Goal: Task Accomplishment & Management: Manage account settings

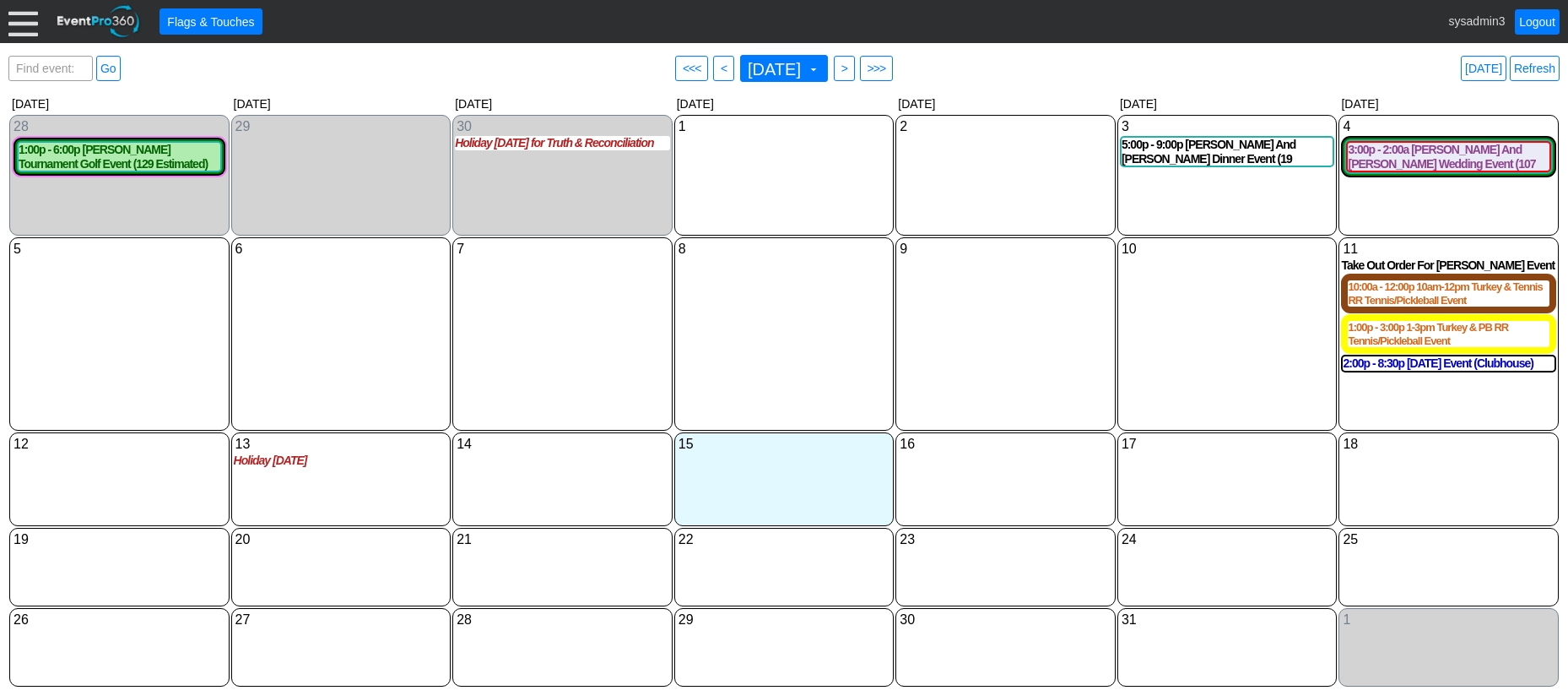
click at [26, 28] on div at bounding box center [24, 22] width 30 height 30
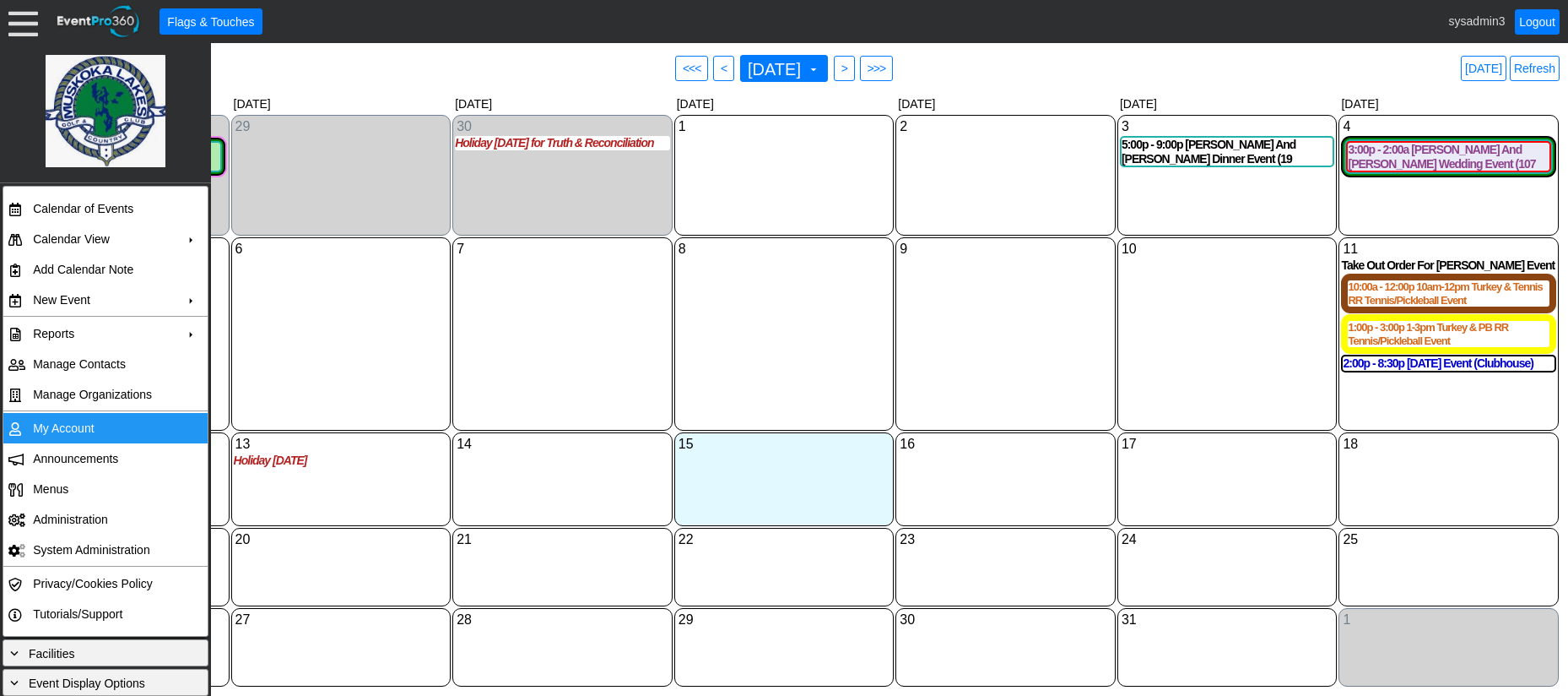
click at [71, 426] on td "My Account" at bounding box center [102, 428] width 151 height 31
click at [82, 429] on td "My Account" at bounding box center [102, 428] width 151 height 31
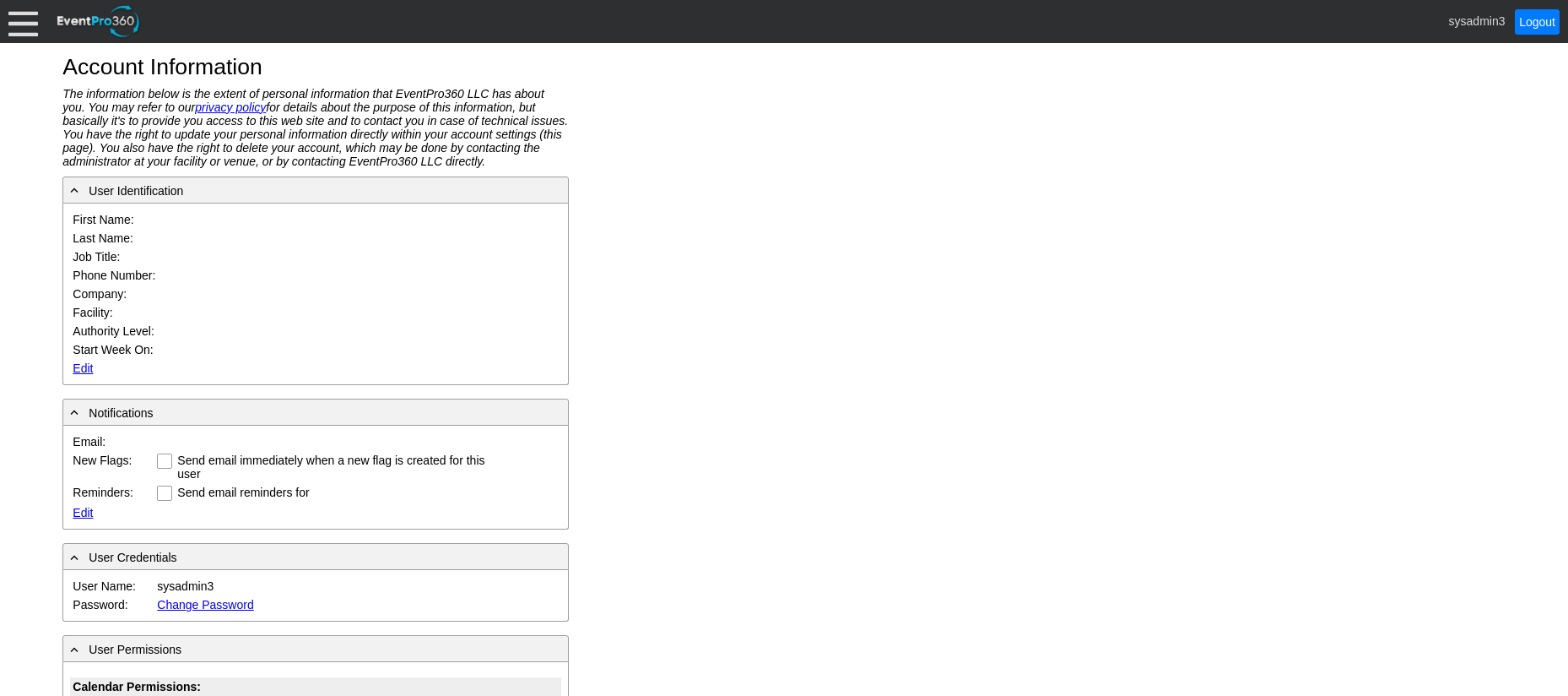
type input "System"
type input "Administrator"
type input "System Administrator"
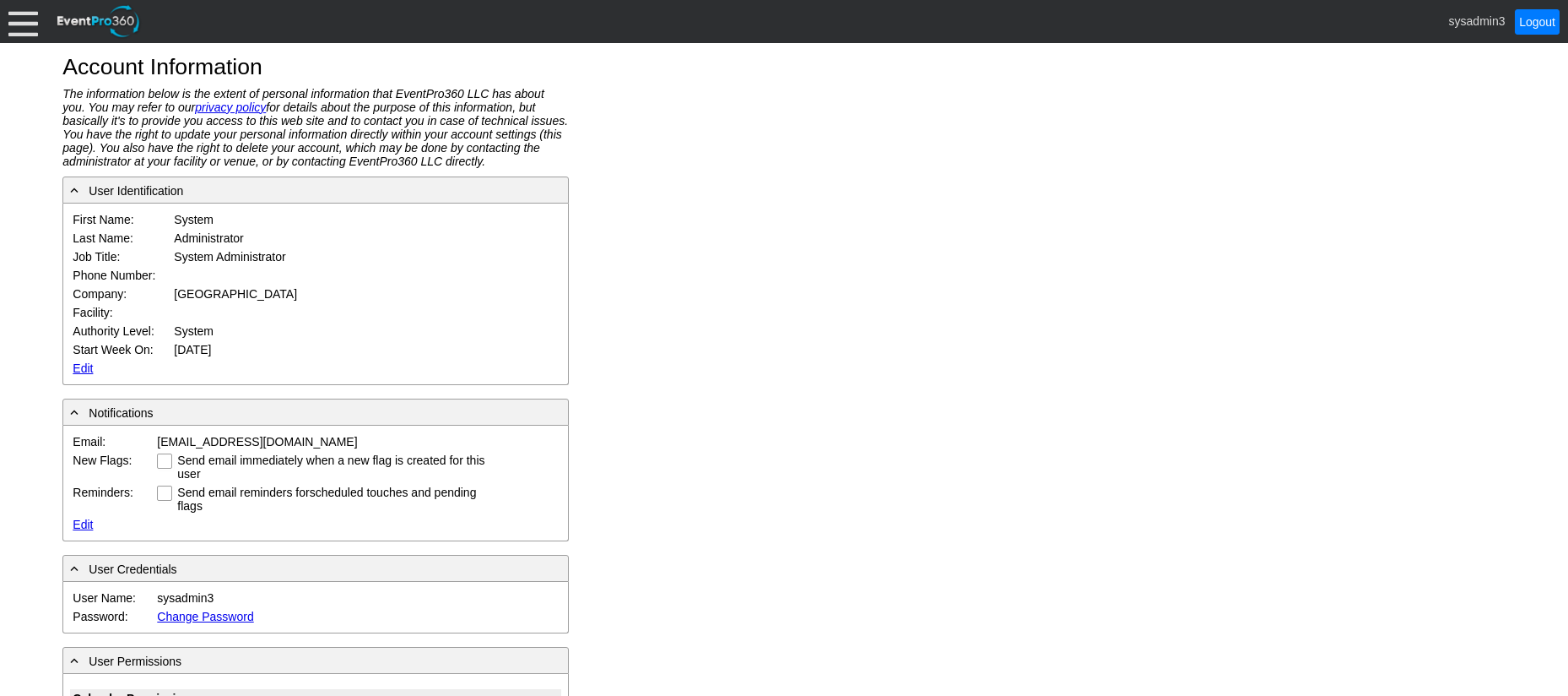
click at [82, 366] on link "Edit" at bounding box center [82, 367] width 20 height 13
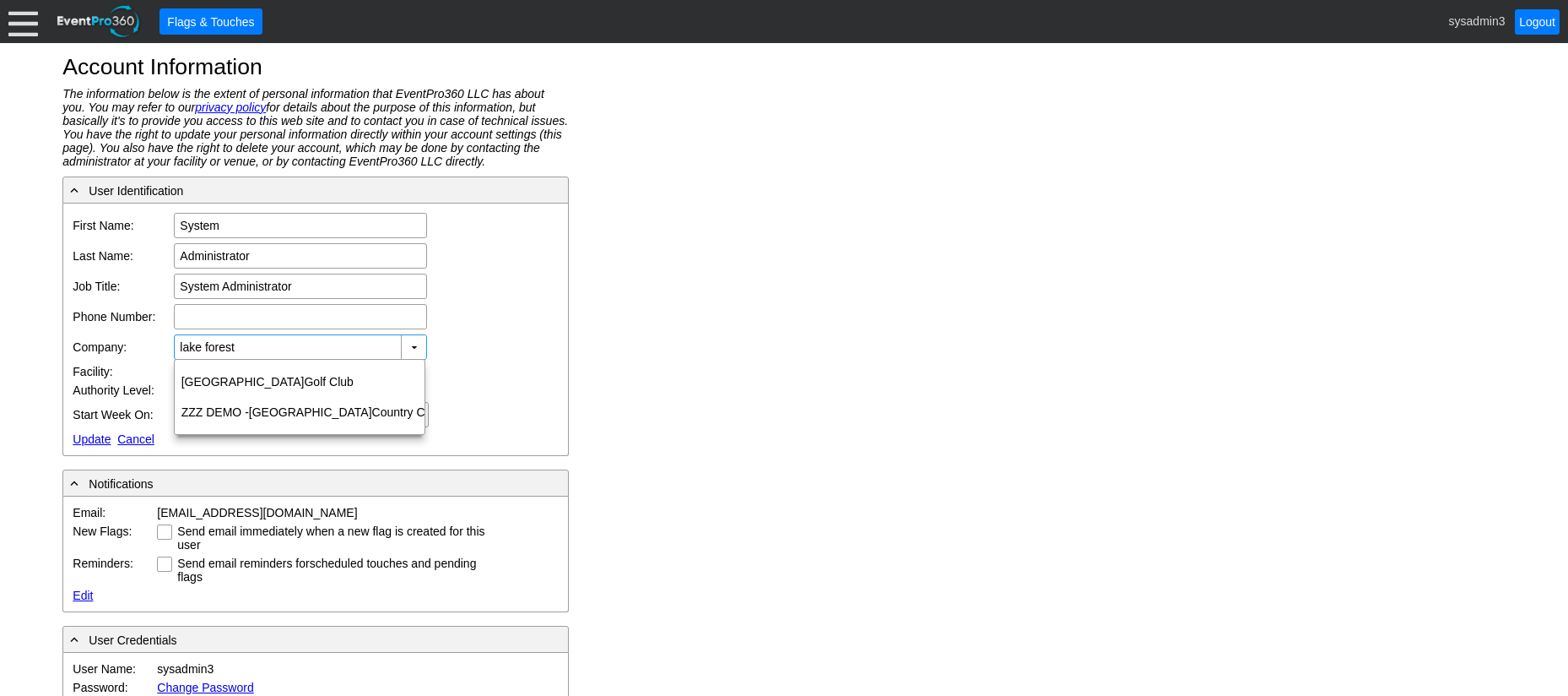
click at [285, 362] on div "Previous choices Lake Forest Golf Club ZZZ DEMO - Lake Forest Country Club More…" at bounding box center [299, 396] width 252 height 76
click at [268, 381] on div "Lake Forest Golf Club" at bounding box center [299, 381] width 250 height 31
type input "Lake Forest Golf Club"
click at [88, 433] on link "Update" at bounding box center [91, 439] width 38 height 13
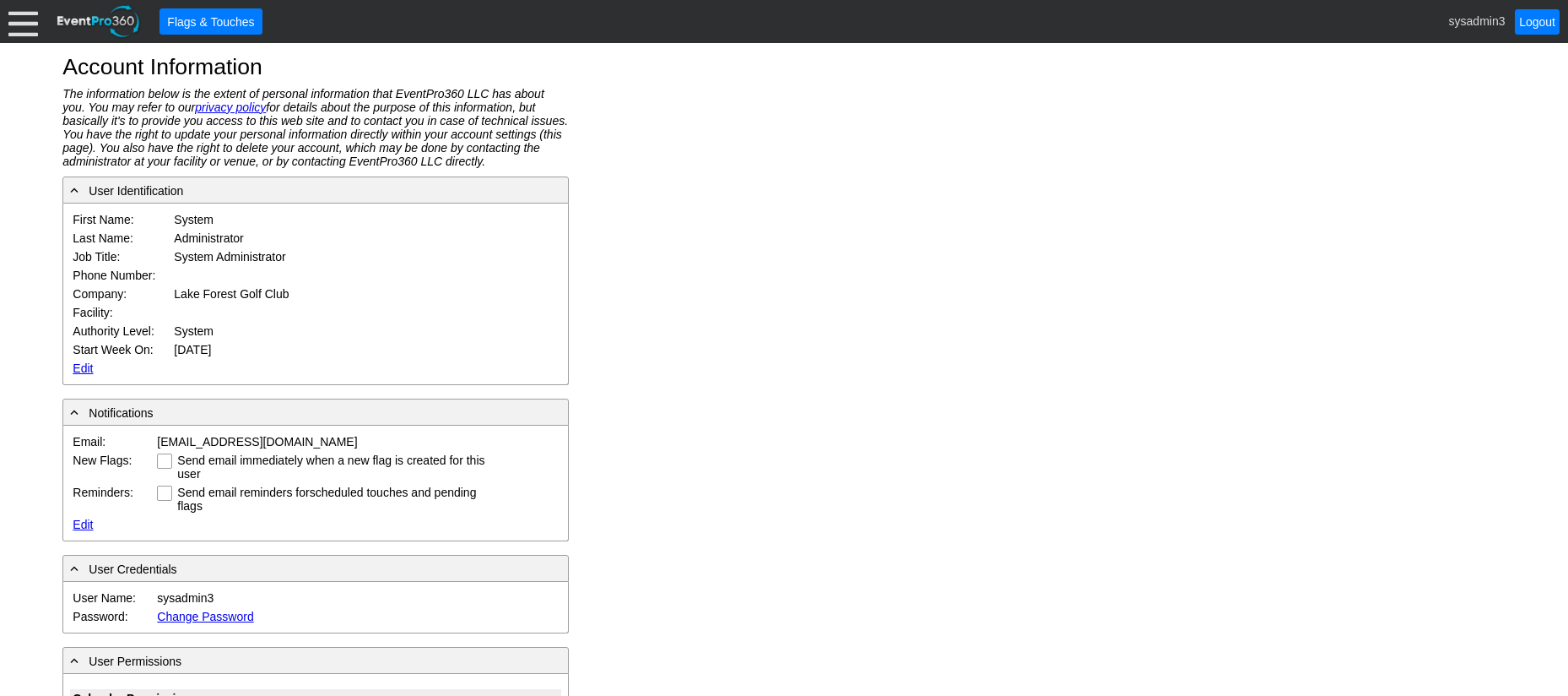
click at [32, 21] on div at bounding box center [24, 22] width 30 height 30
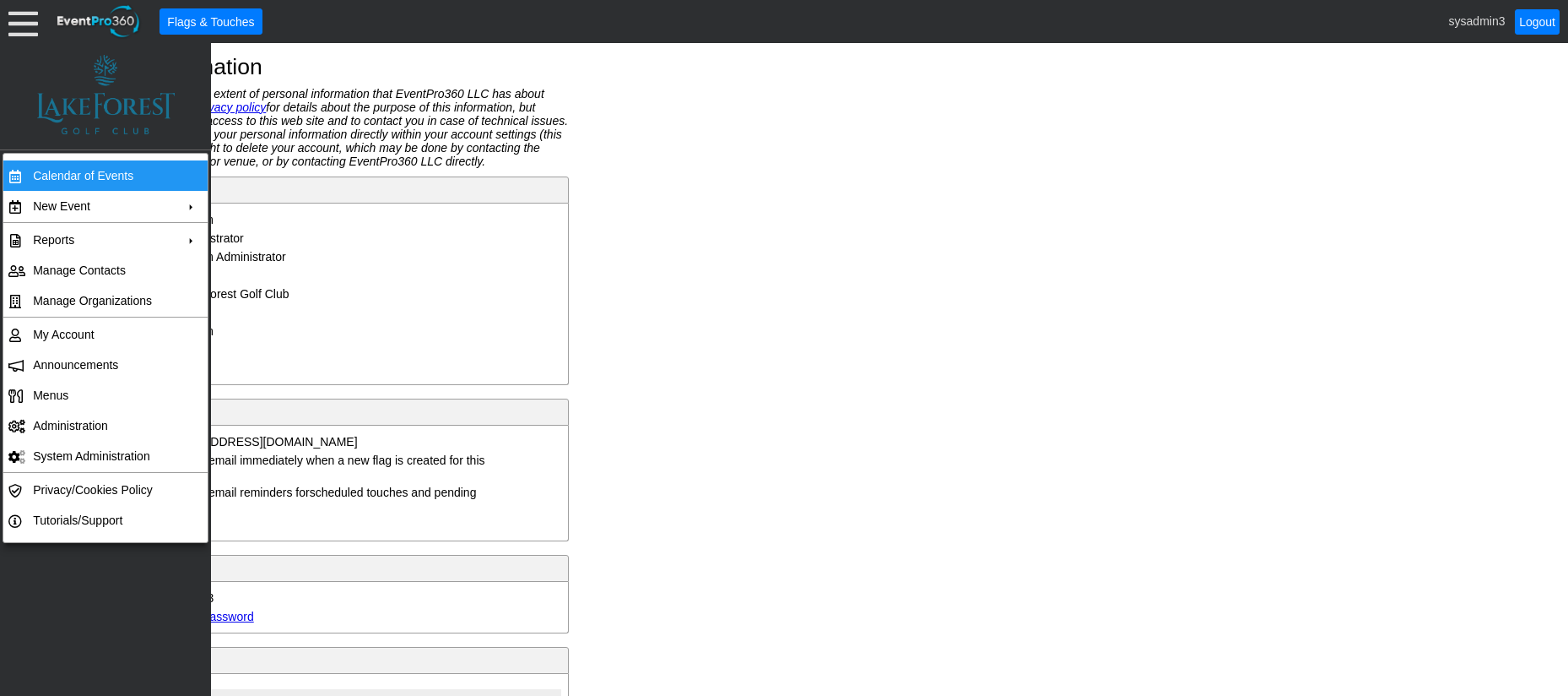
click at [78, 182] on td "Calendar of Events" at bounding box center [102, 175] width 151 height 31
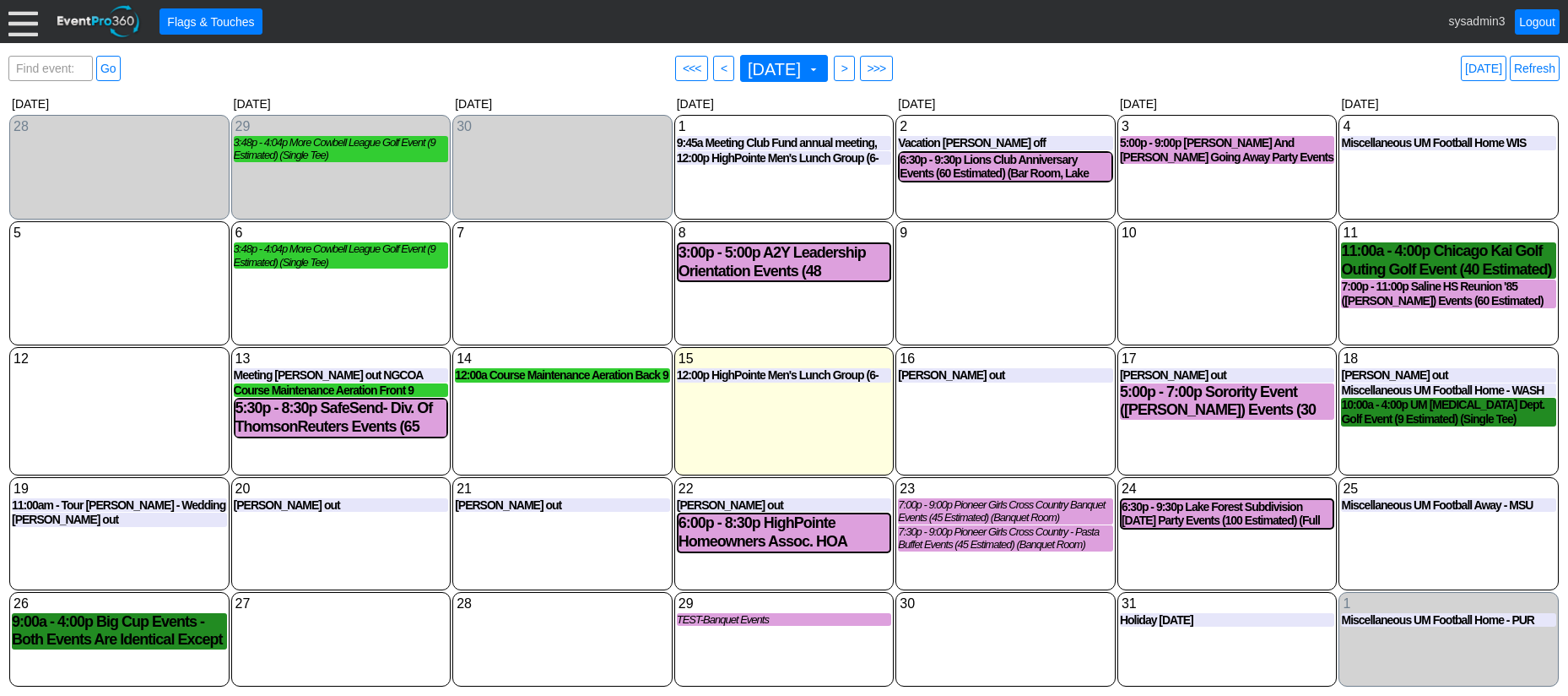
click at [27, 23] on div at bounding box center [24, 22] width 30 height 30
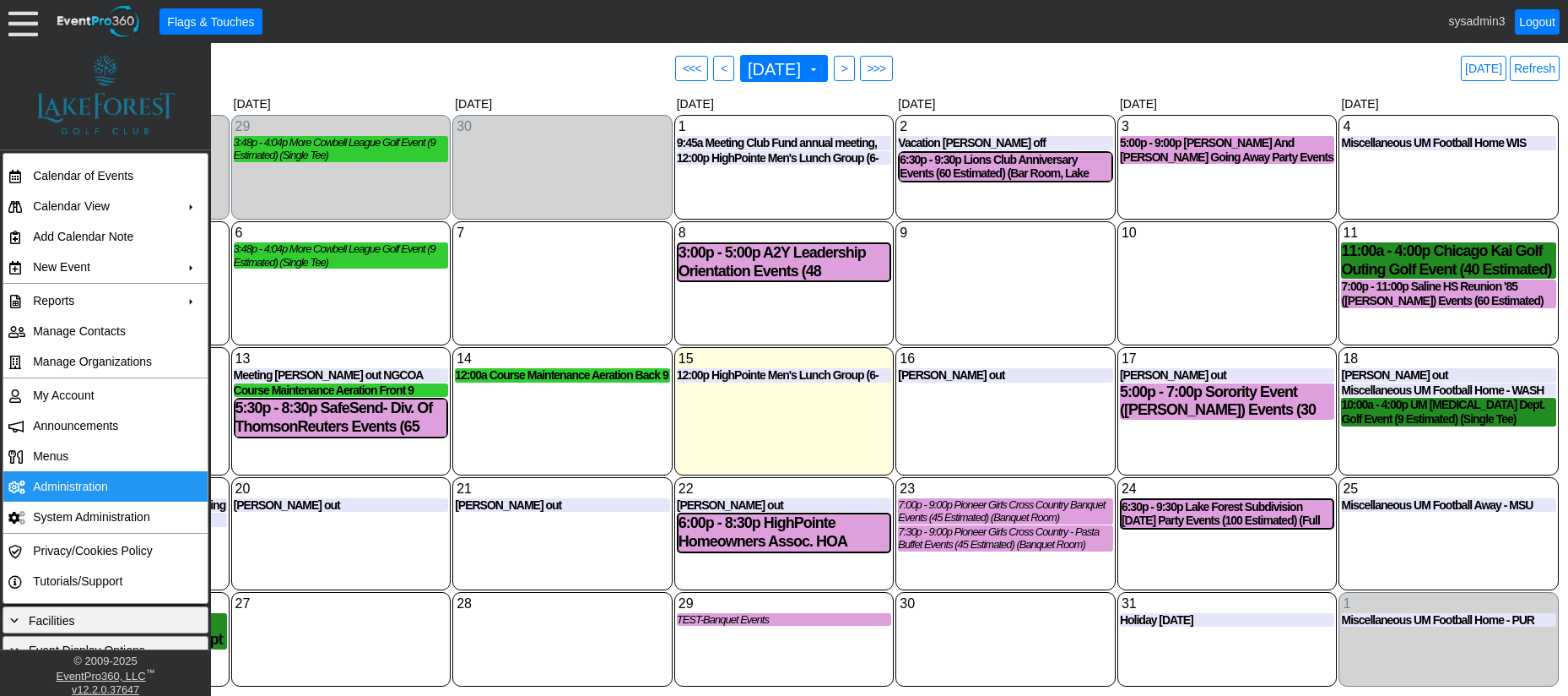
click at [69, 488] on td "Administration" at bounding box center [102, 486] width 151 height 31
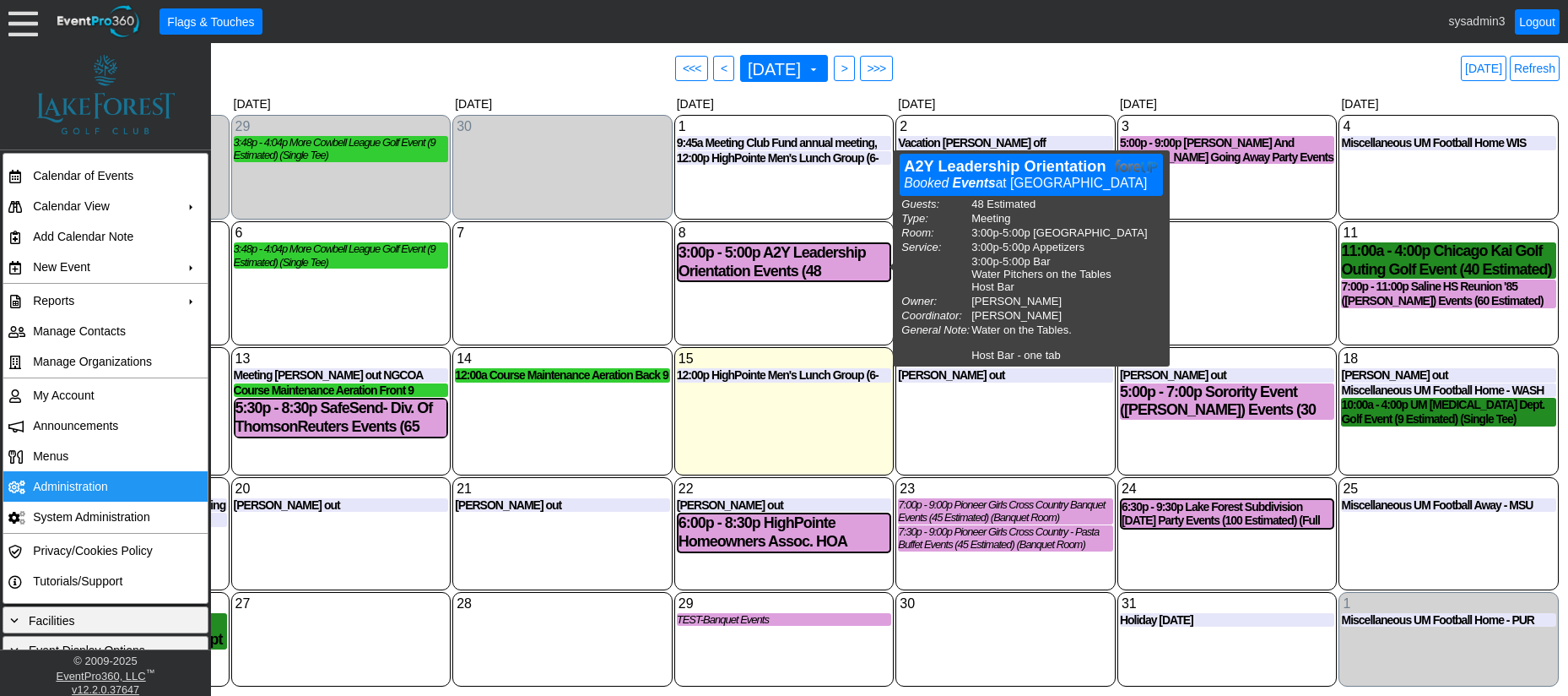
click at [590, 288] on div "7 Tuesday" at bounding box center [563, 283] width 220 height 124
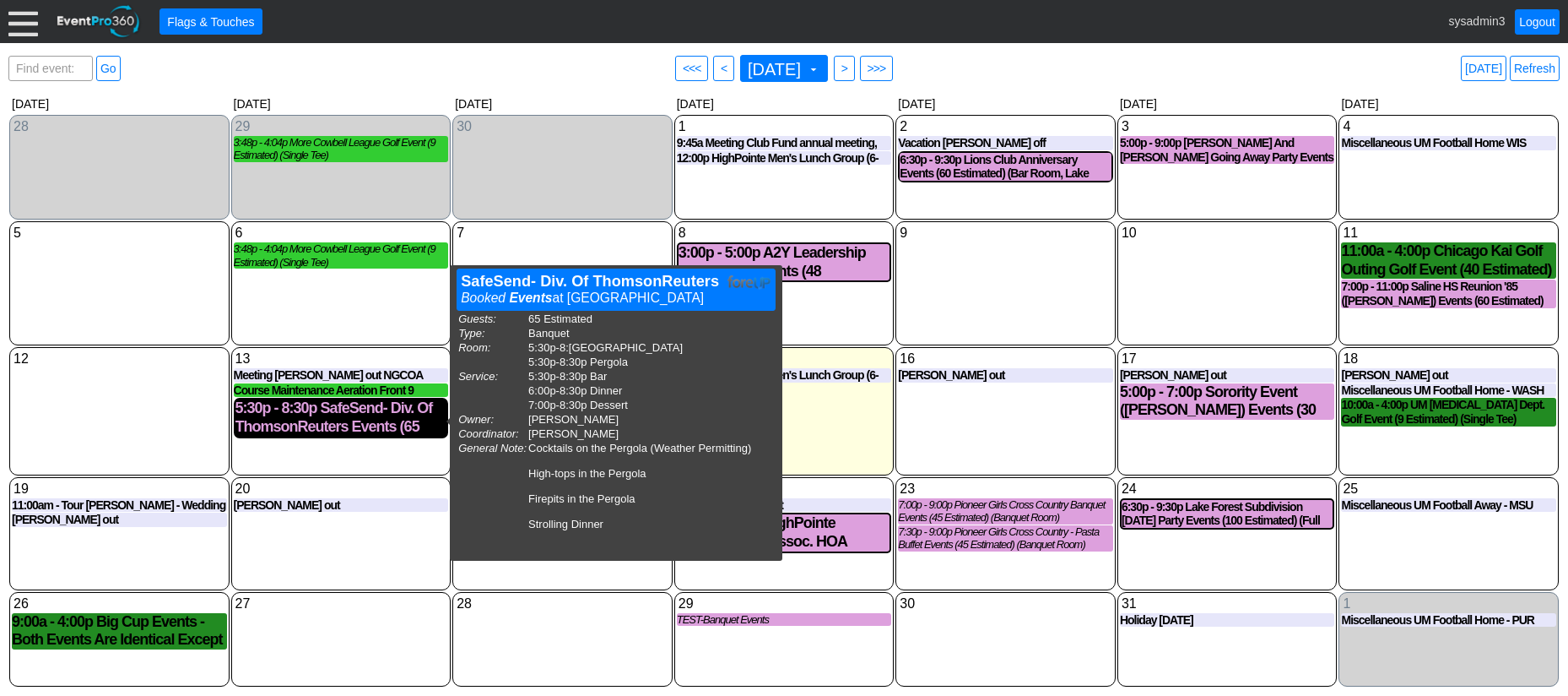
click at [365, 426] on div "5:30p - 8:30p SafeSend- Div. Of ThomsonReuters Events (65 Estimated) (Lake Room…" at bounding box center [341, 417] width 212 height 36
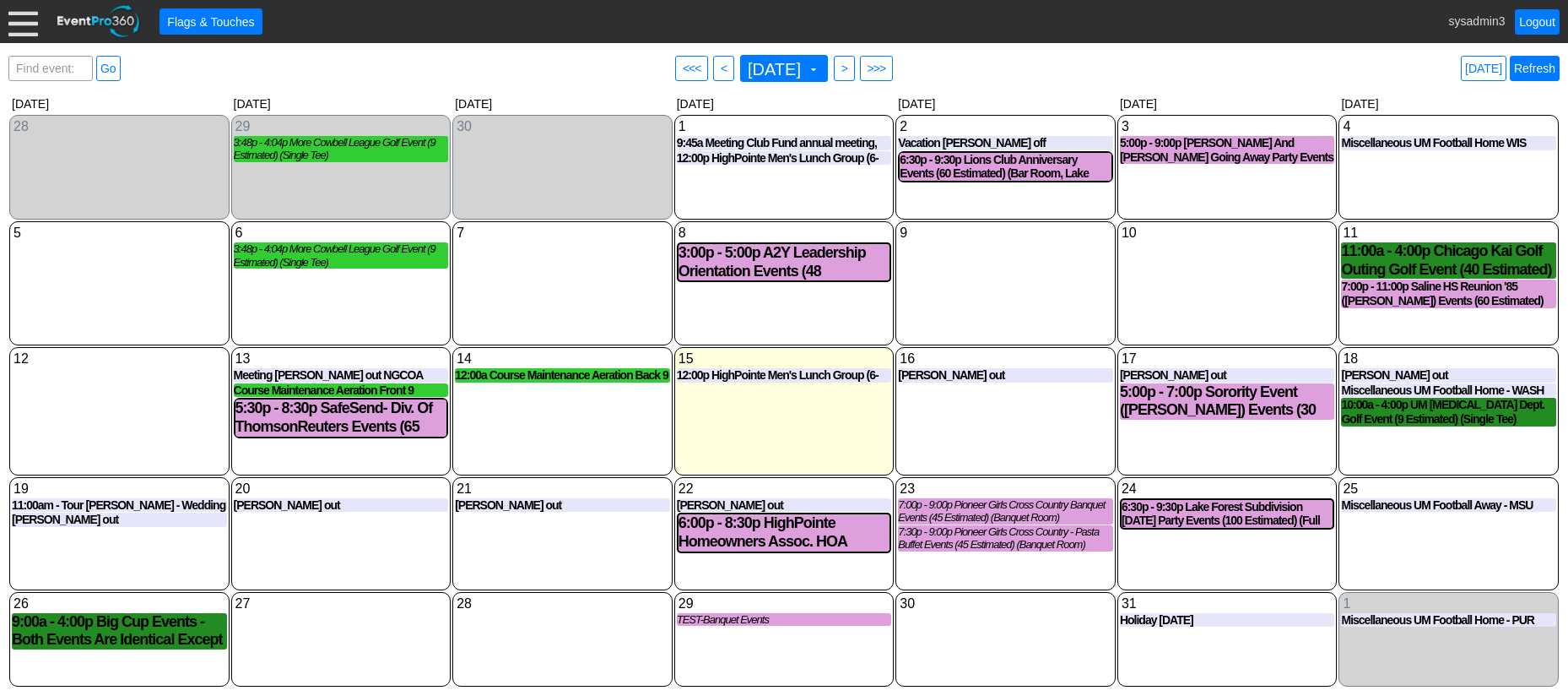
click at [1537, 70] on link "Refresh" at bounding box center [1535, 68] width 50 height 26
click at [850, 72] on span ">" at bounding box center [844, 68] width 12 height 17
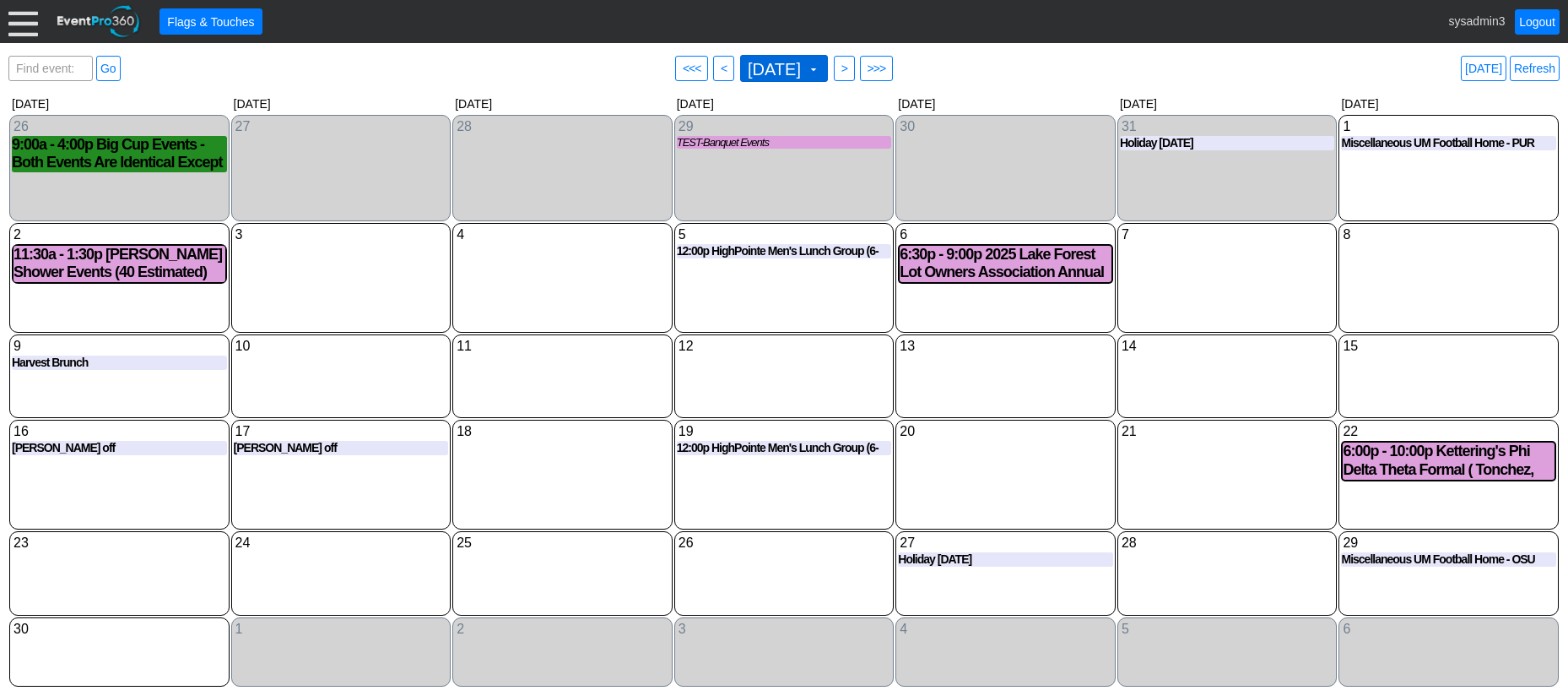
click at [804, 69] on span "November 2025" at bounding box center [774, 69] width 60 height 17
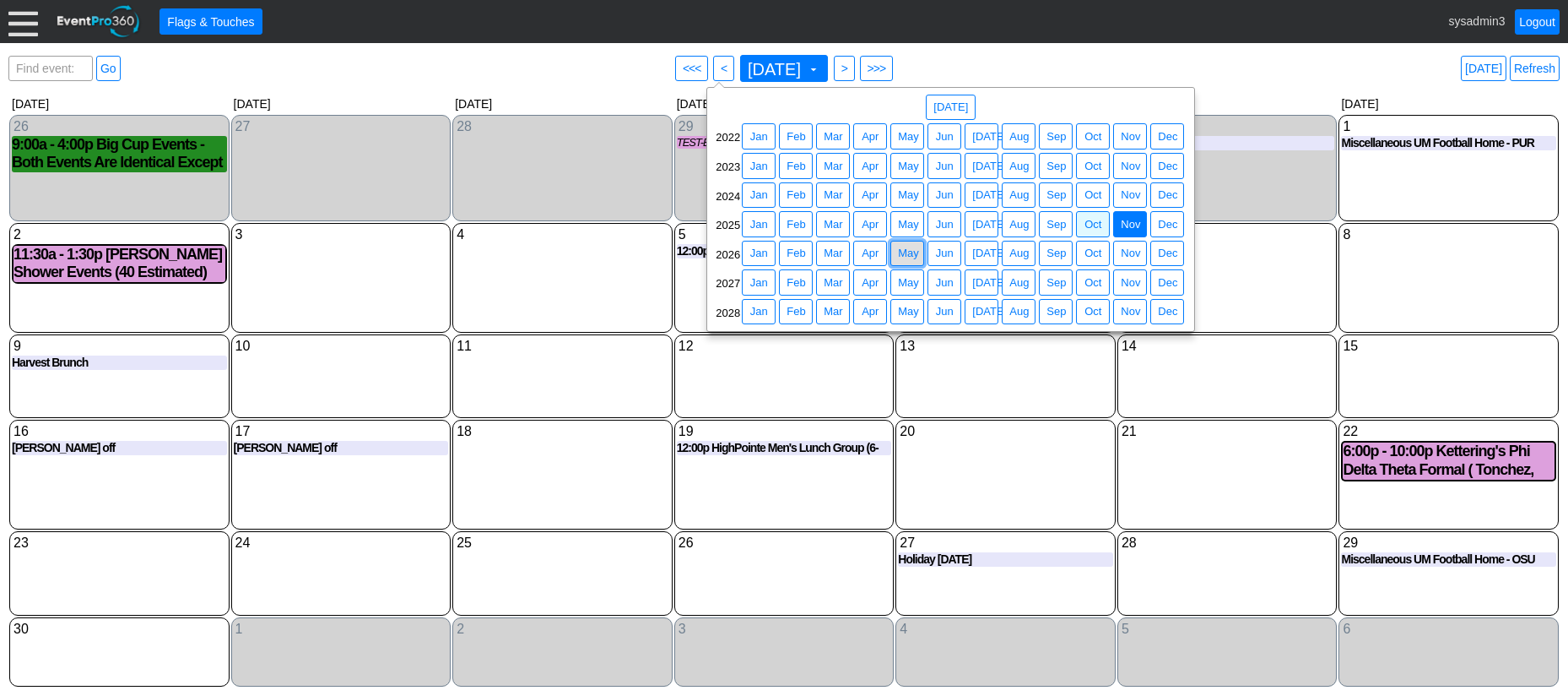
click at [910, 257] on span "May" at bounding box center [909, 253] width 28 height 17
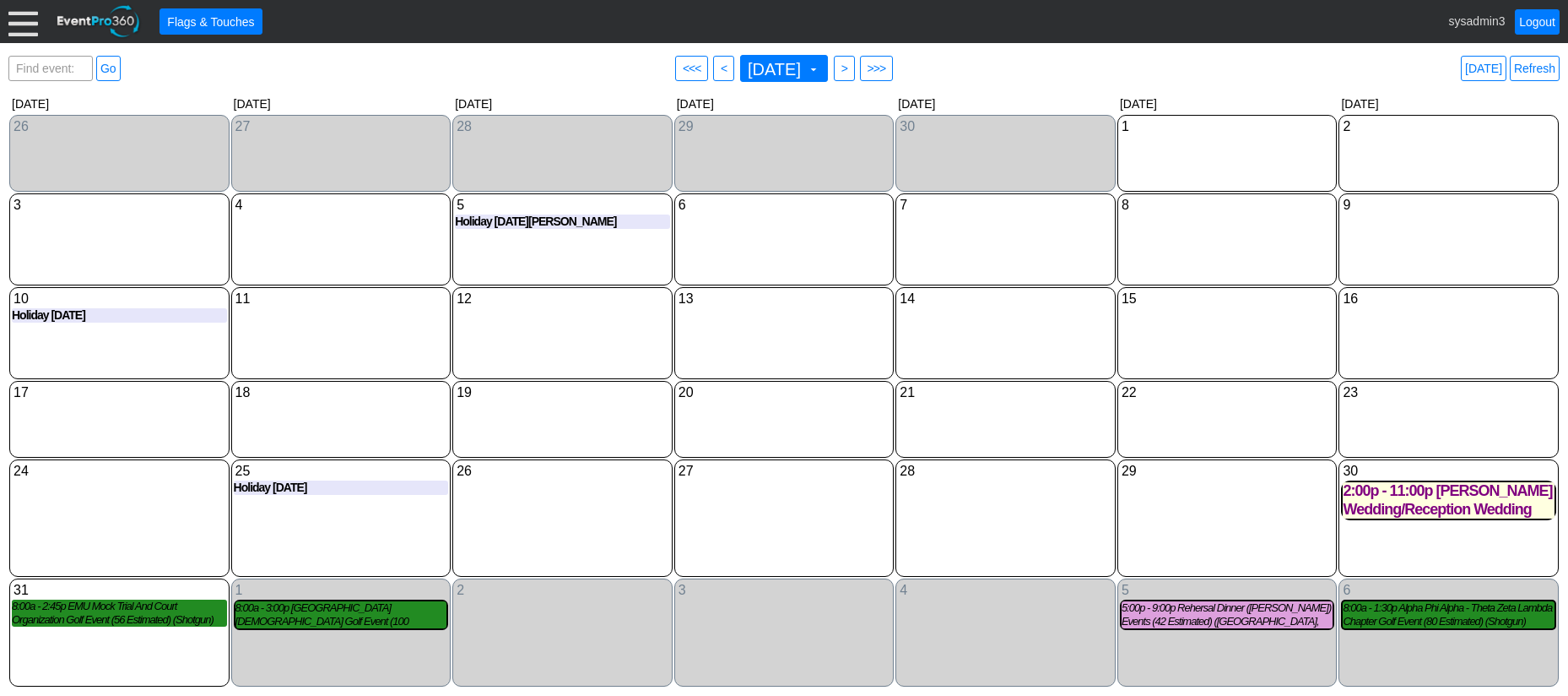
click at [1454, 515] on div "2:00p - 11:00p Bednark Wedding/Reception Wedding (100 Estimated) (Bridal Suite,…" at bounding box center [1448, 500] width 212 height 36
click at [25, 21] on div at bounding box center [24, 22] width 30 height 30
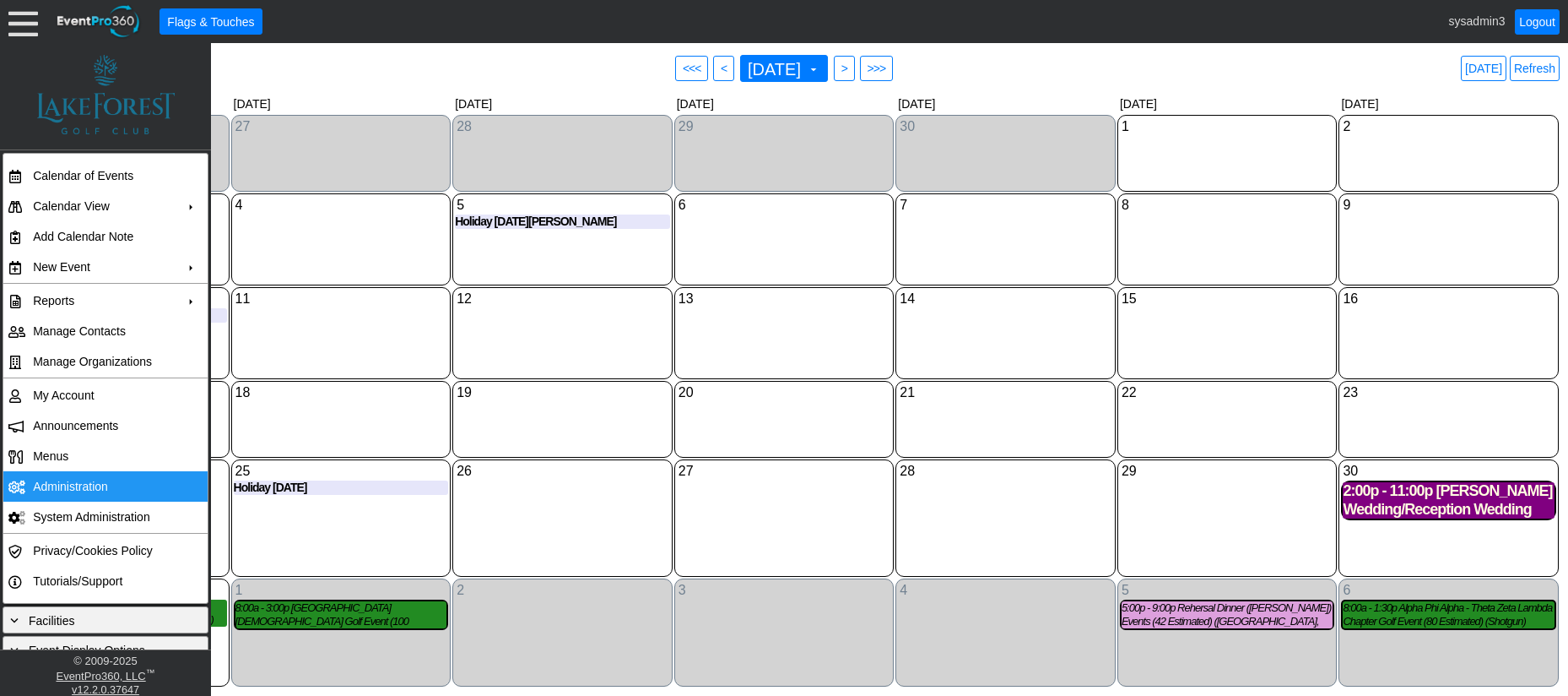
click at [67, 486] on td "Administration" at bounding box center [102, 486] width 151 height 31
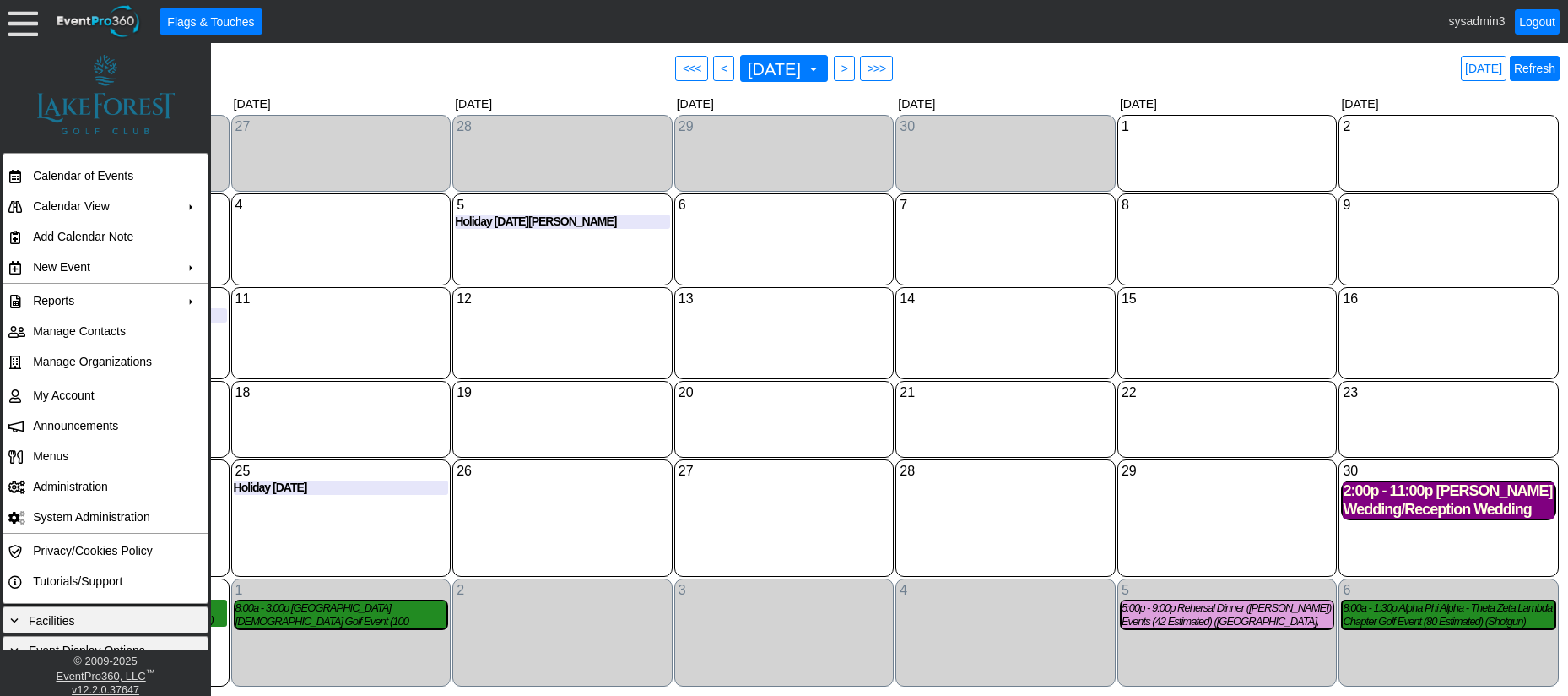
click at [1537, 72] on link "Refresh" at bounding box center [1535, 68] width 50 height 26
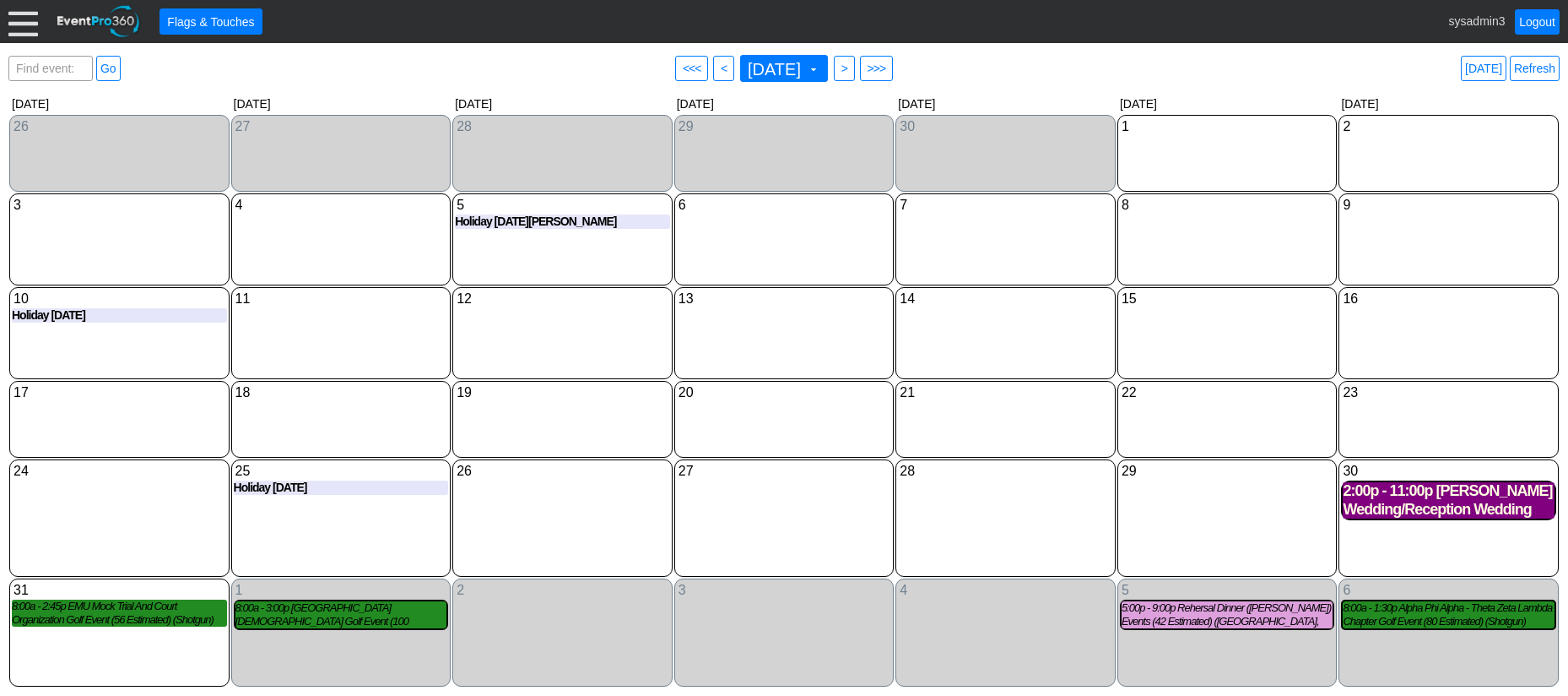
click at [26, 26] on div at bounding box center [24, 22] width 30 height 30
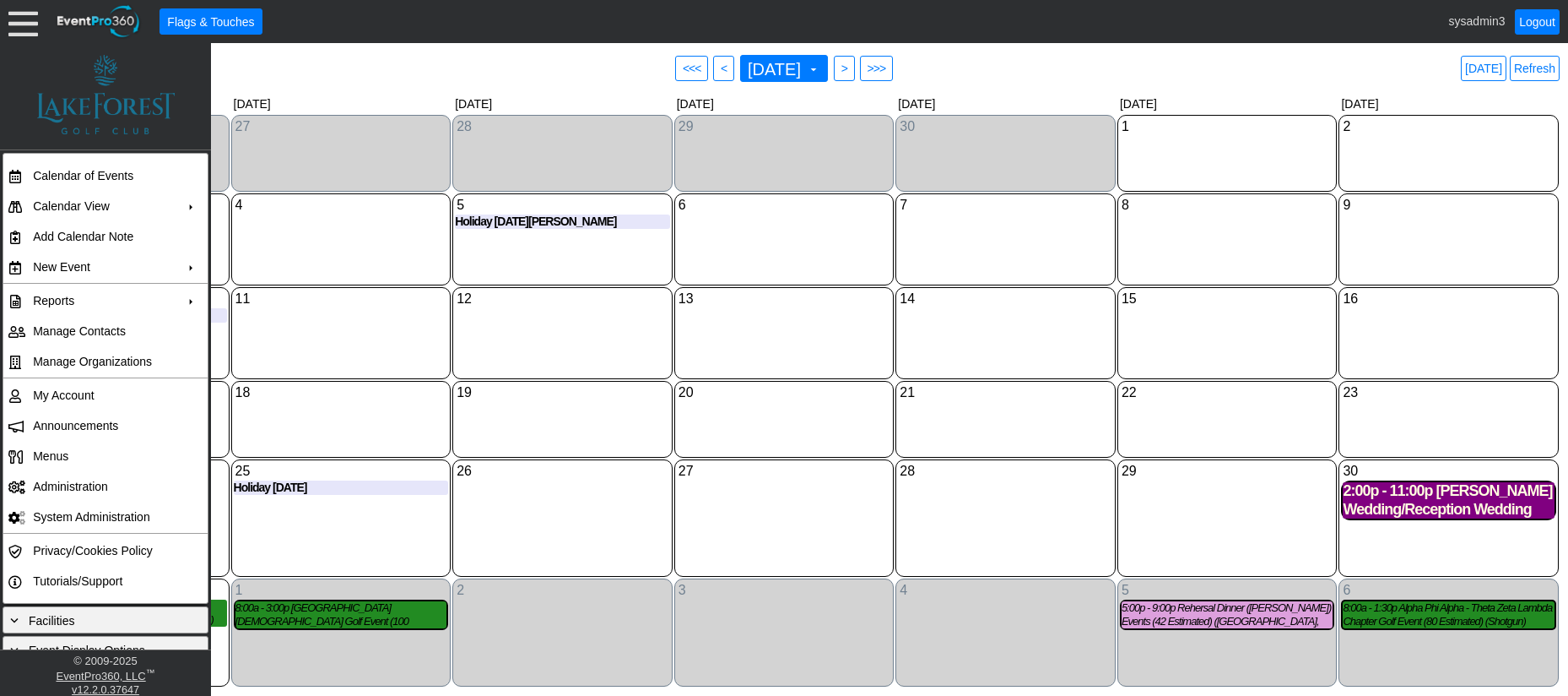
click at [466, 65] on div "Find event: enter title Go ● <<< ● < May 2026 ▼ ● > ● >>> Today Refresh" at bounding box center [784, 68] width 1551 height 33
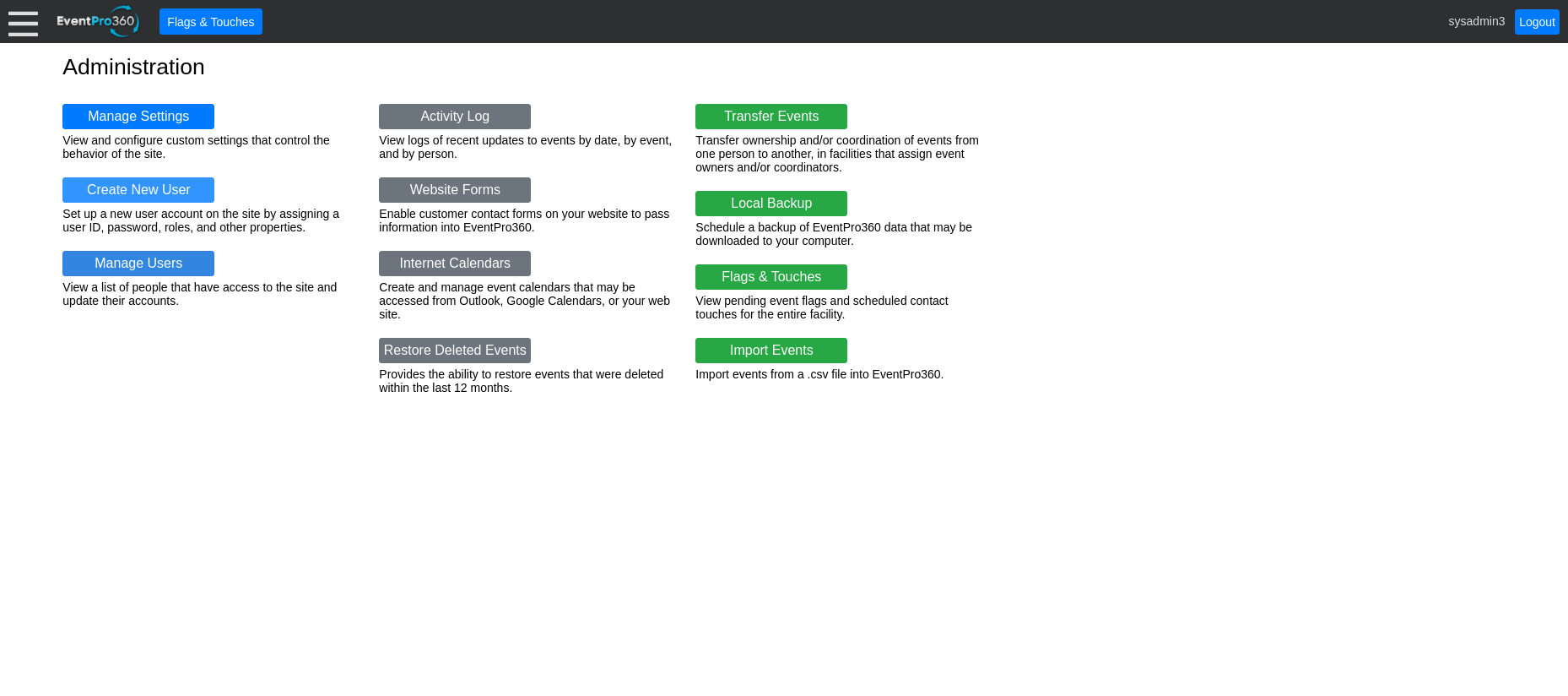
click at [136, 270] on link "Manage Users" at bounding box center [138, 263] width 152 height 26
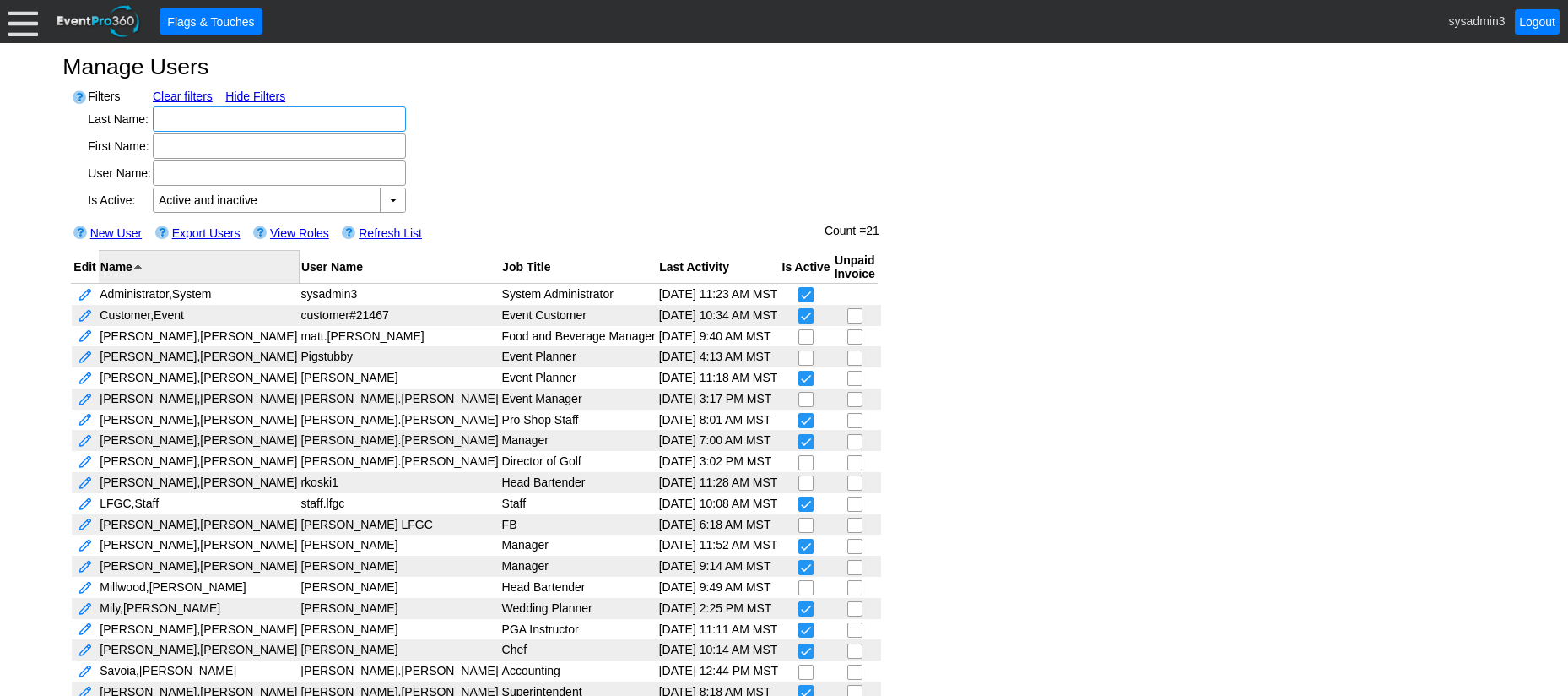
scroll to position [37, 0]
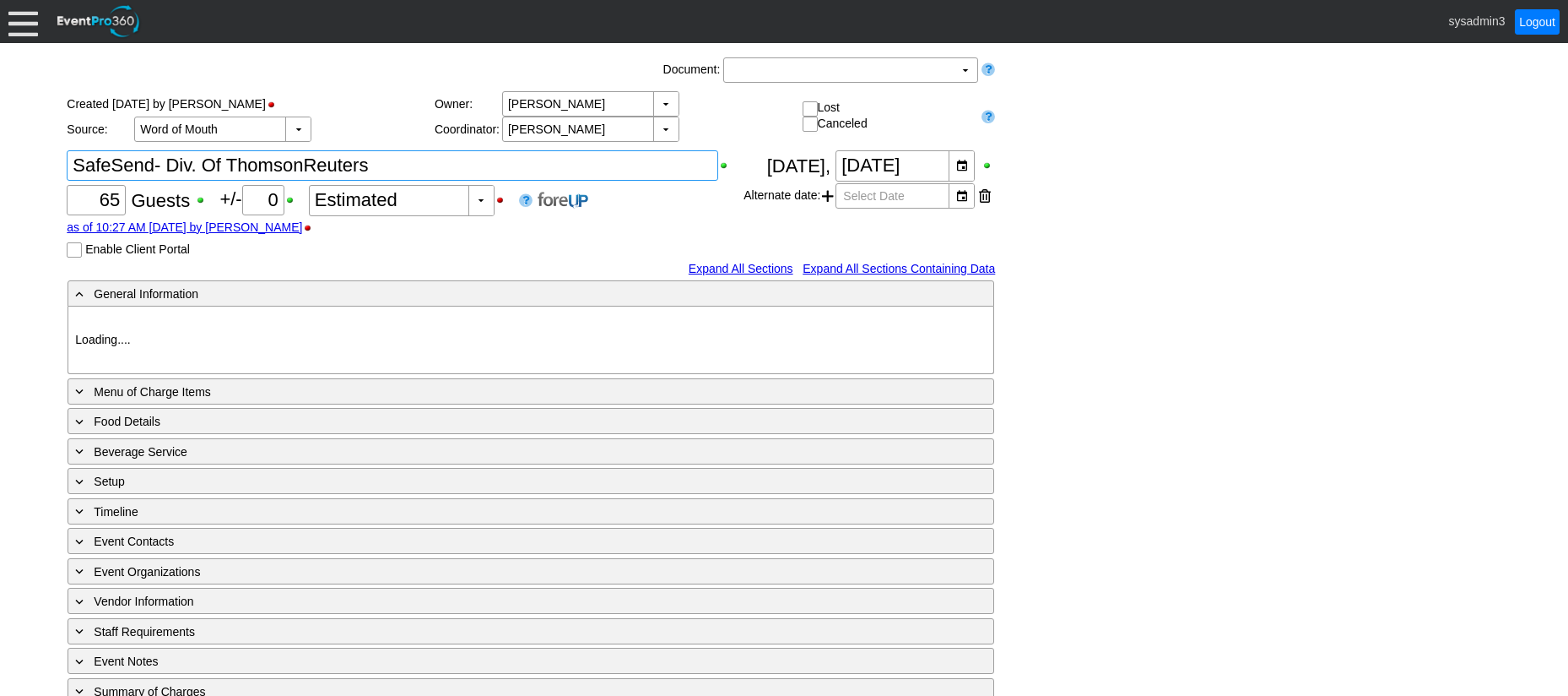
type input "[GEOGRAPHIC_DATA]"
type input "Banquet"
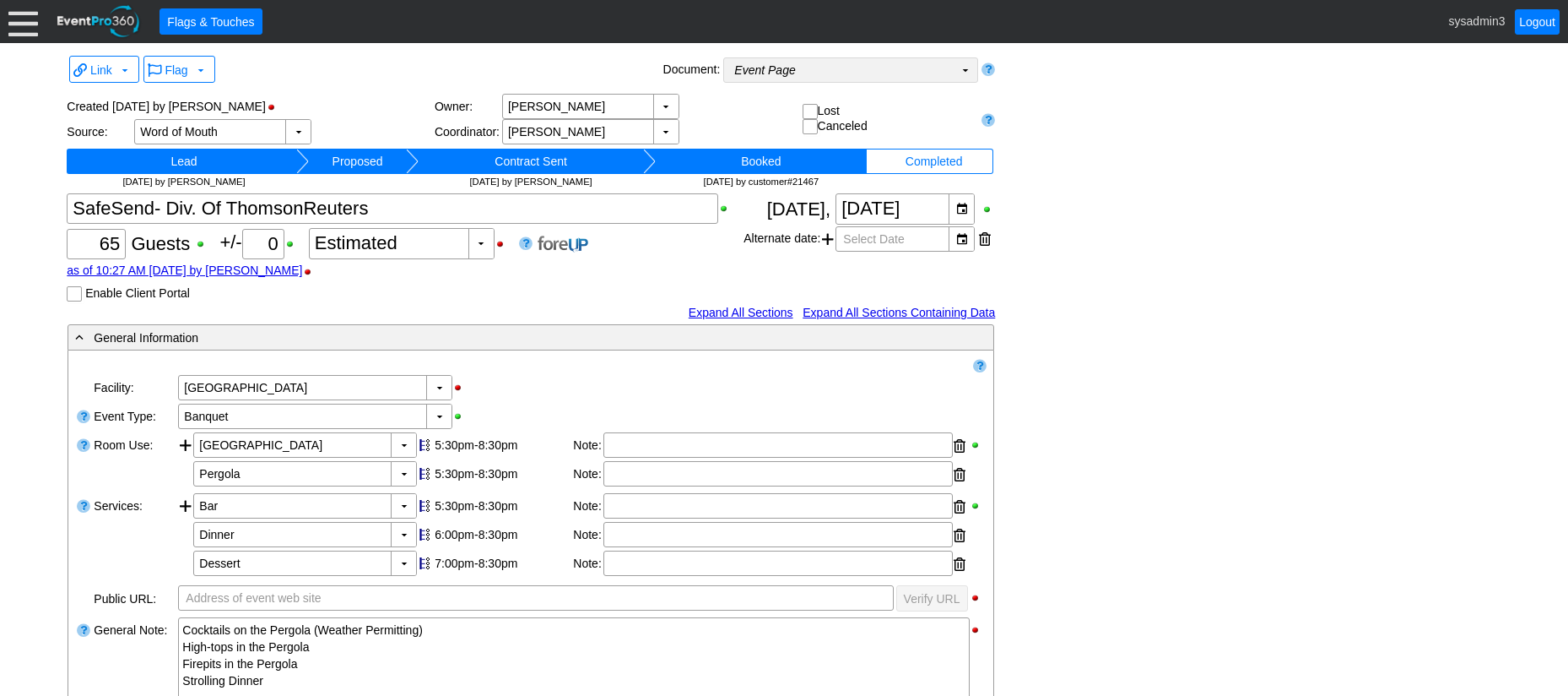
click at [864, 69] on td "Event Page Χ" at bounding box center [838, 70] width 230 height 24
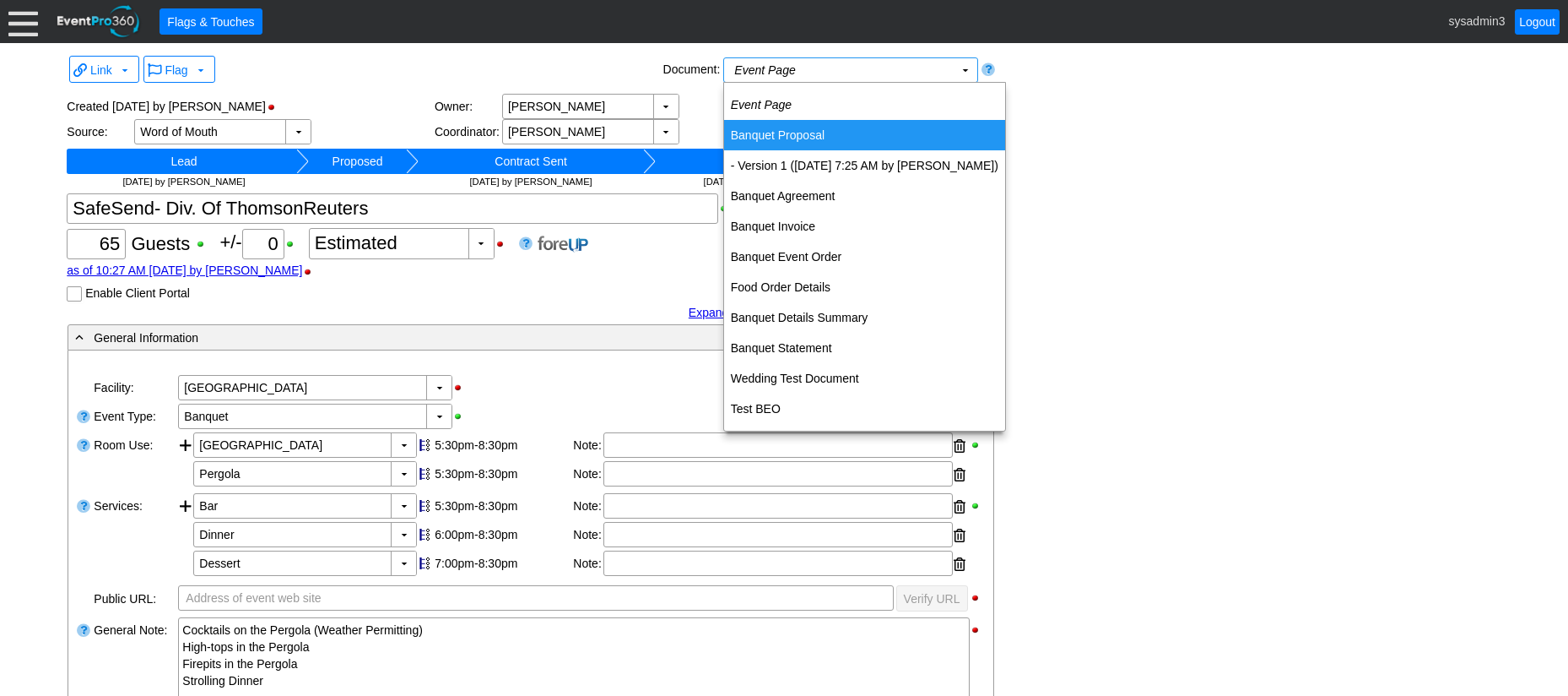
click at [813, 131] on td "Banquet Proposal" at bounding box center [864, 135] width 281 height 31
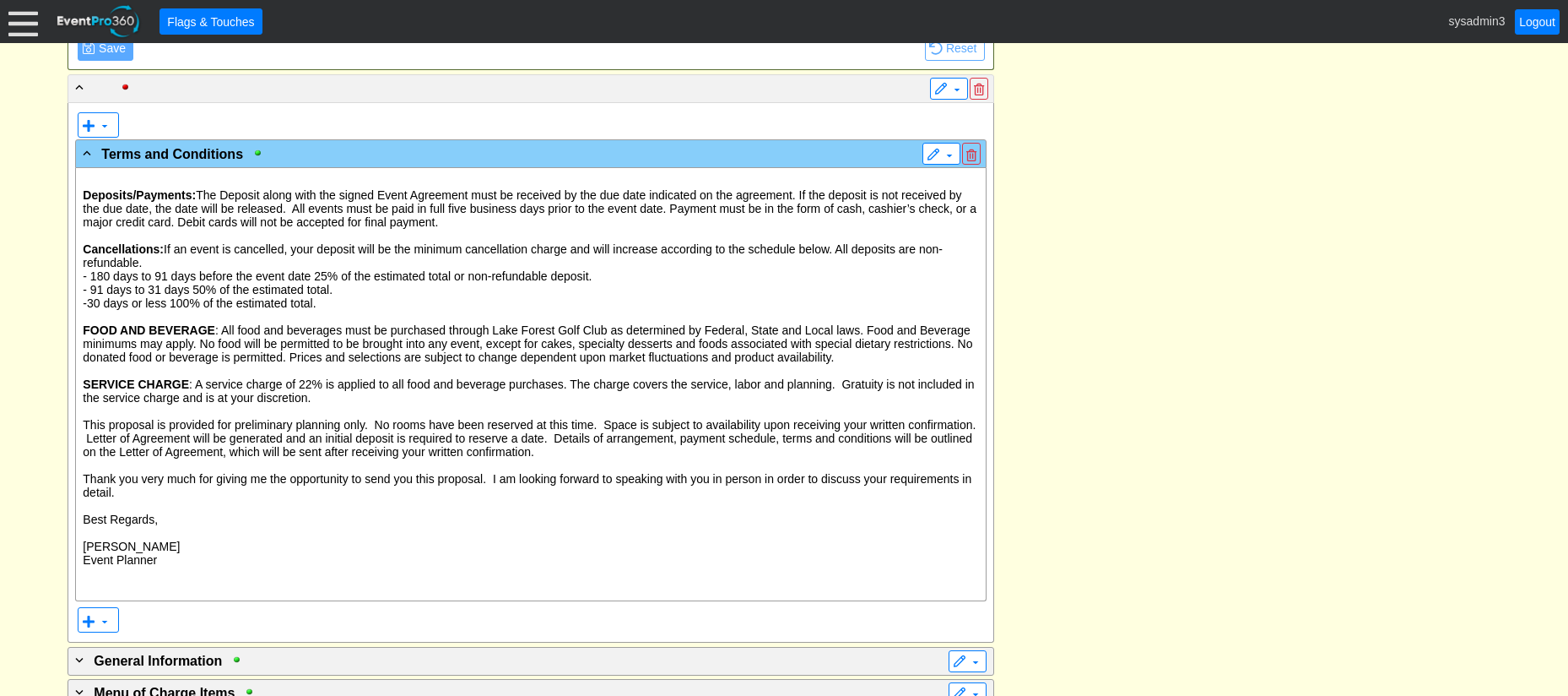
scroll to position [2533, 0]
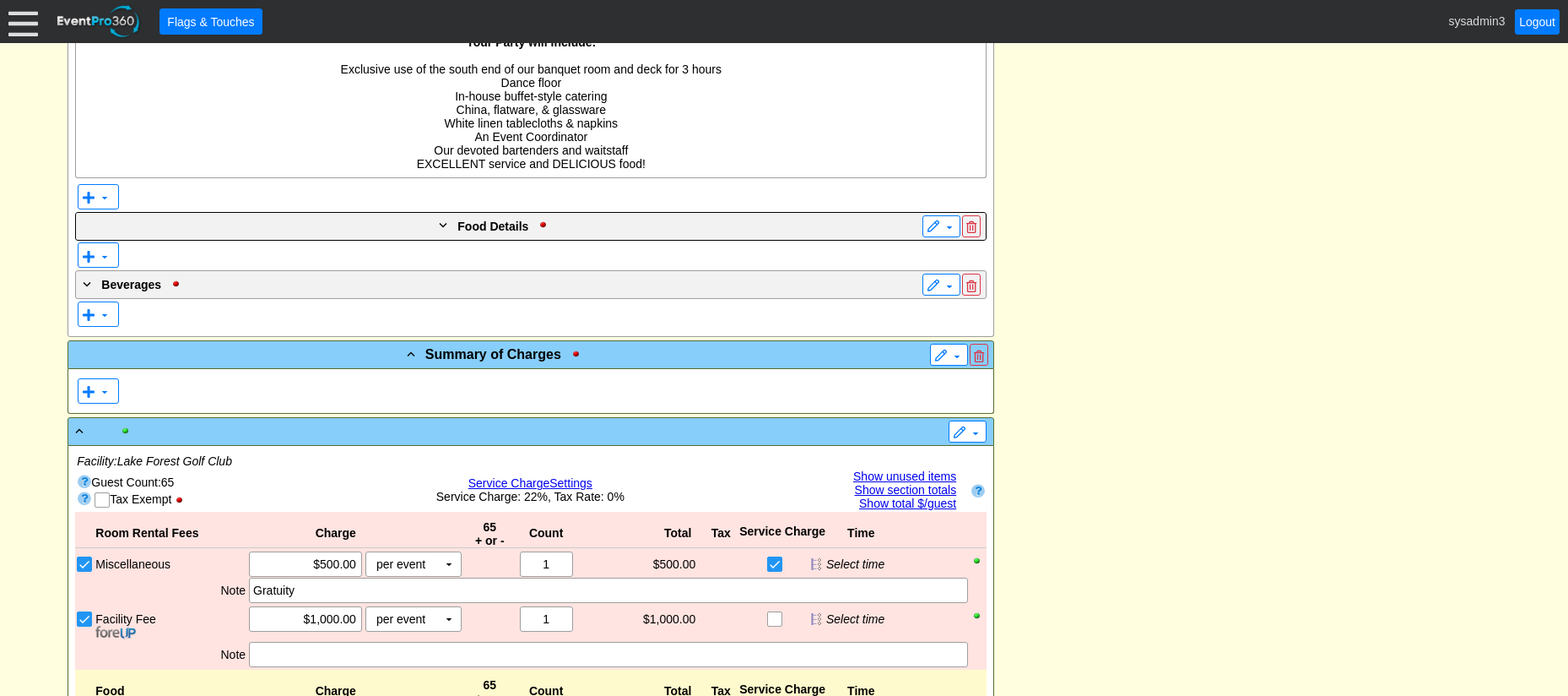
scroll to position [844, 0]
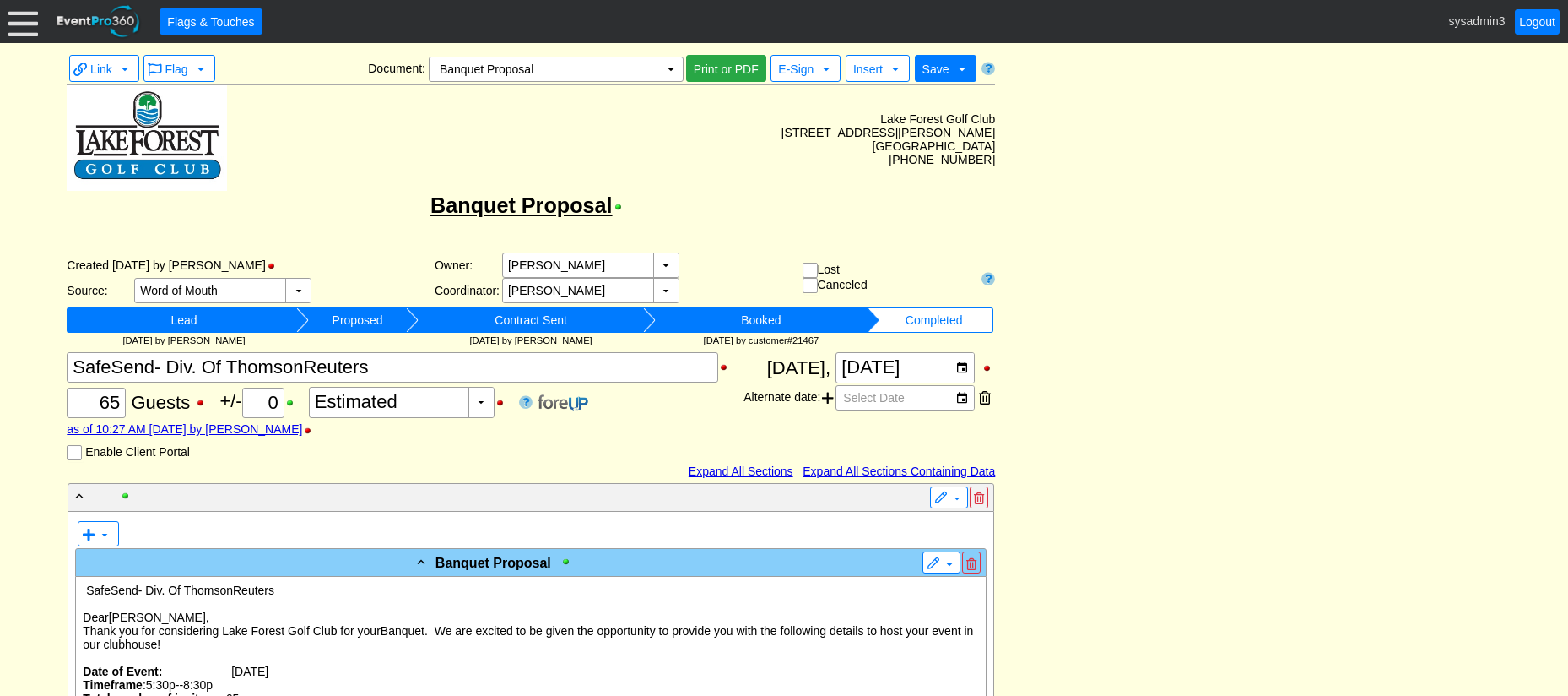
scroll to position [0, 0]
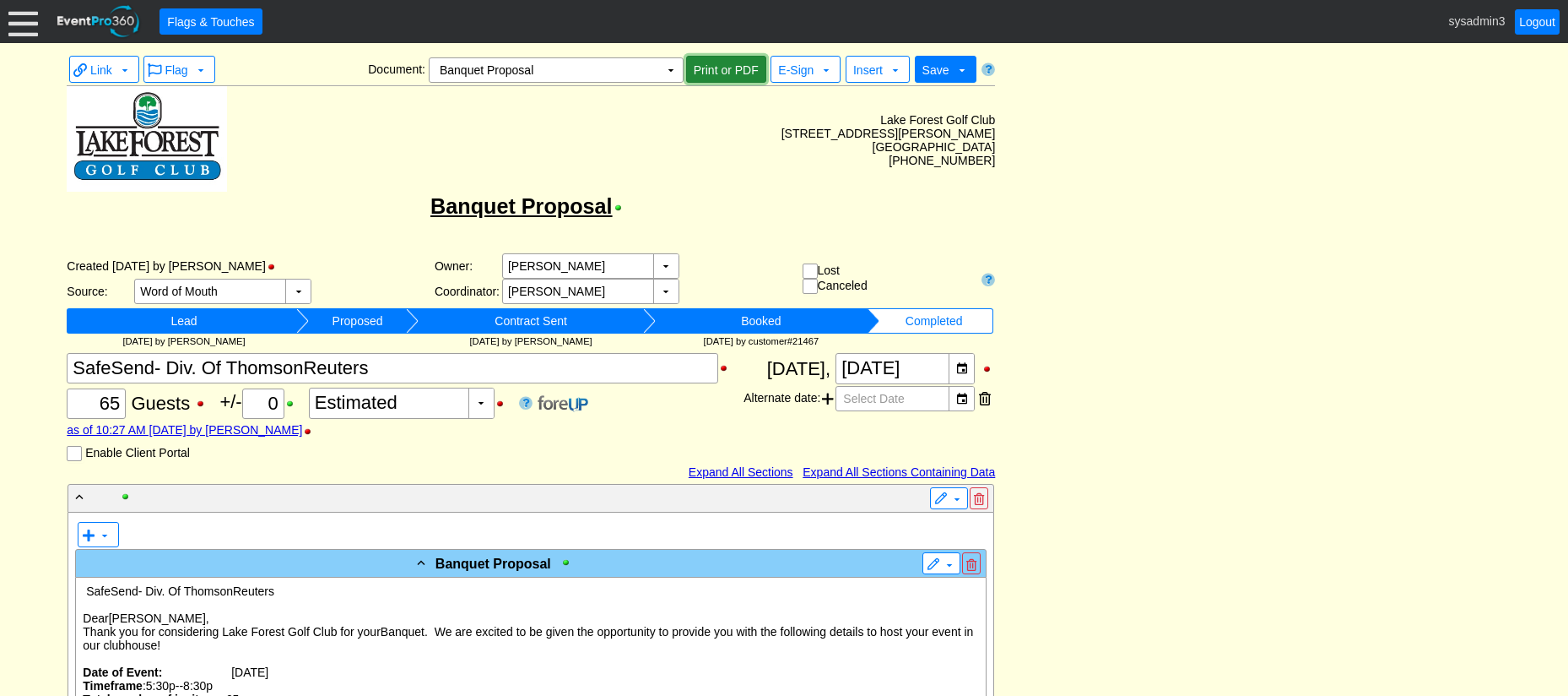
click at [723, 78] on span "Print or PDF" at bounding box center [725, 70] width 71 height 17
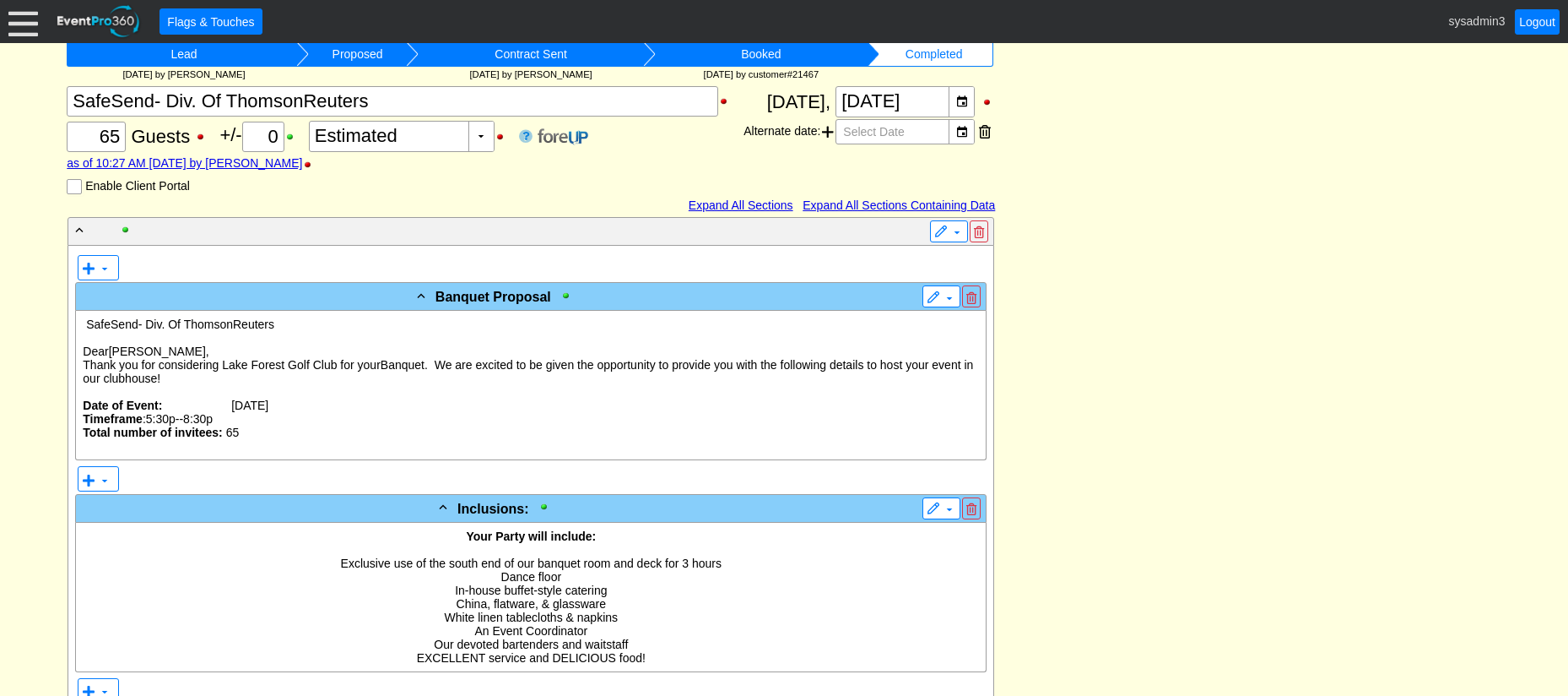
scroll to position [254, 0]
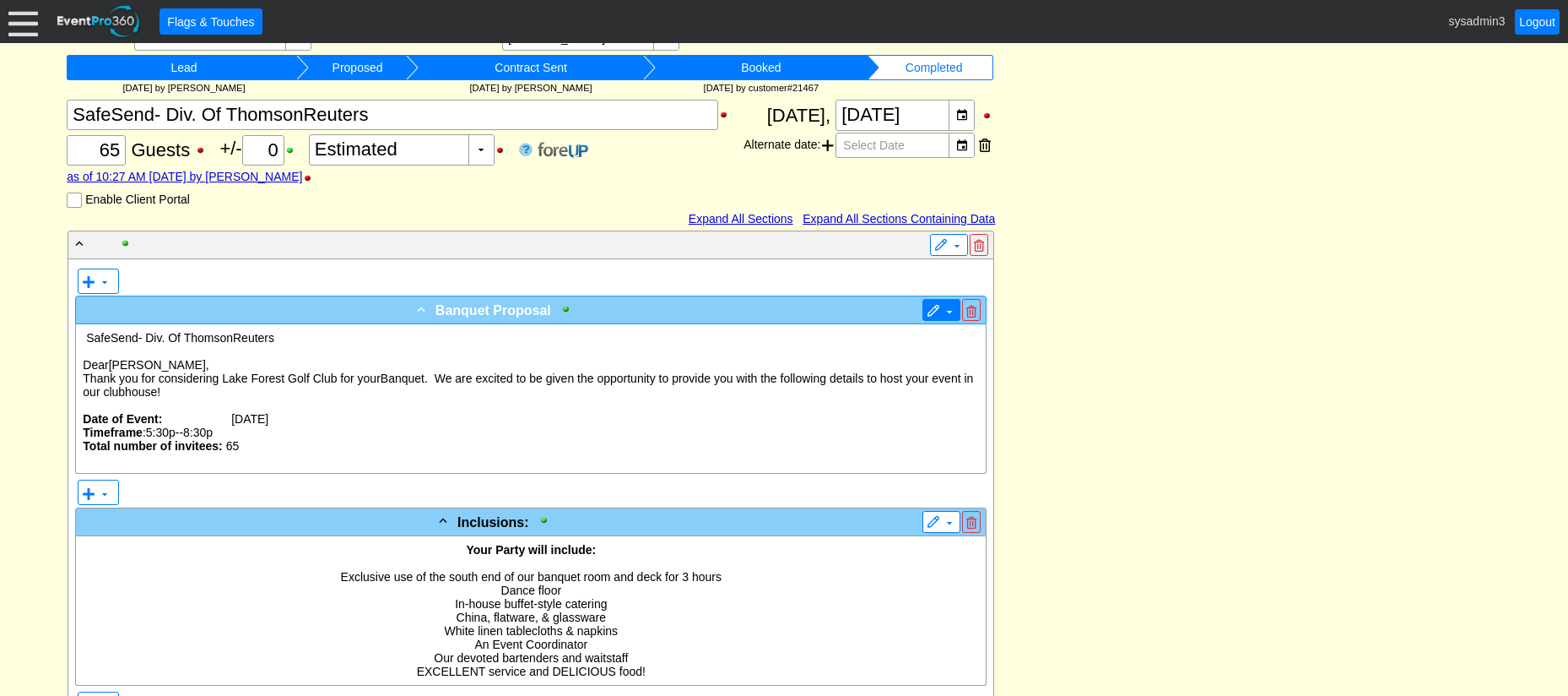
click at [929, 315] on span at bounding box center [932, 311] width 13 height 13
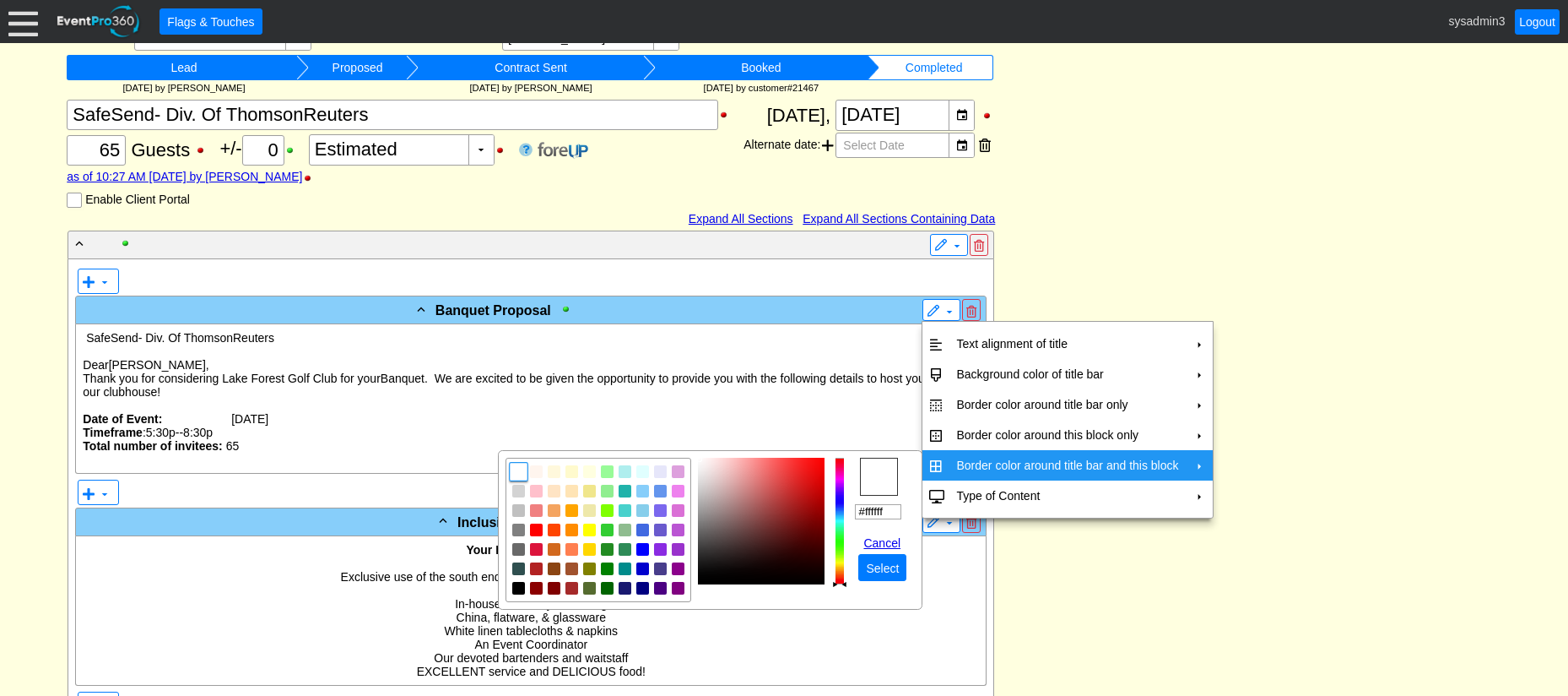
click at [970, 465] on td "Border color around title bar and this block" at bounding box center [1066, 465] width 235 height 31
click at [513, 596] on span "focusNode" at bounding box center [519, 589] width 19 height 19
type input "#000000"
click at [884, 566] on span "Select" at bounding box center [882, 567] width 40 height 17
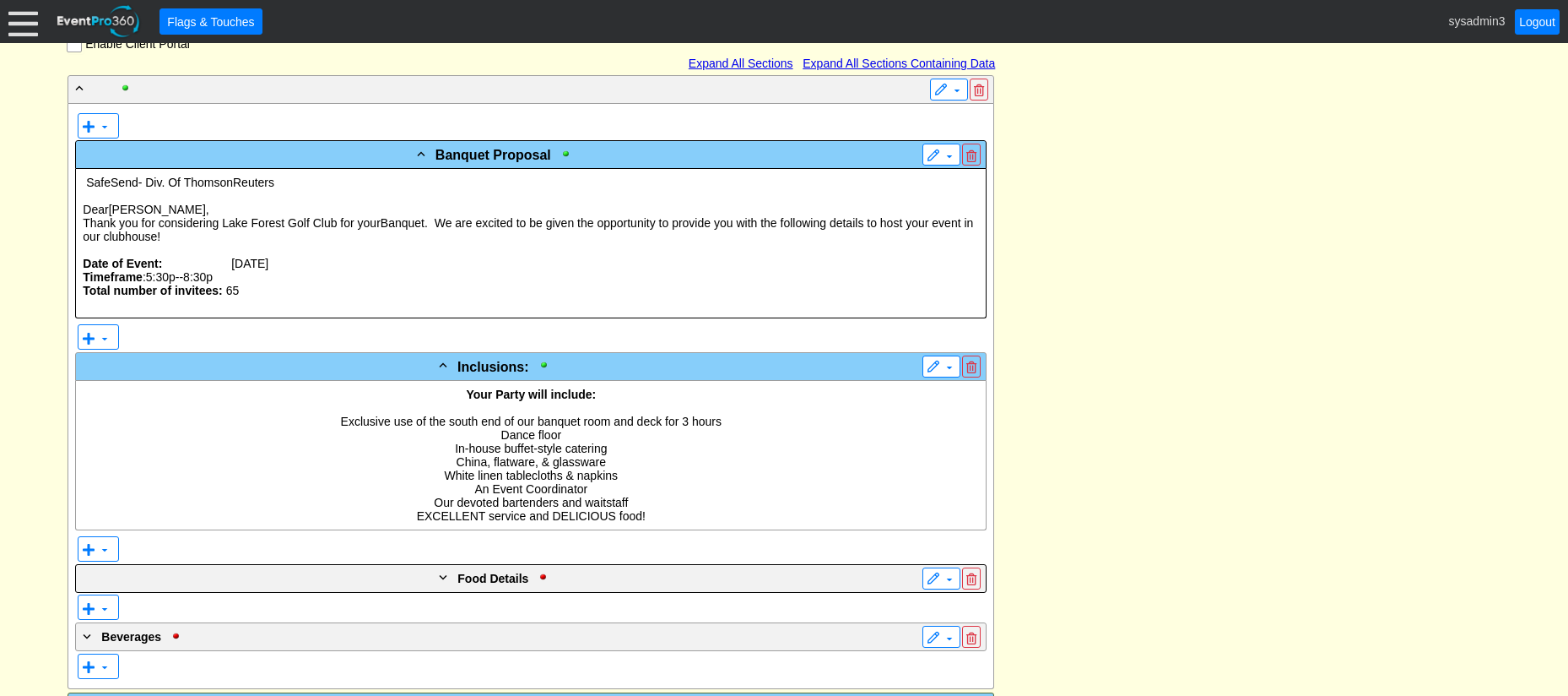
scroll to position [422, 0]
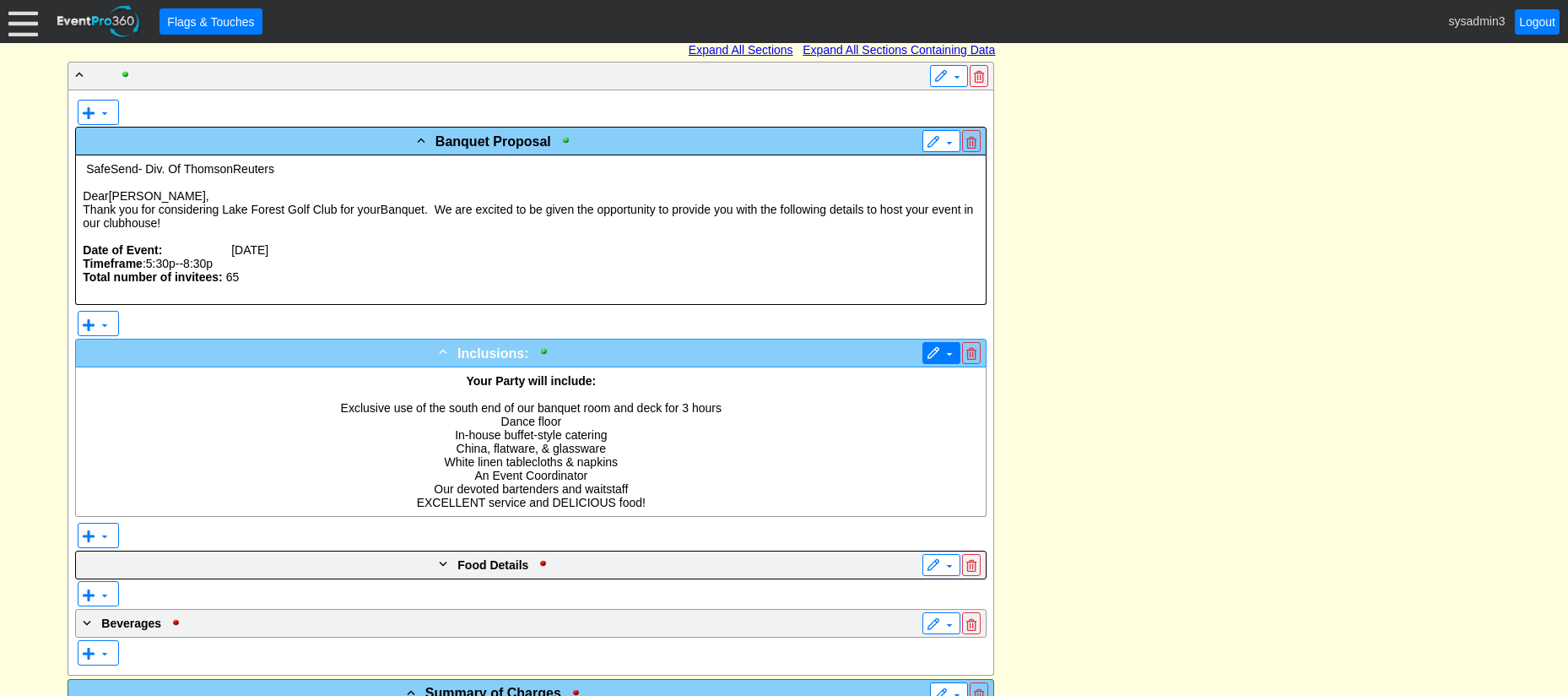
click at [931, 346] on span "▼" at bounding box center [941, 352] width 30 height 17
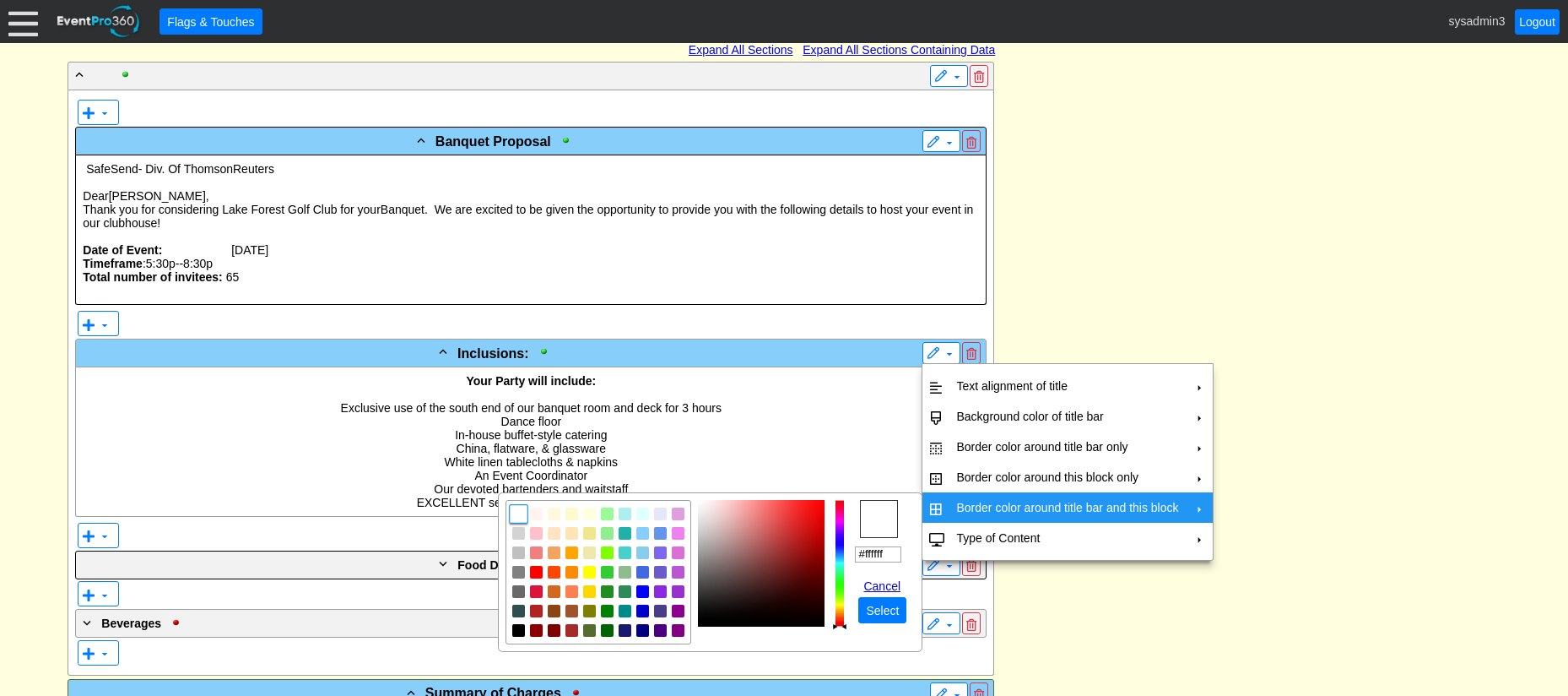
click at [988, 511] on td "Border color around title bar and this block" at bounding box center [1066, 507] width 235 height 31
click at [517, 633] on img "focusNode" at bounding box center [519, 630] width 15 height 15
type input "#000000"
click at [880, 605] on span "Select" at bounding box center [882, 610] width 40 height 17
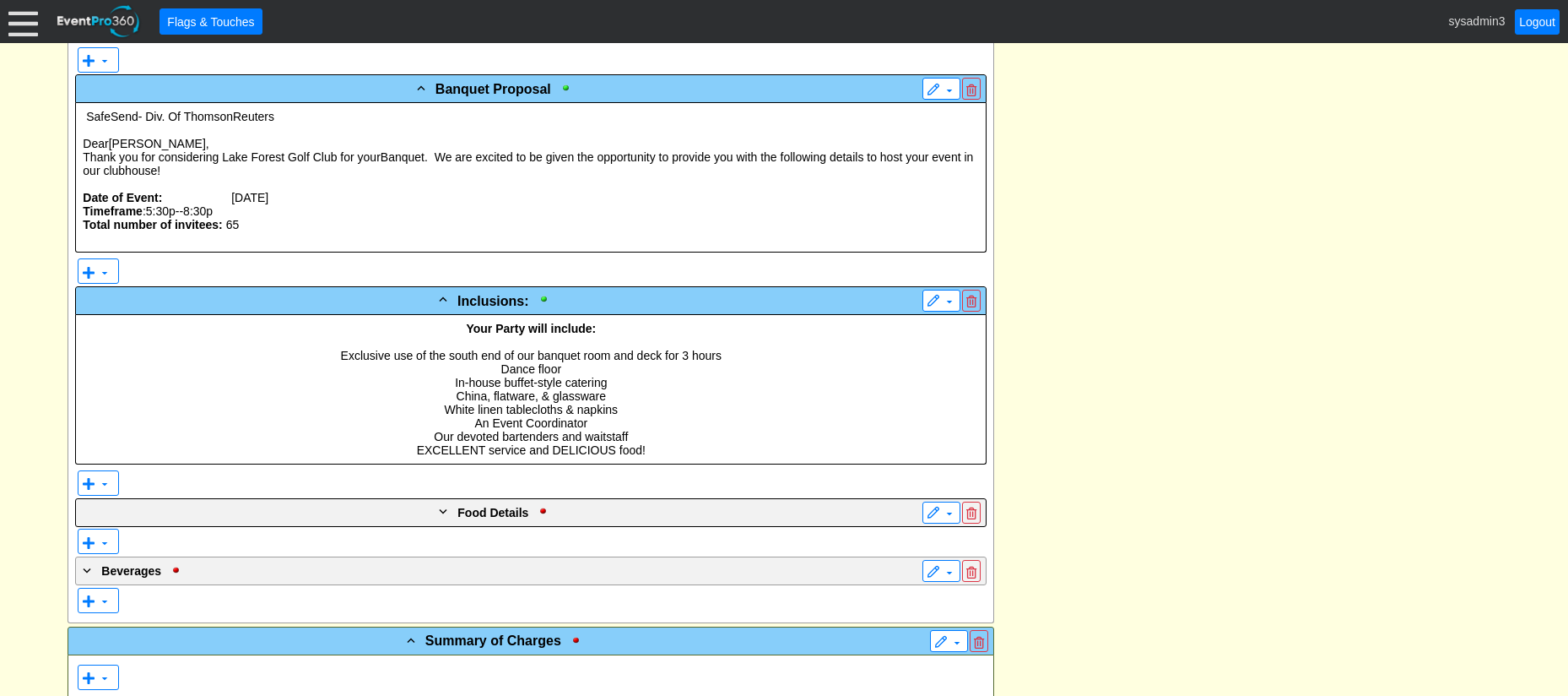
scroll to position [731, 0]
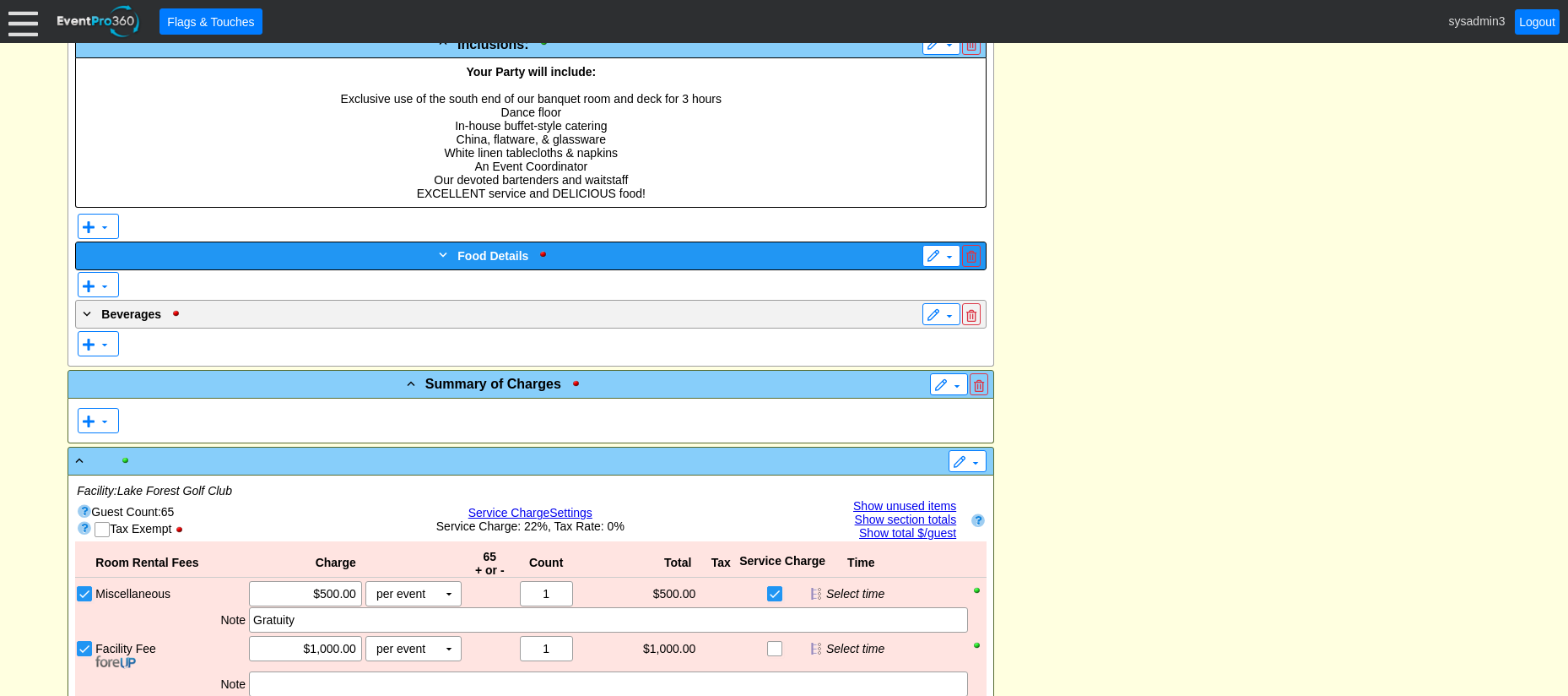
click at [639, 257] on div "+ Food Details" at bounding box center [496, 255] width 834 height 21
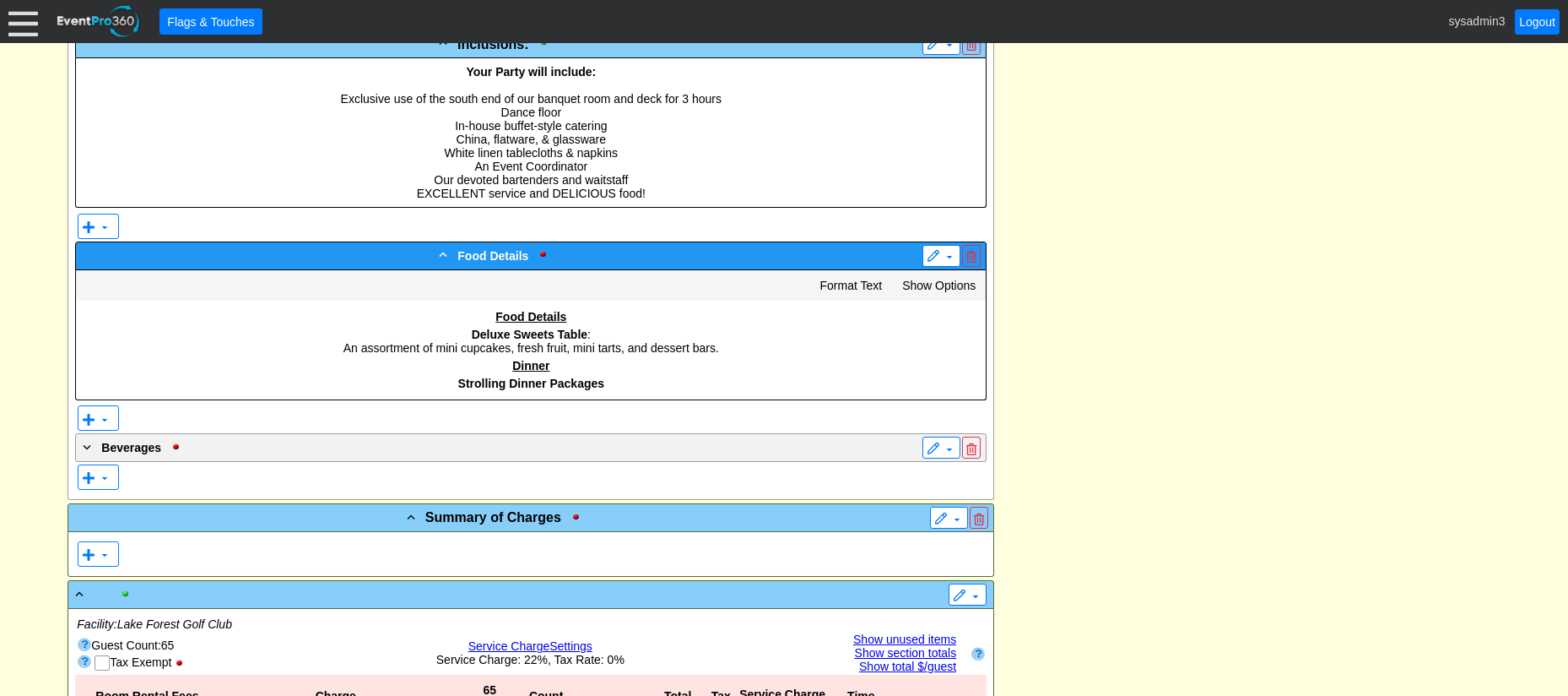
click at [639, 257] on div "- Food Details" at bounding box center [496, 255] width 834 height 21
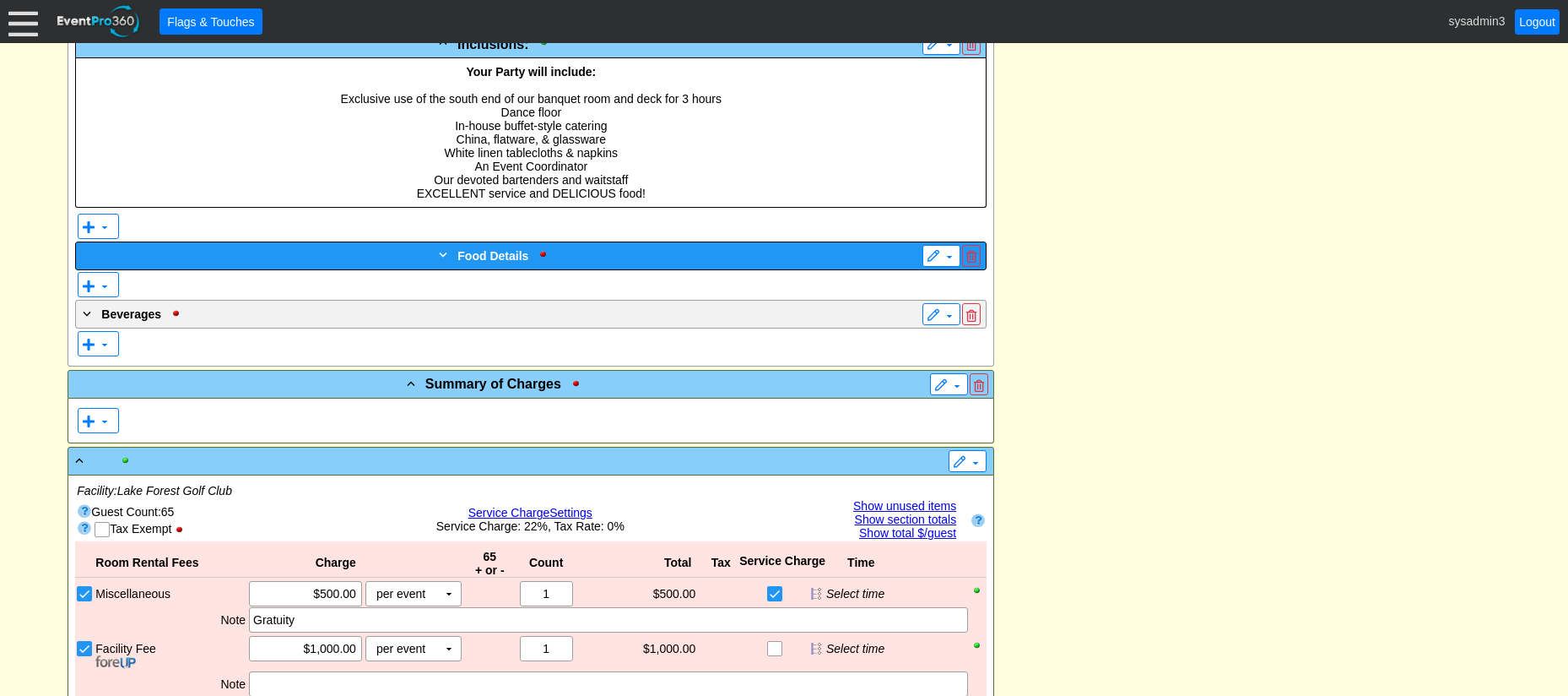
click at [639, 257] on div "+ Food Details" at bounding box center [496, 255] width 834 height 21
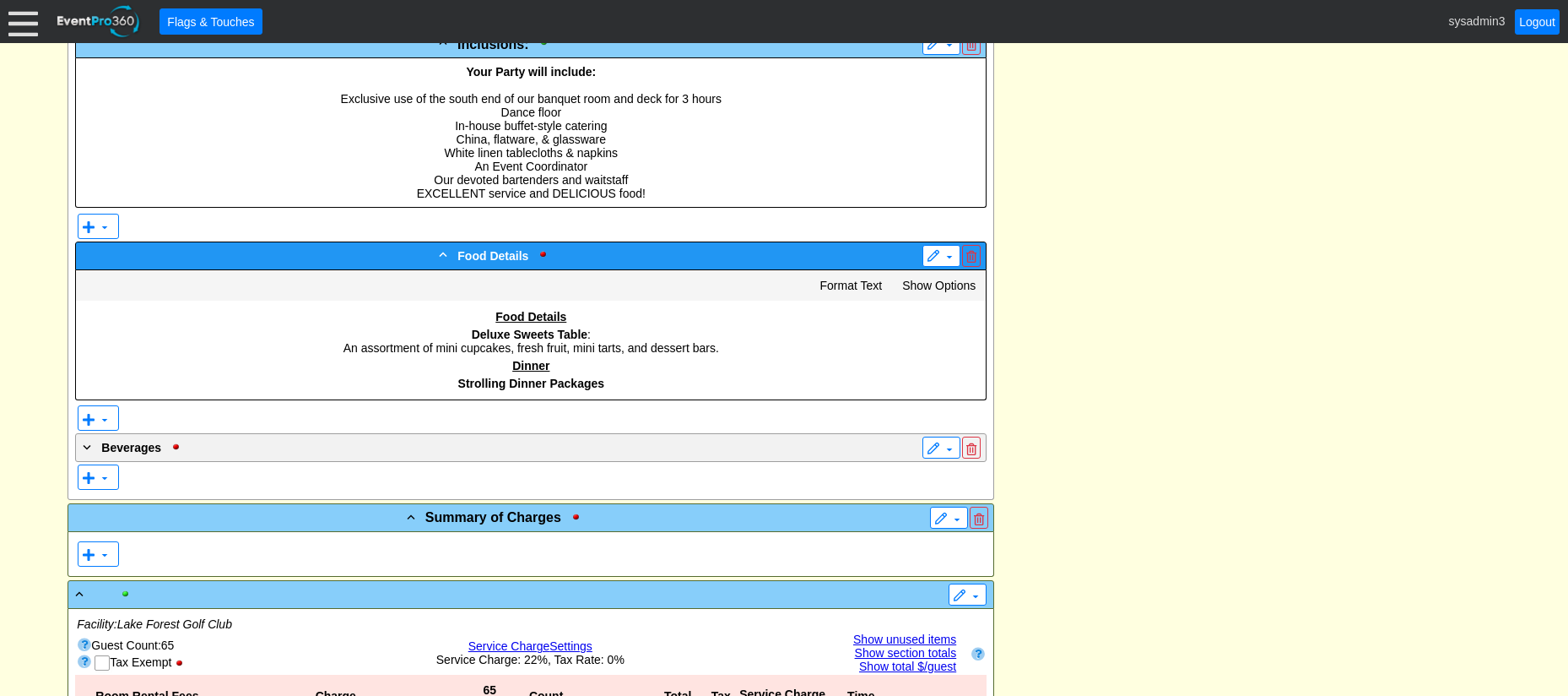
click at [639, 257] on div "- Food Details" at bounding box center [496, 255] width 834 height 21
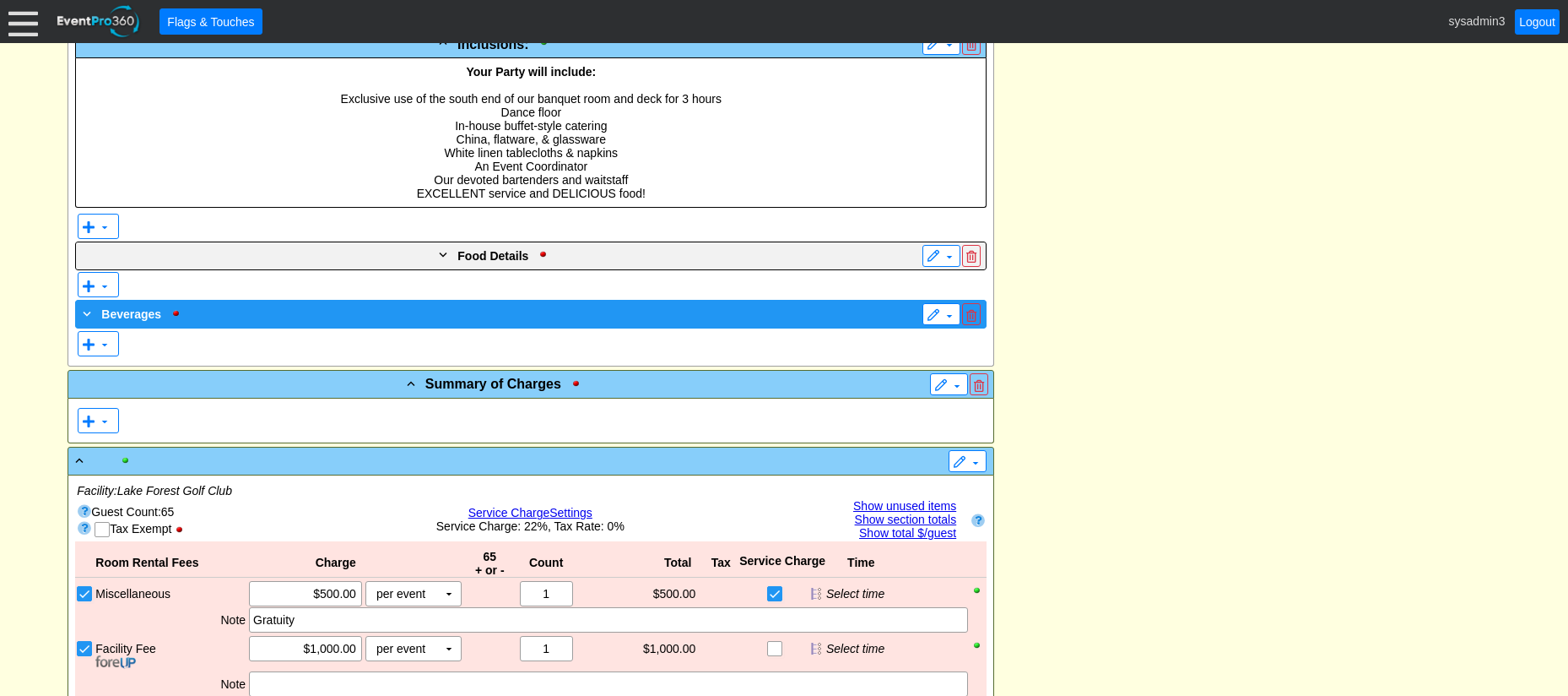
click at [487, 312] on div "+ Beverages" at bounding box center [496, 313] width 834 height 20
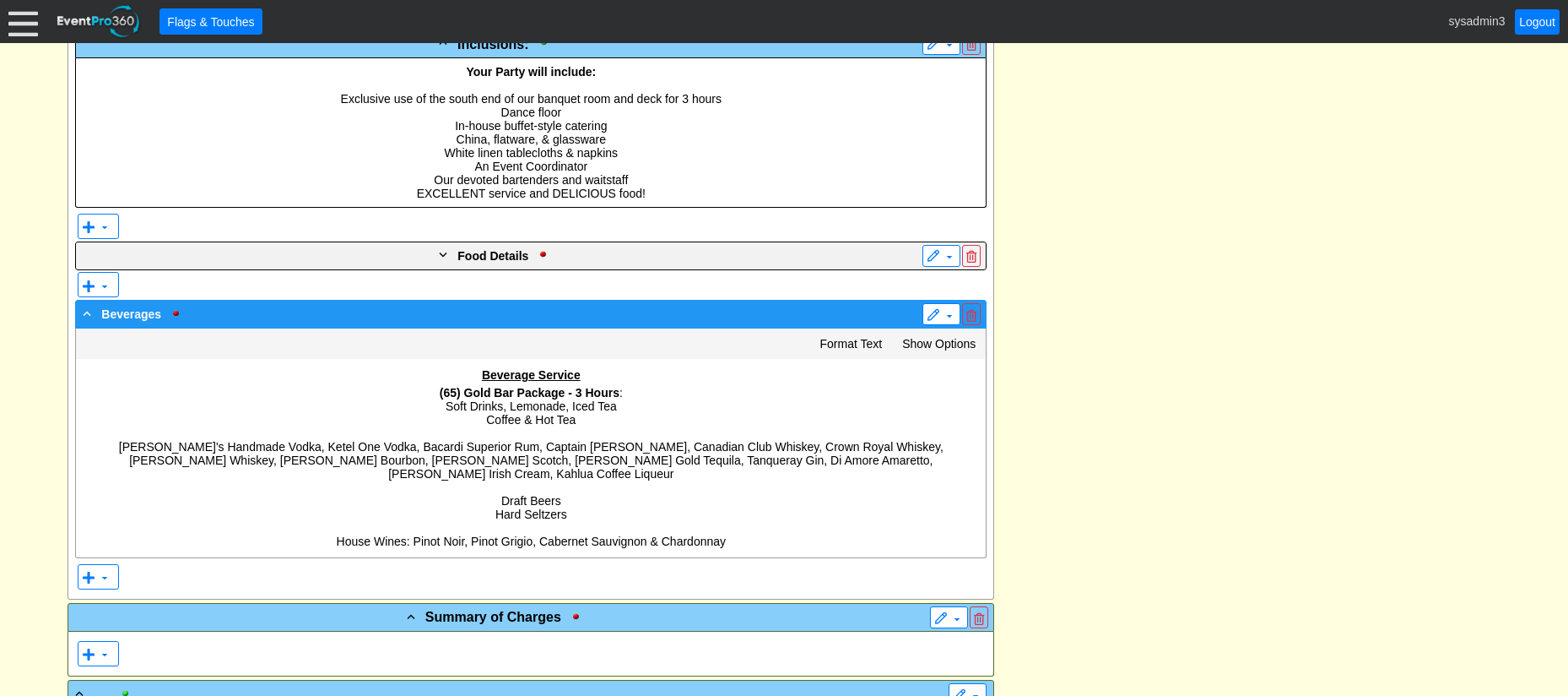
click at [487, 312] on div "- Beverages" at bounding box center [496, 313] width 834 height 20
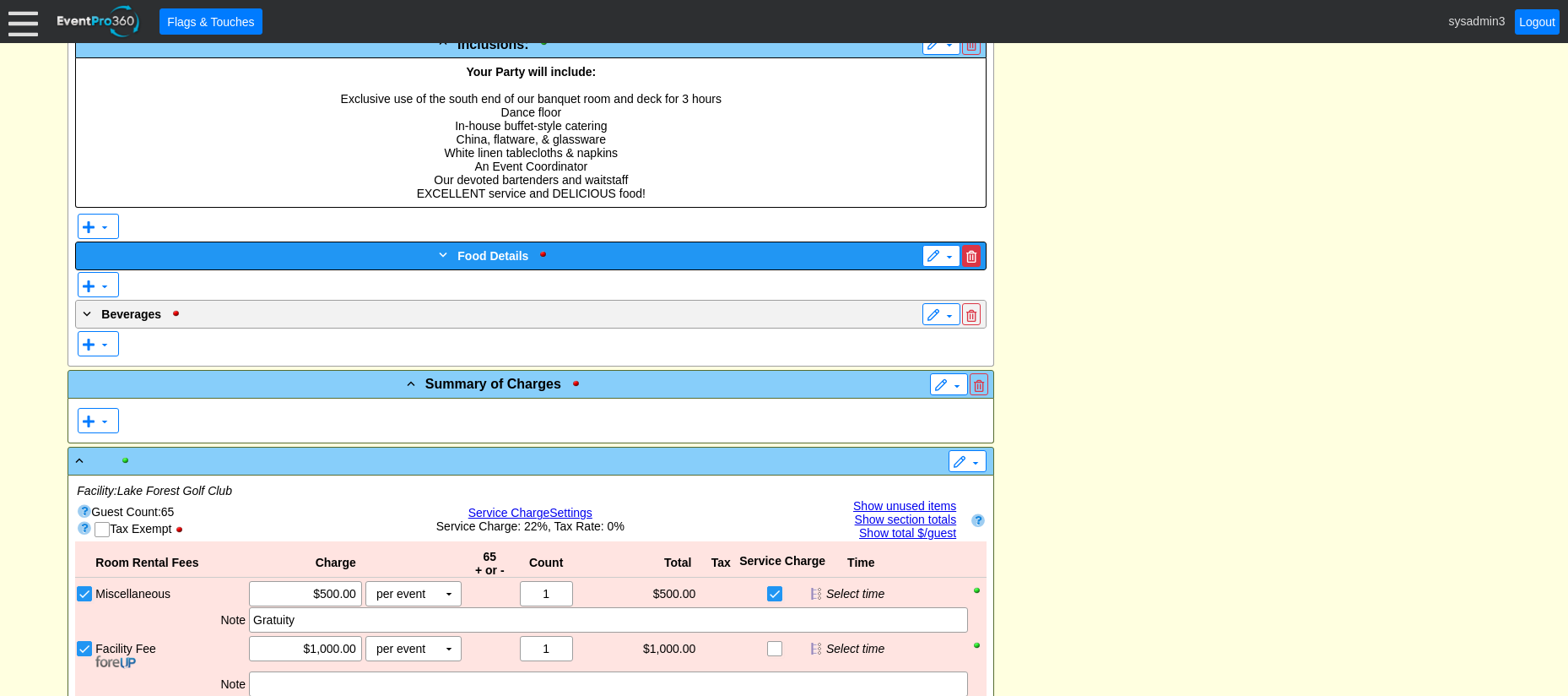
click at [969, 254] on span at bounding box center [971, 256] width 11 height 11
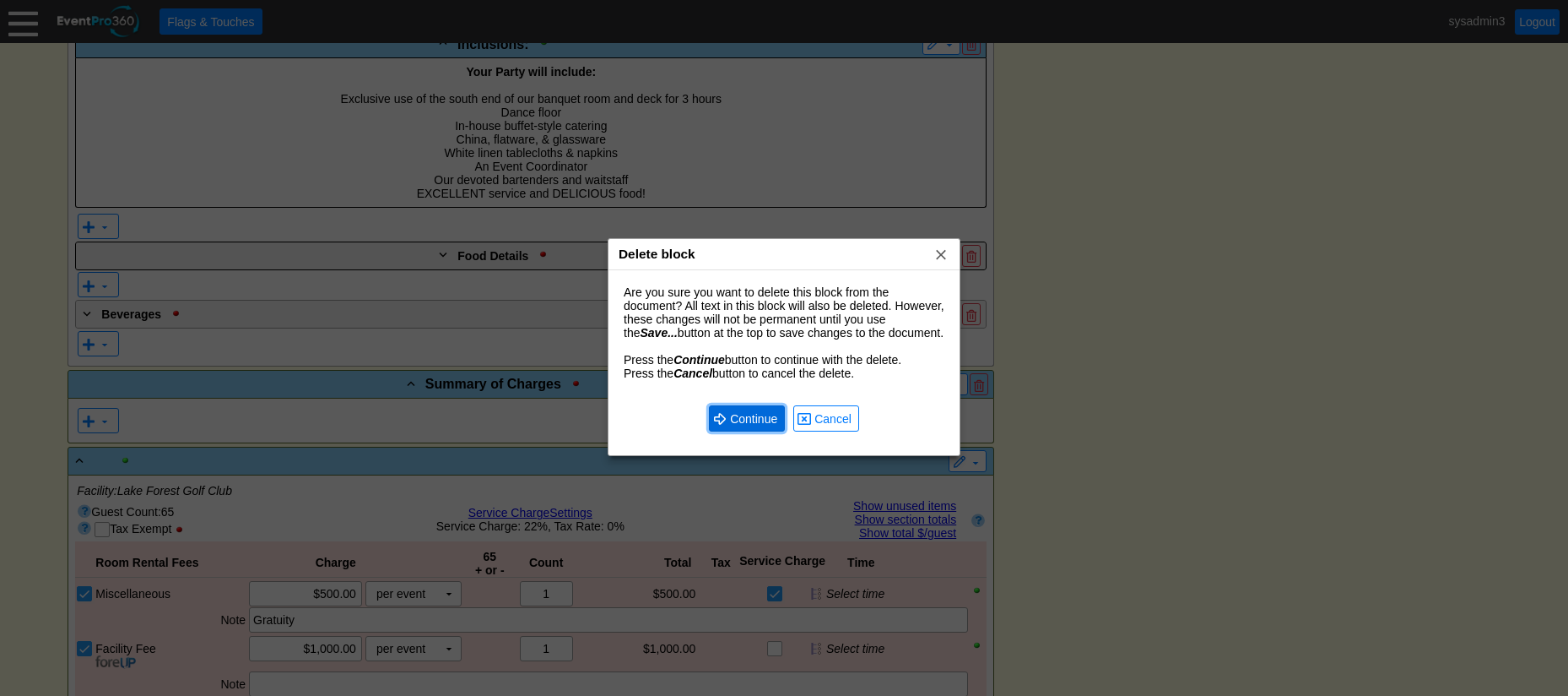
click at [744, 416] on span "Continue" at bounding box center [753, 418] width 54 height 17
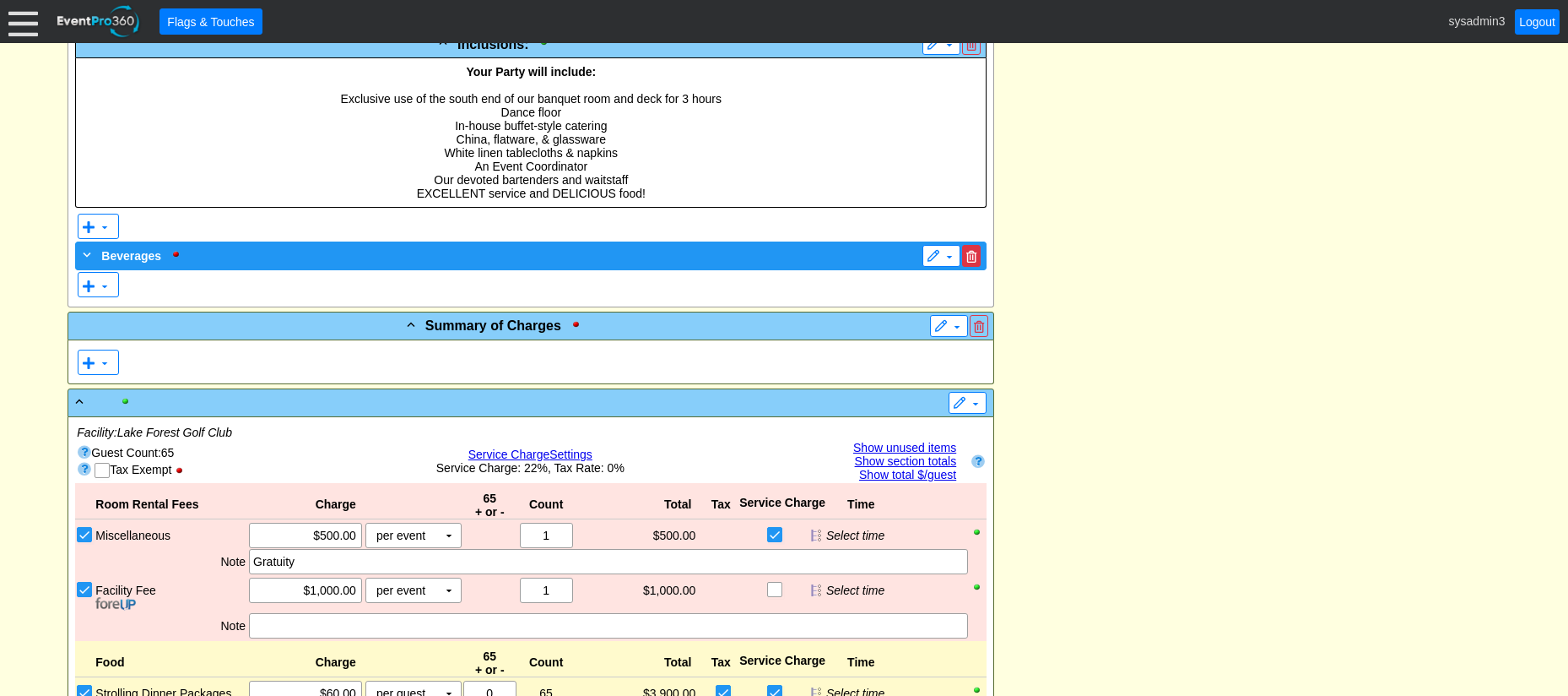
click at [975, 256] on span at bounding box center [971, 256] width 11 height 11
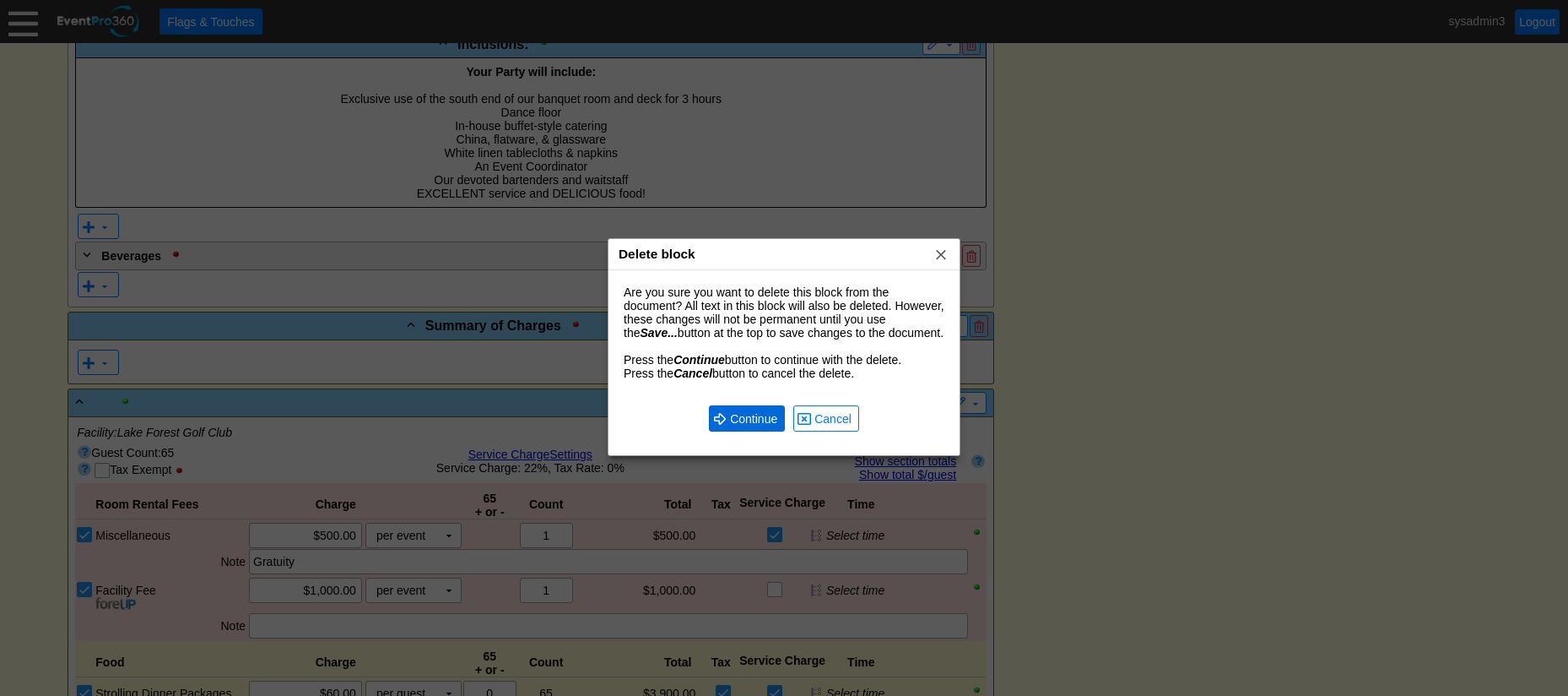
click at [739, 411] on span "Continue" at bounding box center [753, 418] width 54 height 17
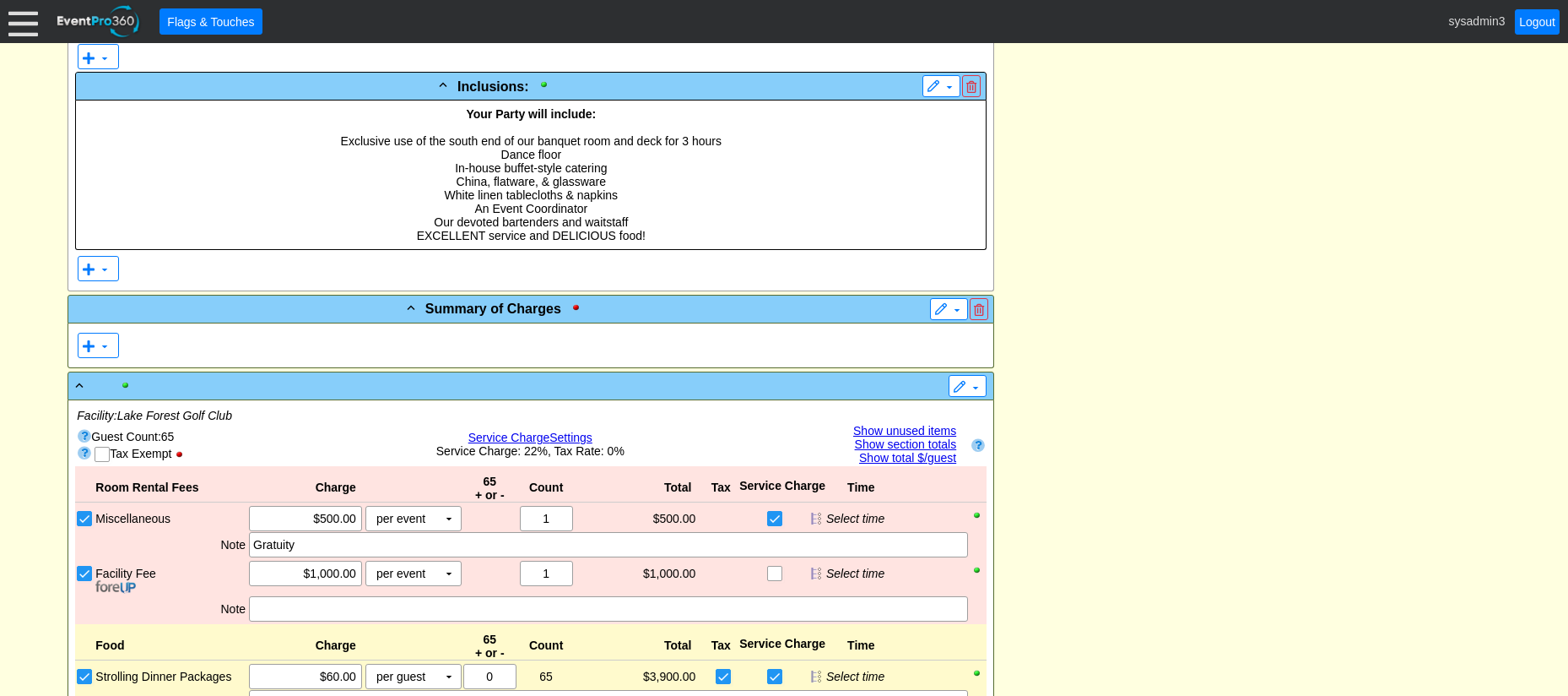
scroll to position [775, 0]
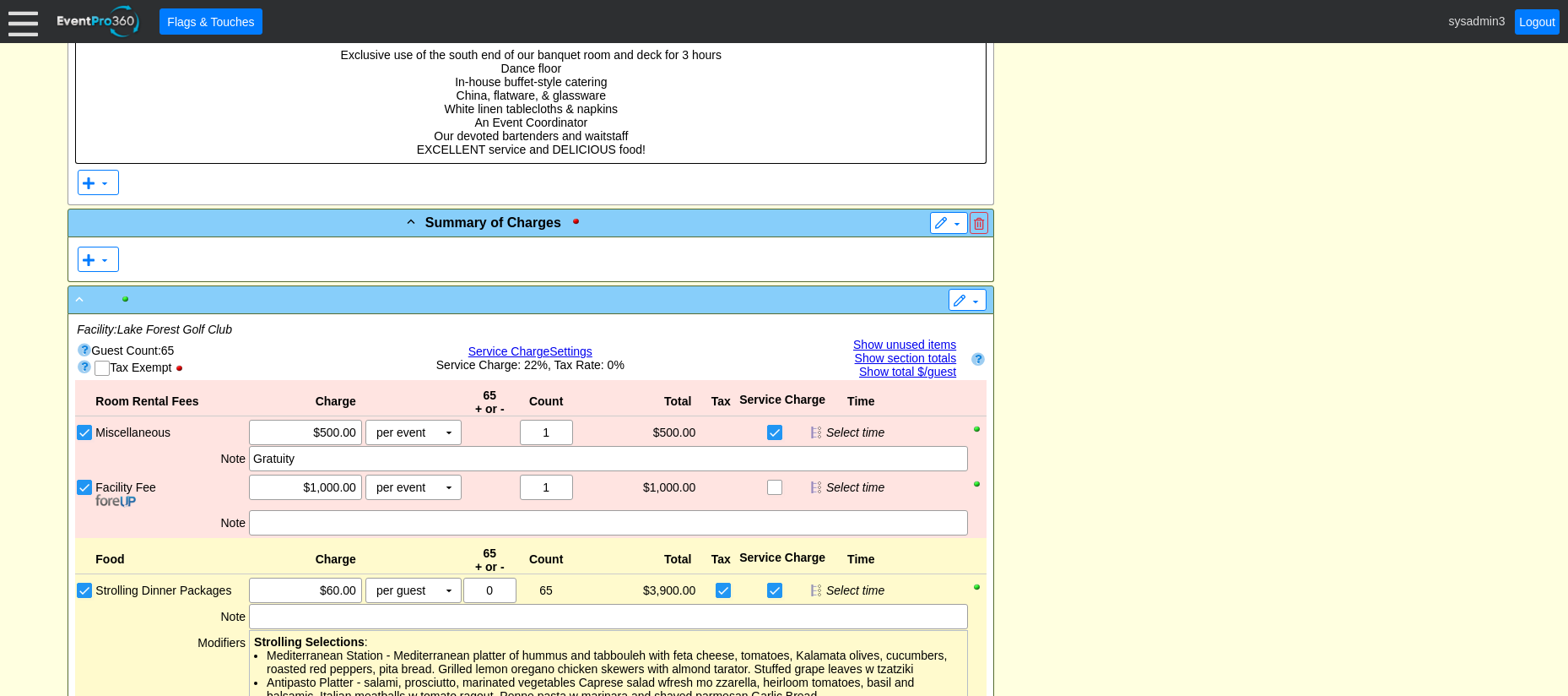
click at [683, 300] on div "-" at bounding box center [496, 299] width 849 height 19
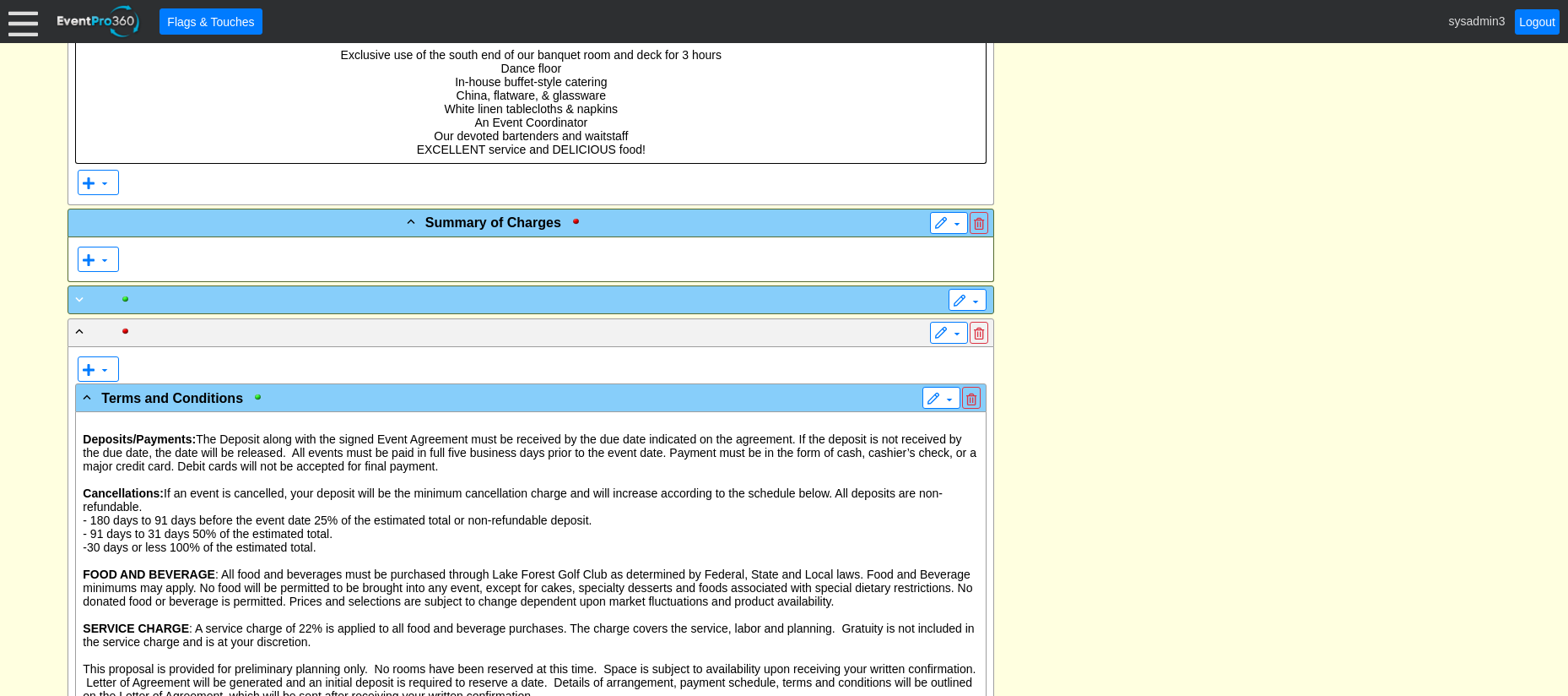
click at [683, 300] on div "+" at bounding box center [496, 299] width 849 height 19
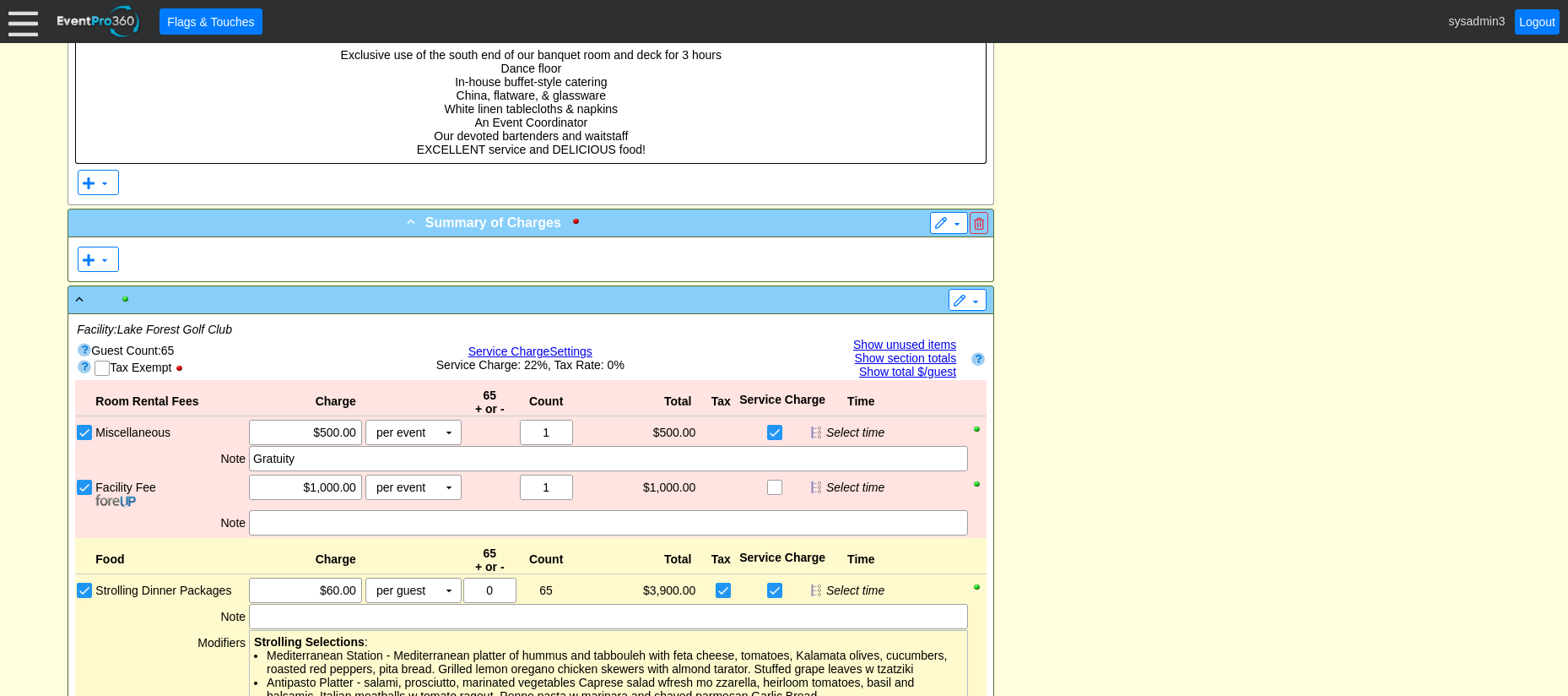
click at [712, 229] on div "- Summary of Charges" at bounding box center [496, 222] width 849 height 20
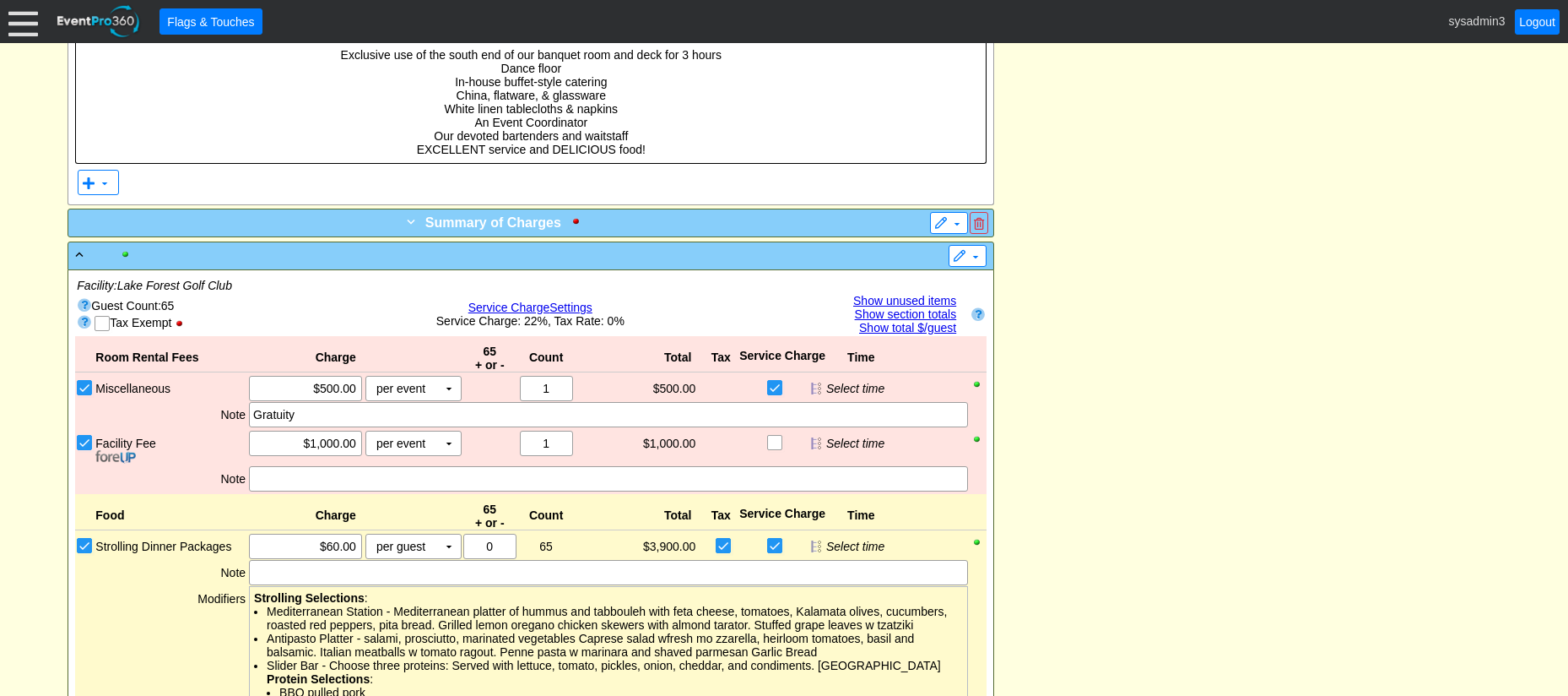
click at [713, 221] on div "+ Summary of Charges" at bounding box center [496, 222] width 849 height 20
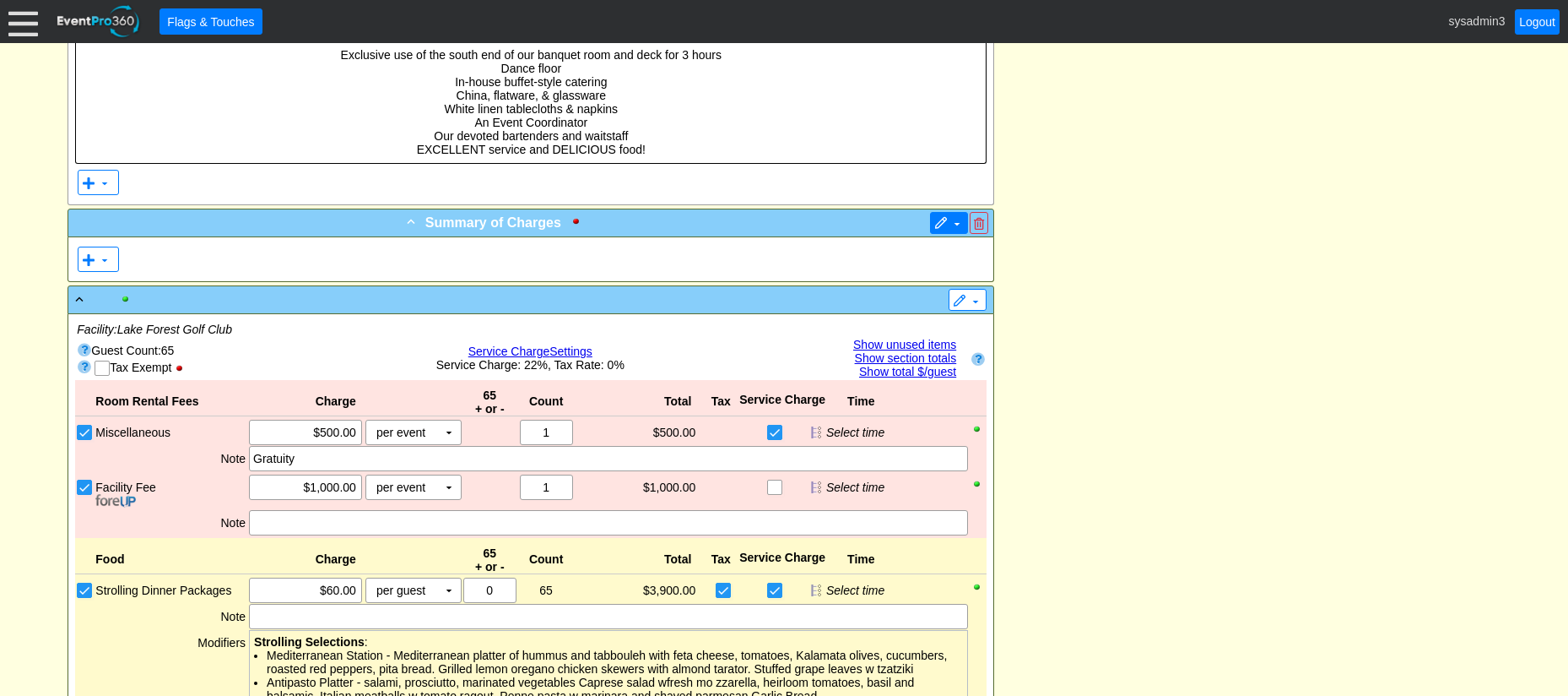
click at [940, 218] on span at bounding box center [940, 223] width 13 height 13
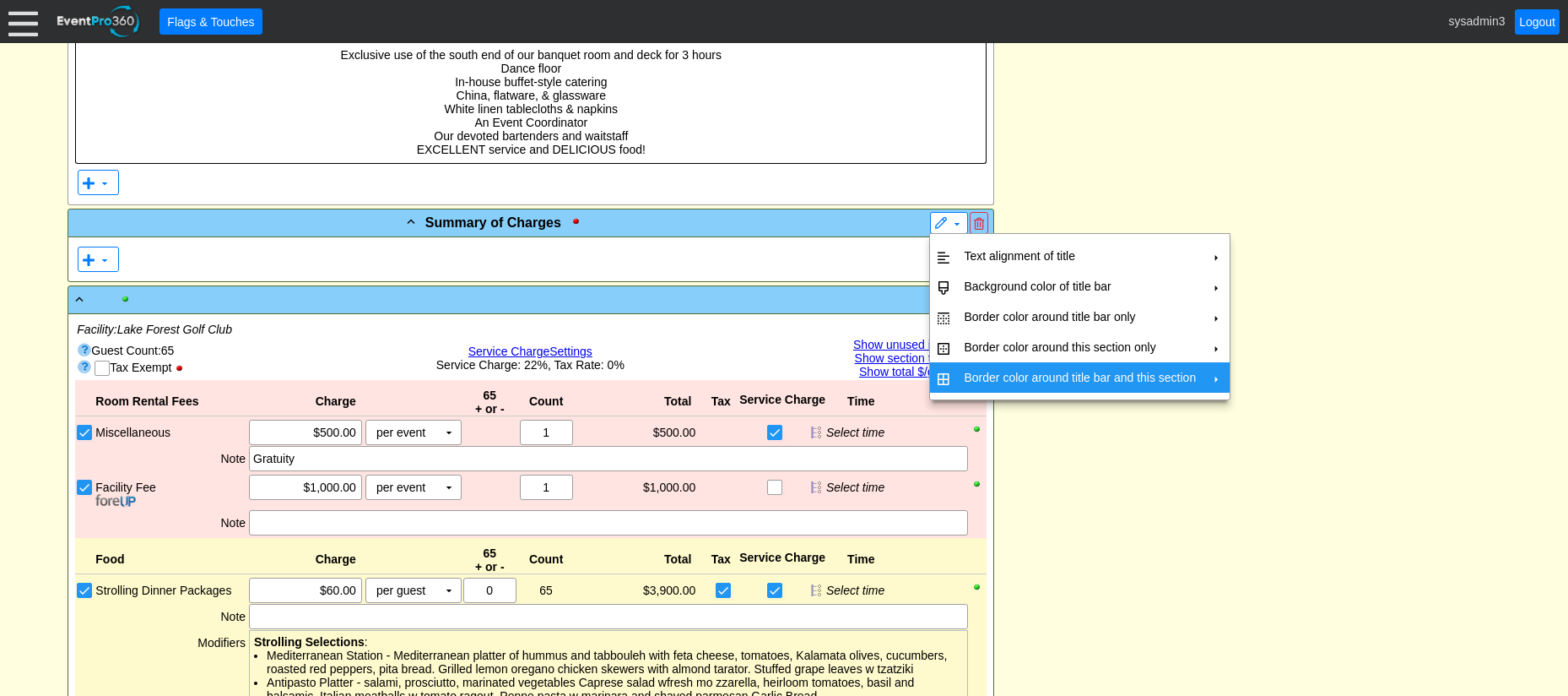
click at [985, 374] on td "Border color around title bar and this section" at bounding box center [1079, 377] width 246 height 31
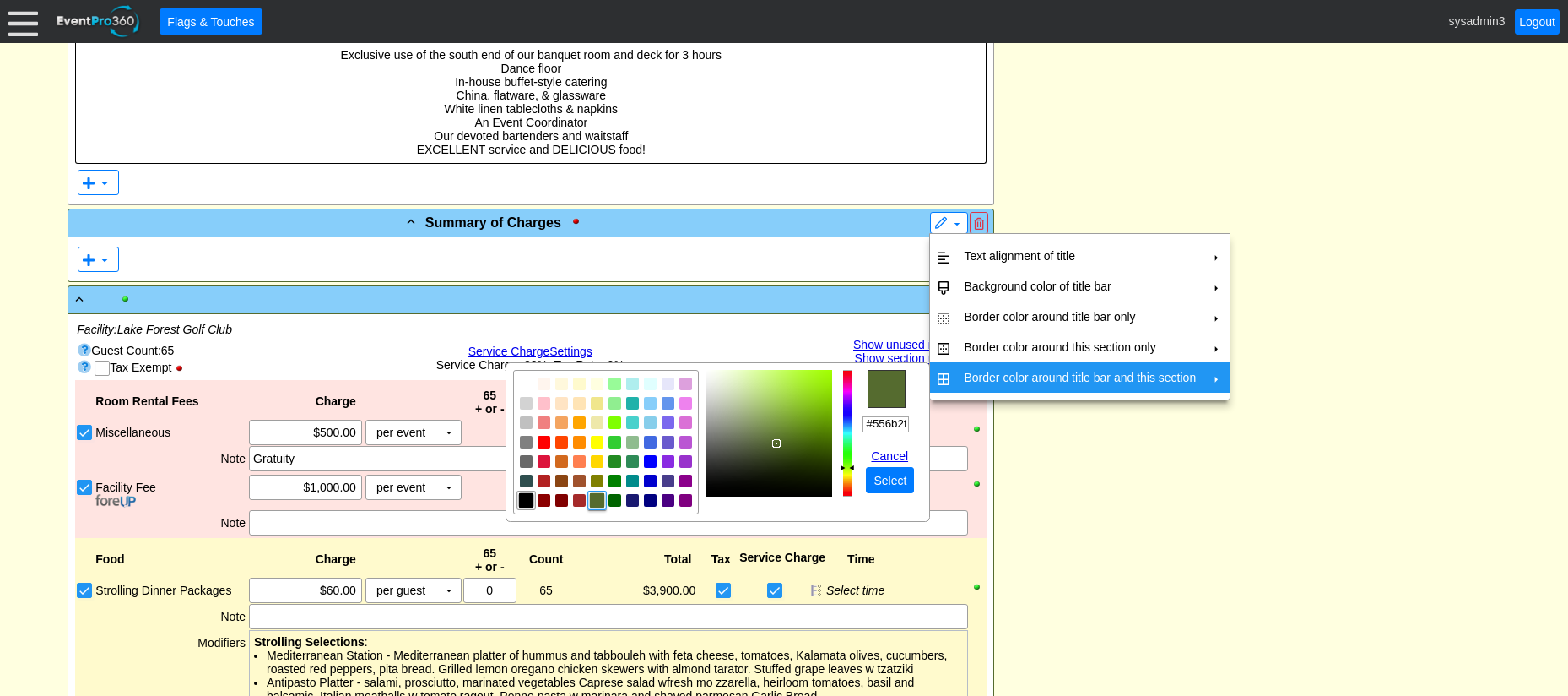
click at [526, 500] on img "focusNode" at bounding box center [526, 500] width 15 height 15
type input "#000000"
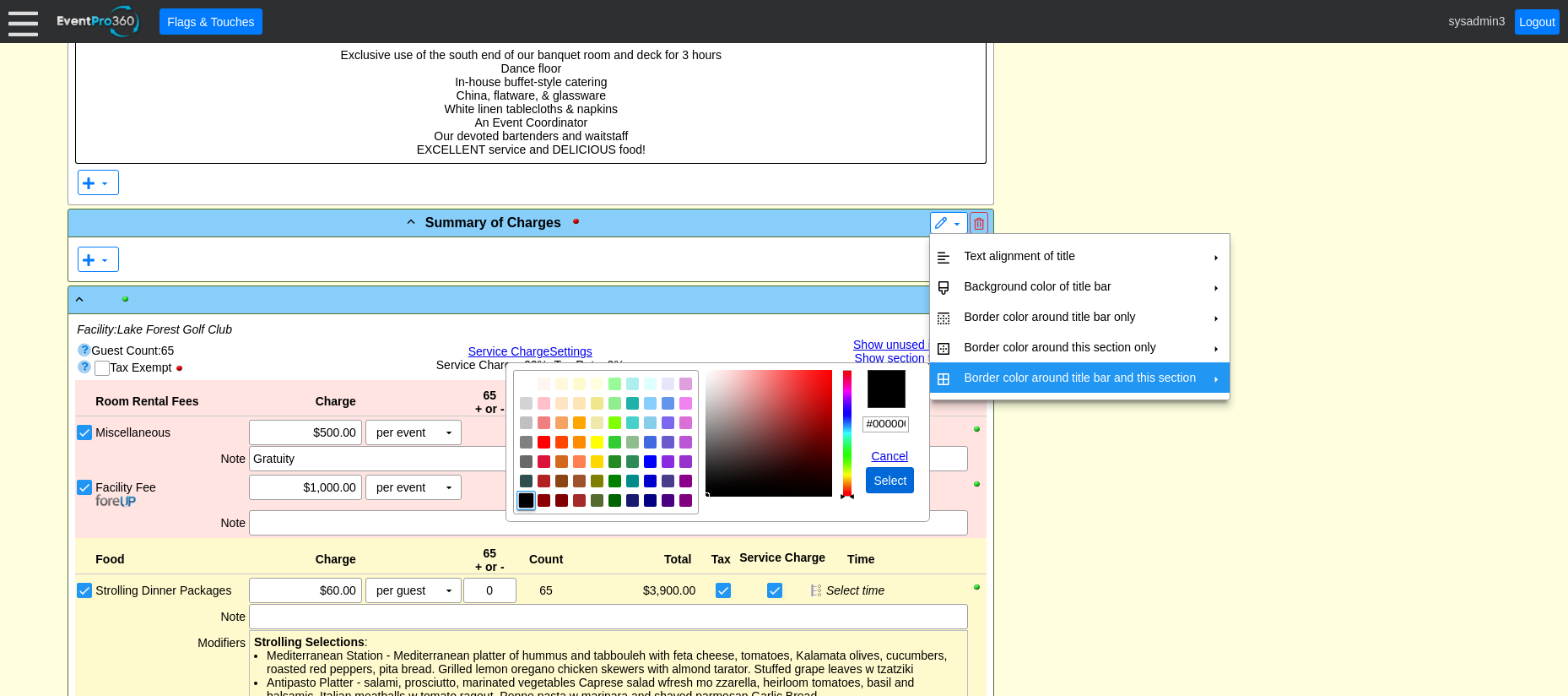
click at [896, 476] on span "Select" at bounding box center [889, 480] width 40 height 17
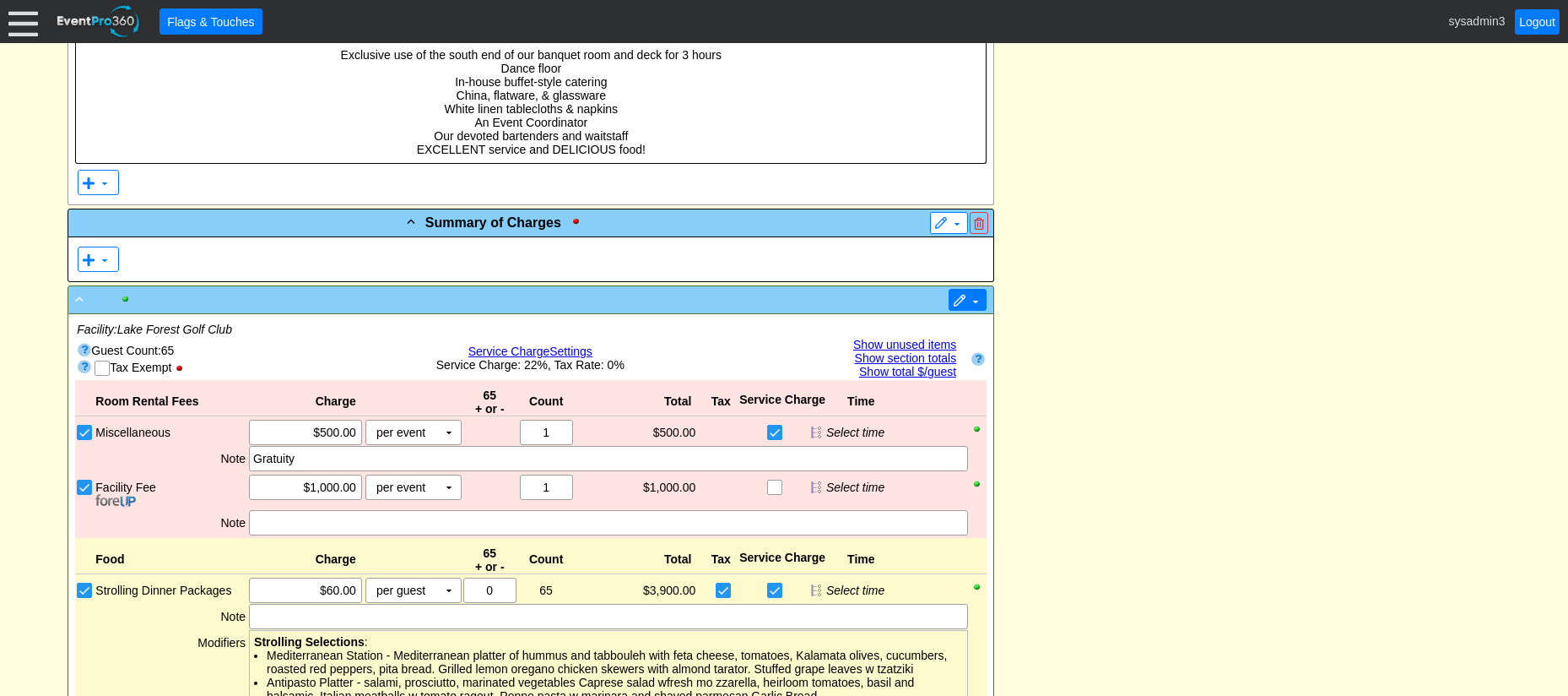
click at [961, 296] on span at bounding box center [959, 300] width 13 height 13
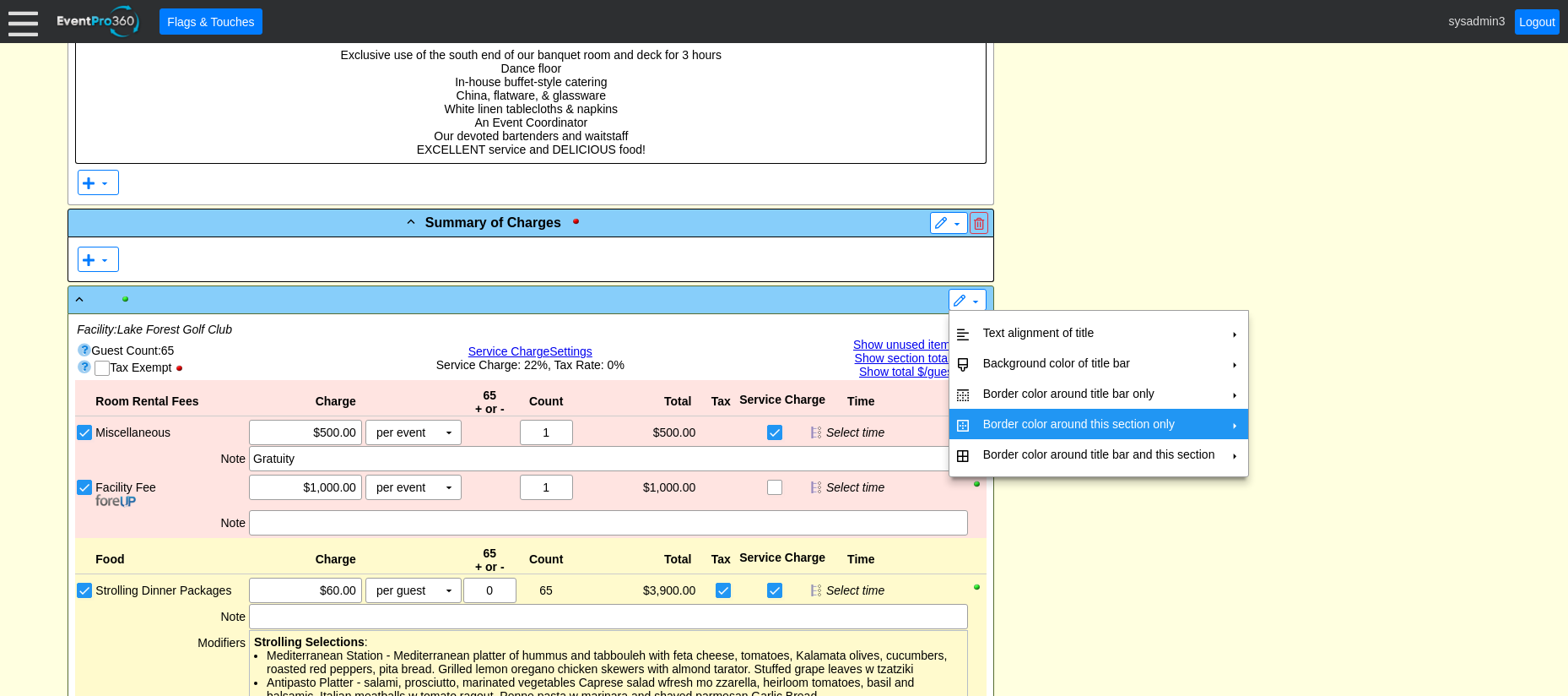
click at [998, 417] on td "Border color around this section only" at bounding box center [1099, 424] width 246 height 31
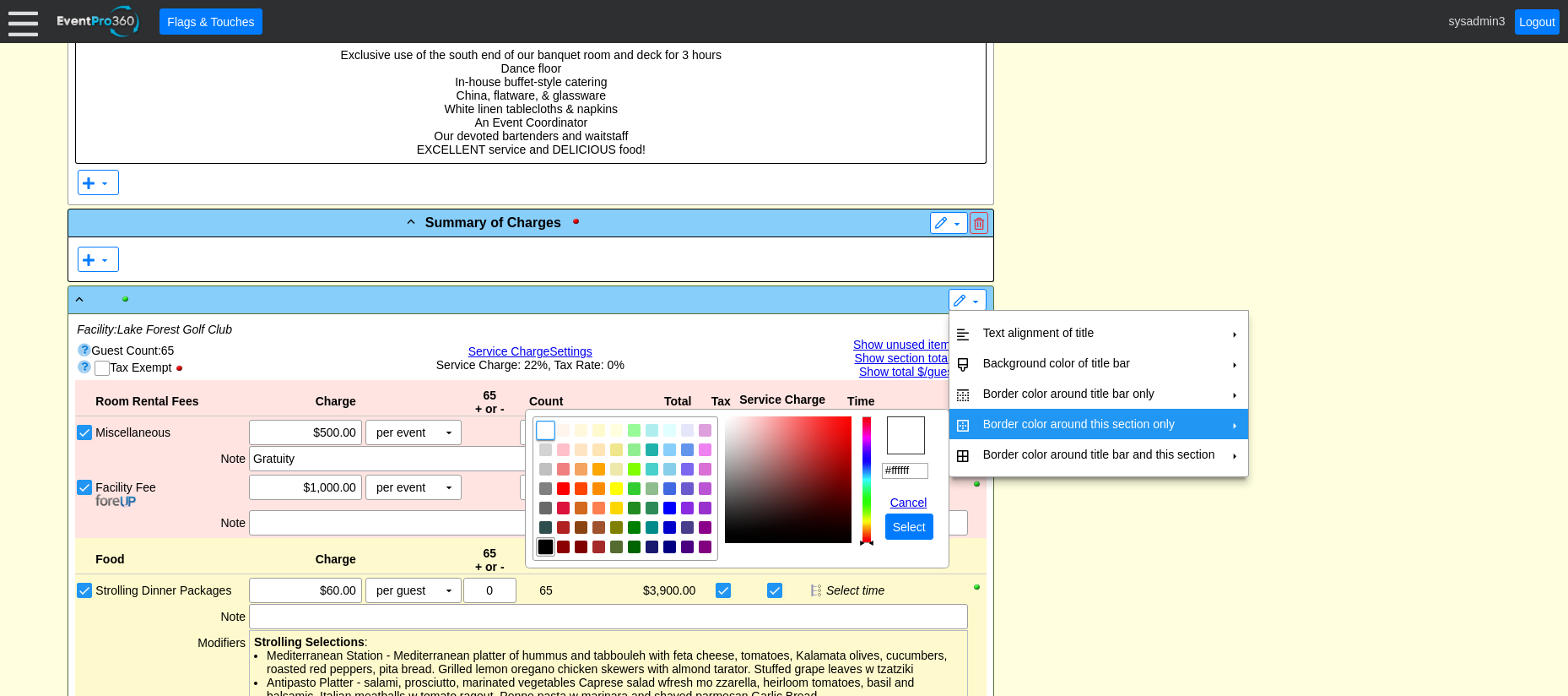
click at [541, 548] on img "focusNode" at bounding box center [545, 546] width 15 height 15
type input "#000000"
click at [918, 529] on span "Select" at bounding box center [909, 526] width 40 height 17
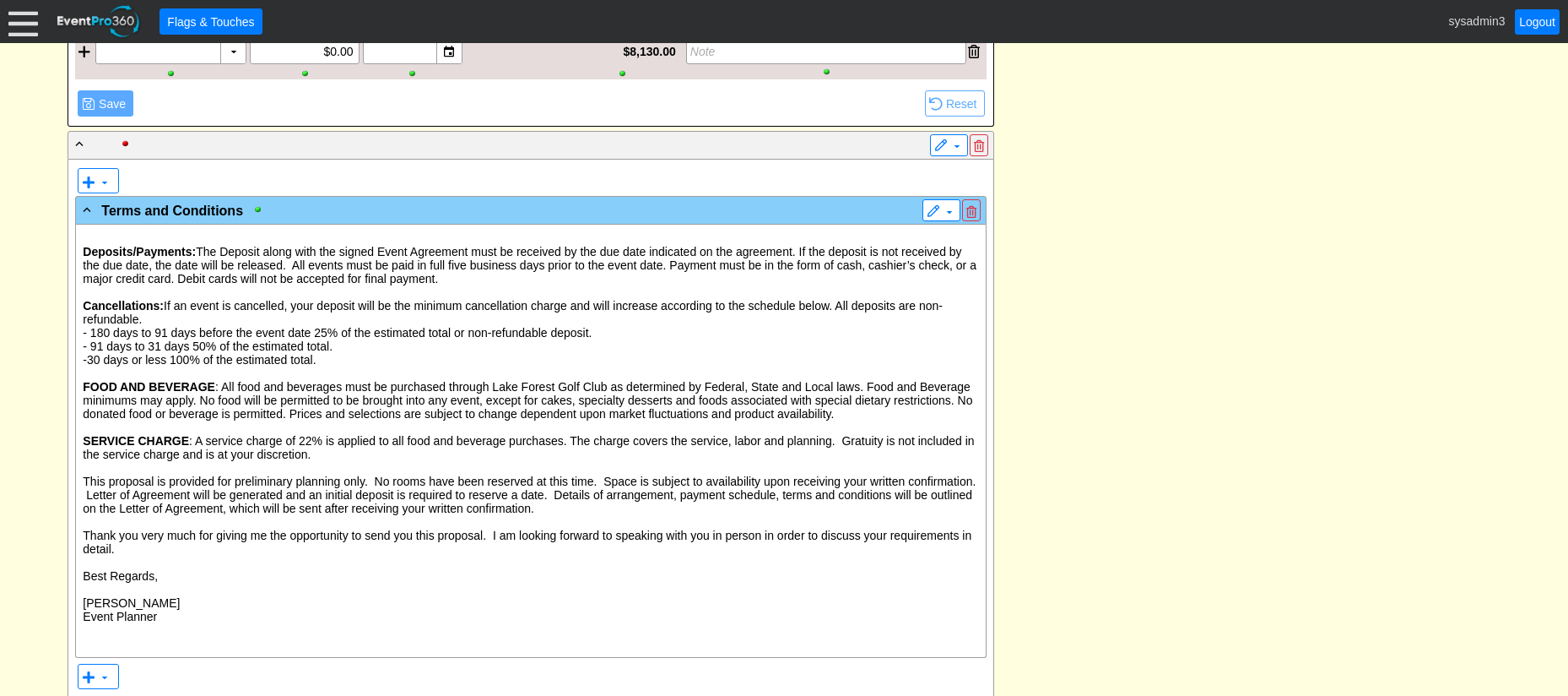
scroll to position [2380, 0]
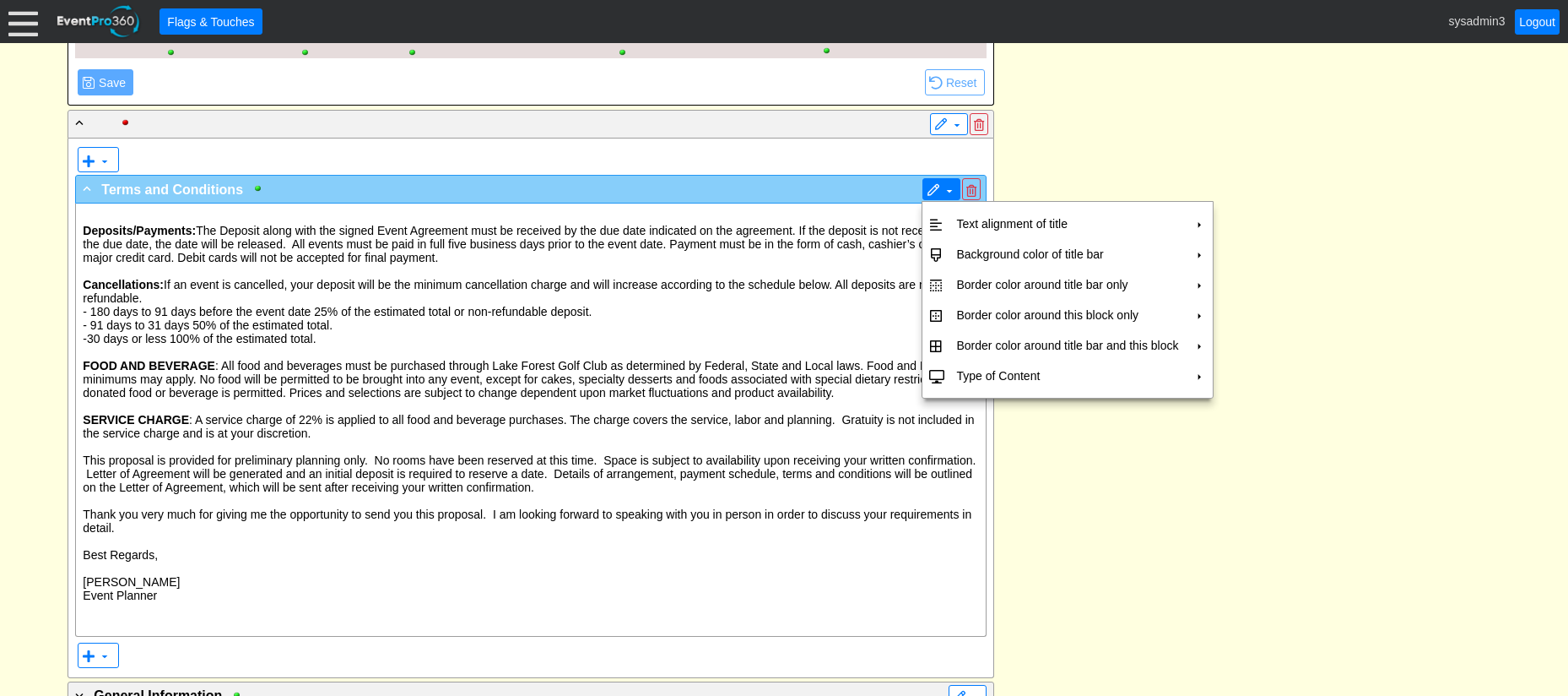
click at [936, 192] on span at bounding box center [932, 190] width 13 height 13
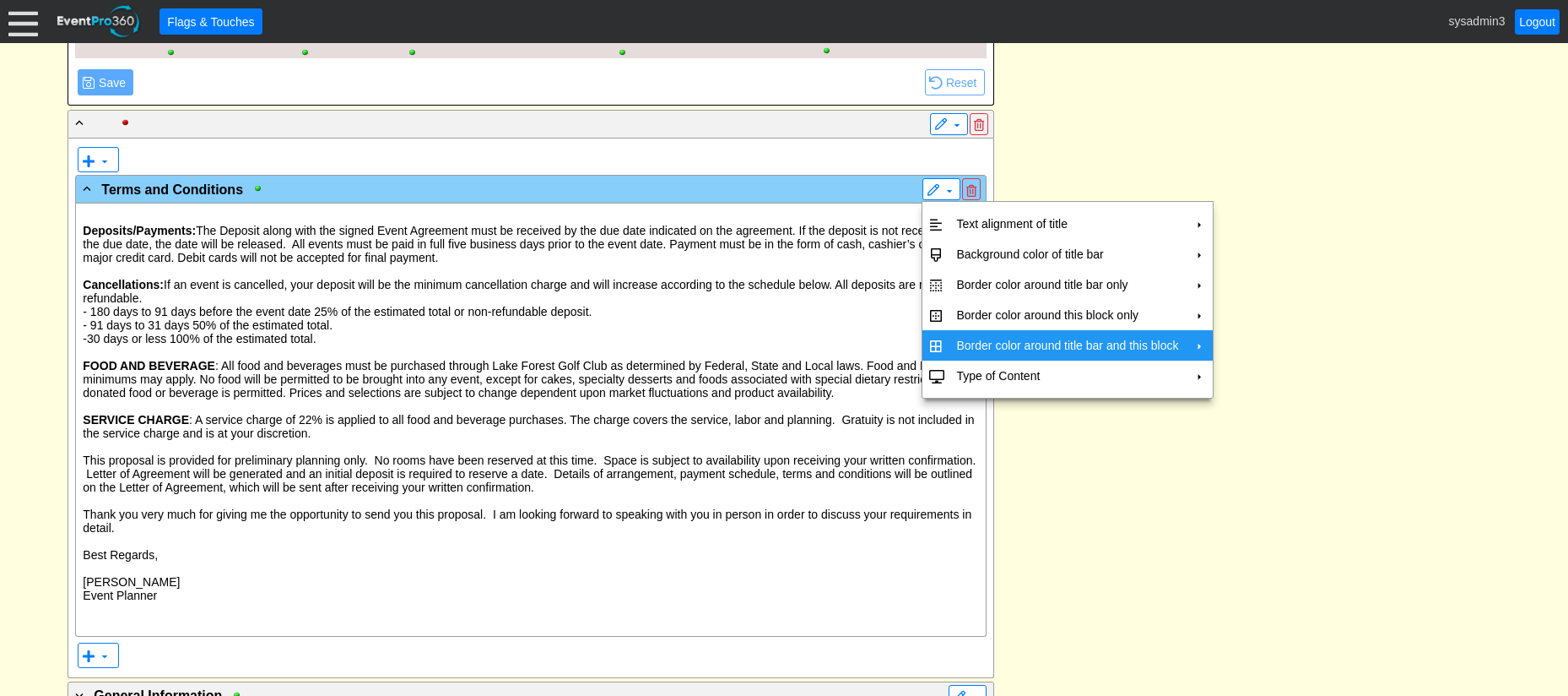
click at [990, 343] on td "Border color around title bar and this block" at bounding box center [1066, 345] width 235 height 31
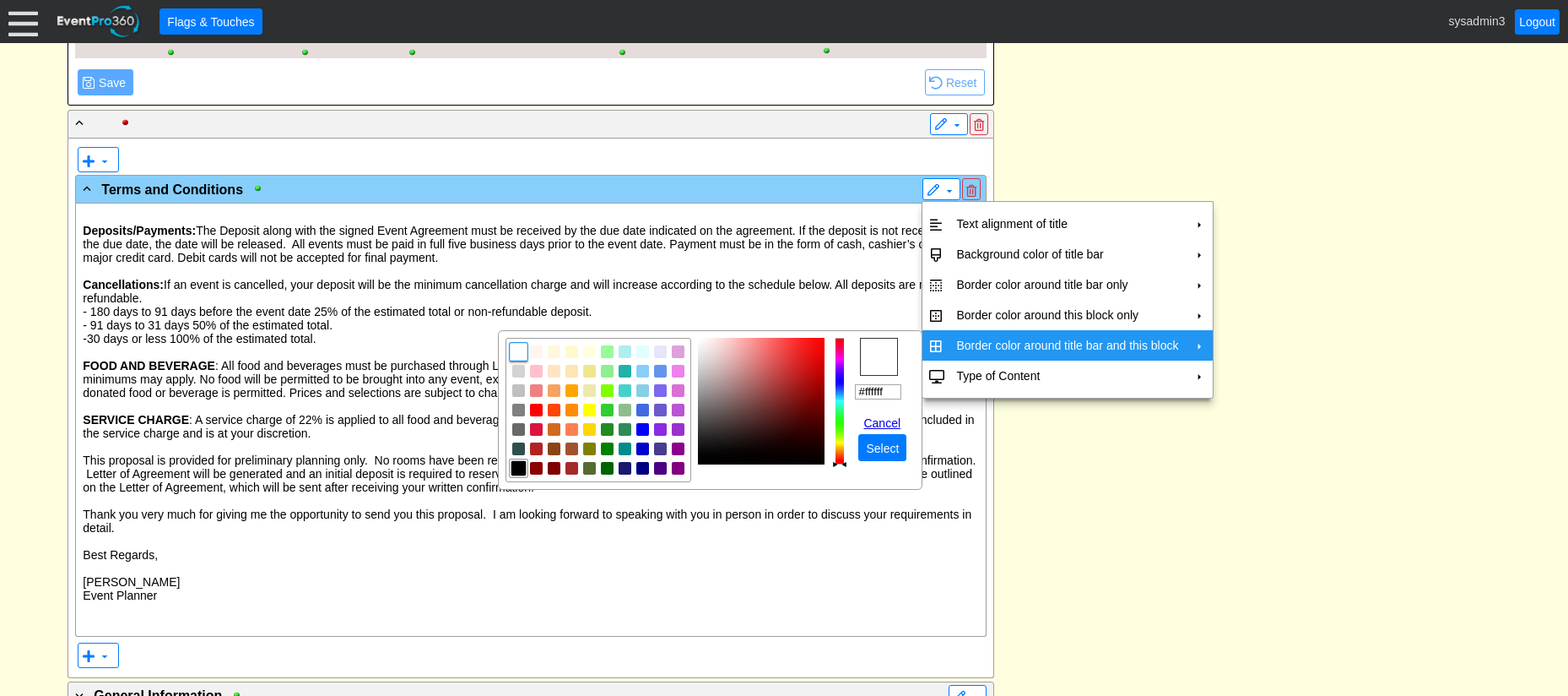
click at [512, 463] on img "focusNode" at bounding box center [519, 467] width 15 height 15
type input "#000000"
click at [881, 445] on span "Select" at bounding box center [882, 448] width 40 height 17
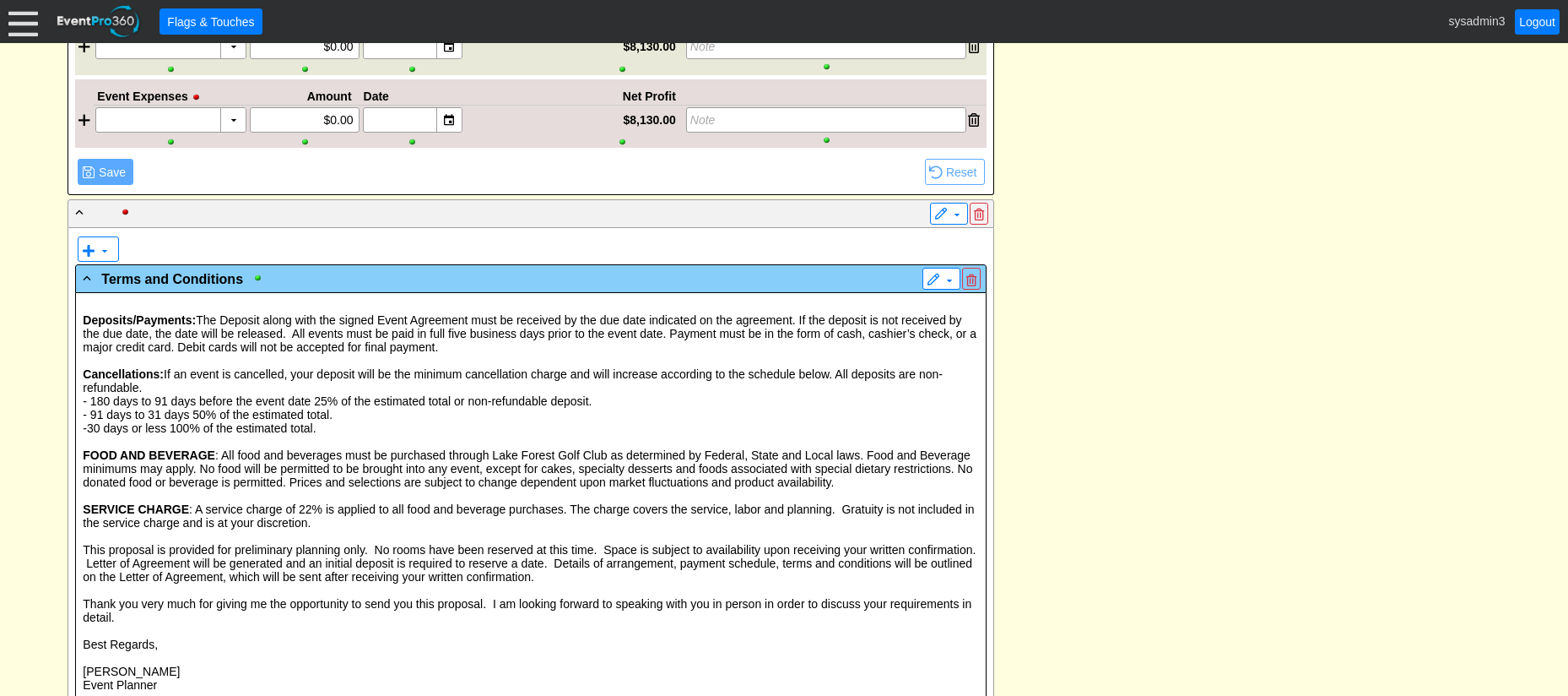
scroll to position [2295, 0]
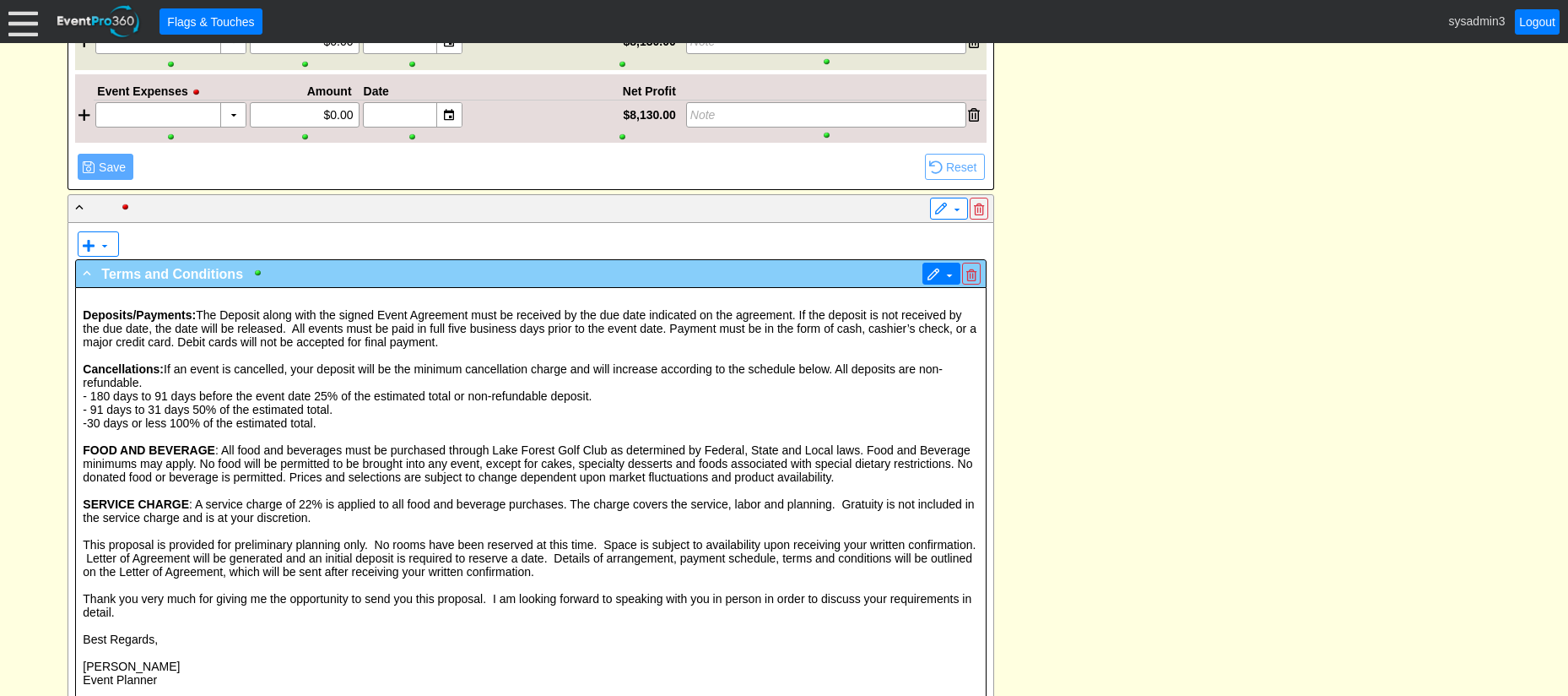
click at [939, 276] on span at bounding box center [932, 275] width 13 height 13
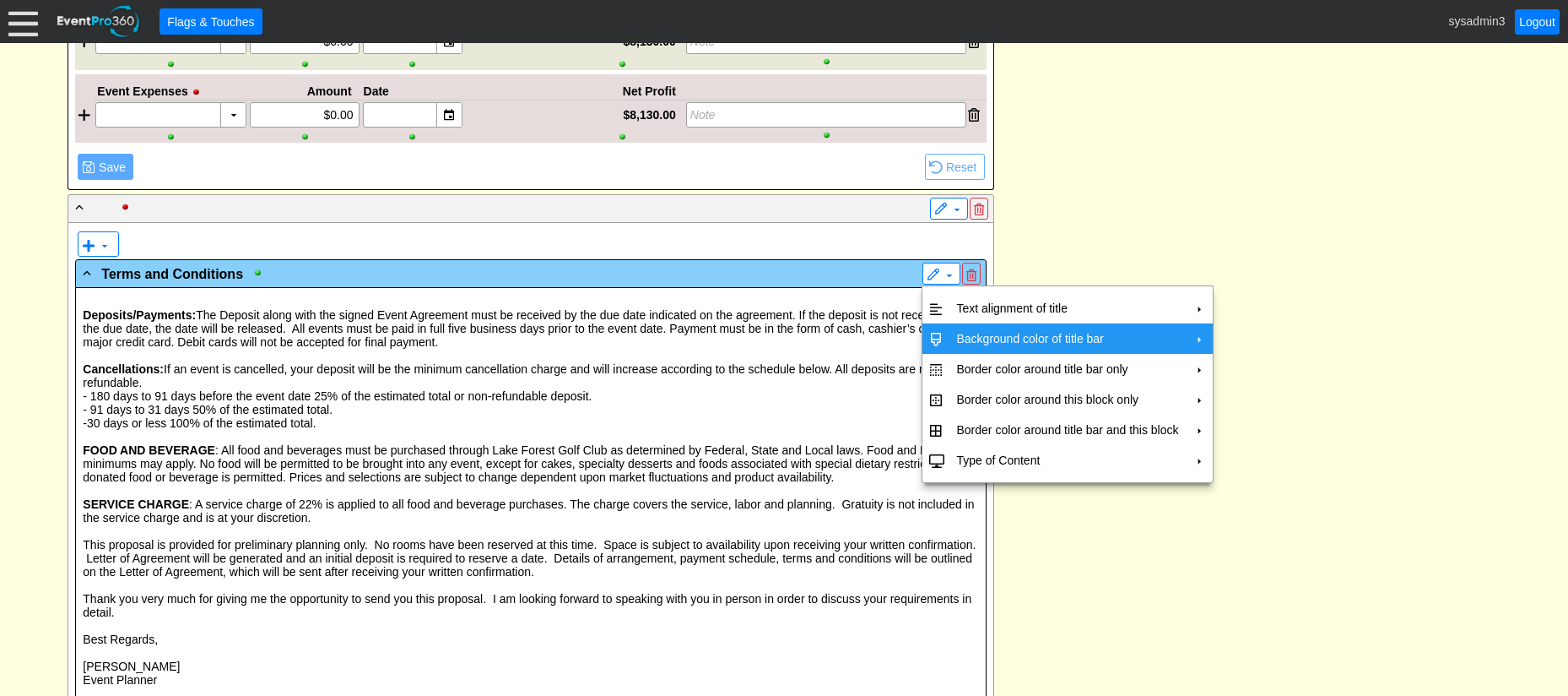
click at [971, 334] on td "Background color of title bar" at bounding box center [1066, 338] width 235 height 31
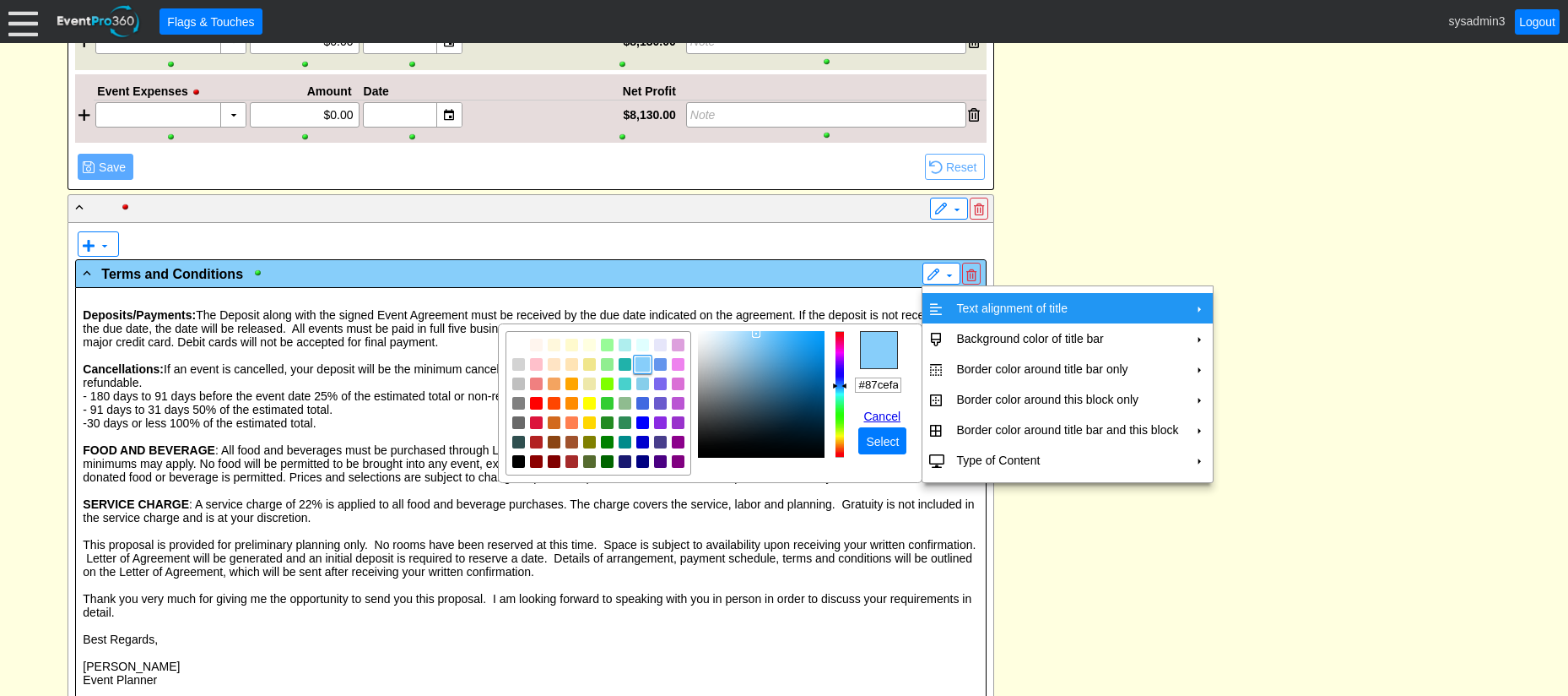
click at [1010, 308] on td "Text alignment of title" at bounding box center [1066, 308] width 235 height 31
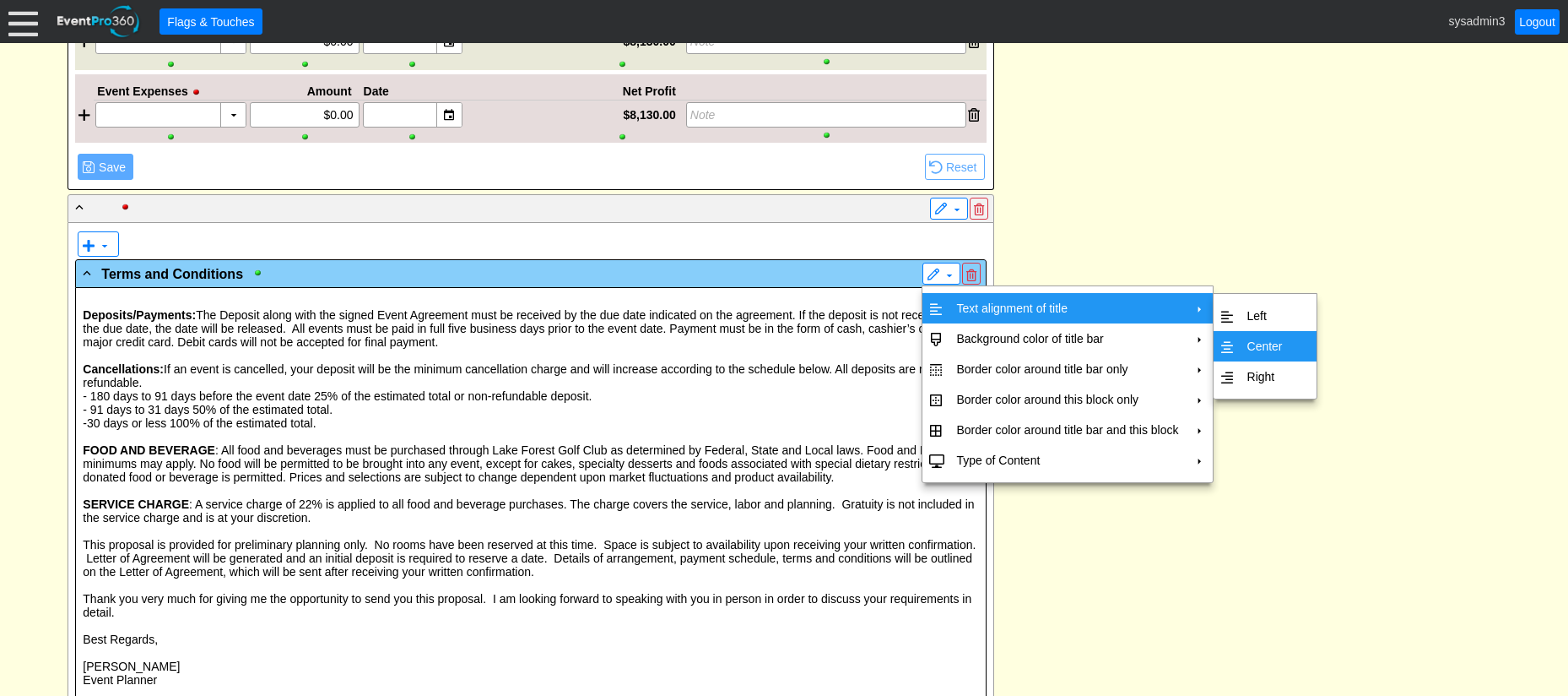
click at [1258, 345] on td "Center" at bounding box center [1265, 346] width 49 height 31
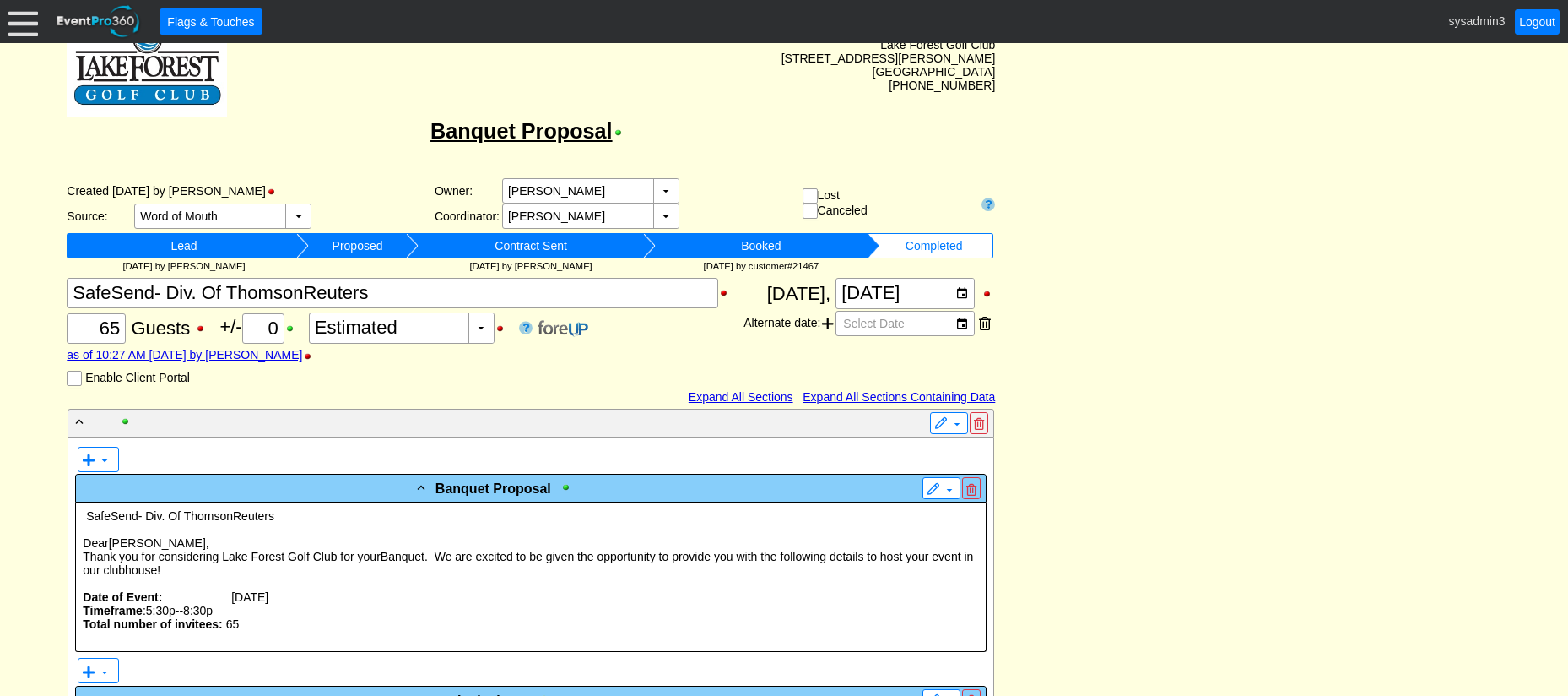
scroll to position [0, 0]
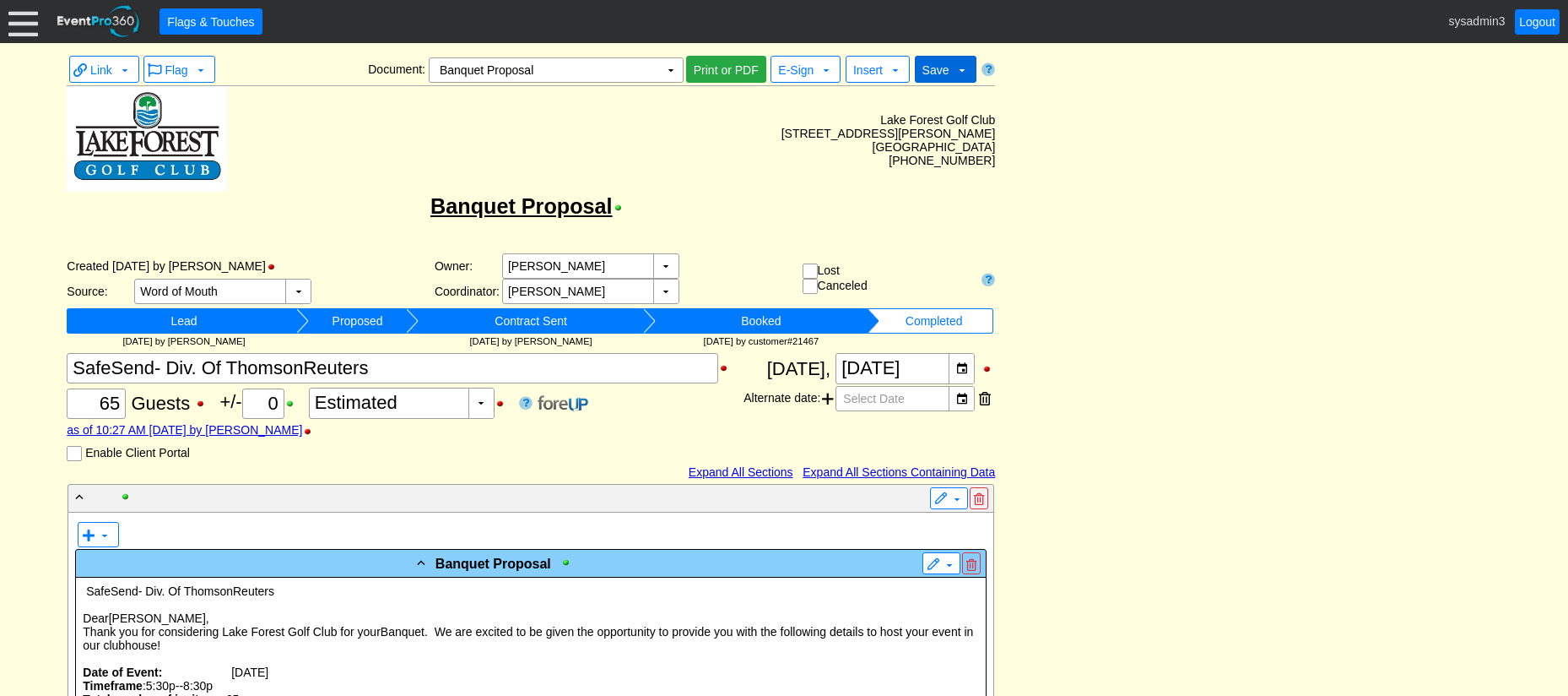
click at [925, 67] on span "Save" at bounding box center [936, 70] width 27 height 13
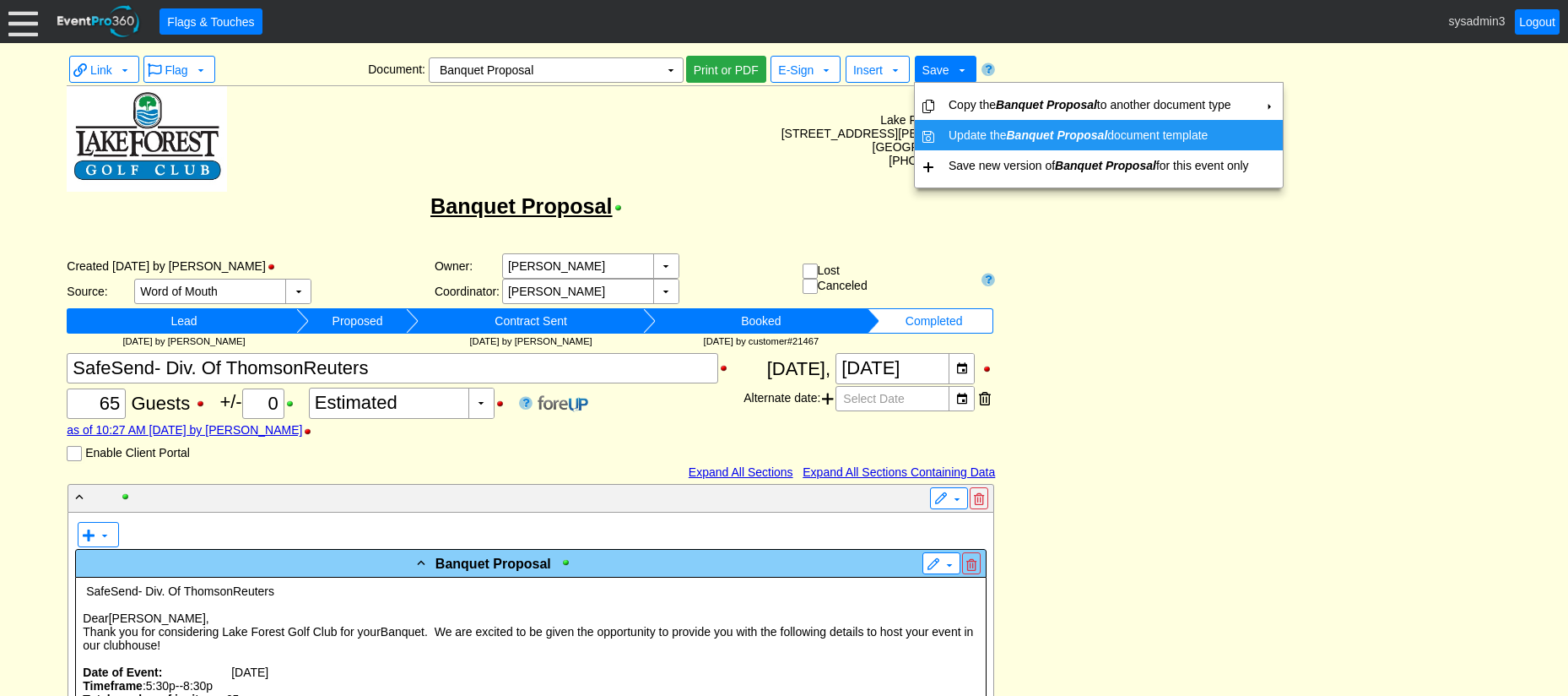
click at [958, 132] on td "Update the Banquet Proposal document template" at bounding box center [1099, 135] width 314 height 31
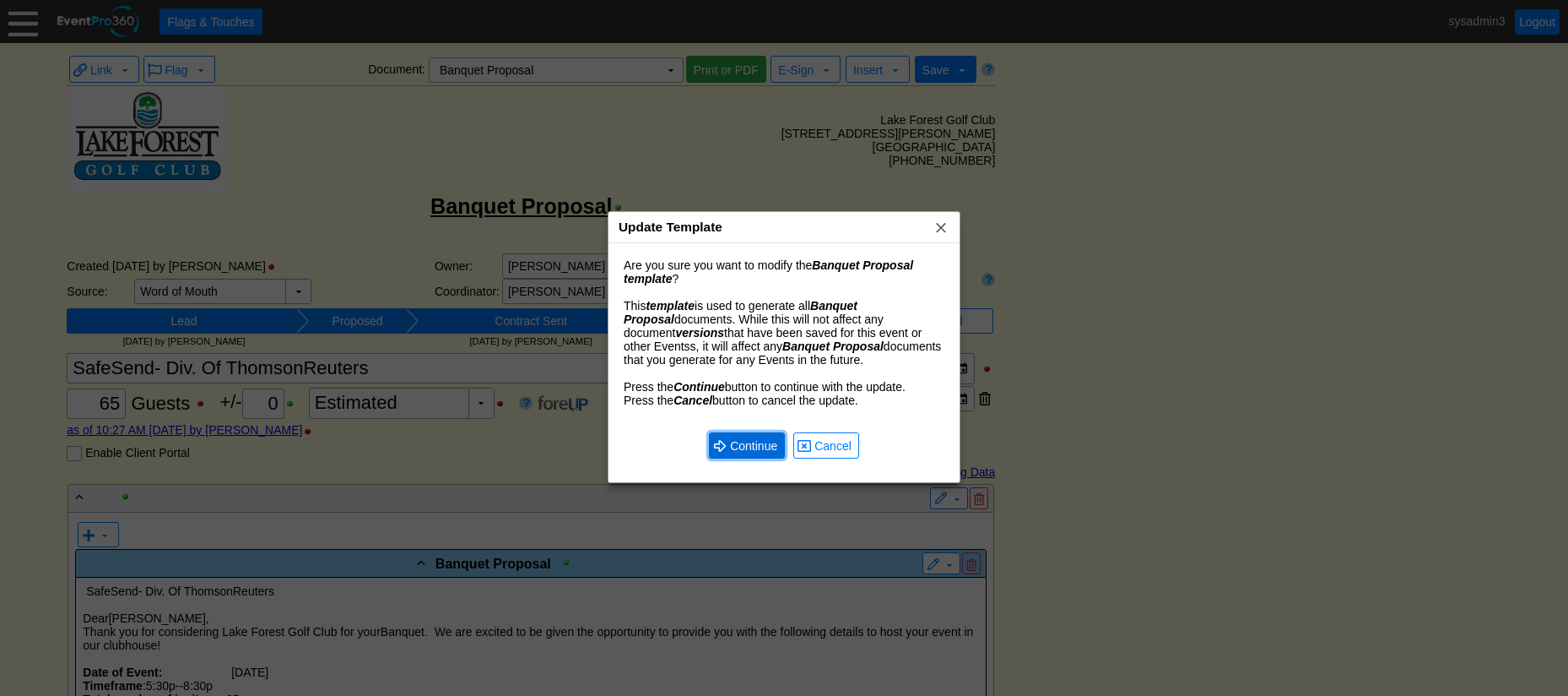
click at [740, 443] on span "Continue" at bounding box center [753, 445] width 54 height 17
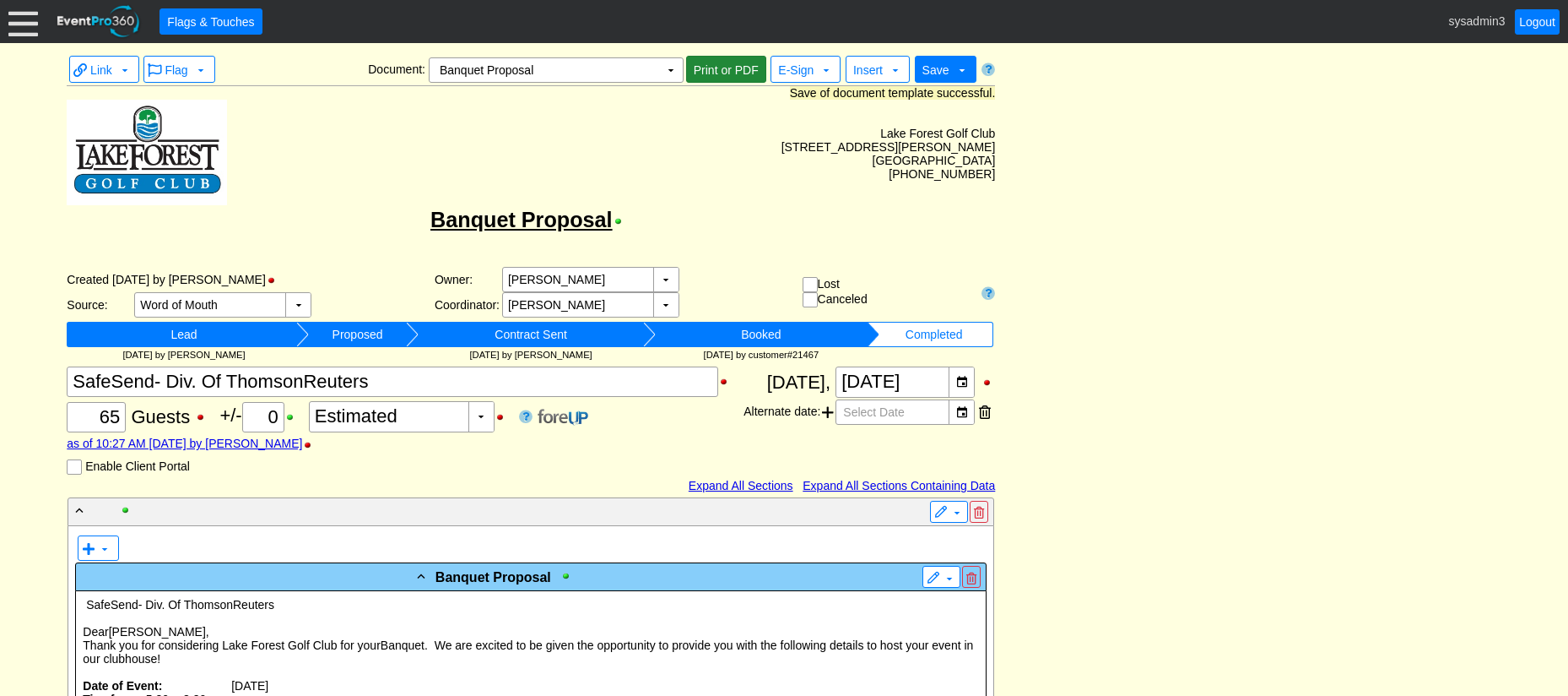
click at [720, 67] on span "Print or PDF" at bounding box center [725, 70] width 71 height 17
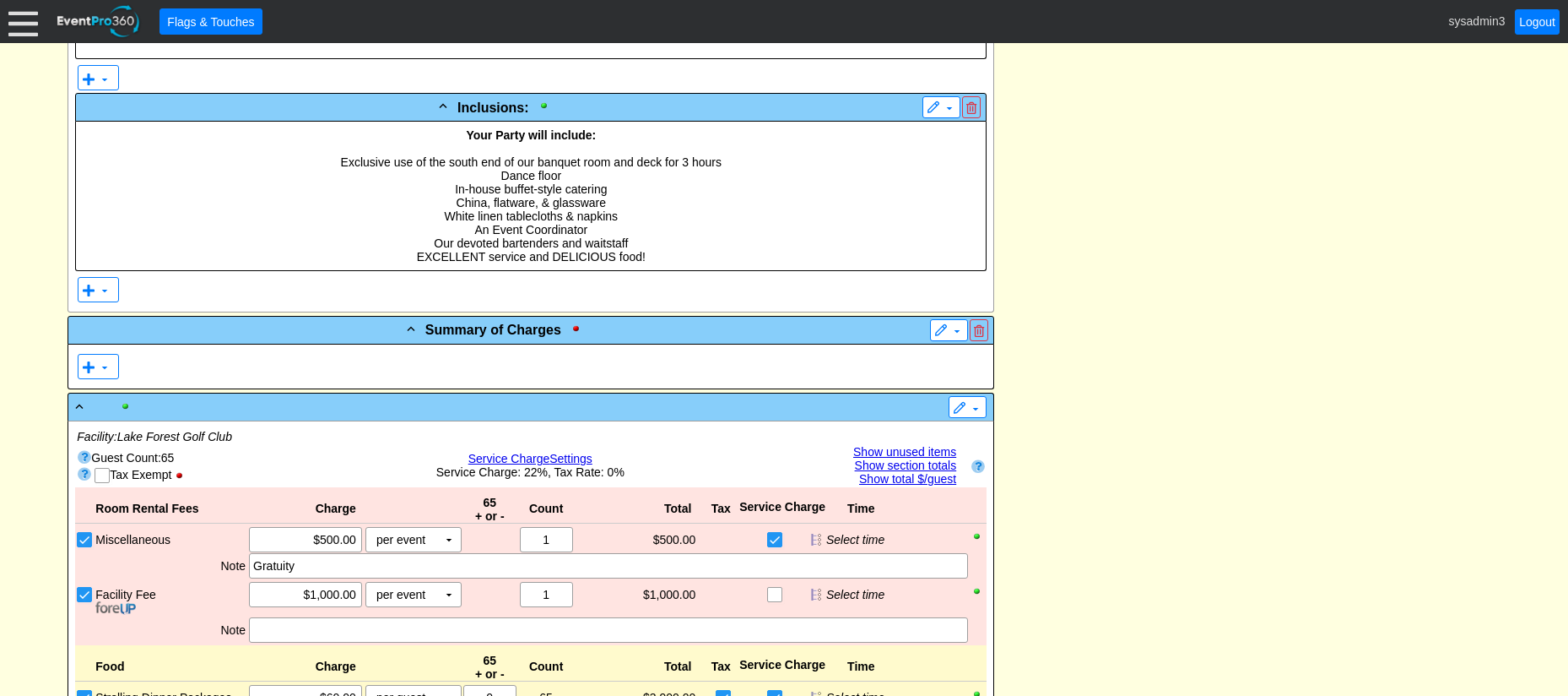
scroll to position [676, 0]
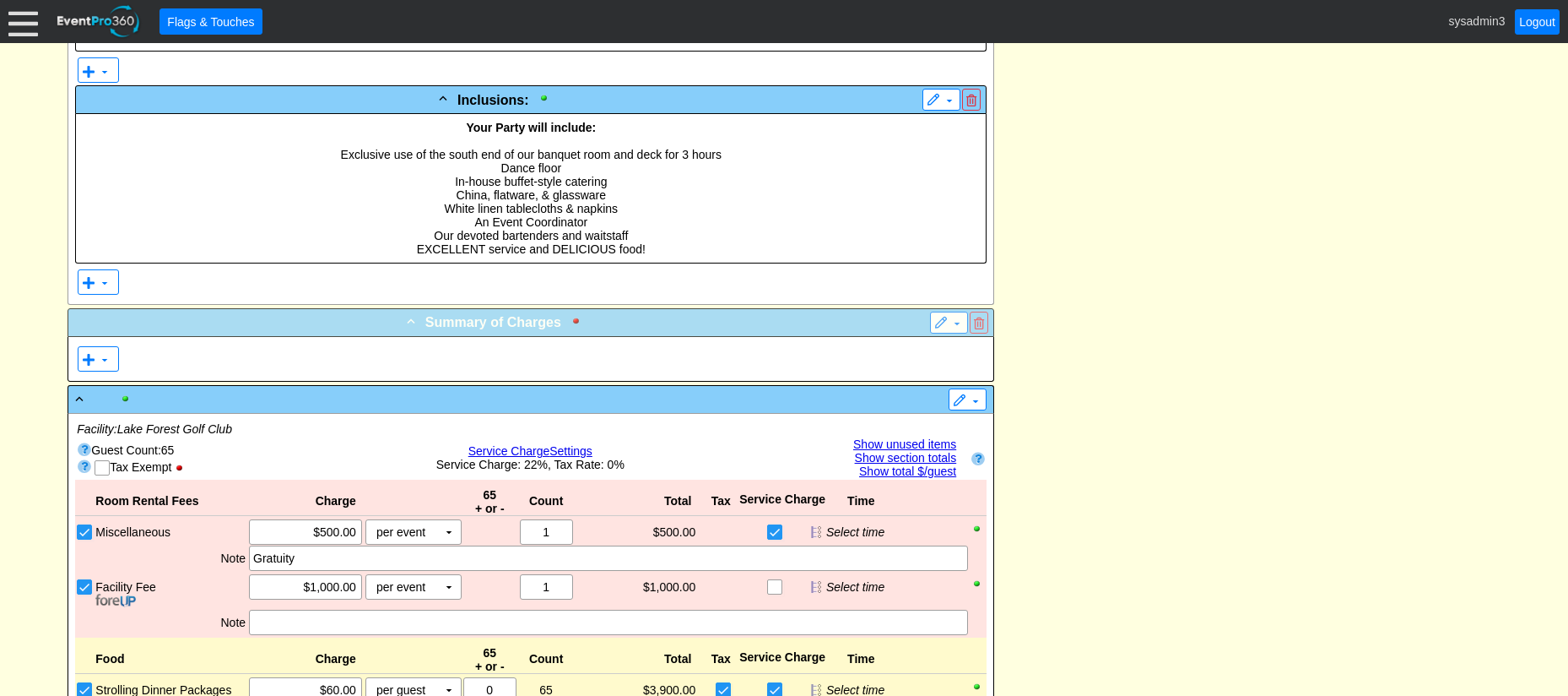
click at [576, 321] on div at bounding box center [580, 320] width 19 height 11
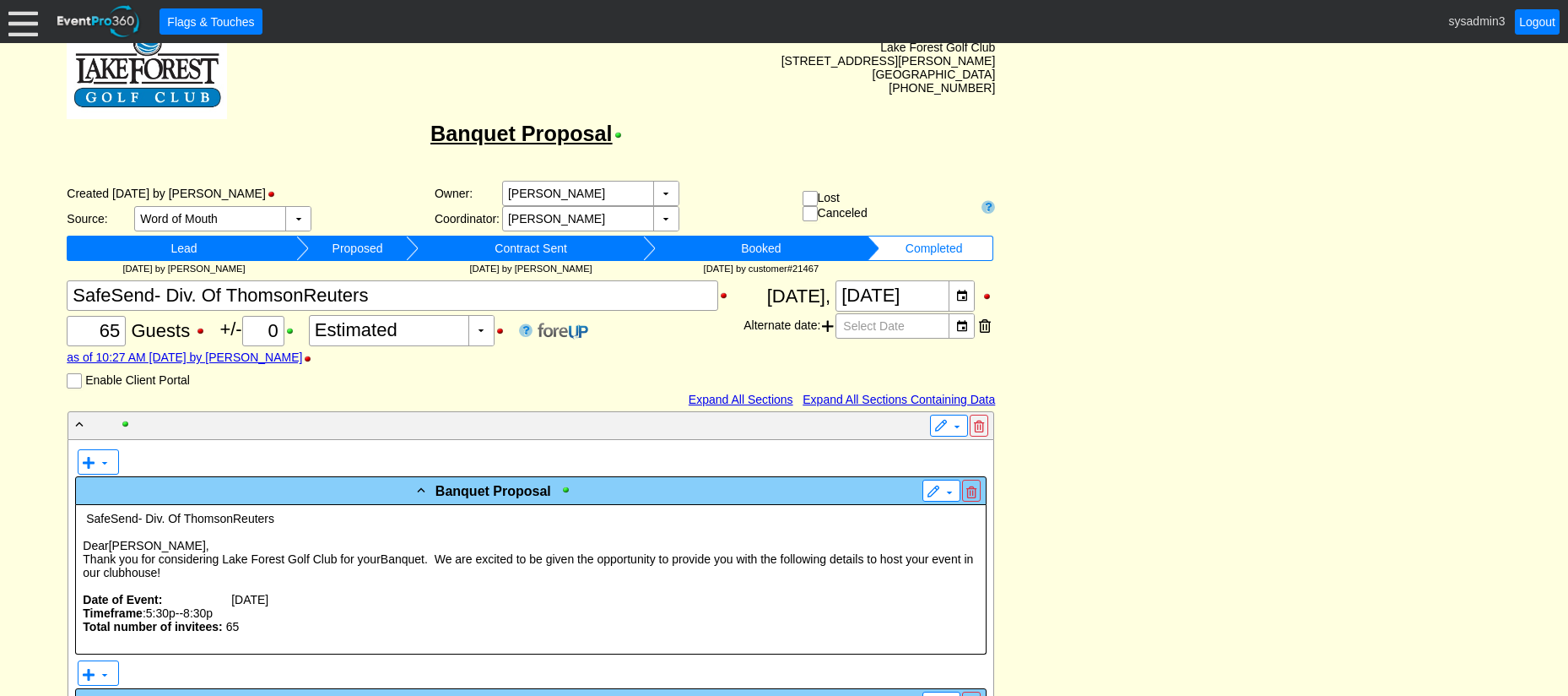
scroll to position [0, 0]
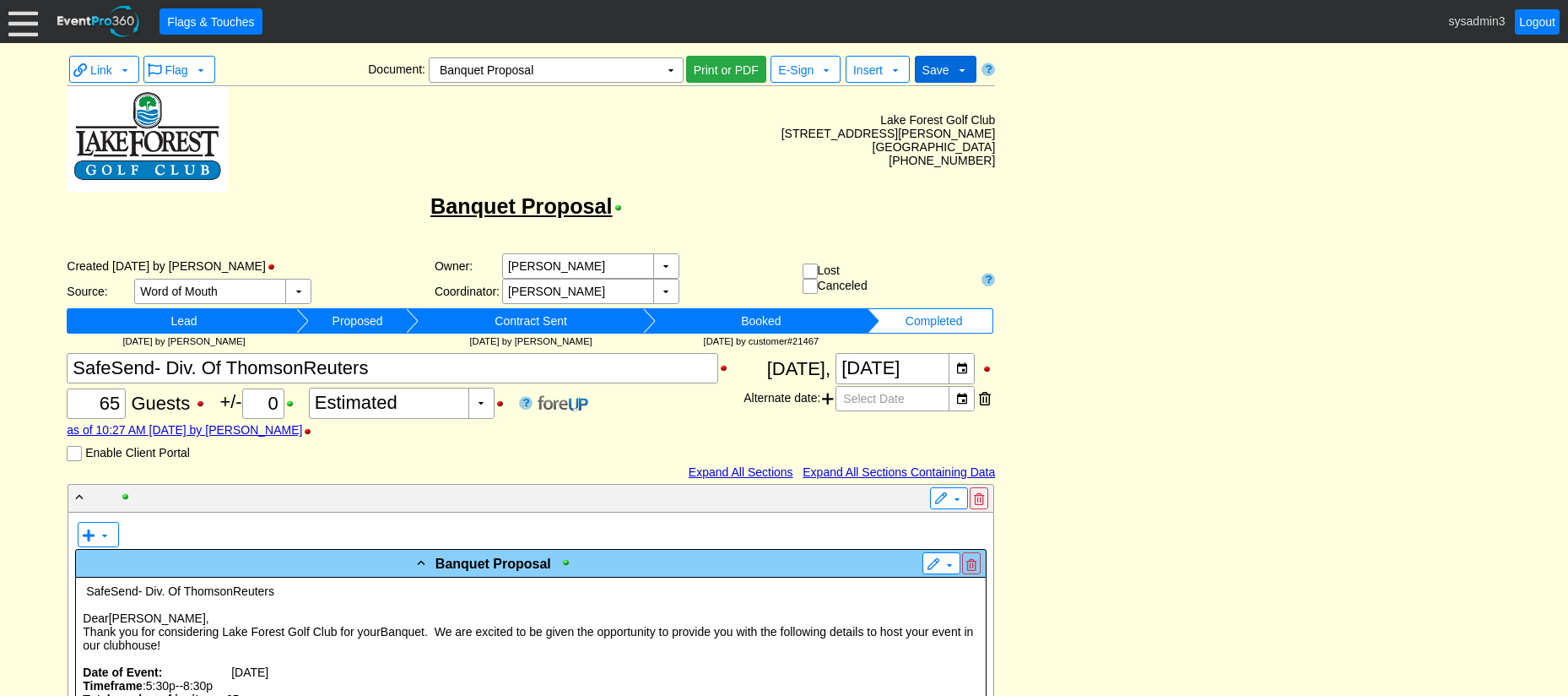
click at [944, 71] on span "Save" at bounding box center [936, 70] width 27 height 13
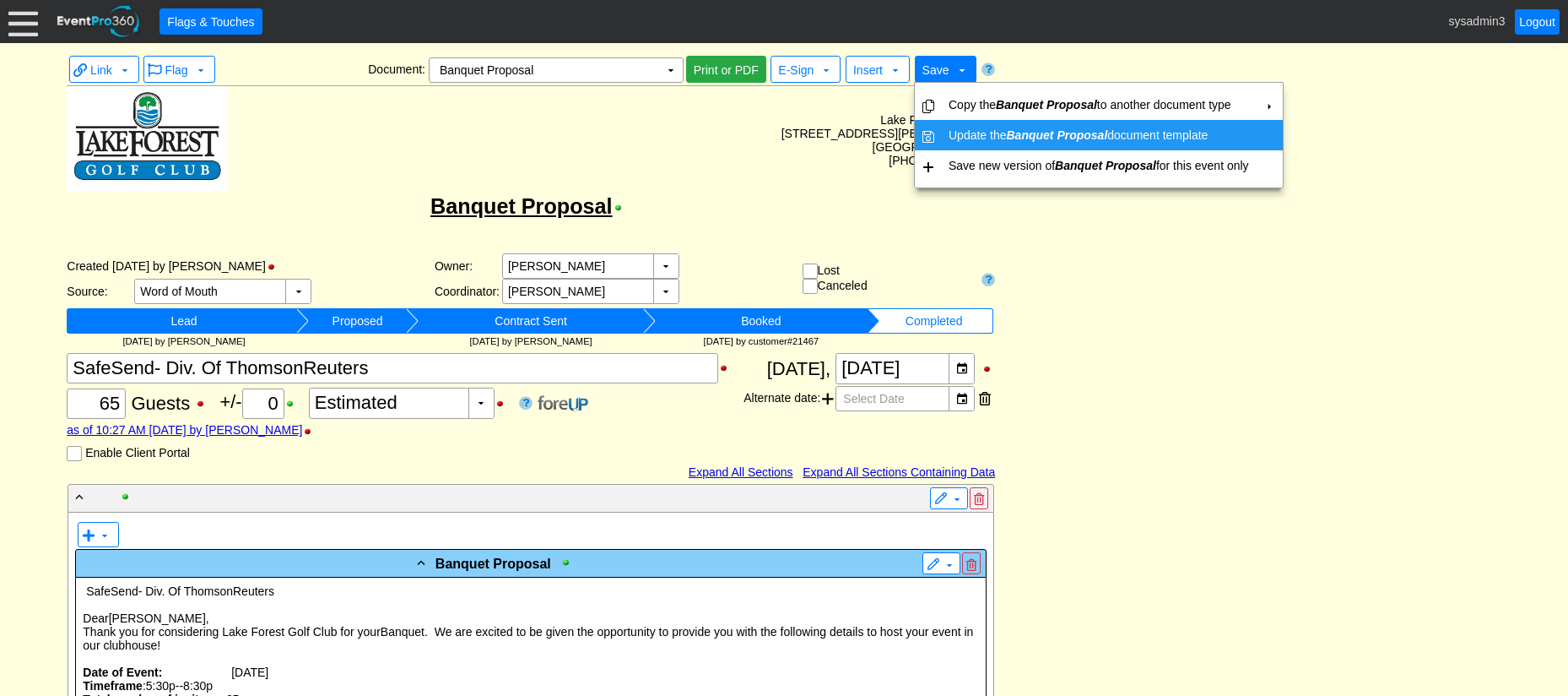
click at [964, 138] on td "Update the Banquet Proposal document template" at bounding box center [1099, 135] width 314 height 31
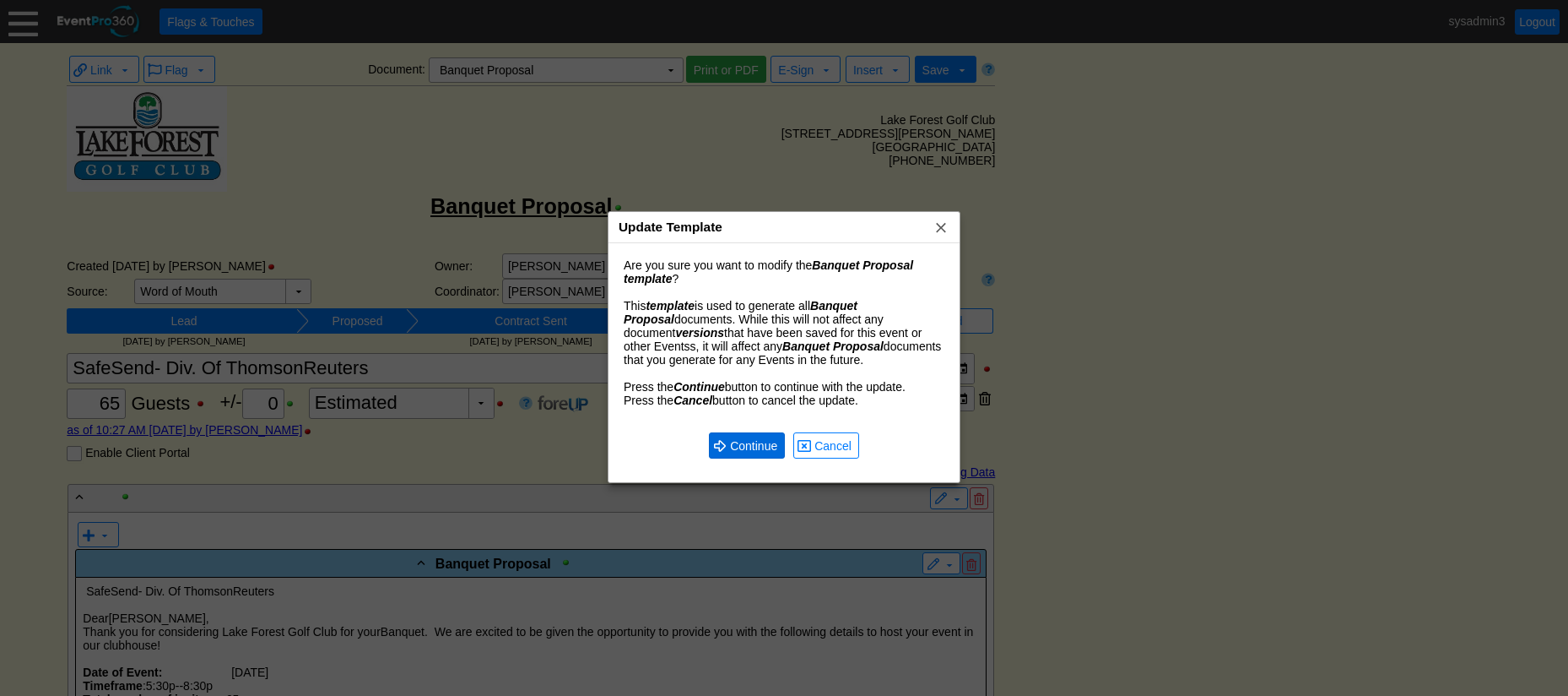
click at [740, 437] on span "● Continue" at bounding box center [747, 446] width 76 height 26
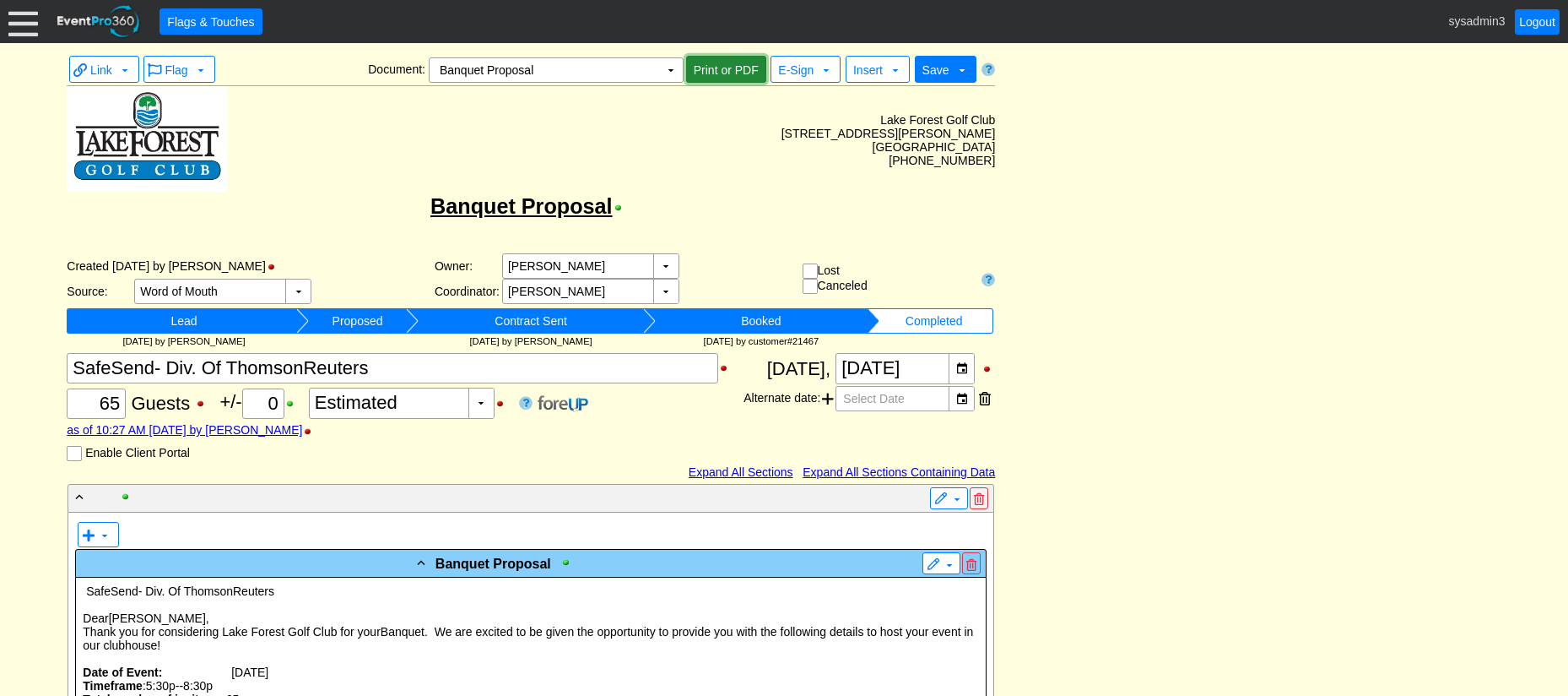
click at [713, 67] on span "Print or PDF" at bounding box center [725, 70] width 71 height 17
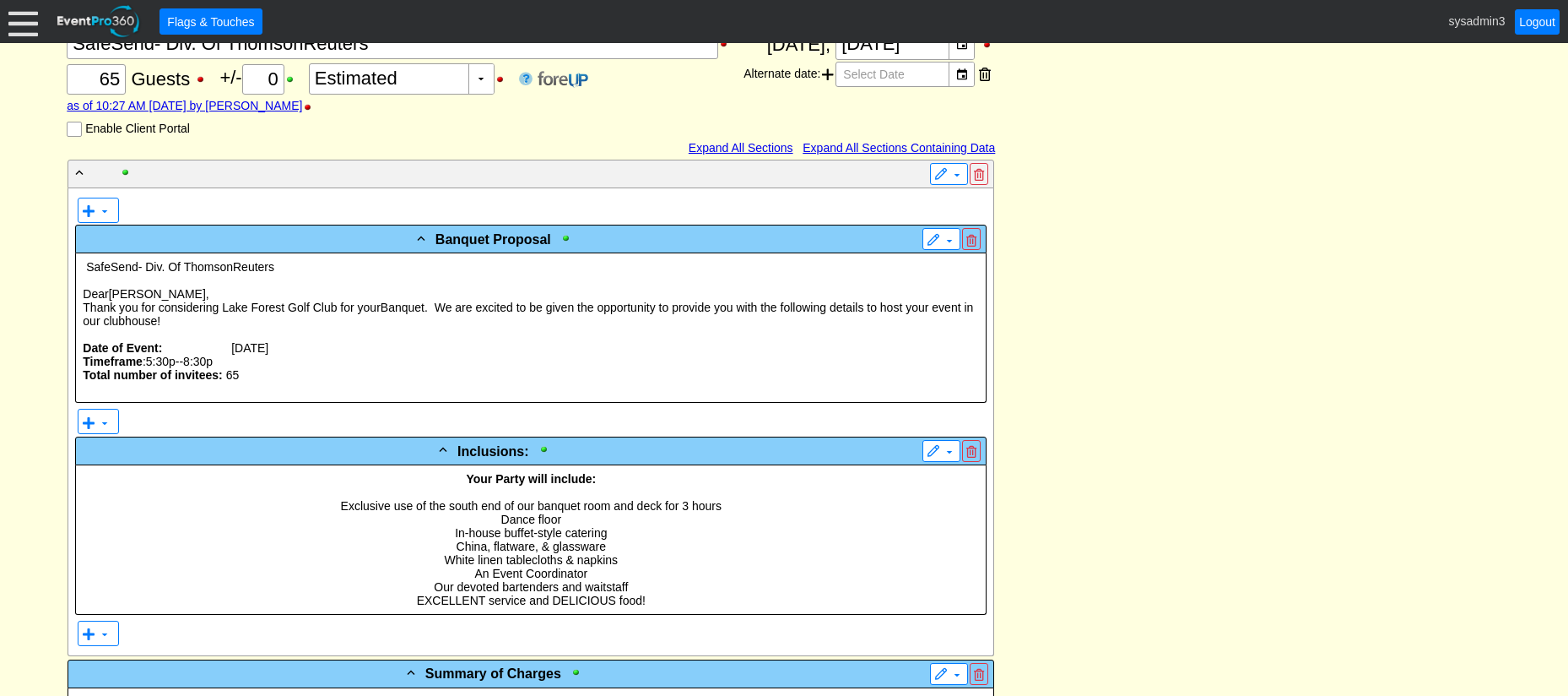
scroll to position [337, 0]
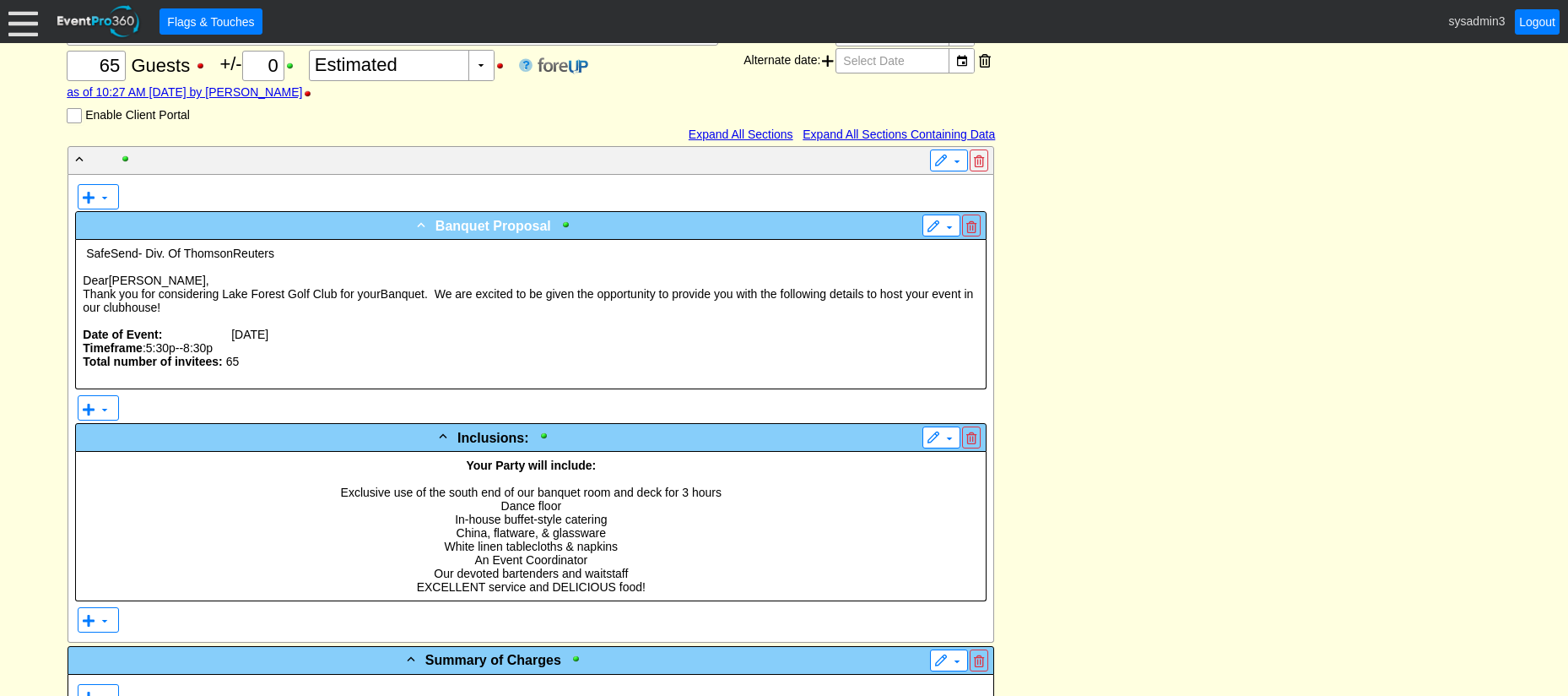
click at [771, 233] on div "- Banquet Proposal" at bounding box center [496, 225] width 834 height 21
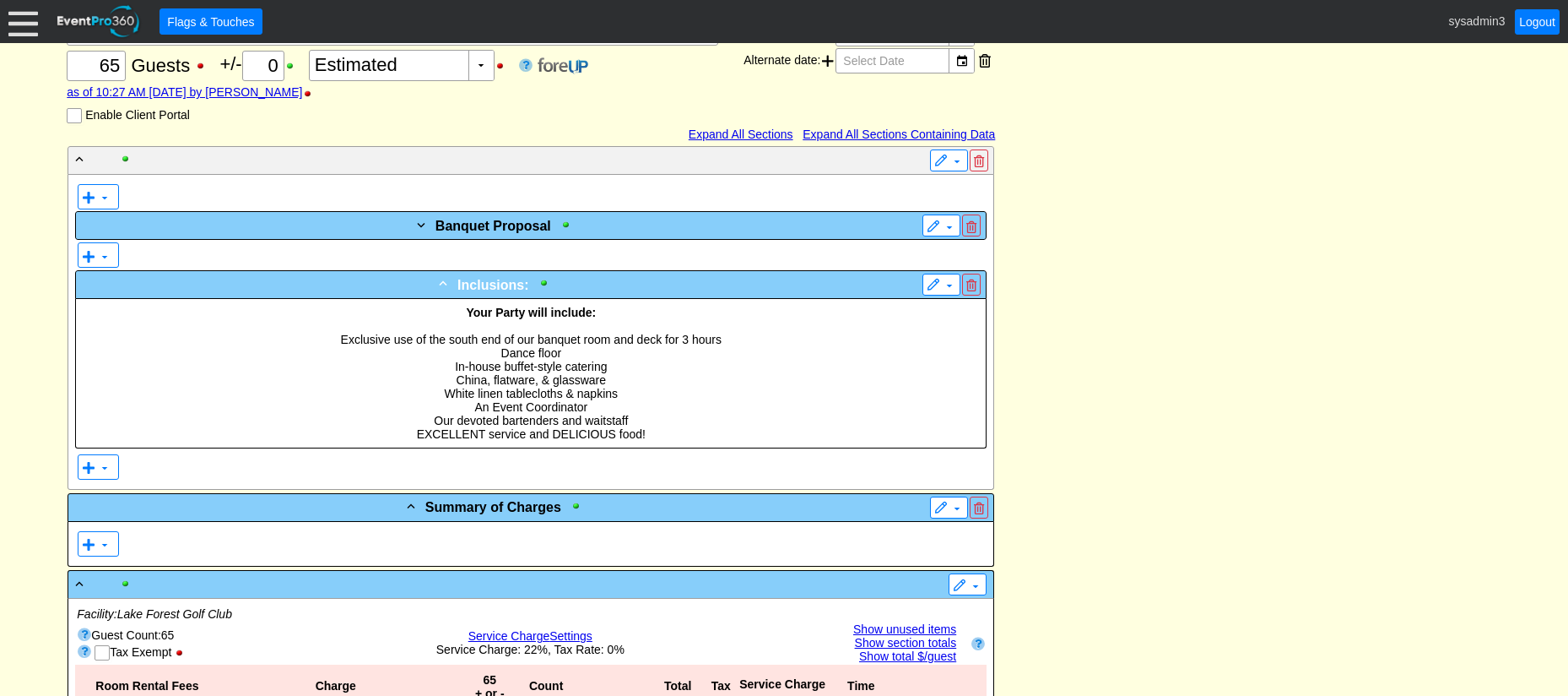
click at [760, 287] on div "- Inclusions:" at bounding box center [496, 285] width 834 height 21
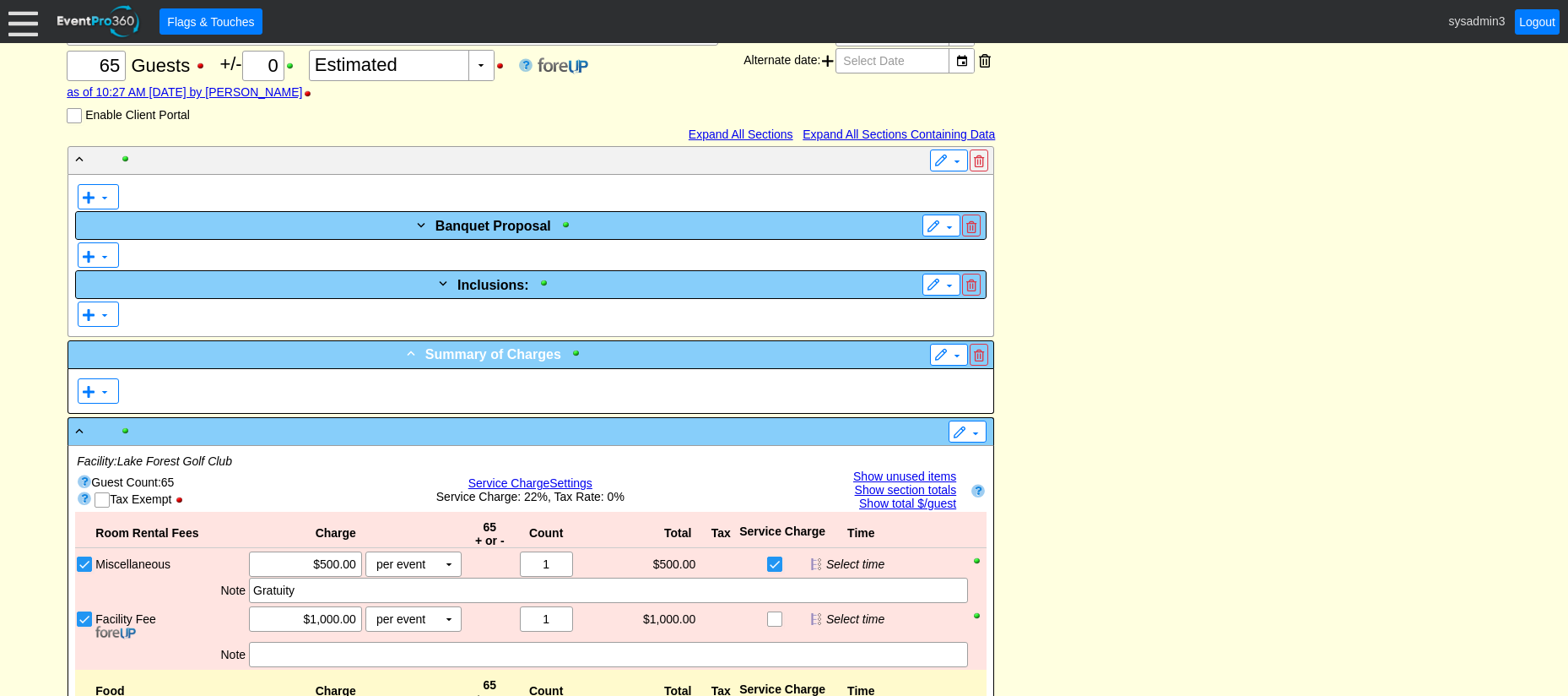
click at [758, 355] on div "- Summary of Charges" at bounding box center [496, 353] width 849 height 20
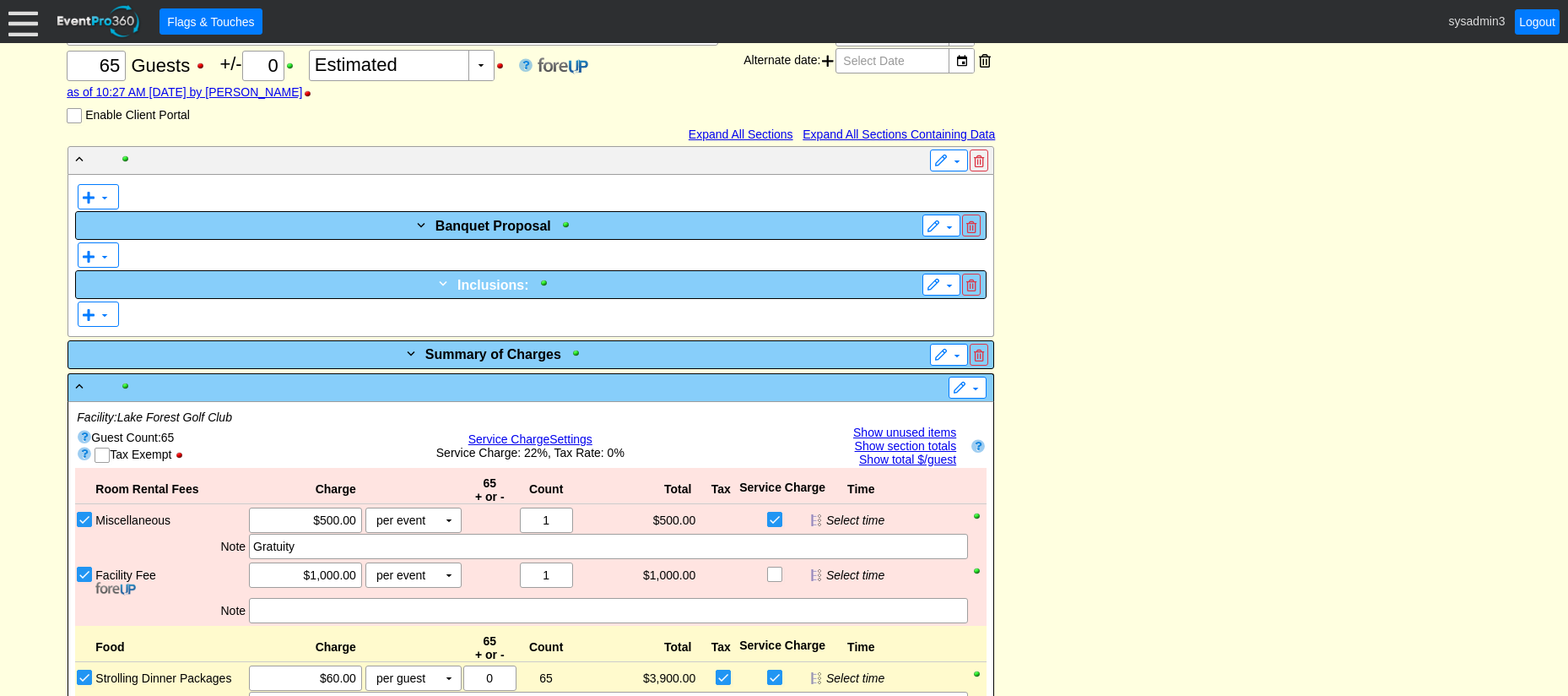
click at [769, 283] on div "+ Inclusions:" at bounding box center [496, 285] width 834 height 21
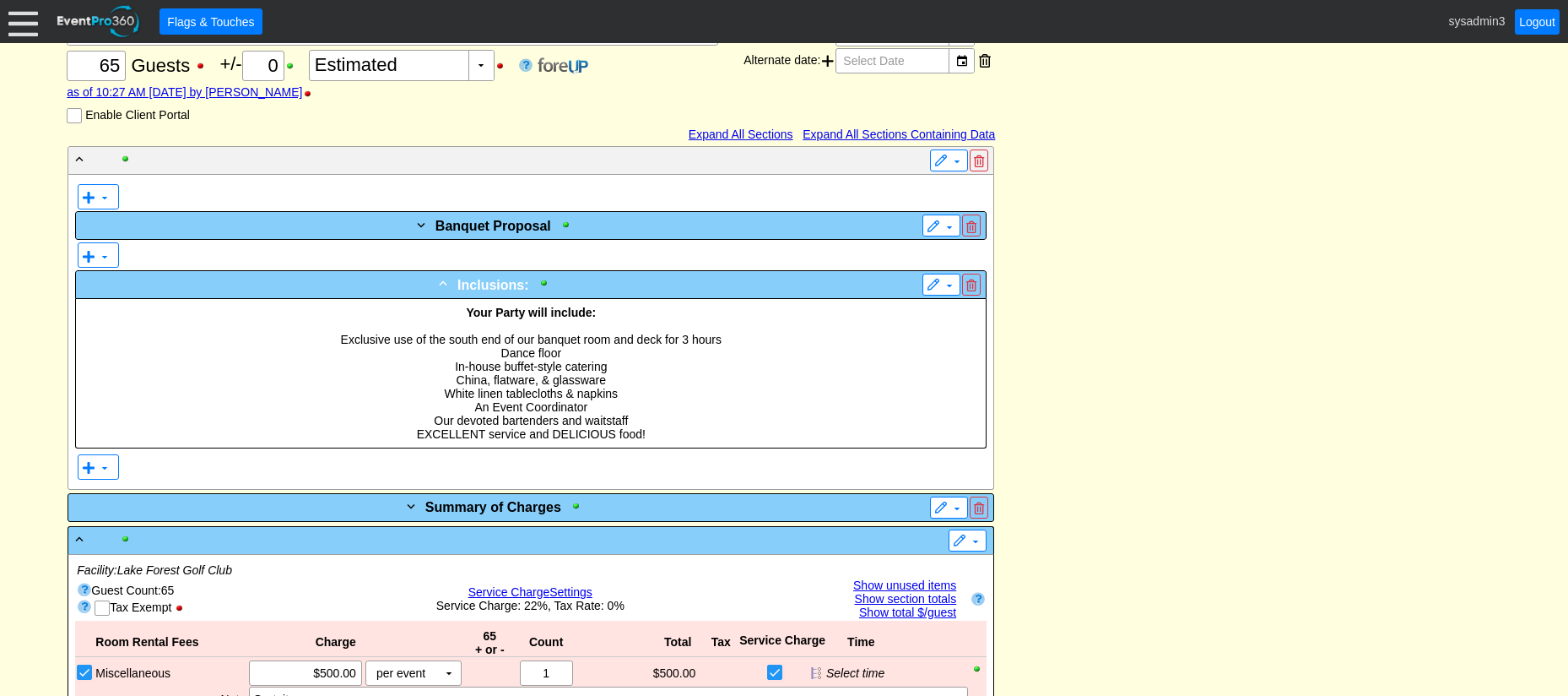
click at [769, 283] on div "- Inclusions:" at bounding box center [496, 285] width 834 height 21
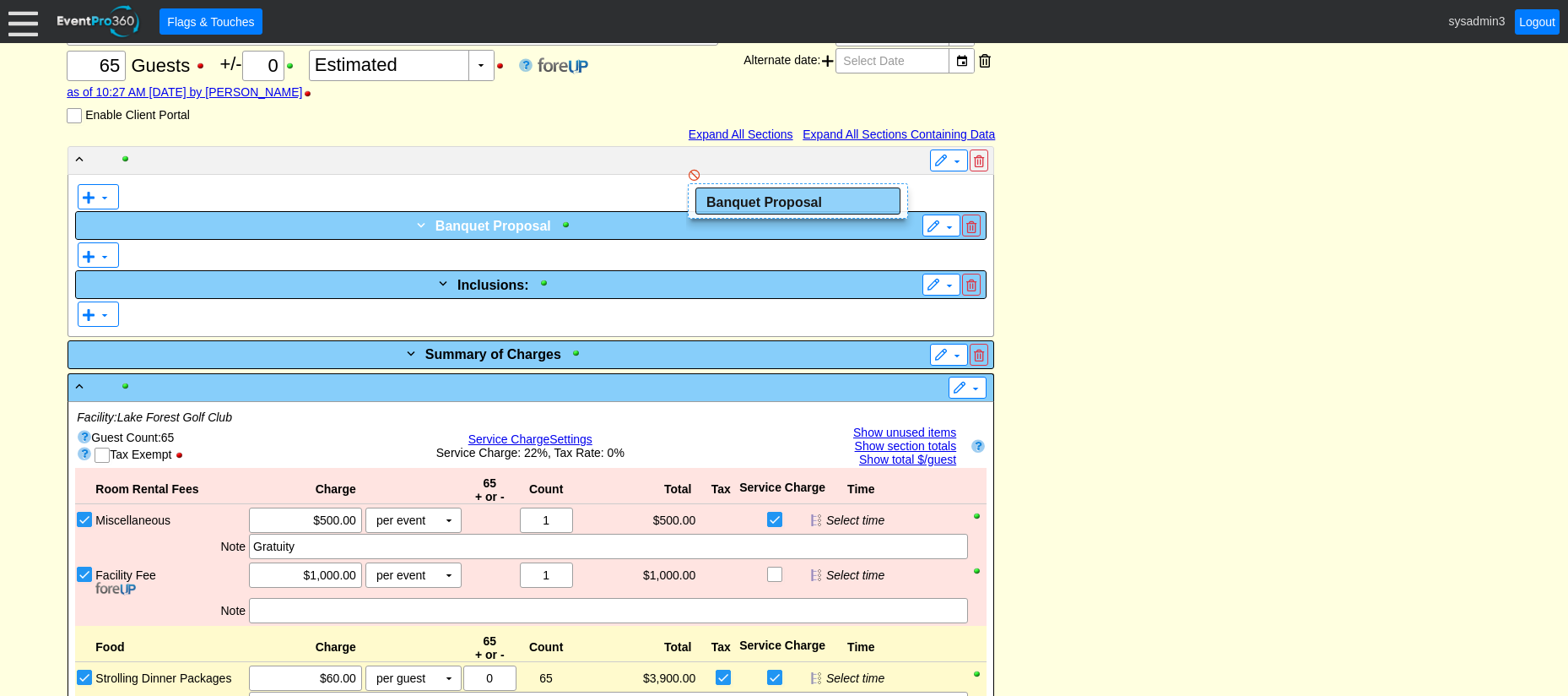
click at [673, 152] on div "- ▼ ▼ + Banquet Proposal ▼ SafeSend- Div. Of ThomsonReuters Dear Liddy , Thank …" at bounding box center [531, 241] width 928 height 193
click at [748, 233] on div "+ Banquet Proposal" at bounding box center [496, 225] width 834 height 21
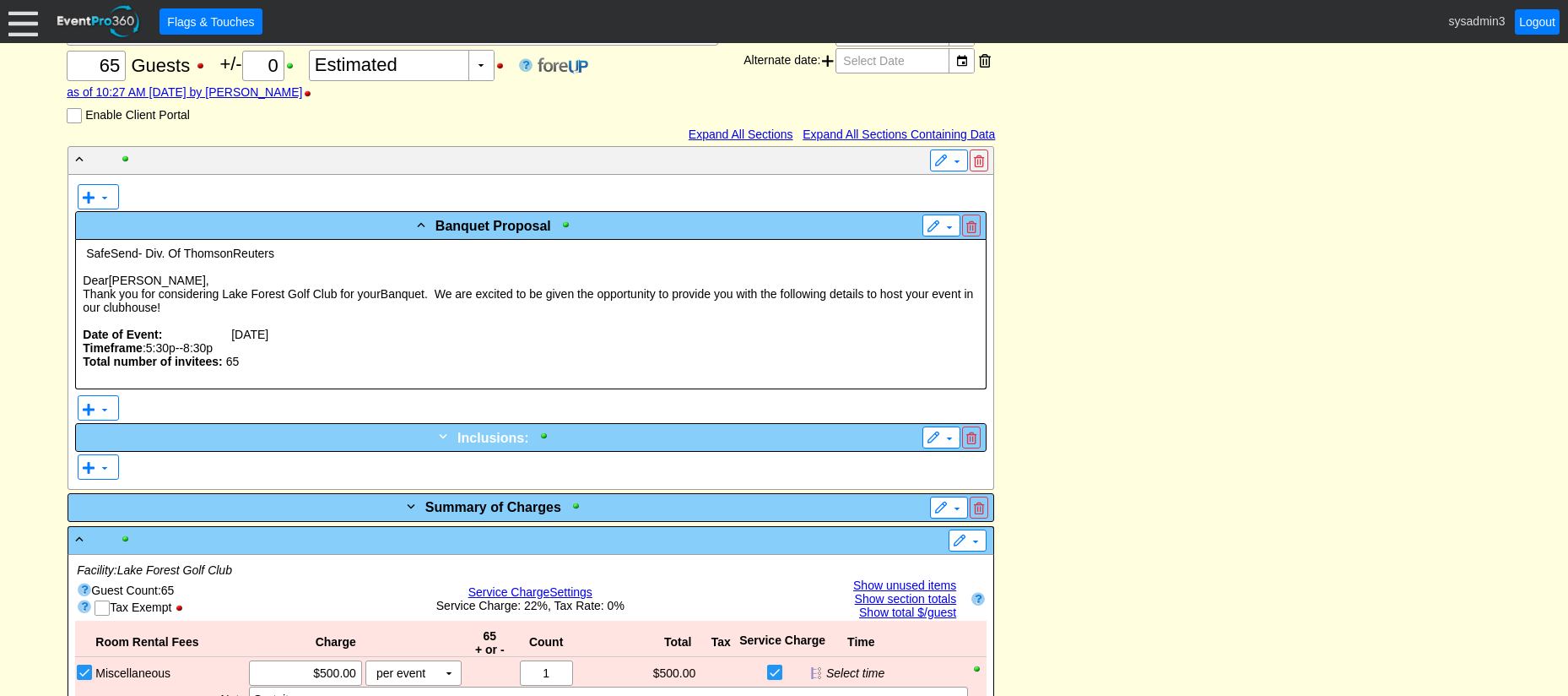
click at [704, 438] on div "+ Inclusions:" at bounding box center [496, 437] width 834 height 21
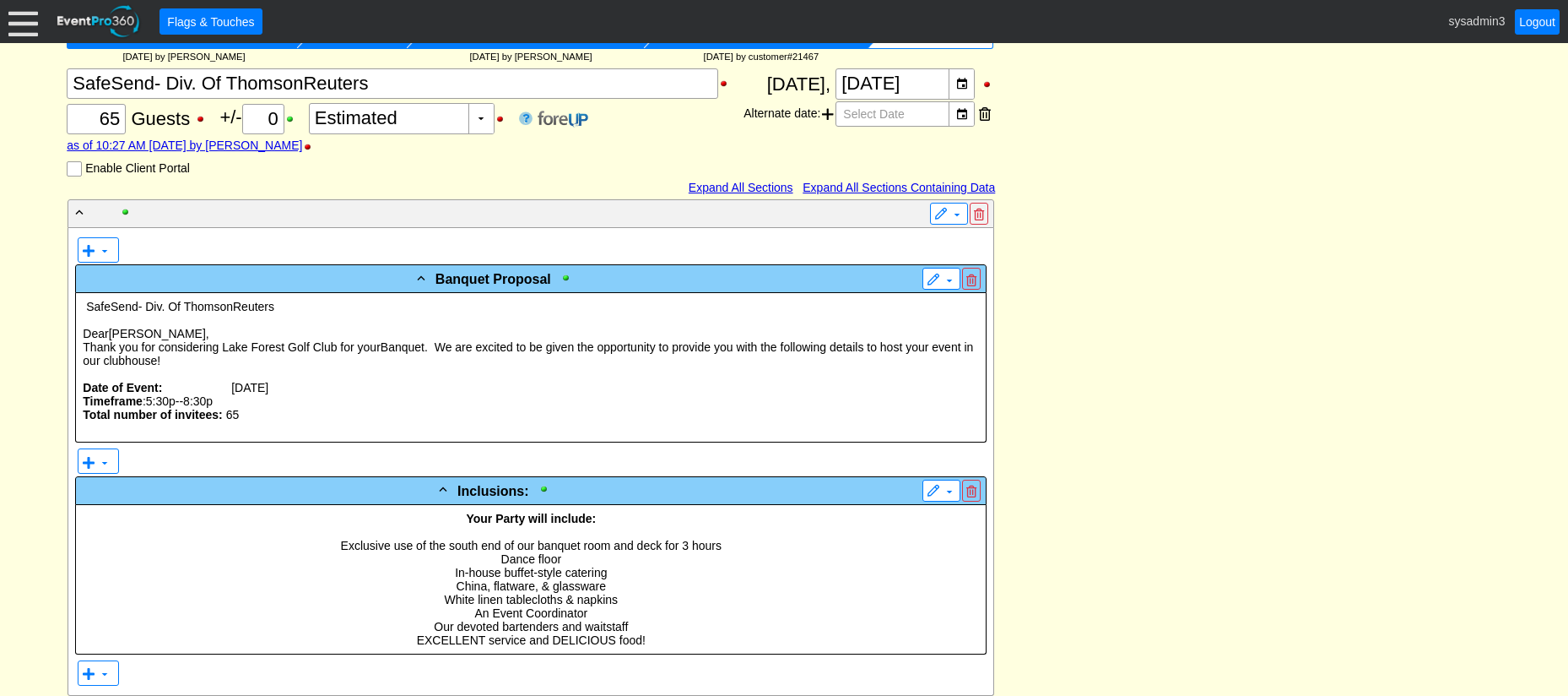
scroll to position [254, 0]
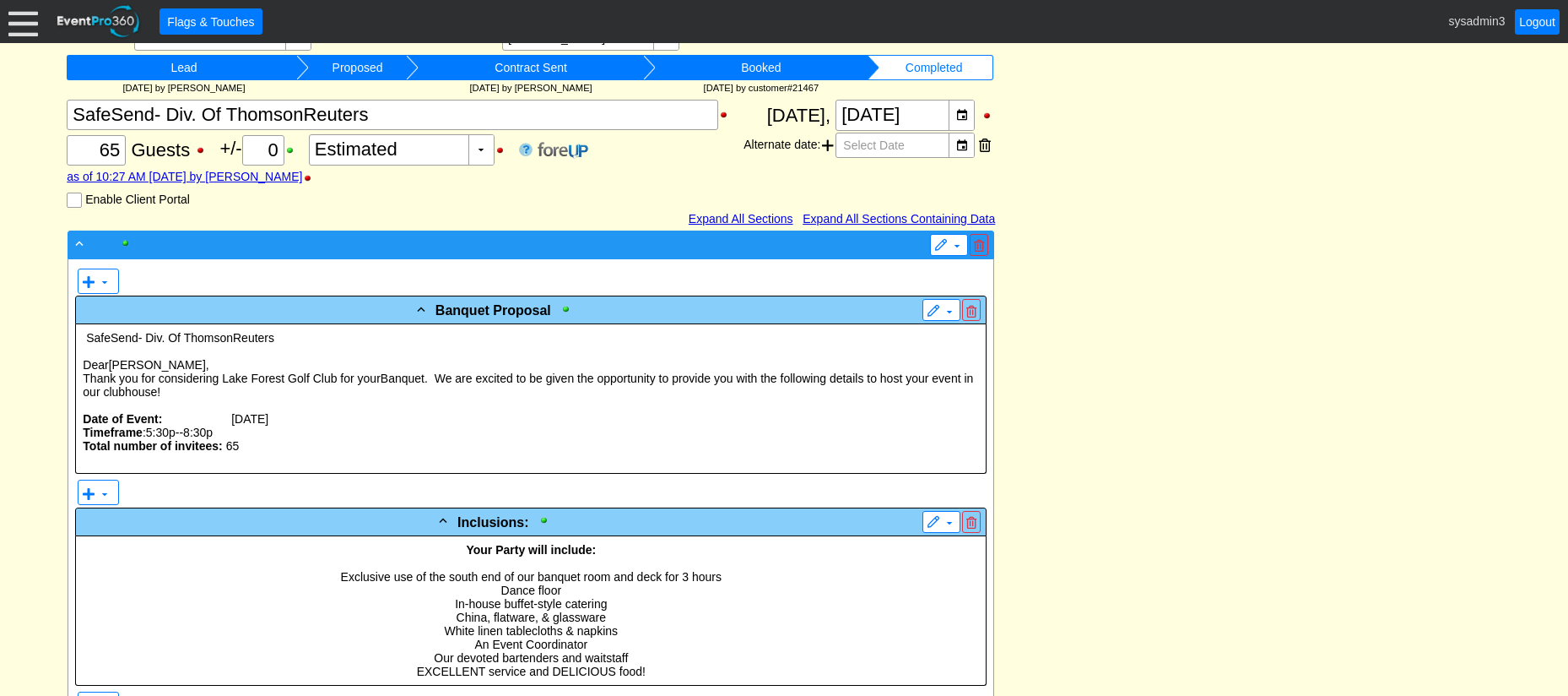
click at [593, 239] on div "-" at bounding box center [496, 243] width 849 height 19
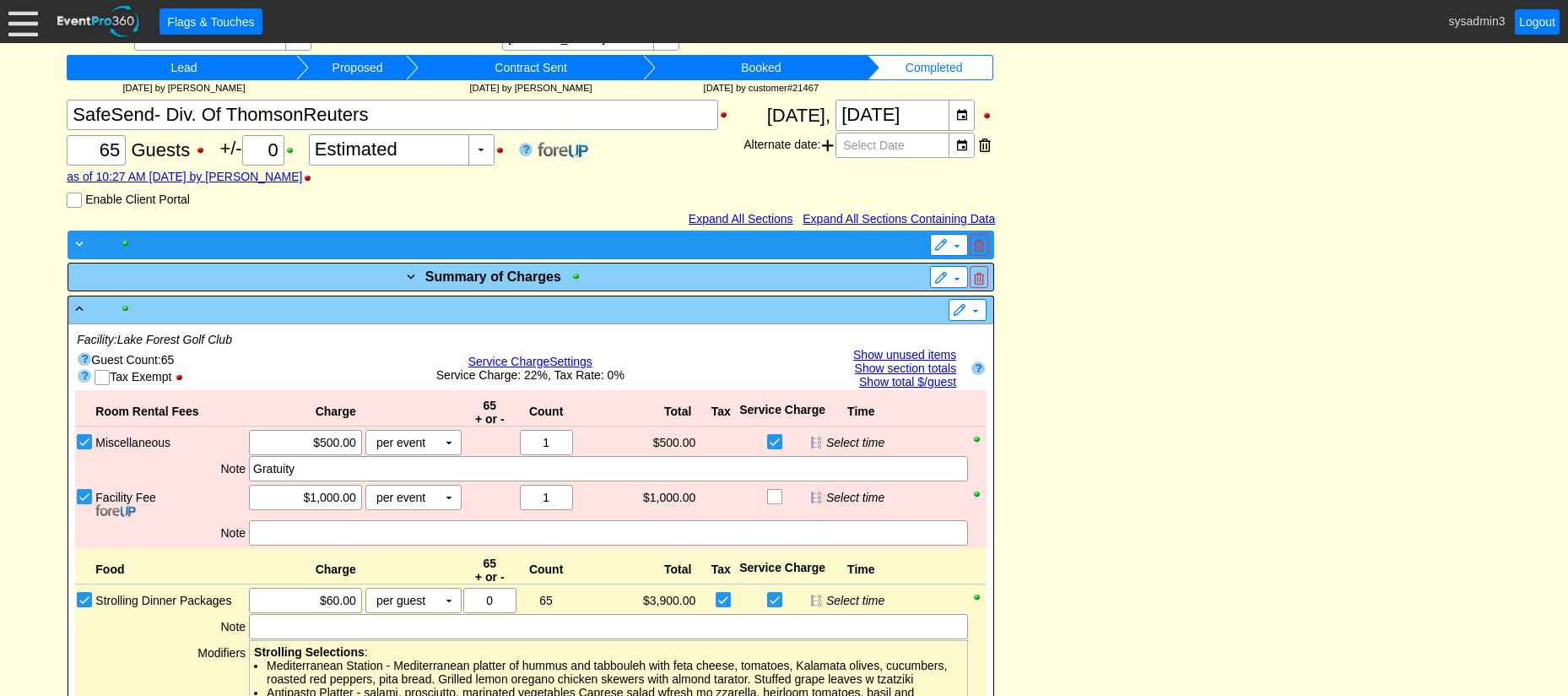
click at [593, 239] on div "+" at bounding box center [496, 243] width 849 height 19
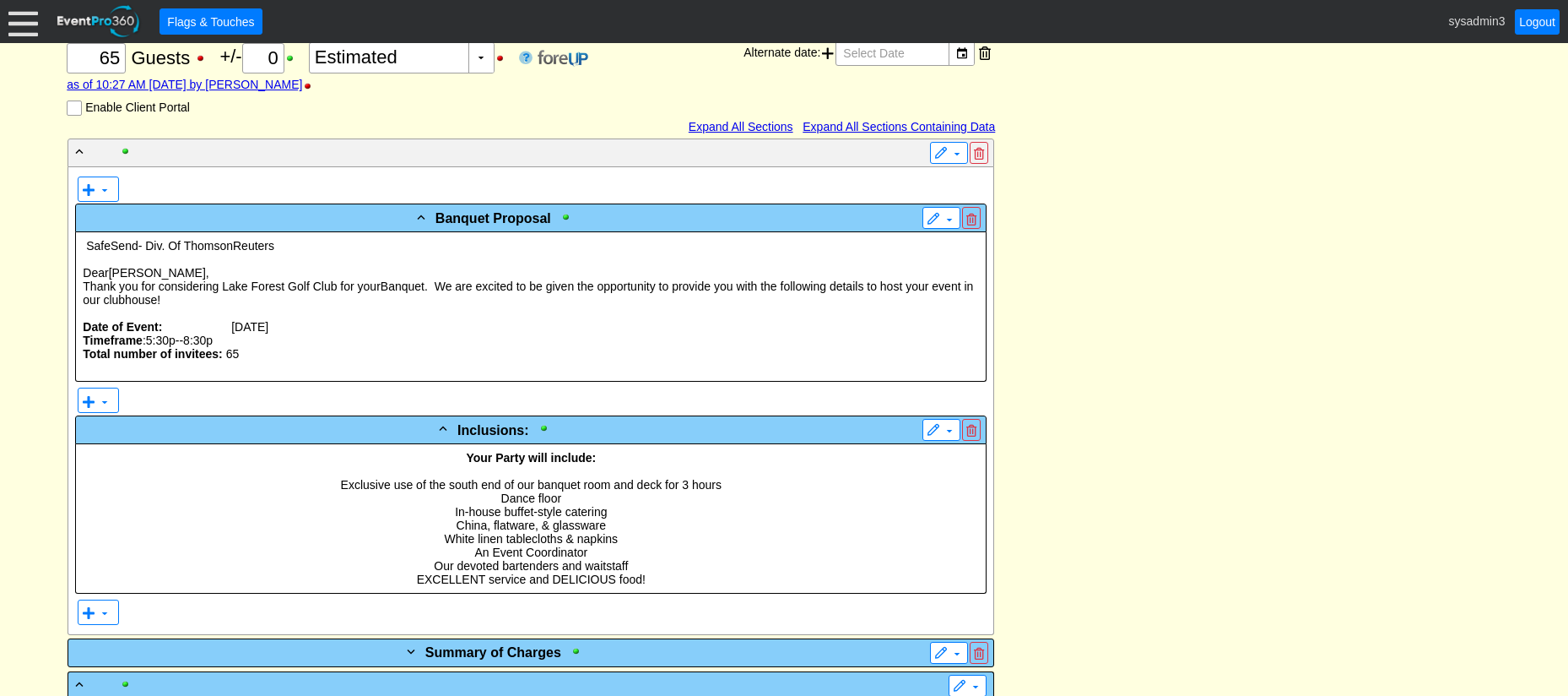
scroll to position [422, 0]
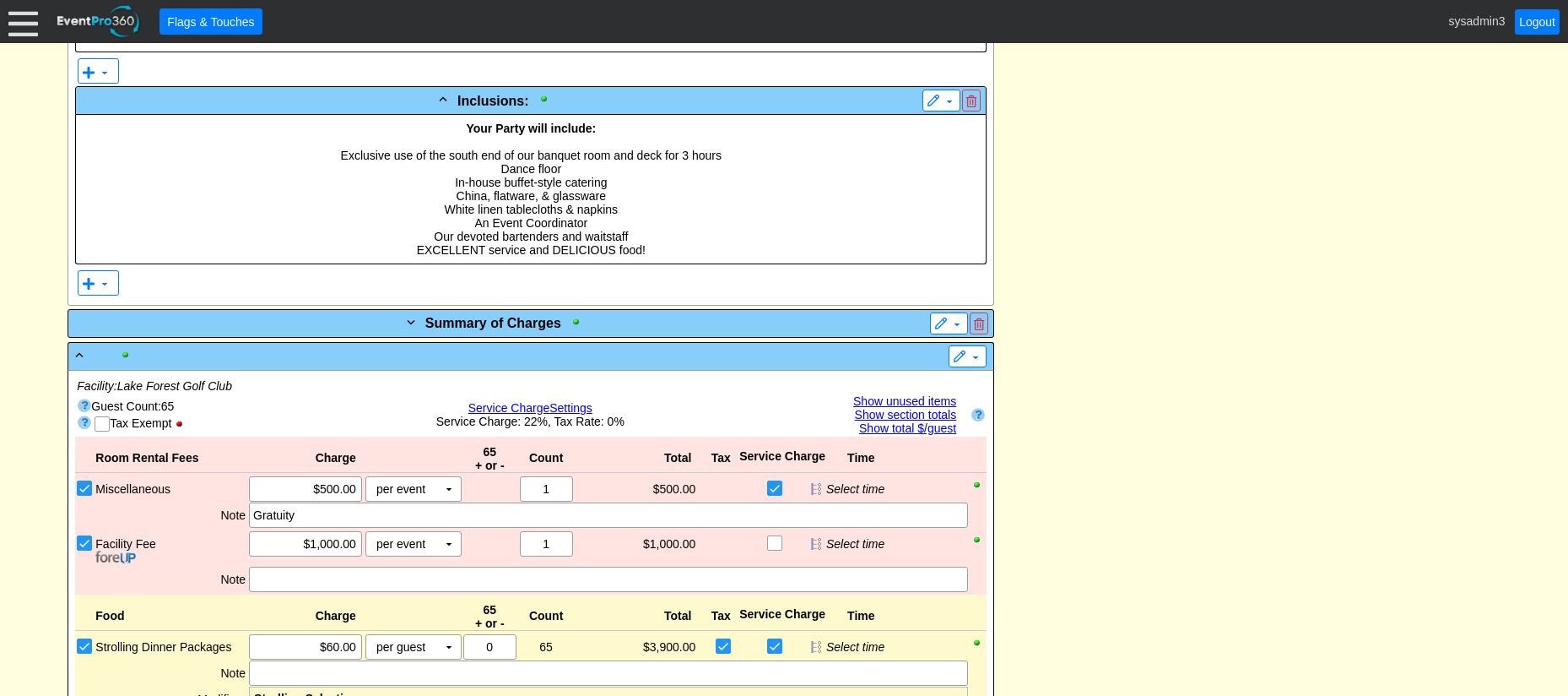
scroll to position [676, 0]
click at [700, 359] on div "-" at bounding box center [496, 354] width 849 height 19
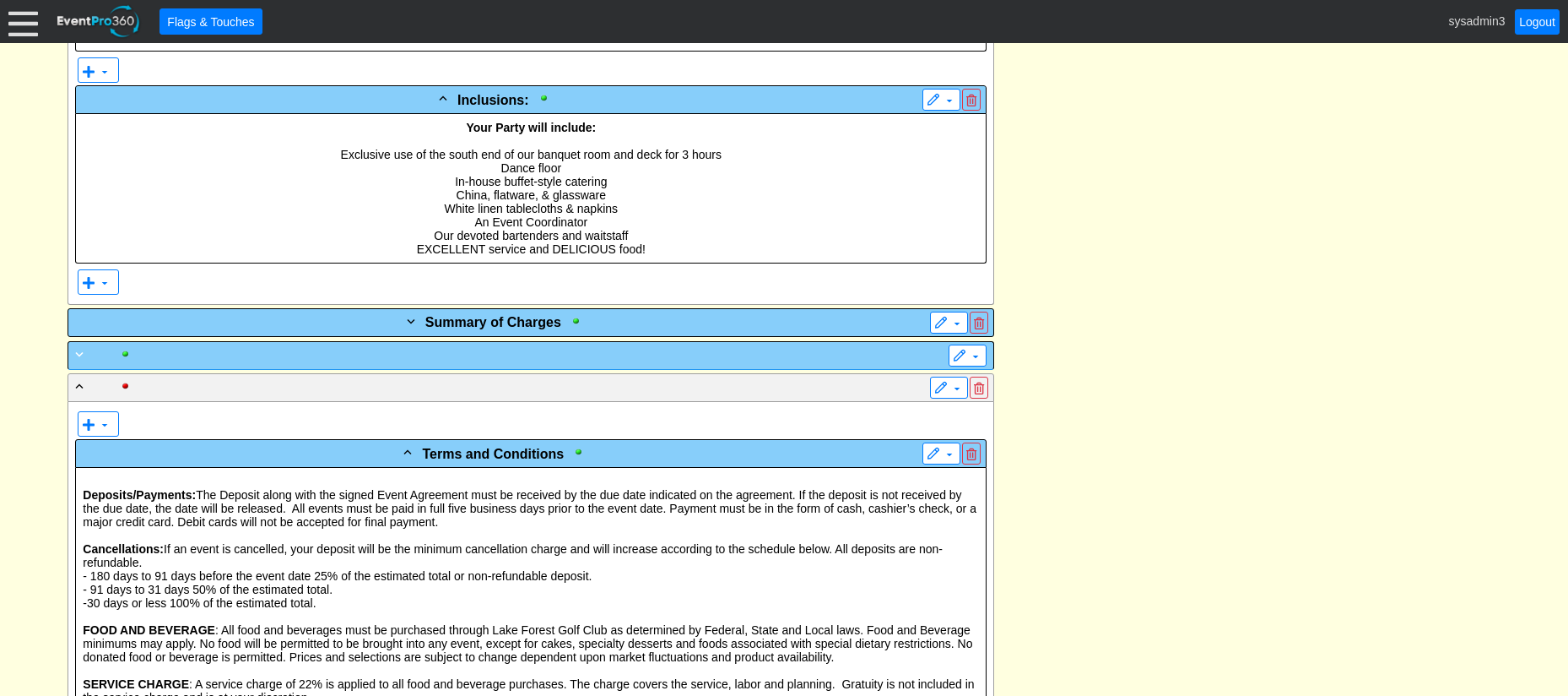
click at [700, 359] on div "+" at bounding box center [496, 354] width 849 height 19
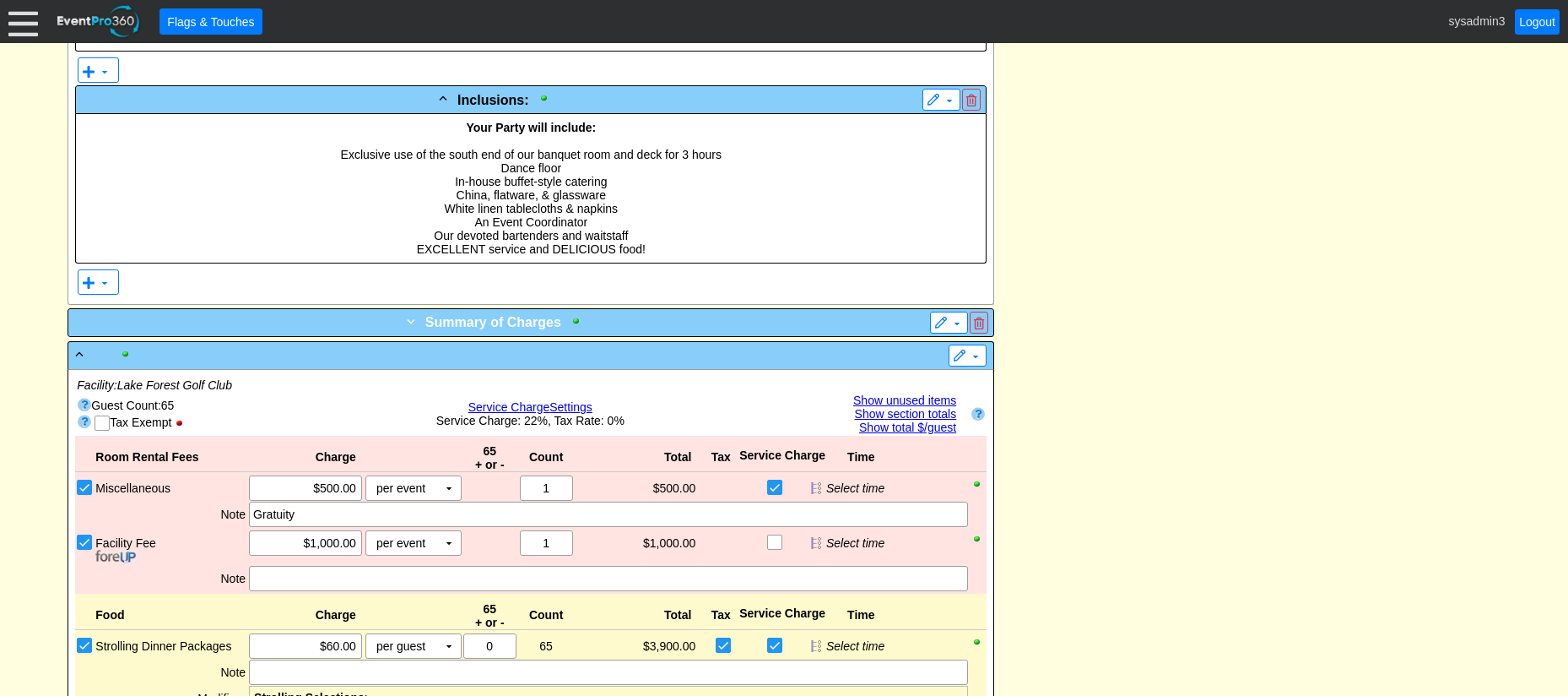
click at [719, 325] on div "+ Summary of Charges" at bounding box center [496, 322] width 849 height 20
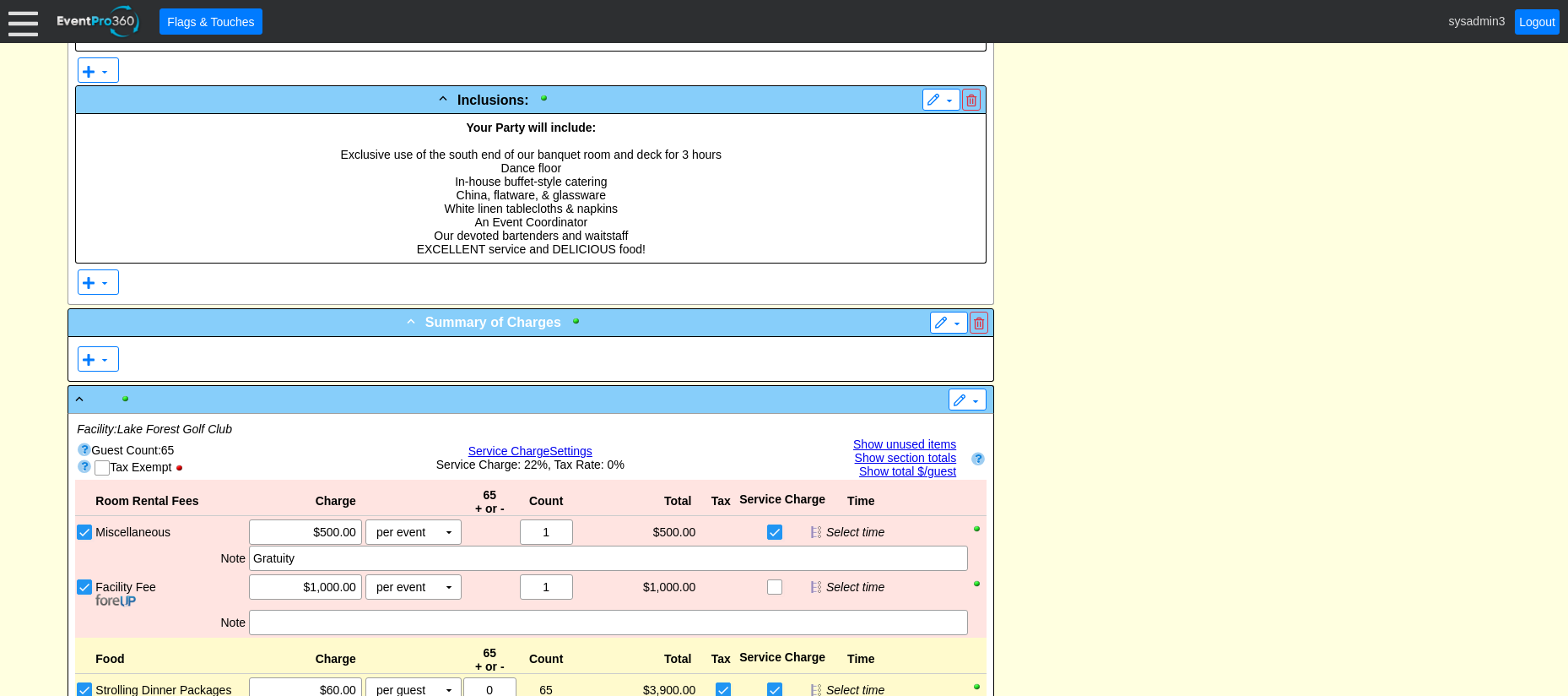
click at [720, 322] on div "- Summary of Charges" at bounding box center [496, 322] width 849 height 20
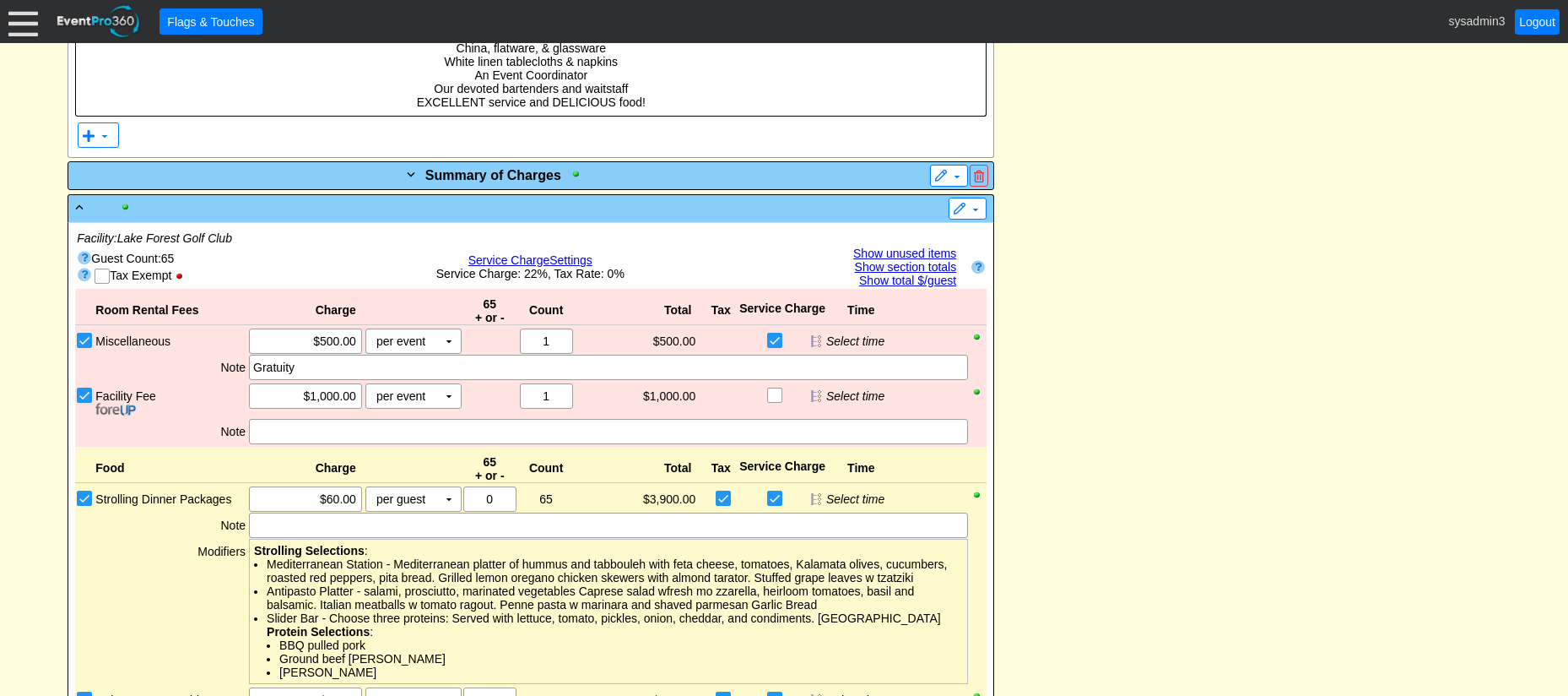
scroll to position [844, 0]
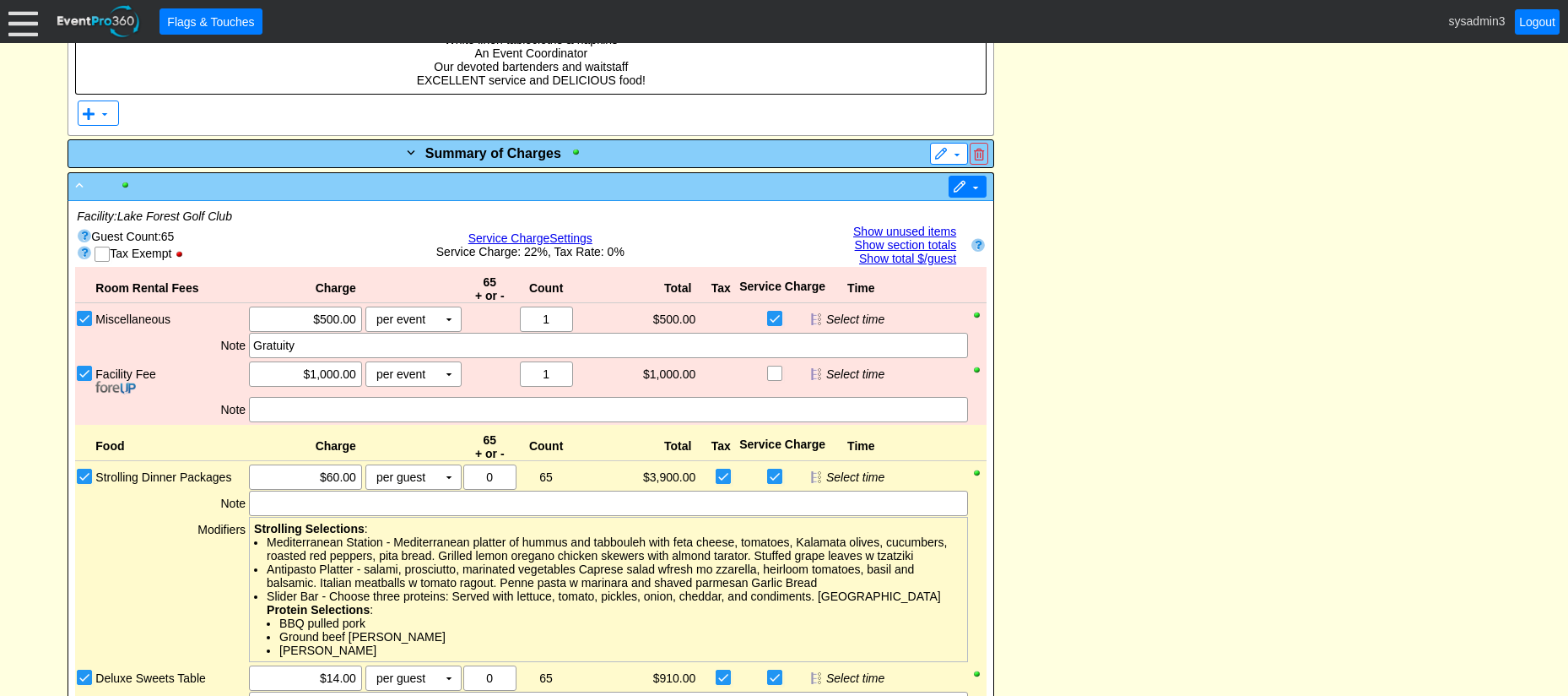
click at [957, 189] on span at bounding box center [959, 187] width 13 height 13
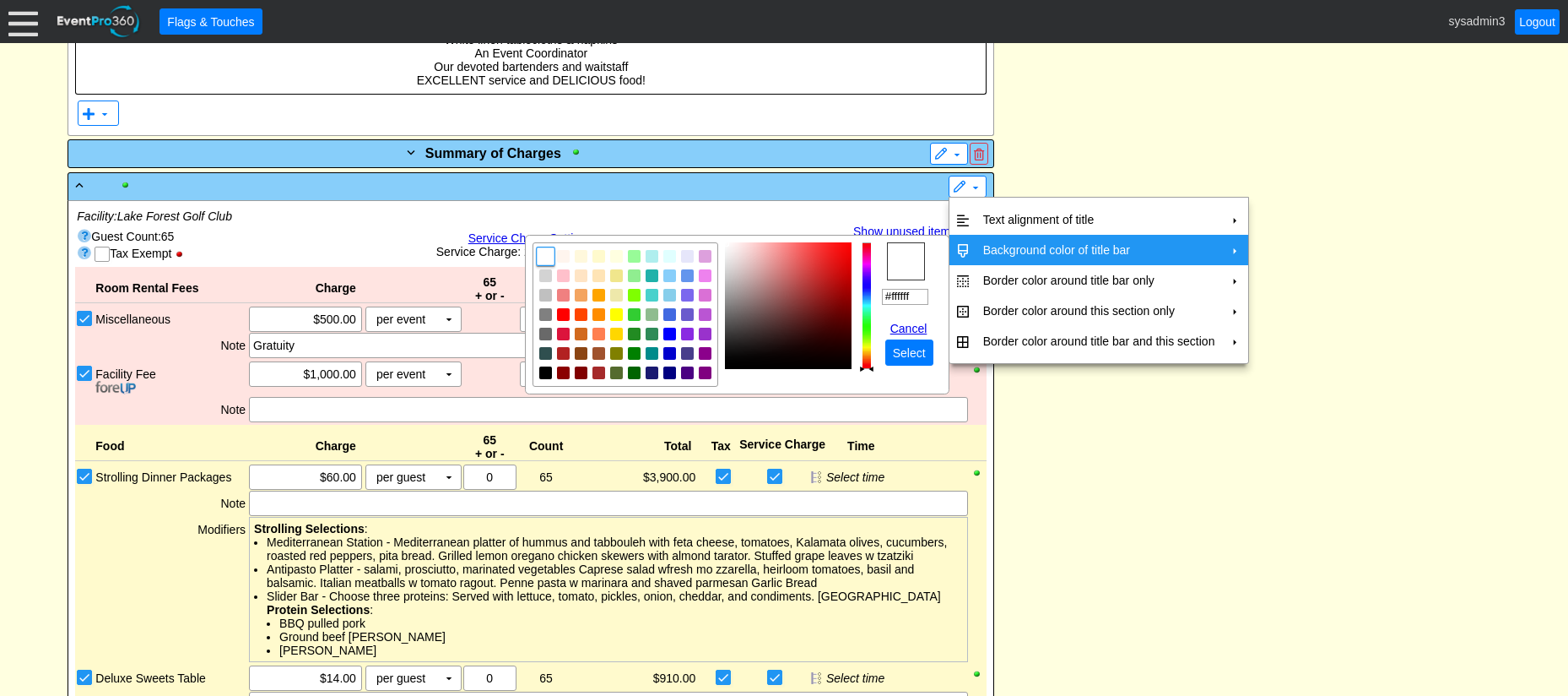
click at [985, 242] on td "Background color of title bar" at bounding box center [1099, 249] width 246 height 31
click at [542, 254] on img "focusNode" at bounding box center [545, 255] width 15 height 15
click at [901, 357] on span "Select" at bounding box center [909, 352] width 40 height 17
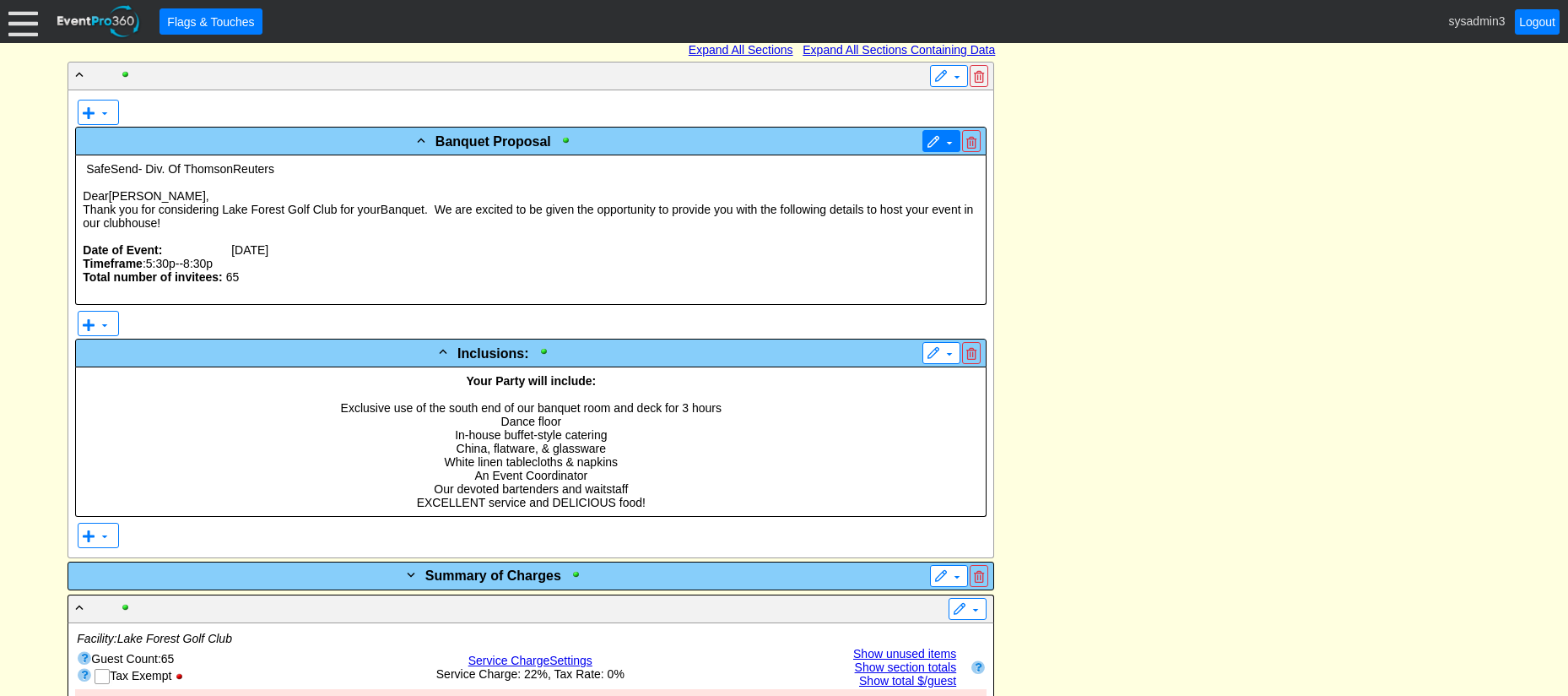
scroll to position [0, 0]
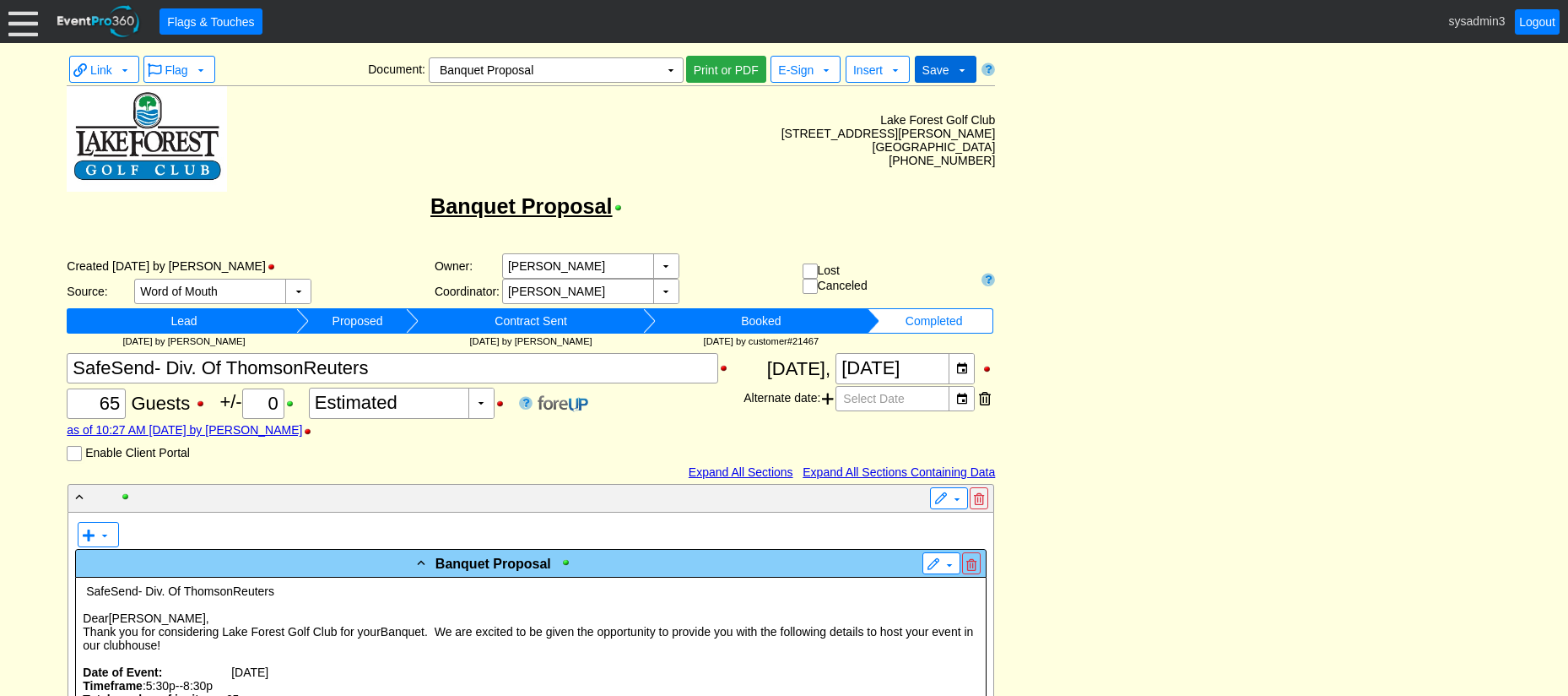
click at [936, 63] on span "Save" at bounding box center [936, 70] width 27 height 13
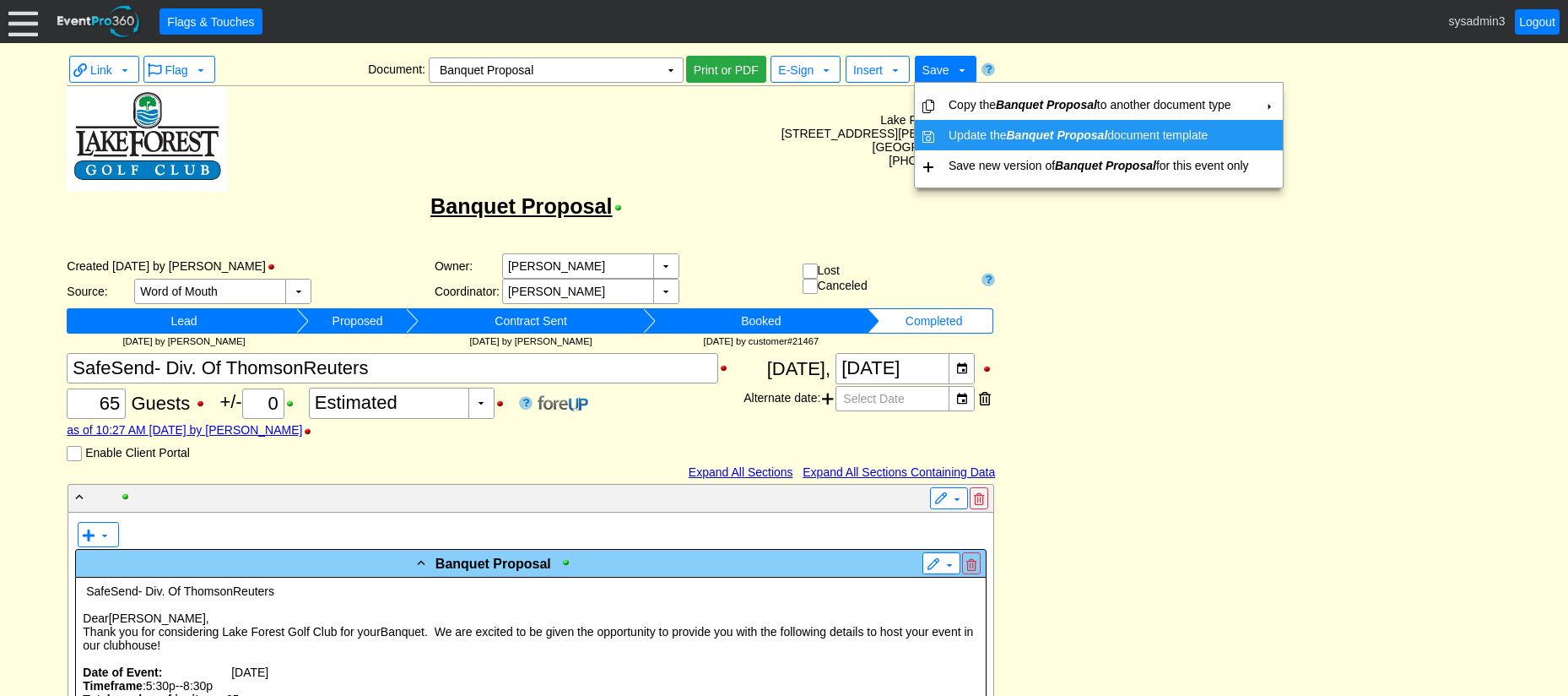
click at [955, 128] on td "Update the Banquet Proposal document template" at bounding box center [1099, 135] width 314 height 31
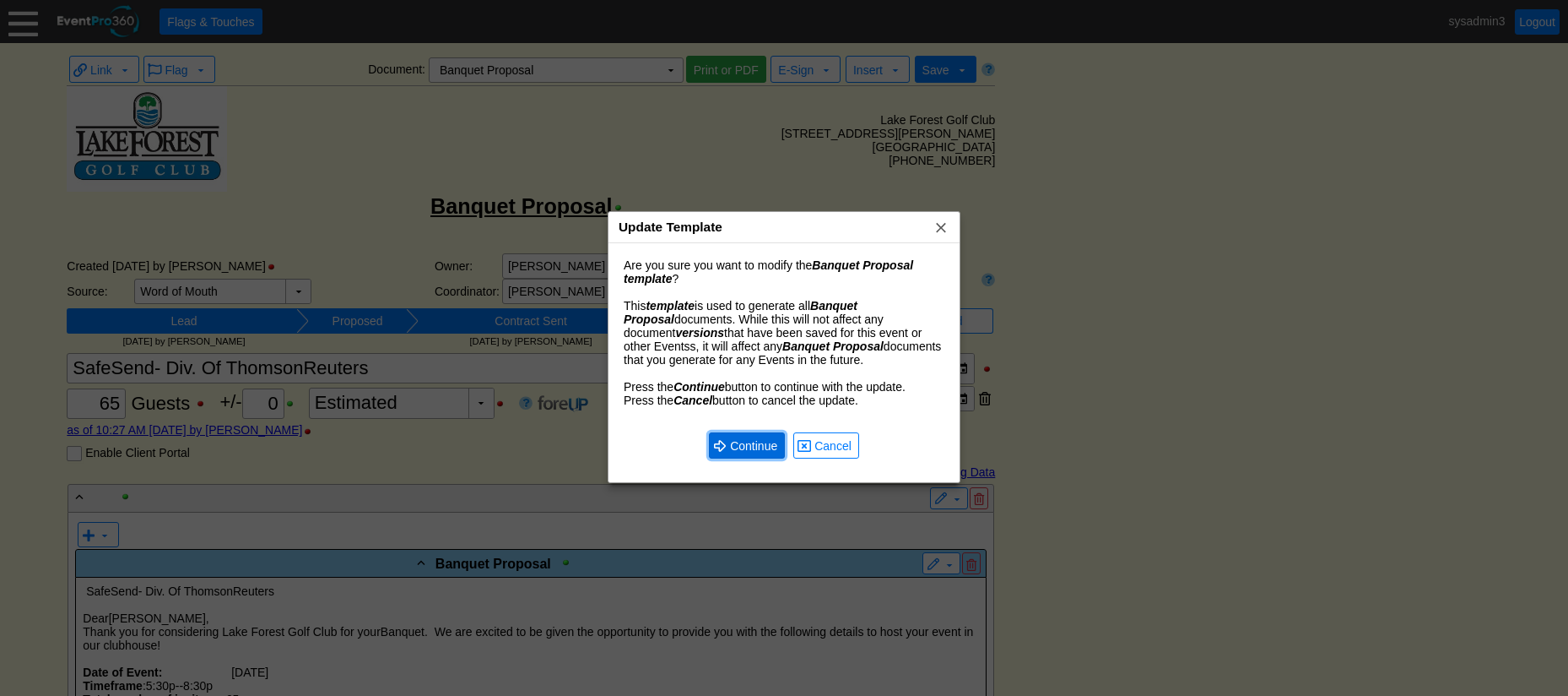
click at [744, 443] on span "Continue" at bounding box center [753, 445] width 54 height 17
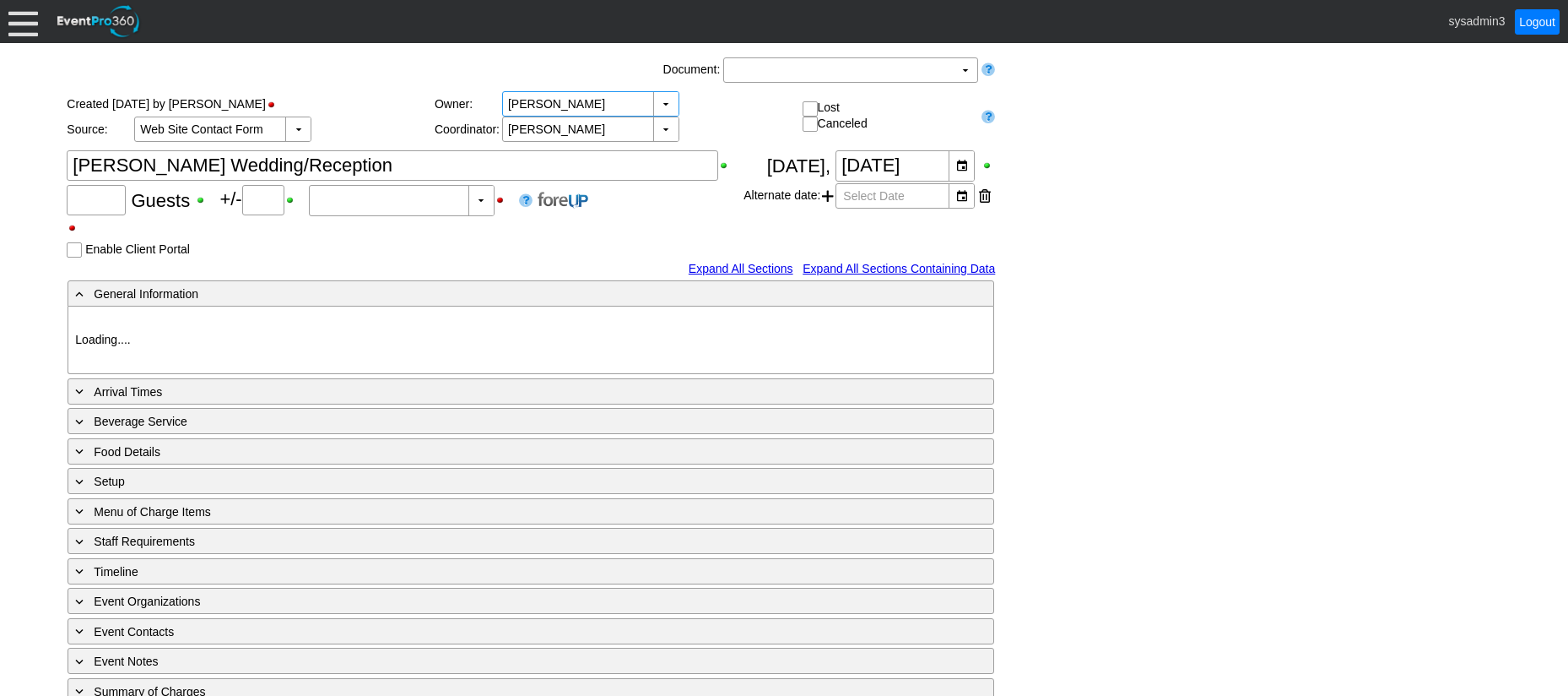
type input "100"
type input "0"
type input "Estimated"
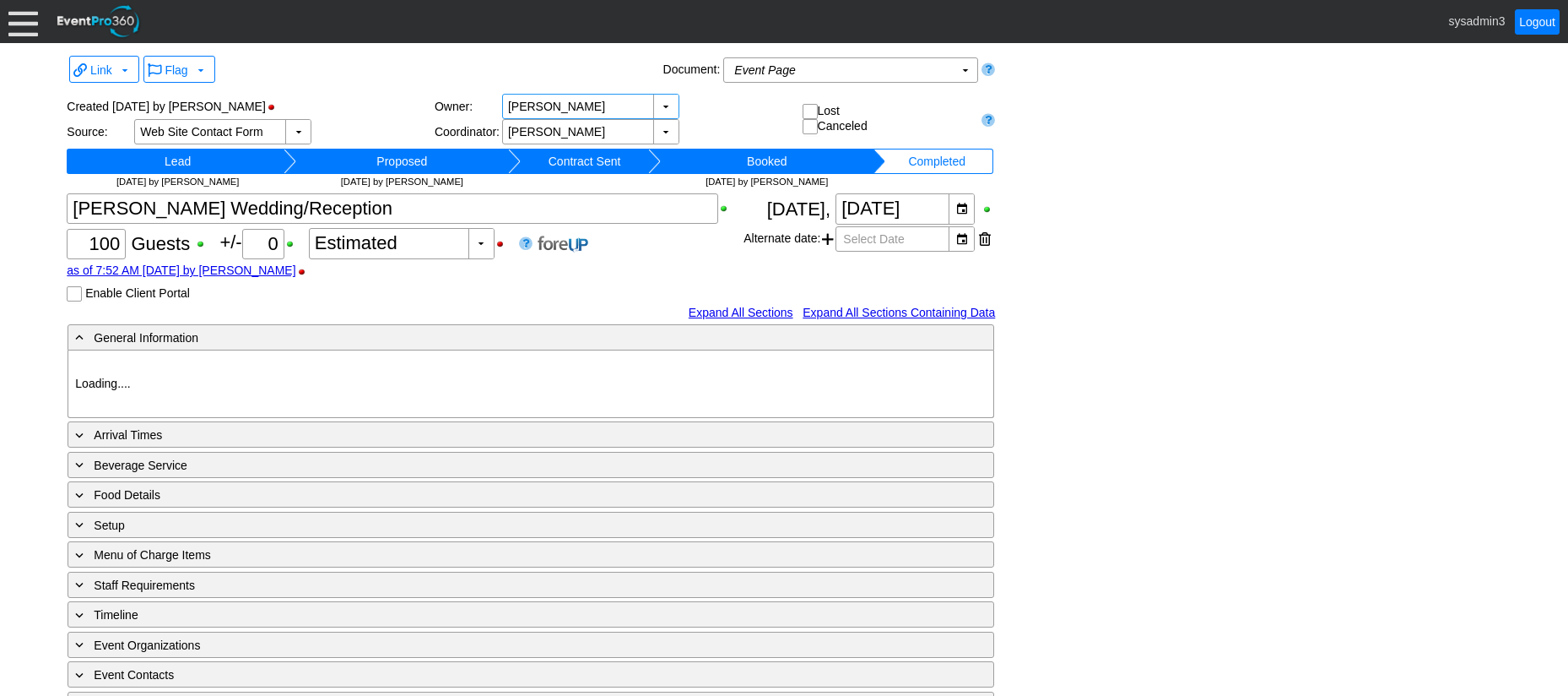
type input "[GEOGRAPHIC_DATA]"
type input "Wedding and Reception"
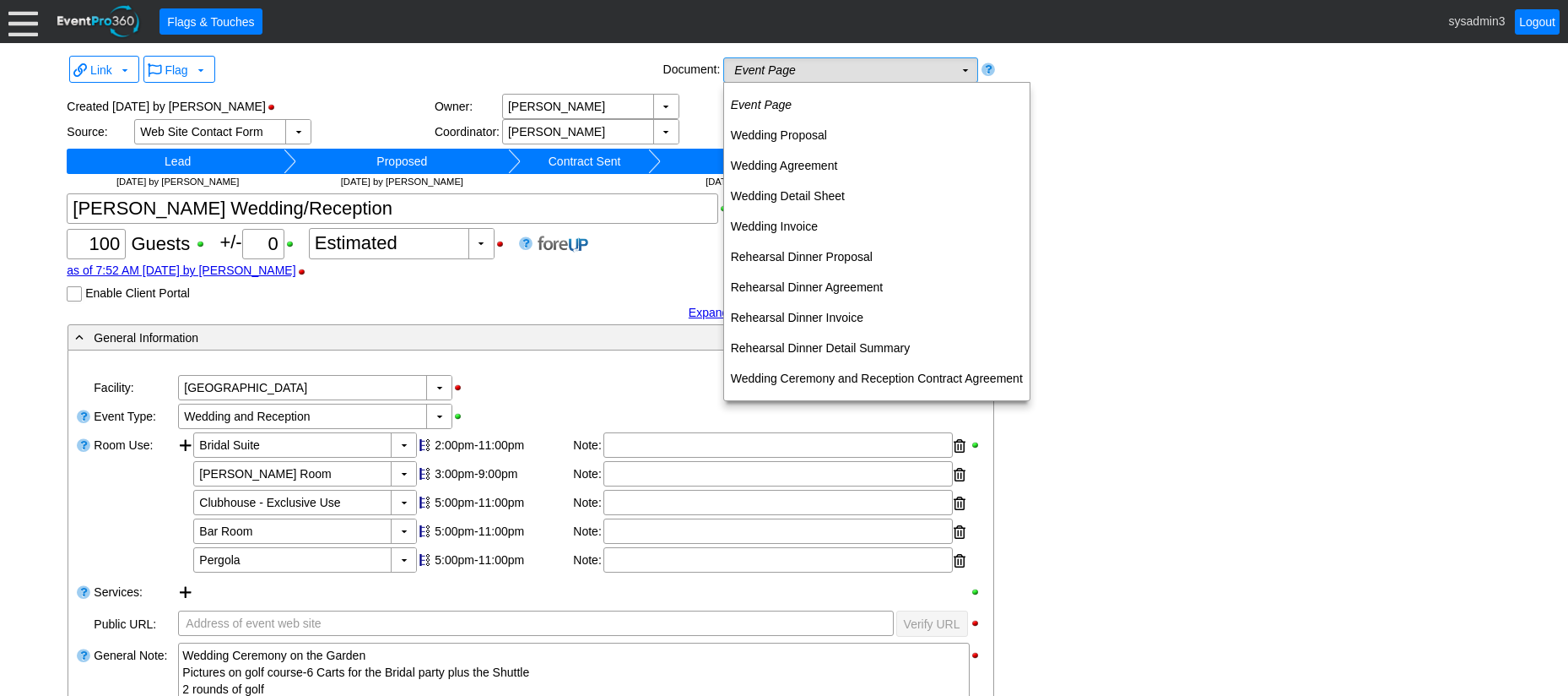
click at [846, 78] on td "Event Page Χ" at bounding box center [838, 70] width 230 height 24
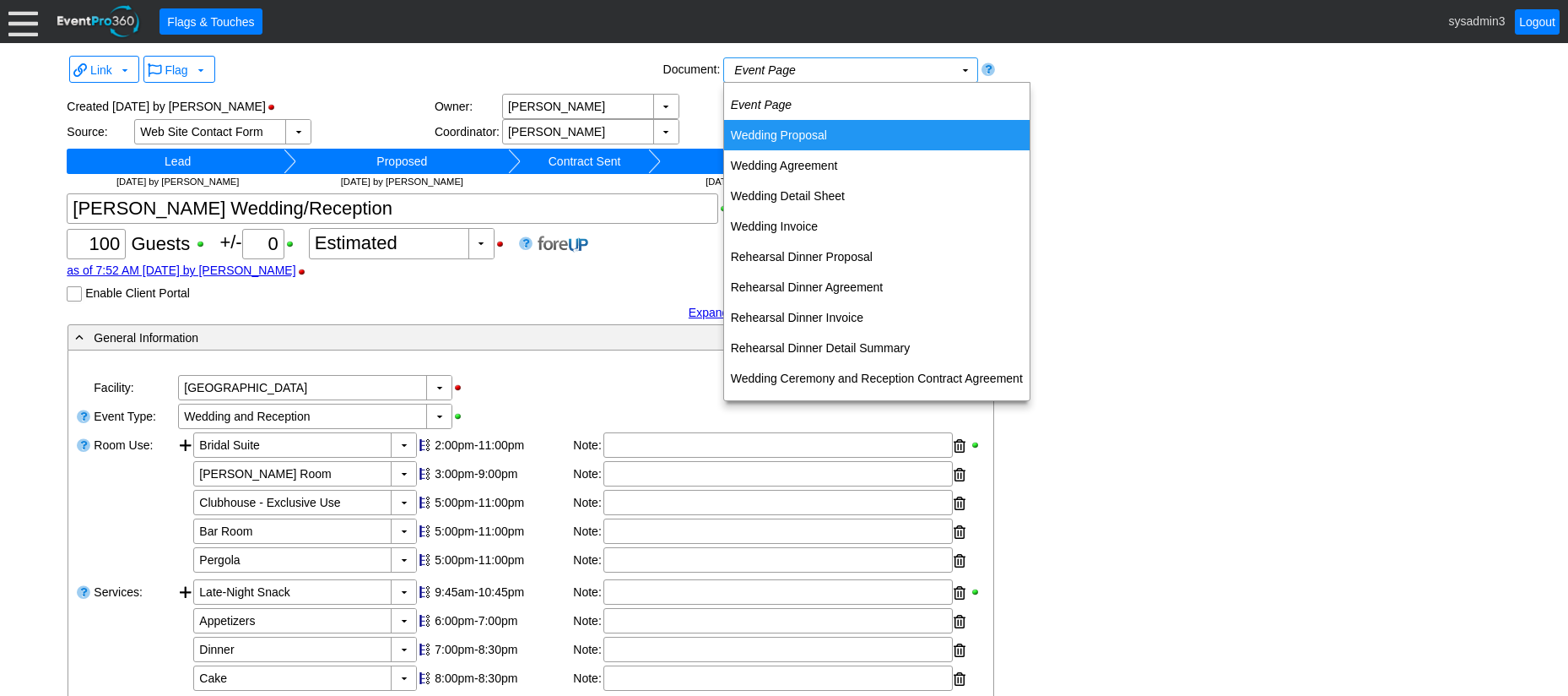
click at [808, 132] on td "Wedding Proposal" at bounding box center [876, 135] width 306 height 31
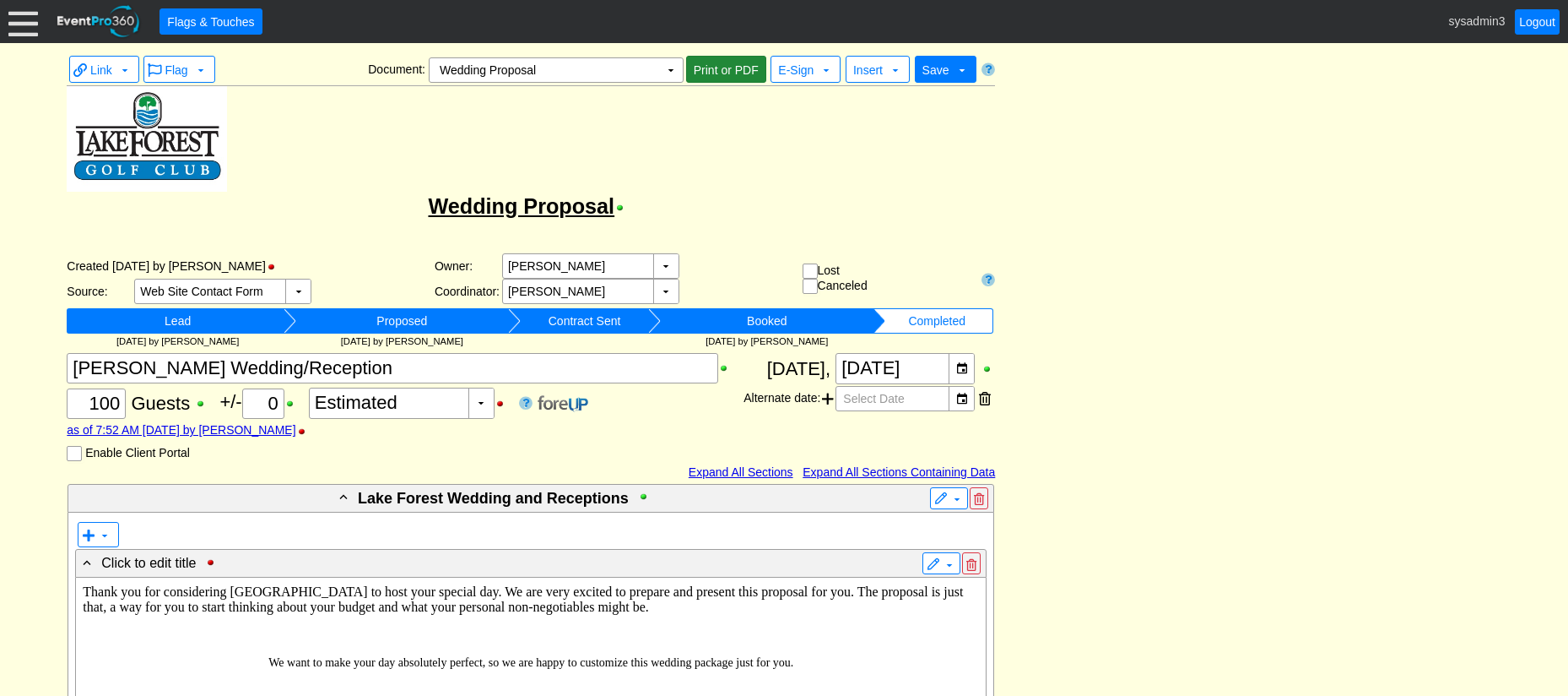
click at [733, 68] on span "Print or PDF" at bounding box center [725, 70] width 71 height 17
click at [719, 71] on span "Print or PDF" at bounding box center [725, 70] width 71 height 17
click at [668, 69] on td "▼" at bounding box center [671, 70] width 24 height 24
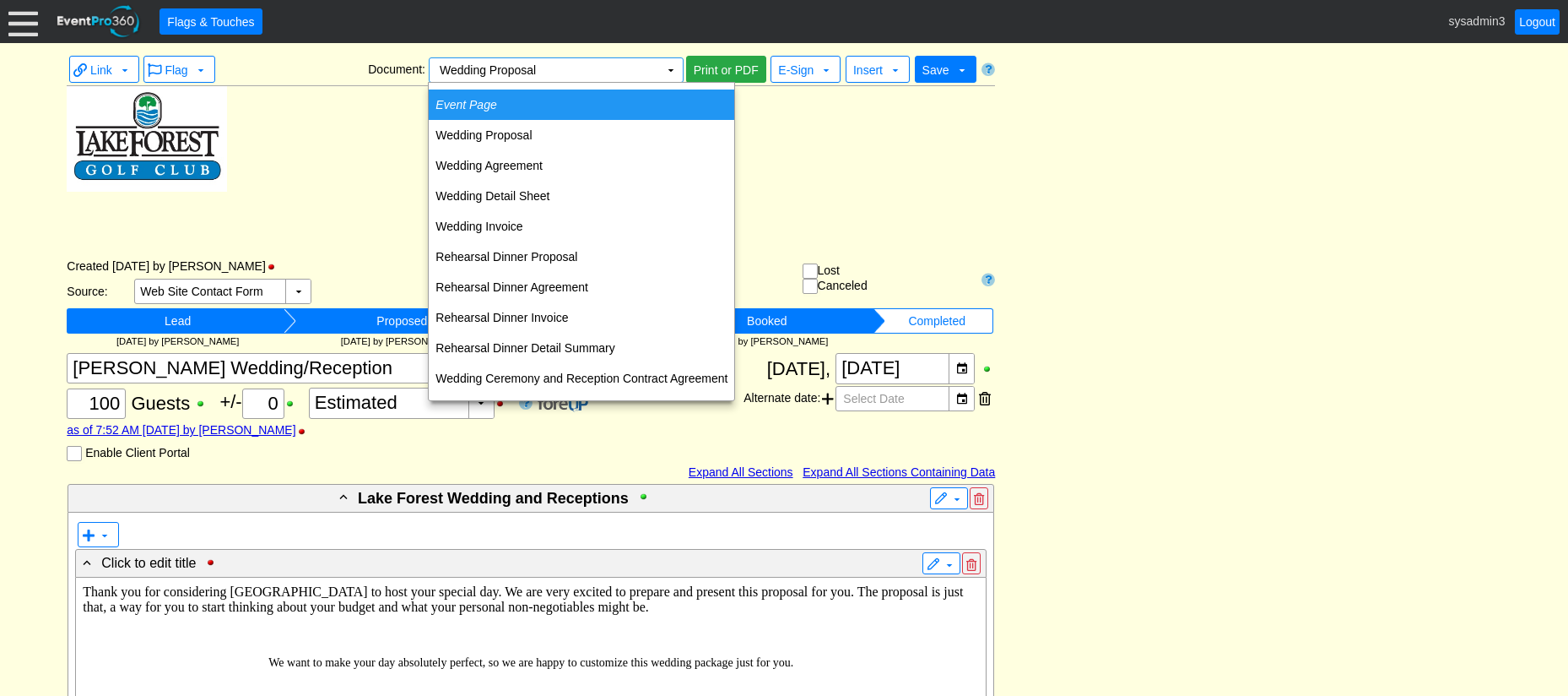
click at [509, 103] on td "Event Page" at bounding box center [581, 105] width 306 height 31
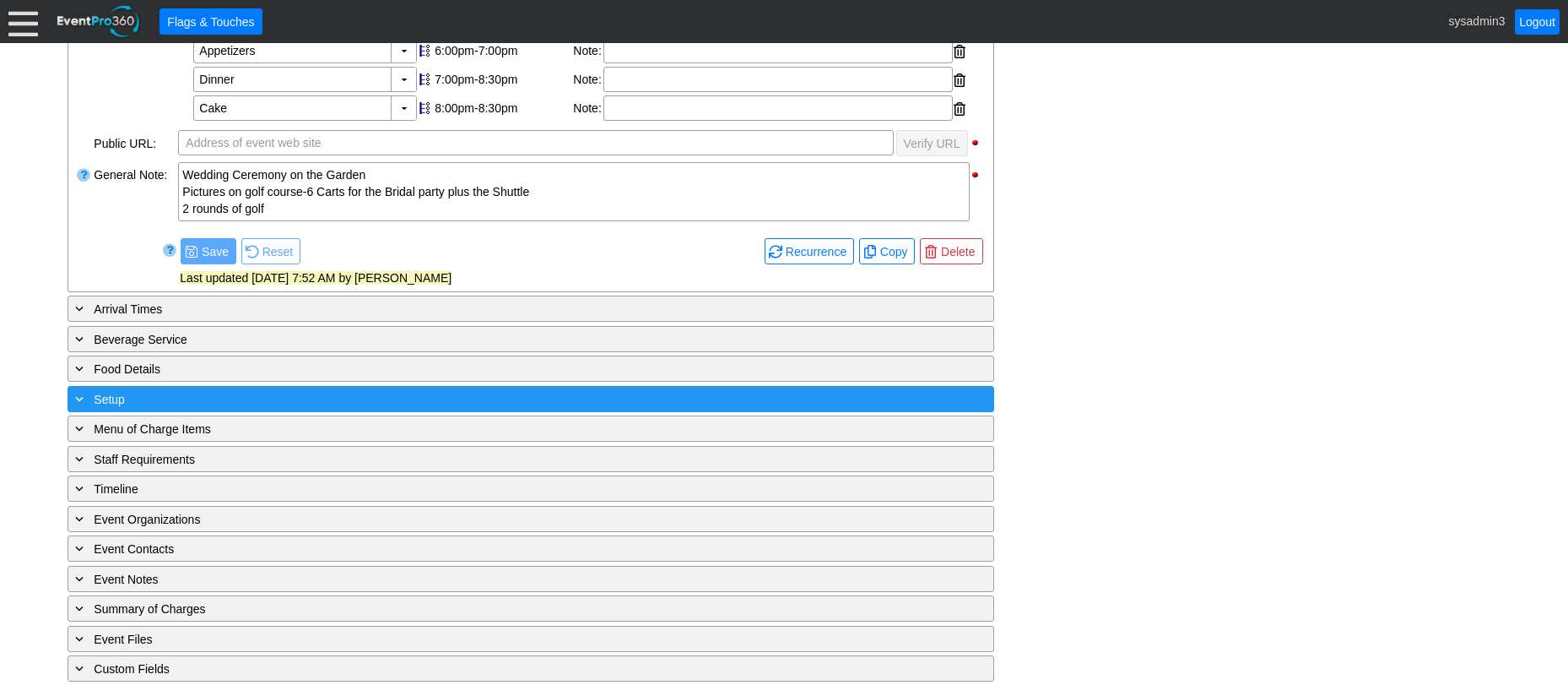
scroll to position [573, 0]
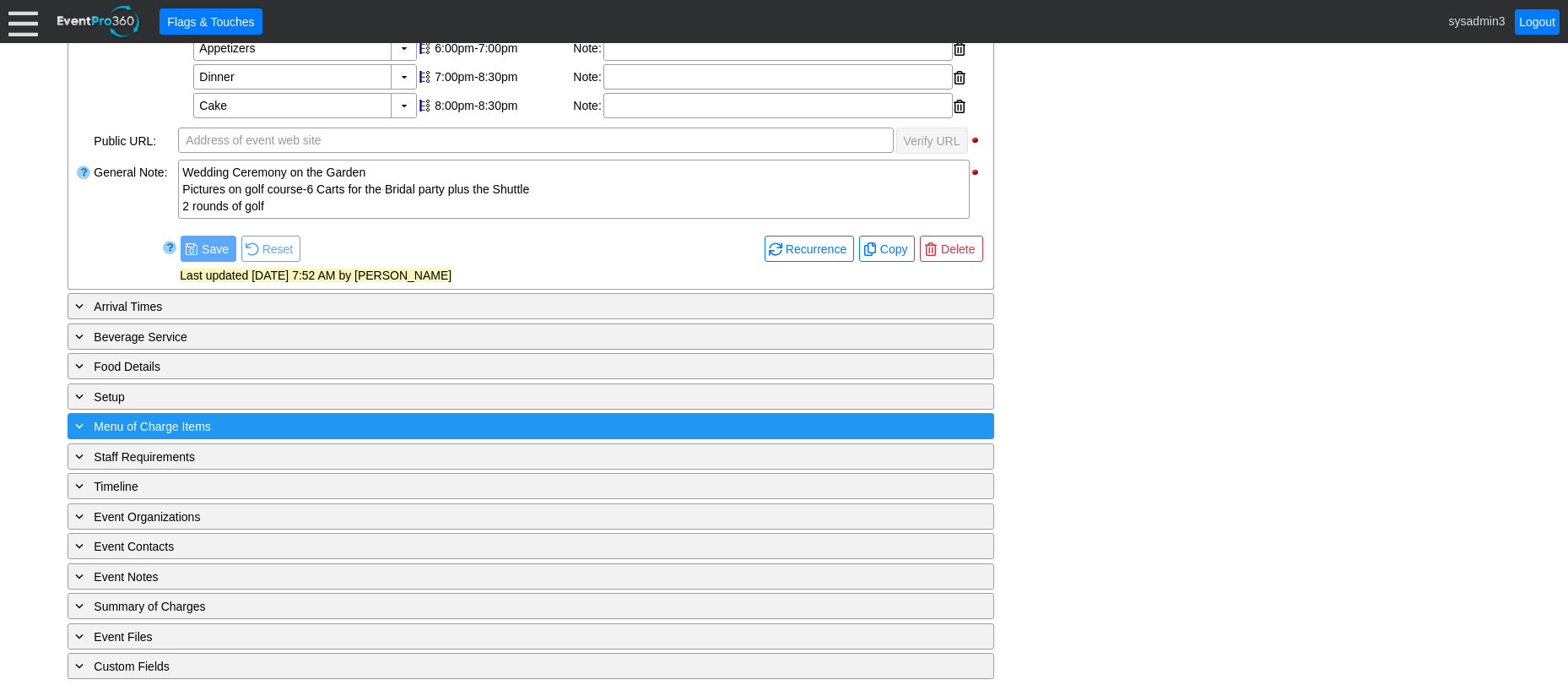
click at [312, 428] on div "+ Menu of Charge Items" at bounding box center [496, 426] width 849 height 19
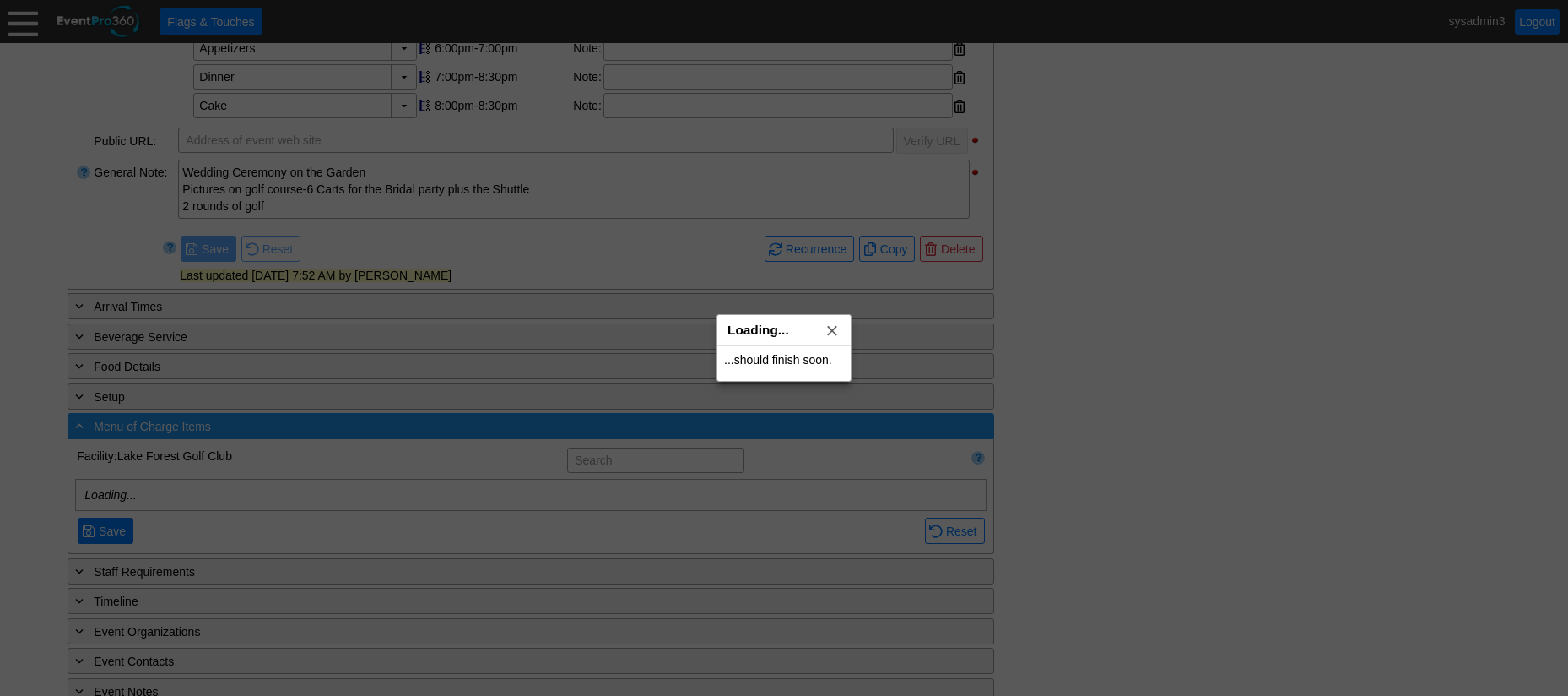
click at [312, 428] on div at bounding box center [784, 348] width 1568 height 696
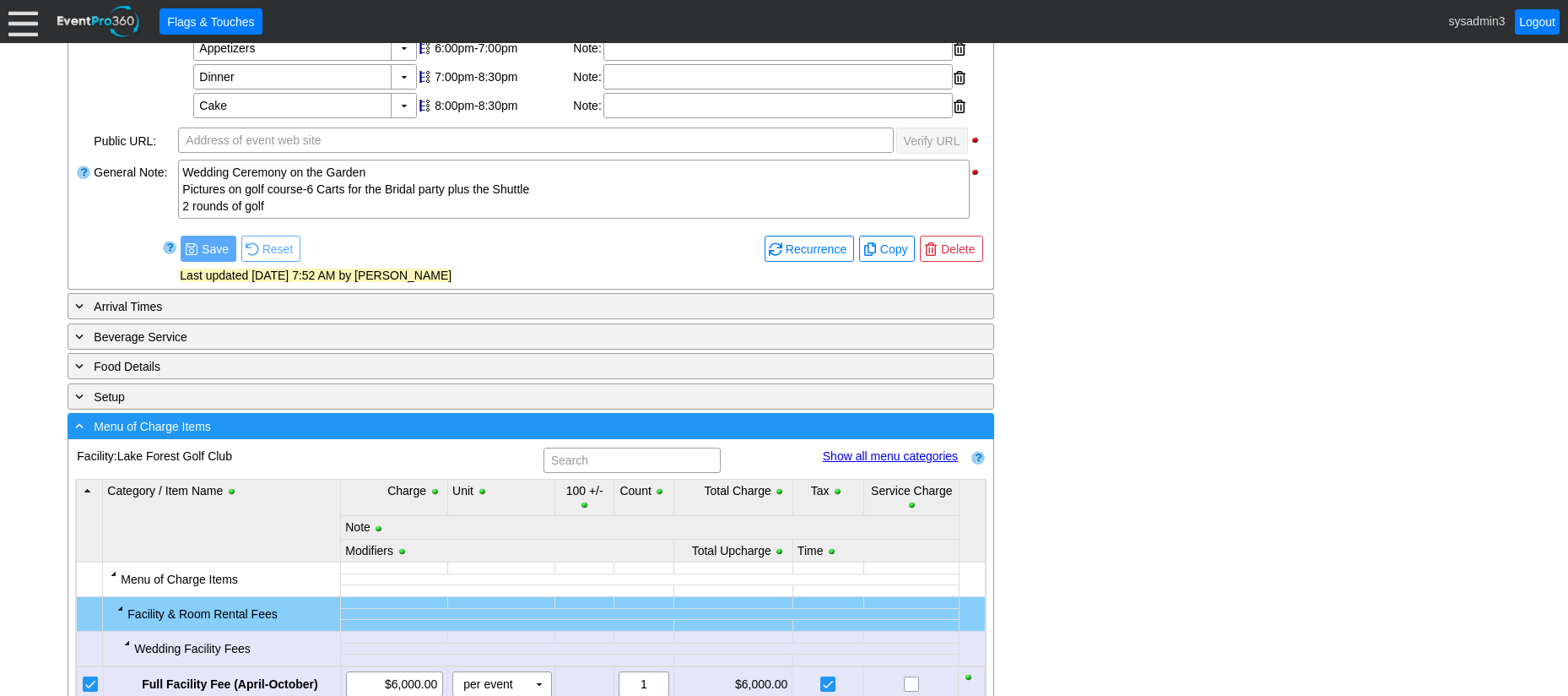
scroll to position [0, 0]
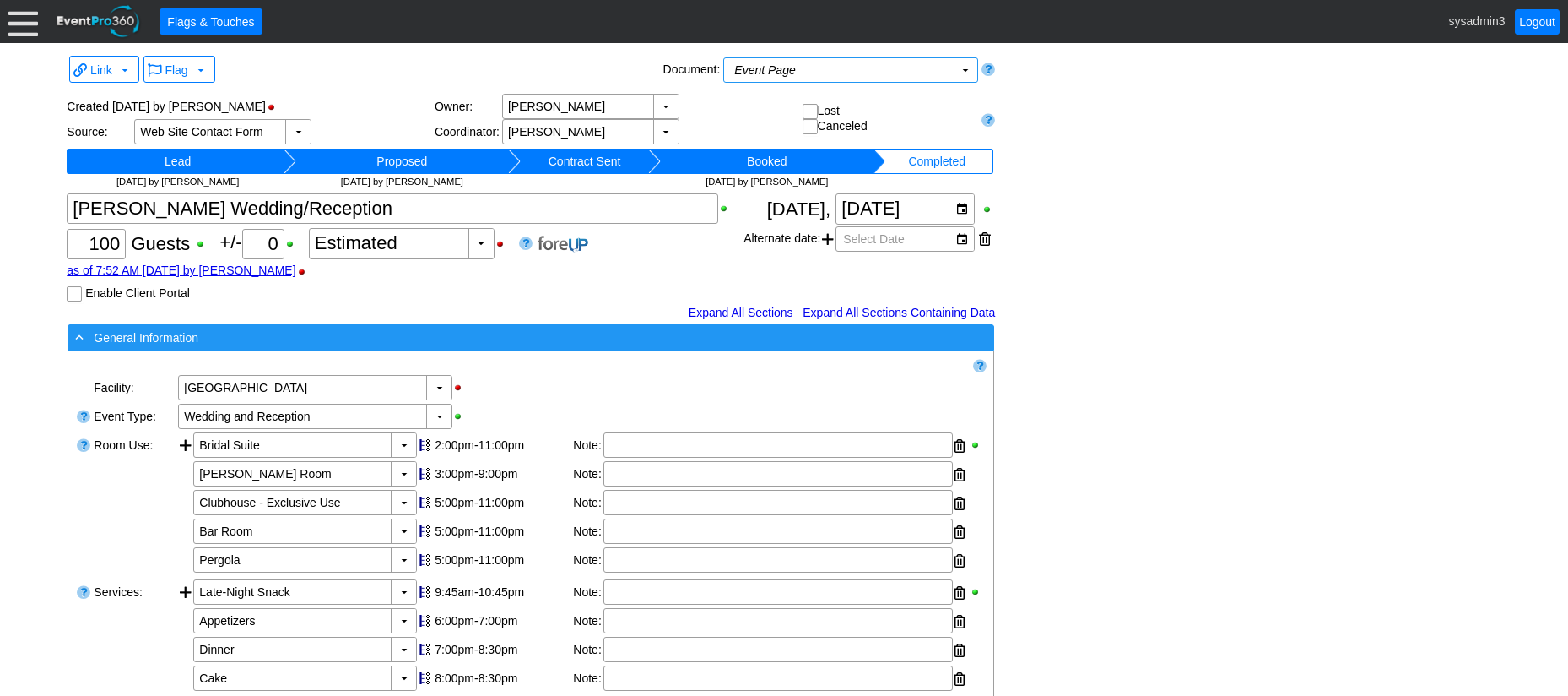
click at [331, 338] on div "- General Information" at bounding box center [496, 337] width 849 height 19
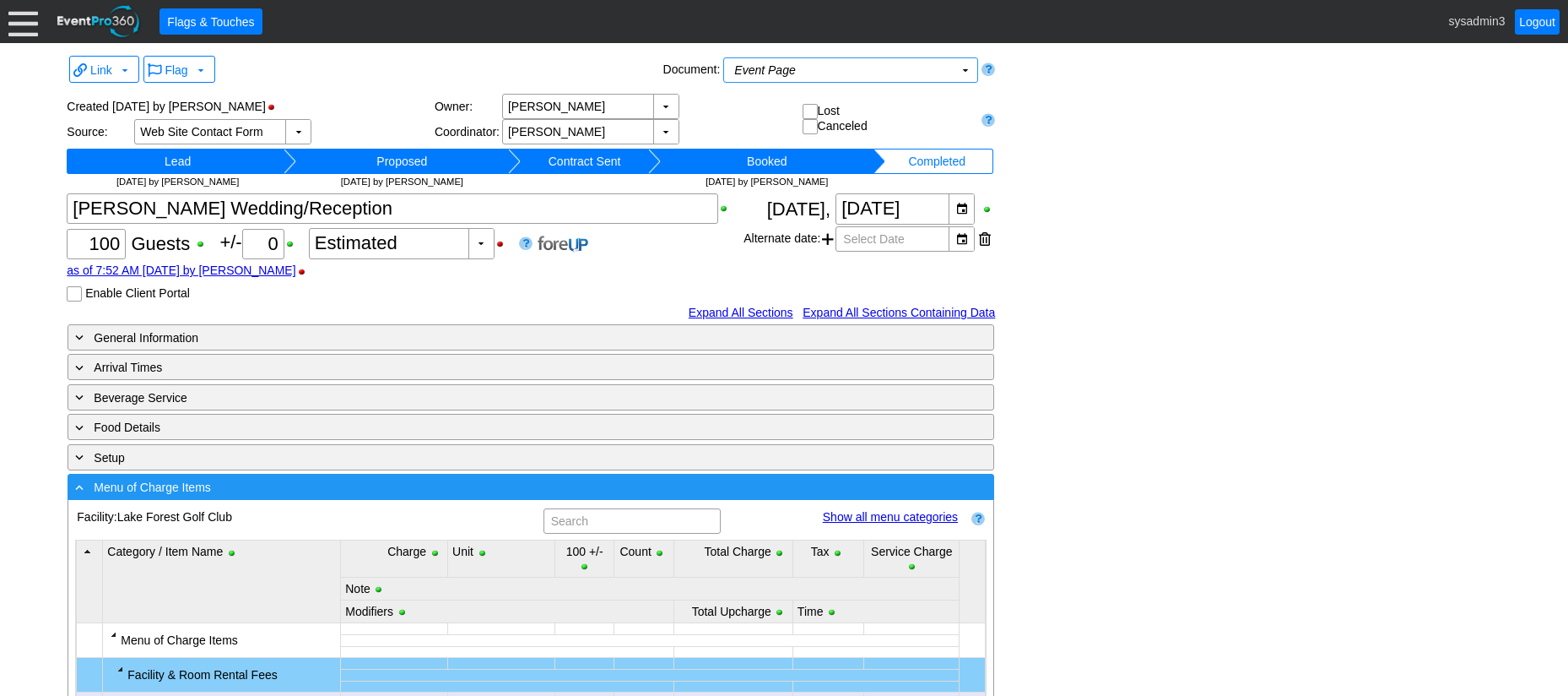
click at [316, 485] on div "- Menu of Charge Items" at bounding box center [496, 487] width 849 height 19
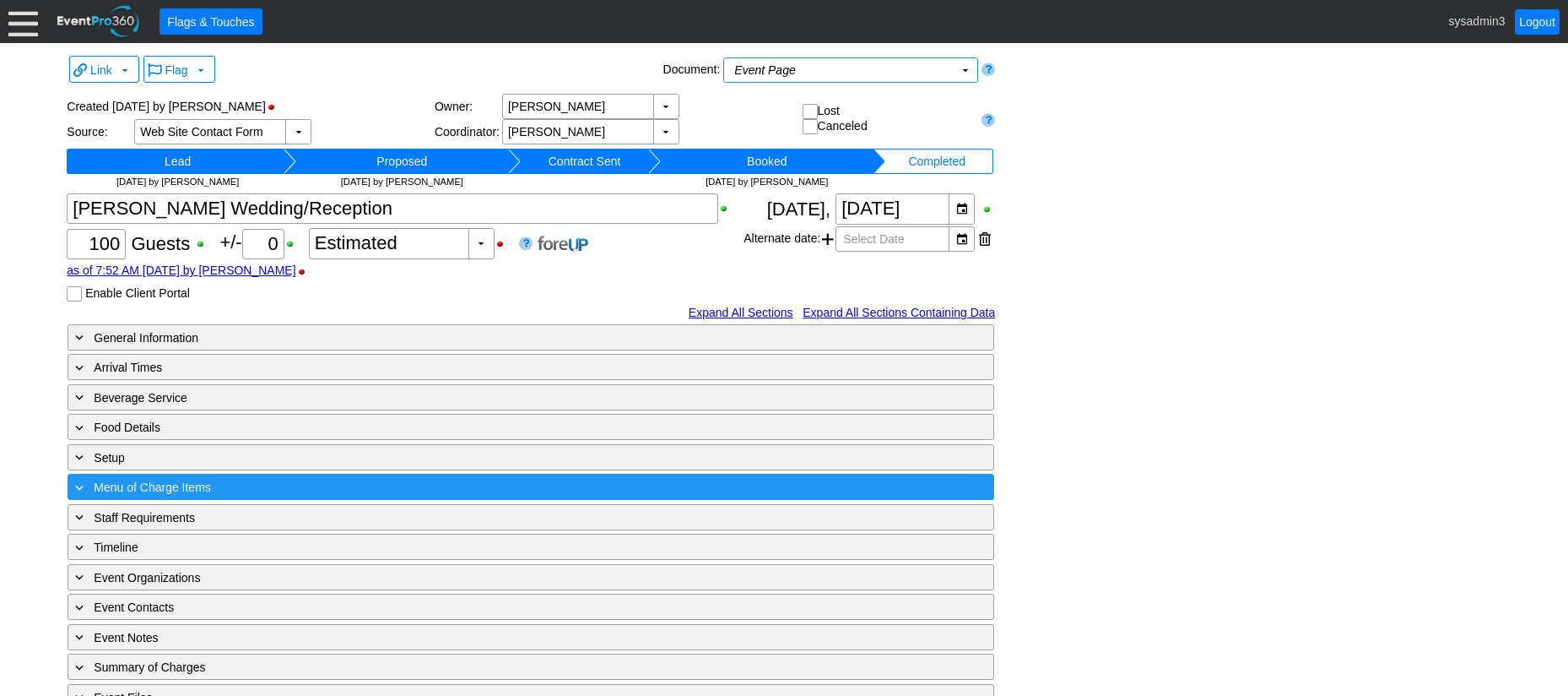
click at [317, 491] on div "+ Menu of Charge Items" at bounding box center [496, 487] width 849 height 19
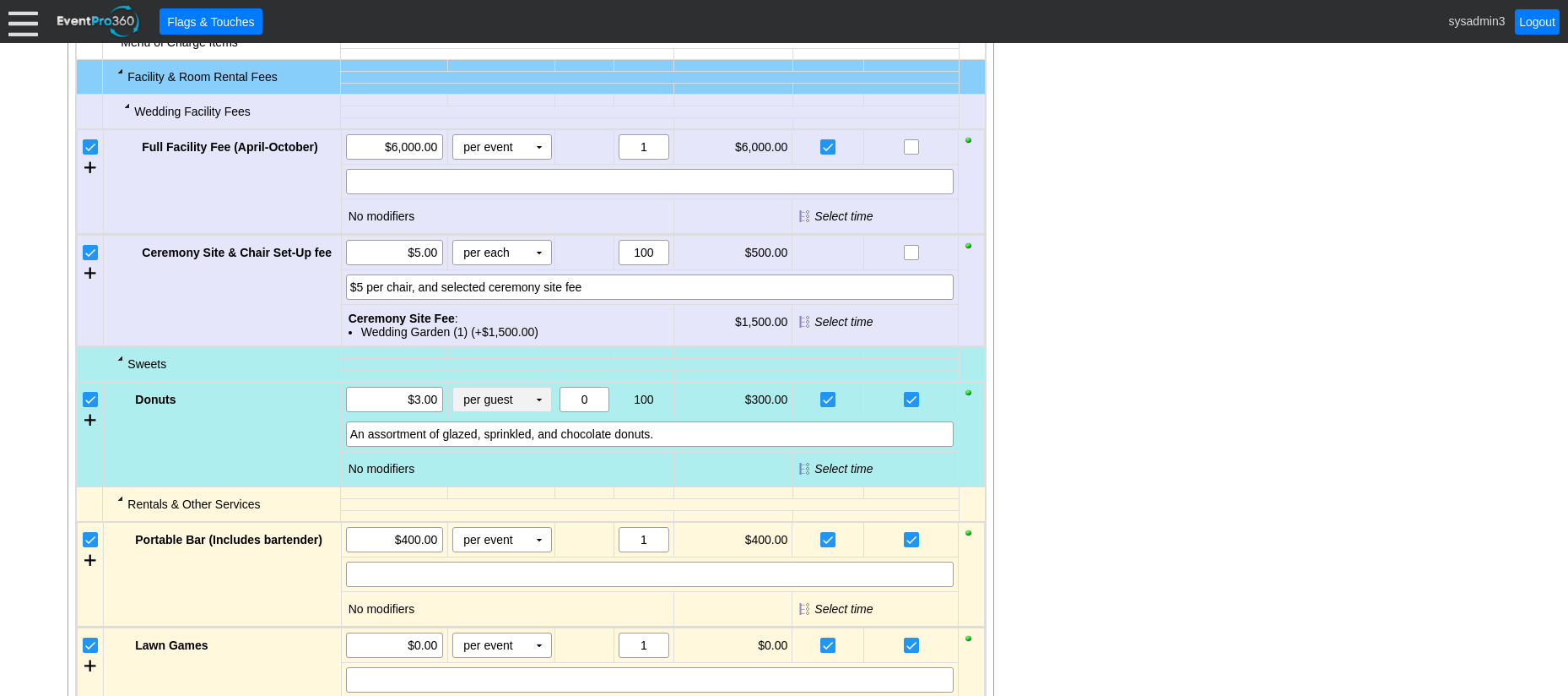
scroll to position [591, 0]
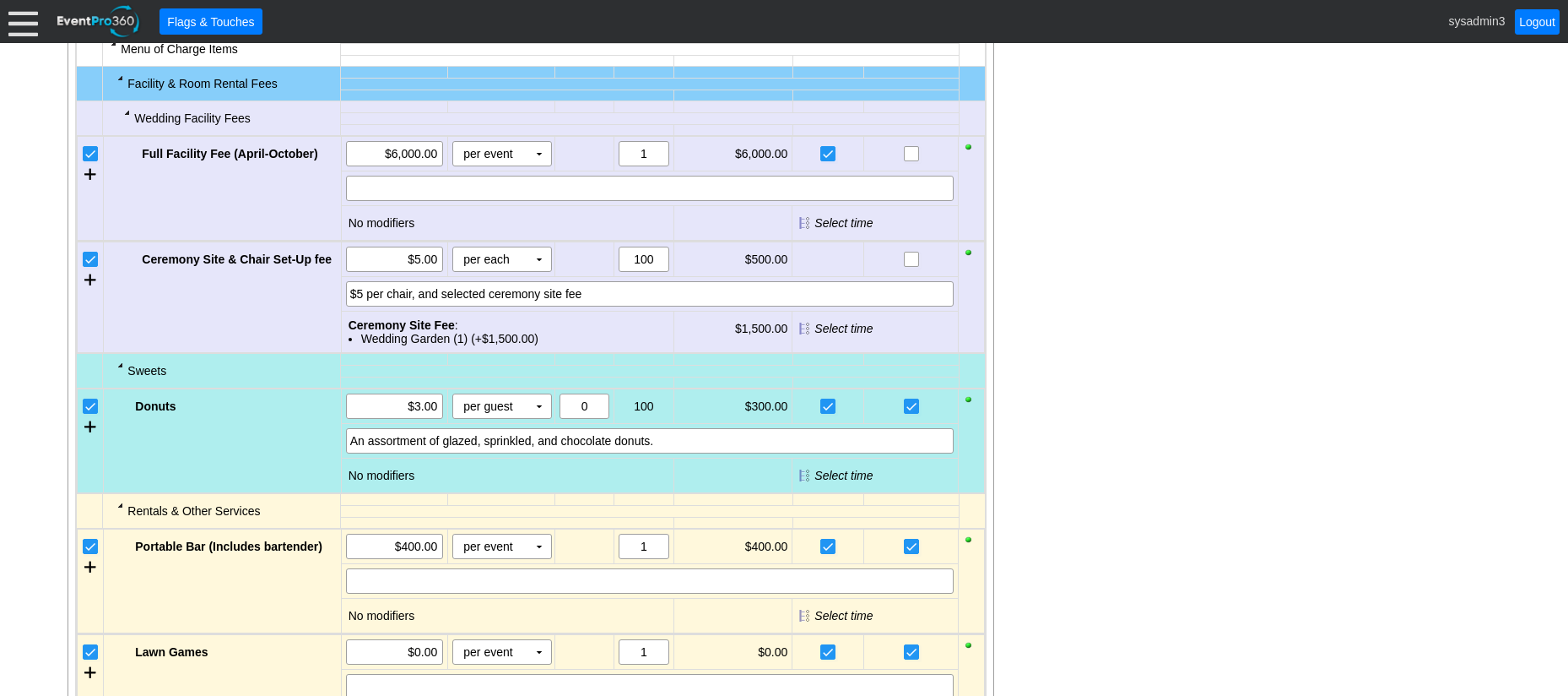
click at [120, 368] on div at bounding box center [120, 364] width 13 height 13
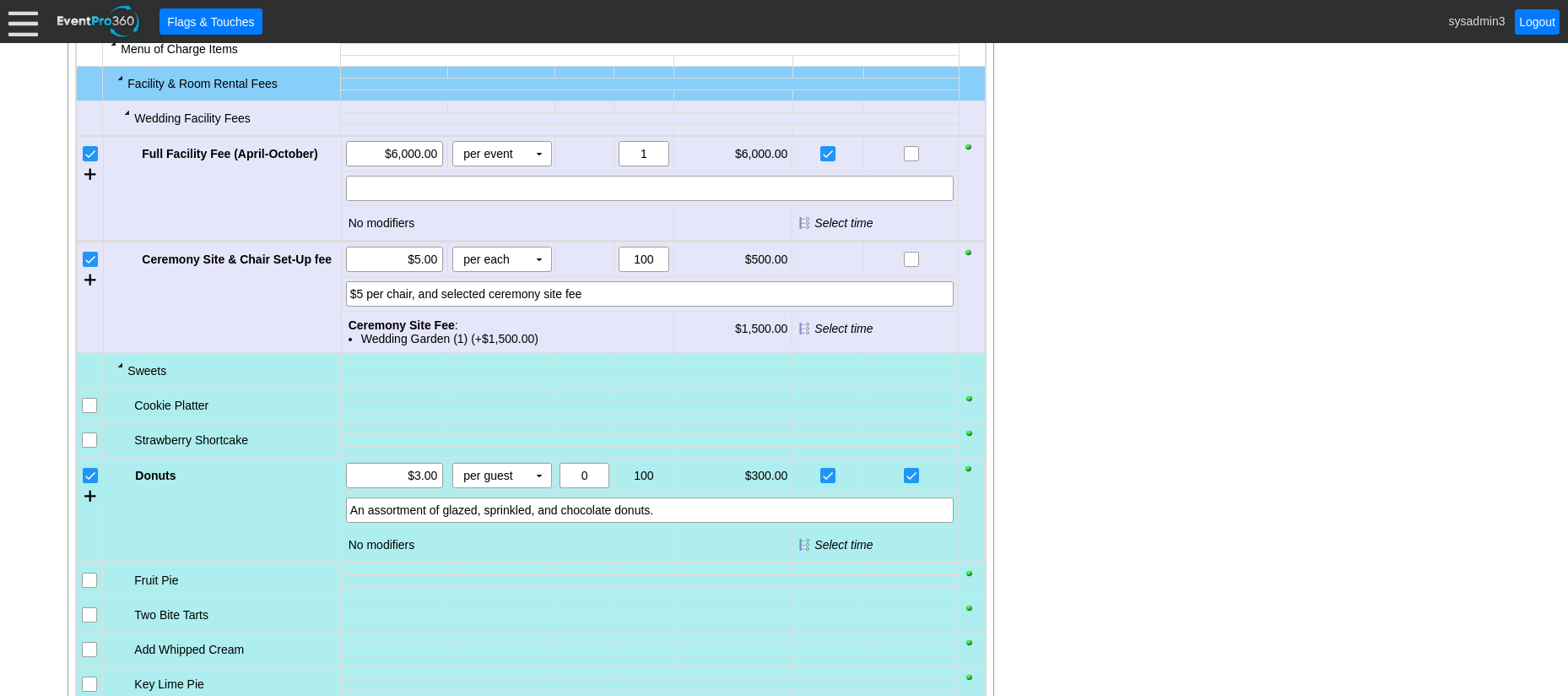
click at [120, 368] on div at bounding box center [120, 364] width 13 height 13
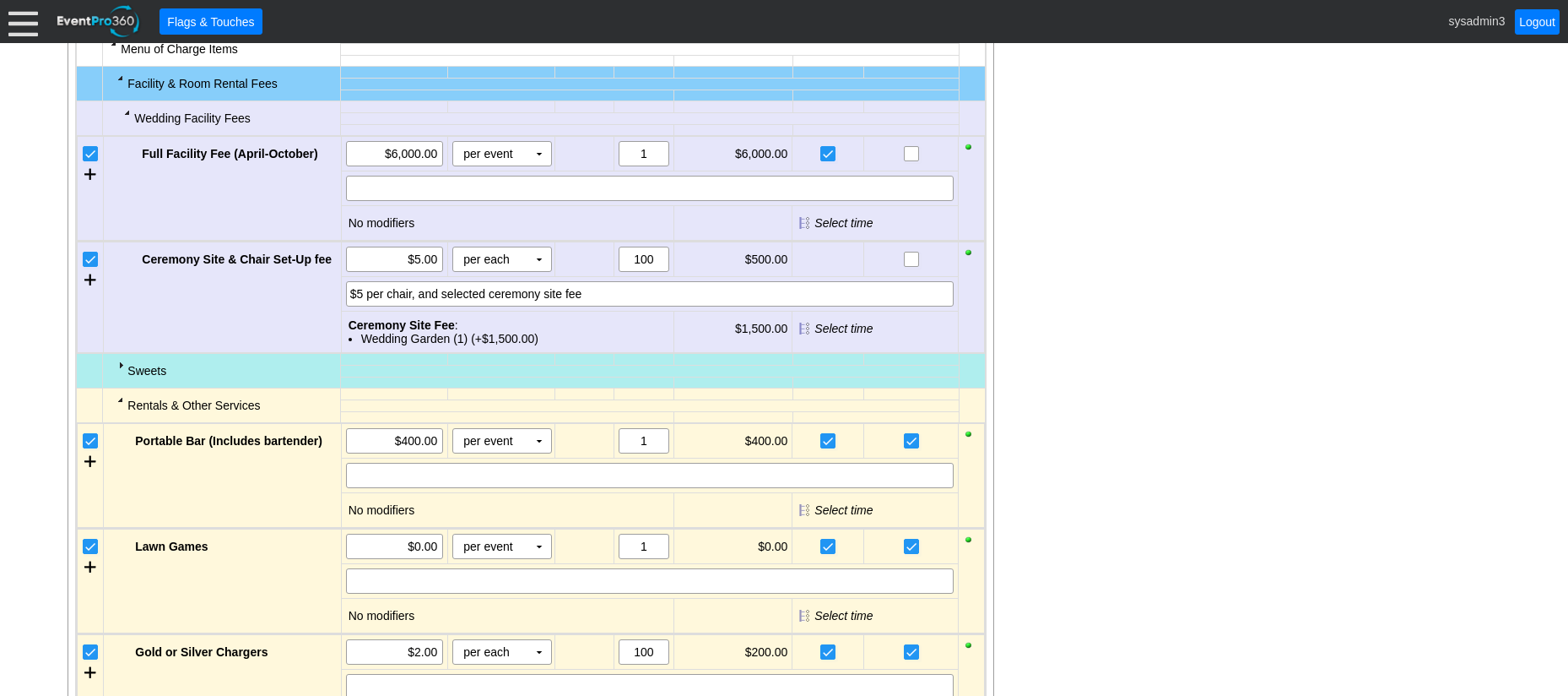
click at [120, 368] on div at bounding box center [120, 364] width 13 height 13
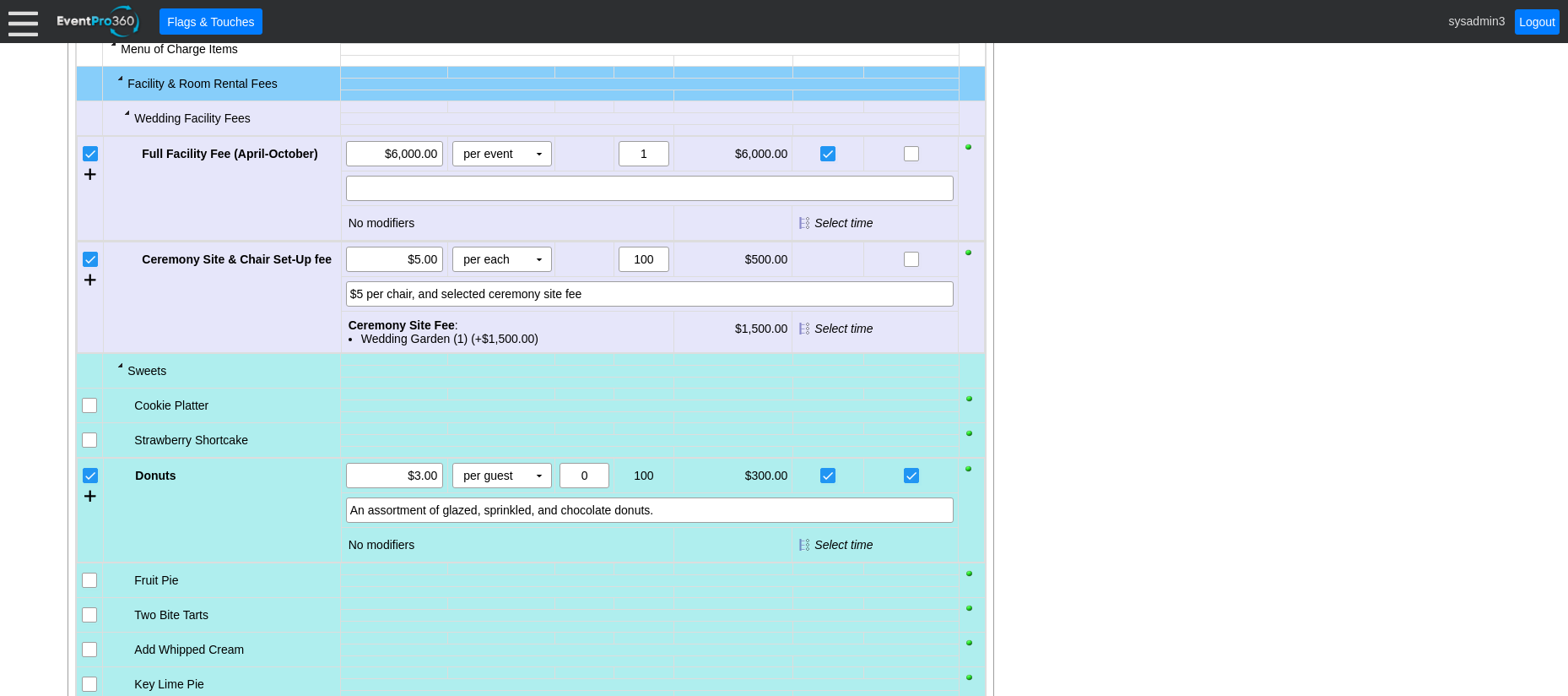
click at [118, 366] on div at bounding box center [120, 364] width 13 height 13
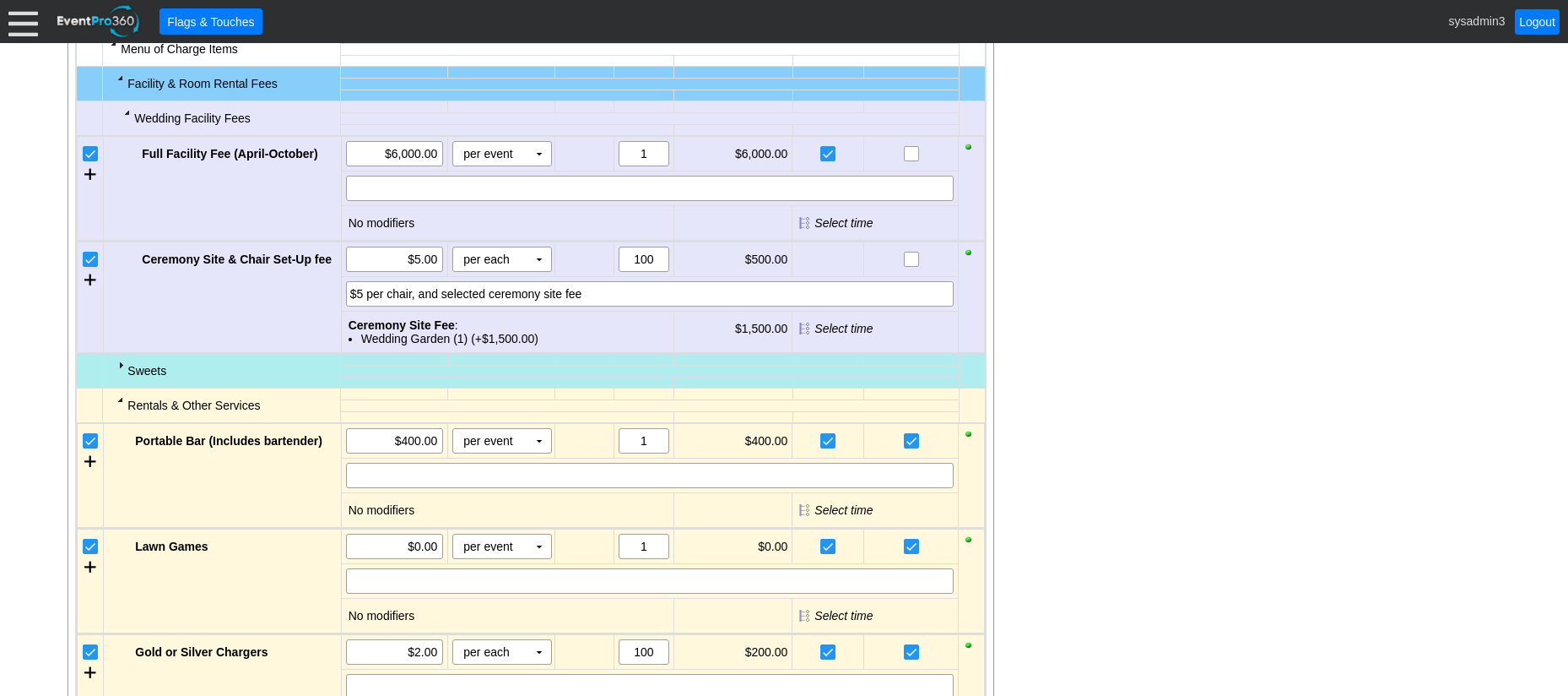
click at [118, 364] on div at bounding box center [120, 364] width 13 height 13
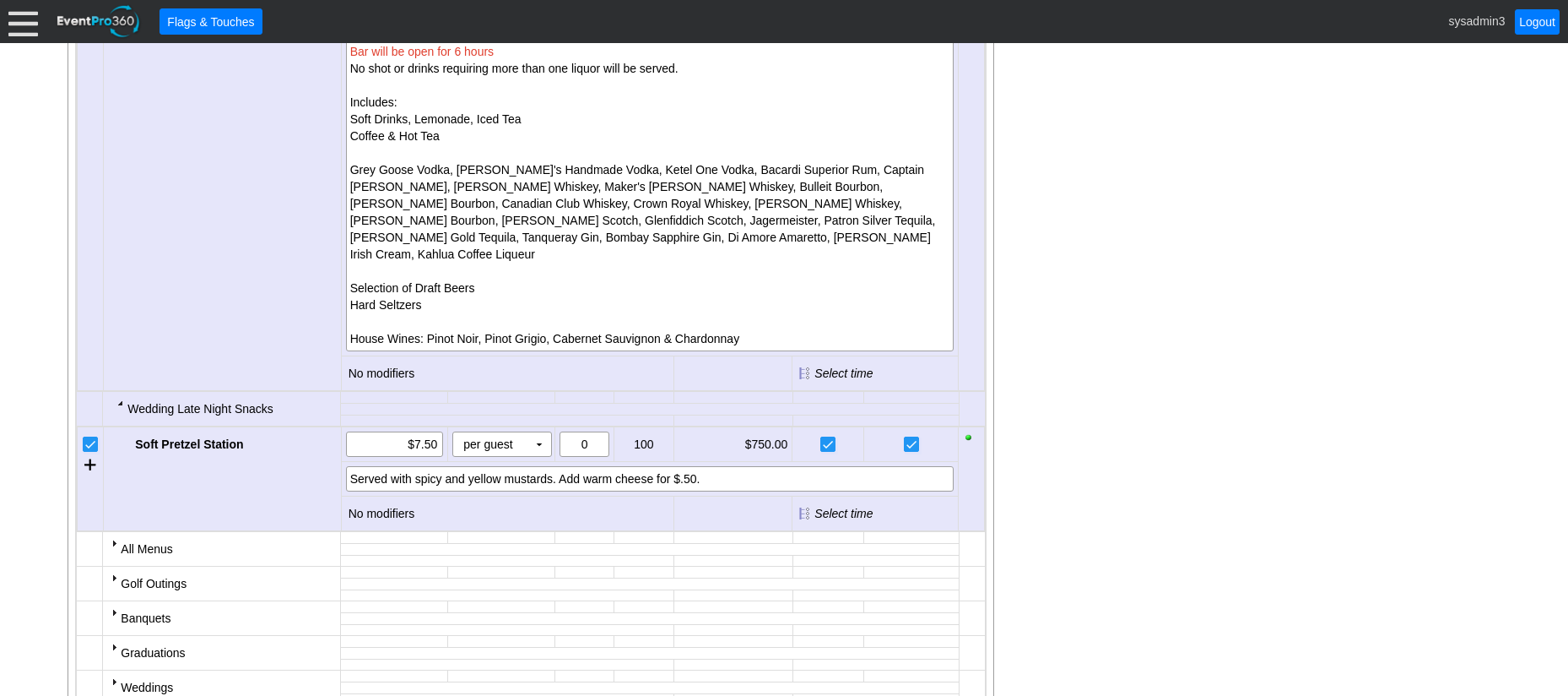
scroll to position [3094, 0]
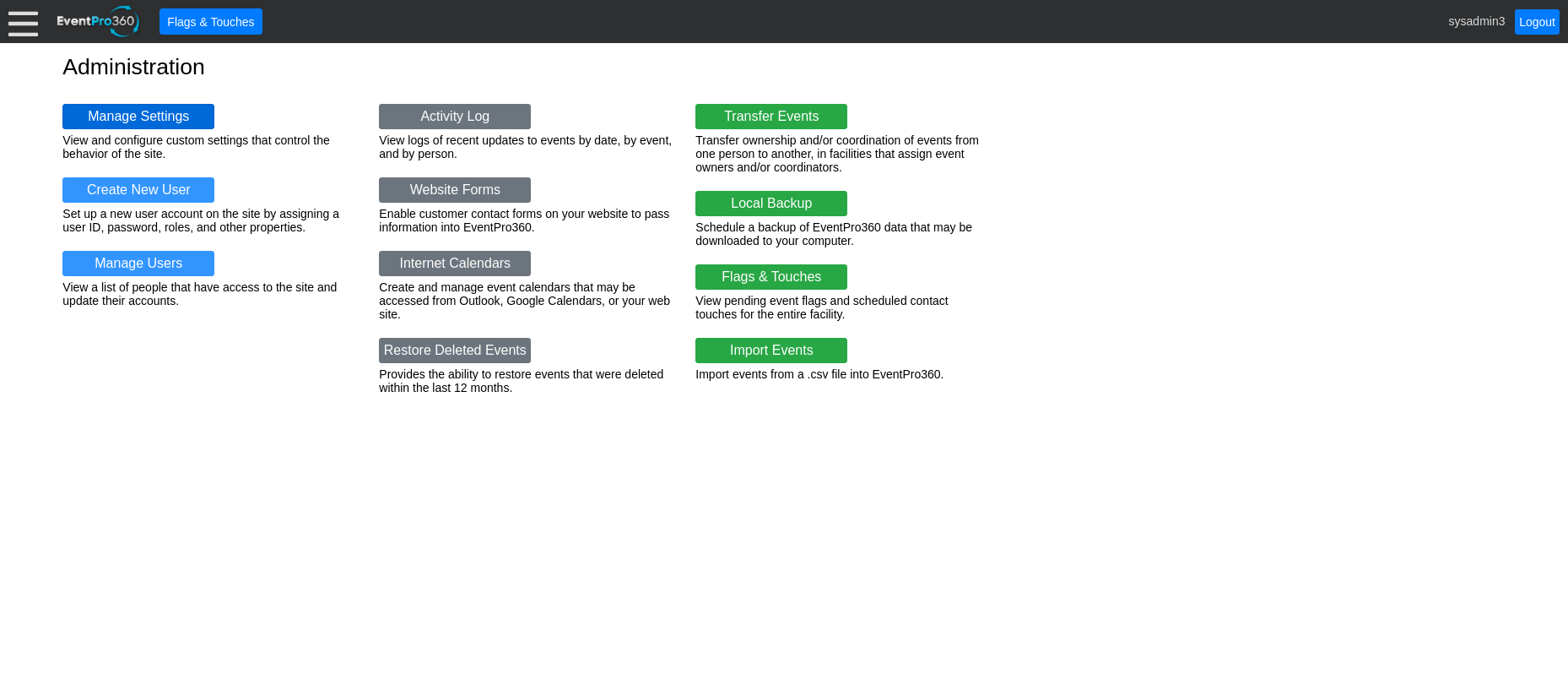
click at [141, 111] on link "Manage Settings" at bounding box center [138, 116] width 152 height 26
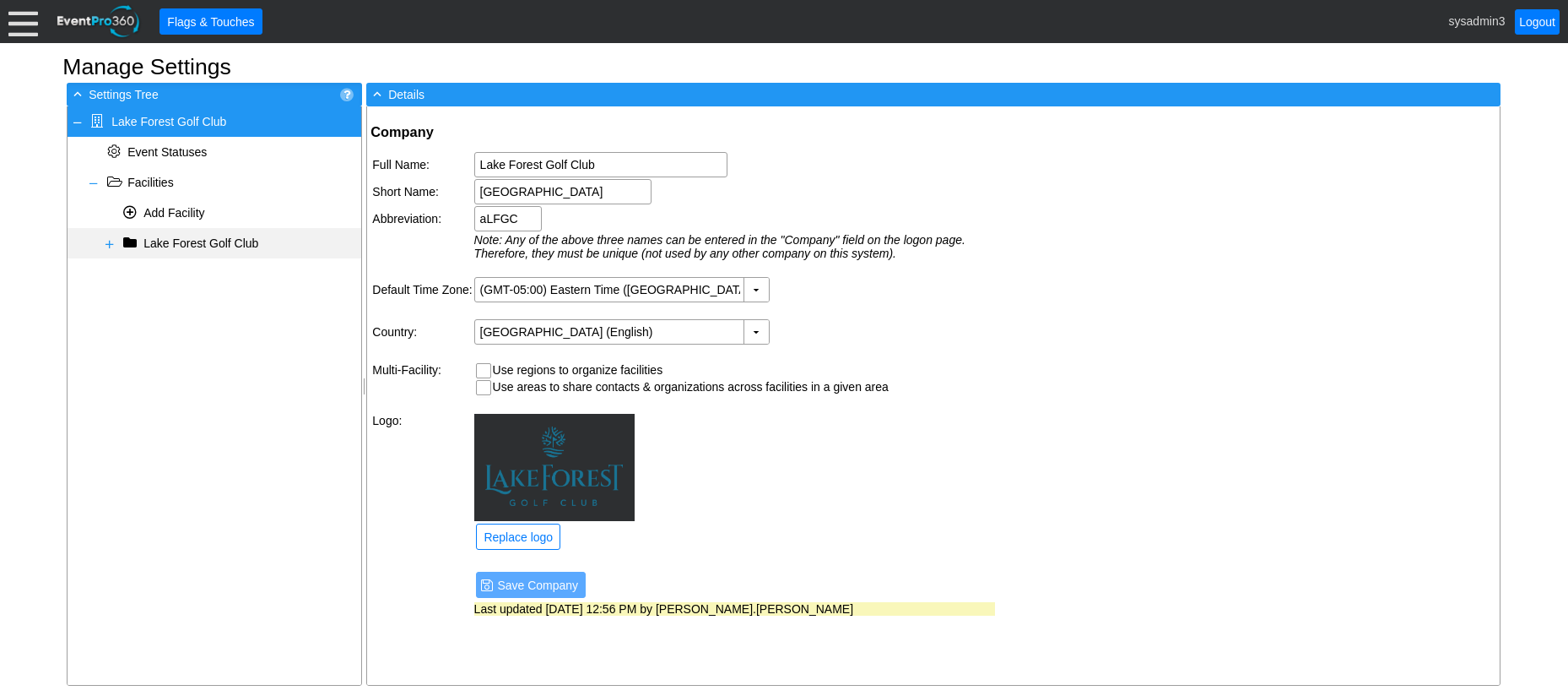
click at [111, 242] on span at bounding box center [109, 243] width 13 height 13
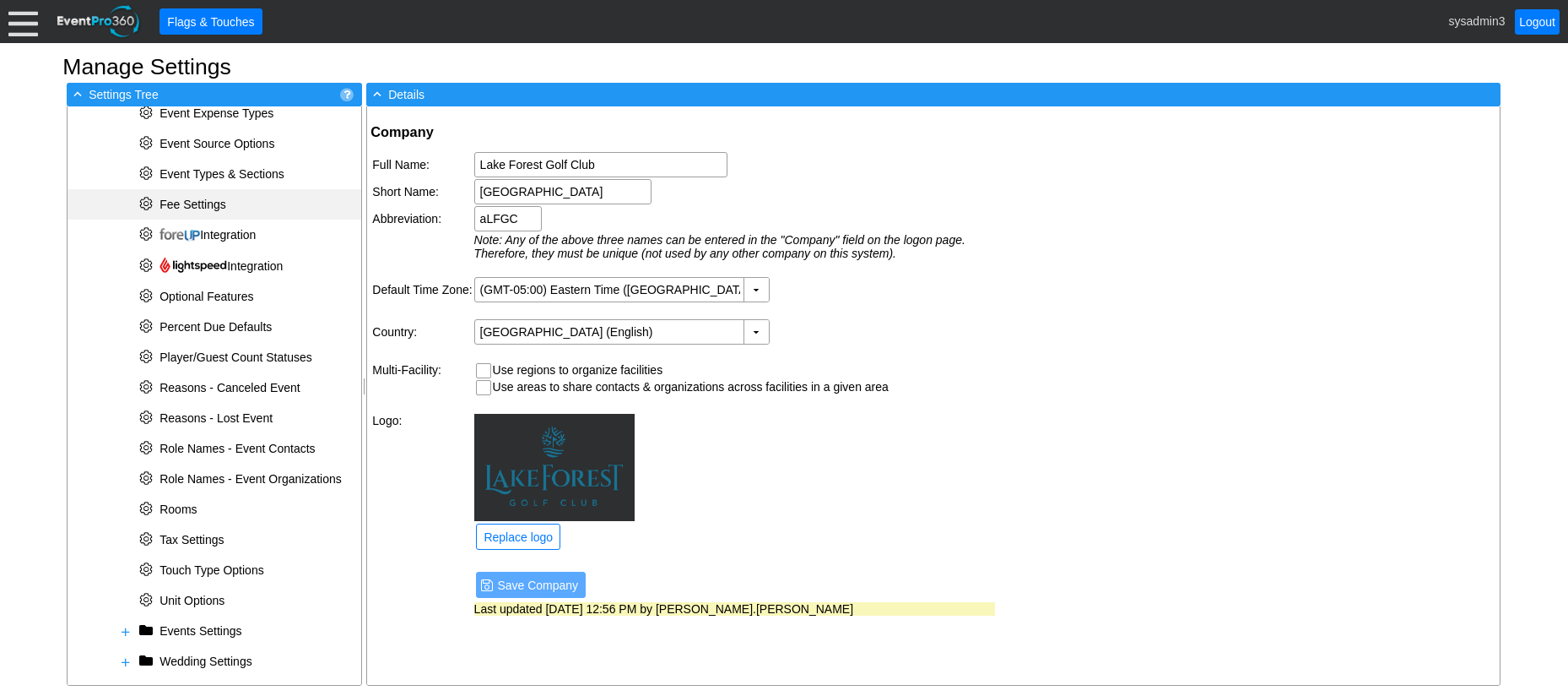
scroll to position [538, 0]
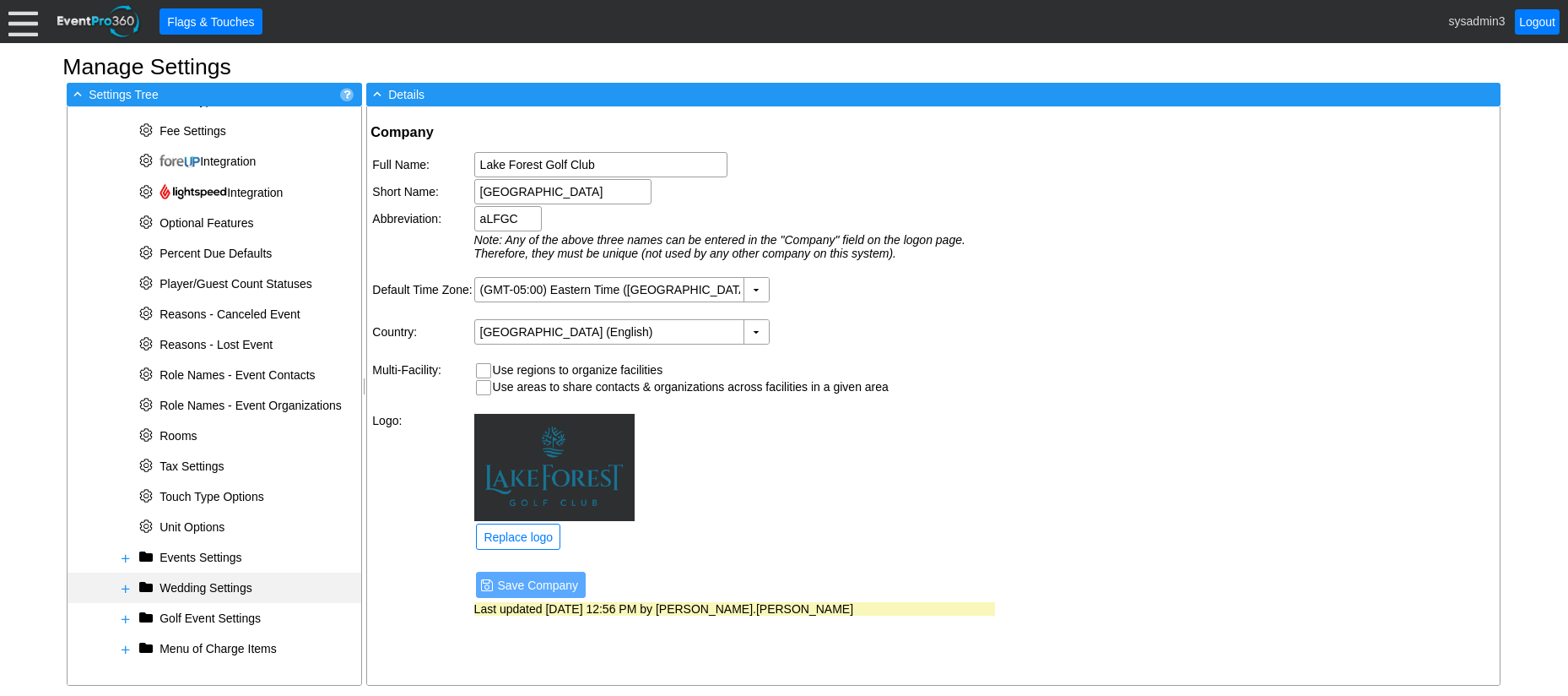
click at [126, 587] on span at bounding box center [125, 588] width 13 height 13
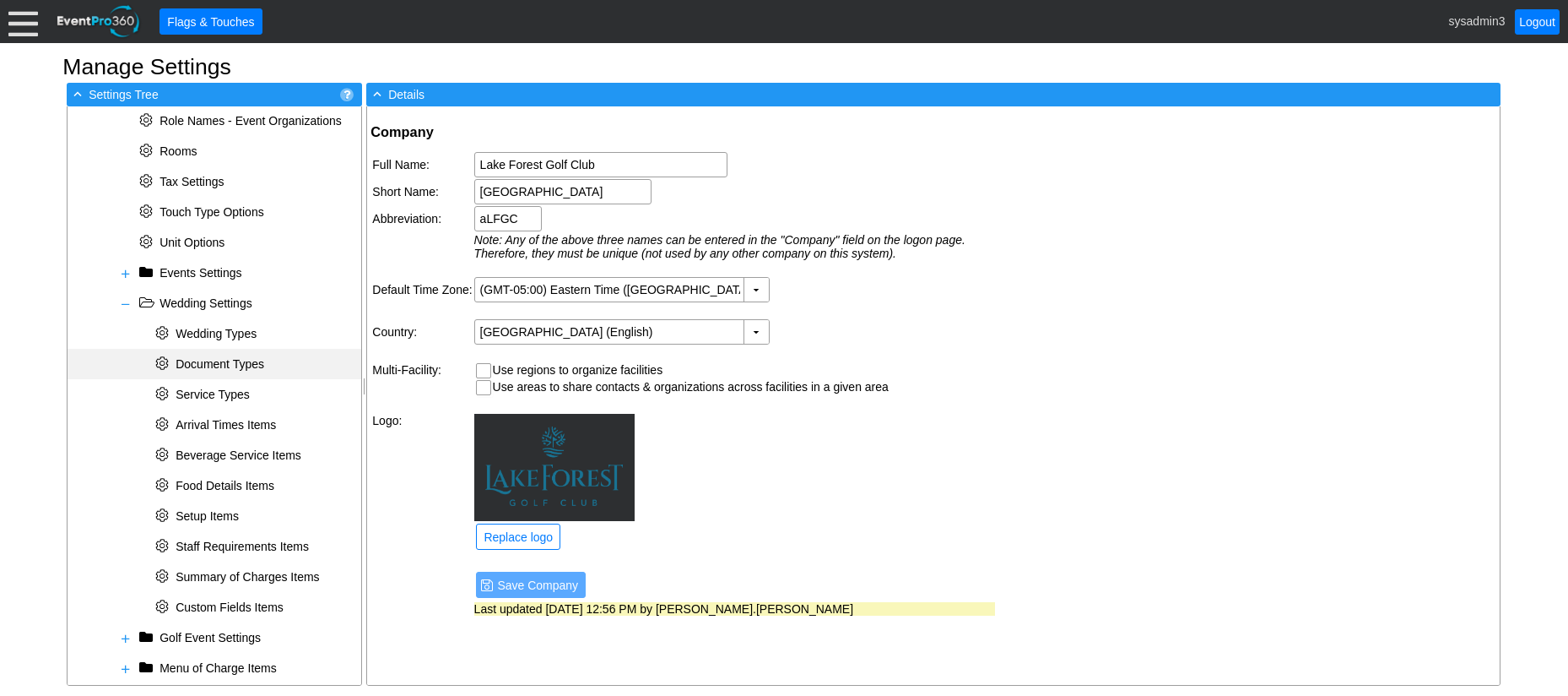
scroll to position [842, 0]
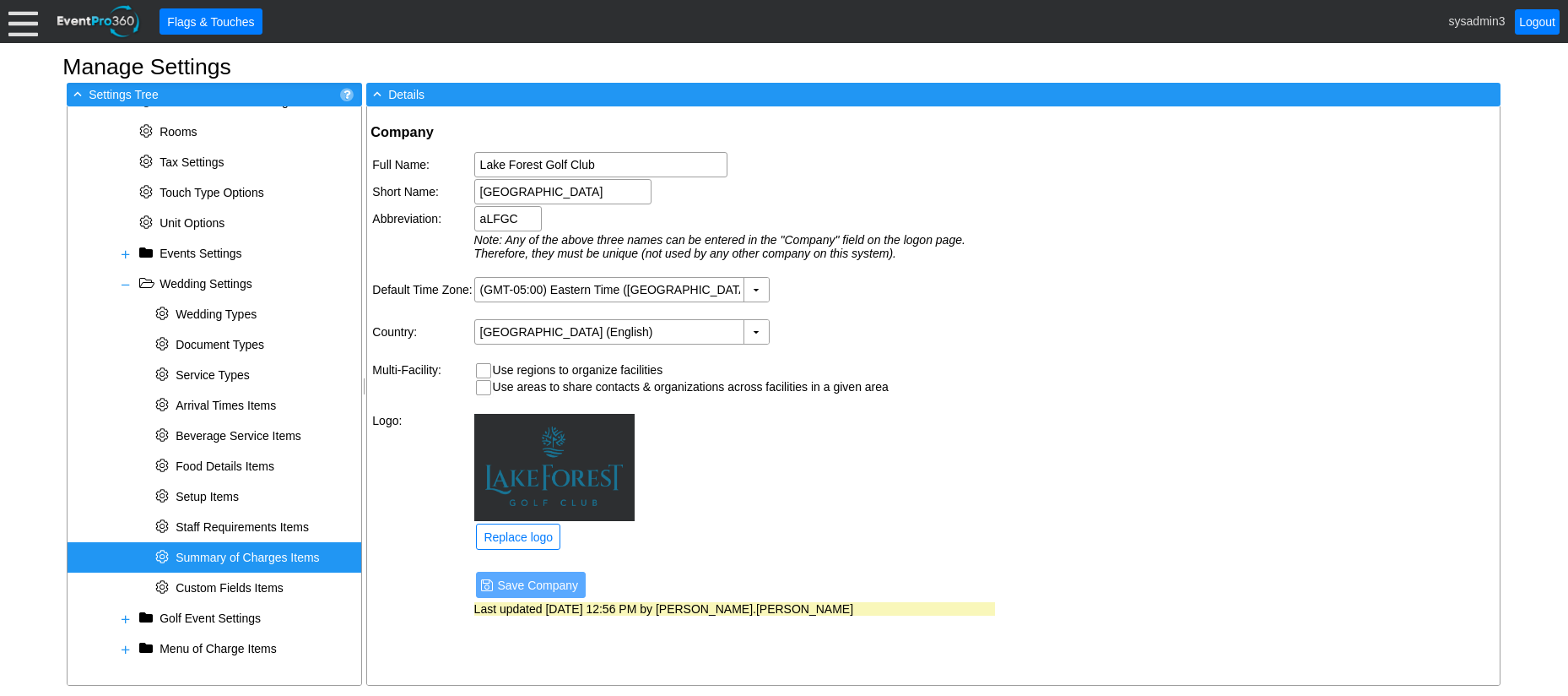
click at [233, 557] on span "Summary of Charges Items" at bounding box center [247, 557] width 144 height 13
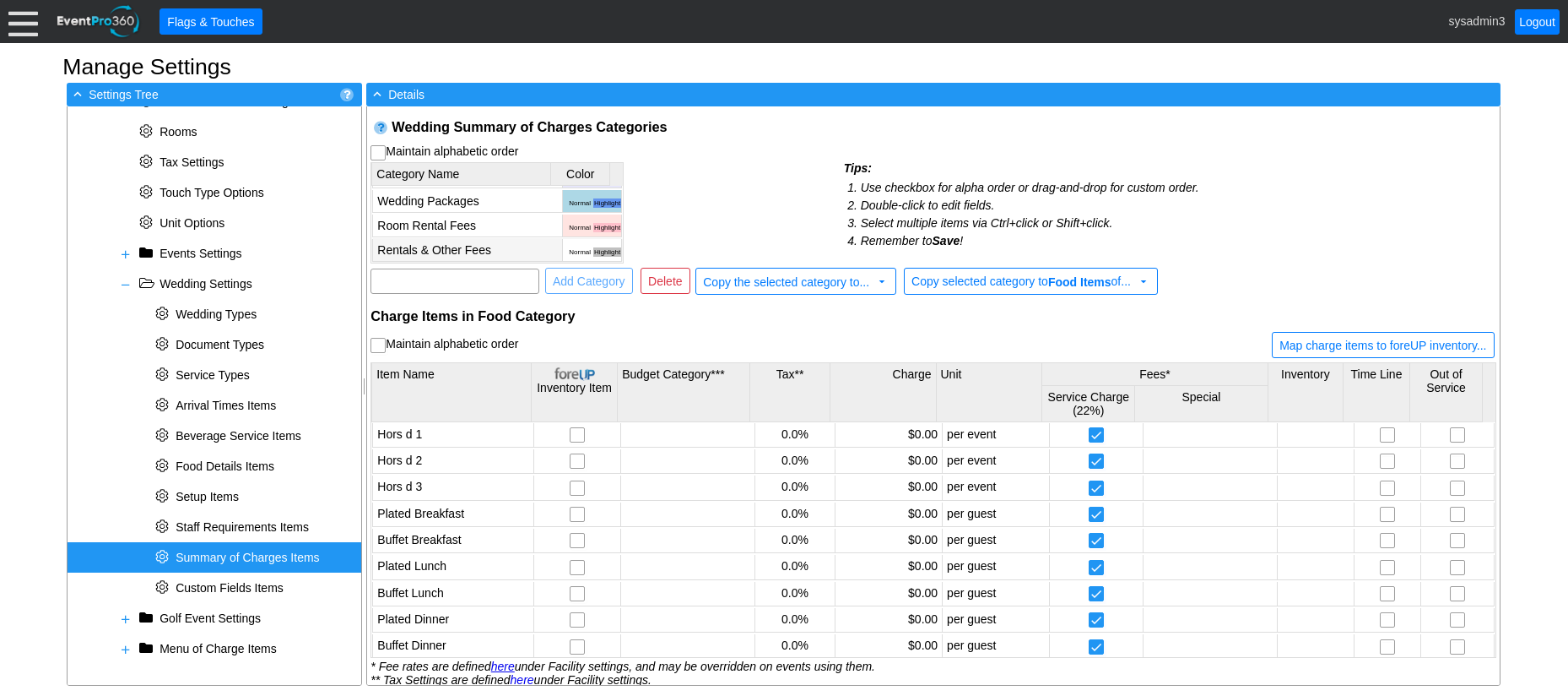
scroll to position [0, 0]
click at [241, 559] on span "Summary of Charges Items" at bounding box center [247, 557] width 144 height 13
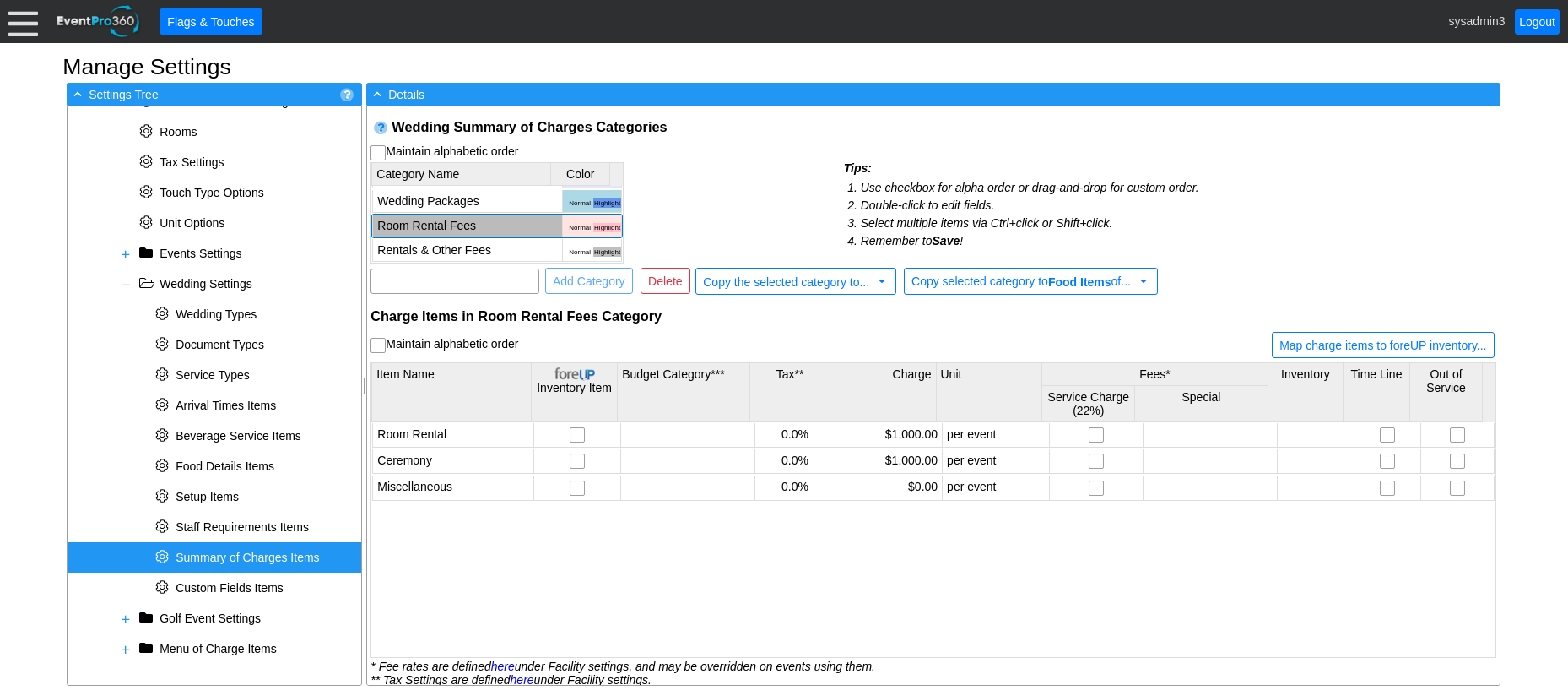
click at [433, 220] on td "Room Rental Fees" at bounding box center [468, 226] width 190 height 23
click at [455, 229] on input "Room Rental Fees" at bounding box center [461, 231] width 157 height 24
click at [702, 174] on td "Category Name Color Food Normal Highlight Beverage Normal Highlight Special Req…" at bounding box center [607, 211] width 473 height 103
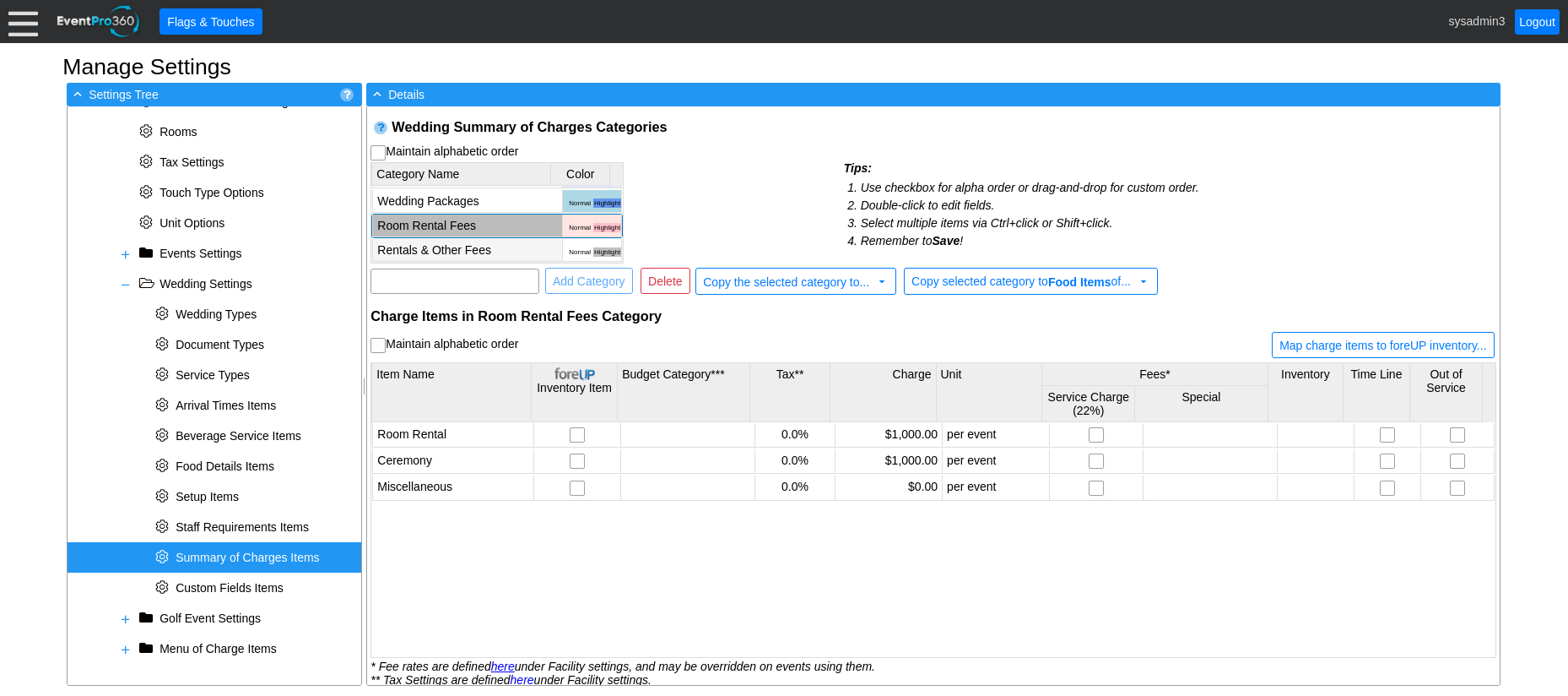
click at [449, 247] on td "Rentals & Other Fees" at bounding box center [468, 250] width 190 height 23
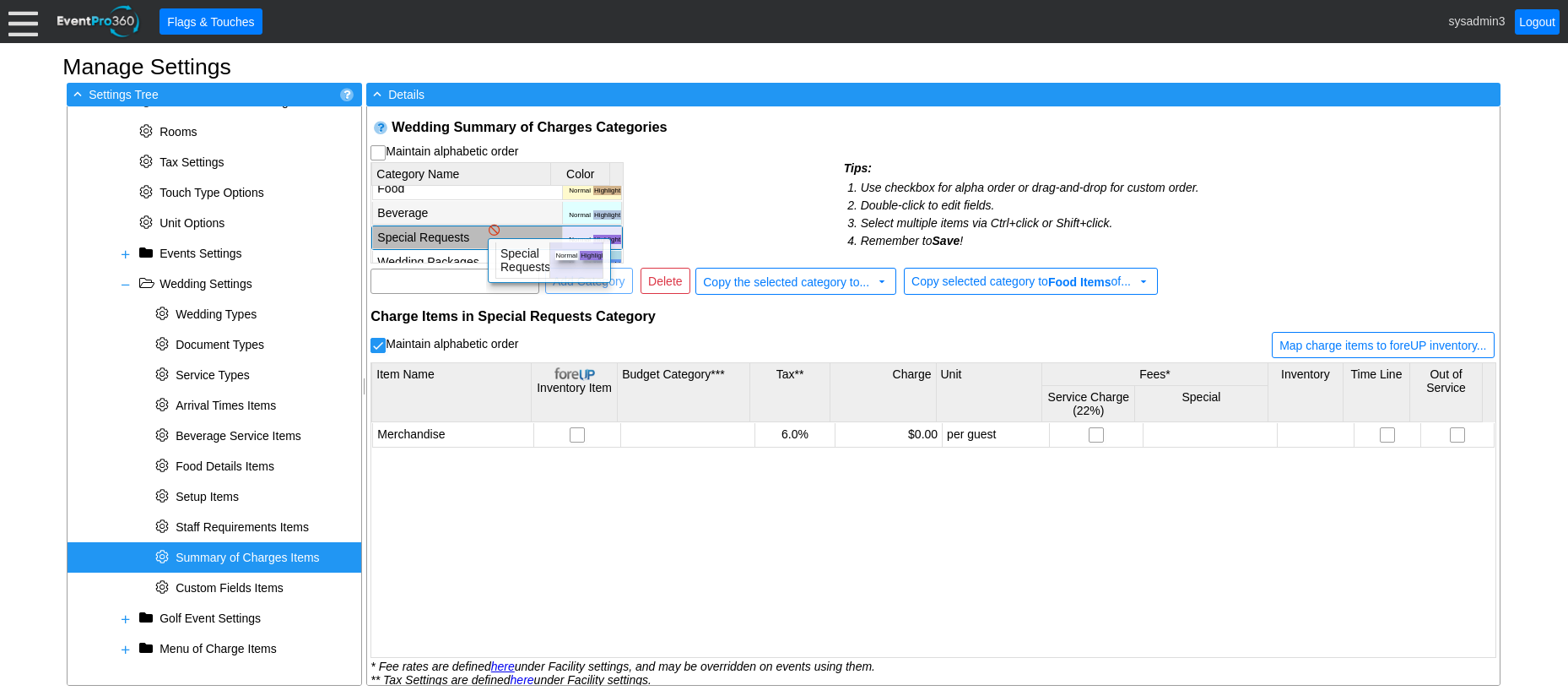
scroll to position [0, 0]
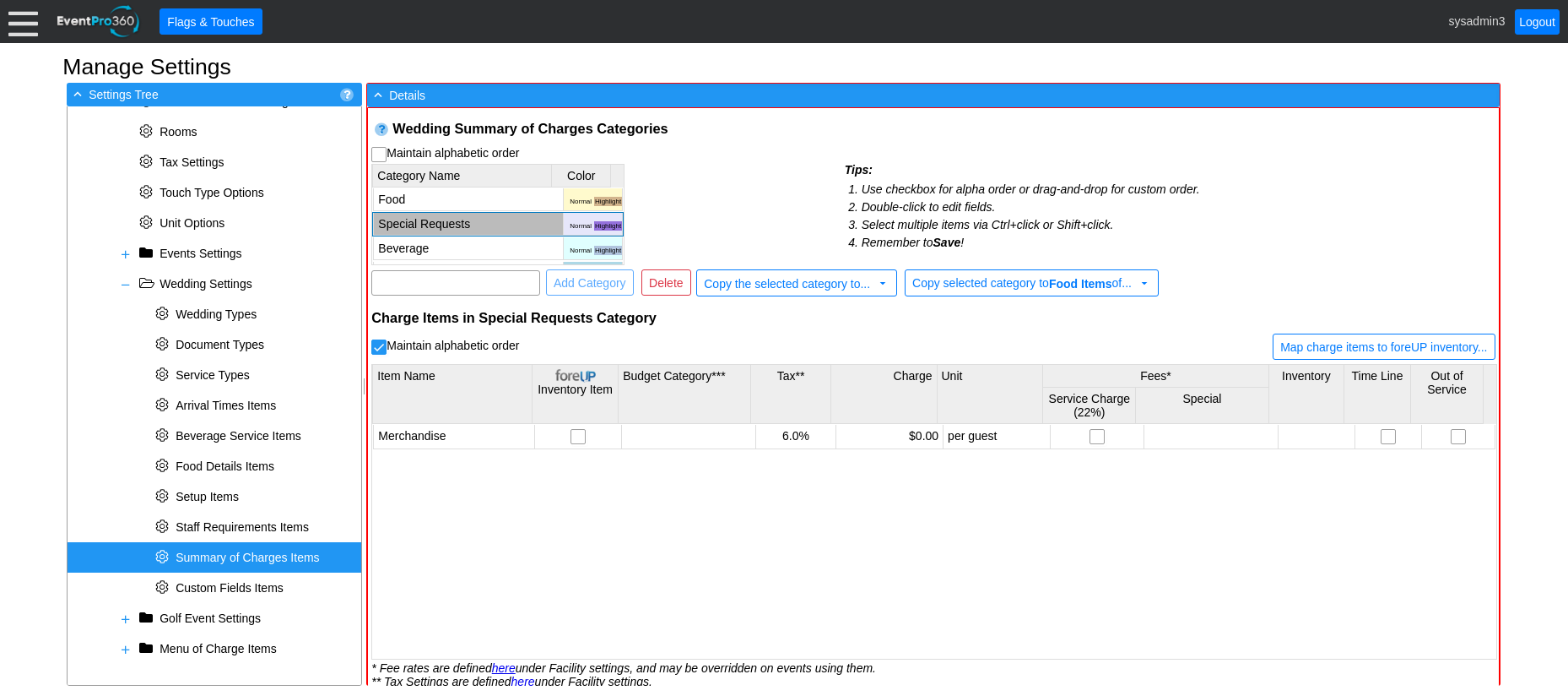
click at [744, 193] on td "Category Name Color Food Normal Highlight Special Requests Normal Highlight Bev…" at bounding box center [607, 213] width 473 height 103
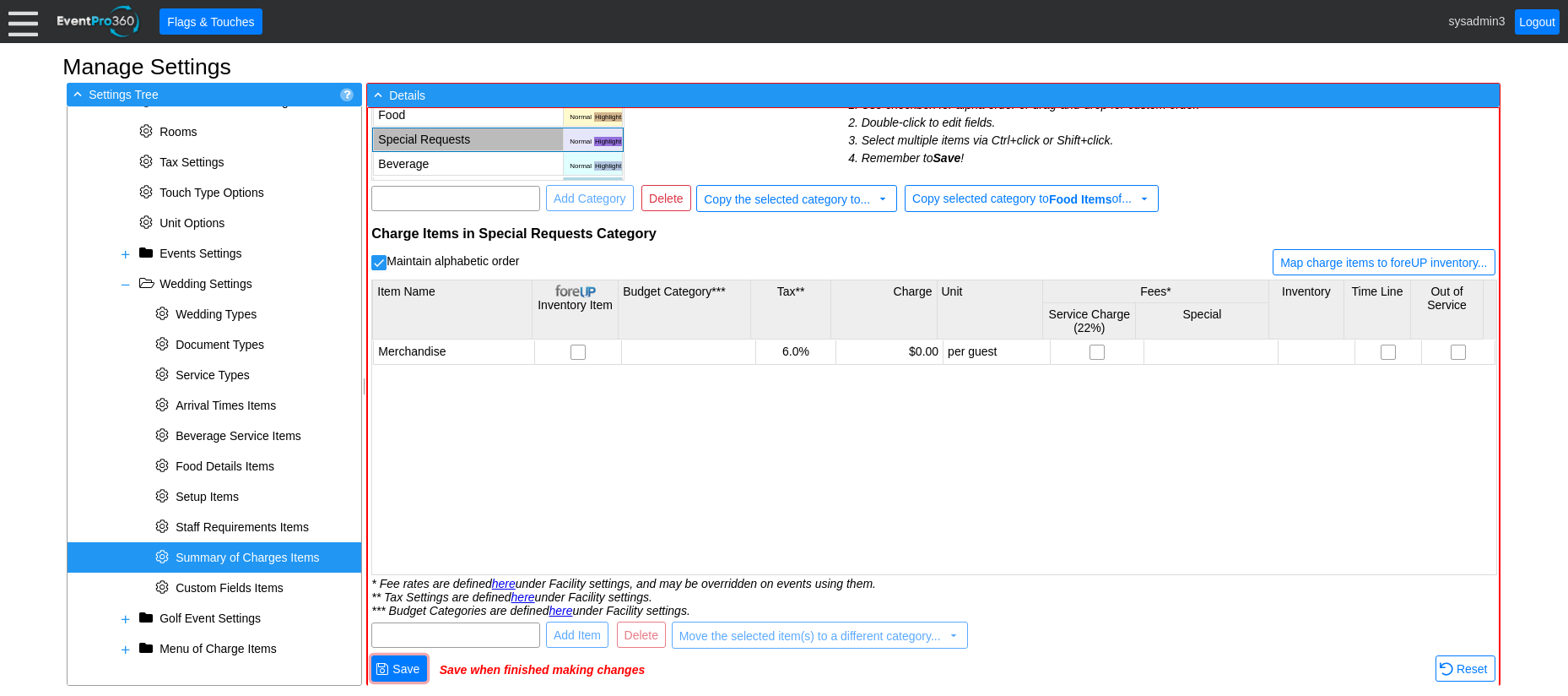
scroll to position [85, 0]
click at [416, 671] on span "Save" at bounding box center [406, 668] width 33 height 17
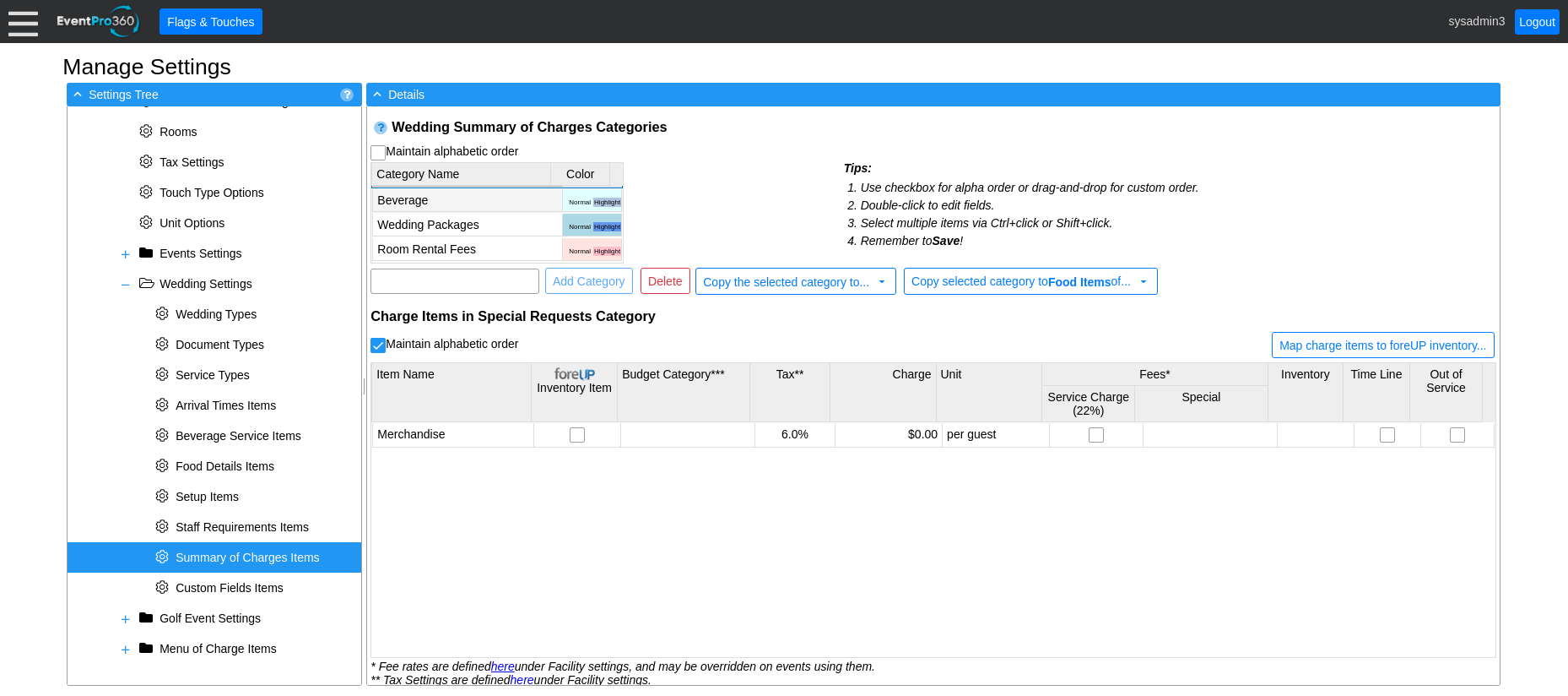
scroll to position [70, 0]
click at [450, 283] on input "text" at bounding box center [454, 281] width 157 height 24
checkbox input "true"
click at [571, 250] on span "Normal" at bounding box center [579, 252] width 24 height 10
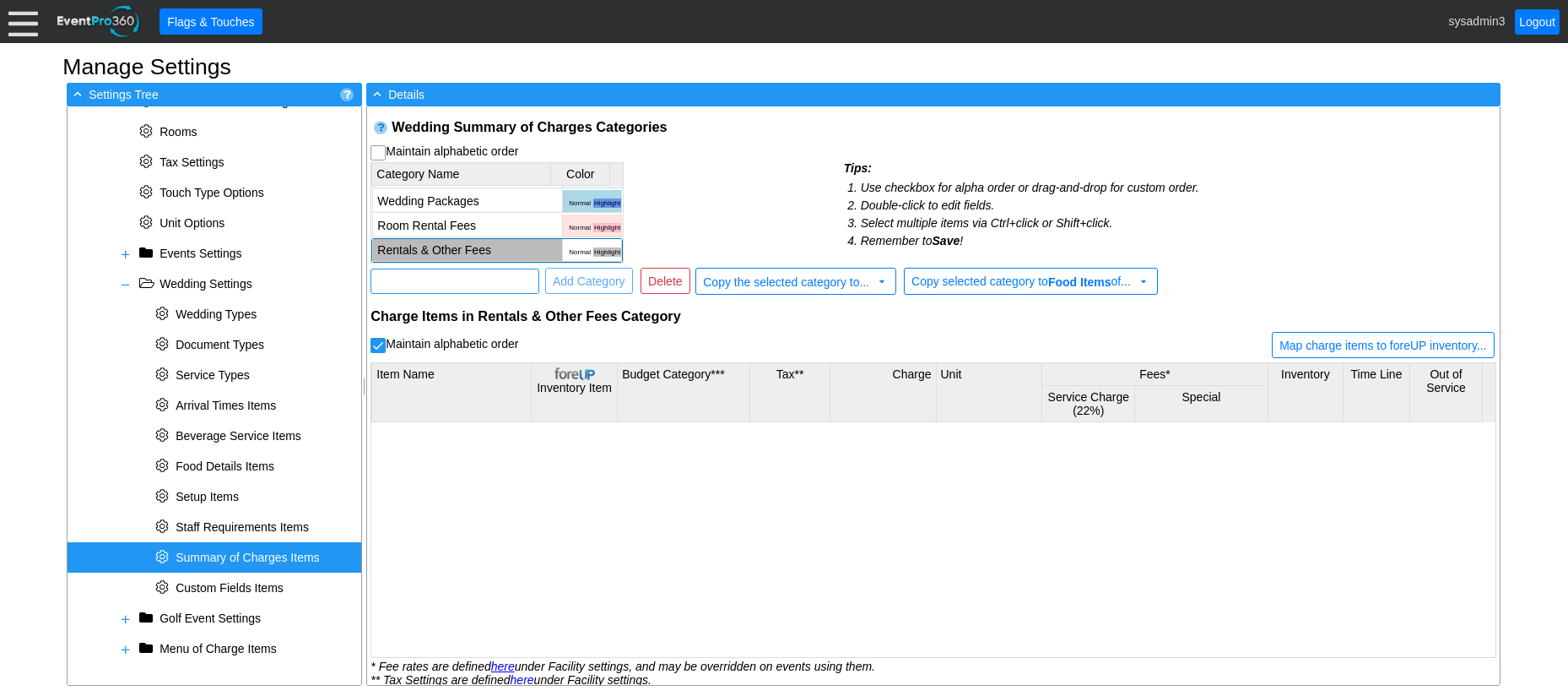
click at [571, 250] on span "Normal" at bounding box center [579, 252] width 24 height 10
click at [697, 181] on td "Category Name Color Food Normal Highlight Special Requests Normal Highlight Bev…" at bounding box center [607, 211] width 473 height 103
click at [674, 194] on td "Category Name Color Food Normal Highlight Special Requests Normal Highlight Bev…" at bounding box center [607, 211] width 473 height 103
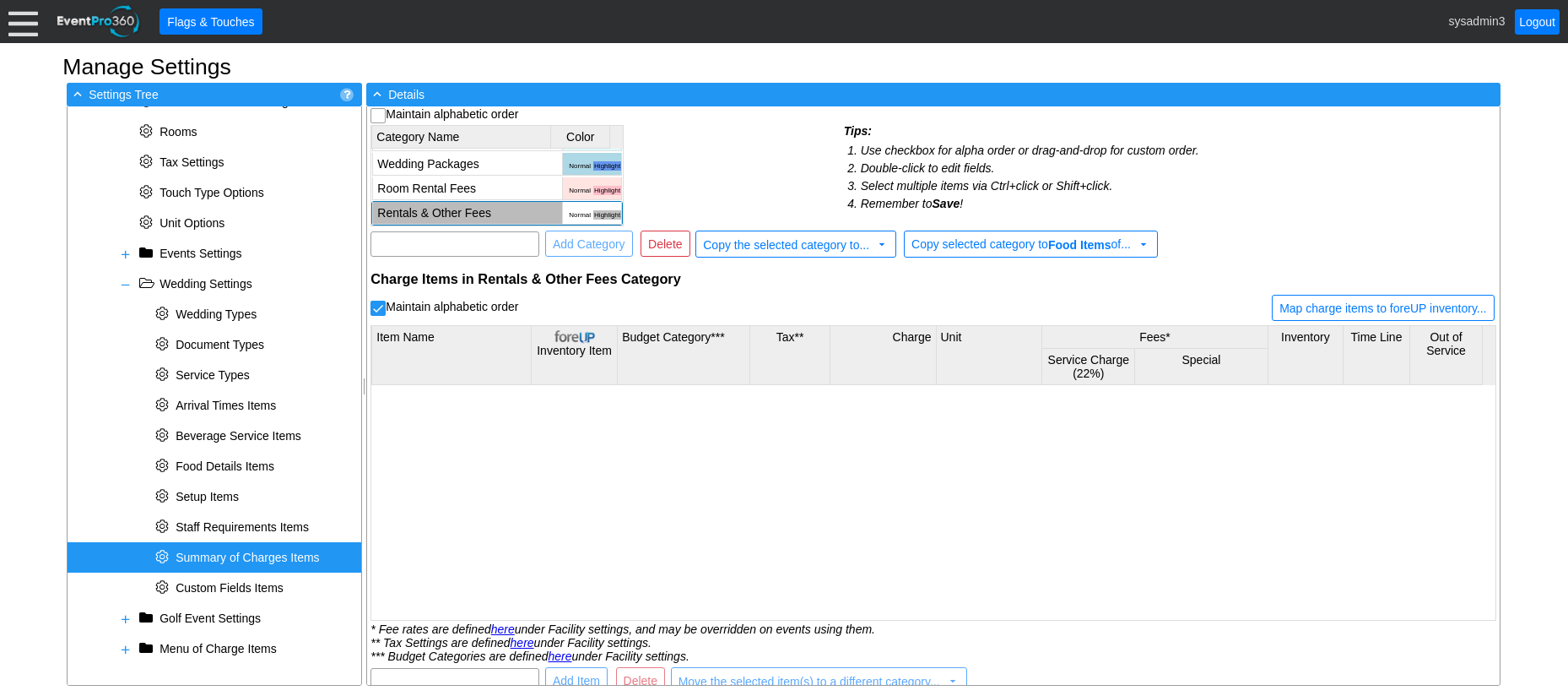
scroll to position [0, 0]
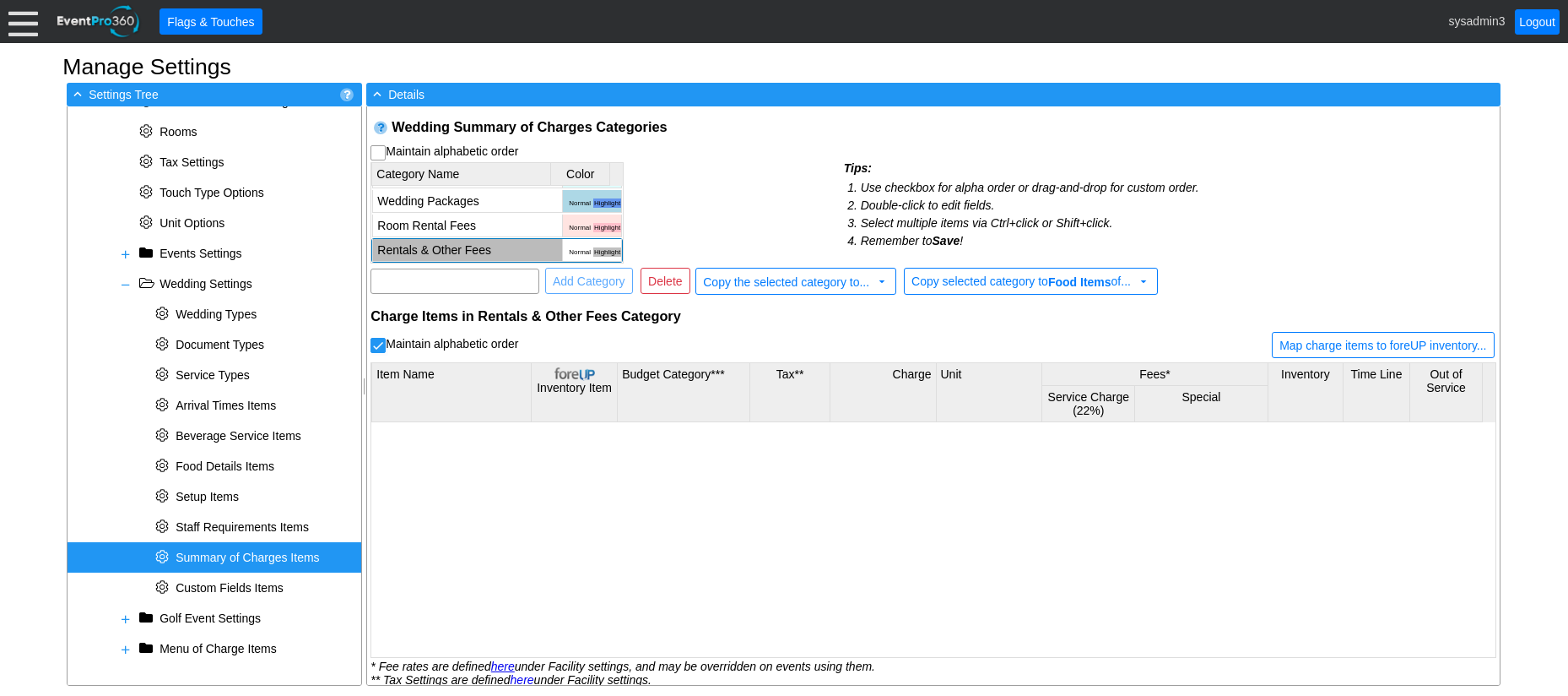
click at [208, 555] on span "Summary of Charges Items" at bounding box center [247, 557] width 144 height 13
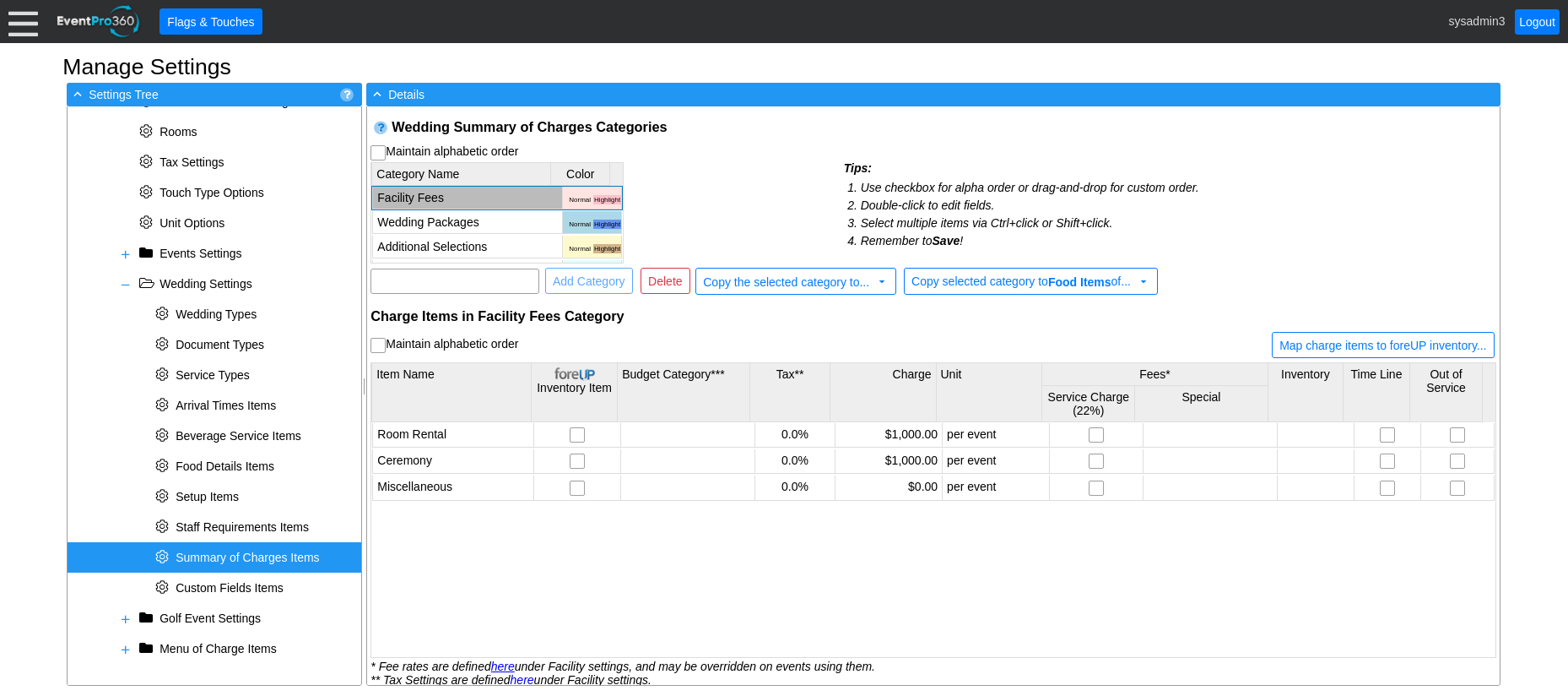
click at [206, 555] on span "Summary of Charges Items" at bounding box center [247, 557] width 144 height 13
click at [213, 555] on span "Summary of Charges Items" at bounding box center [247, 557] width 144 height 13
click at [459, 245] on td "Additional Selections" at bounding box center [468, 247] width 190 height 23
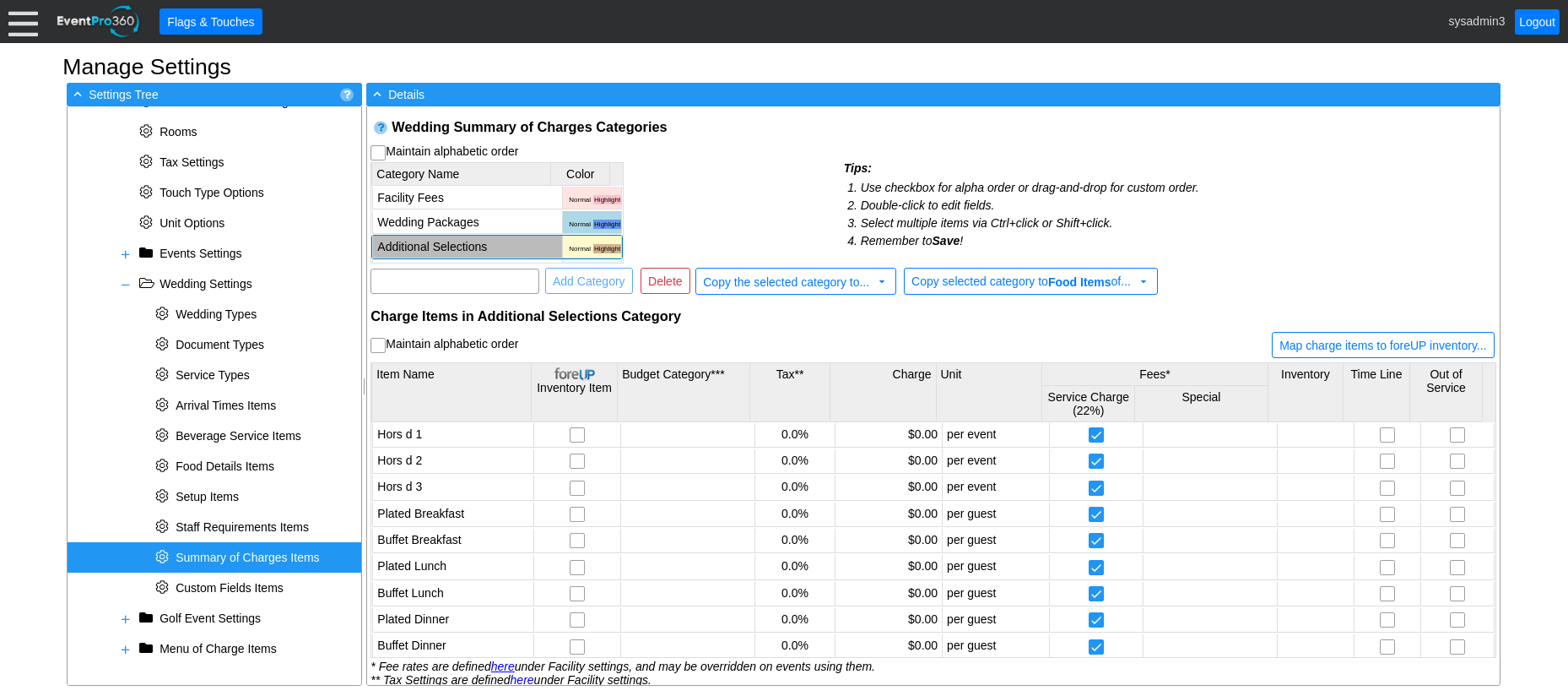
click at [473, 237] on td "Additional Selections" at bounding box center [468, 247] width 190 height 23
click at [740, 160] on td "Category Name Color Facility Fees Normal Highlight Wedding Packages Normal High…" at bounding box center [607, 211] width 473 height 103
click at [233, 552] on span "Summary of Charges Items" at bounding box center [247, 557] width 144 height 13
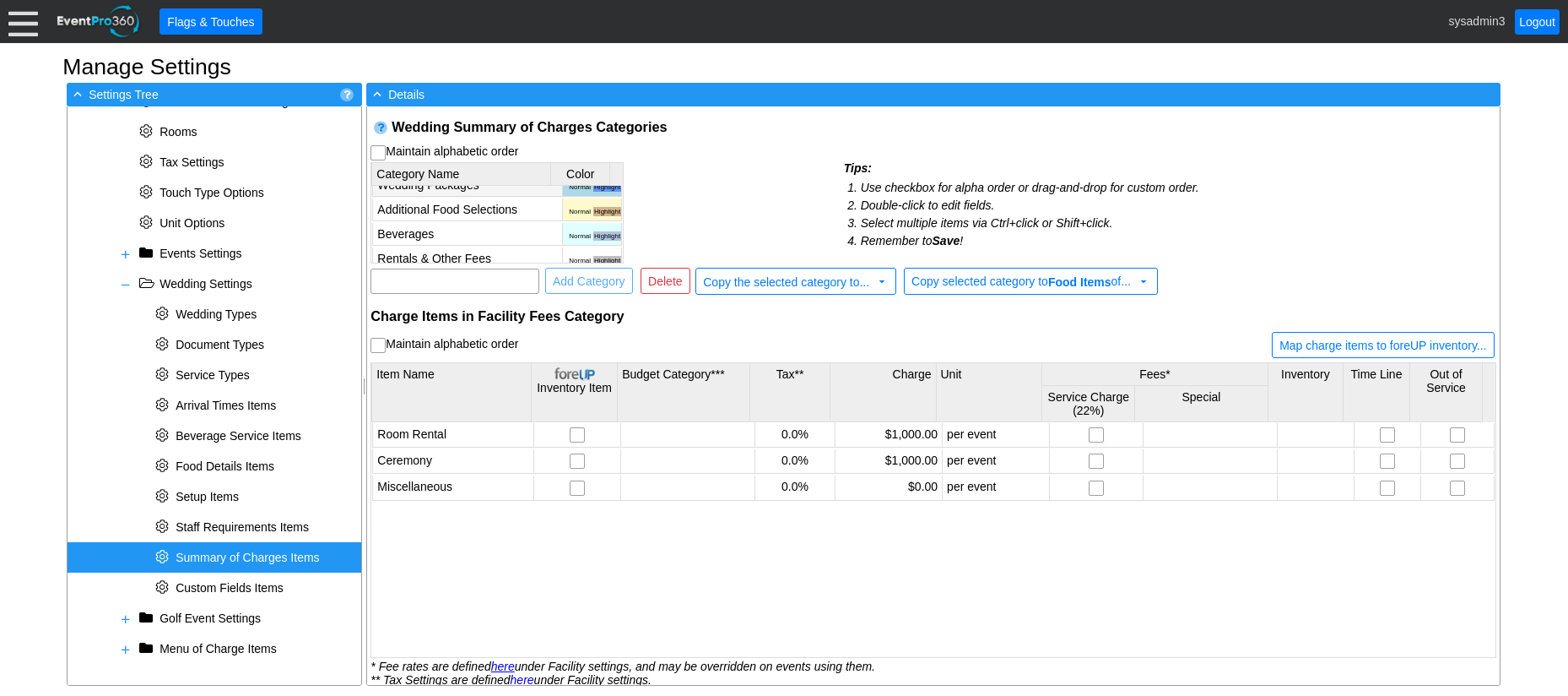
scroll to position [70, 0]
click at [475, 195] on td "Beverages" at bounding box center [468, 202] width 190 height 23
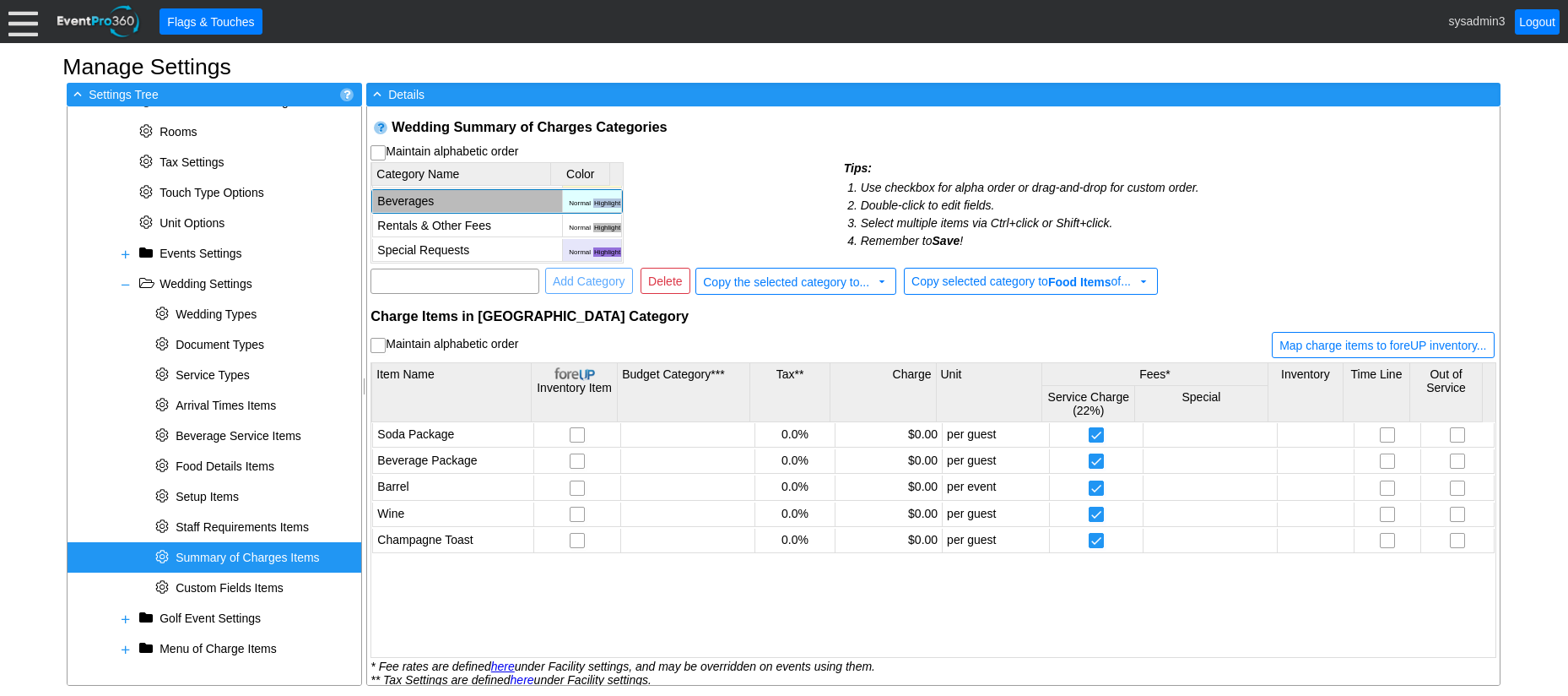
click at [732, 204] on td "Category Name Color Facility Fees Normal Highlight Wedding Packages Normal High…" at bounding box center [607, 211] width 473 height 103
click at [128, 651] on span at bounding box center [125, 648] width 13 height 13
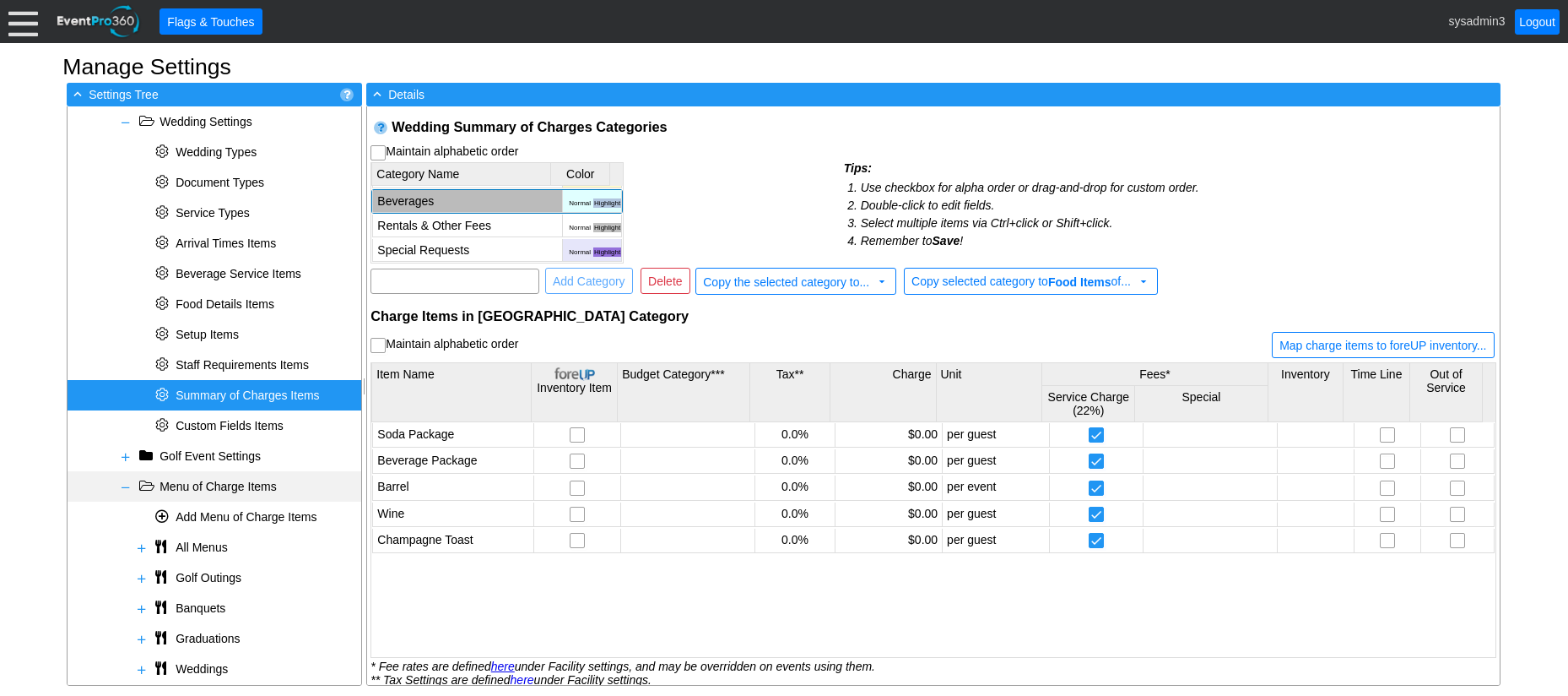
scroll to position [1011, 0]
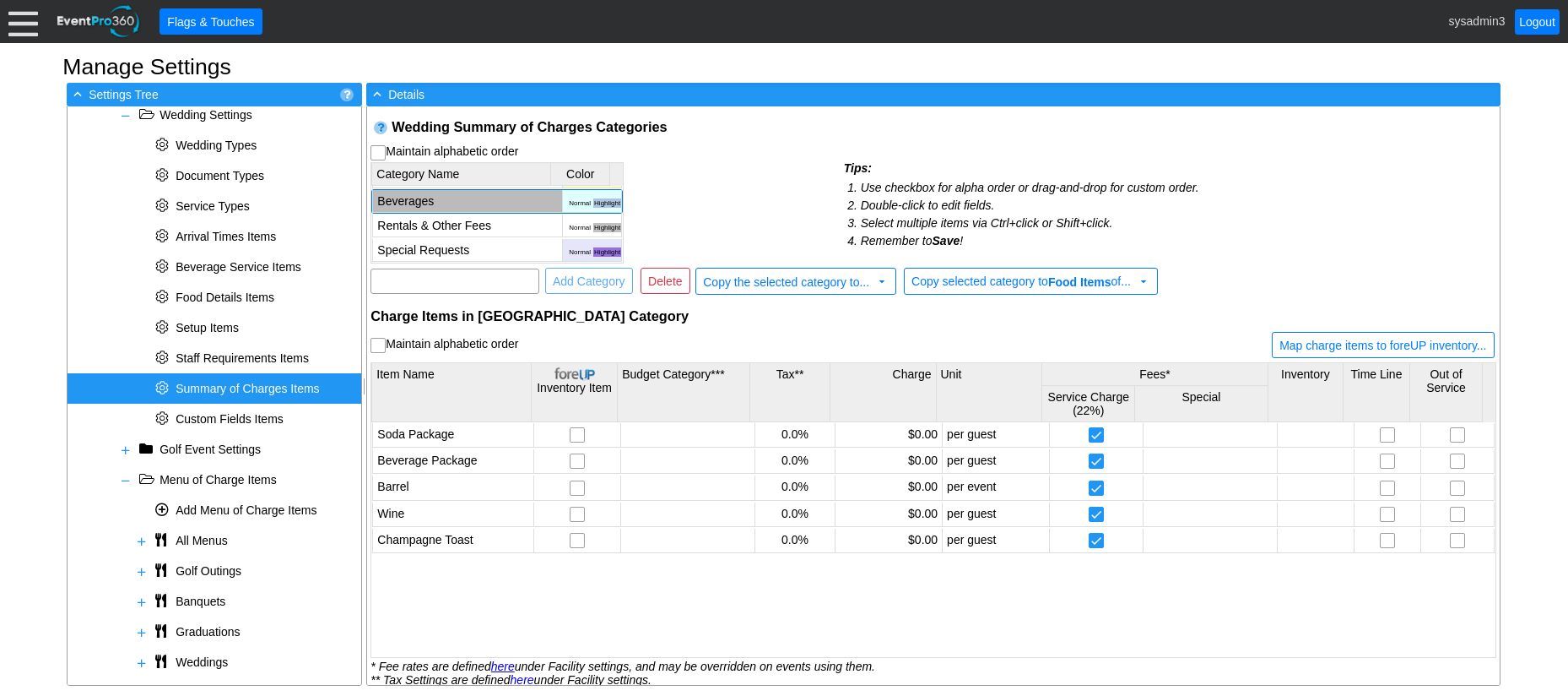
click at [713, 184] on td "Category Name Color Facility Fees Normal Highlight Wedding Packages Normal High…" at bounding box center [607, 211] width 473 height 103
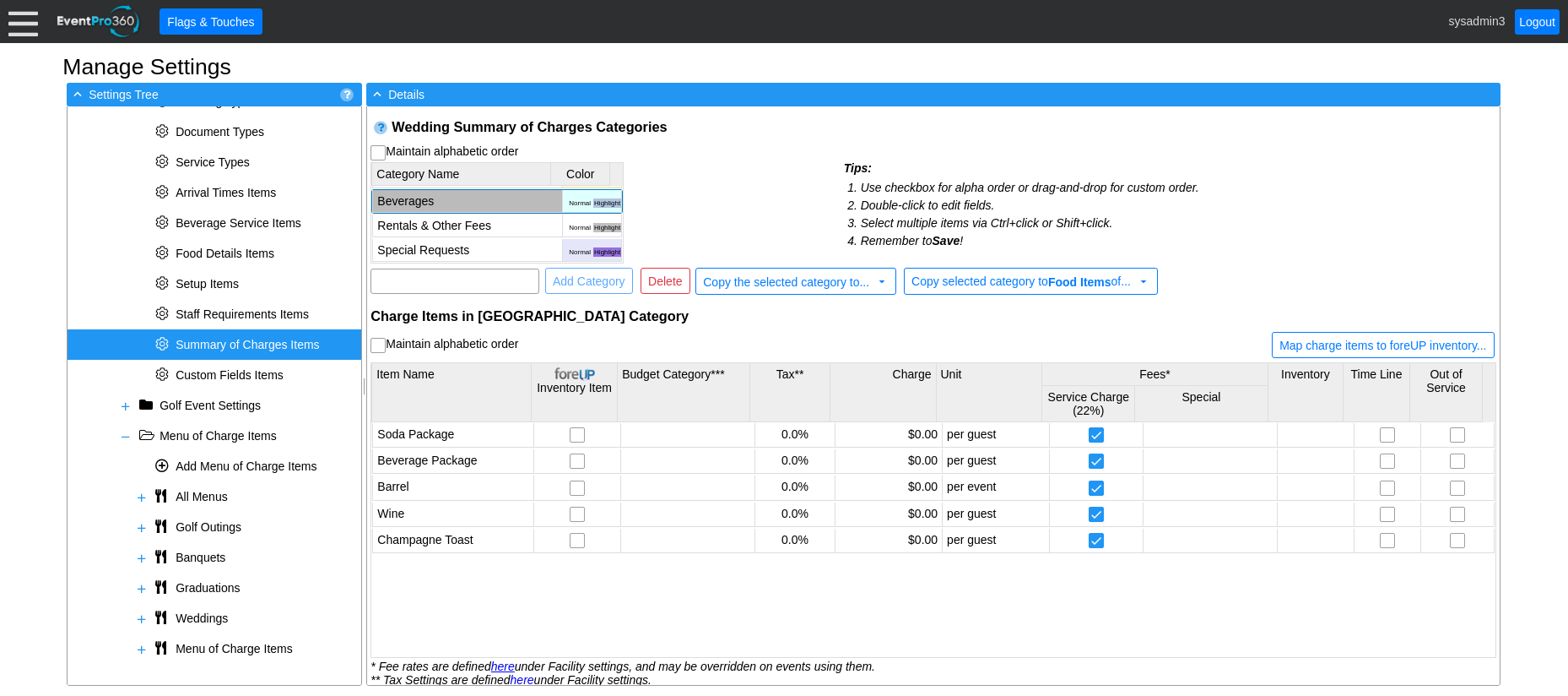
drag, startPoint x: 408, startPoint y: 312, endPoint x: 766, endPoint y: 165, distance: 387.0
click at [766, 165] on td "Category Name Color Facility Fees Normal Highlight Wedding Packages Normal High…" at bounding box center [607, 211] width 473 height 103
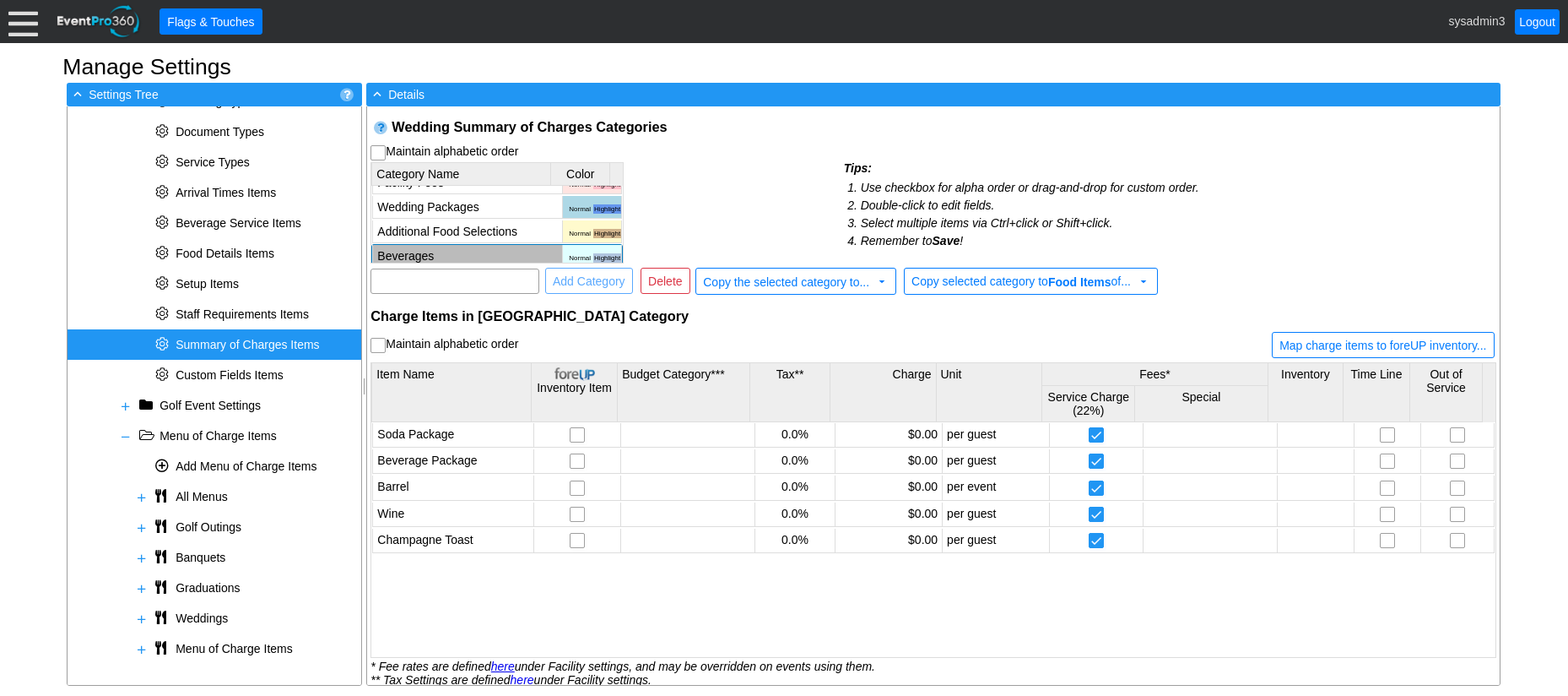
scroll to position [0, 0]
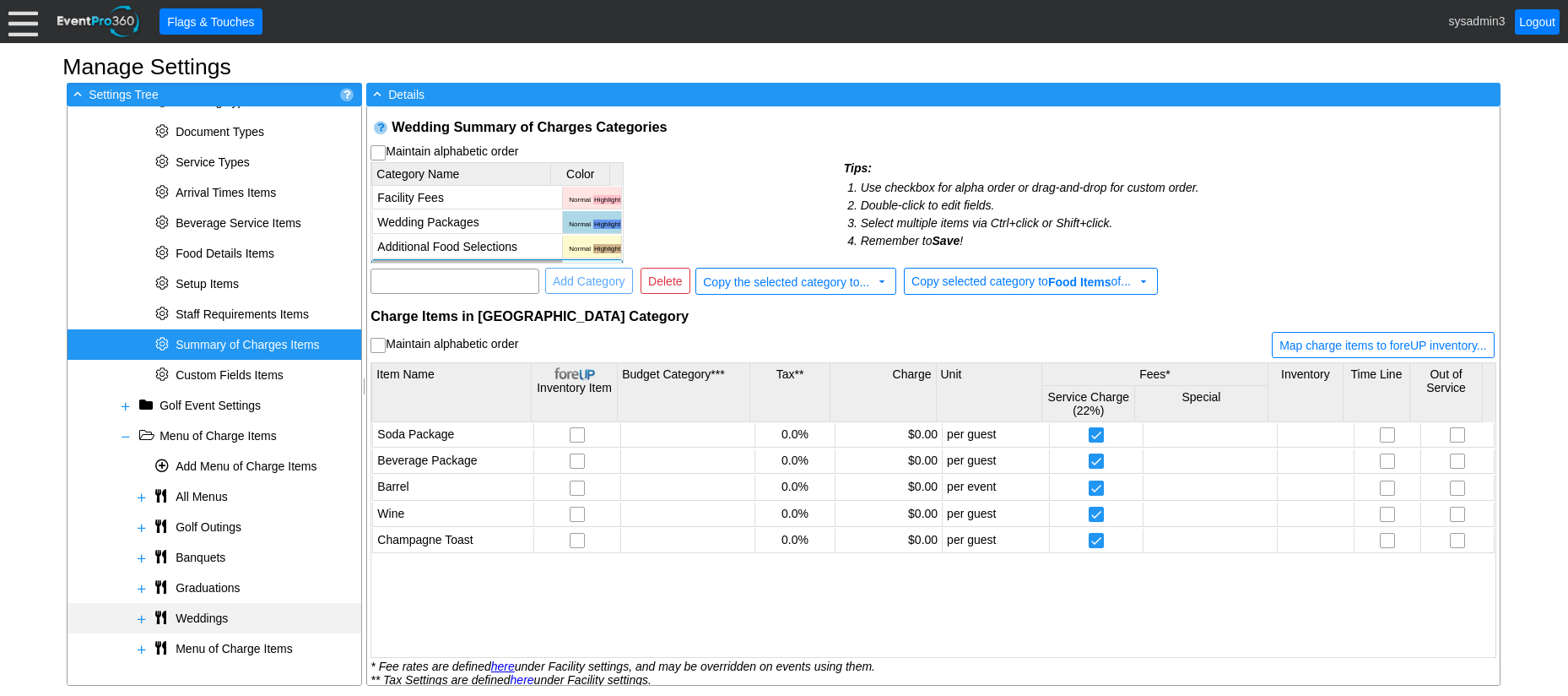
click at [143, 614] on span at bounding box center [141, 618] width 13 height 13
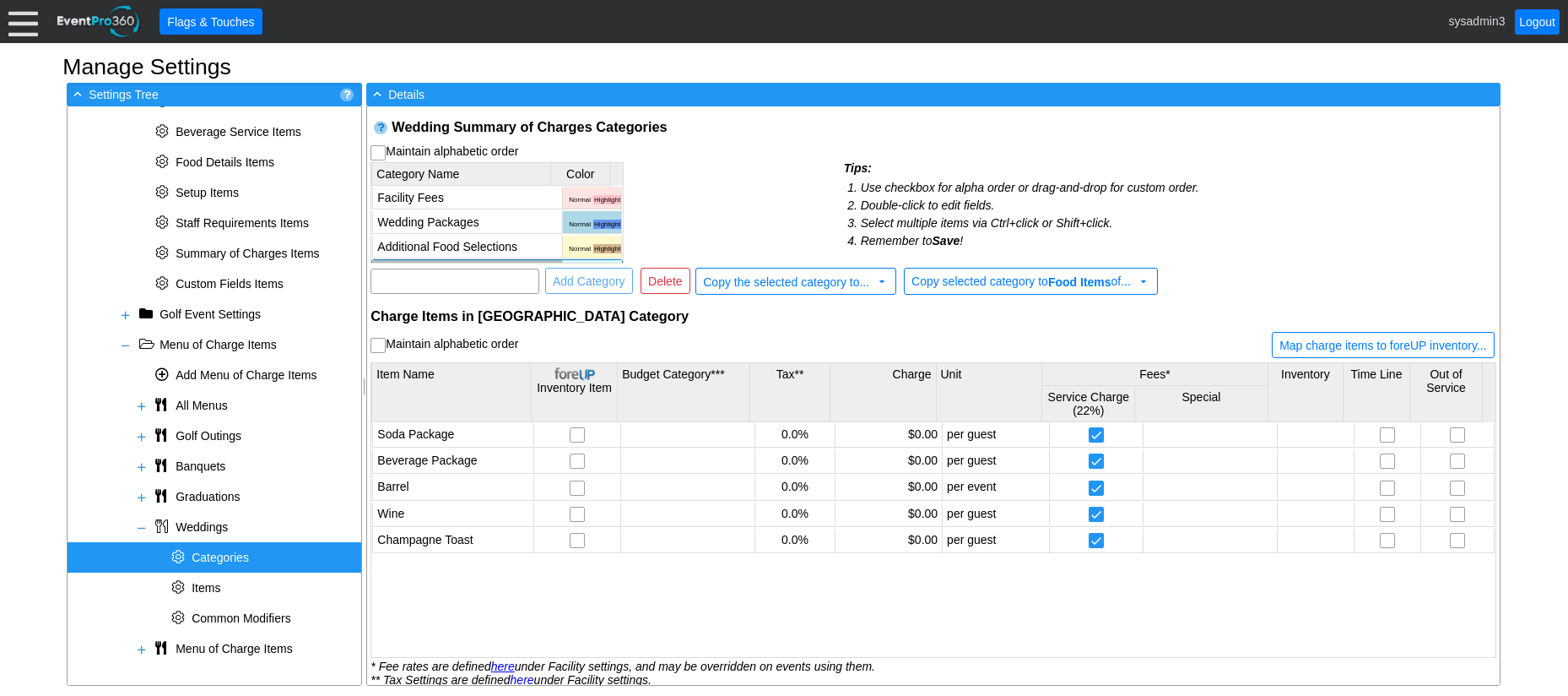
click at [224, 559] on span "Categories" at bounding box center [220, 557] width 57 height 13
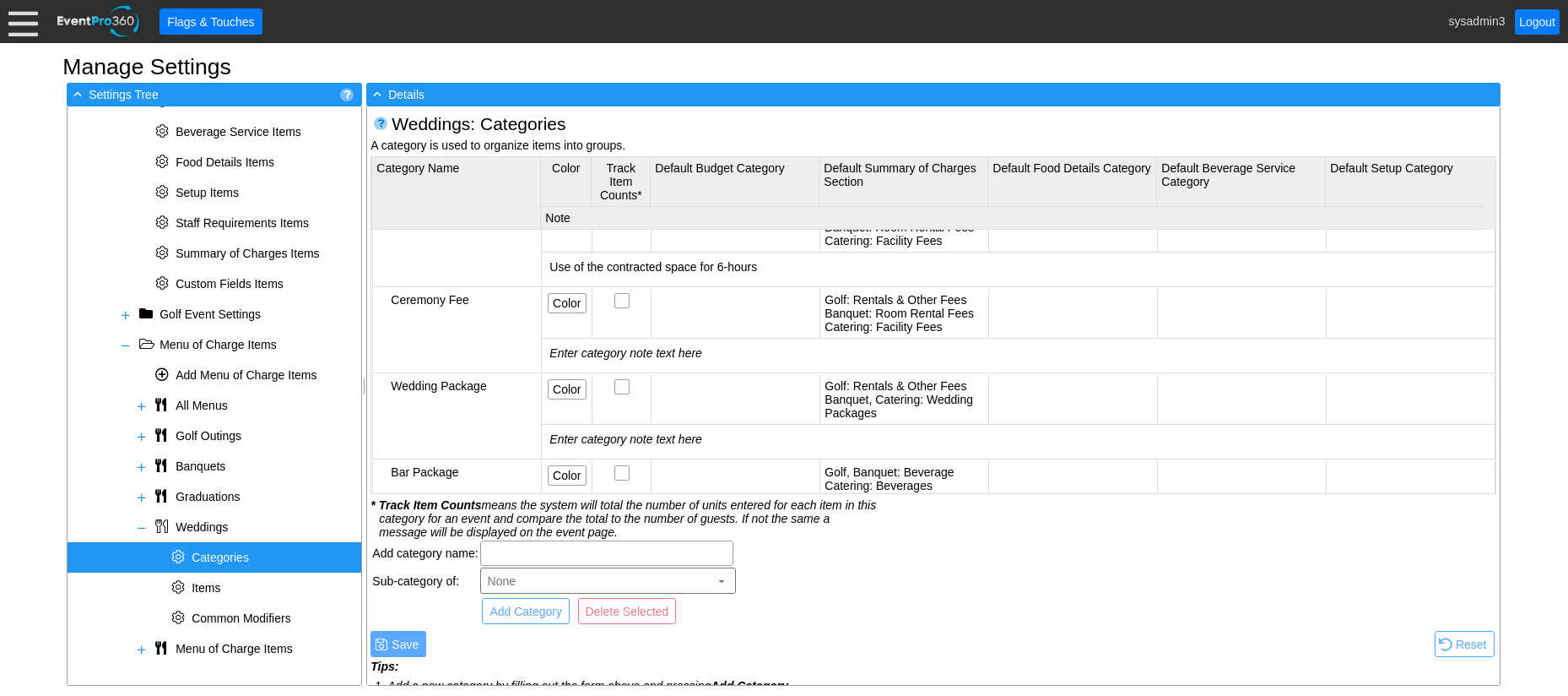
scroll to position [0, 0]
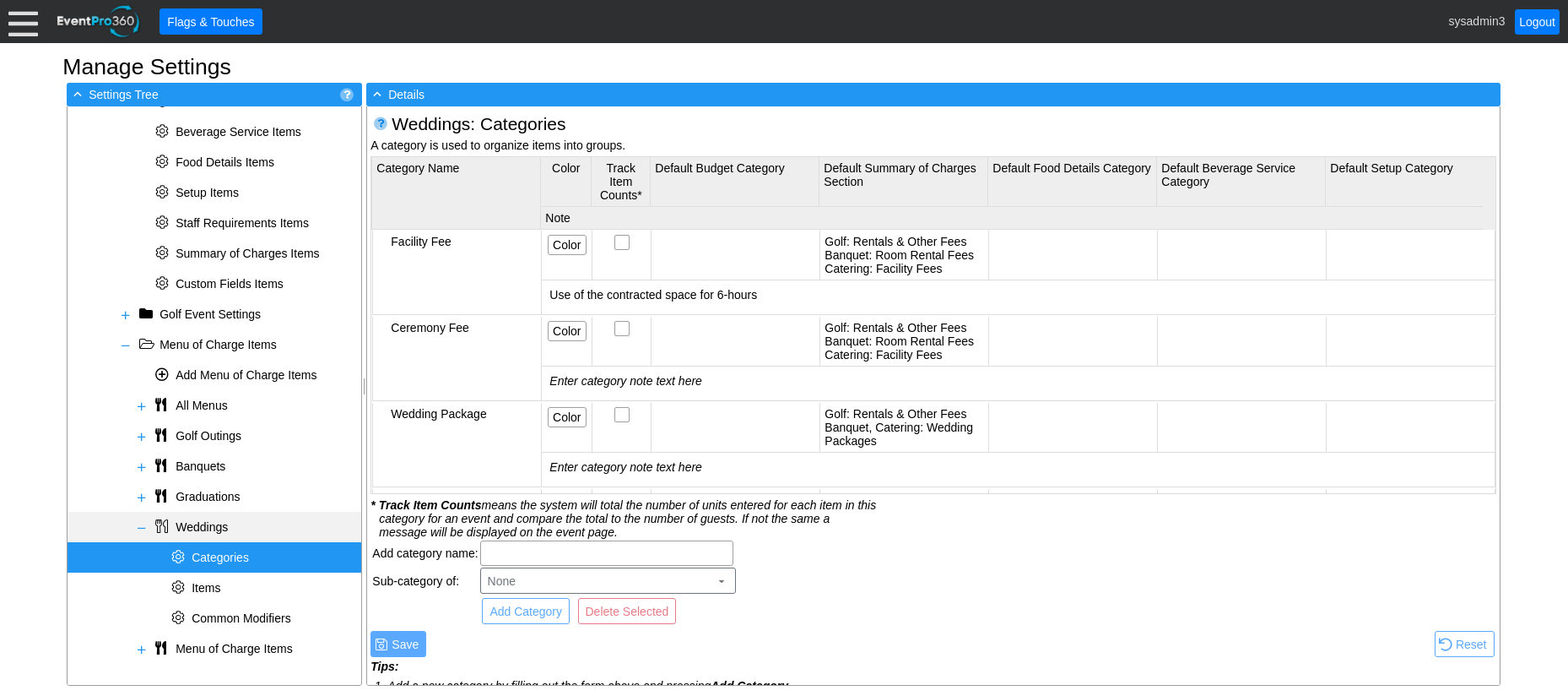
click at [144, 525] on span at bounding box center [141, 527] width 13 height 13
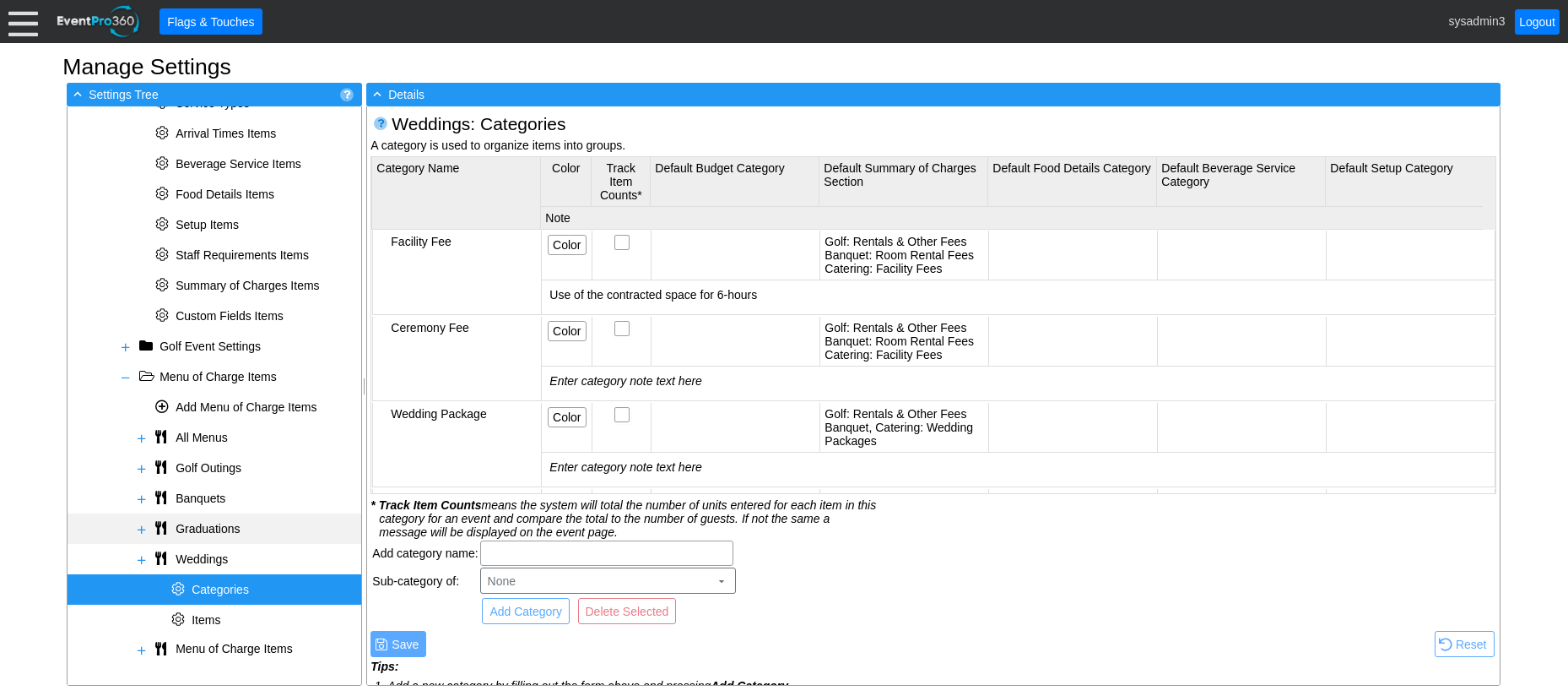
scroll to position [1055, 0]
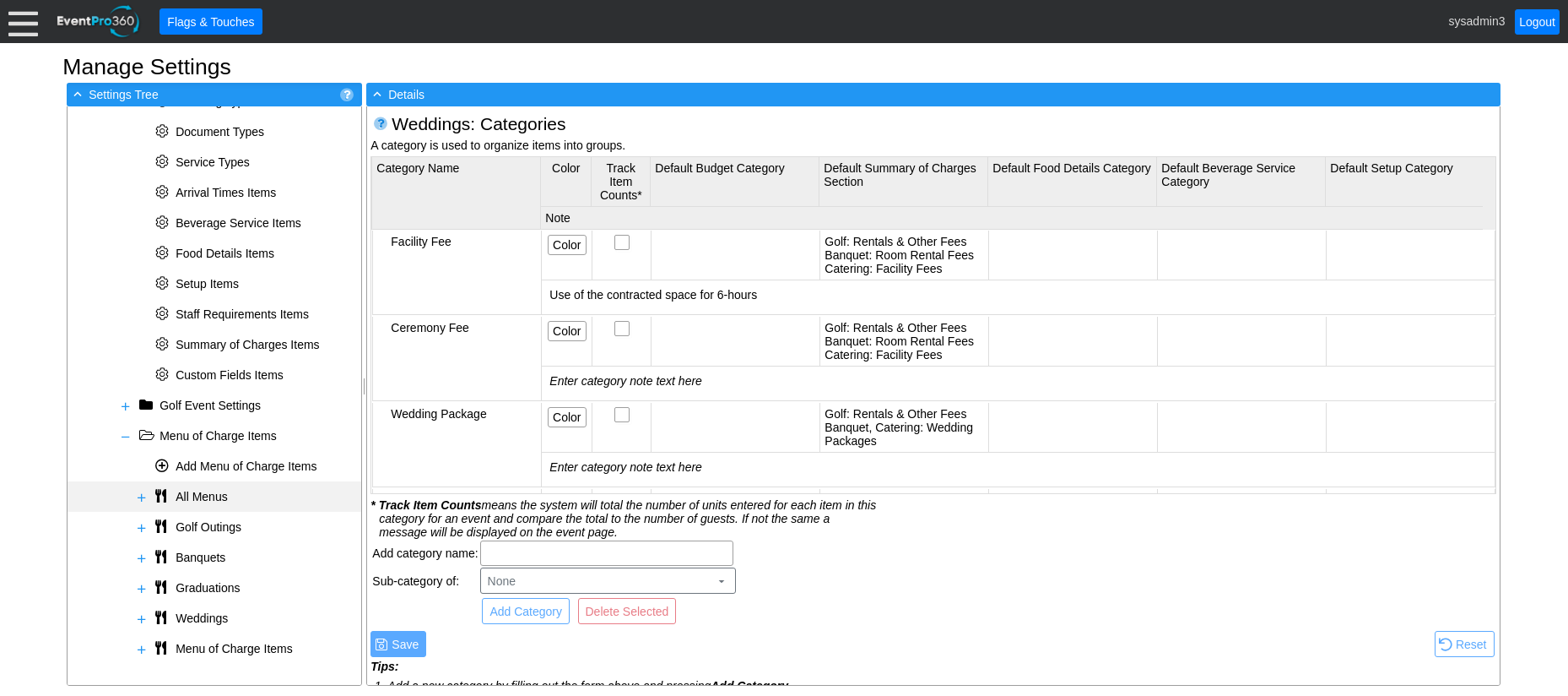
click at [146, 498] on span at bounding box center [141, 497] width 13 height 13
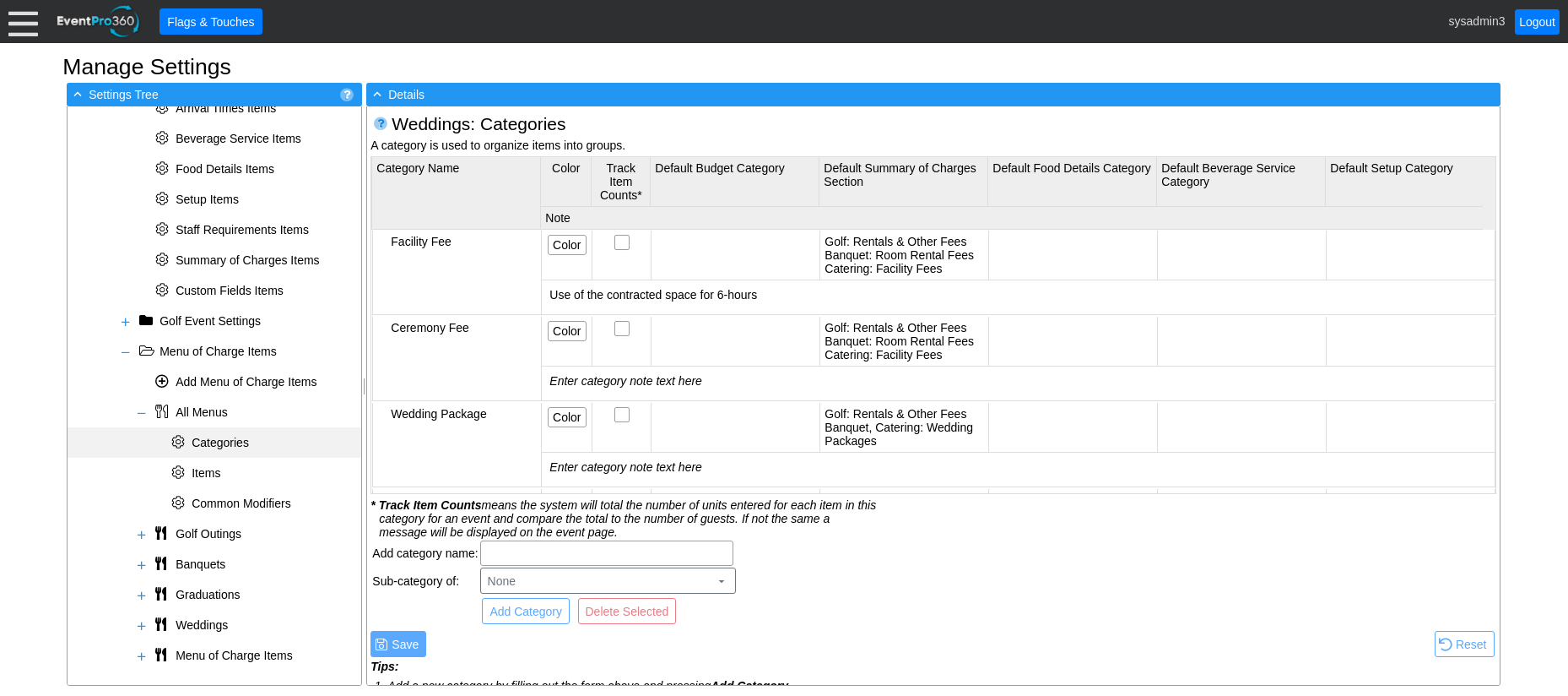
click at [225, 448] on span "Categories" at bounding box center [220, 442] width 57 height 13
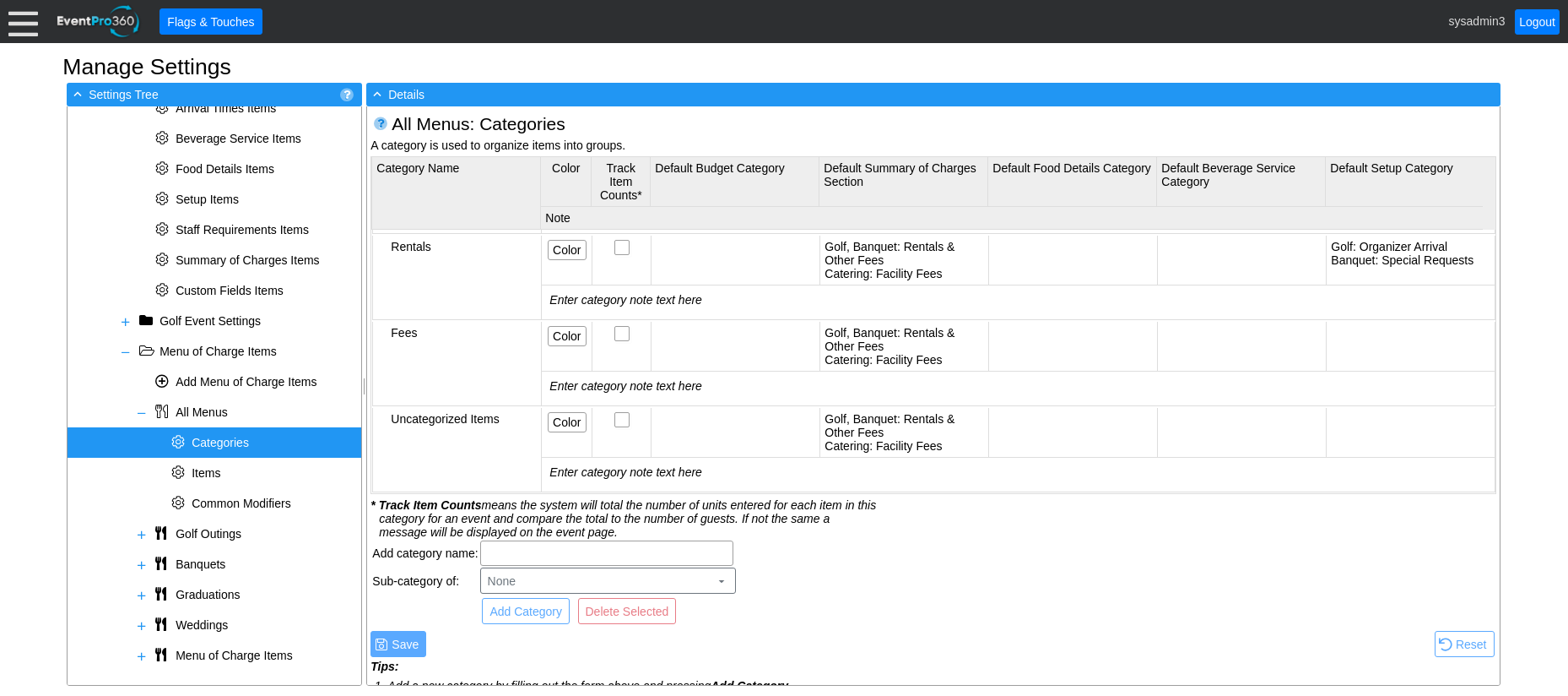
scroll to position [2047, 0]
click at [140, 416] on span at bounding box center [141, 412] width 13 height 13
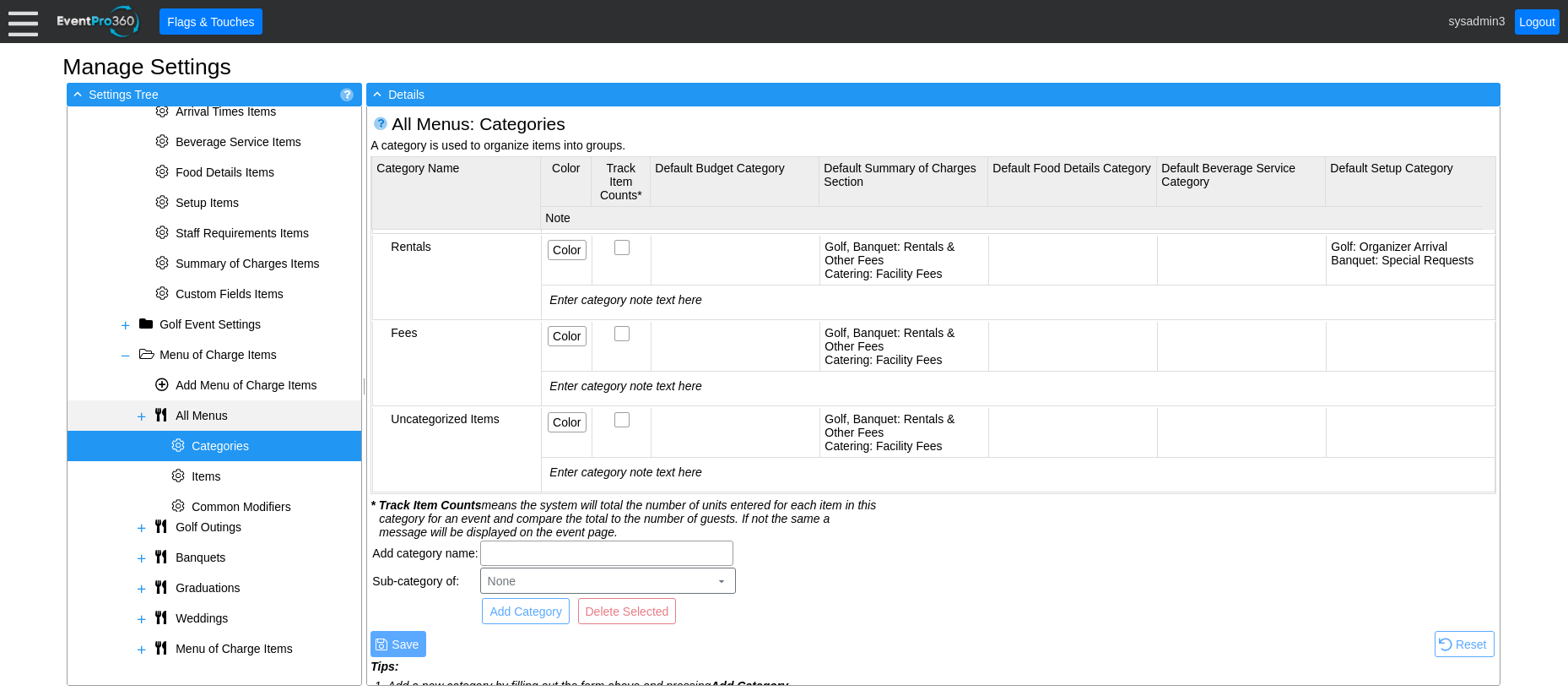
scroll to position [1055, 0]
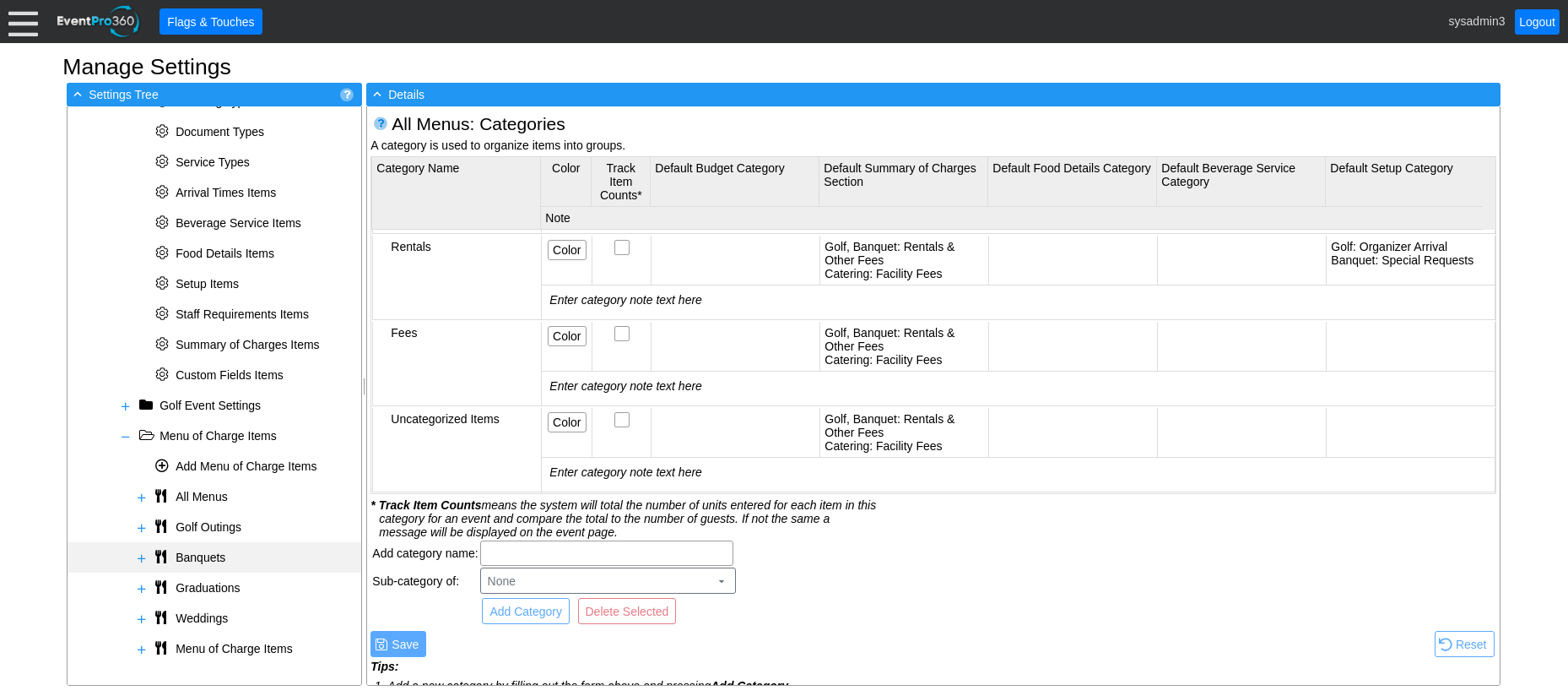
click at [145, 559] on span at bounding box center [141, 558] width 13 height 13
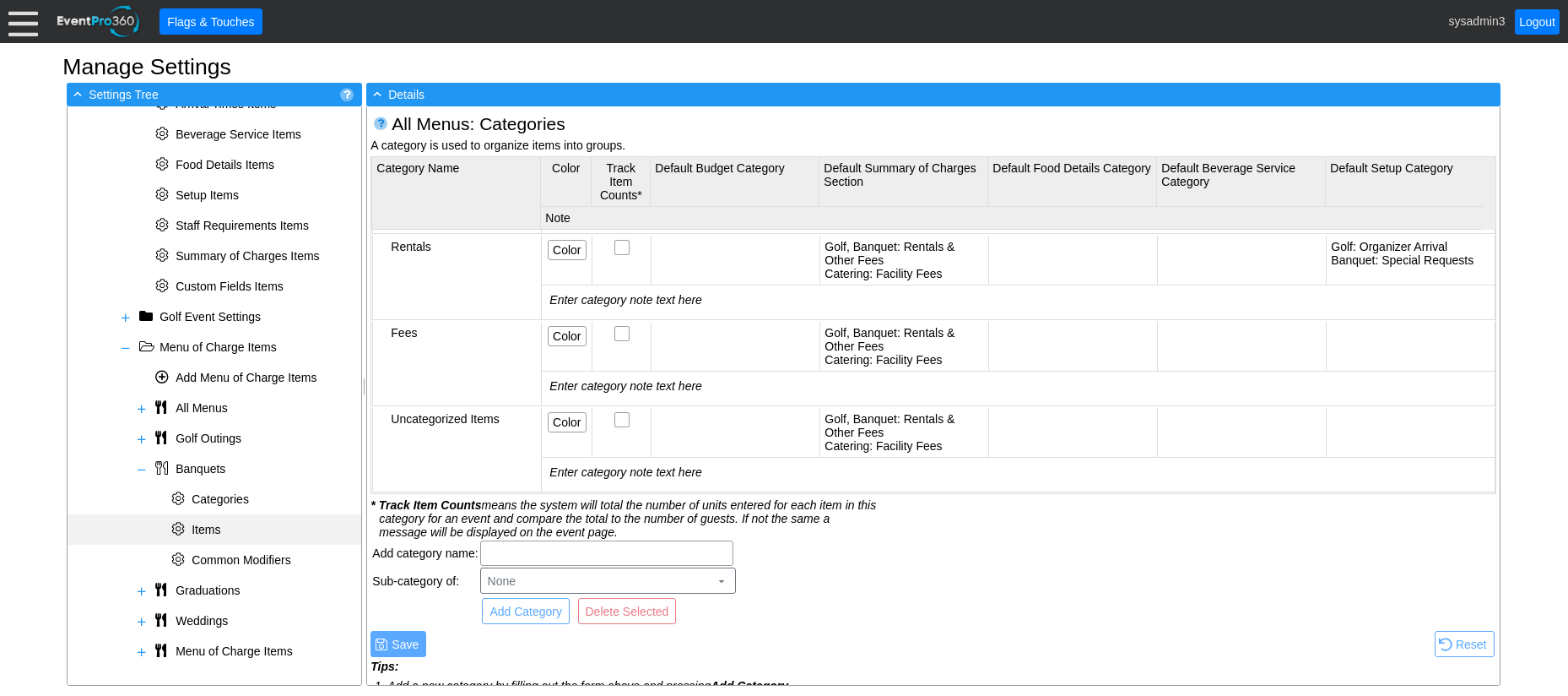
scroll to position [1146, 0]
click at [226, 493] on span "Categories" at bounding box center [220, 496] width 57 height 13
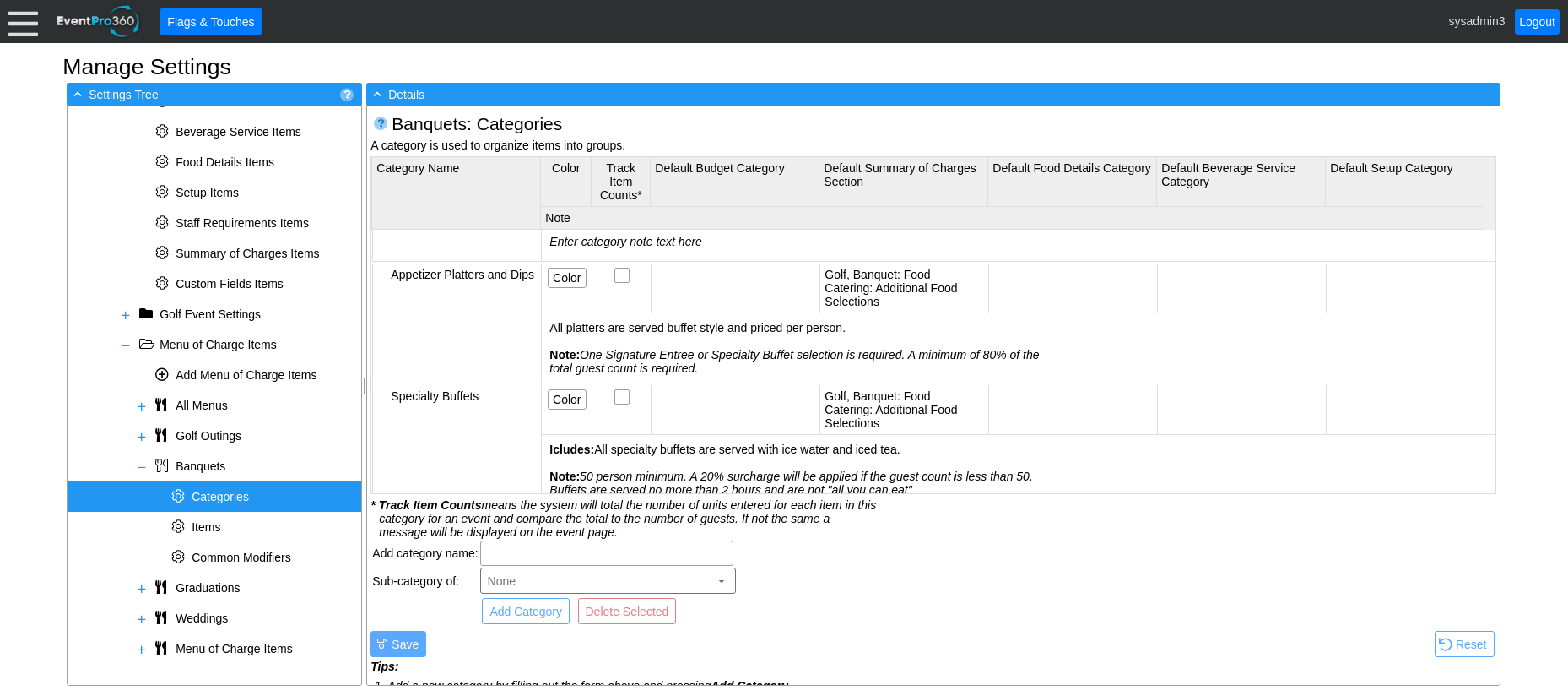
scroll to position [2265, 0]
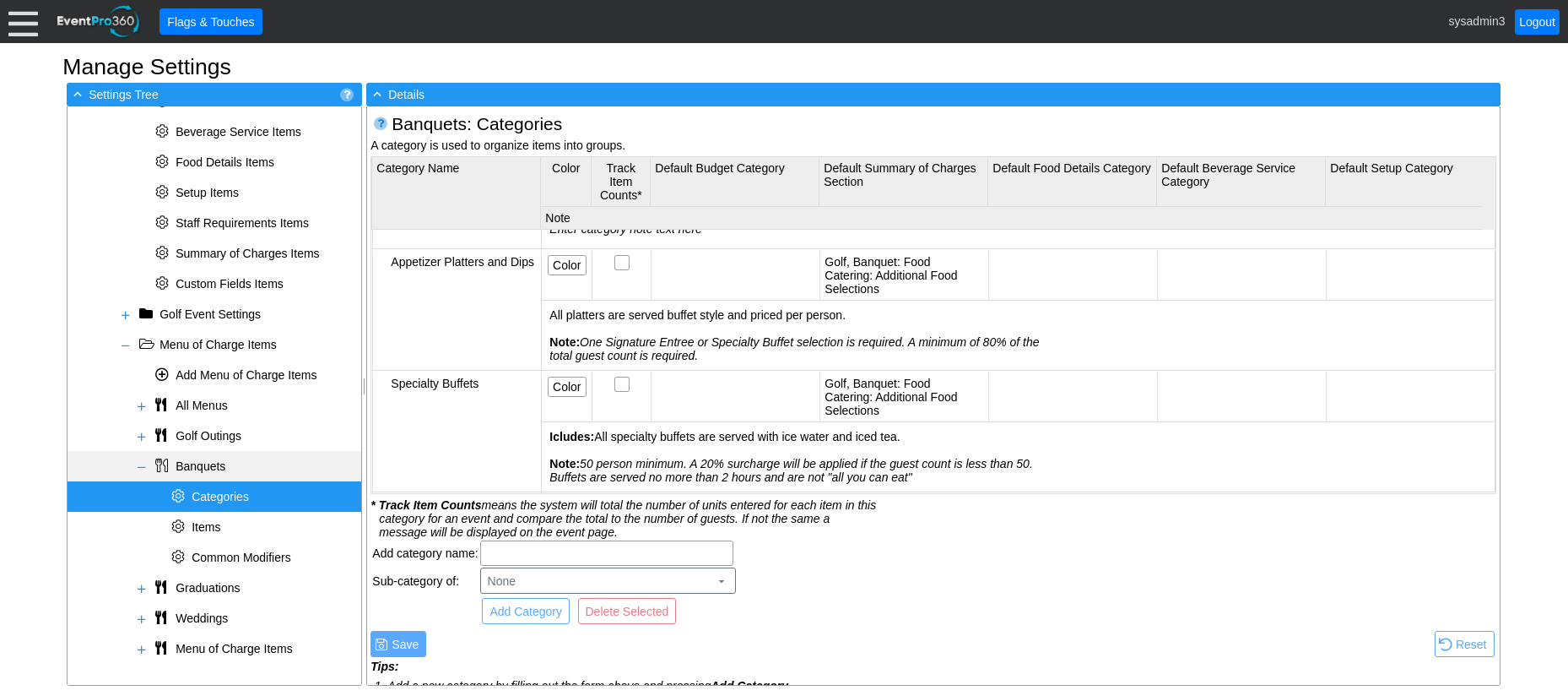
click at [142, 465] on span at bounding box center [141, 466] width 13 height 13
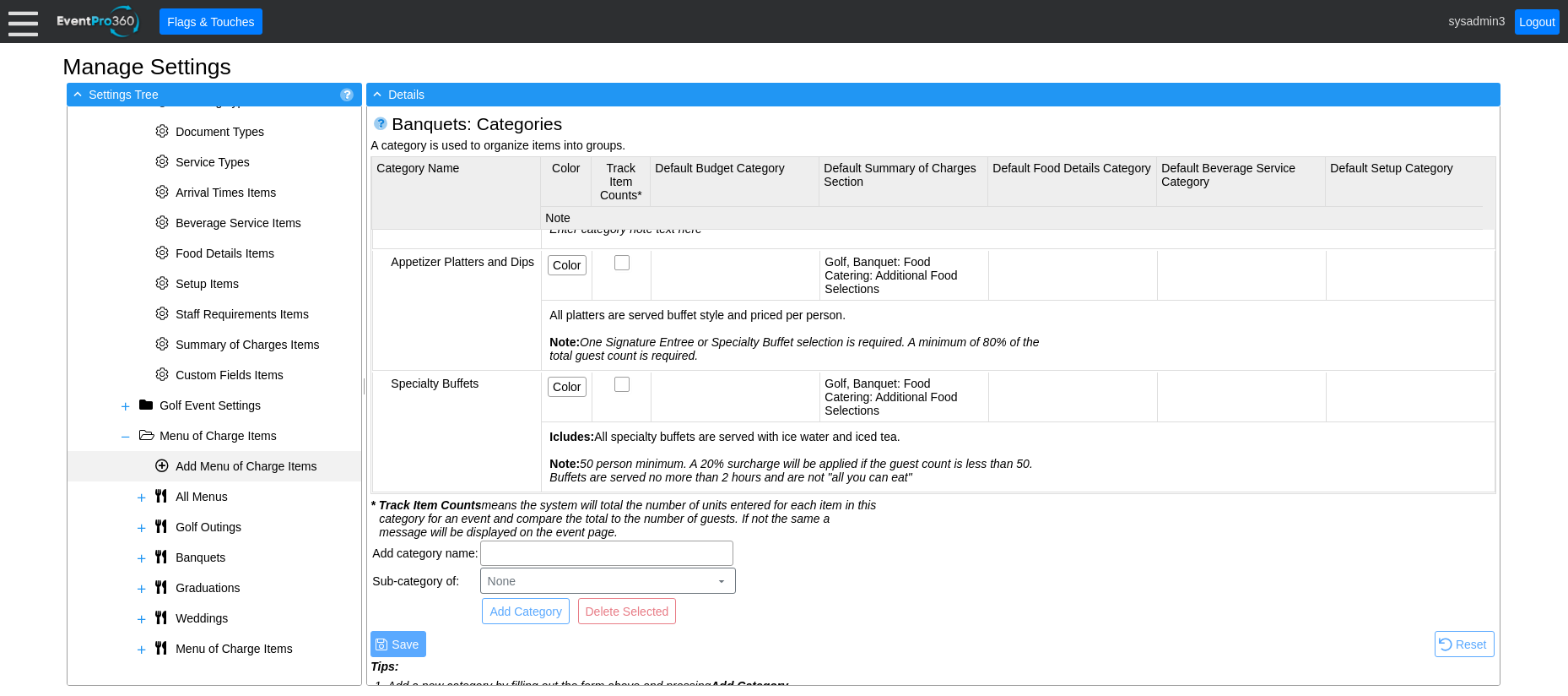
scroll to position [1055, 0]
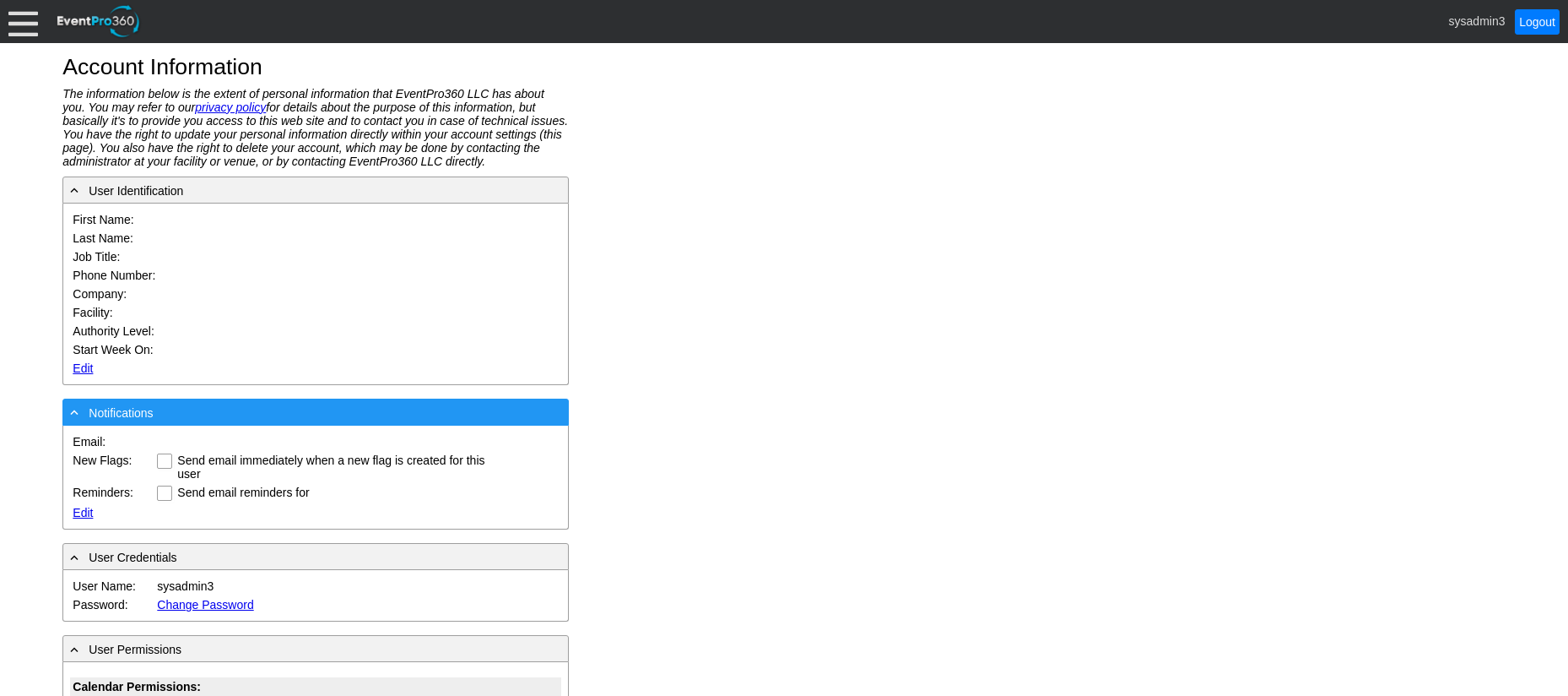
type input "System"
type input "Administrator"
type input "System Administrator"
type input "Lake Forest Golf Club"
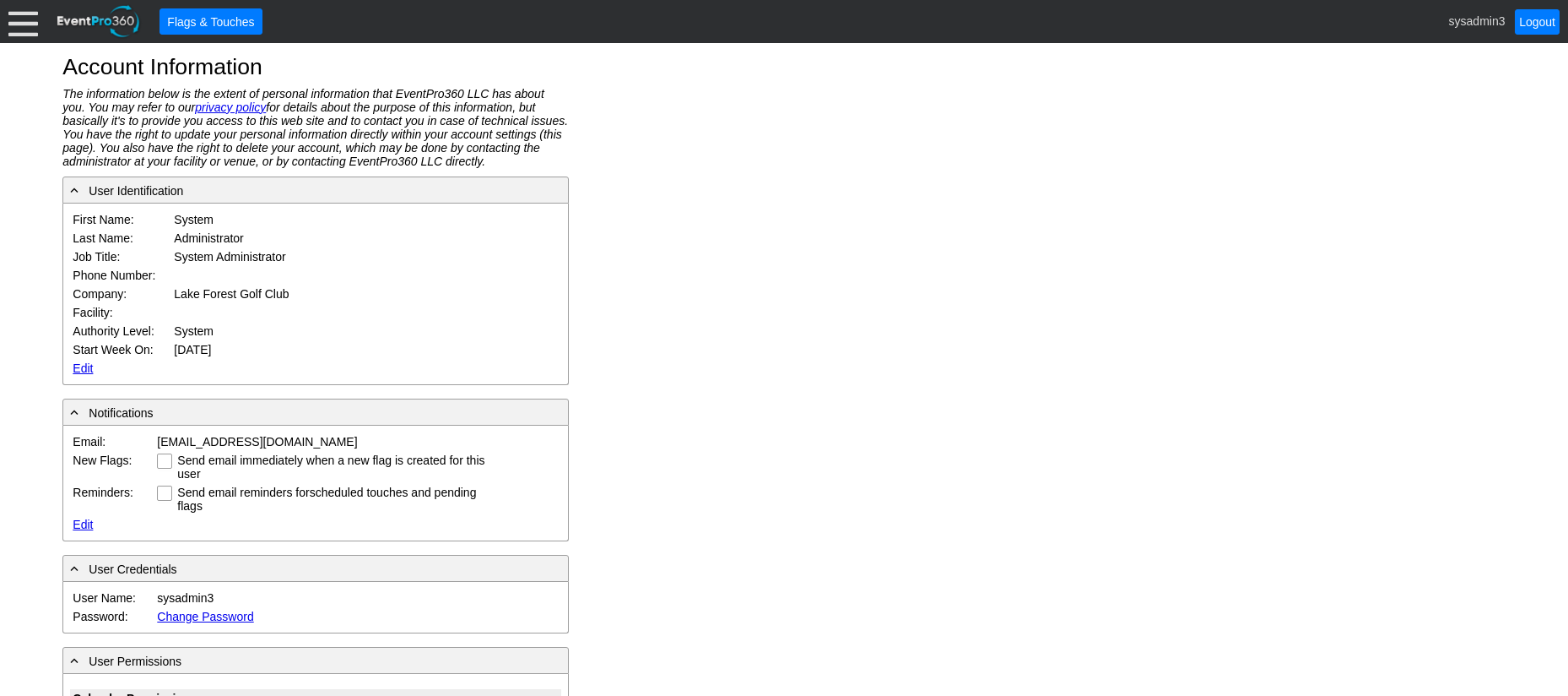
click at [80, 367] on link "Edit" at bounding box center [82, 367] width 20 height 13
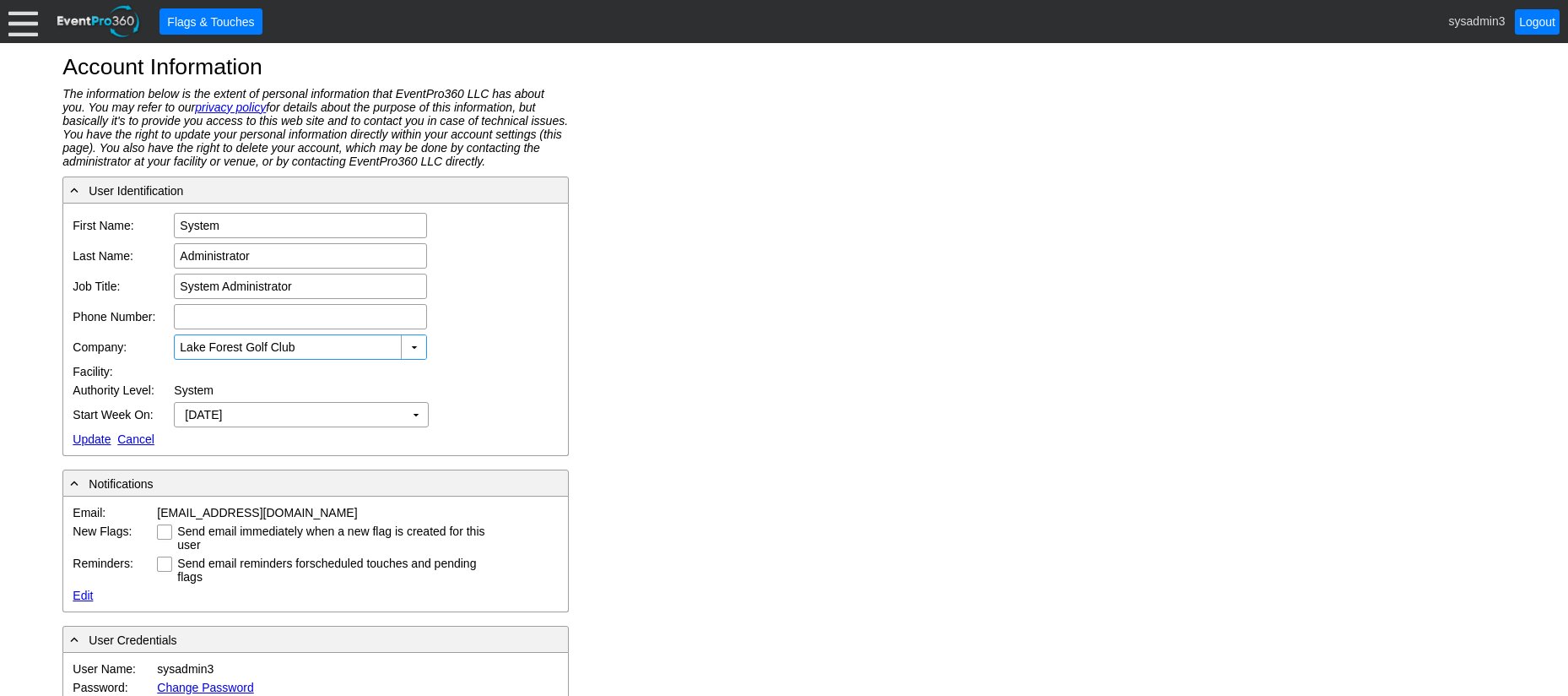
click at [92, 439] on link "Update" at bounding box center [91, 439] width 38 height 13
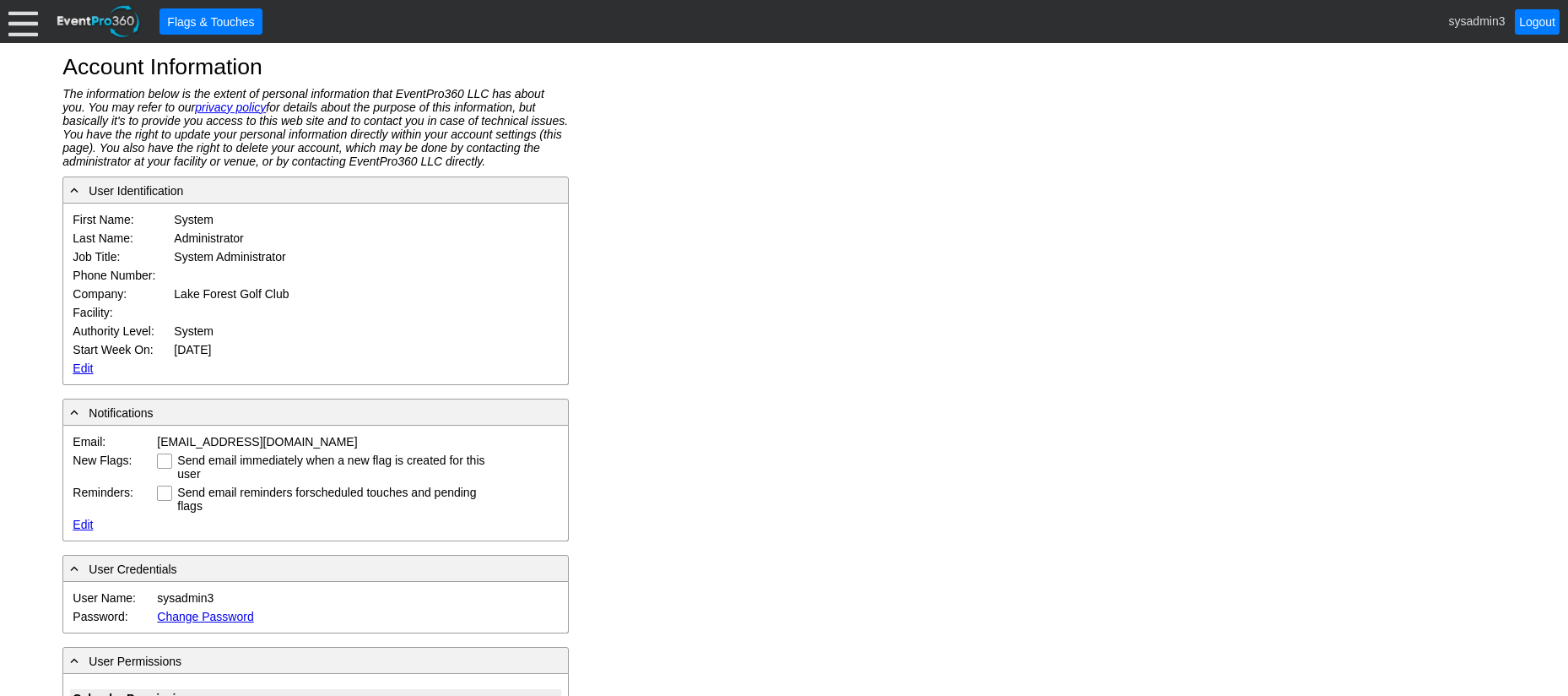
click at [24, 24] on div at bounding box center [24, 22] width 30 height 30
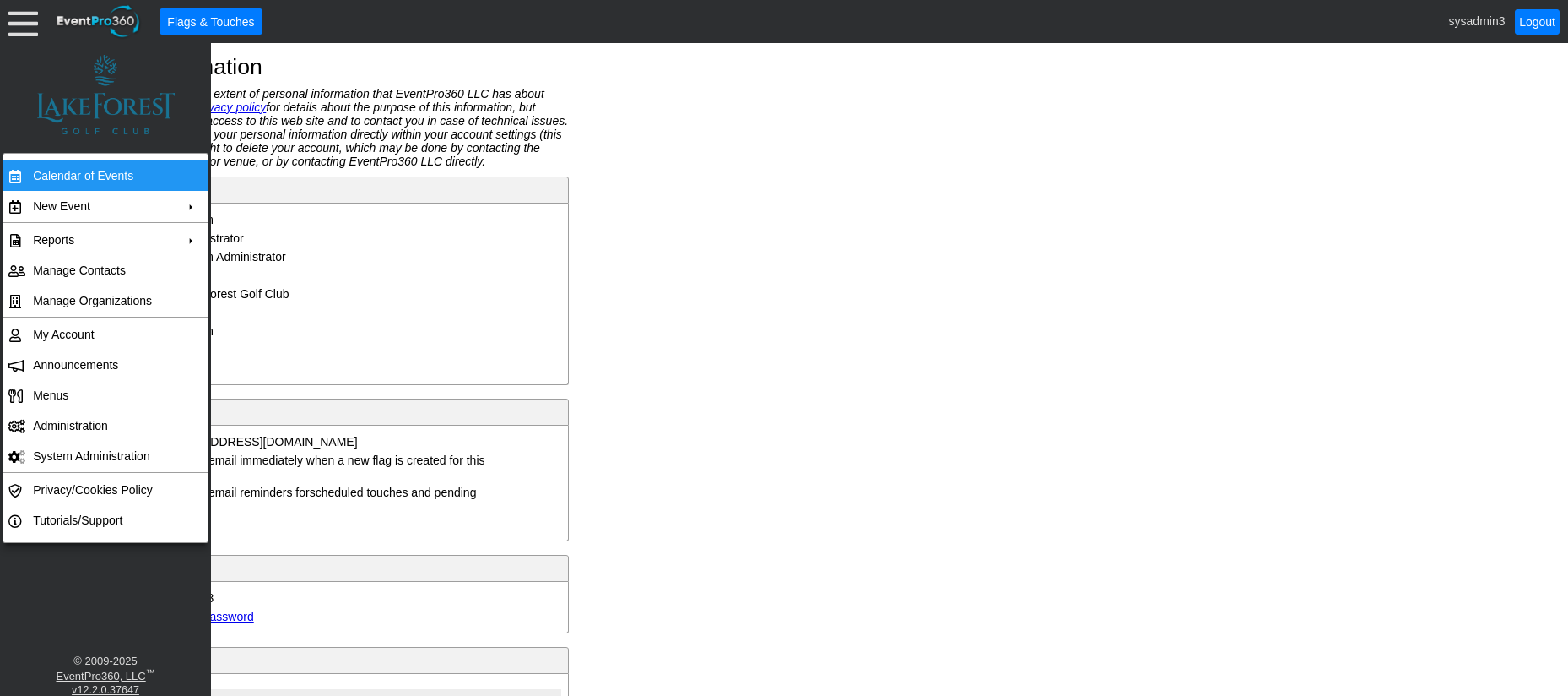
click at [85, 178] on td "Calendar of Events" at bounding box center [102, 175] width 151 height 31
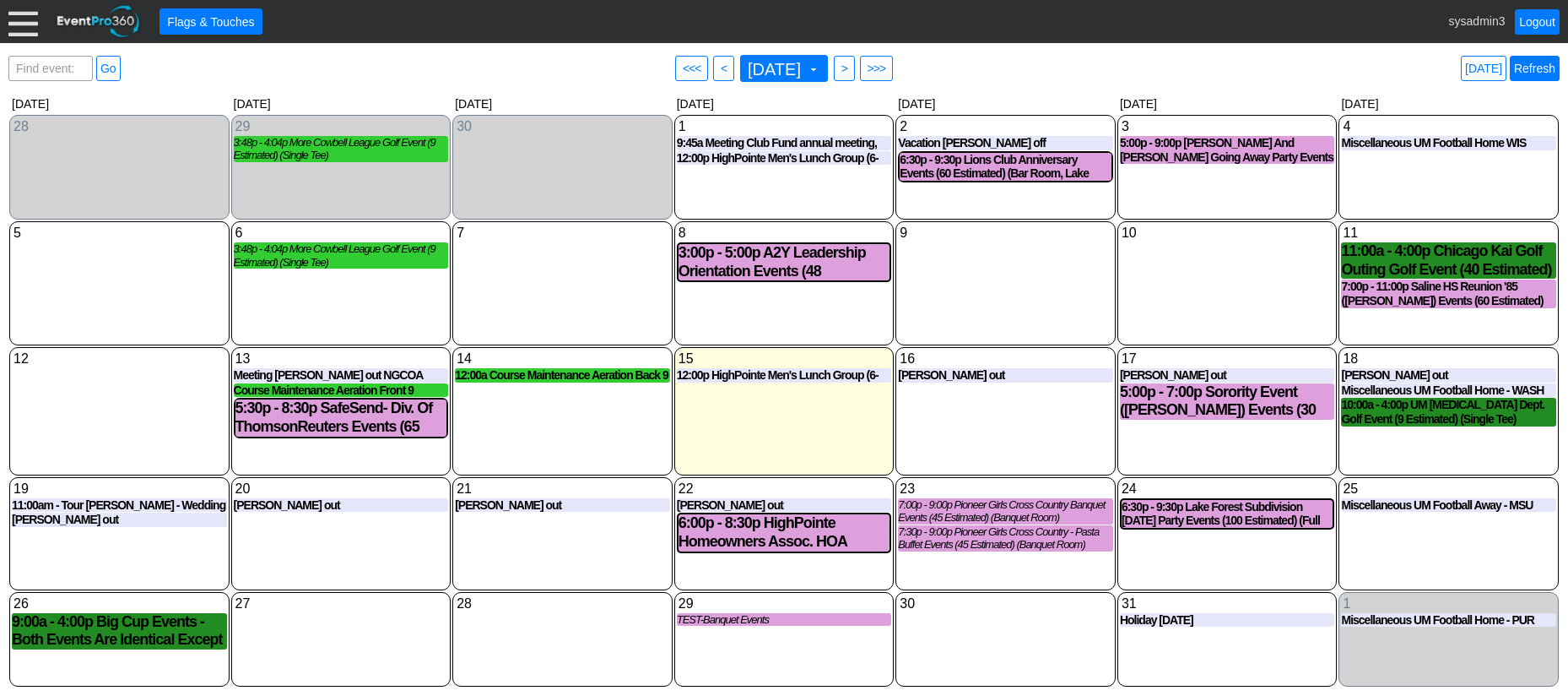
click at [1541, 65] on link "Refresh" at bounding box center [1535, 68] width 50 height 26
click at [1532, 67] on link "Refresh" at bounding box center [1535, 68] width 50 height 26
click at [12, 20] on div at bounding box center [24, 22] width 30 height 30
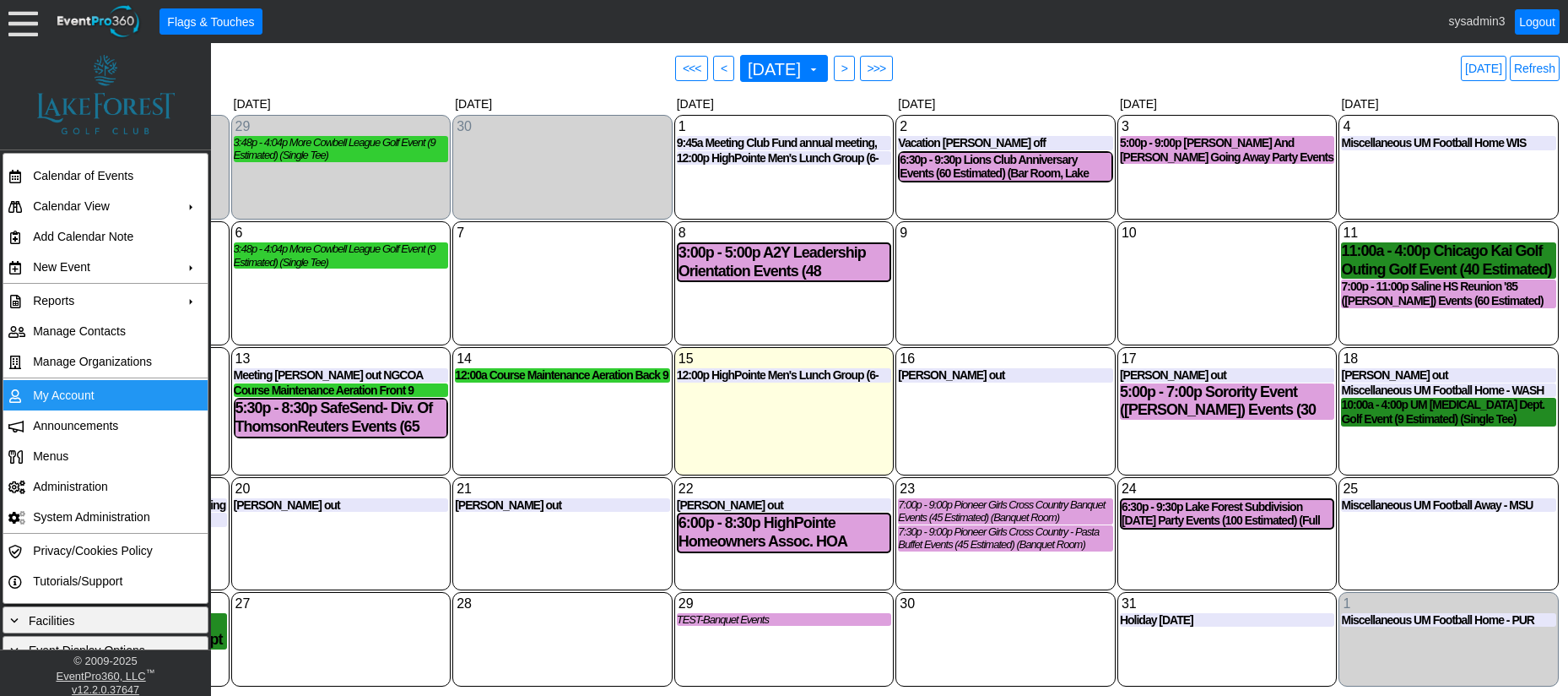
click at [72, 394] on td "My Account" at bounding box center [102, 395] width 151 height 31
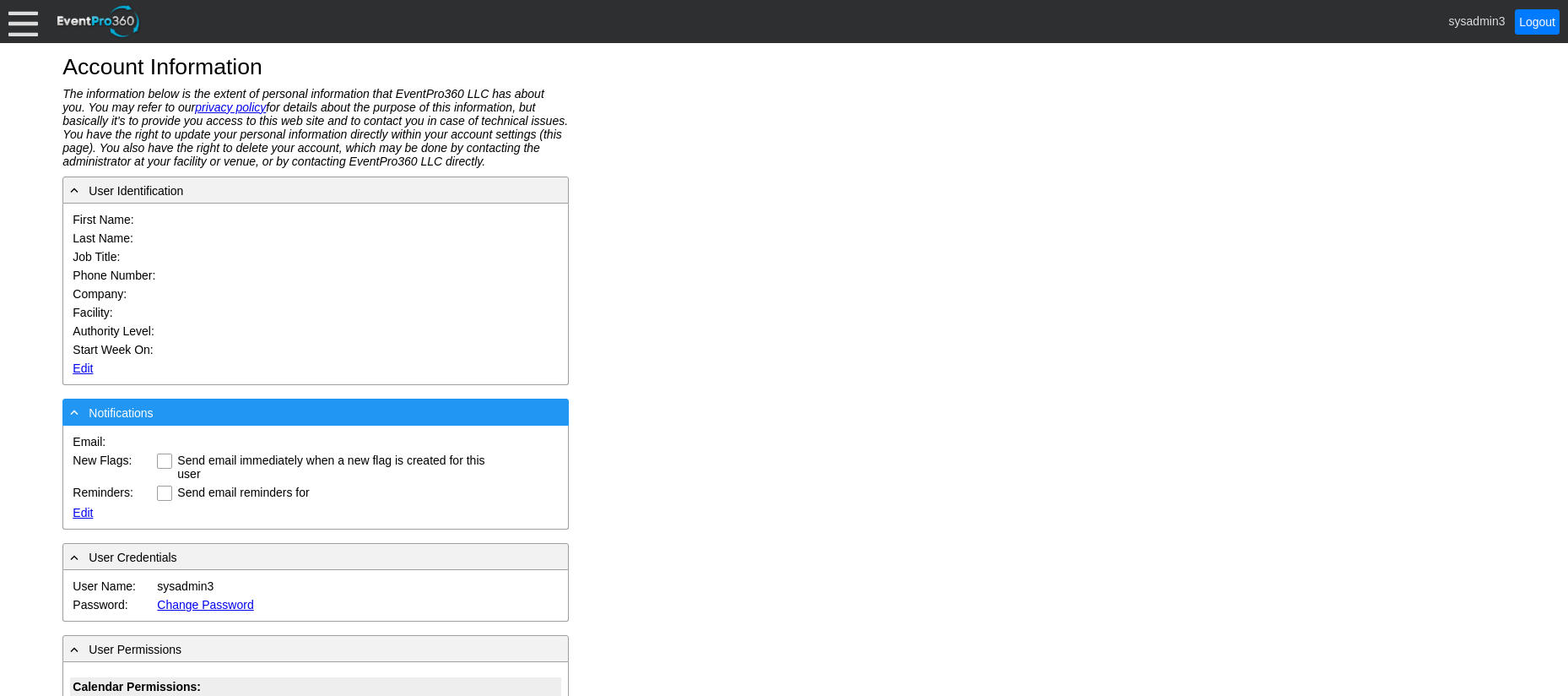
type input "System"
type input "Administrator"
type input "System Administrator"
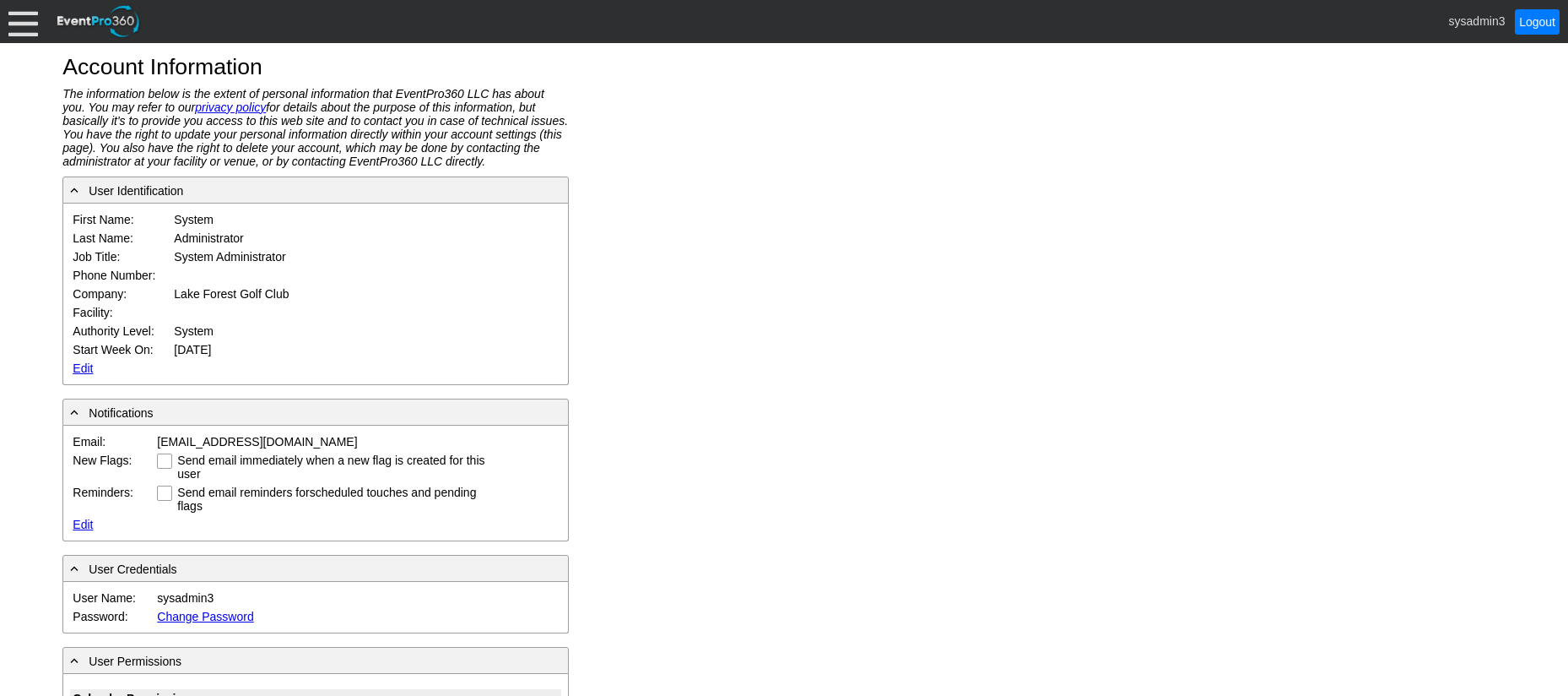
click at [80, 372] on link "Edit" at bounding box center [82, 367] width 20 height 13
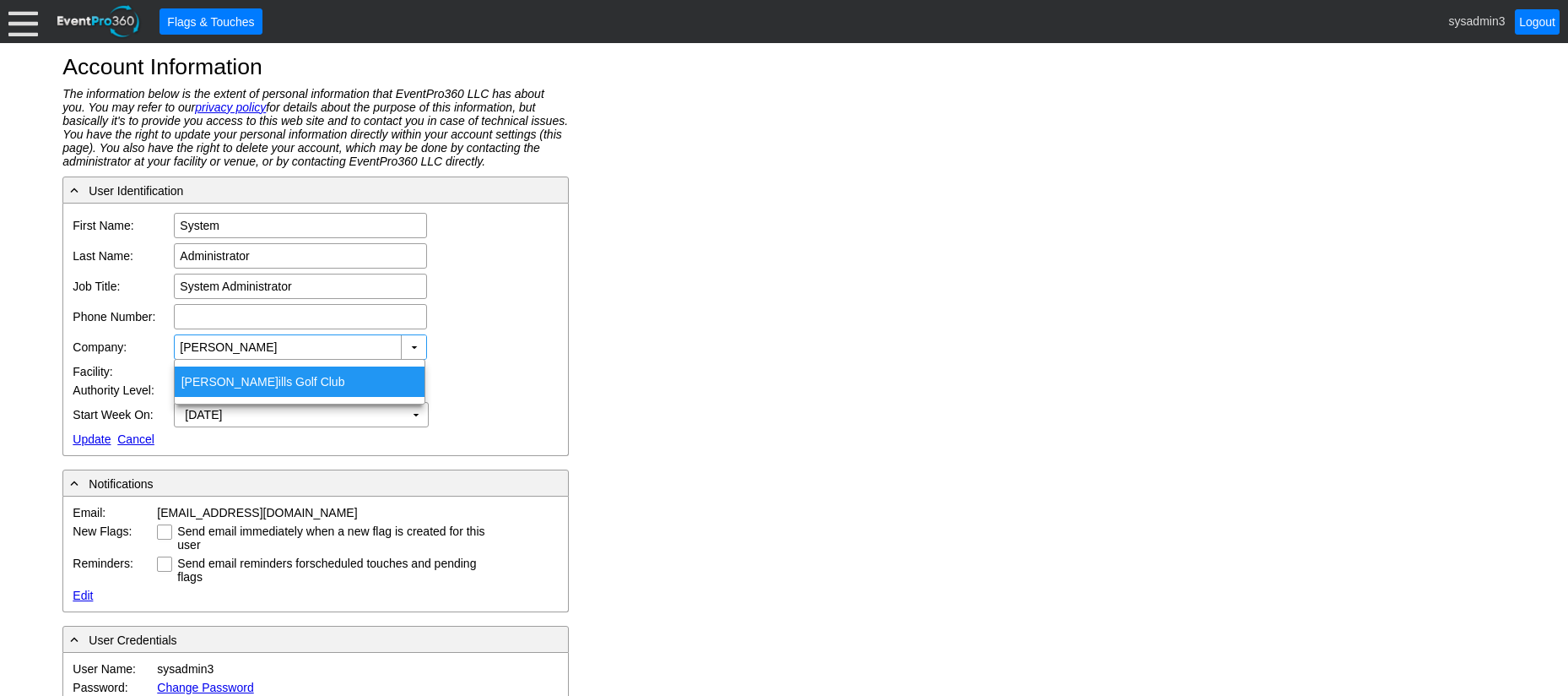
click at [203, 379] on span "[PERSON_NAME]" at bounding box center [230, 381] width 97 height 13
type input "Foothills Golf Club"
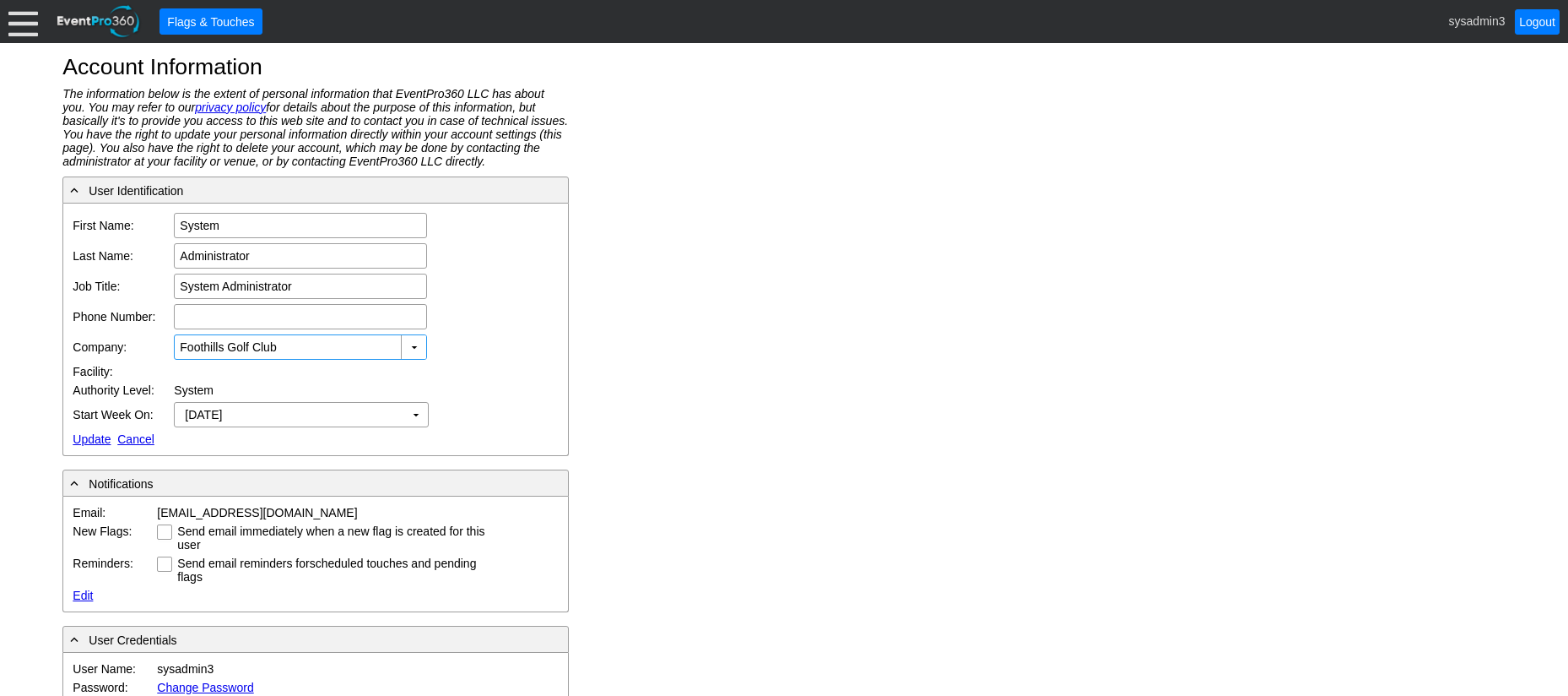
click at [94, 436] on link "Update" at bounding box center [91, 439] width 38 height 13
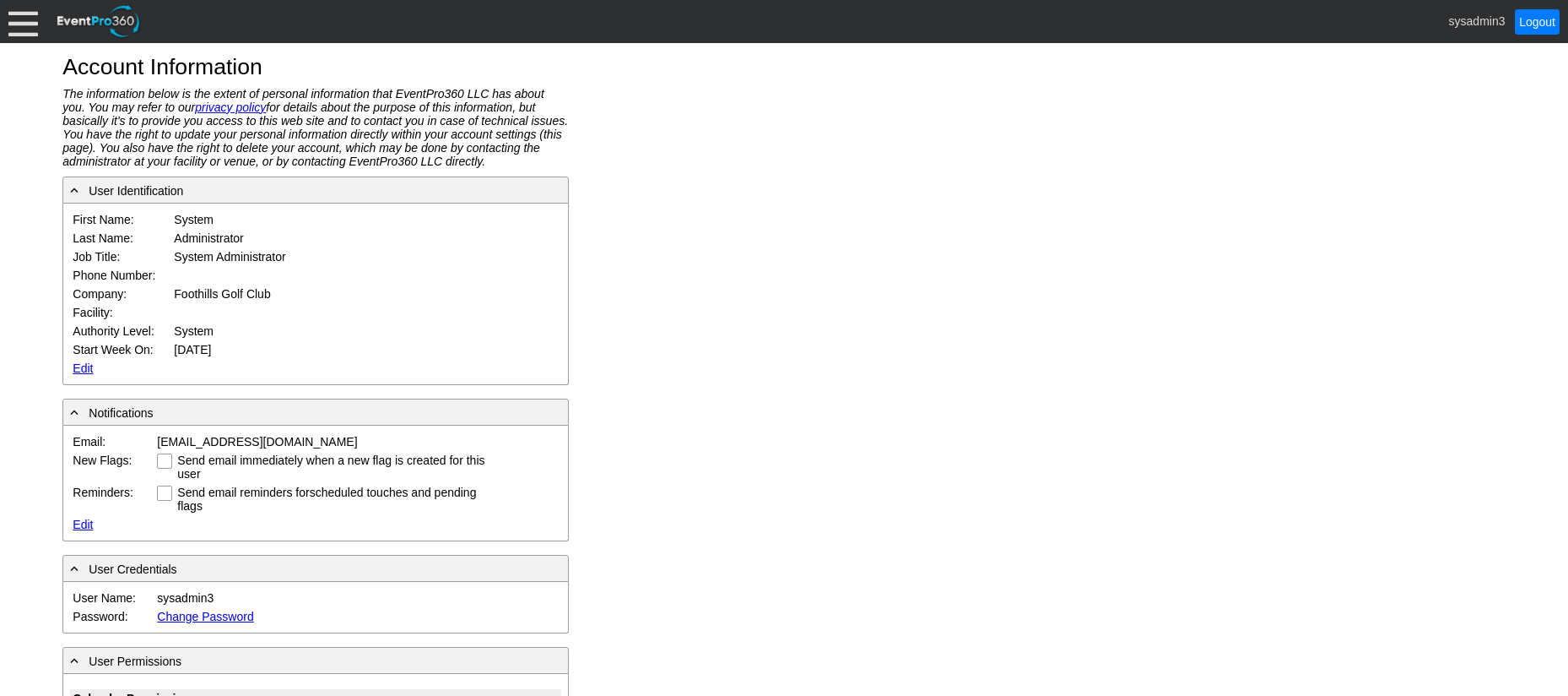
click at [35, 31] on div at bounding box center [24, 22] width 30 height 30
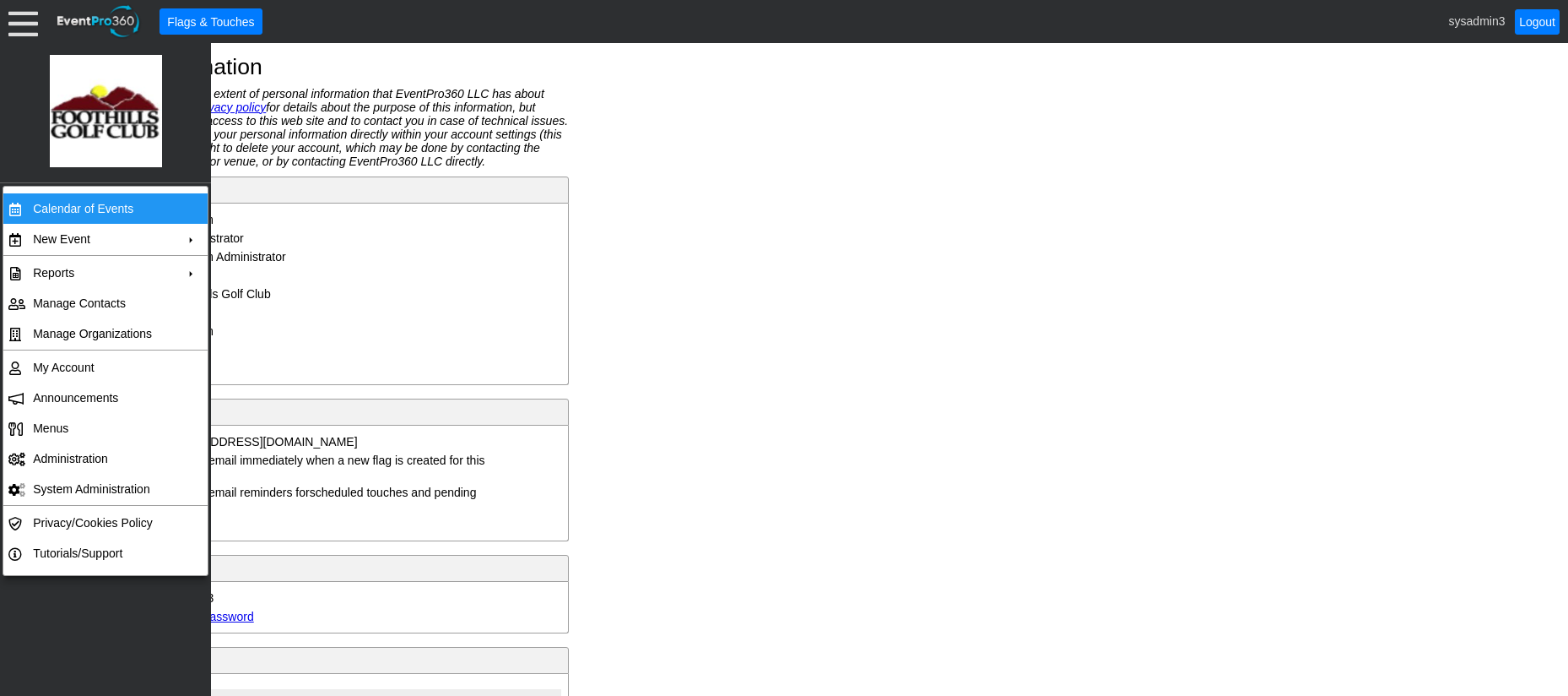
click at [88, 205] on td "Calendar of Events" at bounding box center [102, 208] width 151 height 31
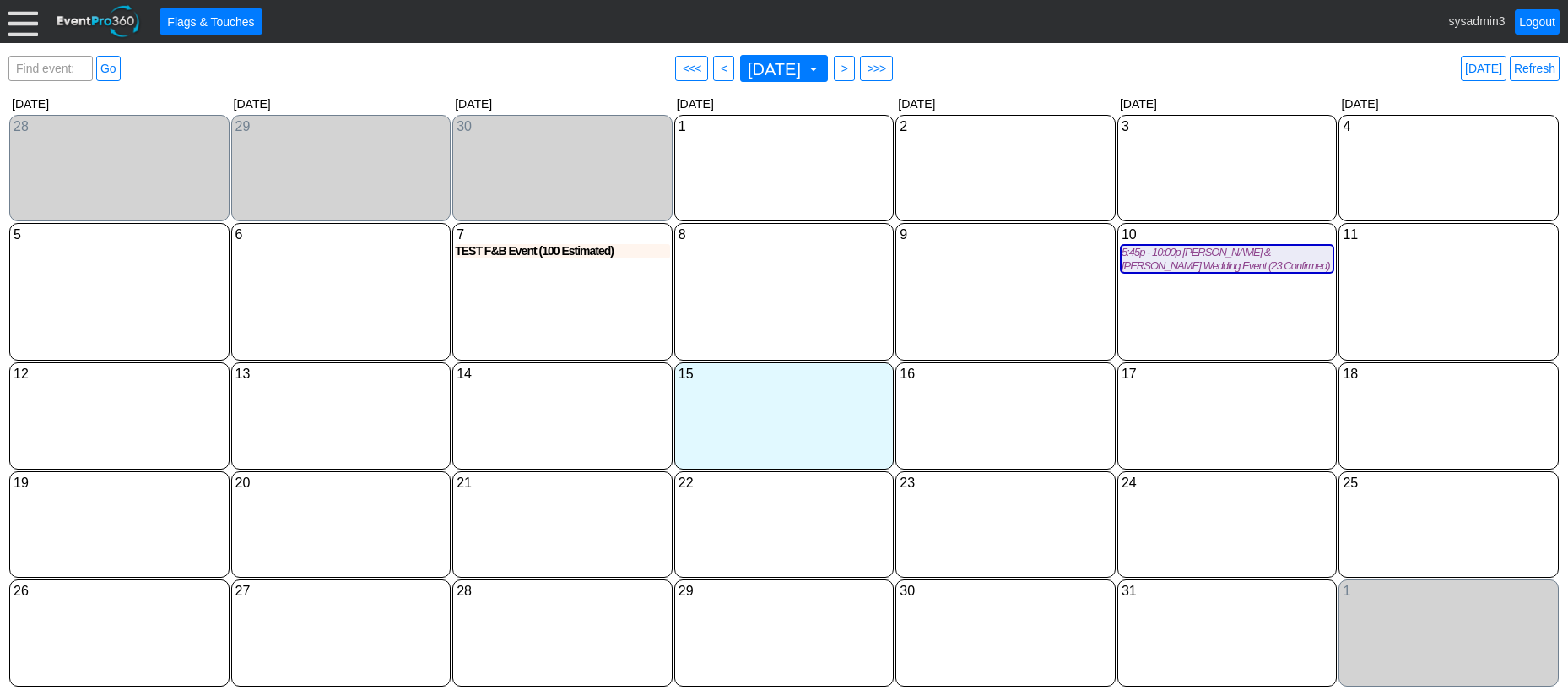
click at [15, 17] on div at bounding box center [24, 22] width 30 height 30
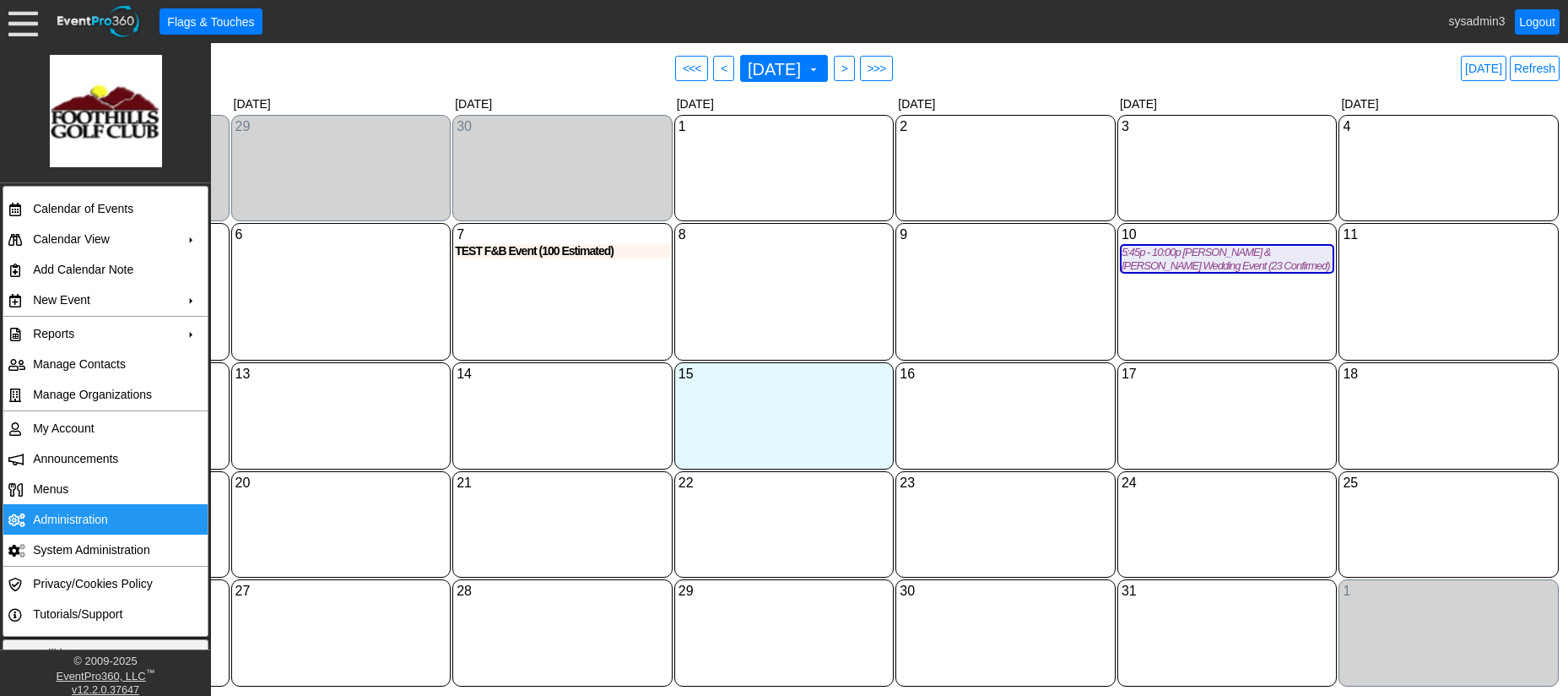
click at [58, 514] on td "Administration" at bounding box center [102, 519] width 151 height 31
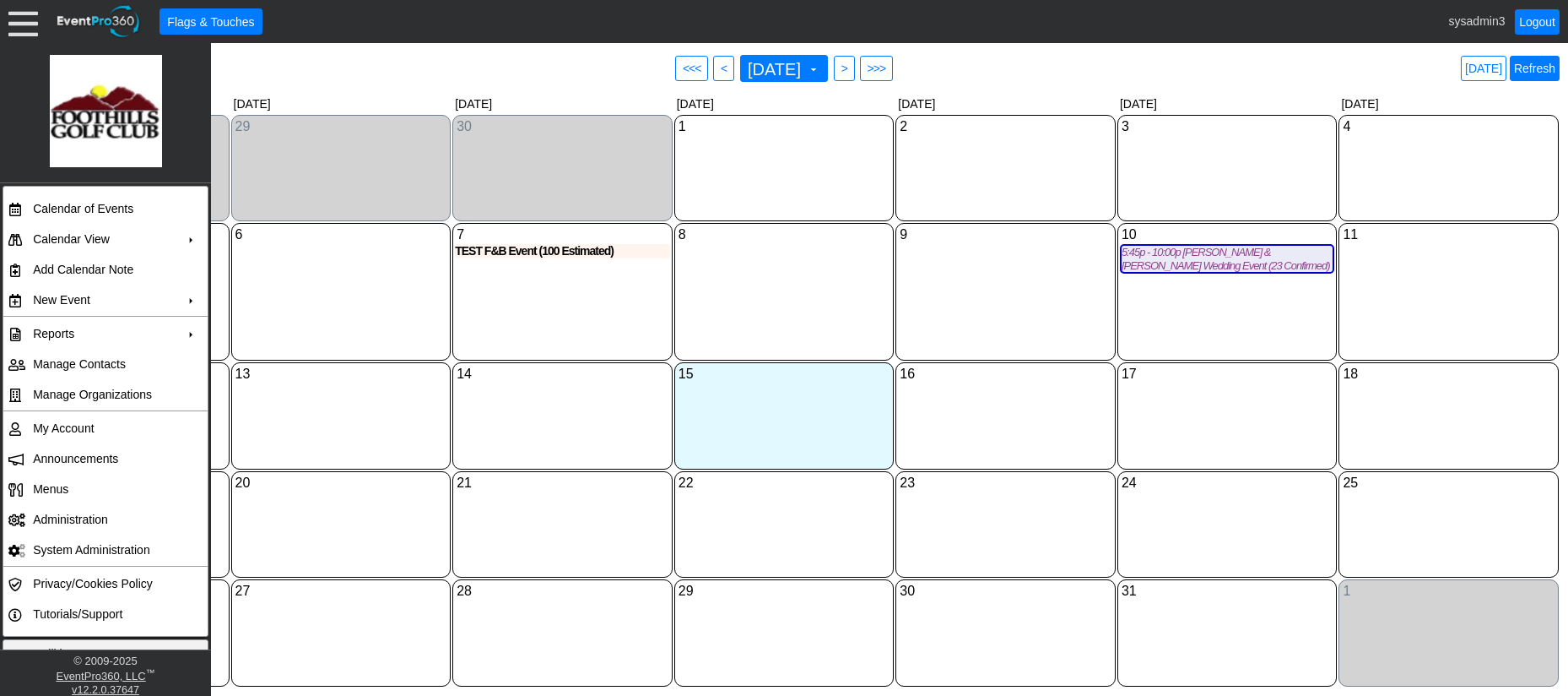
click at [1542, 65] on link "Refresh" at bounding box center [1535, 68] width 50 height 26
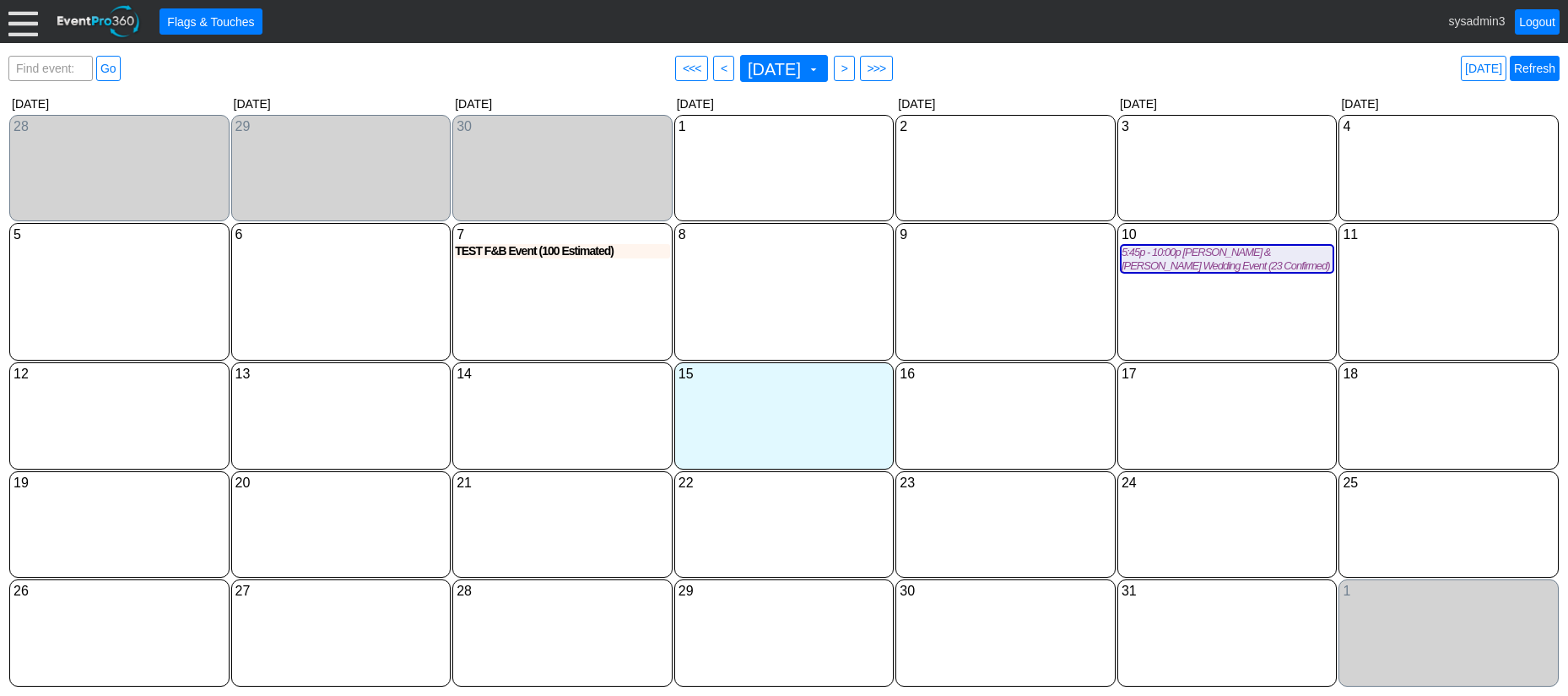
click at [1536, 71] on link "Refresh" at bounding box center [1535, 68] width 50 height 26
click at [777, 239] on div "8 [DATE]" at bounding box center [784, 234] width 215 height 19
click at [793, 307] on div "8 [DATE]" at bounding box center [784, 292] width 220 height 137
click at [762, 238] on div "8 [DATE]" at bounding box center [784, 234] width 215 height 19
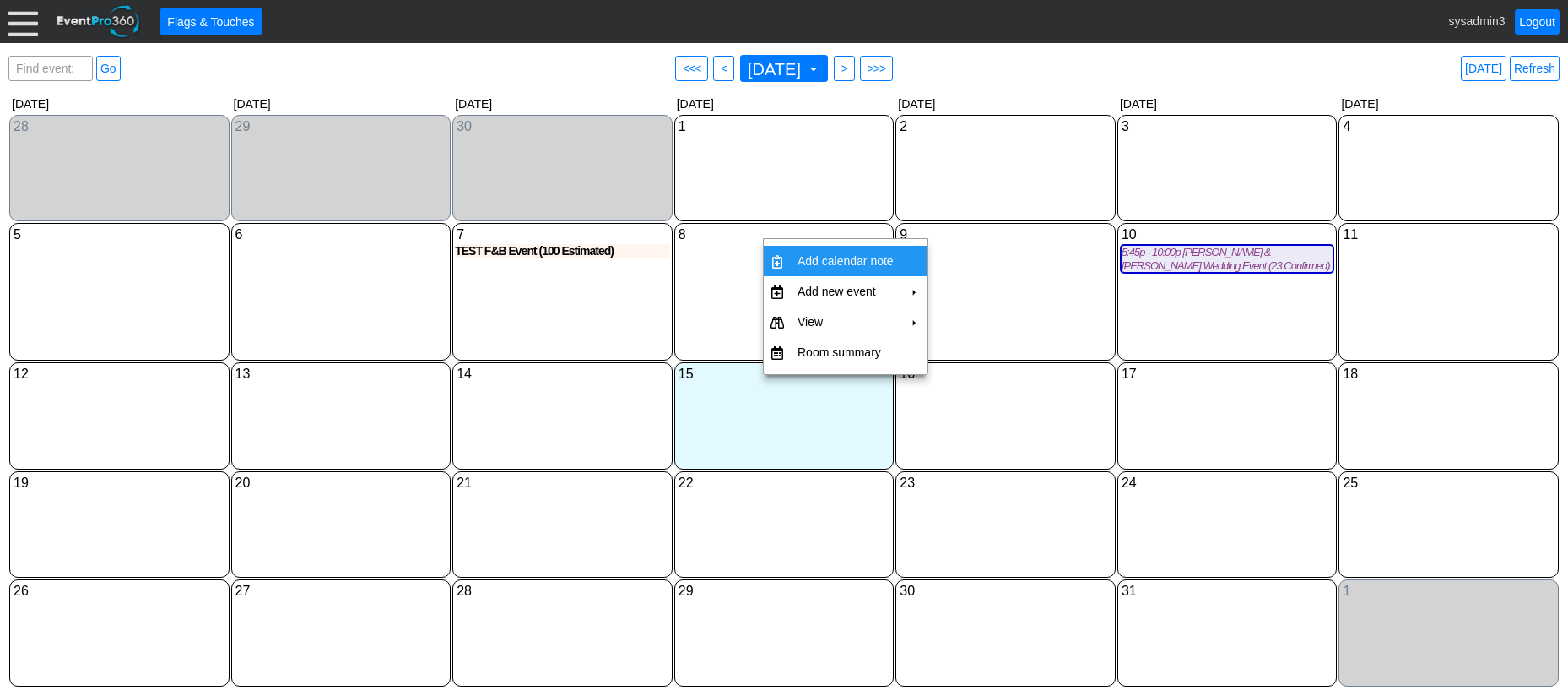
click at [821, 255] on td "Add calendar note" at bounding box center [845, 261] width 110 height 31
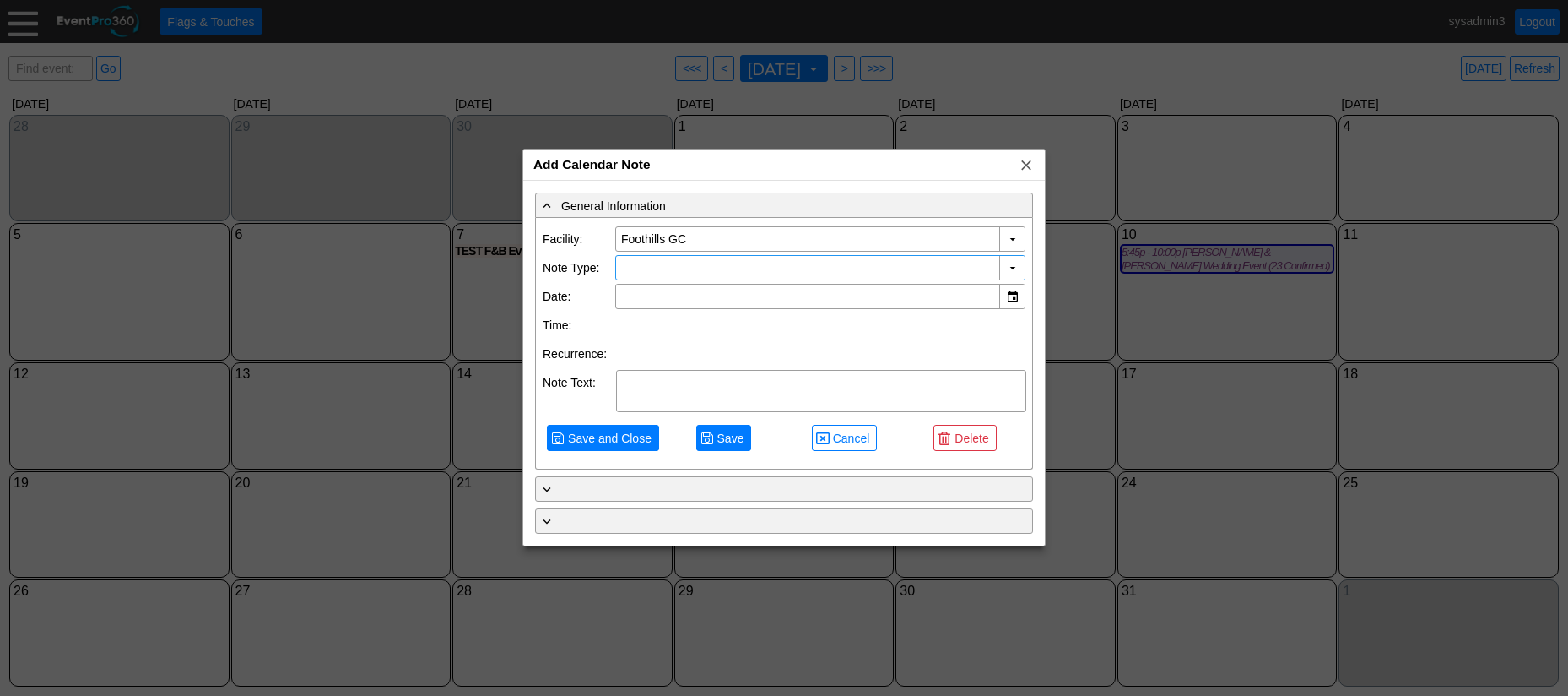
type input "[DATE]"
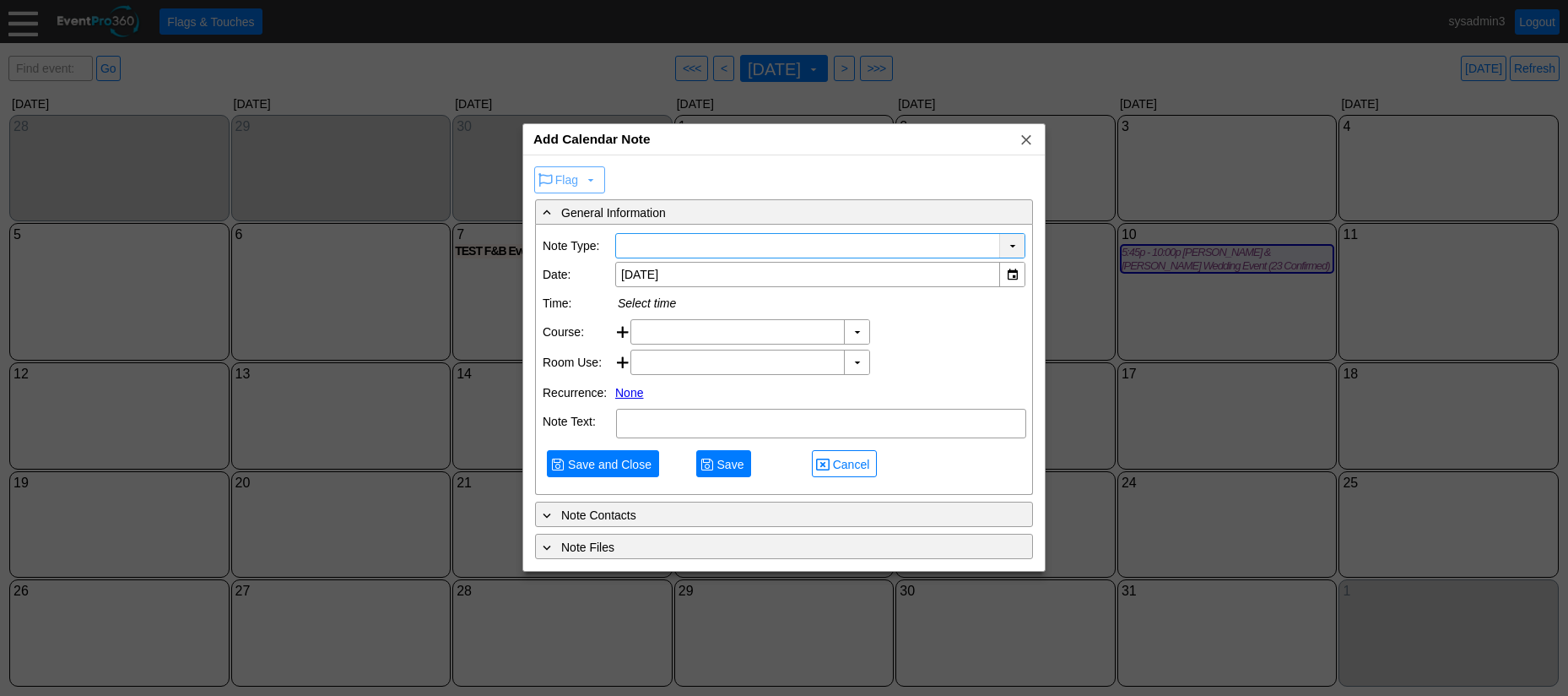
click at [1012, 247] on div "▼" at bounding box center [1012, 245] width 26 height 24
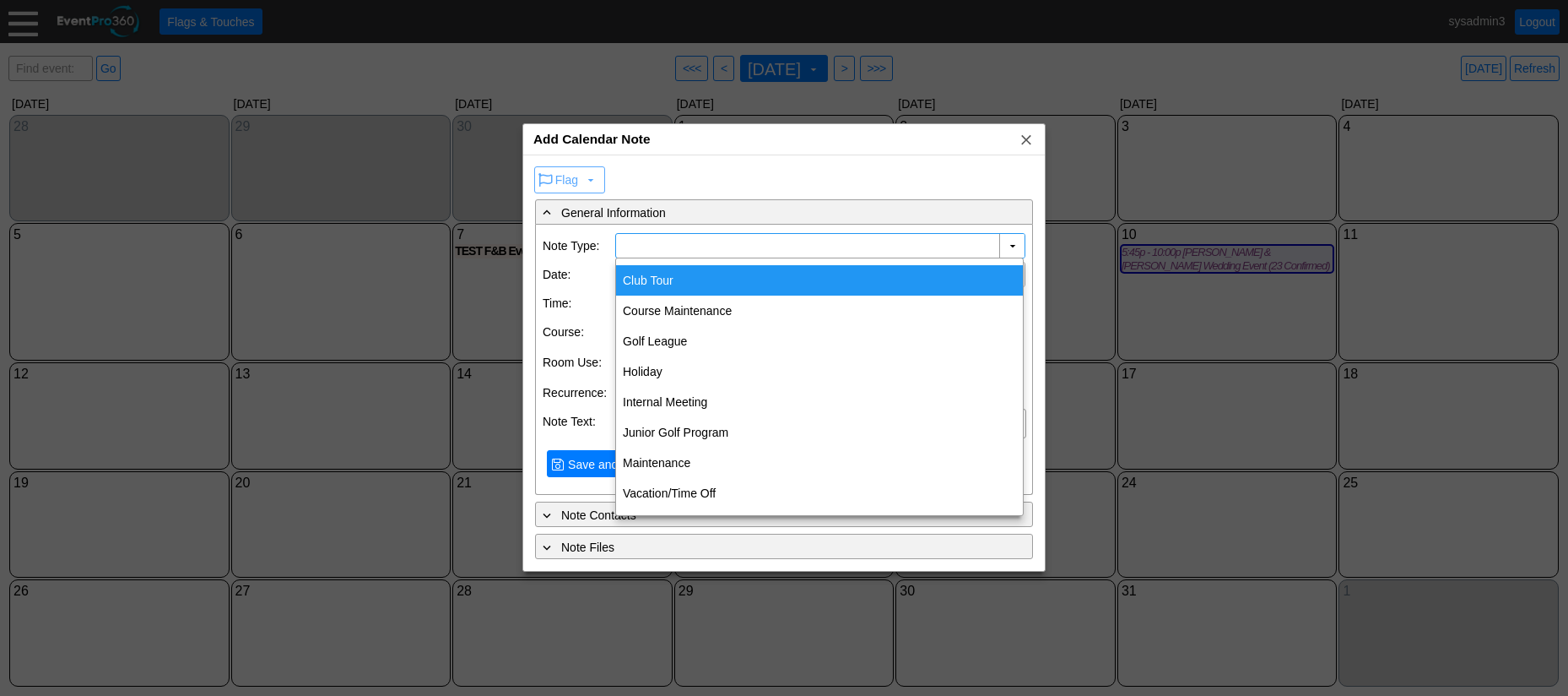
click at [657, 278] on div "Club Tour" at bounding box center [820, 280] width 407 height 31
type input "Club Tour"
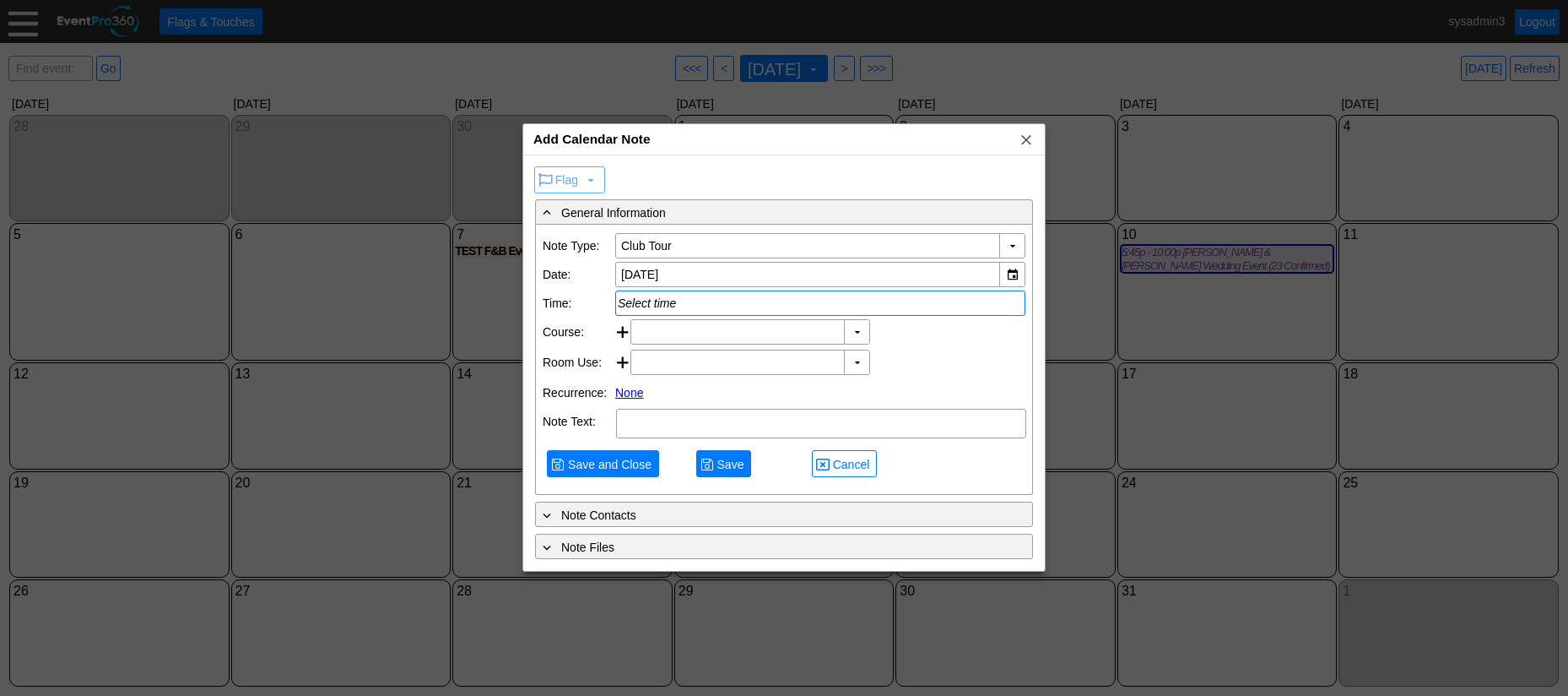
click at [697, 305] on div "Select time" at bounding box center [821, 302] width 405 height 13
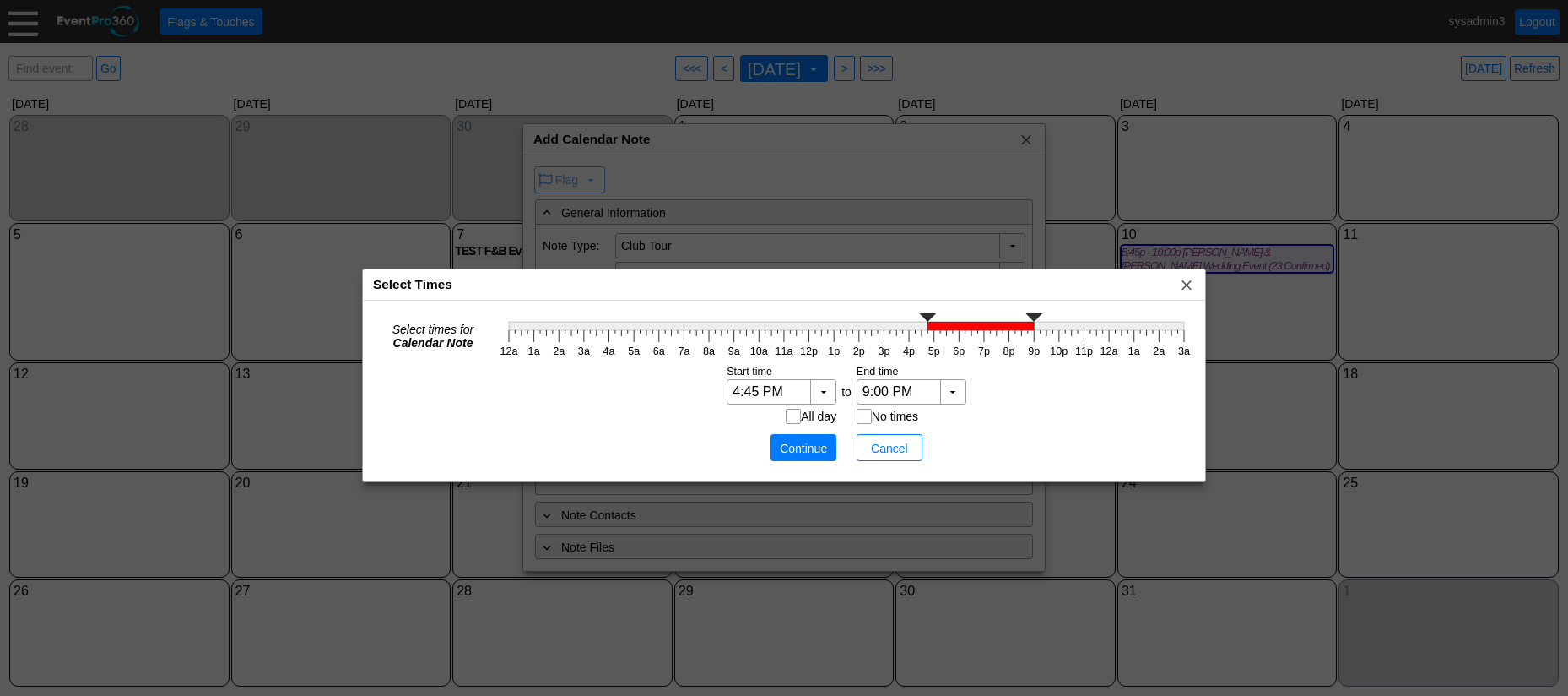
type input "5:00 PM"
click at [931, 344] on icon "12a 1a 2a 3a 4a 5a 6a 7a 8a 9a 10a 11a 12p 1p 2p 3p 4p 5p 6p 7p 8p 9p 10p 11p 1…" at bounding box center [847, 335] width 701 height 51
type input "5:15 PM"
click at [930, 319] on icon "12a 1a 2a 3a 4a 5a 6a 7a 8a 9a 10a 11a 12p 1p 2p 3p 4p 5p 6p 7p 8p 9p 10p 11p 1…" at bounding box center [847, 335] width 701 height 51
click at [944, 320] on icon "12a 1a 2a 3a 4a 5a 6a 7a 8a 9a 10a 11a 12p 1p 2p 3p 4p 5p 6p 7p 8p 9p 10p 11p 1…" at bounding box center [847, 335] width 701 height 51
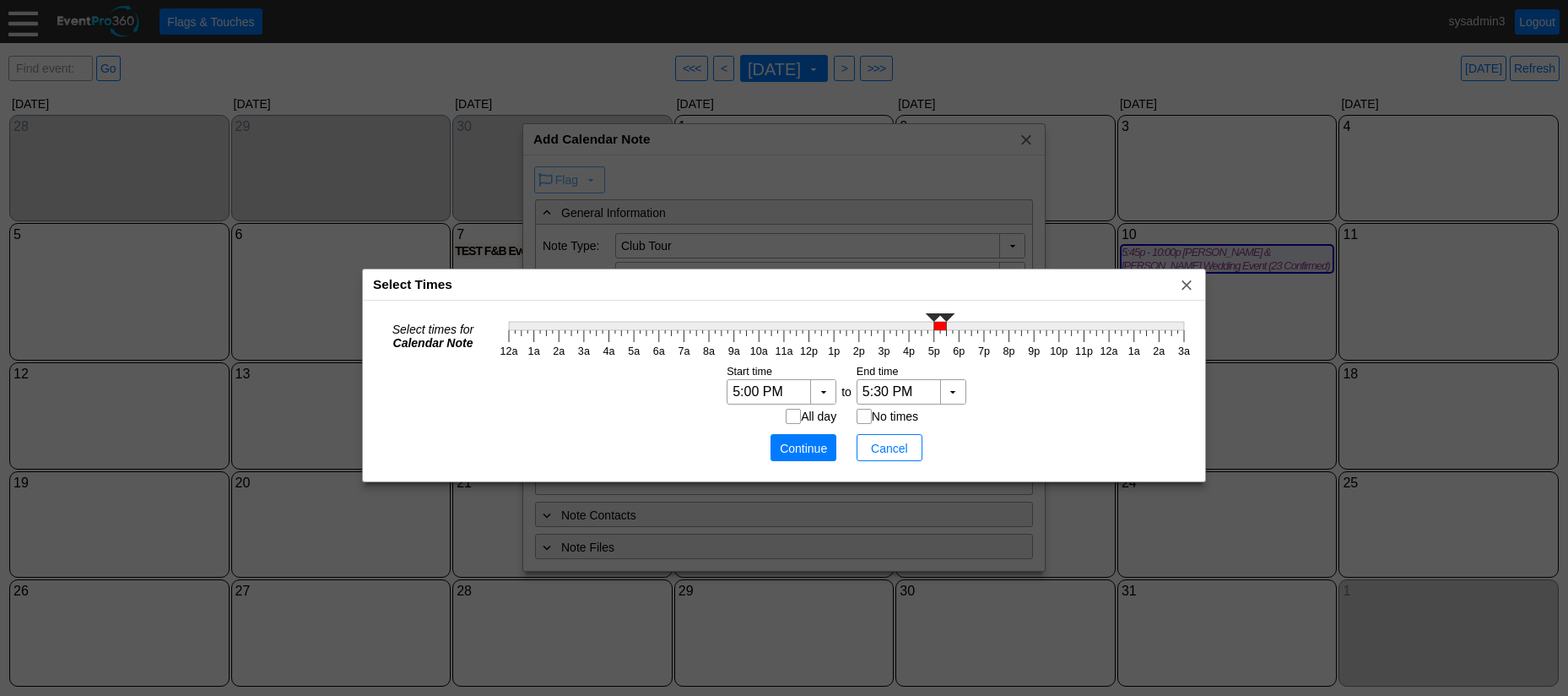
type input "5:15 PM"
click at [931, 322] on g at bounding box center [846, 322] width 675 height 17
click at [805, 447] on span "Continue" at bounding box center [804, 448] width 51 height 17
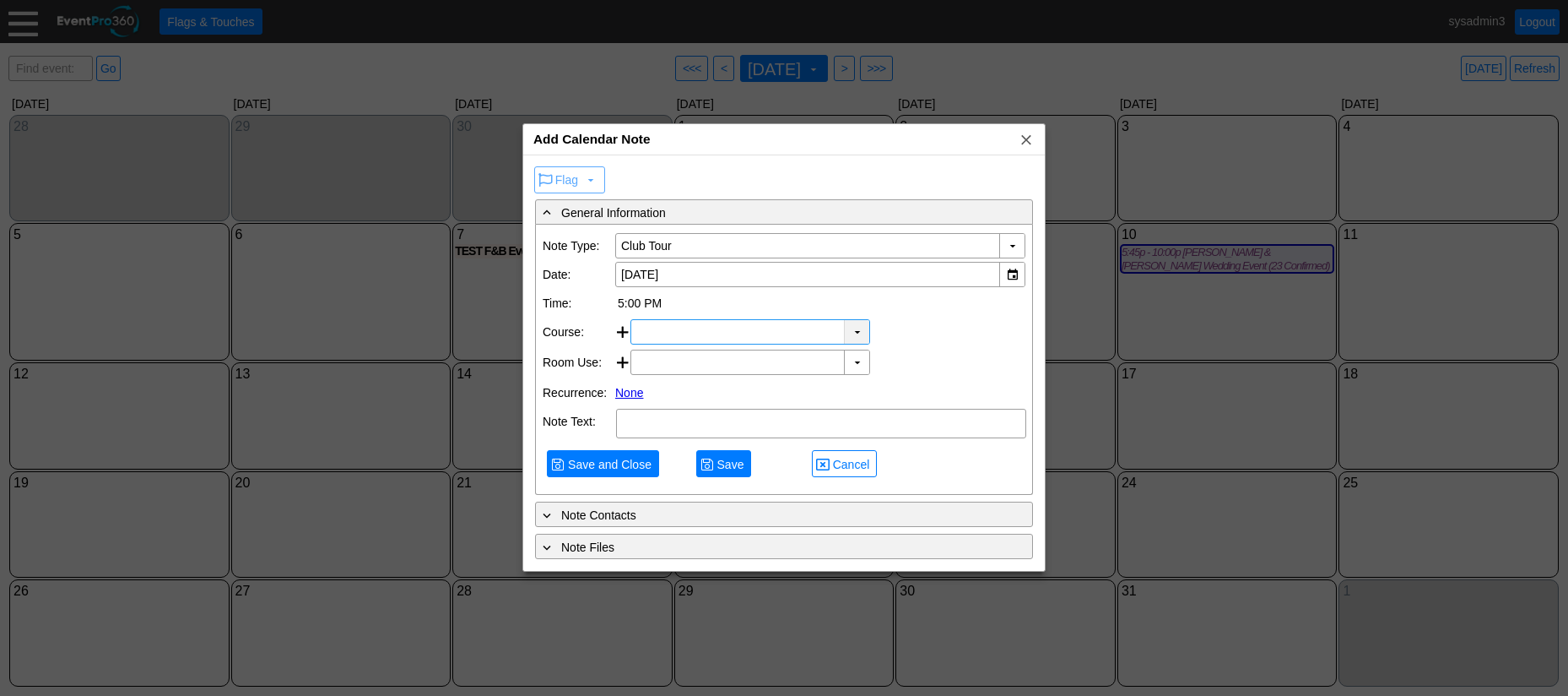
click at [858, 329] on div "▼" at bounding box center [856, 331] width 26 height 24
click at [927, 329] on div "▼ Χ Select time" at bounding box center [828, 331] width 395 height 26
click at [854, 365] on div "▼" at bounding box center [856, 362] width 26 height 24
click at [919, 338] on div "▼ Χ Select time" at bounding box center [828, 331] width 395 height 26
click at [656, 417] on textarea at bounding box center [821, 424] width 410 height 30
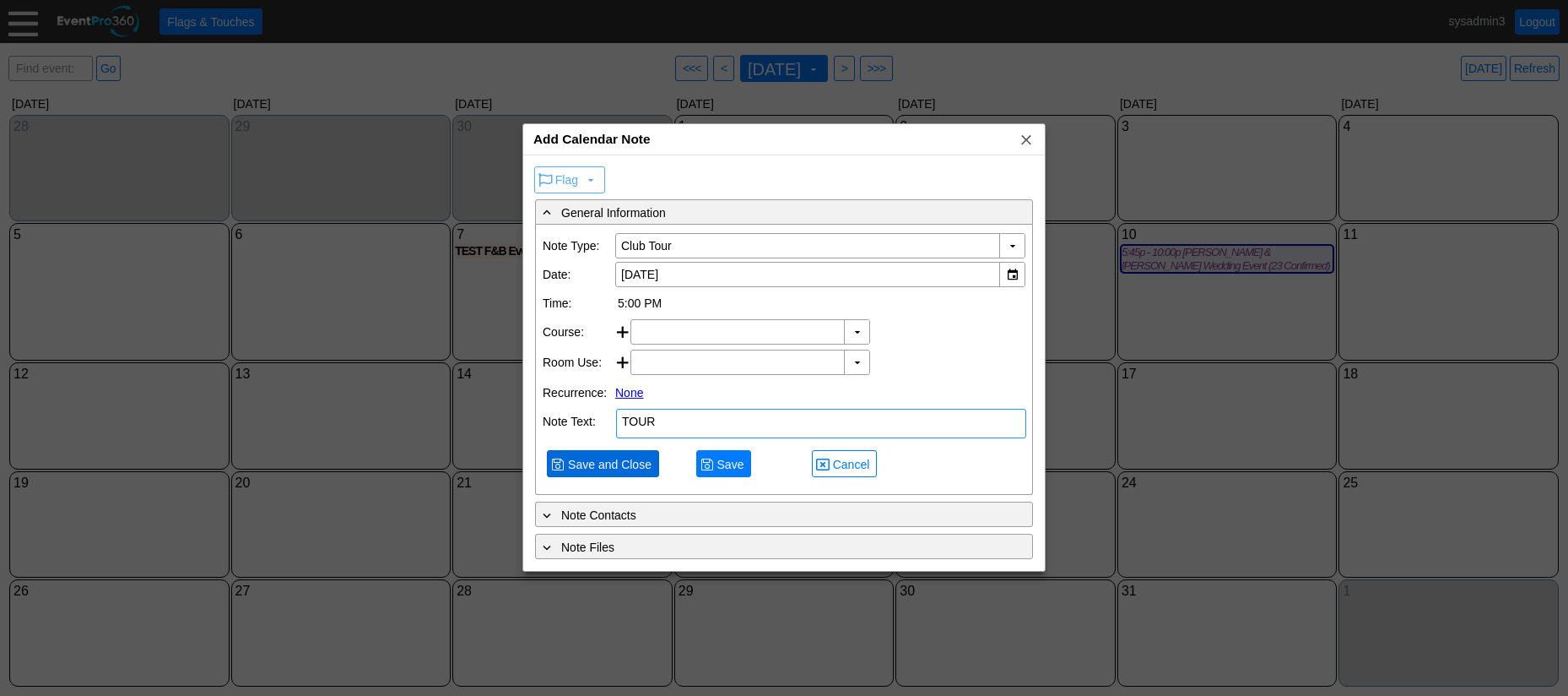
type textarea "TOUR"
click at [602, 457] on span "Save and Close" at bounding box center [609, 464] width 91 height 17
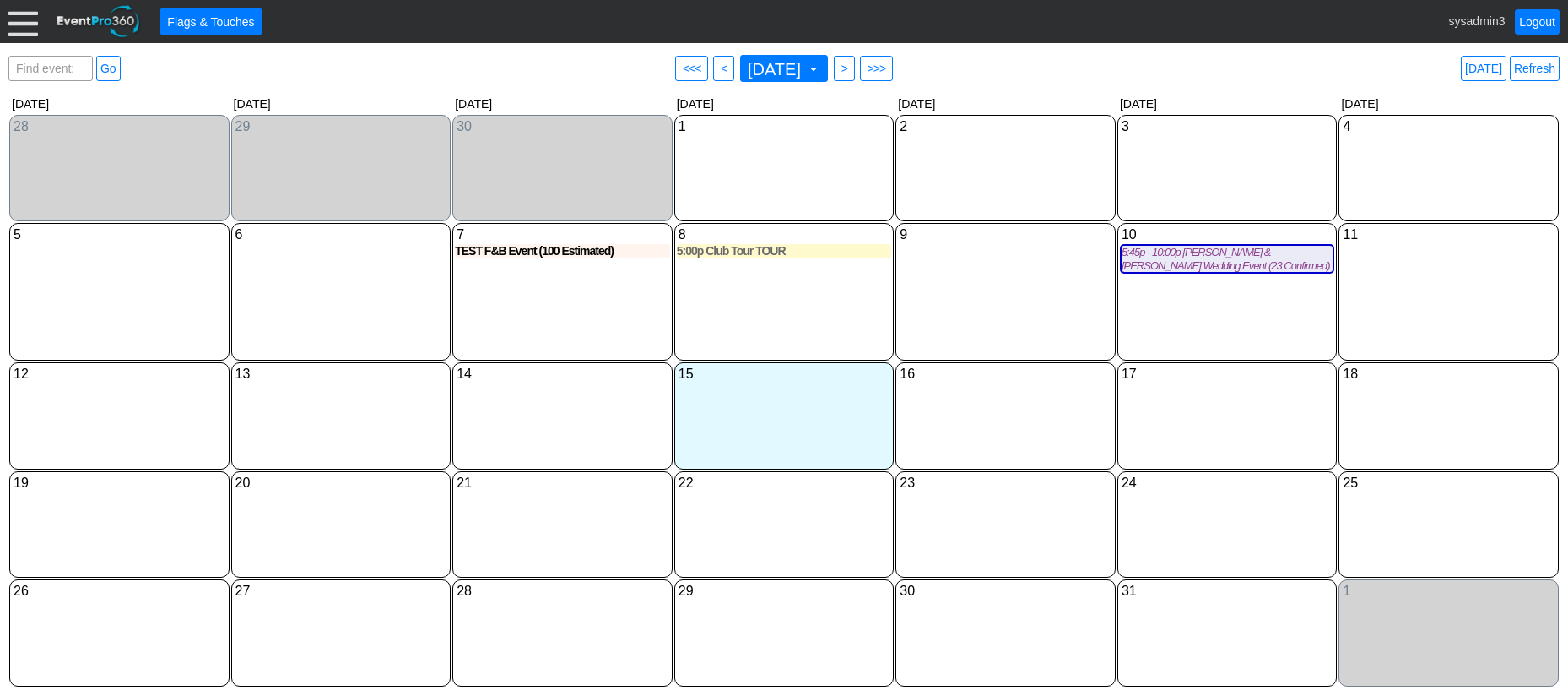
click at [24, 25] on div at bounding box center [24, 22] width 30 height 30
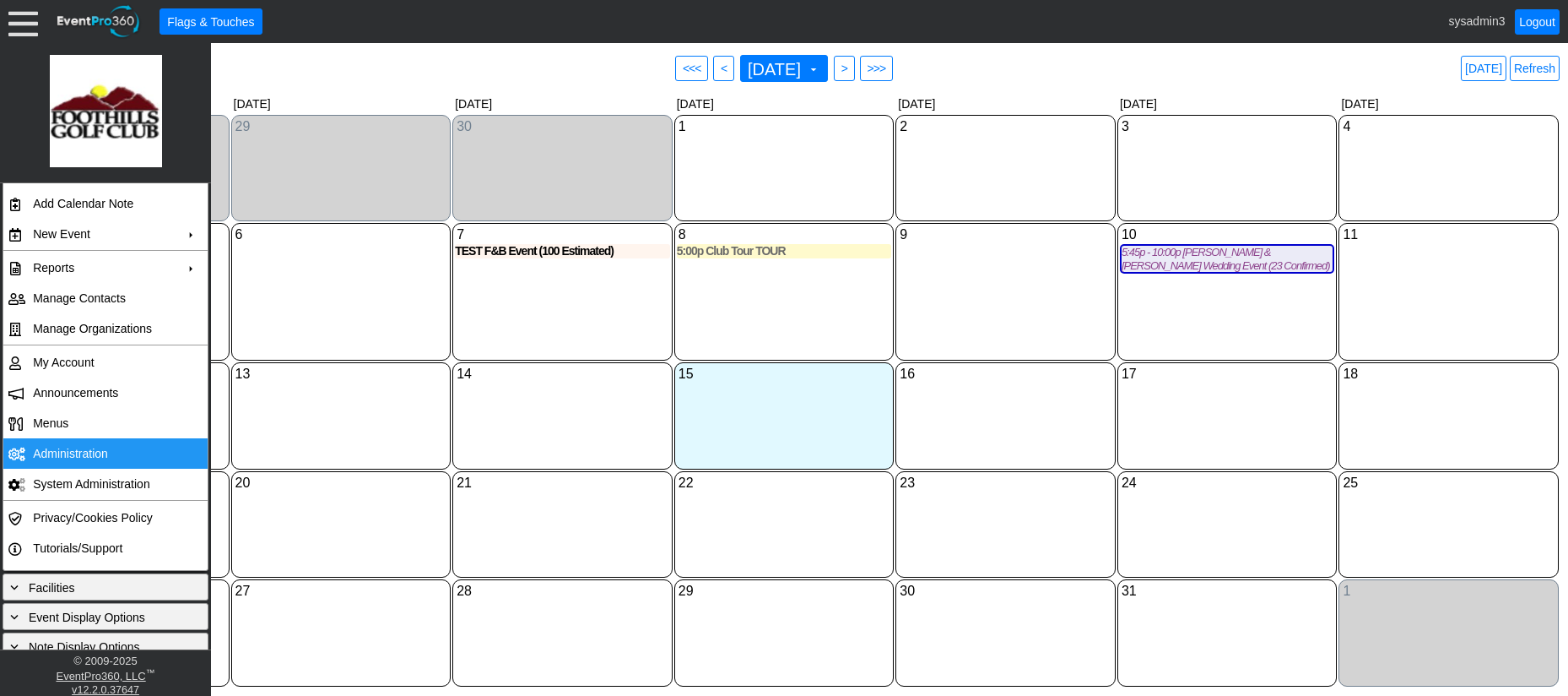
scroll to position [167, 0]
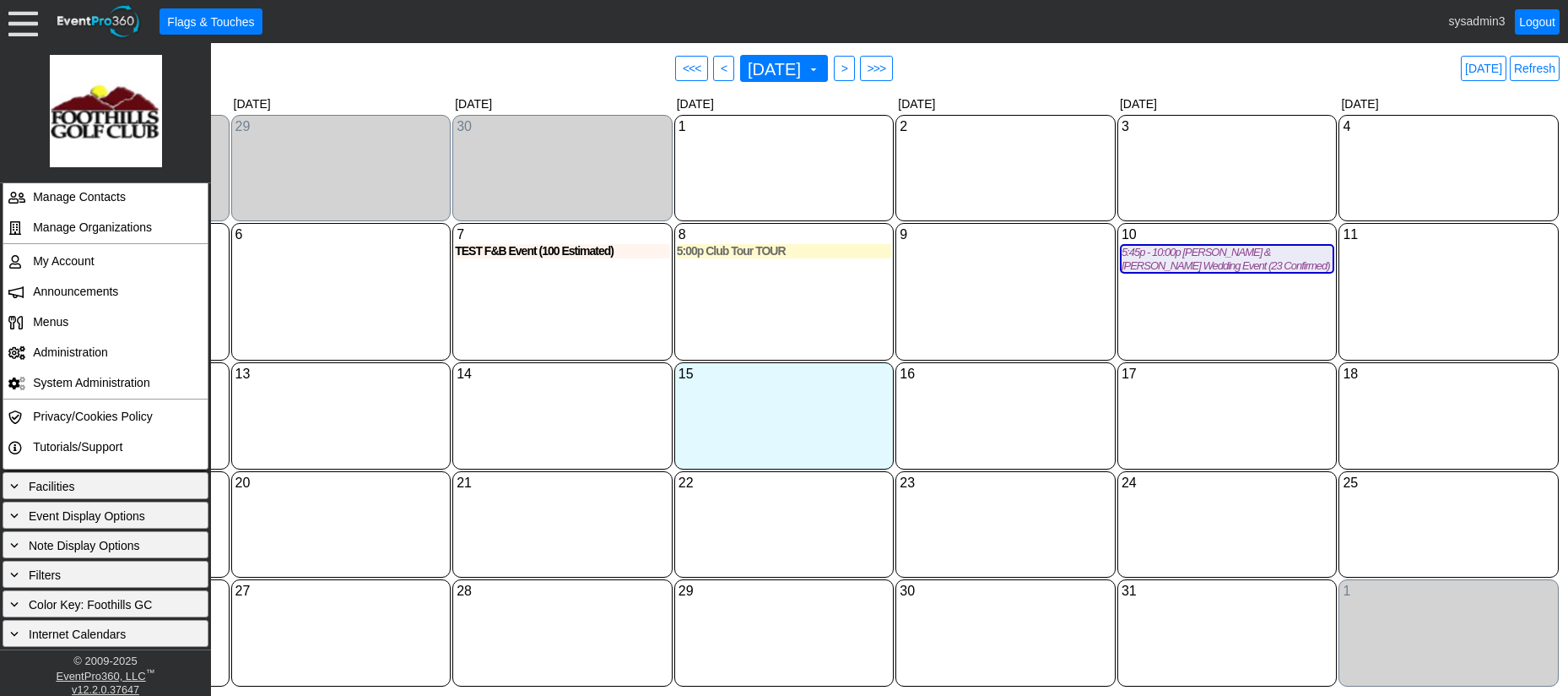
click at [566, 412] on div "14 [DATE]" at bounding box center [563, 416] width 220 height 107
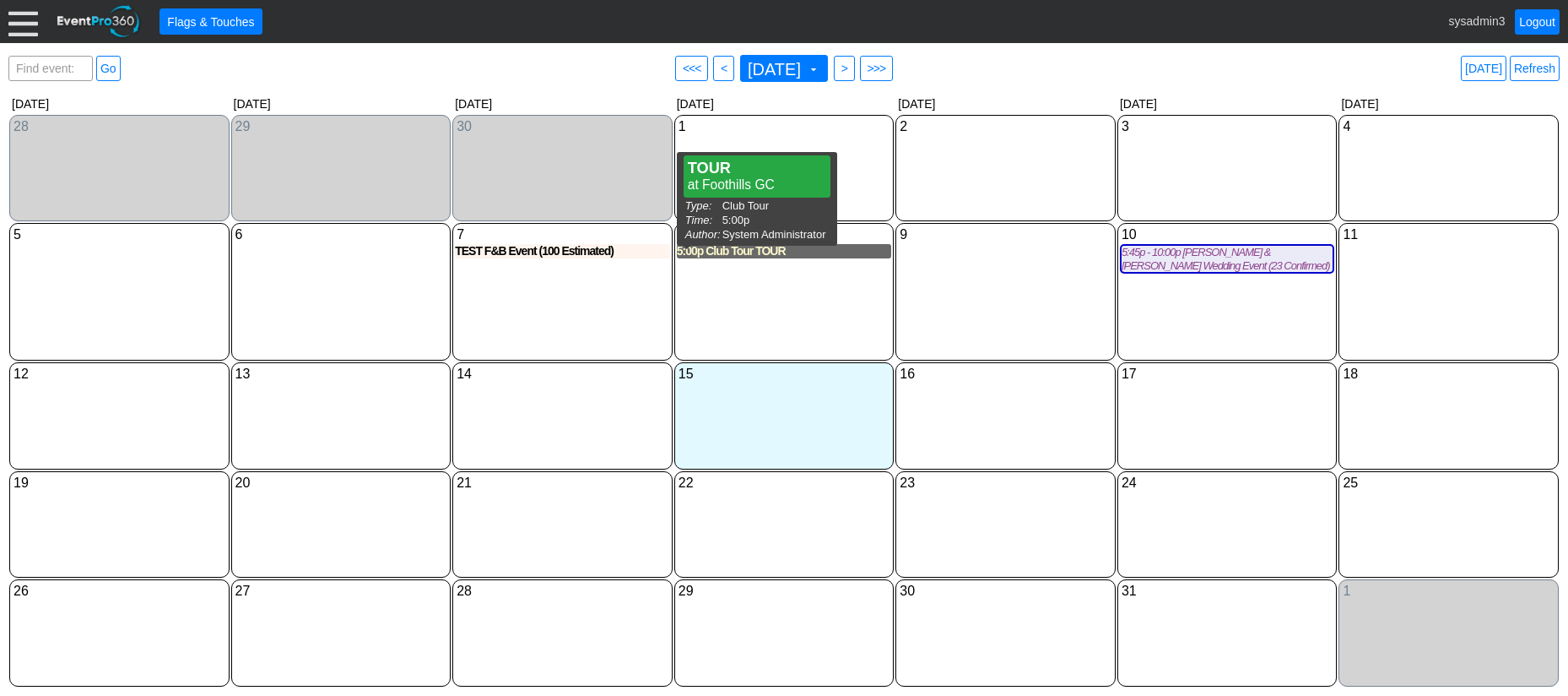
click at [731, 255] on div "5:00p Club Tour TOUR" at bounding box center [784, 251] width 215 height 14
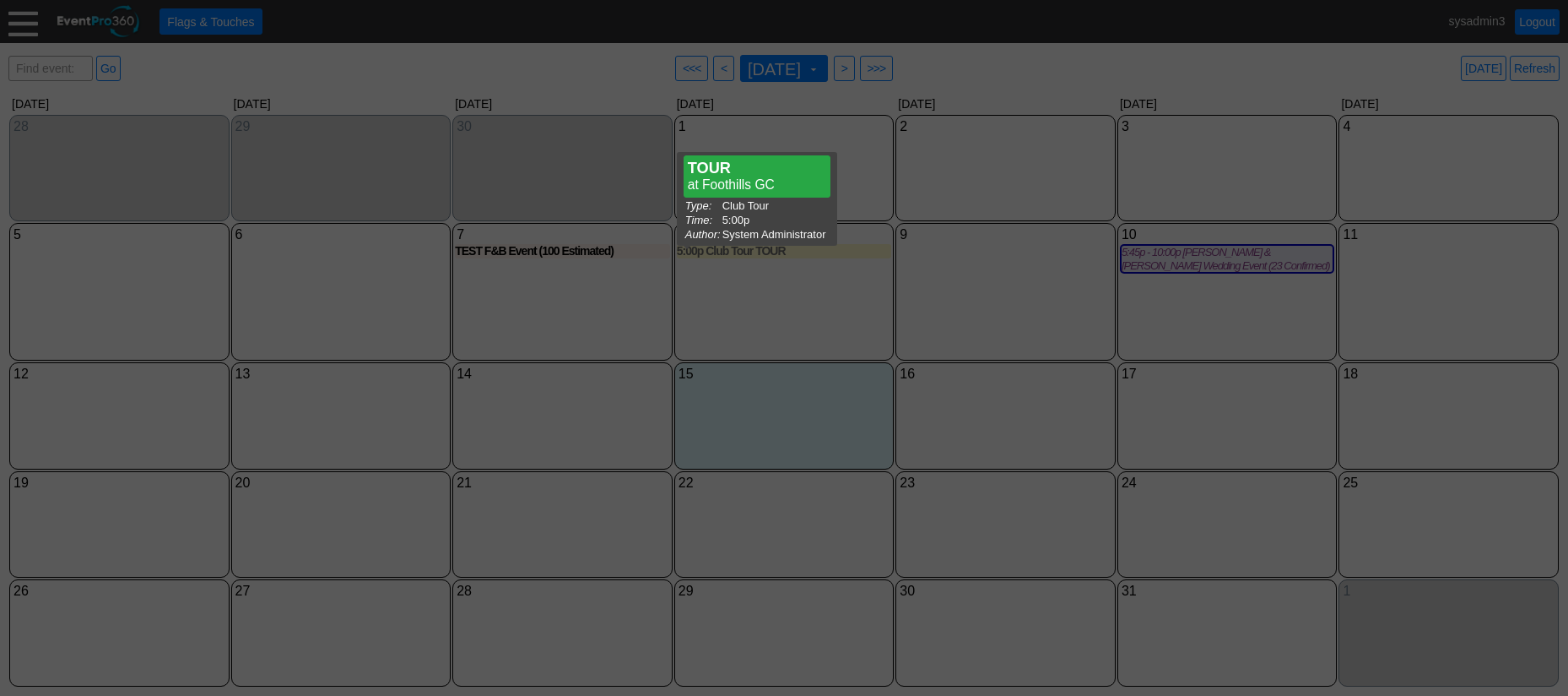
type input "[DATE]"
type textarea "TOUR"
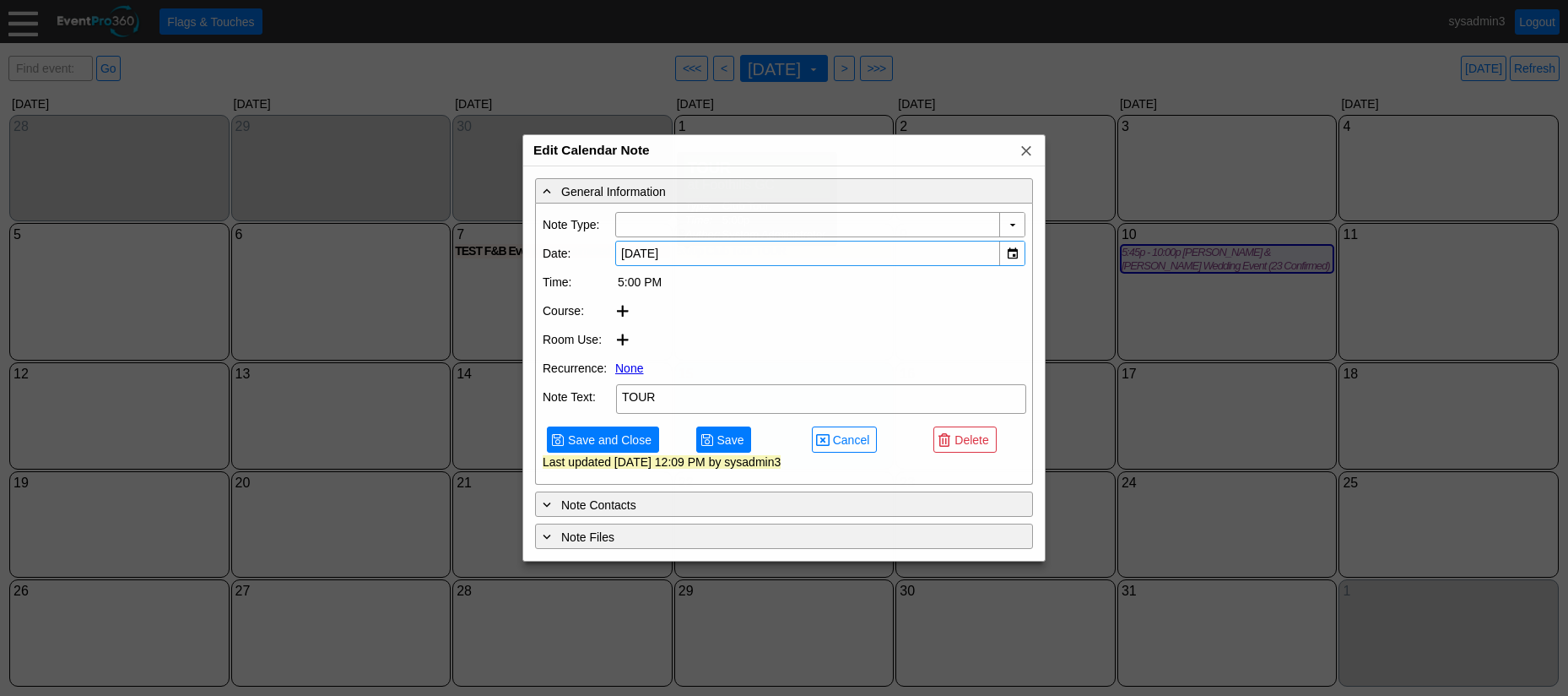
type input "Club Tour"
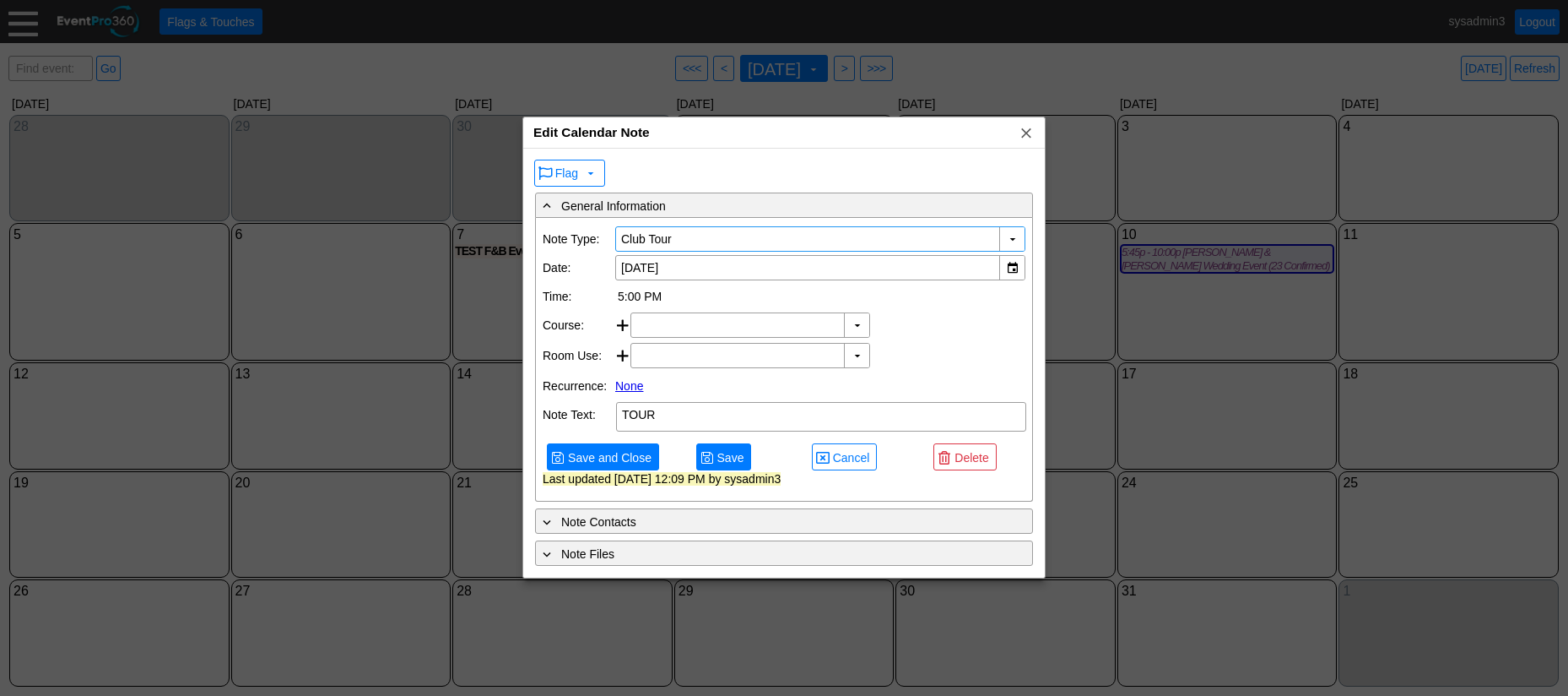
click at [711, 240] on input "Club Tour" at bounding box center [808, 239] width 375 height 24
click at [1012, 238] on div "▼" at bounding box center [1012, 239] width 26 height 24
click at [1083, 324] on div at bounding box center [784, 348] width 1568 height 696
click at [1026, 133] on span "x" at bounding box center [1026, 132] width 17 height 17
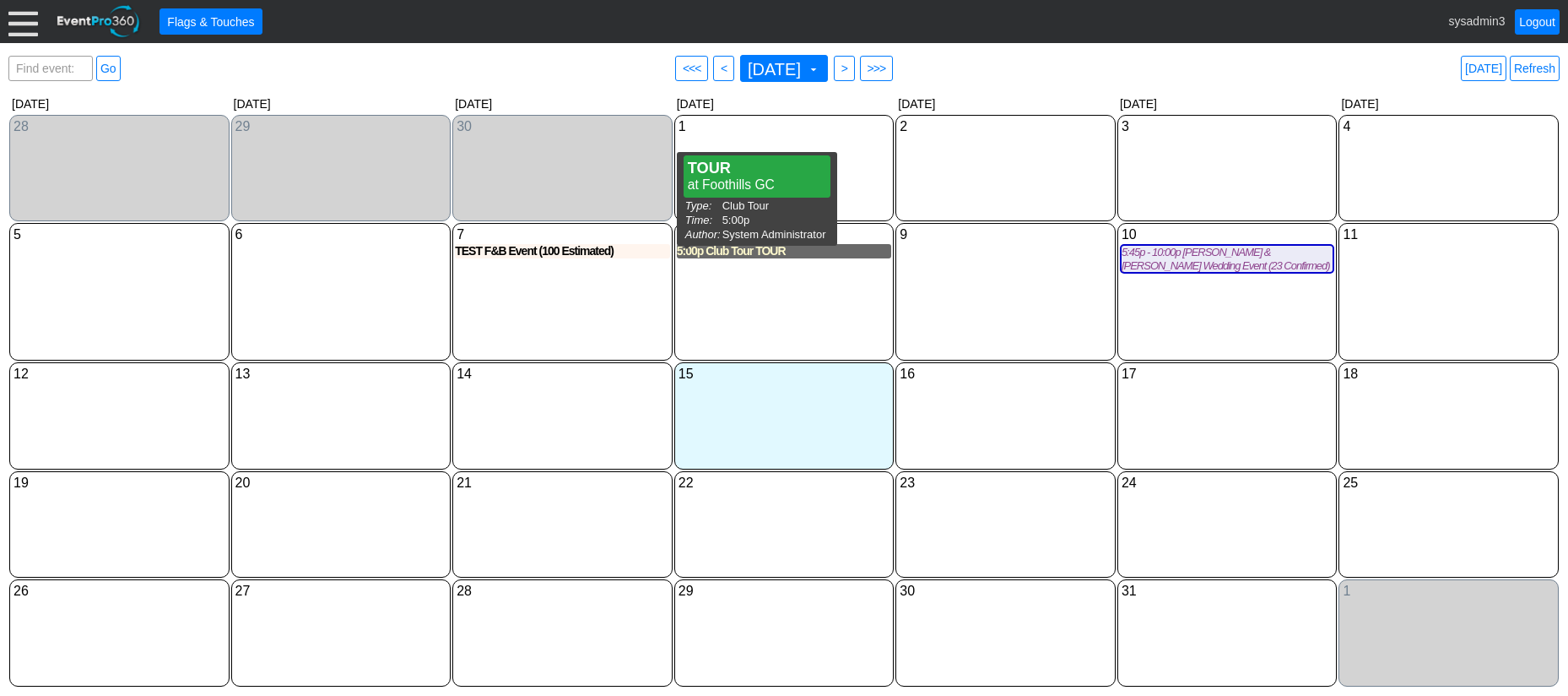
click at [749, 254] on div "5:00p Club Tour TOUR" at bounding box center [784, 251] width 215 height 14
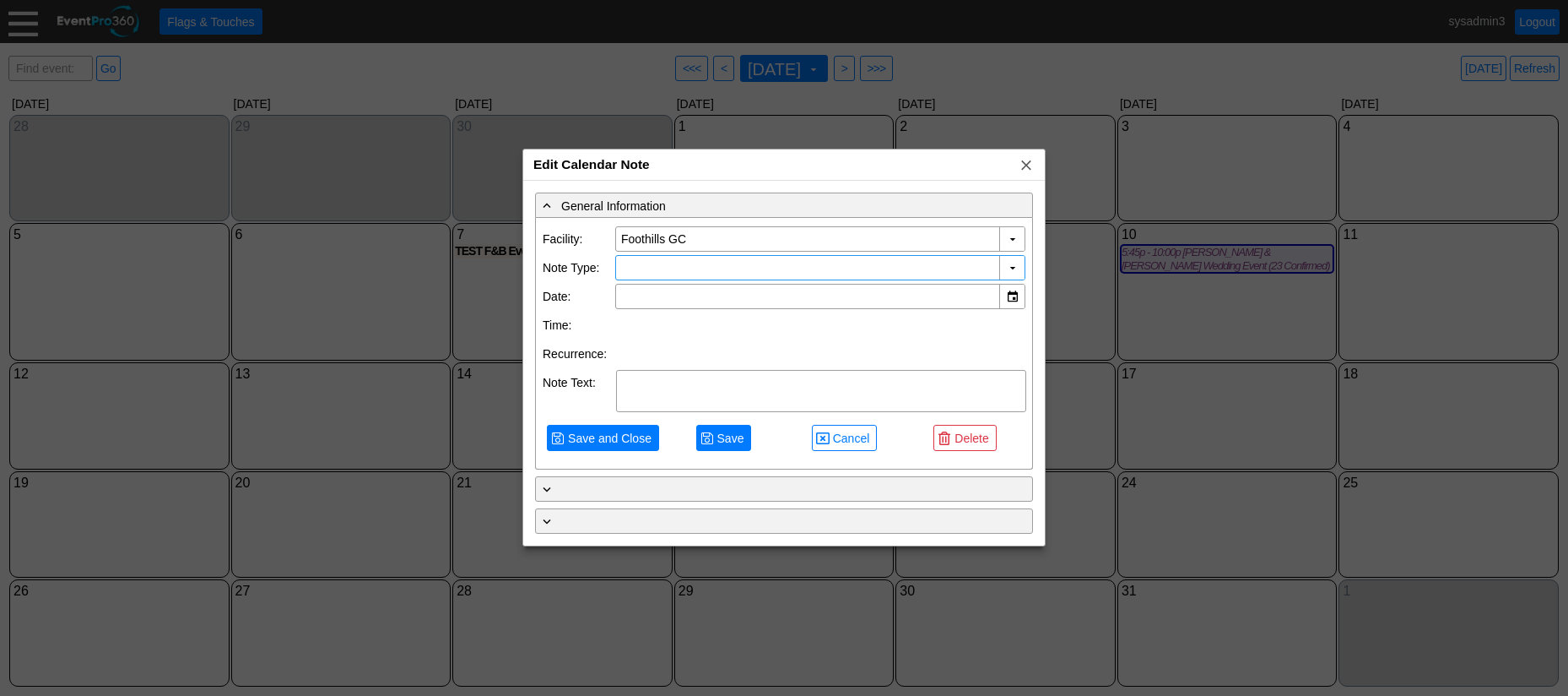
type input "[DATE]"
type textarea "TOUR"
type input "Club Tour"
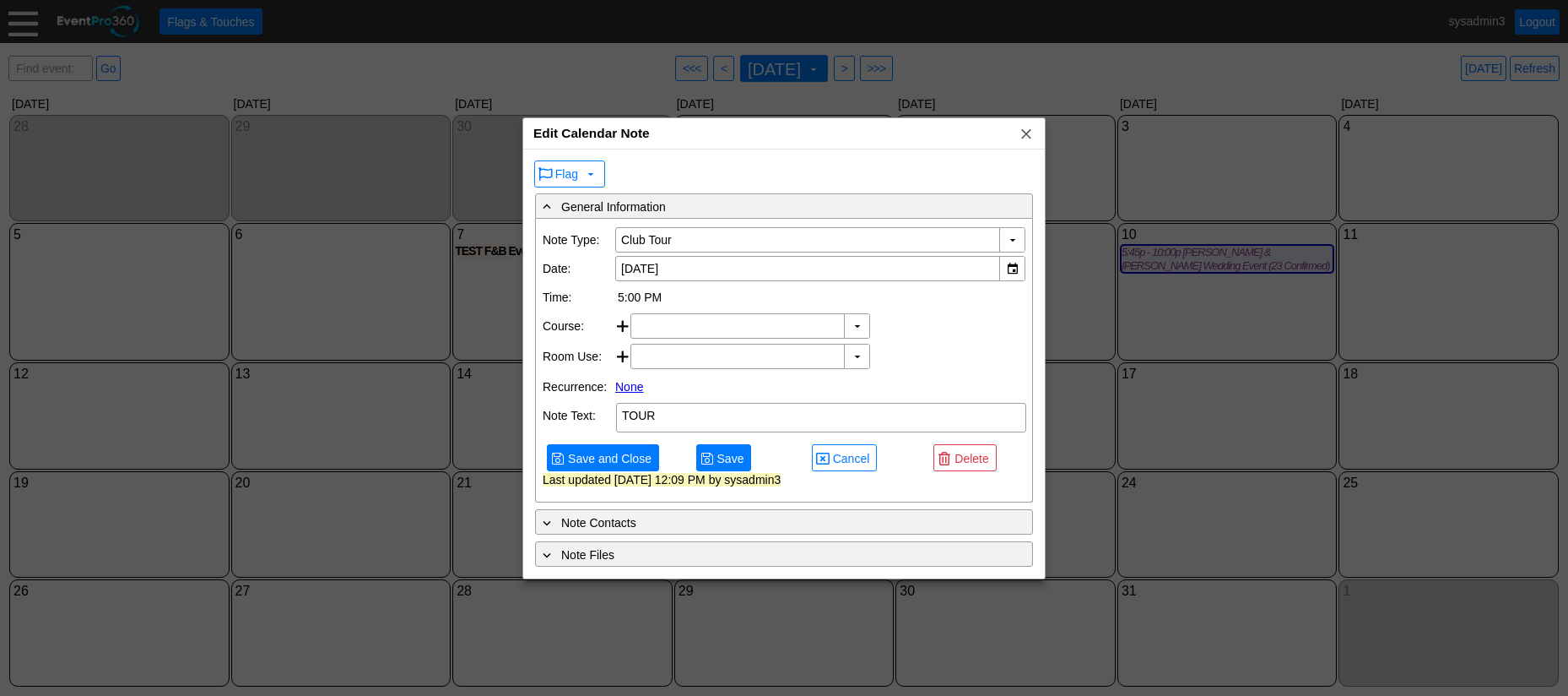
click at [629, 383] on link "None" at bounding box center [629, 386] width 28 height 13
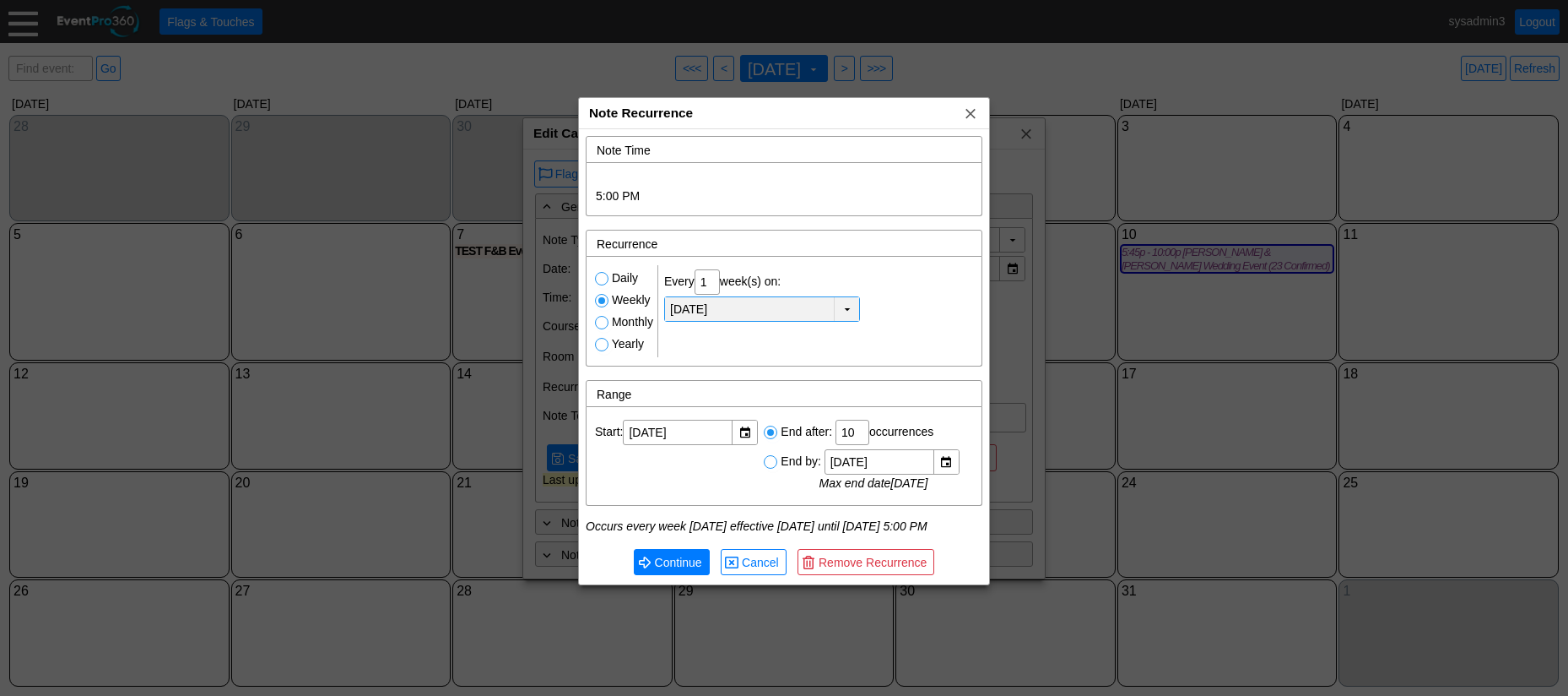
click at [845, 302] on td "▼" at bounding box center [846, 308] width 26 height 24
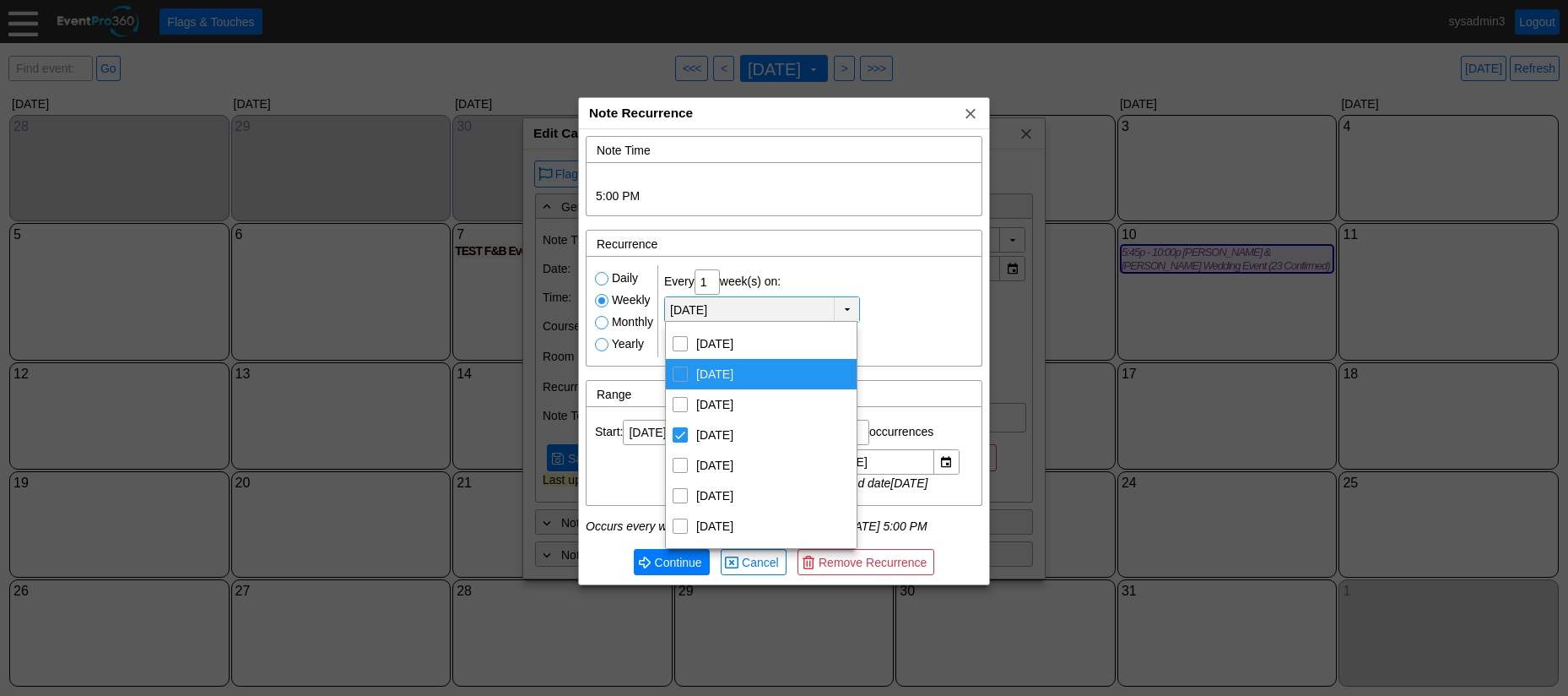
click at [905, 325] on div "Daily Weekly Monthly Yearly Every: Χ 1 day(s) Every weekday Χ" at bounding box center [784, 311] width 395 height 109
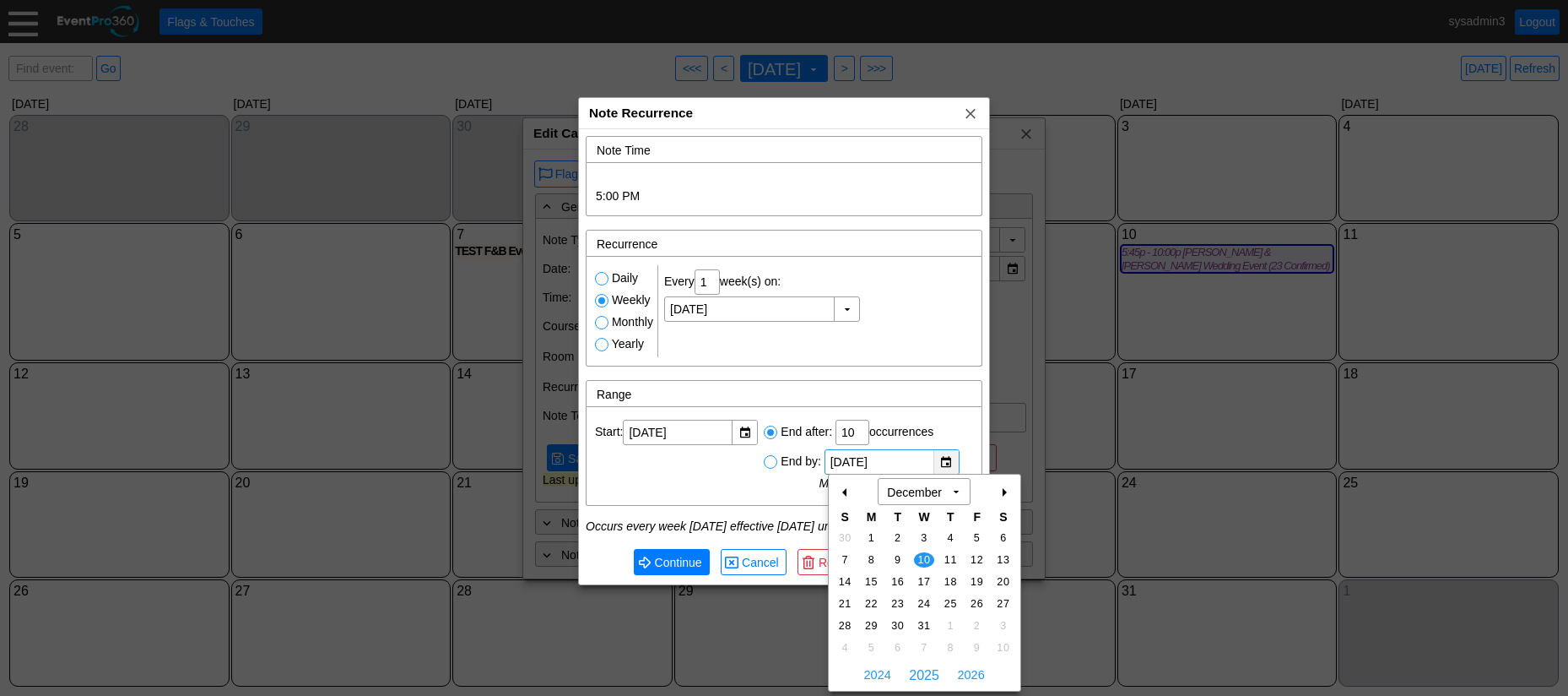
click at [949, 464] on div "▼" at bounding box center [946, 462] width 26 height 24
radio input "true"
click at [917, 337] on div "Daily Weekly Monthly Yearly Every: Χ 1 day(s) Every weekday Χ" at bounding box center [784, 311] width 395 height 109
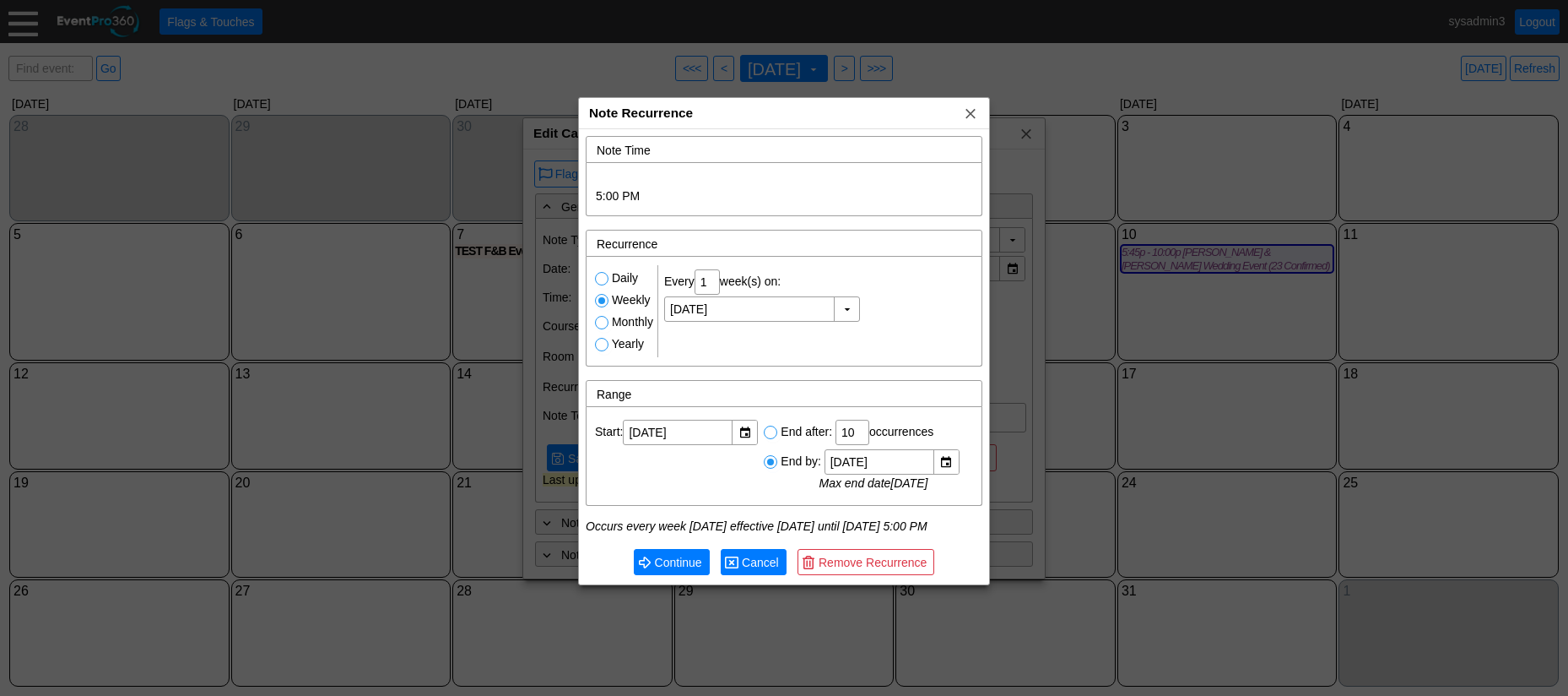
click at [760, 571] on span "Cancel" at bounding box center [761, 562] width 44 height 17
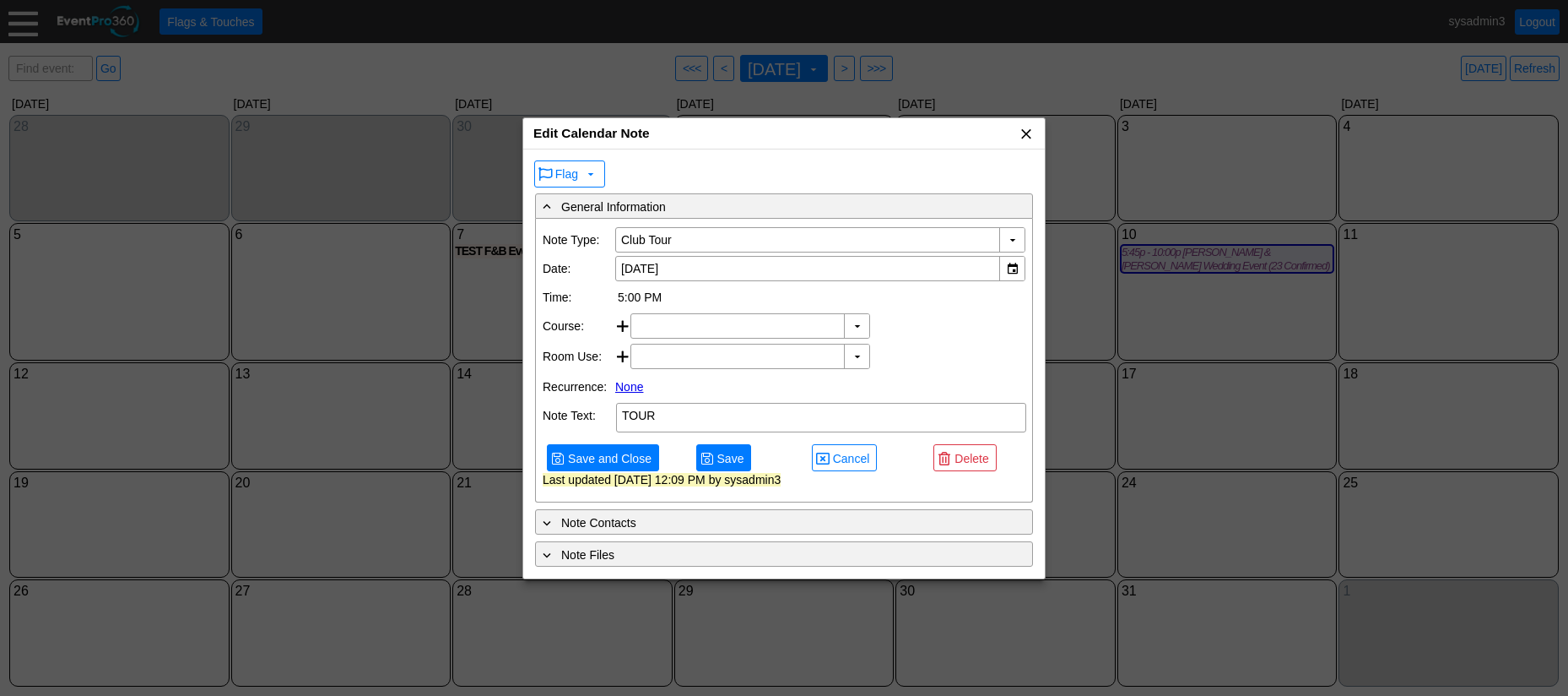
click at [1023, 134] on span "x" at bounding box center [1026, 133] width 17 height 17
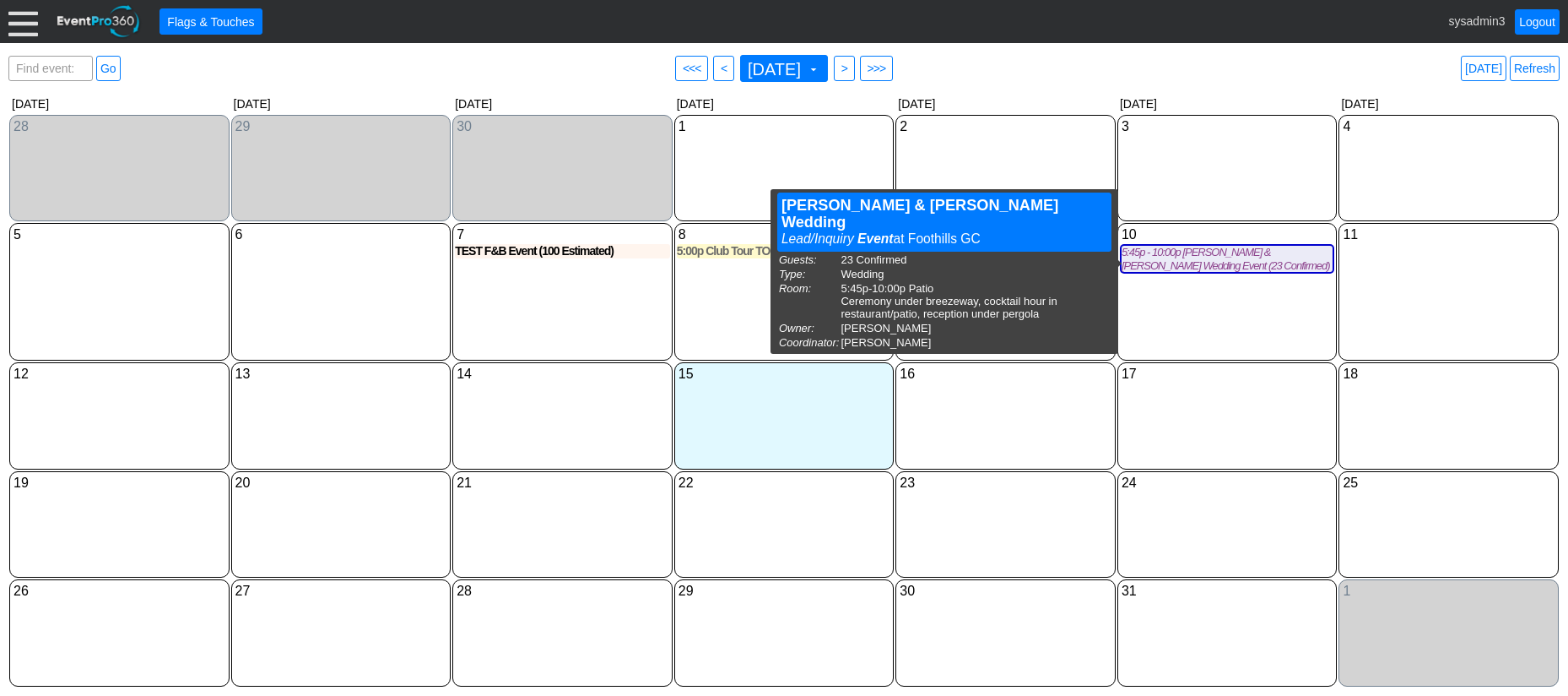
click at [1206, 321] on div "10 Friday 5:45p - 10:00p Chrisy & Mick Wedding Event (23 Confirmed) (Patio) Chr…" at bounding box center [1227, 292] width 220 height 137
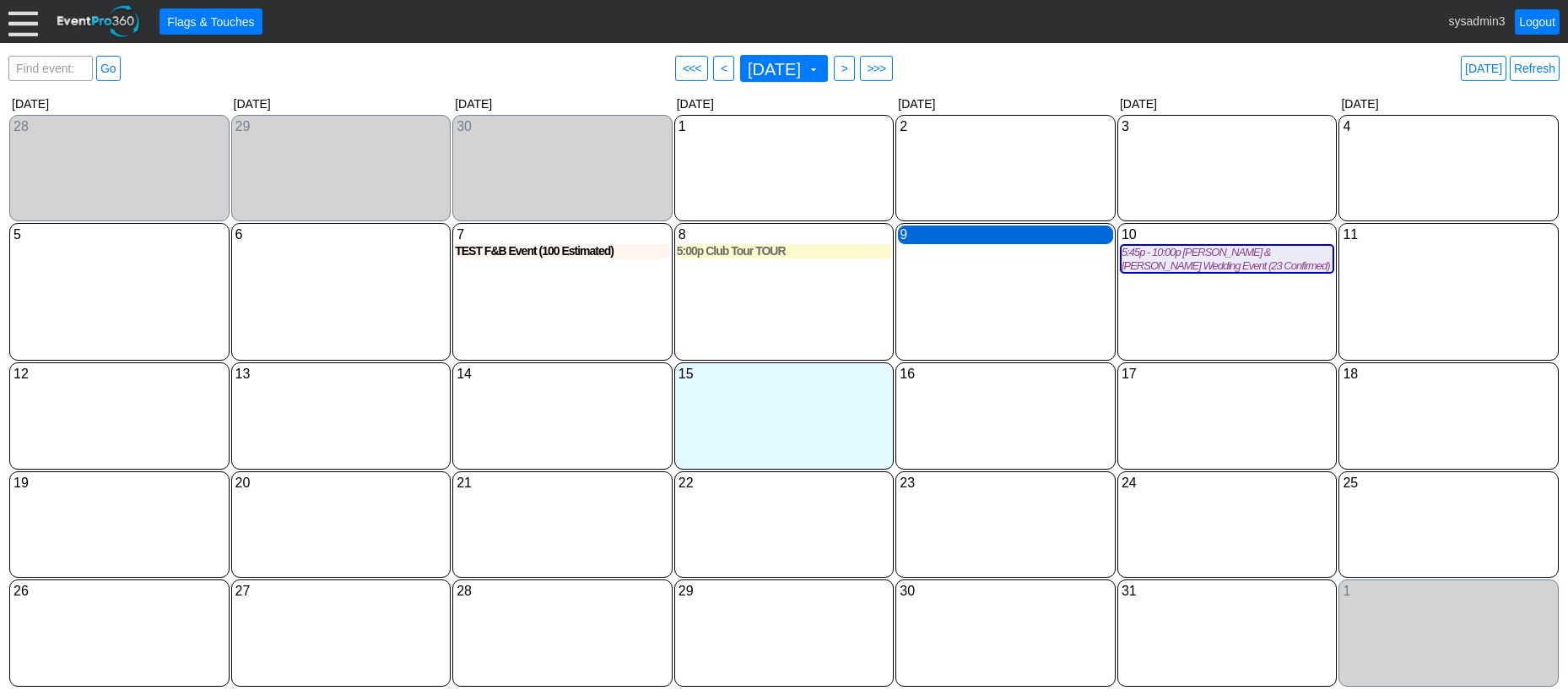
click at [985, 241] on div "9 Thursday" at bounding box center [1005, 234] width 215 height 19
click at [950, 315] on div "9 Thursday" at bounding box center [1005, 292] width 220 height 137
click at [989, 237] on div "9 Thursday" at bounding box center [1005, 234] width 215 height 19
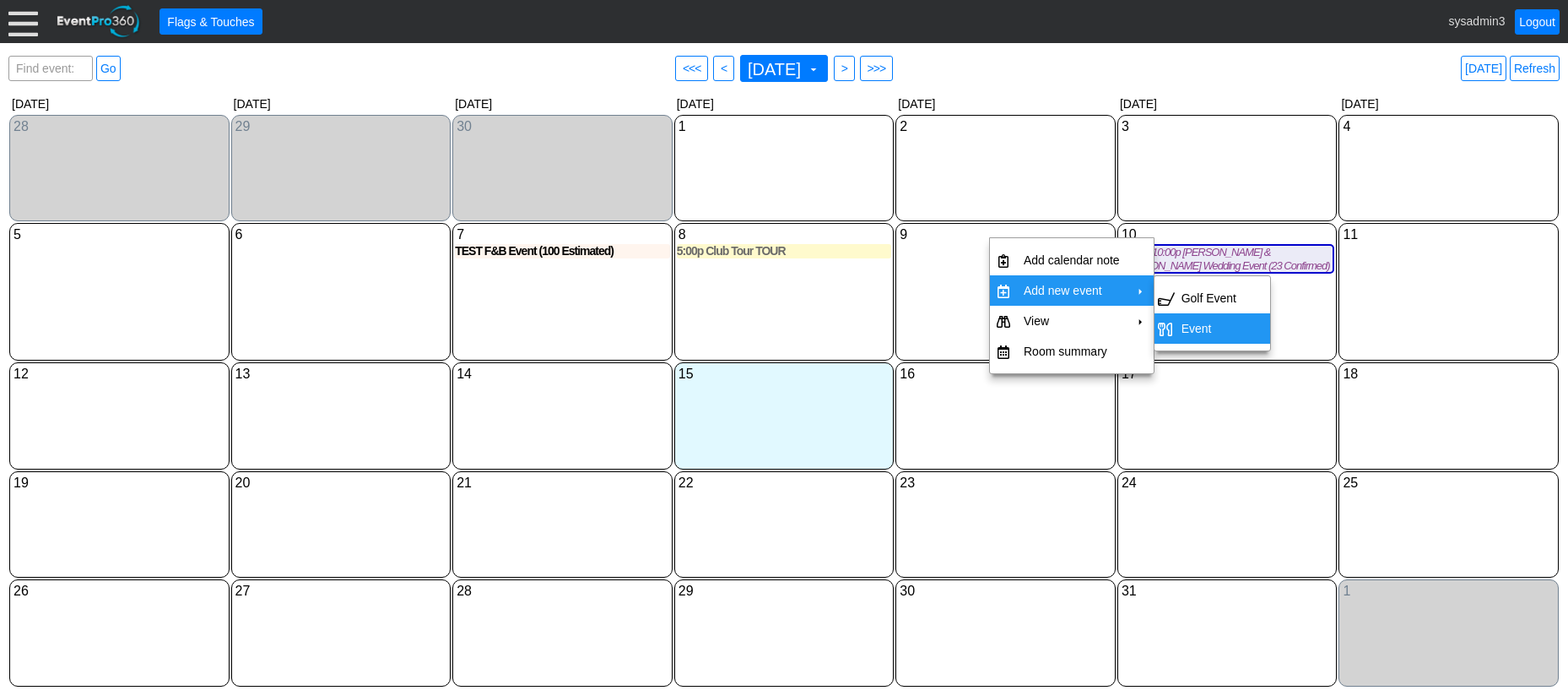
click at [1204, 326] on td "Event" at bounding box center [1209, 329] width 69 height 31
type input "10/9/2025"
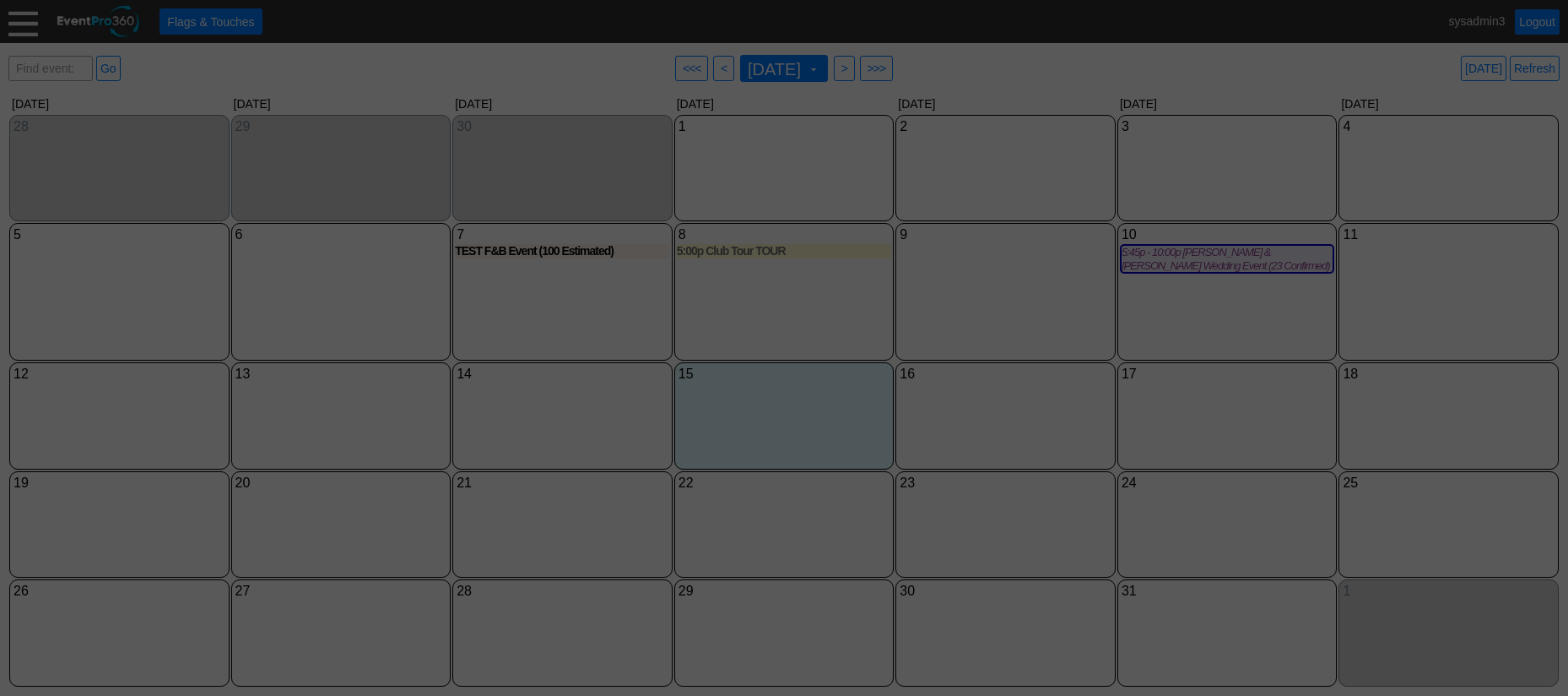
type input "Lead/Inquiry"
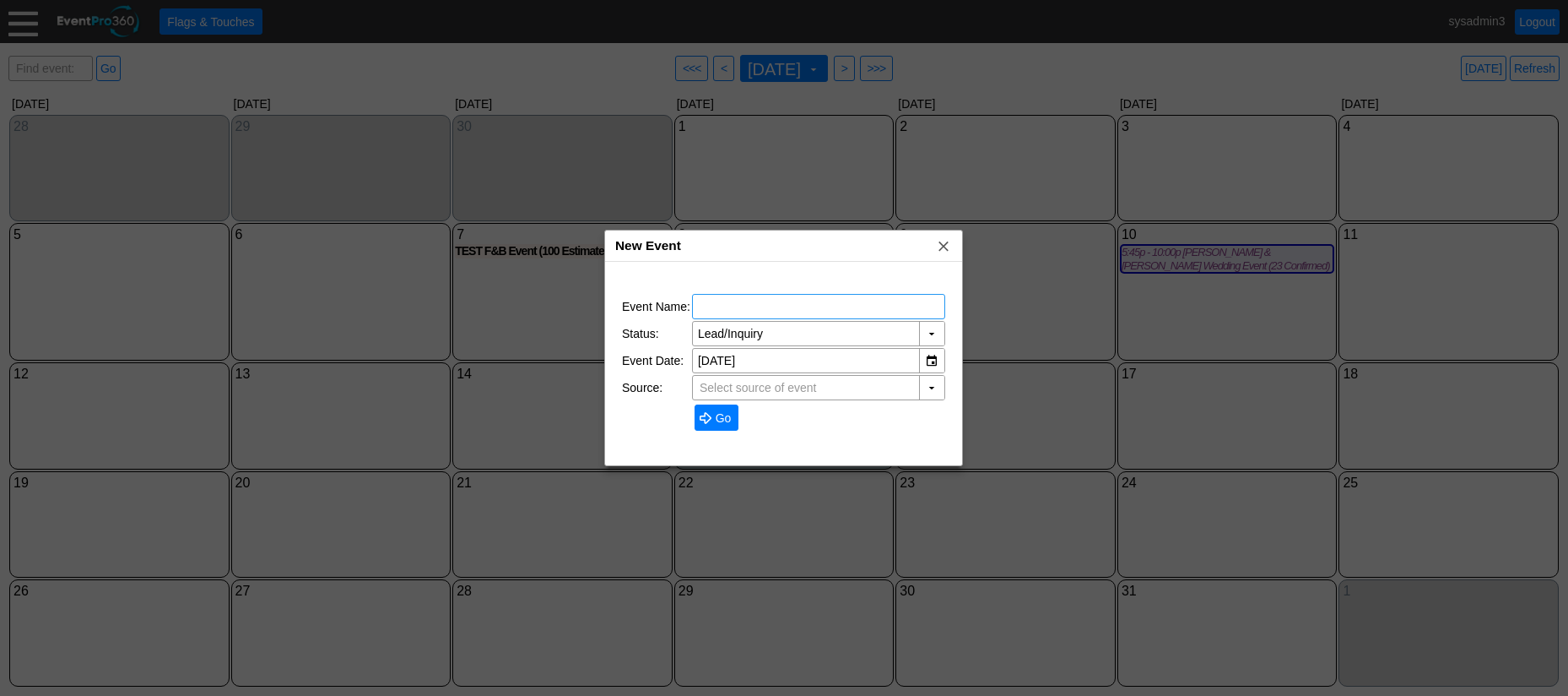
click at [852, 300] on input "text" at bounding box center [819, 306] width 241 height 24
type input "TEST 2"
click at [725, 422] on span "Go" at bounding box center [724, 418] width 23 height 17
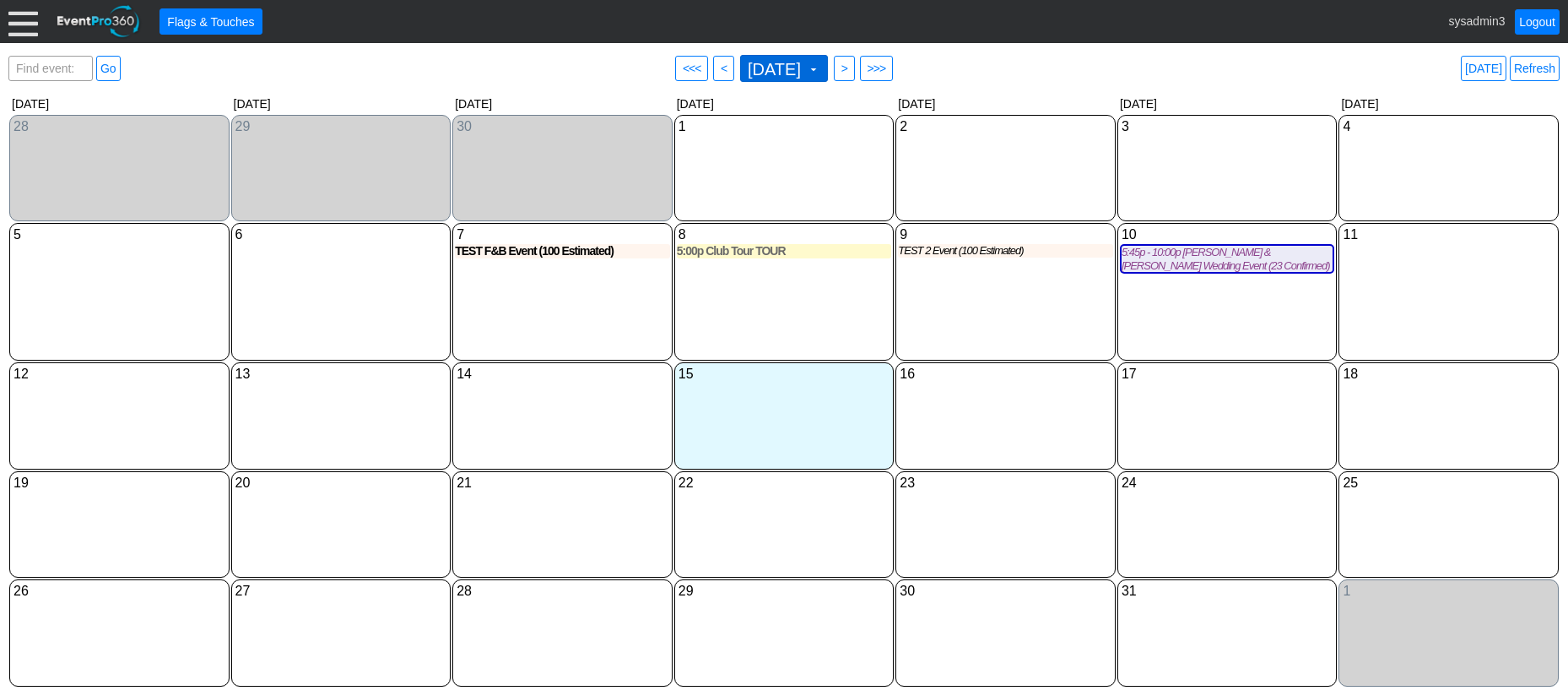
click at [768, 63] on span "October 2025" at bounding box center [774, 69] width 60 height 17
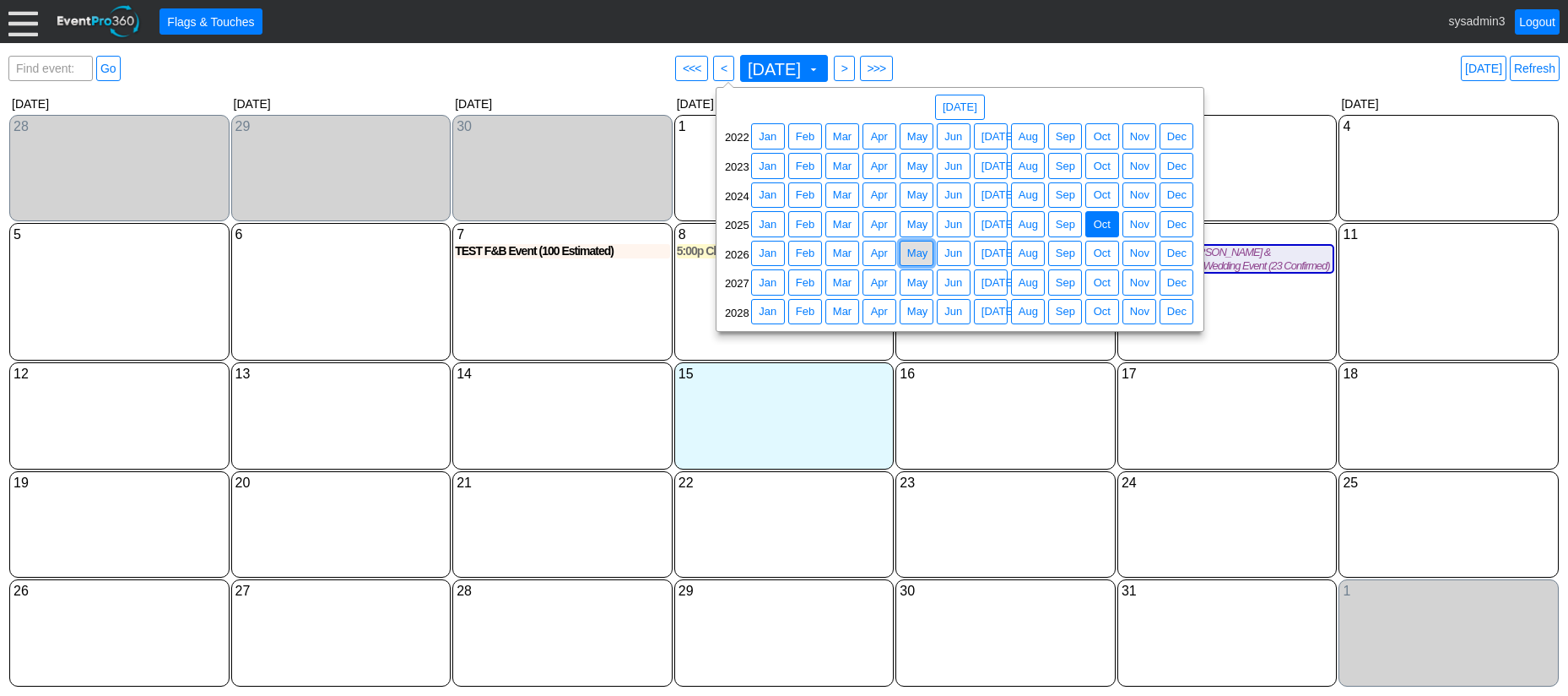
click at [919, 252] on span "May" at bounding box center [917, 253] width 28 height 17
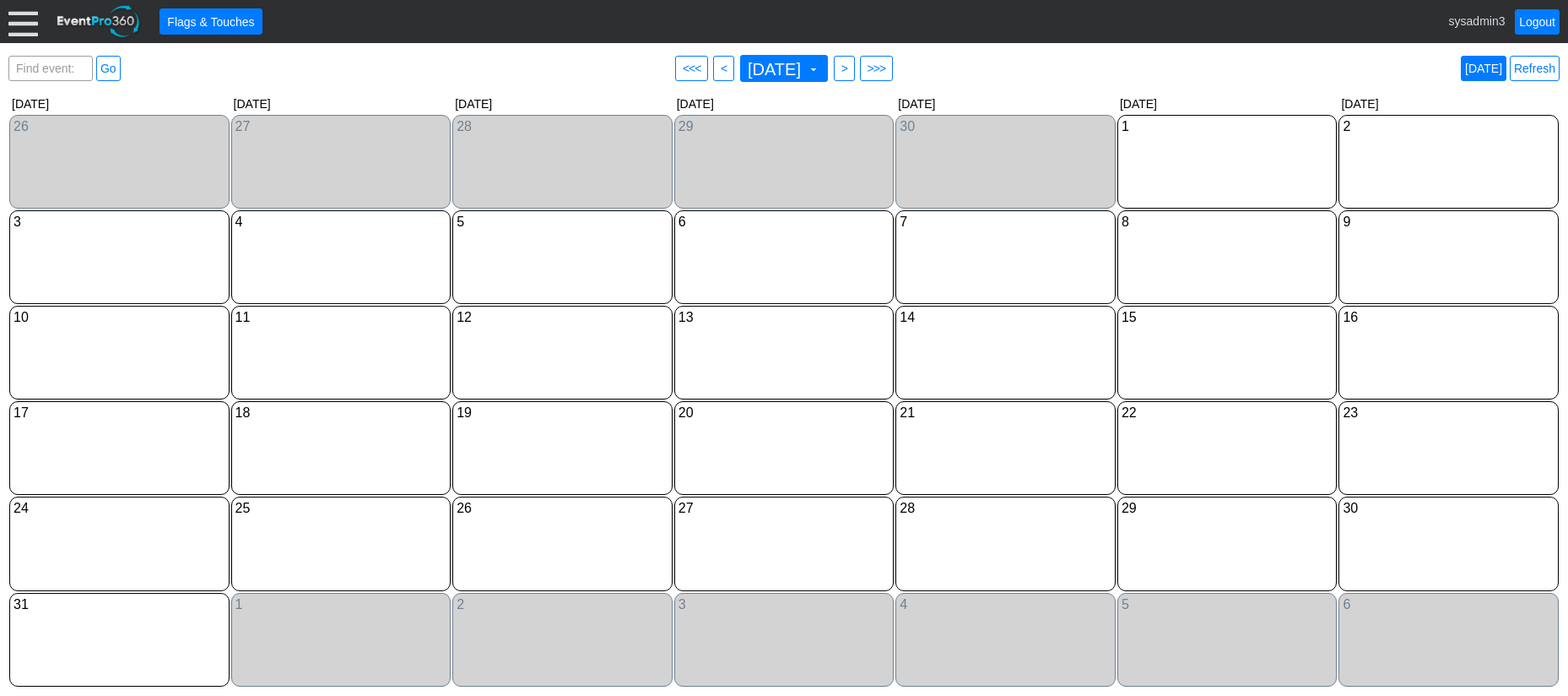
click at [1486, 70] on link "Today" at bounding box center [1483, 68] width 46 height 26
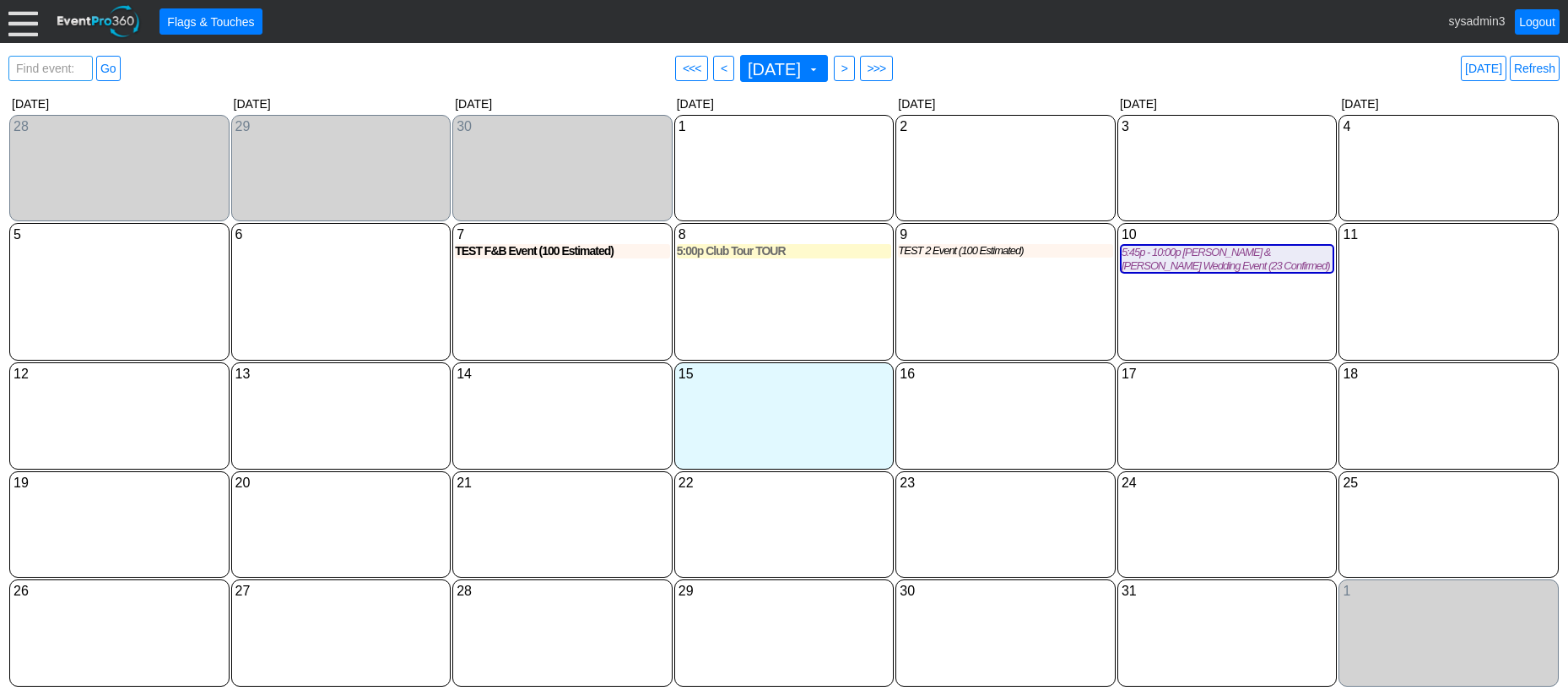
click at [32, 64] on span "Find event: enter title" at bounding box center [50, 77] width 76 height 41
click at [45, 68] on input "Christy" at bounding box center [50, 68] width 72 height 24
type input "Chrisy"
click at [113, 64] on link "Go" at bounding box center [108, 68] width 25 height 26
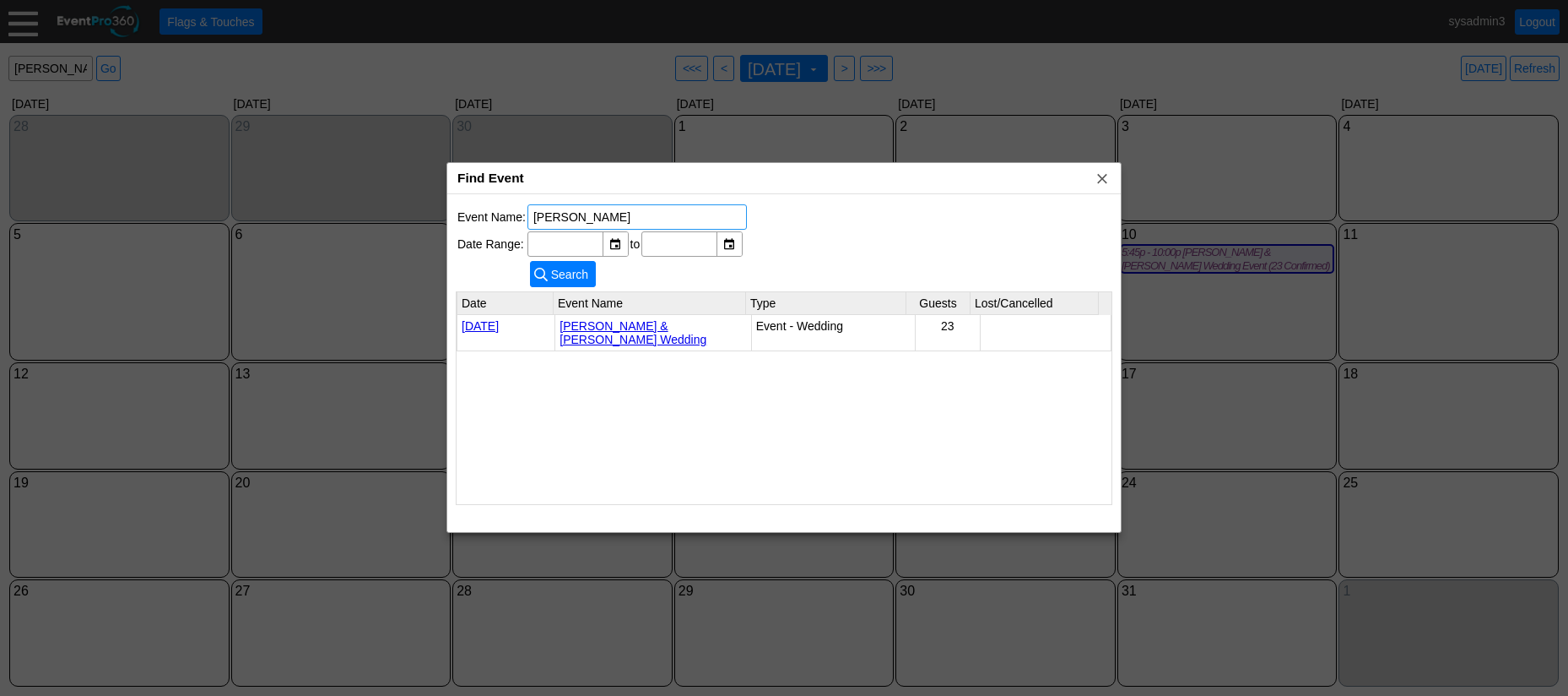
drag, startPoint x: 596, startPoint y: 213, endPoint x: 494, endPoint y: 214, distance: 102.0
click at [494, 214] on tr "Event Name: Chrisy" at bounding box center [601, 217] width 290 height 26
click at [1099, 184] on span "x" at bounding box center [1101, 178] width 17 height 17
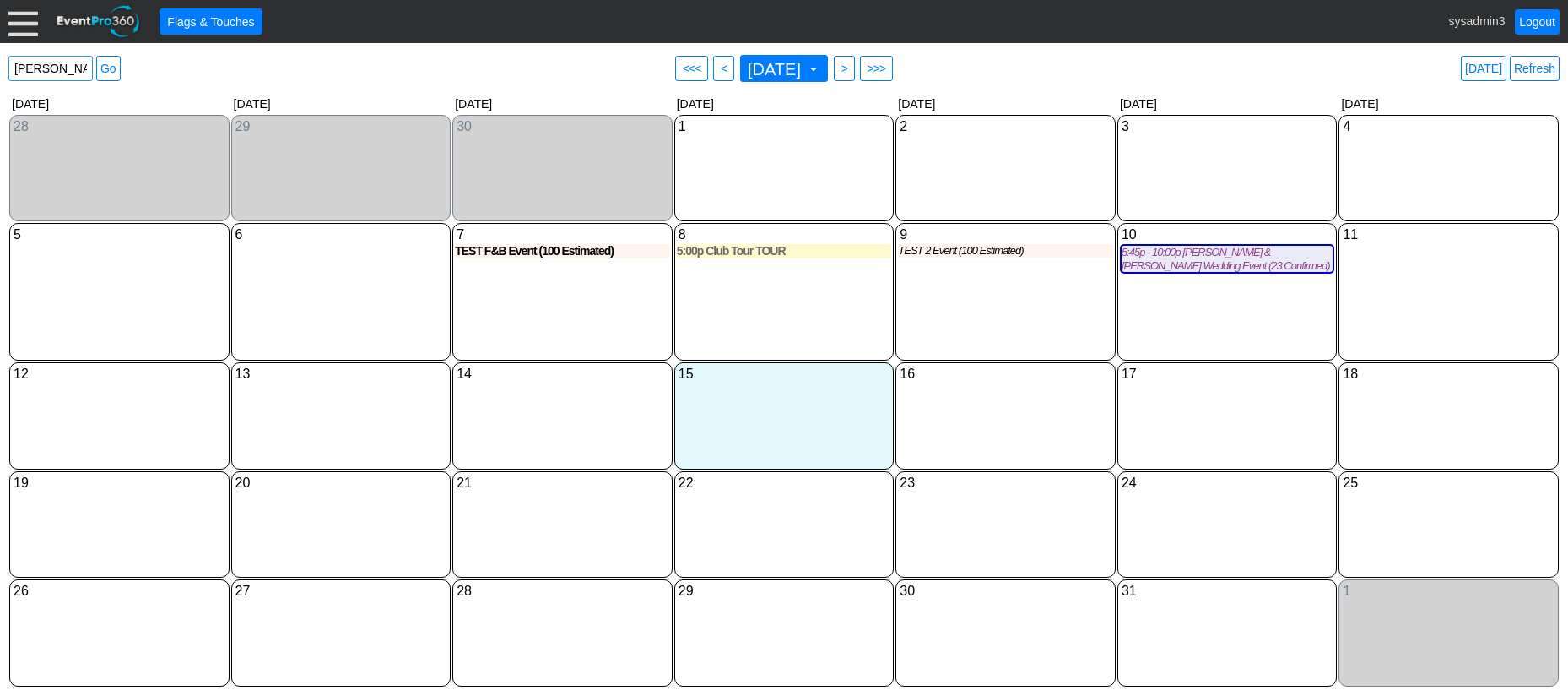
drag, startPoint x: 71, startPoint y: 66, endPoint x: -11, endPoint y: 65, distance: 82.0
click at [0, 65] on html "Calendar of Events + Calendar View + Add Calendar Note + New Event + Reports + …" at bounding box center [784, 348] width 1568 height 696
click at [822, 292] on div "8 Wednesday 5:00p Club Tour TOUR TOUR at Foothills GC Type: Club Tour Time: 5:0…" at bounding box center [784, 292] width 220 height 137
click at [1202, 233] on div "10 Friday" at bounding box center [1227, 234] width 215 height 19
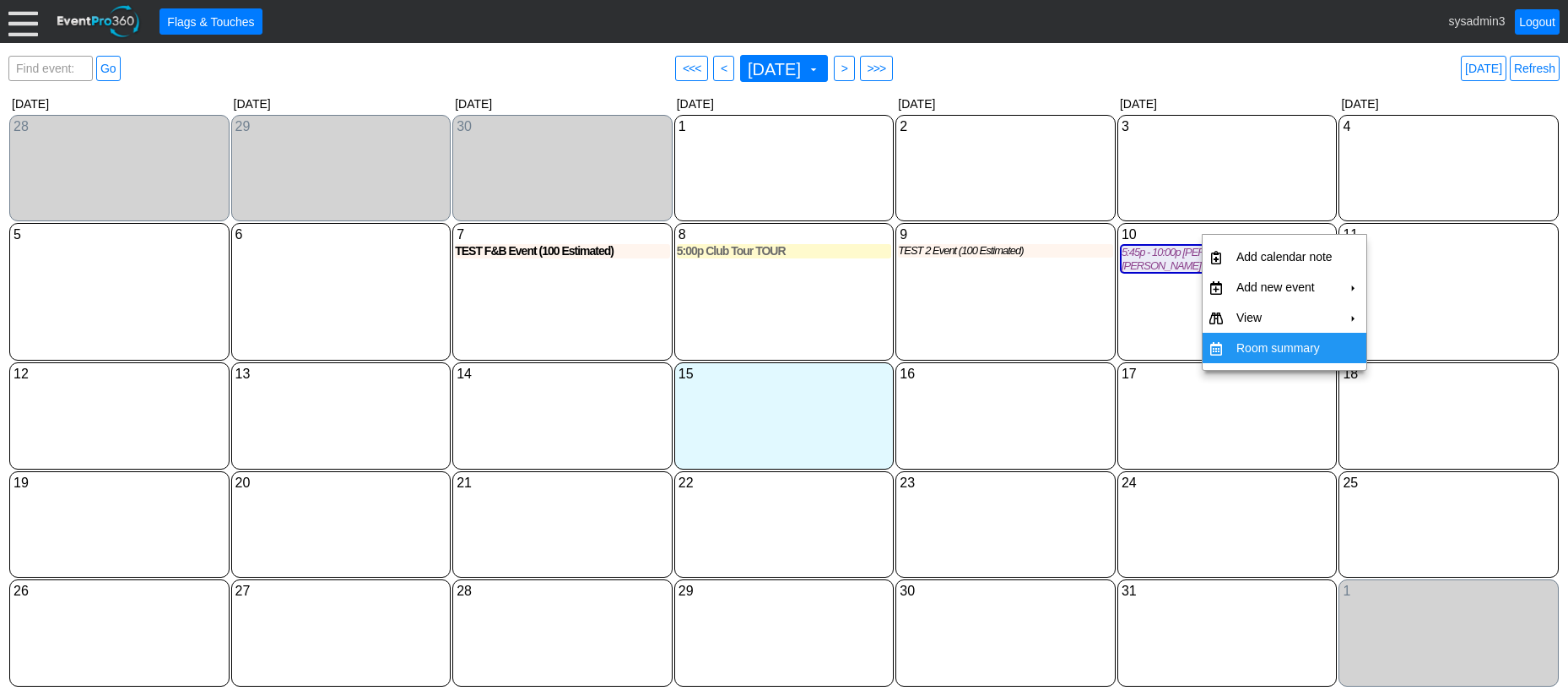
click at [1280, 352] on td "Room summary" at bounding box center [1284, 348] width 110 height 31
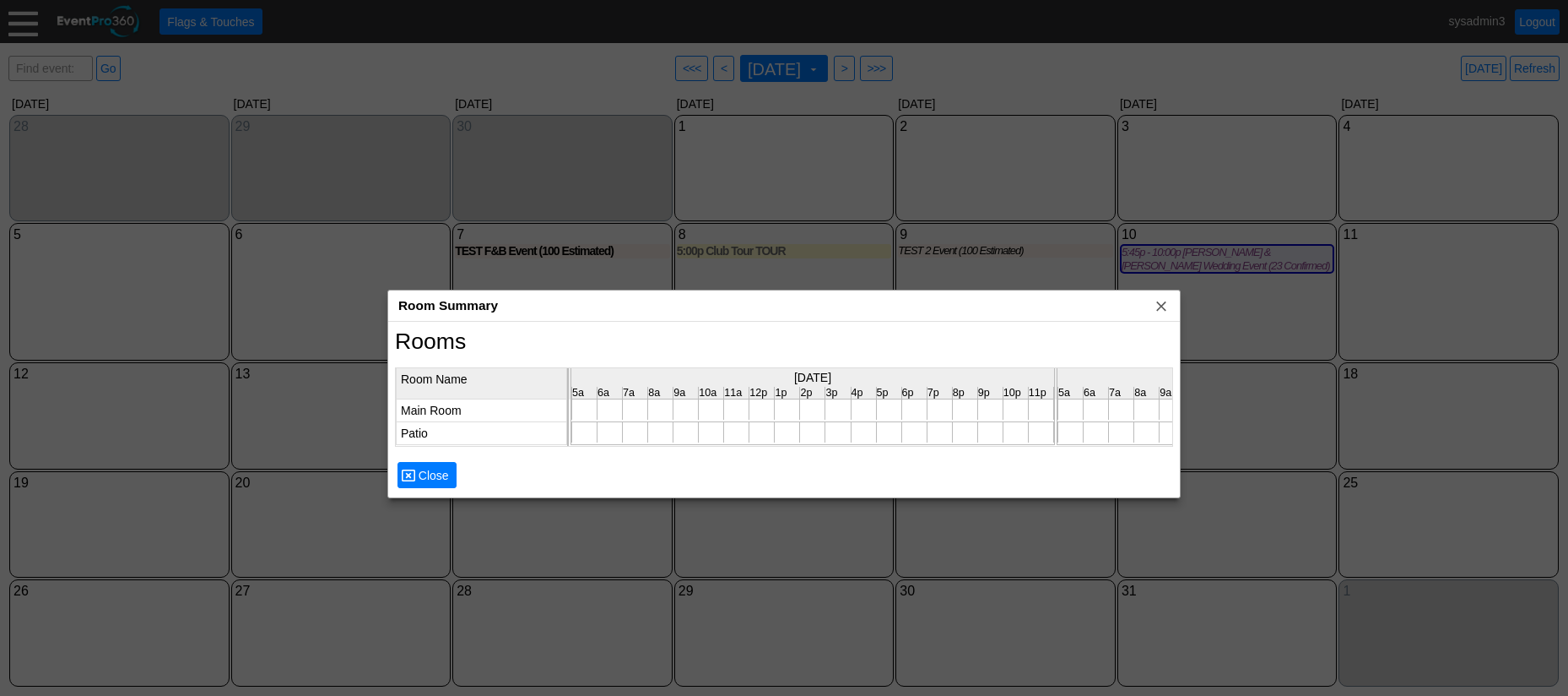
scroll to position [0, 4320]
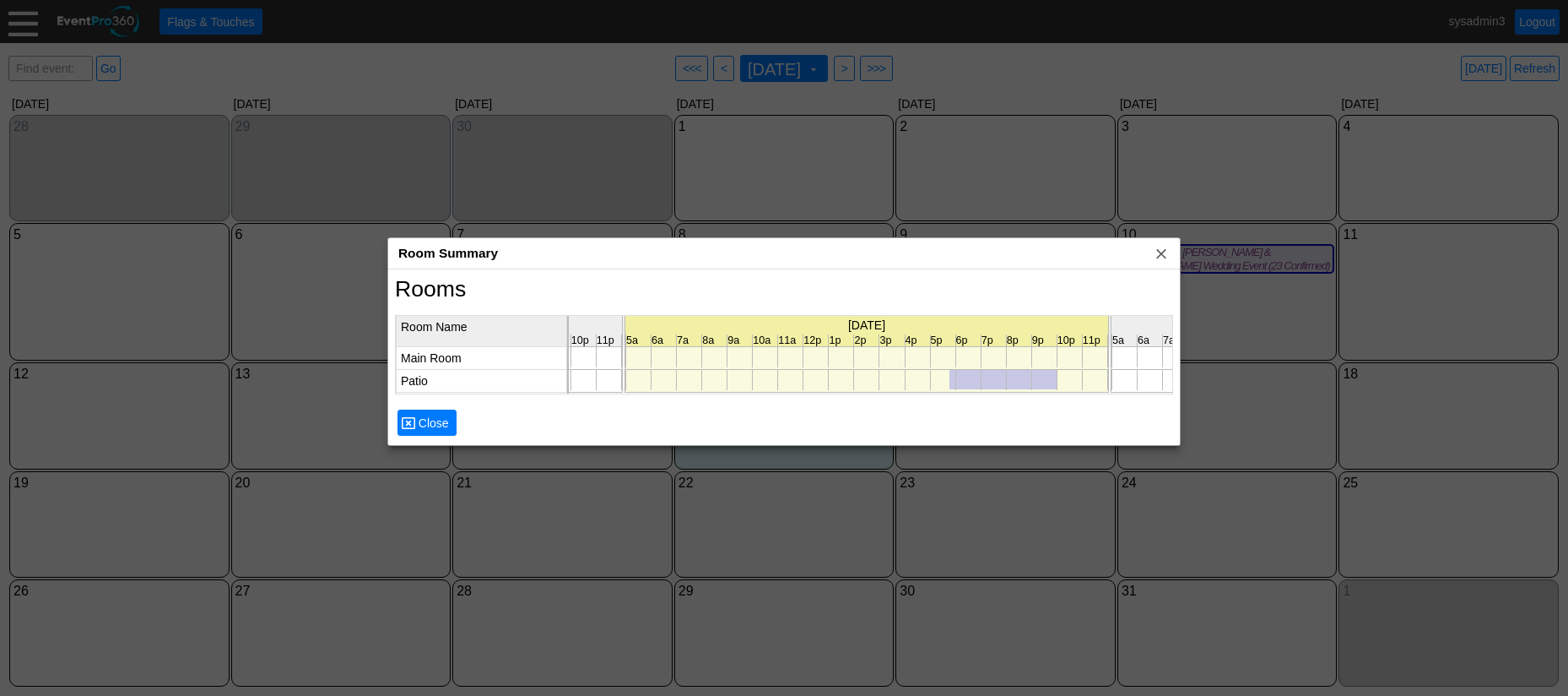
click at [991, 381] on div at bounding box center [1003, 380] width 107 height 19
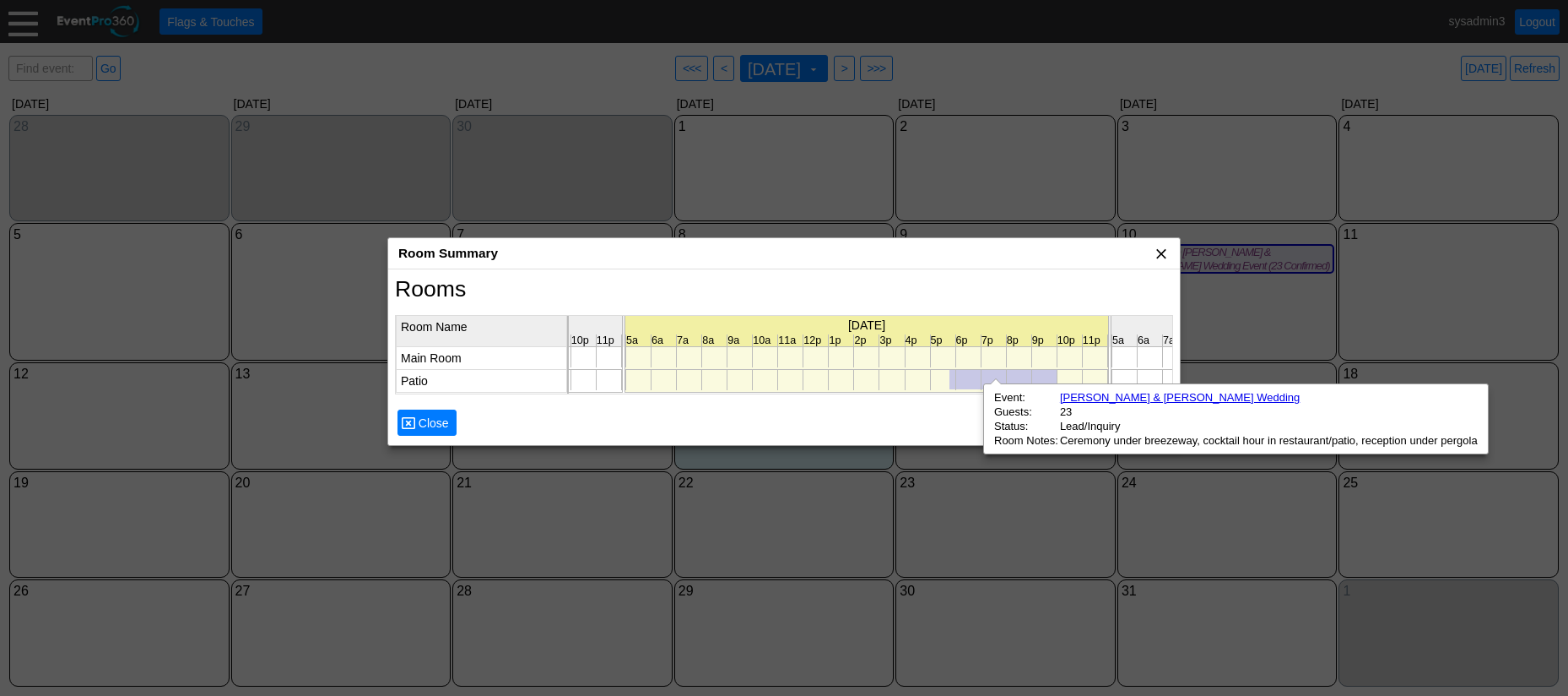
click at [1166, 254] on span "x" at bounding box center [1160, 253] width 17 height 17
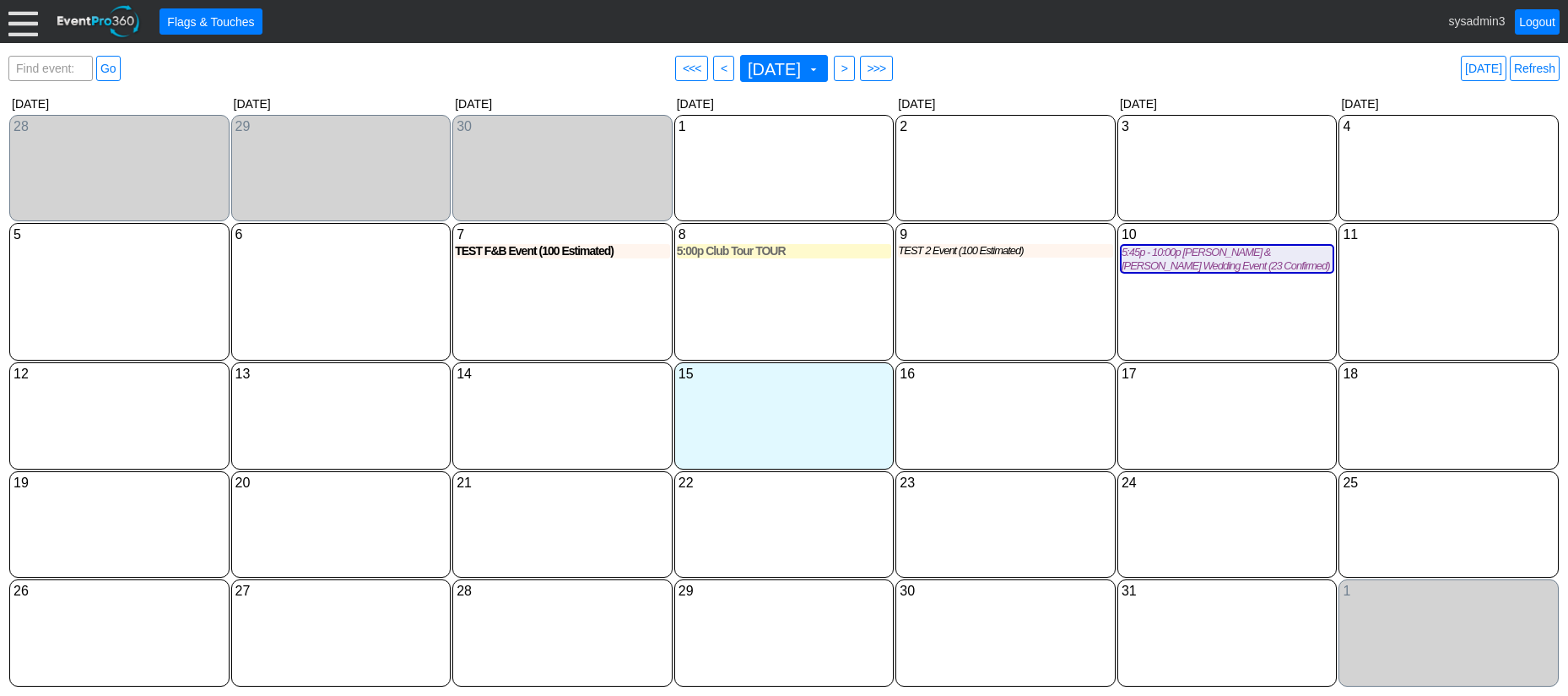
click at [26, 28] on div at bounding box center [24, 22] width 30 height 30
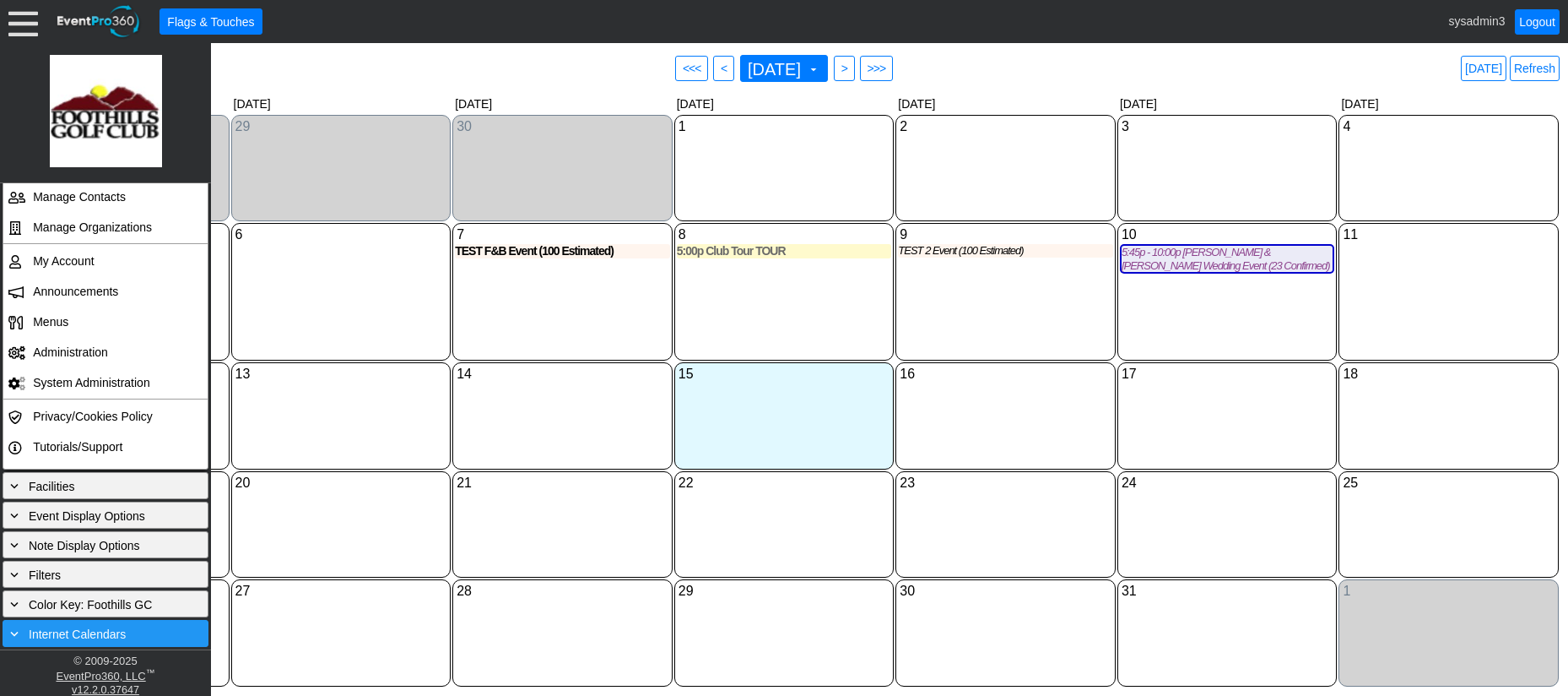
click at [69, 626] on div "+ Internet Calendars" at bounding box center [106, 633] width 197 height 19
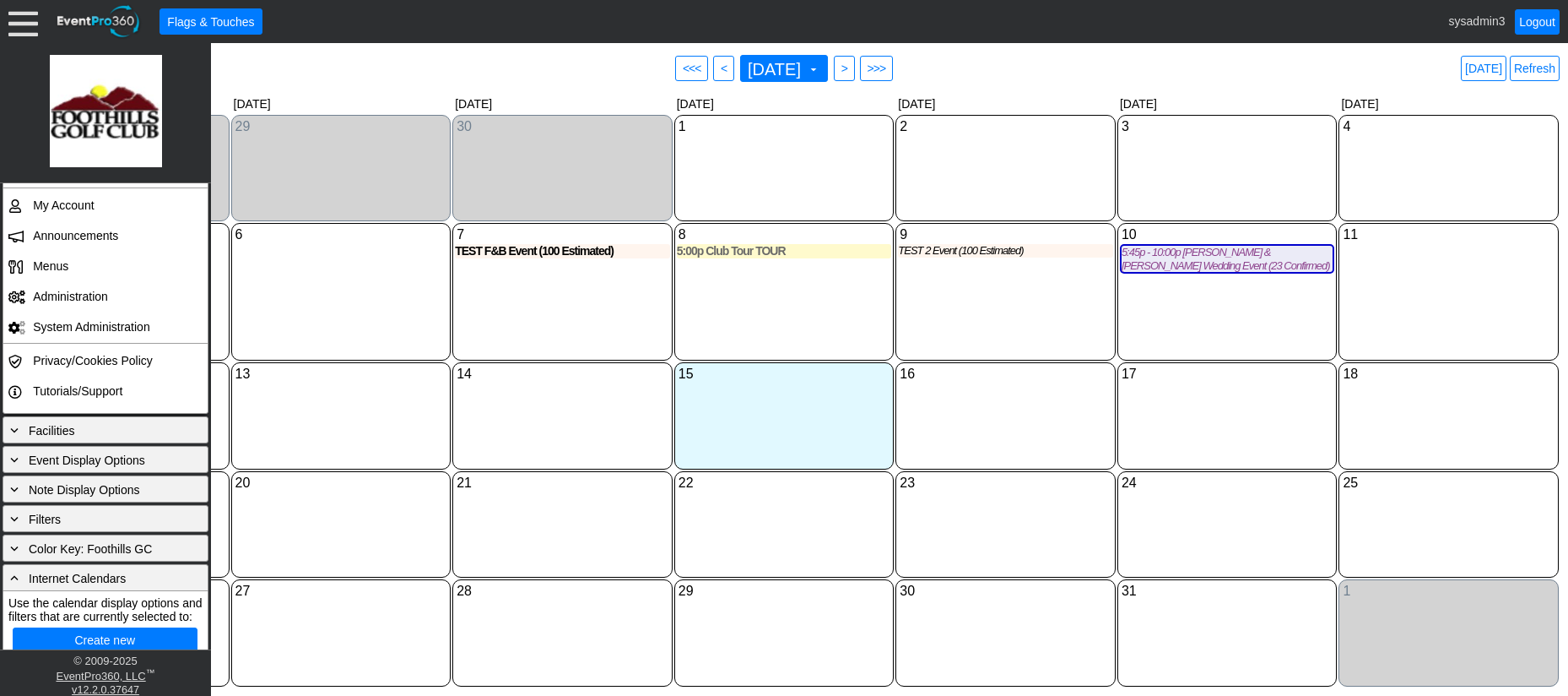
scroll to position [320, 0]
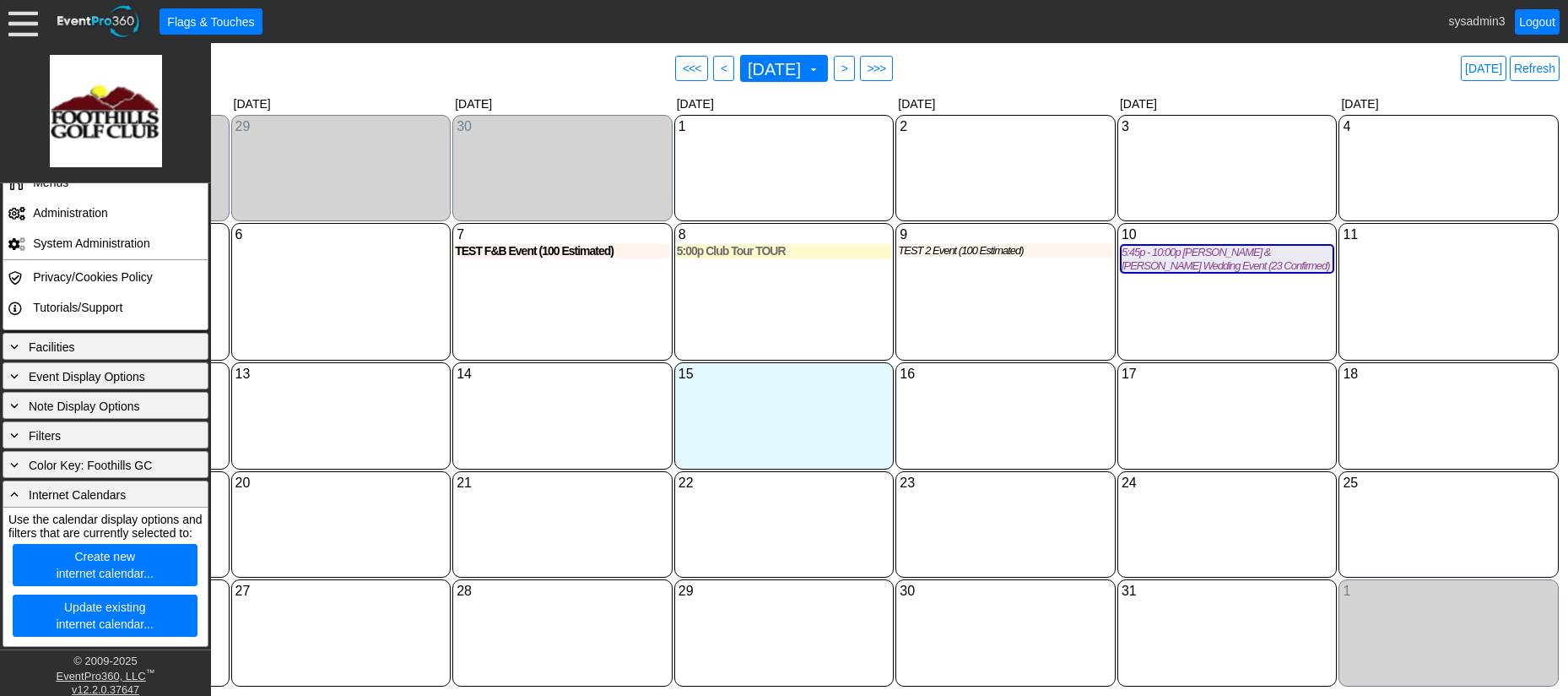
click at [534, 419] on div "14 Tuesday" at bounding box center [563, 416] width 220 height 107
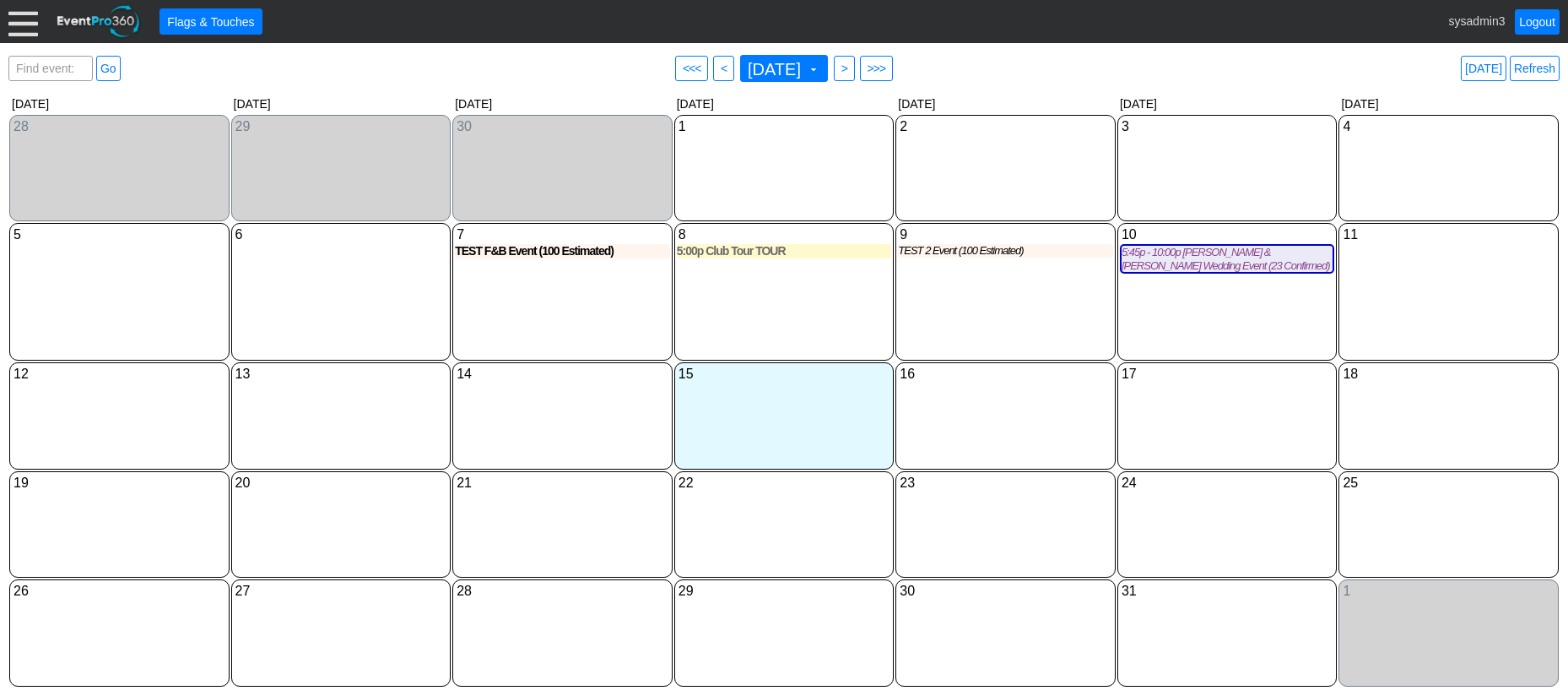
click at [23, 30] on div at bounding box center [24, 22] width 30 height 30
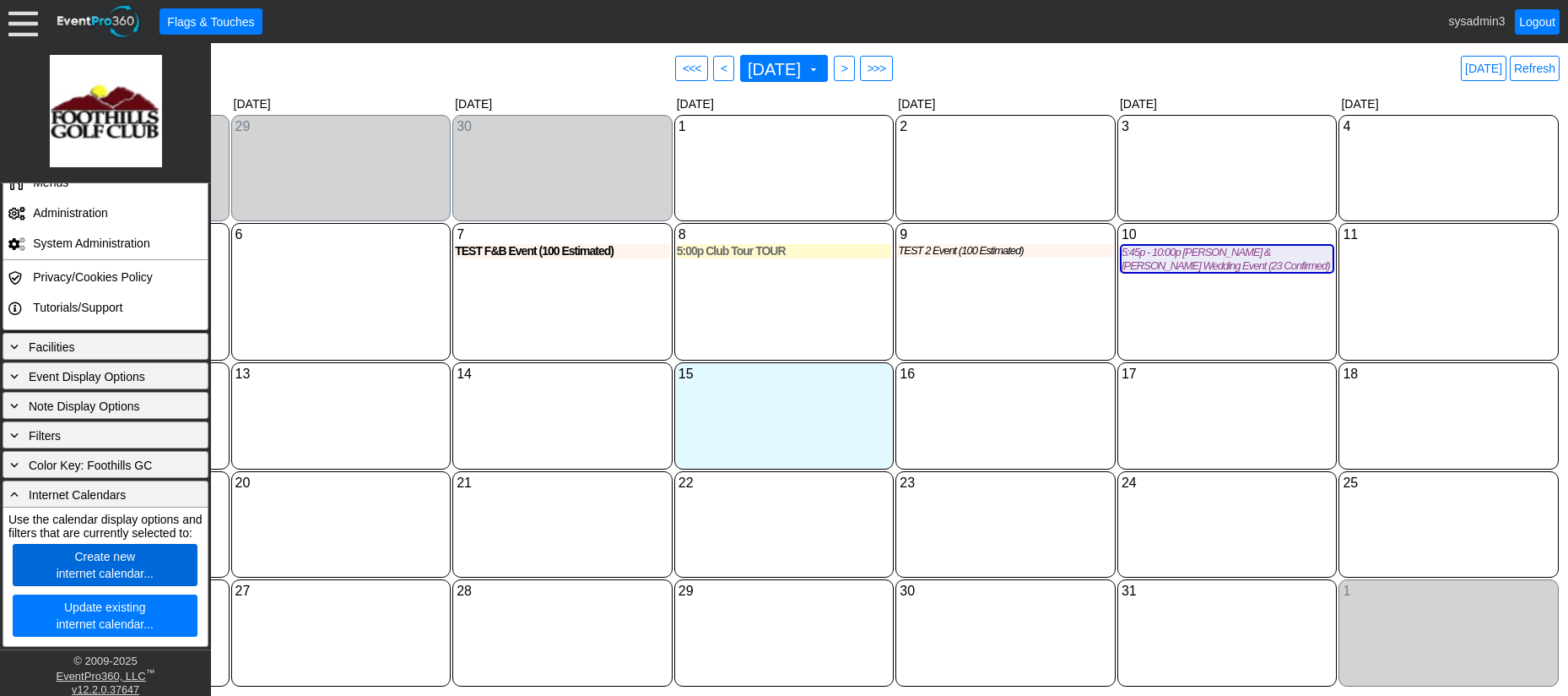
click at [107, 568] on link "Create new internet calendar..." at bounding box center [105, 565] width 185 height 42
type input "(GMT-07:00) Arizona"
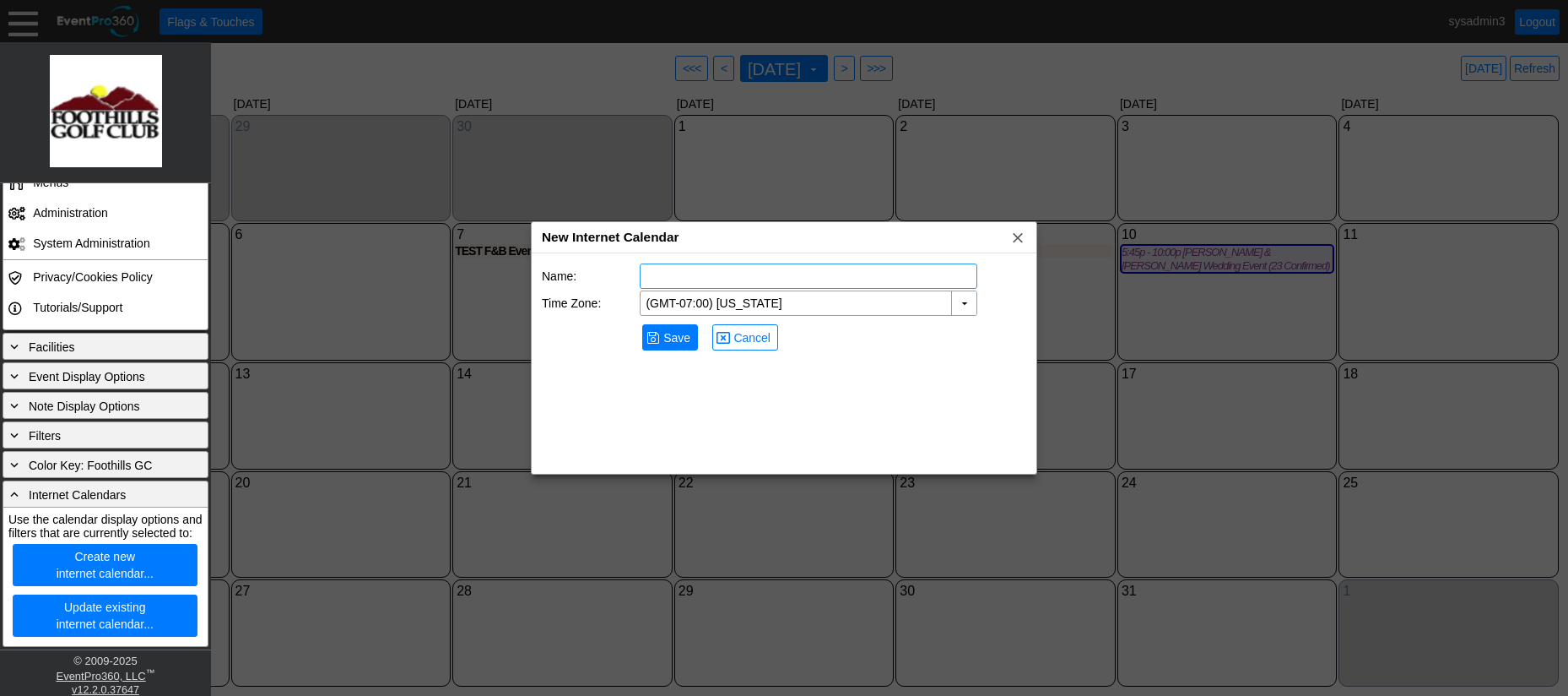
click at [691, 277] on input "text" at bounding box center [808, 276] width 326 height 24
type input "Website Calendar"
click at [677, 340] on span "Save" at bounding box center [677, 337] width 33 height 17
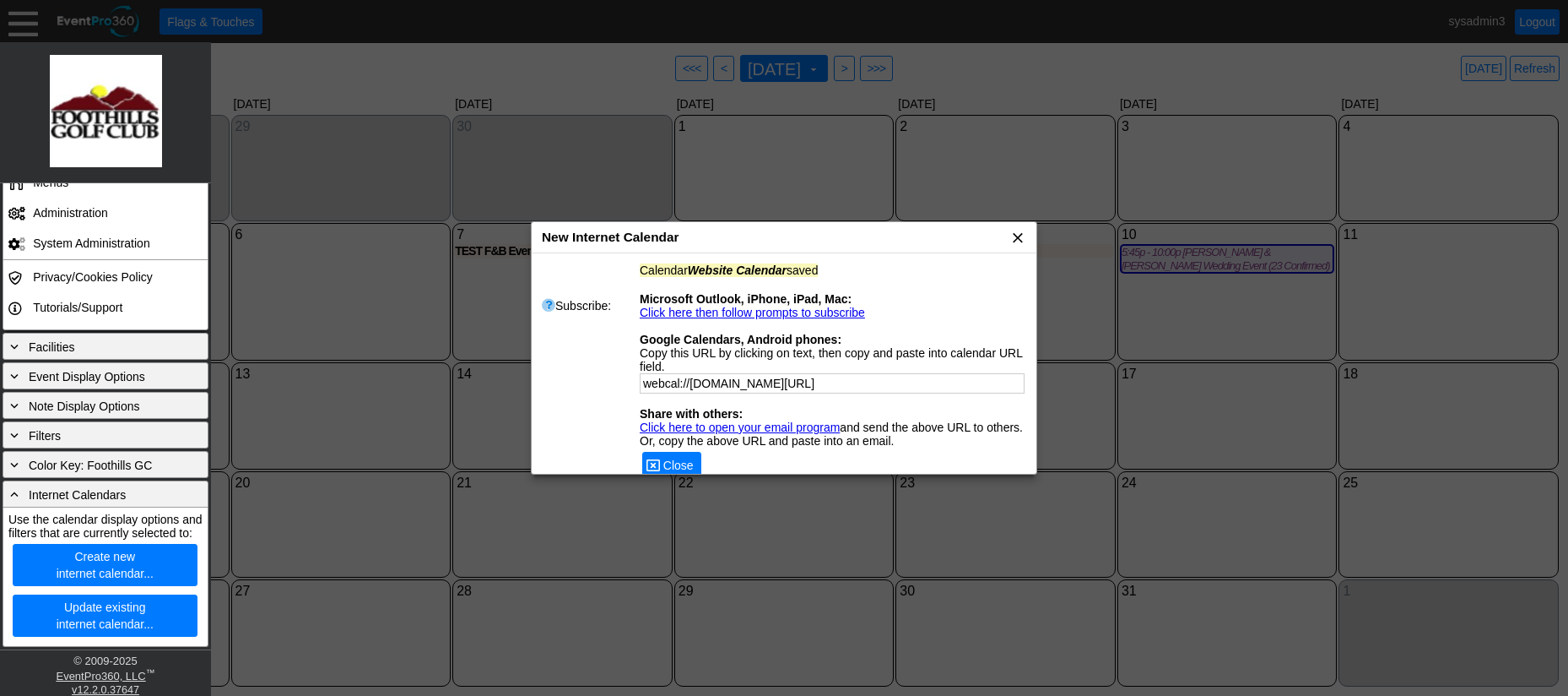
click at [1009, 237] on span "x" at bounding box center [1017, 237] width 17 height 17
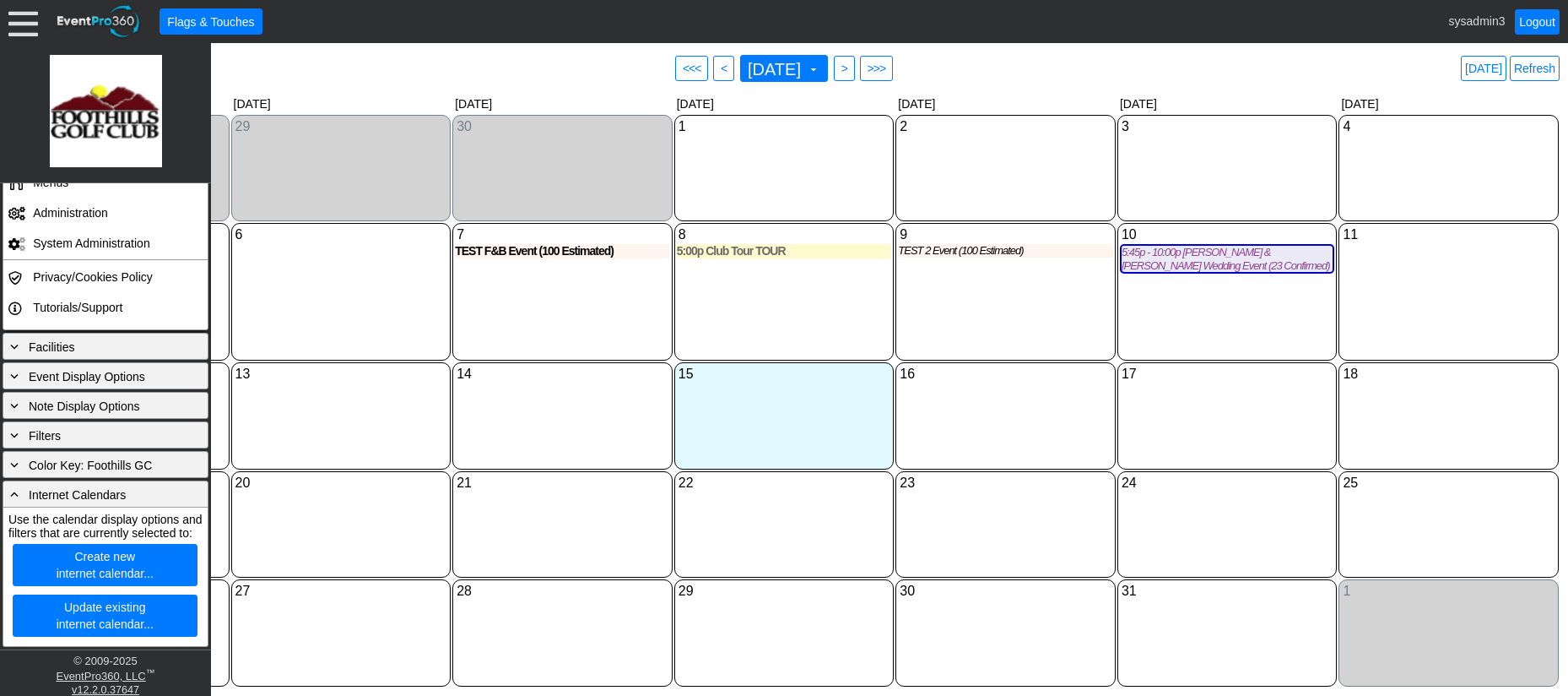
click at [343, 328] on div "6 Monday" at bounding box center [342, 292] width 220 height 137
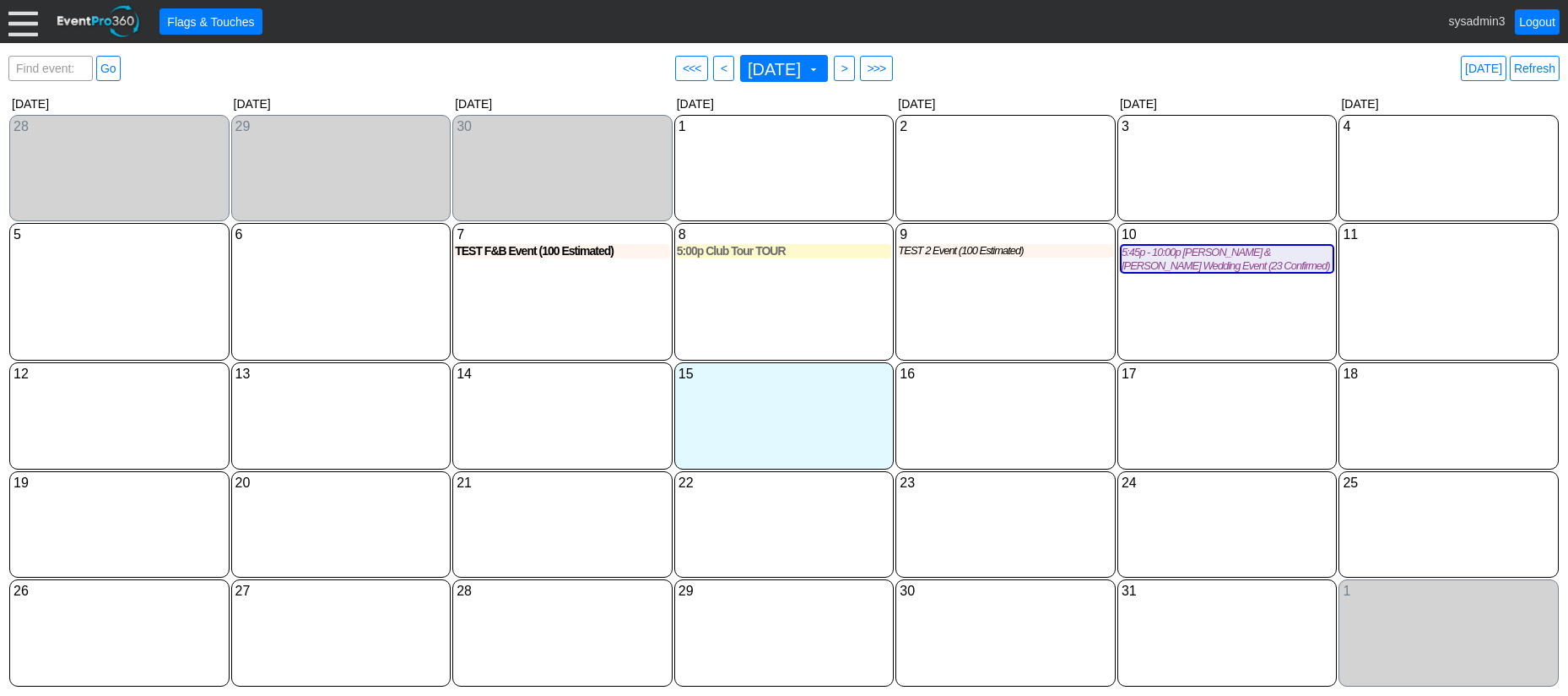
click at [21, 27] on div at bounding box center [24, 22] width 30 height 30
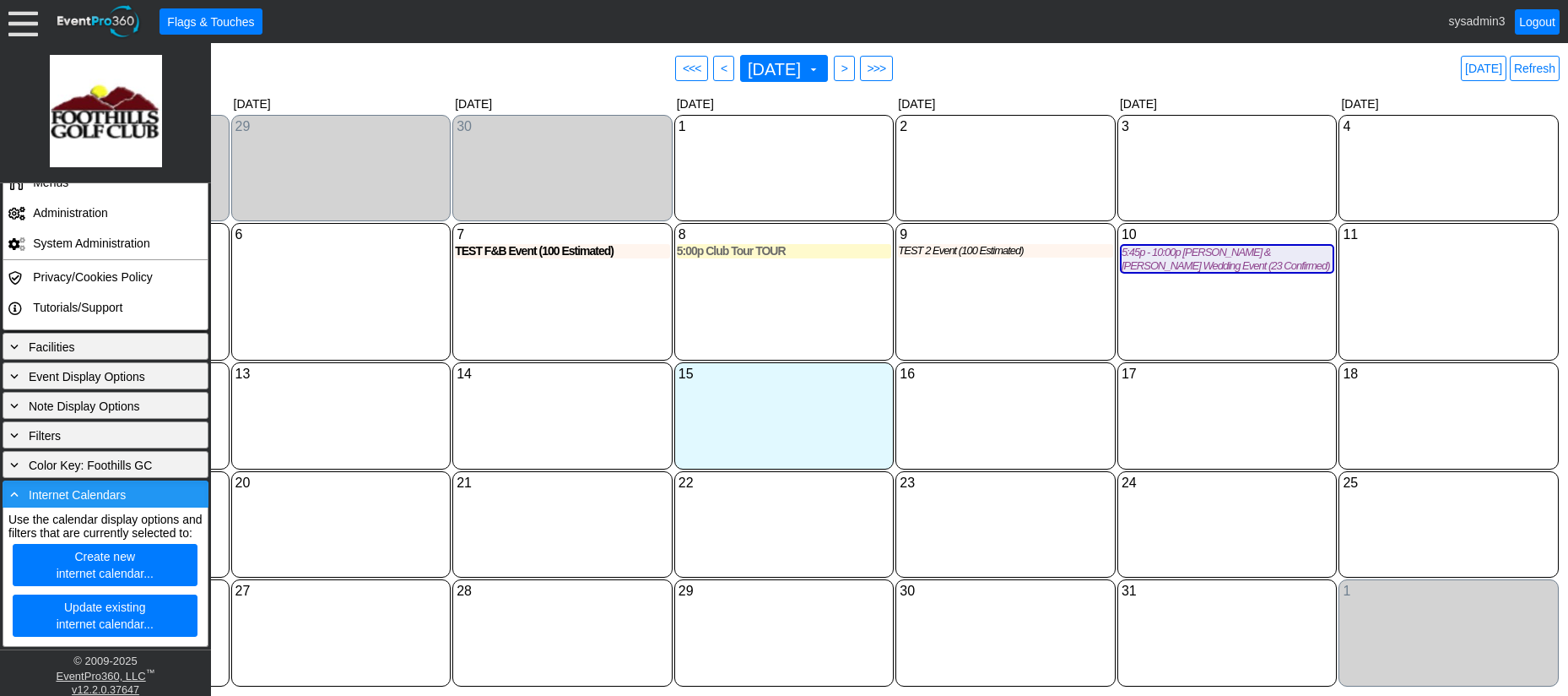
click at [113, 492] on div "- Internet Calendars" at bounding box center [106, 493] width 206 height 27
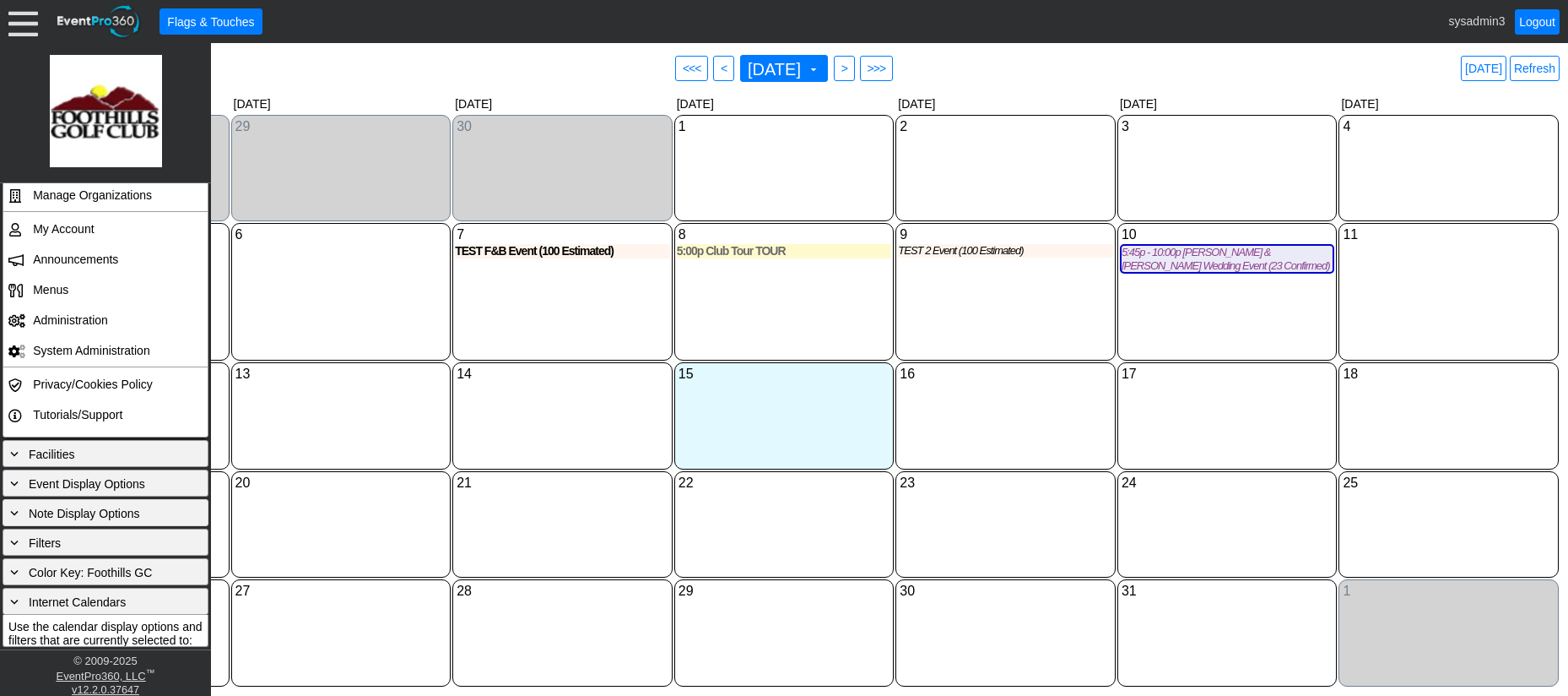
scroll to position [167, 0]
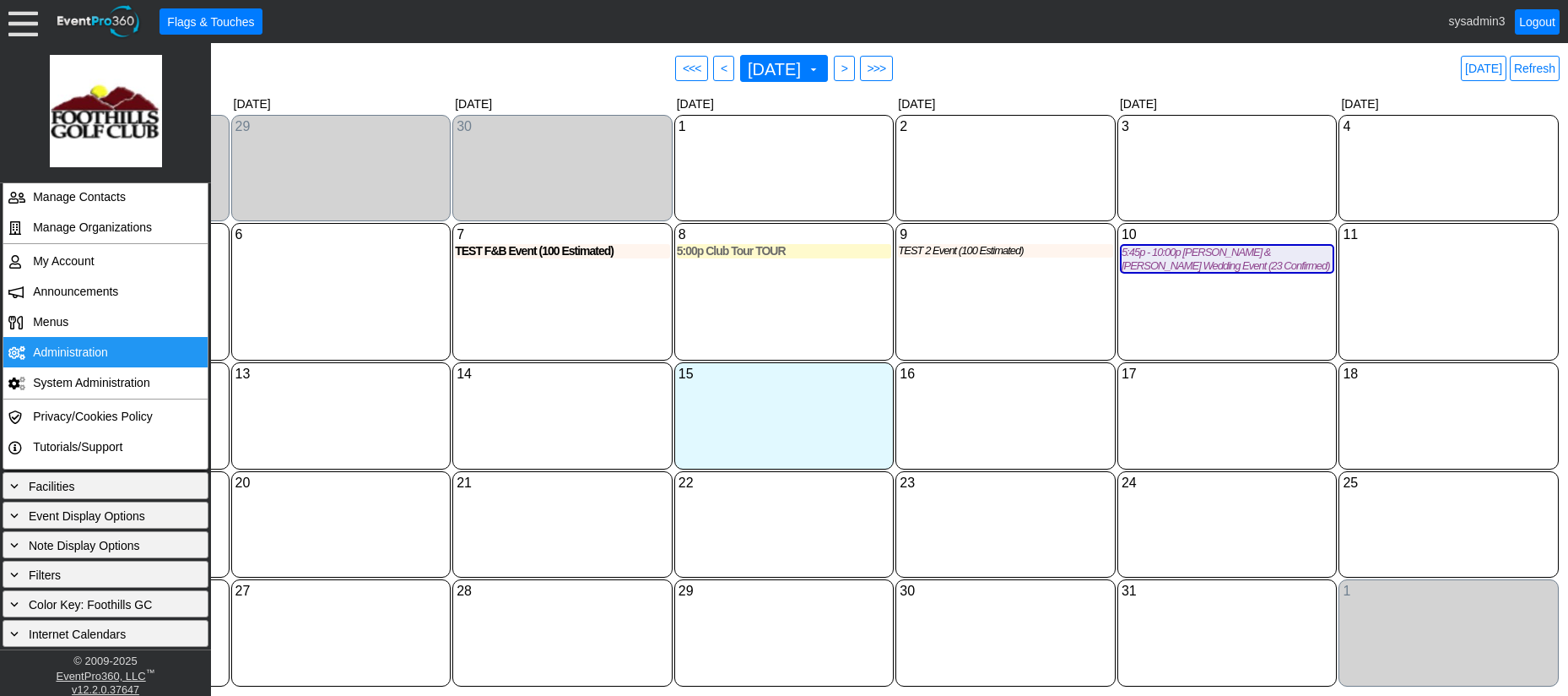
click at [66, 347] on td "Administration" at bounding box center [102, 352] width 151 height 31
click at [988, 312] on div "9 Thursday TEST 2 Event (100 Estimated) TEST 2 Proposal Sent Event at Foothills…" at bounding box center [1005, 292] width 220 height 137
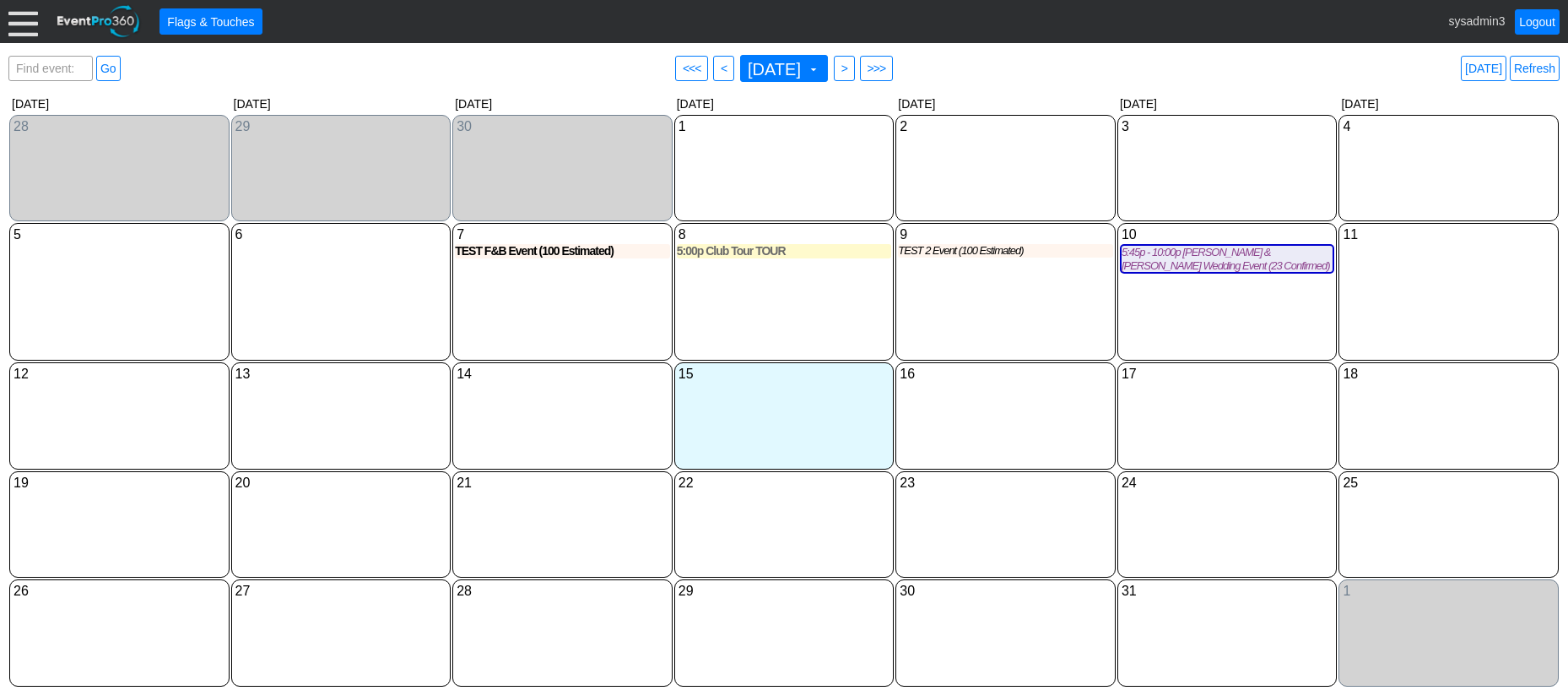
click at [27, 24] on div at bounding box center [24, 22] width 30 height 30
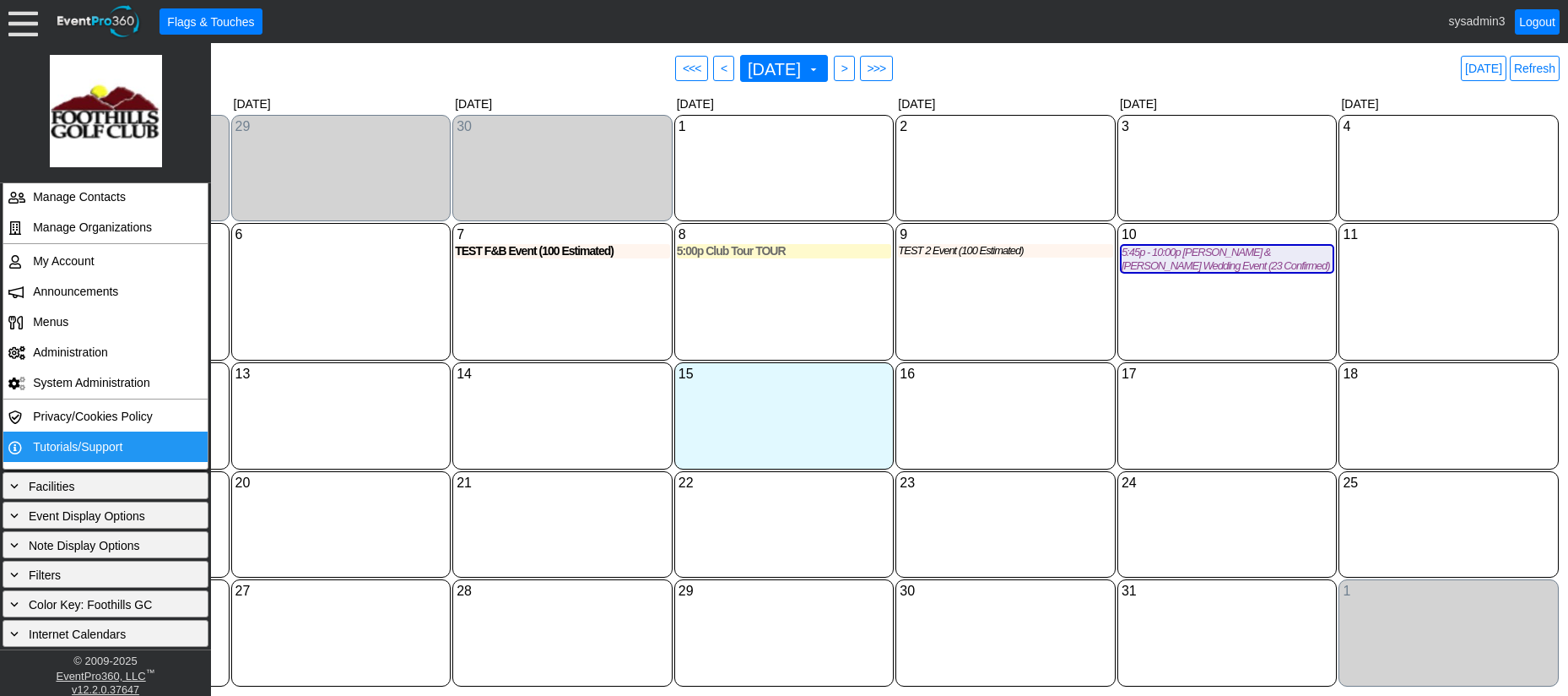
click at [87, 444] on td "Tutorials/Support" at bounding box center [102, 447] width 151 height 31
click at [954, 307] on div "9 Thursday TEST 2 Event (100 Estimated) TEST 2 Proposal Sent Event at Foothills…" at bounding box center [1005, 292] width 220 height 137
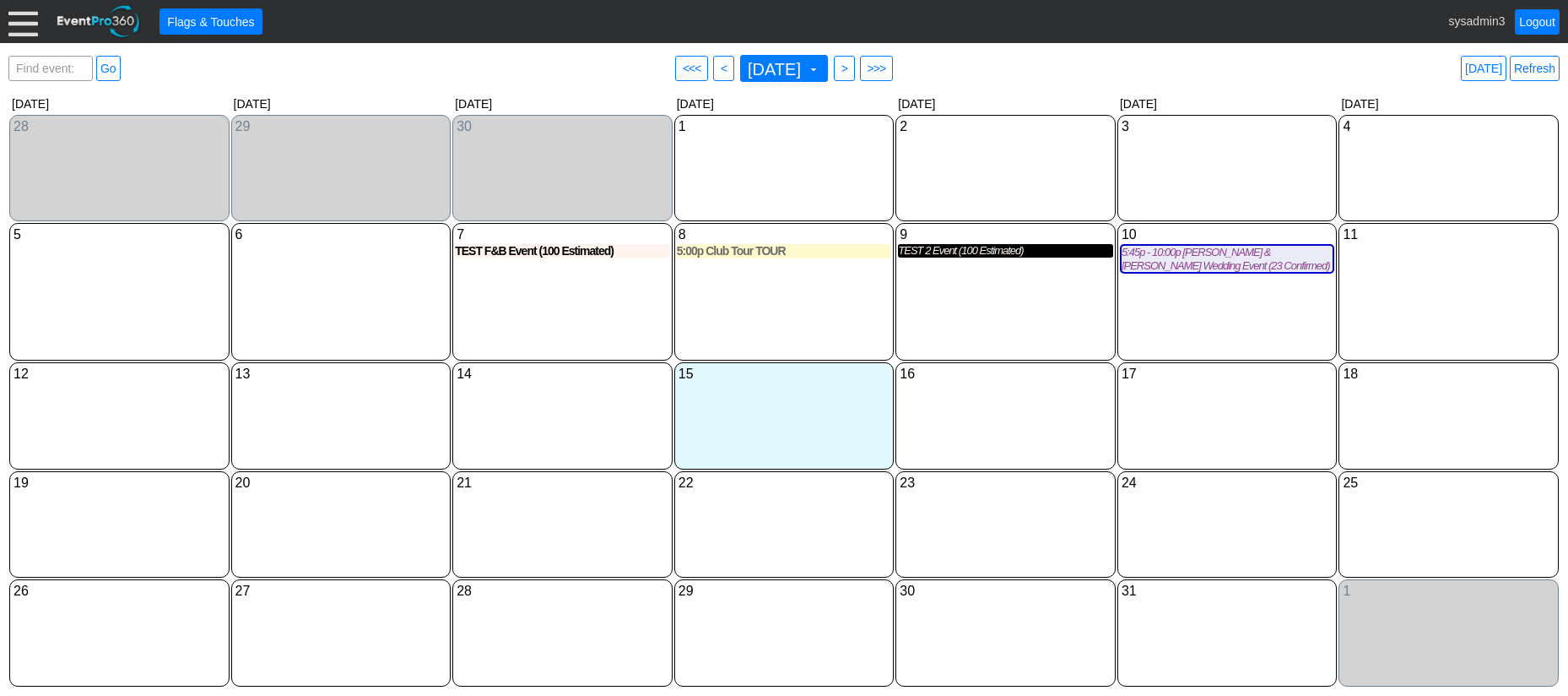
click at [931, 257] on div "TEST 2 Event (100 Estimated)" at bounding box center [1005, 250] width 215 height 13
click at [25, 31] on div at bounding box center [24, 22] width 30 height 30
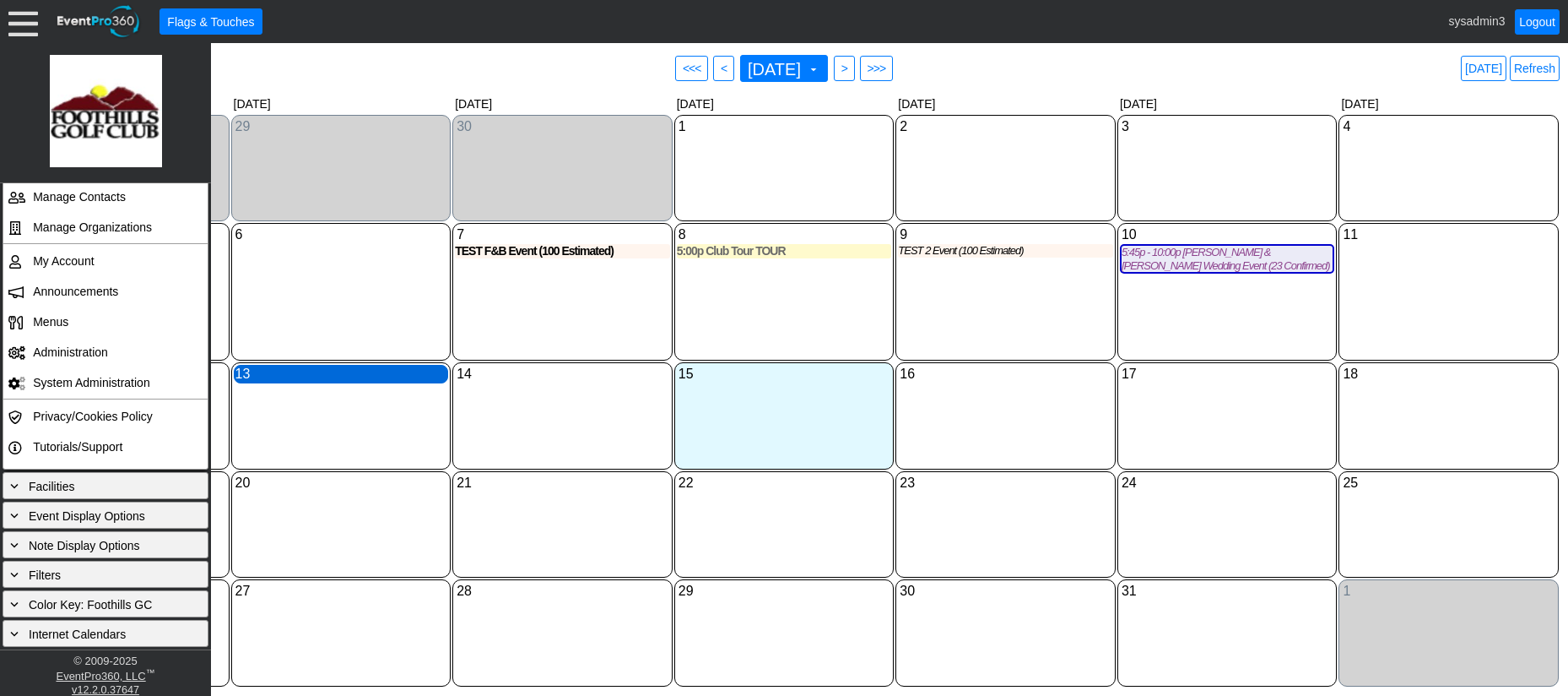
click at [304, 379] on div "13 Monday" at bounding box center [341, 374] width 215 height 19
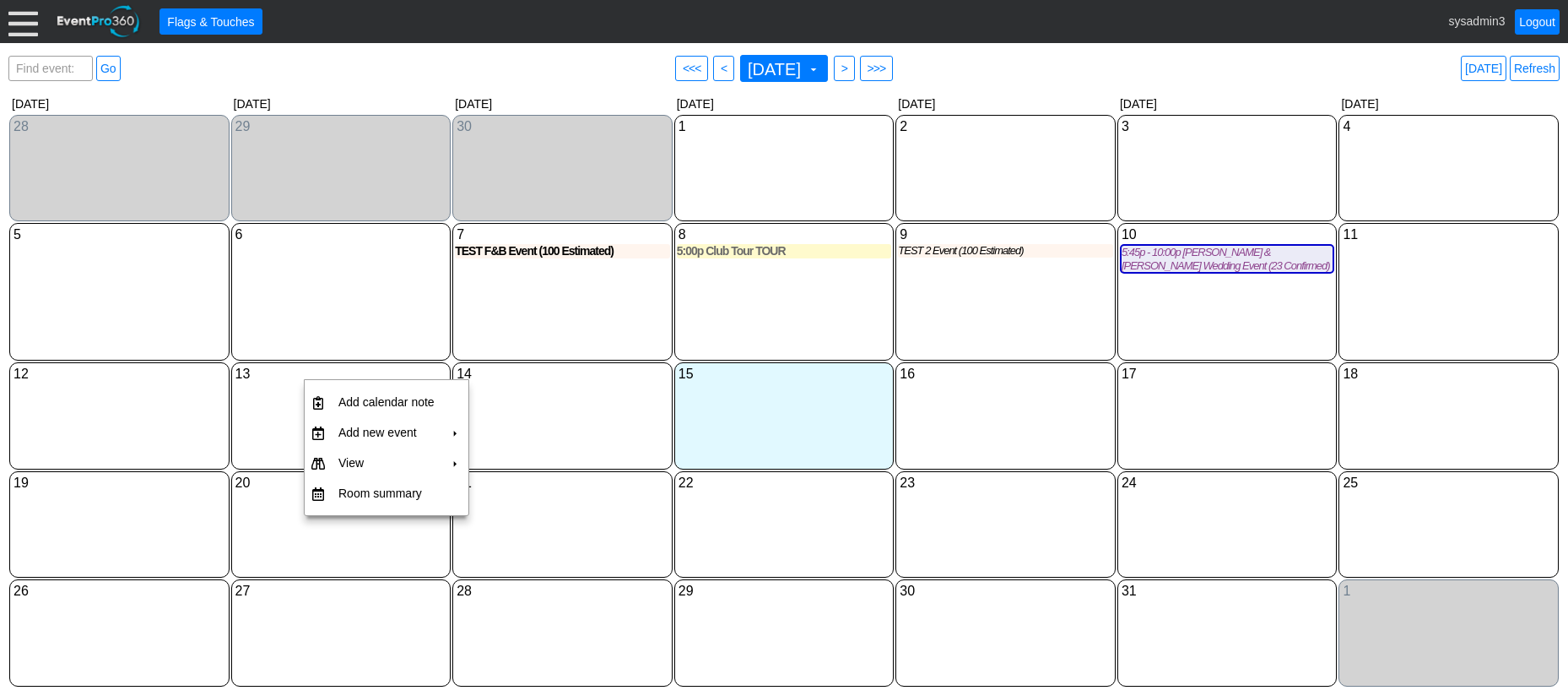
click at [25, 28] on div at bounding box center [24, 22] width 30 height 30
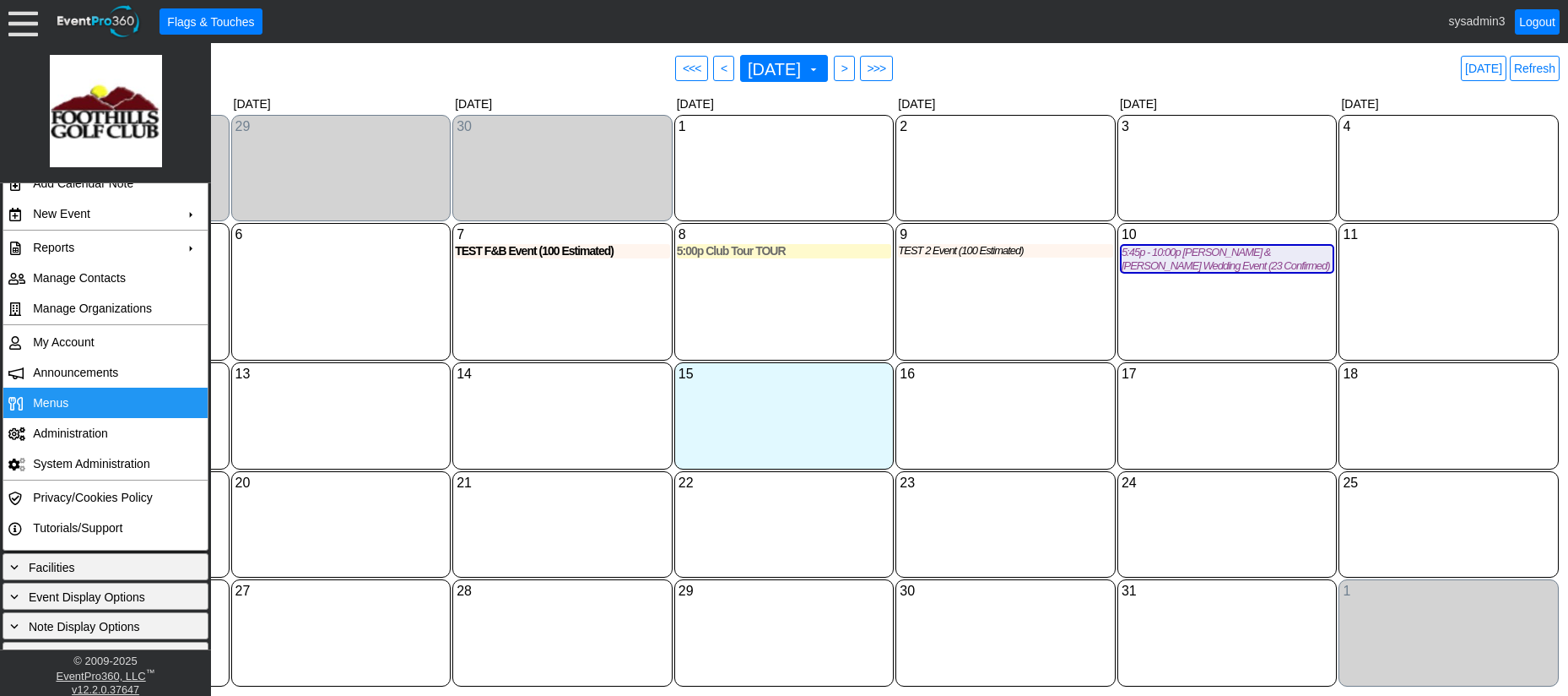
scroll to position [0, 0]
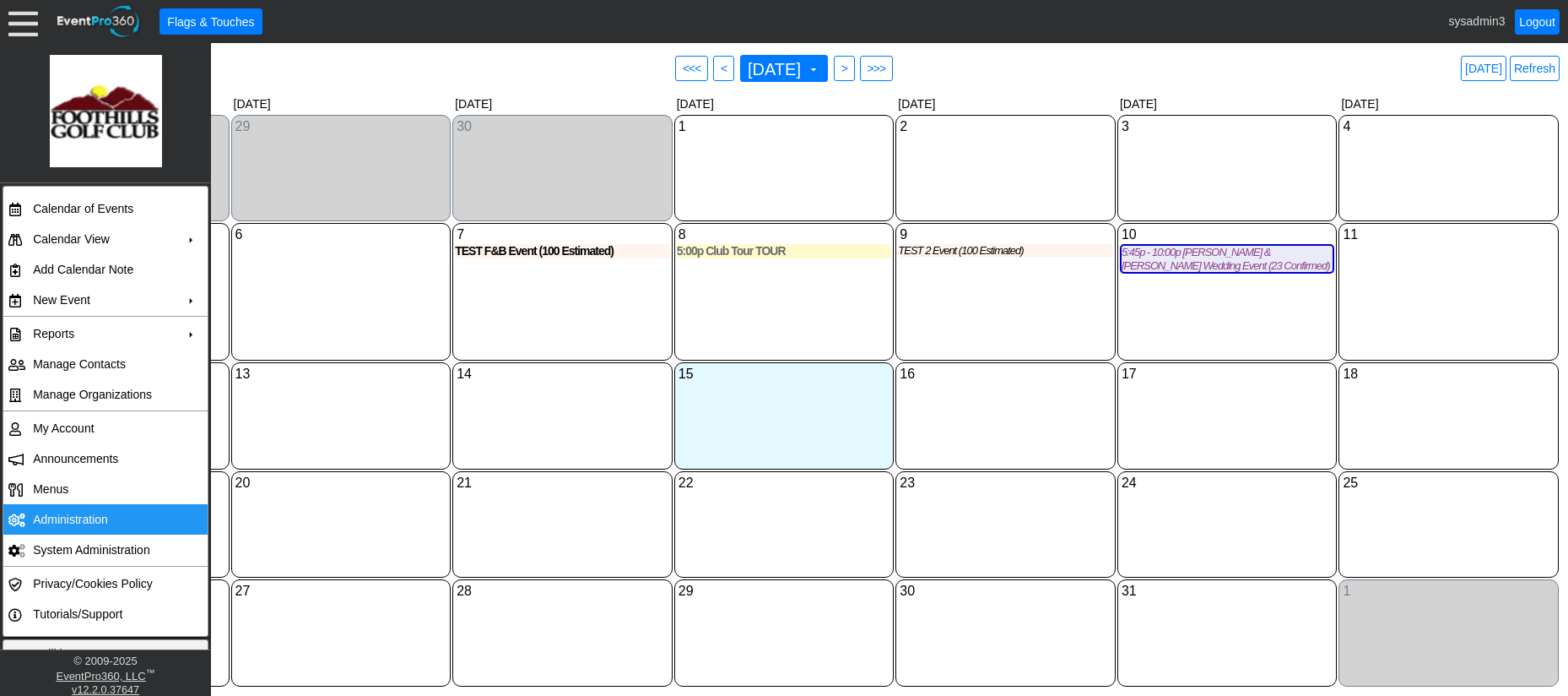
click at [61, 515] on td "Administration" at bounding box center [102, 519] width 151 height 31
click at [67, 511] on td "Administration" at bounding box center [102, 519] width 151 height 31
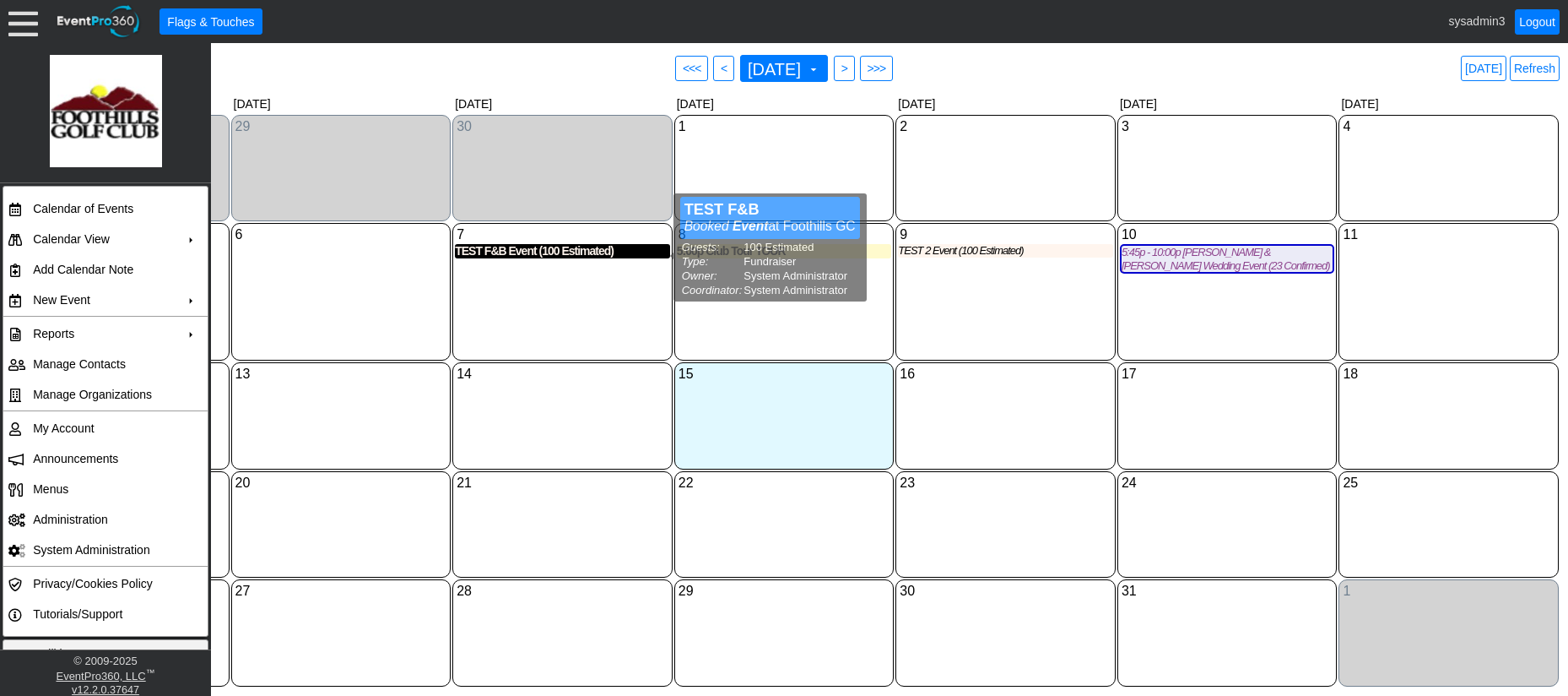
click at [581, 258] on div "TEST F&B Event (100 Estimated)" at bounding box center [563, 251] width 215 height 14
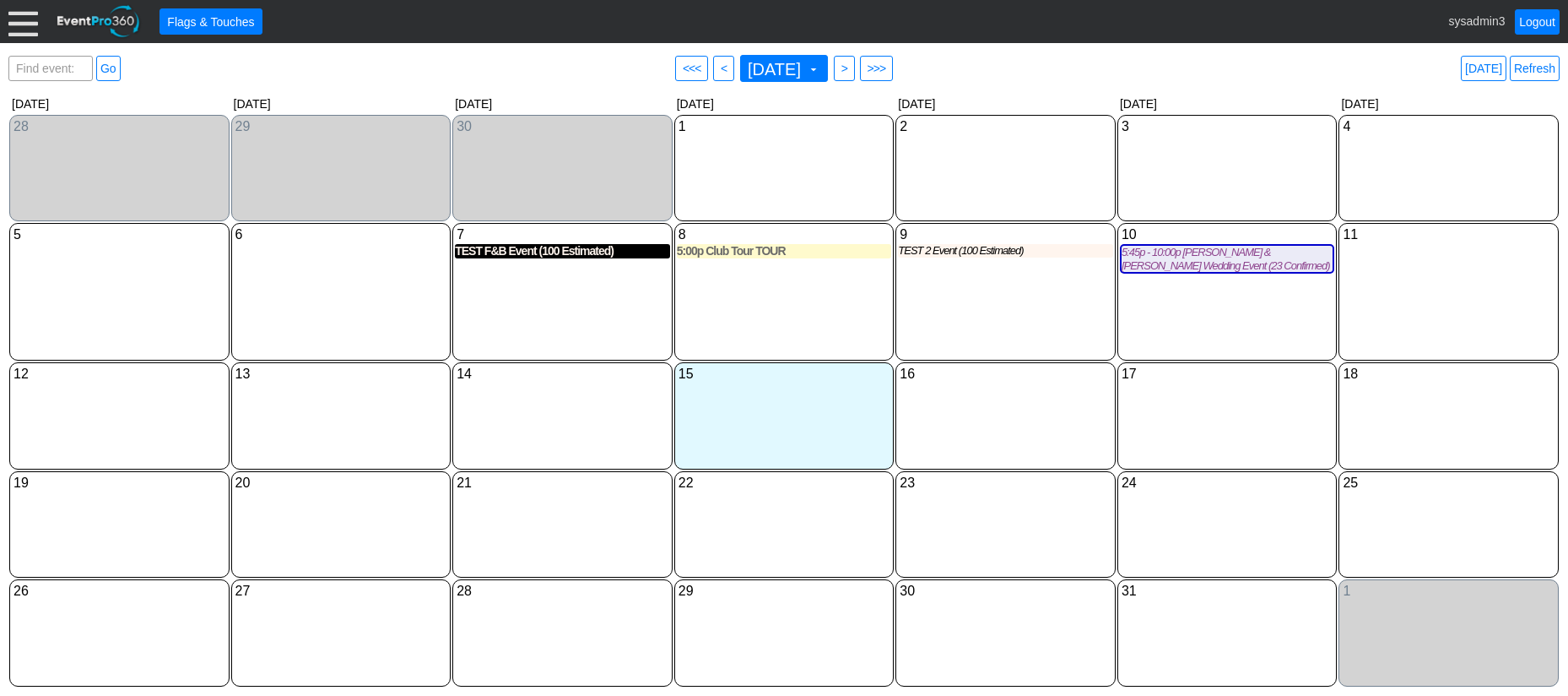
click at [561, 257] on div "TEST F&B Event (100 Estimated)" at bounding box center [563, 251] width 215 height 14
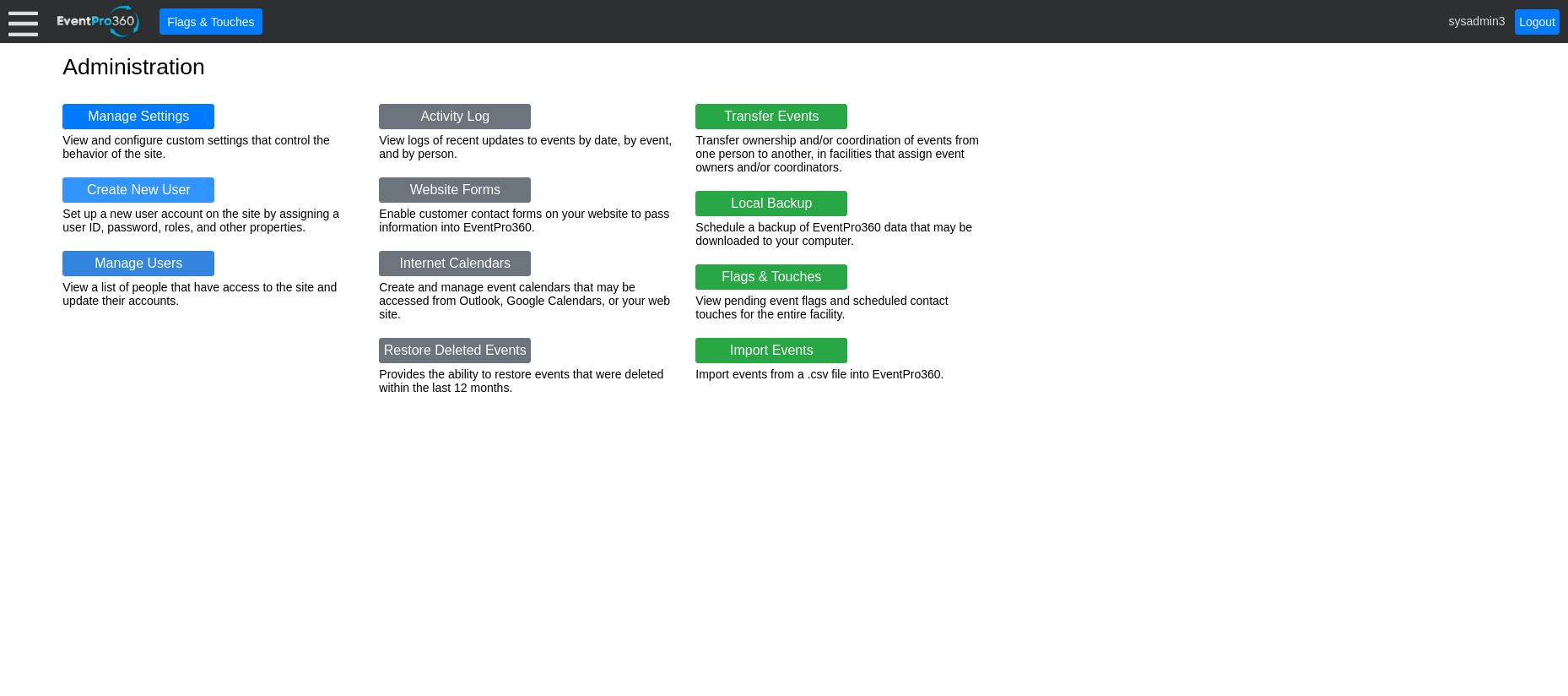
click at [166, 265] on link "Manage Users" at bounding box center [138, 263] width 152 height 26
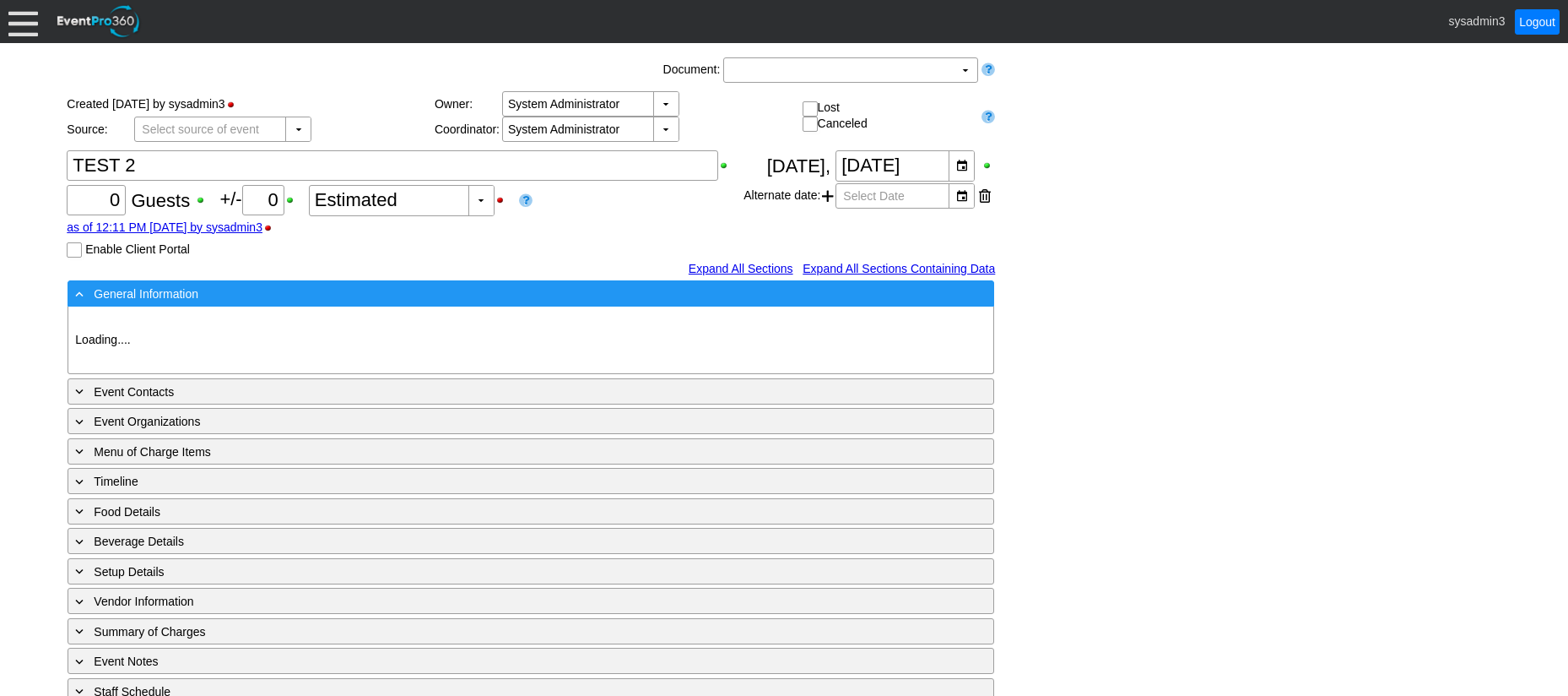
type input "Foothills GC"
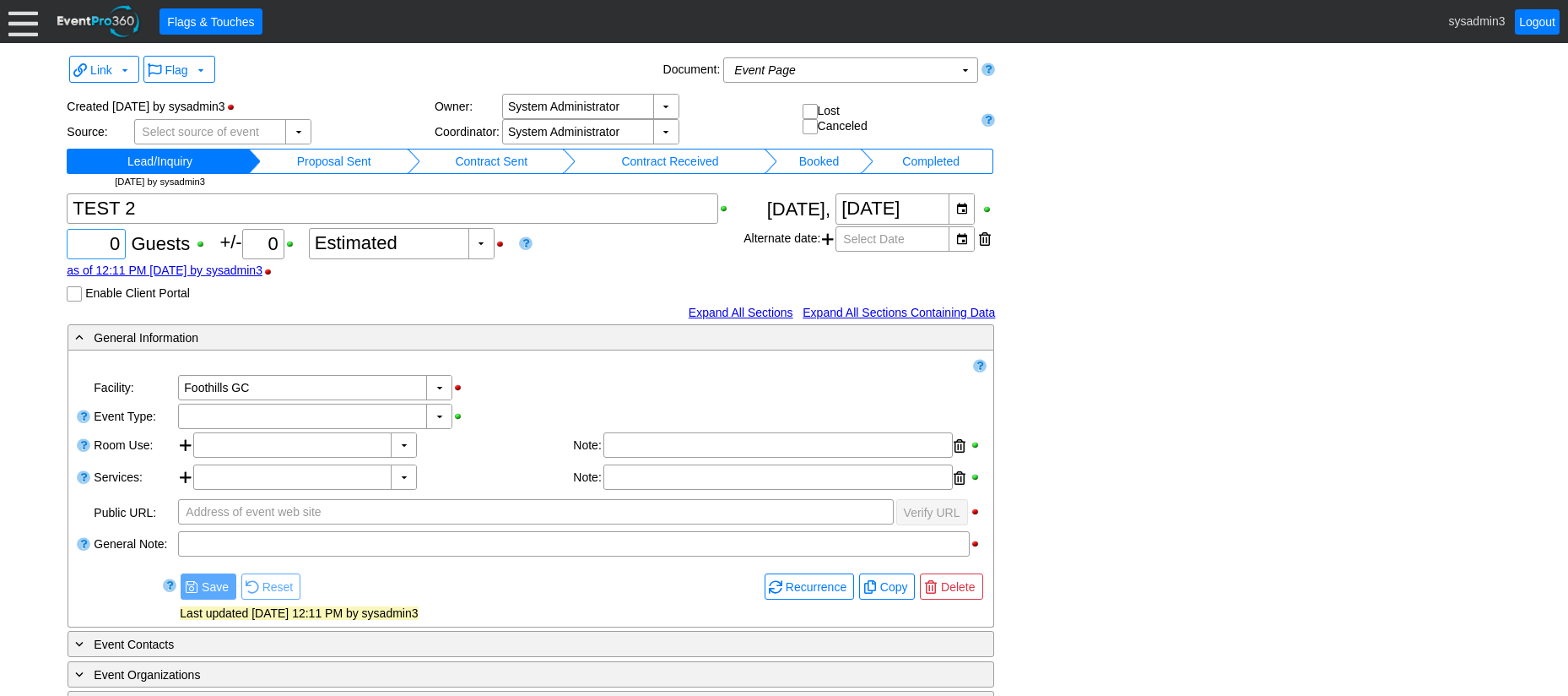
click at [115, 241] on input "0" at bounding box center [96, 244] width 48 height 29
type input "100"
click at [440, 416] on div "▼" at bounding box center [438, 416] width 26 height 24
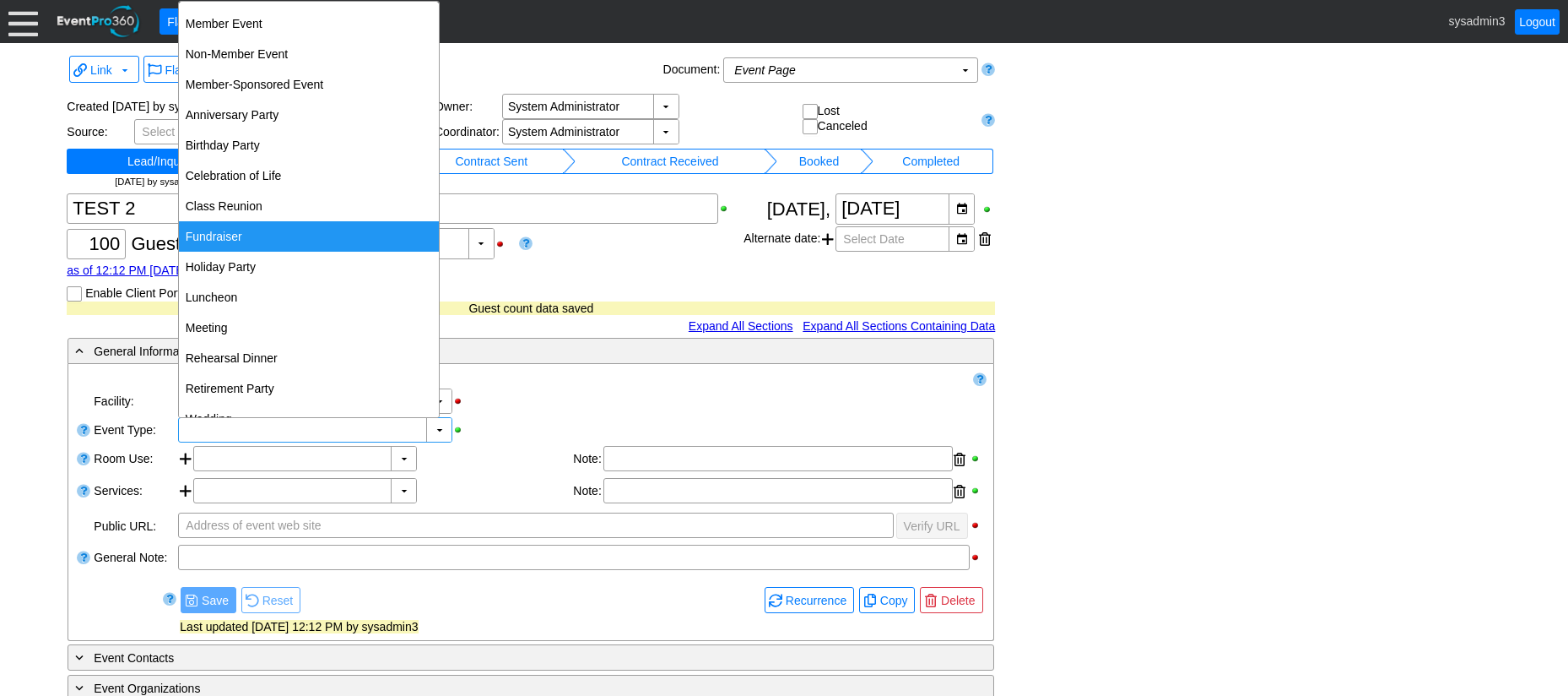
click at [230, 226] on div "Fundraiser" at bounding box center [308, 236] width 260 height 31
type input "Fundraiser"
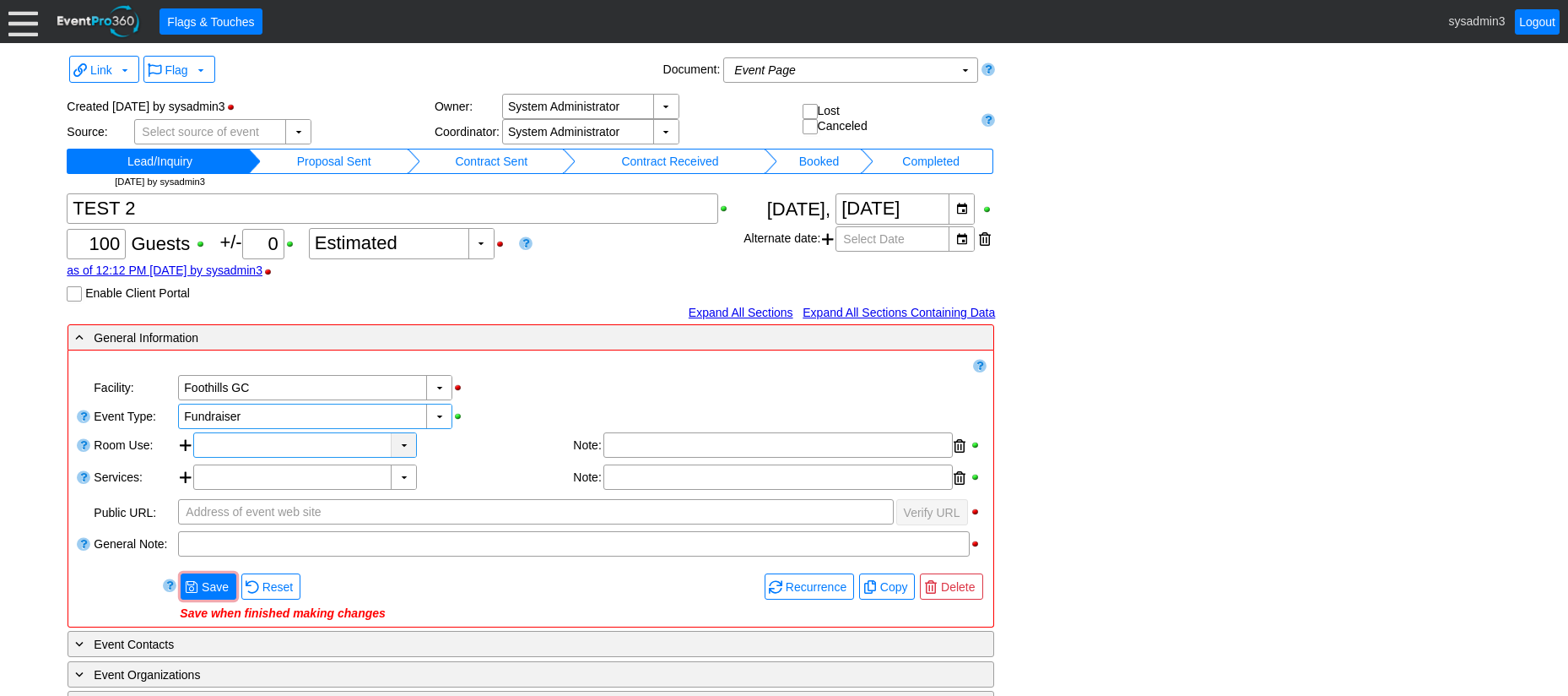
click at [399, 441] on div "▼" at bounding box center [403, 445] width 26 height 24
click at [571, 384] on div "▼ Χ Foothills GC" at bounding box center [581, 388] width 810 height 29
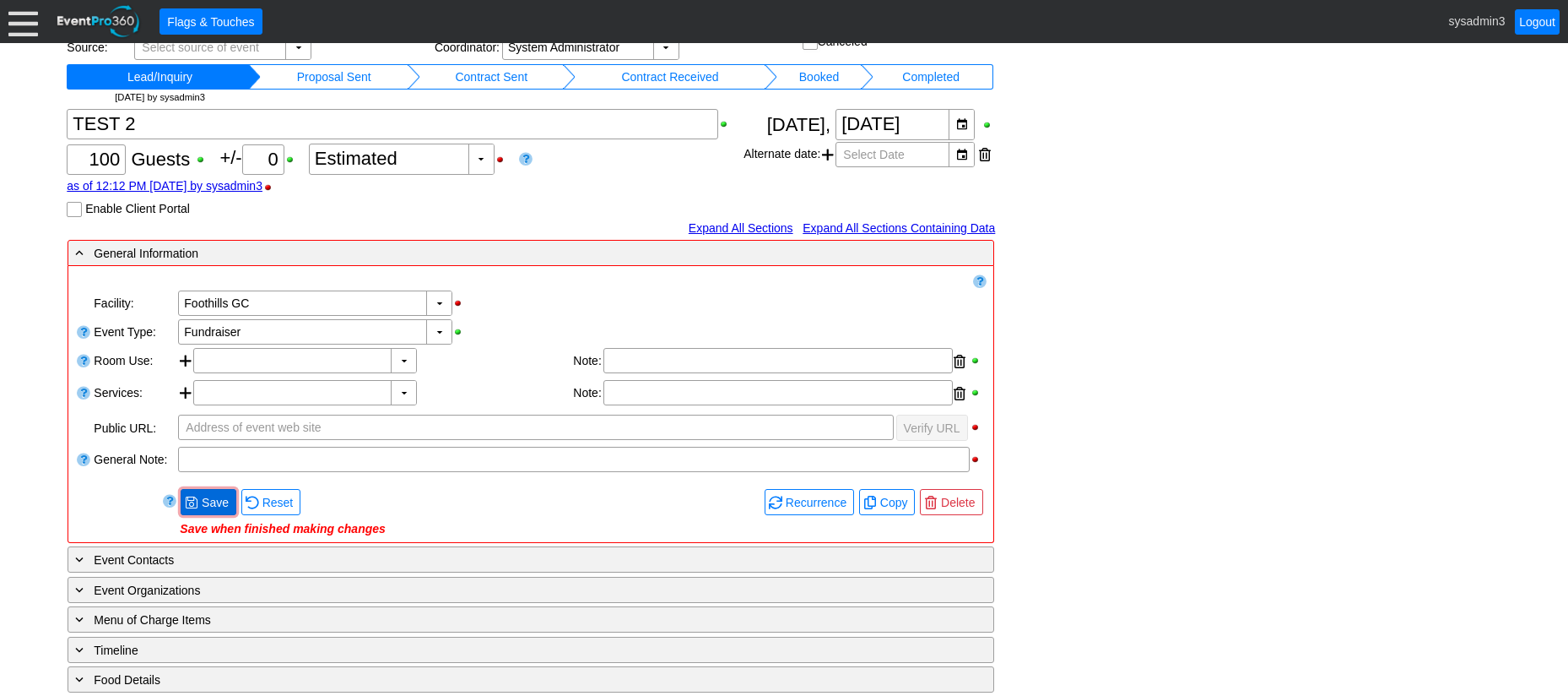
click at [198, 510] on span "Save" at bounding box center [215, 502] width 33 height 17
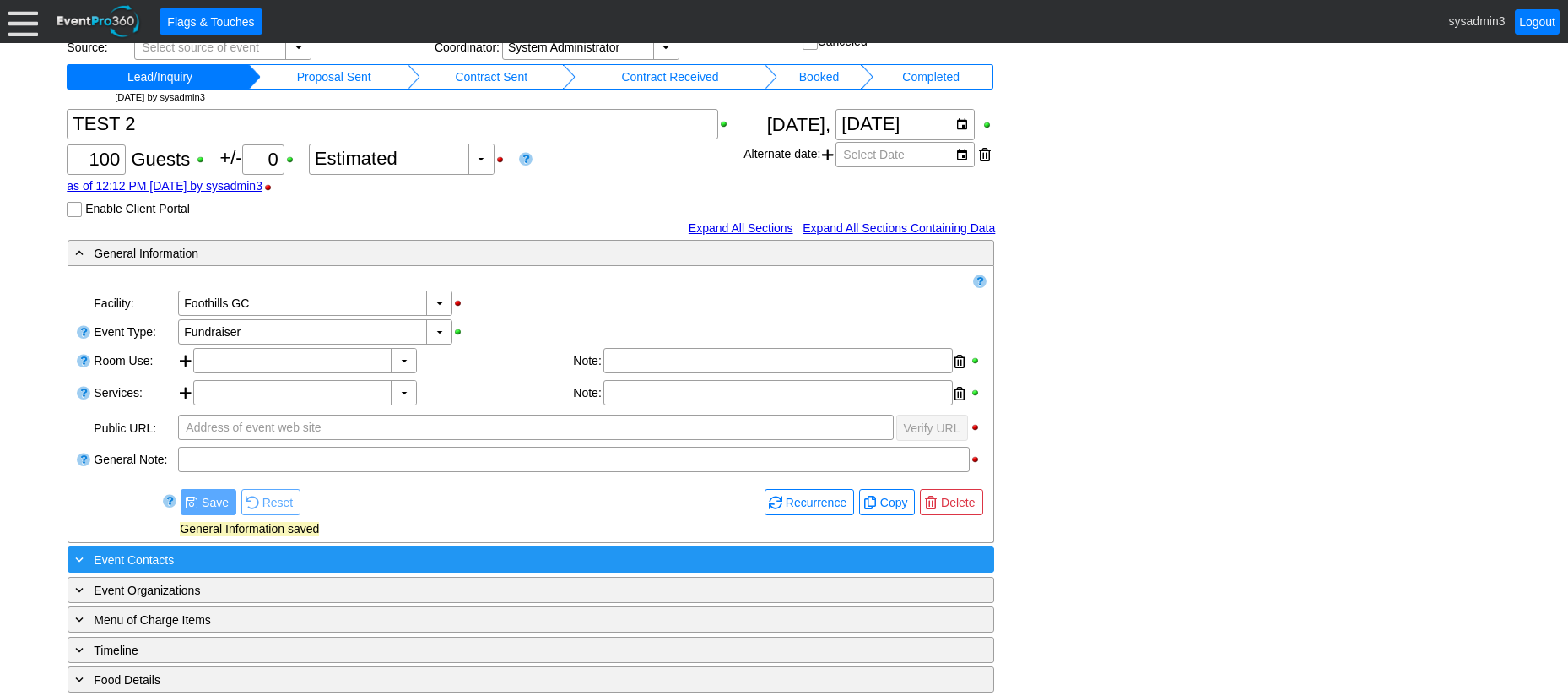
click at [254, 566] on div "+ Event Contacts" at bounding box center [496, 559] width 849 height 19
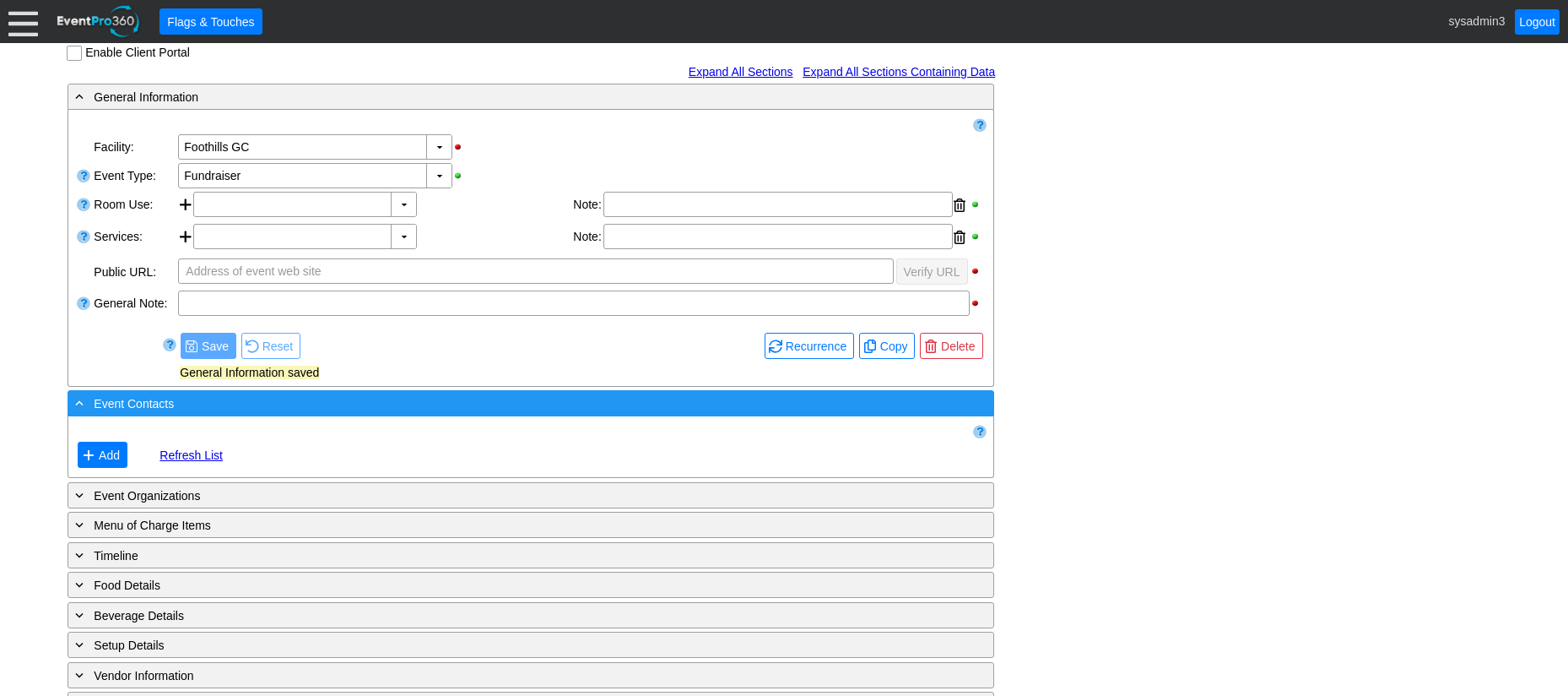
scroll to position [337, 0]
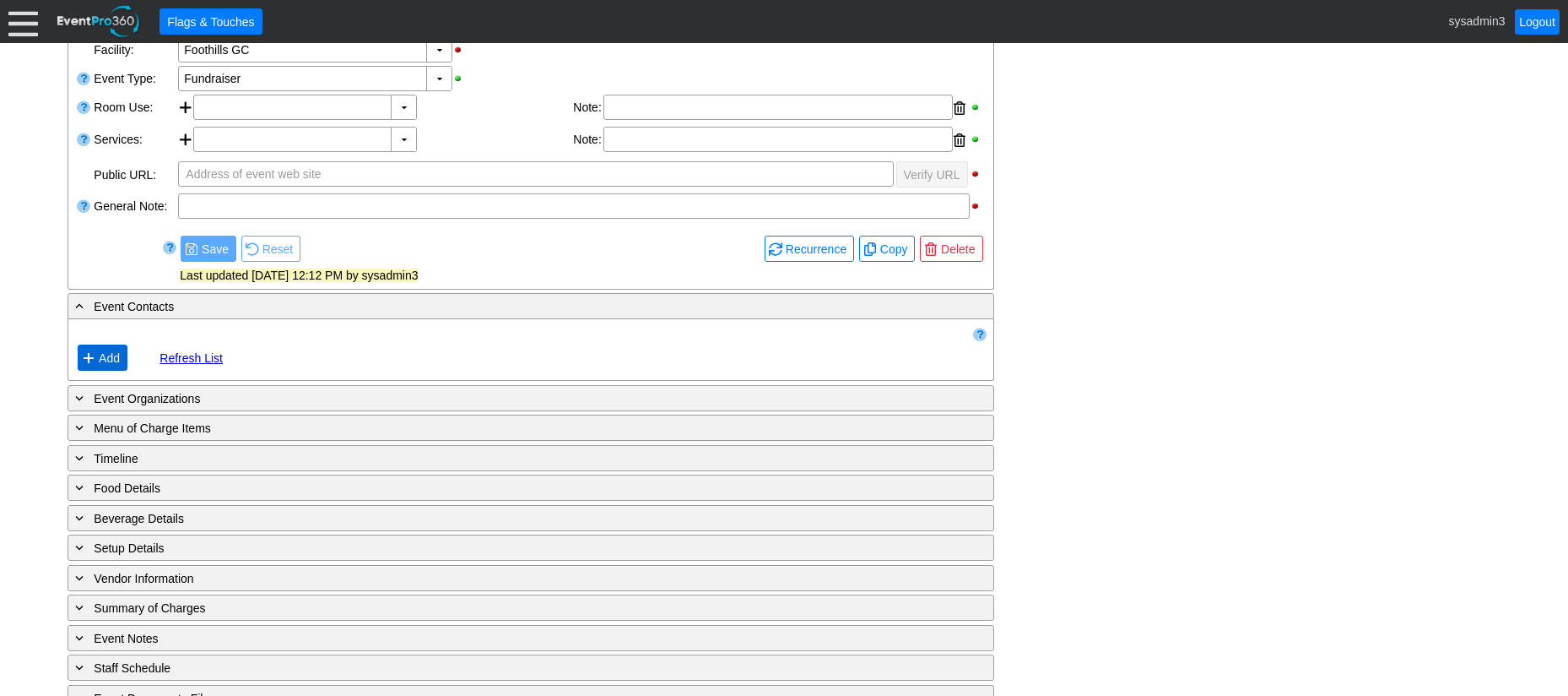
click at [108, 360] on span "Add" at bounding box center [109, 358] width 28 height 17
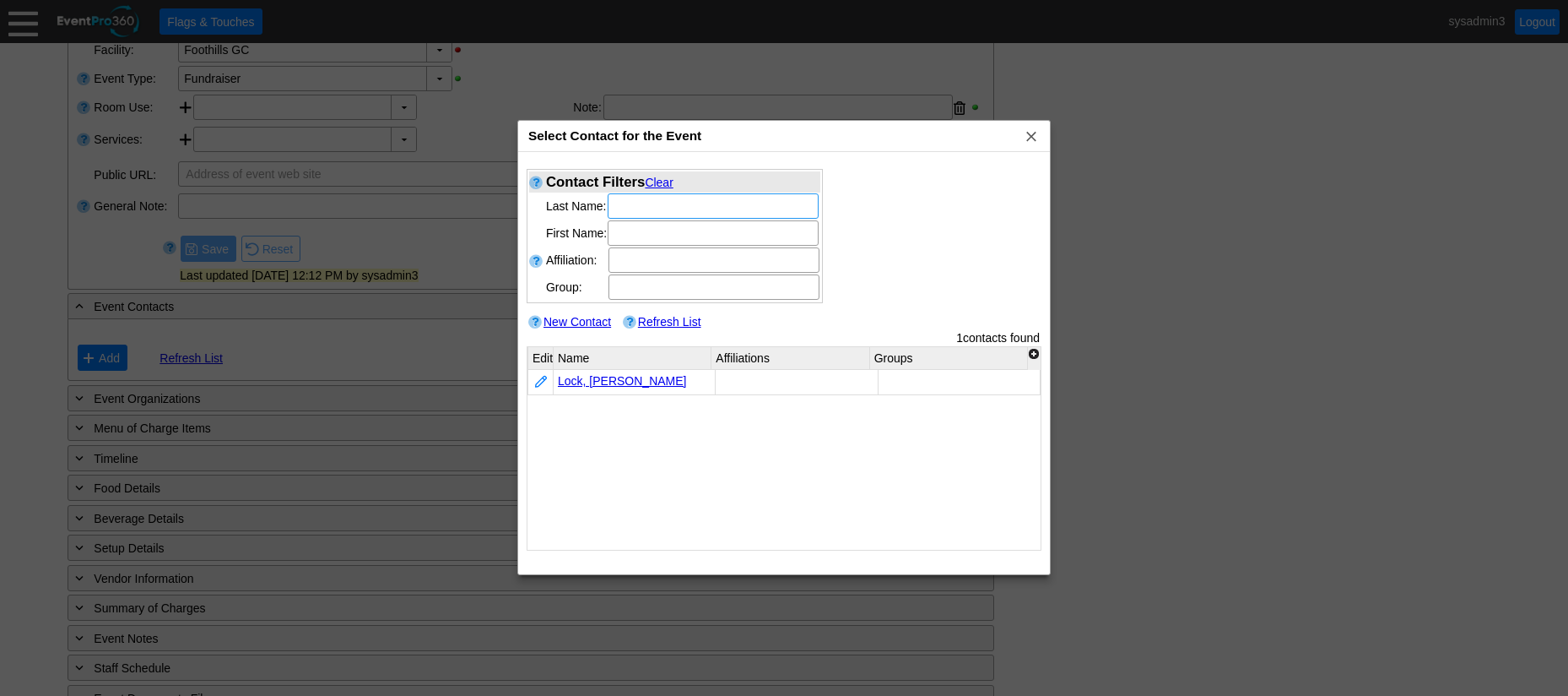
click at [575, 317] on link "New Contact" at bounding box center [577, 321] width 68 height 13
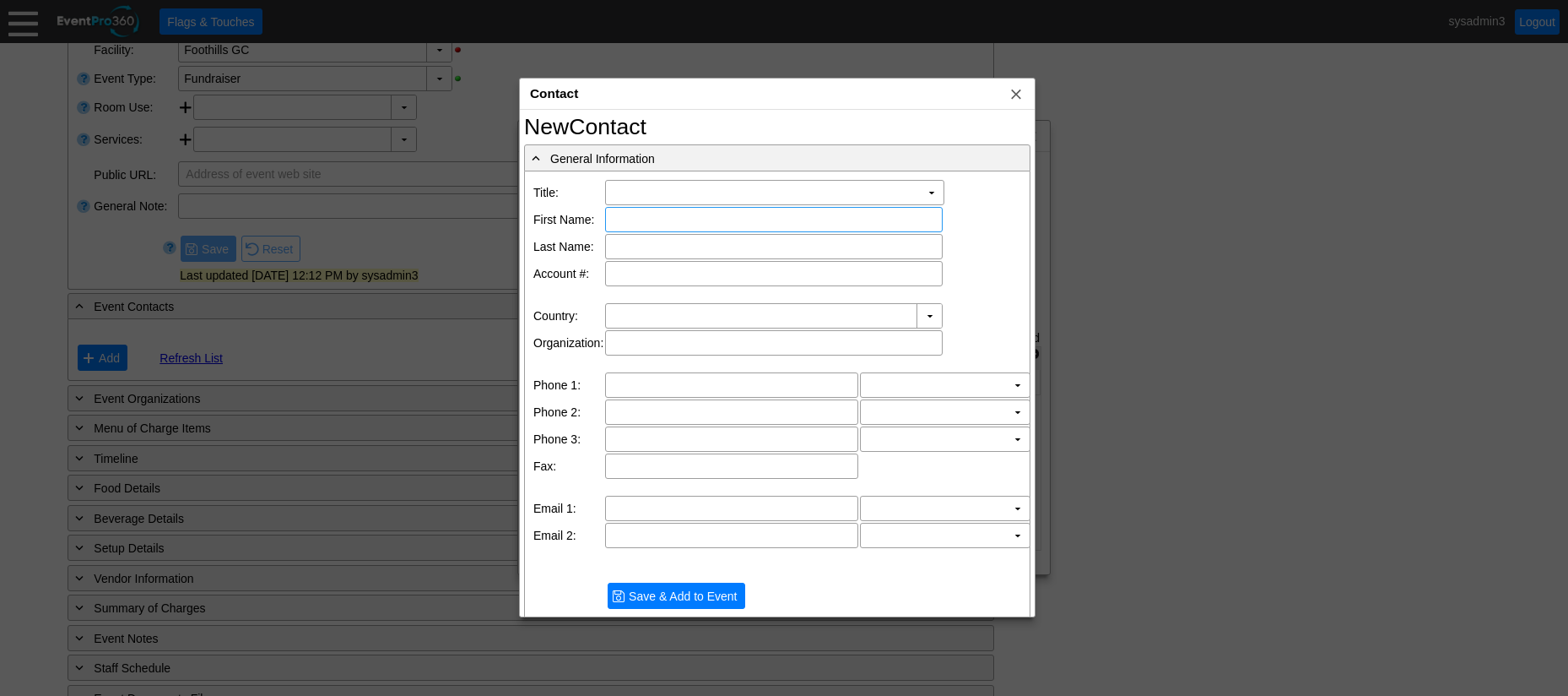
type input "United States"
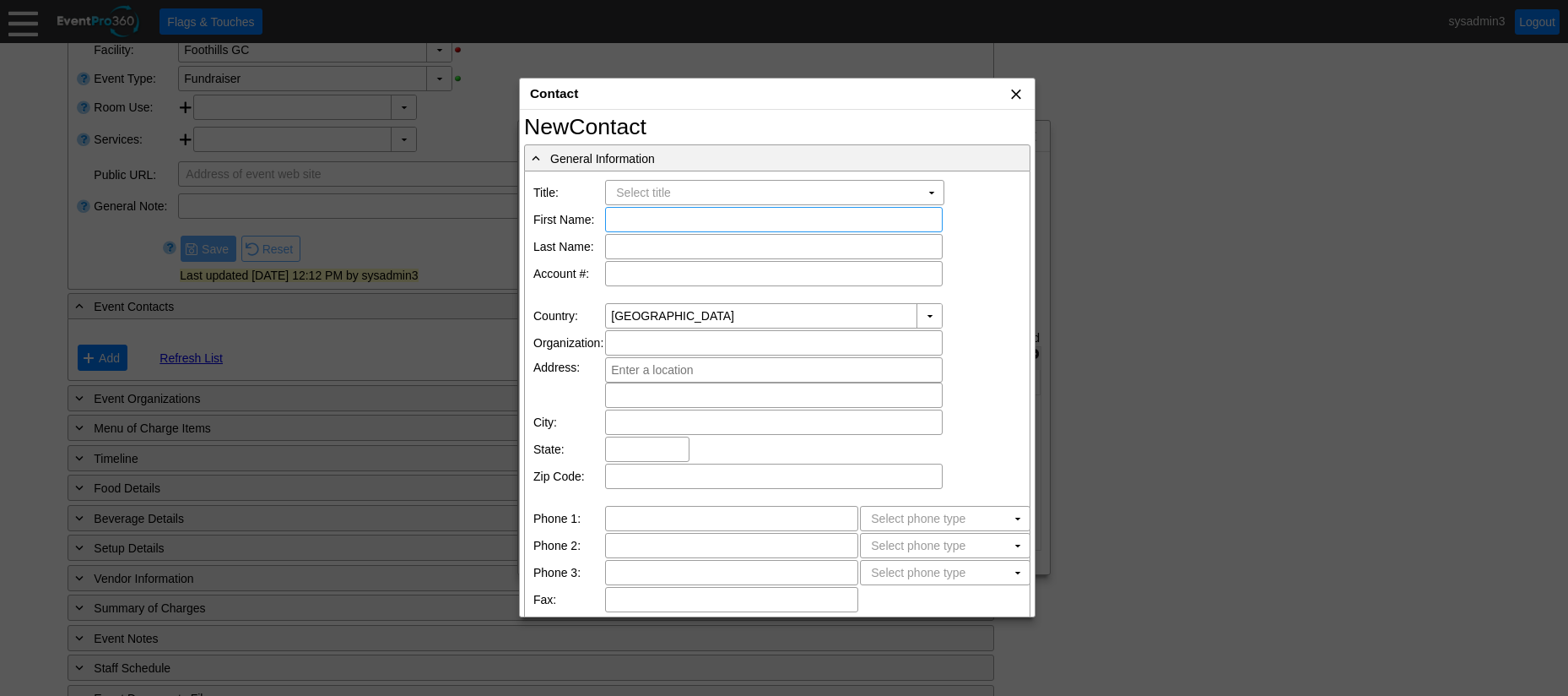
click at [1025, 94] on span "x" at bounding box center [1015, 93] width 17 height 17
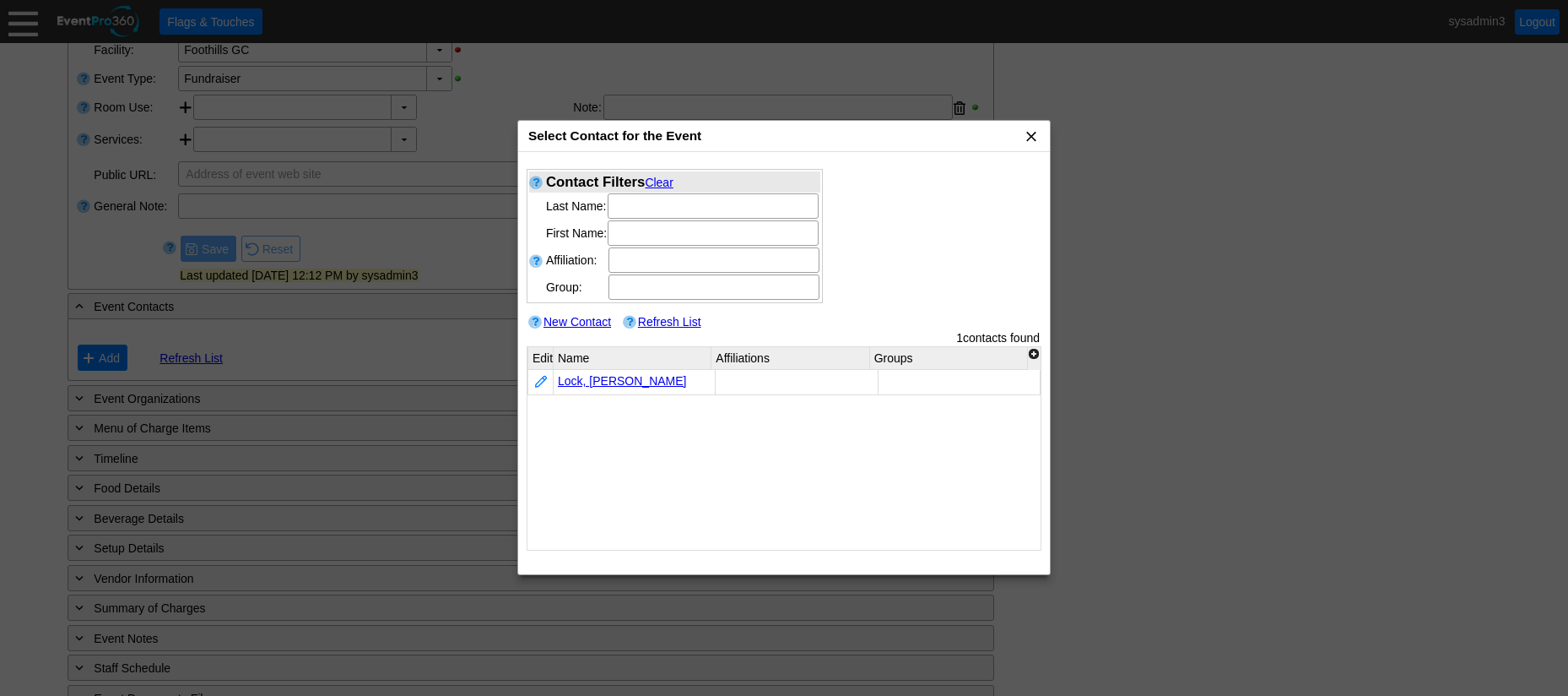
click at [1028, 139] on span "x" at bounding box center [1031, 136] width 17 height 17
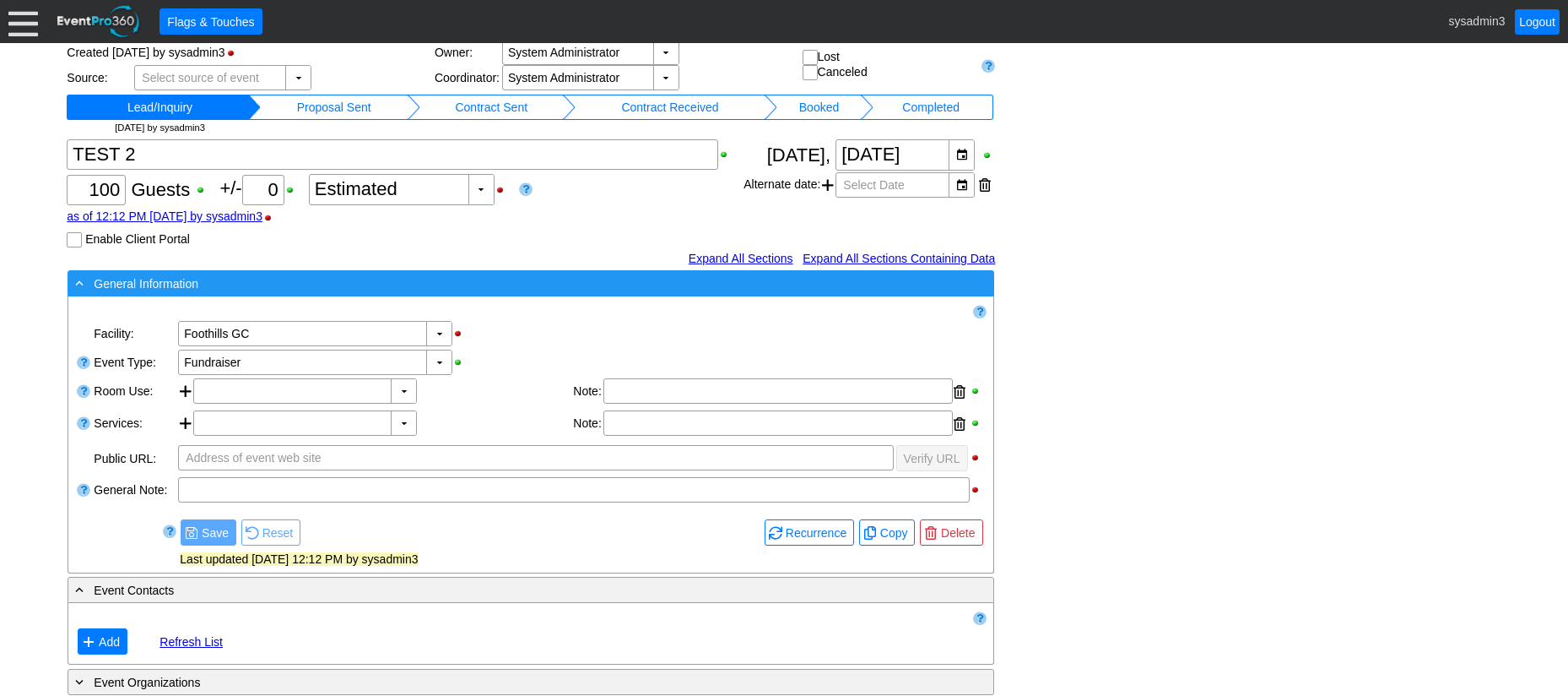
scroll to position [0, 0]
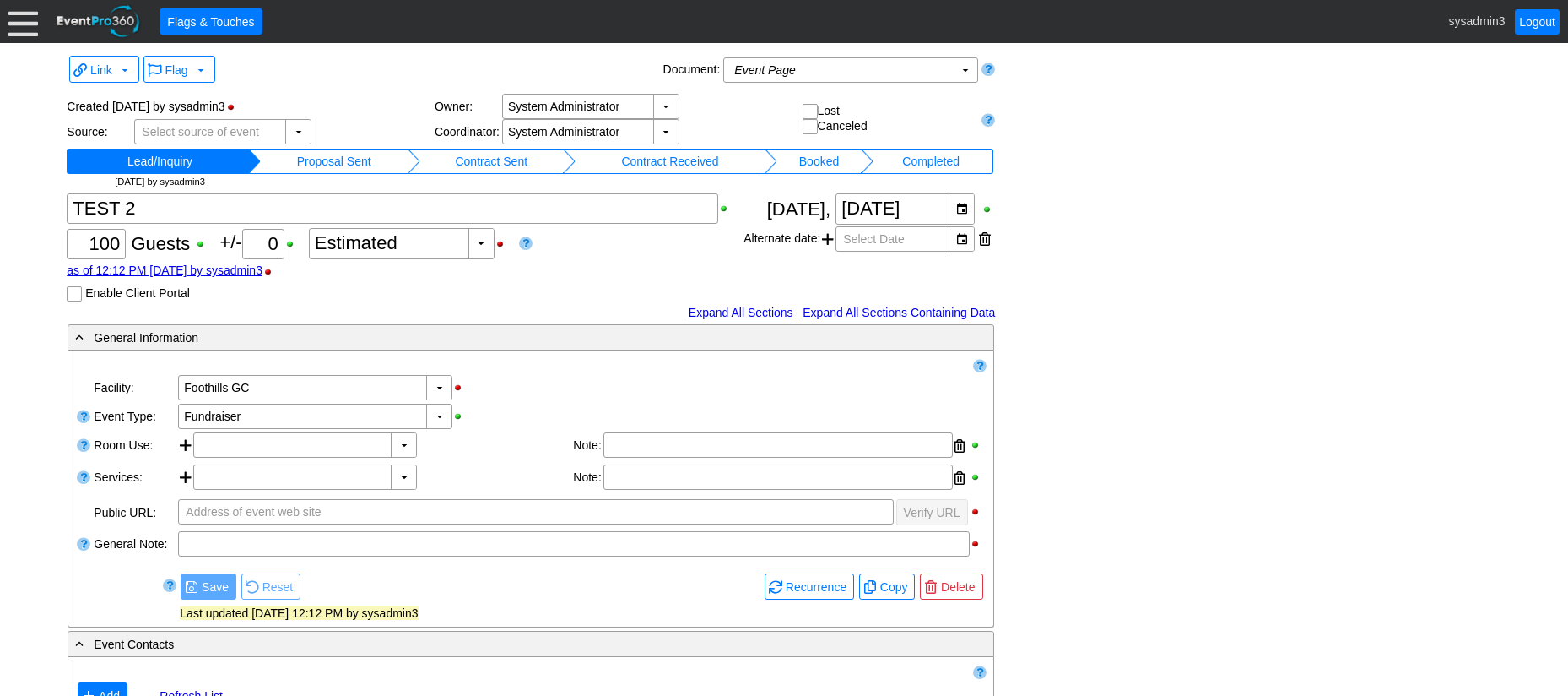
click at [361, 159] on td "Proposal Sent" at bounding box center [334, 161] width 147 height 26
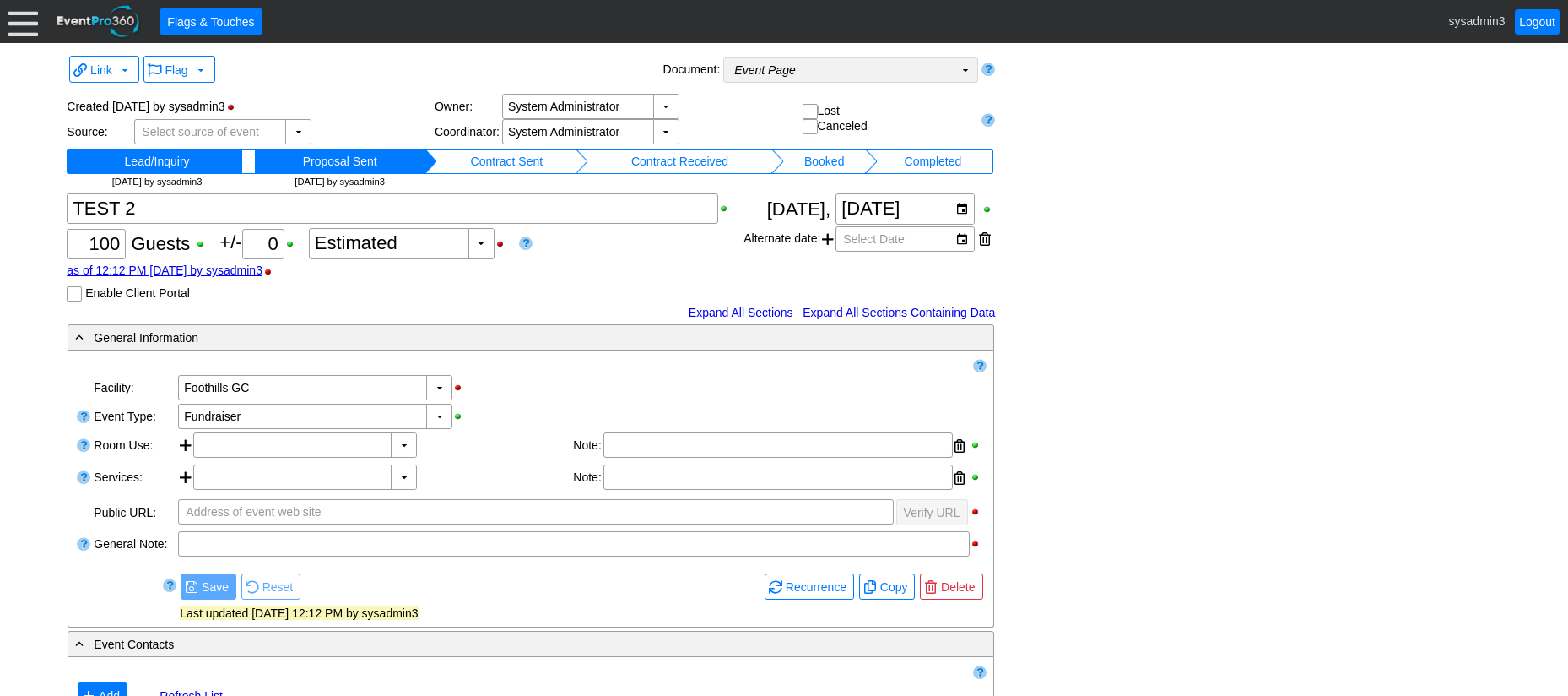
click at [857, 79] on td "Event Page Χ" at bounding box center [838, 70] width 230 height 24
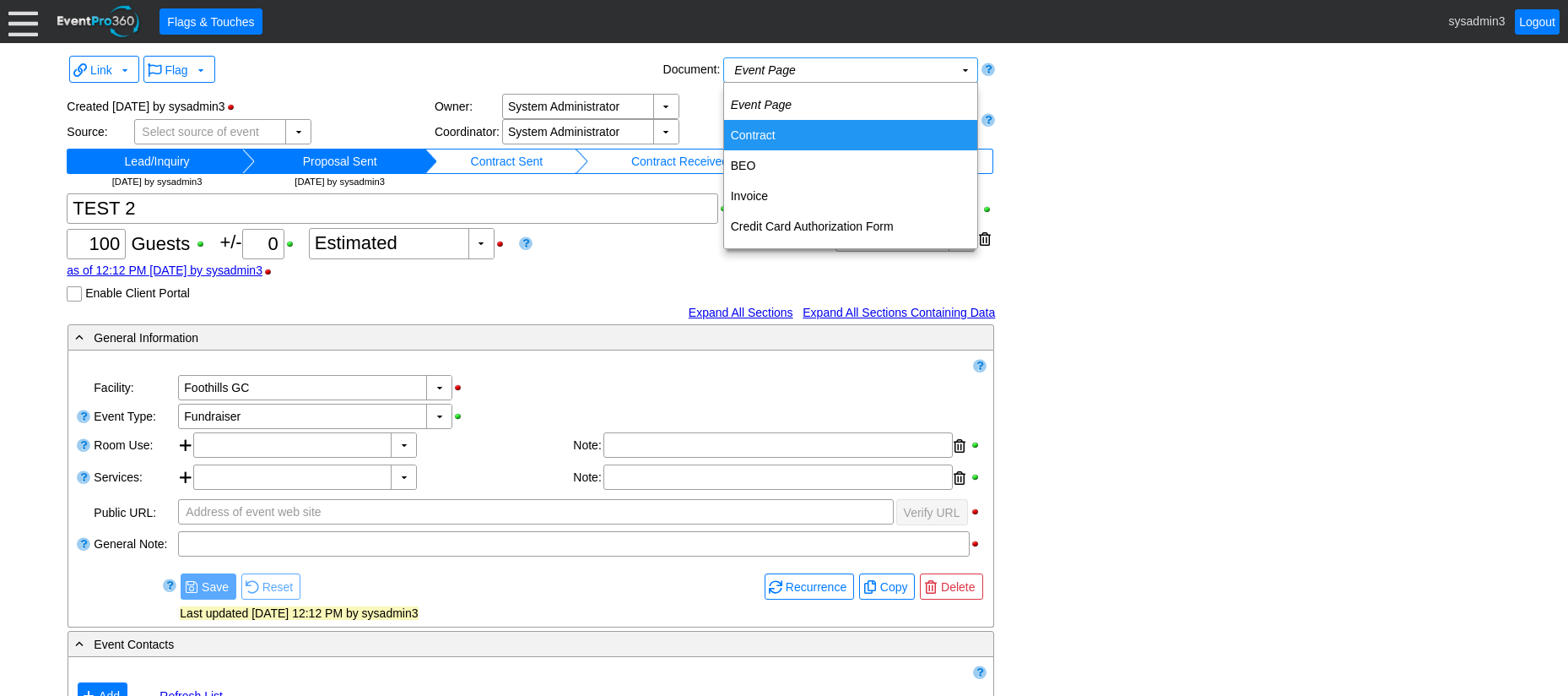
drag, startPoint x: 1246, startPoint y: 139, endPoint x: 1122, endPoint y: 139, distance: 124.0
click at [1244, 139] on div "Link ▼ Flag ▼ Document: Event Page Χ ▼ ● Print or PDF E-Sign ▼ Insert ▼ Save ▼ …" at bounding box center [784, 558] width 1442 height 1013
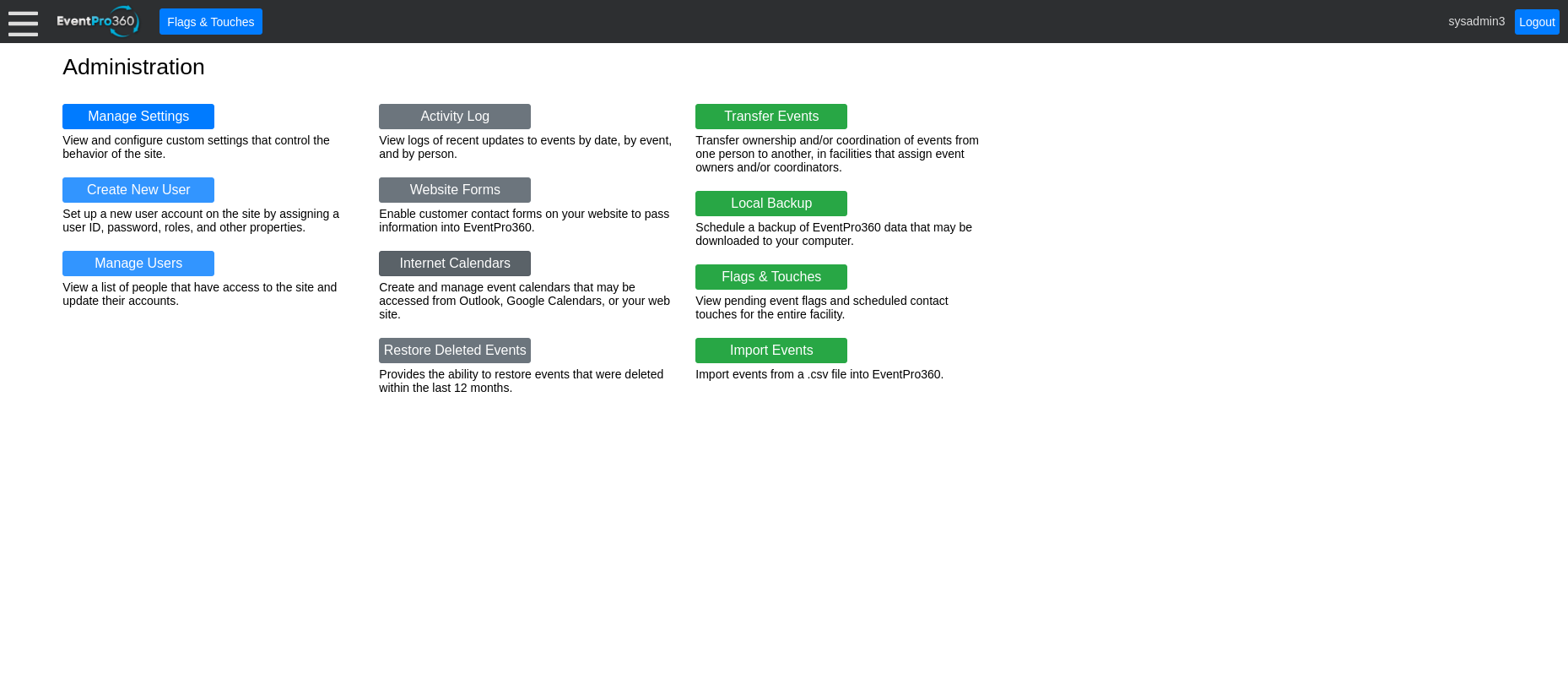
click at [452, 253] on link "Internet Calendars" at bounding box center [454, 263] width 152 height 26
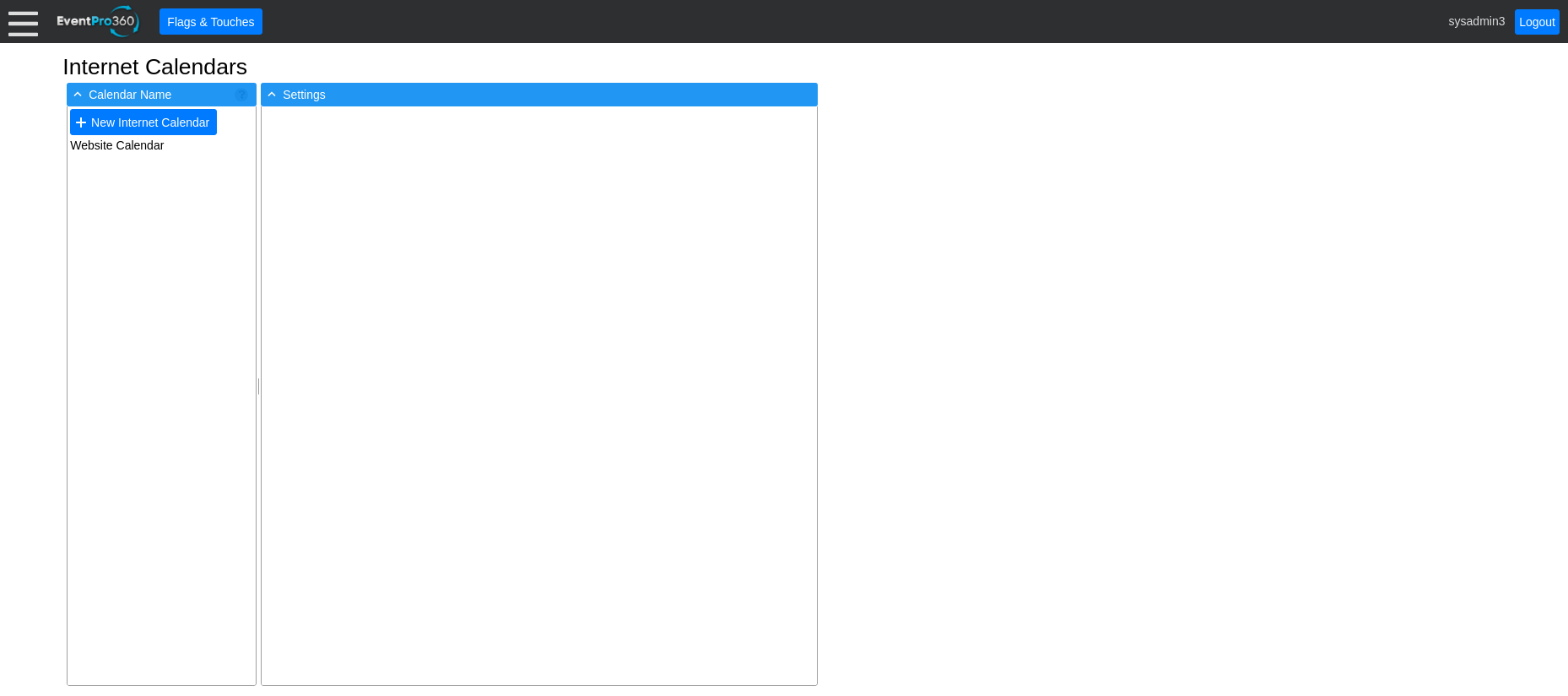
click at [130, 147] on td "Website Calendar" at bounding box center [162, 144] width 188 height 15
type input "Website Calendar"
type input "(GMT-07:00) [US_STATE]"
checkbox input "true"
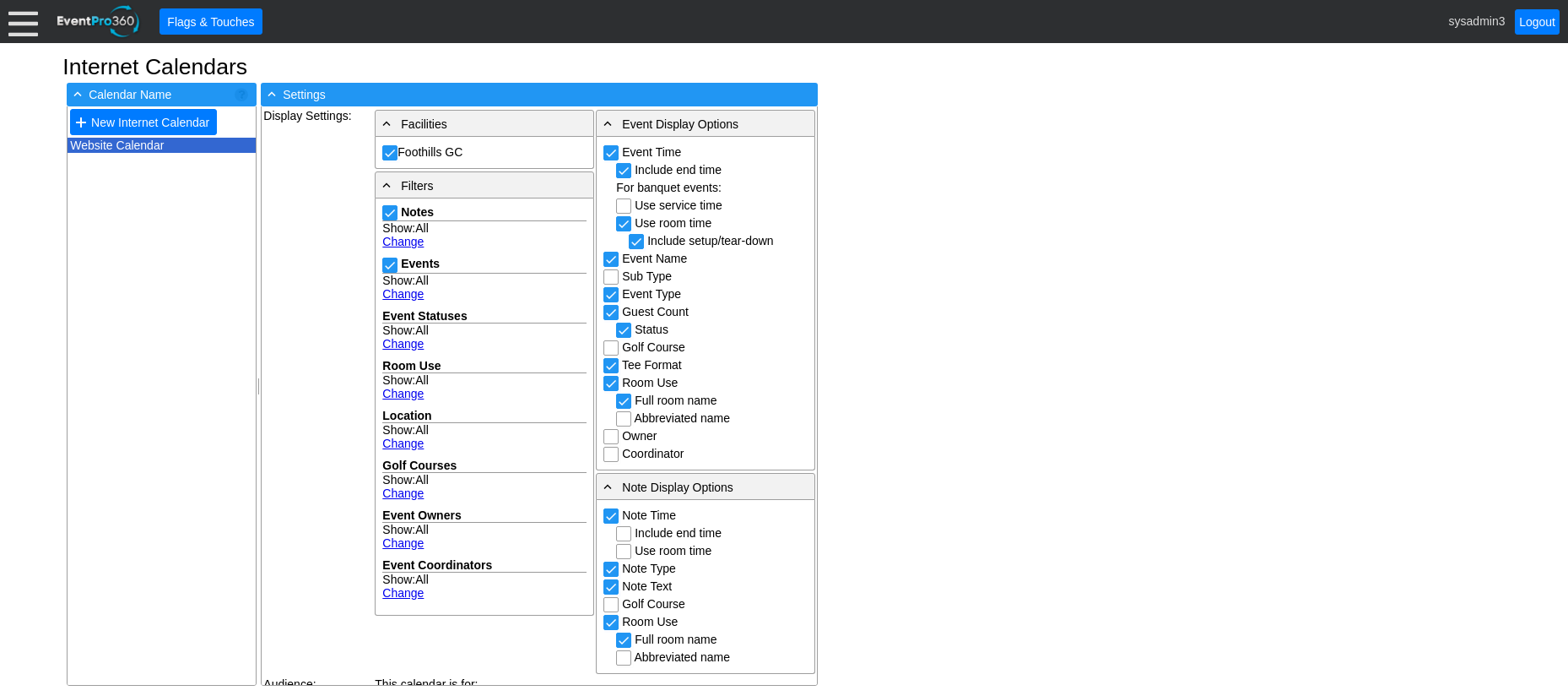
scroll to position [85, 0]
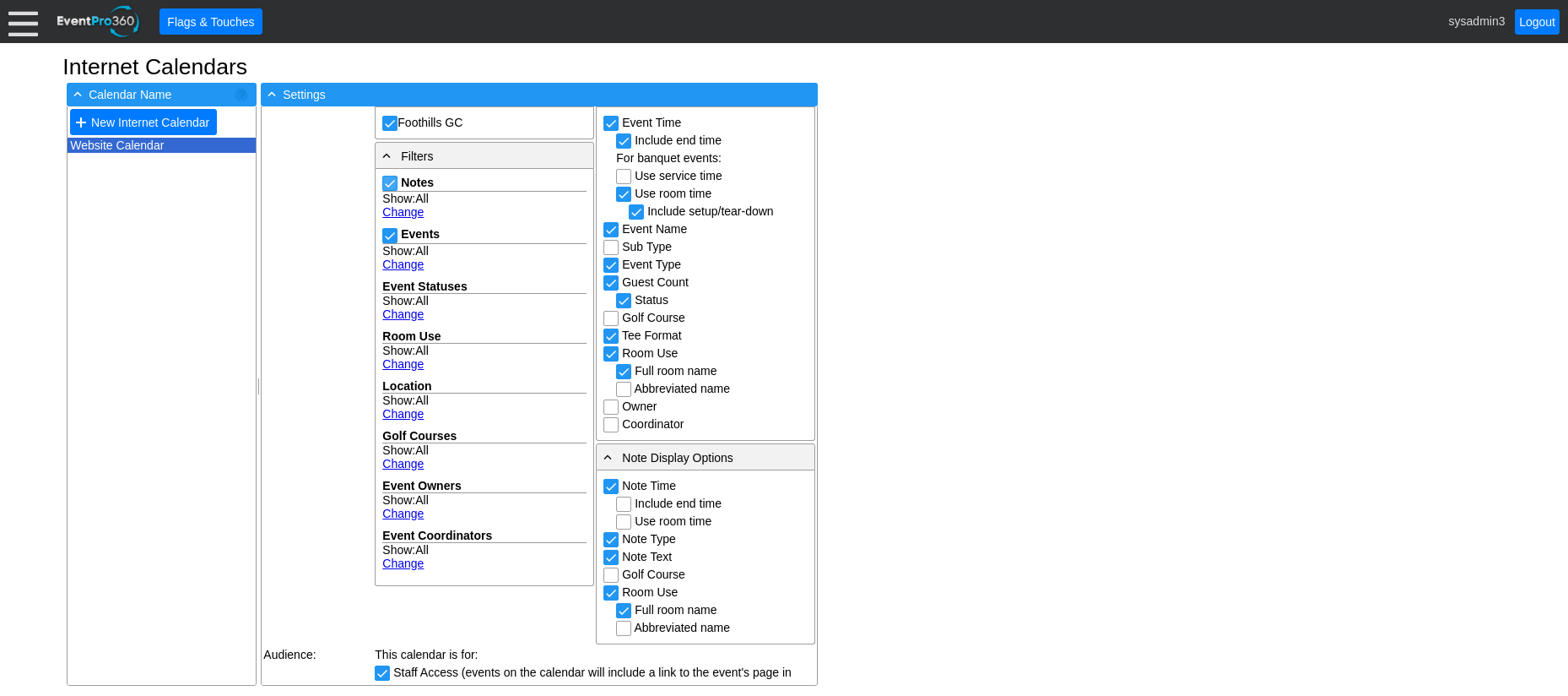
click at [390, 185] on input "Notes" at bounding box center [391, 184] width 17 height 17
checkbox input "false"
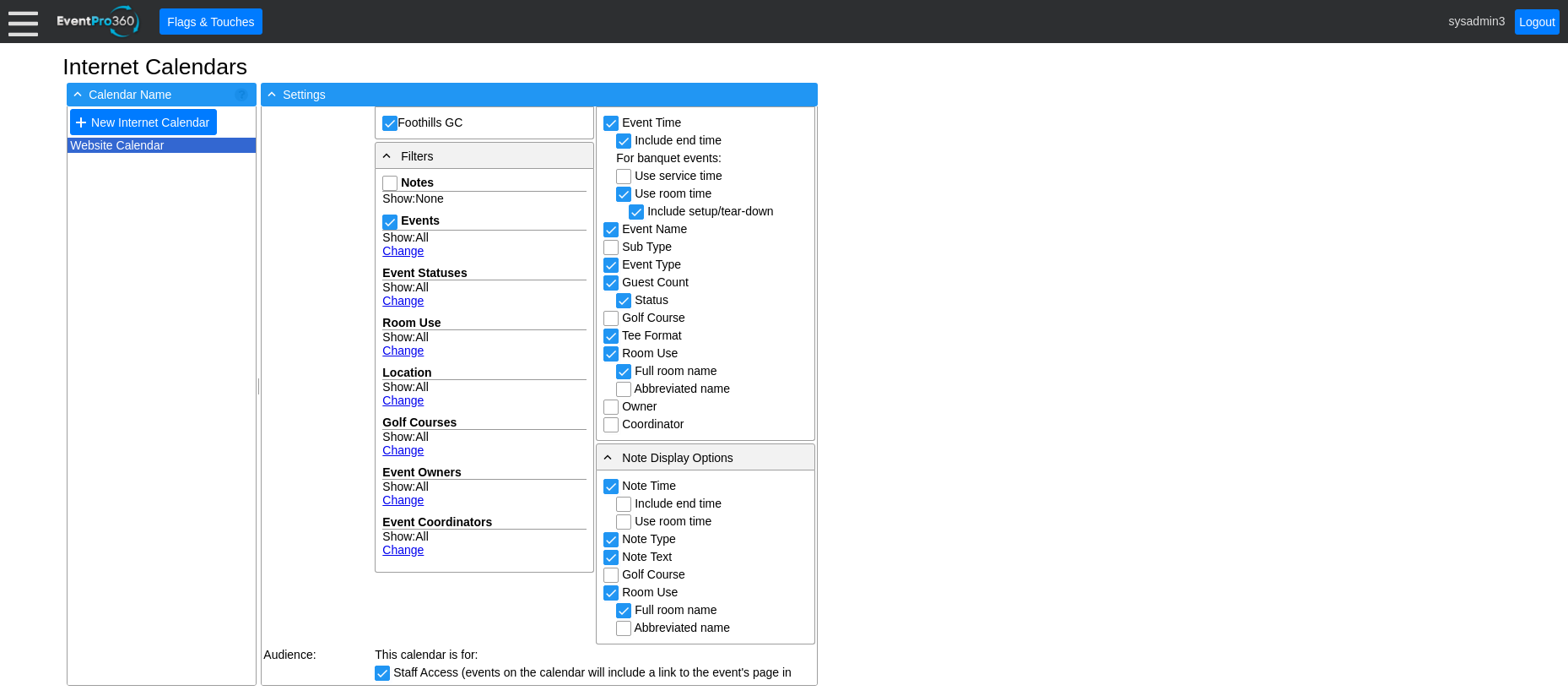
click at [405, 249] on link "Change" at bounding box center [402, 250] width 41 height 13
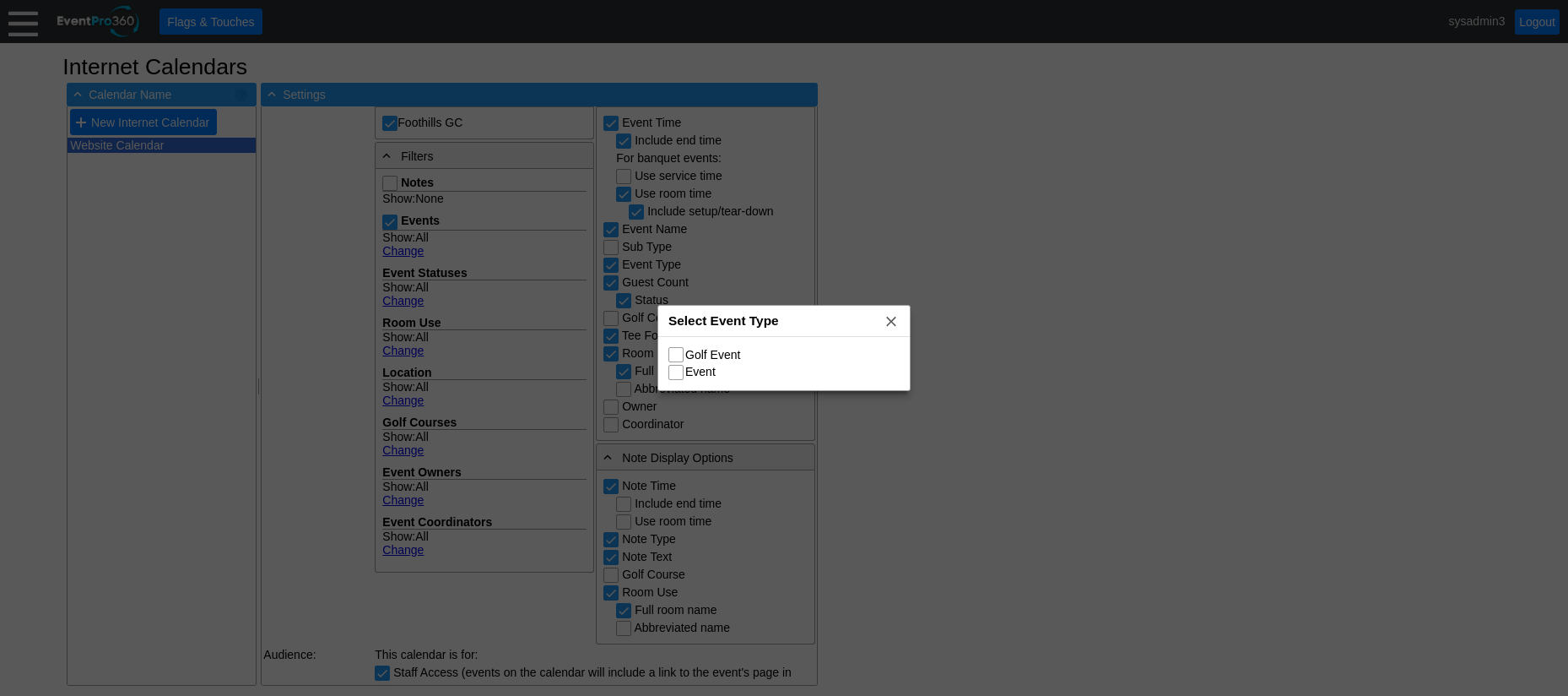
click at [677, 352] on input "Golf Event" at bounding box center [677, 356] width 17 height 17
checkbox input "true"
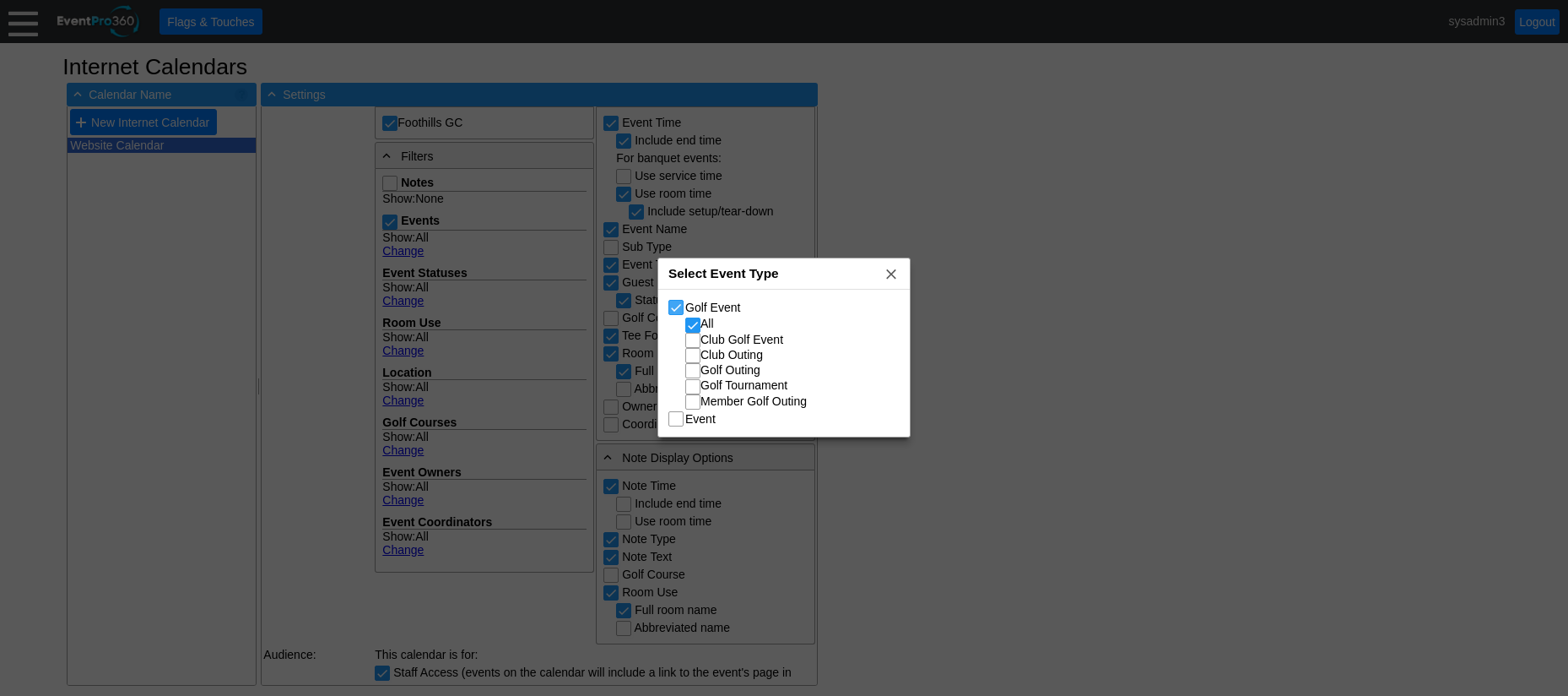
click at [681, 308] on input "Golf Event" at bounding box center [677, 308] width 17 height 17
checkbox input "false"
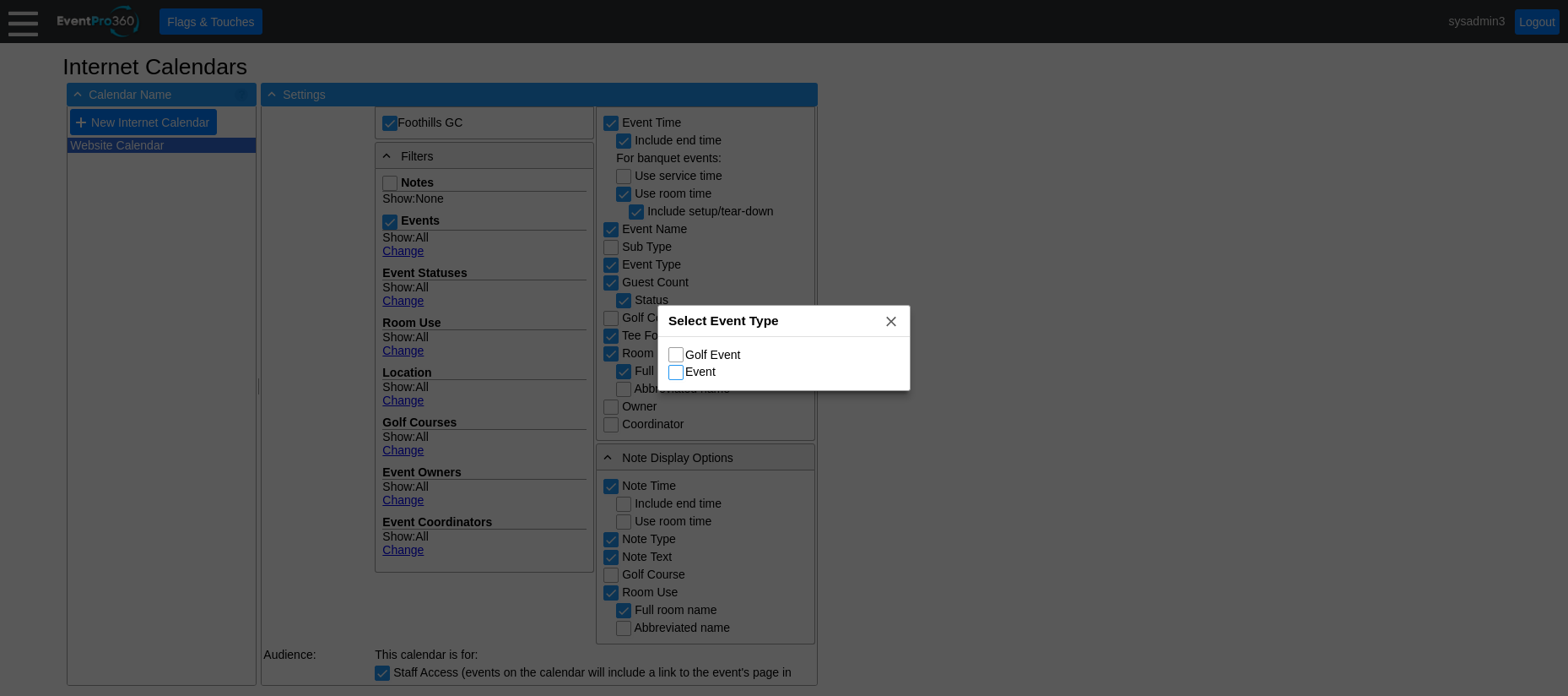
click at [675, 372] on input "Event" at bounding box center [677, 374] width 17 height 17
checkbox input "true"
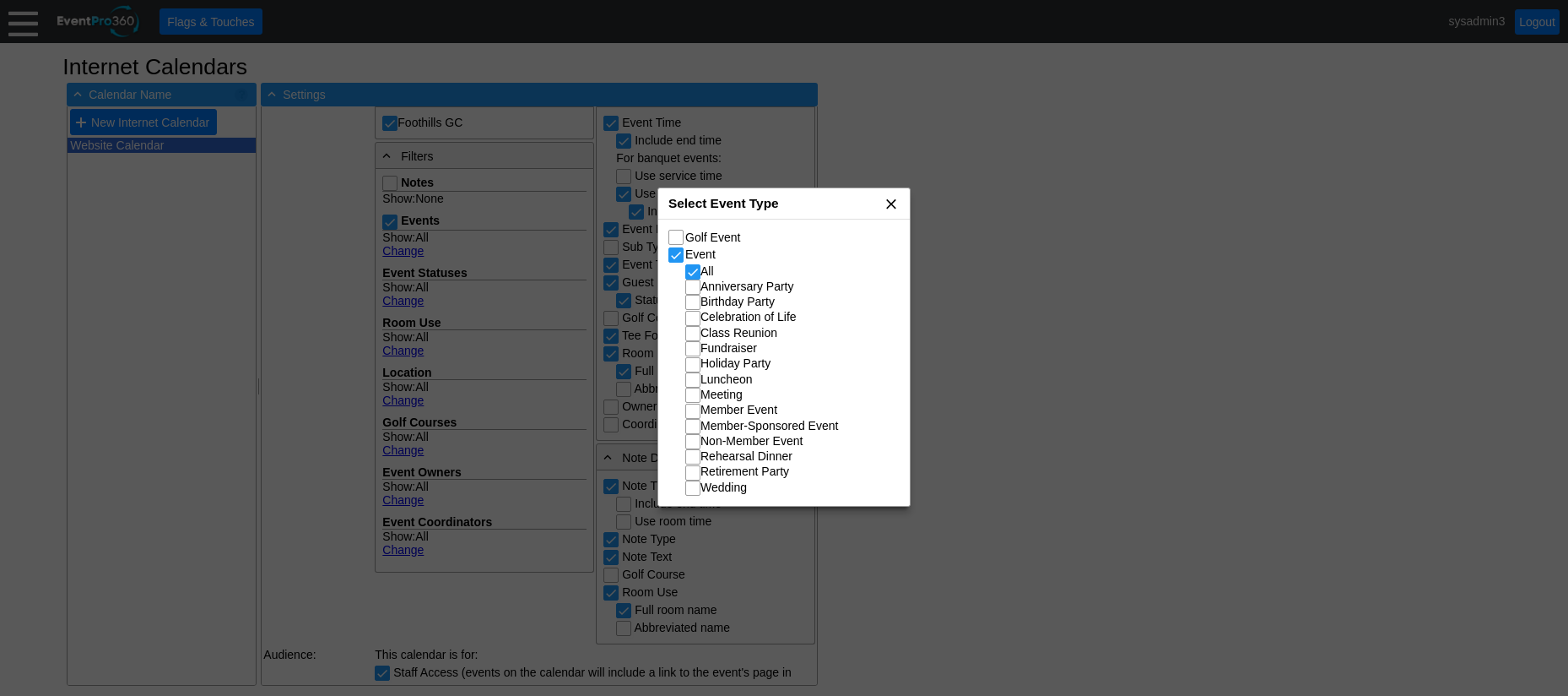
click at [891, 204] on span "x" at bounding box center [891, 203] width 17 height 17
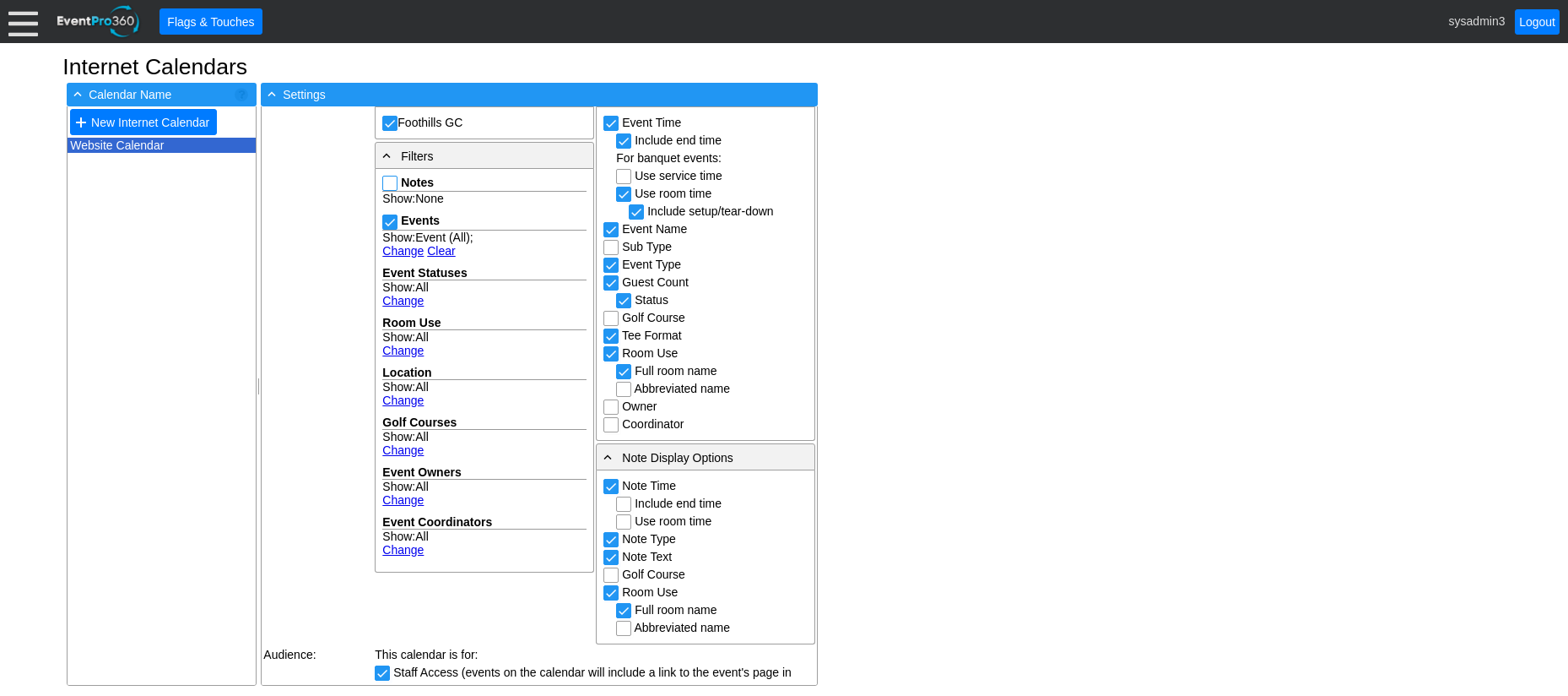
click at [392, 182] on input "Notes" at bounding box center [391, 184] width 17 height 17
checkbox input "true"
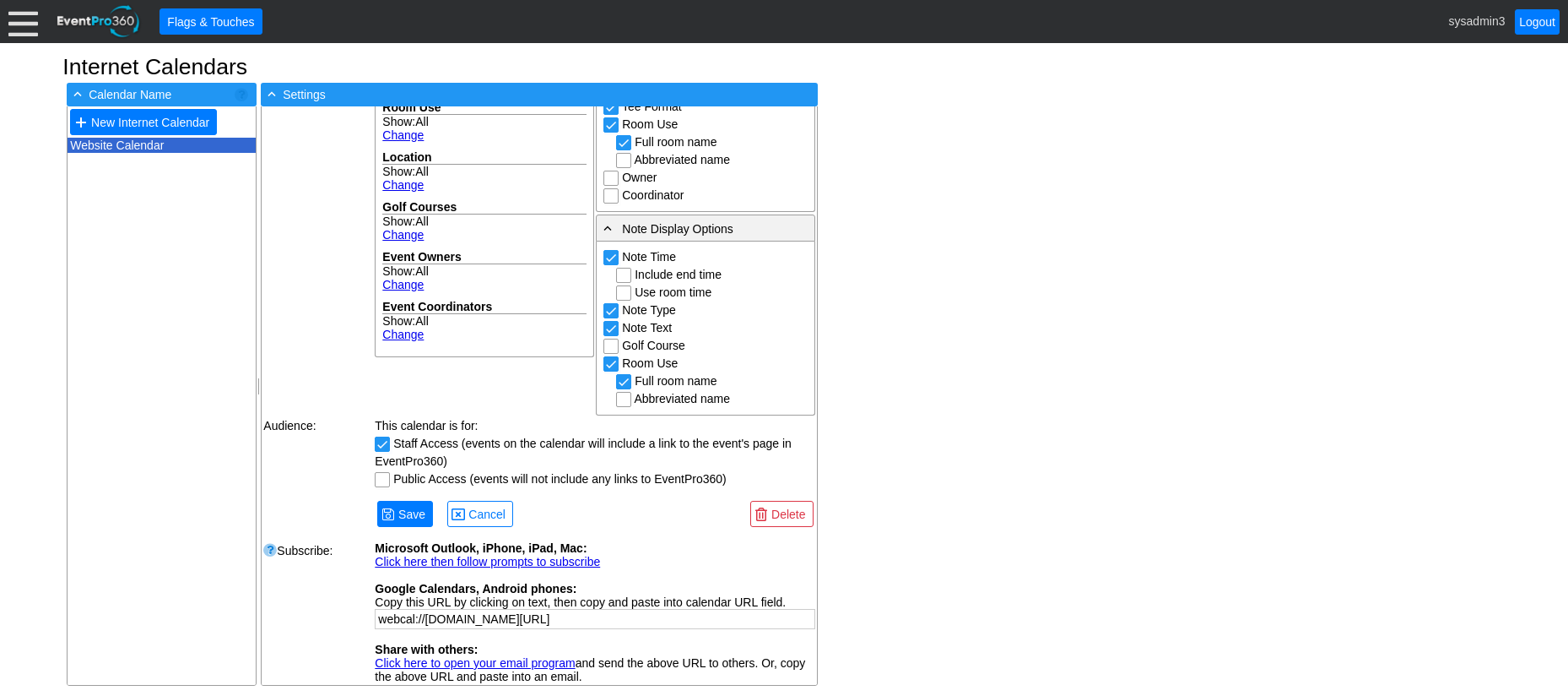
scroll to position [327, 0]
click at [213, 337] on div "● New Internet Calendar f5494fdf-586c-4046-ac86-95c5ce4e2a10 Website Calendar" at bounding box center [162, 396] width 188 height 579
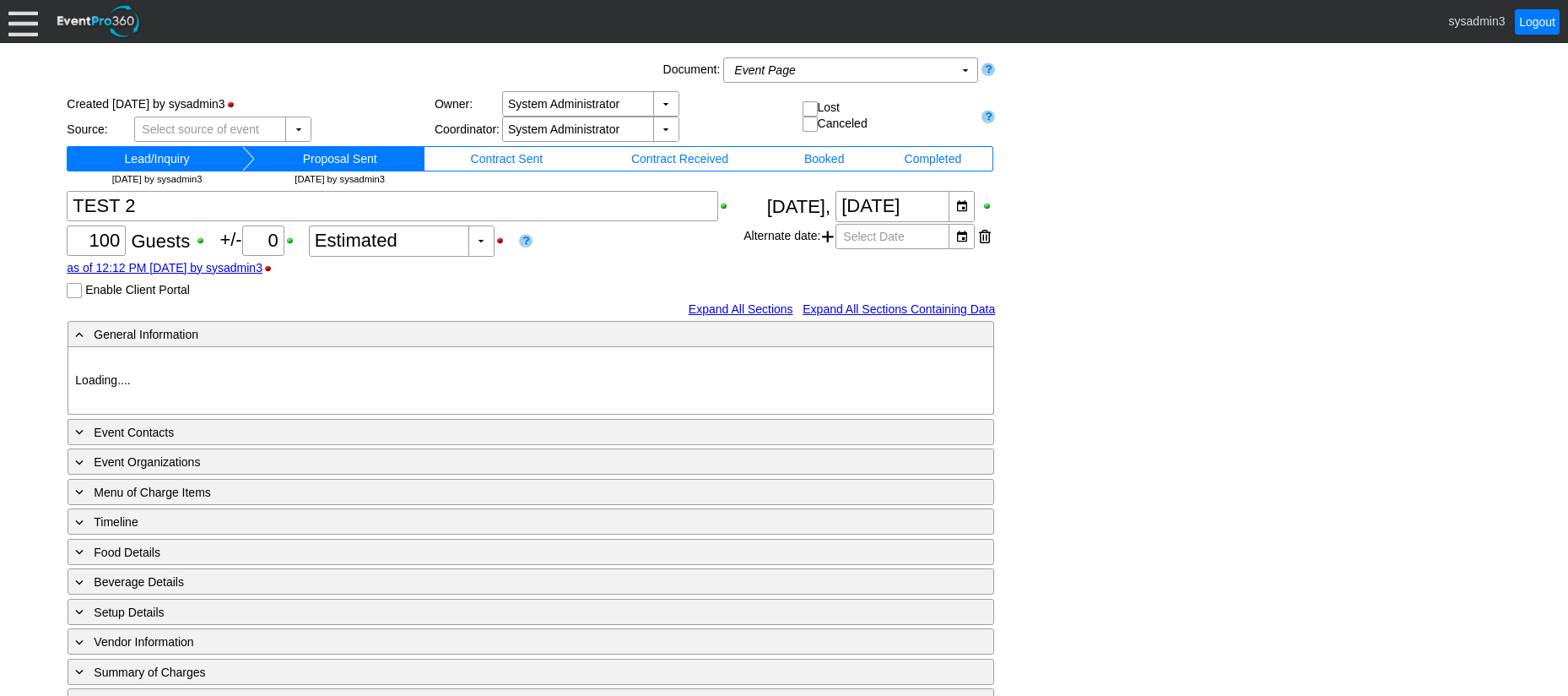
type input "Foothills GC"
type input "Fundraiser"
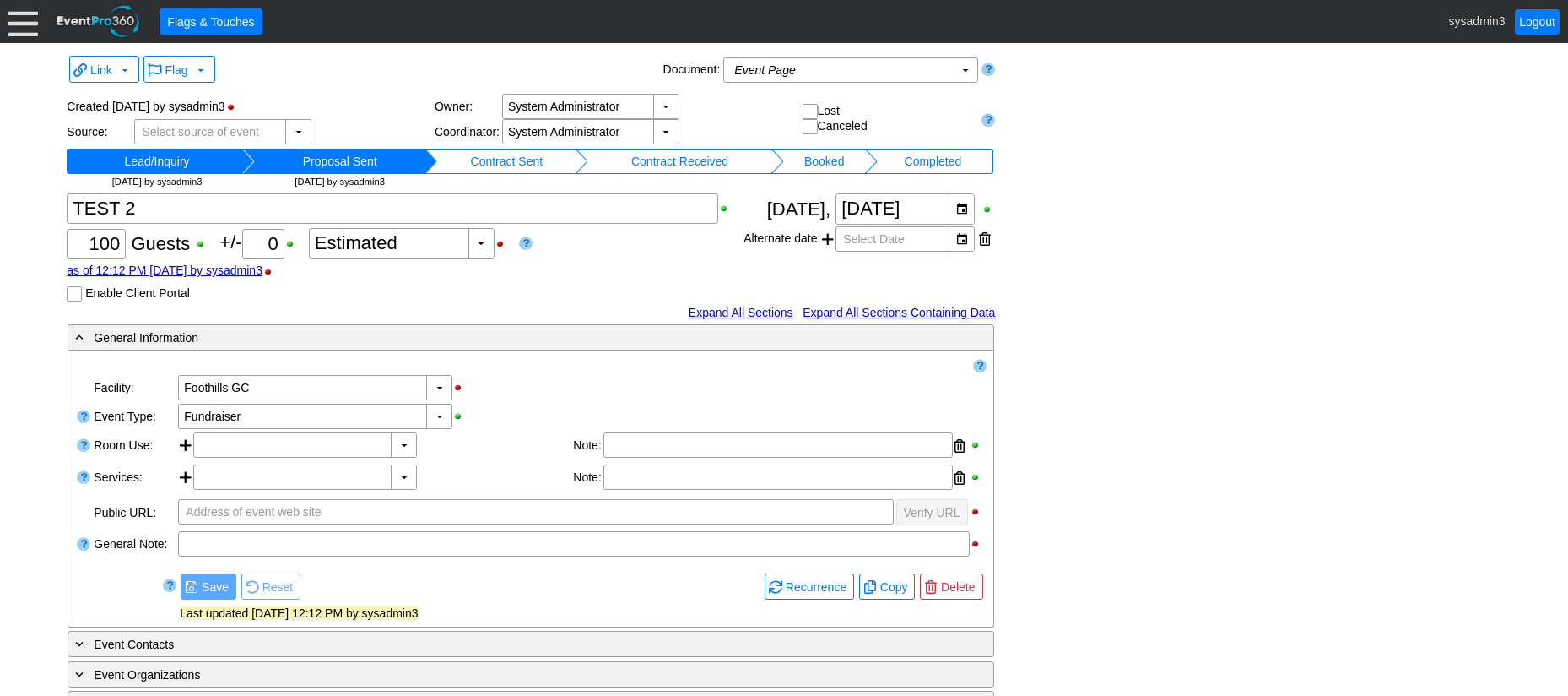
click at [528, 241] on link at bounding box center [525, 242] width 13 height 16
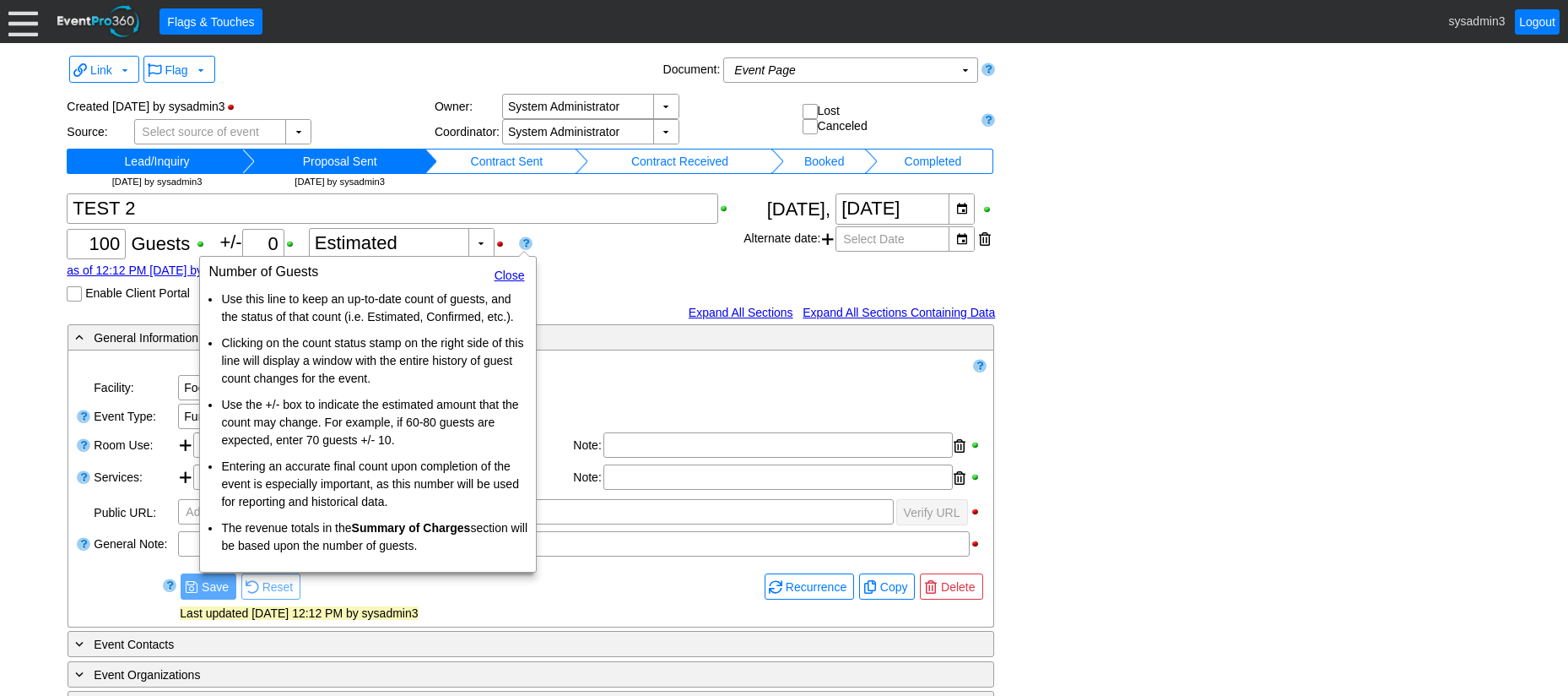
click at [629, 299] on div "Χ 100 Guests +/- Χ 0 ▼ Χ Estimated as of 12:12 PM on Wednesday, 10/15/2025 by s…" at bounding box center [405, 247] width 677 height 108
click at [506, 279] on link "Close" at bounding box center [510, 275] width 31 height 13
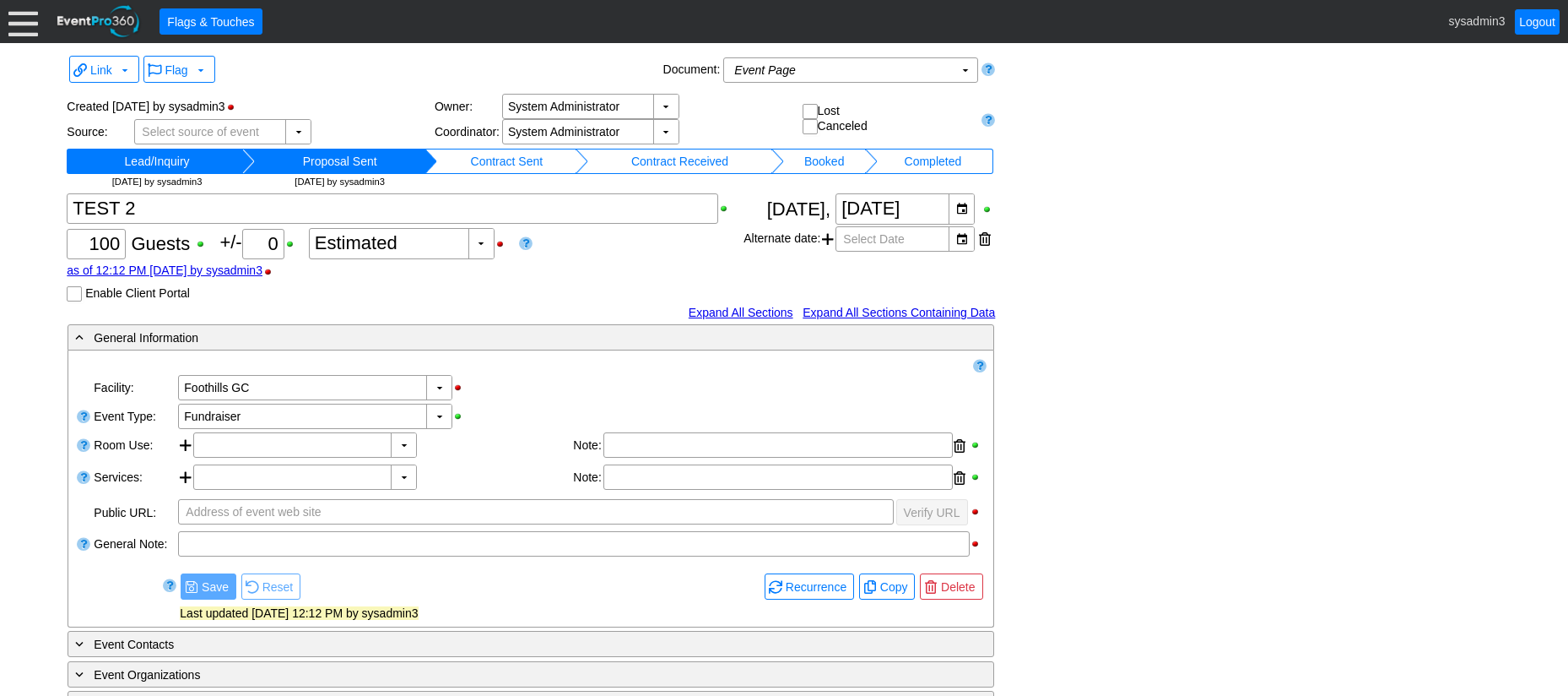
click at [984, 122] on link at bounding box center [988, 120] width 13 height 16
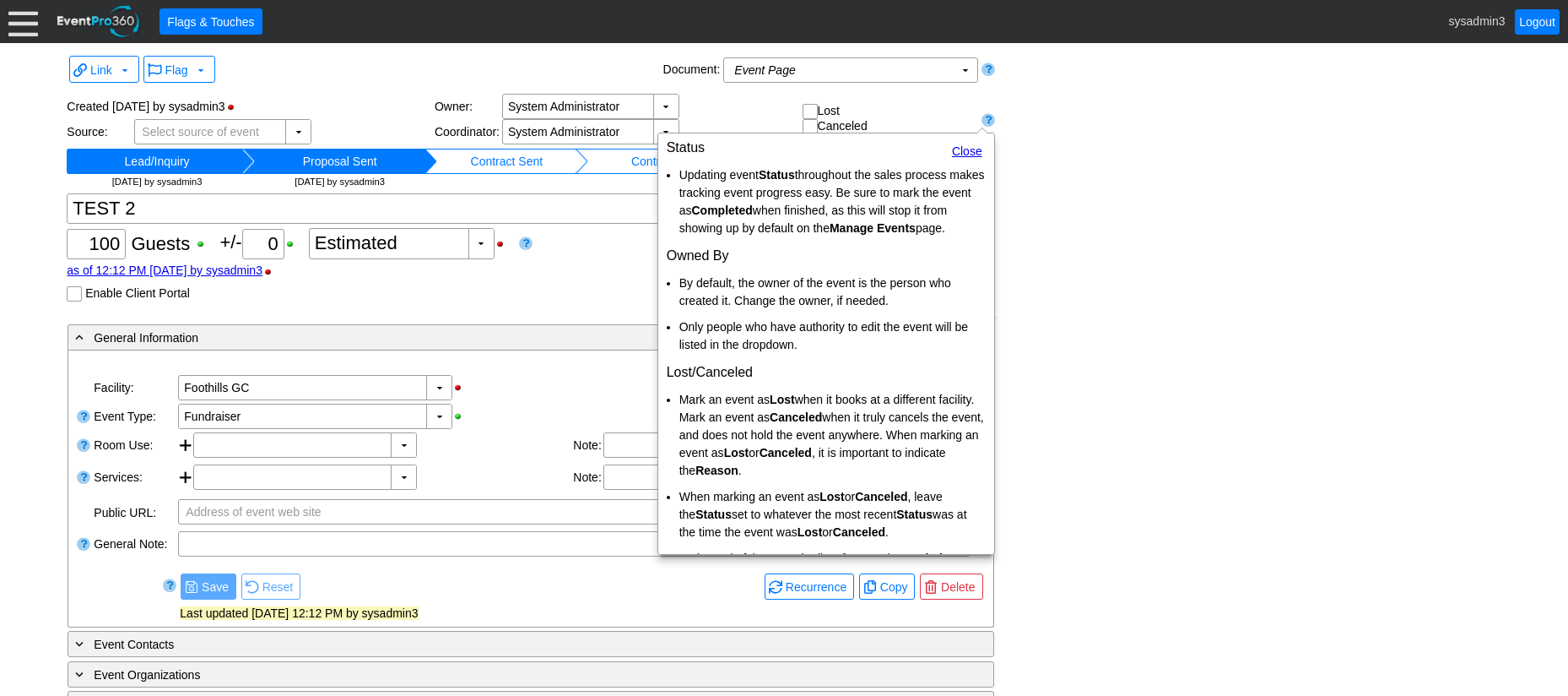
click at [955, 151] on link "Close" at bounding box center [967, 151] width 31 height 13
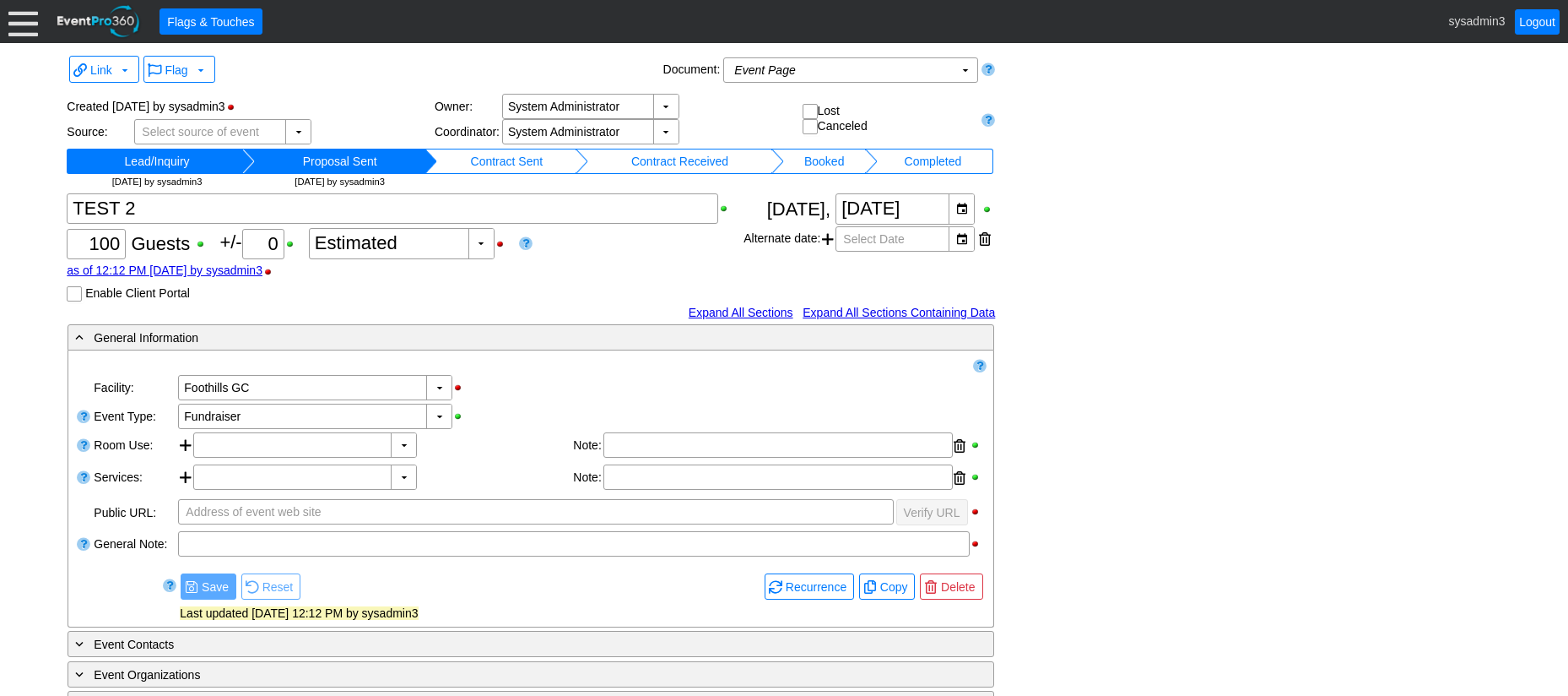
click at [989, 67] on link at bounding box center [988, 68] width 13 height 22
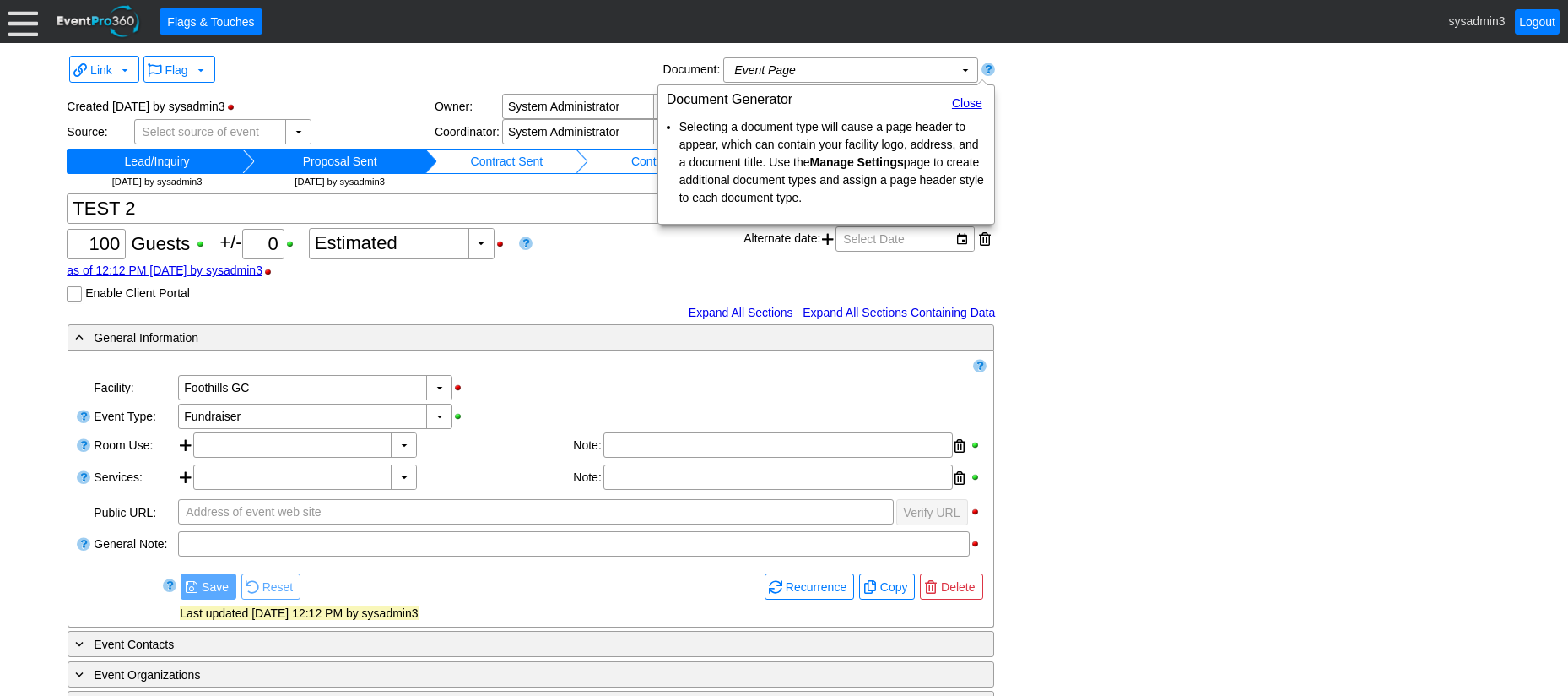
click at [1033, 92] on div "Link ▼ Flag ▼ Document: Event Page Χ ▼ ● Print or PDF E-Sign ▼ Insert ▼ Save ▼ …" at bounding box center [784, 527] width 1442 height 951
drag, startPoint x: 969, startPoint y: 100, endPoint x: 822, endPoint y: 107, distance: 147.2
click at [968, 100] on link "Close" at bounding box center [967, 102] width 31 height 13
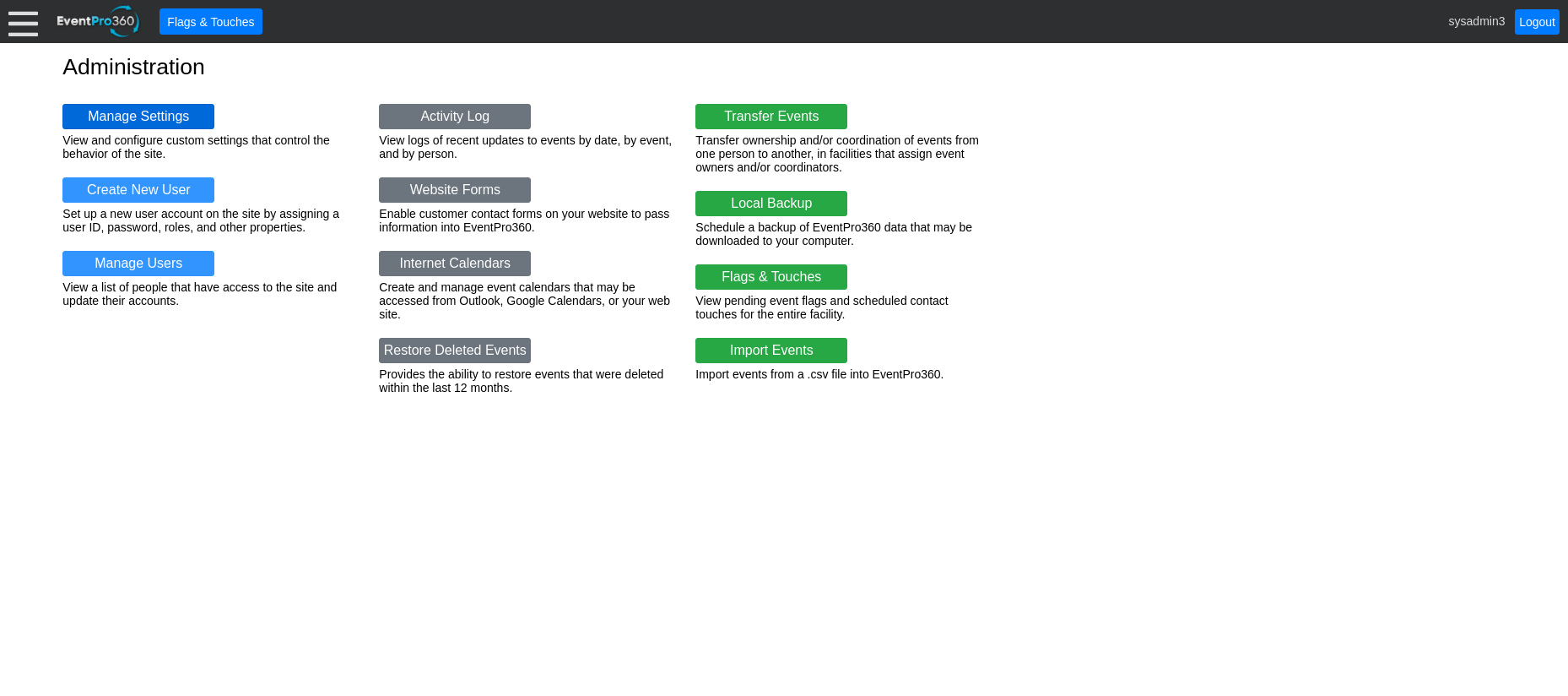
click at [149, 111] on link "Manage Settings" at bounding box center [138, 116] width 152 height 26
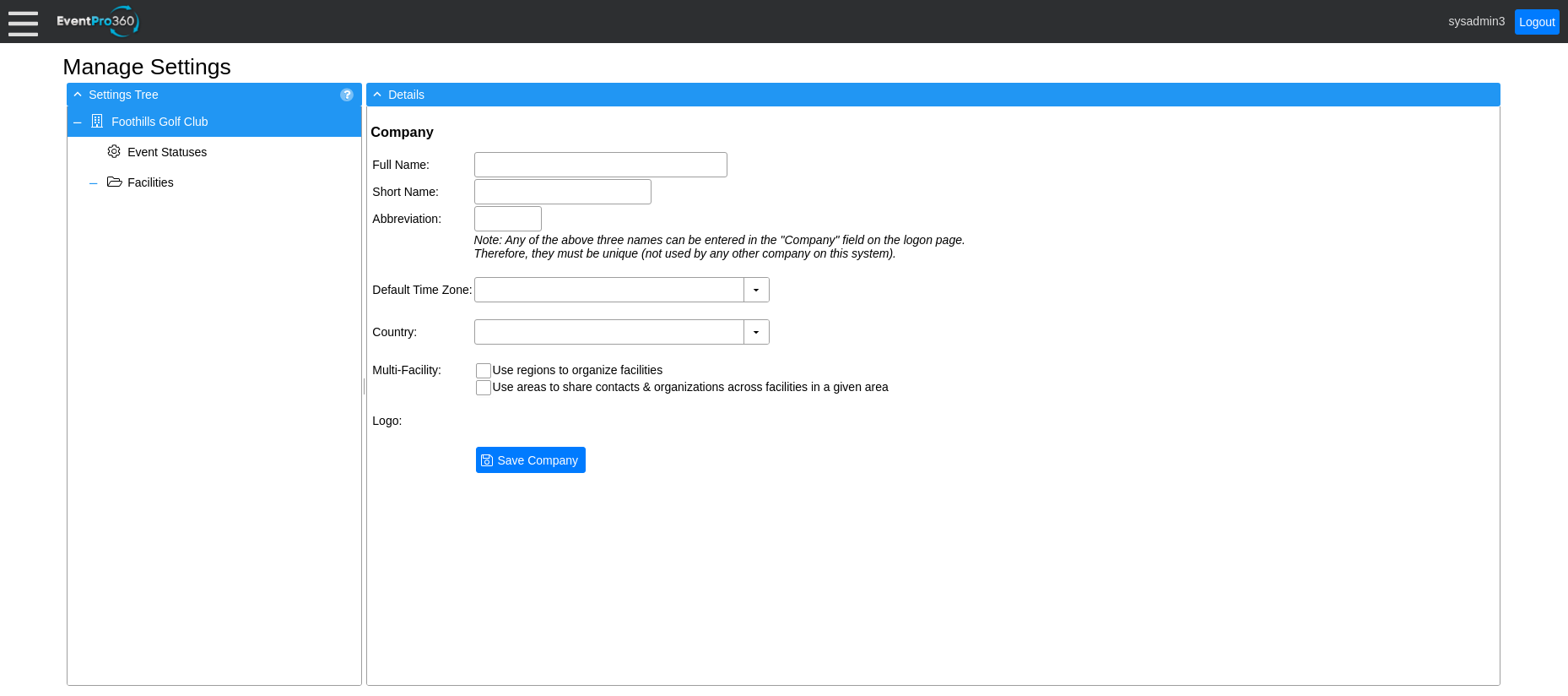
type input "Foothills Golf Club"
type input "Foothills GC"
type input "Foothills"
type input "(GMT-07:00) [US_STATE]"
type input "[GEOGRAPHIC_DATA] (English)"
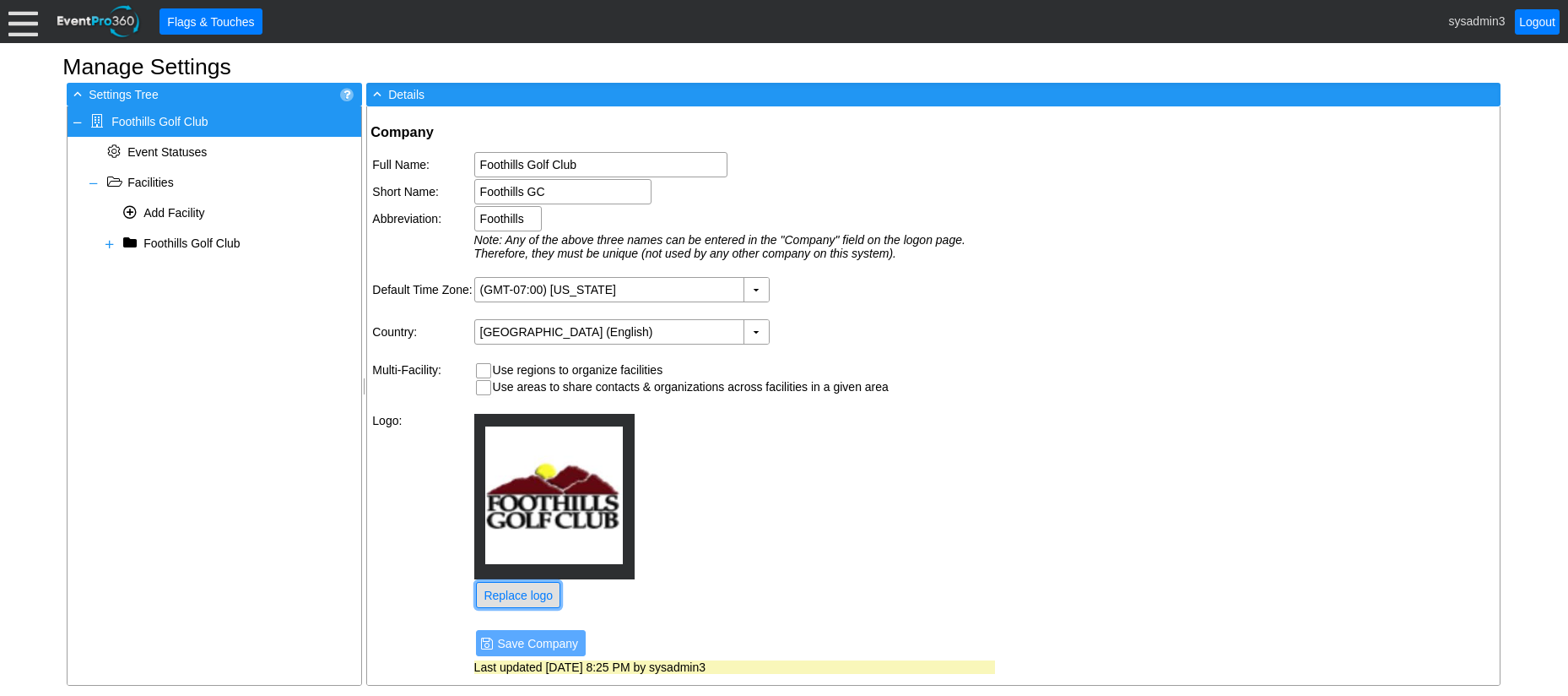
click at [533, 590] on span "Replace logo" at bounding box center [518, 595] width 76 height 17
click at [108, 244] on span at bounding box center [109, 243] width 13 height 13
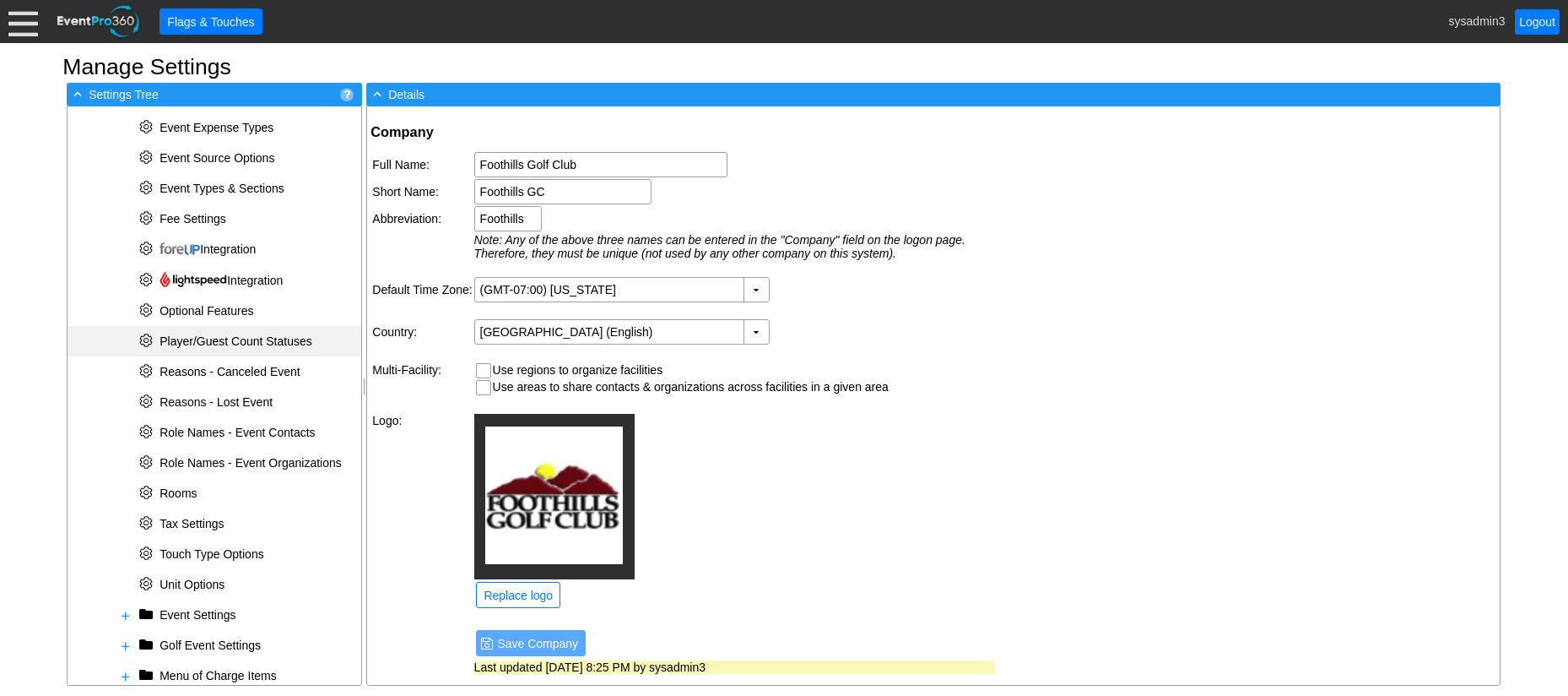
scroll to position [478, 0]
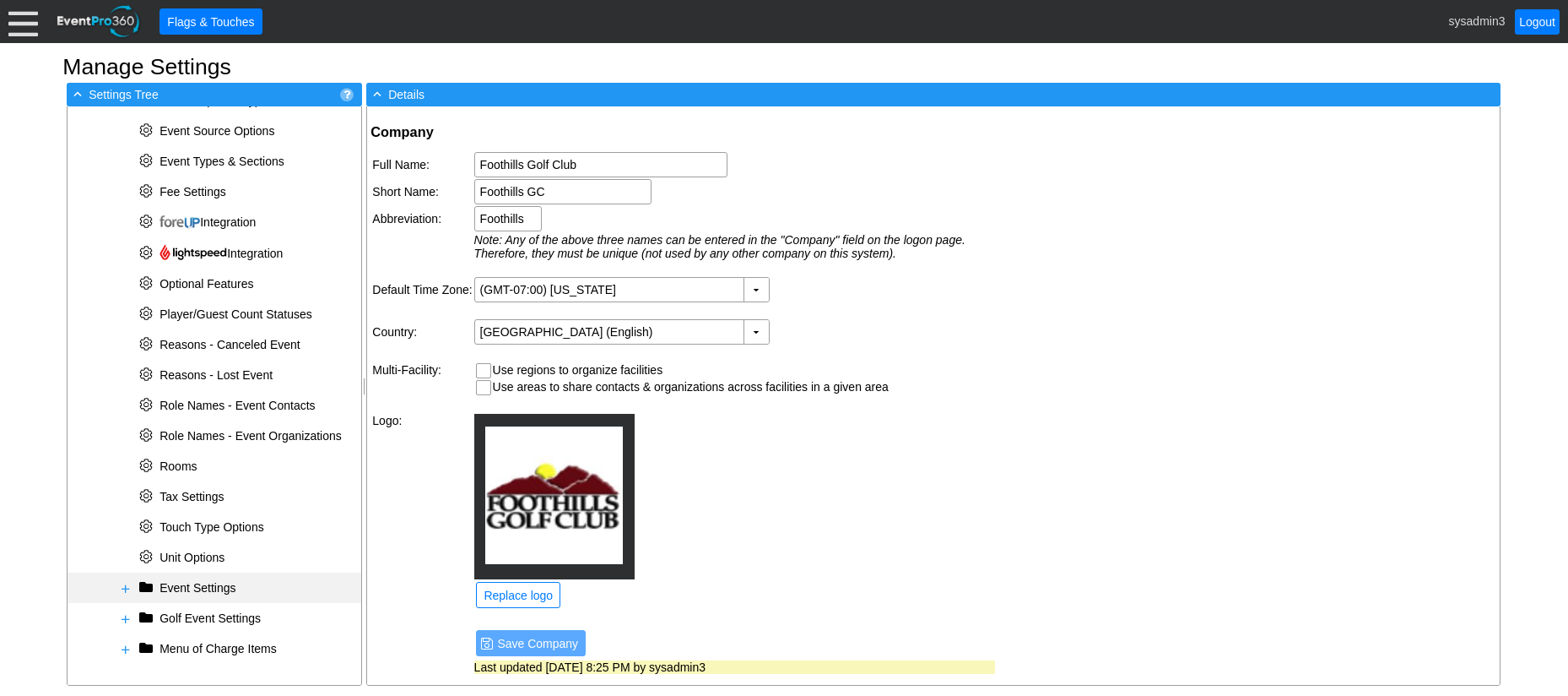
click at [127, 589] on span at bounding box center [125, 588] width 13 height 13
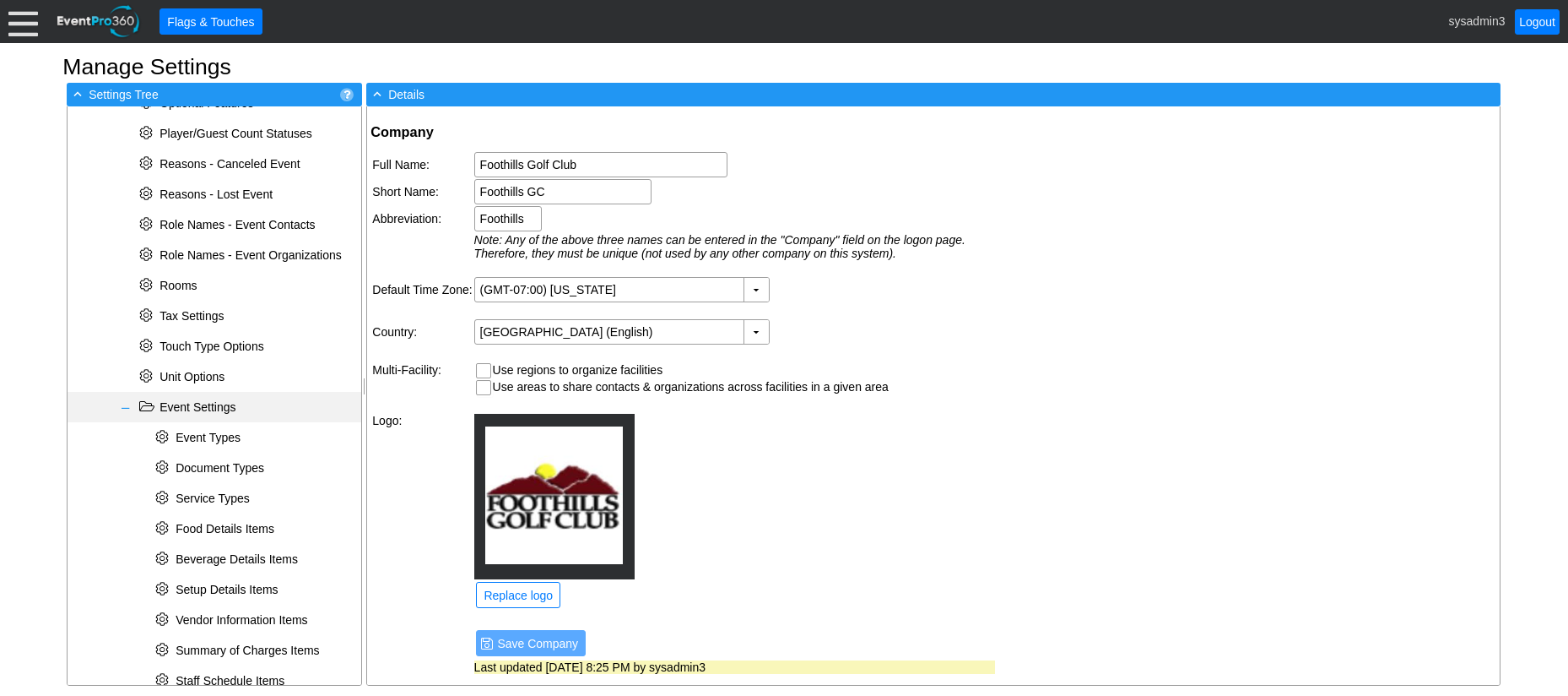
scroll to position [751, 0]
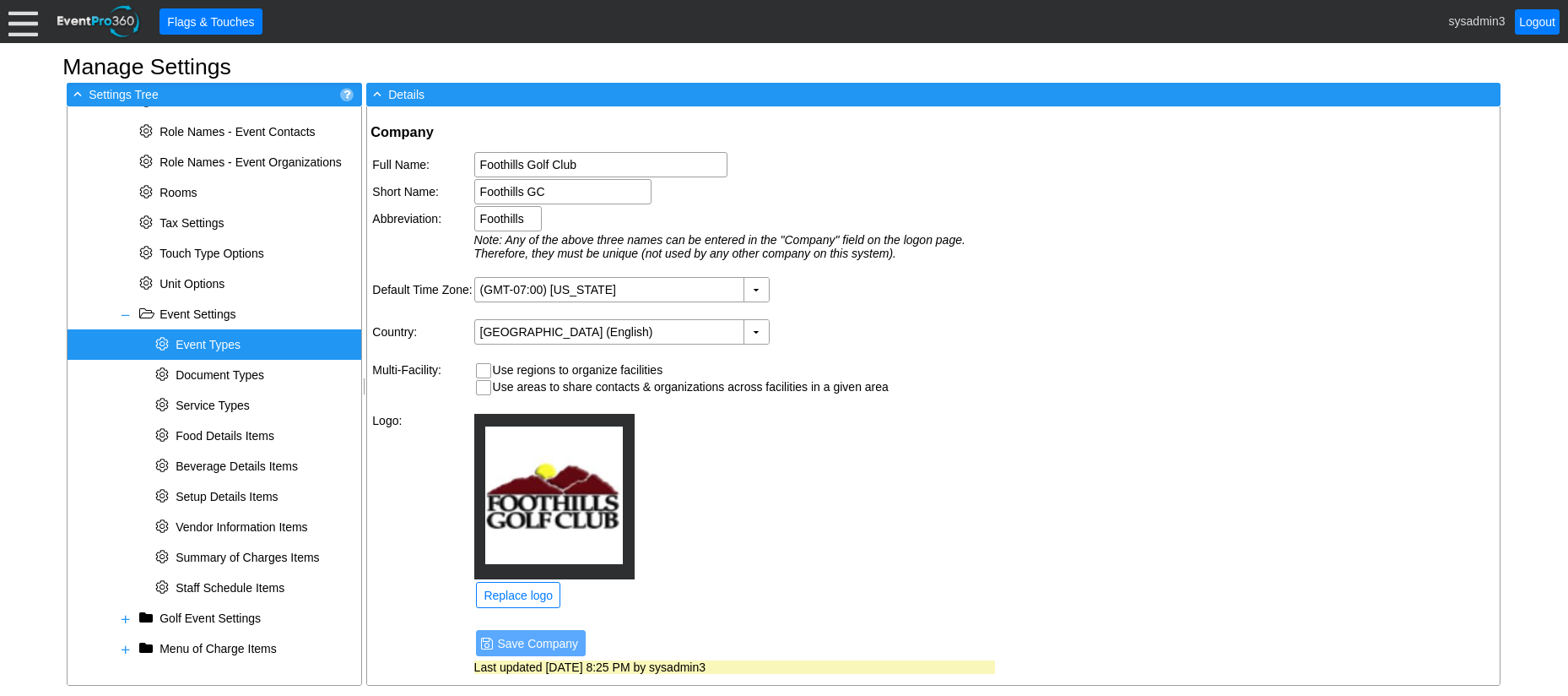
click at [225, 342] on span "Event Types" at bounding box center [208, 344] width 65 height 13
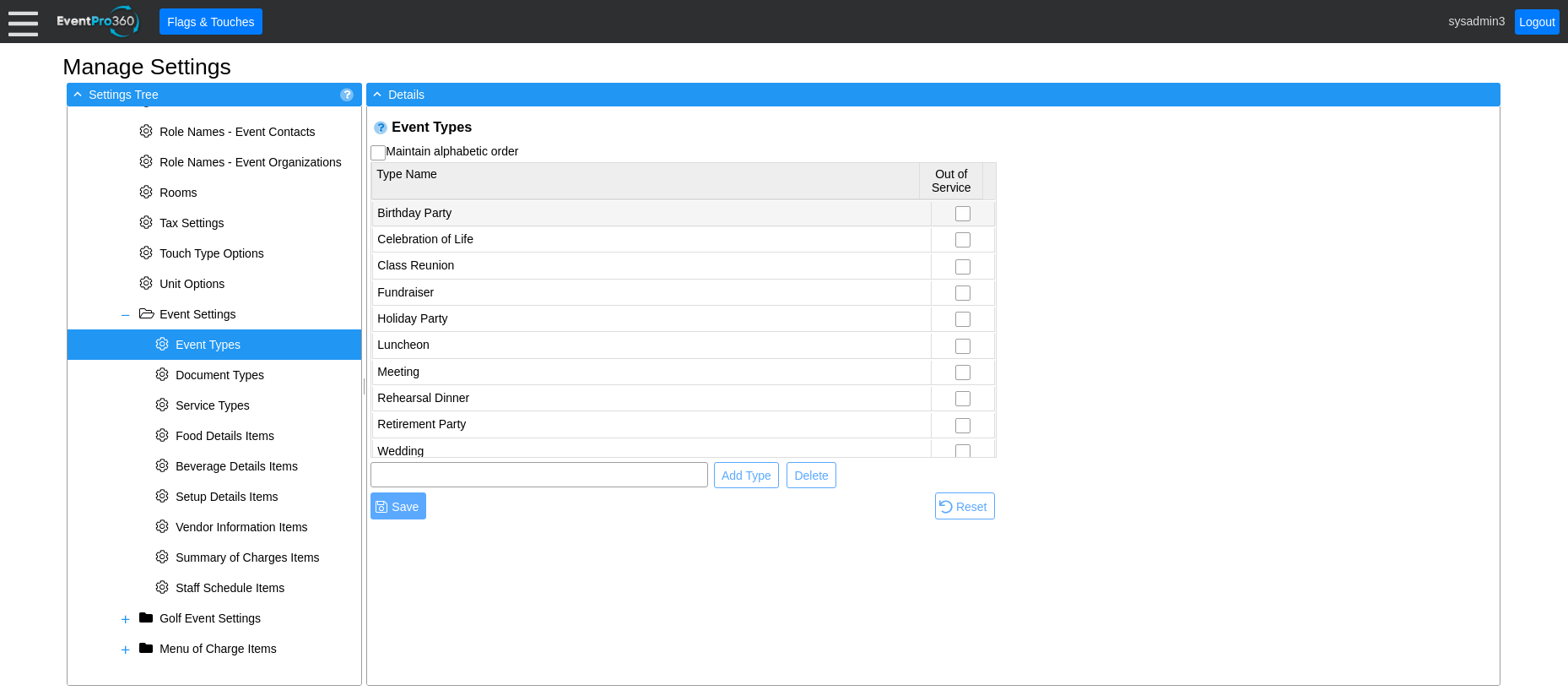
scroll to position [113, 0]
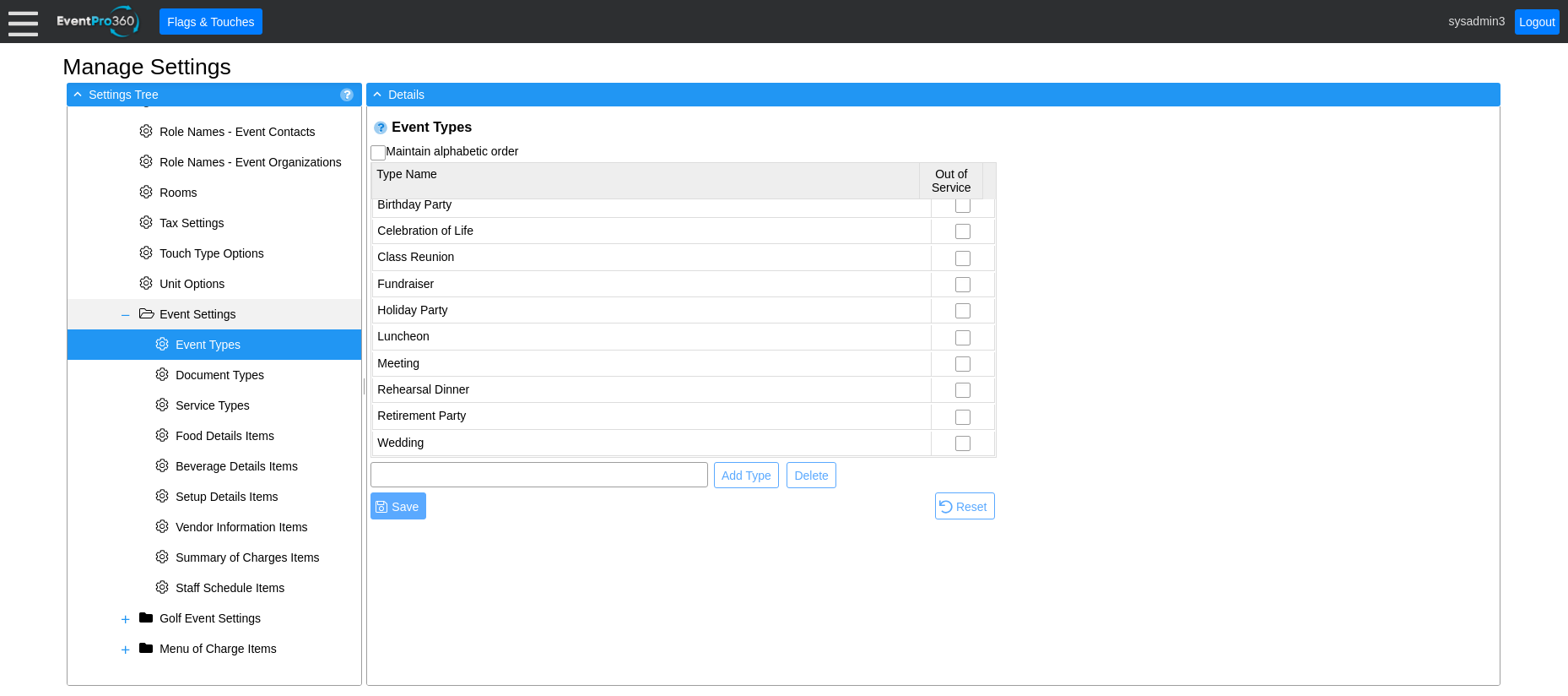
click at [125, 319] on span at bounding box center [125, 315] width 13 height 13
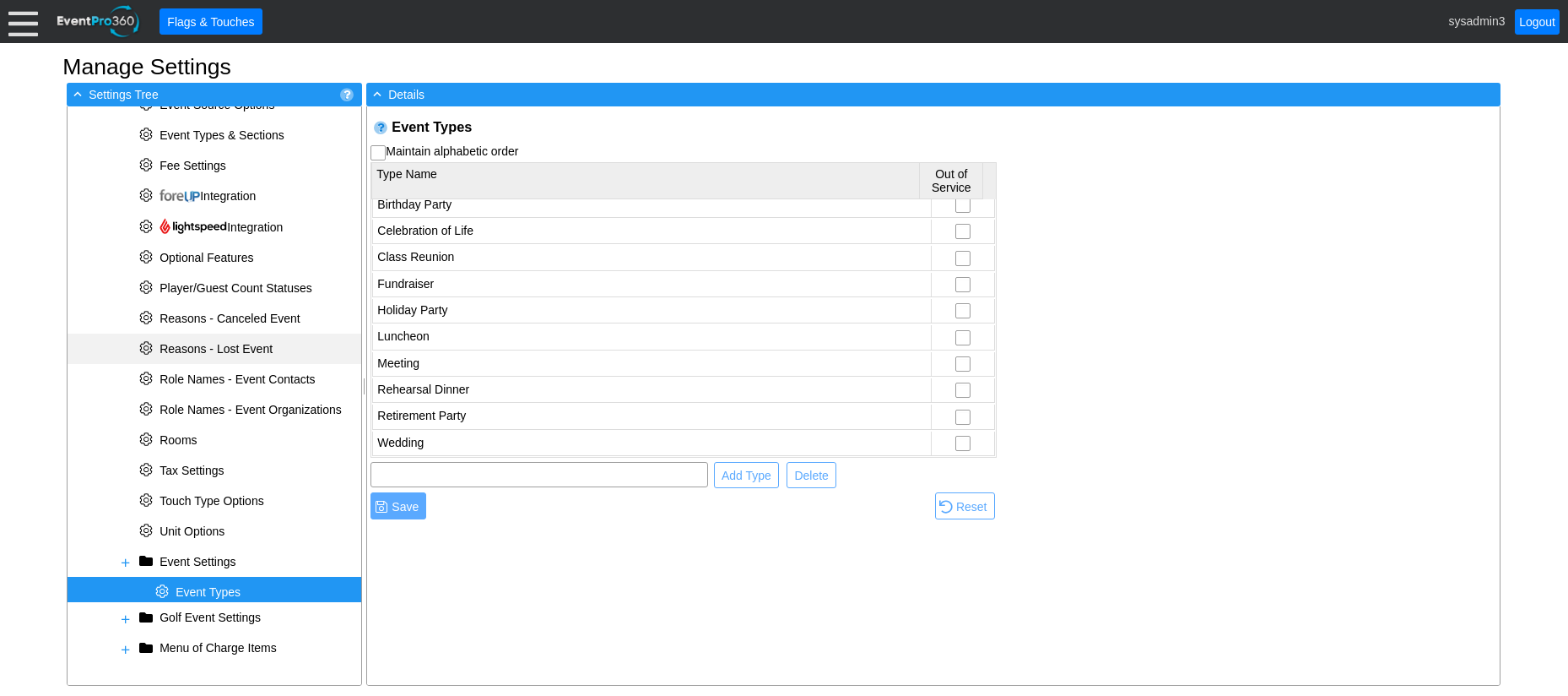
scroll to position [478, 0]
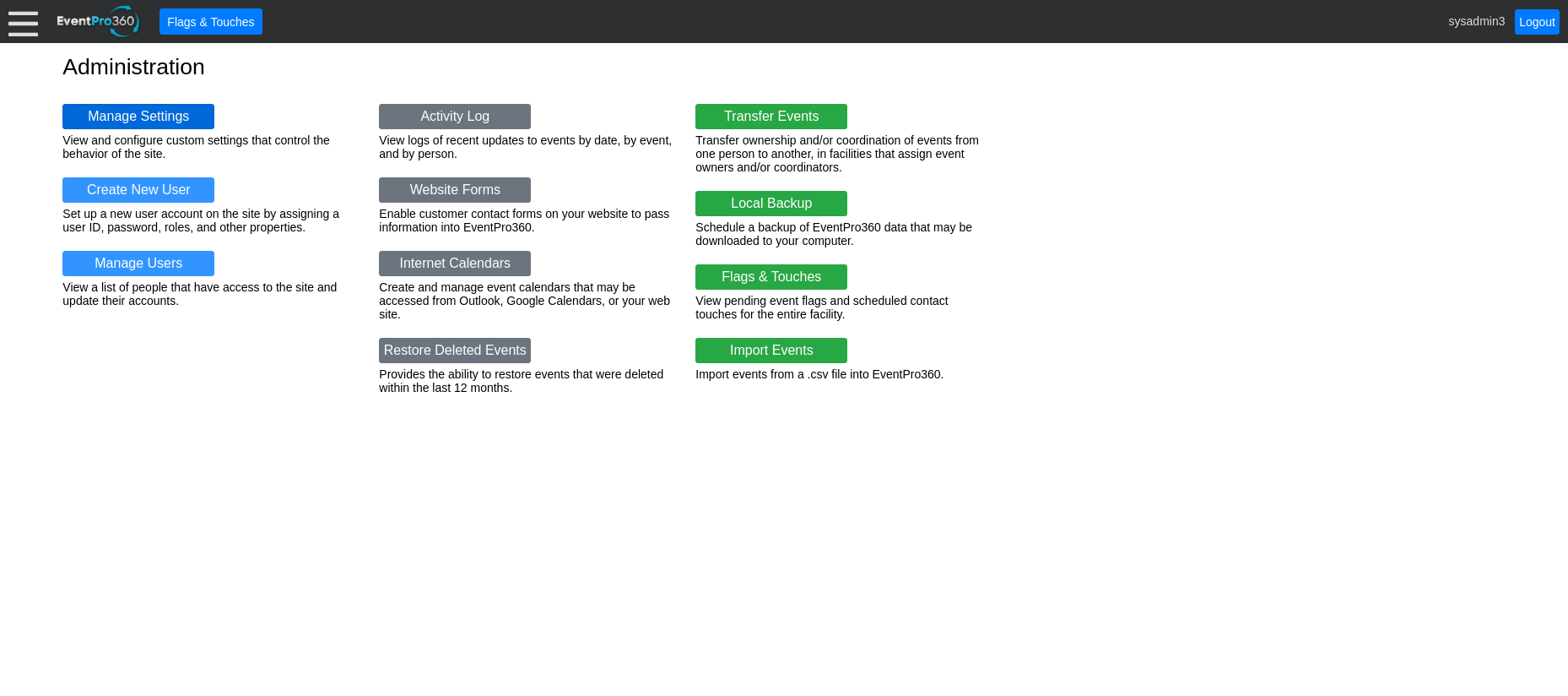
click at [144, 112] on link "Manage Settings" at bounding box center [138, 116] width 152 height 26
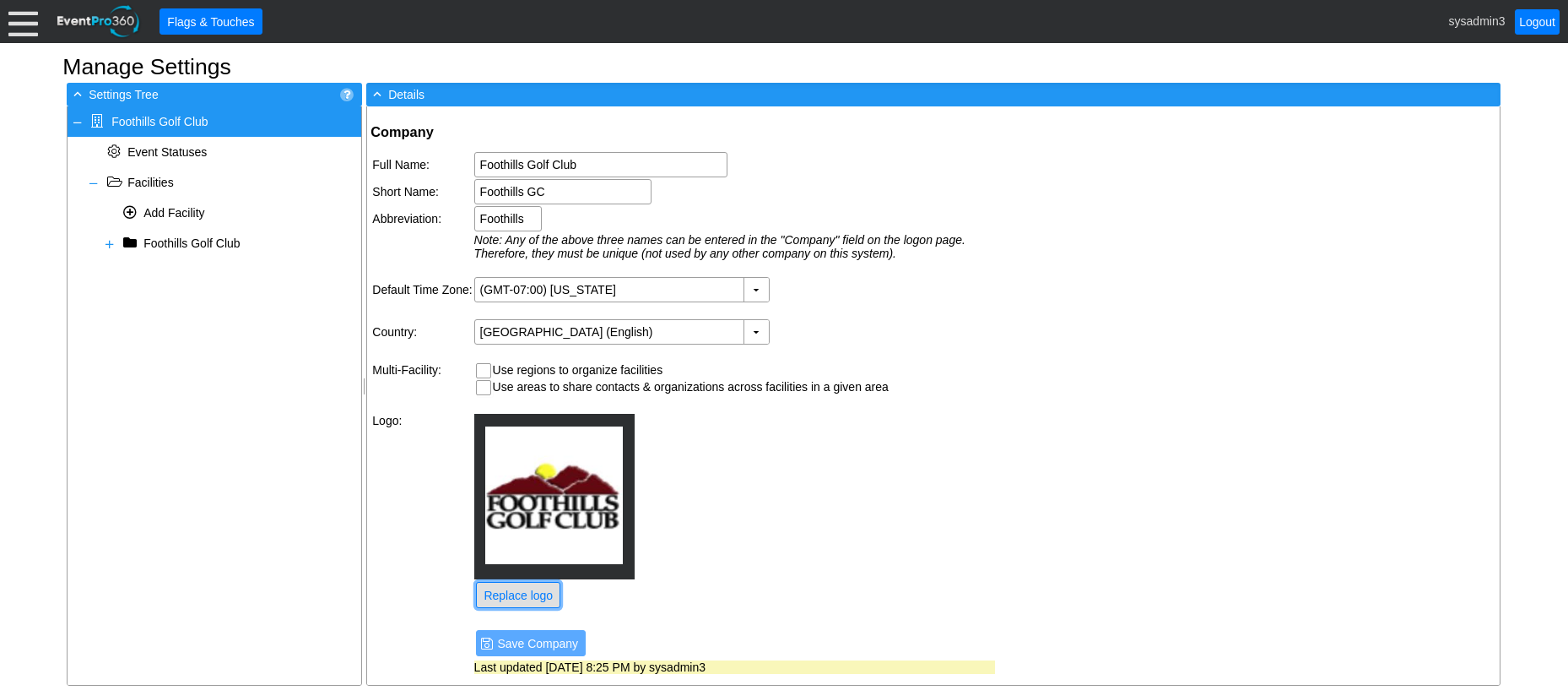
click at [530, 596] on span "Replace logo" at bounding box center [518, 595] width 76 height 17
click at [112, 244] on span at bounding box center [109, 243] width 13 height 13
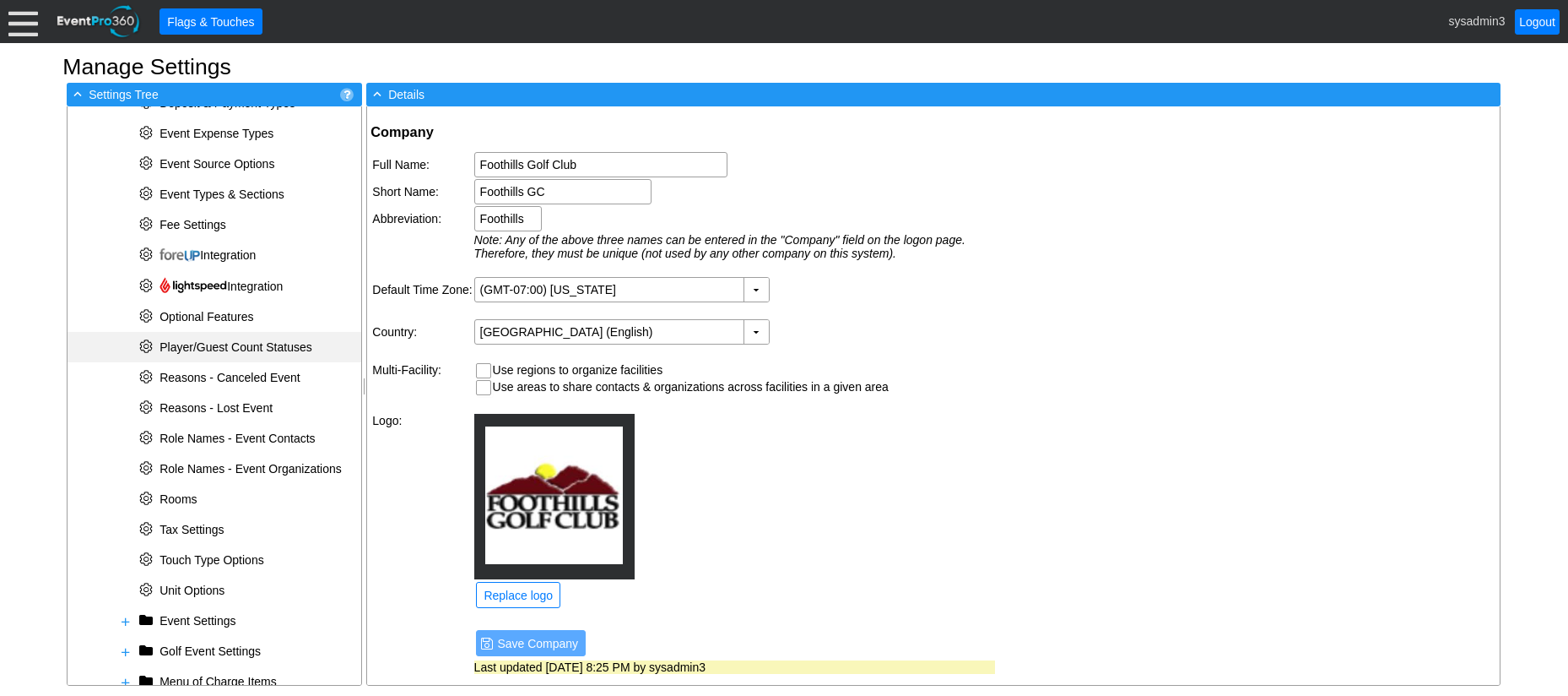
scroll to position [478, 0]
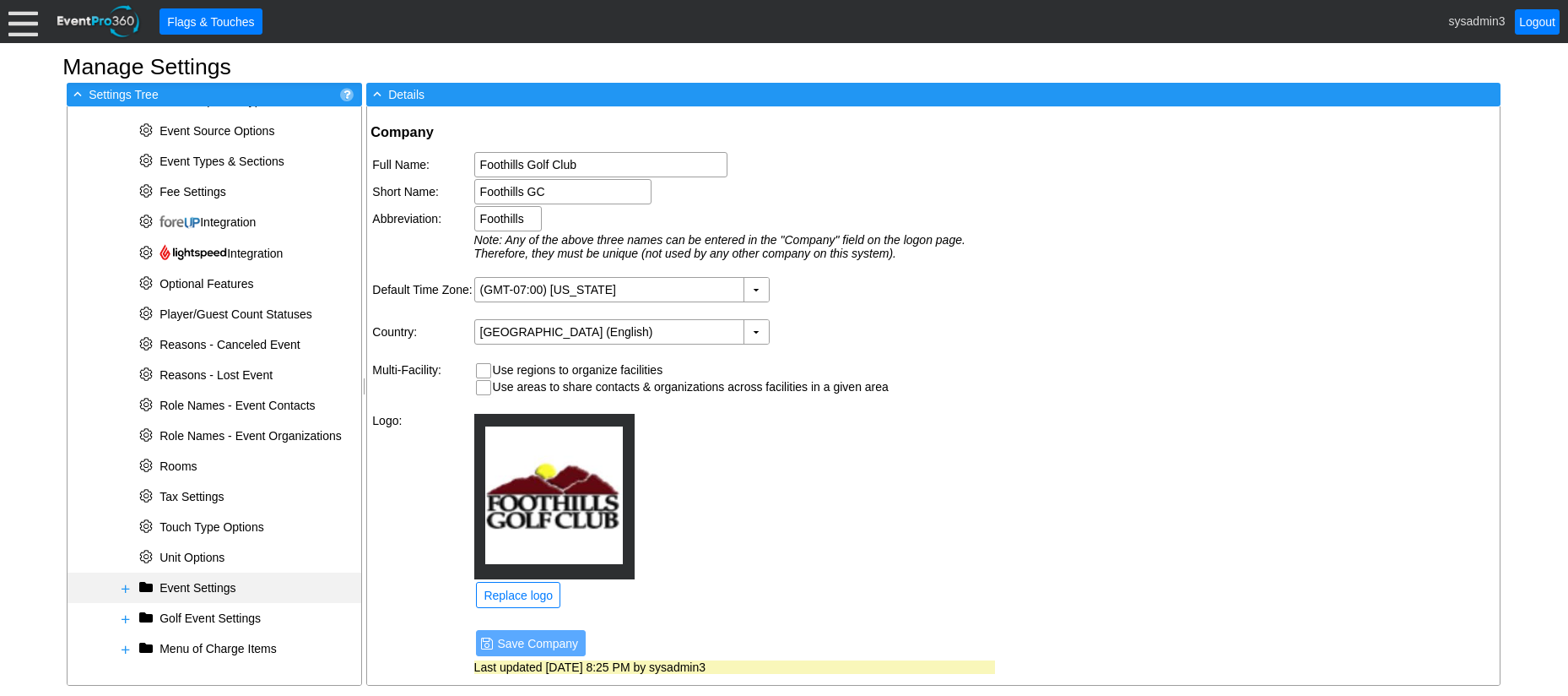
click at [124, 585] on span at bounding box center [125, 588] width 13 height 13
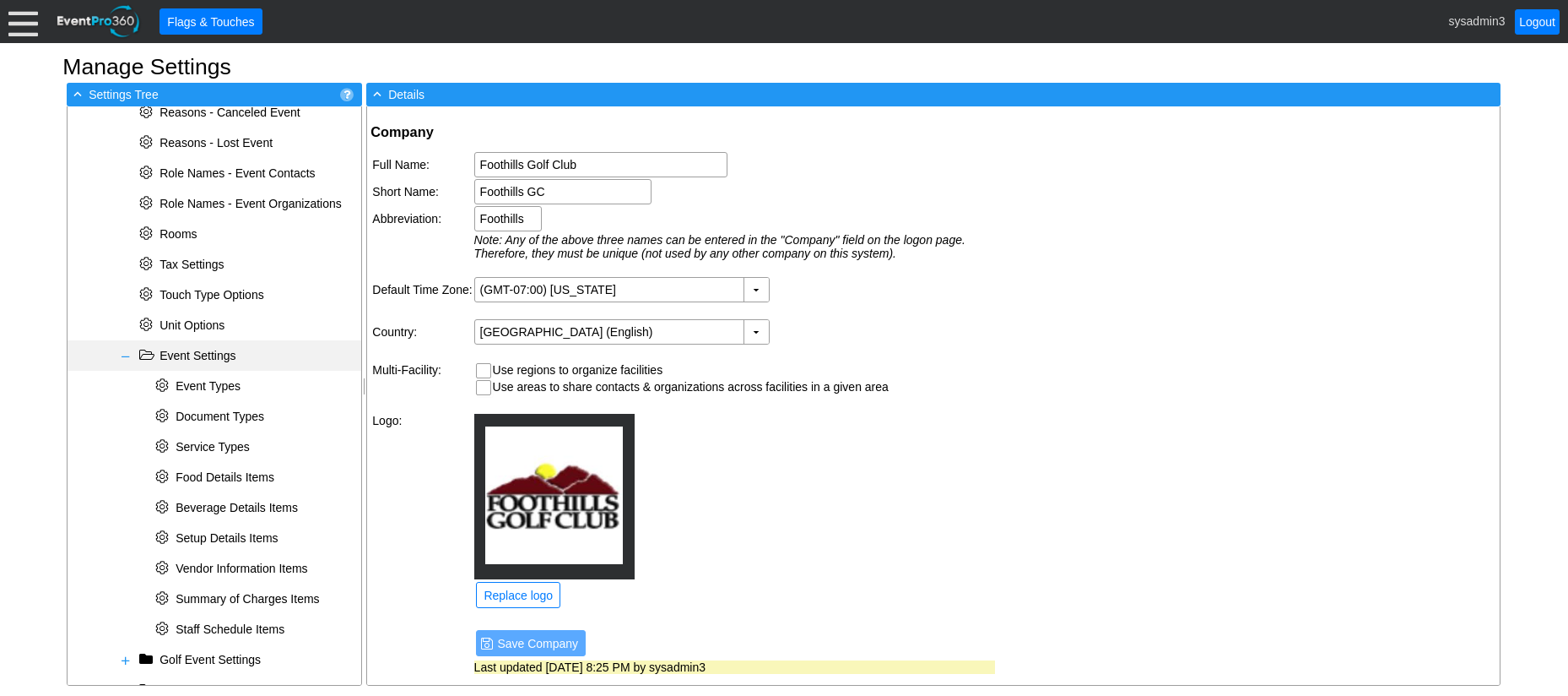
scroll to position [751, 0]
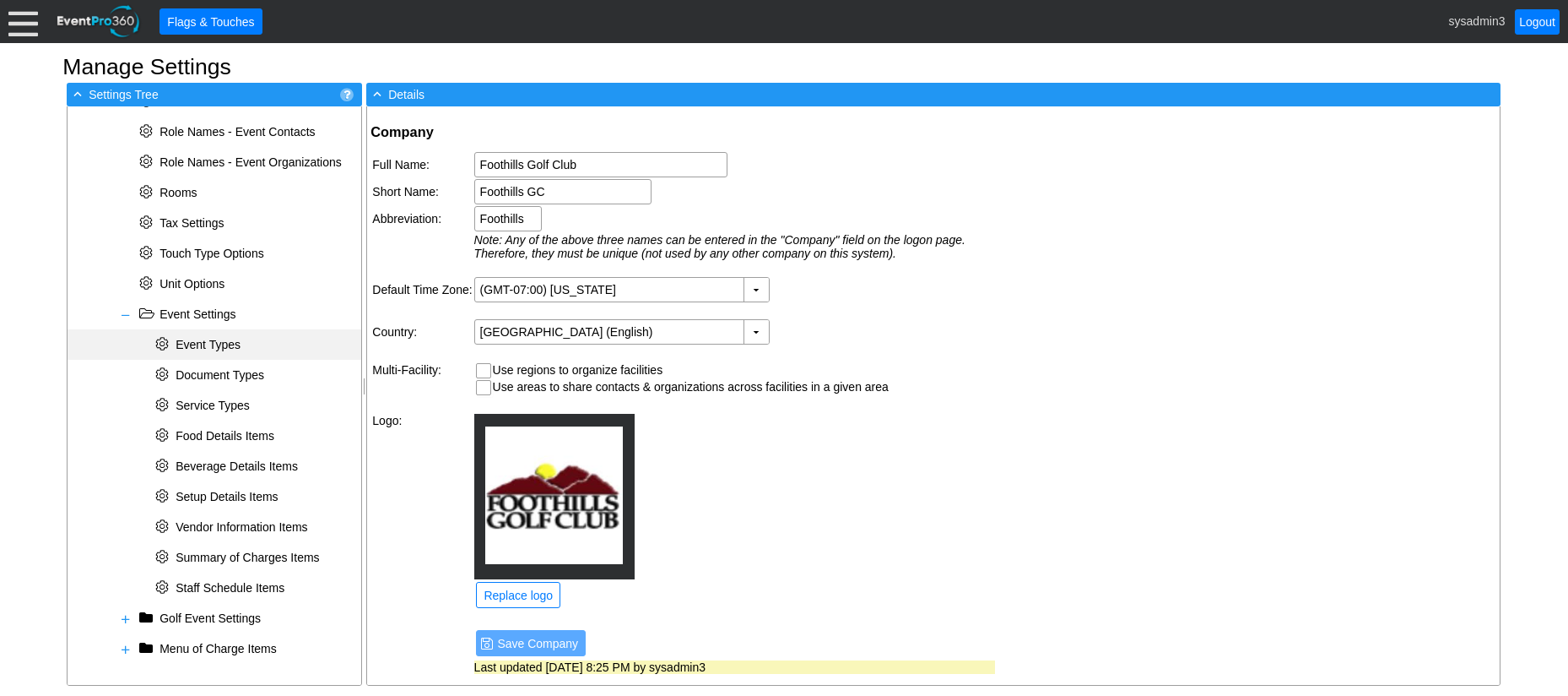
click at [204, 343] on span "Event Types" at bounding box center [208, 344] width 65 height 13
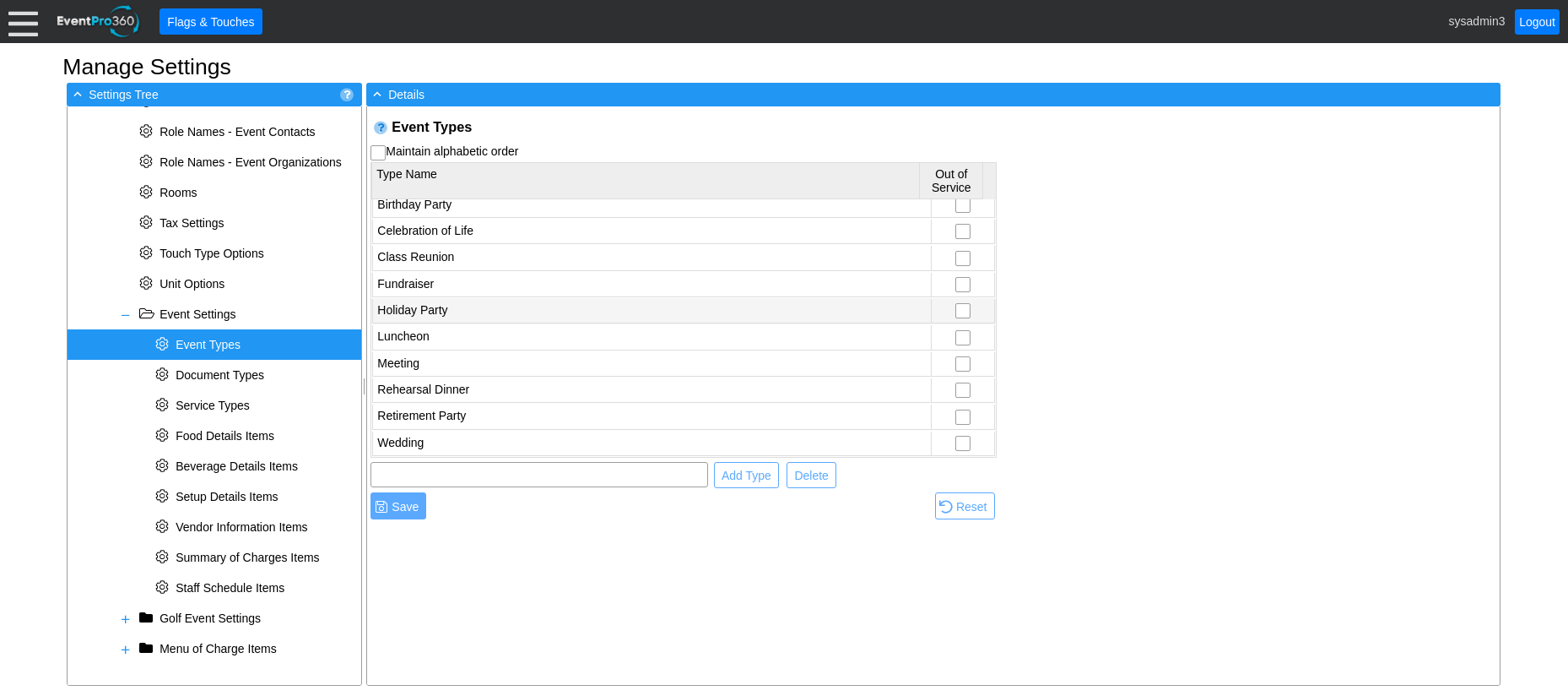
scroll to position [29, 0]
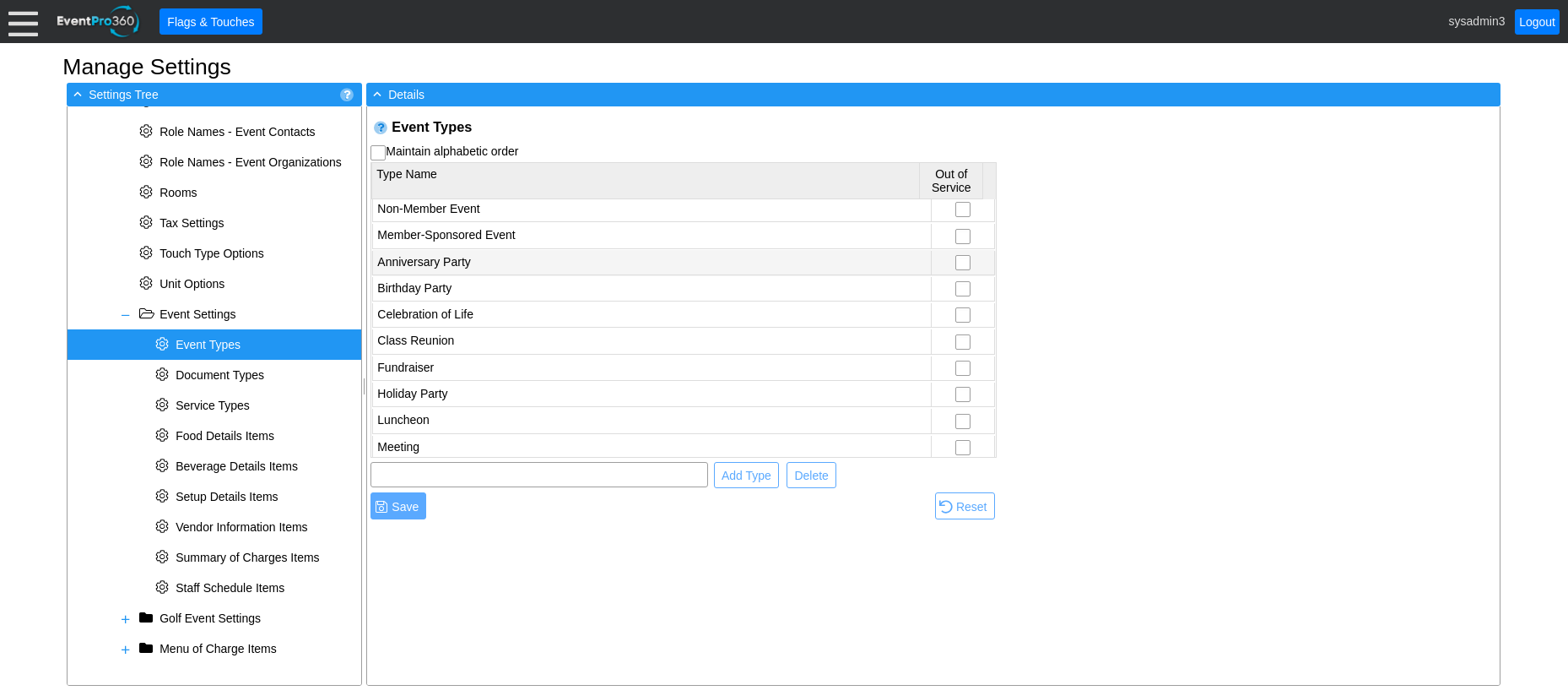
click at [465, 264] on td "Anniversary Party" at bounding box center [652, 263] width 558 height 25
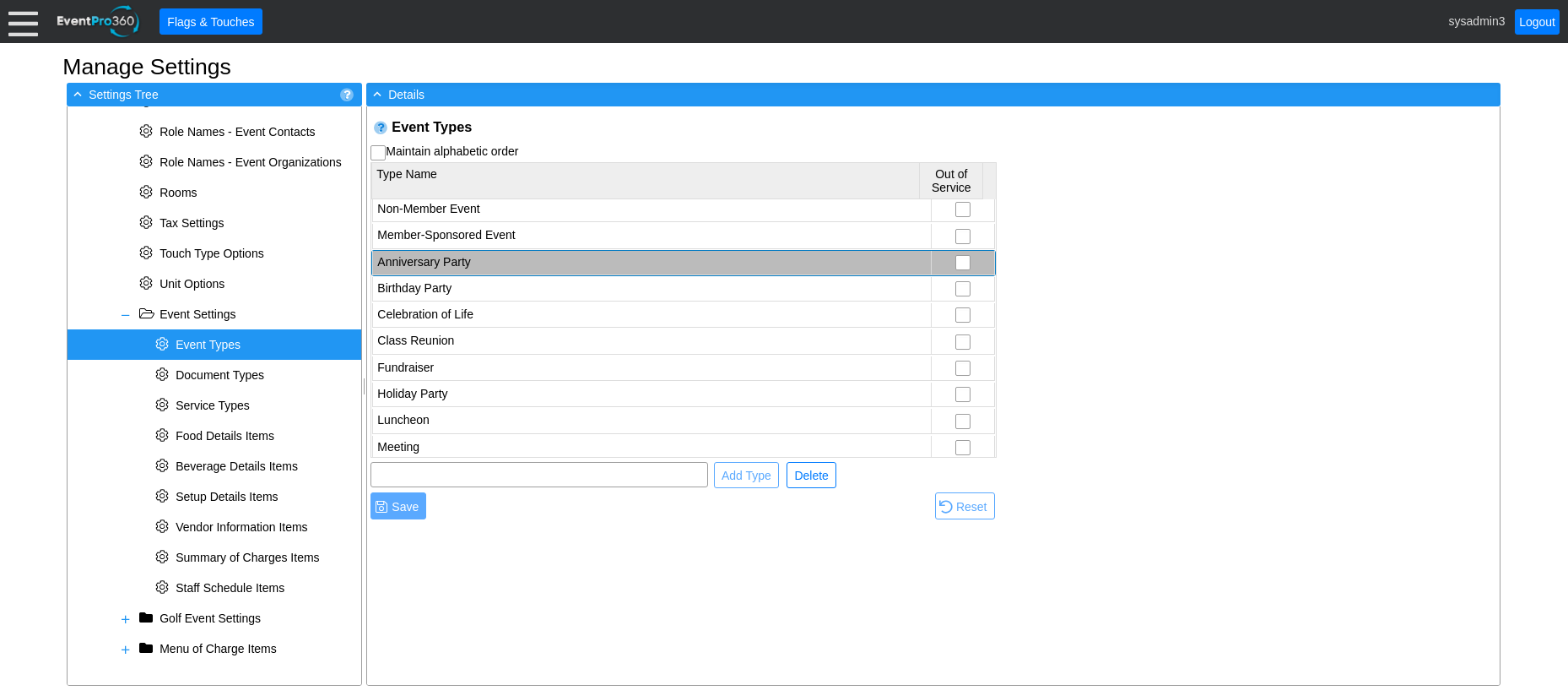
drag, startPoint x: 1239, startPoint y: 292, endPoint x: 1047, endPoint y: 285, distance: 192.1
click at [1239, 291] on div "Event Types Maintain alphabetic order Type Name Out of Service Member Event Non…" at bounding box center [933, 396] width 1132 height 579
click at [430, 476] on input "text" at bounding box center [539, 474] width 326 height 24
click at [620, 473] on input "text" at bounding box center [539, 474] width 326 height 24
type input "NEW"
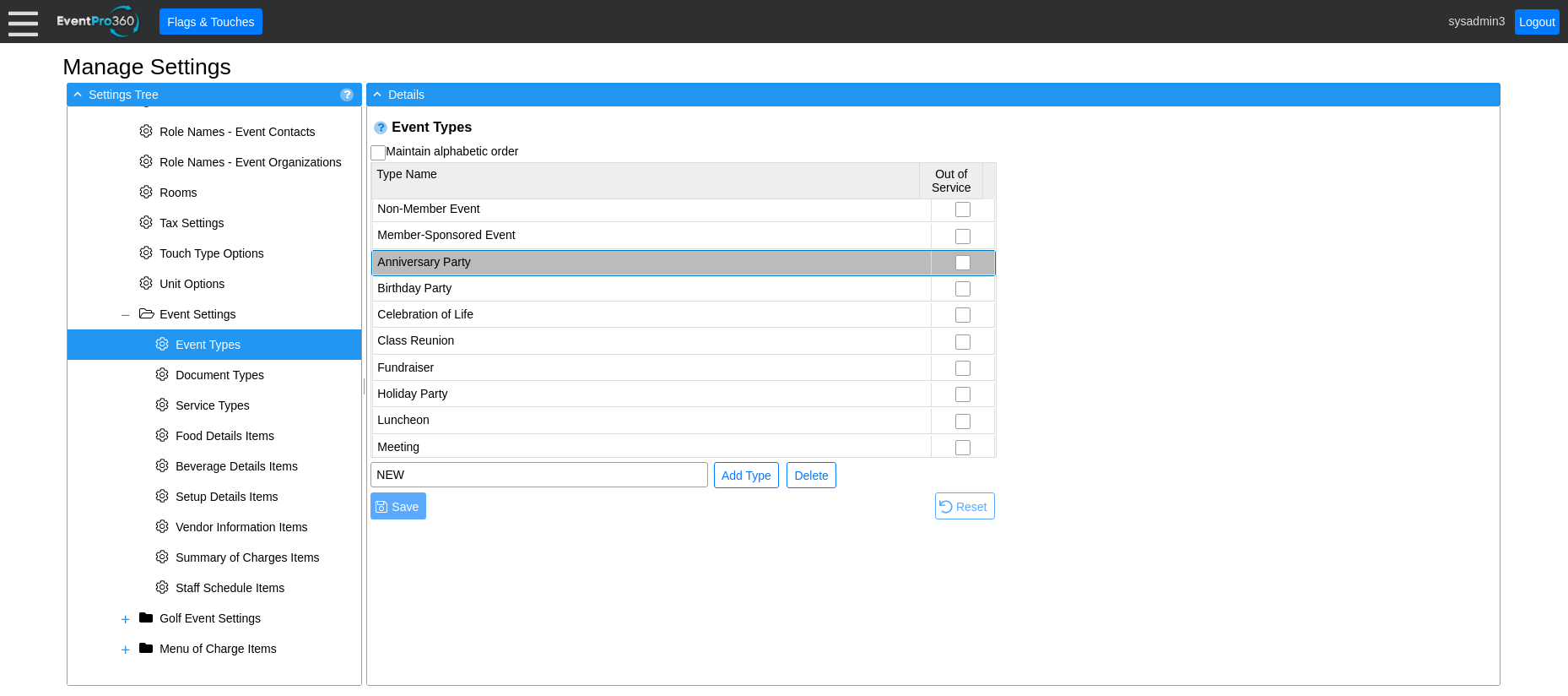
click at [728, 474] on span "Add Type" at bounding box center [747, 475] width 56 height 17
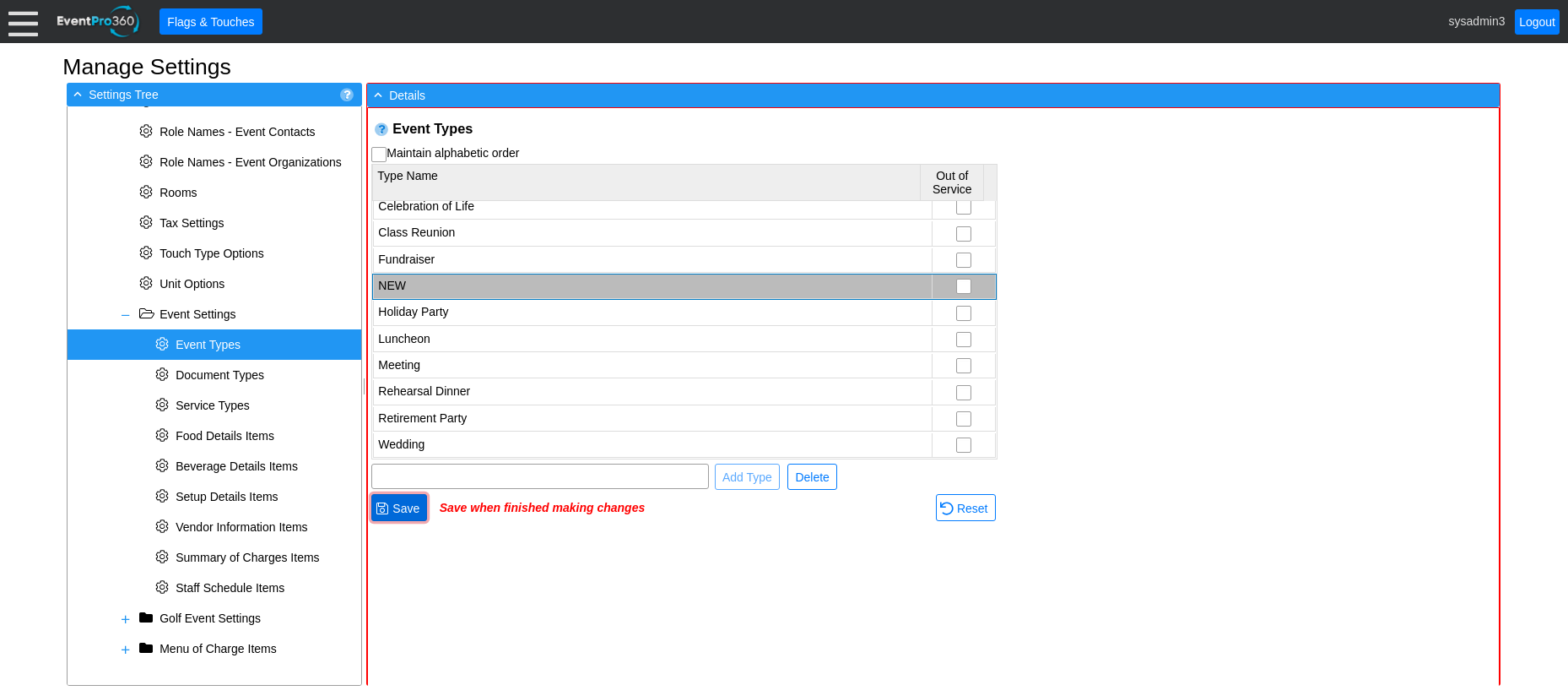
click at [398, 514] on span "Save" at bounding box center [406, 507] width 33 height 17
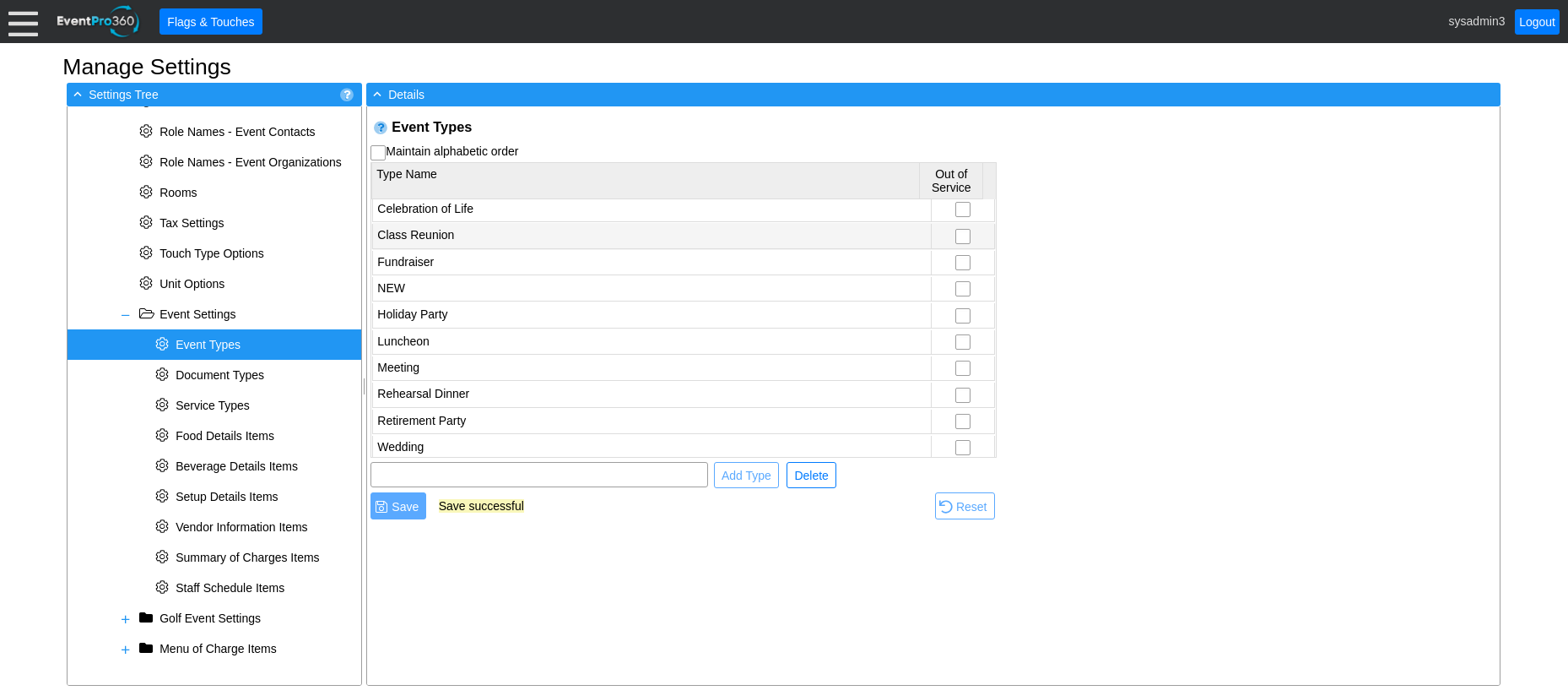
scroll to position [139, 0]
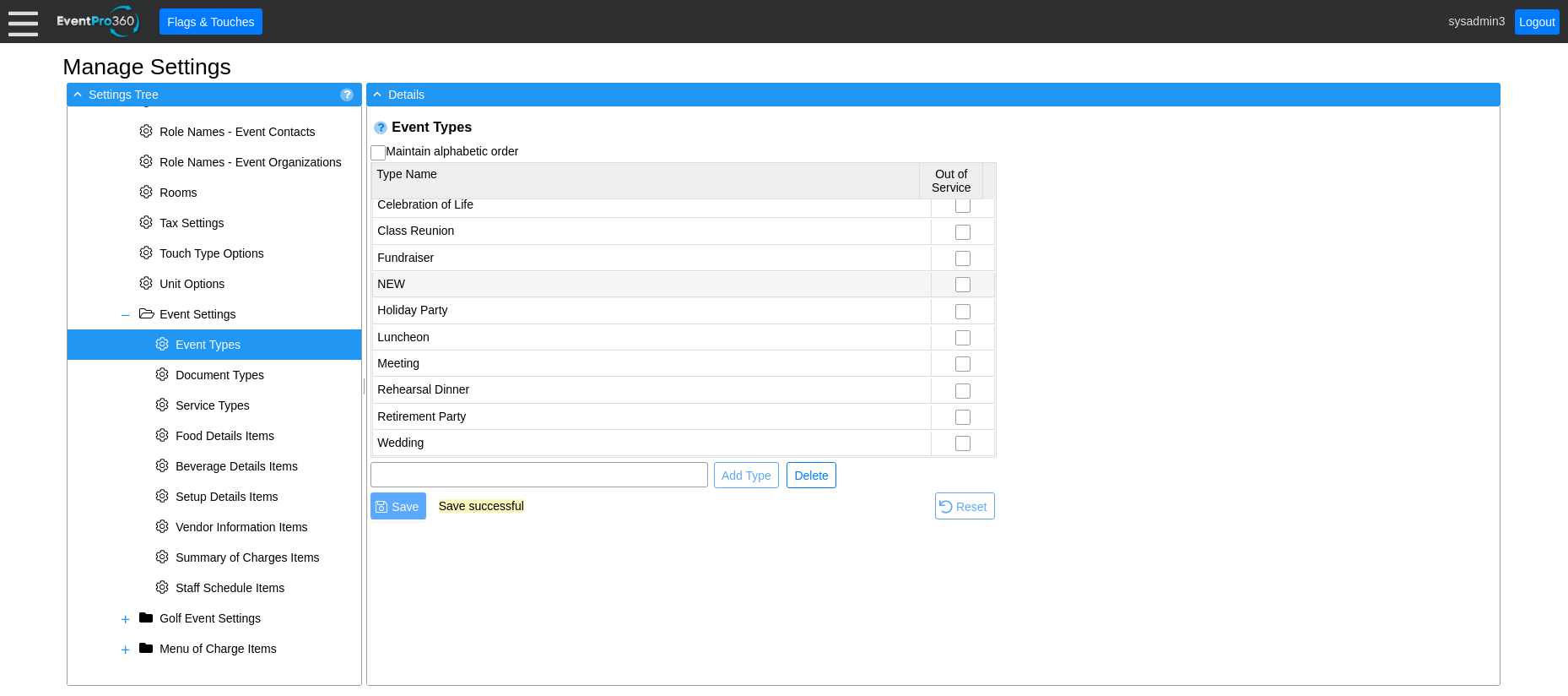
click at [395, 274] on td "NEW" at bounding box center [652, 285] width 558 height 25
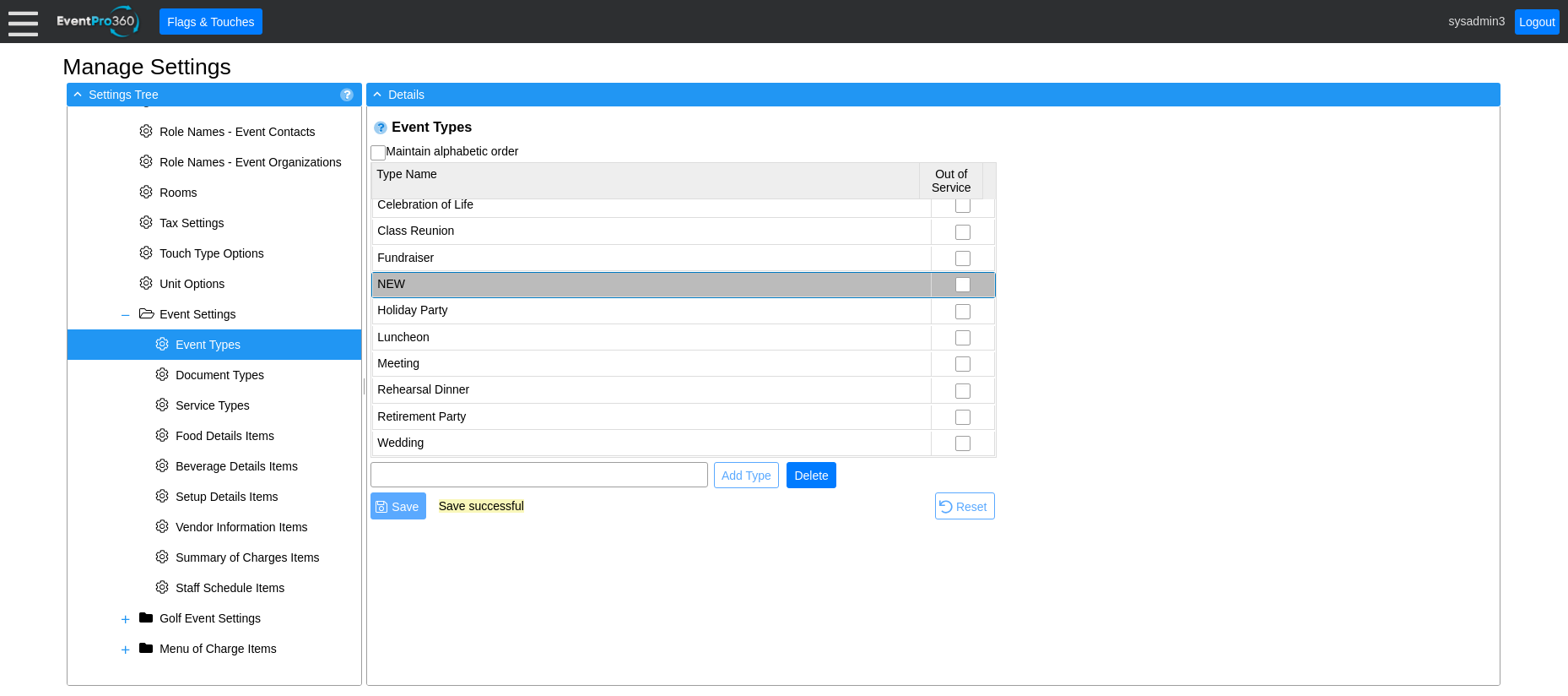
click at [813, 475] on span "Delete" at bounding box center [811, 475] width 40 height 17
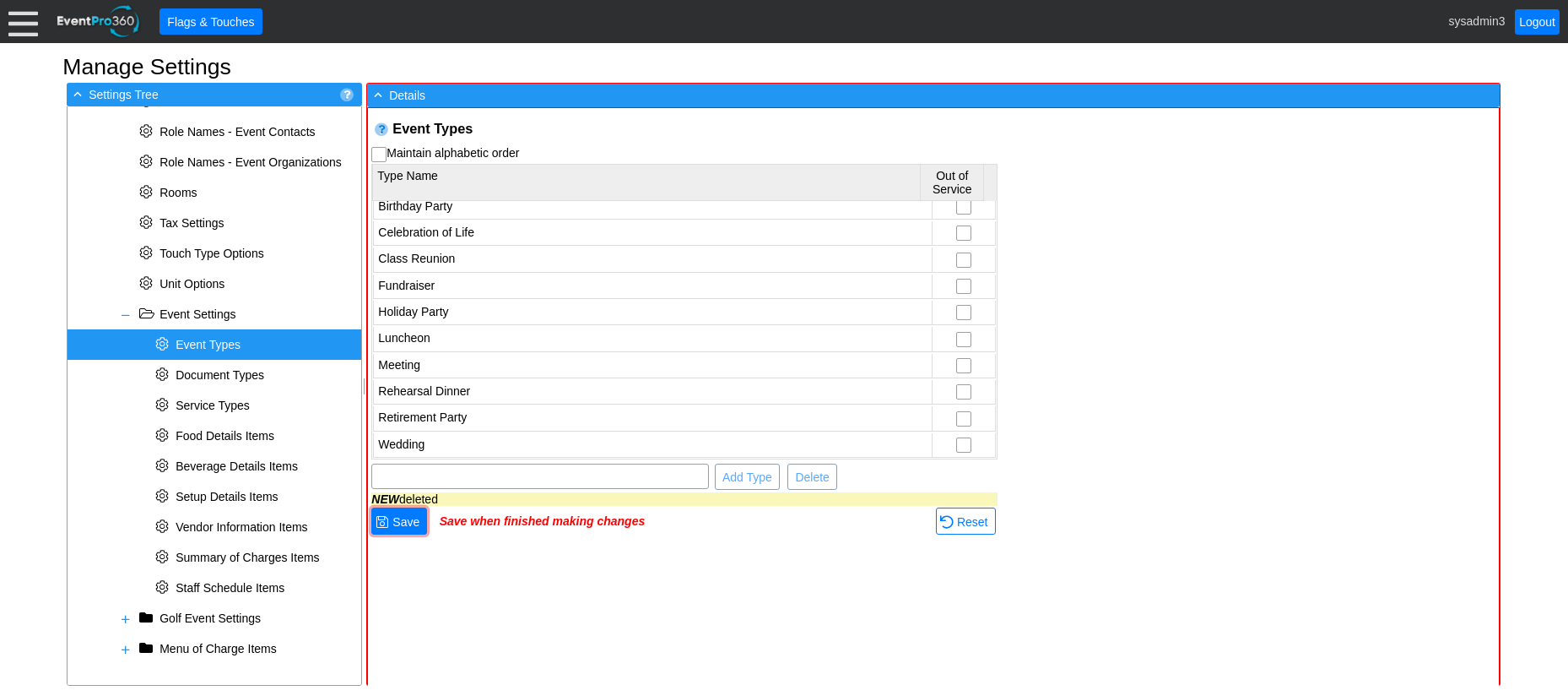
scroll to position [113, 0]
click at [415, 518] on span "Save" at bounding box center [406, 522] width 33 height 17
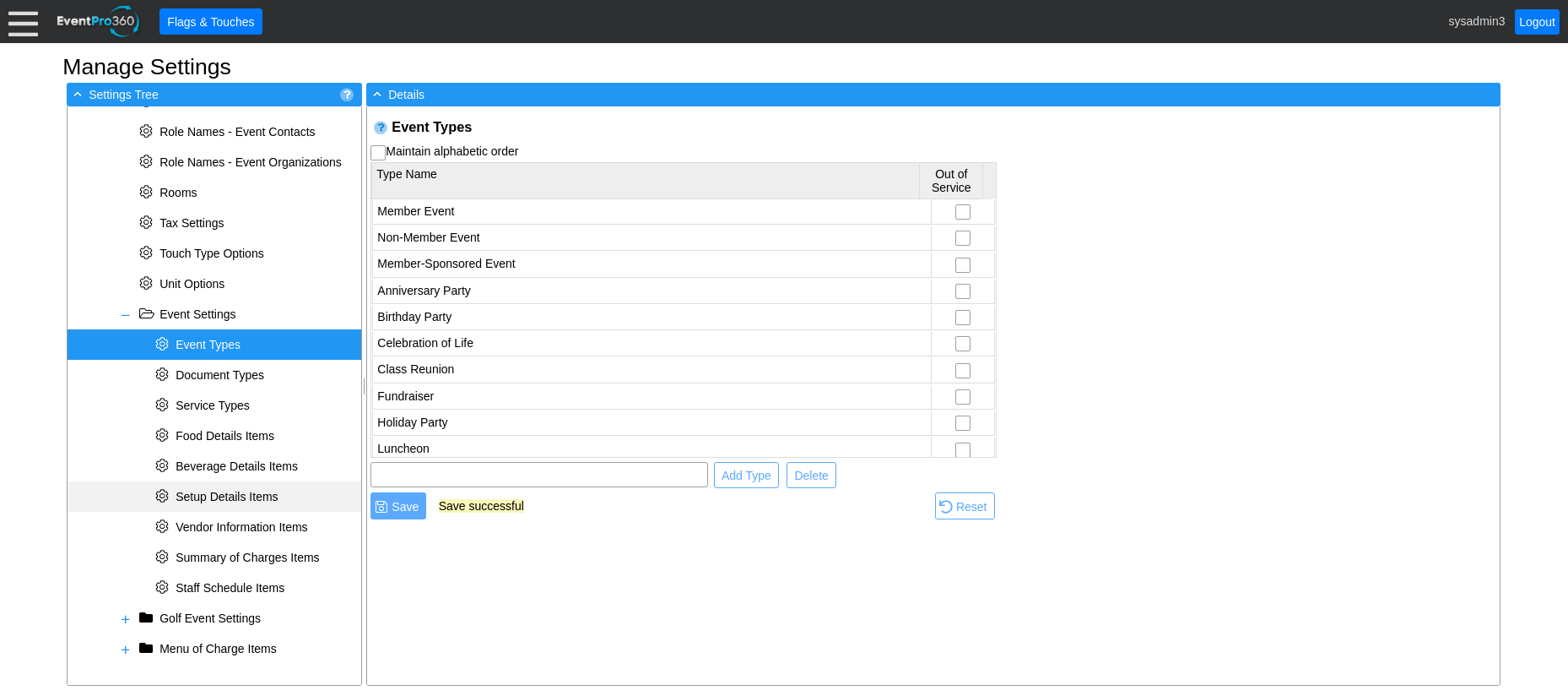
click at [215, 490] on span "Setup Details Items" at bounding box center [226, 496] width 102 height 13
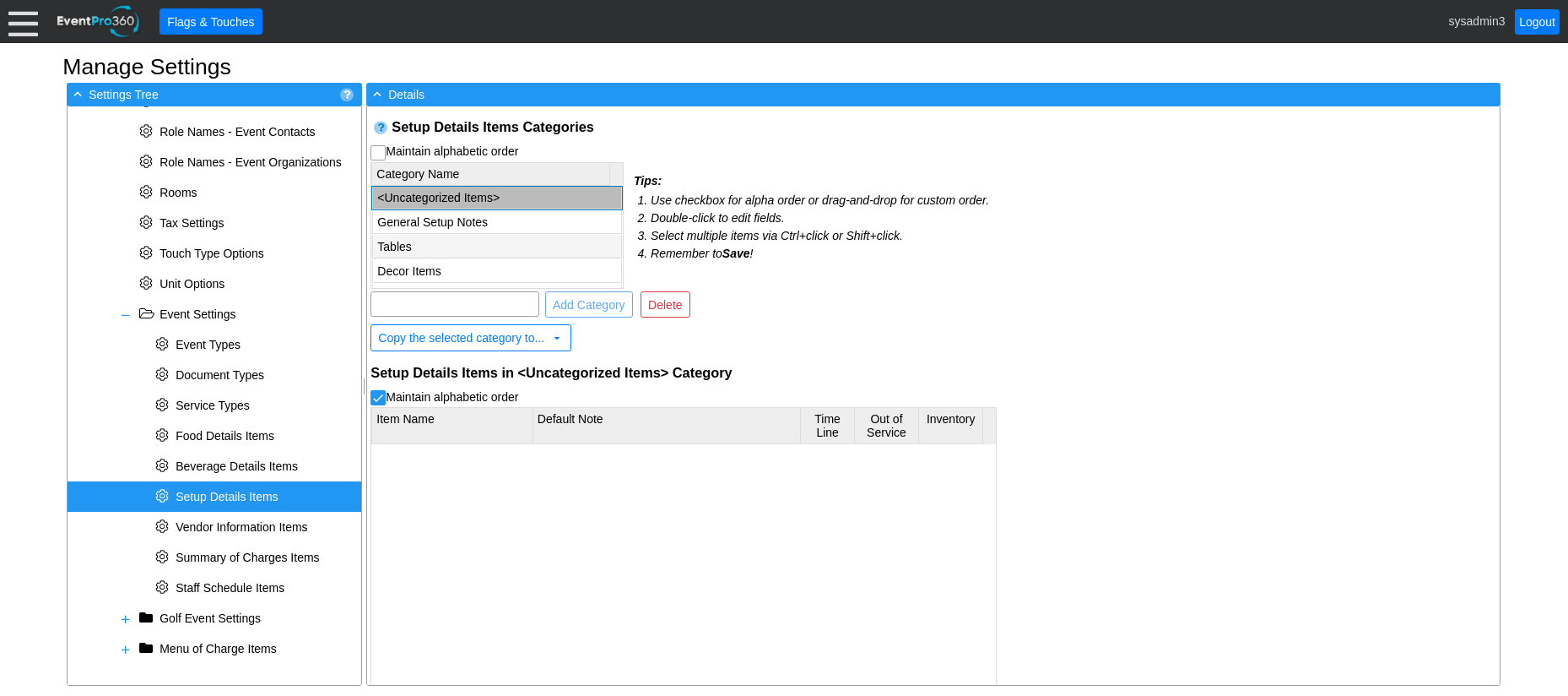
checkbox input "false"
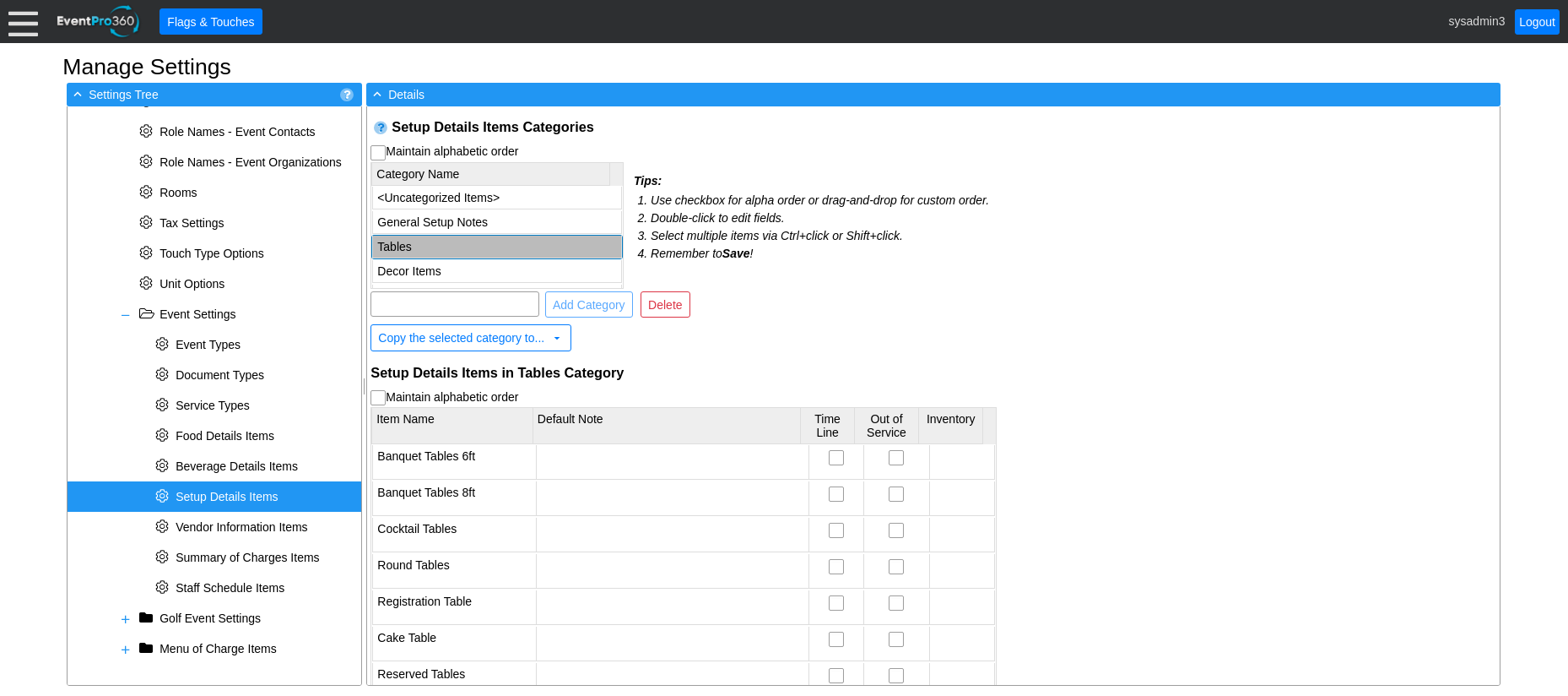
click at [407, 242] on td "Tables" at bounding box center [497, 247] width 249 height 23
click at [129, 314] on span at bounding box center [125, 315] width 13 height 13
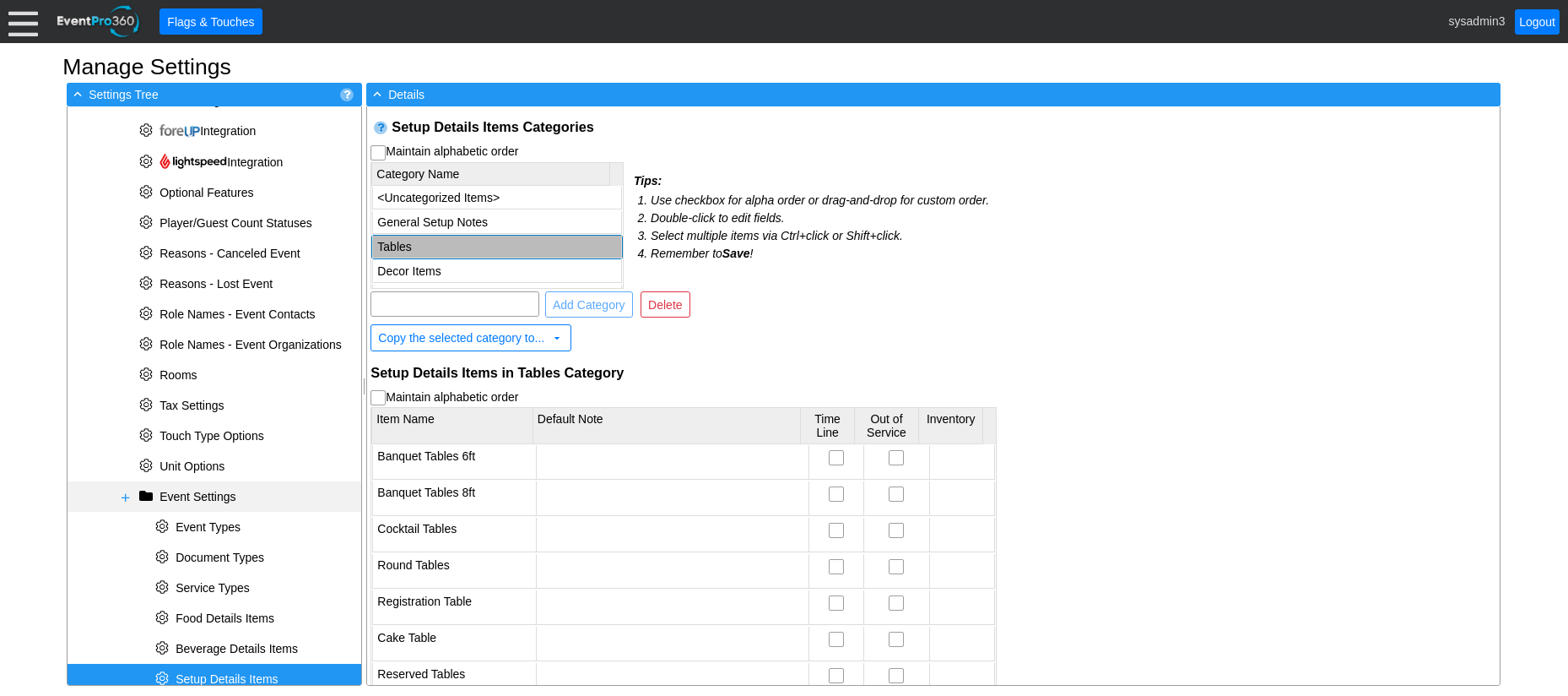
scroll to position [478, 0]
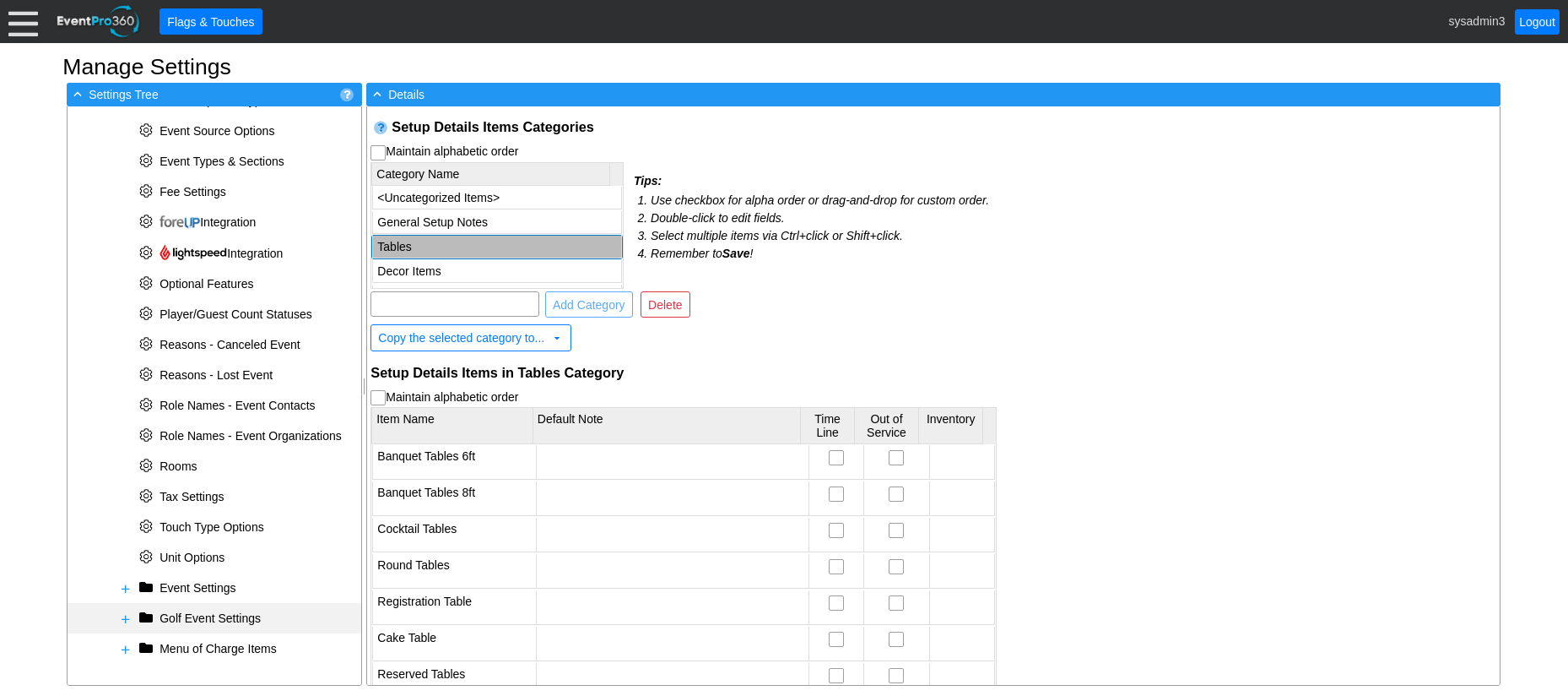
click at [130, 615] on span at bounding box center [125, 618] width 13 height 13
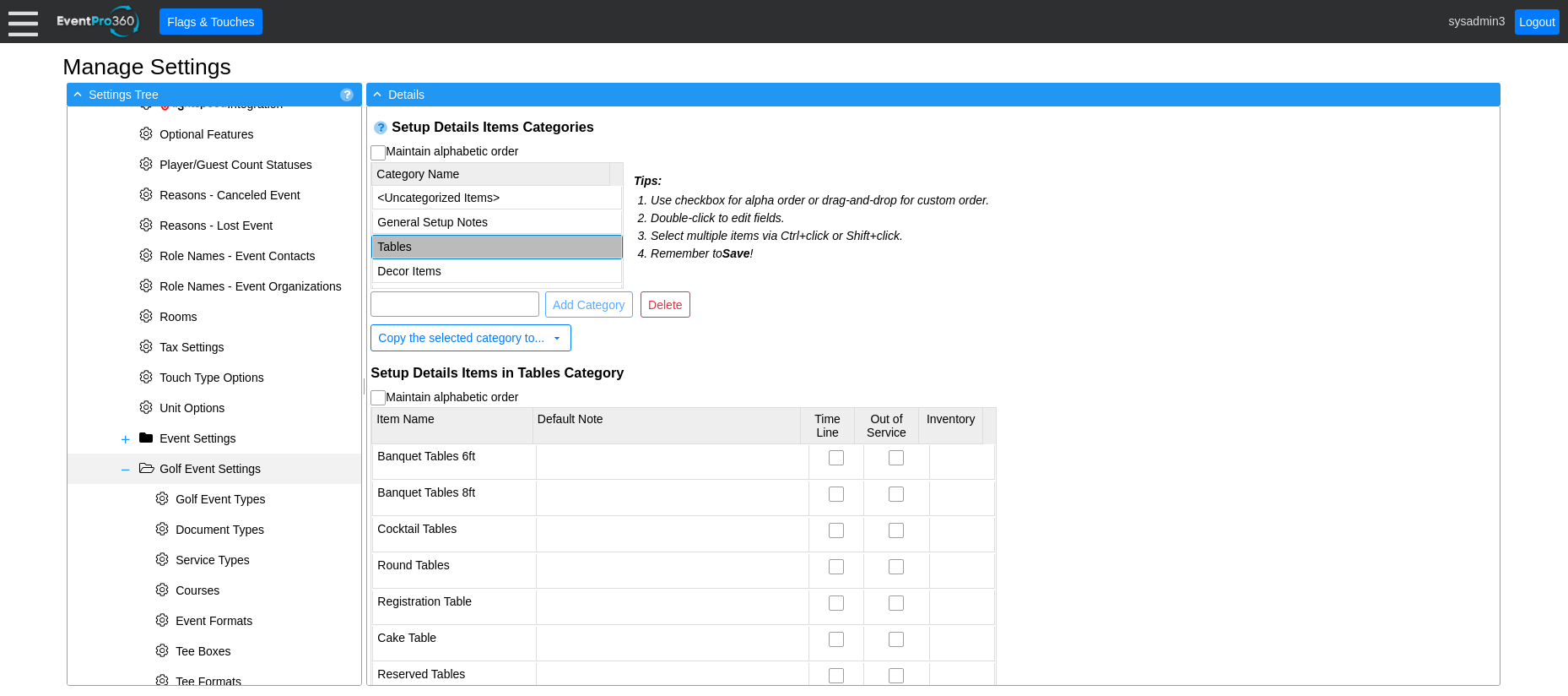
scroll to position [815, 0]
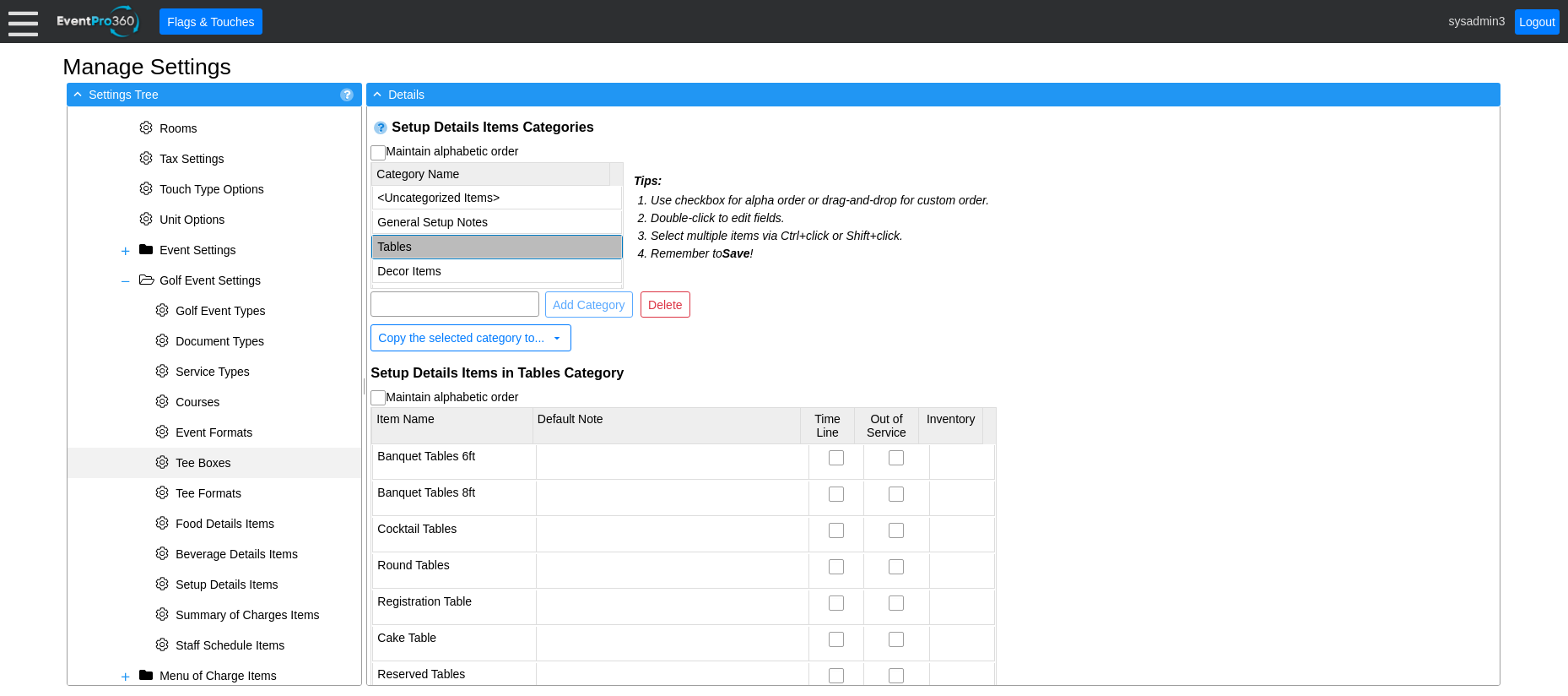
click at [201, 461] on span "Tee Boxes" at bounding box center [202, 463] width 55 height 13
select select
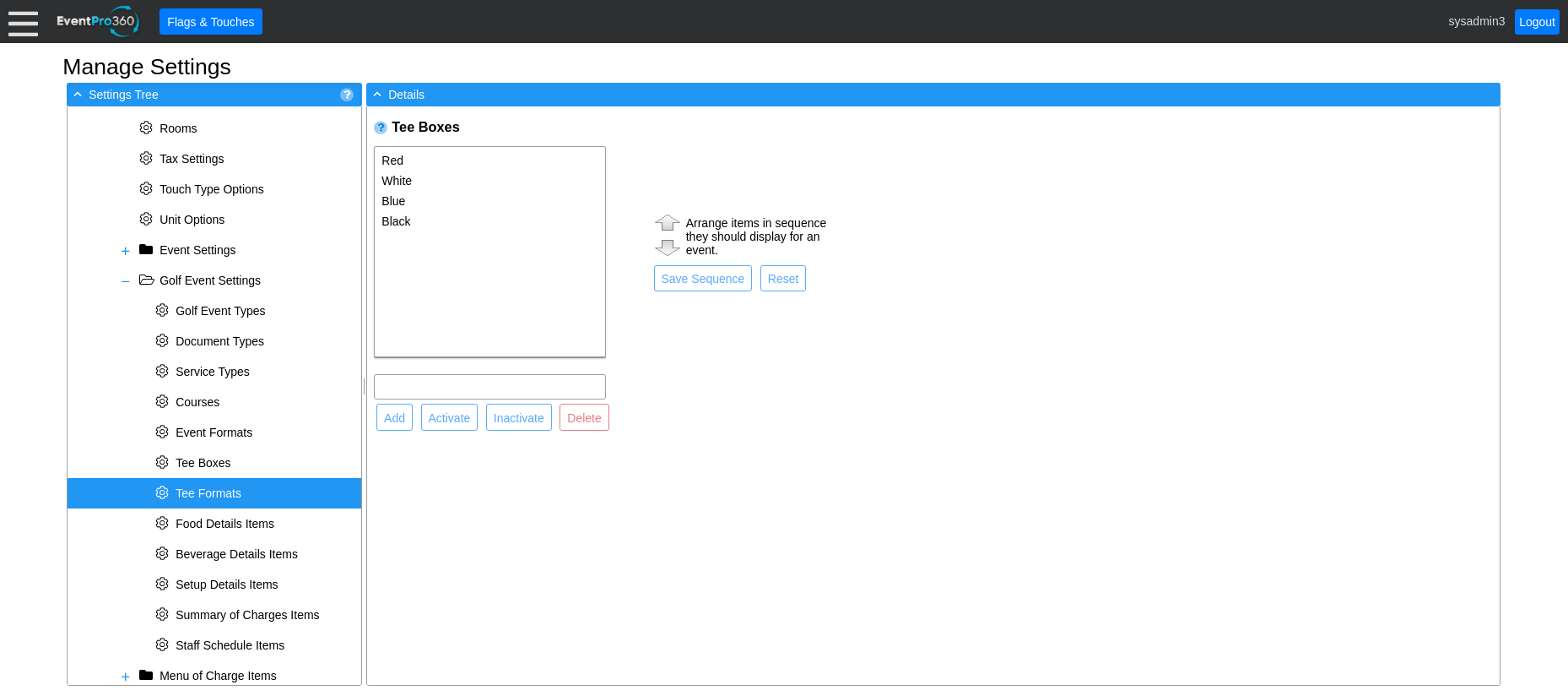
click at [208, 496] on span "Tee Formats" at bounding box center [208, 492] width 66 height 13
select select
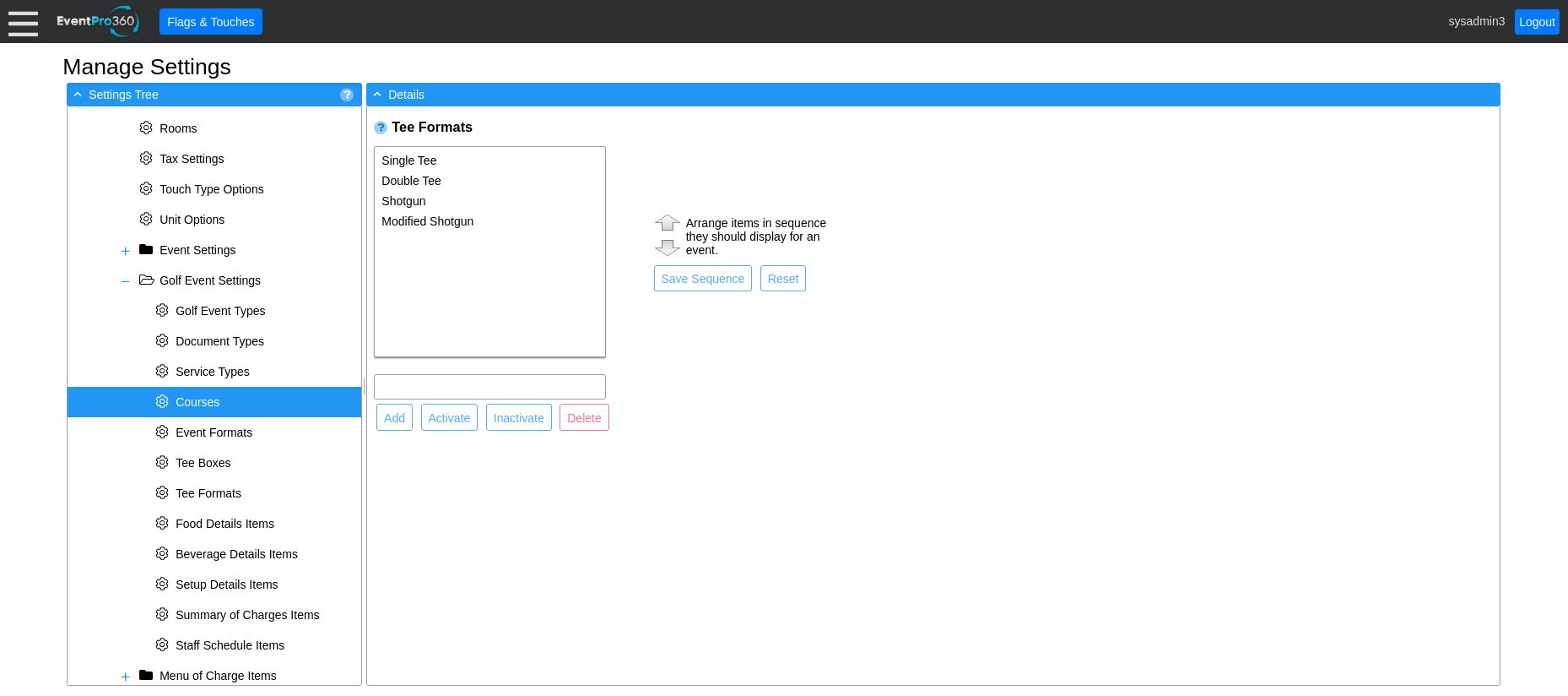
click at [195, 401] on span "Courses" at bounding box center [197, 402] width 44 height 13
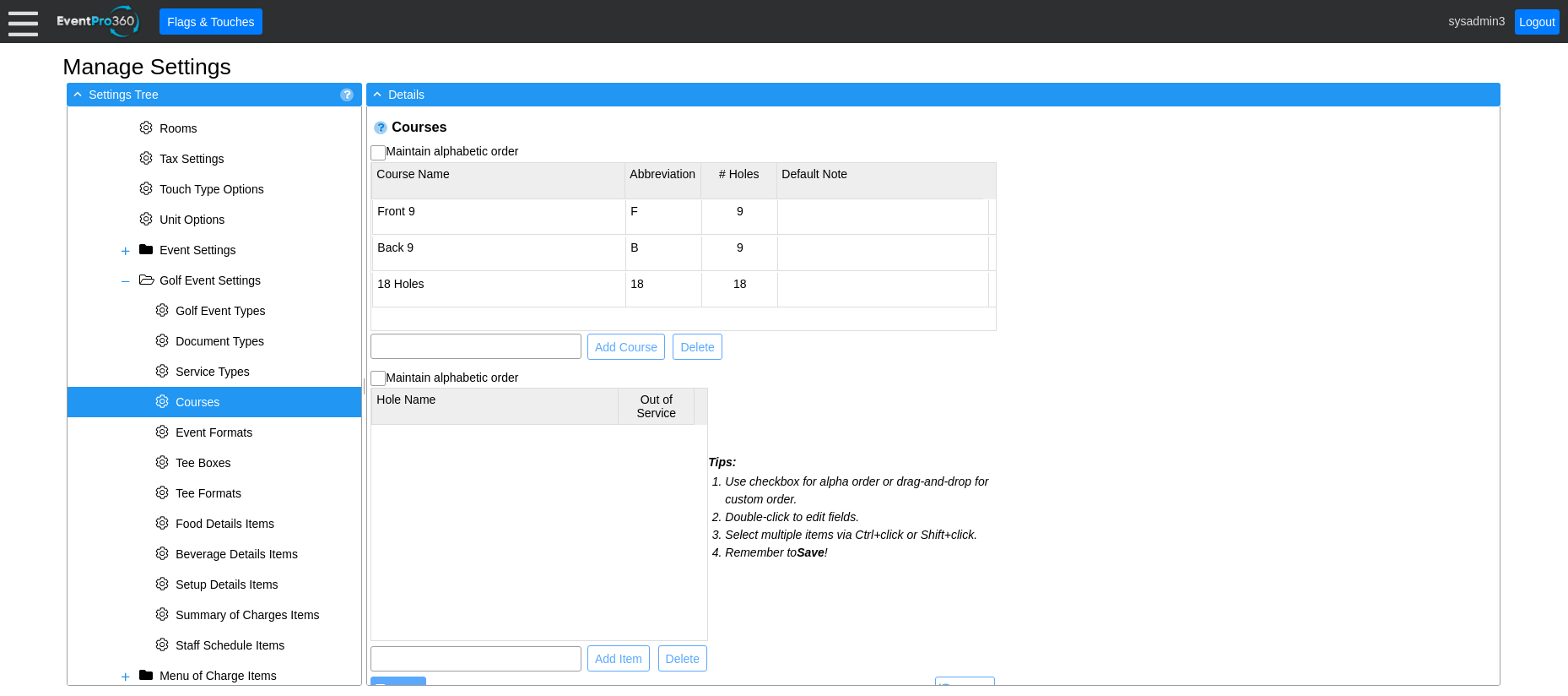
checkbox input "true"
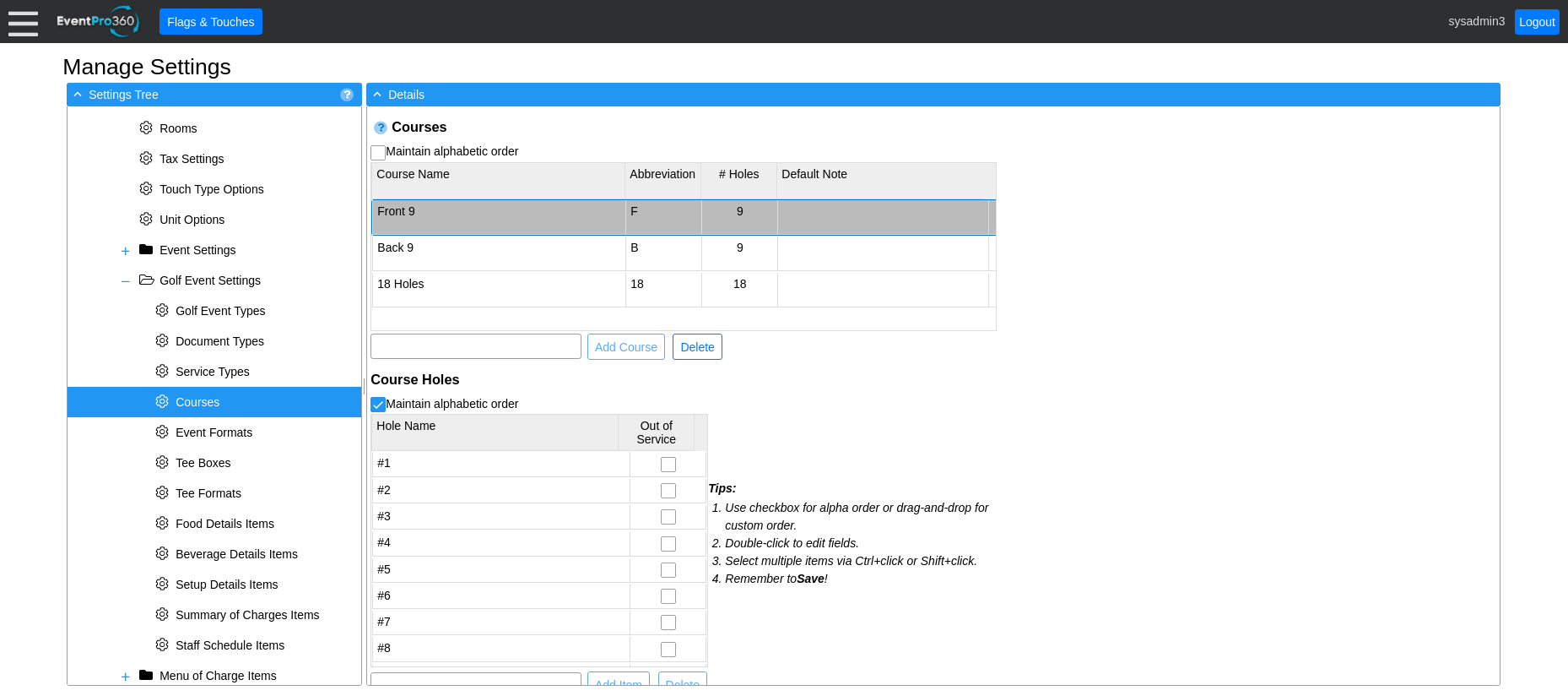
scroll to position [51, 0]
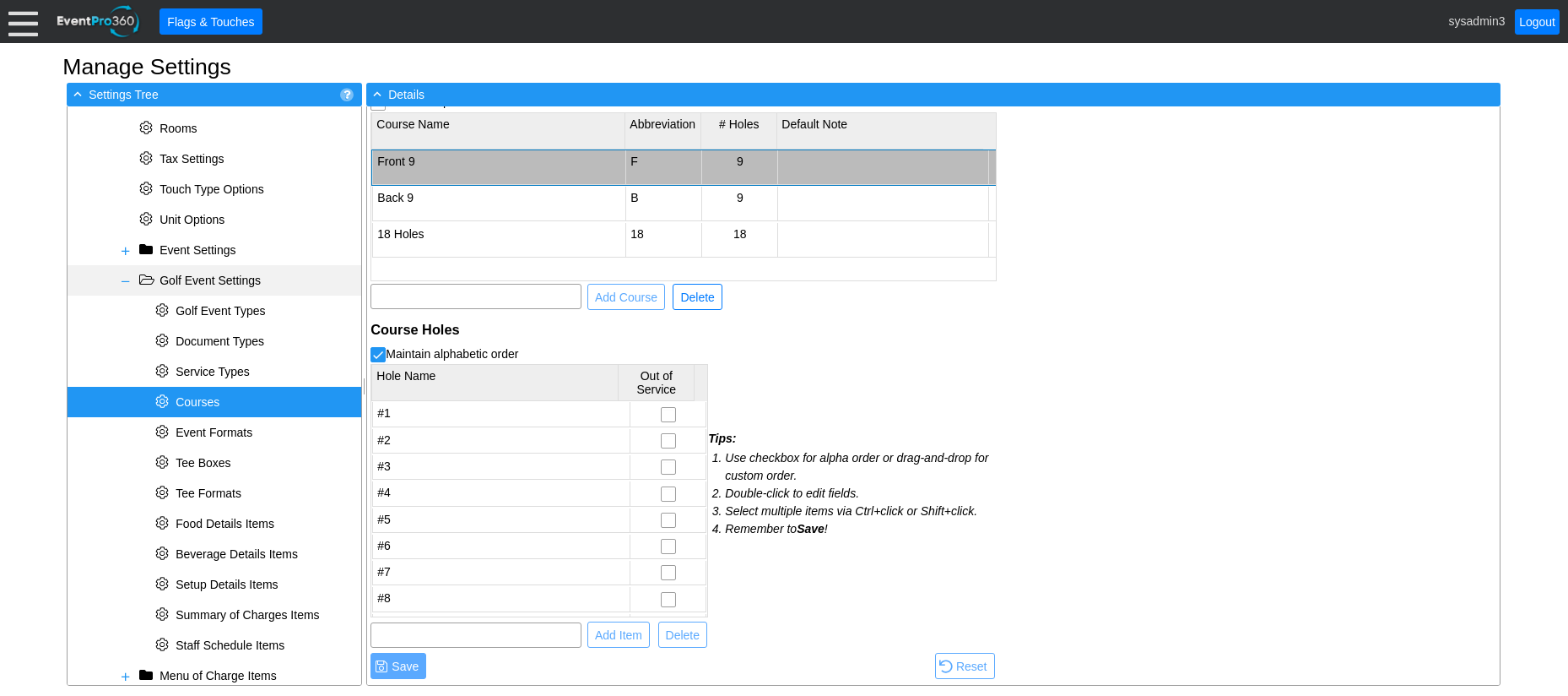
click at [129, 282] on span at bounding box center [125, 280] width 13 height 13
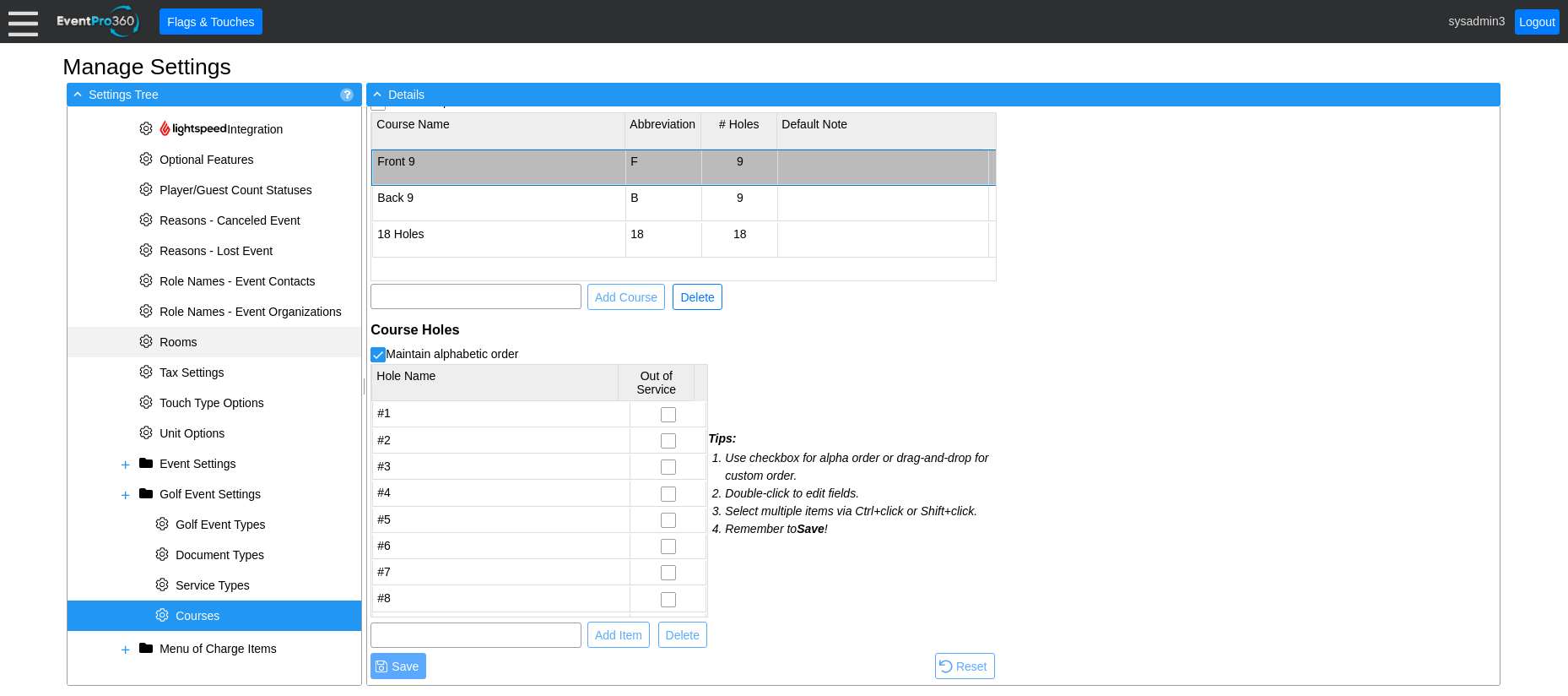
scroll to position [478, 0]
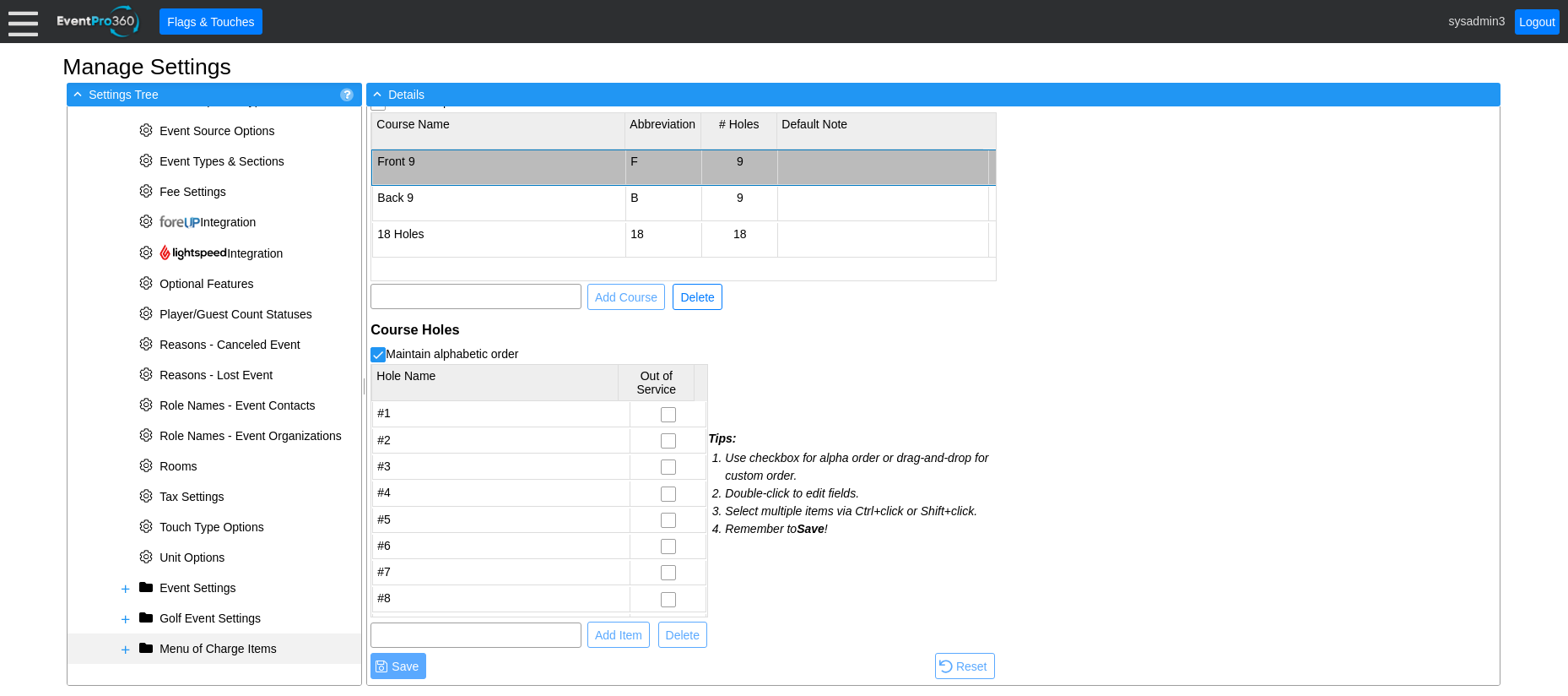
click at [131, 647] on span at bounding box center [125, 648] width 13 height 13
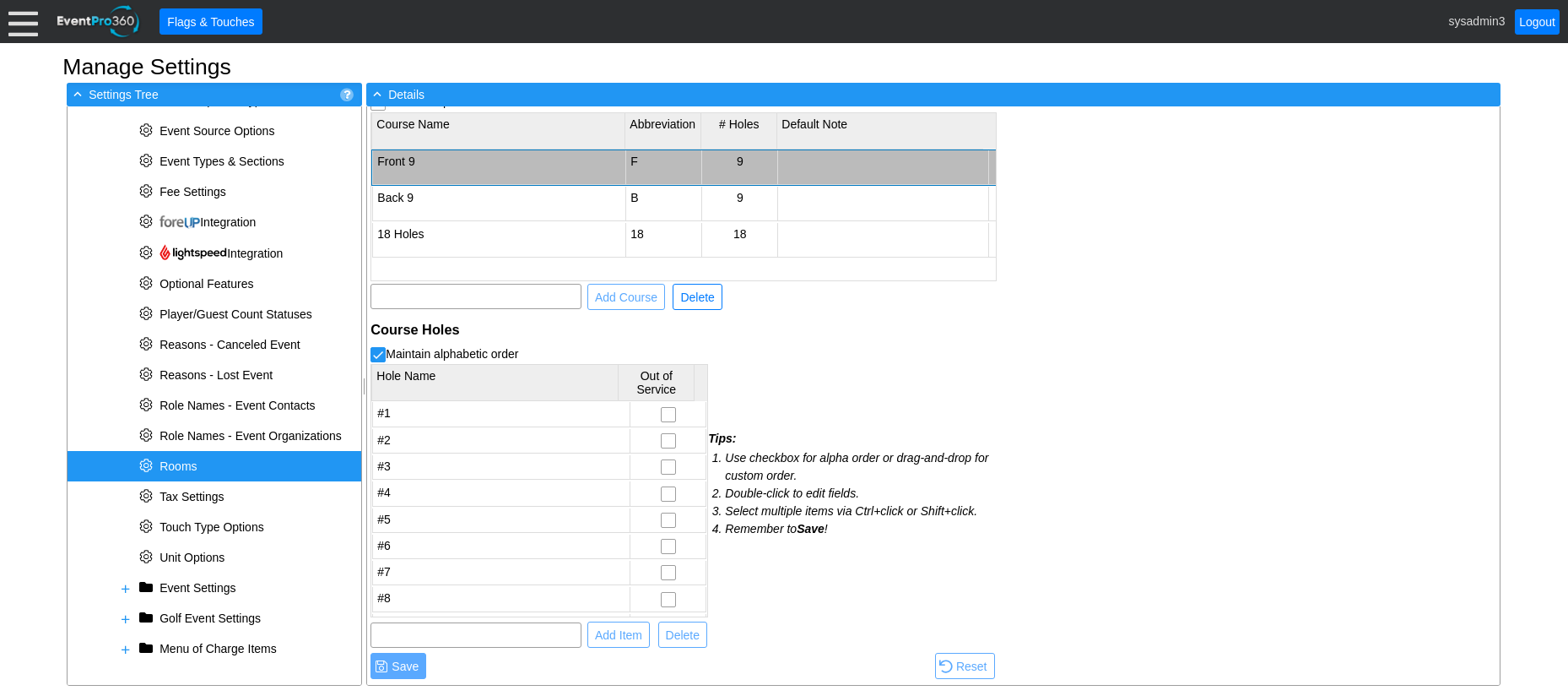
click at [217, 460] on div "* Rooms" at bounding box center [215, 466] width 294 height 31
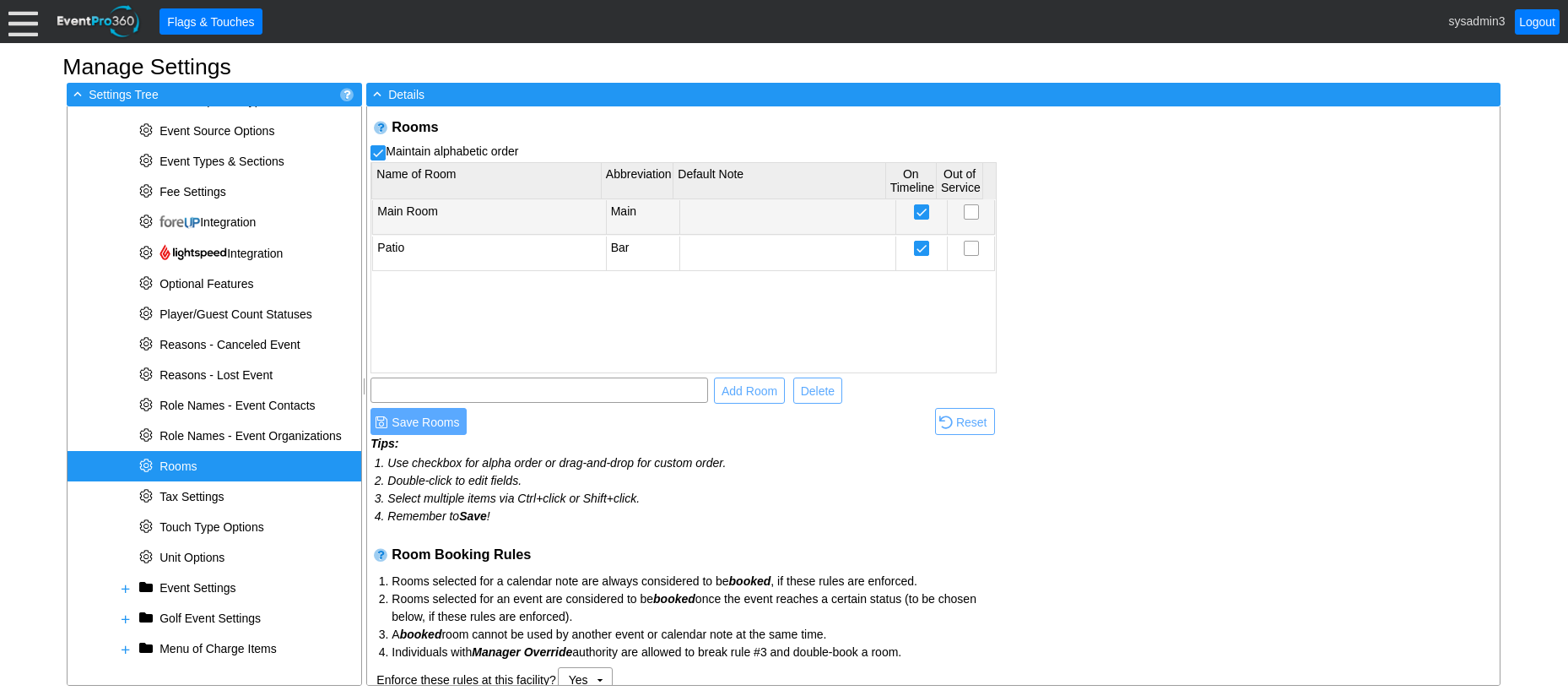
click at [457, 207] on td "Main Room" at bounding box center [490, 217] width 233 height 34
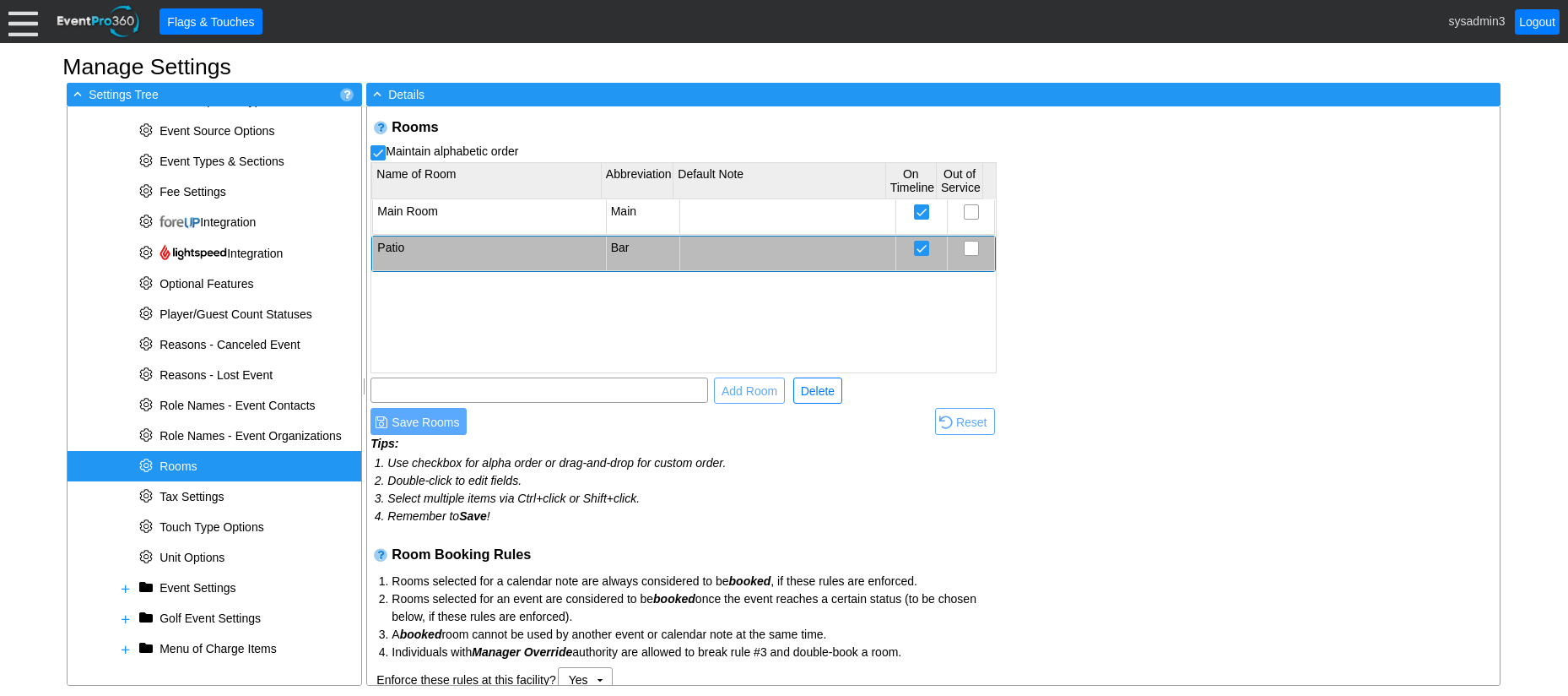
click at [430, 245] on td "Patio" at bounding box center [490, 253] width 233 height 34
click at [436, 208] on td "Main Room" at bounding box center [490, 217] width 233 height 34
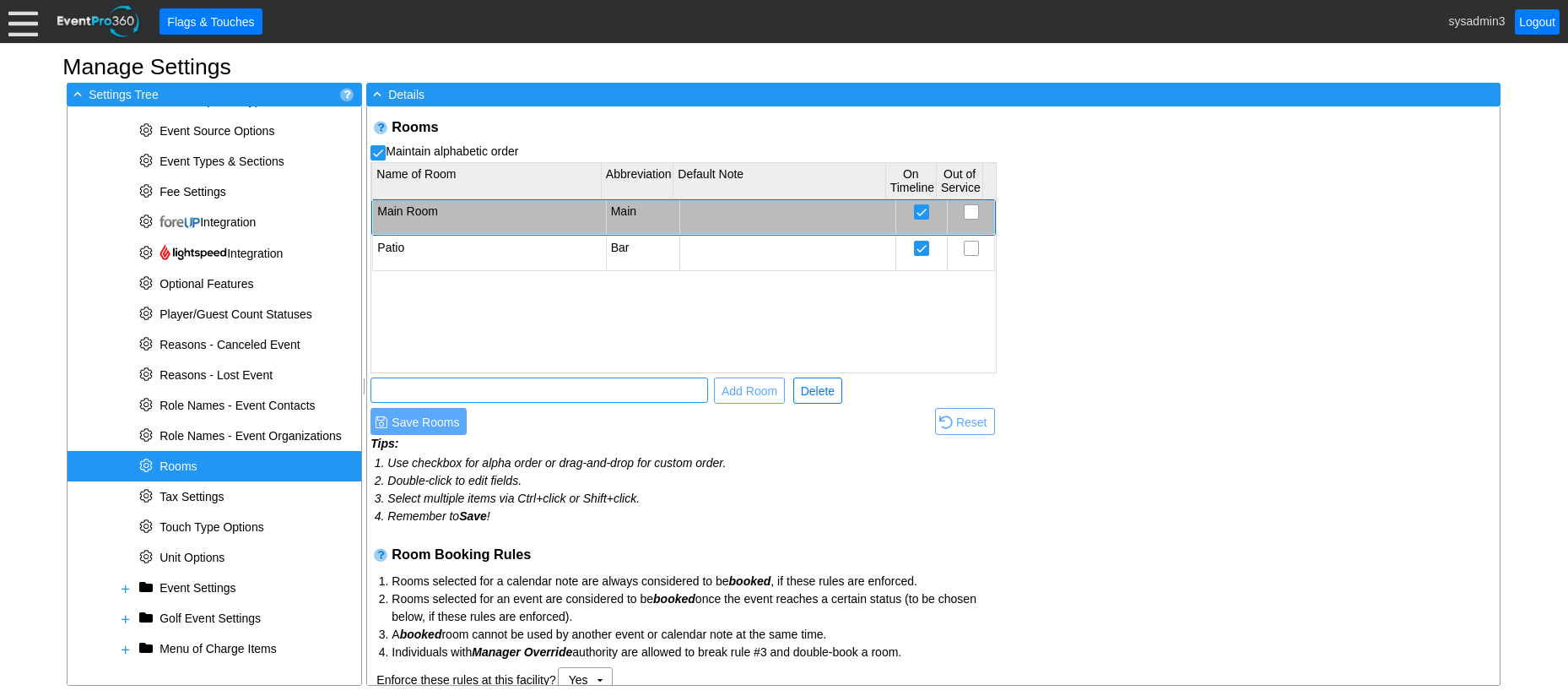
click at [412, 388] on input "text" at bounding box center [539, 389] width 326 height 24
click at [410, 209] on td "Main Room" at bounding box center [490, 217] width 233 height 34
click at [437, 212] on td "Main Room" at bounding box center [490, 217] width 233 height 34
click at [1070, 241] on div "Rooms Maintain alphabetic order Name of Room Abbreviation Default Note On Timel…" at bounding box center [933, 396] width 1132 height 579
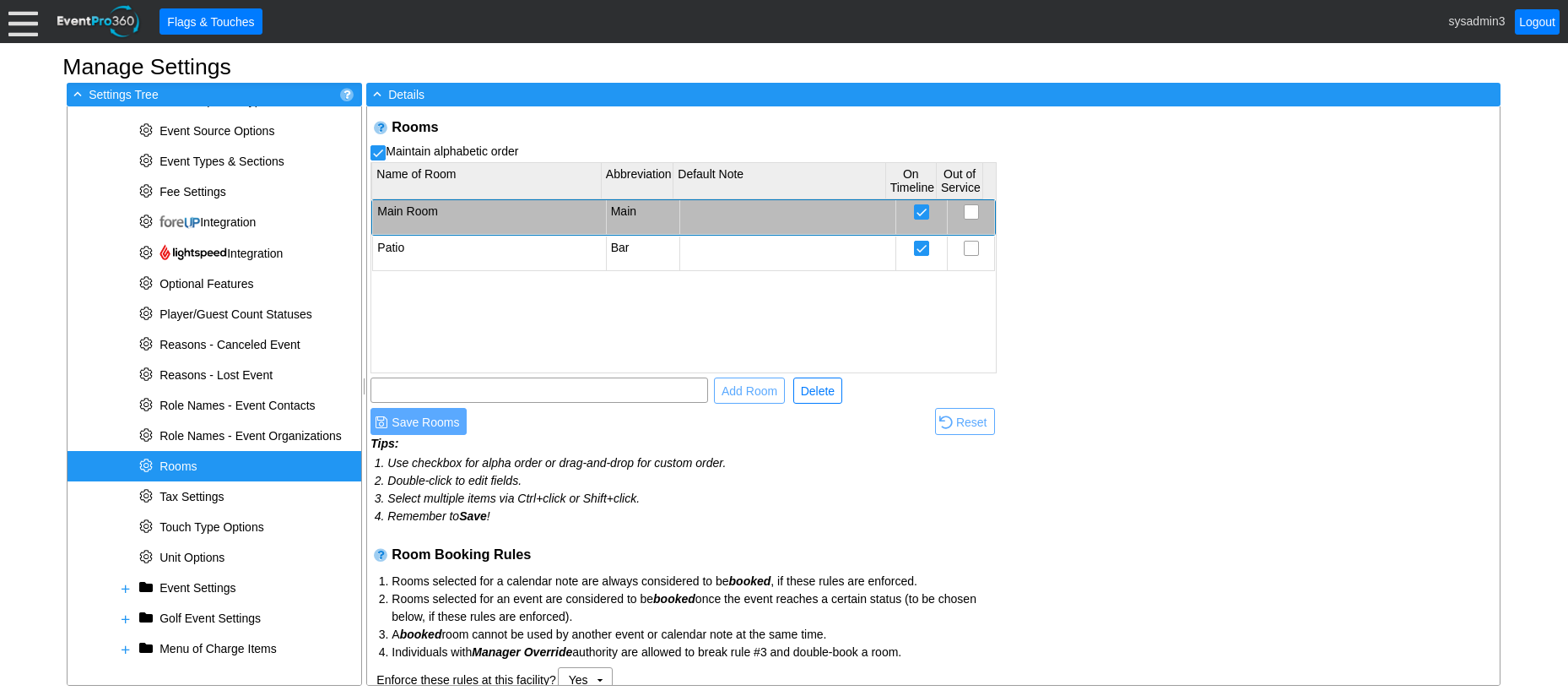
click at [194, 464] on span "Rooms" at bounding box center [178, 465] width 37 height 13
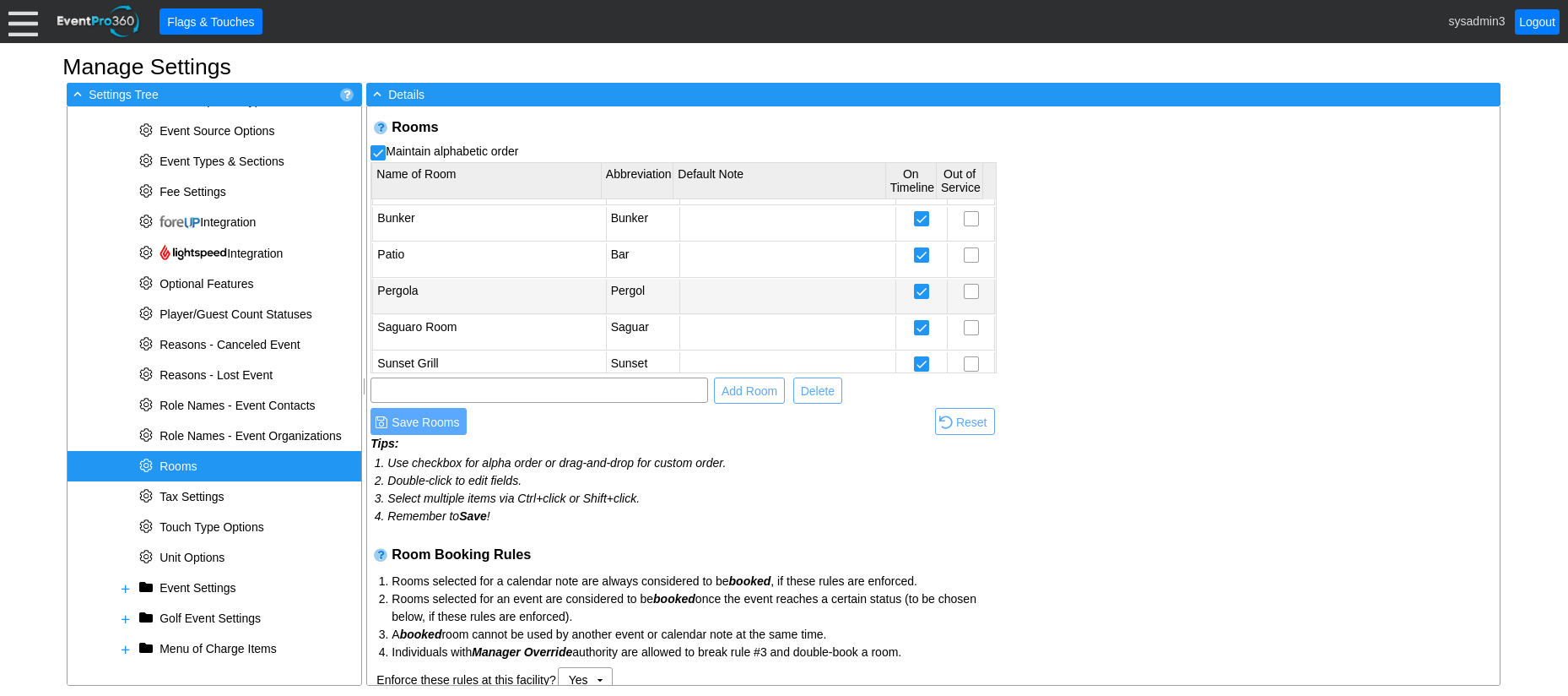
scroll to position [45, 0]
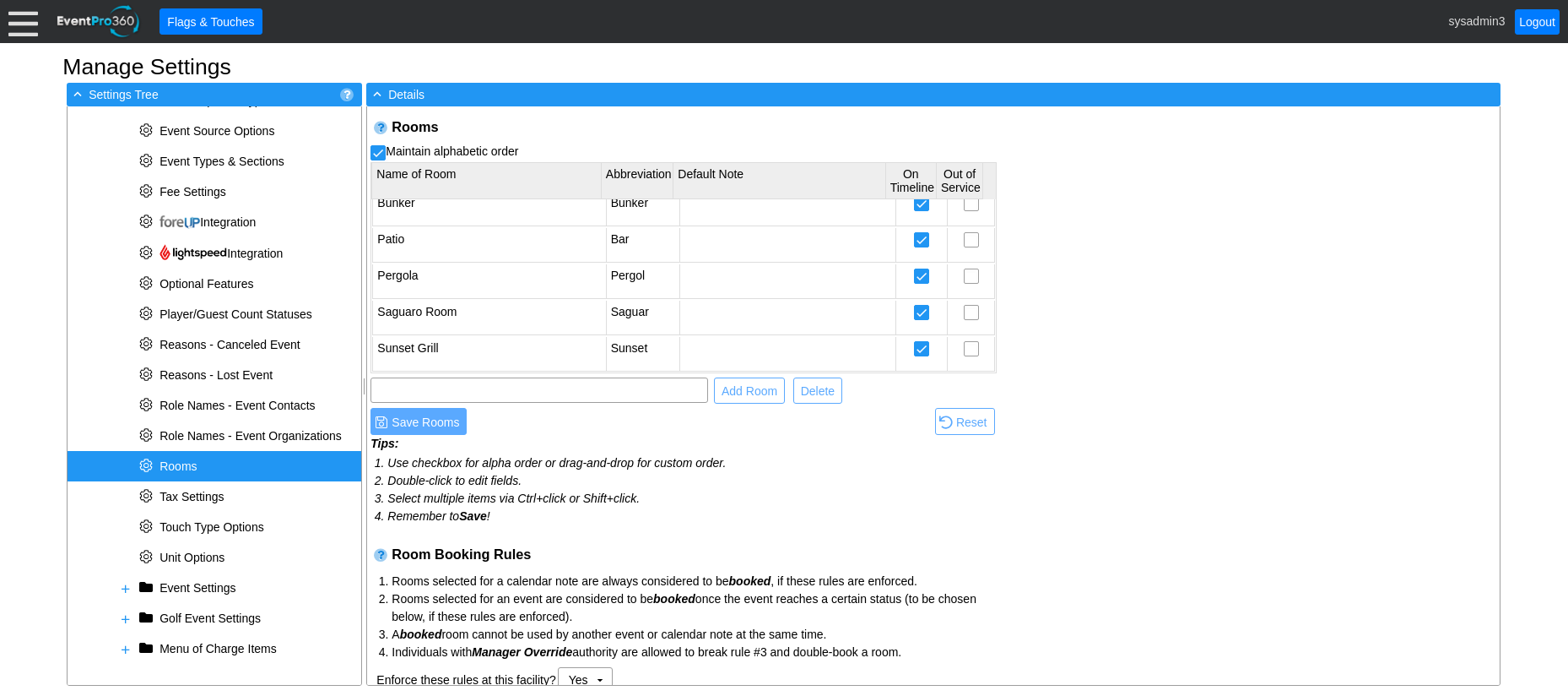
click at [176, 470] on span "Rooms" at bounding box center [178, 465] width 37 height 13
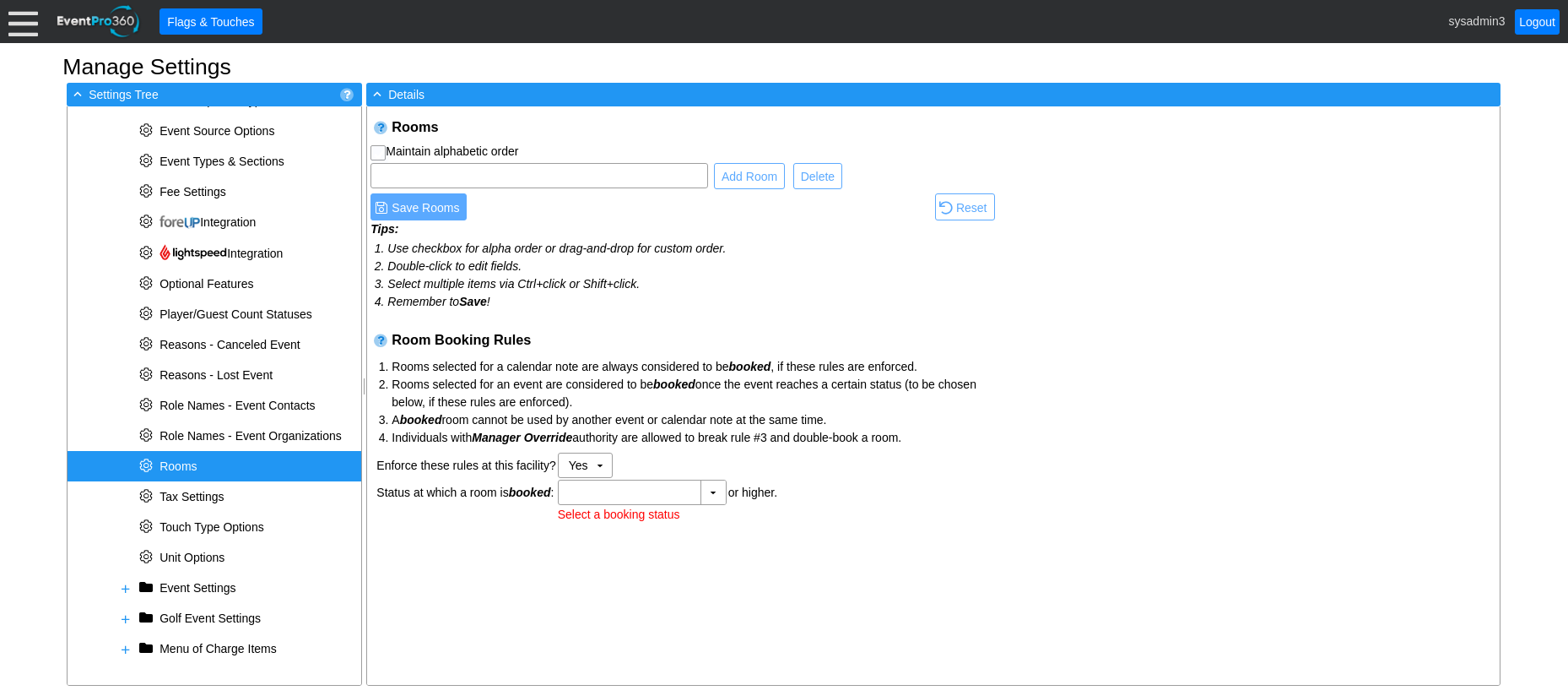
checkbox input "true"
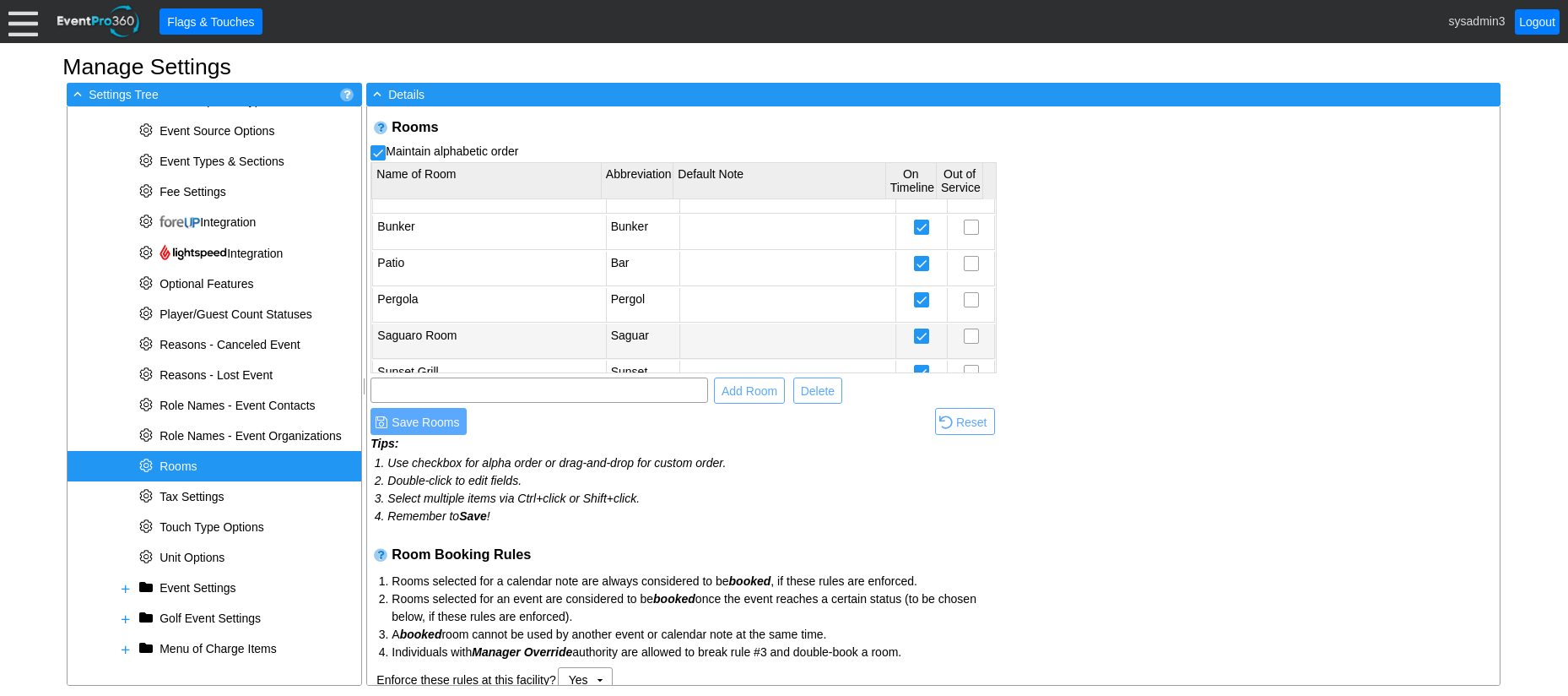
scroll to position [0, 0]
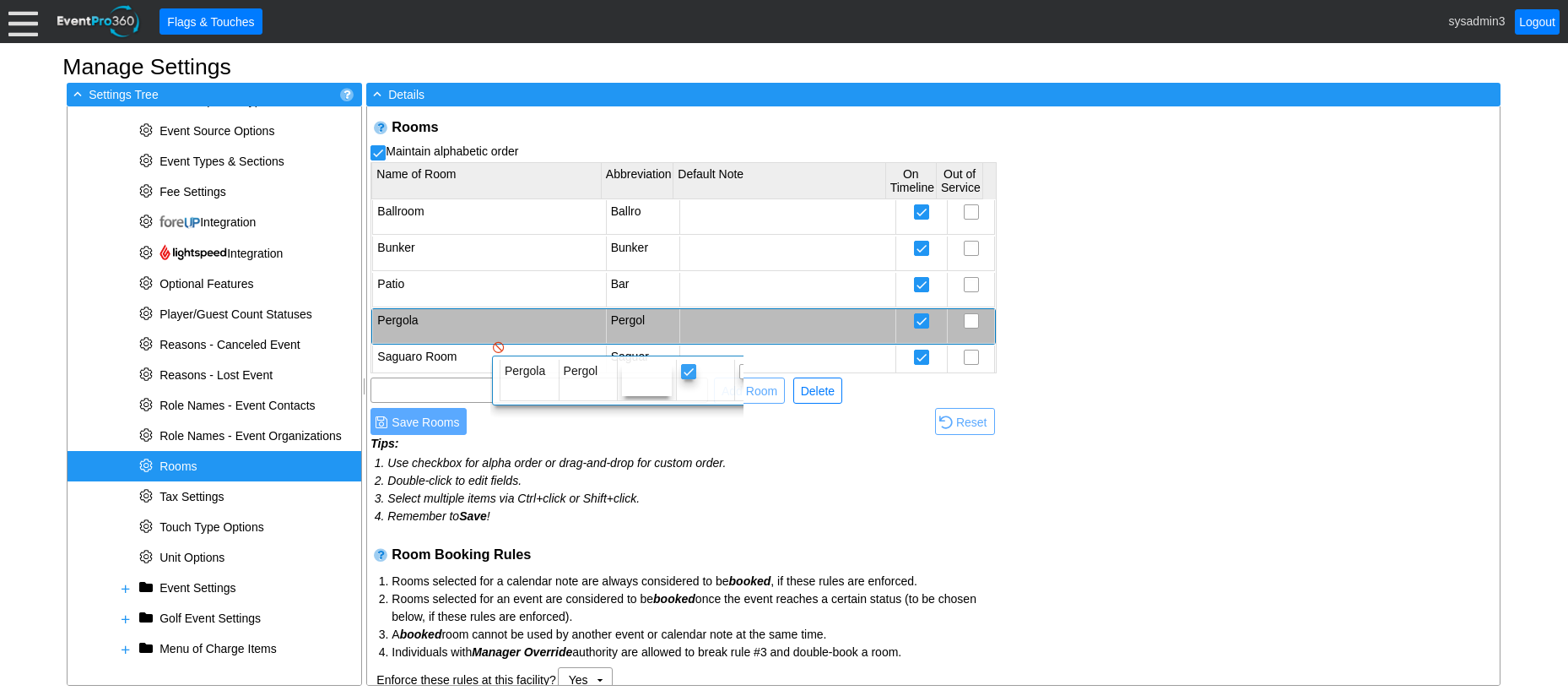
click at [477, 325] on td "Pergola" at bounding box center [490, 326] width 233 height 34
click at [1271, 194] on div "Rooms Maintain alphabetic order Name of Room Abbreviation Default Note On Timel…" at bounding box center [933, 396] width 1132 height 579
click at [615, 132] on h2 "Rooms" at bounding box center [694, 127] width 605 height 18
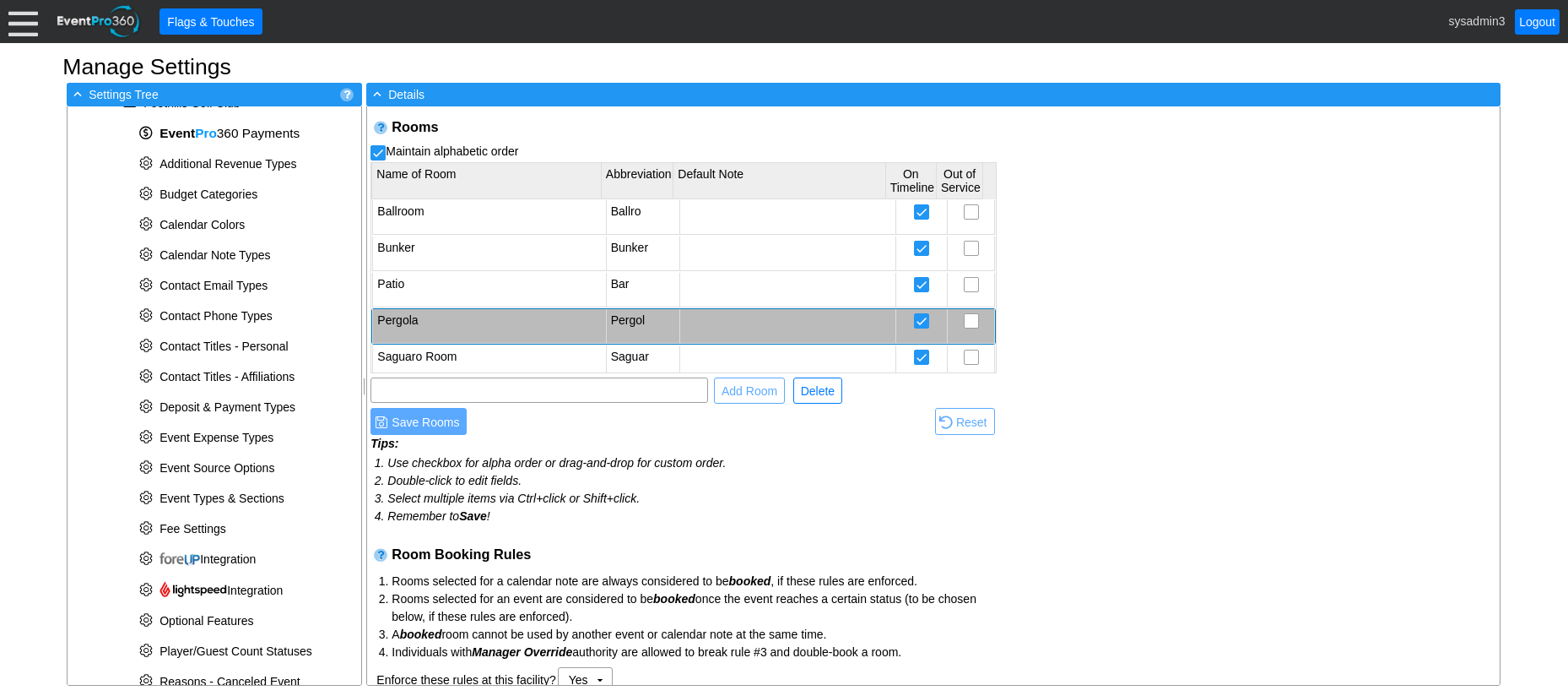
scroll to position [139, 0]
click at [200, 254] on span "Calendar Note Types" at bounding box center [215, 255] width 111 height 13
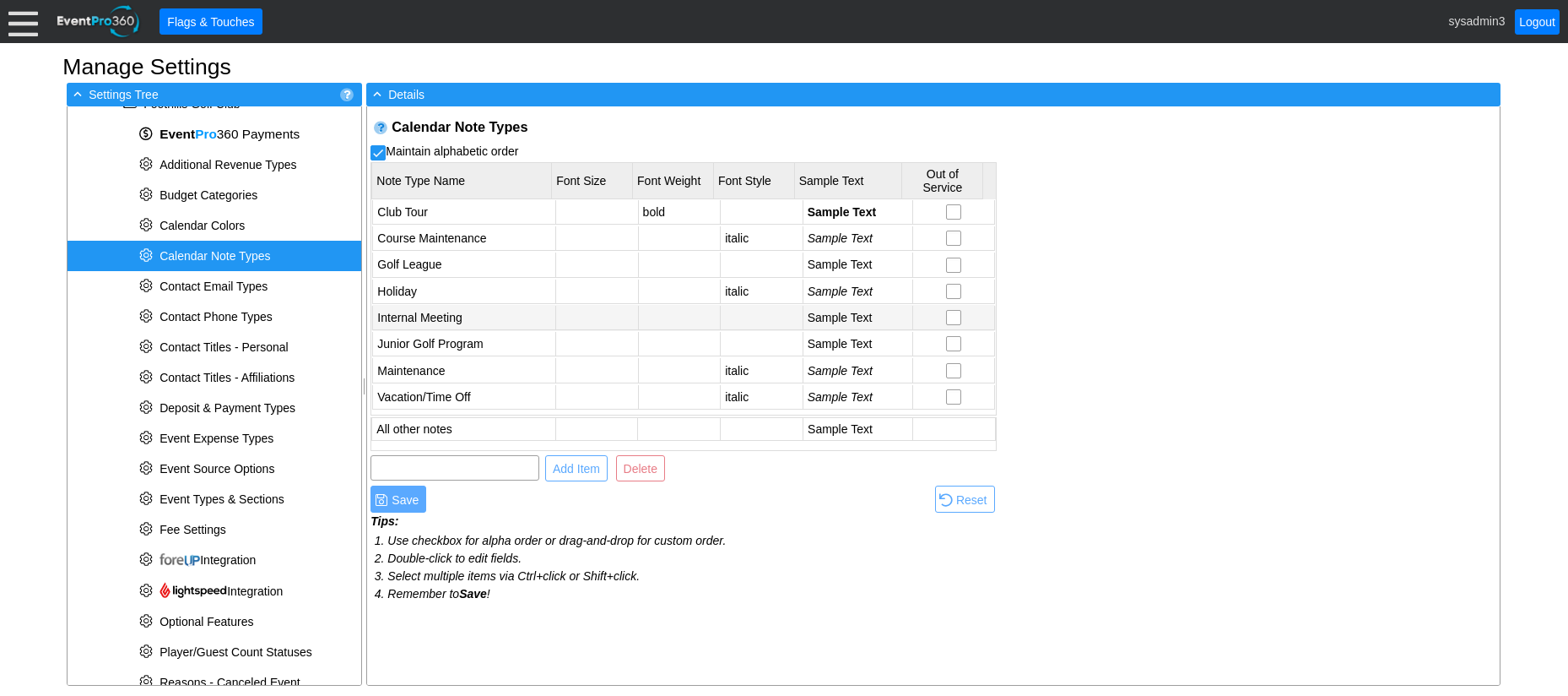
click at [460, 315] on td "Internal Meeting" at bounding box center [465, 318] width 183 height 25
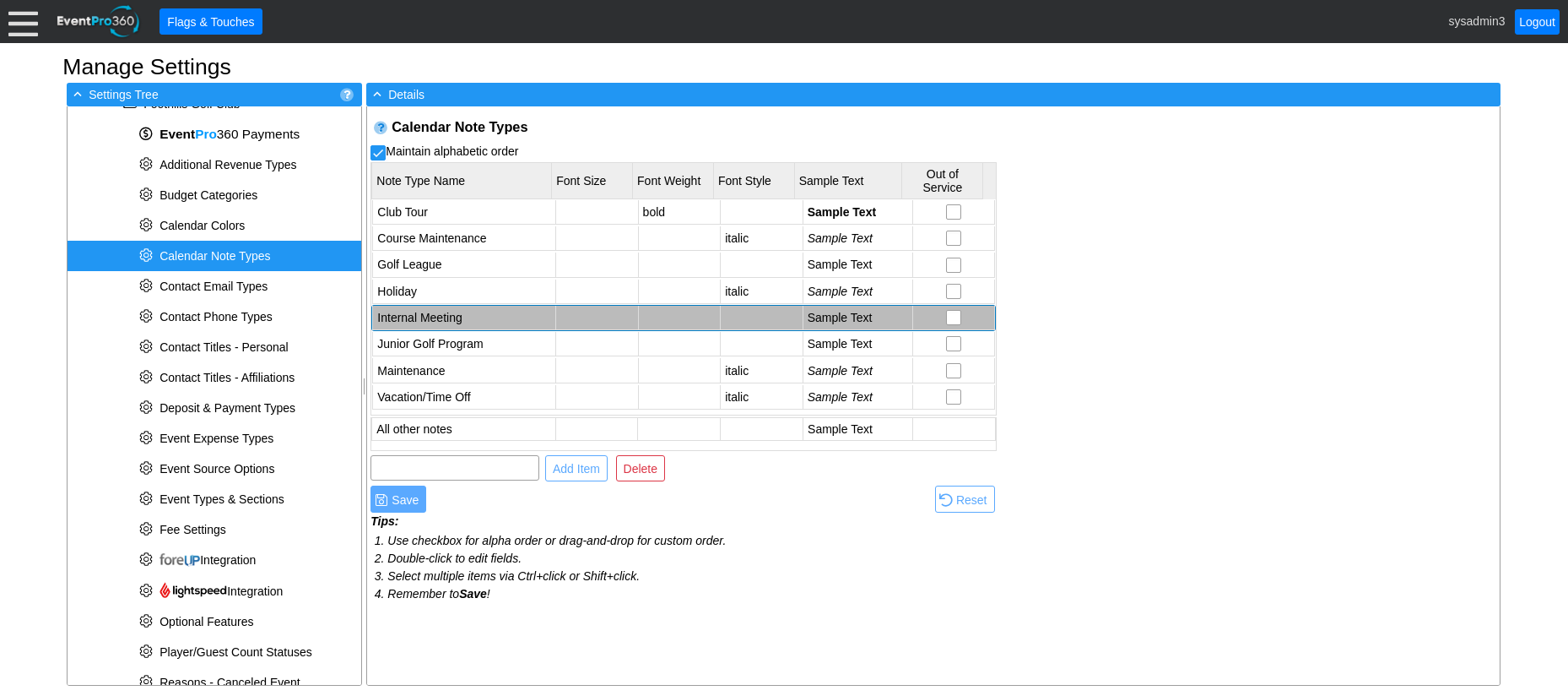
click at [1155, 363] on div "Calendar Note Types Maintain alphabetic order Note Type Name Font Size Font Wei…" at bounding box center [933, 396] width 1132 height 579
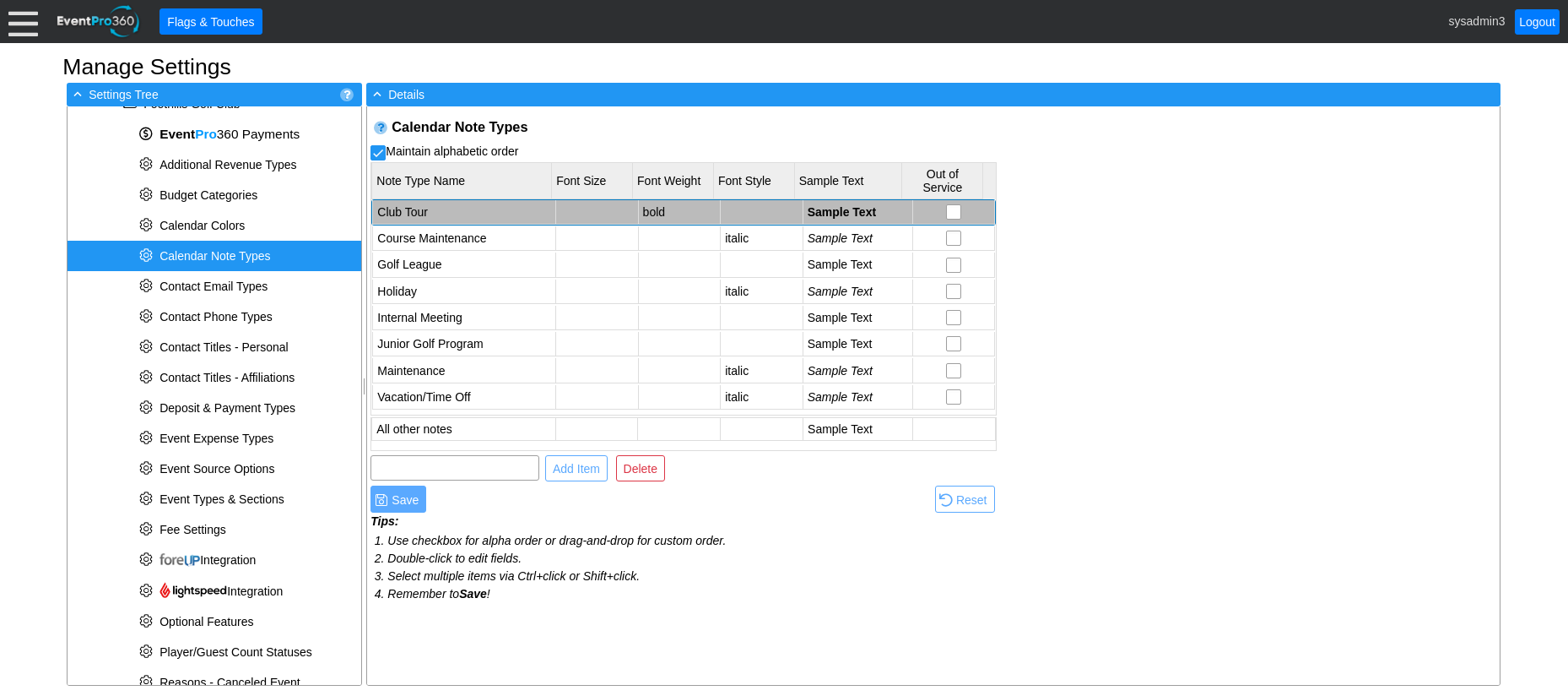
click at [593, 207] on td at bounding box center [598, 212] width 83 height 25
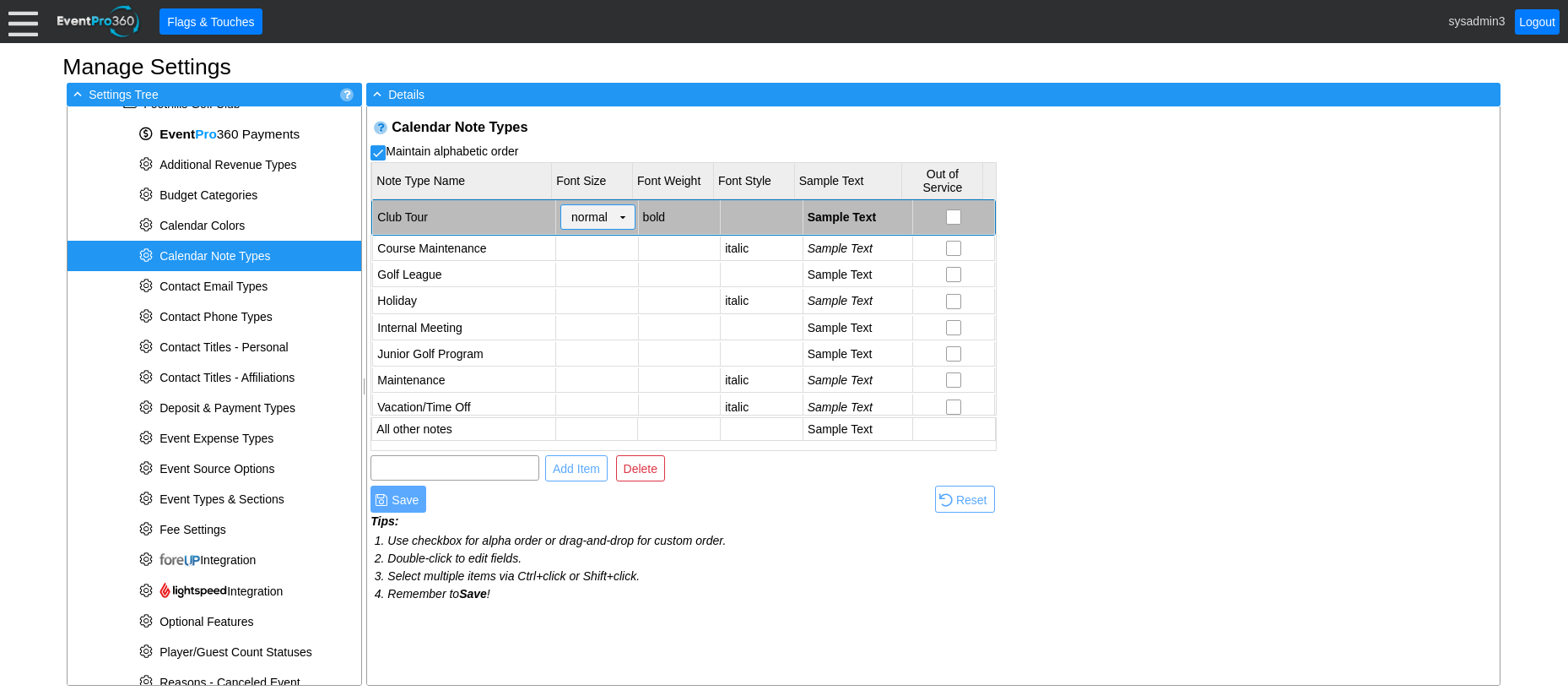
click at [619, 218] on td "▼" at bounding box center [622, 217] width 24 height 24
click at [1101, 292] on div "Calendar Note Types Maintain alphabetic order Note Type Name Font Size Font Wei…" at bounding box center [933, 396] width 1132 height 579
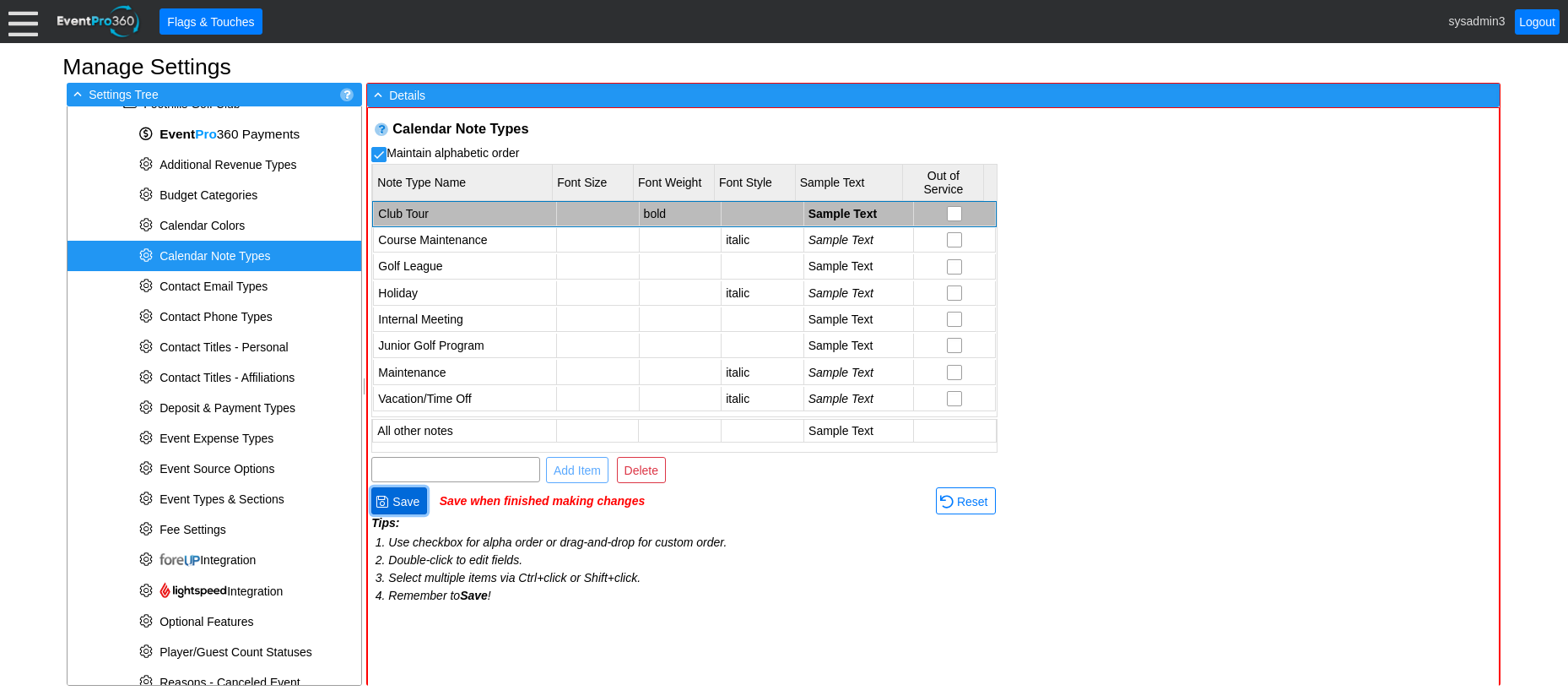
click at [419, 503] on span "Save" at bounding box center [406, 501] width 33 height 17
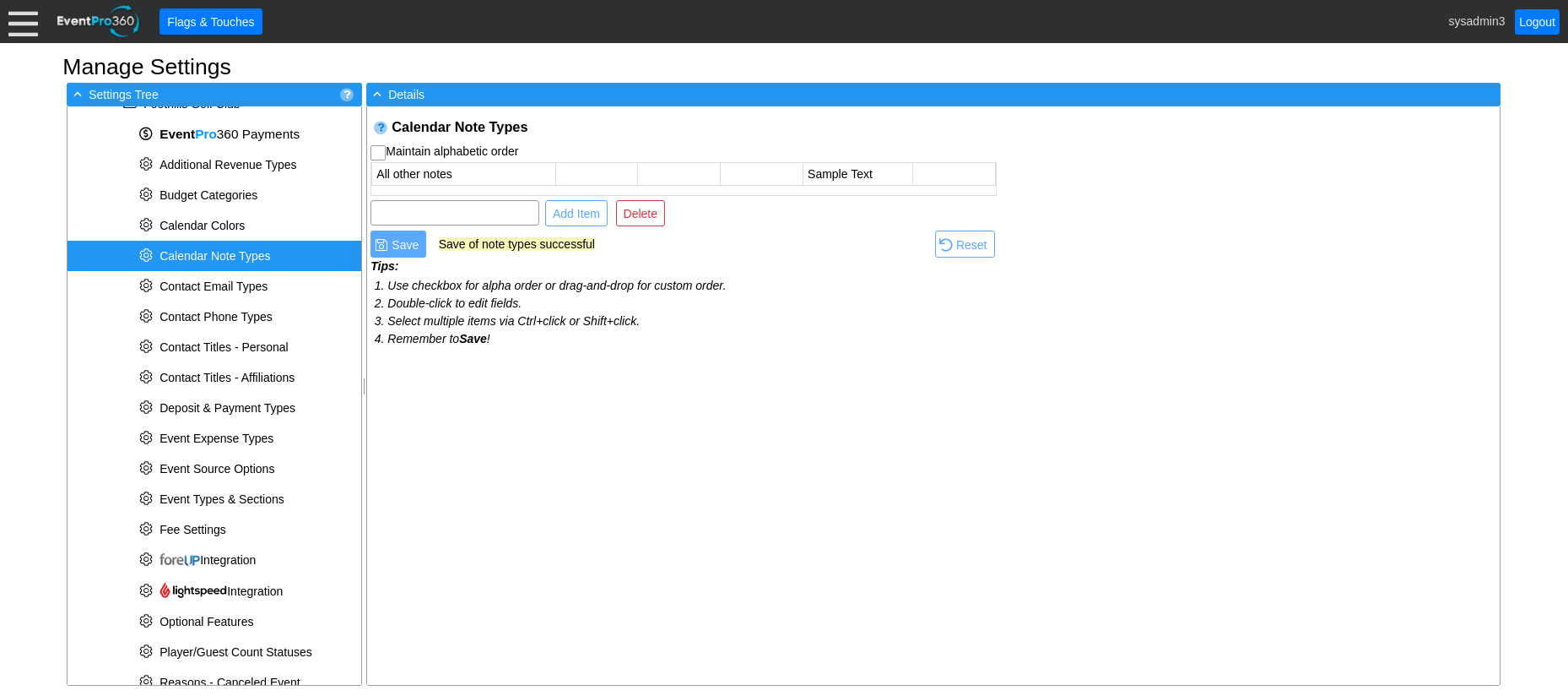
checkbox input "true"
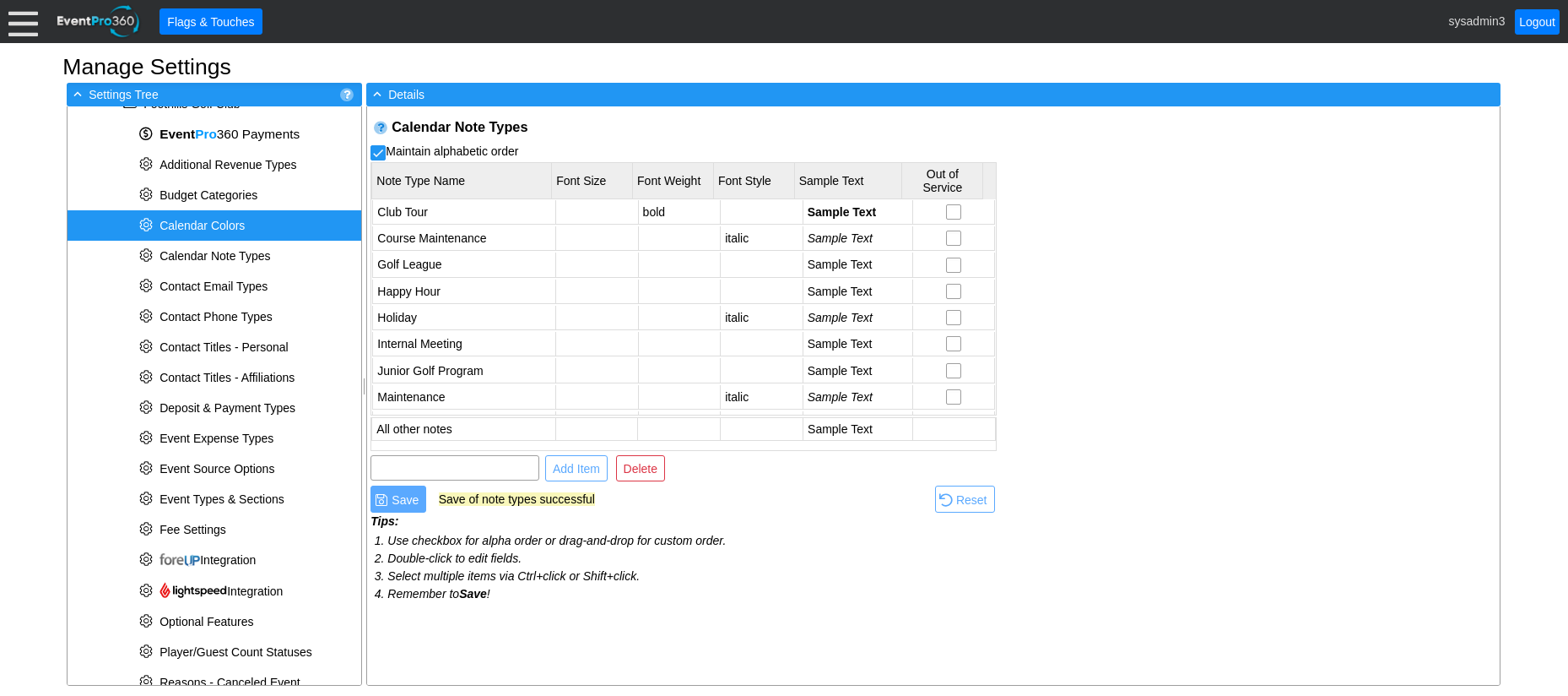
click at [200, 221] on span "Calendar Colors" at bounding box center [202, 225] width 85 height 13
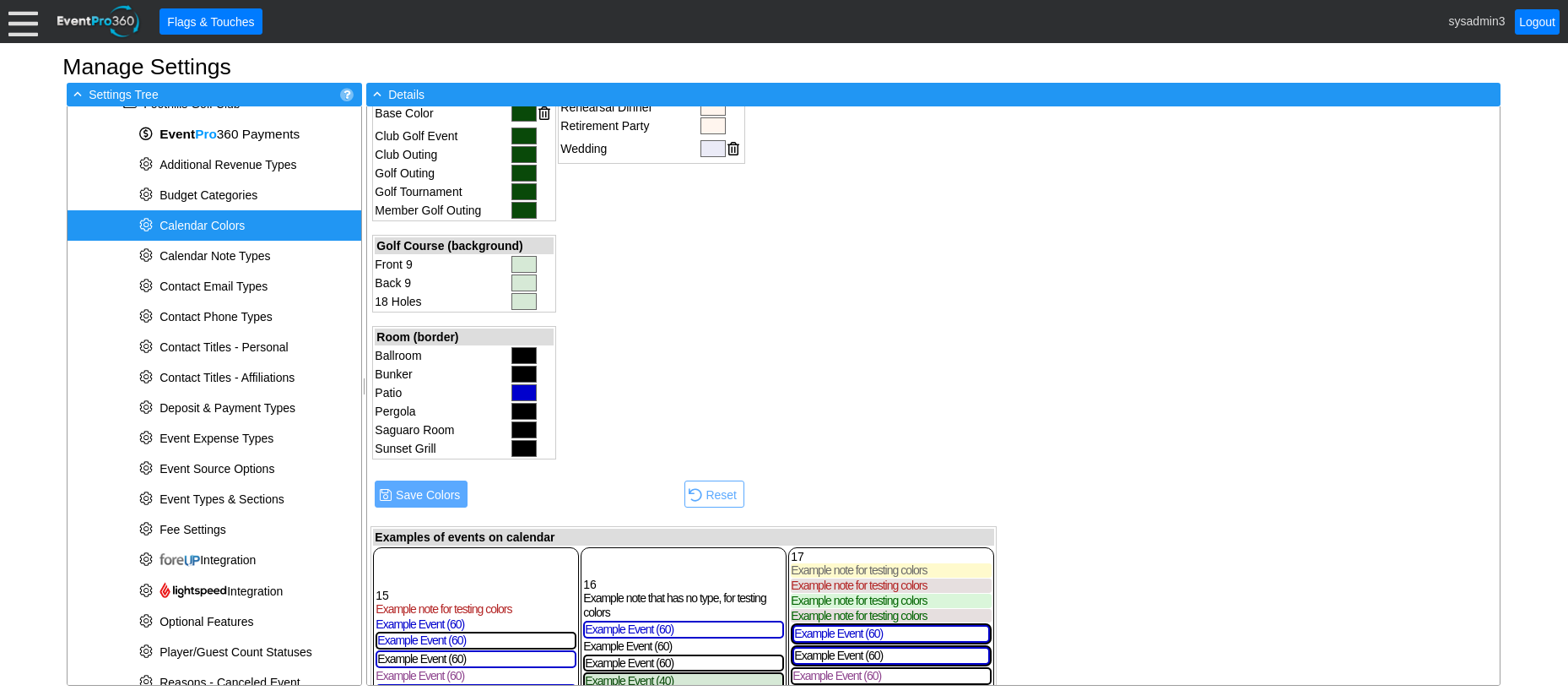
scroll to position [676, 0]
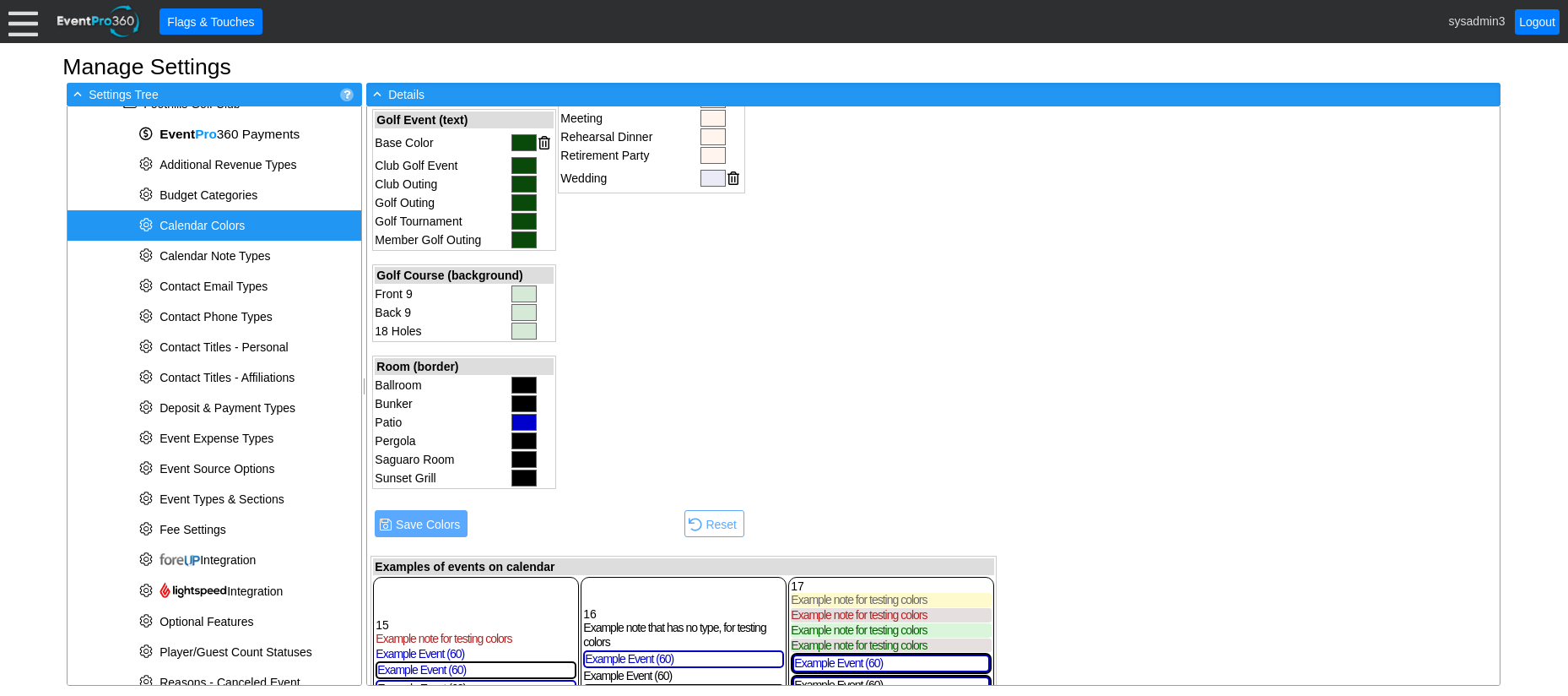
click at [516, 402] on div at bounding box center [524, 404] width 26 height 17
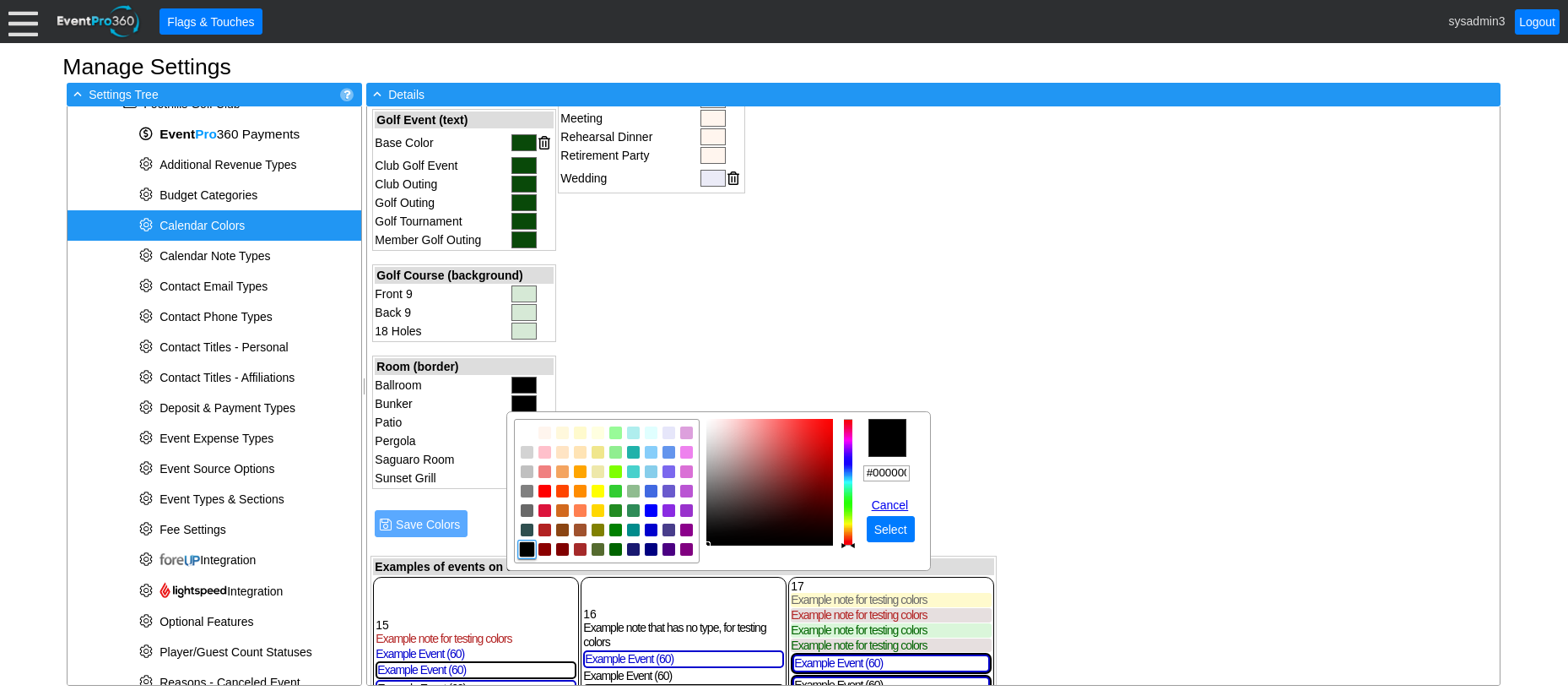
click at [981, 376] on div "Calendar Colors Loading... Facility (text) Base Color Today Background Color No…" at bounding box center [683, 105] width 633 height 1348
click at [1021, 325] on div "Calendar Colors Loading... Facility (text) Base Color Today Background Color No…" at bounding box center [933, 396] width 1132 height 579
click at [903, 503] on link "Cancel" at bounding box center [893, 504] width 43 height 13
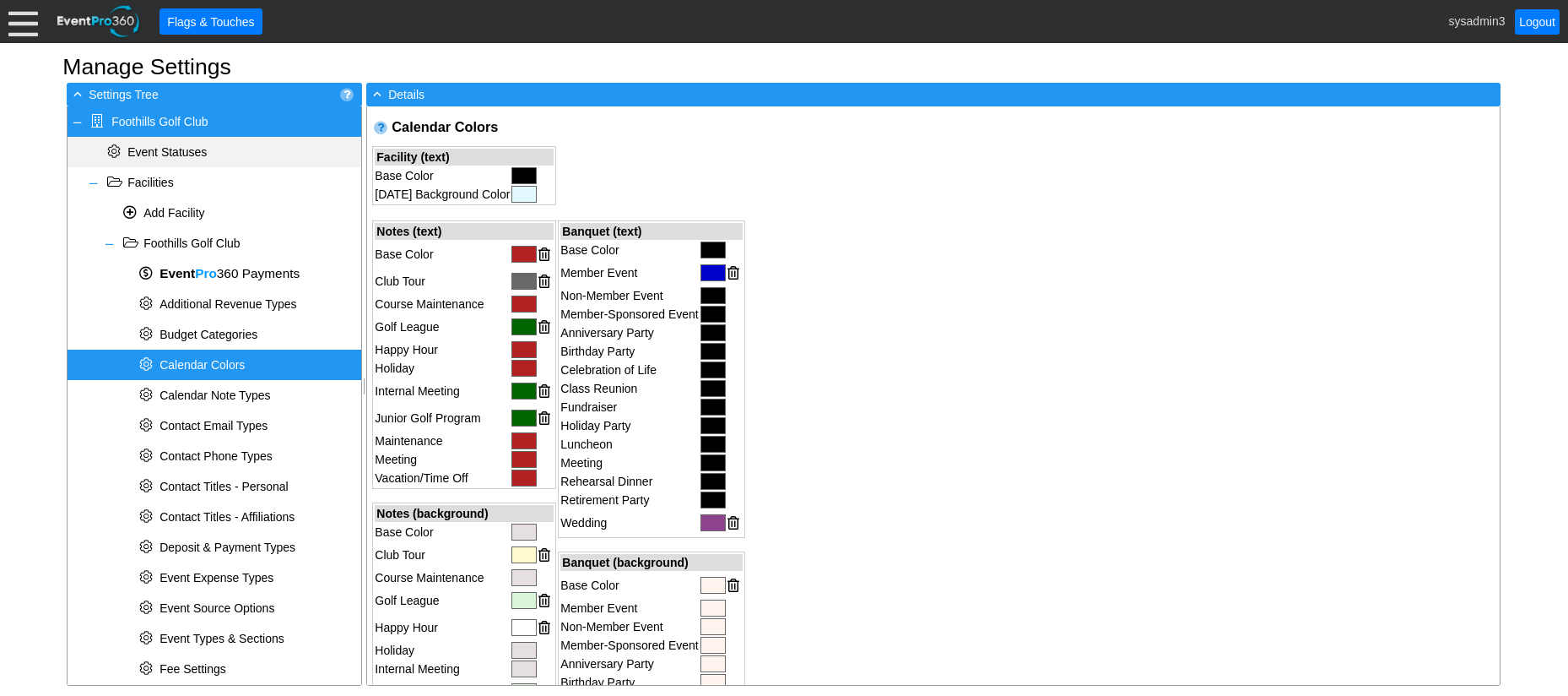
click at [205, 146] on span "Event Statuses" at bounding box center [167, 152] width 79 height 13
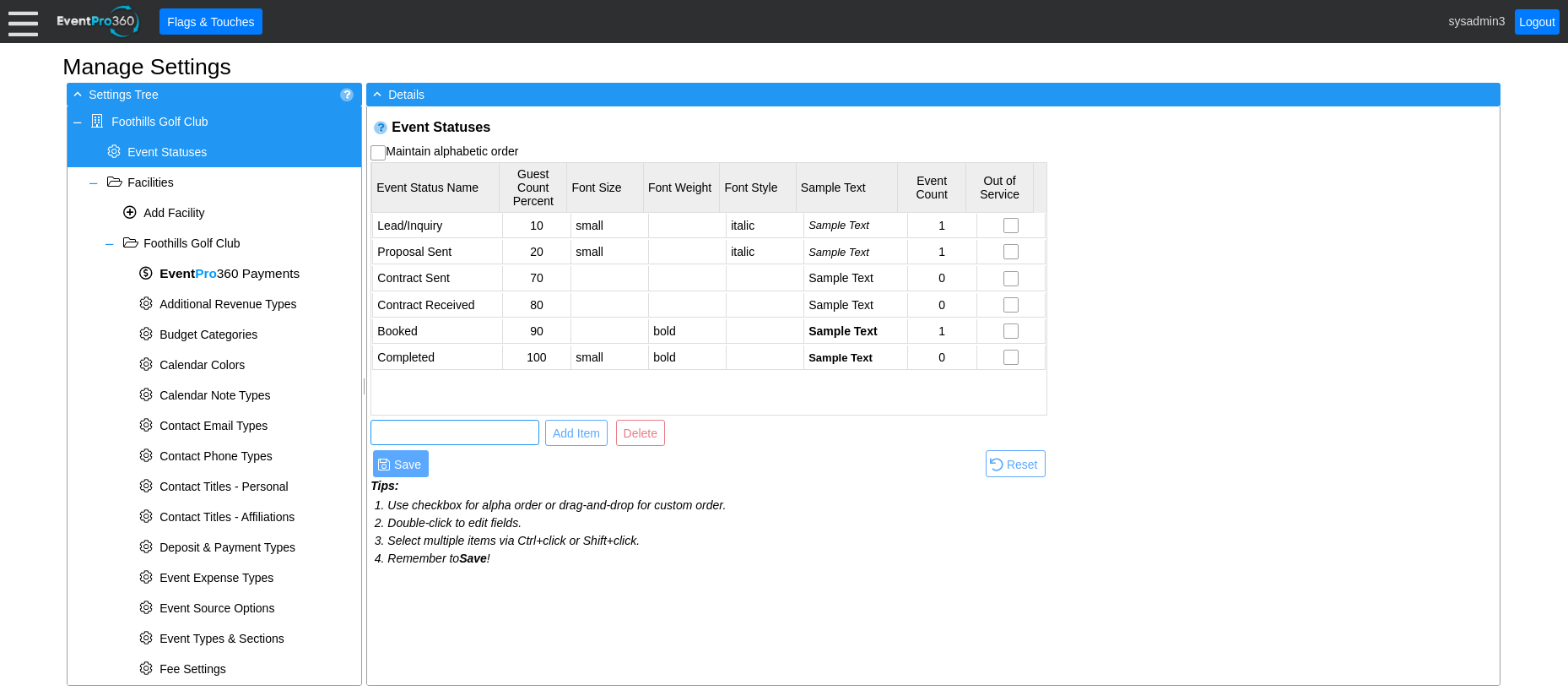
click at [397, 431] on input "text" at bounding box center [454, 432] width 157 height 24
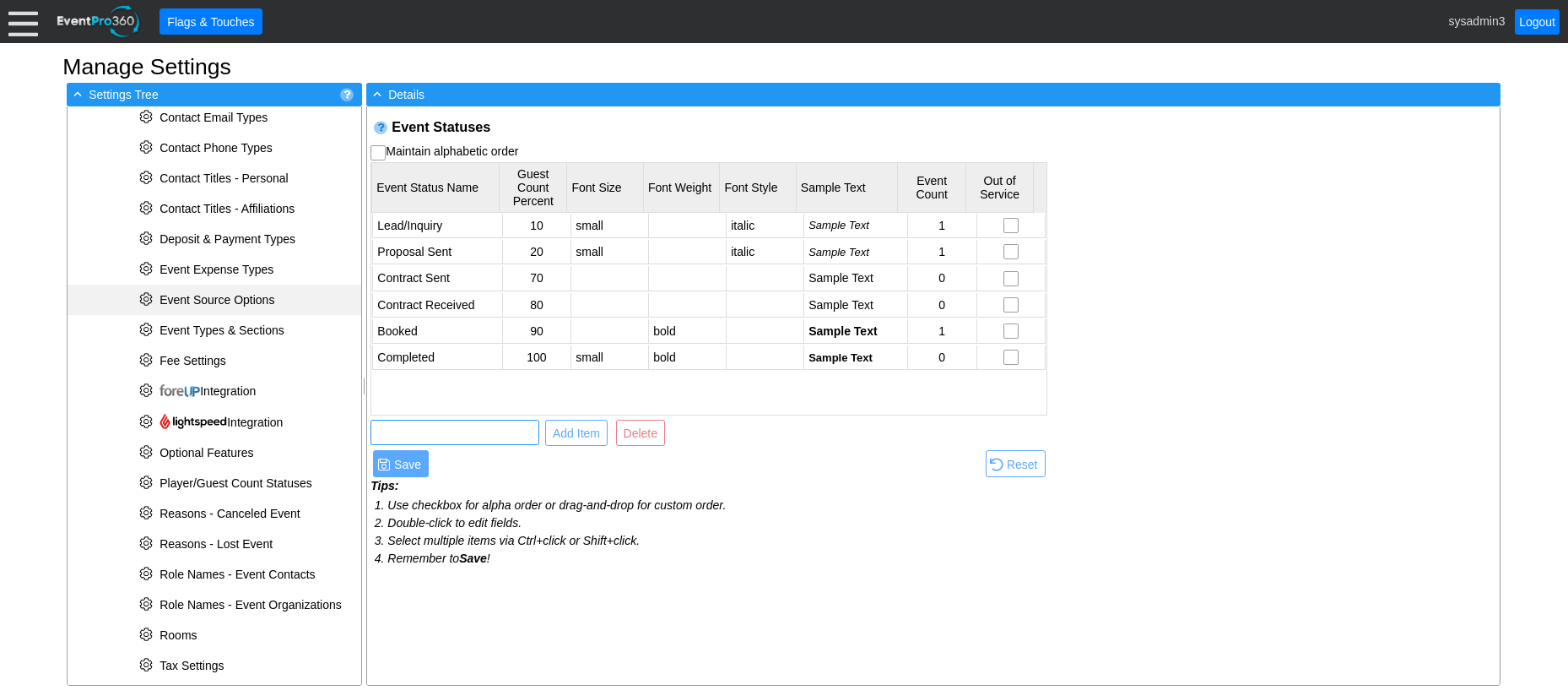
scroll to position [337, 0]
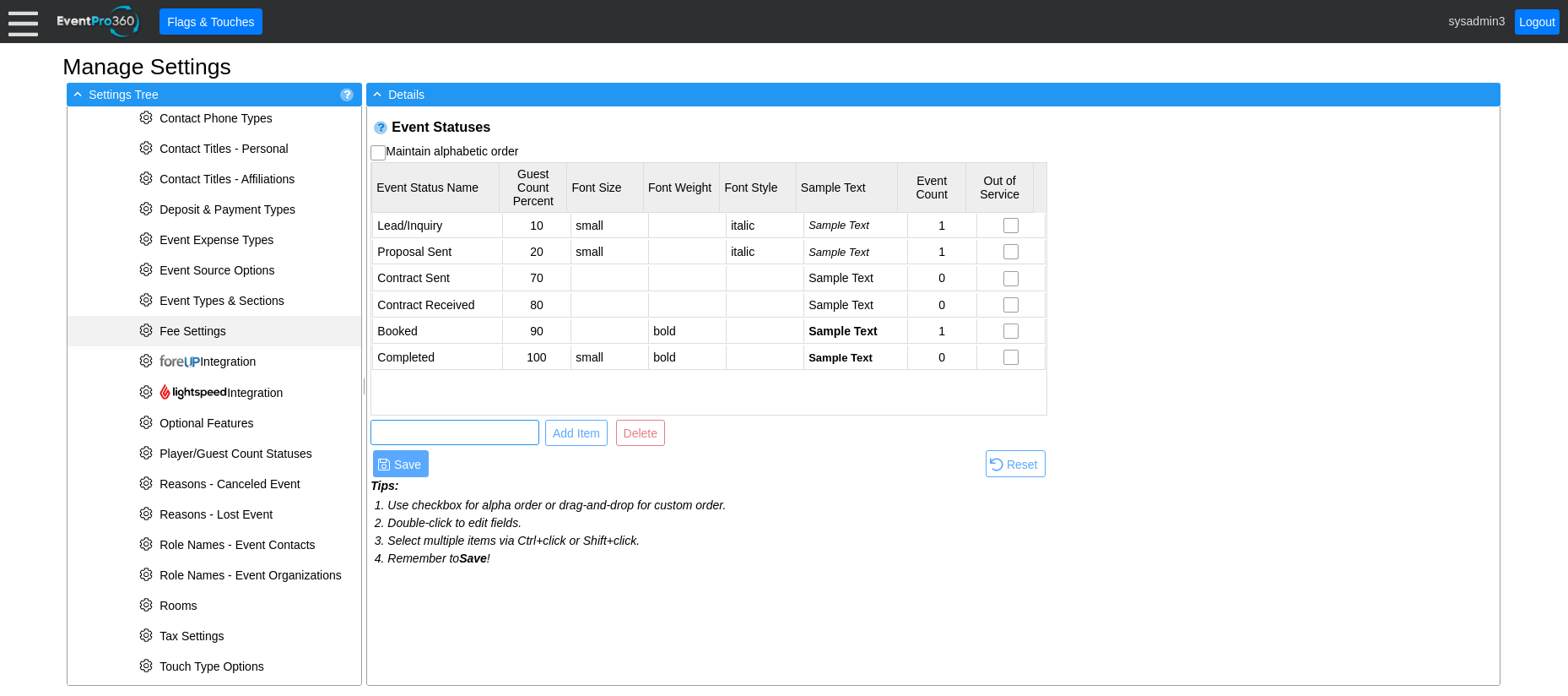
click at [202, 324] on span "Fee Settings" at bounding box center [193, 330] width 67 height 13
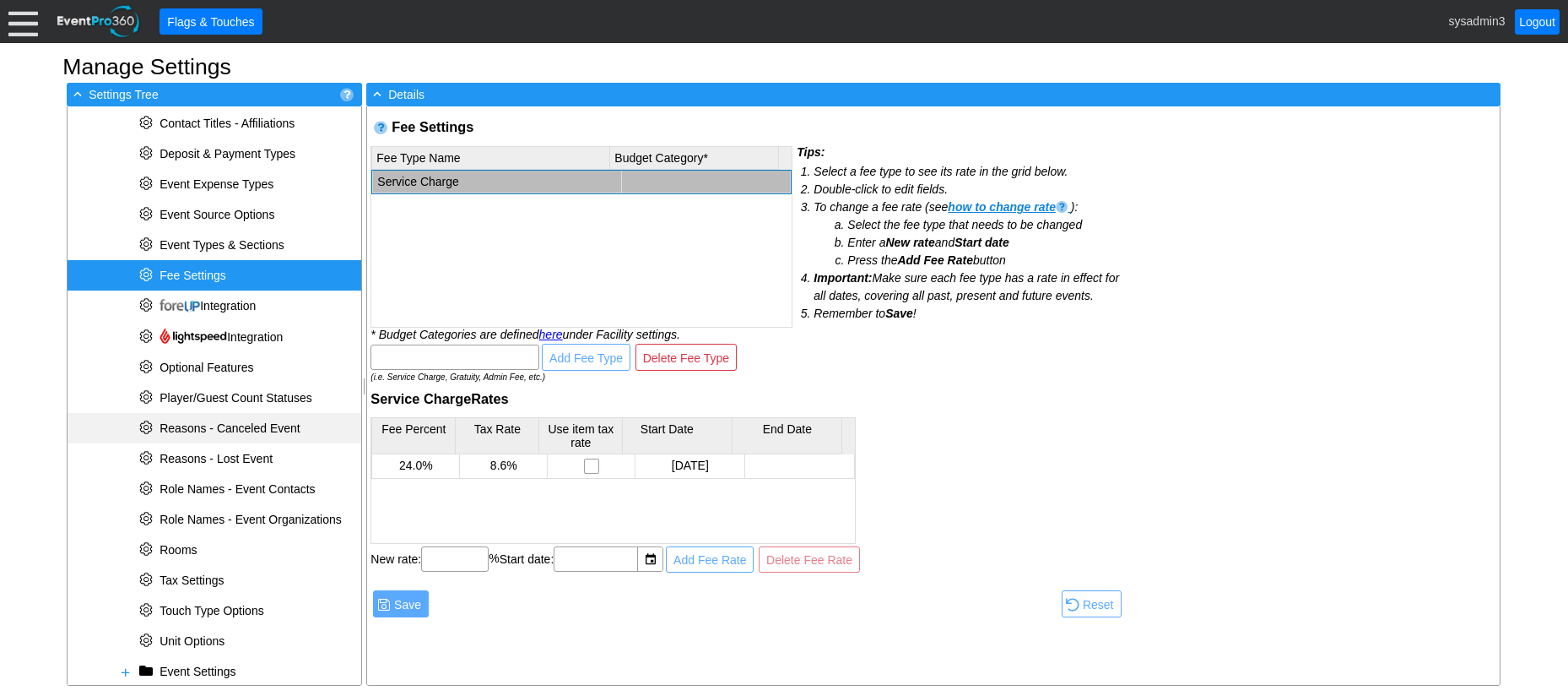
scroll to position [478, 0]
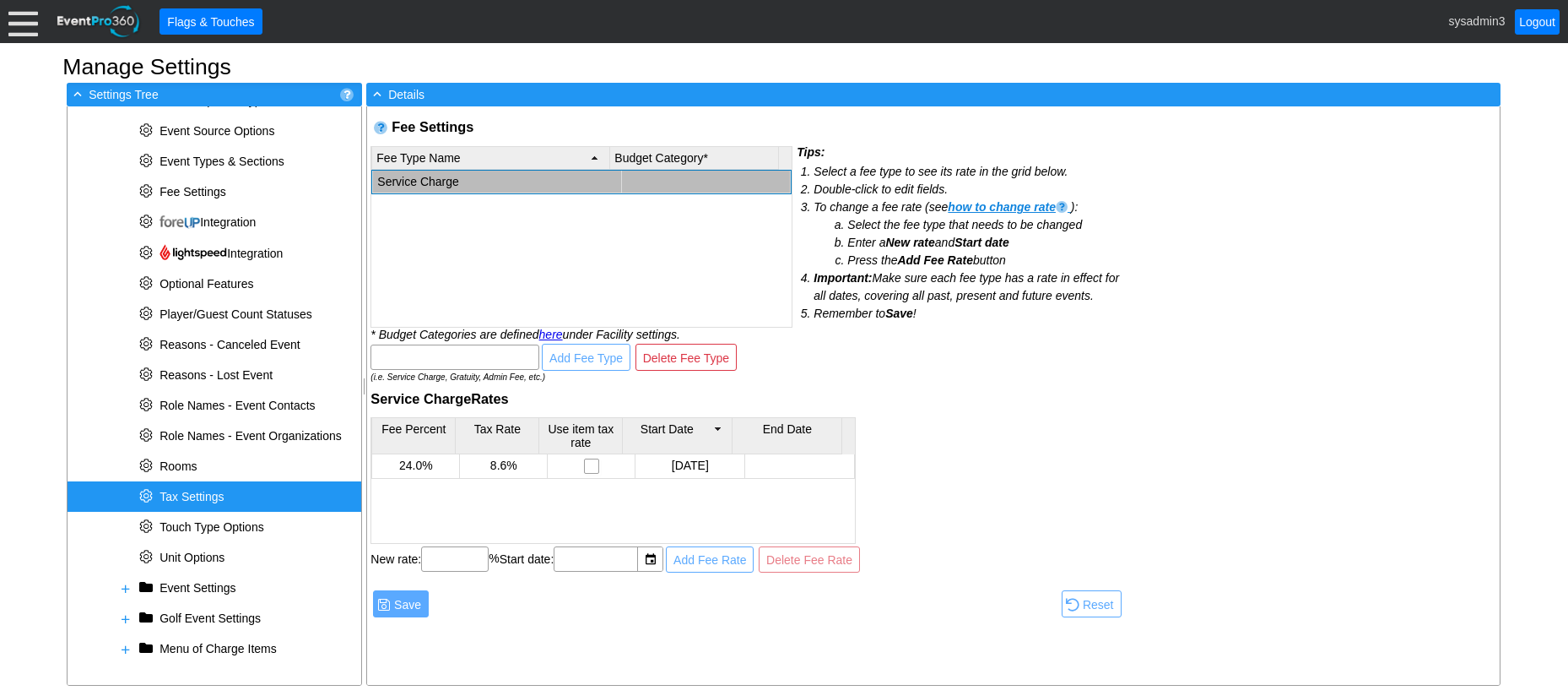
click at [200, 489] on div "* Tax Settings" at bounding box center [215, 496] width 294 height 31
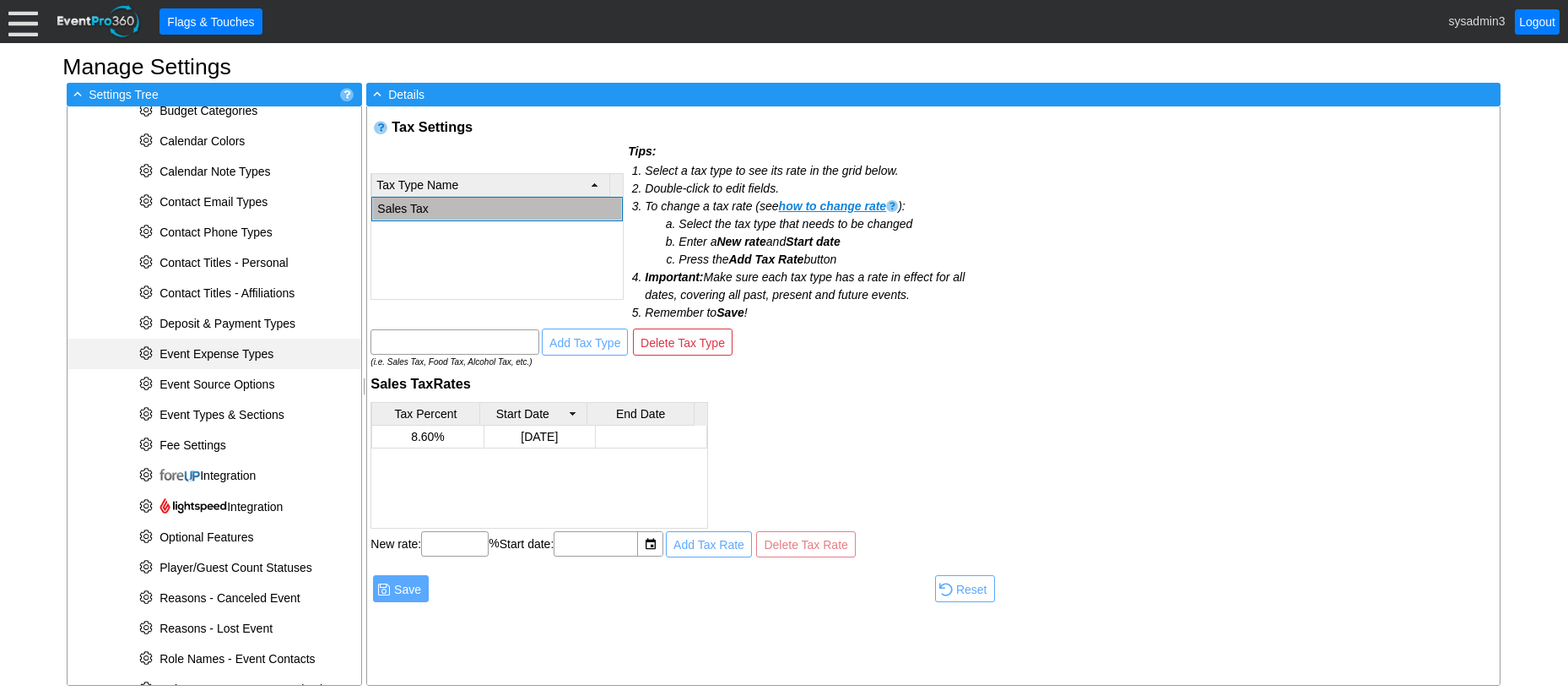
scroll to position [308, 0]
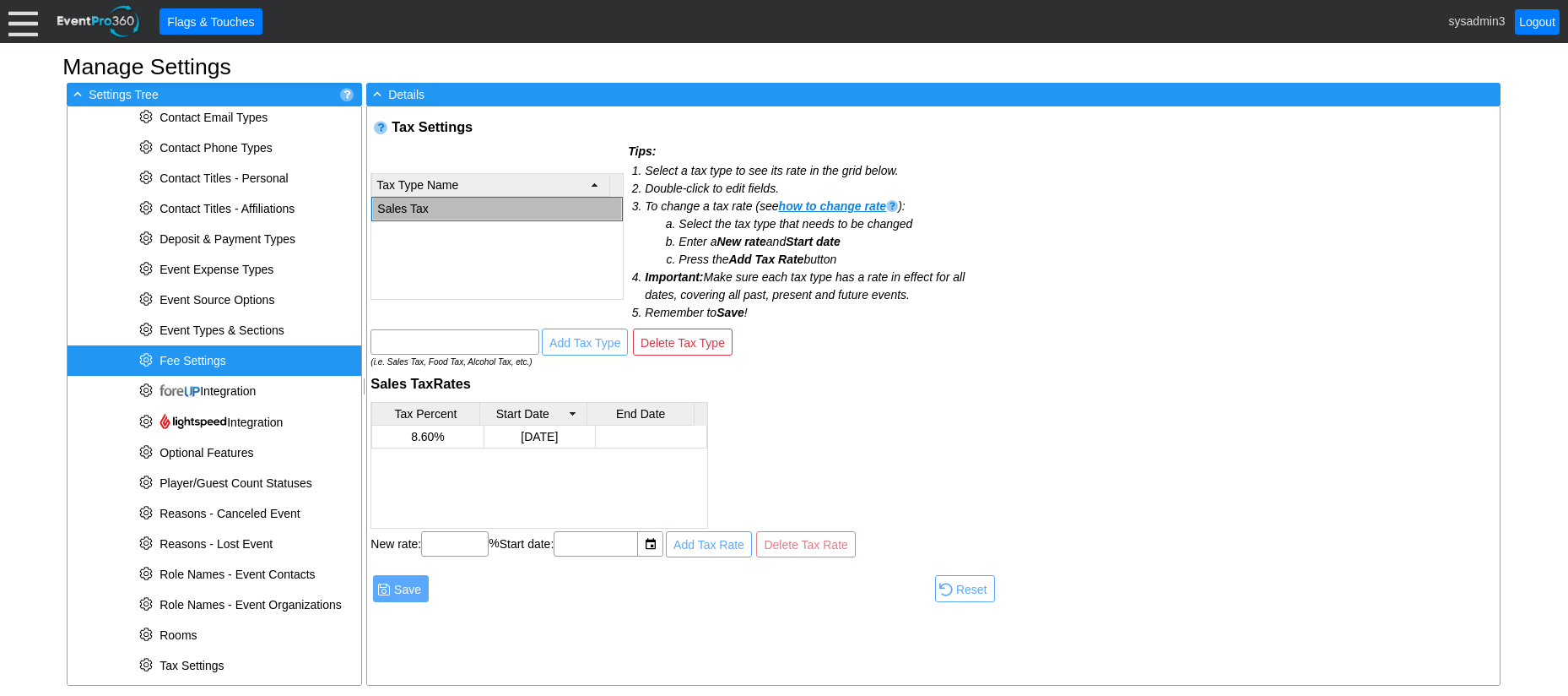
click at [212, 358] on span "Fee Settings" at bounding box center [193, 360] width 67 height 13
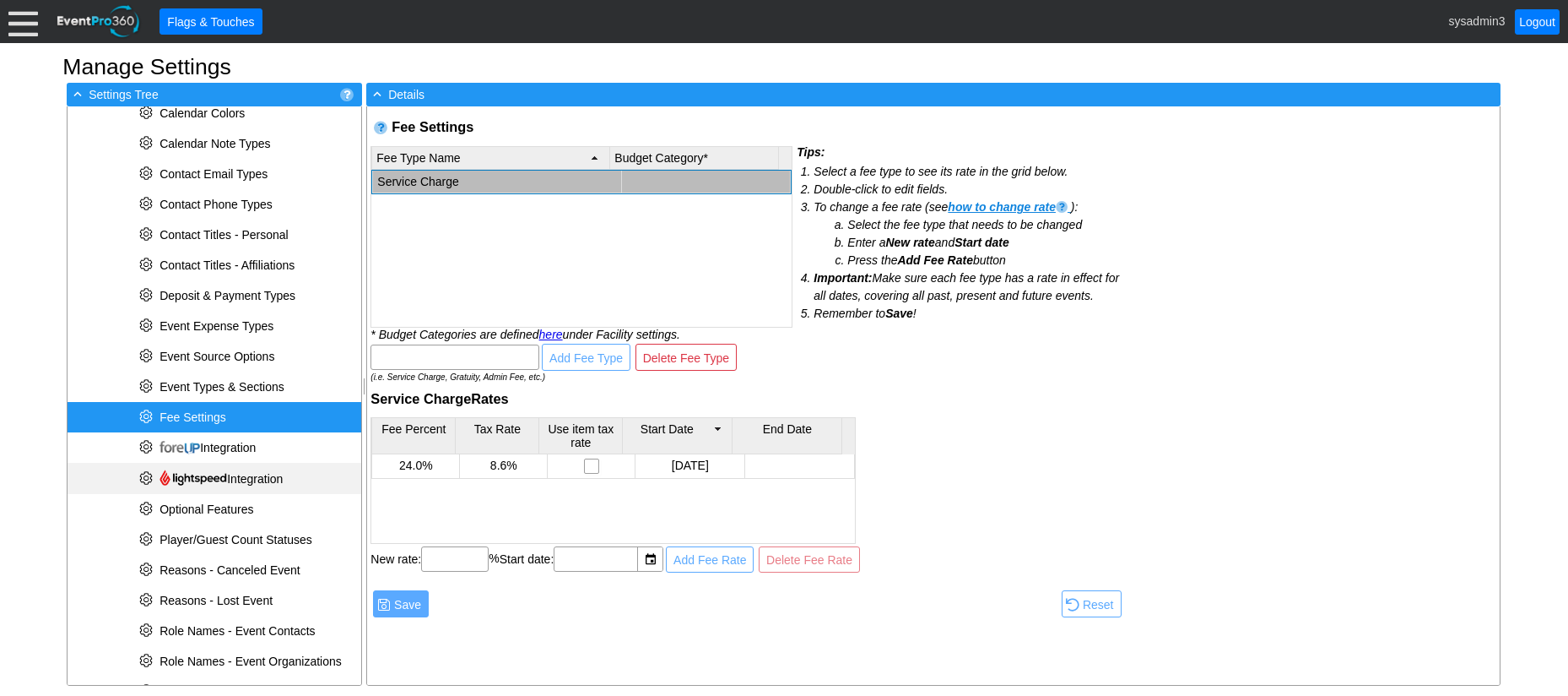
scroll to position [224, 0]
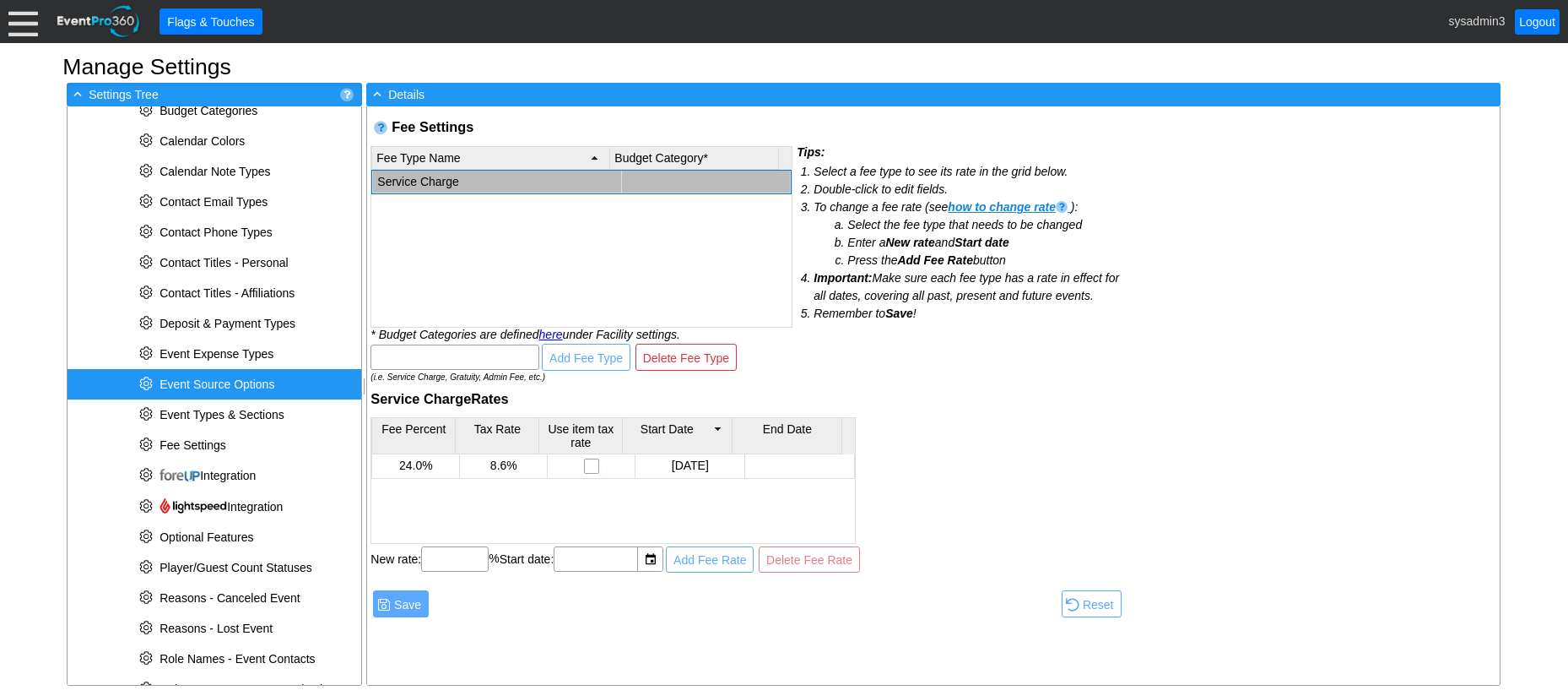
click at [196, 382] on span "Event Source Options" at bounding box center [217, 383] width 114 height 13
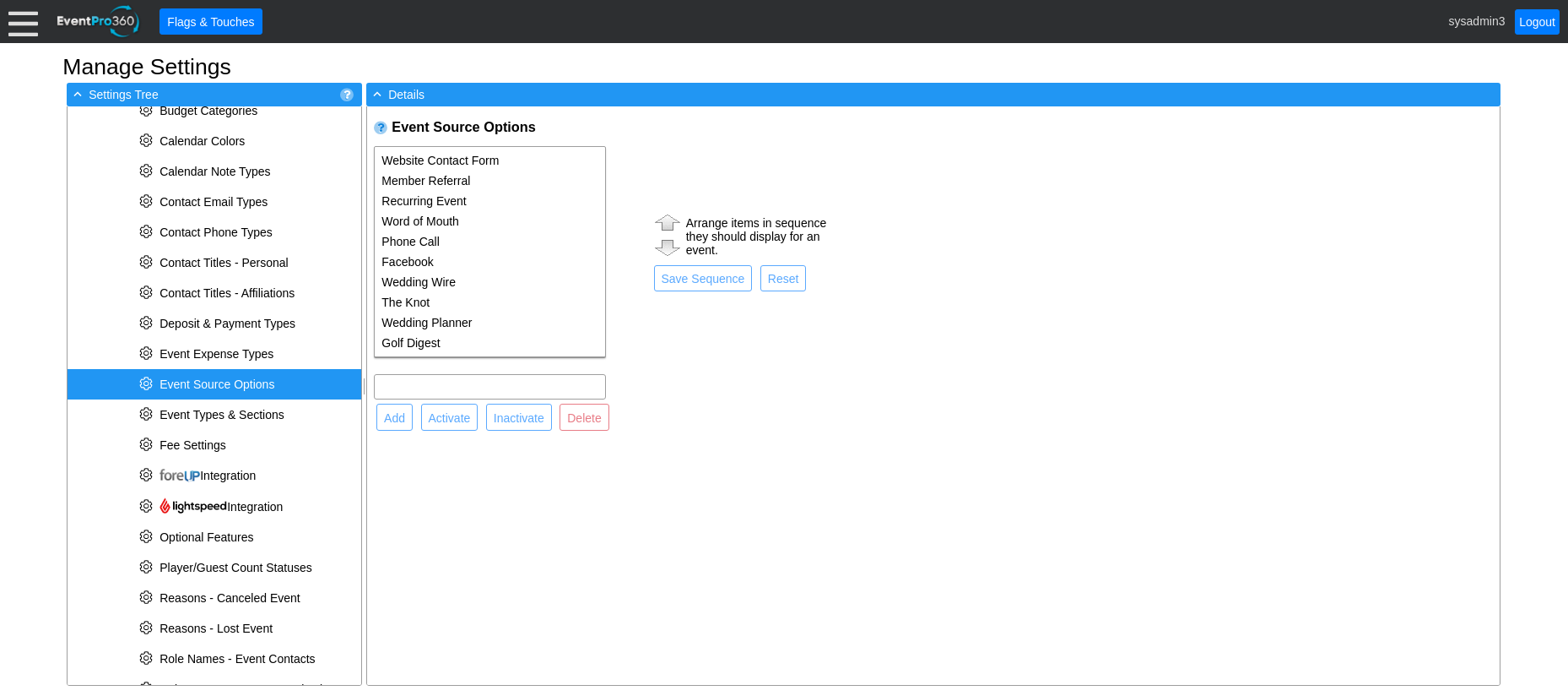
select select "10241"
click at [410, 260] on option "Facebook" at bounding box center [490, 262] width 231 height 20
type input "Facebook"
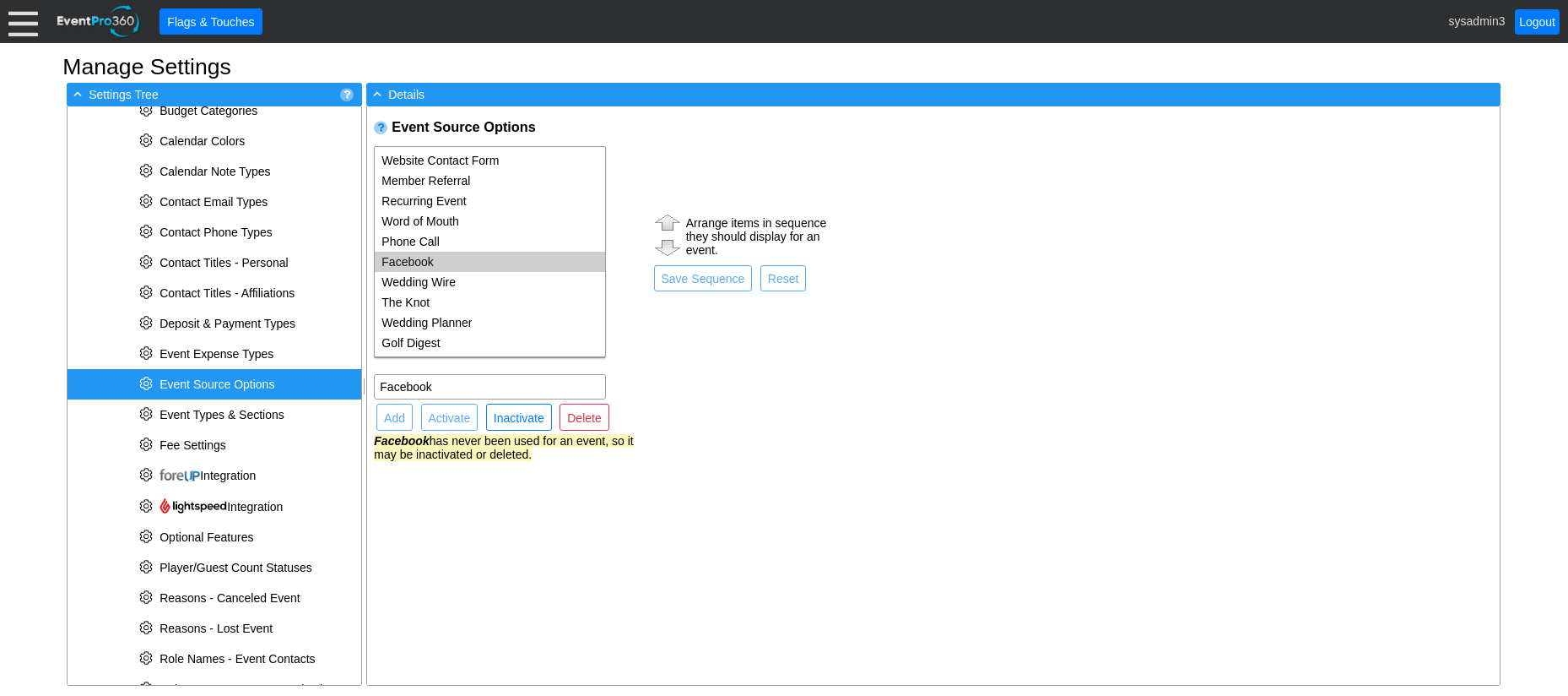
select select "10238"
click at [467, 233] on option "Phone Call" at bounding box center [490, 241] width 231 height 20
type input "Phone Call"
select select "10242"
click at [442, 275] on option "Wedding Wire" at bounding box center [490, 282] width 231 height 20
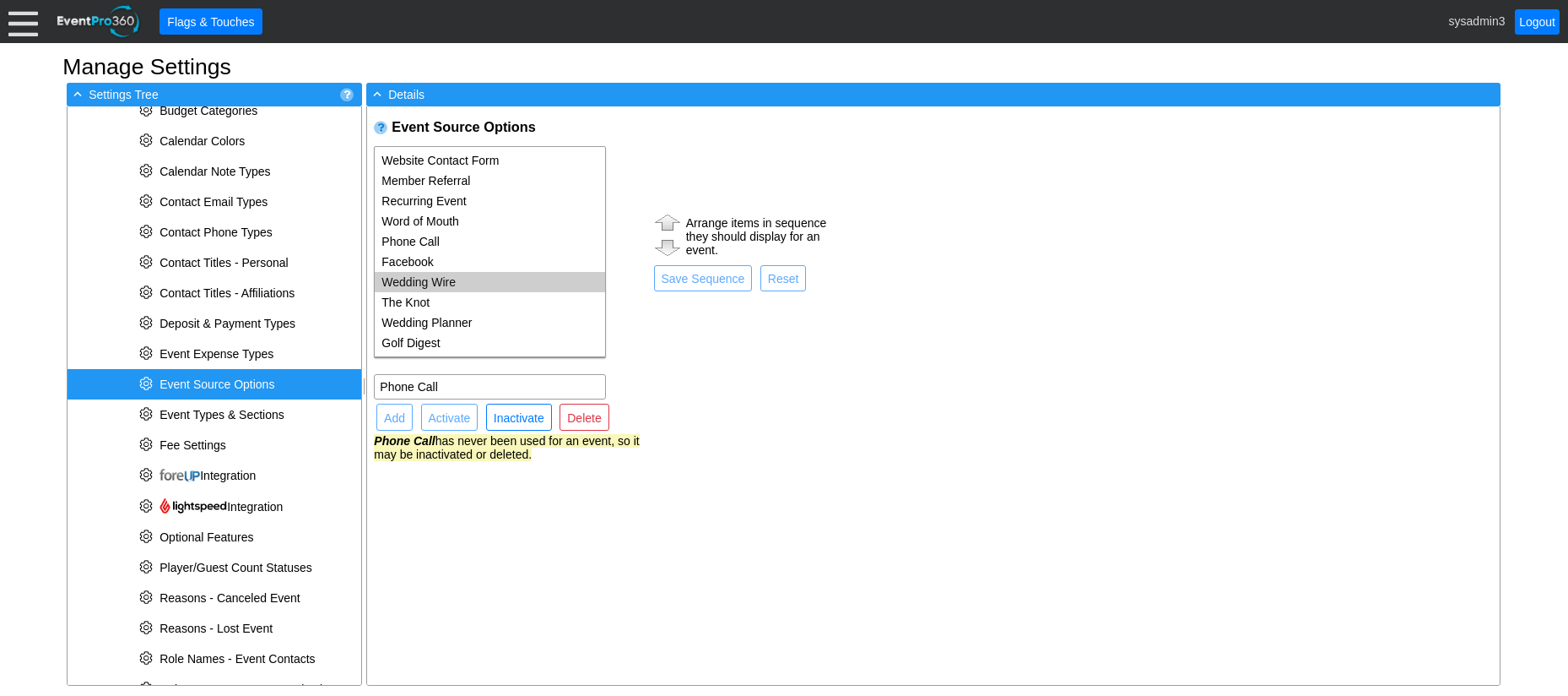
type input "Wedding Wire"
select select "10243"
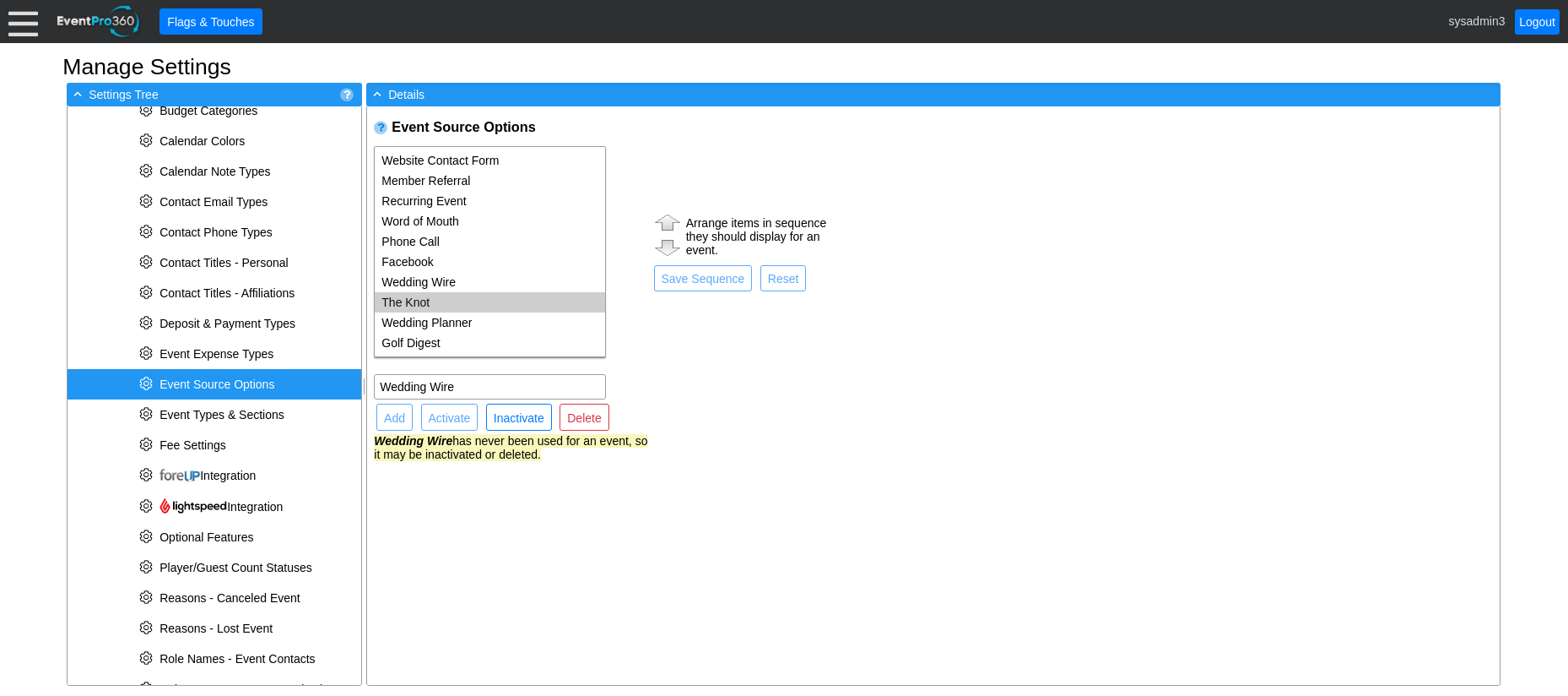
click at [418, 302] on option "The Knot" at bounding box center [490, 302] width 231 height 20
type input "The Knot"
drag, startPoint x: 714, startPoint y: 335, endPoint x: 575, endPoint y: 342, distance: 139.2
click at [714, 336] on td "Arrange items in sequence they should display for an event. ● Save Sequence ● R…" at bounding box center [743, 252] width 184 height 211
click at [240, 380] on span "Event Source Options" at bounding box center [217, 383] width 114 height 13
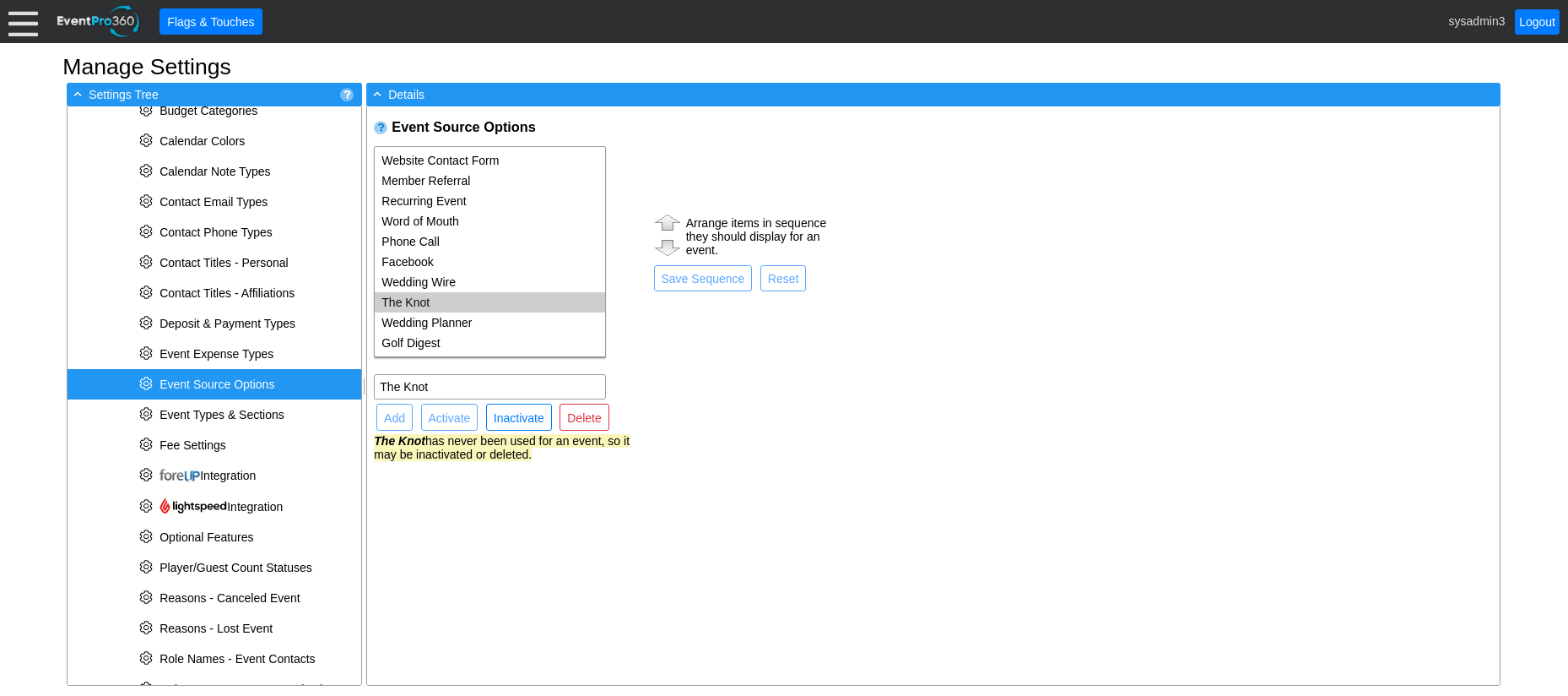
select select
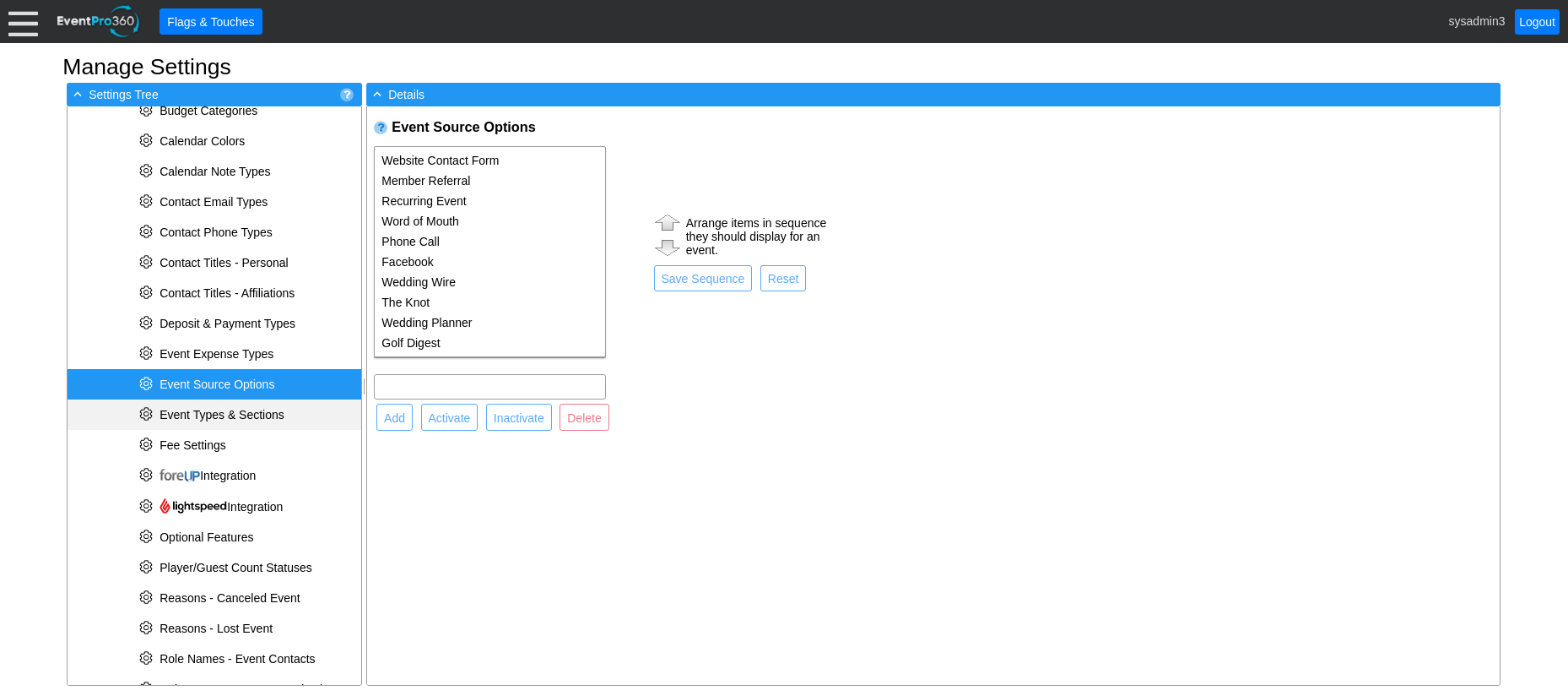
click at [190, 413] on span "Event Types & Sections" at bounding box center [222, 414] width 125 height 13
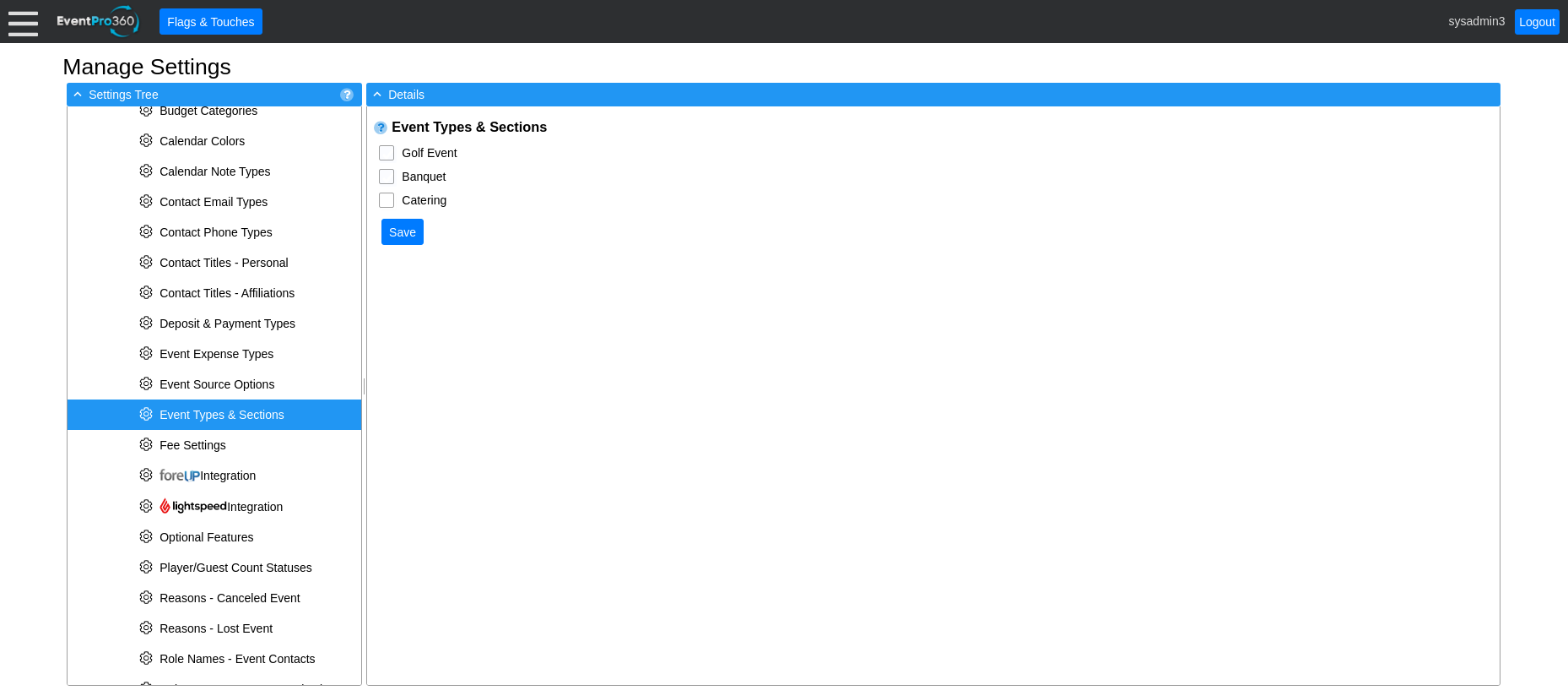
checkbox input "true"
type input "Event"
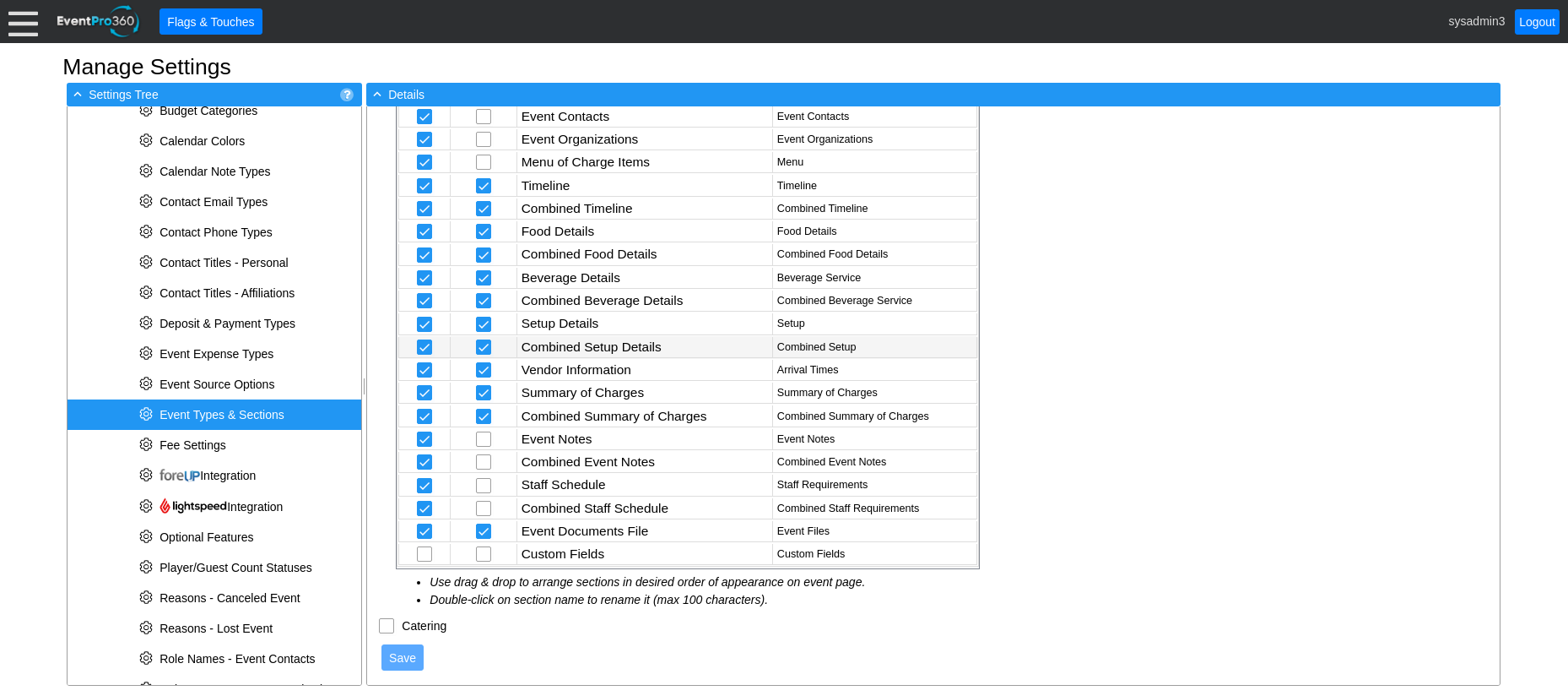
scroll to position [744, 0]
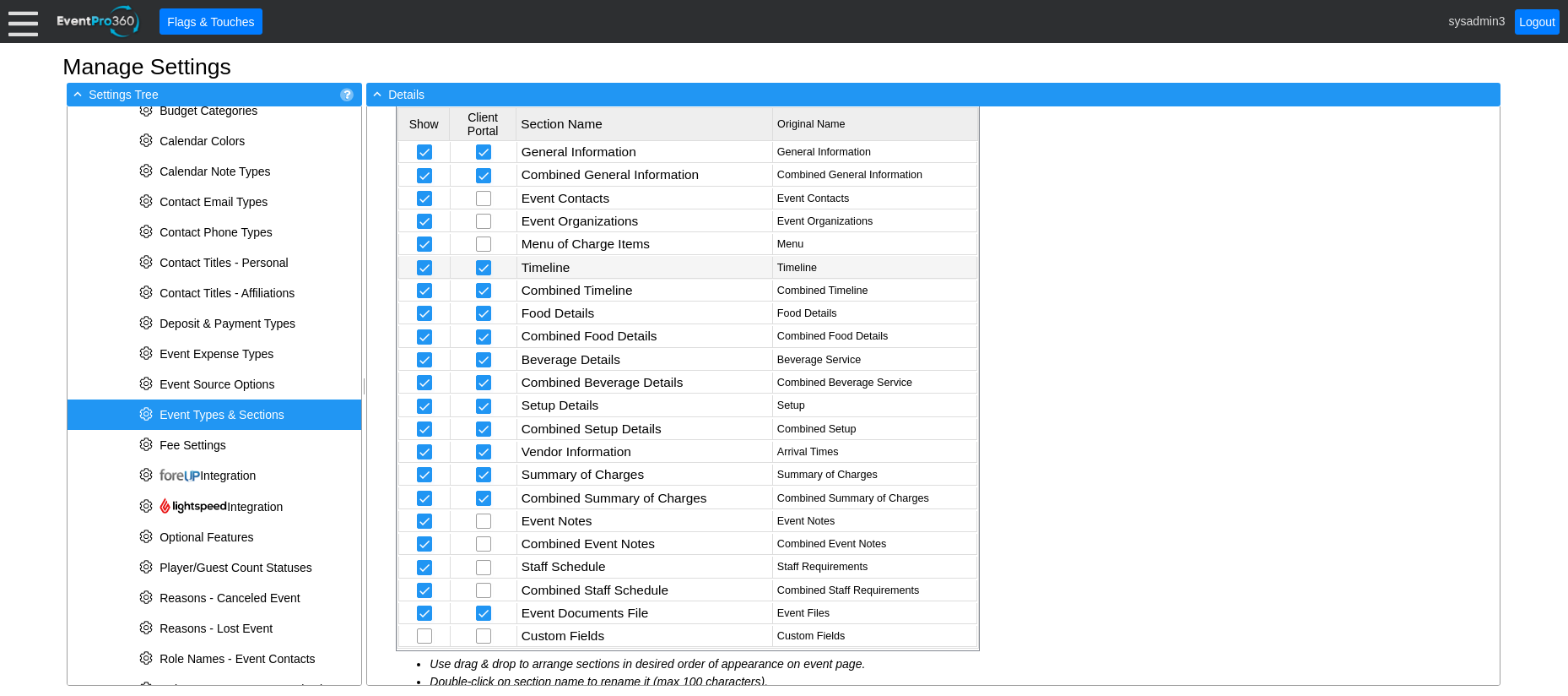
click at [563, 264] on td "Timeline" at bounding box center [644, 267] width 255 height 21
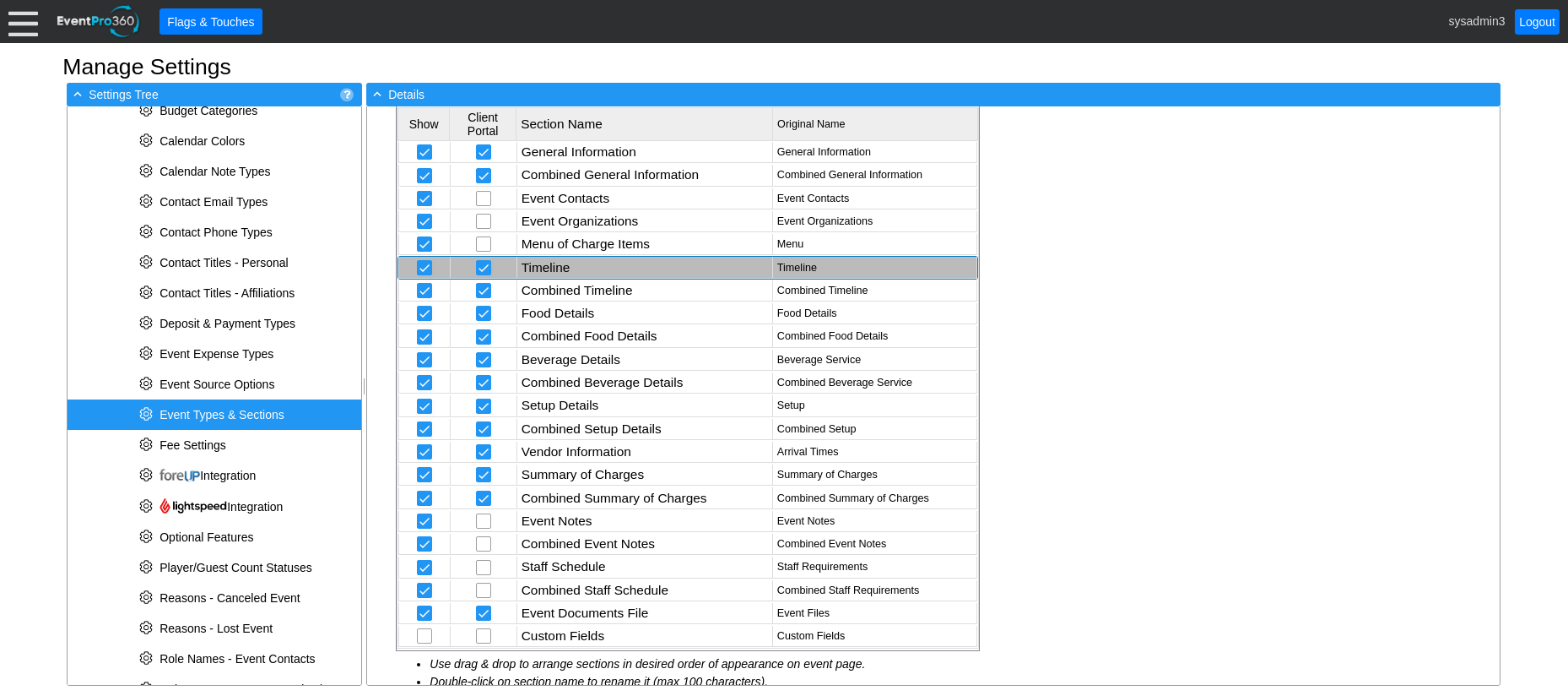
click at [578, 265] on td "Timeline" at bounding box center [644, 267] width 255 height 21
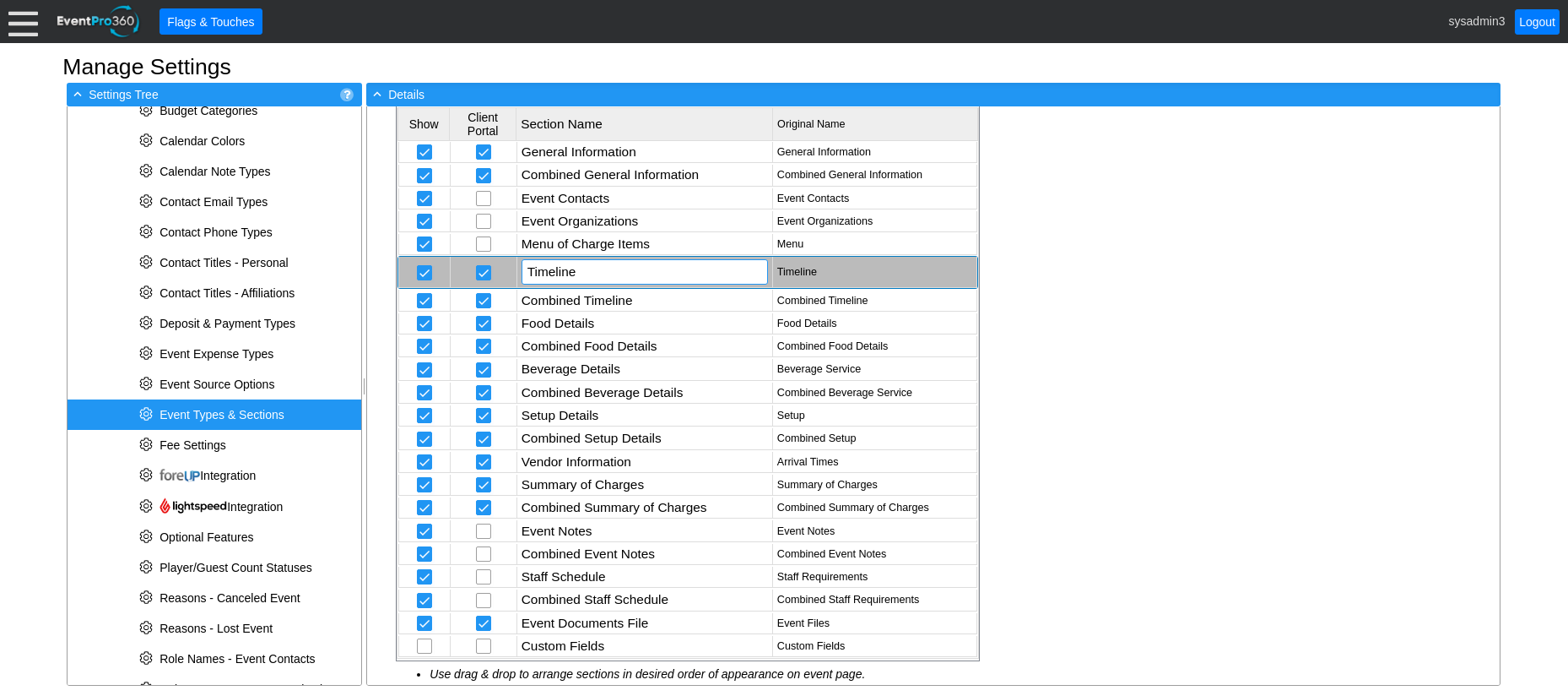
click at [576, 274] on input "Timeline" at bounding box center [644, 271] width 234 height 24
click at [1165, 337] on div "Event Types & Sections Golf Event Χ Golf Event A custom name may be specified f…" at bounding box center [933, 396] width 1132 height 579
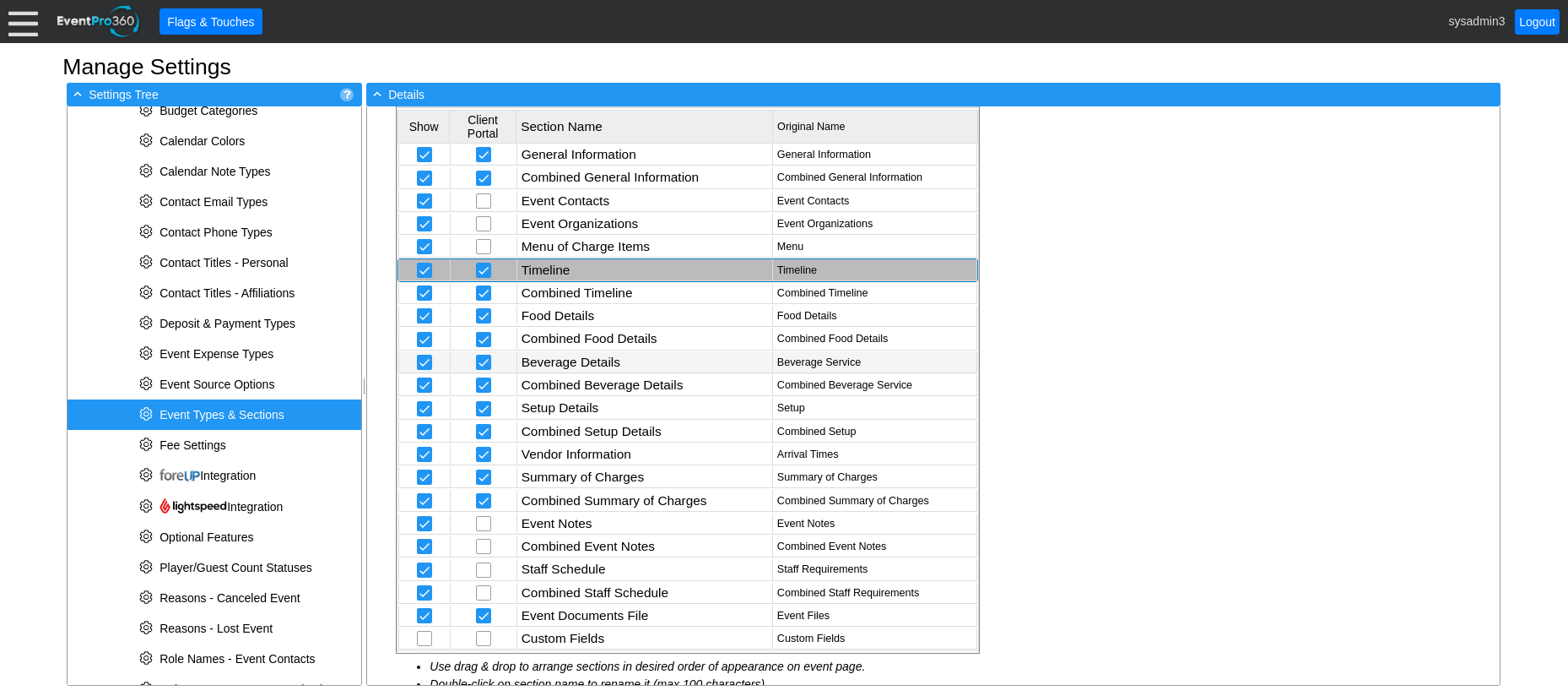
scroll to position [760, 0]
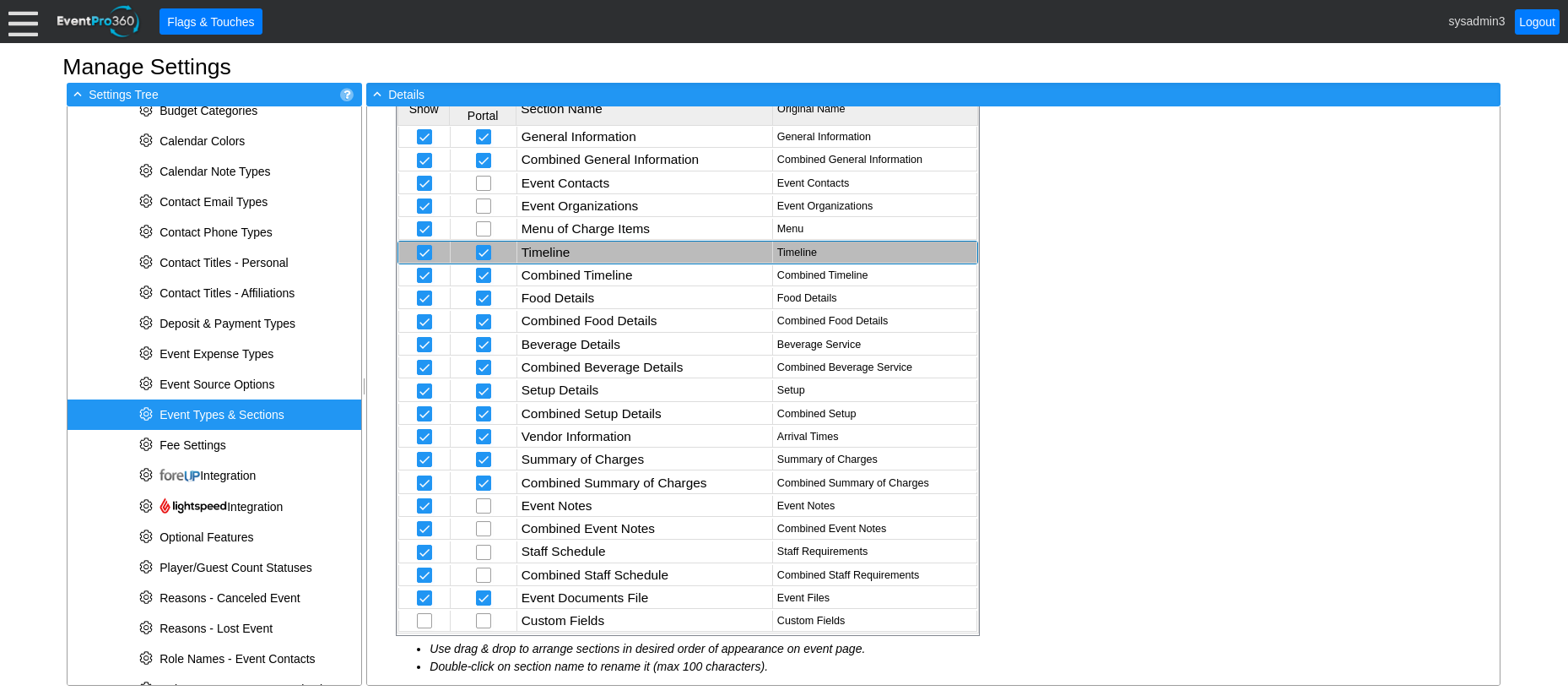
click at [1078, 251] on div "Event Types & Sections Golf Event Χ Golf Event A custom name may be specified f…" at bounding box center [933, 396] width 1132 height 579
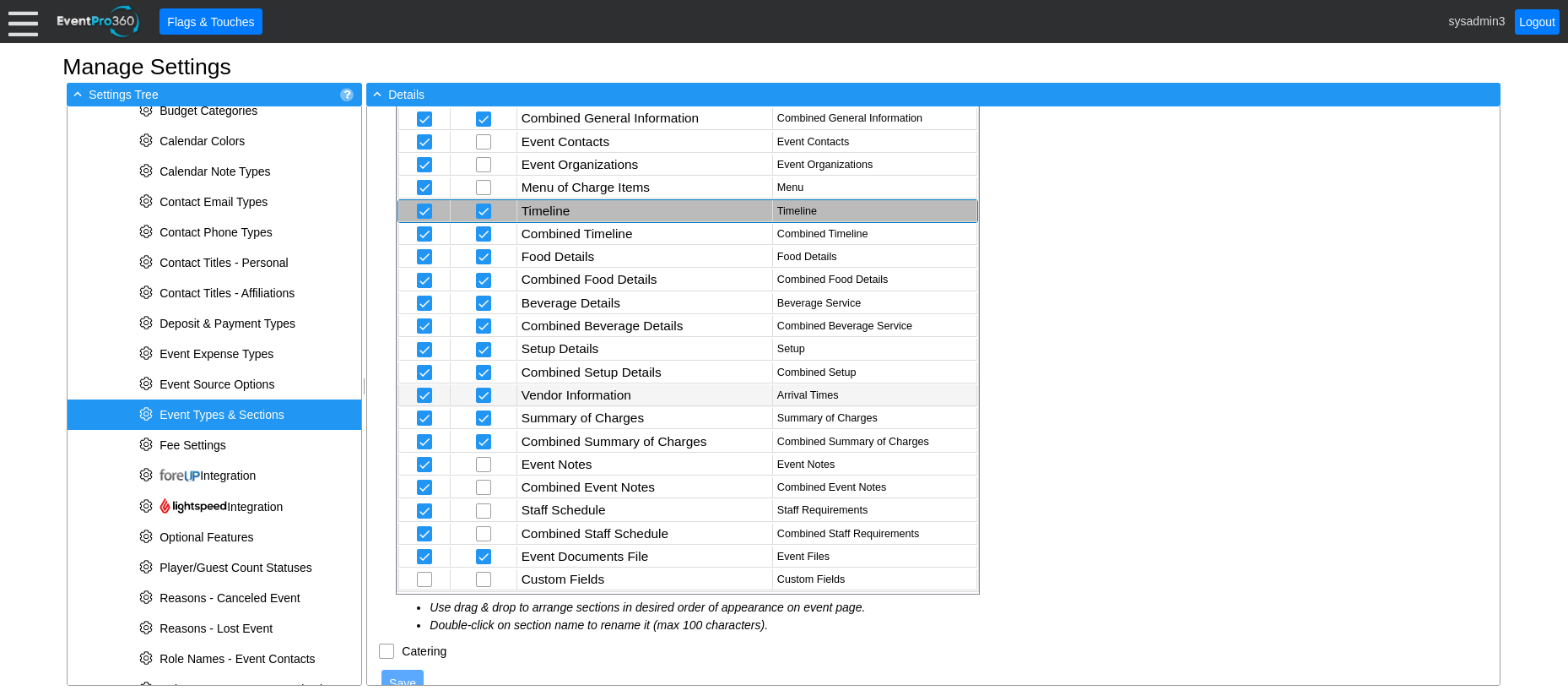
scroll to position [829, 0]
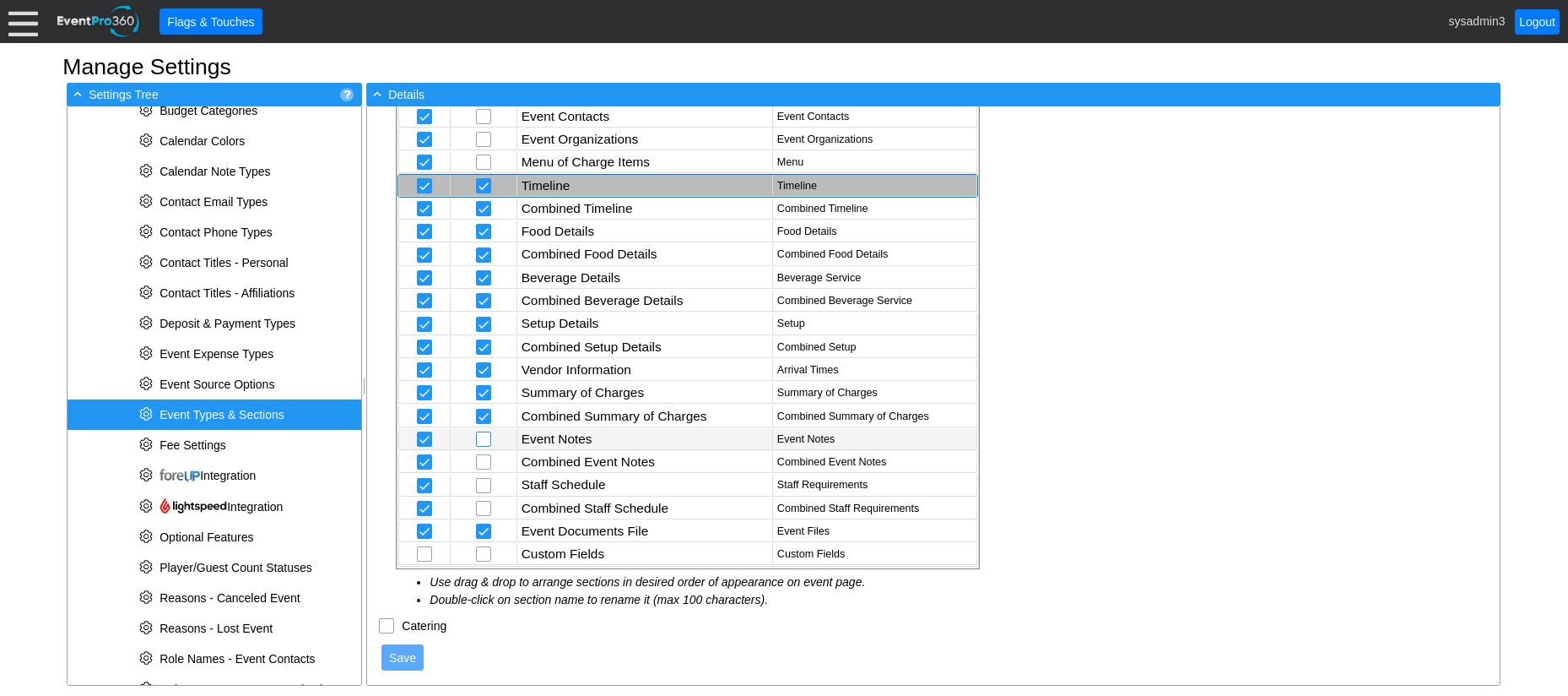
click at [489, 436] on input "checkbox" at bounding box center [485, 441] width 17 height 17
checkbox input "true"
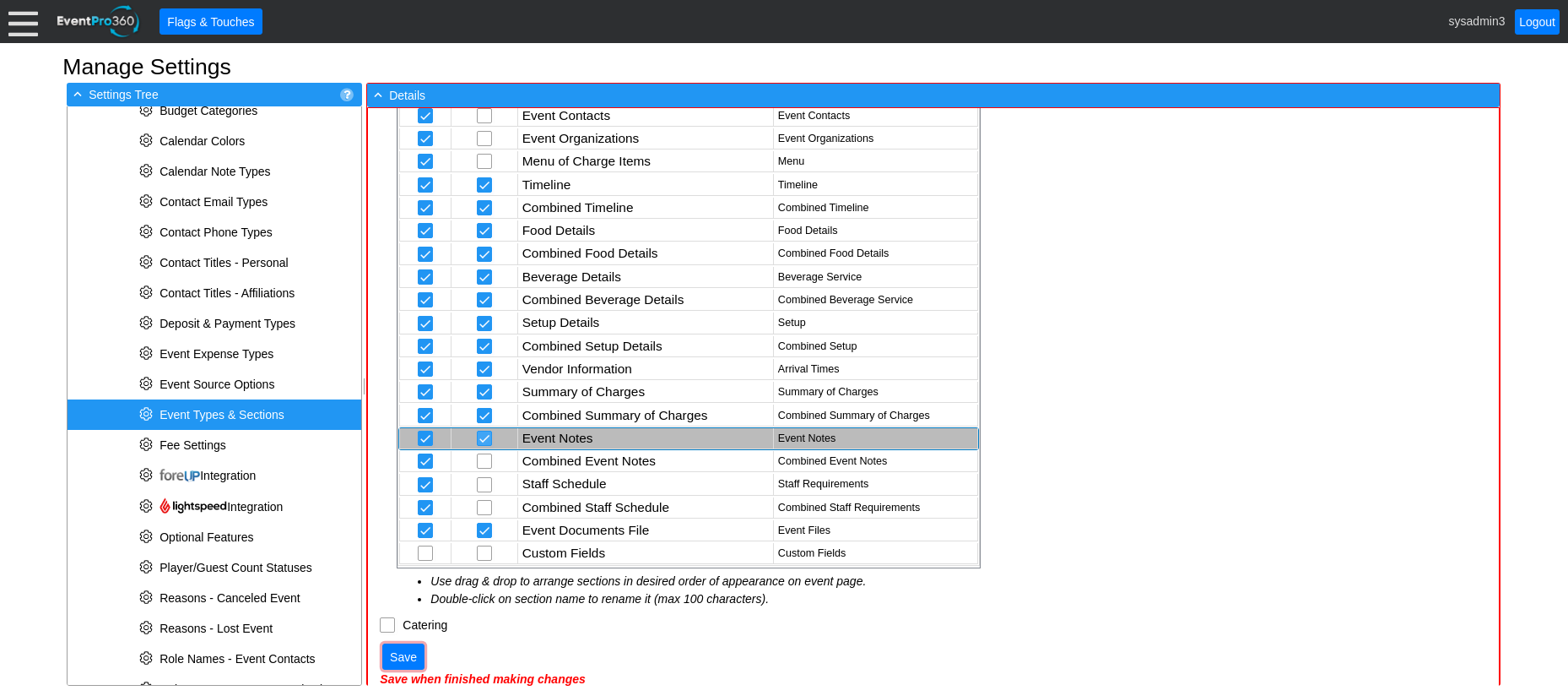
click at [489, 436] on input "checkbox" at bounding box center [485, 440] width 17 height 17
click at [407, 657] on span "Save" at bounding box center [403, 656] width 33 height 17
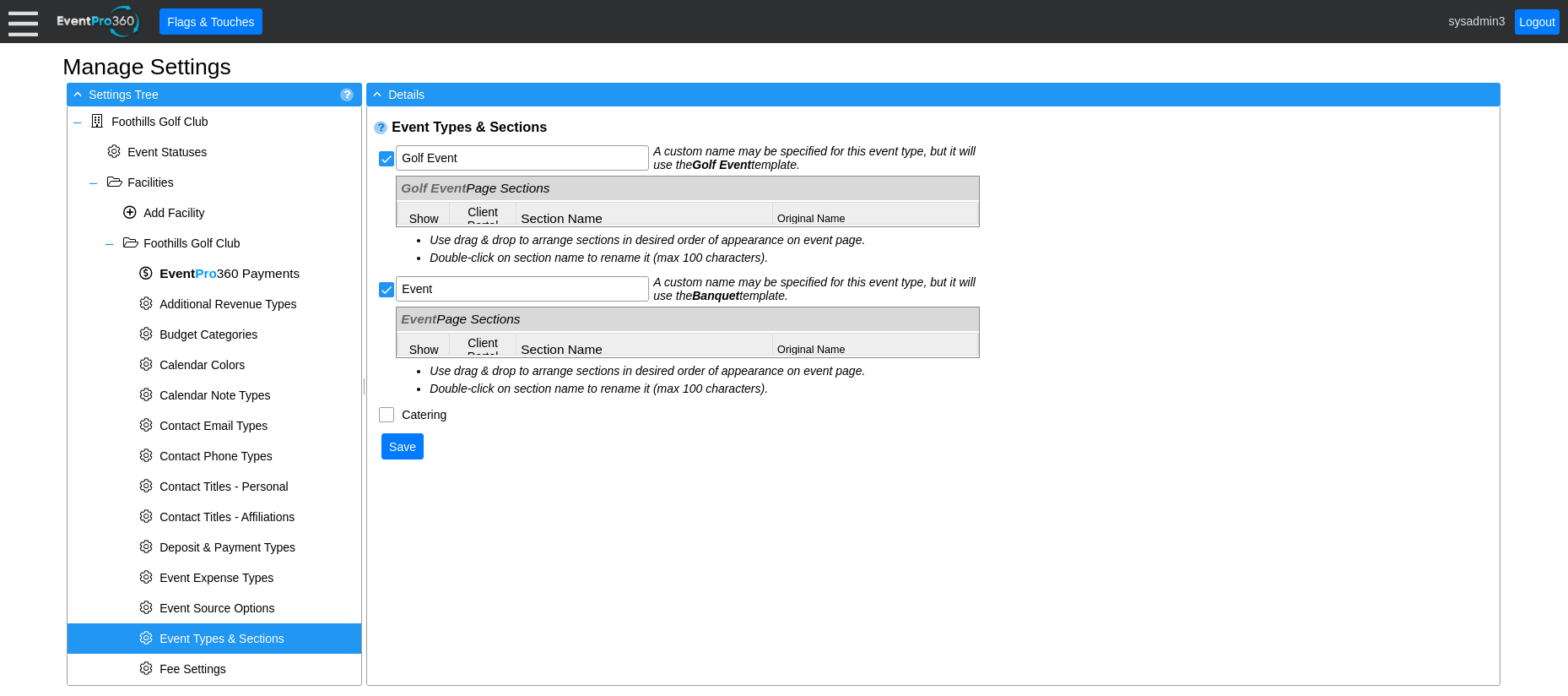
scroll to position [456, 0]
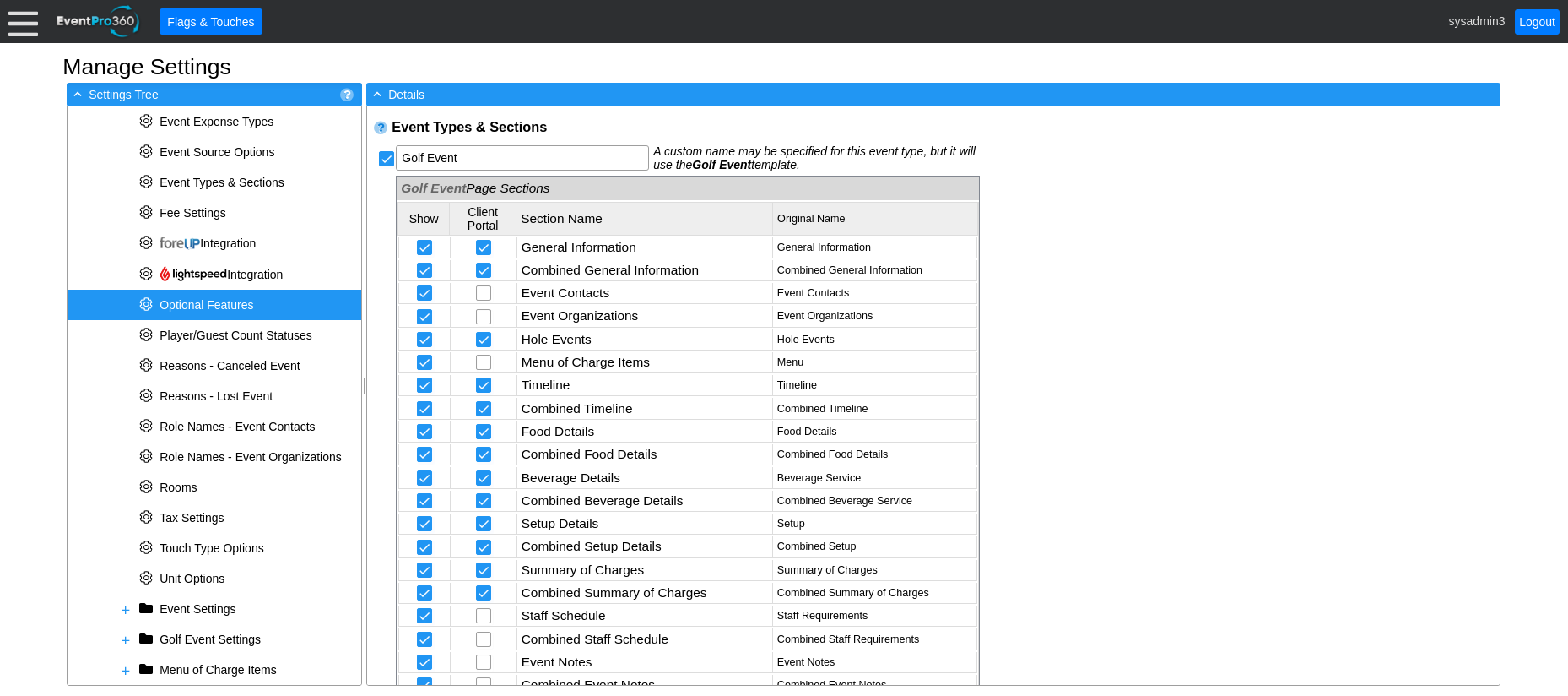
click at [210, 303] on span "Optional Features" at bounding box center [206, 304] width 93 height 13
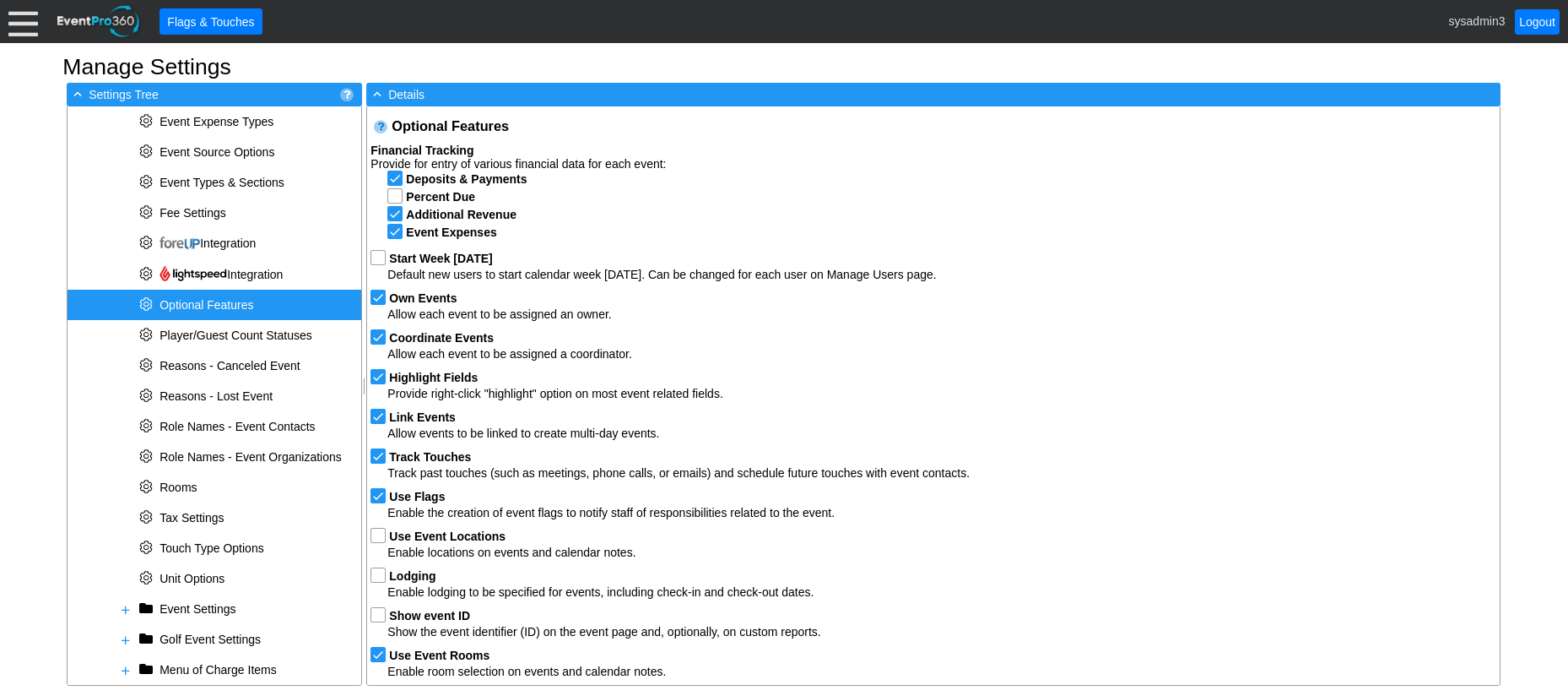
scroll to position [0, 0]
click at [205, 577] on span "Unit Options" at bounding box center [192, 578] width 65 height 13
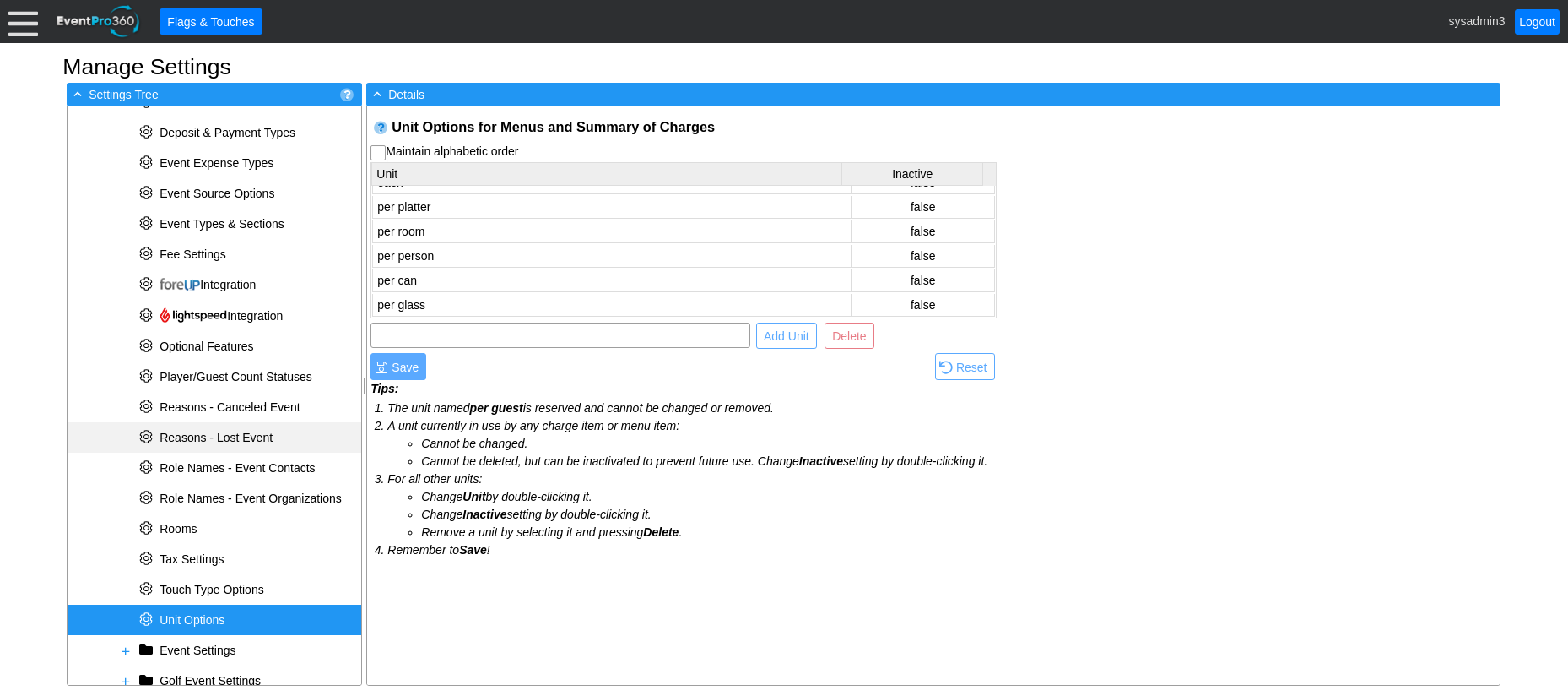
scroll to position [456, 0]
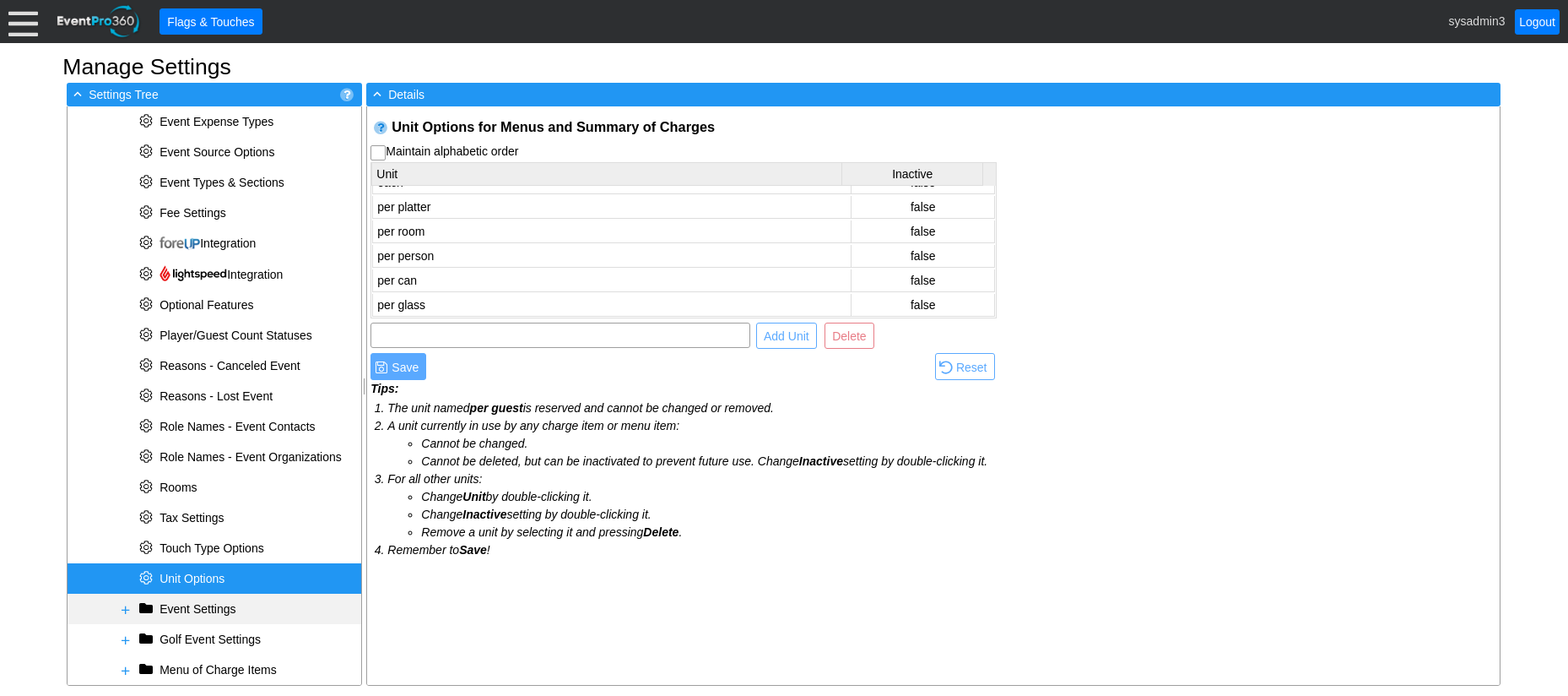
click at [128, 609] on span at bounding box center [125, 609] width 13 height 13
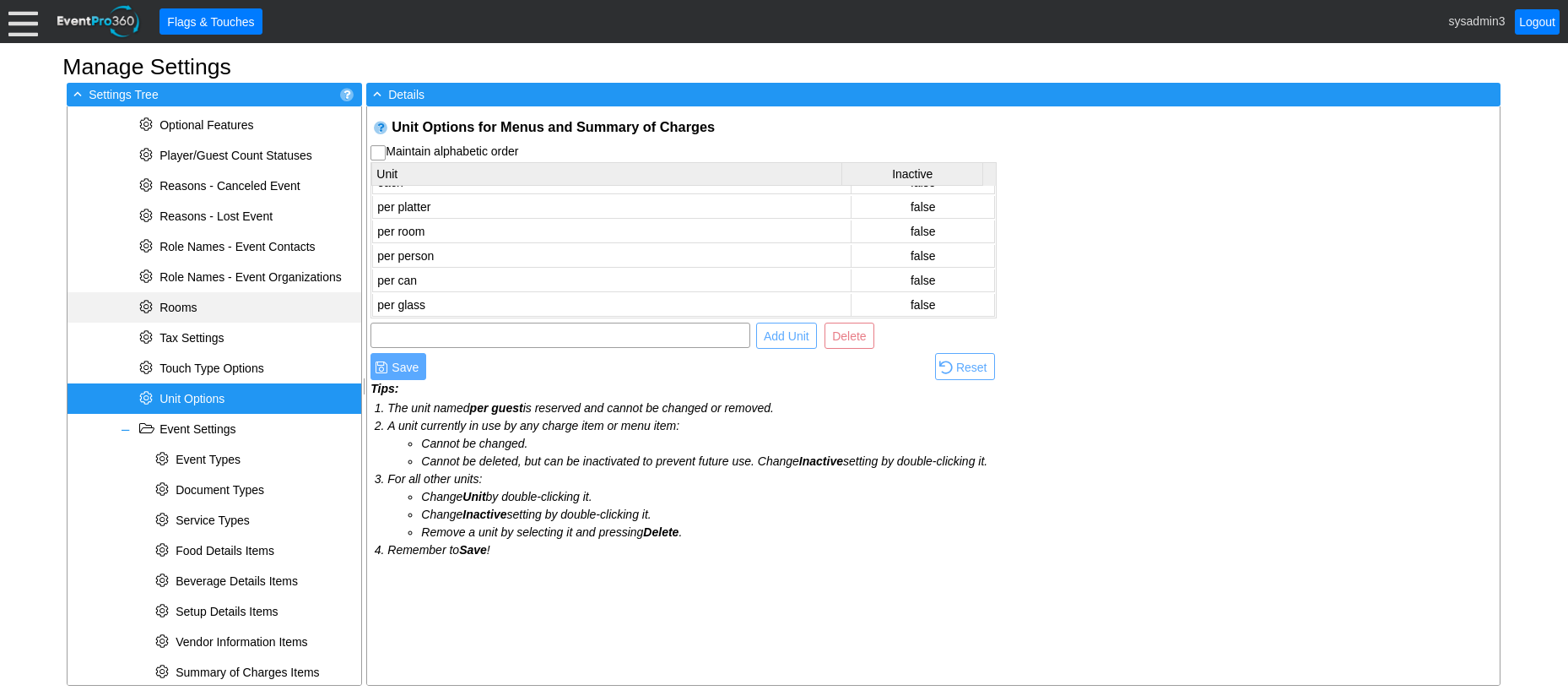
scroll to position [729, 0]
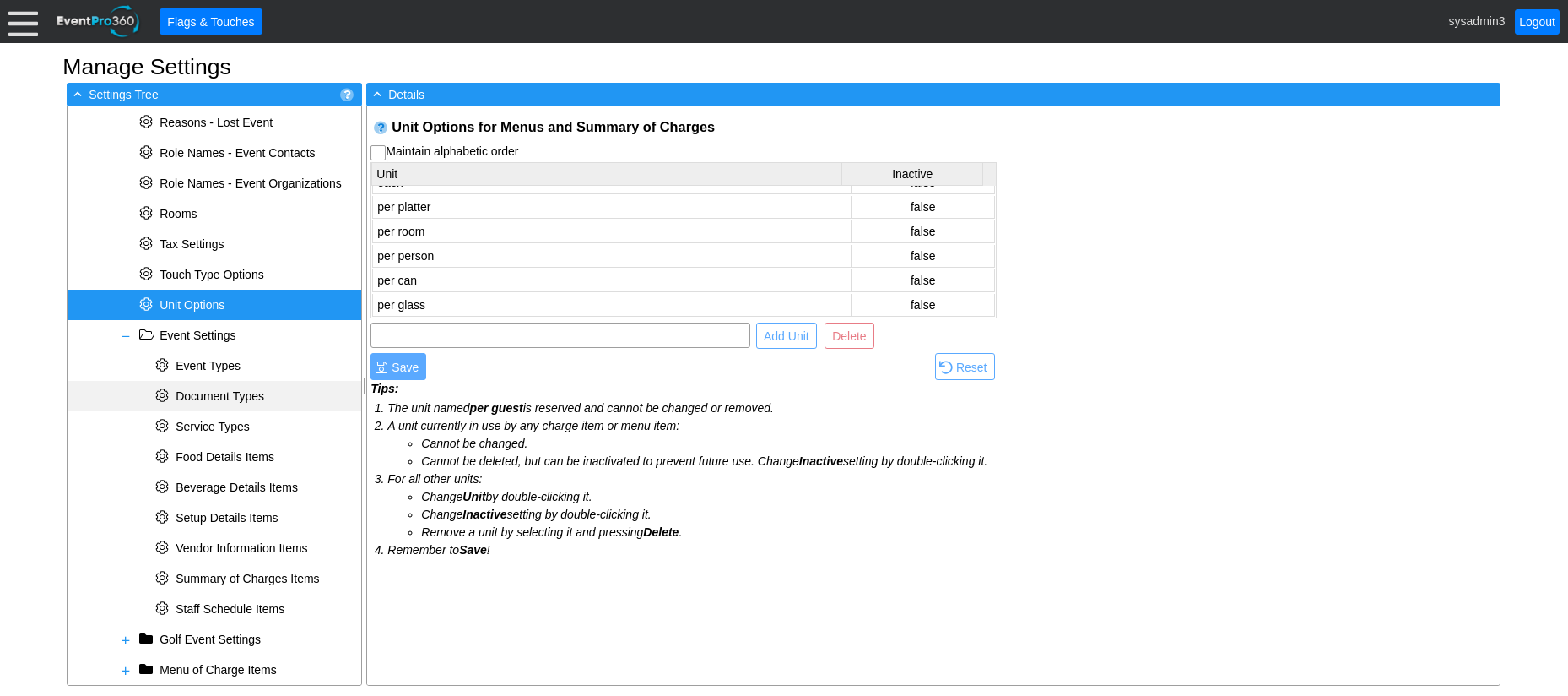
click at [197, 396] on span "Document Types" at bounding box center [219, 396] width 89 height 13
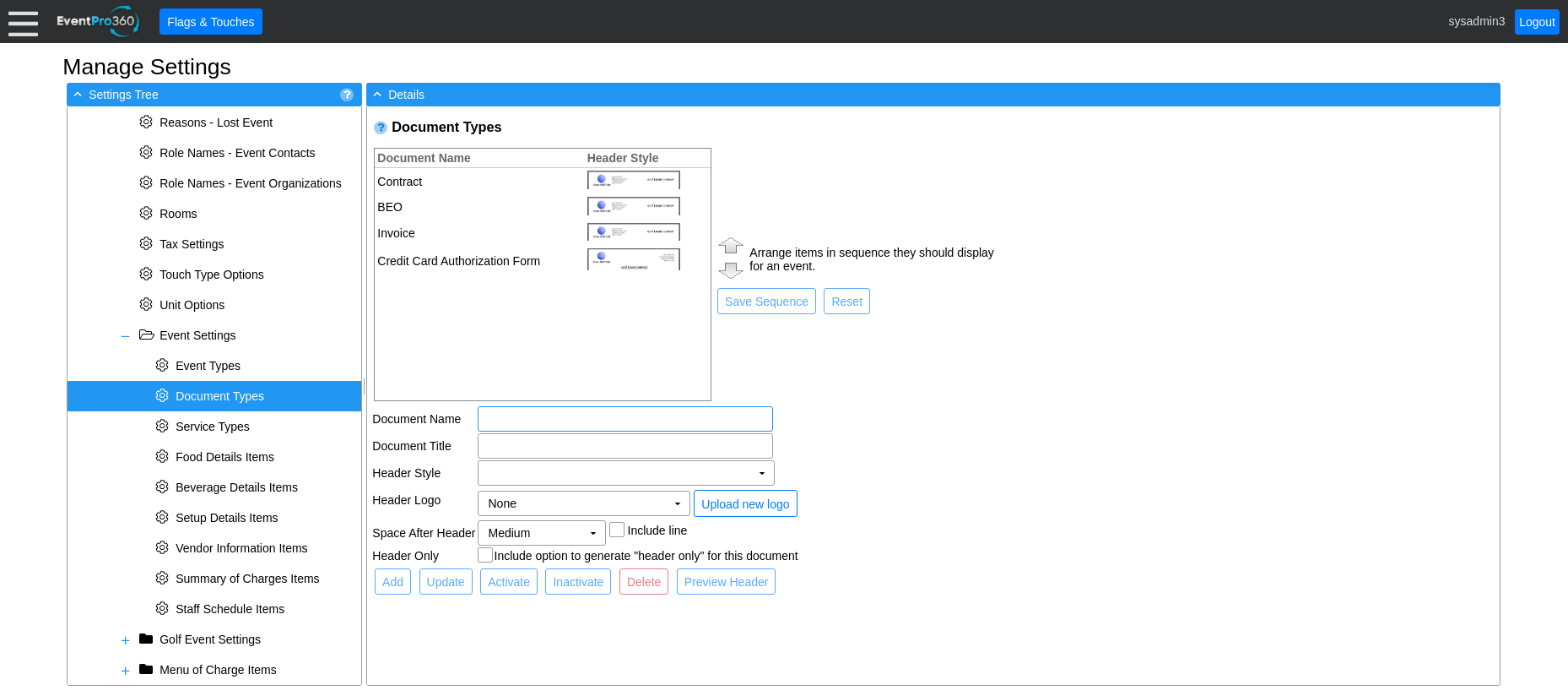
click at [526, 420] on input "text" at bounding box center [625, 418] width 283 height 24
click at [511, 418] on input "text" at bounding box center [625, 418] width 283 height 24
click at [607, 475] on td "Χ" at bounding box center [614, 472] width 272 height 24
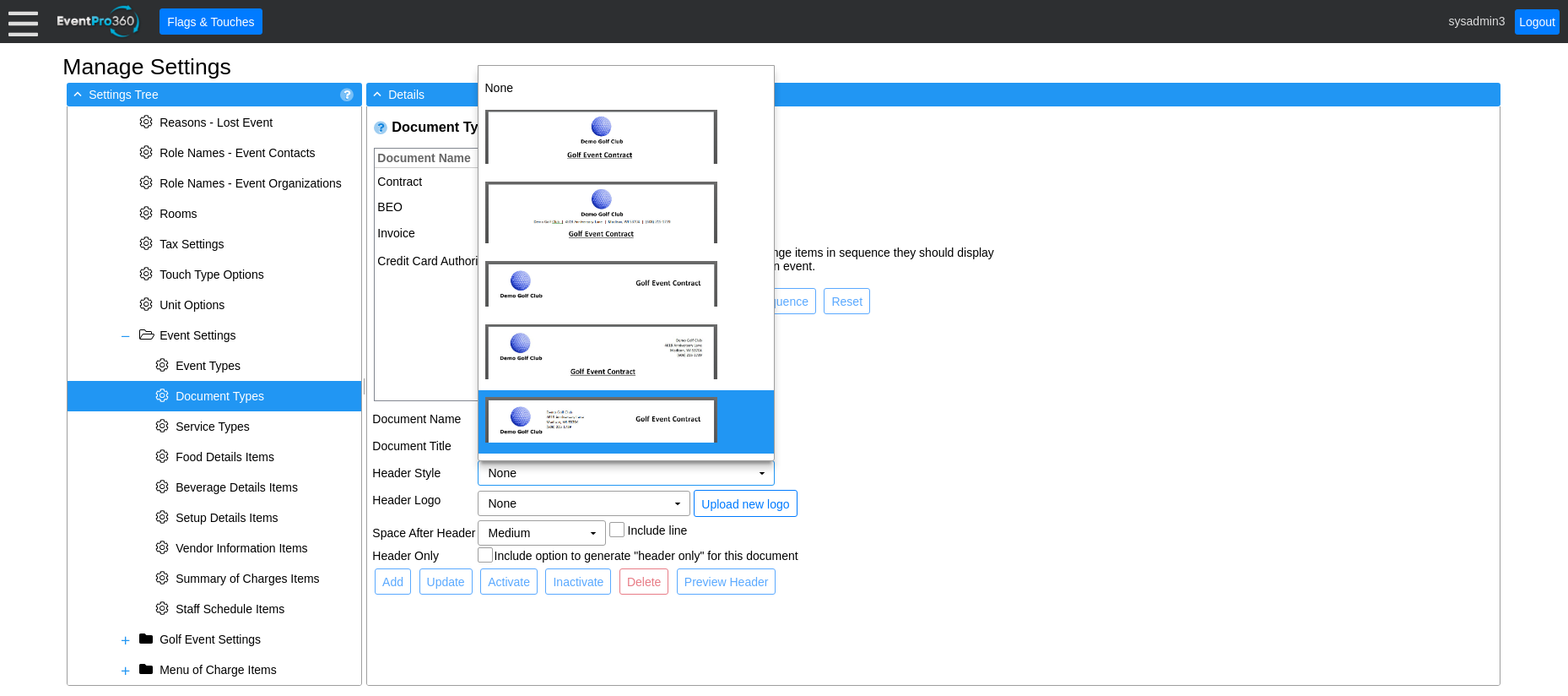
click at [918, 374] on td "Arrange items in sequence they should display for an event. ● Save Sequence ● R…" at bounding box center [855, 274] width 280 height 256
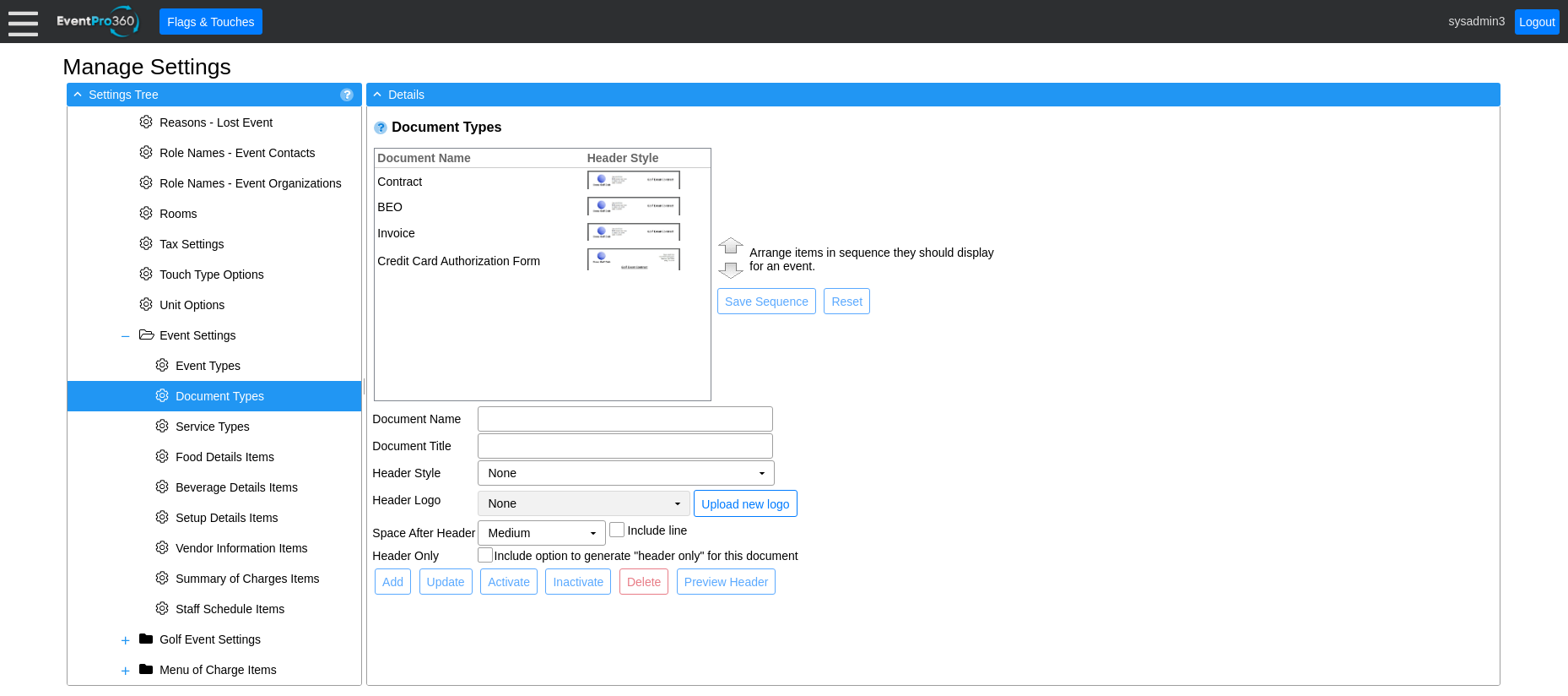
click at [683, 500] on td "▼" at bounding box center [677, 503] width 24 height 24
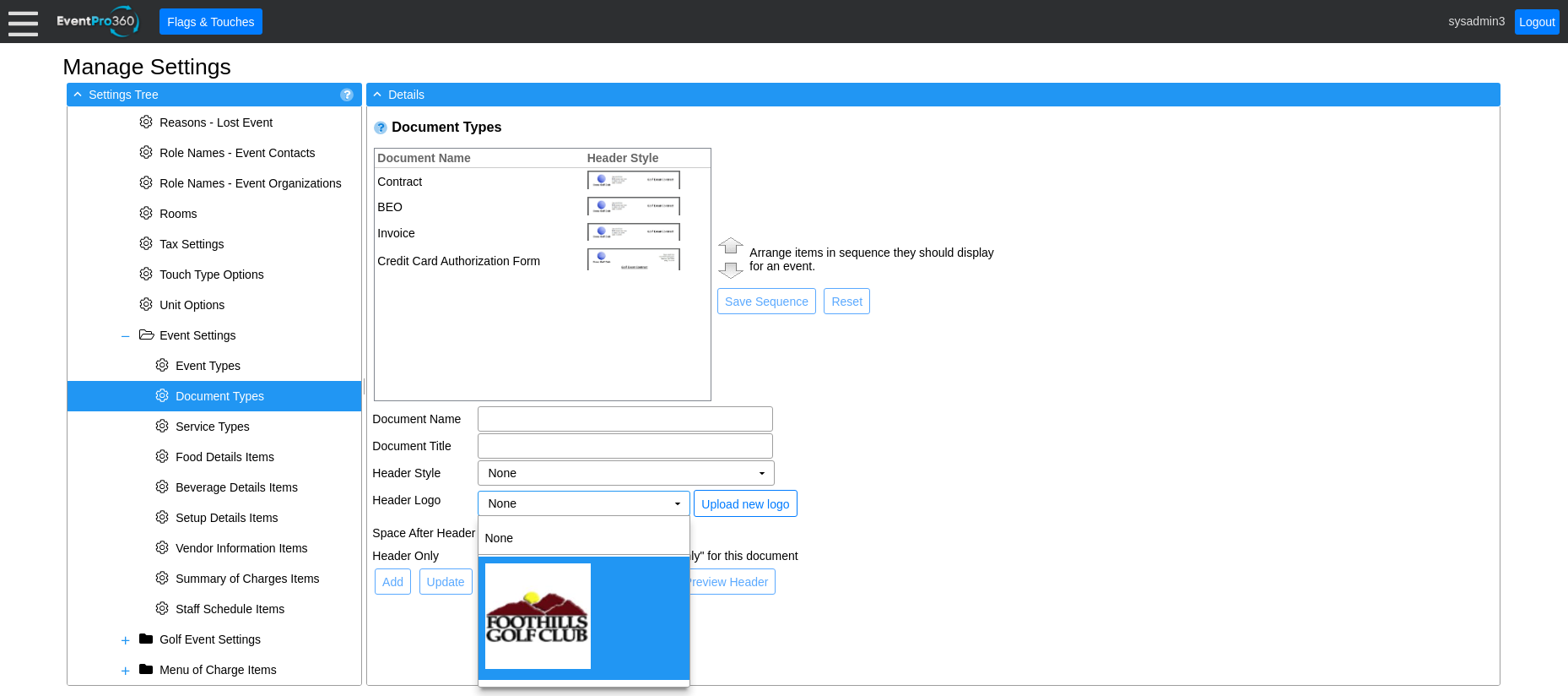
click at [937, 587] on td "● Add ● Update ● Activate ● Inactivate ● Delete ● Preview Header" at bounding box center [683, 581] width 622 height 31
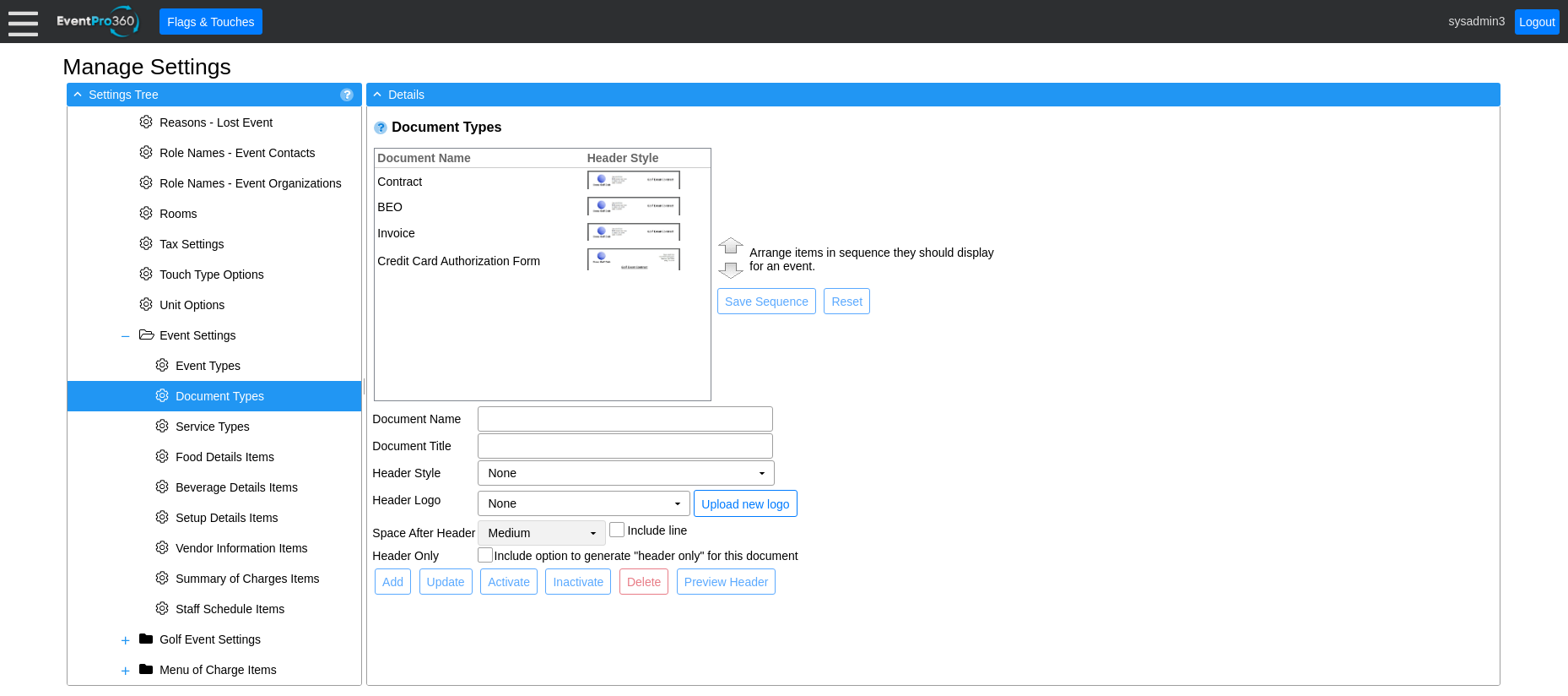
click at [592, 536] on td "▼" at bounding box center [593, 532] width 24 height 24
click at [881, 523] on td "Medium Χ ▼ Include line" at bounding box center [736, 532] width 518 height 26
click at [662, 503] on td "None Χ" at bounding box center [571, 503] width 188 height 24
click at [519, 185] on td "Contract" at bounding box center [475, 181] width 201 height 26
type input "Contract"
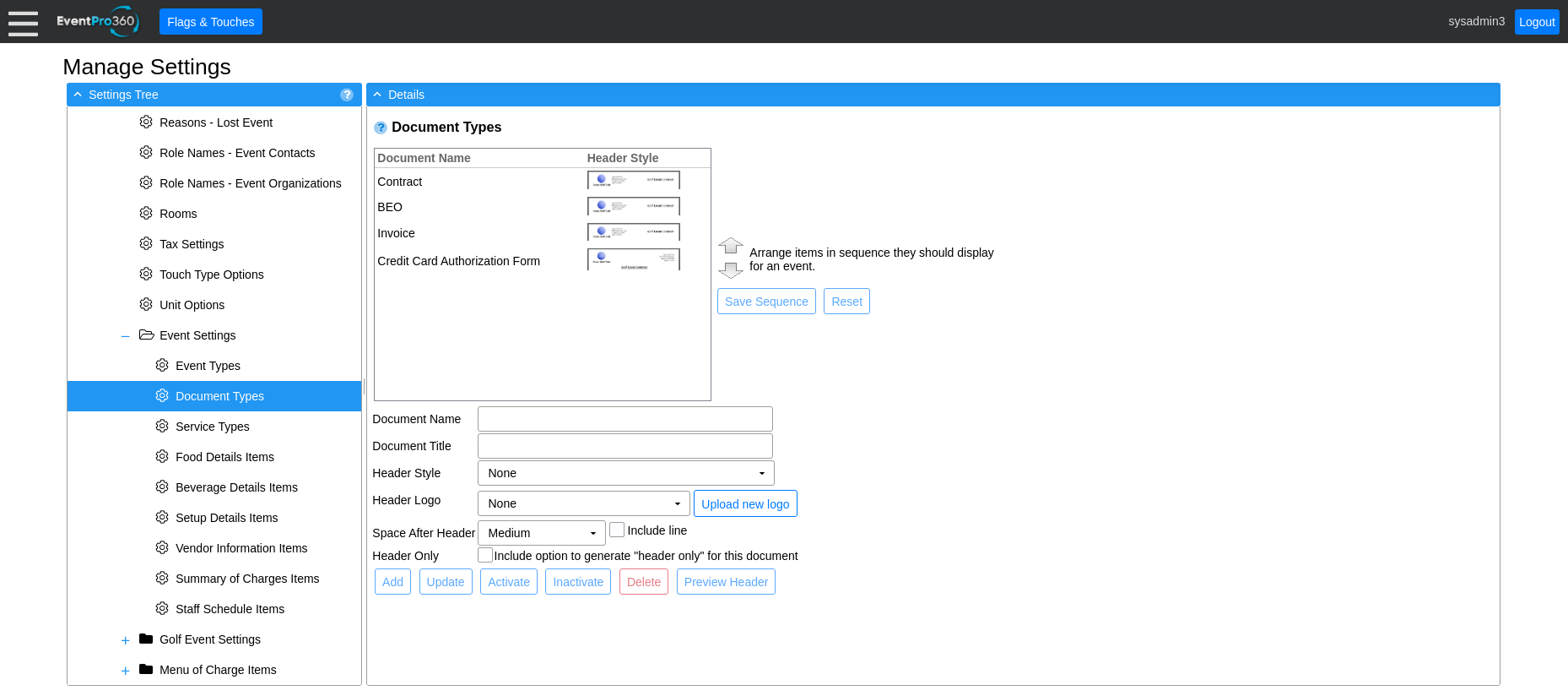
type input "Contract"
checkbox input "true"
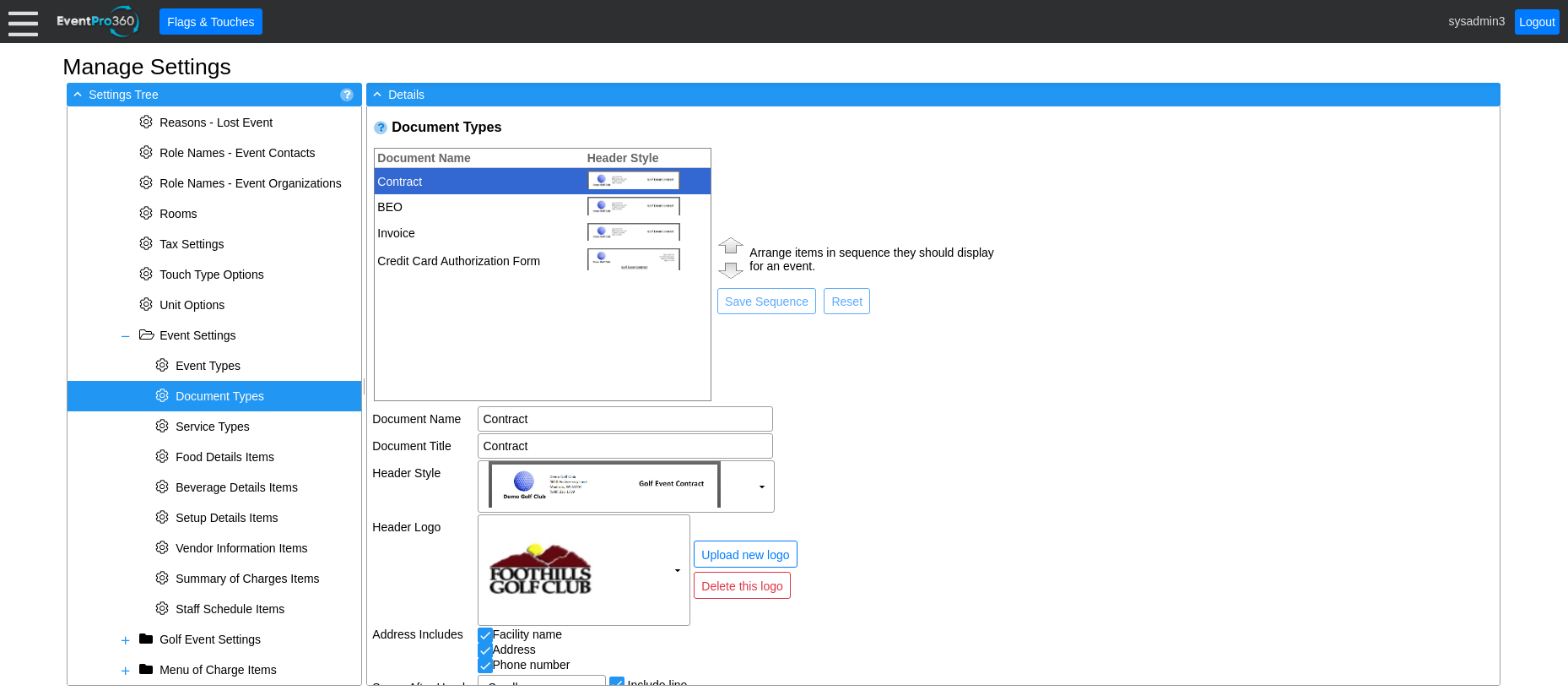
click at [512, 201] on td "BEO" at bounding box center [475, 207] width 201 height 26
type input "BEO"
type input "Banquet Event Order"
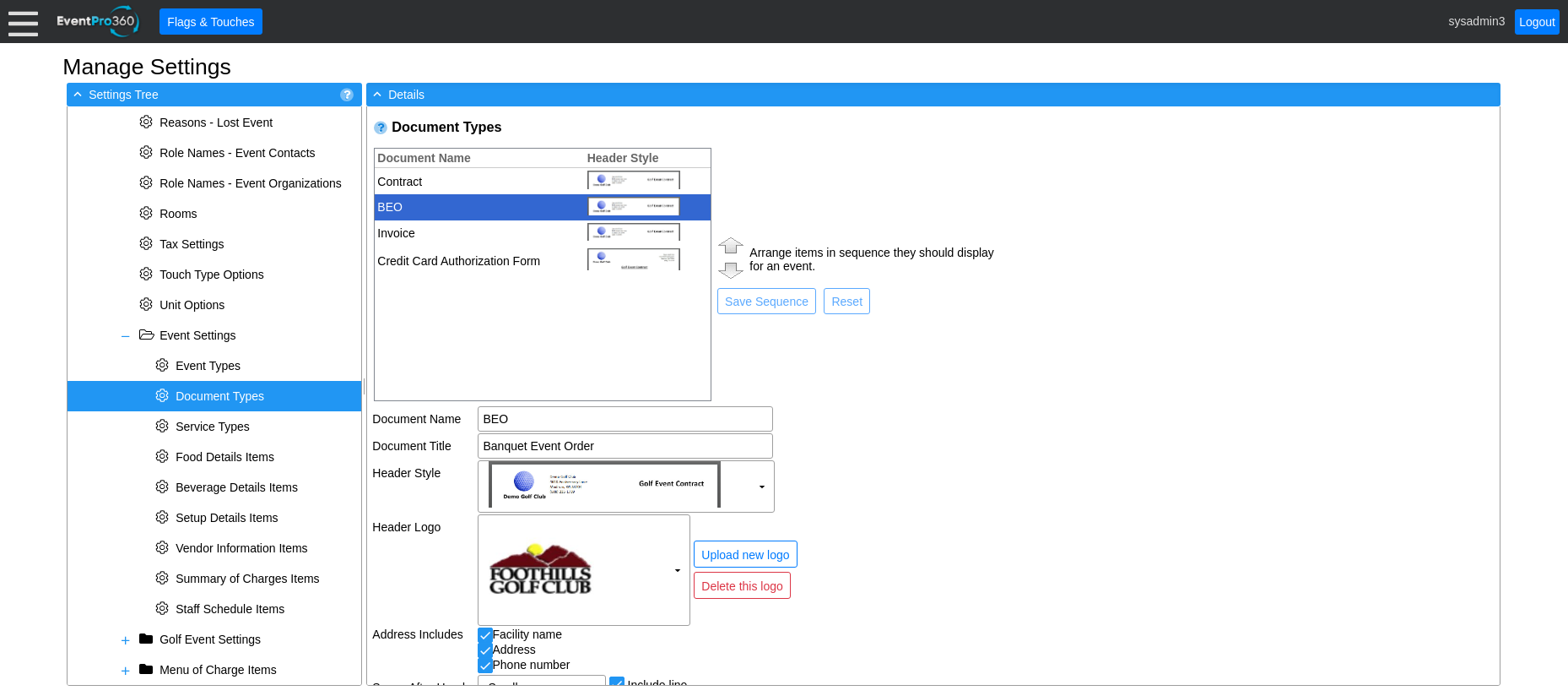
click at [526, 230] on td "Invoice" at bounding box center [475, 233] width 201 height 26
type input "Invoice"
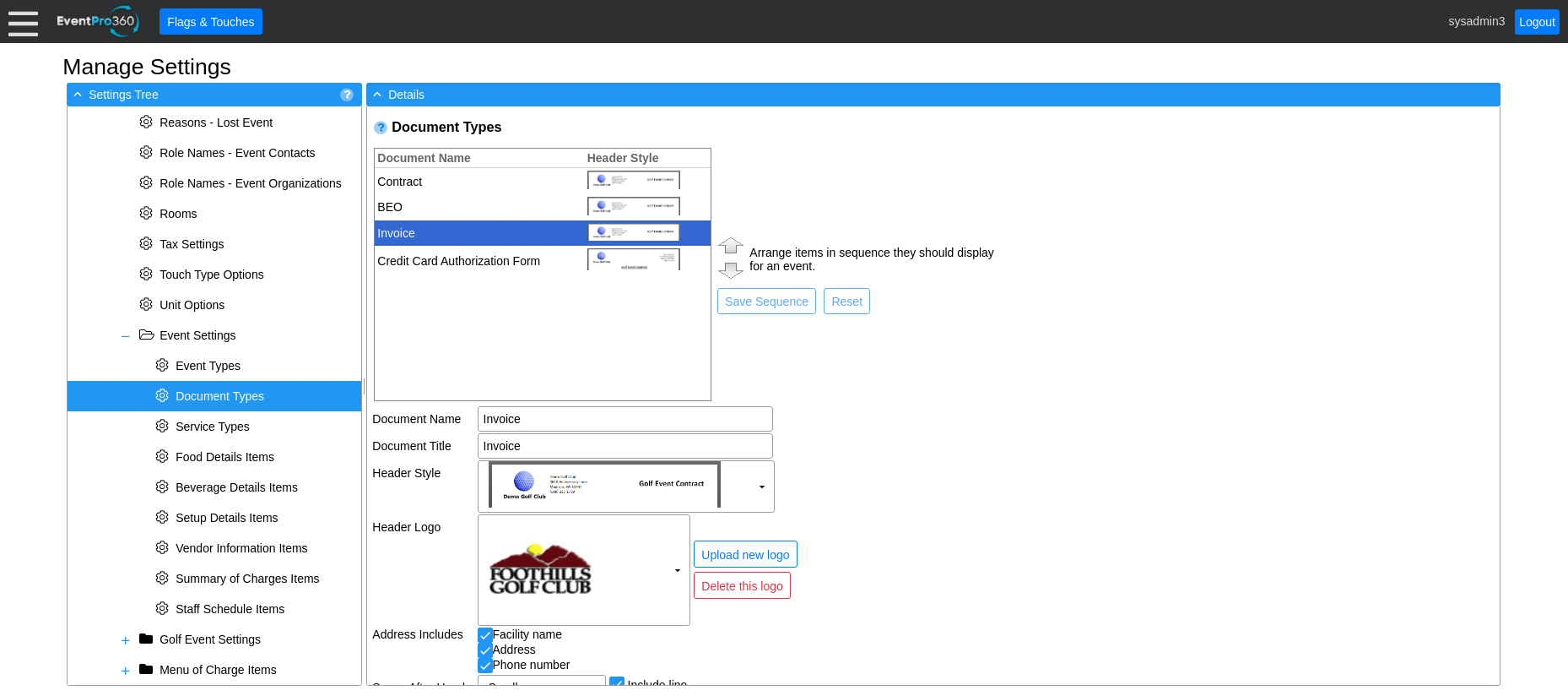
click at [525, 260] on td "Credit Card Authorization Form" at bounding box center [475, 261] width 201 height 30
type input "Credit Card Authorization Form"
checkbox input "false"
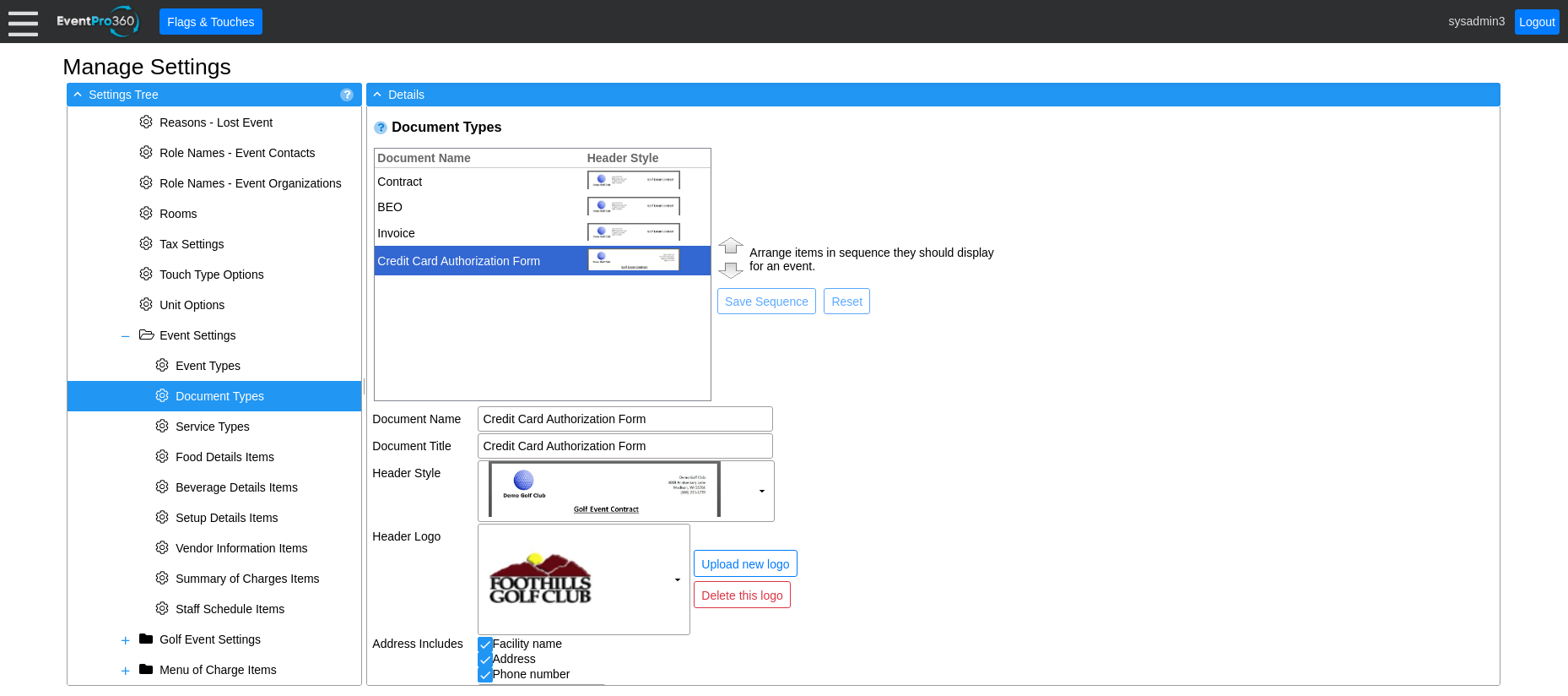
click at [998, 358] on div "Document Types Document Name Header Style 6869 Contract 6864 BEO 6868 Invoice 6…" at bounding box center [683, 450] width 633 height 688
click at [895, 512] on td "Χ ▼" at bounding box center [736, 490] width 518 height 61
click at [931, 464] on td "Χ ▼" at bounding box center [736, 490] width 518 height 61
click at [842, 477] on td "Χ ▼" at bounding box center [736, 490] width 518 height 61
click at [754, 487] on td "▼" at bounding box center [762, 490] width 24 height 59
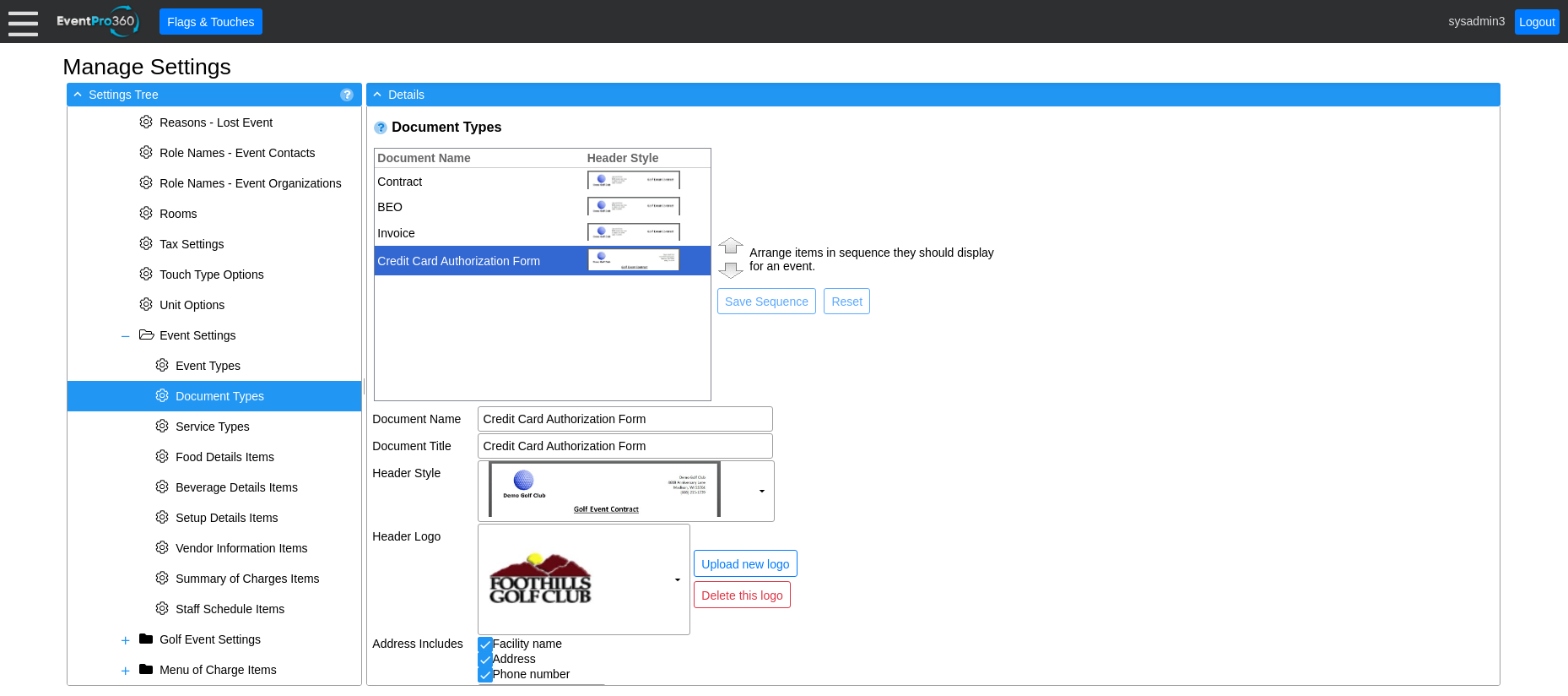
click at [975, 438] on td "Credit Card Authorization Form" at bounding box center [736, 446] width 518 height 26
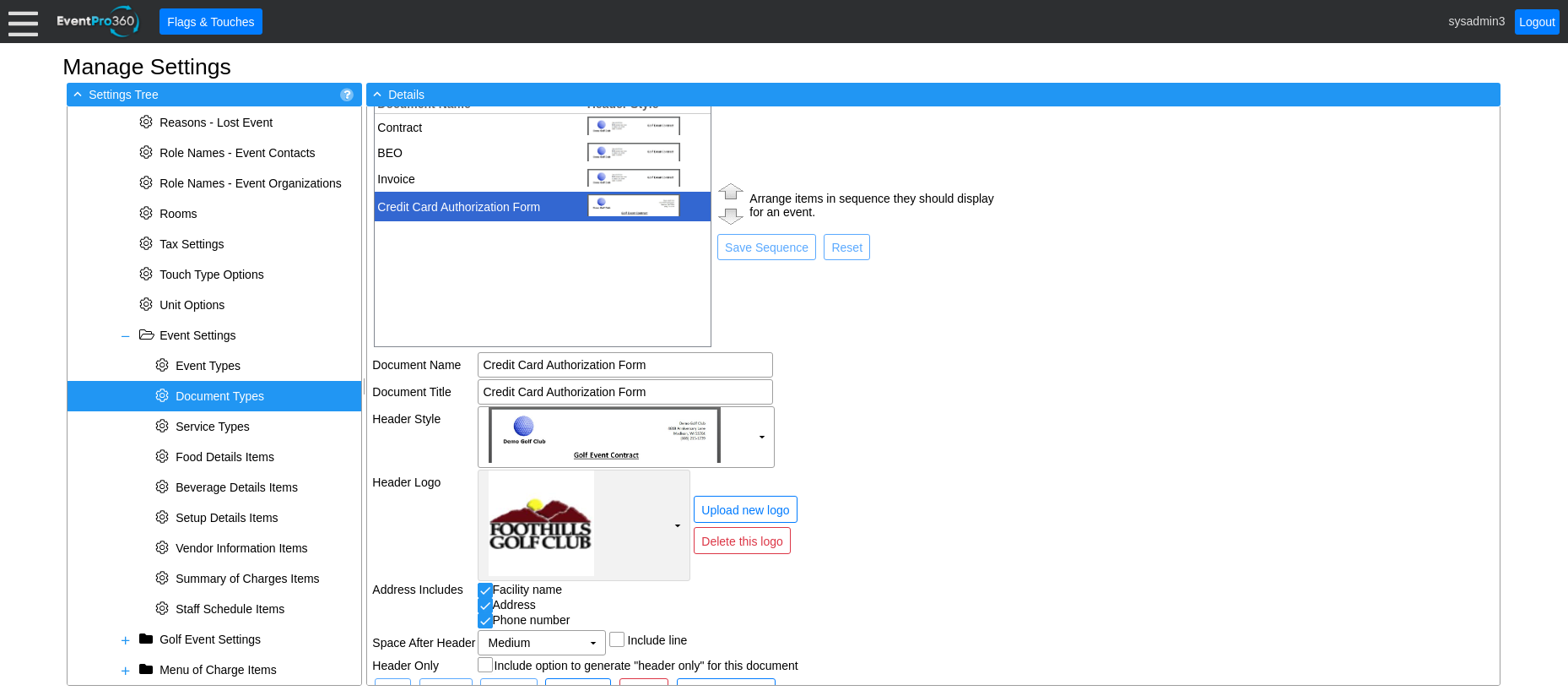
scroll to position [111, 0]
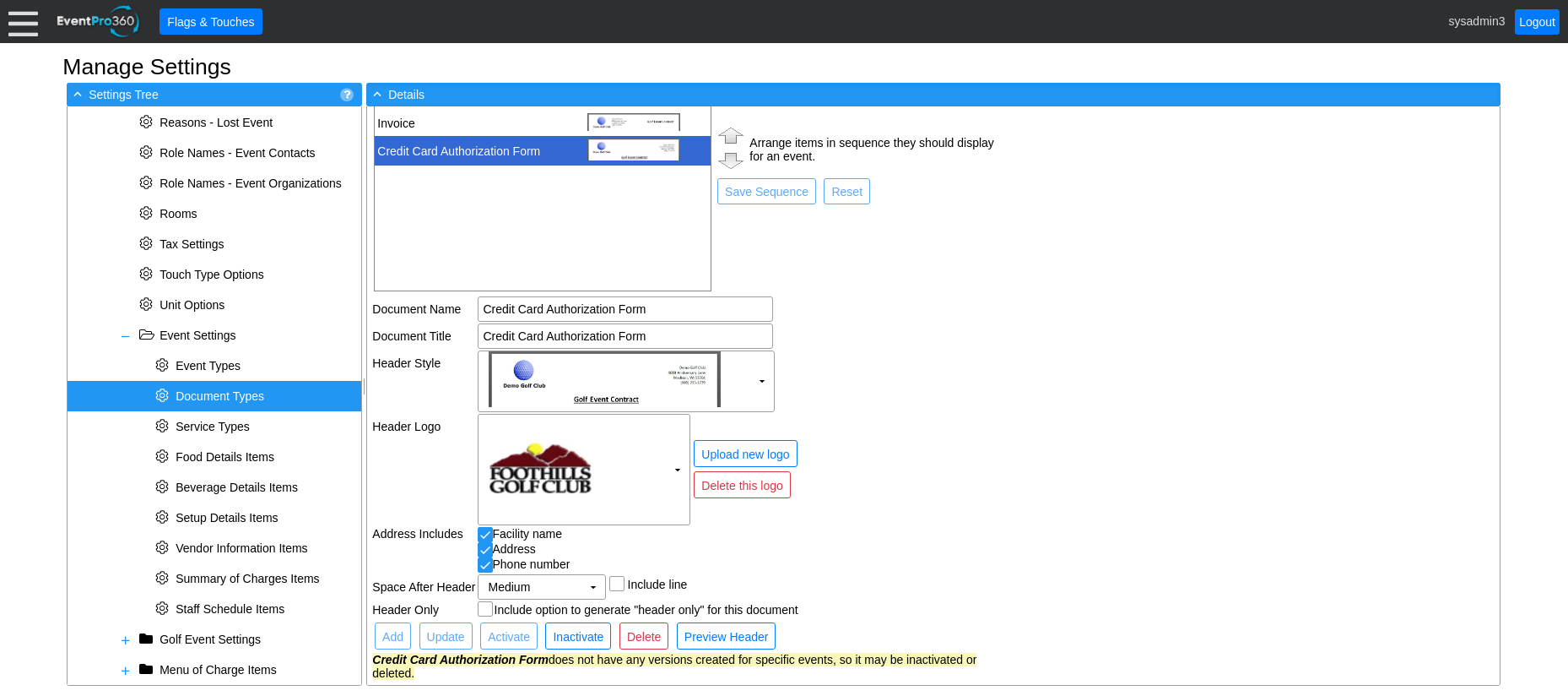
click at [953, 494] on td "● Upload new logo ● Delete this logo" at bounding box center [843, 470] width 304 height 112
click at [475, 141] on td "Credit Card Authorization Form" at bounding box center [475, 151] width 201 height 30
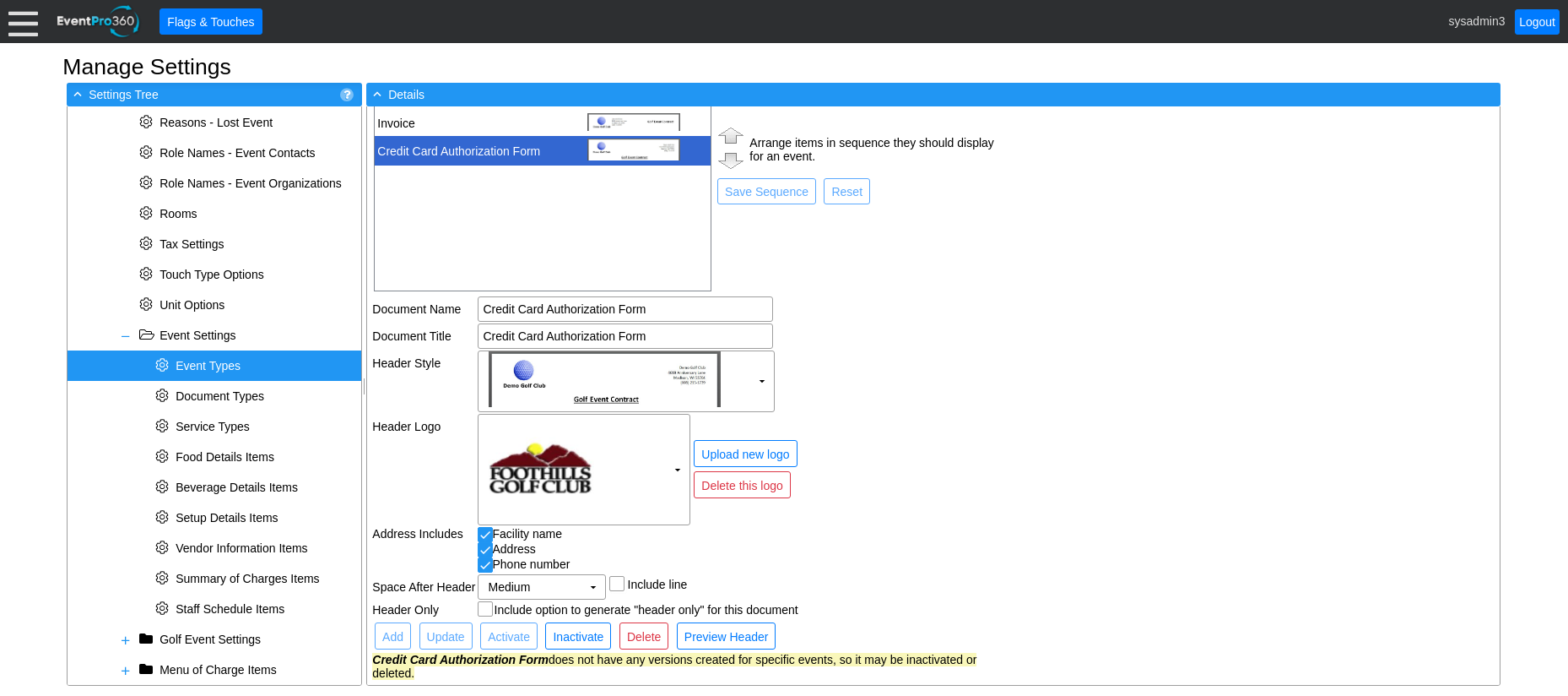
click at [212, 369] on span "Event Types" at bounding box center [208, 365] width 65 height 13
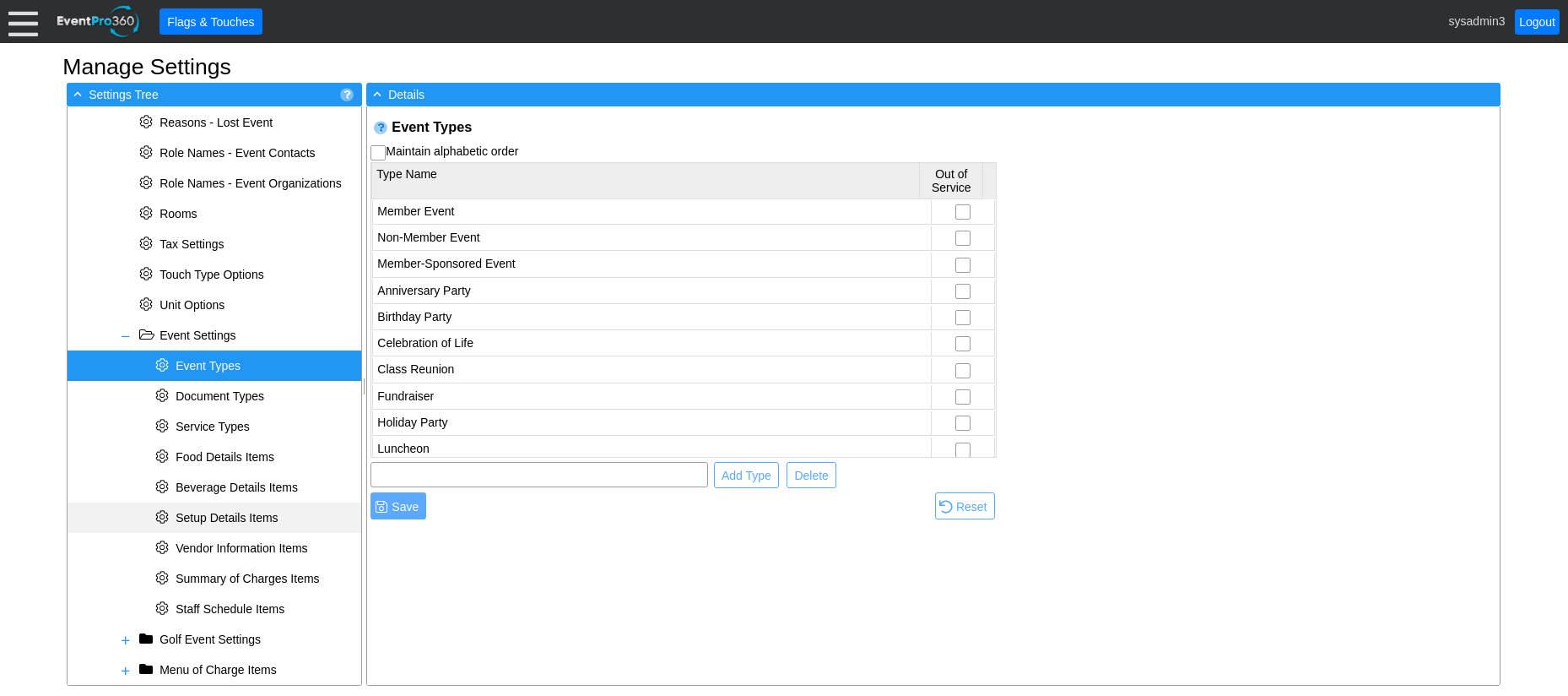
click at [206, 522] on span "Setup Details Items" at bounding box center [226, 517] width 102 height 13
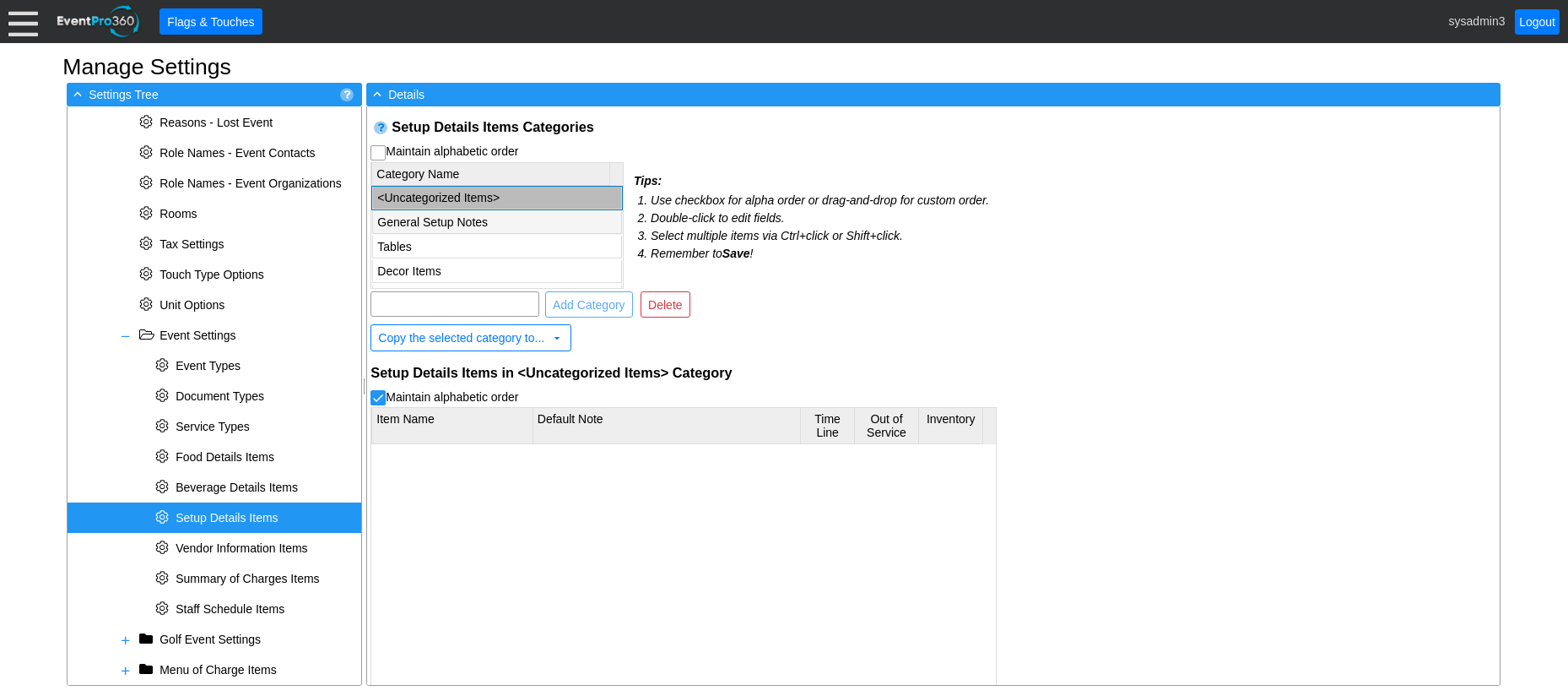
click at [491, 217] on td "General Setup Notes" at bounding box center [497, 223] width 249 height 23
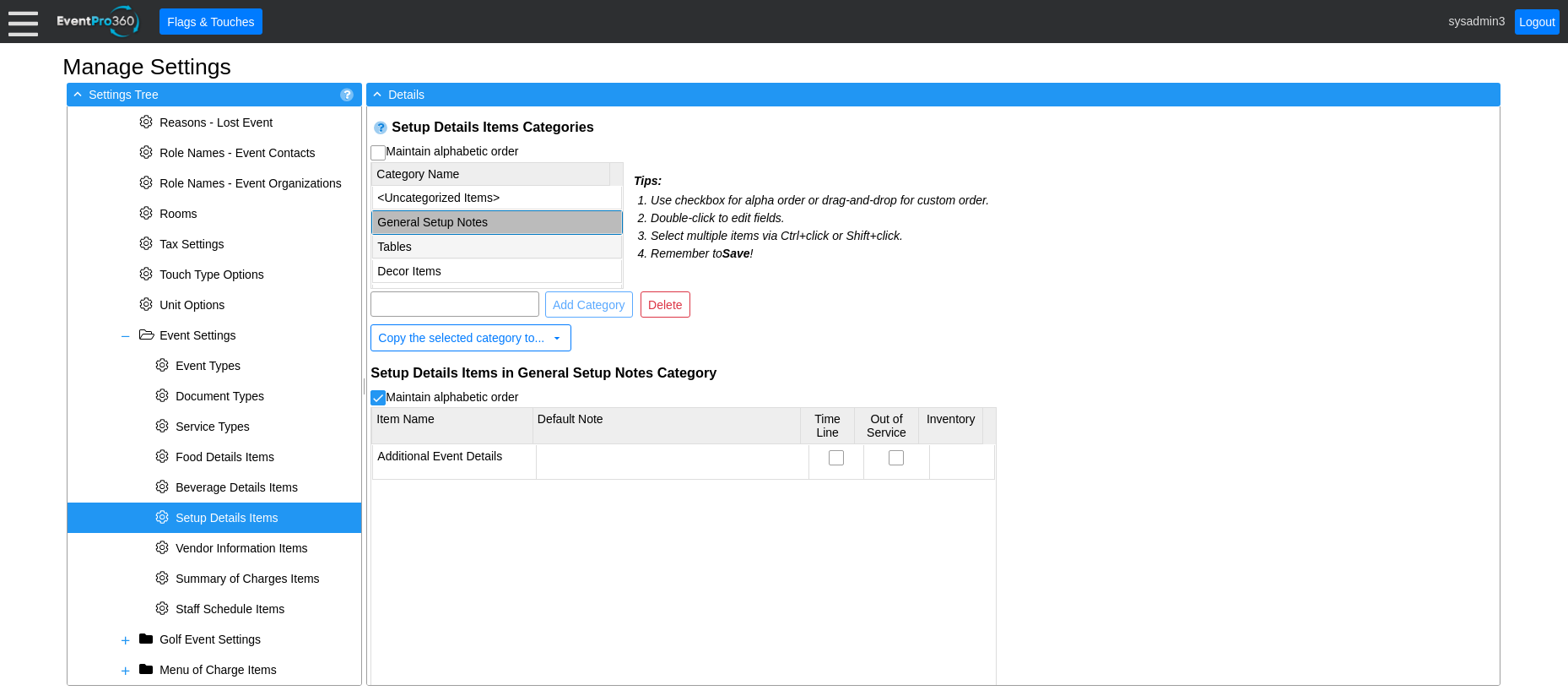
checkbox input "false"
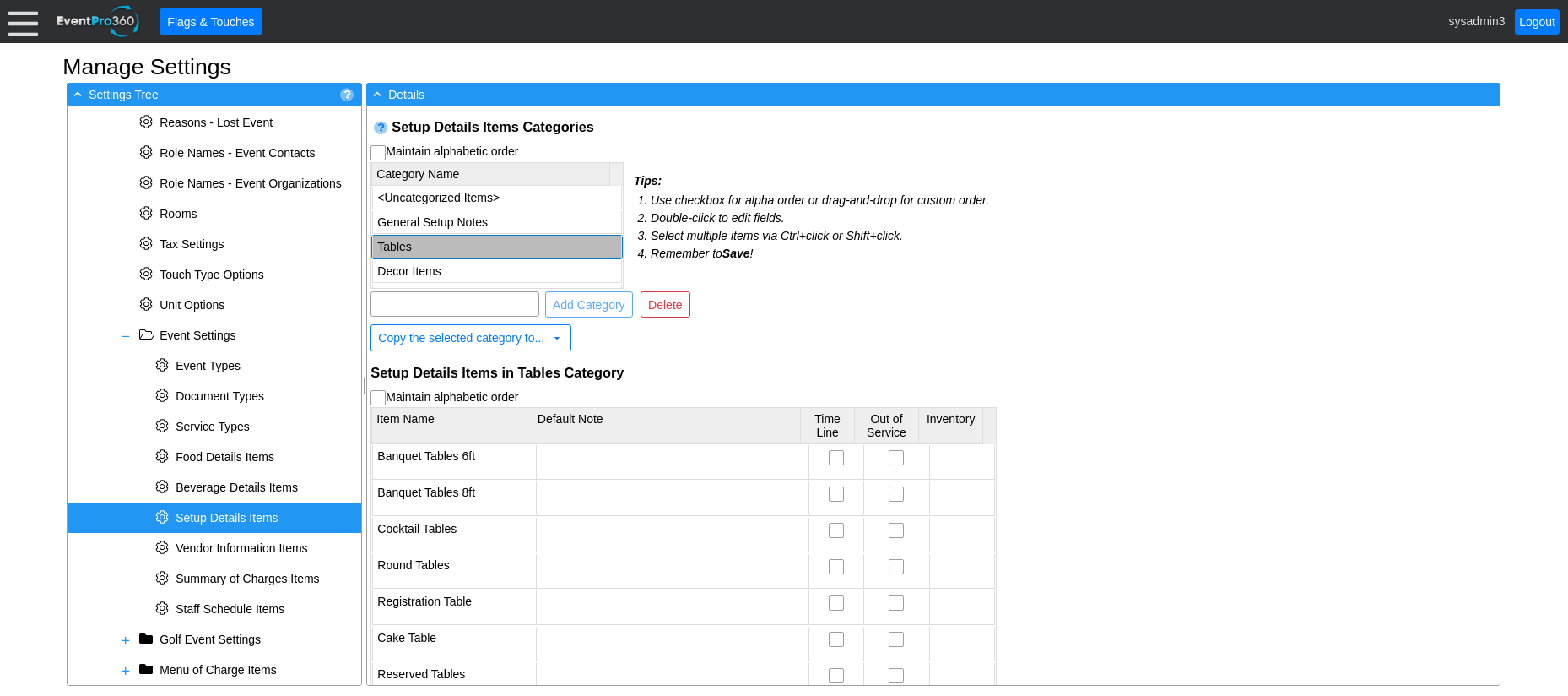
click at [399, 236] on td "Tables" at bounding box center [497, 247] width 249 height 23
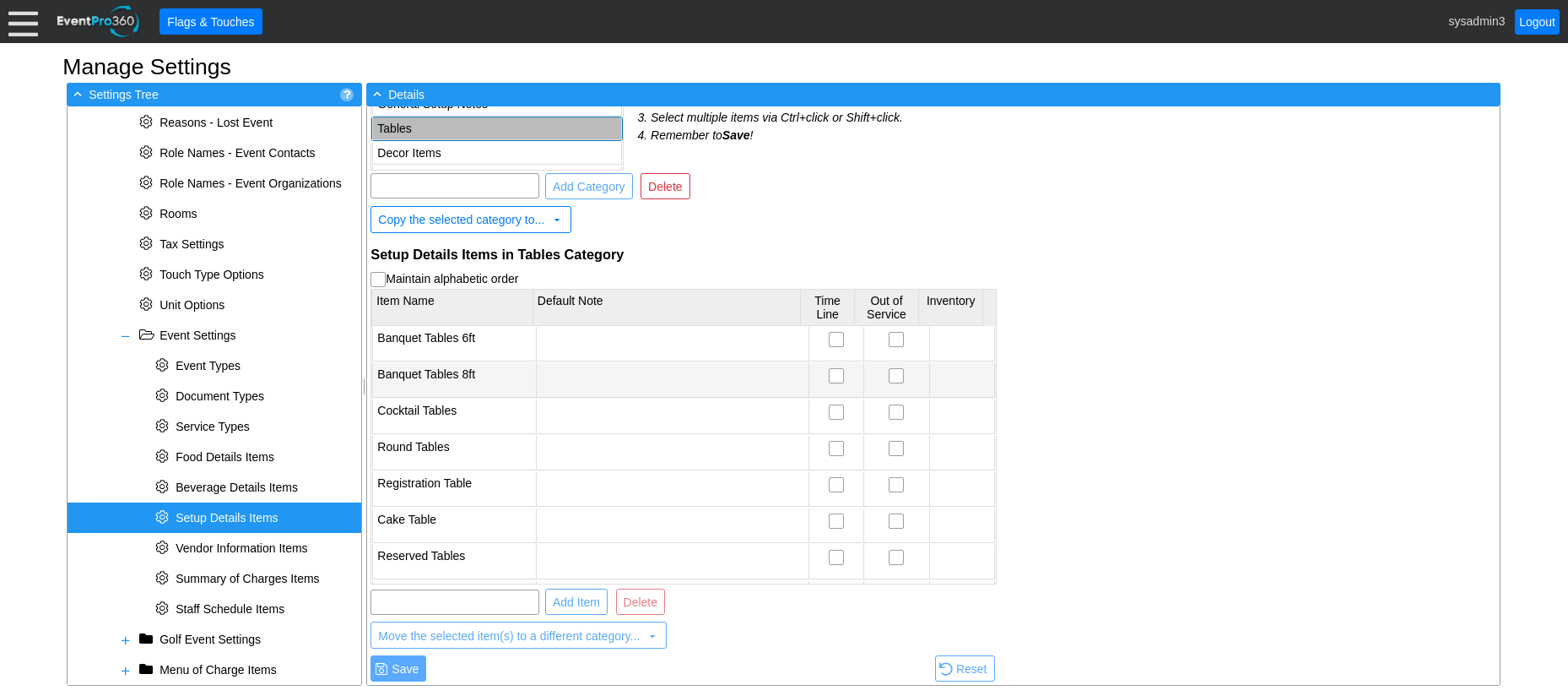
scroll to position [122, 0]
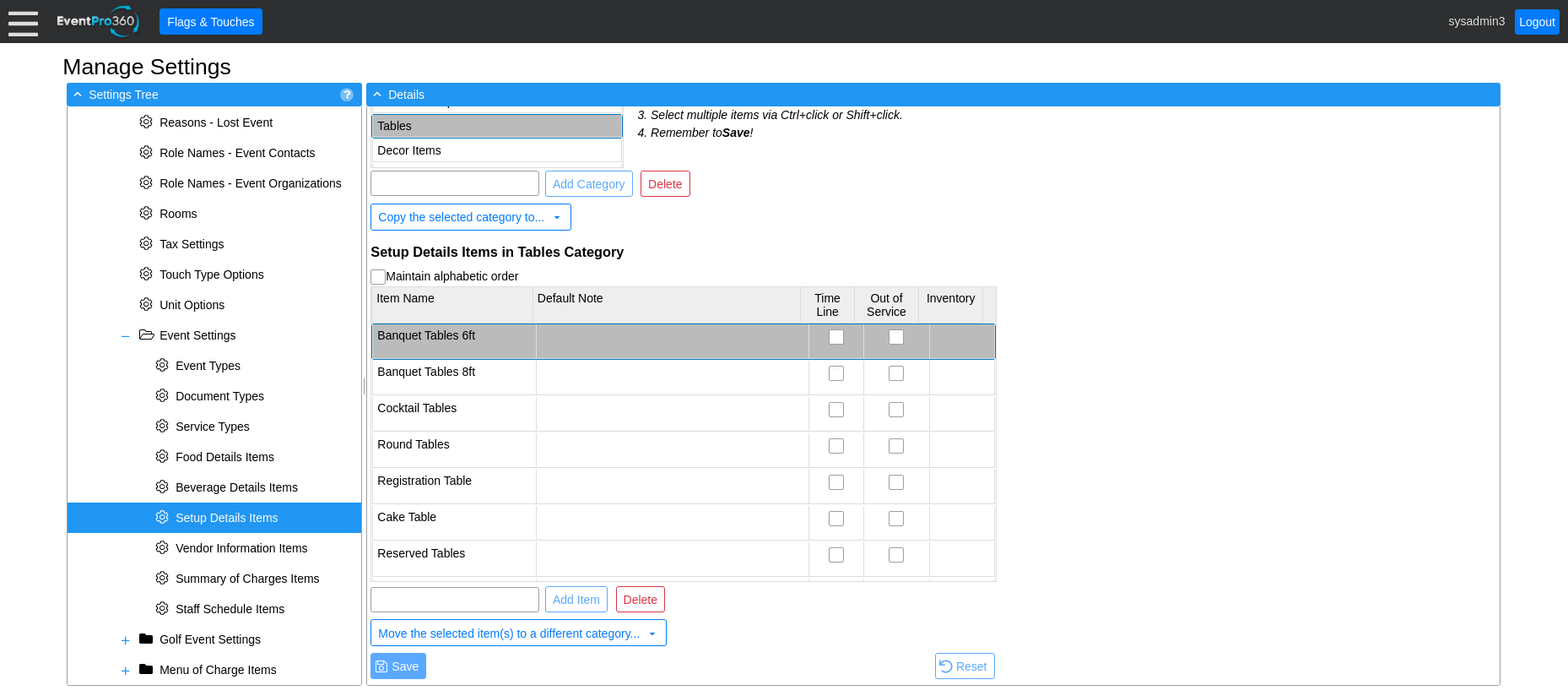
click at [585, 337] on div at bounding box center [672, 341] width 263 height 26
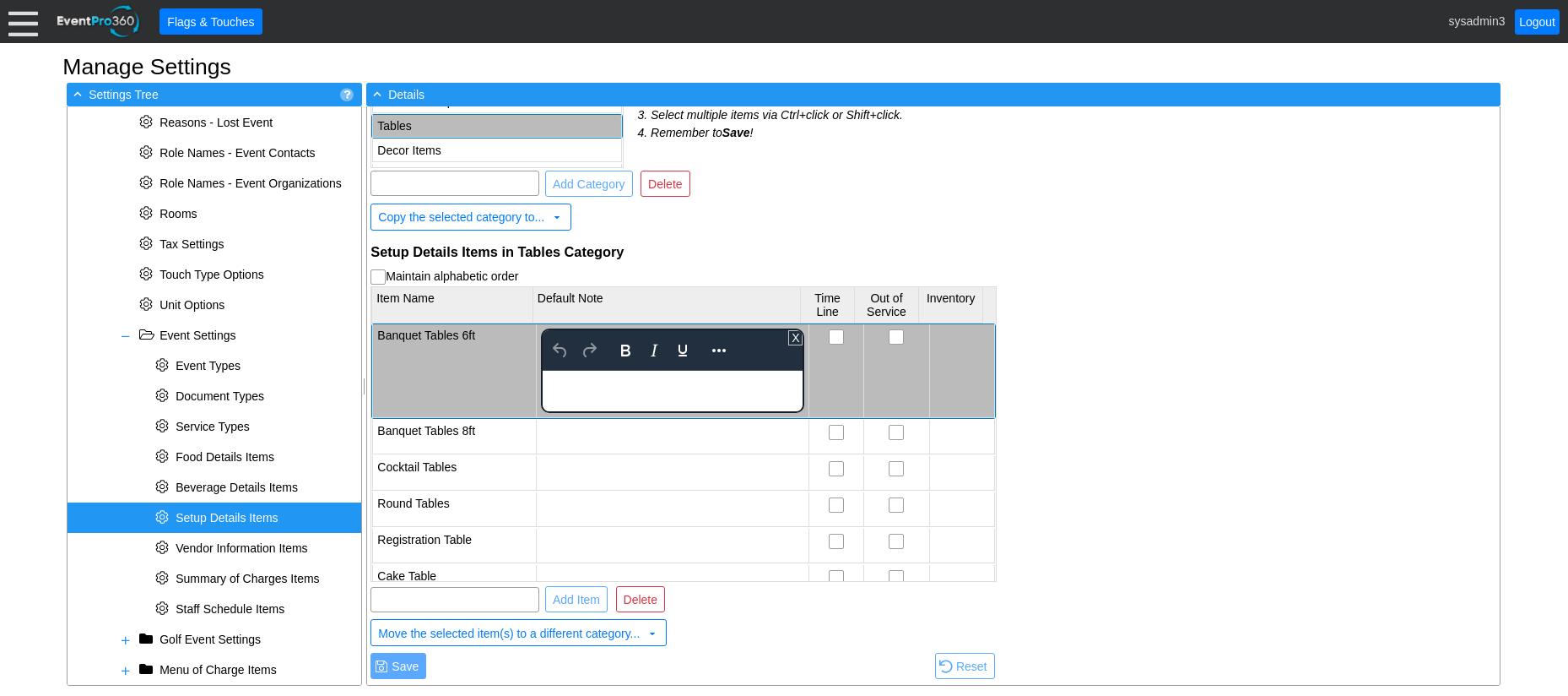
scroll to position [0, 0]
click at [1057, 315] on div "Setup Details Items Categories Maintain alphabetic order Category Name <Uncateg…" at bounding box center [933, 396] width 1132 height 579
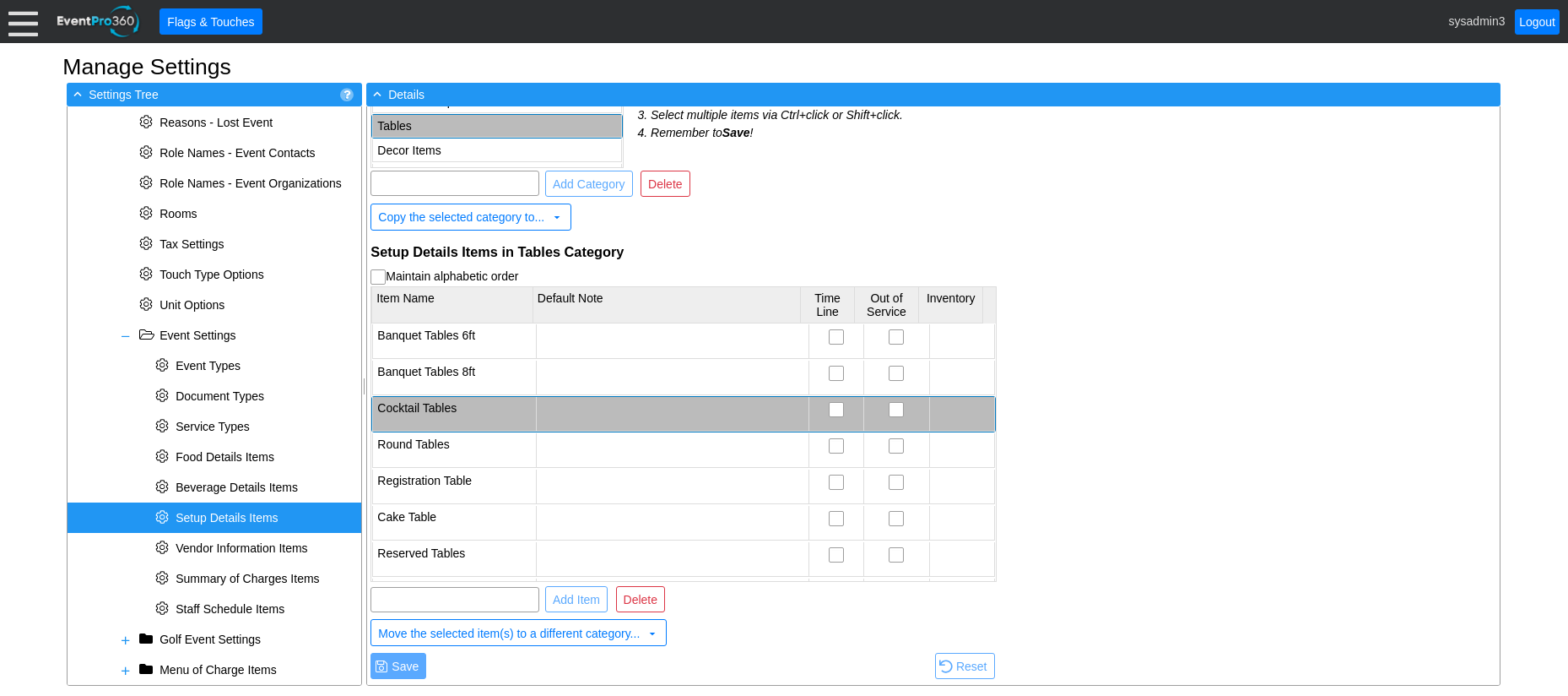
click at [578, 410] on div at bounding box center [672, 413] width 263 height 26
click at [629, 415] on div at bounding box center [672, 413] width 263 height 26
click at [1105, 359] on div "Setup Details Items Categories Maintain alphabetic order Category Name <Uncateg…" at bounding box center [933, 396] width 1132 height 579
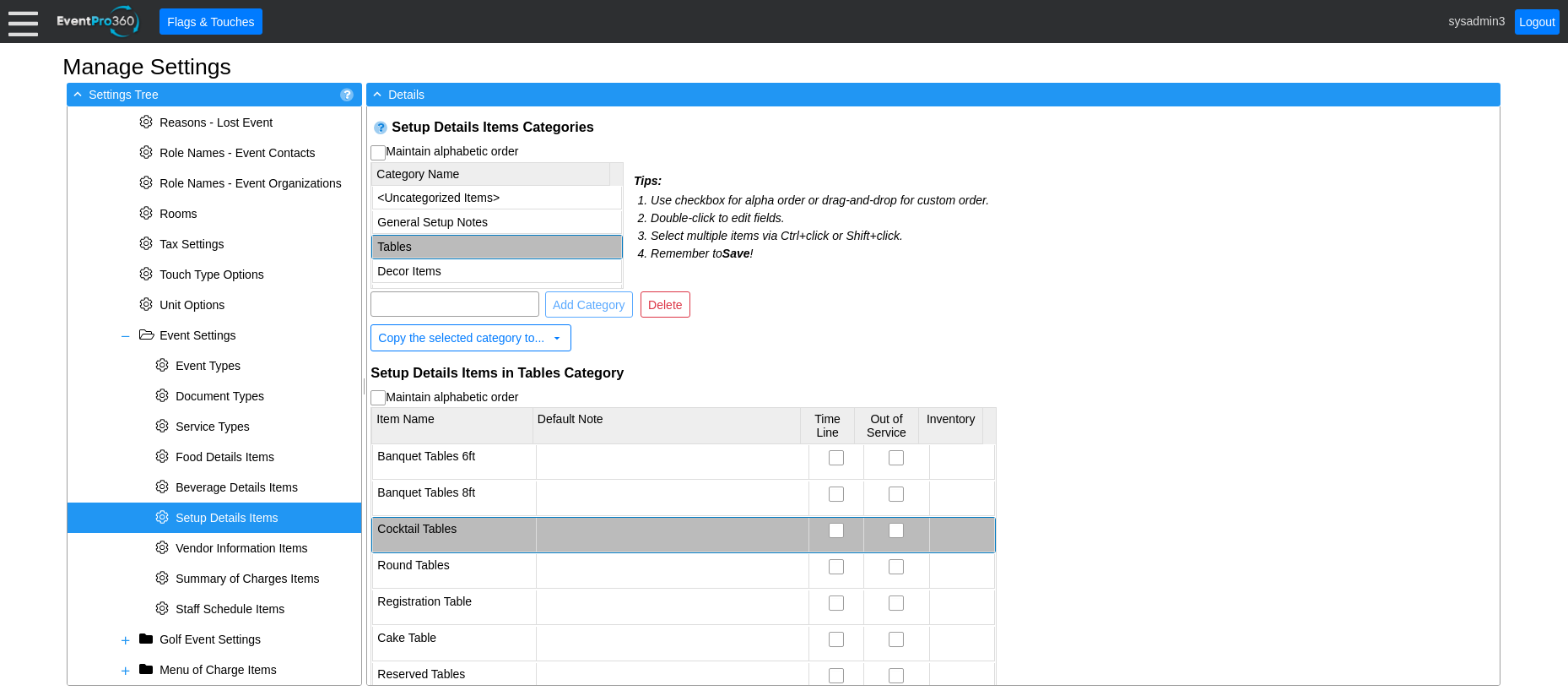
click at [1062, 264] on div "Setup Details Items Categories Maintain alphabetic order Category Name <Uncateg…" at bounding box center [933, 396] width 1132 height 579
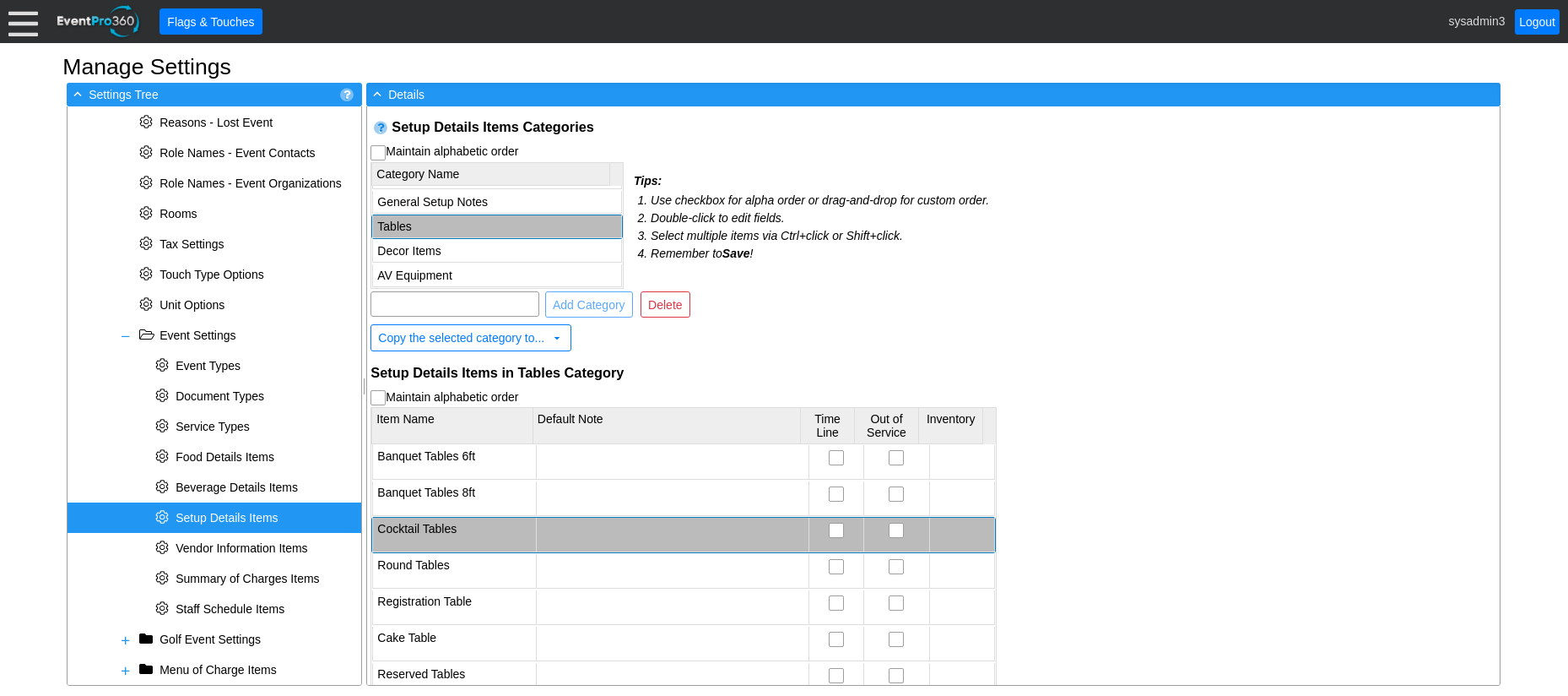
click at [808, 311] on div "● Add Category ● Delete" at bounding box center [683, 304] width 626 height 31
click at [247, 556] on div "* Vendor Information Items" at bounding box center [215, 548] width 294 height 31
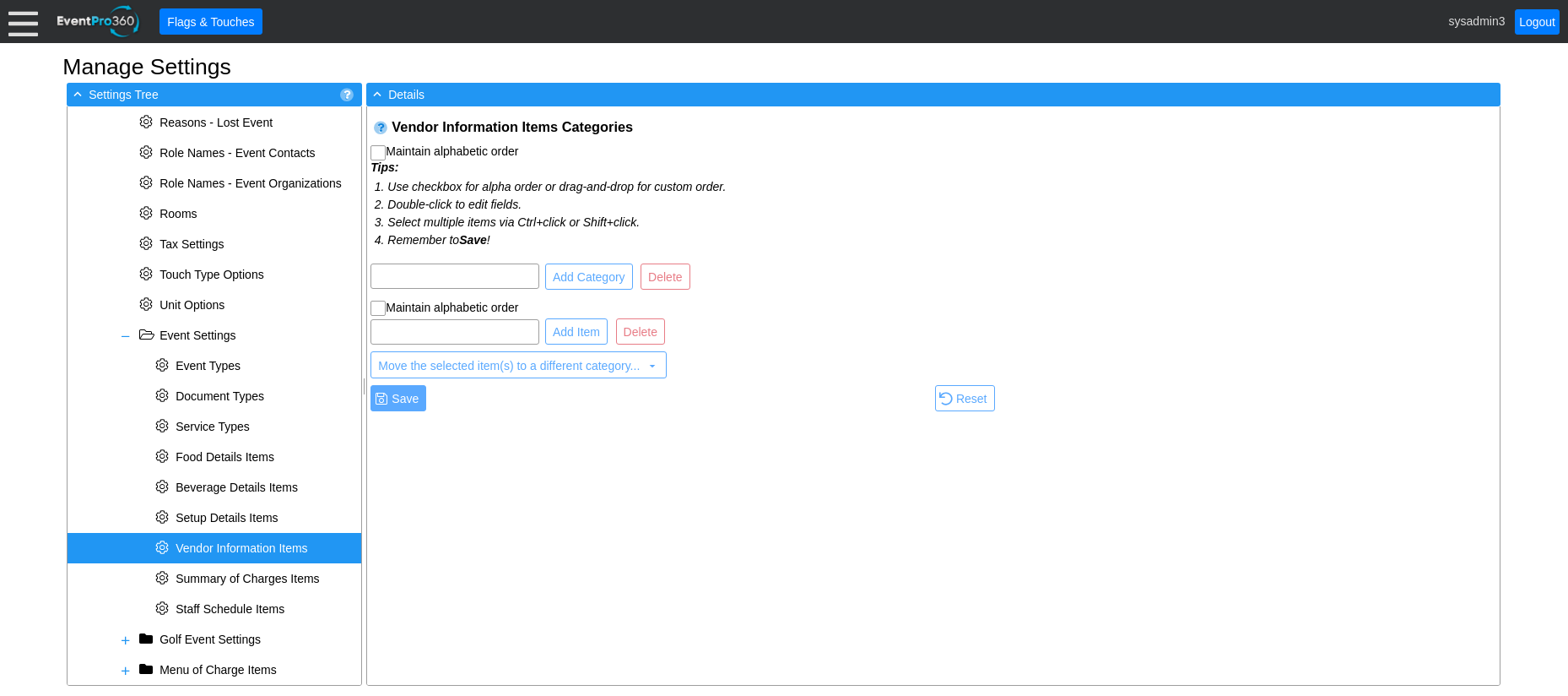
checkbox input "true"
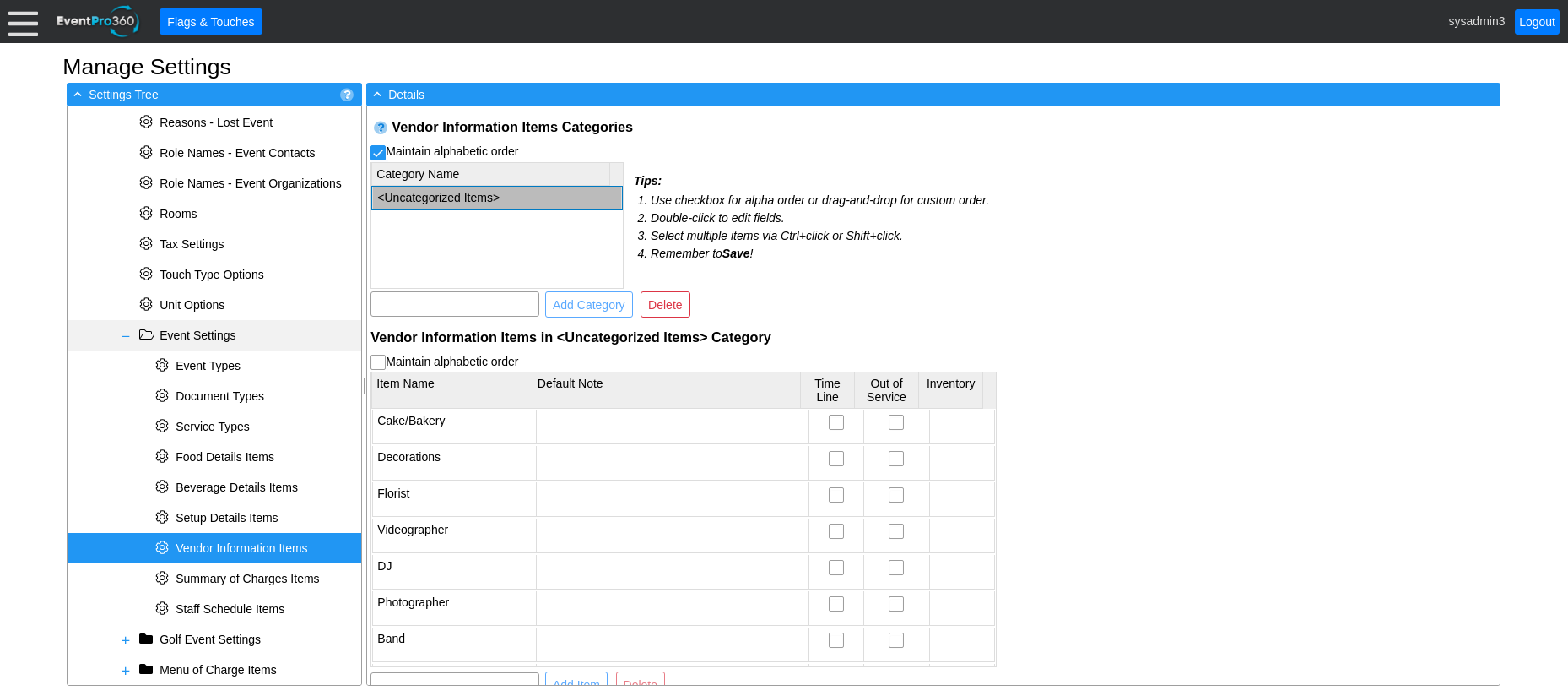
click at [127, 336] on span at bounding box center [125, 336] width 13 height 13
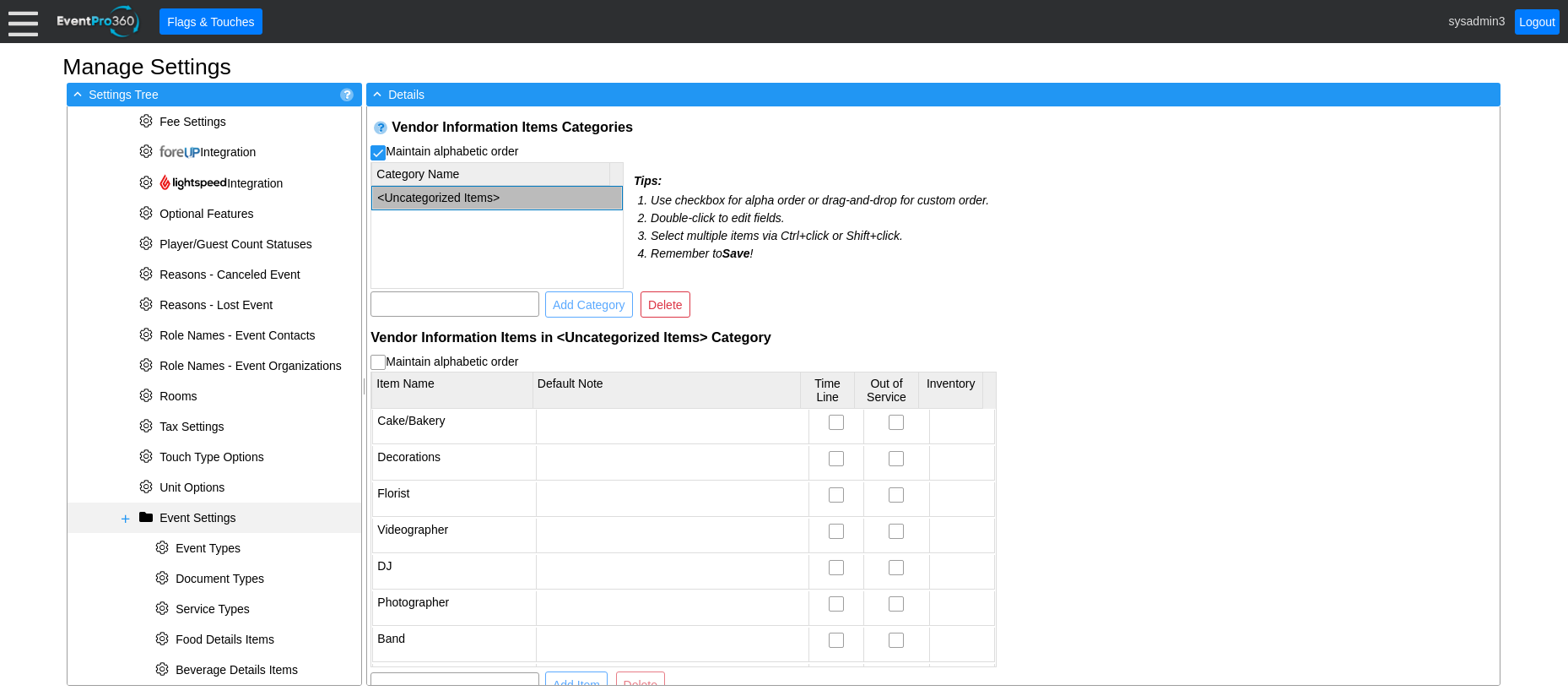
scroll to position [456, 0]
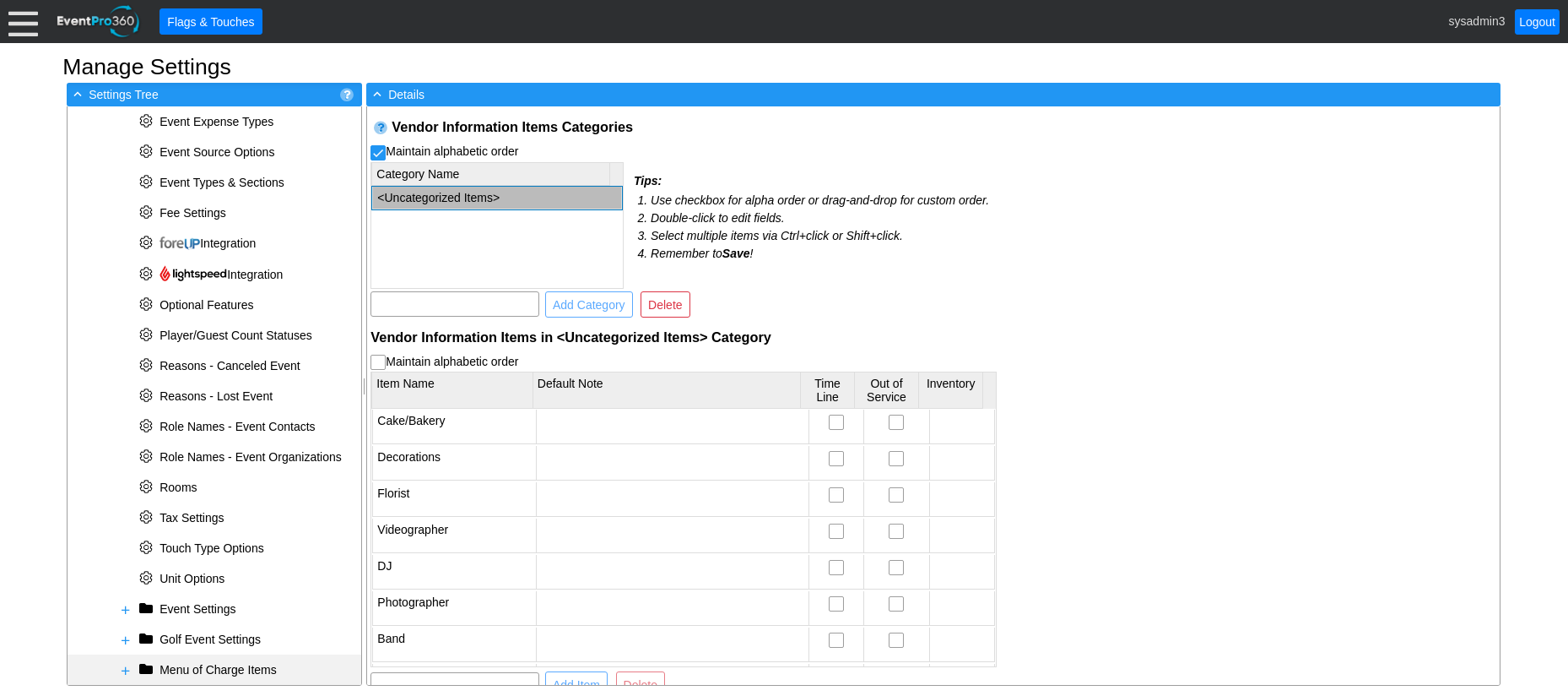
click at [127, 668] on span at bounding box center [125, 670] width 13 height 13
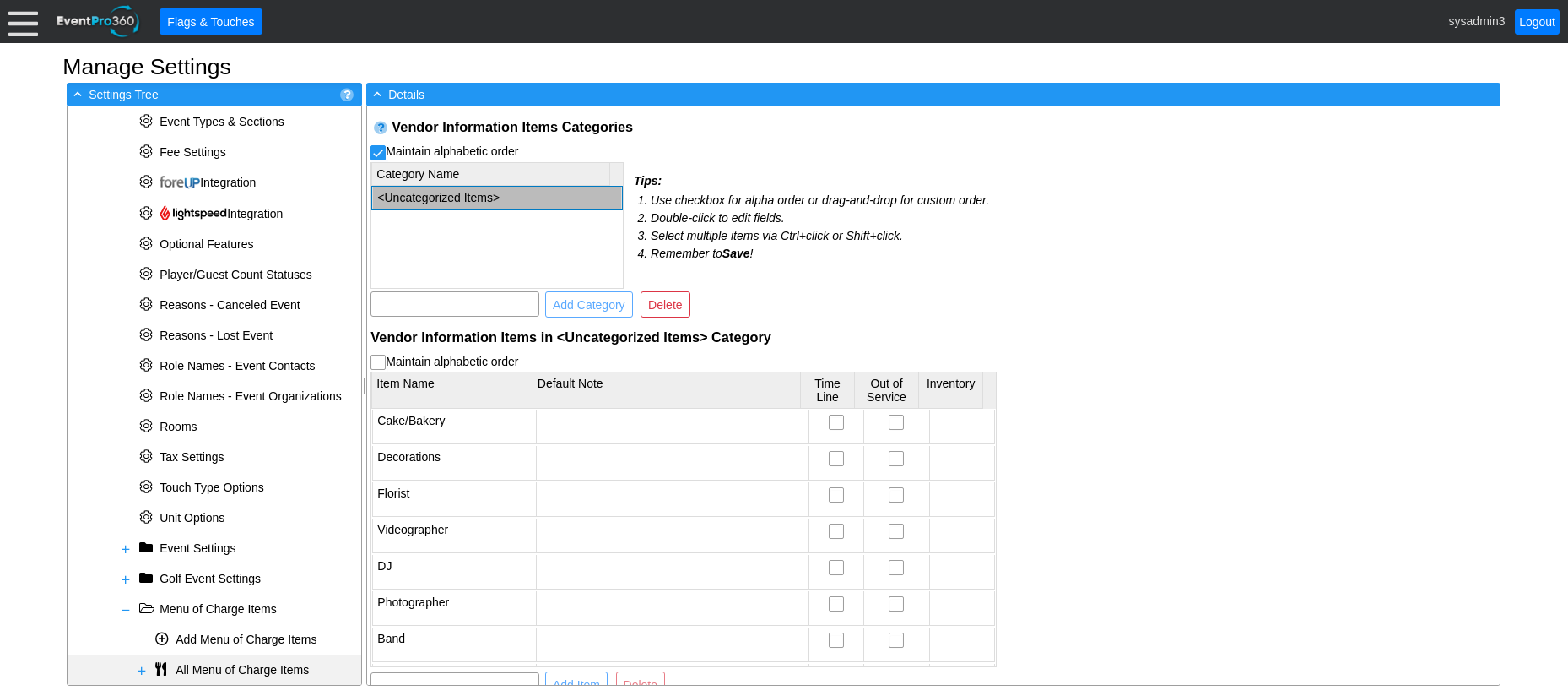
click at [140, 670] on span at bounding box center [141, 670] width 13 height 13
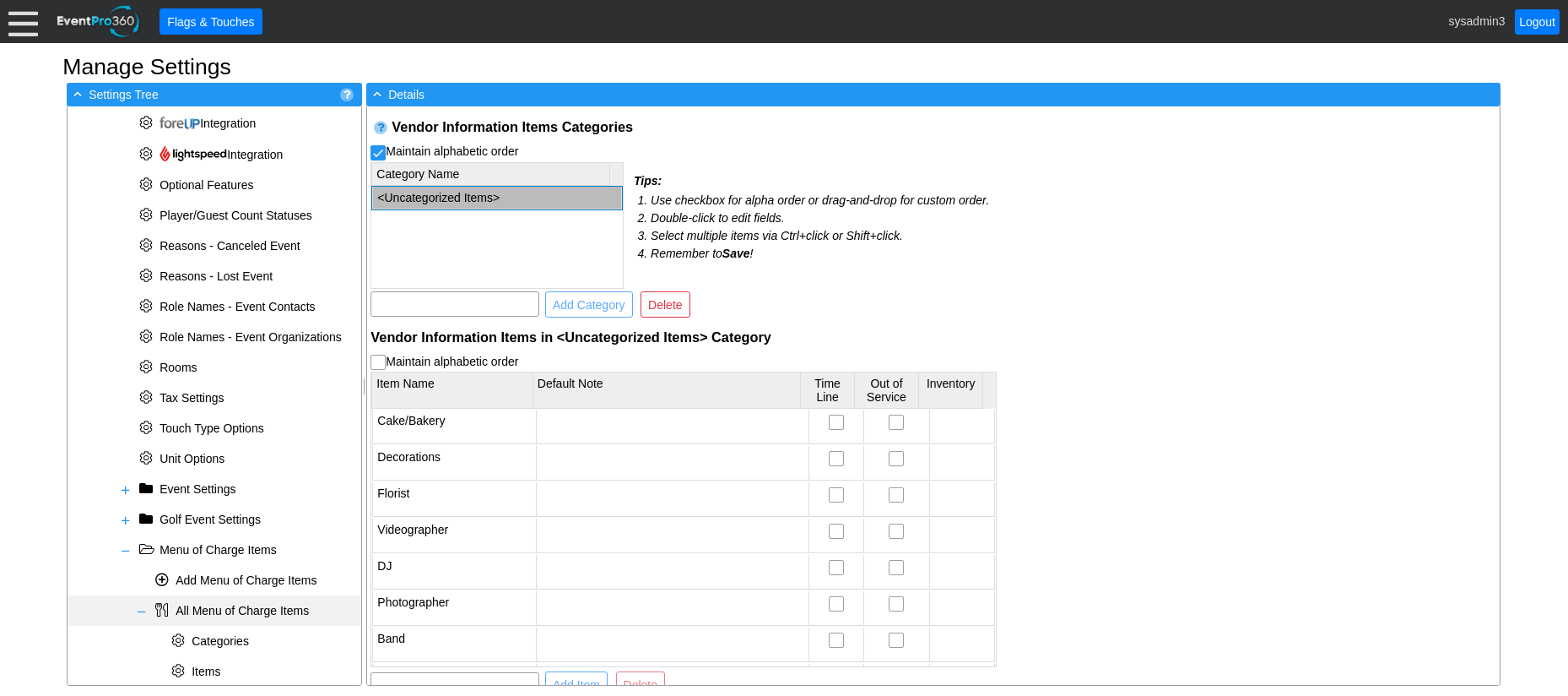
scroll to position [608, 0]
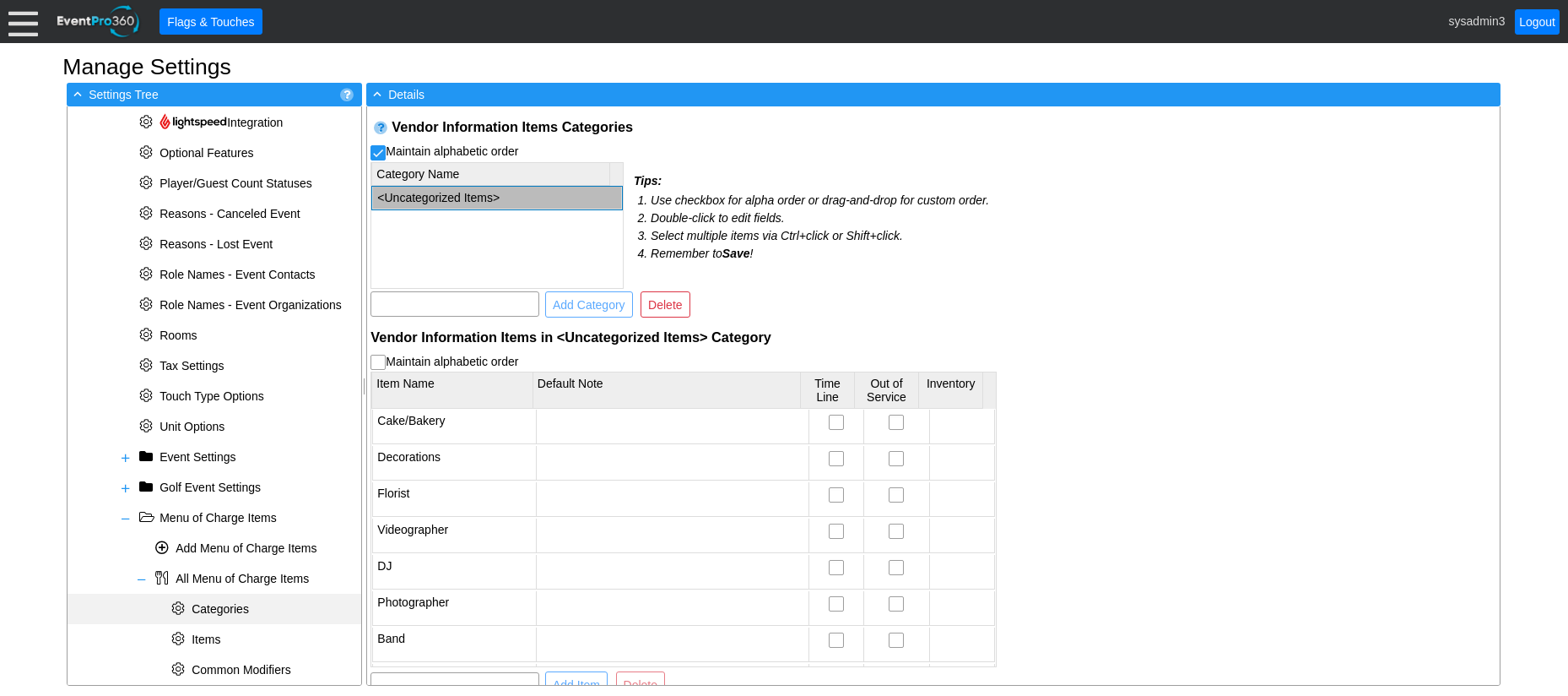
click at [241, 603] on span "Categories" at bounding box center [220, 608] width 57 height 13
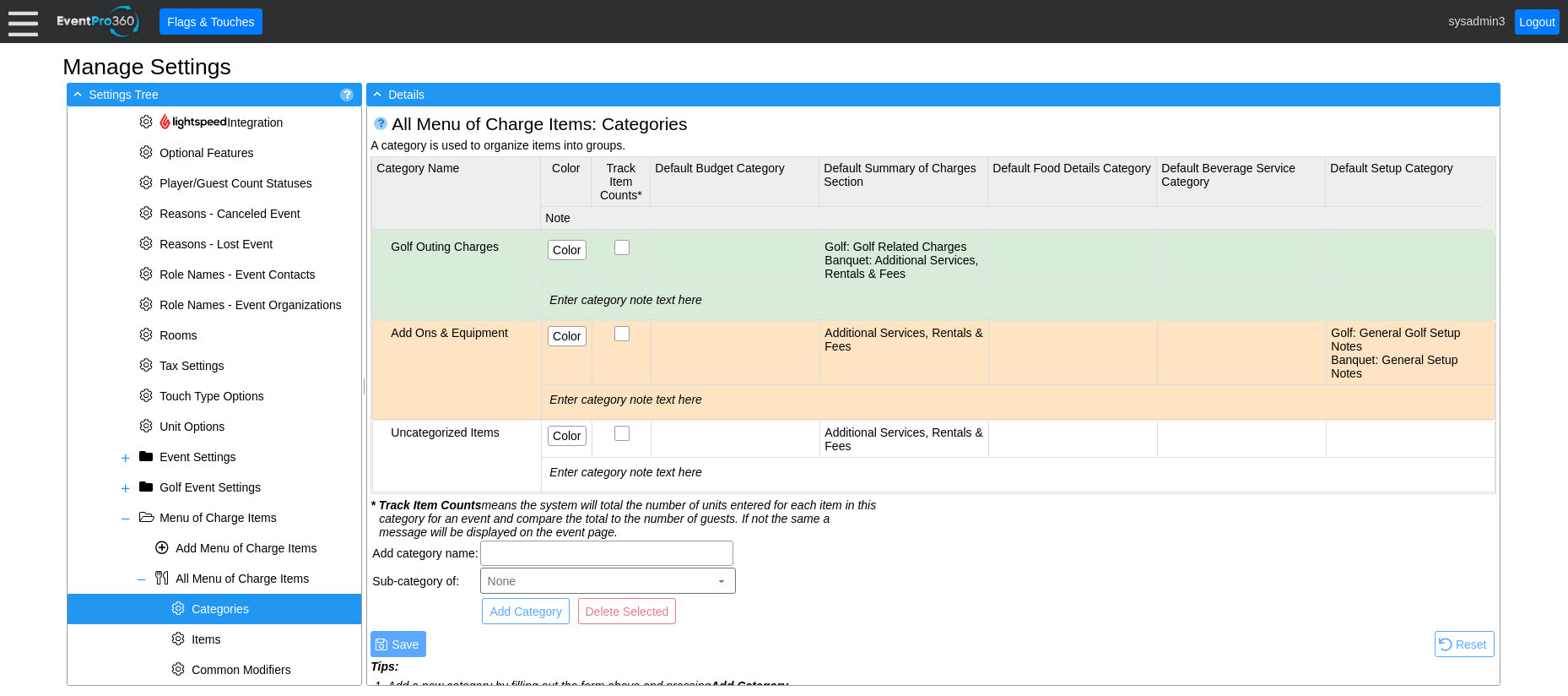
scroll to position [941, 0]
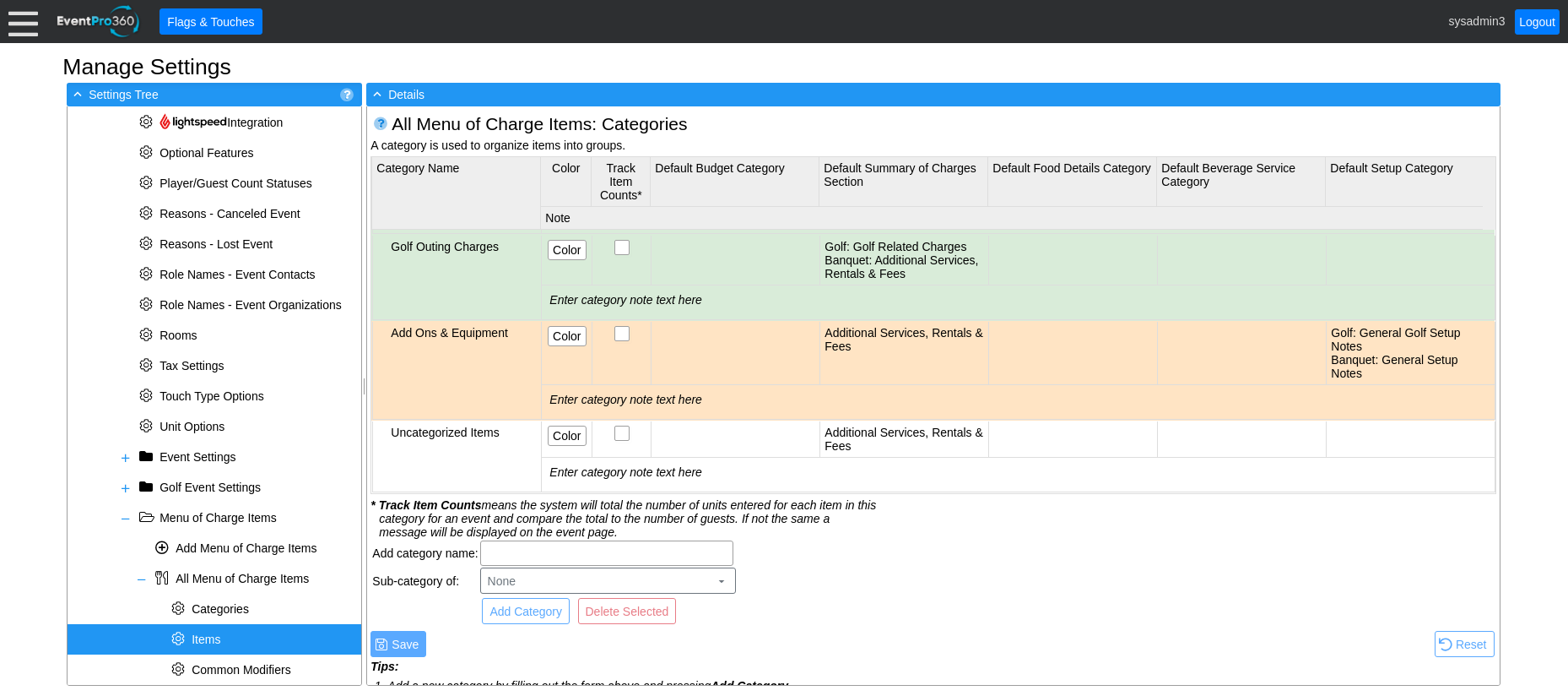
click at [223, 641] on span "Items" at bounding box center [195, 639] width 55 height 13
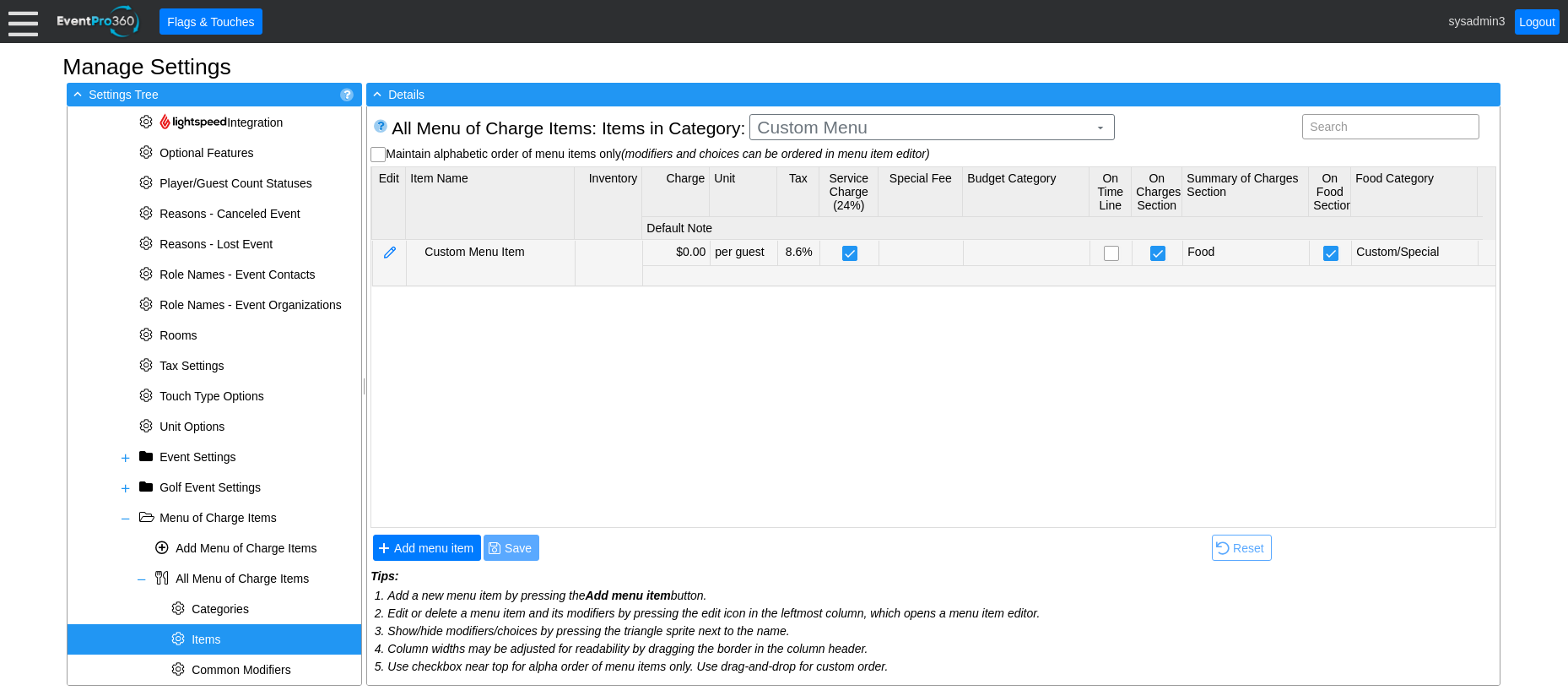
scroll to position [0, 0]
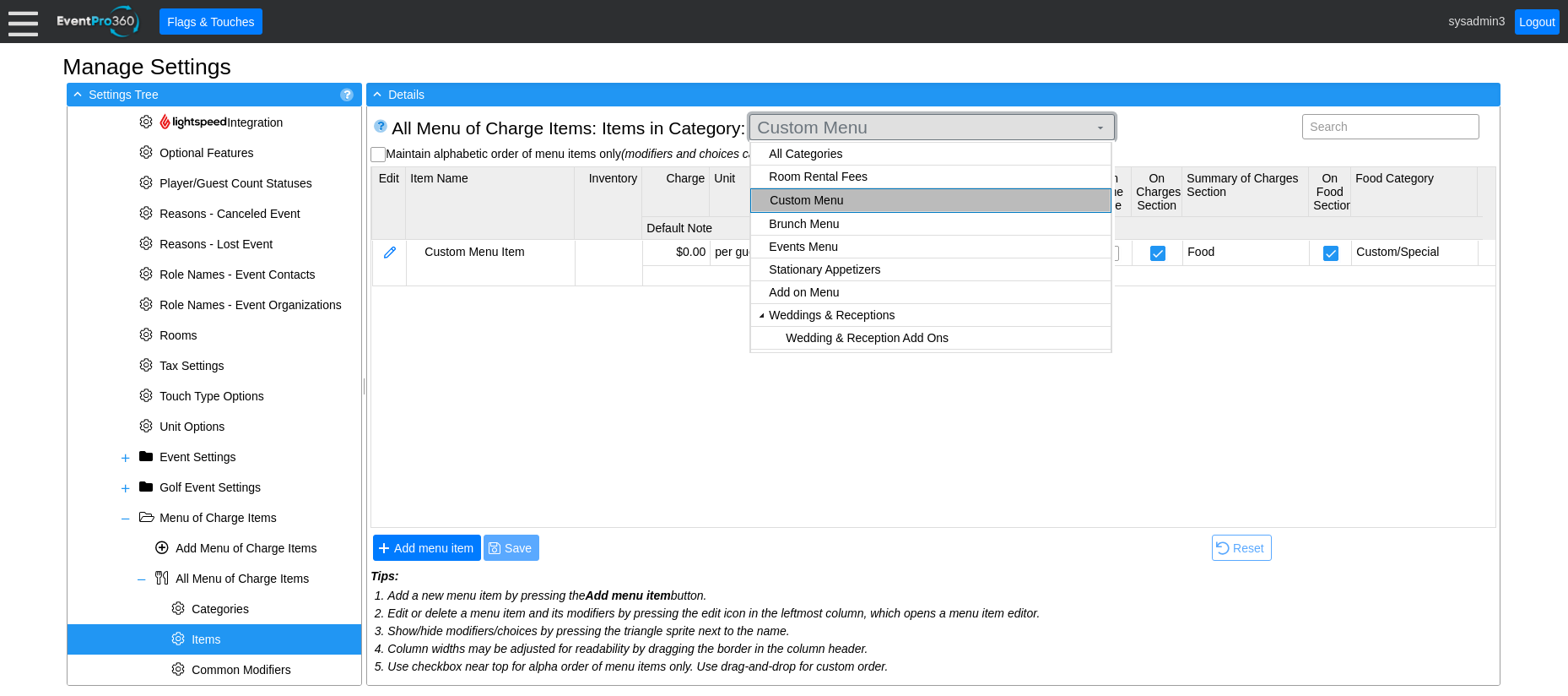
click at [1005, 127] on span "Custom Menu" at bounding box center [922, 127] width 337 height 17
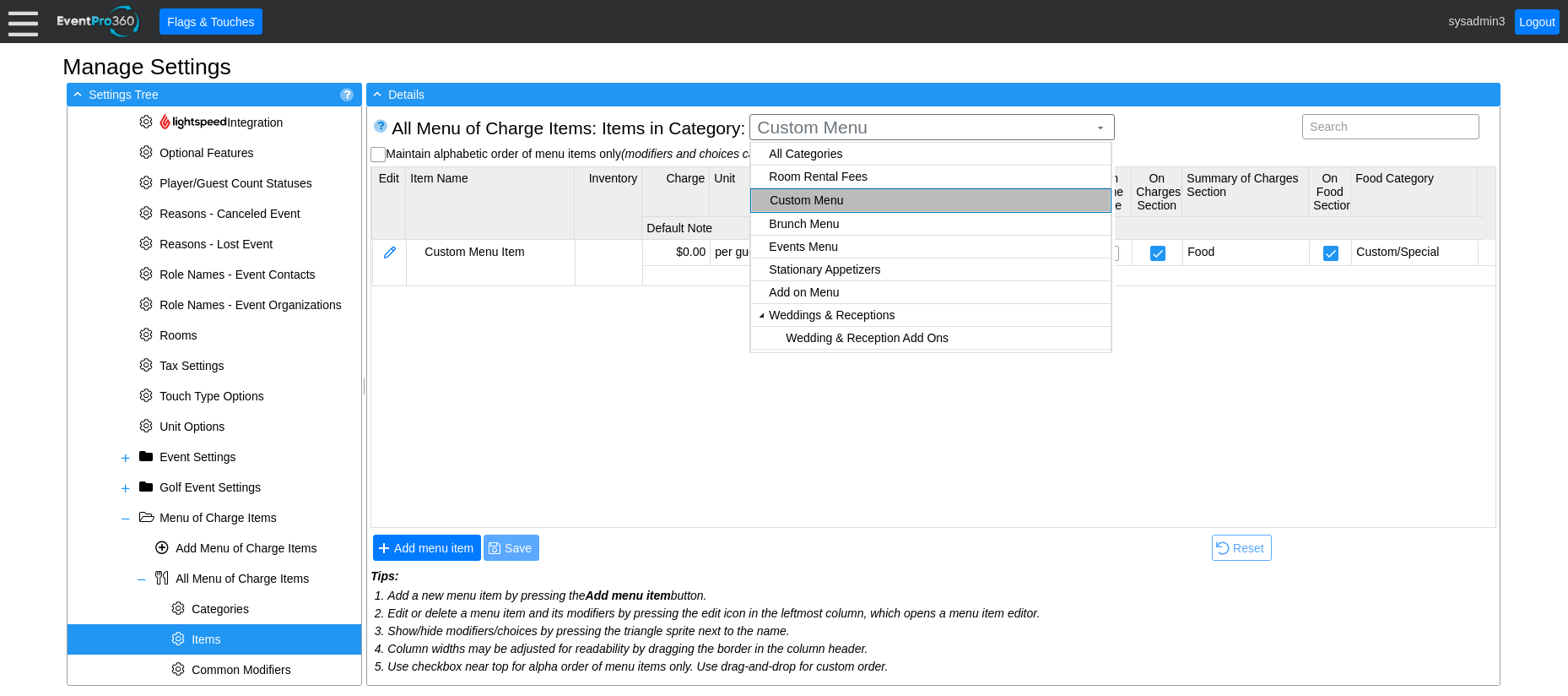
click at [827, 178] on body "Calendar of Events + New Event + Reports + Manage Contacts + Manage Organizatio…" at bounding box center [784, 348] width 1568 height 696
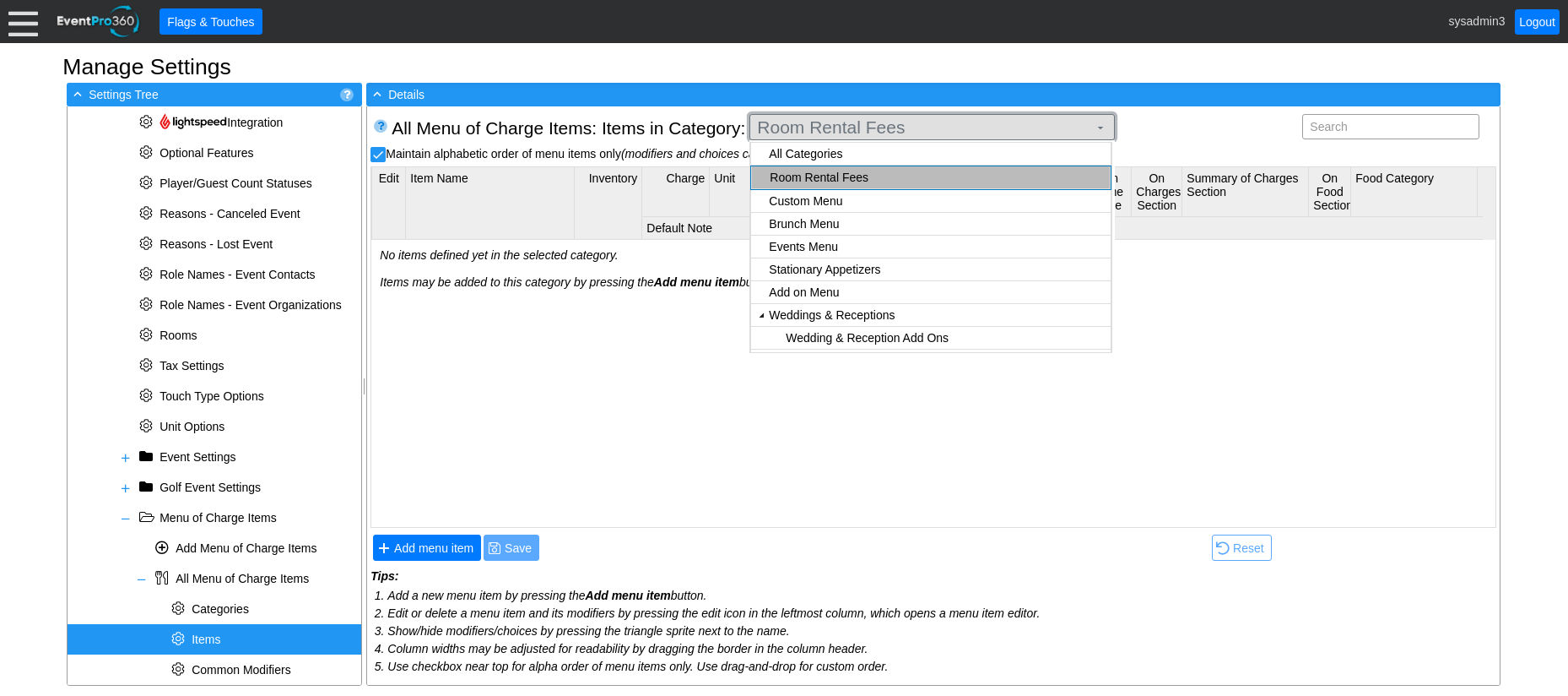
click at [937, 122] on span "Room Rental Fees" at bounding box center [922, 127] width 337 height 17
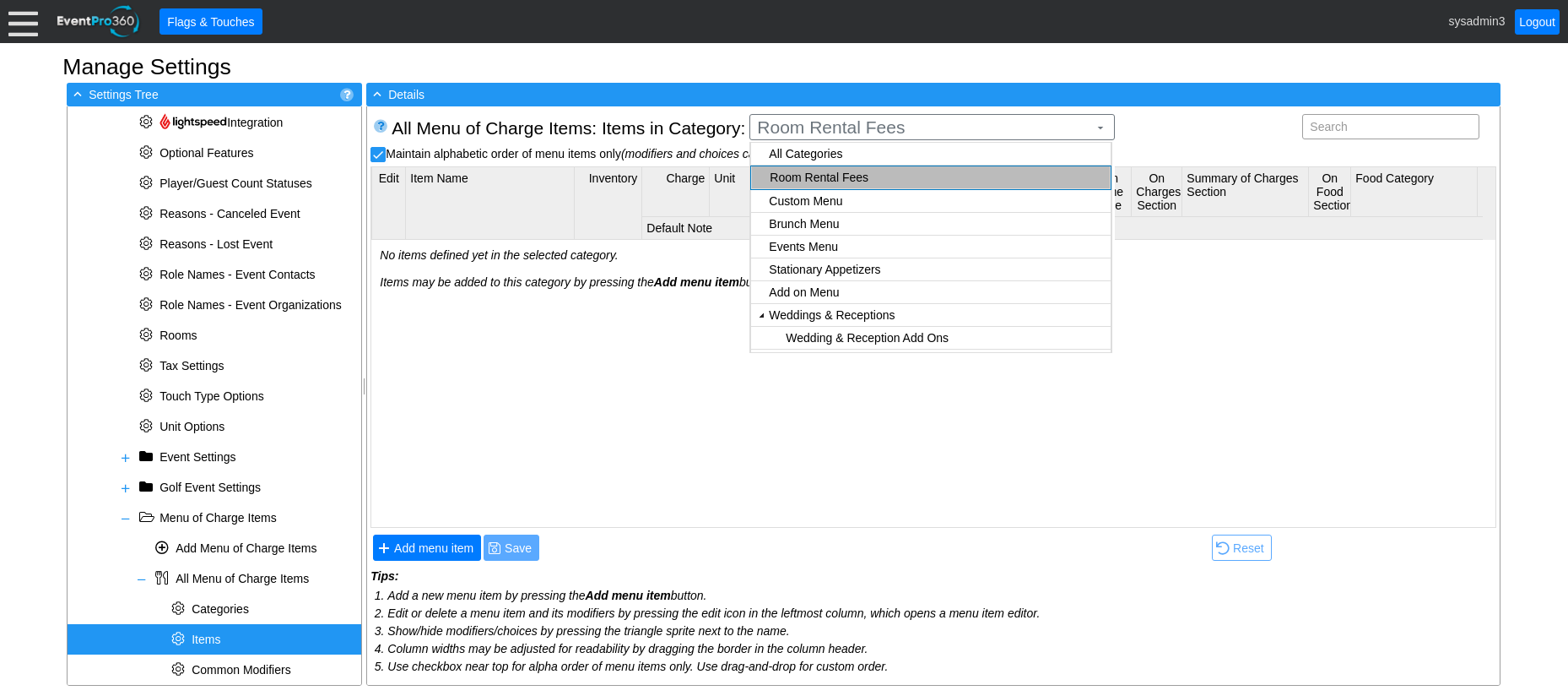
click at [813, 175] on div "Room Rental Fees" at bounding box center [937, 177] width 335 height 13
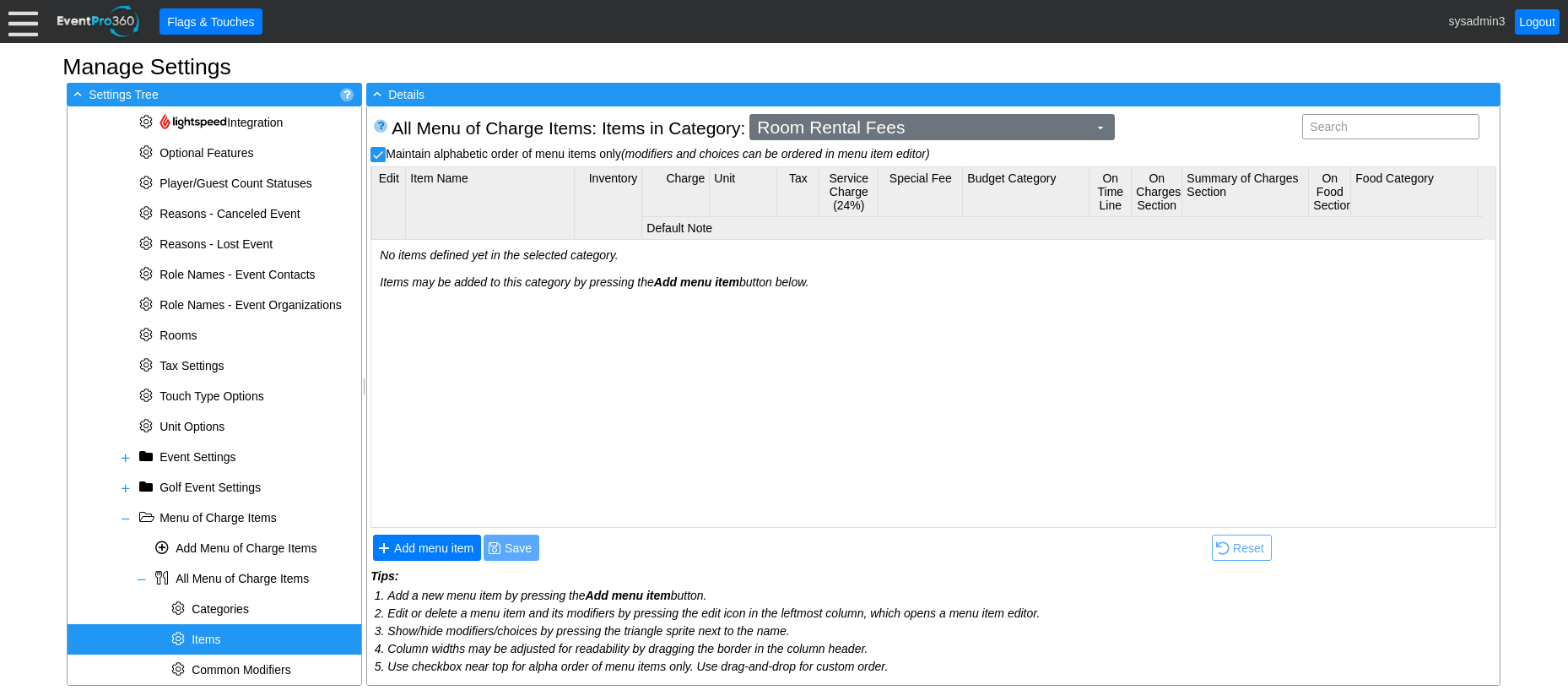
click at [865, 130] on span "Room Rental Fees" at bounding box center [922, 127] width 337 height 17
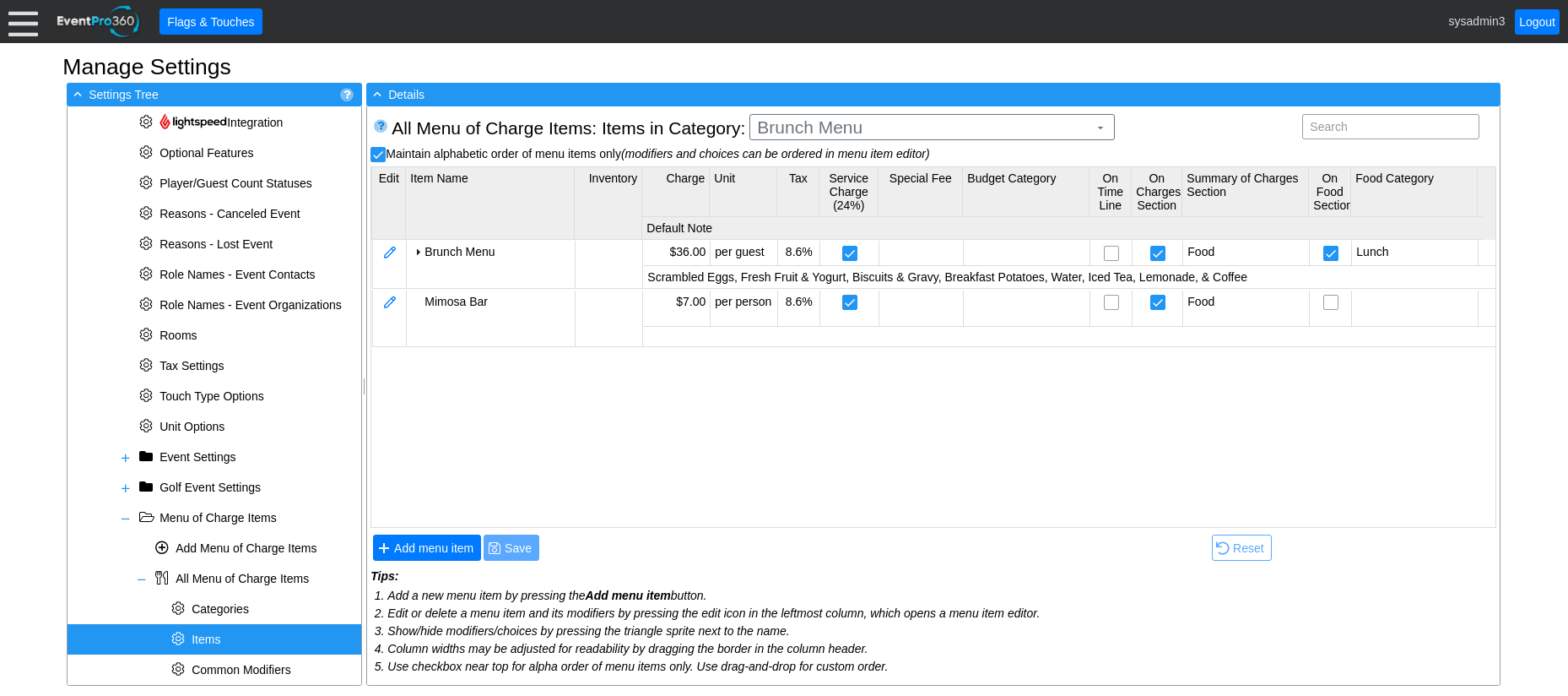
click at [809, 227] on body "Calendar of Events + New Event + Reports + Manage Contacts + Manage Organizatio…" at bounding box center [784, 348] width 1568 height 696
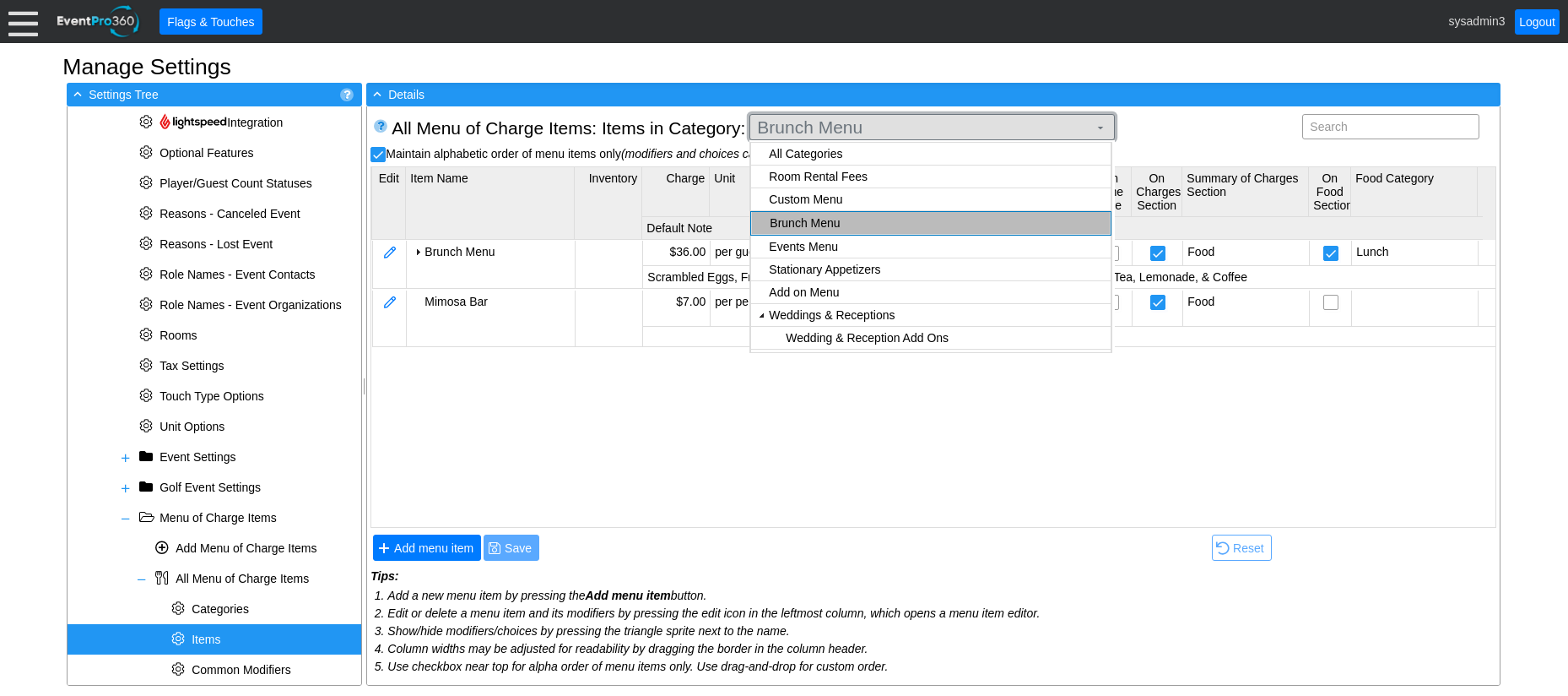
click at [901, 128] on span "Brunch Menu" at bounding box center [922, 127] width 337 height 17
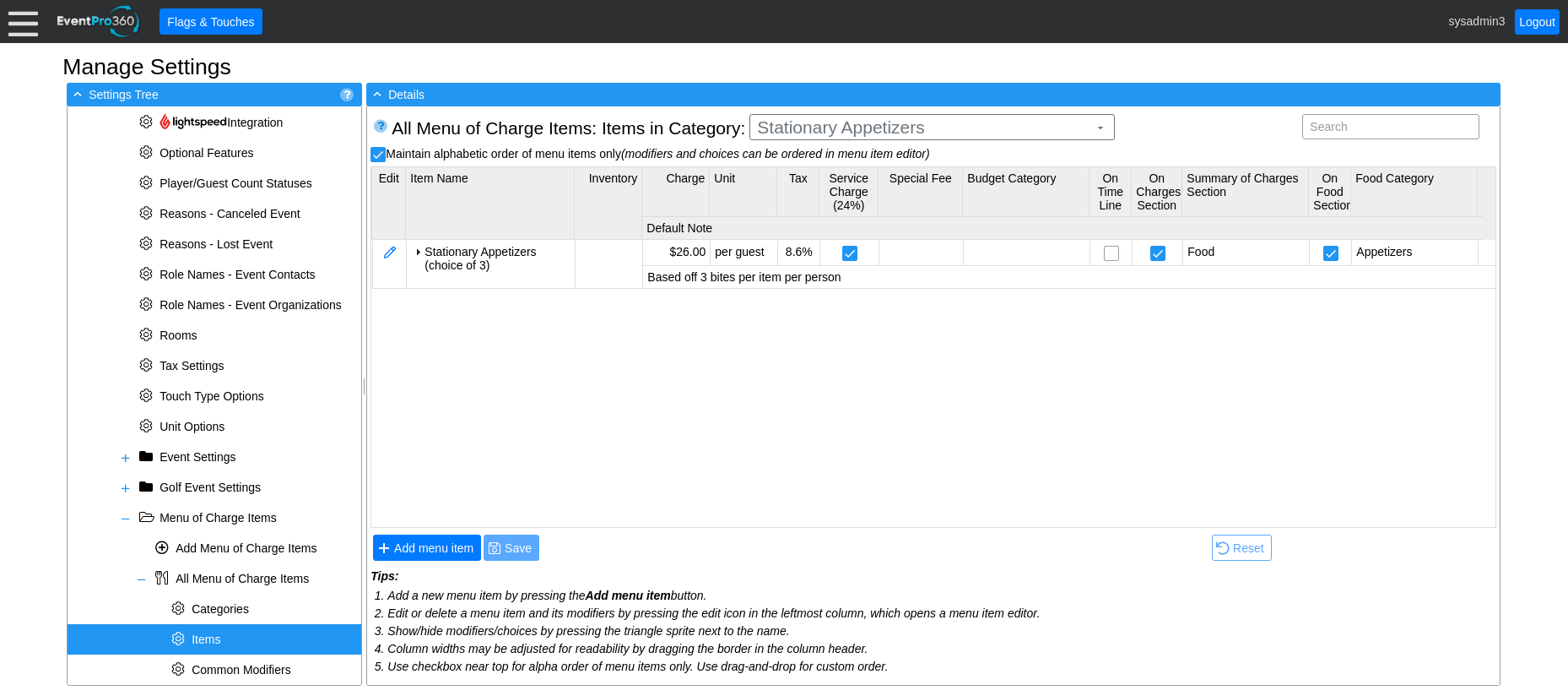
click at [828, 198] on body "Calendar of Events + New Event + Reports + Manage Contacts + Manage Organizatio…" at bounding box center [784, 348] width 1568 height 696
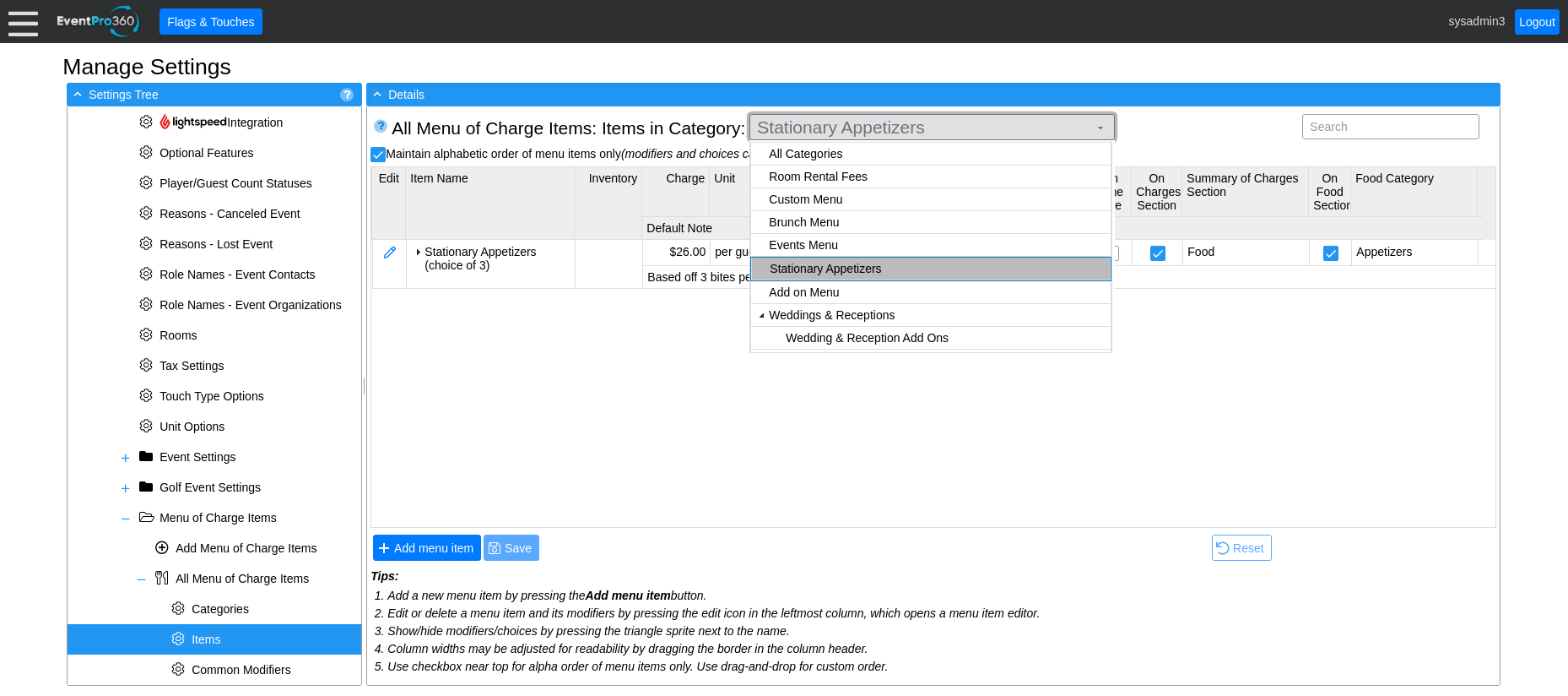
click at [965, 123] on span "Stationary Appetizers" at bounding box center [922, 127] width 337 height 17
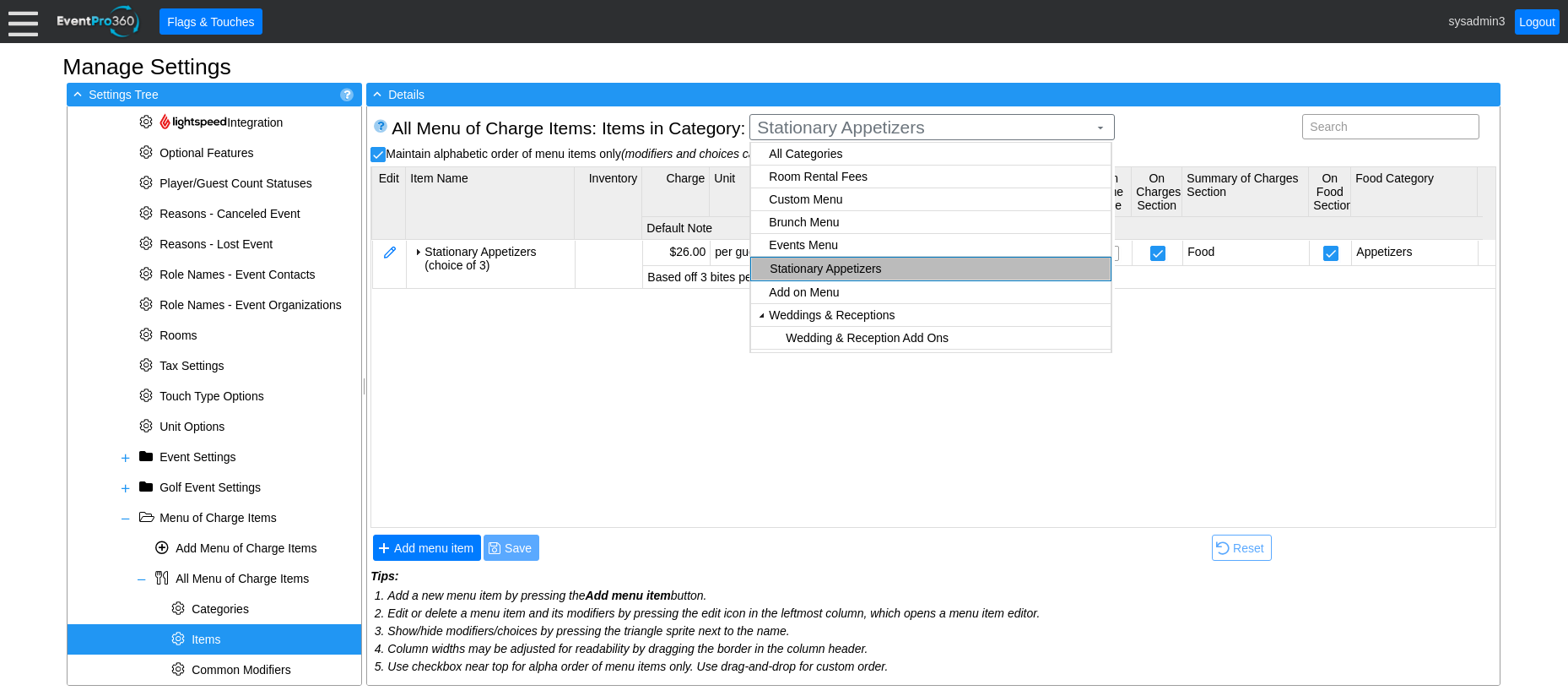
click at [832, 263] on body "Calendar of Events + New Event + Reports + Manage Contacts + Manage Organizatio…" at bounding box center [784, 348] width 1568 height 696
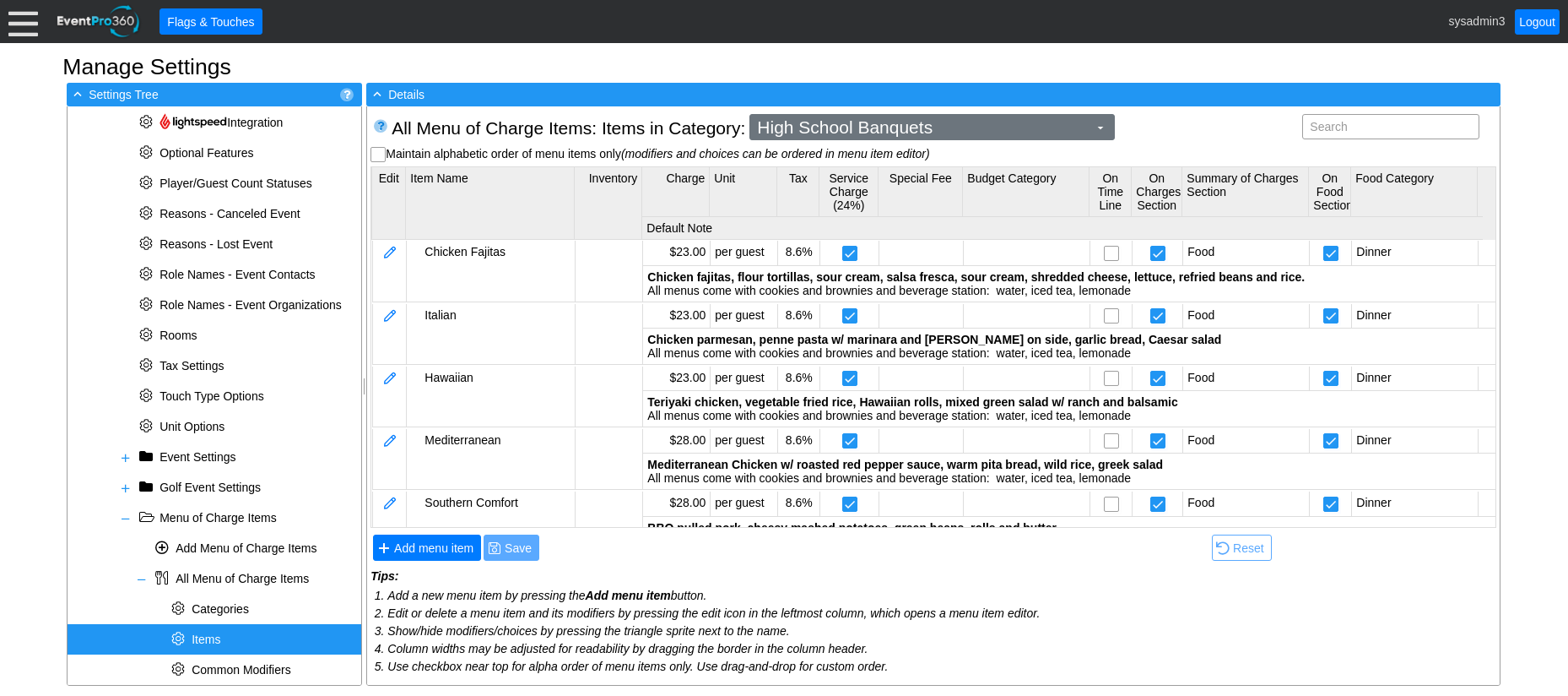
click at [944, 126] on span "High School Banquets" at bounding box center [922, 127] width 337 height 17
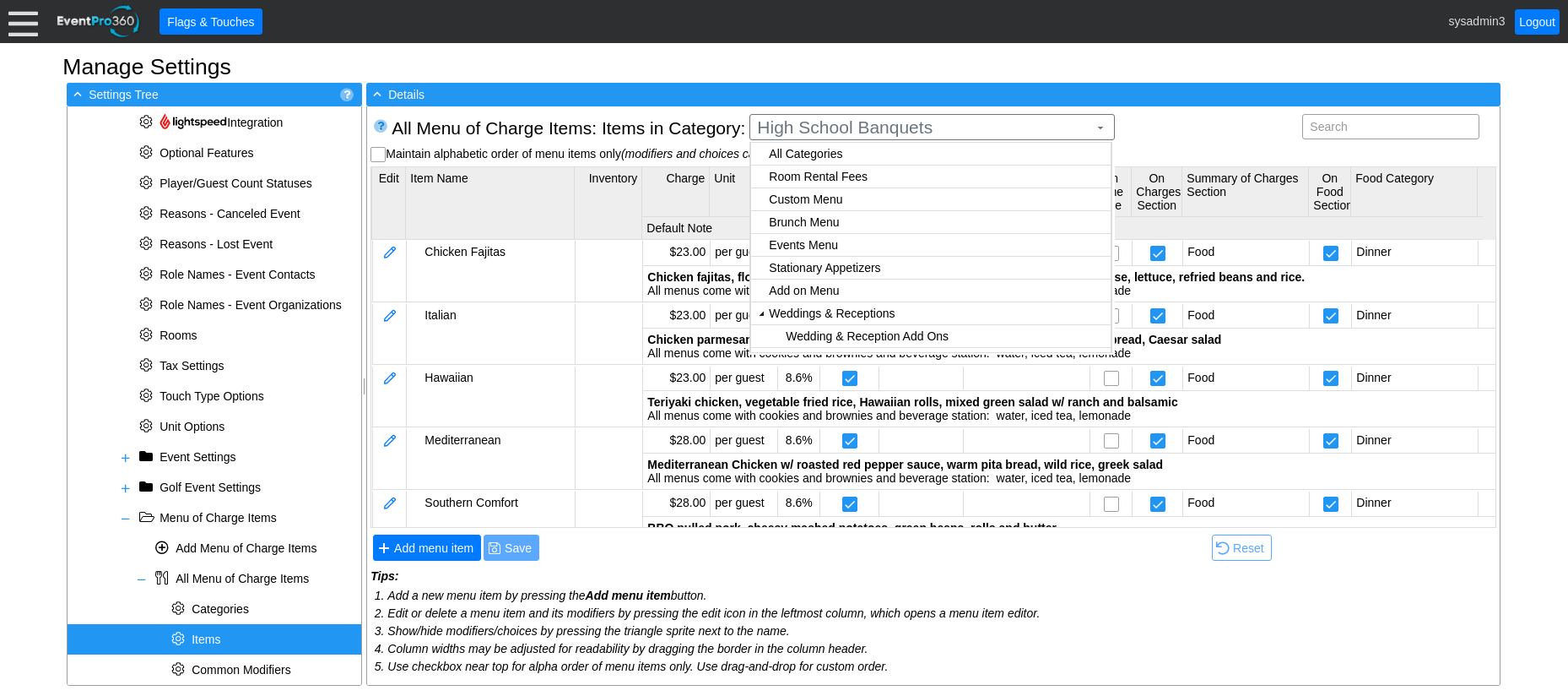
click at [832, 201] on body "Calendar of Events + New Event + Reports + Manage Contacts + Manage Organizatio…" at bounding box center [784, 348] width 1568 height 696
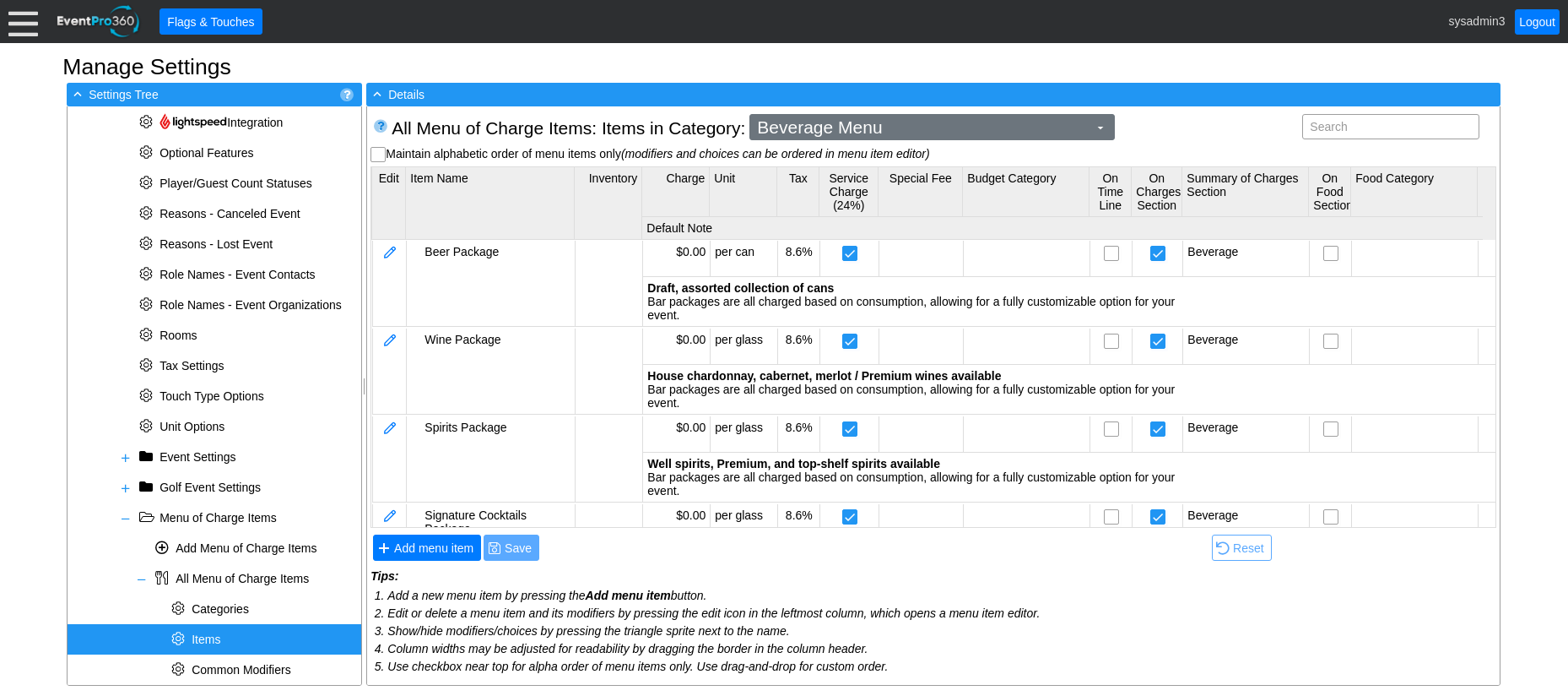
click at [919, 115] on span "Beverage Menu ▼" at bounding box center [931, 127] width 365 height 26
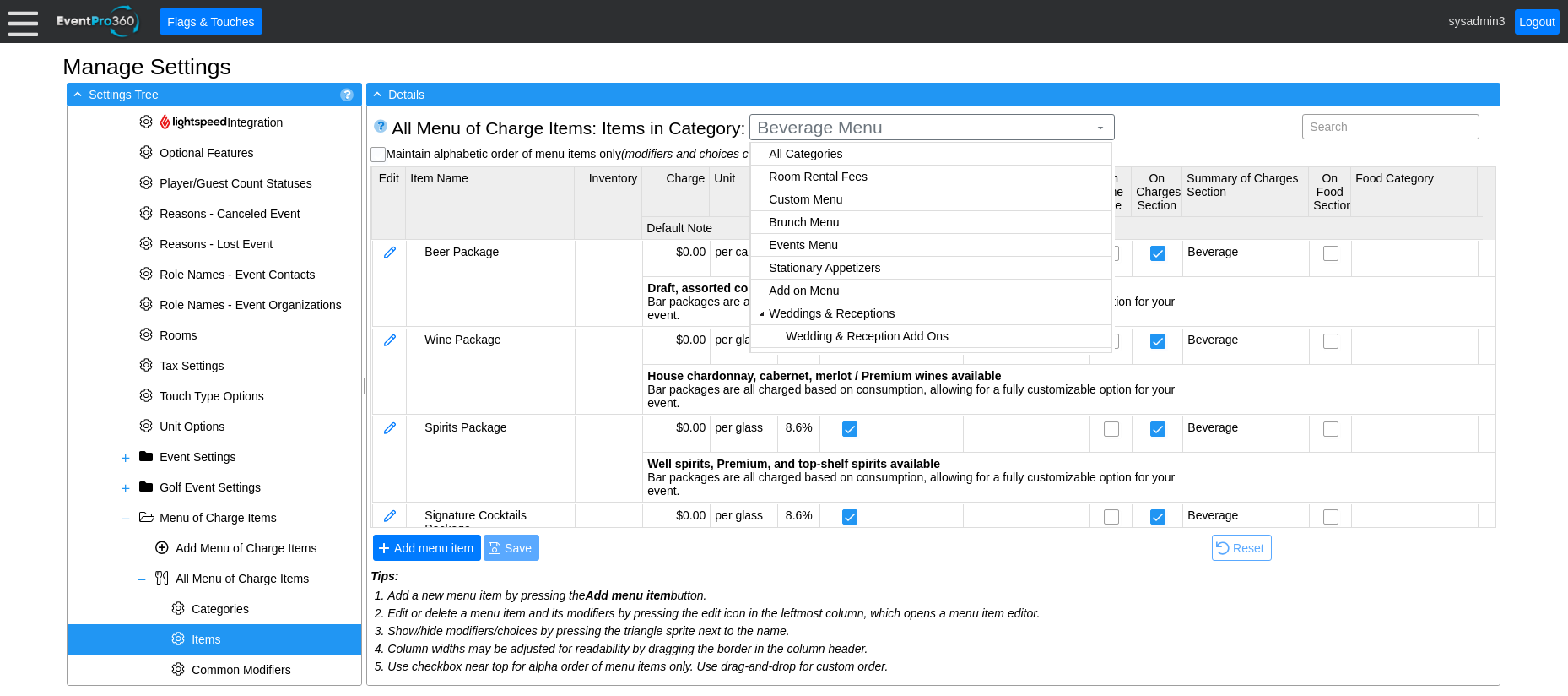
click at [813, 291] on body "Calendar of Events + New Event + Reports + Manage Contacts + Manage Organizatio…" at bounding box center [784, 348] width 1568 height 696
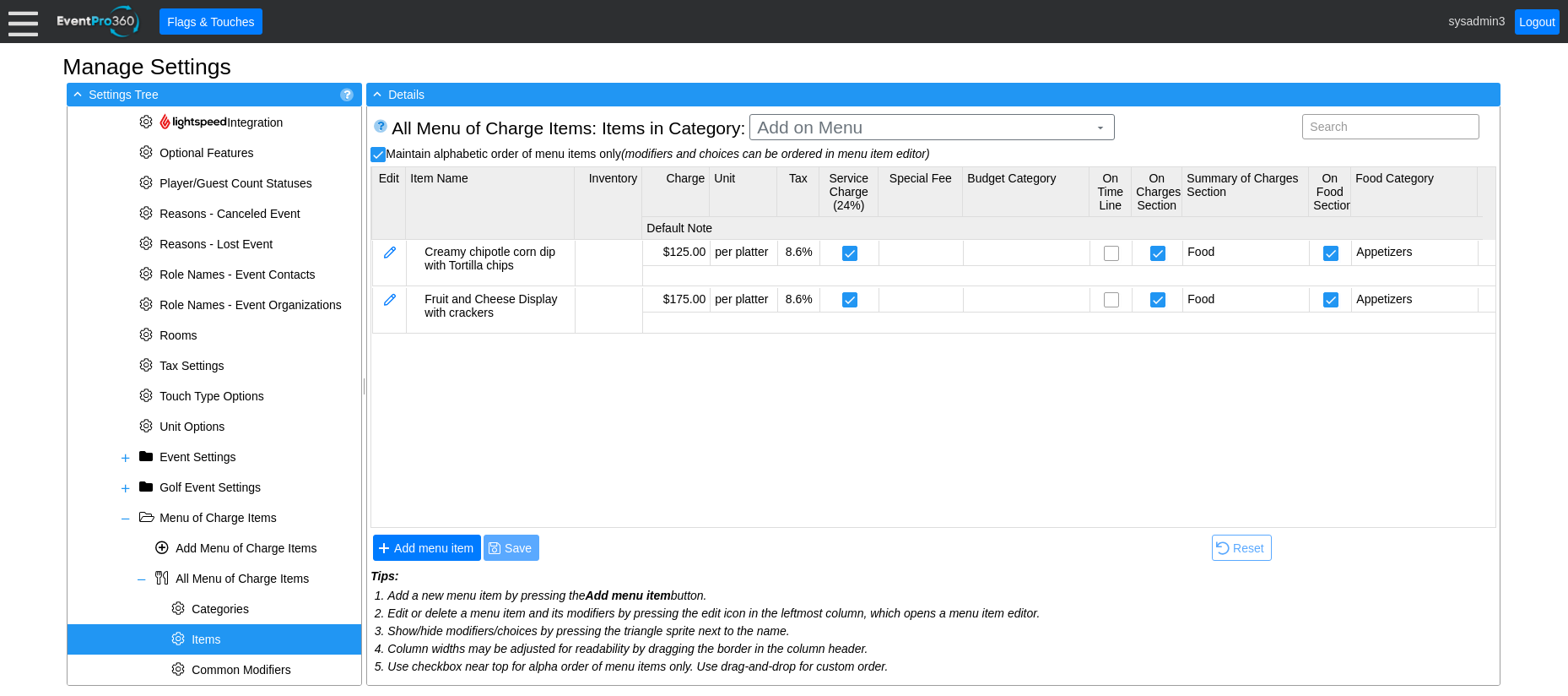
click at [467, 350] on div "Creamy chipotle corn dip with Tortilla chips $125.00 per platter 8.6% Food Appe…" at bounding box center [1118, 381] width 1494 height 284
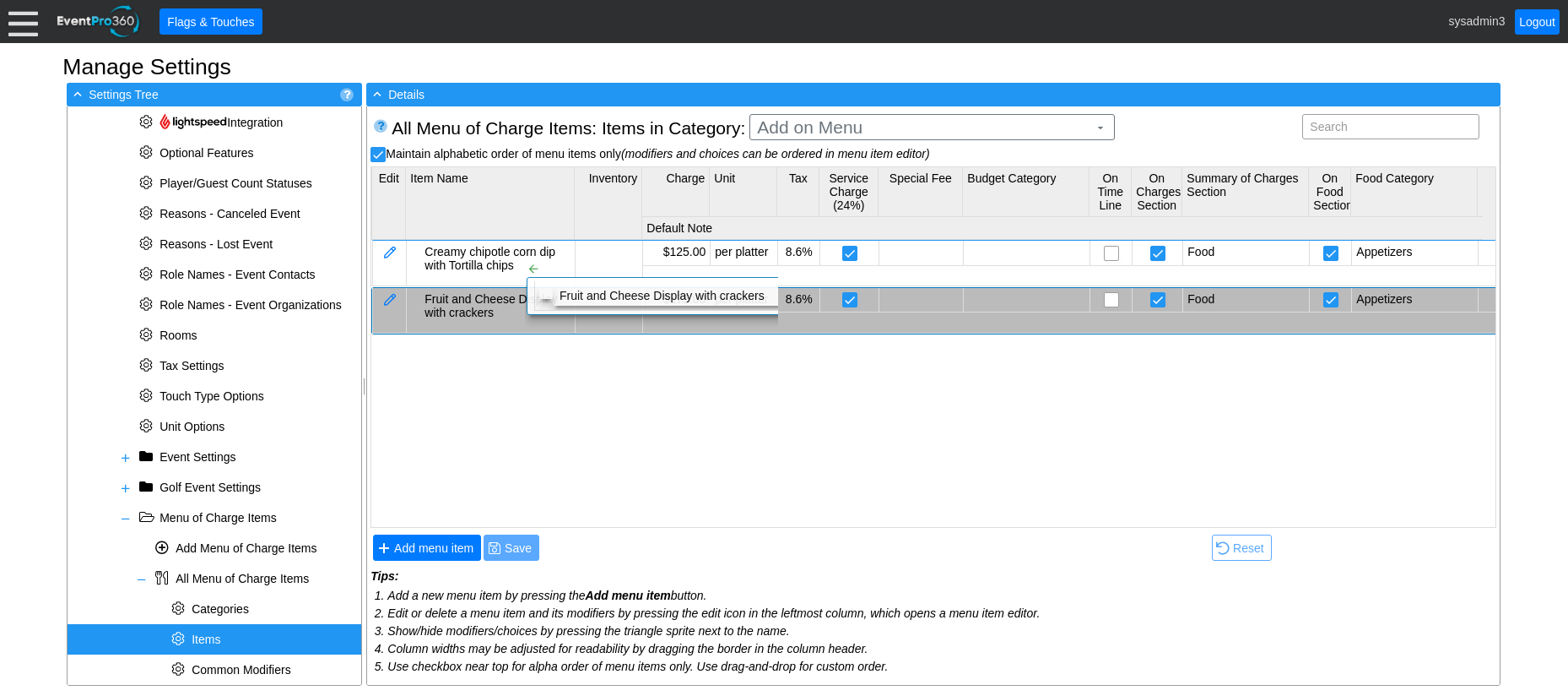
checkbox input "false"
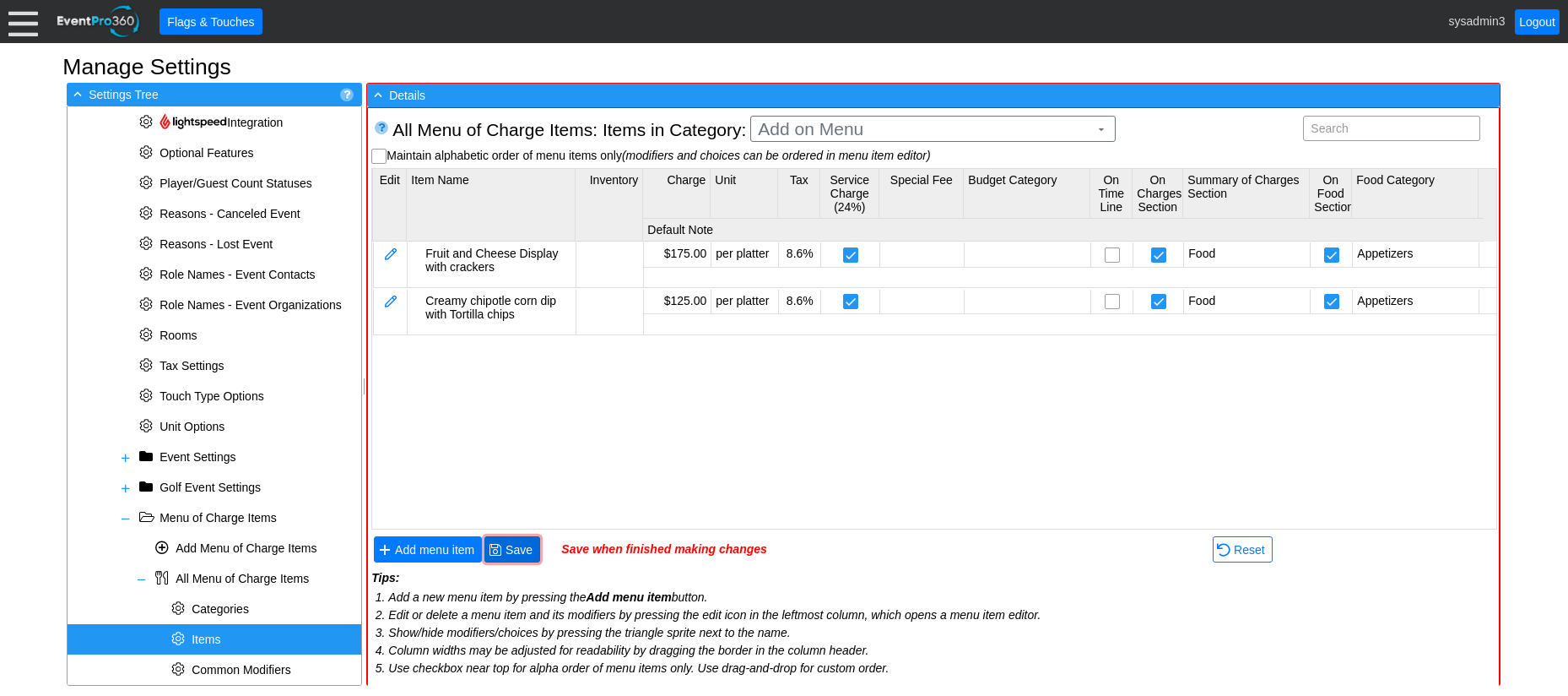
click at [523, 551] on span "Save" at bounding box center [519, 549] width 33 height 17
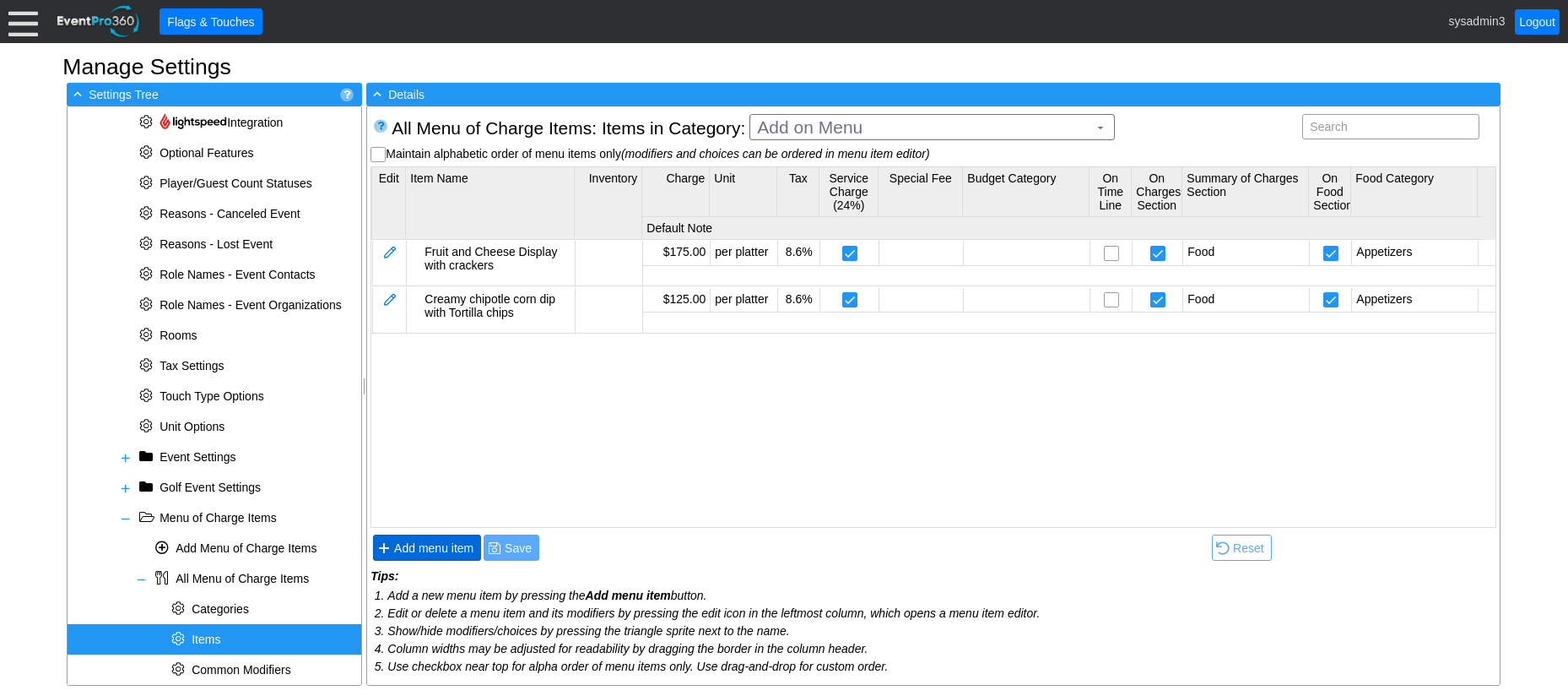
click at [430, 548] on span "Add menu item" at bounding box center [434, 547] width 86 height 17
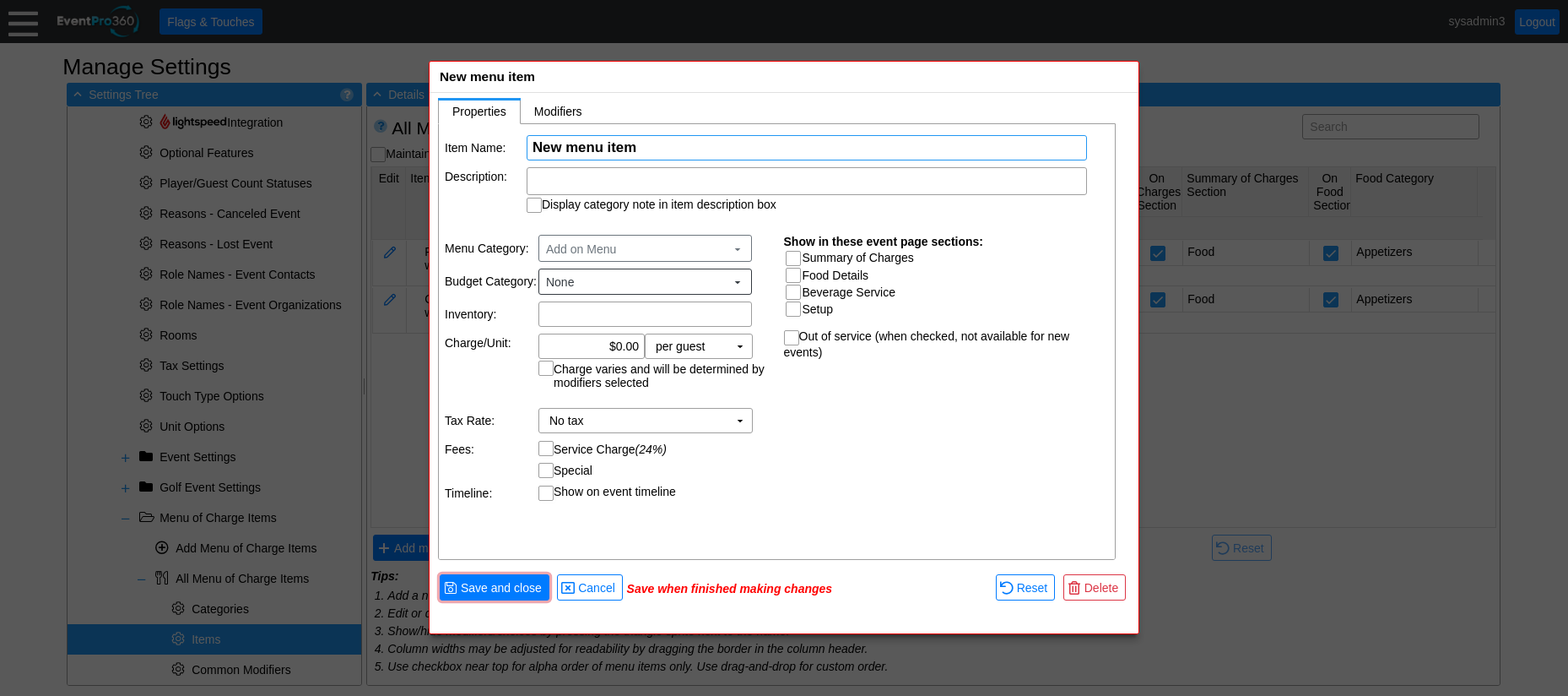
paste input "Creamy chipotle corn dip with Tortilla chips"
drag, startPoint x: 828, startPoint y: 146, endPoint x: 710, endPoint y: 145, distance: 118.0
click at [710, 145] on input "Creamy chipotle corn dip with Tortilla chips" at bounding box center [806, 147] width 548 height 24
click at [688, 149] on input "Creamy chipotle corn dip" at bounding box center [806, 147] width 548 height 24
click at [651, 141] on input "Creamy chipotle corn Dip" at bounding box center [806, 147] width 548 height 24
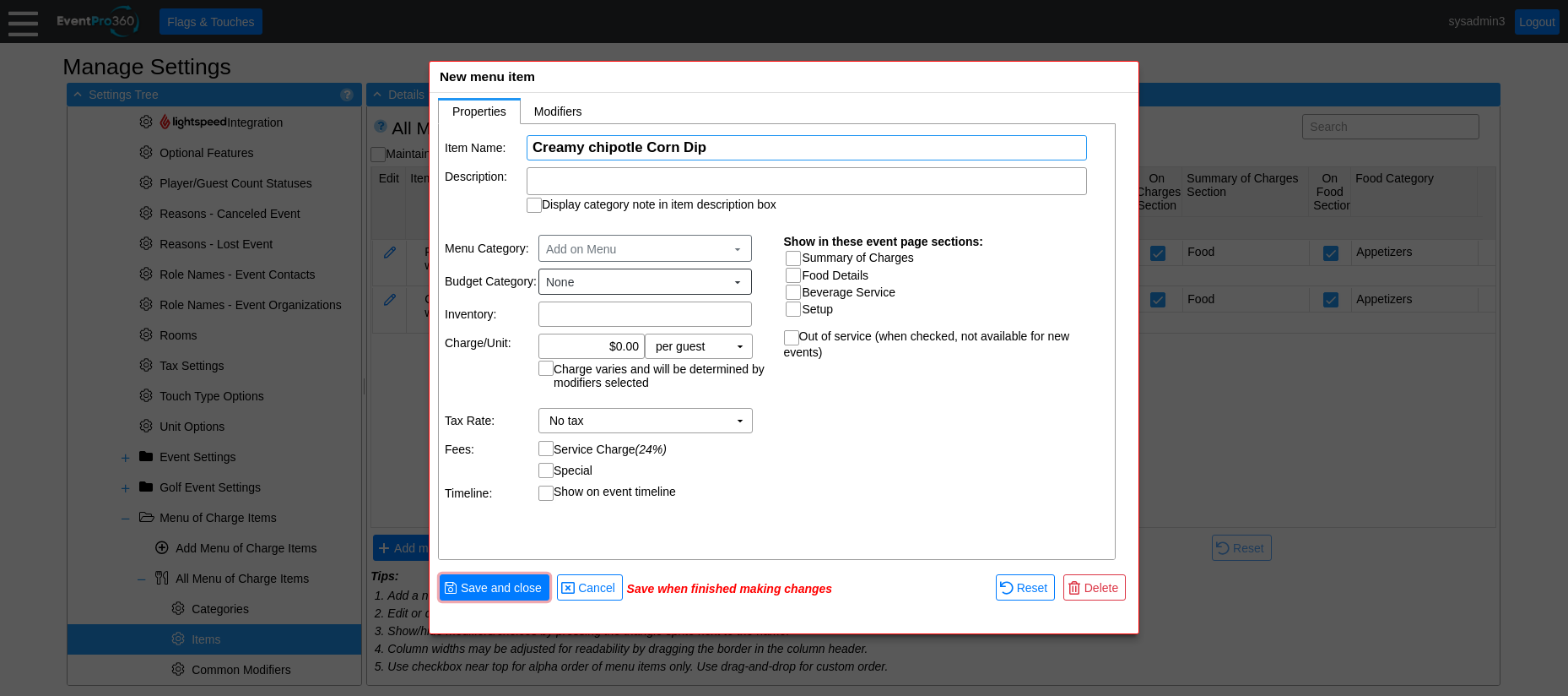
click at [594, 151] on input "Creamy chipotle Corn Dip" at bounding box center [806, 147] width 548 height 24
type input "Creamy Chipotle Corn Dip"
click at [558, 181] on div at bounding box center [806, 181] width 560 height 28
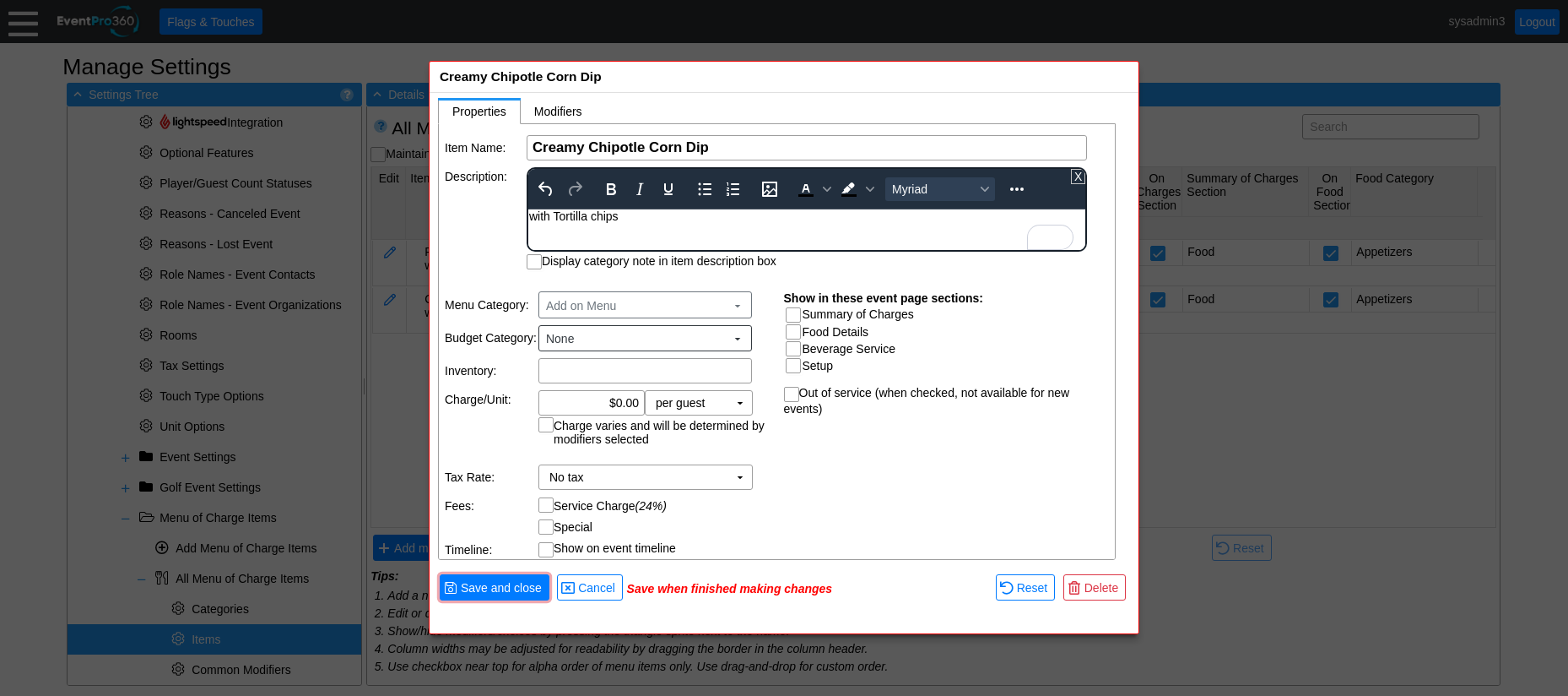
click at [461, 215] on table "Item Name: Χ Creamy Chipotle Corn Dip Name of the menu item Description: To ope…" at bounding box center [777, 202] width 678 height 156
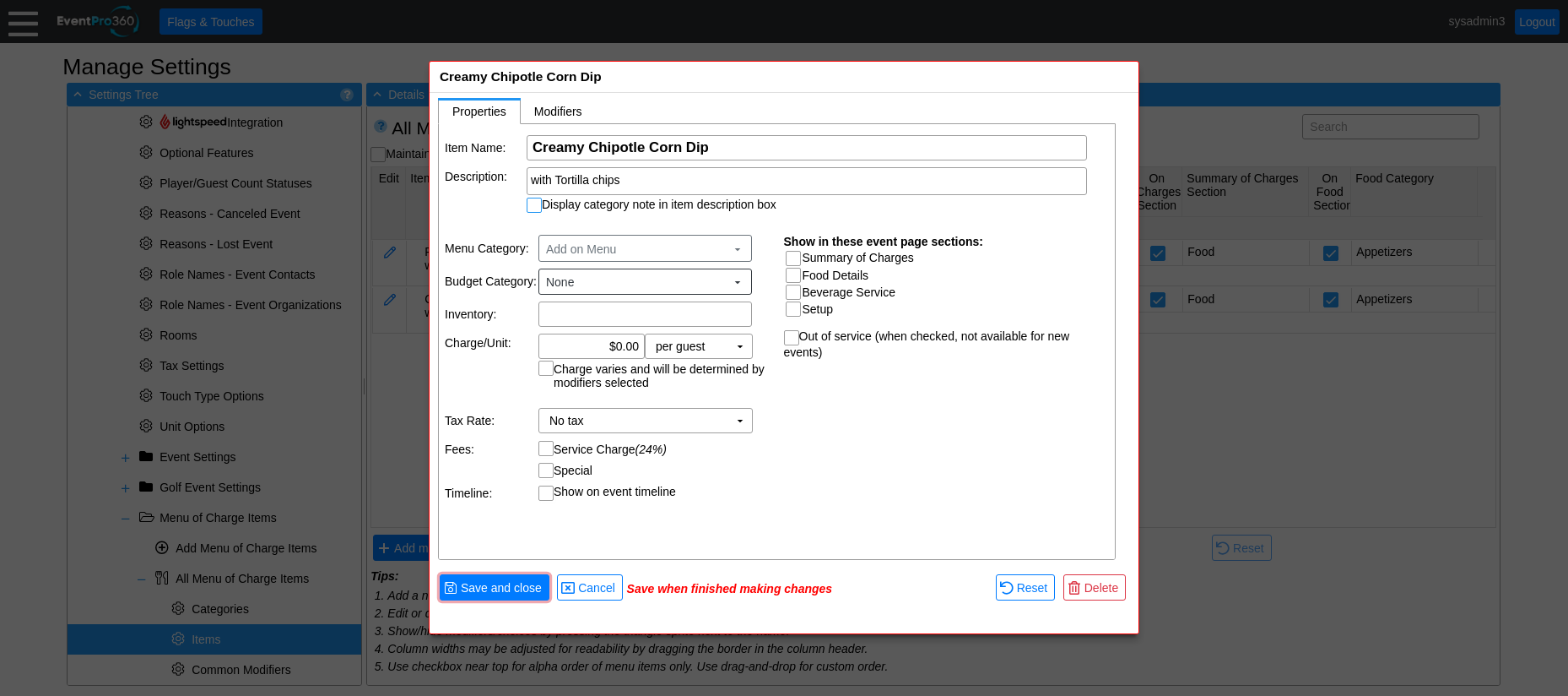
click at [536, 209] on input "Display category note in item description box" at bounding box center [535, 206] width 17 height 17
checkbox input "true"
click at [620, 342] on input "0.00" at bounding box center [591, 346] width 94 height 24
type input "$125.00"
click at [768, 450] on td "Service Charge (24%)" at bounding box center [654, 448] width 233 height 16
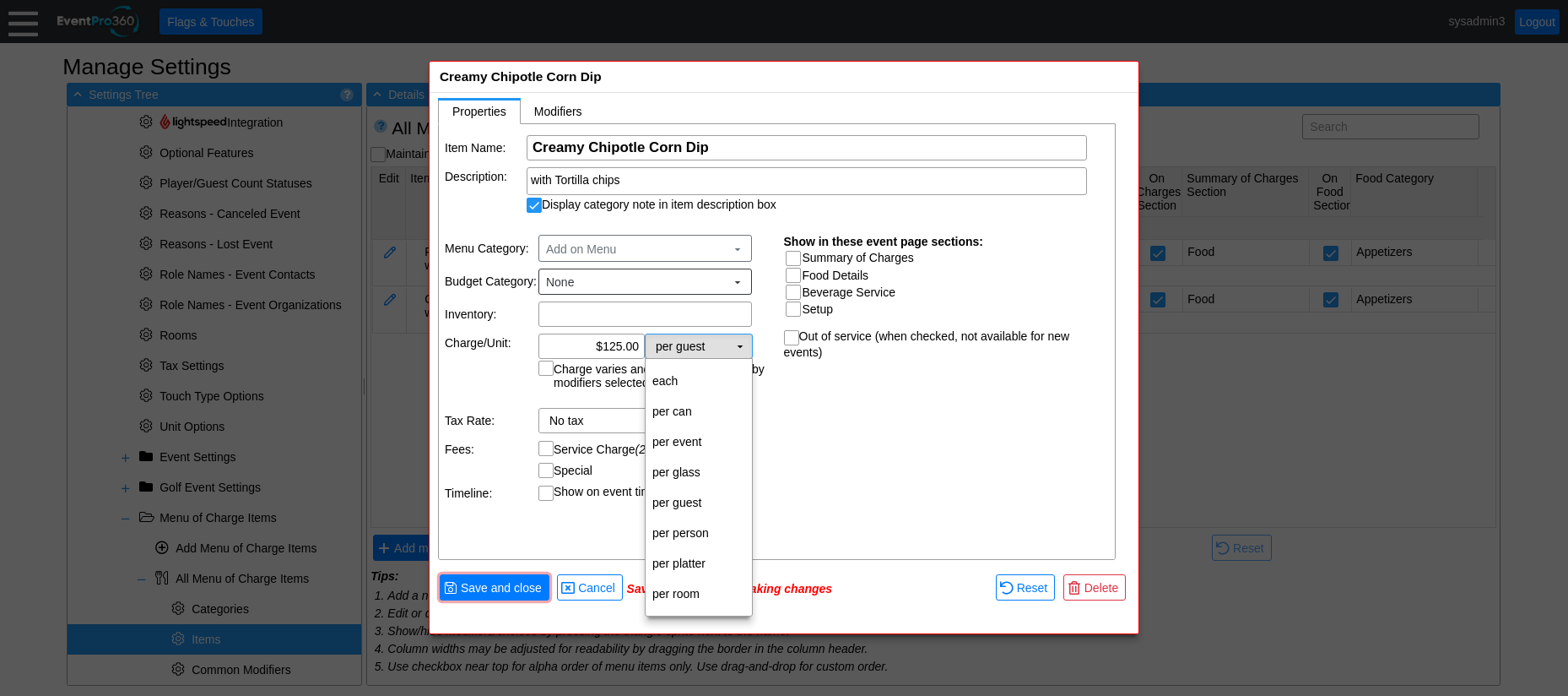
click at [736, 344] on td "▼" at bounding box center [740, 346] width 24 height 24
click at [691, 561] on td "per platter" at bounding box center [698, 563] width 107 height 31
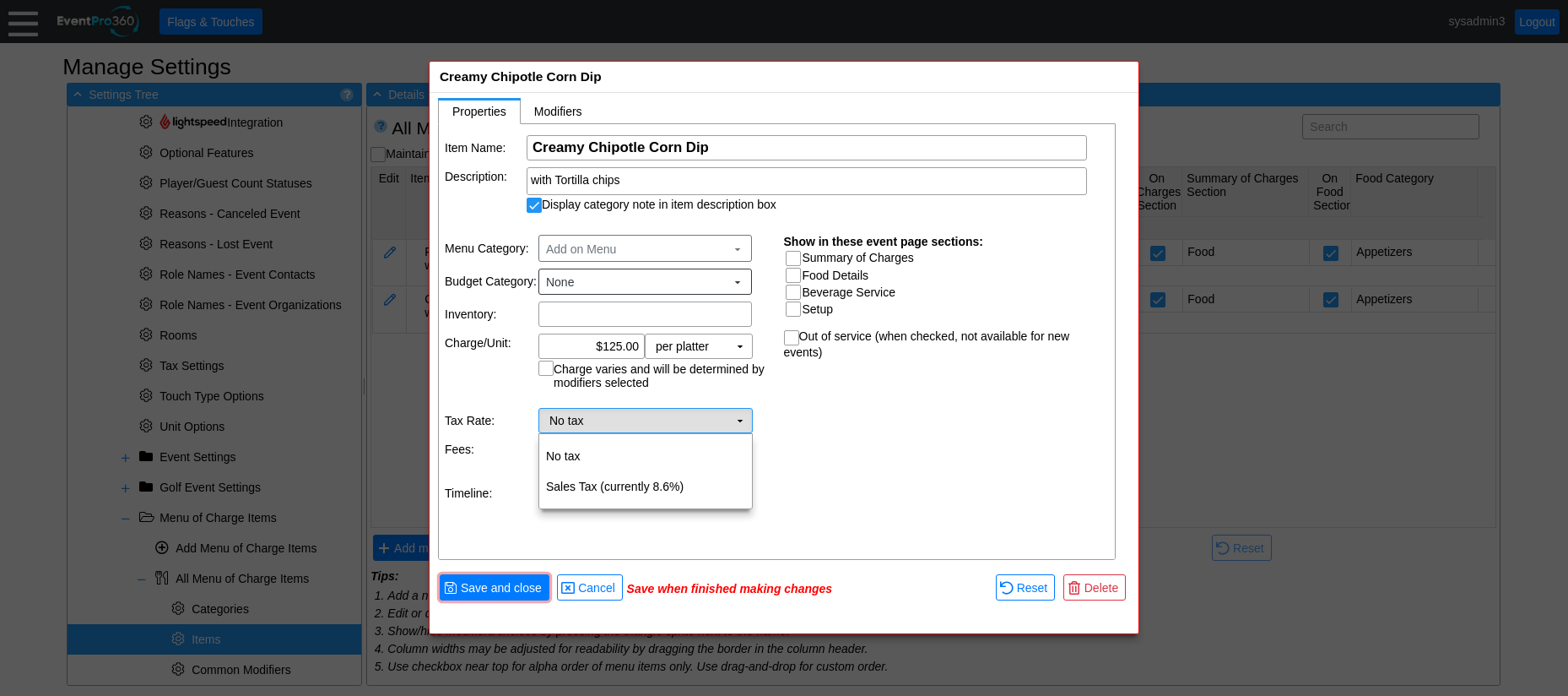
click at [741, 422] on td "▼" at bounding box center [740, 420] width 24 height 24
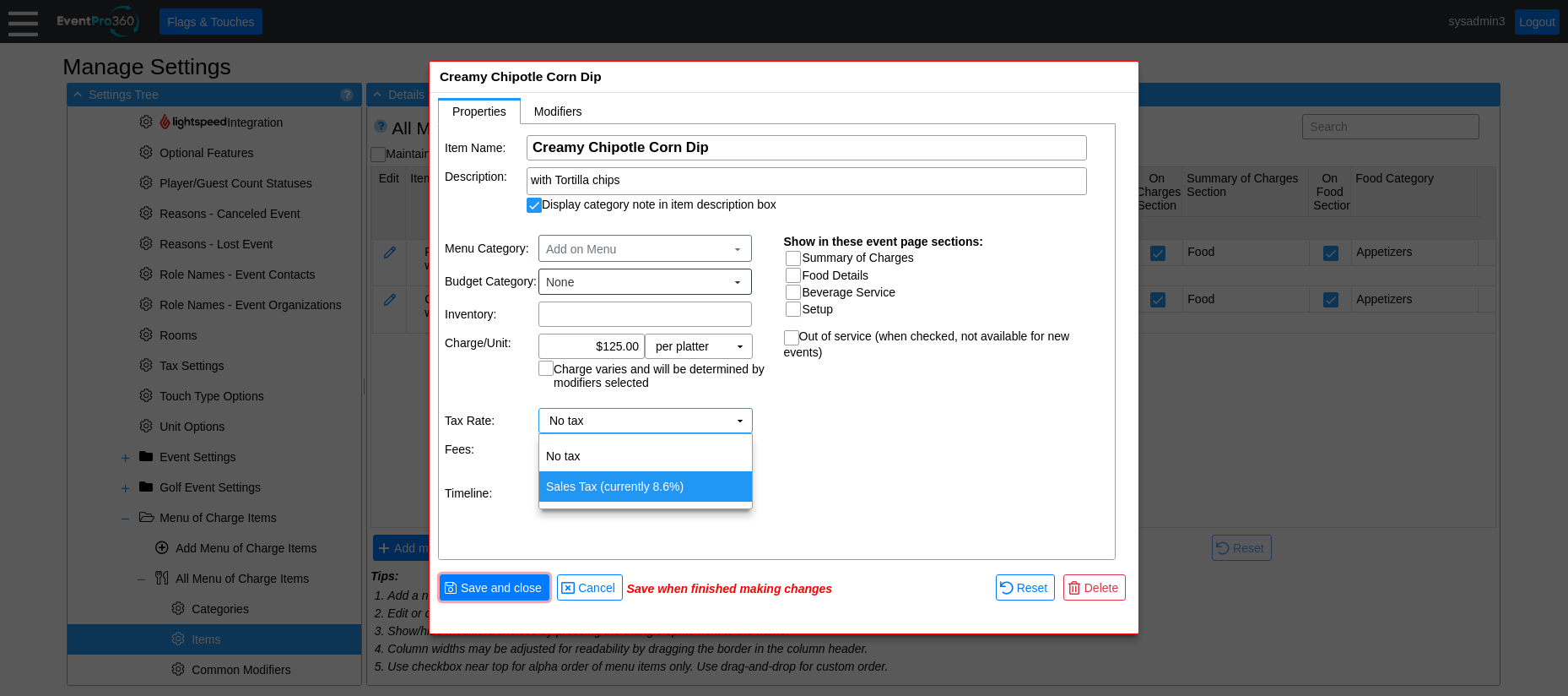
click at [612, 488] on td "Sales Tax (currently 8.6%)" at bounding box center [645, 486] width 213 height 31
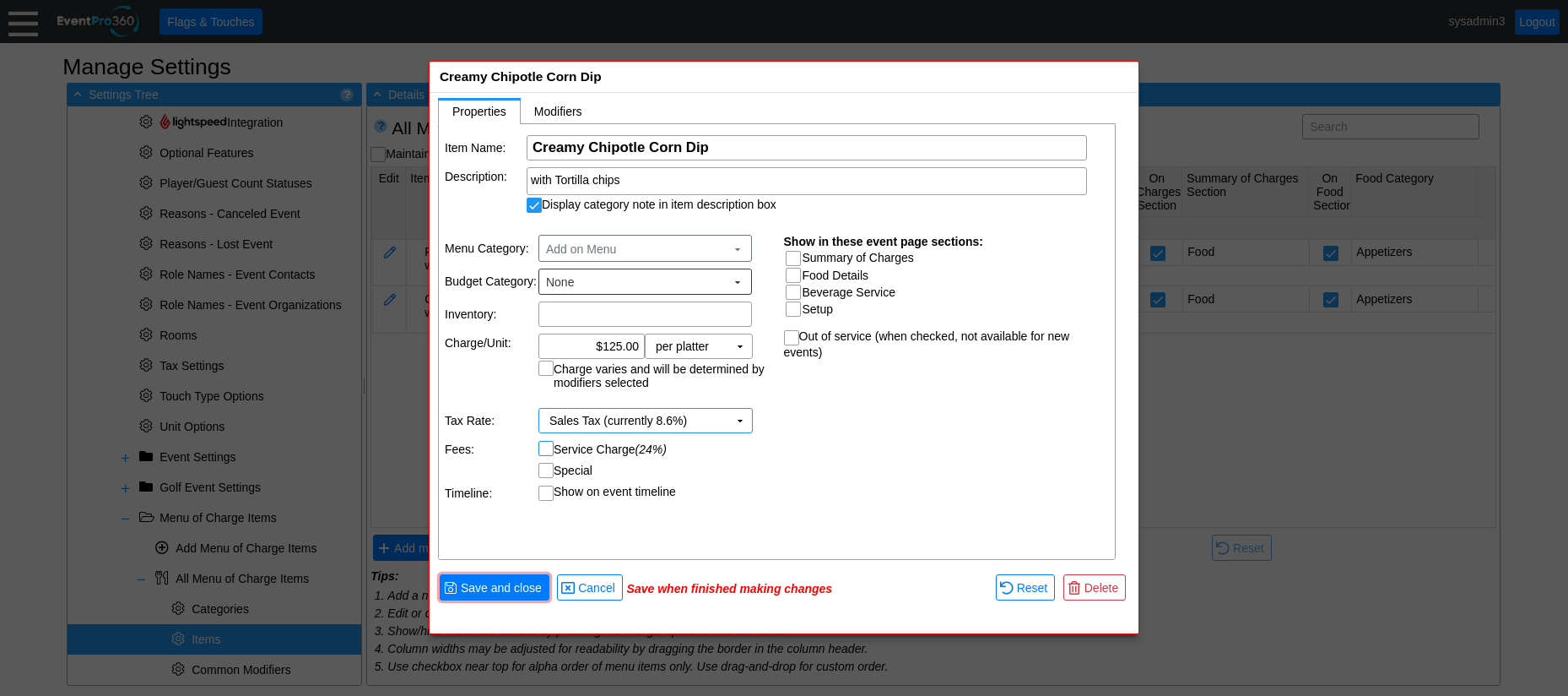
click at [547, 449] on input "Service Charge (24%)" at bounding box center [547, 449] width 17 height 17
checkbox input "true"
click at [836, 461] on div "Item Name: Χ Creamy Chipotle Corn Dip Name of the menu item Description: with T…" at bounding box center [777, 343] width 678 height 437
click at [798, 257] on input "Summary of Charges" at bounding box center [794, 260] width 17 height 17
checkbox input "true"
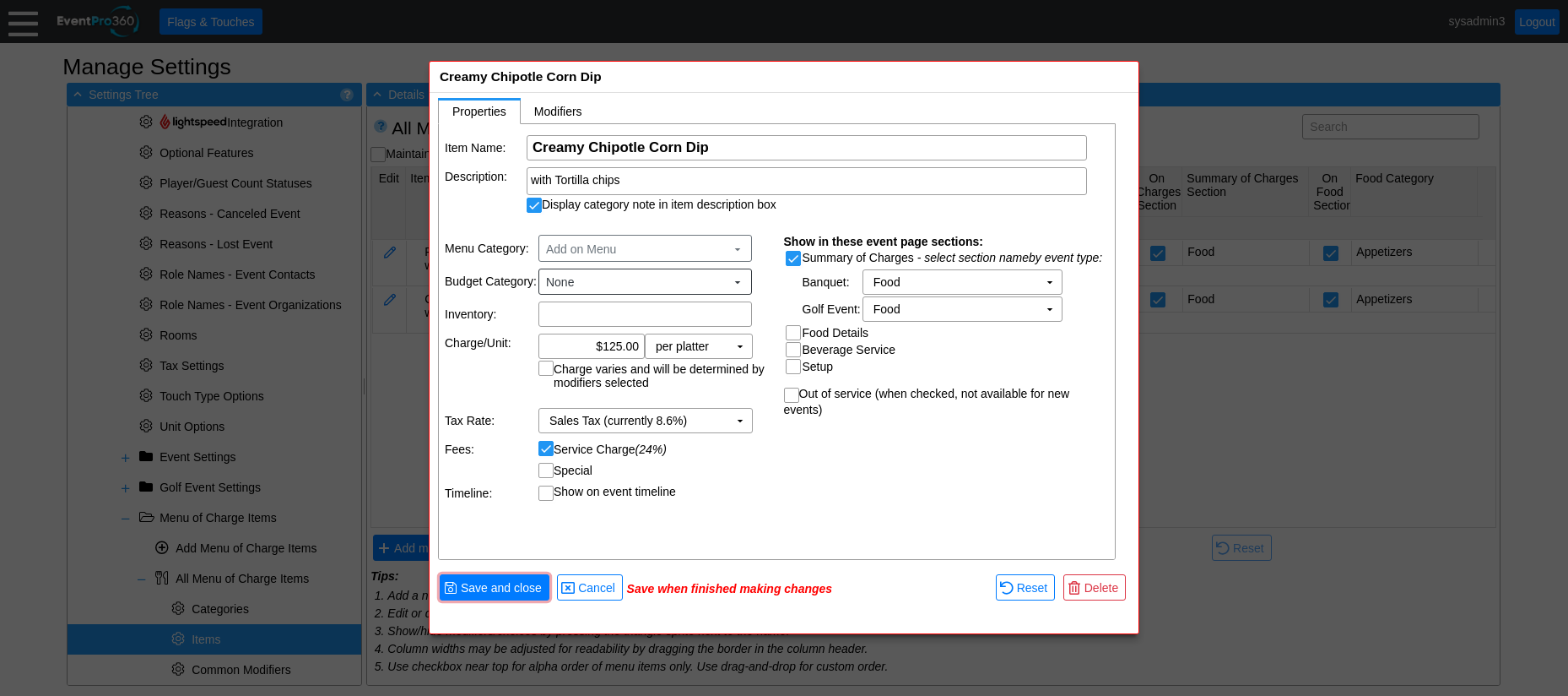
click at [794, 333] on input "Food Details" at bounding box center [794, 334] width 17 height 17
checkbox input "true"
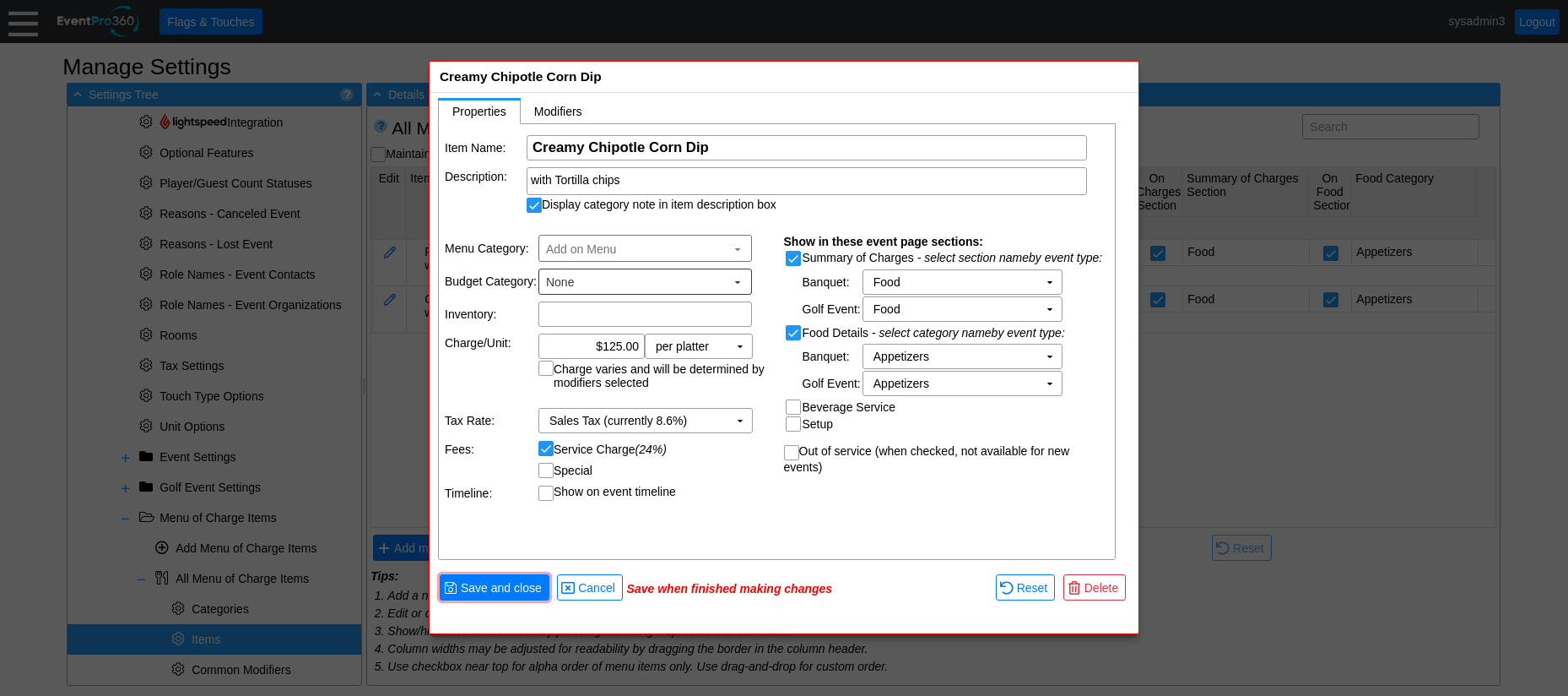
click at [734, 491] on td "Show on event timeline" at bounding box center [654, 492] width 233 height 15
click at [517, 593] on span "Save and close" at bounding box center [501, 587] width 88 height 17
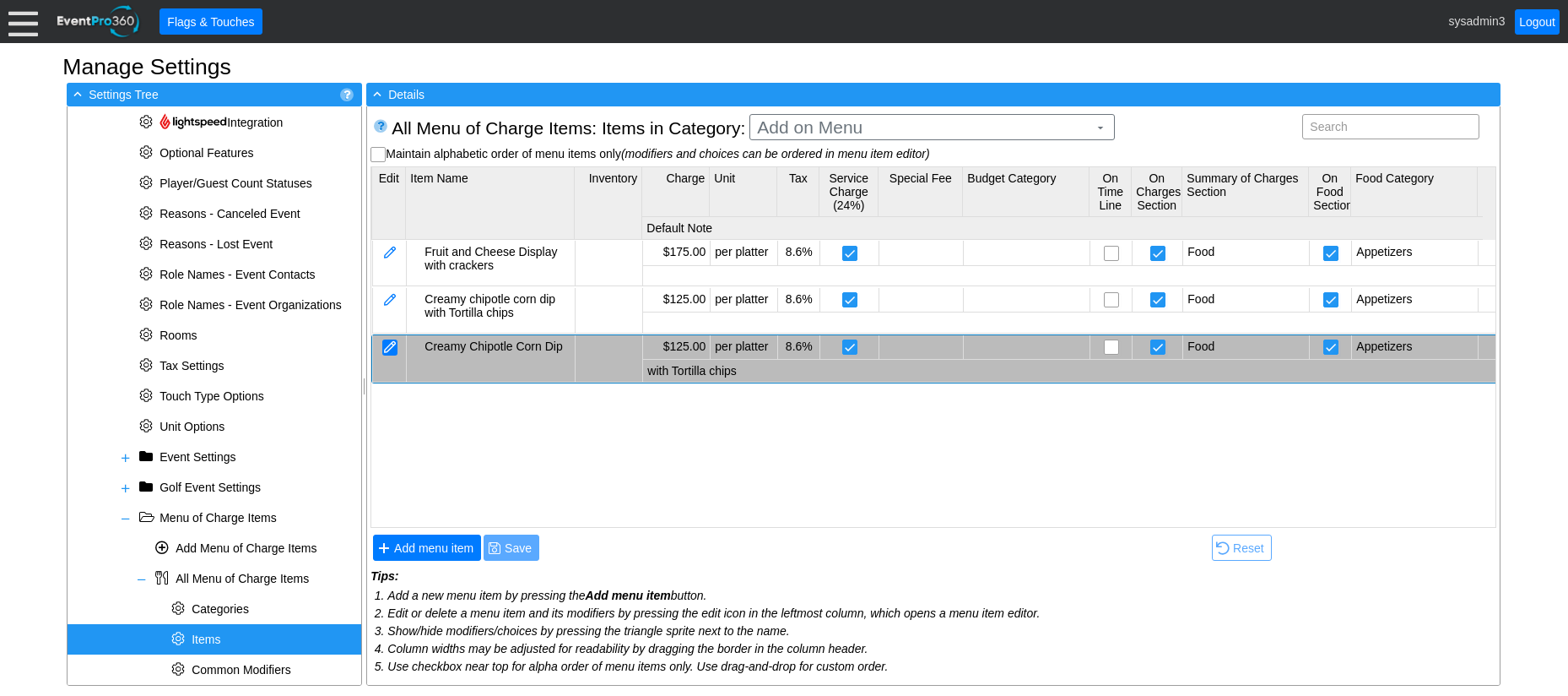
click at [393, 349] on div at bounding box center [389, 347] width 15 height 16
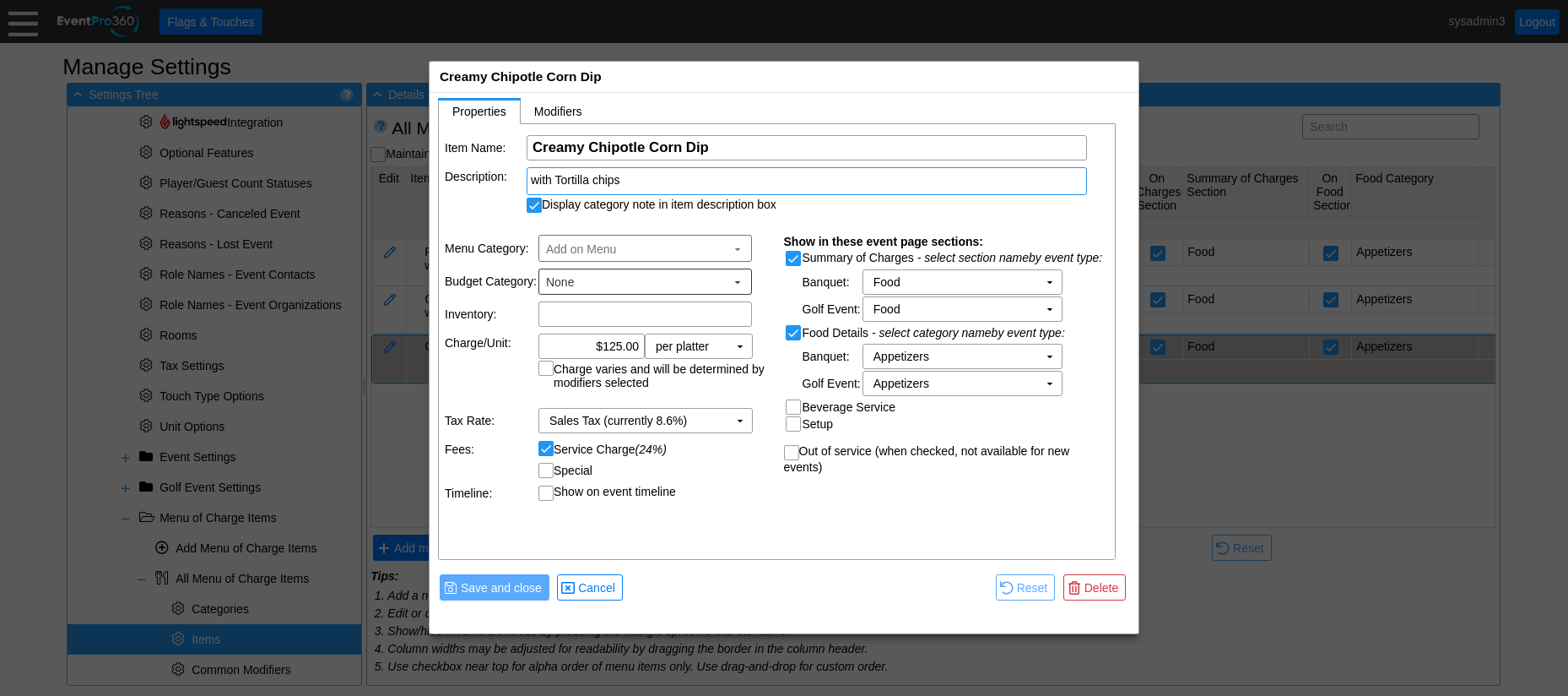
click at [635, 181] on div "with Tortilla chips" at bounding box center [806, 180] width 552 height 17
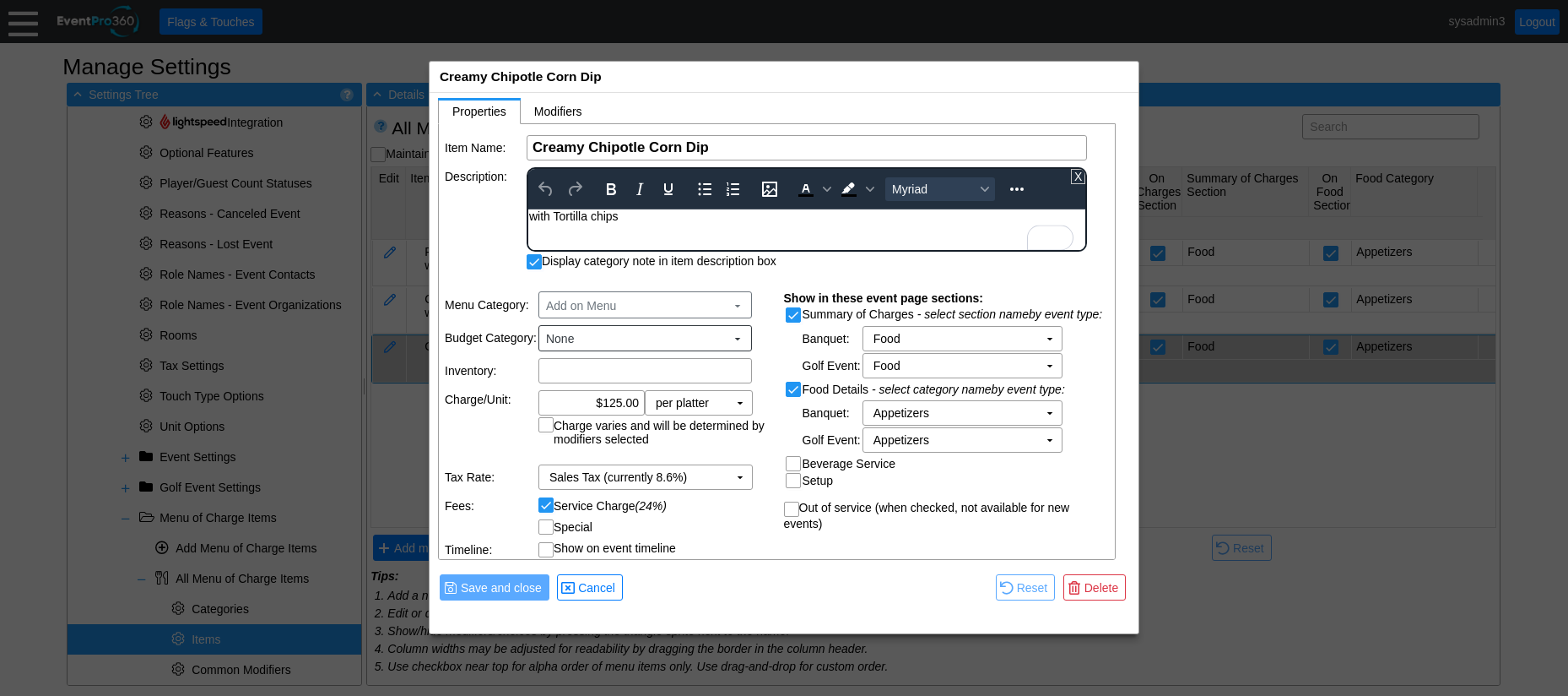
drag, startPoint x: 630, startPoint y: 218, endPoint x: 519, endPoint y: 217, distance: 111.0
click at [528, 217] on html "with Tortilla chips" at bounding box center [806, 220] width 557 height 22
click at [729, 149] on input "Creamy Chipotle Corn Dip" at bounding box center [806, 147] width 548 height 24
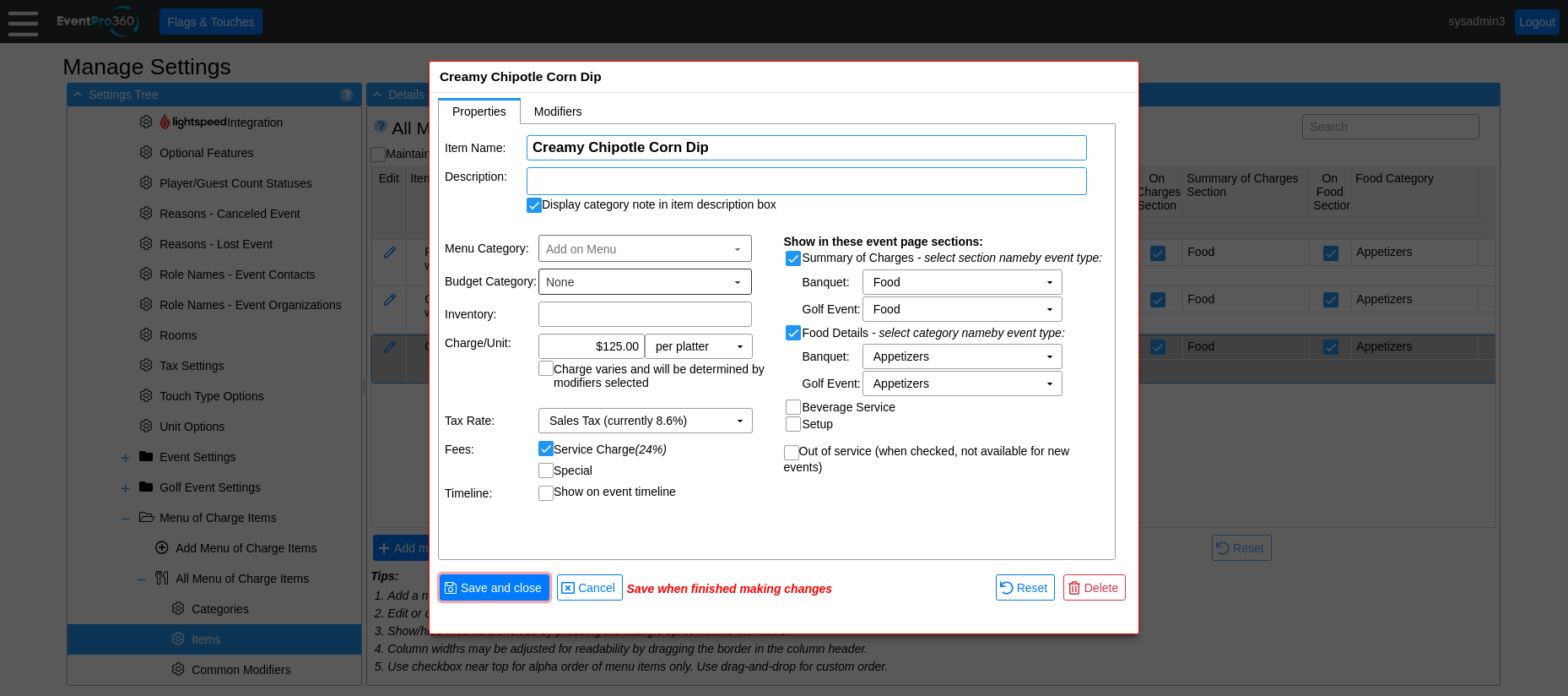
paste input "with Tortilla chips"
click at [712, 148] on input "Creamy Chipotle Corn Dipwith Tortilla chips" at bounding box center [806, 147] width 548 height 24
type input "Creamy Chipotle Corn Dip with Tortilla chips"
click at [538, 205] on input "Display category note in item description box" at bounding box center [535, 206] width 17 height 17
checkbox input "false"
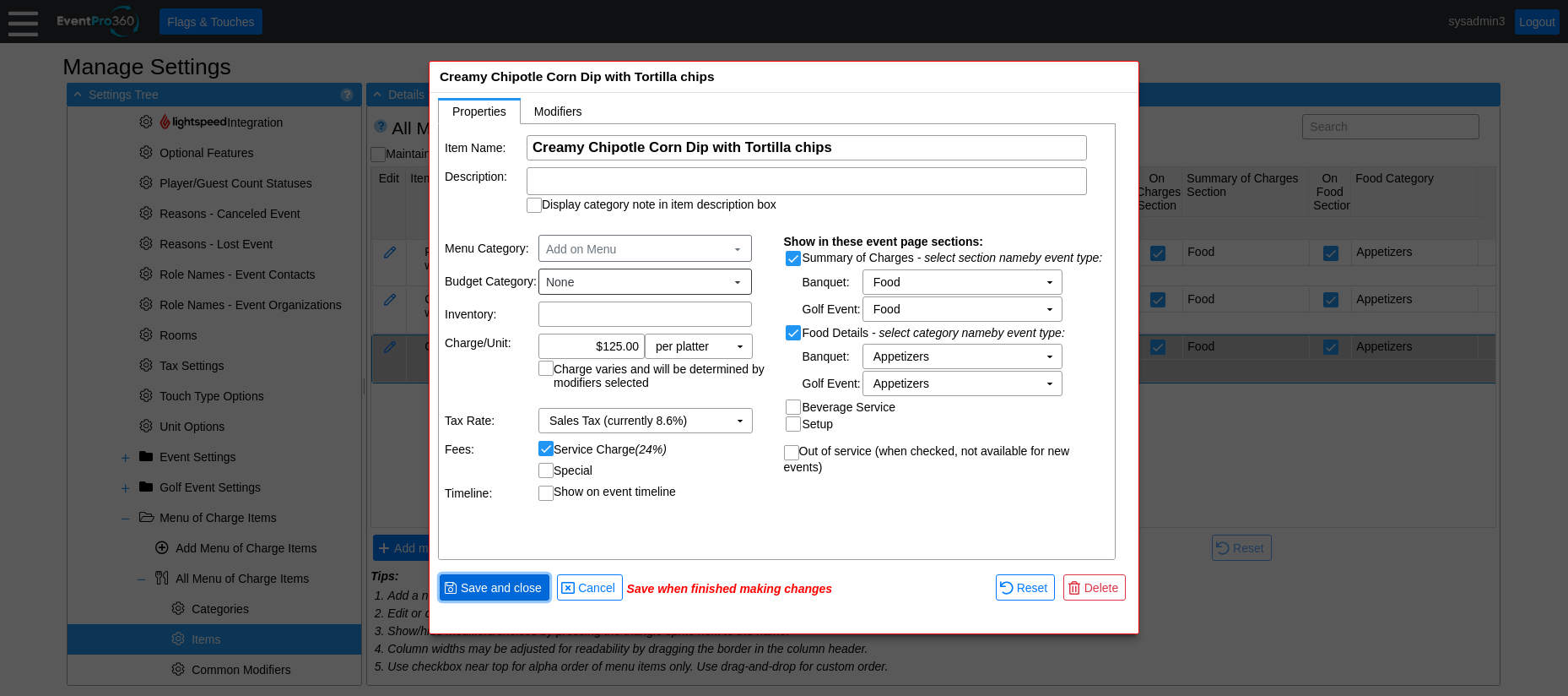
click at [497, 586] on span "Save and close" at bounding box center [501, 587] width 88 height 17
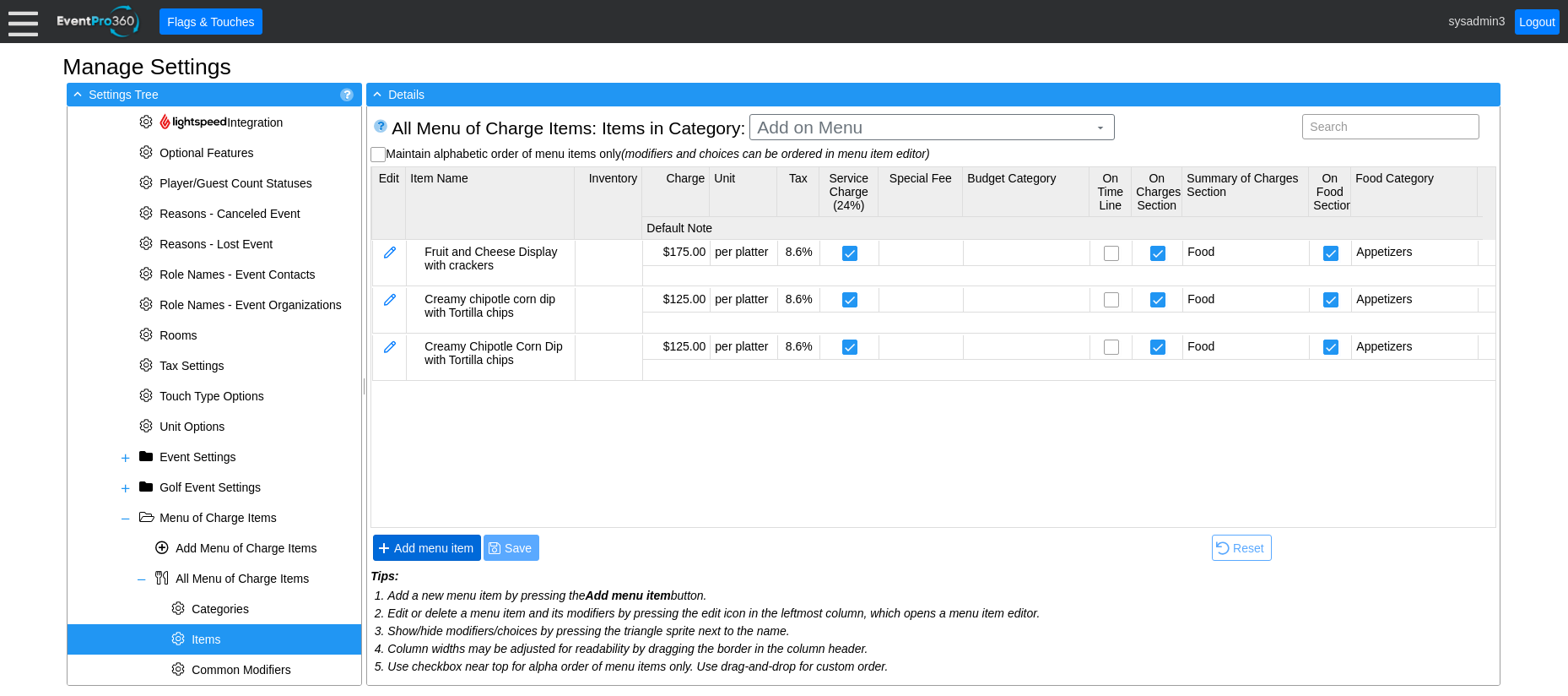
click at [440, 548] on span "Add menu item" at bounding box center [434, 547] width 86 height 17
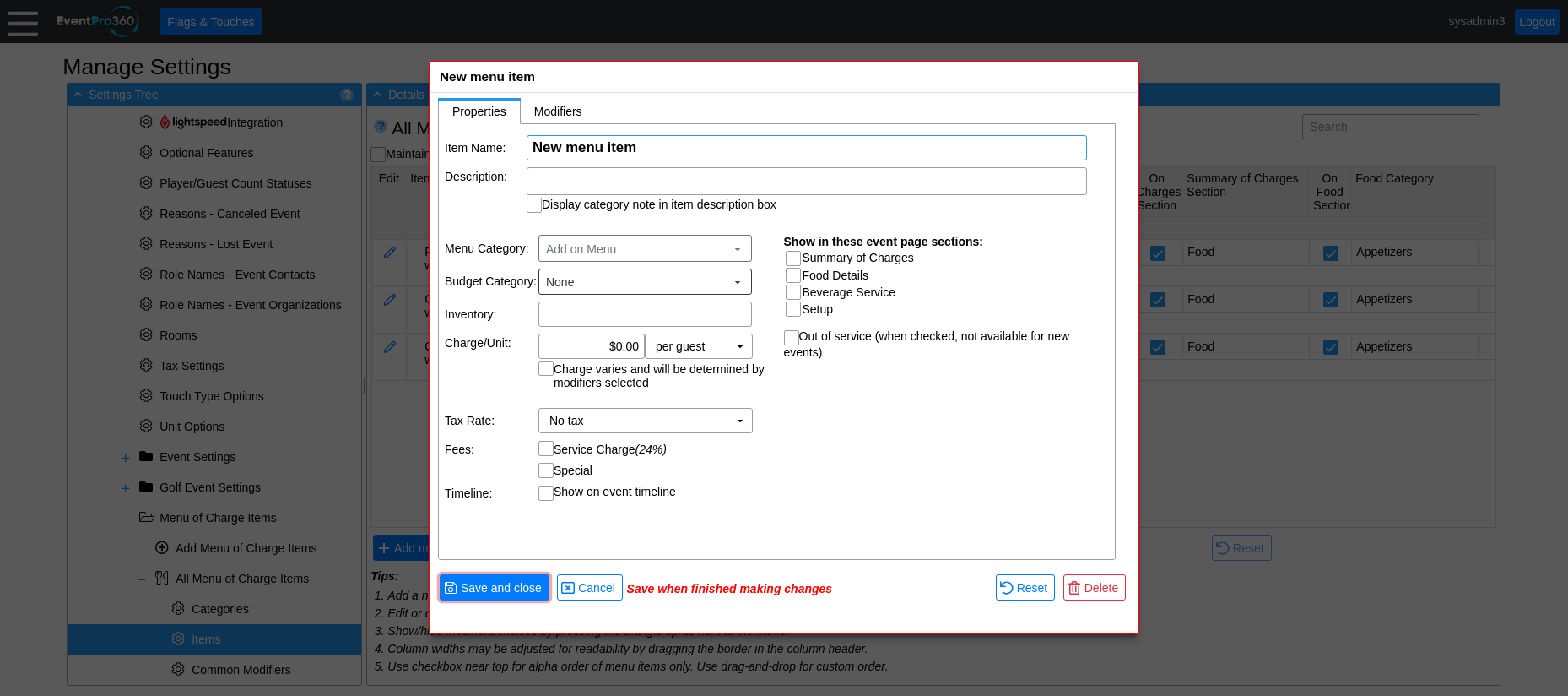
paste input "Spinach & artichoke dip w/tortilla chips"
click at [614, 145] on input "Spinach & artichoke dip w/tortilla chips" at bounding box center [806, 147] width 548 height 24
click at [679, 146] on input "Spinach & Artichoke dip w/tortilla chips" at bounding box center [806, 147] width 548 height 24
click at [769, 144] on input "Spinach & Artichoke Dip w/tortilla chips" at bounding box center [806, 147] width 548 height 24
type input "Spinach & Artichoke Dip w/tortilla Chips"
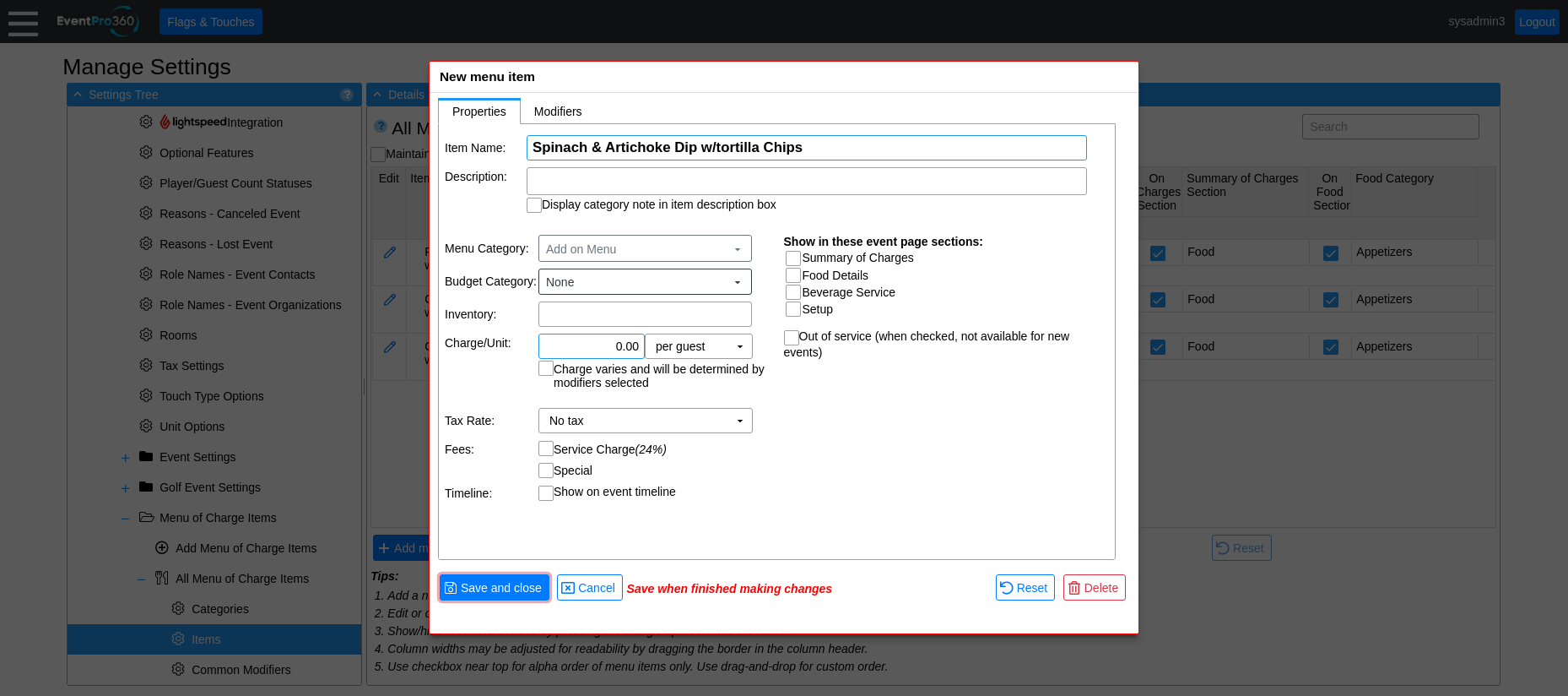
click at [619, 348] on input "0.00" at bounding box center [591, 346] width 94 height 24
type input "$145.00"
drag, startPoint x: 813, startPoint y: 394, endPoint x: 759, endPoint y: 353, distance: 67.8
click at [803, 376] on div "Item Name: Χ Spinach & Artichoke Dip w/tortilla Chips Name of the menu item Des…" at bounding box center [777, 343] width 678 height 437
click at [739, 341] on td "▼" at bounding box center [740, 346] width 24 height 24
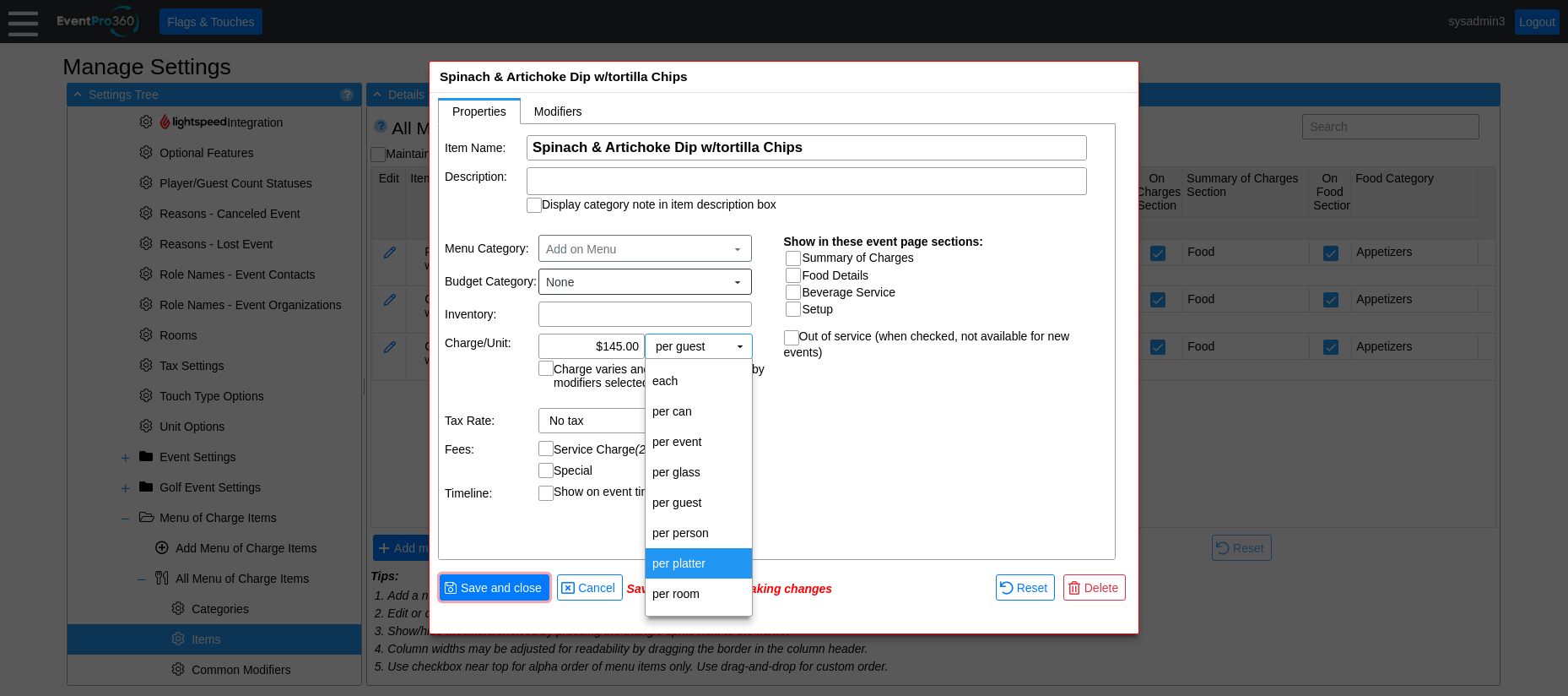
click at [681, 560] on td "per platter" at bounding box center [698, 563] width 107 height 31
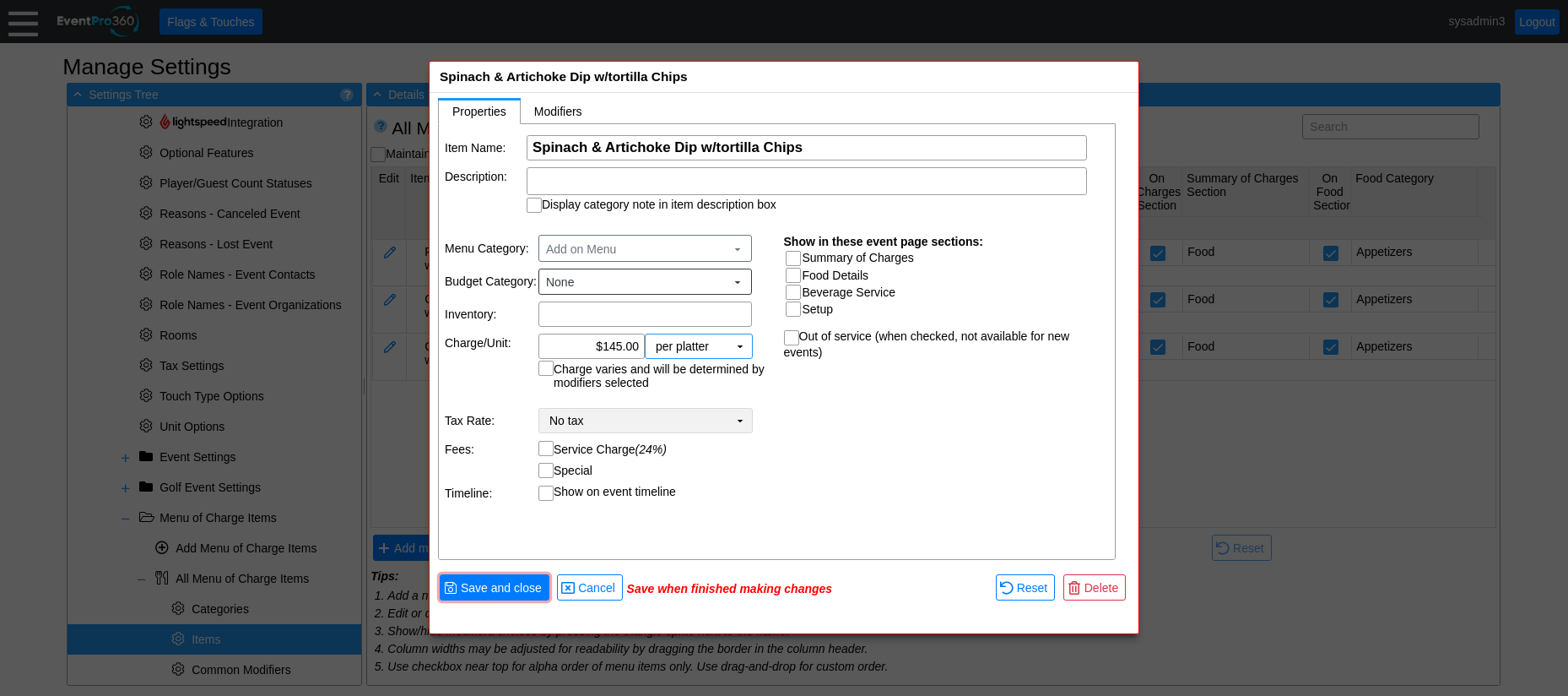
click at [610, 424] on td "No tax Χ" at bounding box center [633, 420] width 189 height 24
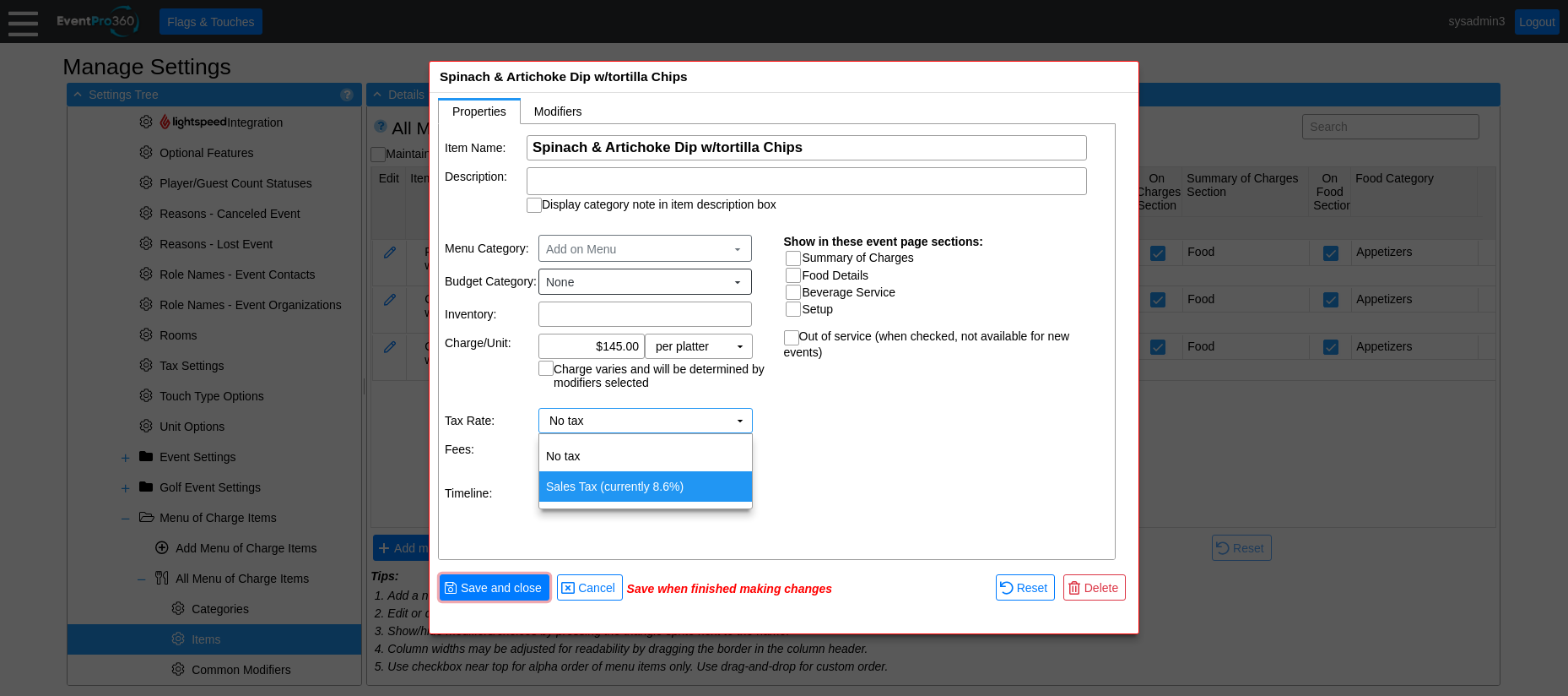
click at [573, 488] on td "Sales Tax (currently 8.6%)" at bounding box center [645, 486] width 213 height 31
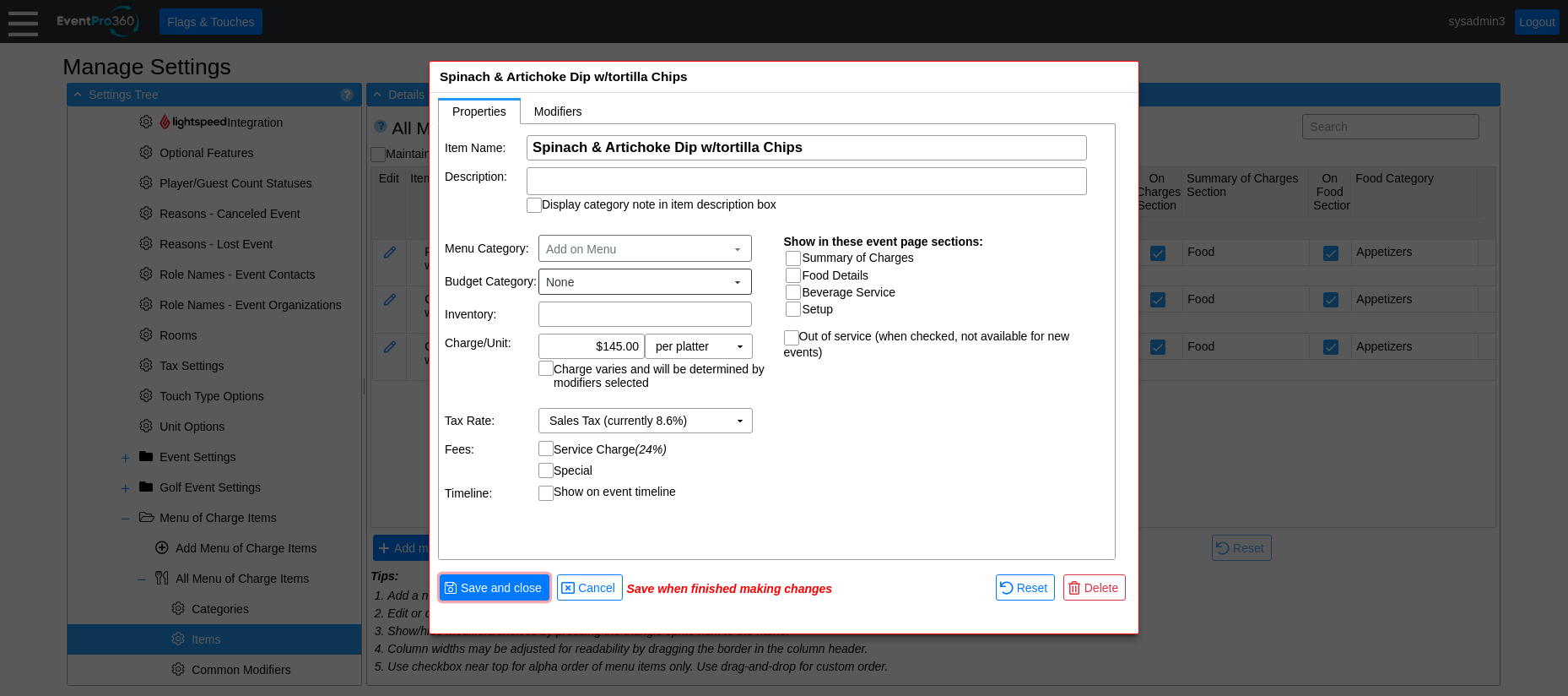
click at [545, 450] on input "Service Charge (24%)" at bounding box center [547, 449] width 17 height 17
checkbox input "true"
drag, startPoint x: 806, startPoint y: 453, endPoint x: 806, endPoint y: 376, distance: 77.0
click at [807, 453] on div "Item Name: Χ Spinach & Artichoke Dip w/tortilla Chips Name of the menu item Des…" at bounding box center [777, 343] width 678 height 437
click at [791, 252] on input "Summary of Charges" at bounding box center [794, 260] width 17 height 17
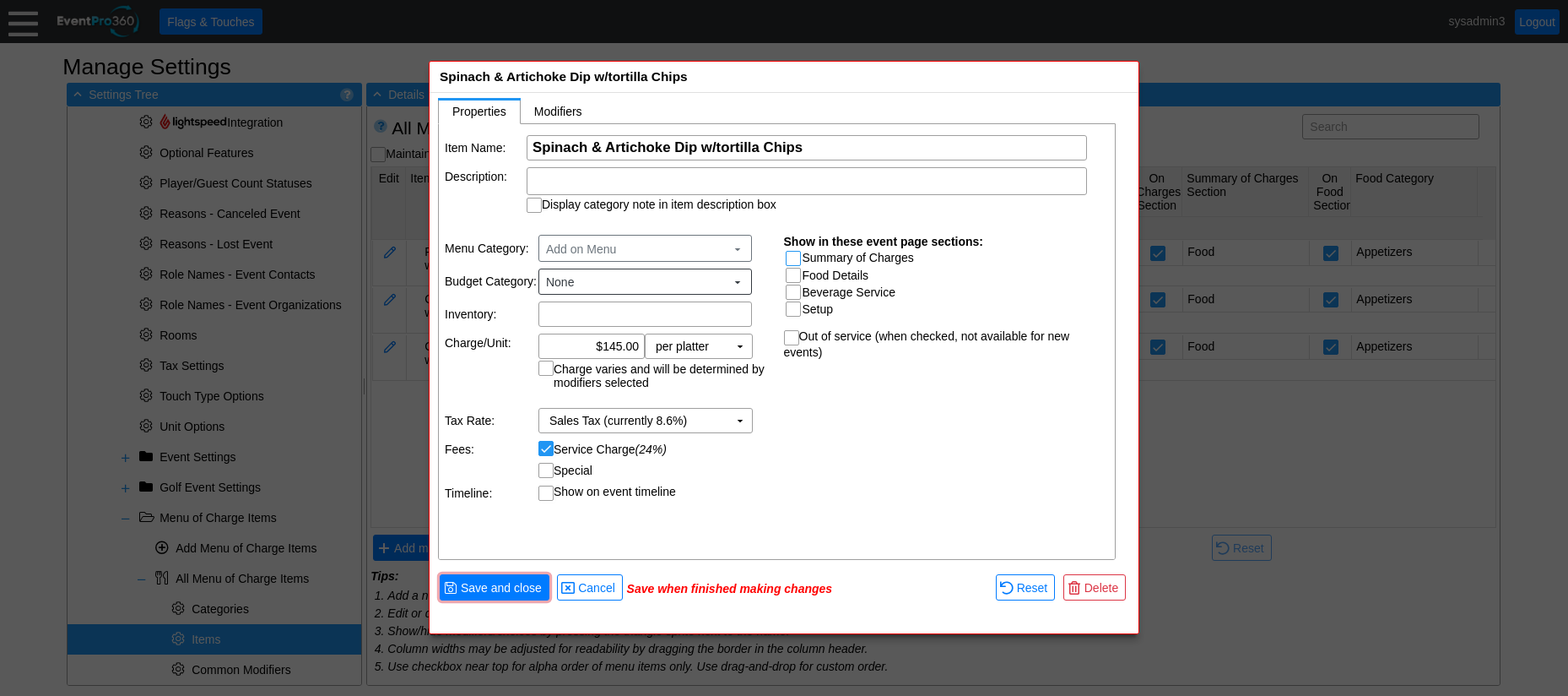
checkbox input "true"
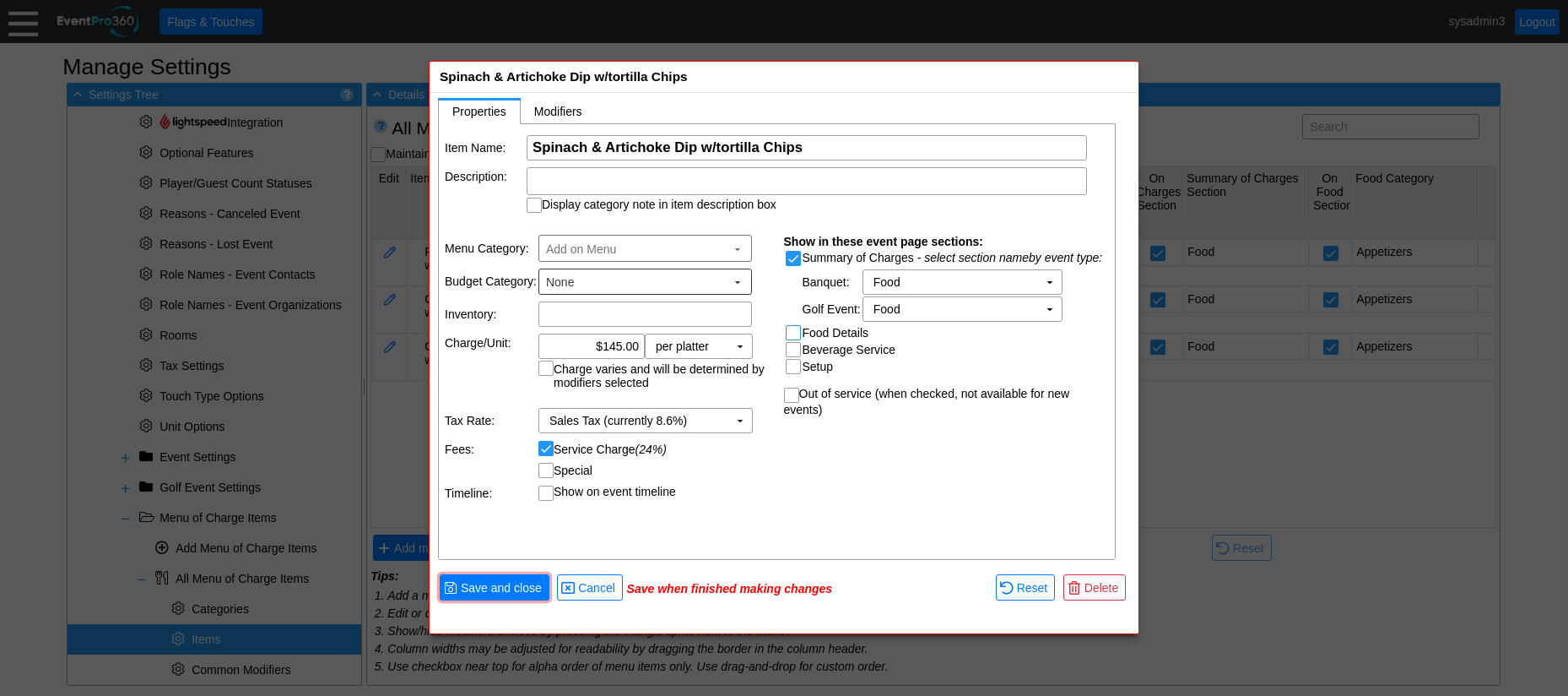
click at [799, 331] on input "Food Details" at bounding box center [794, 334] width 17 height 17
checkbox input "true"
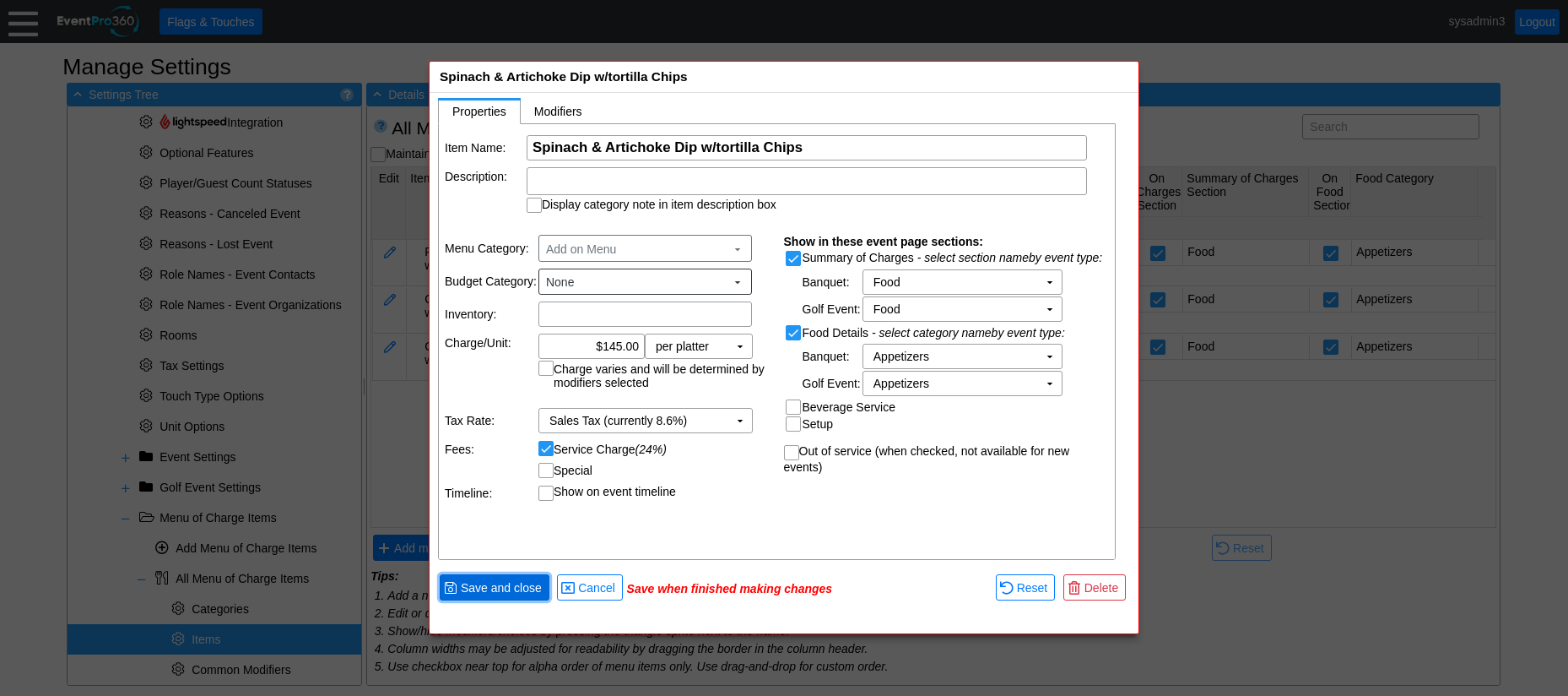
click at [514, 590] on span "Save and close" at bounding box center [501, 587] width 88 height 17
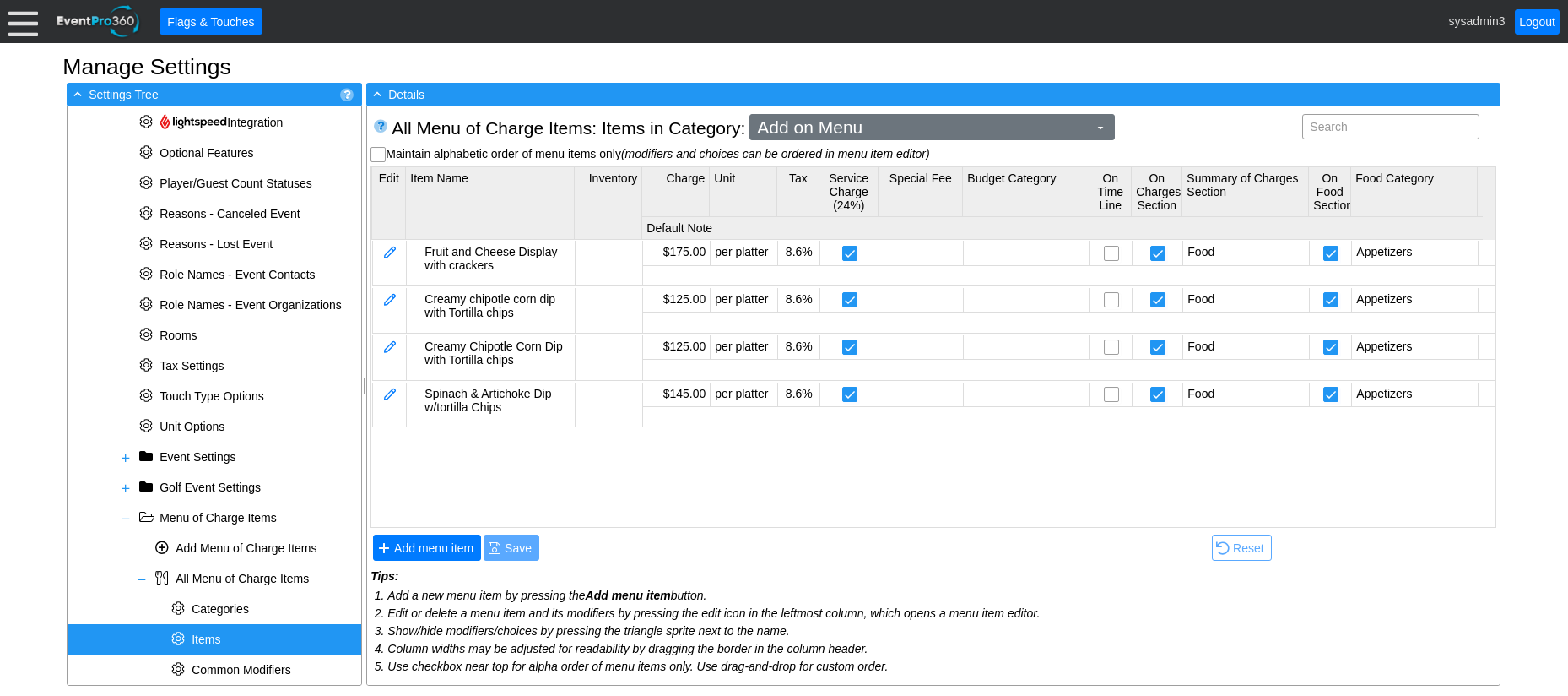
click at [895, 126] on span "Add on Menu" at bounding box center [922, 127] width 337 height 17
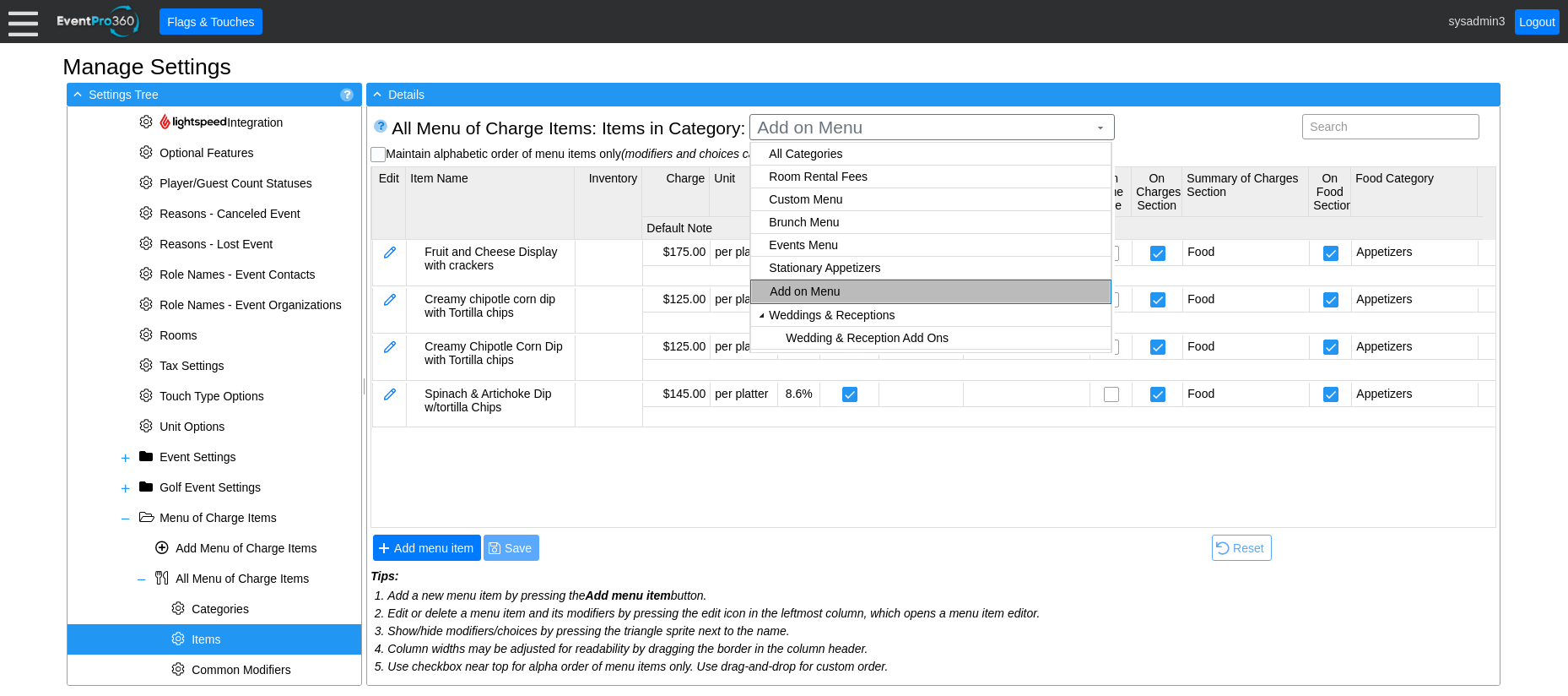
checkbox input "true"
click at [847, 266] on body "Calendar of Events + New Event + Reports + Manage Contacts + Manage Organizatio…" at bounding box center [784, 348] width 1568 height 696
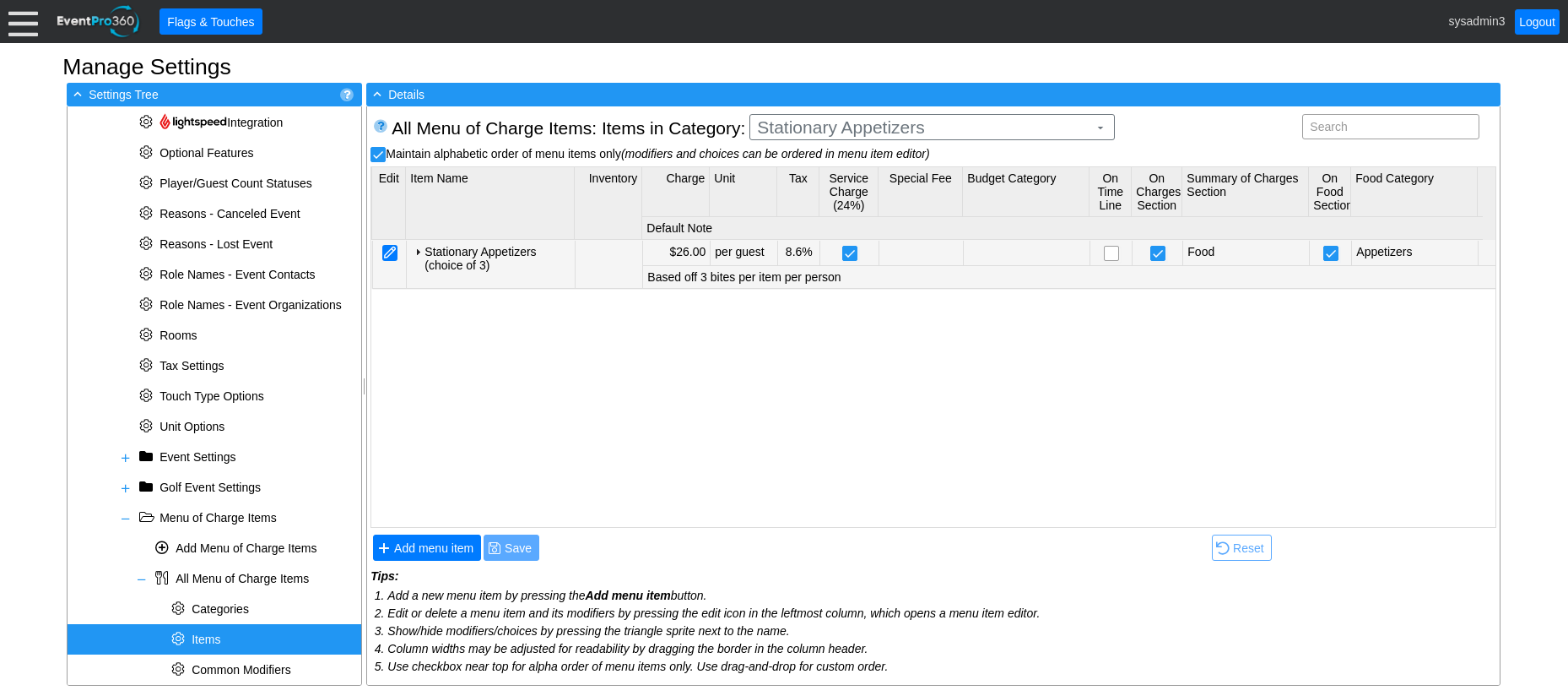
click at [392, 252] on div at bounding box center [389, 253] width 15 height 16
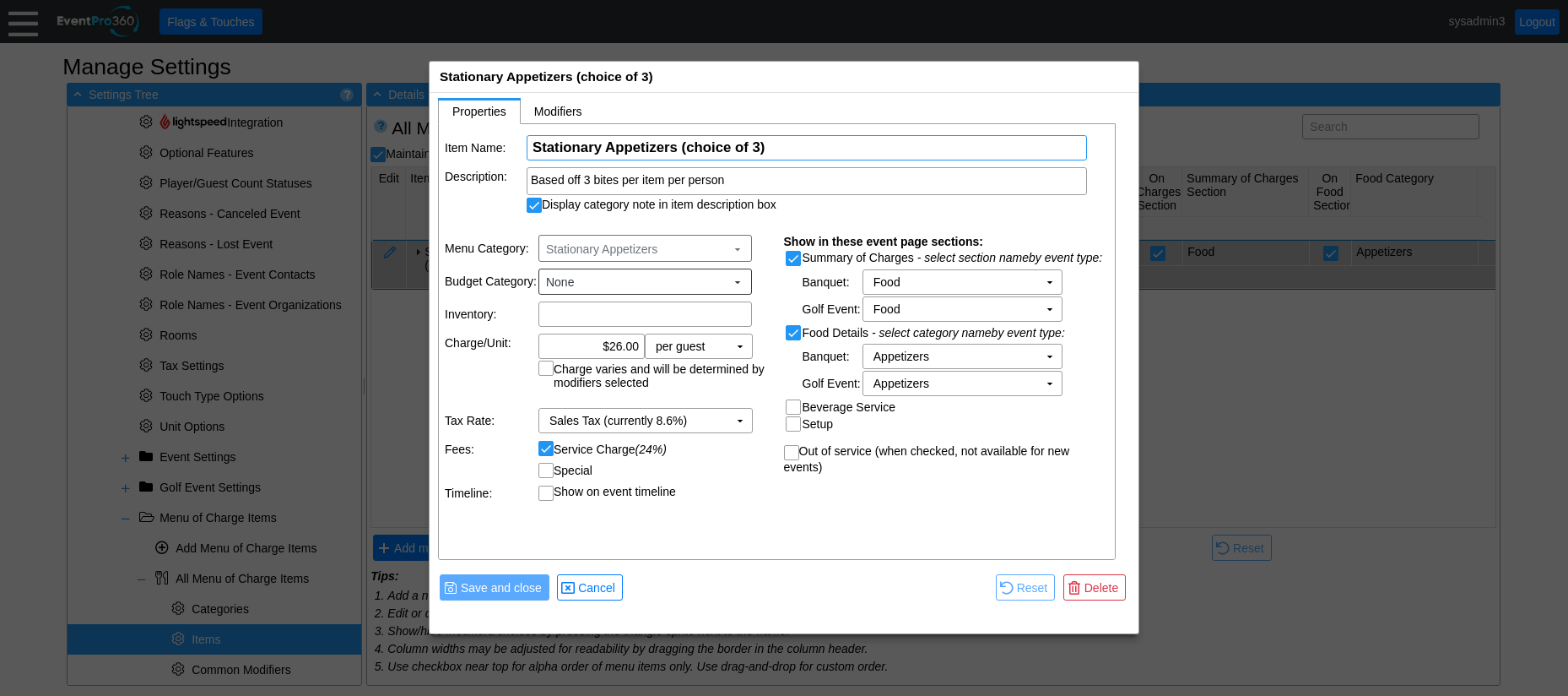
drag, startPoint x: 777, startPoint y: 144, endPoint x: 522, endPoint y: 145, distance: 255.0
click at [522, 145] on tr "Item Name: Χ Stationary Appetizers (choice of 3) Name of the menu item" at bounding box center [777, 147] width 666 height 26
click at [578, 593] on span "Cancel" at bounding box center [597, 587] width 44 height 17
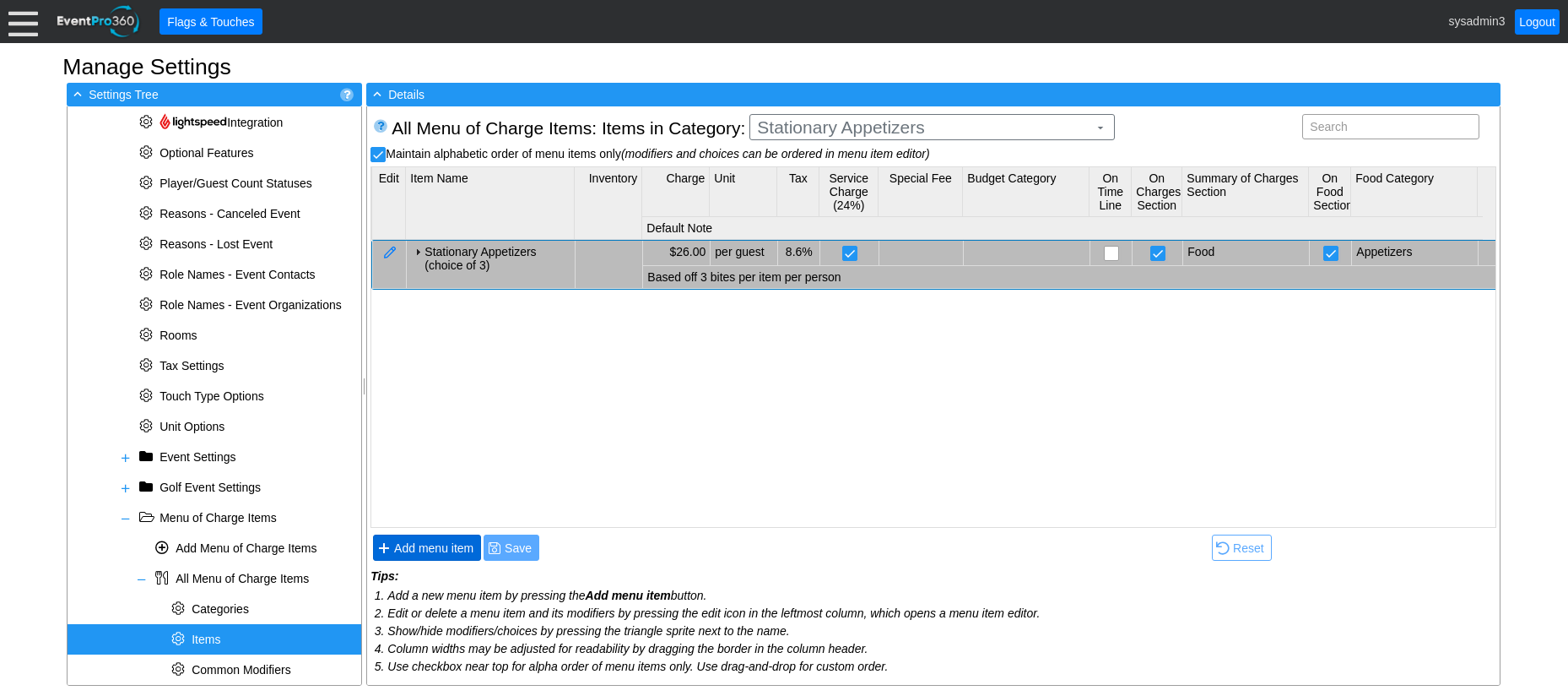
click at [430, 547] on span "Add menu item" at bounding box center [434, 547] width 86 height 17
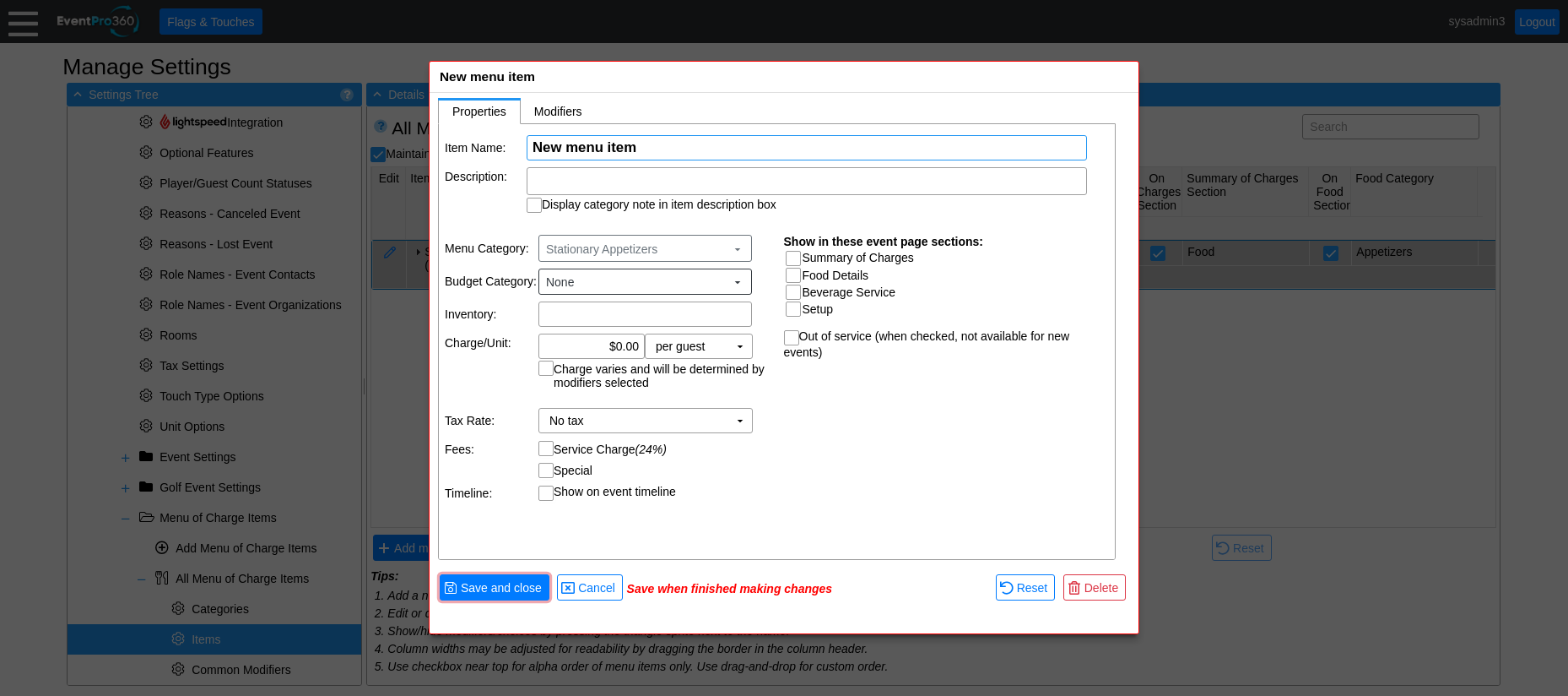
paste input "Stationary Appetizers (choice of 3)"
click at [759, 146] on input "Stationary Appetizers (choice of 3)" at bounding box center [806, 147] width 548 height 24
type input "Stationary Appetizers (choice of 4)"
click at [620, 348] on input "0.00" at bounding box center [591, 346] width 94 height 24
type input "$34.00"
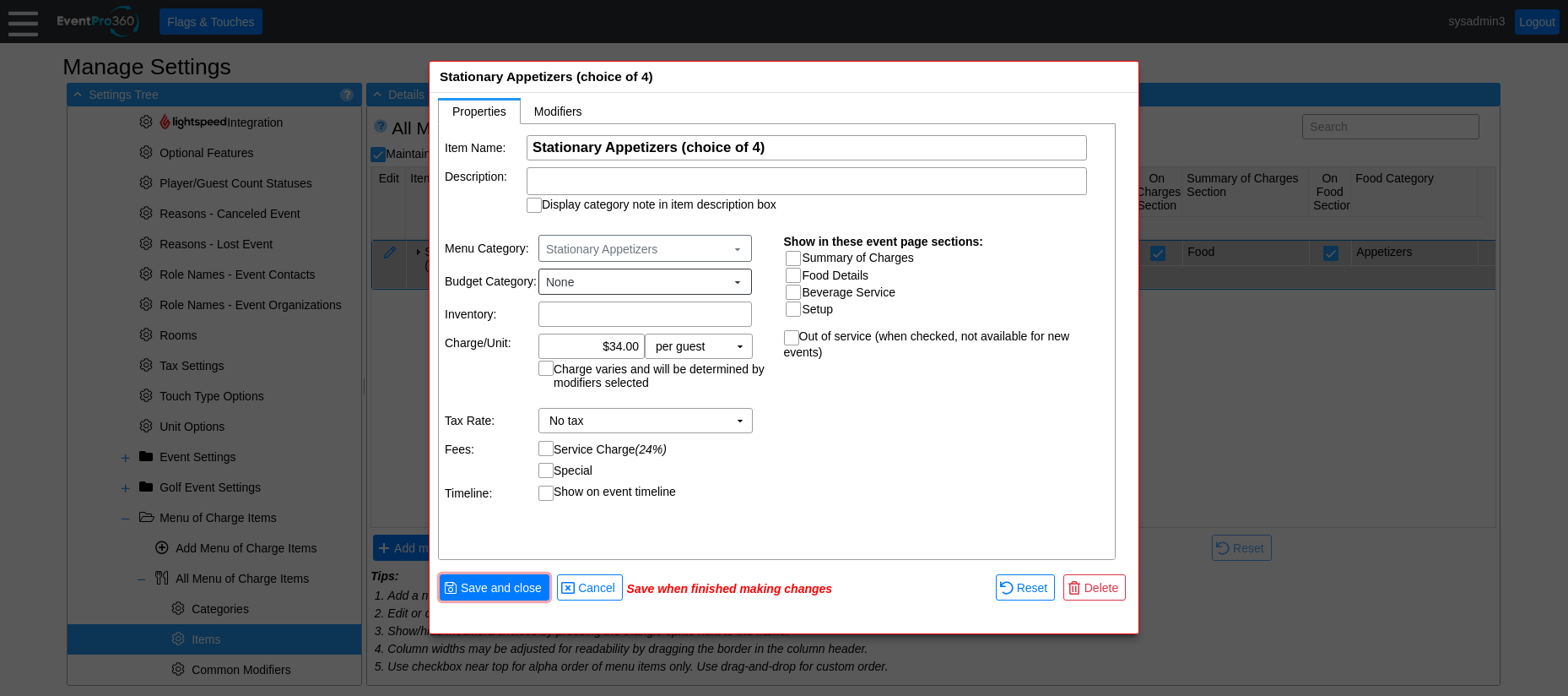
click at [762, 469] on td "Special ▼ Χ Select or enter a name Χ flat, or Χ % Flat rate may be overridden o…" at bounding box center [654, 470] width 233 height 15
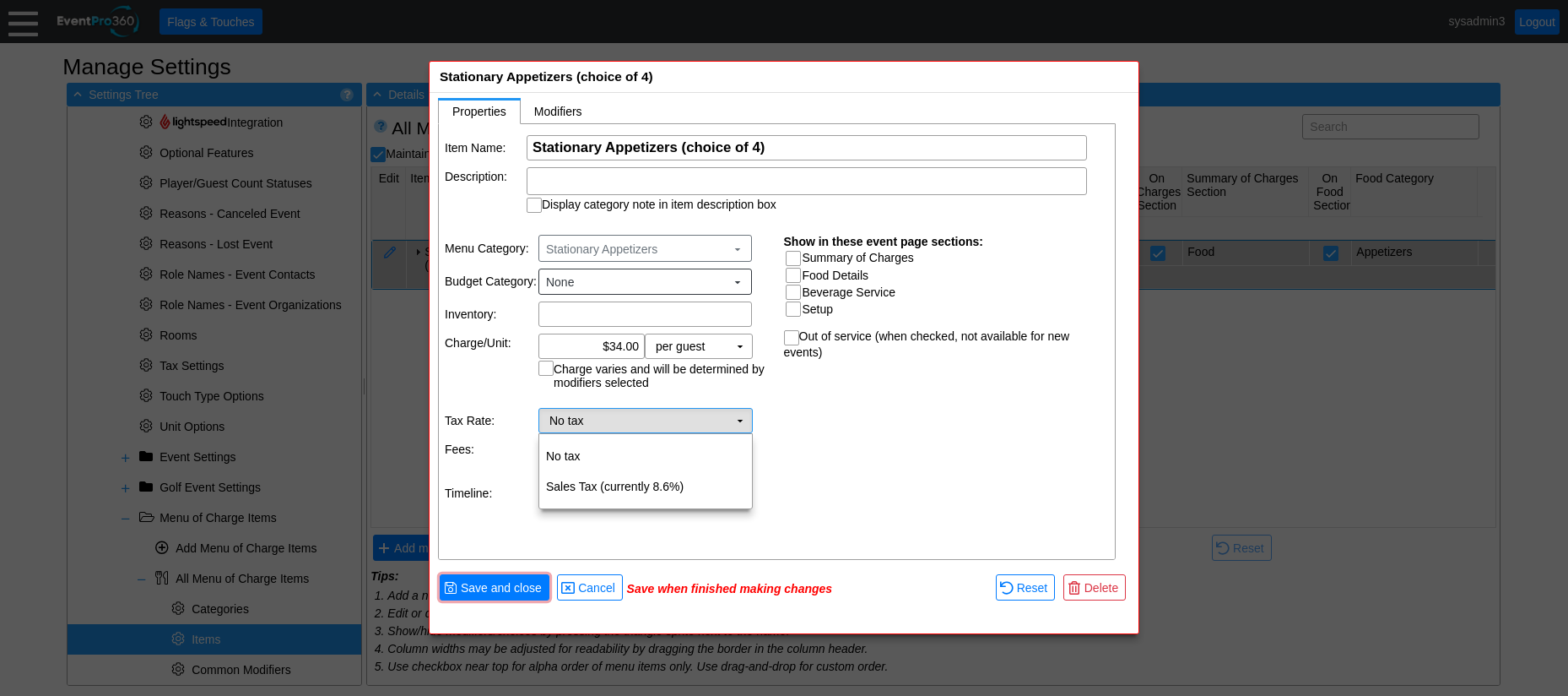
click at [733, 418] on td "▼" at bounding box center [740, 420] width 24 height 24
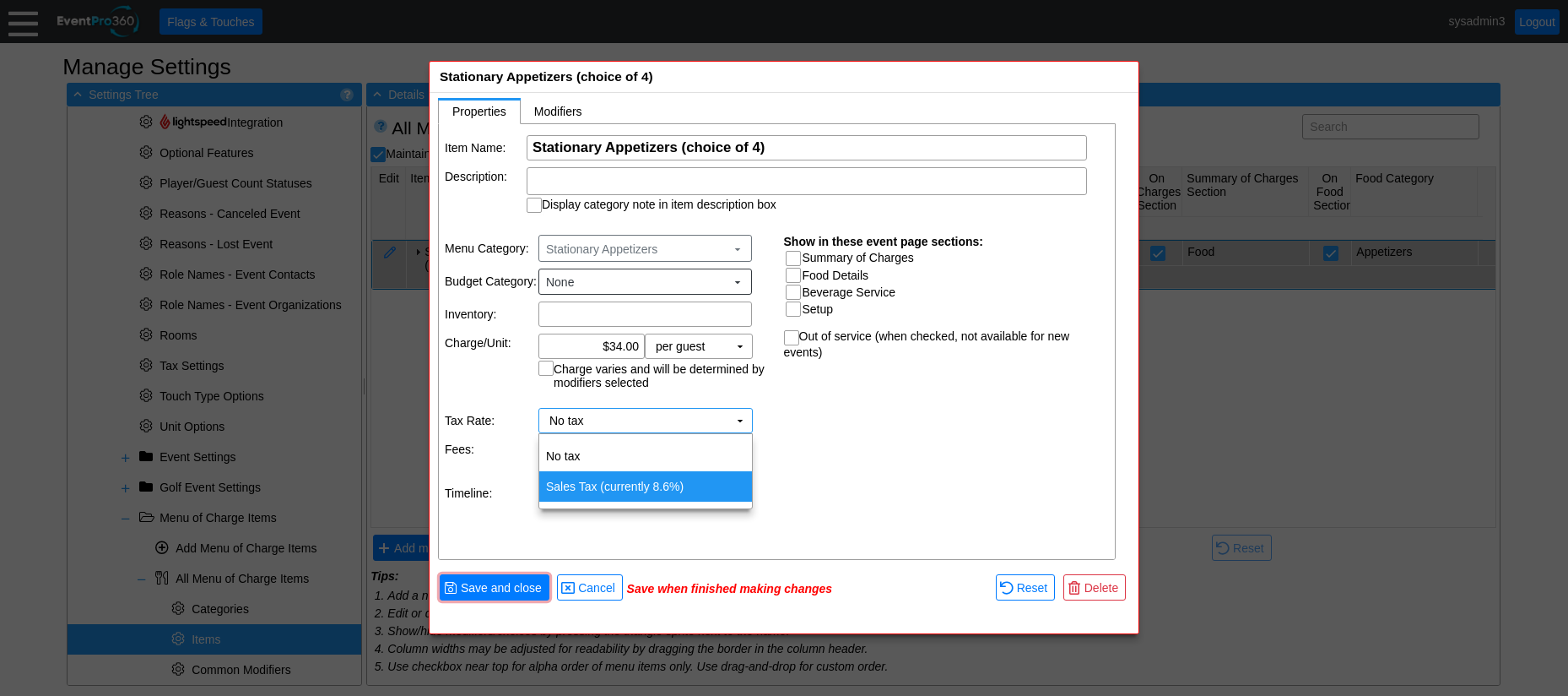
click at [600, 479] on td "Sales Tax (currently 8.6%)" at bounding box center [645, 486] width 213 height 31
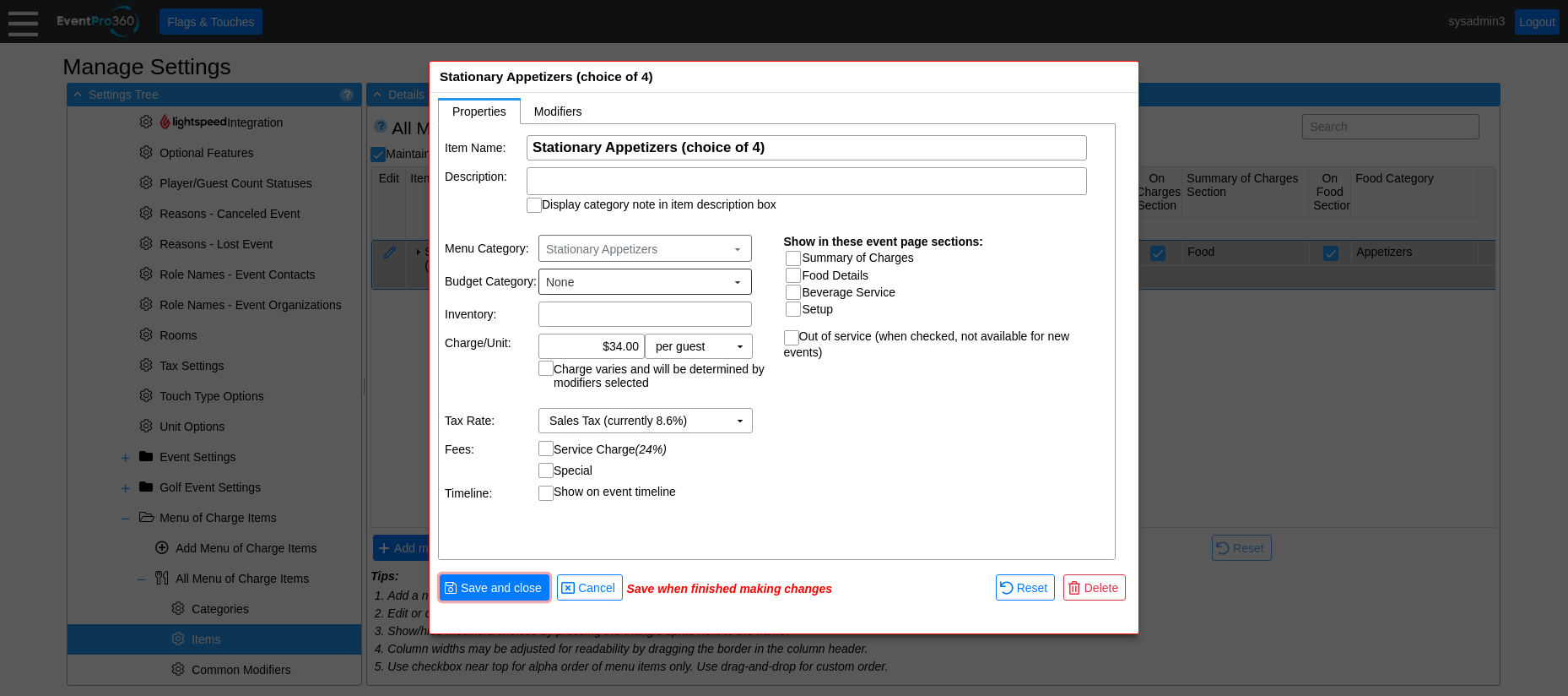
click at [548, 445] on input "Service Charge (24%)" at bounding box center [547, 449] width 17 height 17
checkbox input "true"
click at [831, 454] on div "Item Name: Χ Stationary Appetizers (choice of 4) Name of the menu item Descript…" at bounding box center [777, 343] width 678 height 437
click at [792, 256] on input "Summary of Charges" at bounding box center [794, 260] width 17 height 17
checkbox input "true"
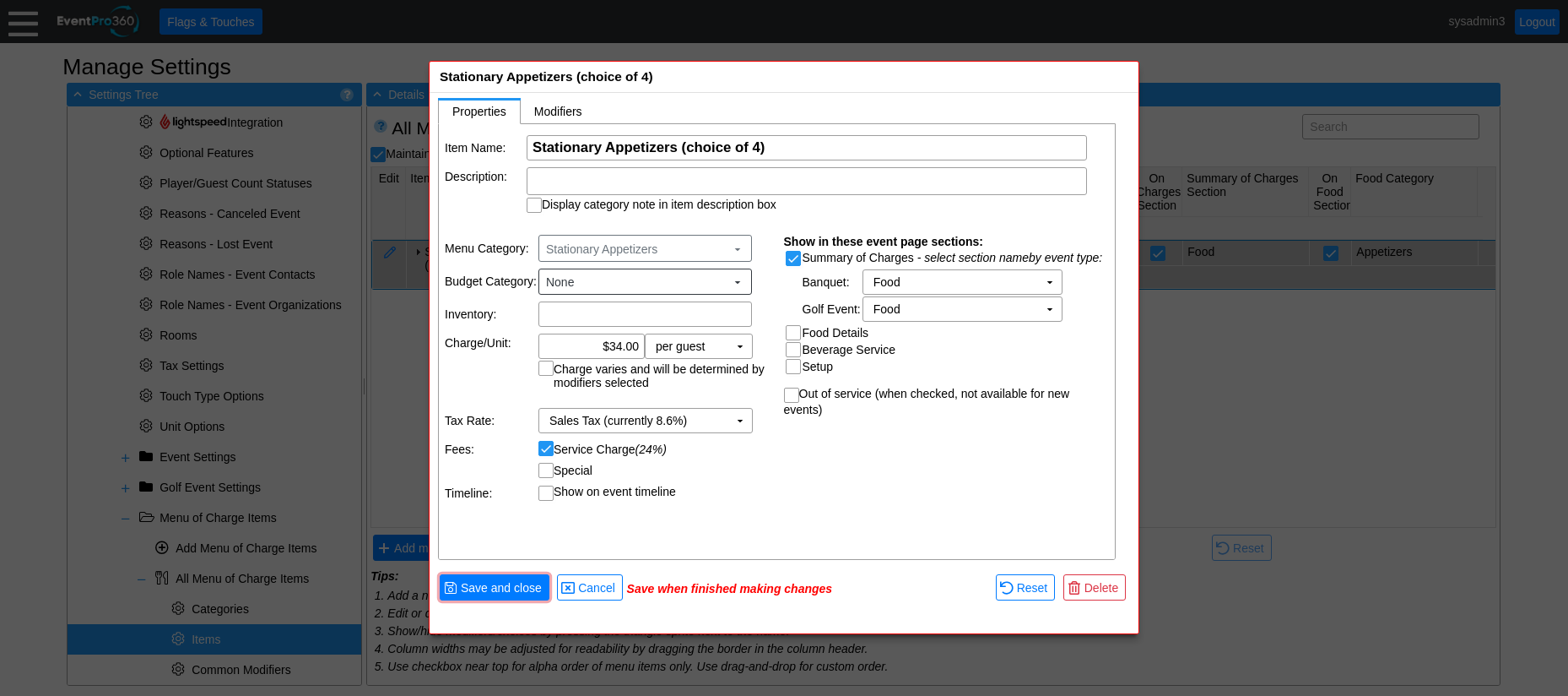
click at [788, 334] on input "Food Details" at bounding box center [794, 334] width 17 height 17
checkbox input "true"
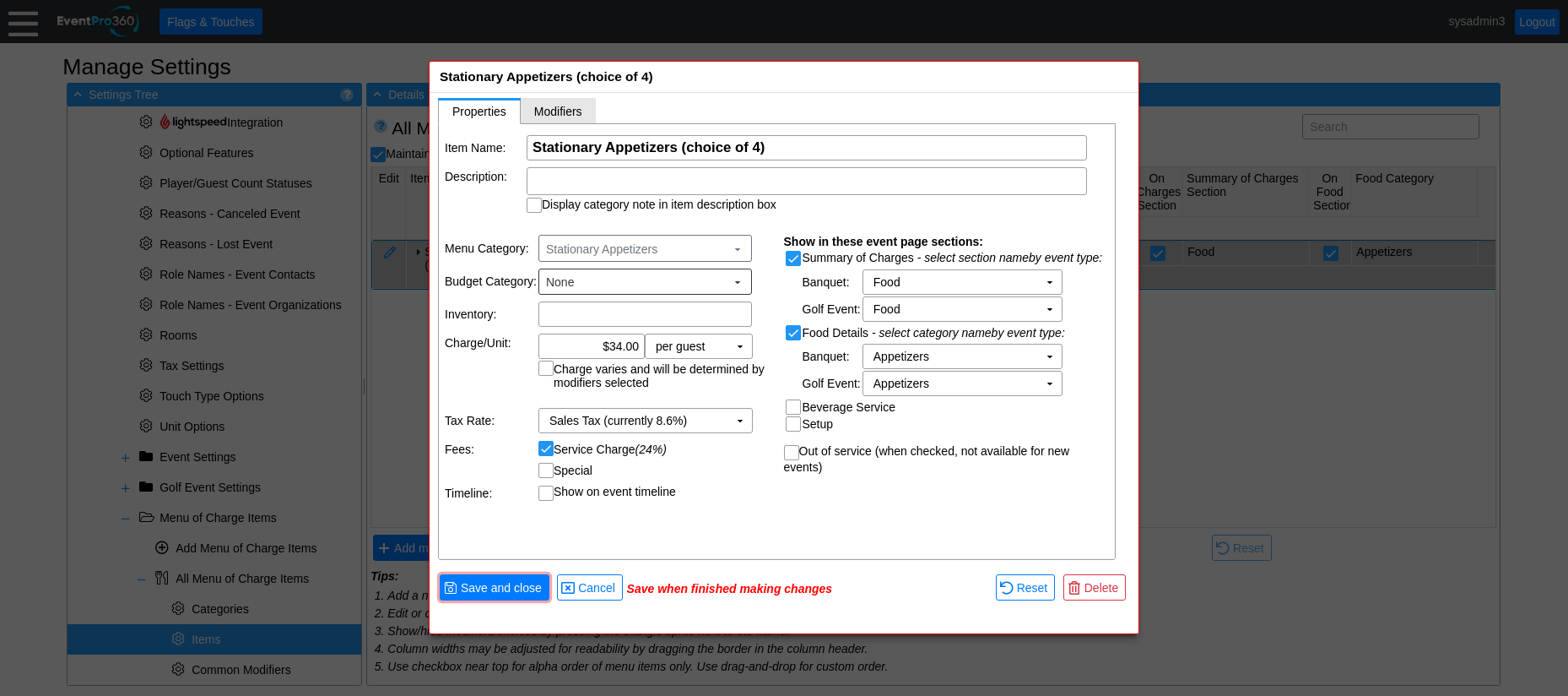
click at [571, 108] on span "Modifiers" at bounding box center [558, 111] width 48 height 13
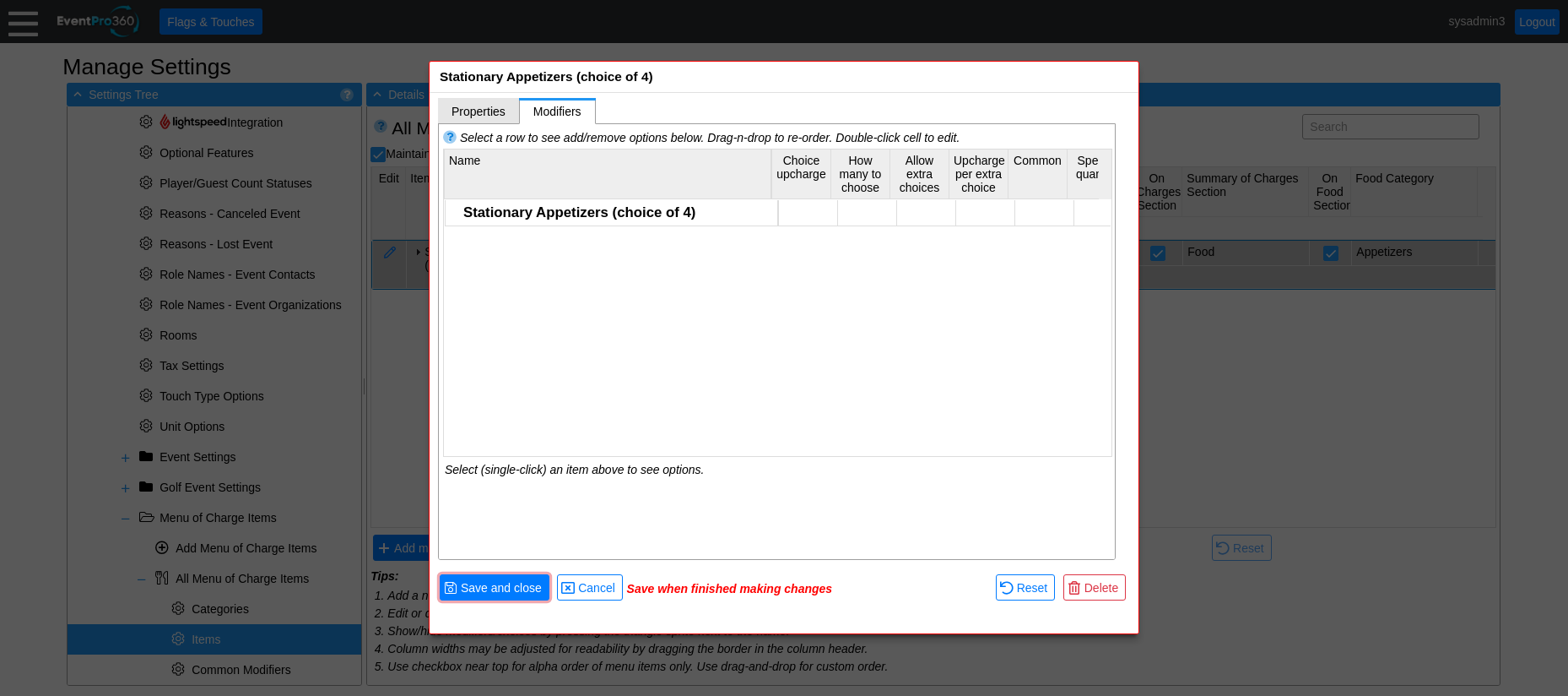
click at [479, 112] on span "Properties" at bounding box center [478, 111] width 54 height 13
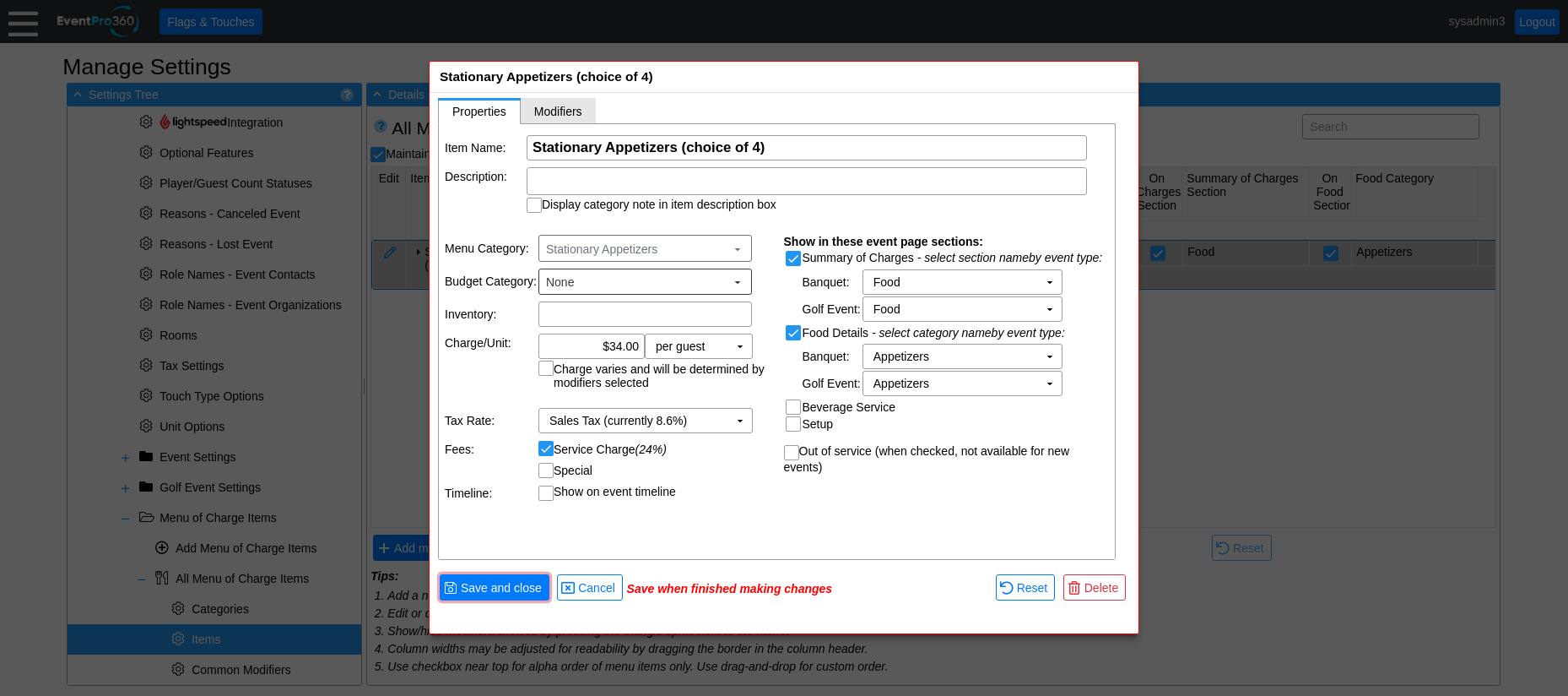
click at [561, 108] on span "Modifiers" at bounding box center [558, 111] width 48 height 13
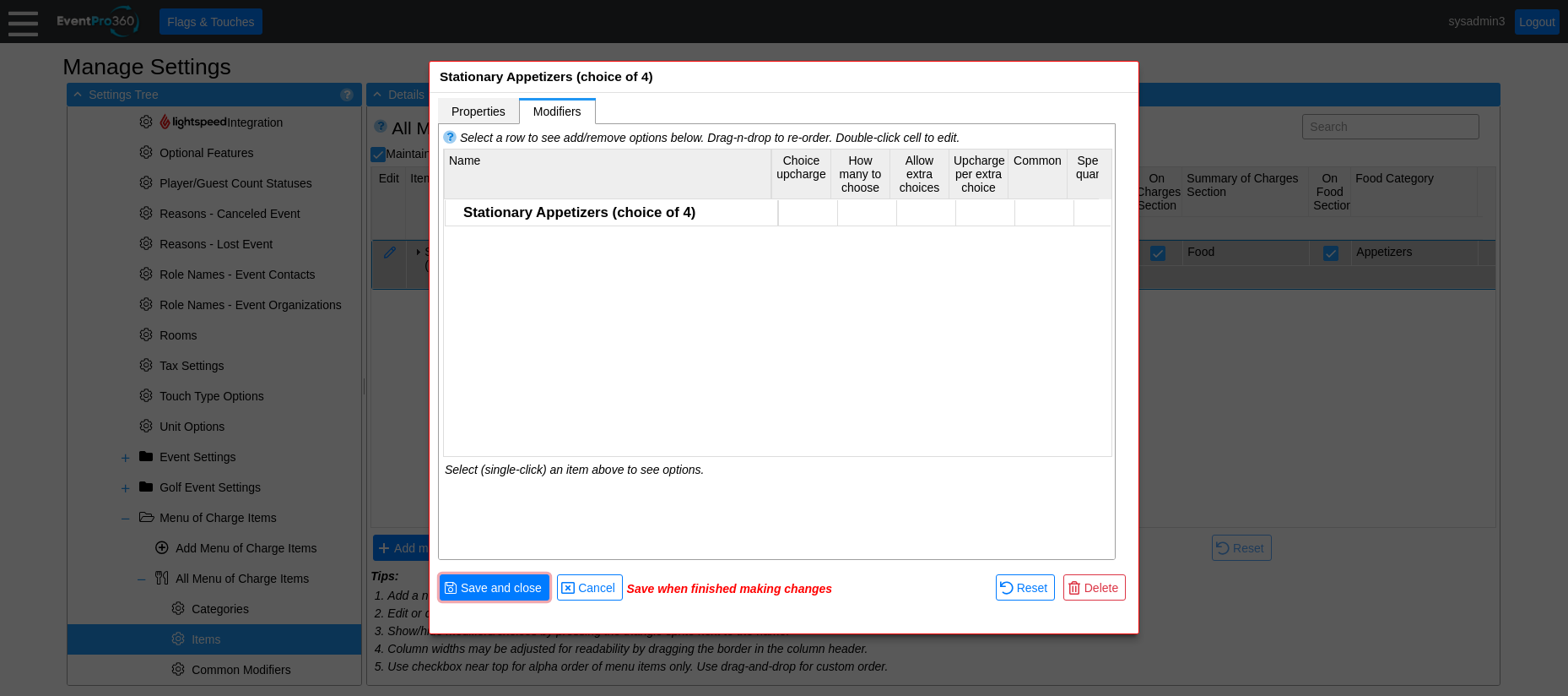
click at [481, 112] on span "Properties" at bounding box center [478, 111] width 54 height 13
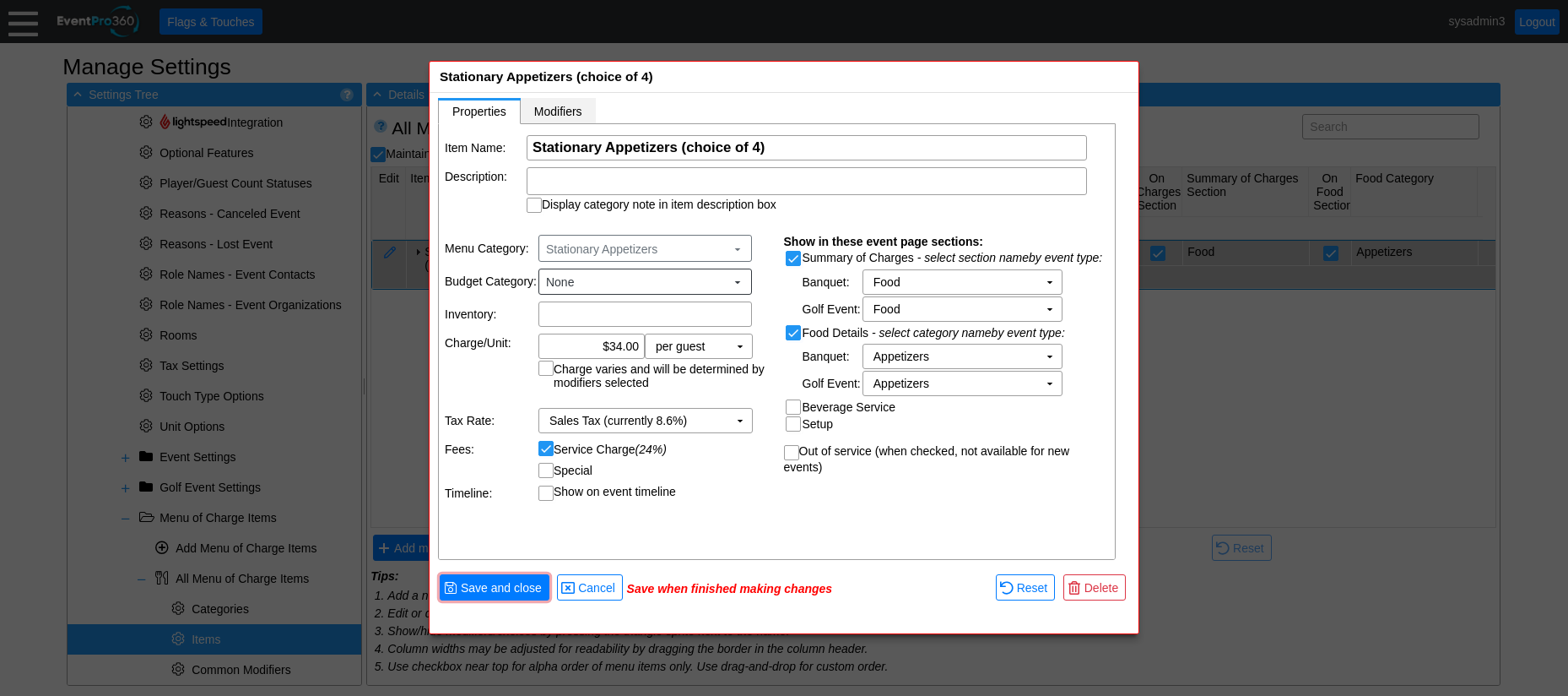
click at [556, 110] on span "Modifiers" at bounding box center [558, 111] width 48 height 13
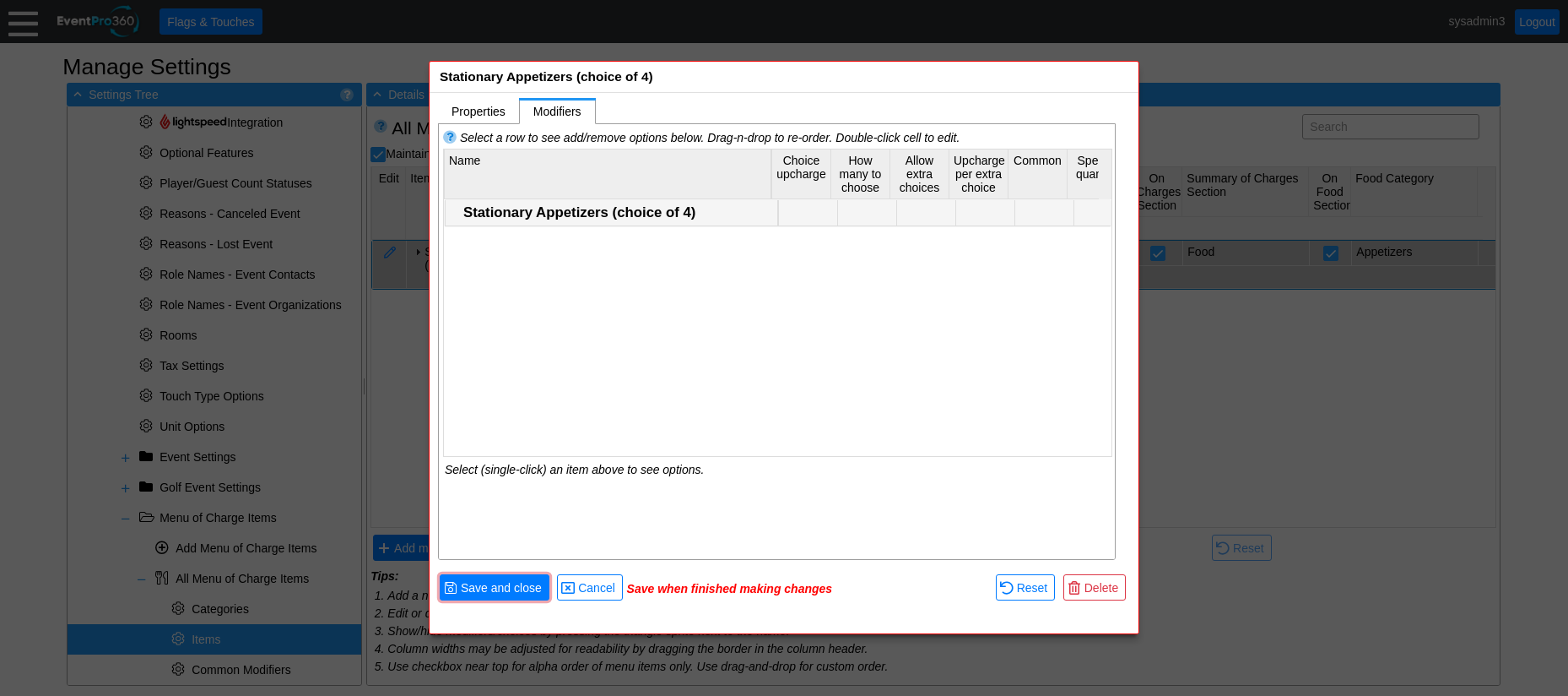
click at [501, 212] on div "Stationary Appetizers (choice of 4)" at bounding box center [618, 212] width 310 height 17
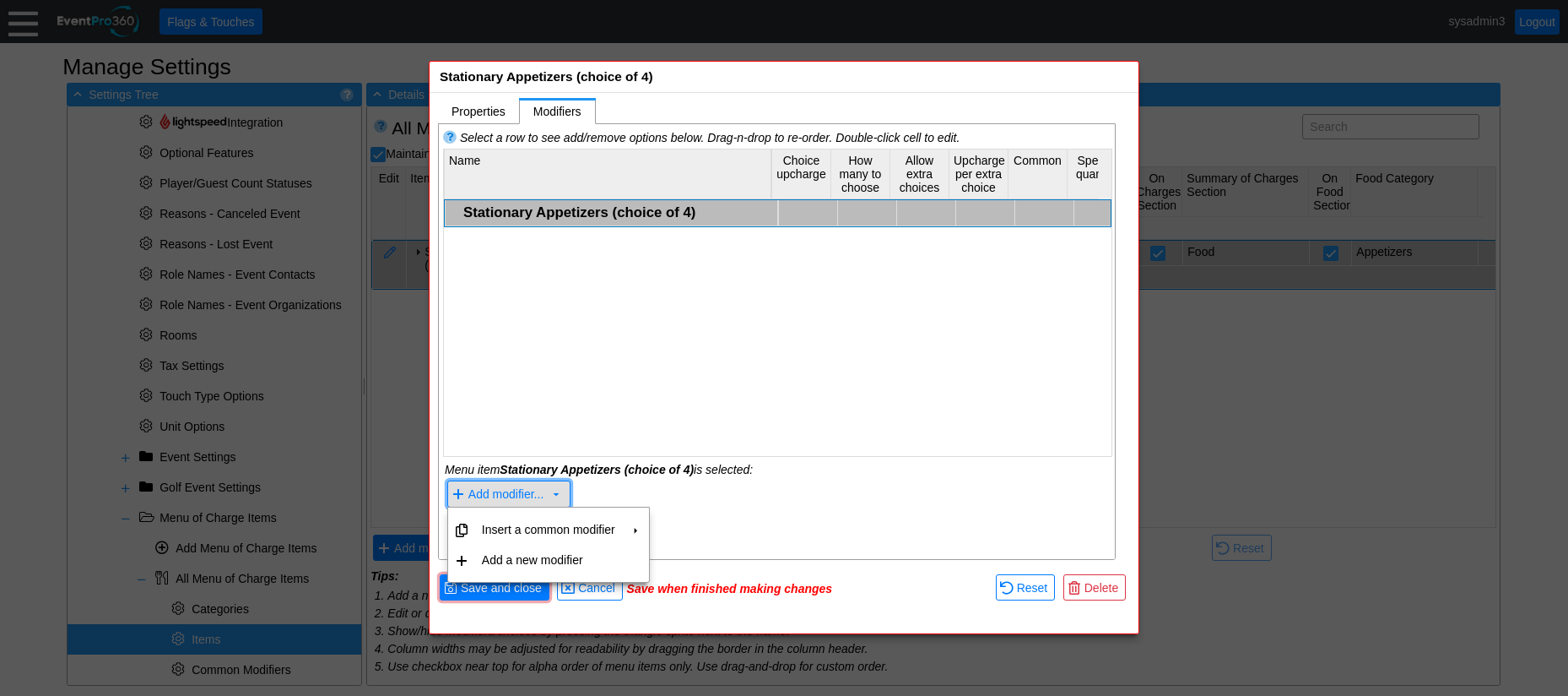
click at [508, 491] on span "Add modifier..." at bounding box center [506, 494] width 76 height 13
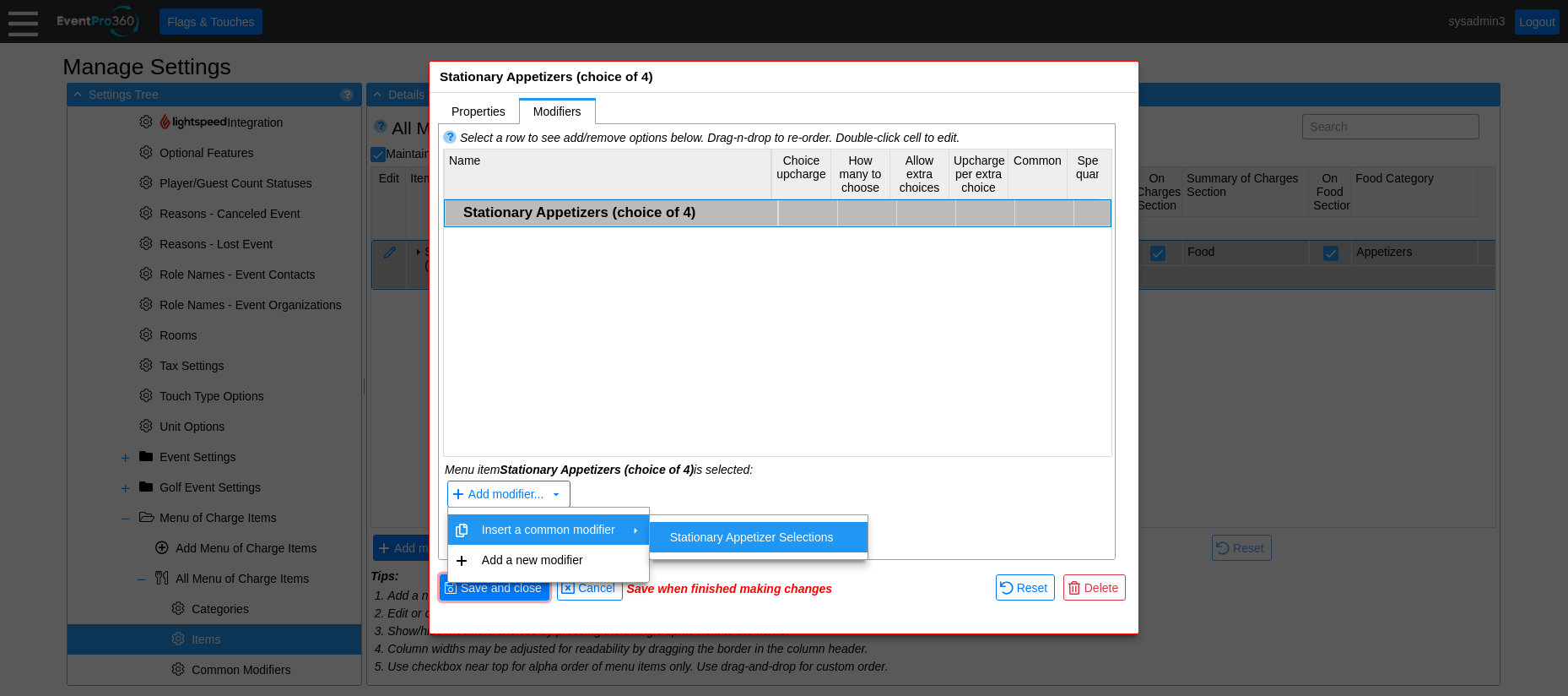
click at [761, 533] on td "Stationary Appetizer Selections" at bounding box center [751, 537] width 177 height 31
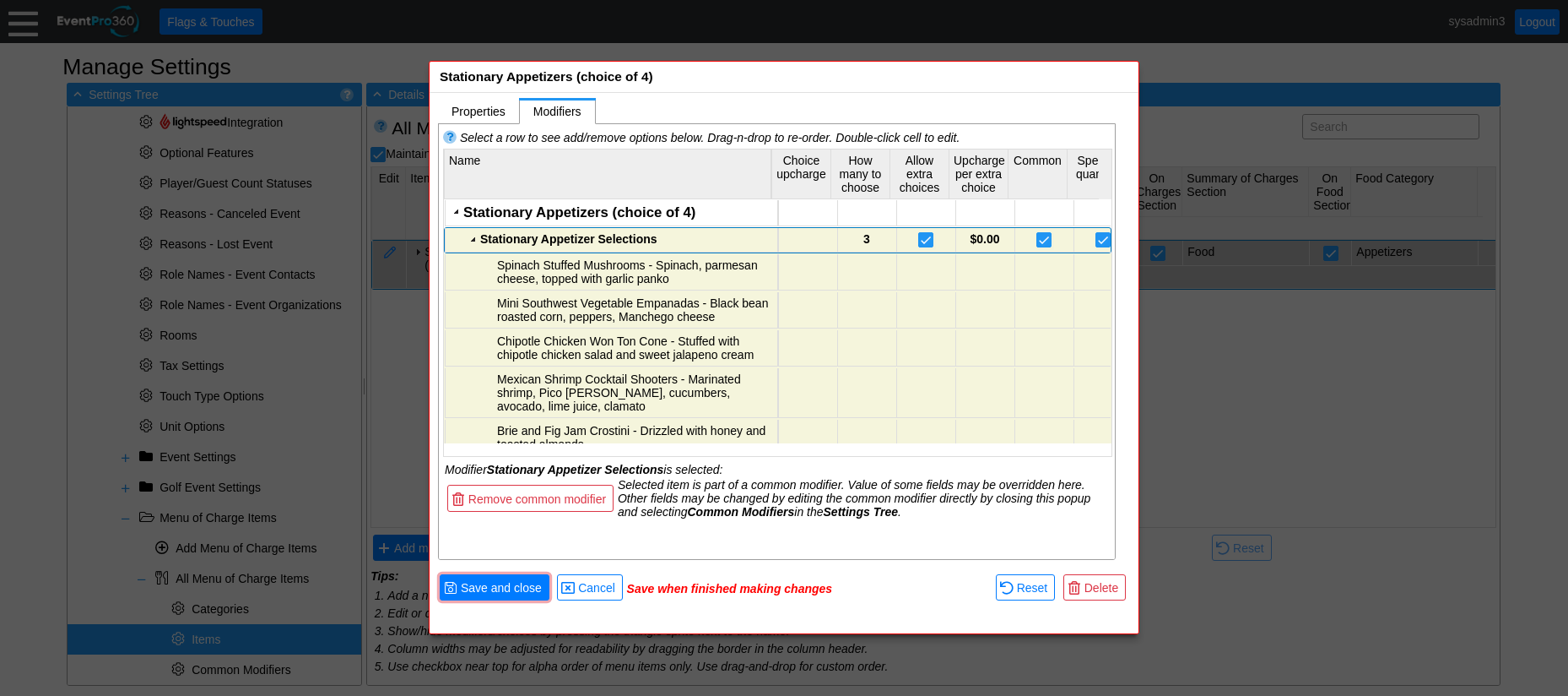
click at [863, 238] on td "3" at bounding box center [866, 241] width 59 height 25
type input "4"
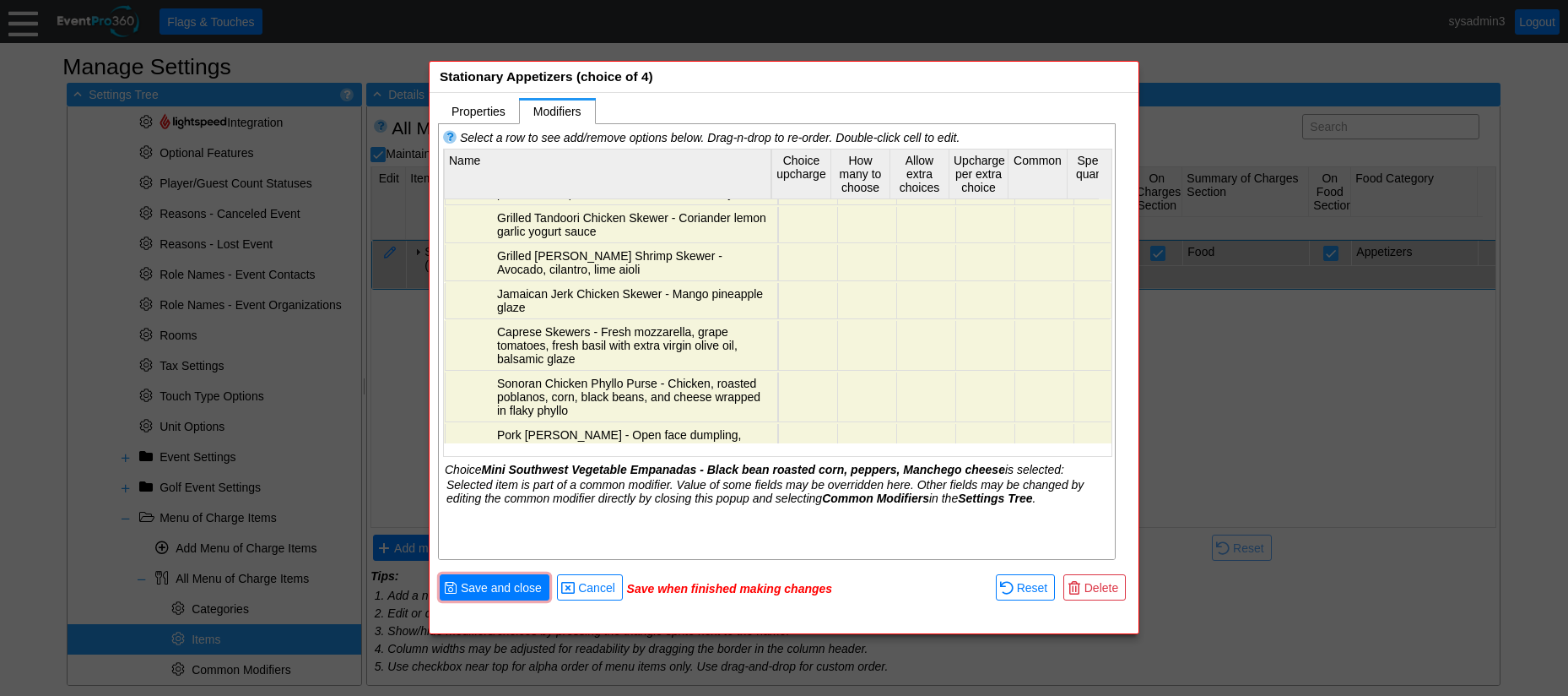
scroll to position [307, 0]
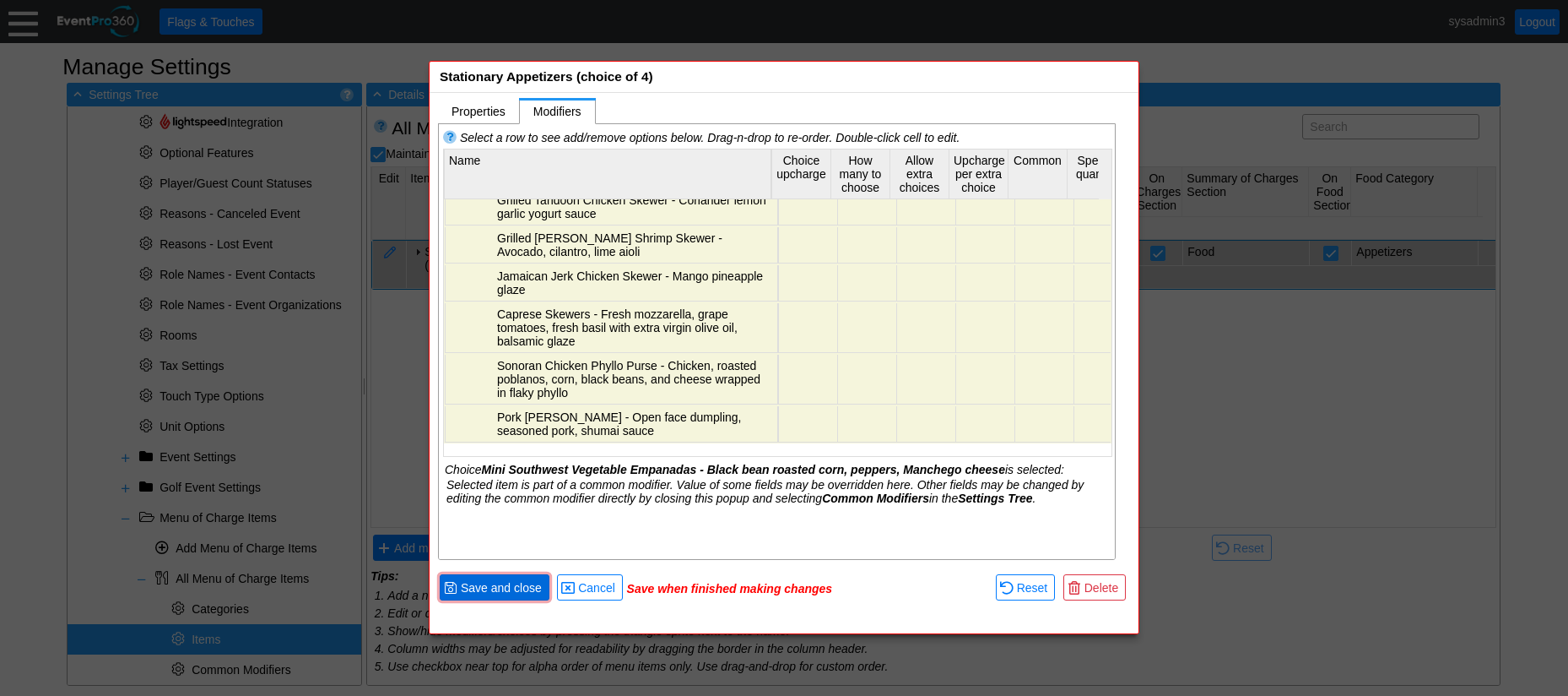
click at [497, 589] on span "Save and close" at bounding box center [501, 587] width 88 height 17
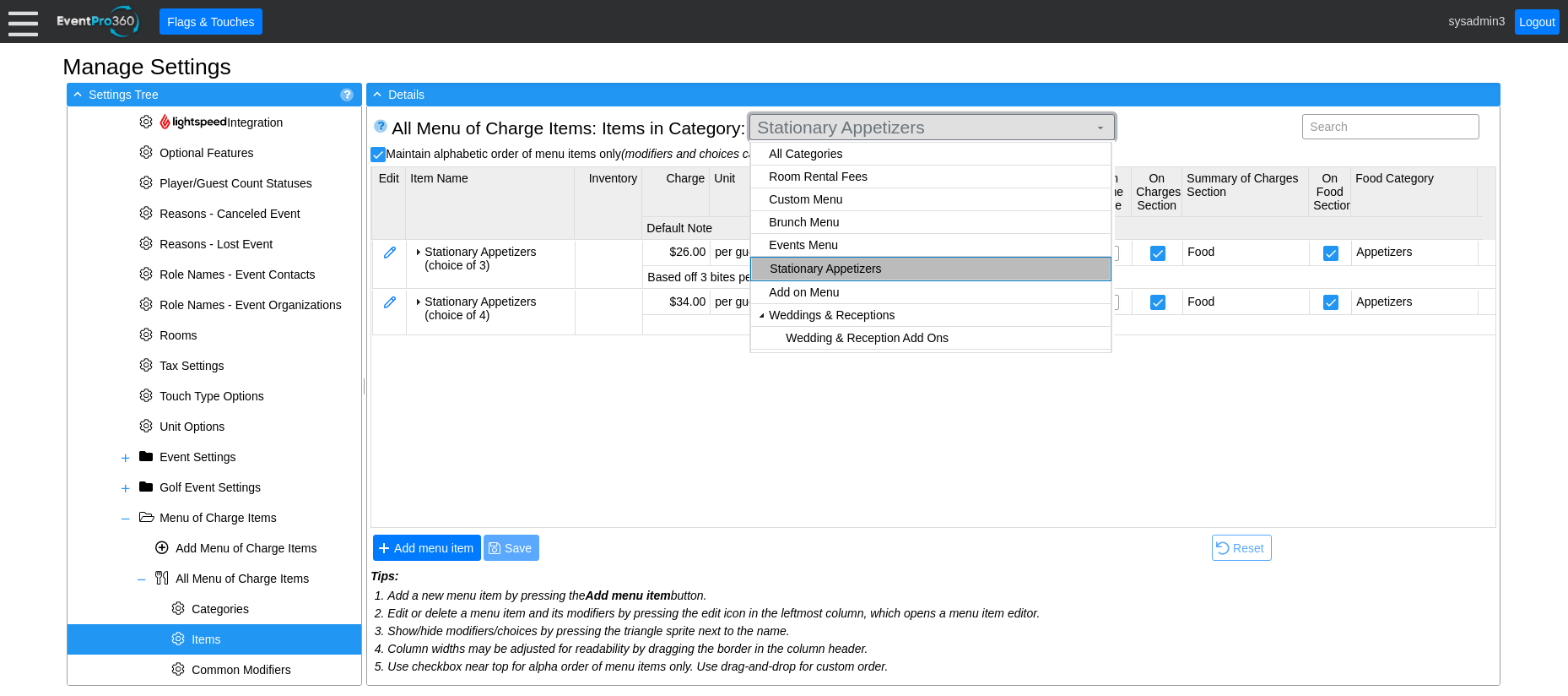
click at [955, 123] on span "Stationary Appetizers" at bounding box center [922, 127] width 337 height 17
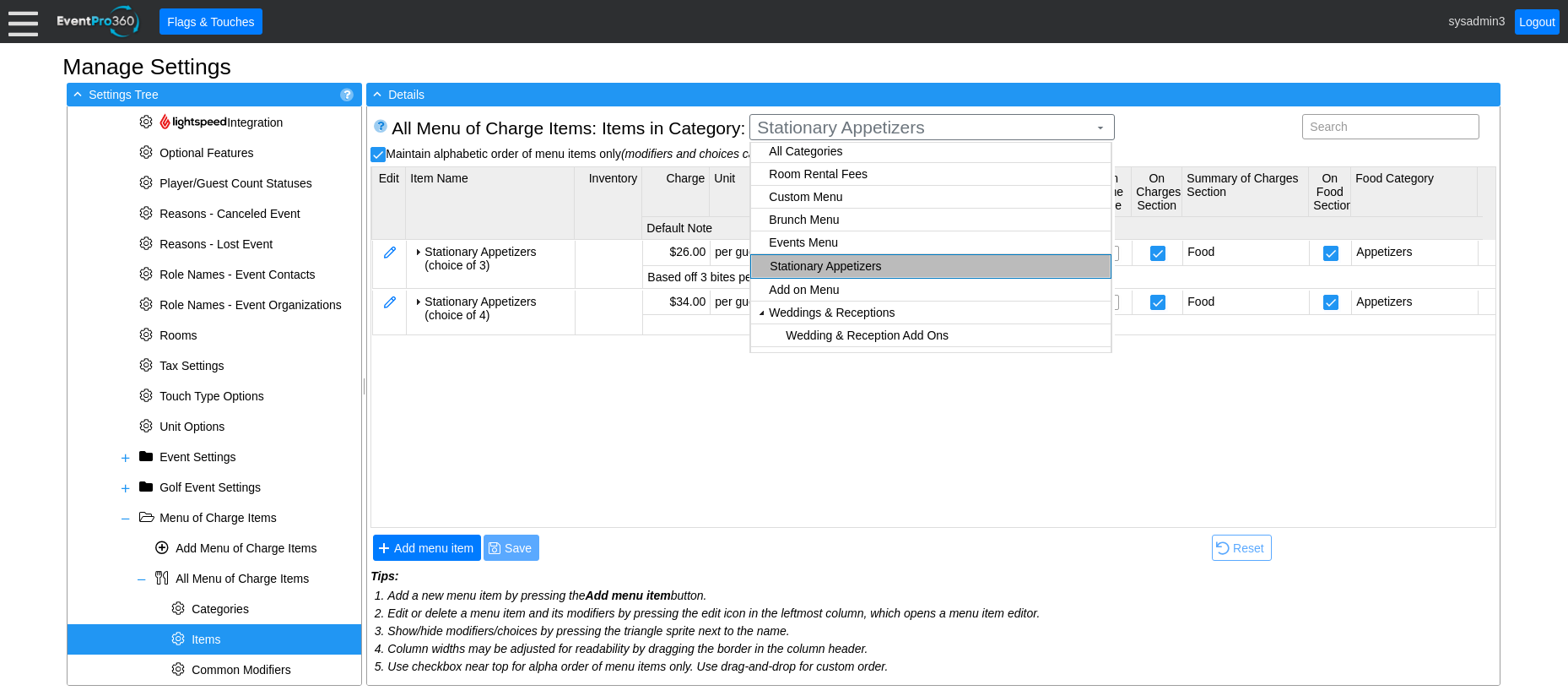
scroll to position [0, 0]
checkbox input "false"
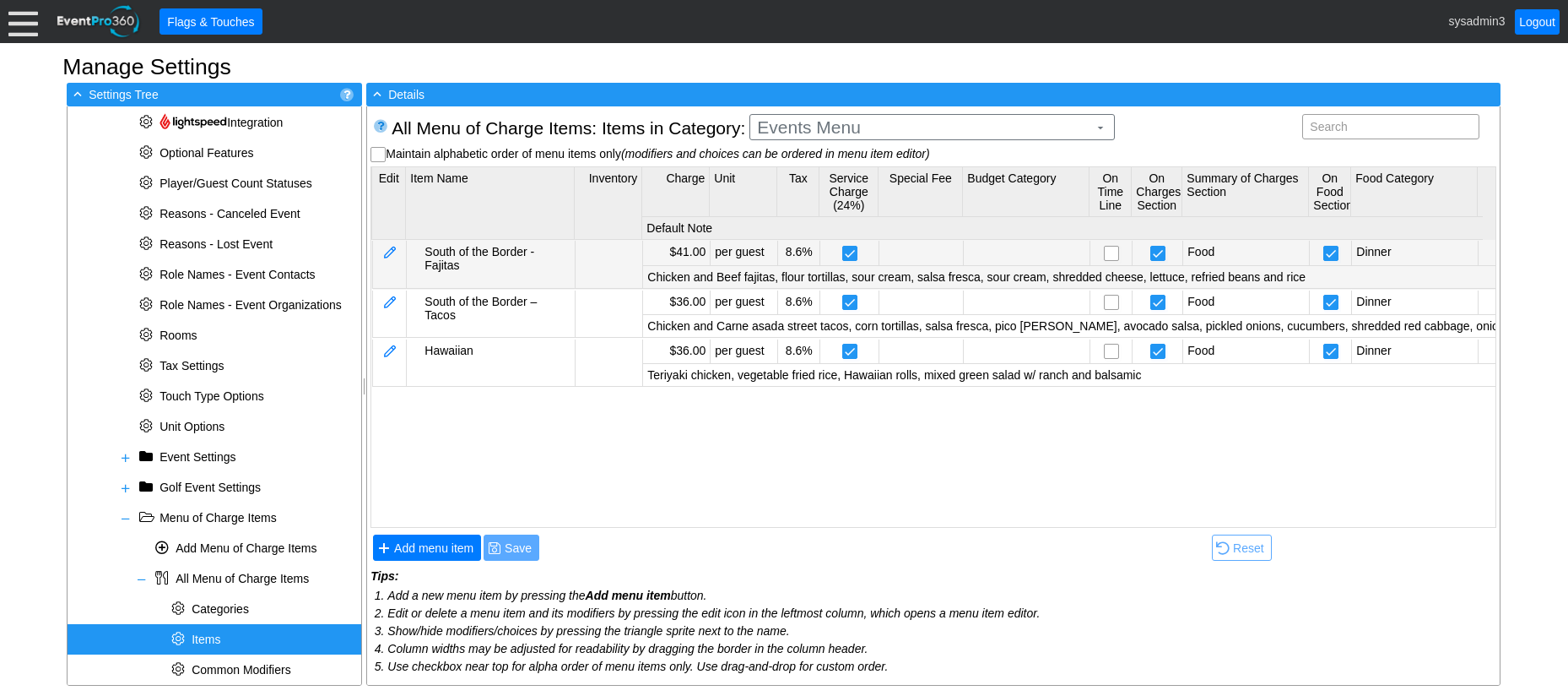
click at [833, 243] on body "Calendar of Events + New Event + Reports + Manage Contacts + Manage Organizatio…" at bounding box center [784, 348] width 1568 height 696
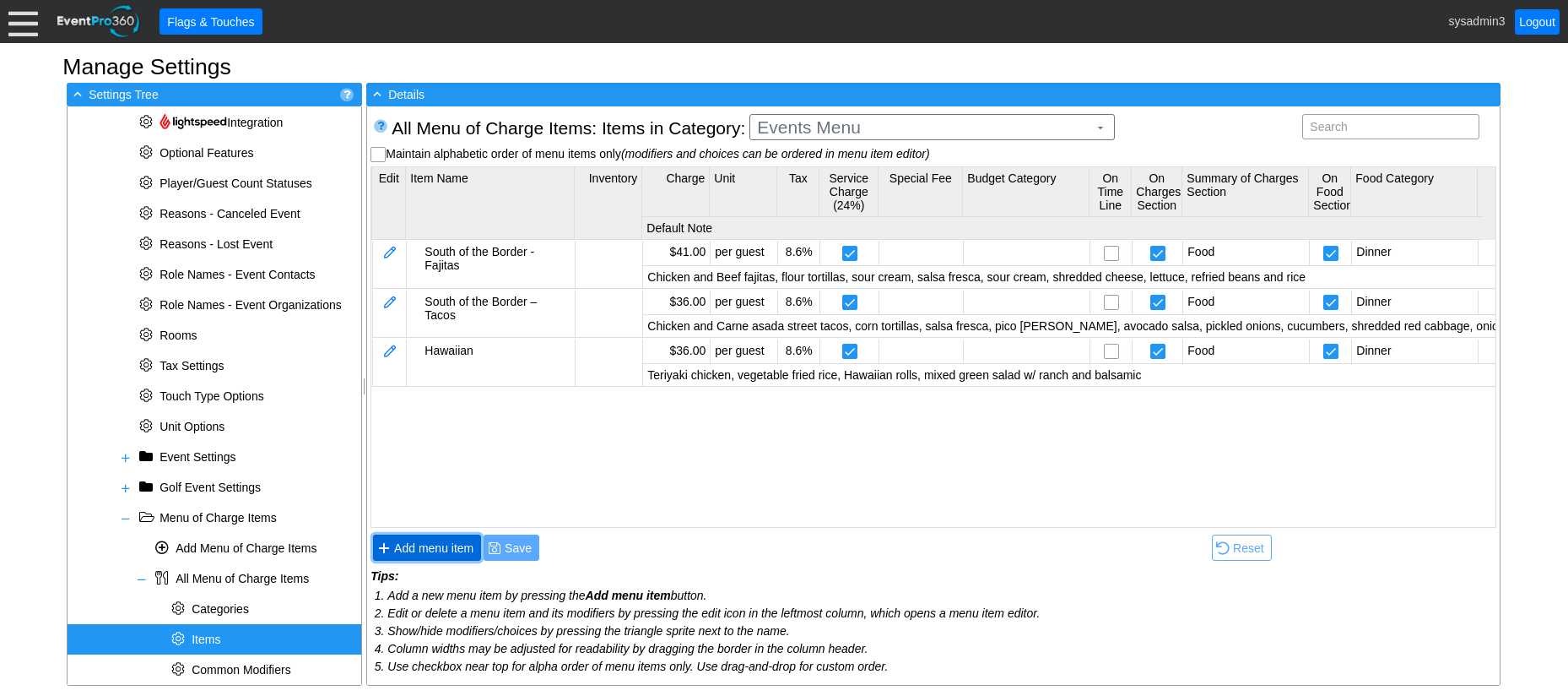
click at [438, 544] on span "Add menu item" at bounding box center [434, 547] width 86 height 17
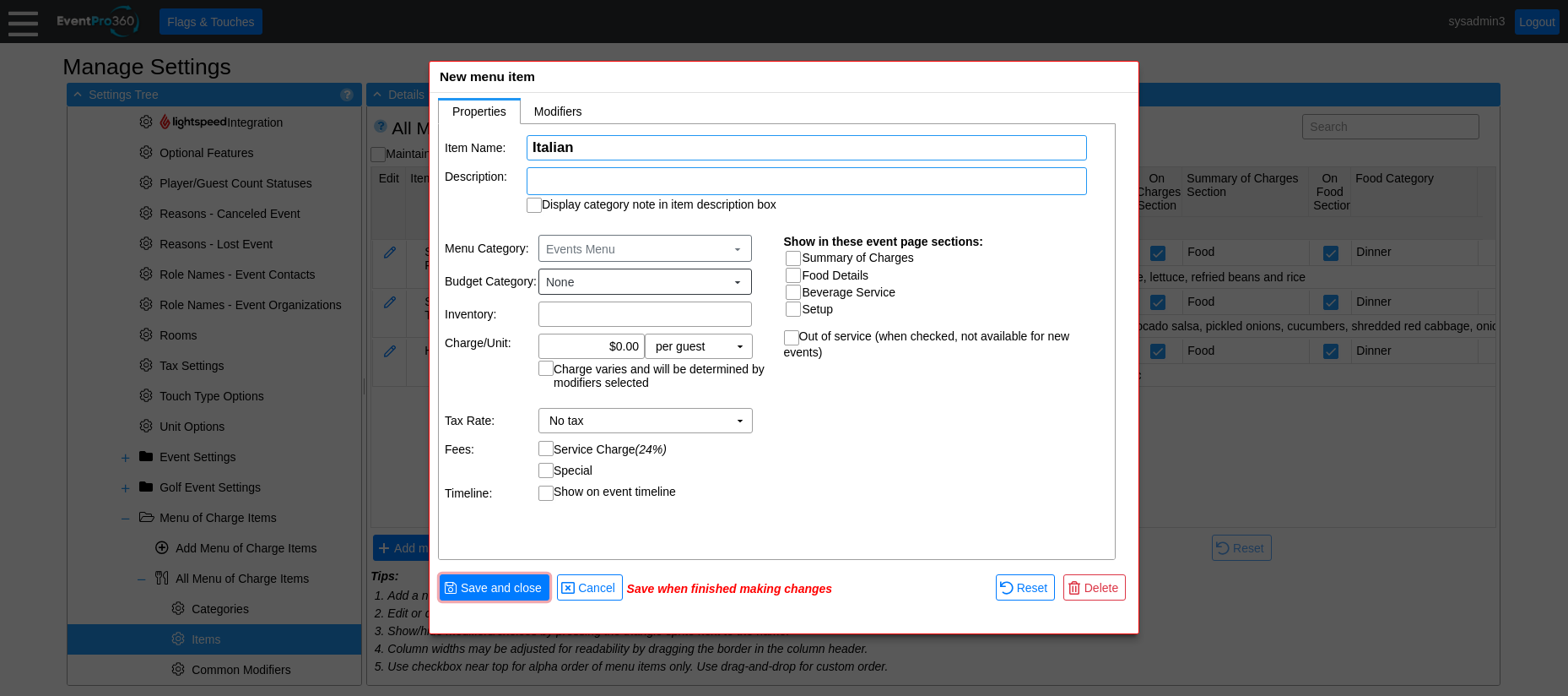
type input "Italian"
click at [591, 181] on div at bounding box center [806, 181] width 560 height 28
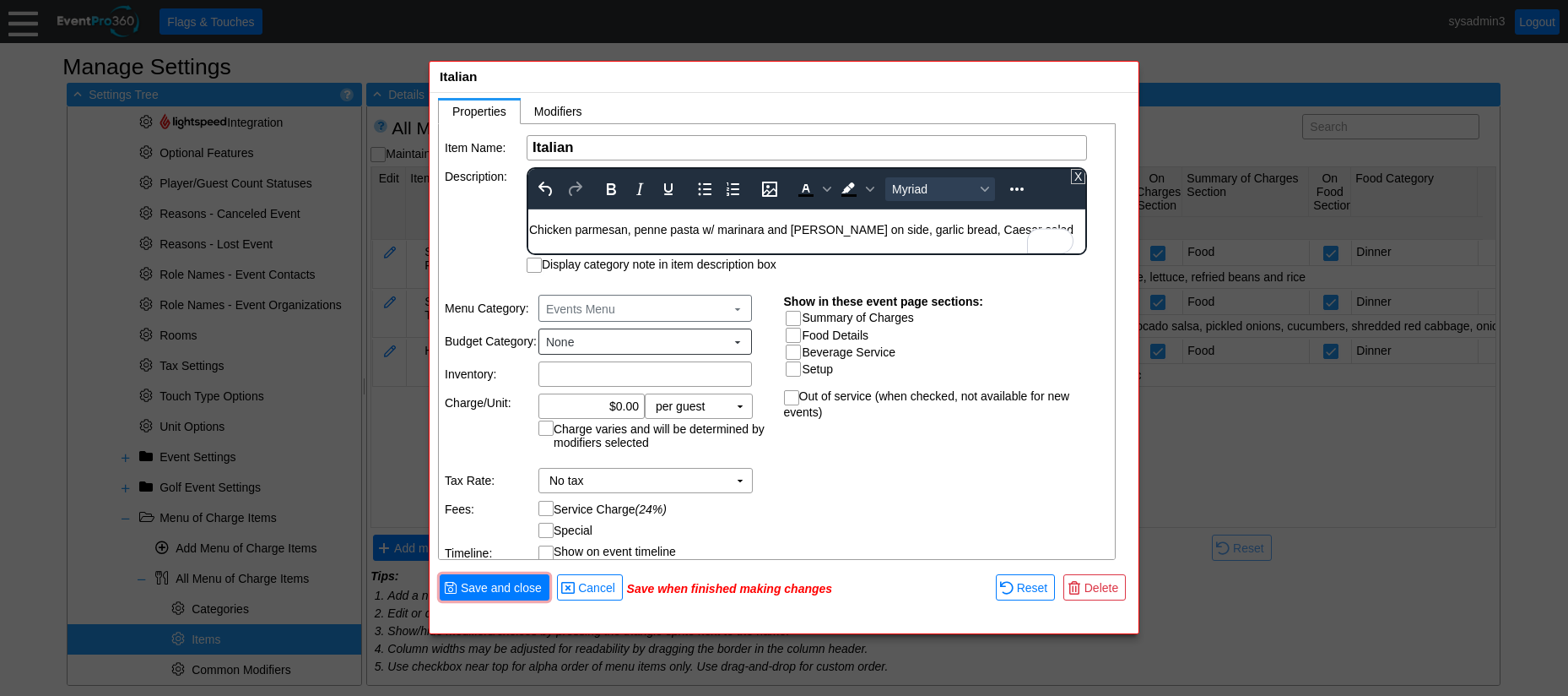
click at [529, 230] on div "Chicken parmesan, penne pasta w/ marinara and alfredo on side, garlic bread, Ca…" at bounding box center [806, 223] width 556 height 27
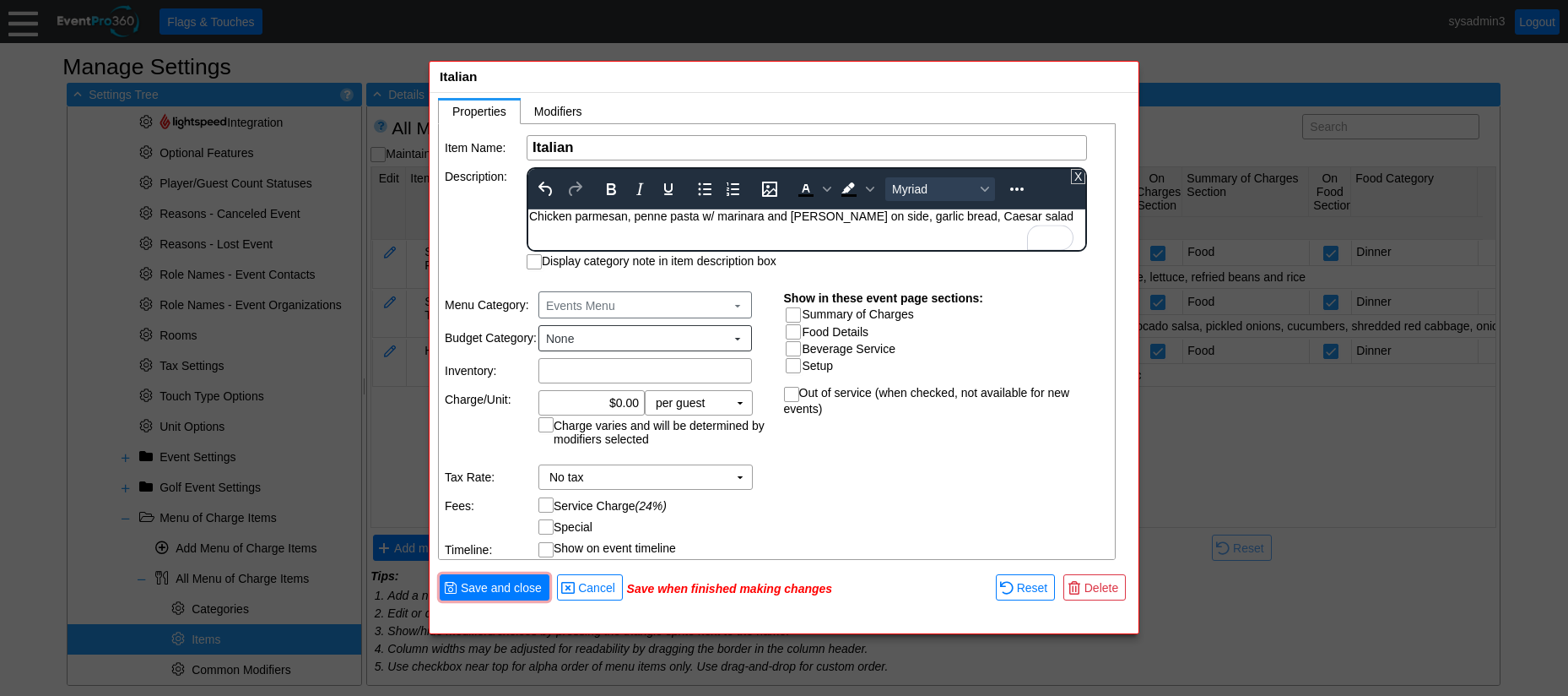
click at [460, 213] on td "Description:" at bounding box center [484, 218] width 80 height 102
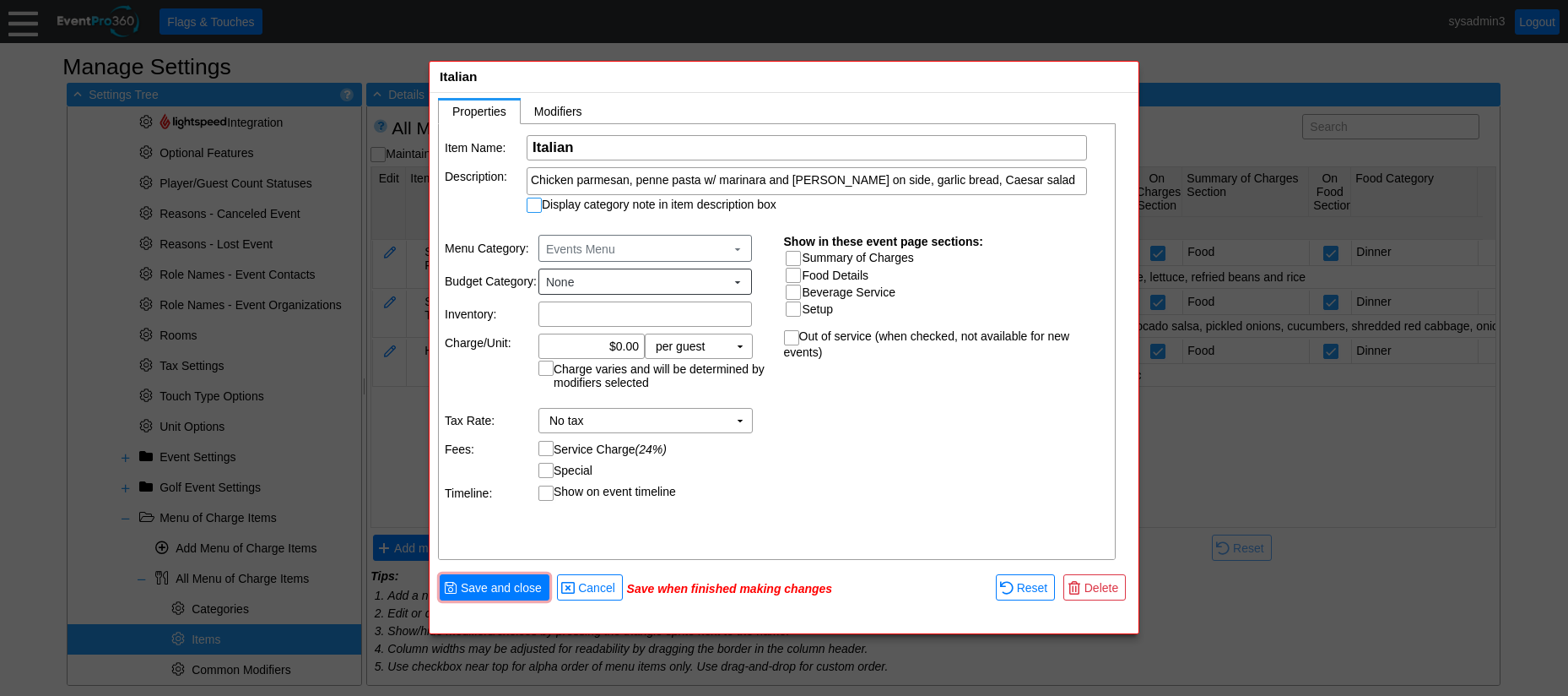
click at [533, 206] on input "Display category note in item description box" at bounding box center [535, 206] width 17 height 17
checkbox input "true"
click at [622, 344] on input "0.00" at bounding box center [591, 346] width 94 height 24
type input "$36.00"
click at [824, 396] on div "Item Name: Χ Italian Name of the menu item Description: Chicken parmesan, penne…" at bounding box center [777, 343] width 678 height 437
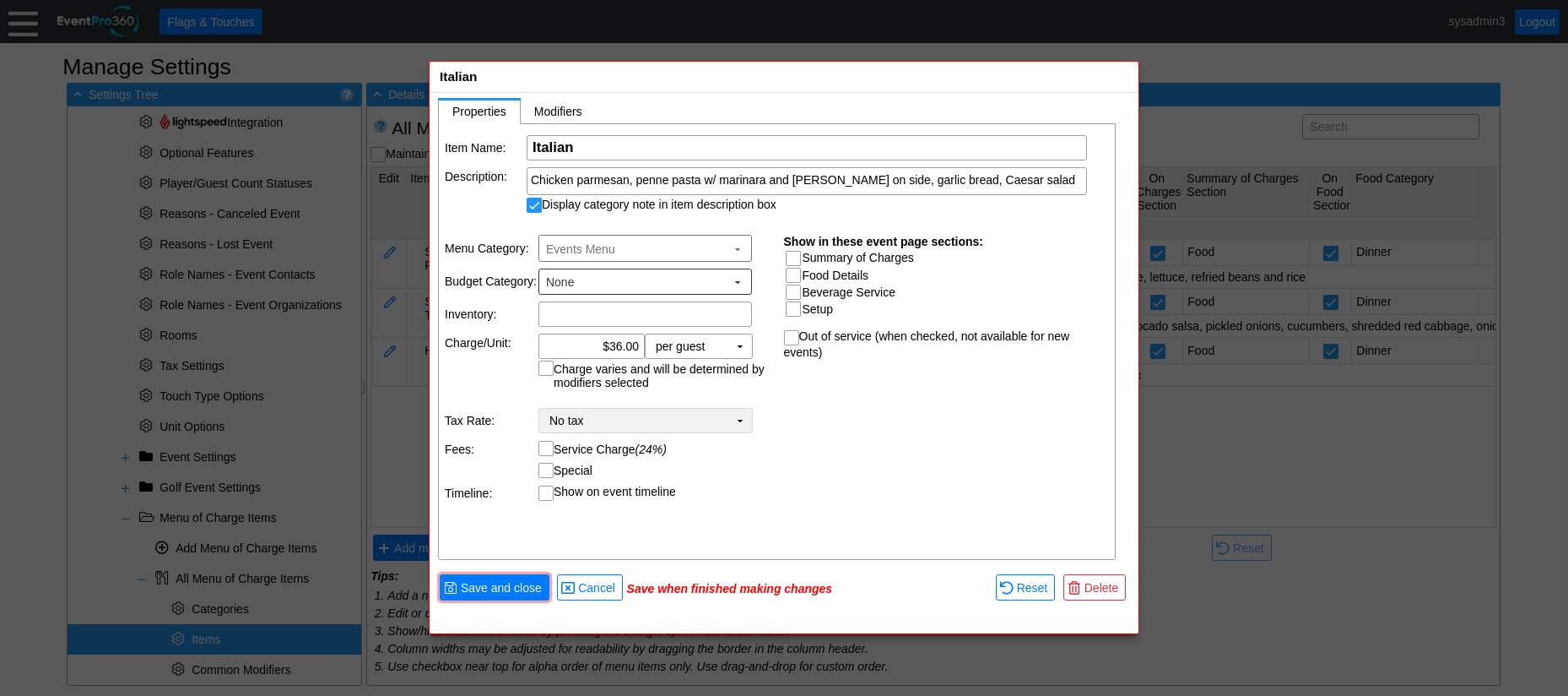
click at [735, 421] on td "▼" at bounding box center [740, 420] width 24 height 24
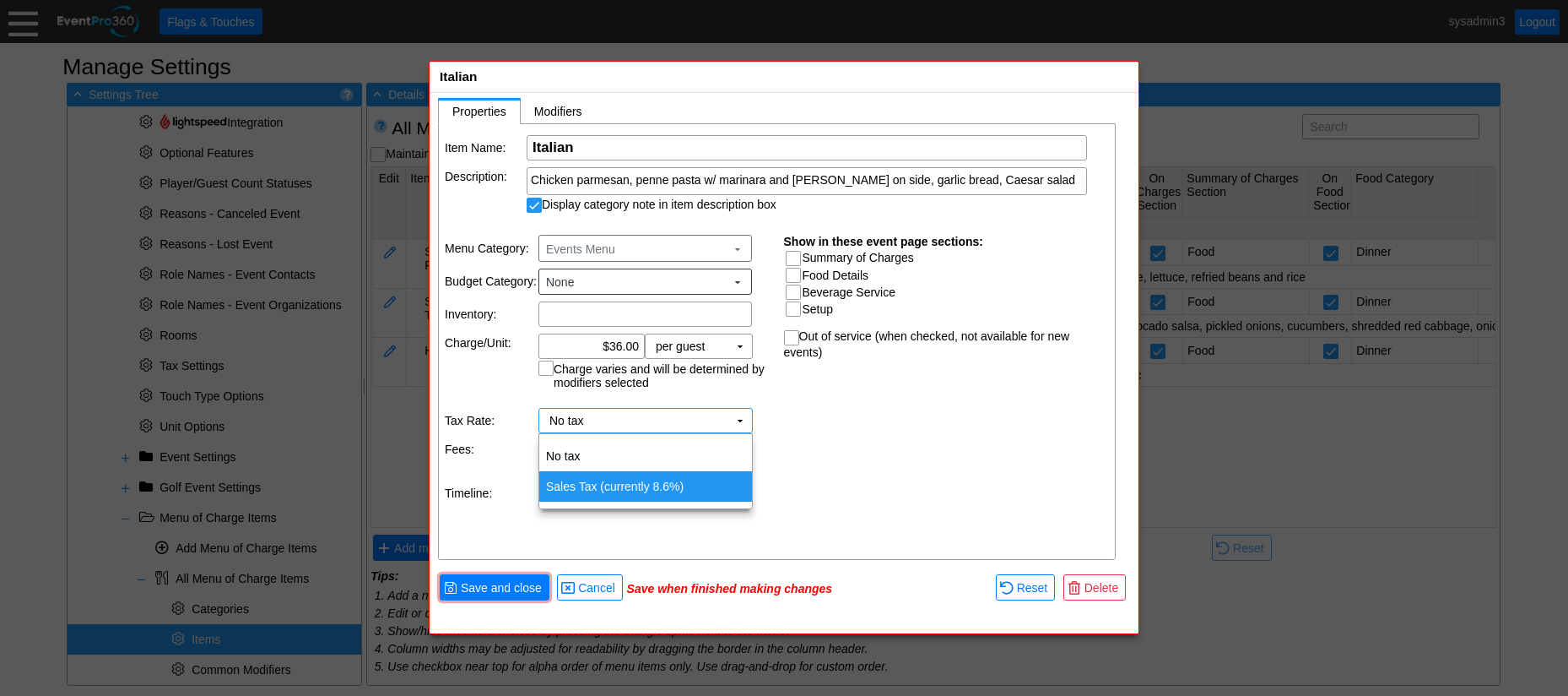
click at [639, 479] on td "Sales Tax (currently 8.6%)" at bounding box center [645, 486] width 213 height 31
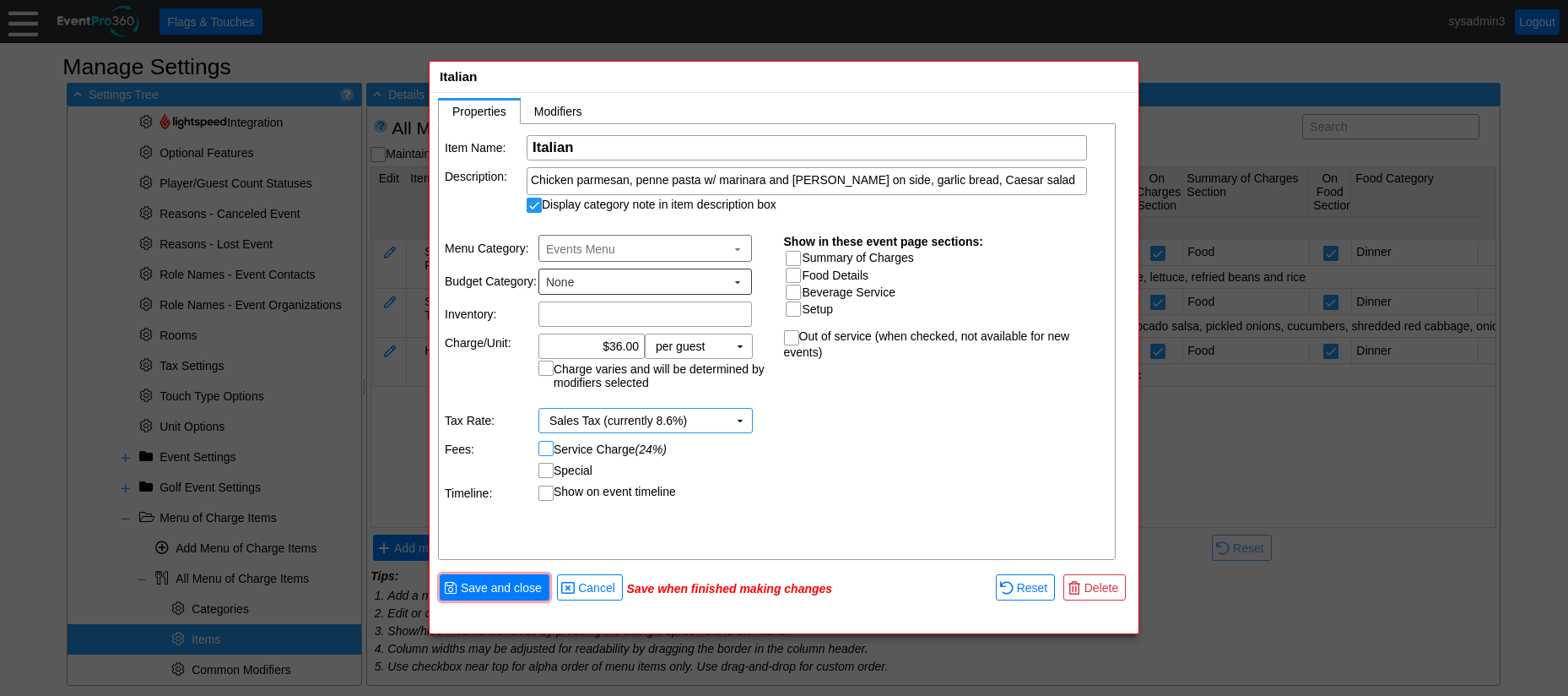
drag, startPoint x: 548, startPoint y: 449, endPoint x: 575, endPoint y: 455, distance: 27.7
click at [548, 449] on input "Service Charge (24%)" at bounding box center [547, 449] width 17 height 17
checkbox input "true"
click at [789, 256] on input "Summary of Charges" at bounding box center [794, 260] width 17 height 17
checkbox input "true"
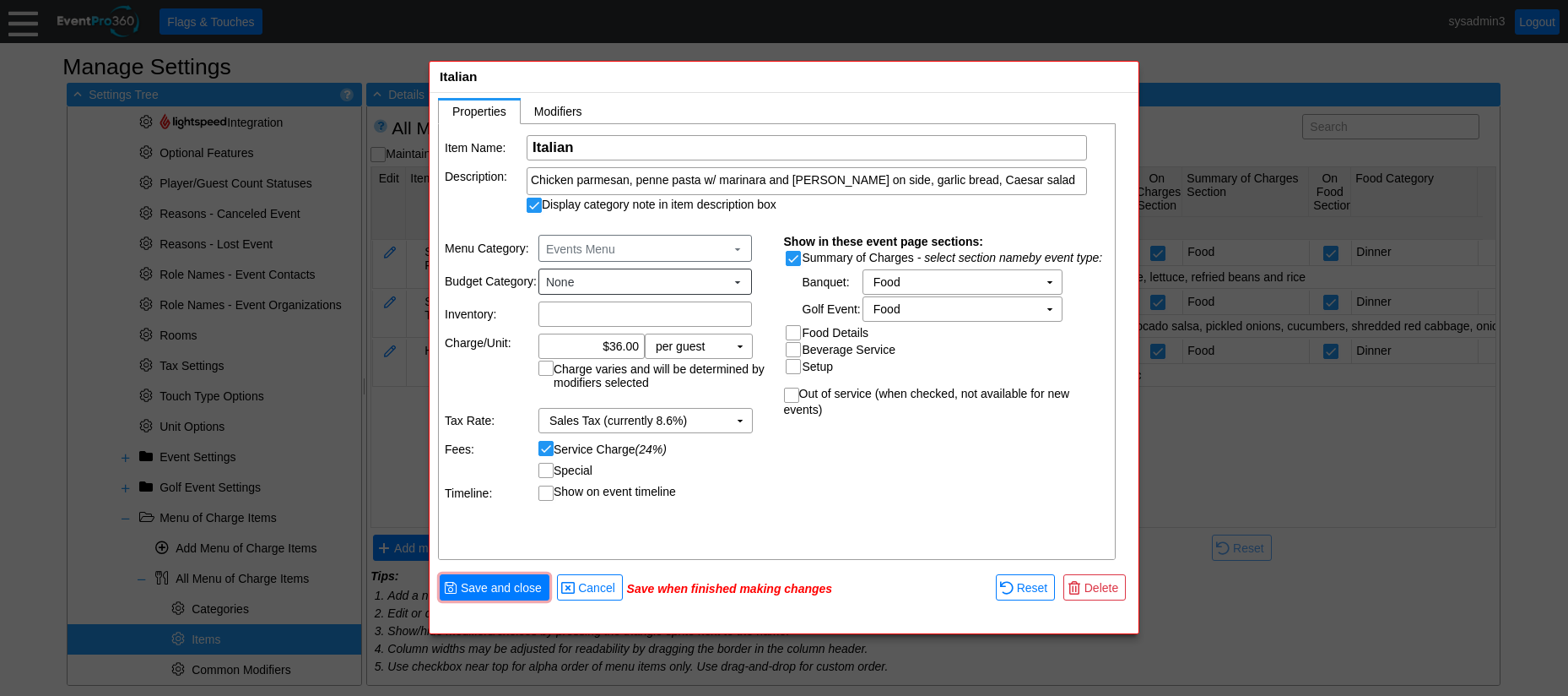
click at [792, 336] on input "Food Details" at bounding box center [794, 334] width 17 height 17
checkbox input "true"
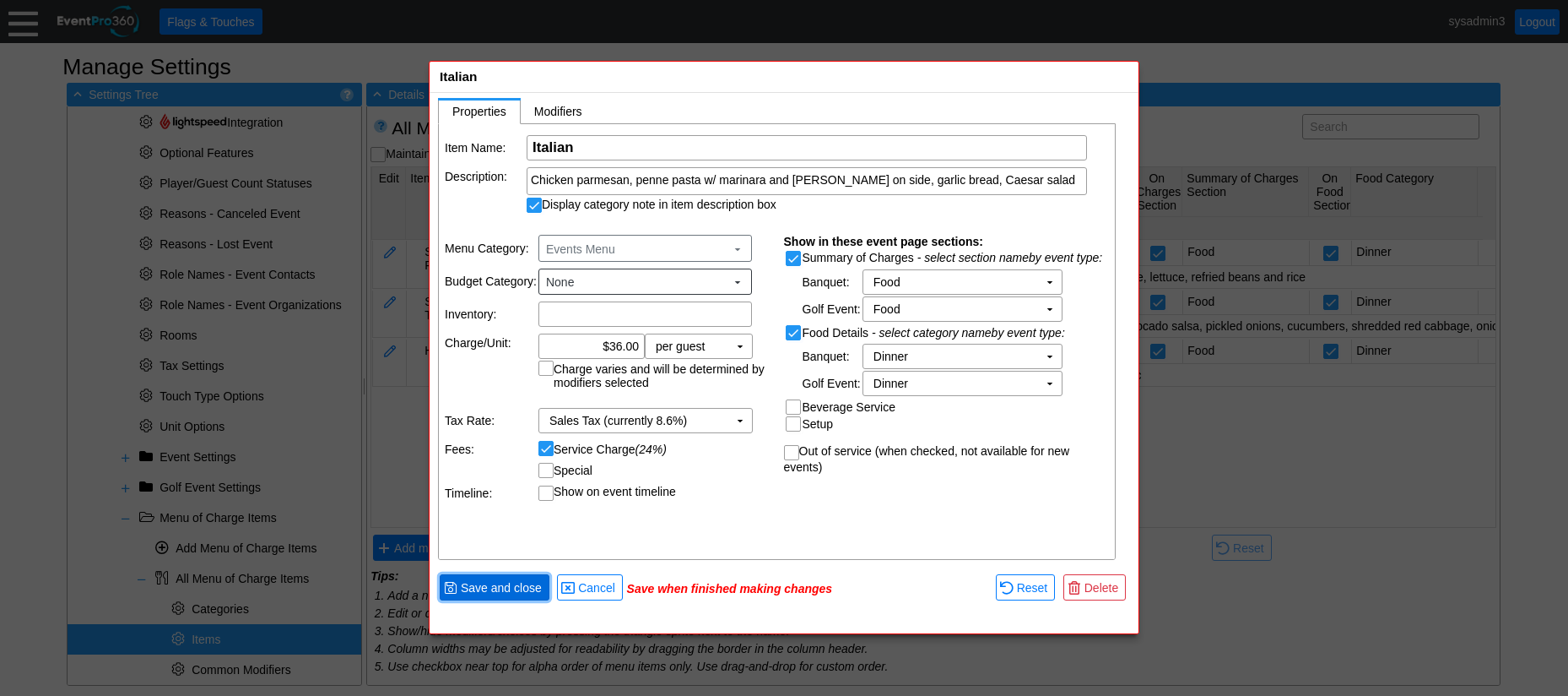
click at [497, 590] on span "Save and close" at bounding box center [501, 587] width 88 height 17
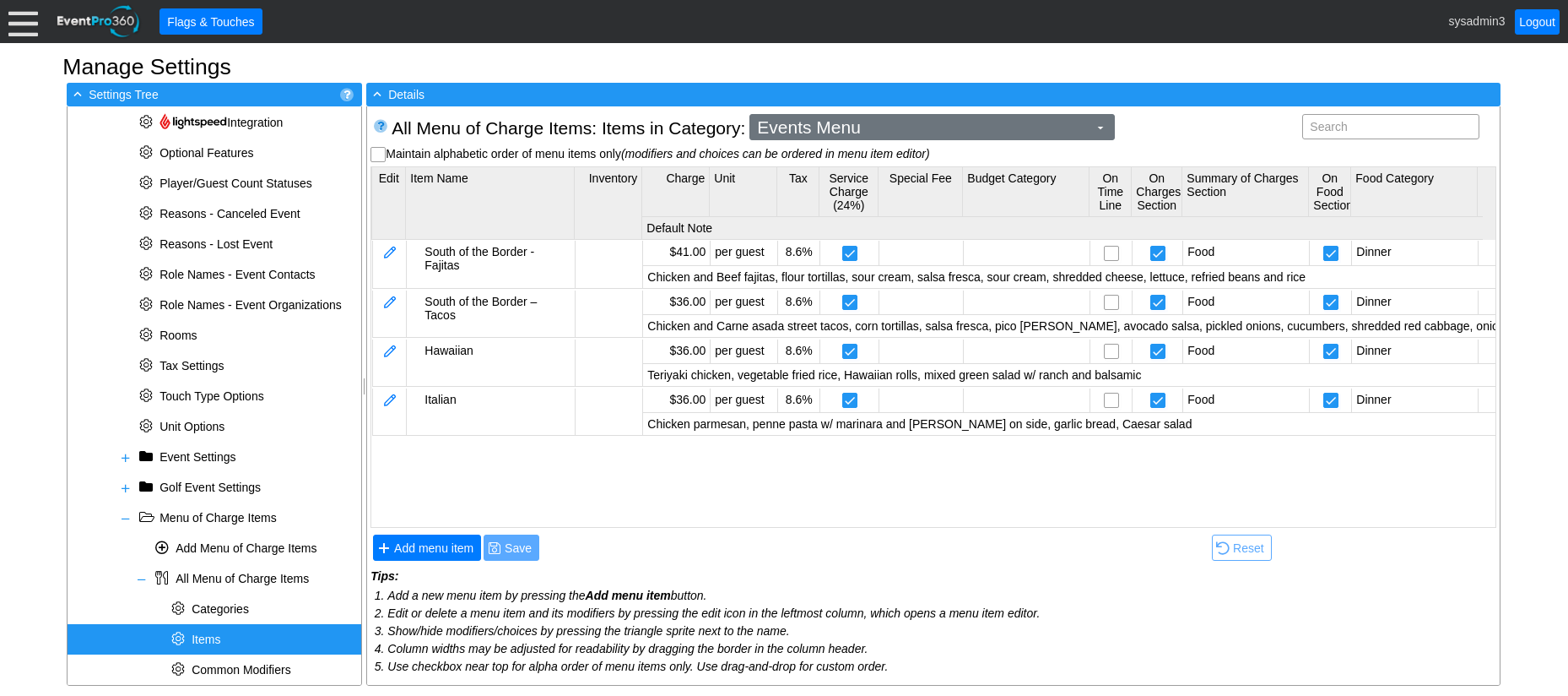
click at [1016, 132] on span "Events Menu" at bounding box center [922, 127] width 337 height 17
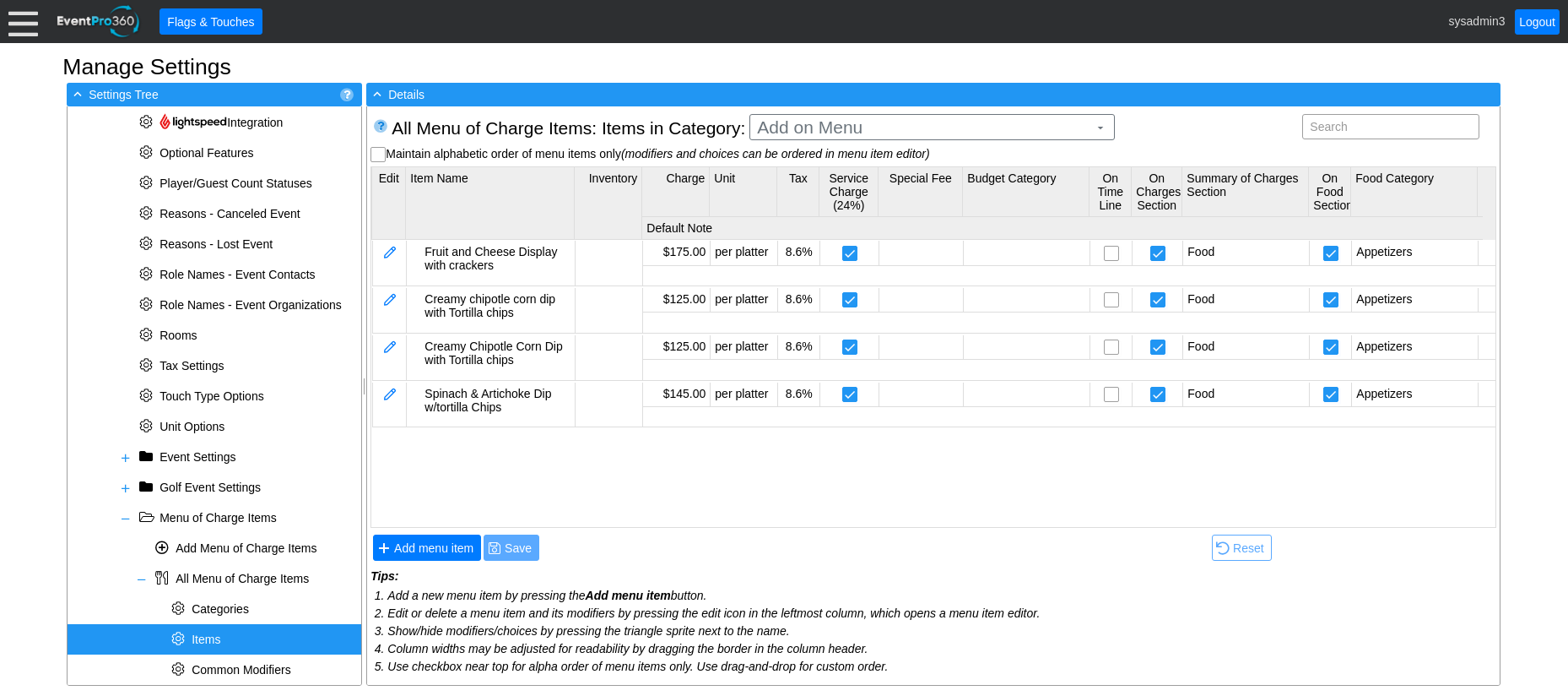
click at [815, 206] on body "Calendar of Events + New Event + Reports + Manage Contacts + Manage Organizatio…" at bounding box center [784, 348] width 1568 height 696
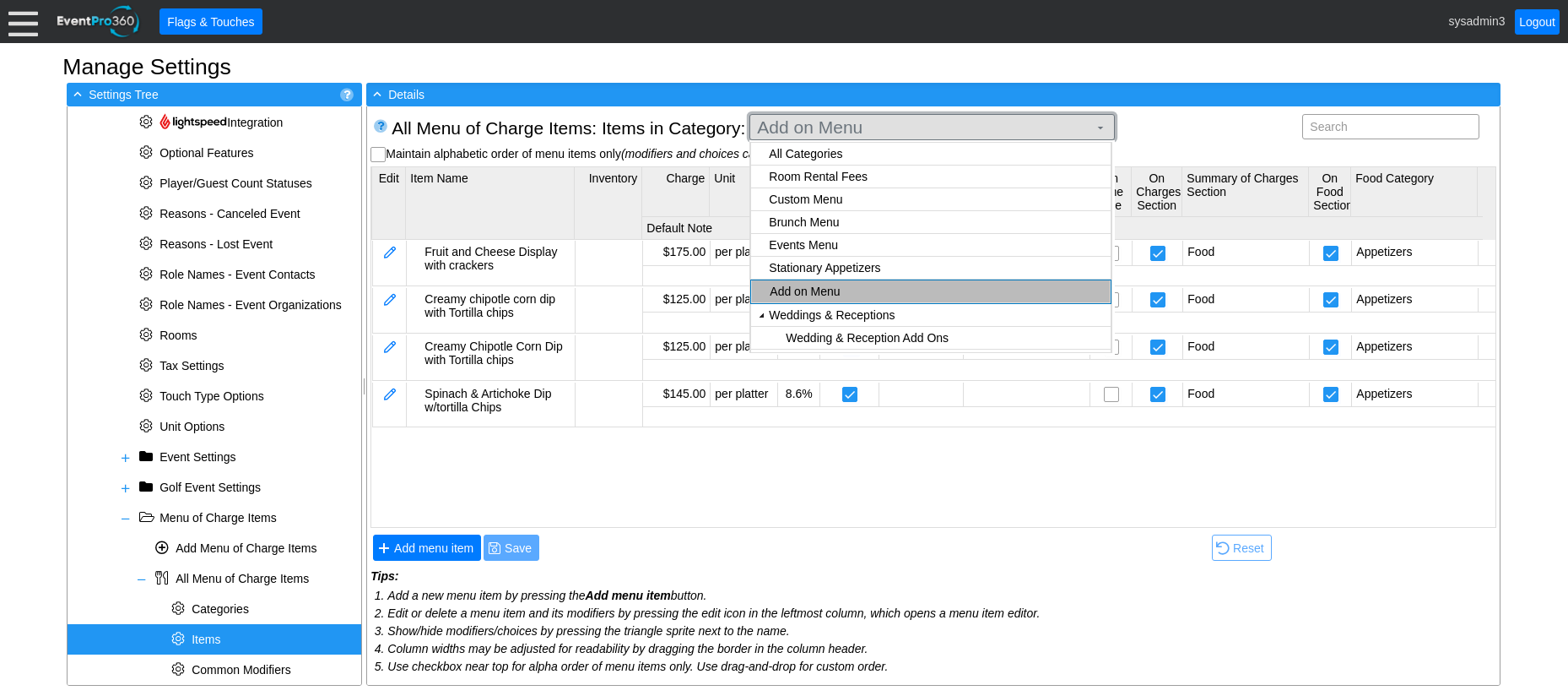
click at [902, 125] on span "Add on Menu" at bounding box center [922, 127] width 337 height 17
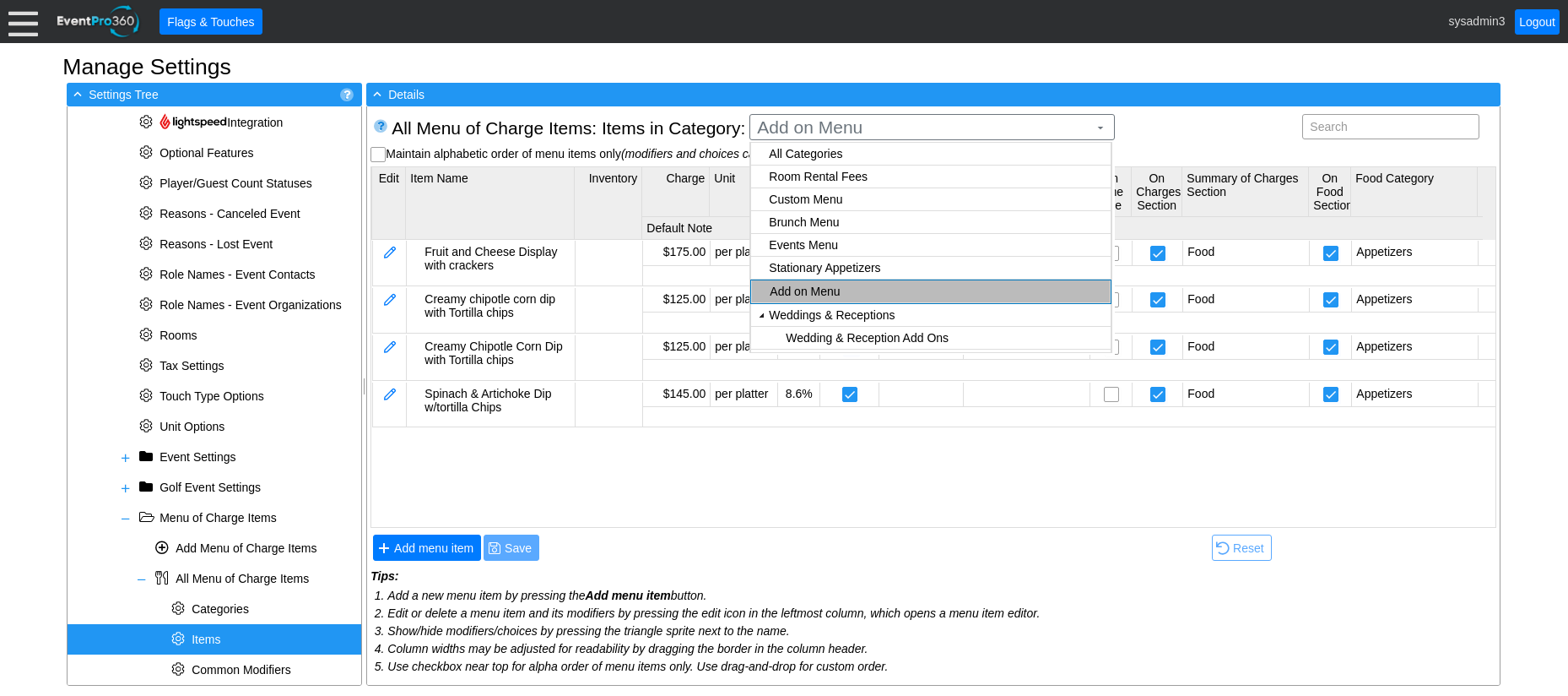
click at [825, 178] on body "Calendar of Events + New Event + Reports + Manage Contacts + Manage Organizatio…" at bounding box center [784, 348] width 1568 height 696
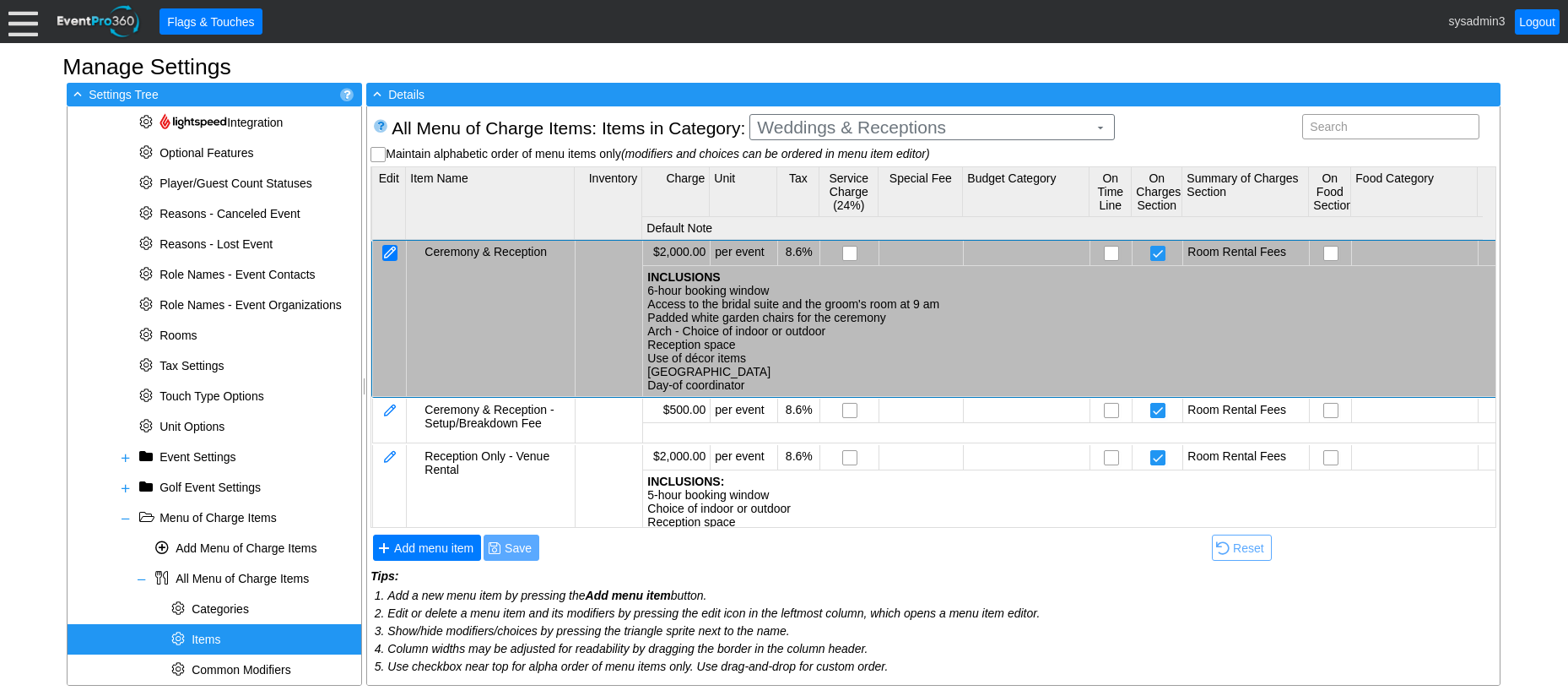
click at [390, 250] on div at bounding box center [389, 253] width 15 height 16
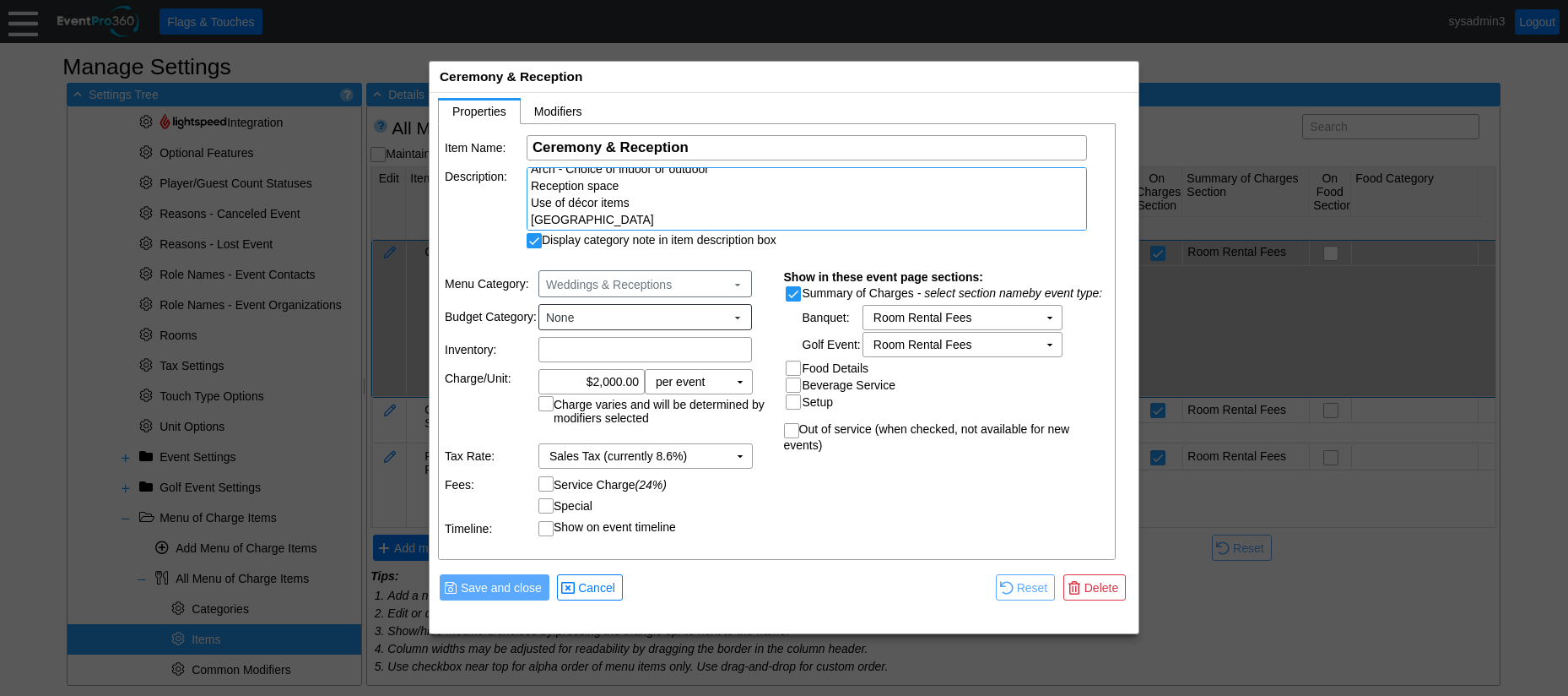
scroll to position [97, 0]
click at [545, 488] on input "Service Charge (24%)" at bounding box center [547, 485] width 17 height 17
checkbox input "true"
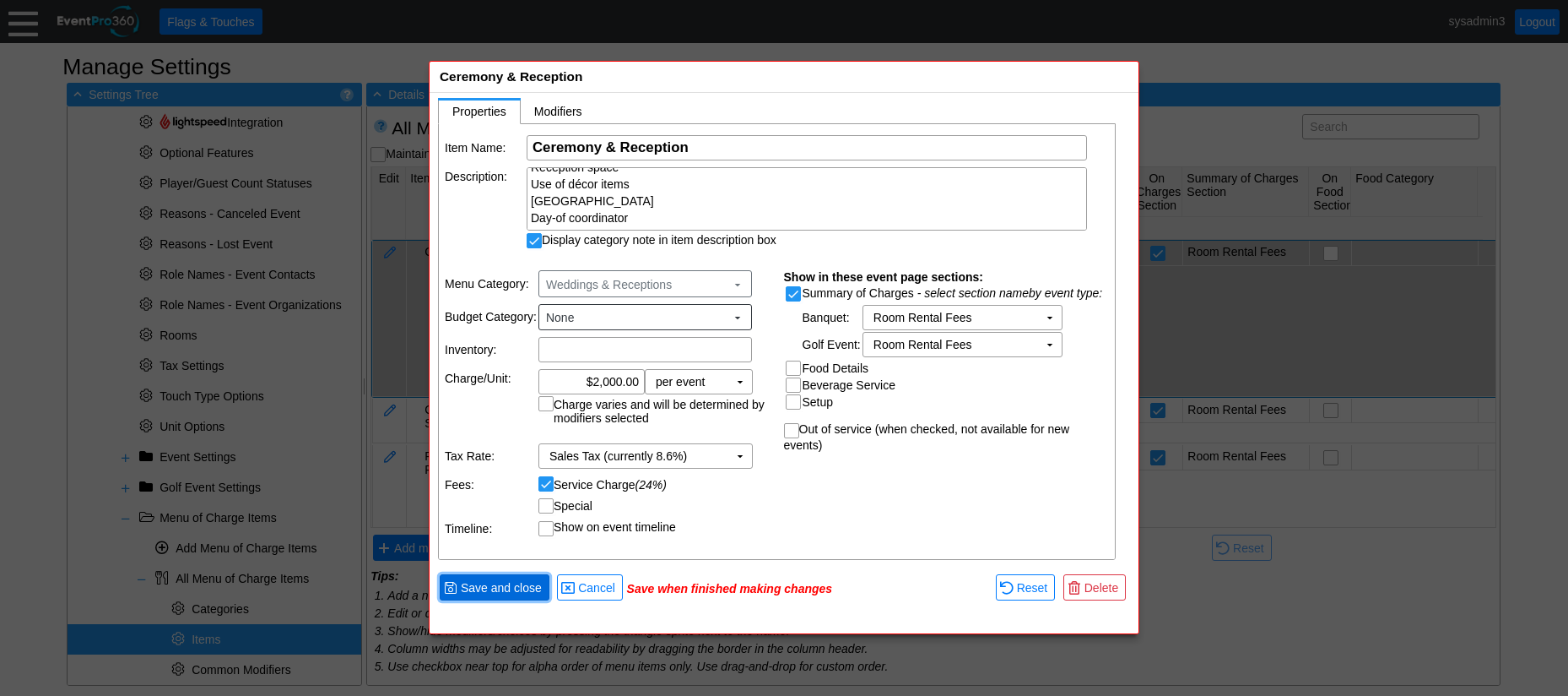
click at [504, 590] on span "Save and close" at bounding box center [501, 587] width 88 height 17
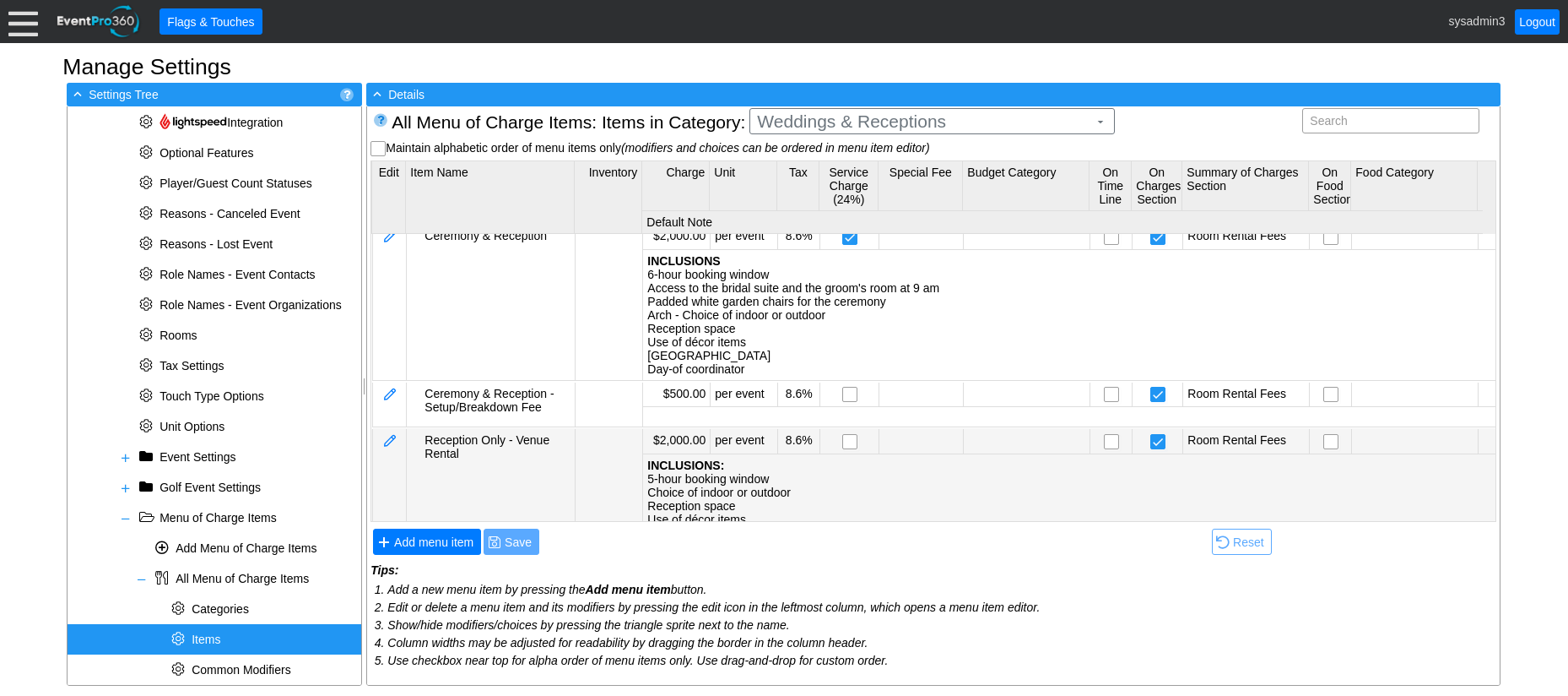
scroll to position [10, 0]
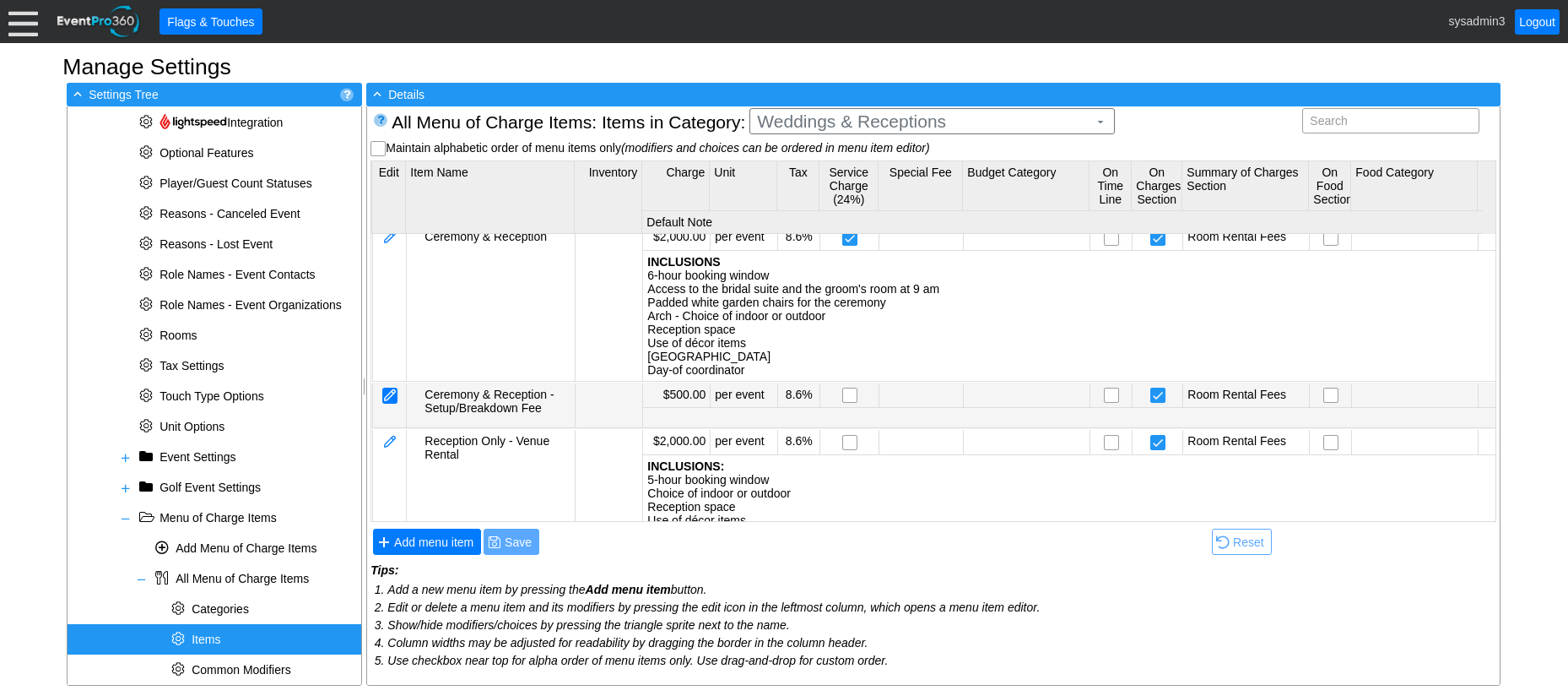
click at [391, 390] on div at bounding box center [389, 396] width 15 height 16
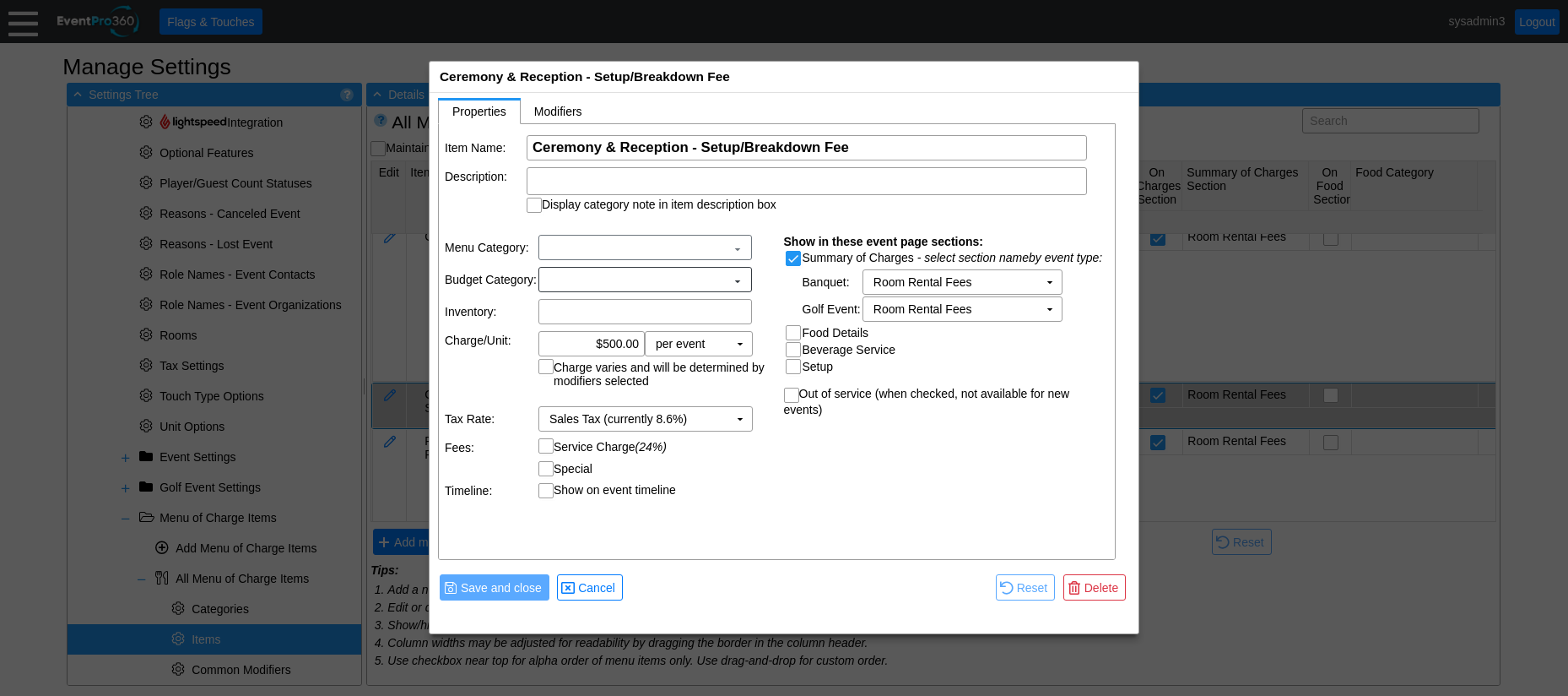
scroll to position [0, 0]
click at [548, 450] on input "Service Charge (24%)" at bounding box center [547, 449] width 17 height 17
checkbox input "true"
click at [512, 583] on span "Save and close" at bounding box center [501, 587] width 88 height 17
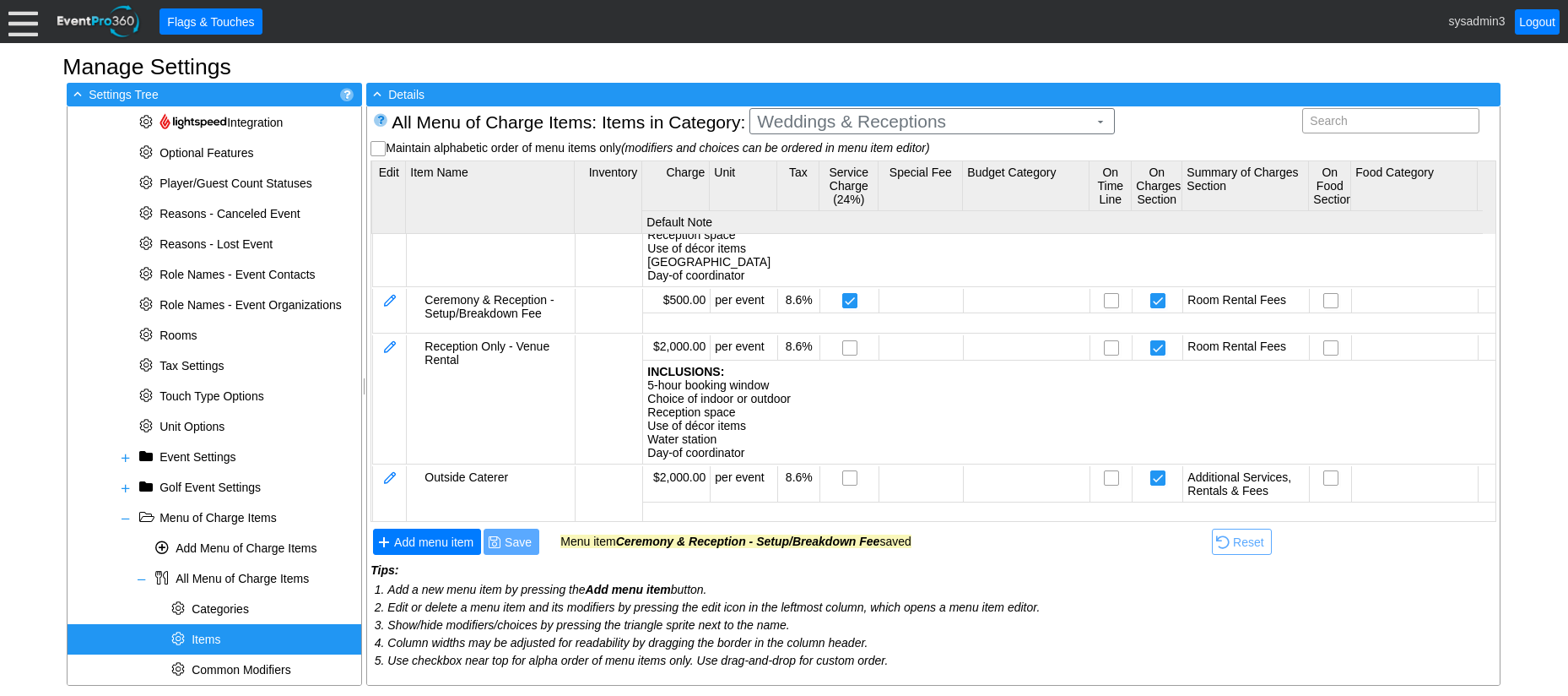
scroll to position [169, 0]
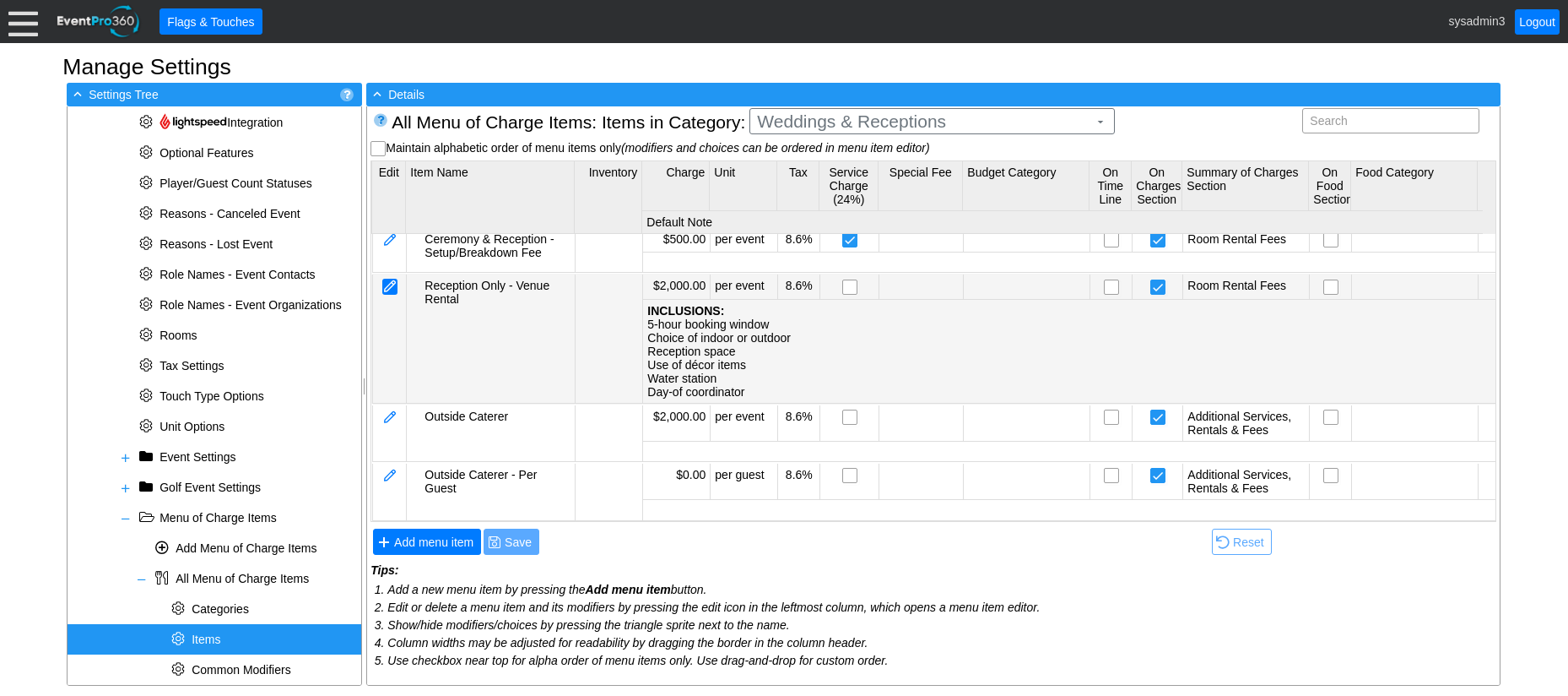
click at [393, 281] on div at bounding box center [389, 286] width 15 height 16
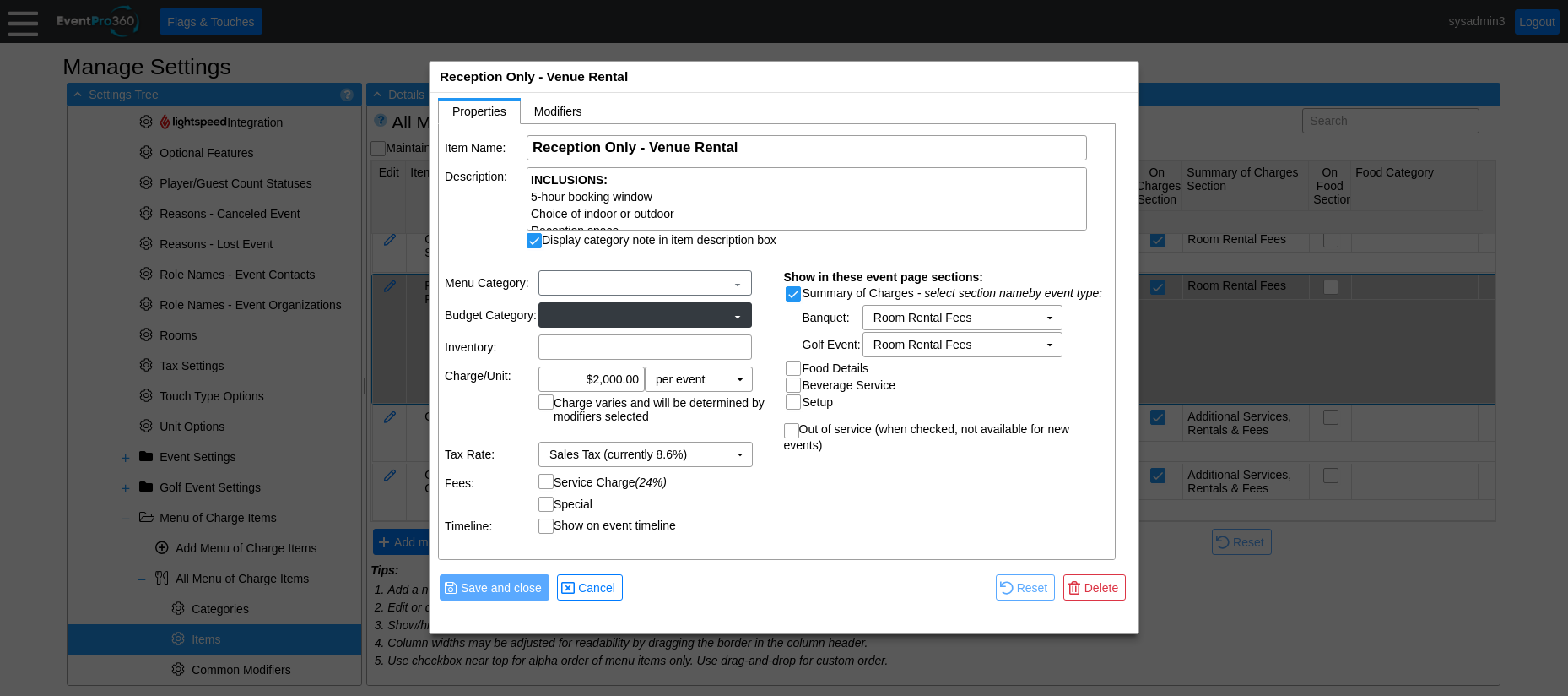
scroll to position [0, 0]
click at [551, 487] on input "Service Charge (24%)" at bounding box center [547, 485] width 17 height 17
checkbox input "true"
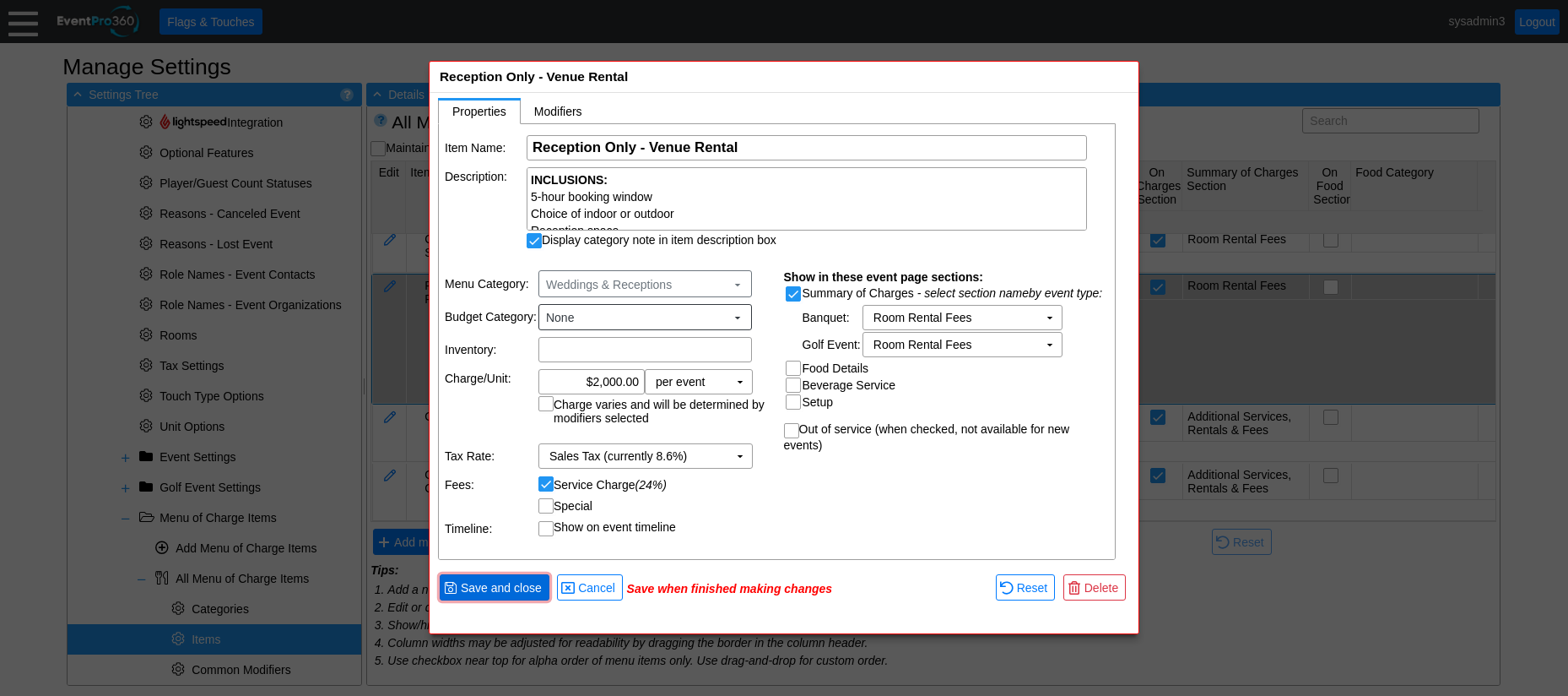
click at [507, 585] on span "Save and close" at bounding box center [501, 587] width 88 height 17
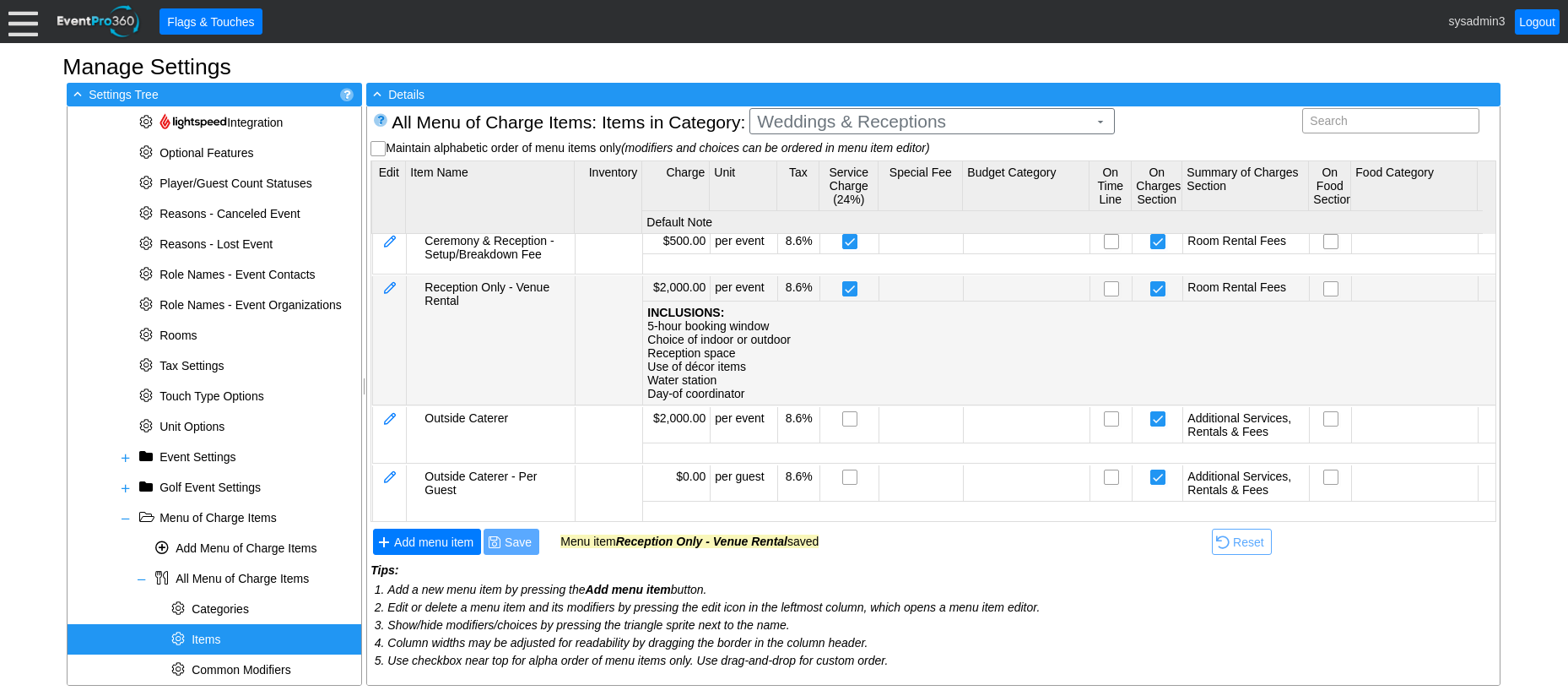
scroll to position [178, 0]
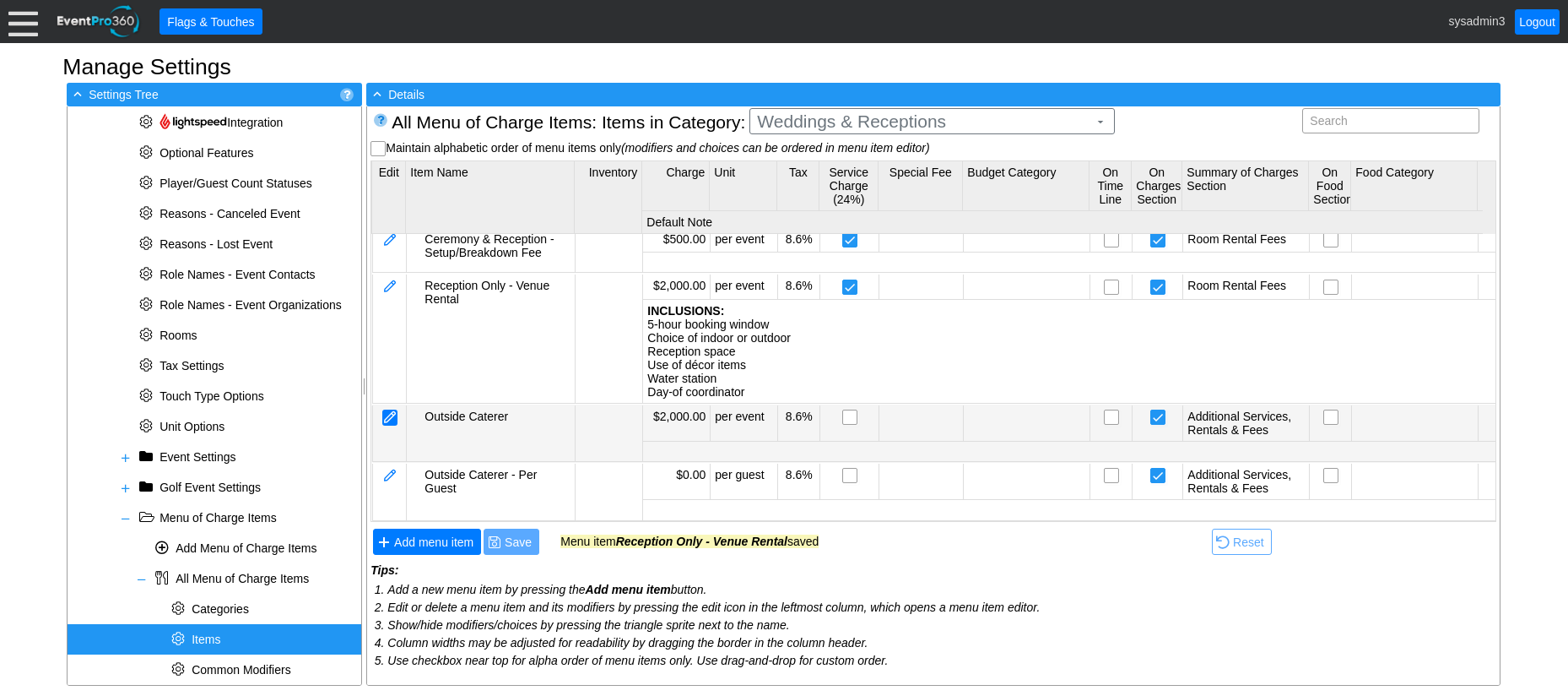
click at [396, 410] on div at bounding box center [389, 418] width 15 height 16
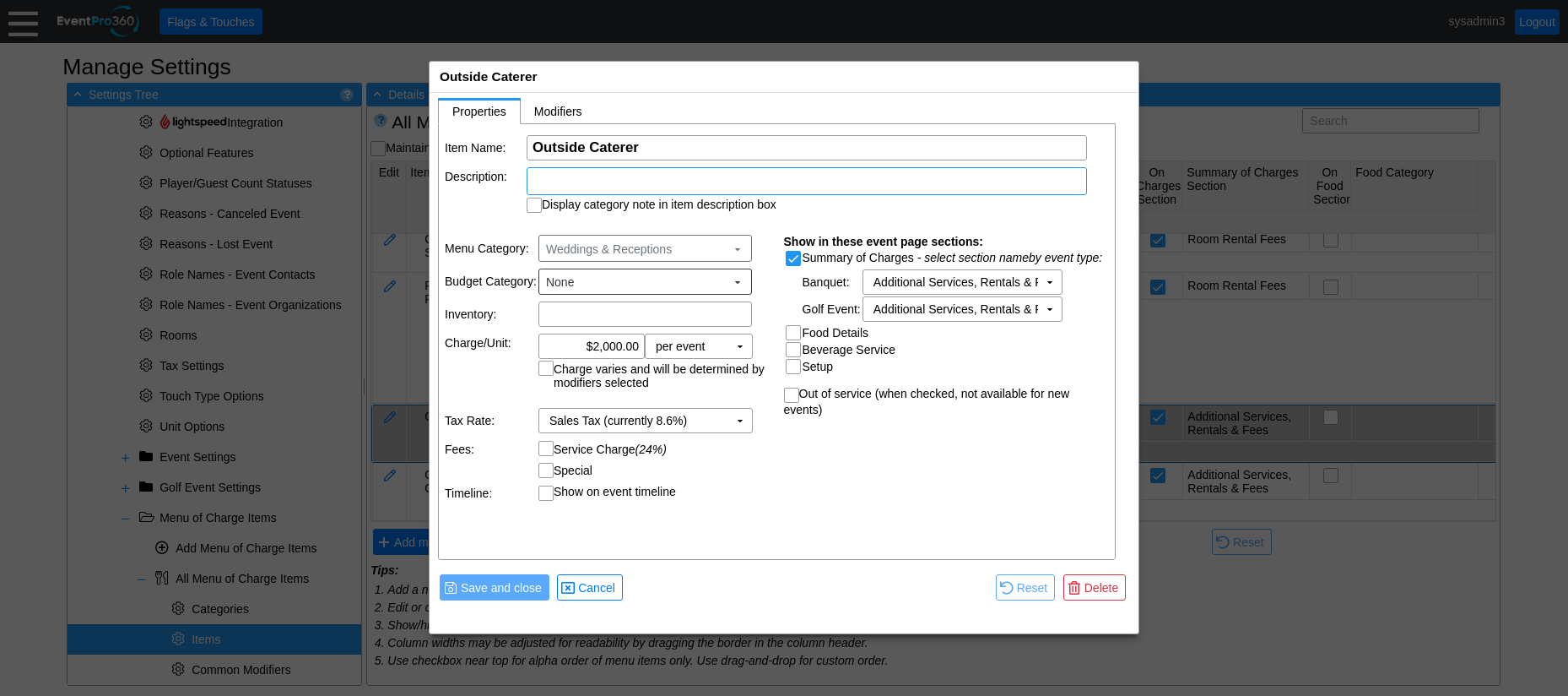
scroll to position [0, 0]
click at [548, 452] on input "Service Charge (24%)" at bounding box center [547, 449] width 17 height 17
checkbox input "true"
click at [510, 583] on span "Save and close" at bounding box center [501, 587] width 88 height 17
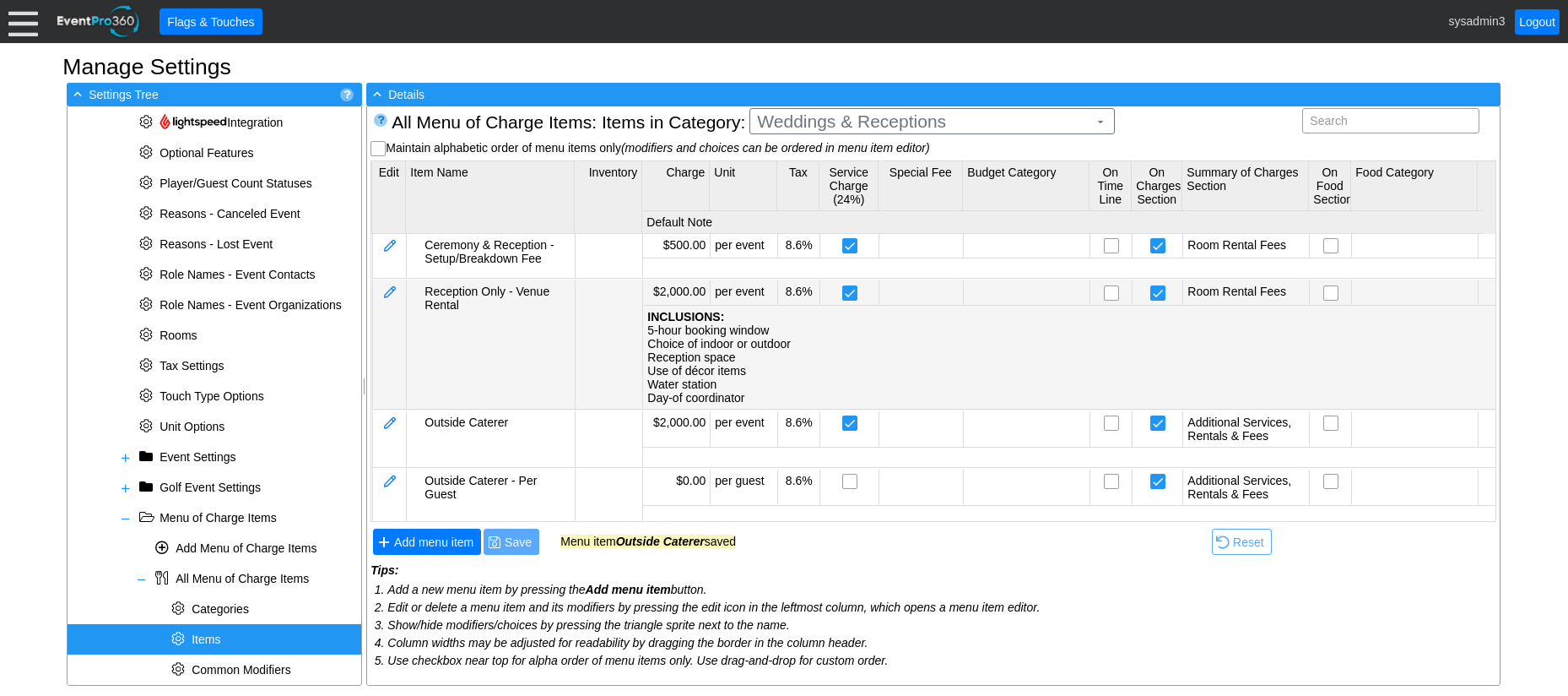
scroll to position [178, 0]
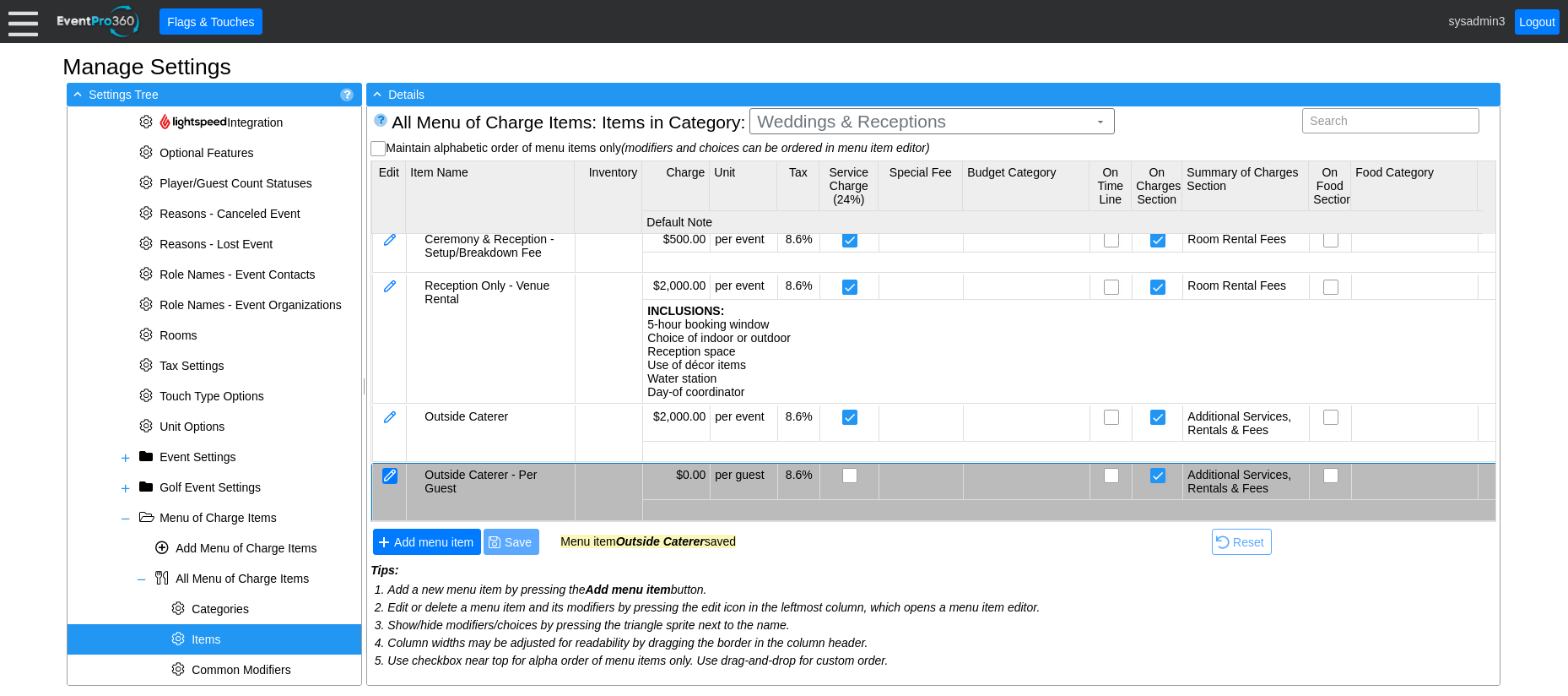
click at [390, 468] on div at bounding box center [389, 476] width 15 height 16
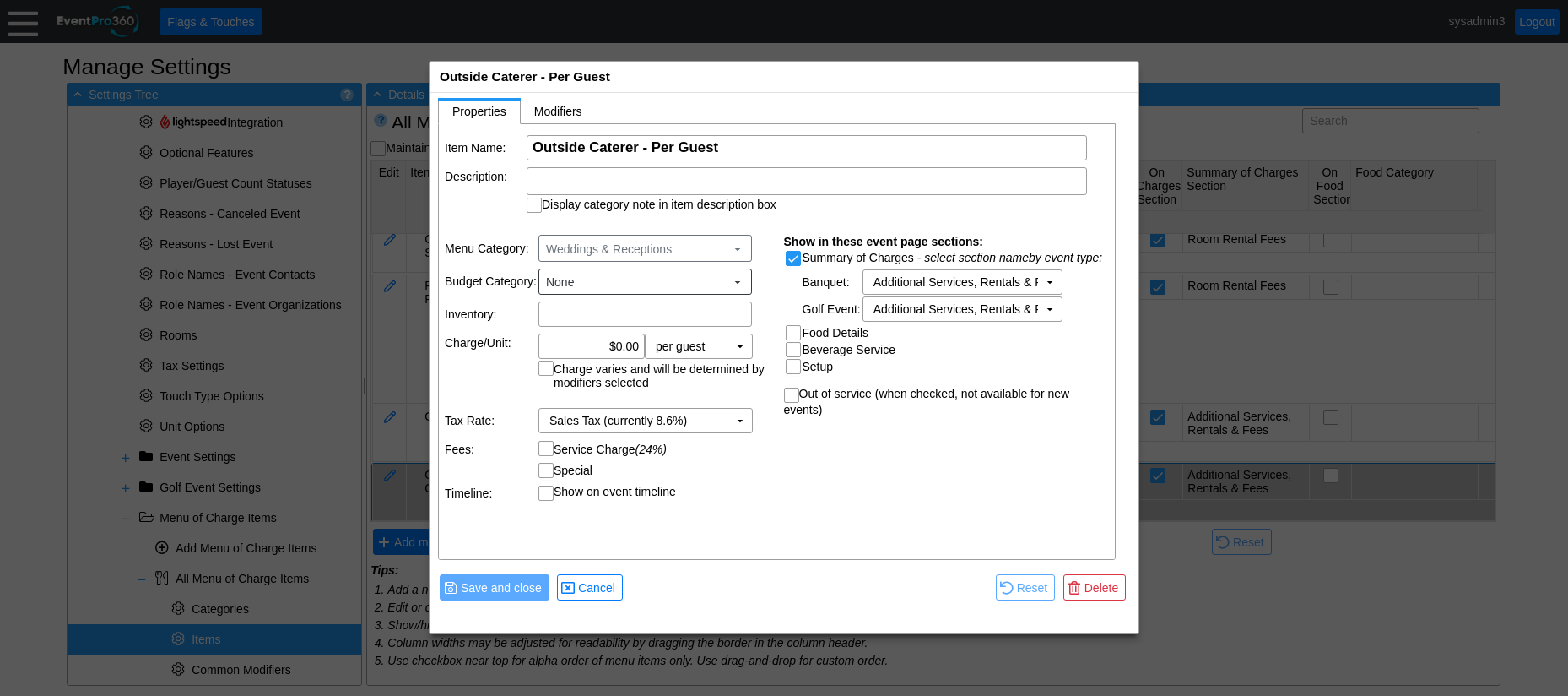
scroll to position [0, 0]
click at [545, 452] on input "Service Charge (24%)" at bounding box center [547, 449] width 17 height 17
checkbox input "true"
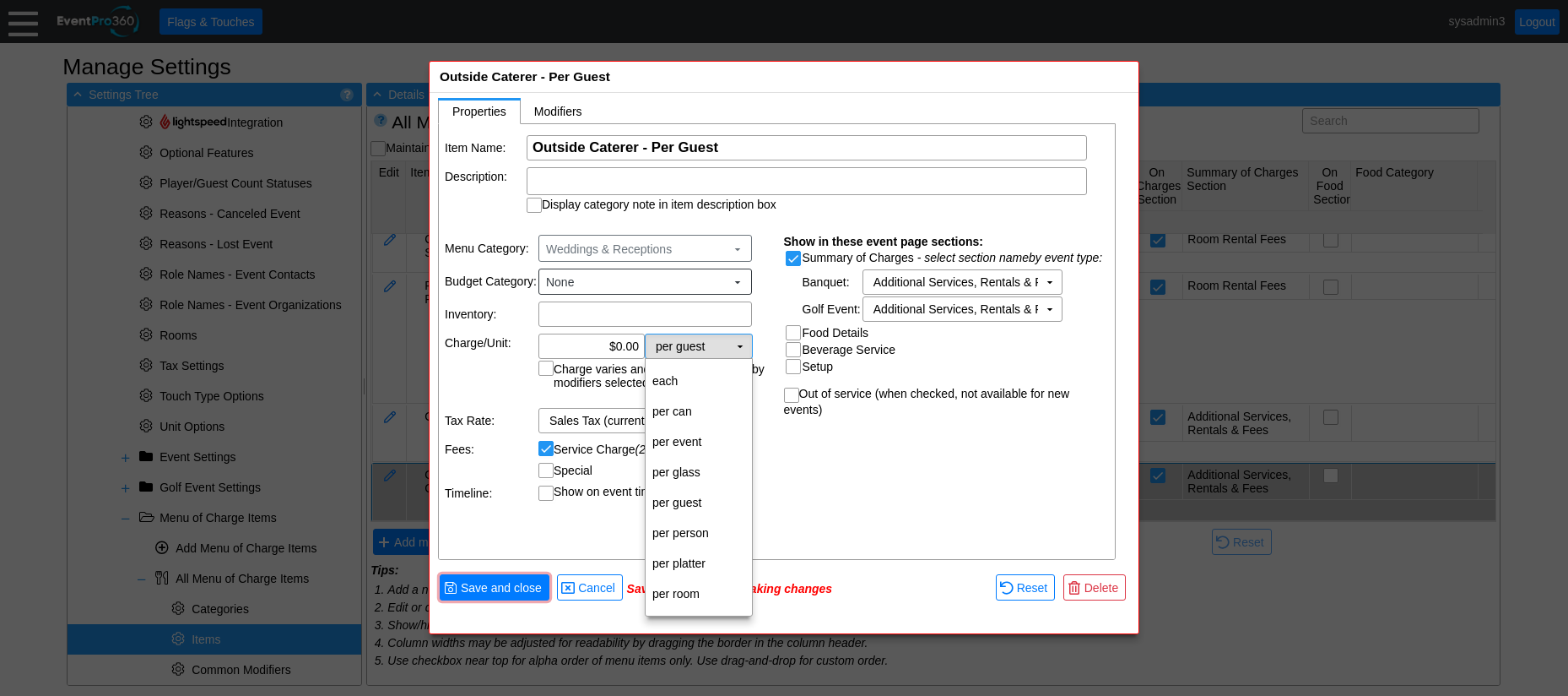
click at [741, 348] on td "▼" at bounding box center [740, 346] width 24 height 24
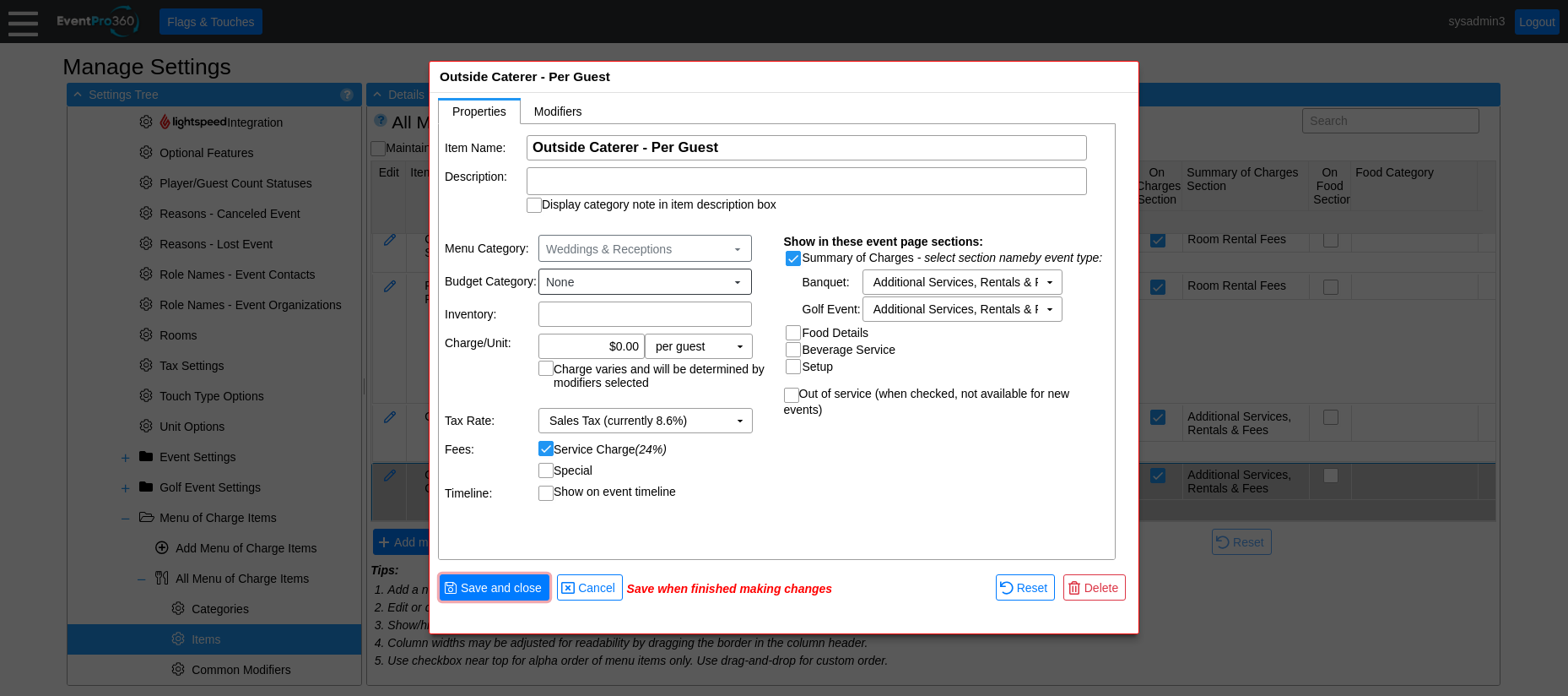
click at [825, 492] on div "Item Name: Χ Outside Caterer - Per Guest Name of the menu item Description: Dis…" at bounding box center [777, 343] width 678 height 437
click at [486, 587] on span "Save and close" at bounding box center [501, 587] width 88 height 17
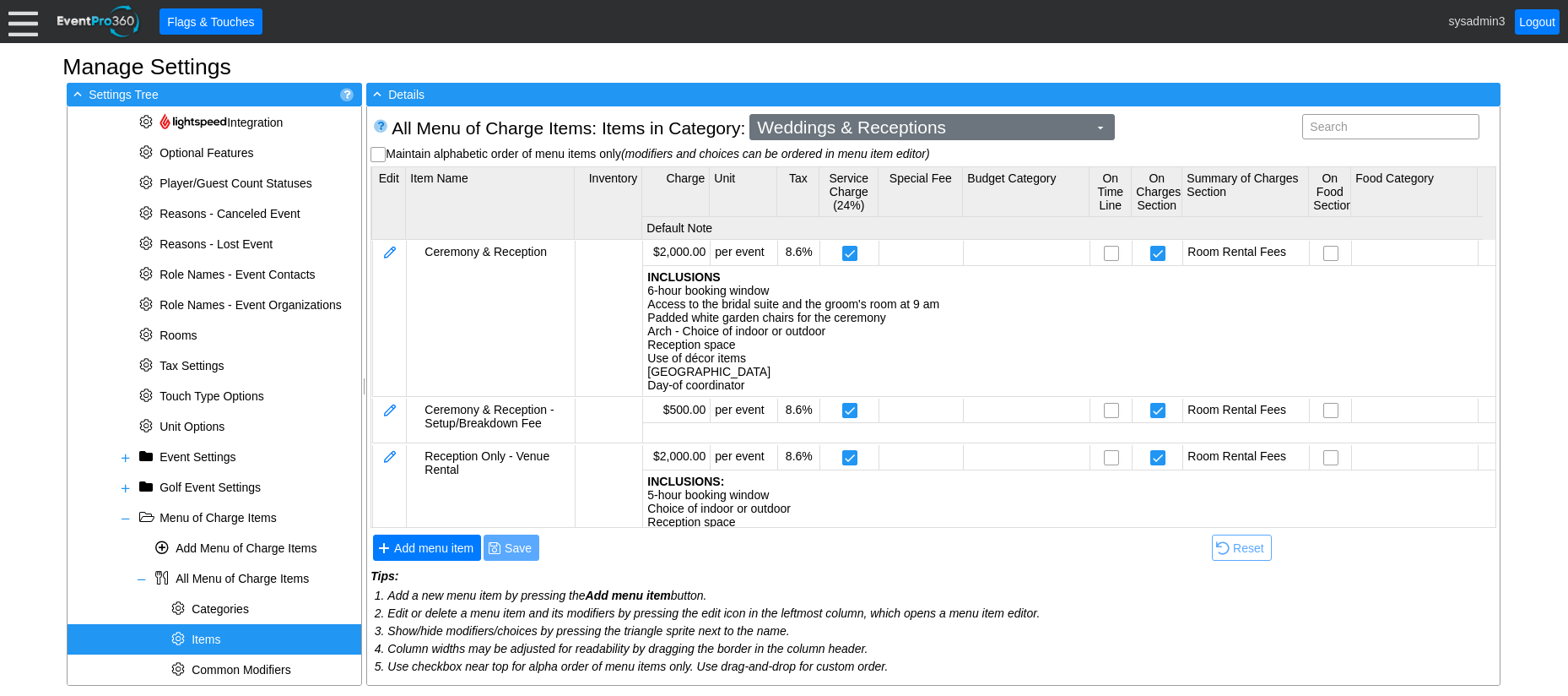
click at [928, 130] on span "Weddings & Receptions" at bounding box center [922, 127] width 337 height 17
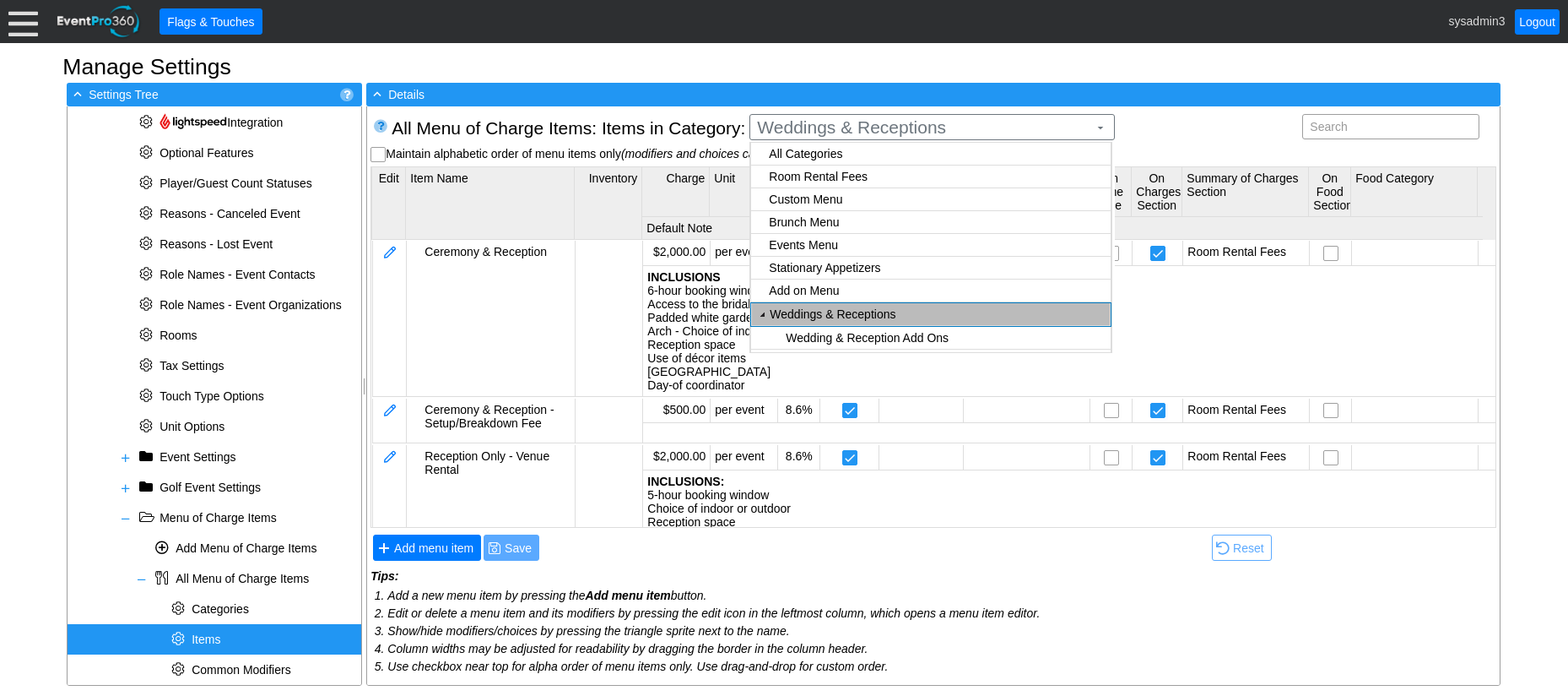
click at [848, 181] on body "Calendar of Events + New Event + Reports + Manage Contacts + Manage Organizatio…" at bounding box center [784, 348] width 1568 height 696
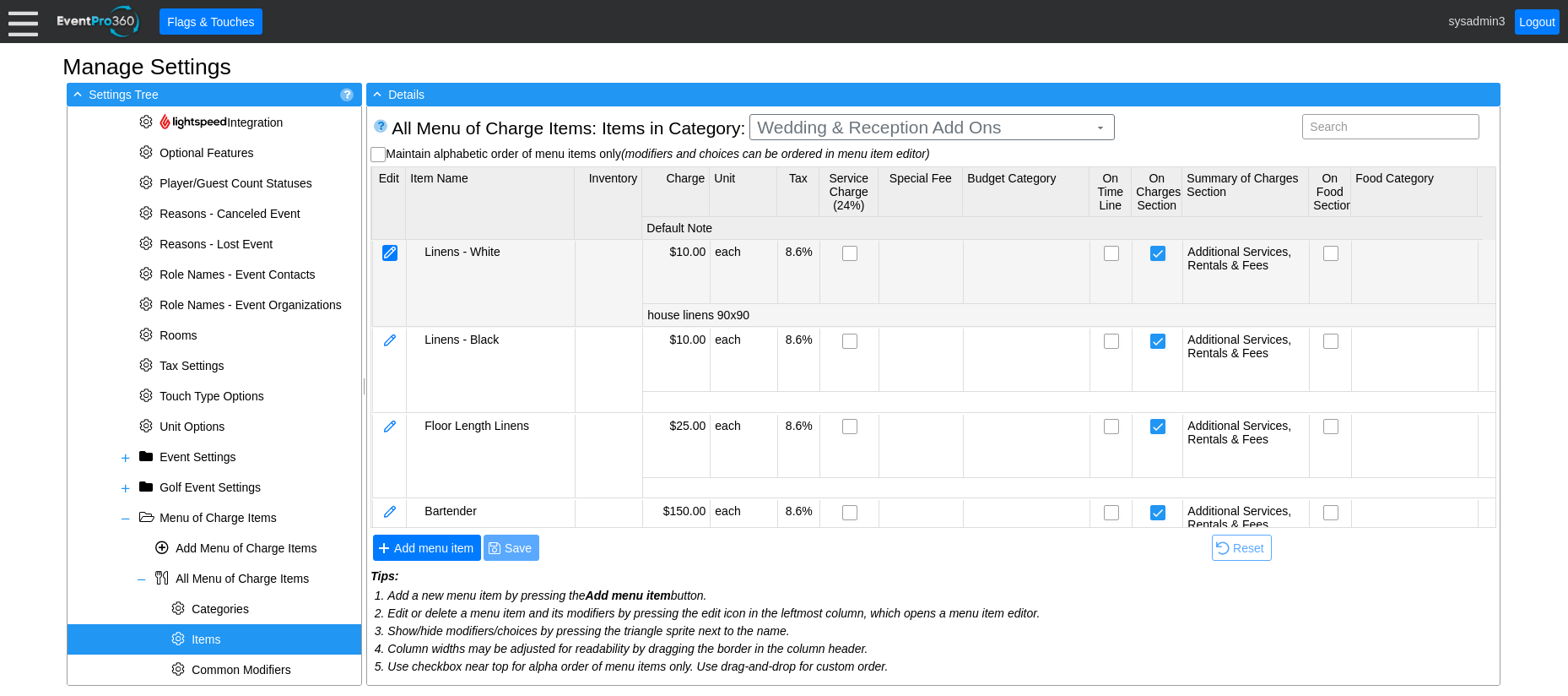
click at [396, 252] on div at bounding box center [389, 253] width 15 height 16
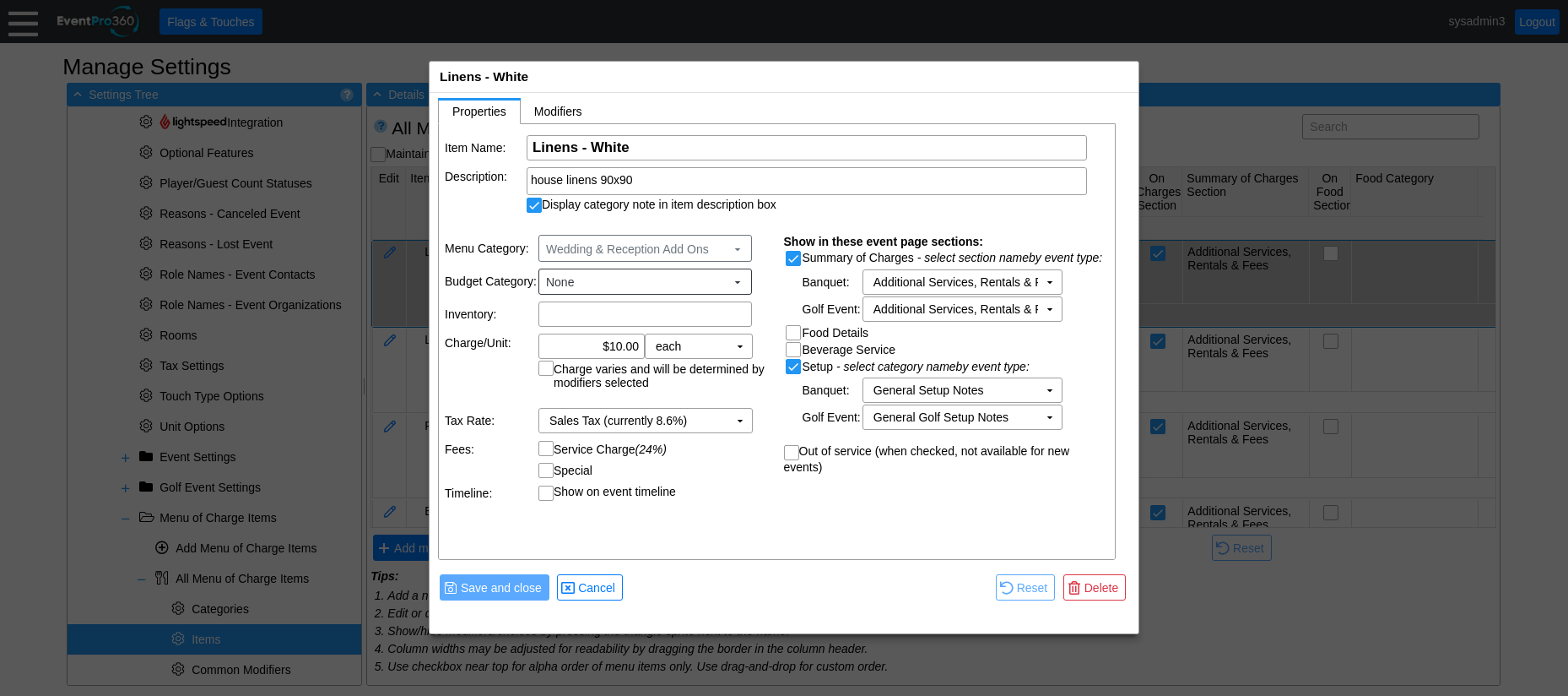
click at [548, 451] on input "Service Charge (24%)" at bounding box center [547, 449] width 17 height 17
checkbox input "true"
click at [526, 584] on span "Save and close" at bounding box center [501, 587] width 88 height 17
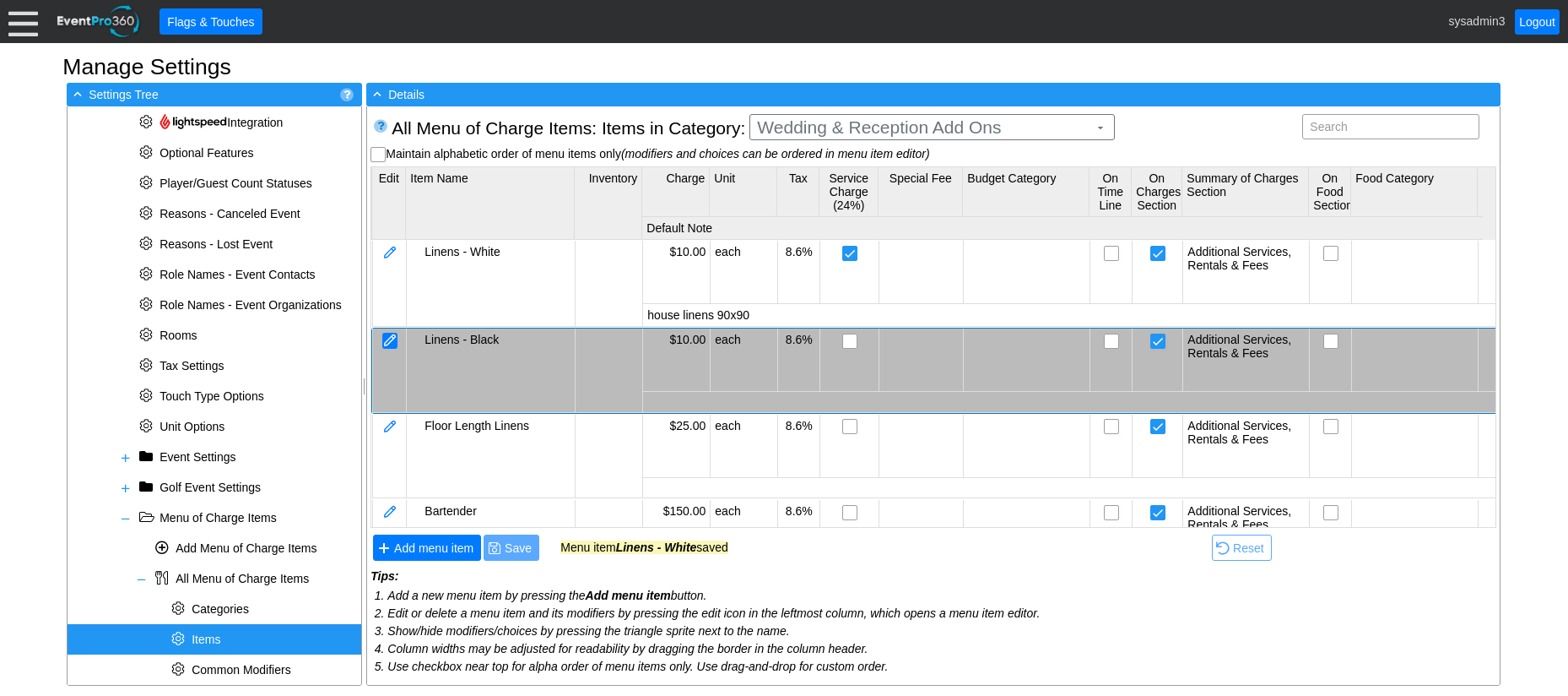
click at [391, 342] on div at bounding box center [389, 341] width 15 height 16
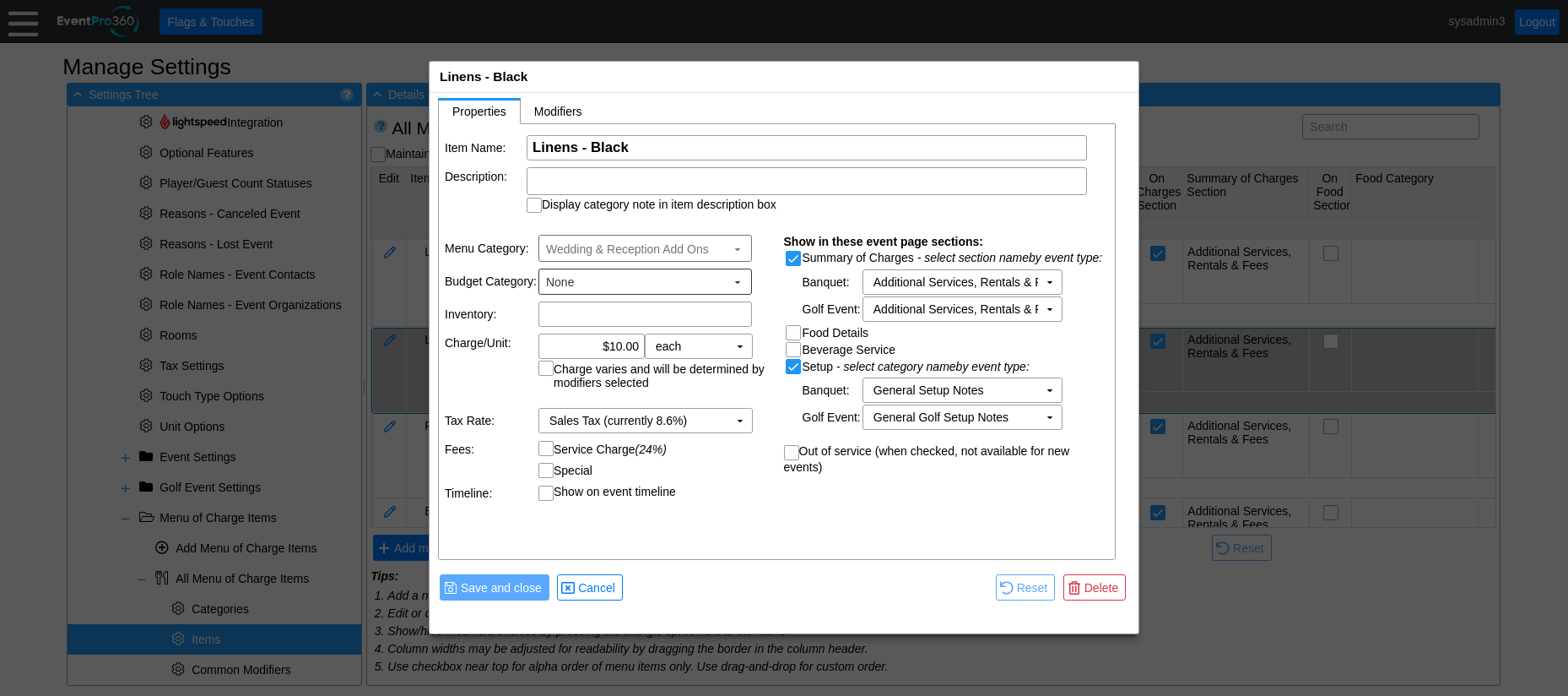
click at [545, 448] on input "Service Charge (24%)" at bounding box center [547, 449] width 17 height 17
checkbox input "true"
click at [518, 588] on span "Save and close" at bounding box center [501, 587] width 88 height 17
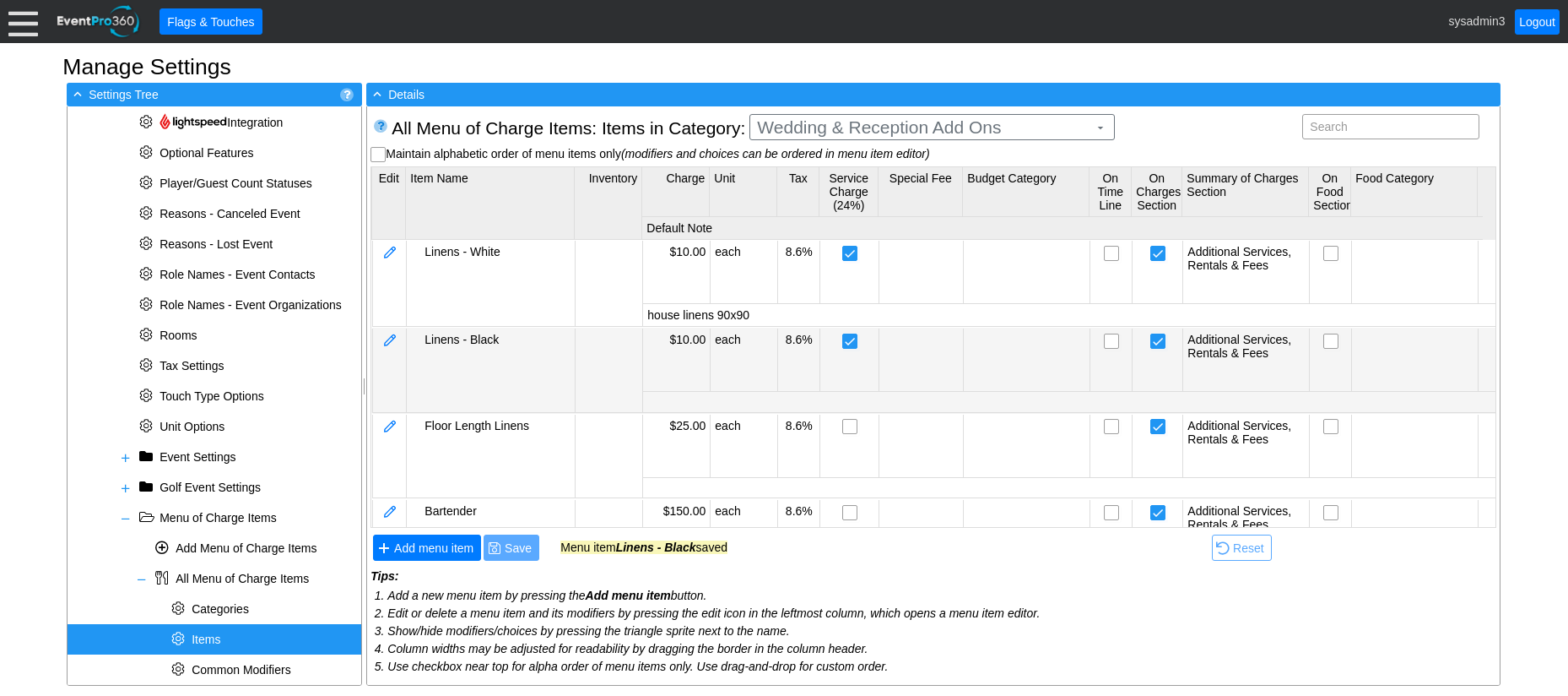
scroll to position [85, 0]
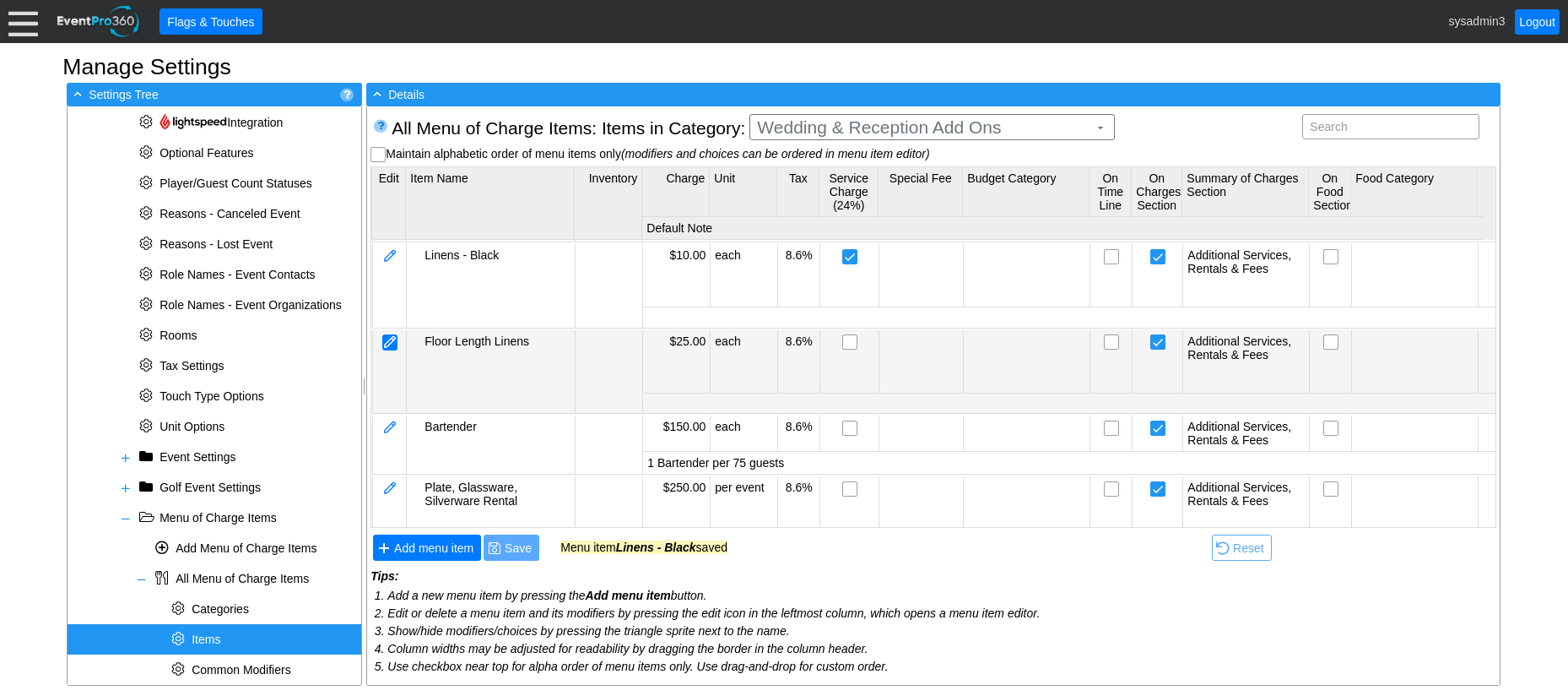
click at [390, 347] on div at bounding box center [389, 343] width 15 height 16
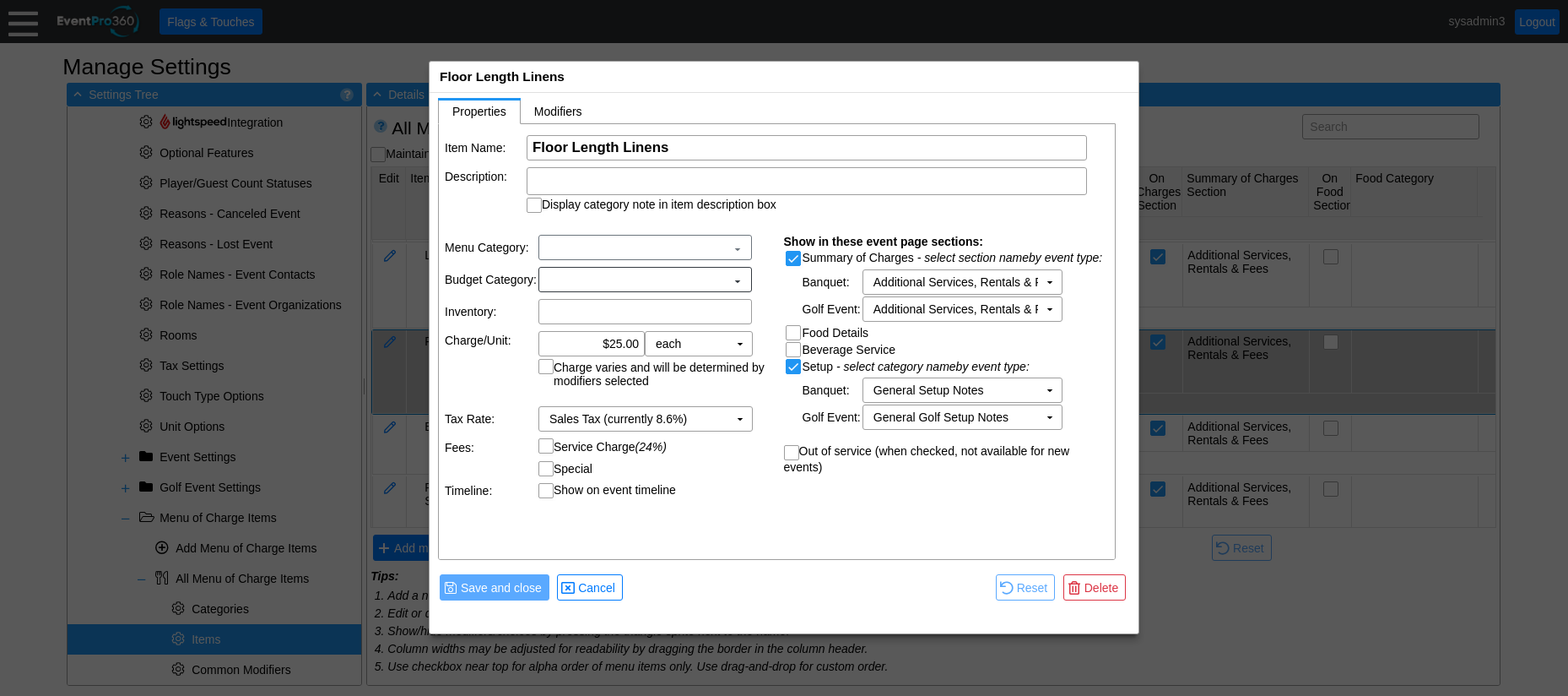
scroll to position [0, 0]
click at [542, 451] on input "Service Charge (24%)" at bounding box center [547, 449] width 17 height 17
checkbox input "true"
click at [515, 596] on span "Save and close" at bounding box center [501, 587] width 88 height 17
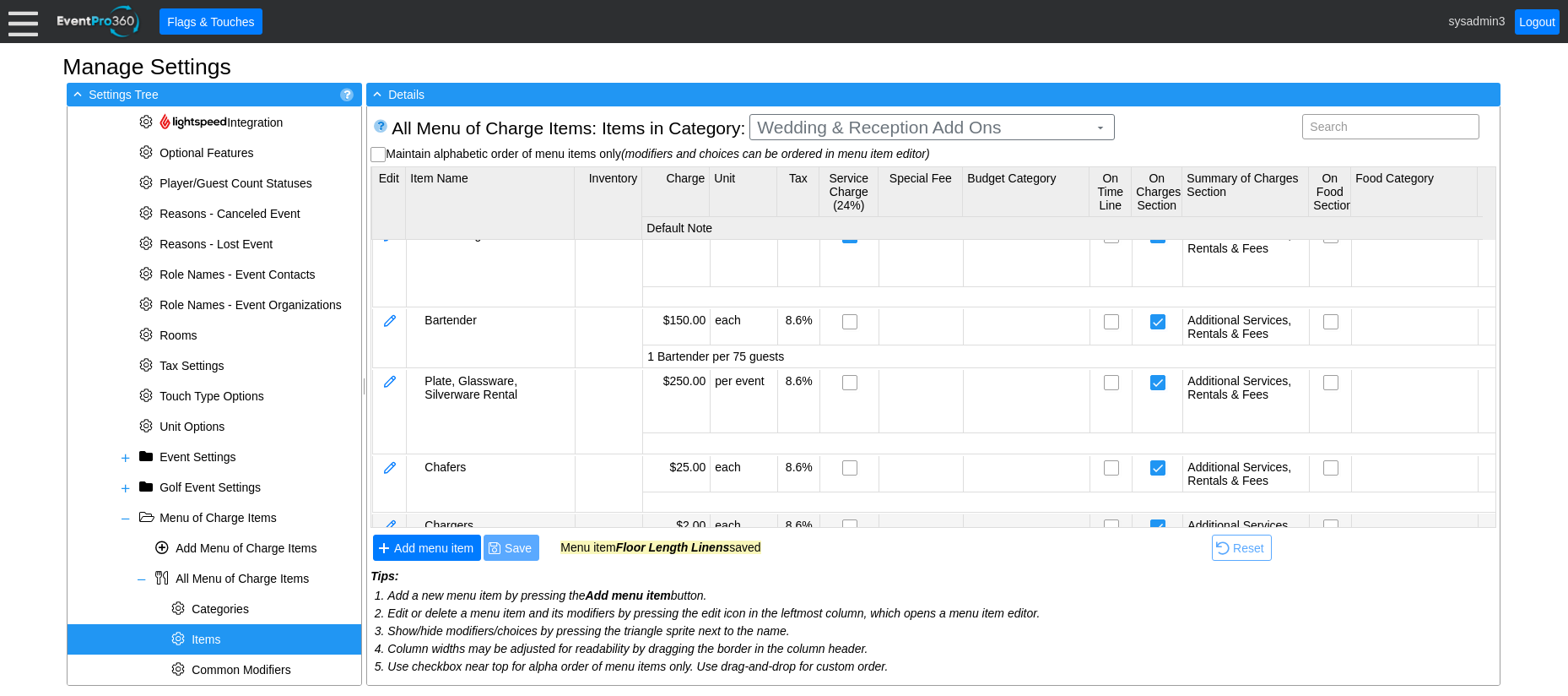
scroll to position [254, 0]
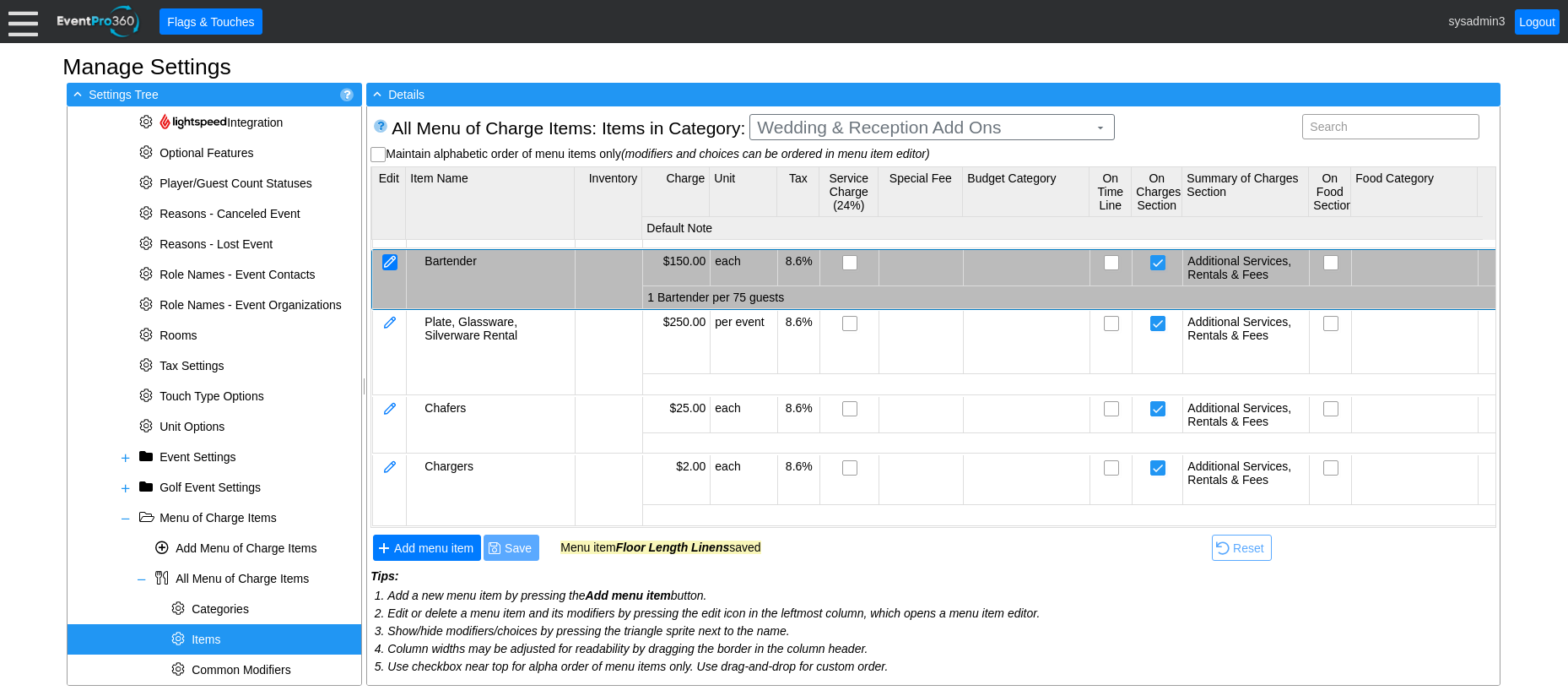
click at [386, 264] on div at bounding box center [389, 262] width 15 height 16
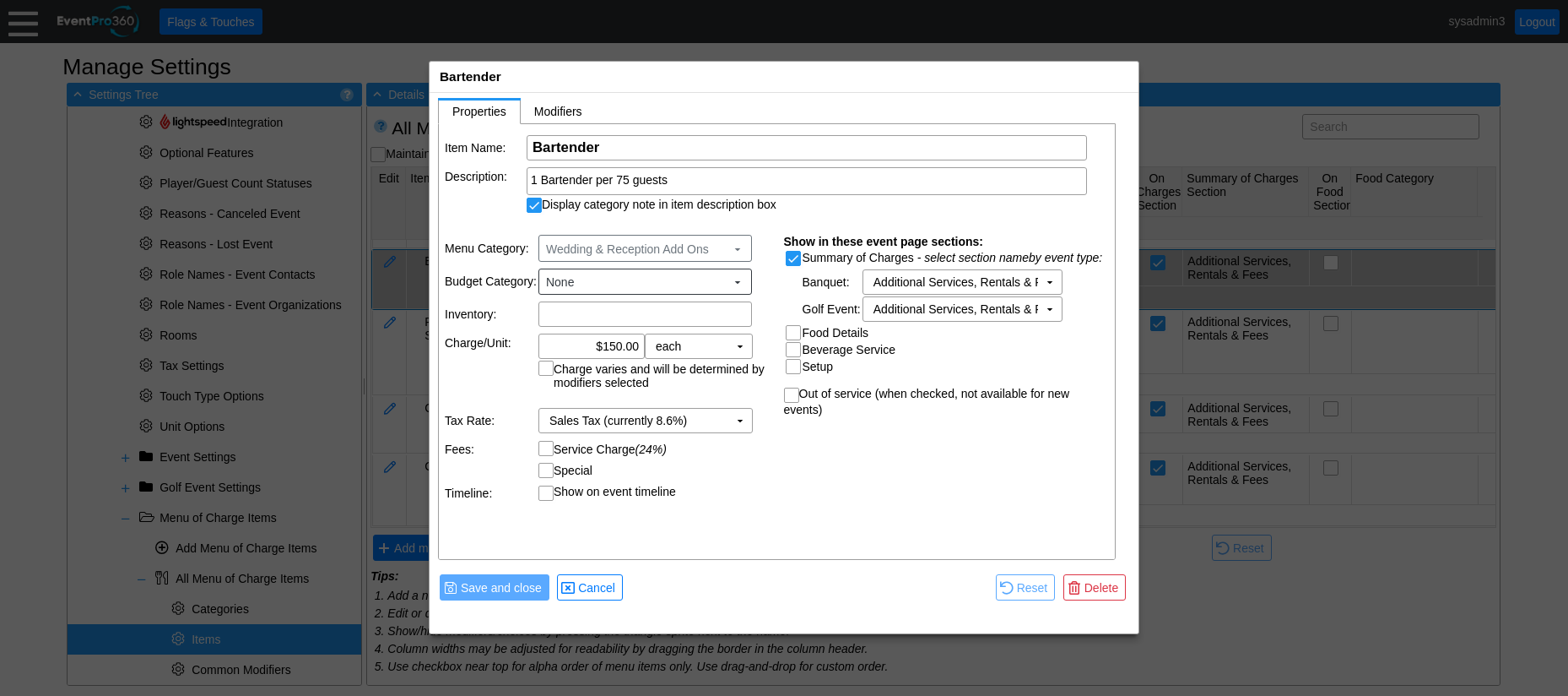
scroll to position [0, 0]
click at [545, 450] on input "Service Charge (24%)" at bounding box center [547, 449] width 17 height 17
checkbox input "true"
click at [517, 585] on span "Save and close" at bounding box center [501, 587] width 88 height 17
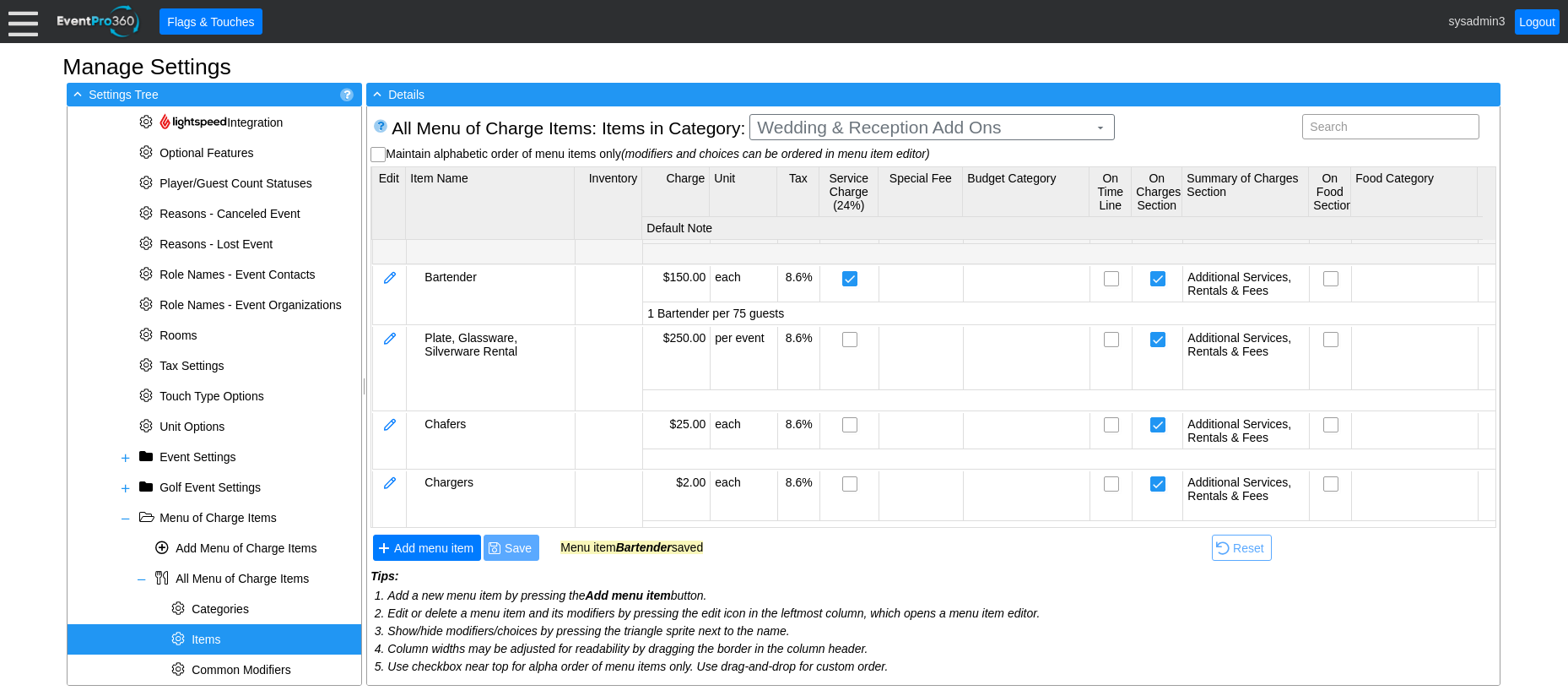
scroll to position [263, 0]
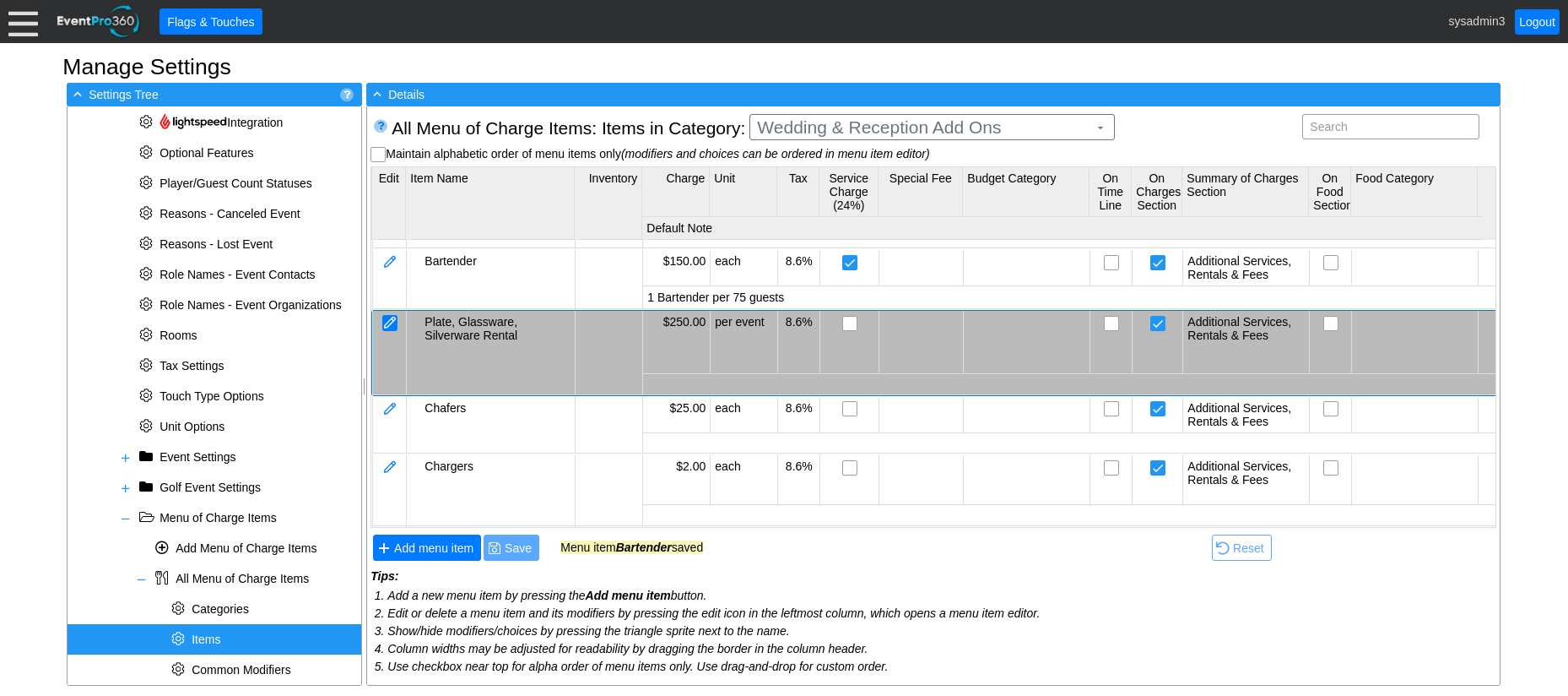
click at [387, 315] on div at bounding box center [389, 322] width 15 height 16
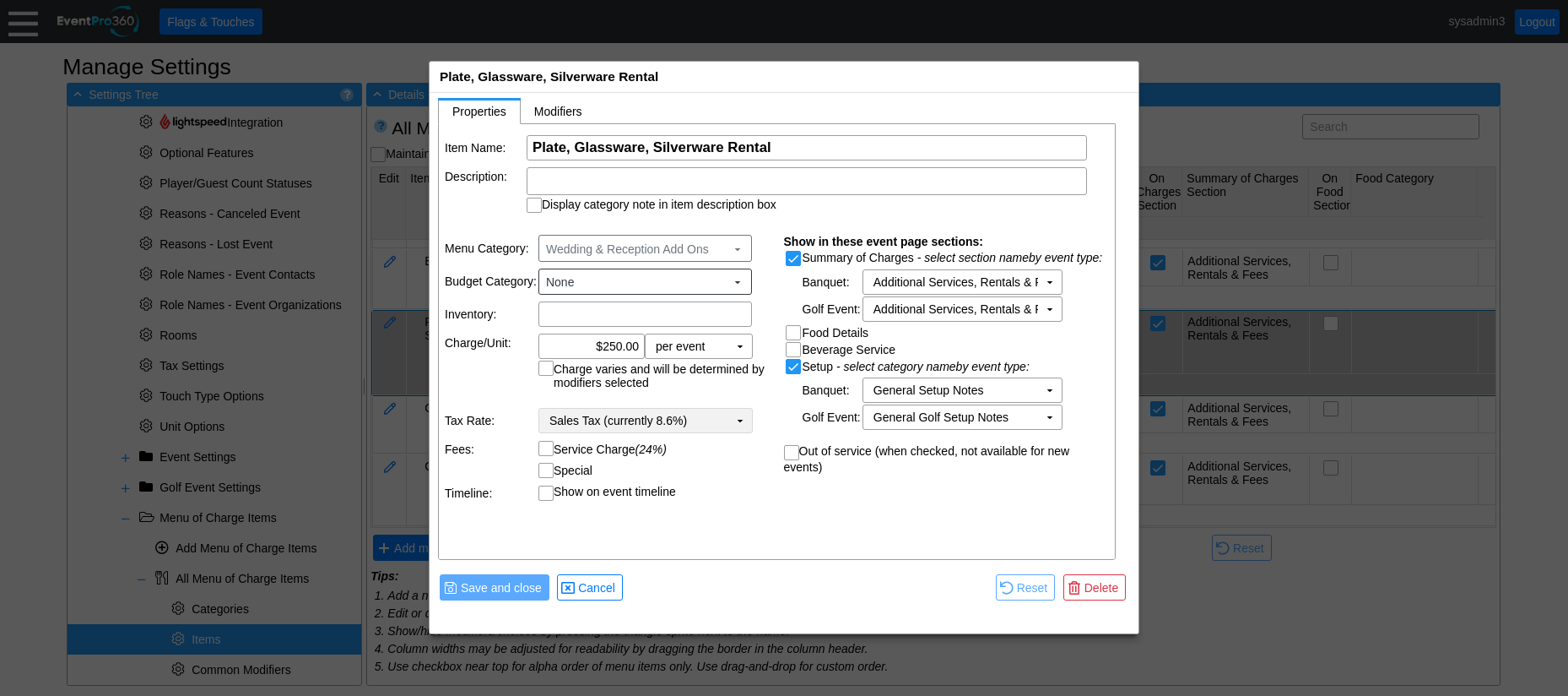
scroll to position [0, 0]
click at [548, 450] on input "Service Charge (24%)" at bounding box center [547, 449] width 17 height 17
checkbox input "true"
click at [515, 592] on span "Save and close" at bounding box center [501, 587] width 88 height 17
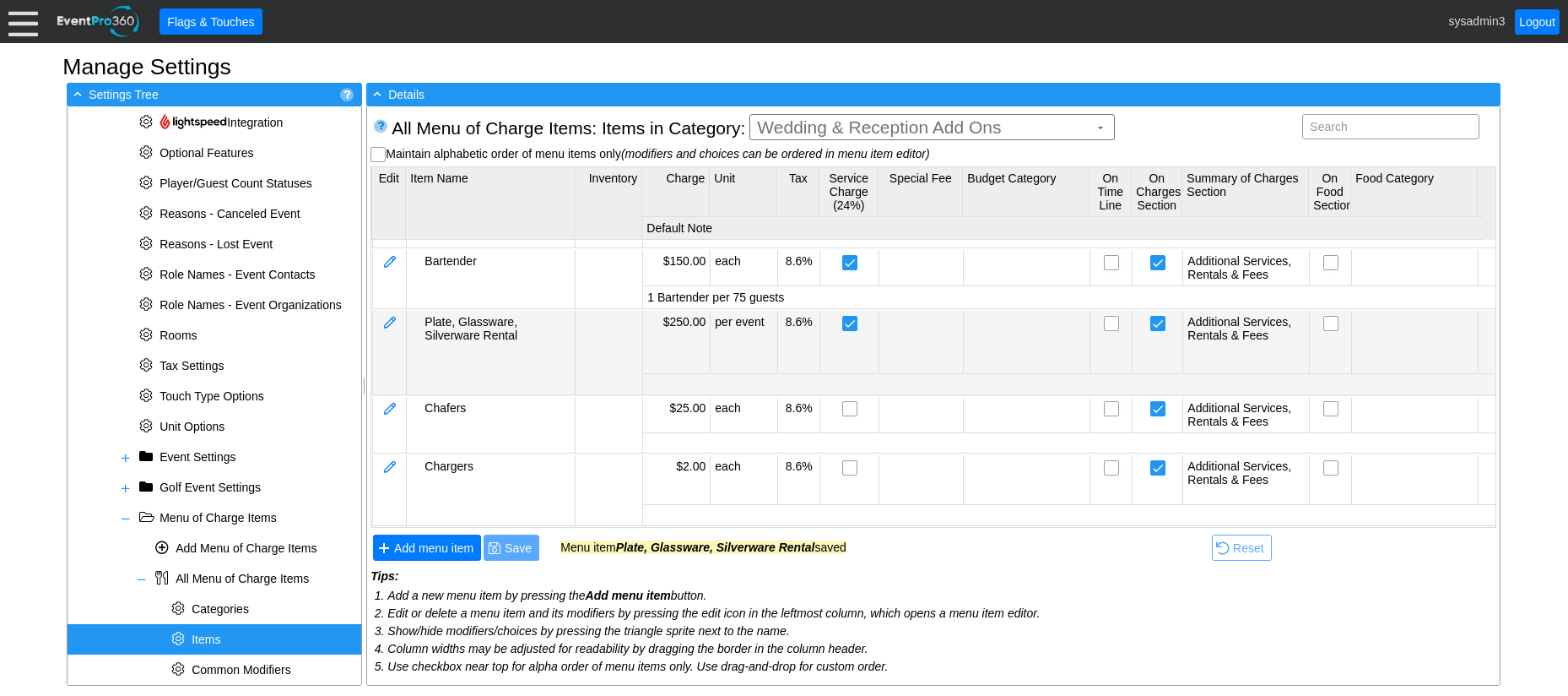
scroll to position [263, 0]
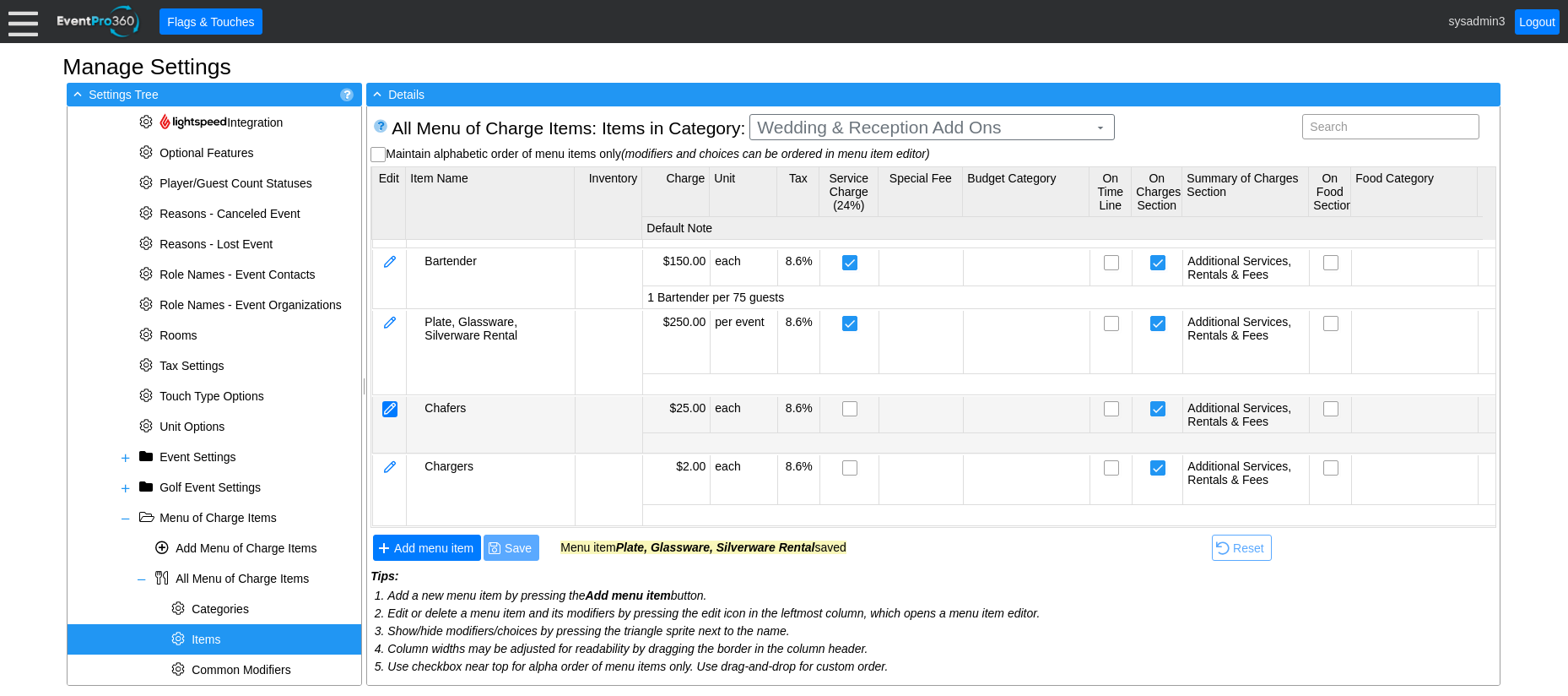
click at [389, 401] on div at bounding box center [389, 409] width 15 height 16
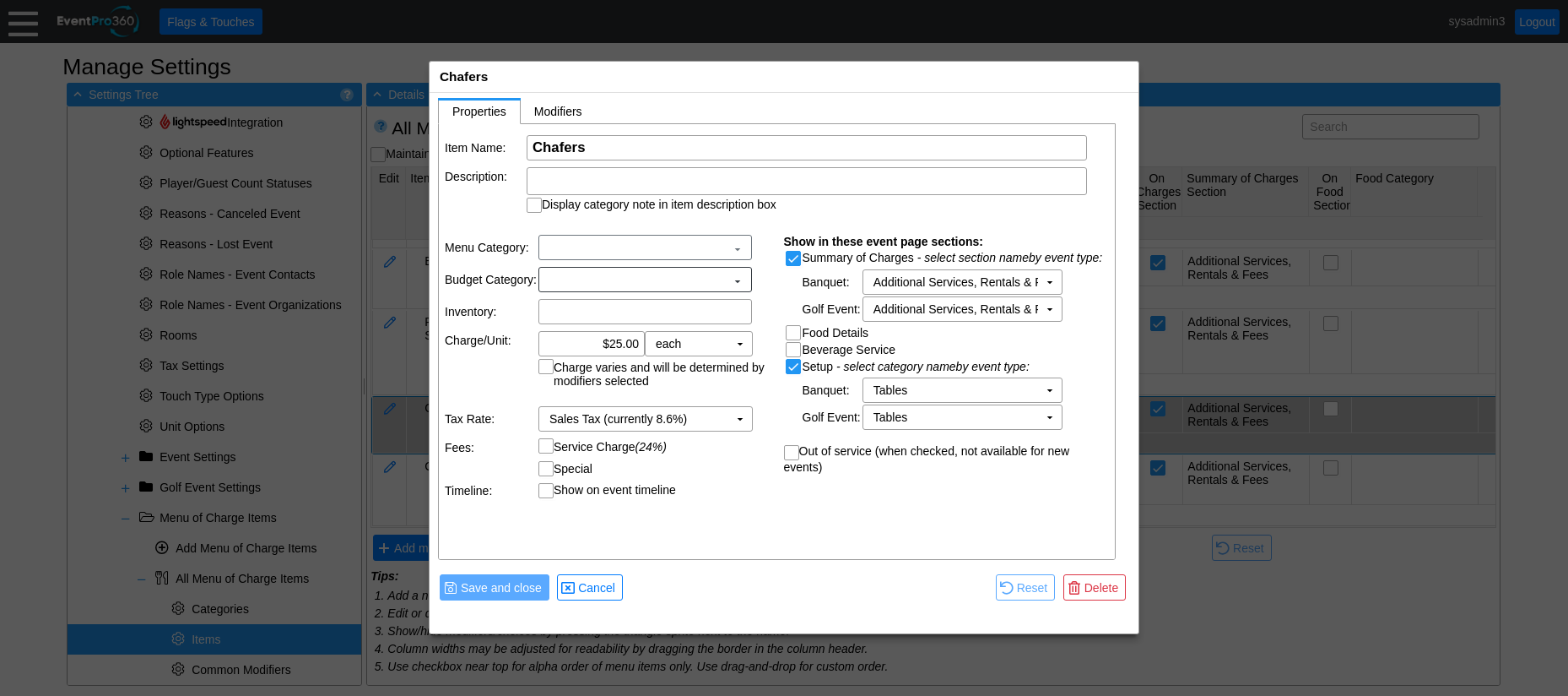
scroll to position [0, 0]
click at [552, 446] on input "Service Charge (24%)" at bounding box center [547, 449] width 17 height 17
checkbox input "true"
click at [518, 583] on span "Save and close" at bounding box center [501, 587] width 88 height 17
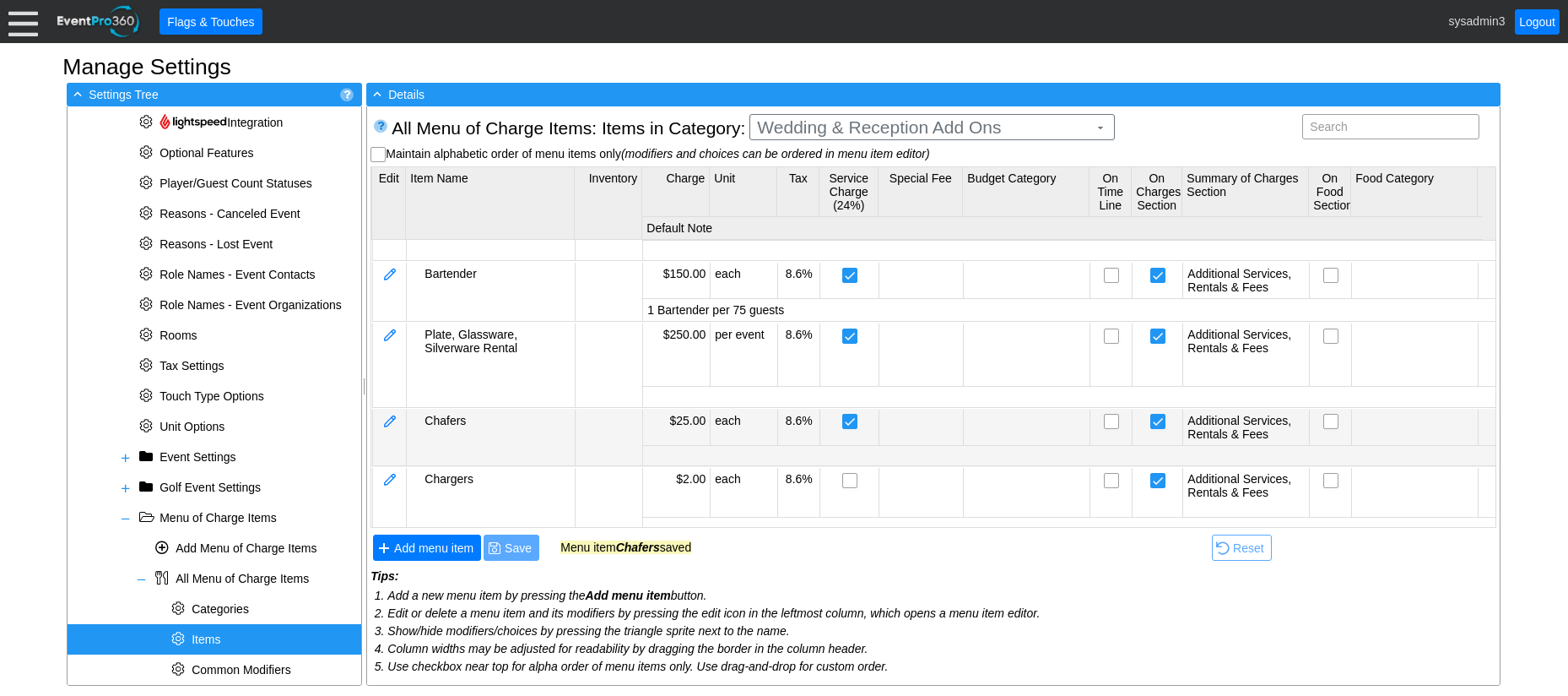
scroll to position [263, 0]
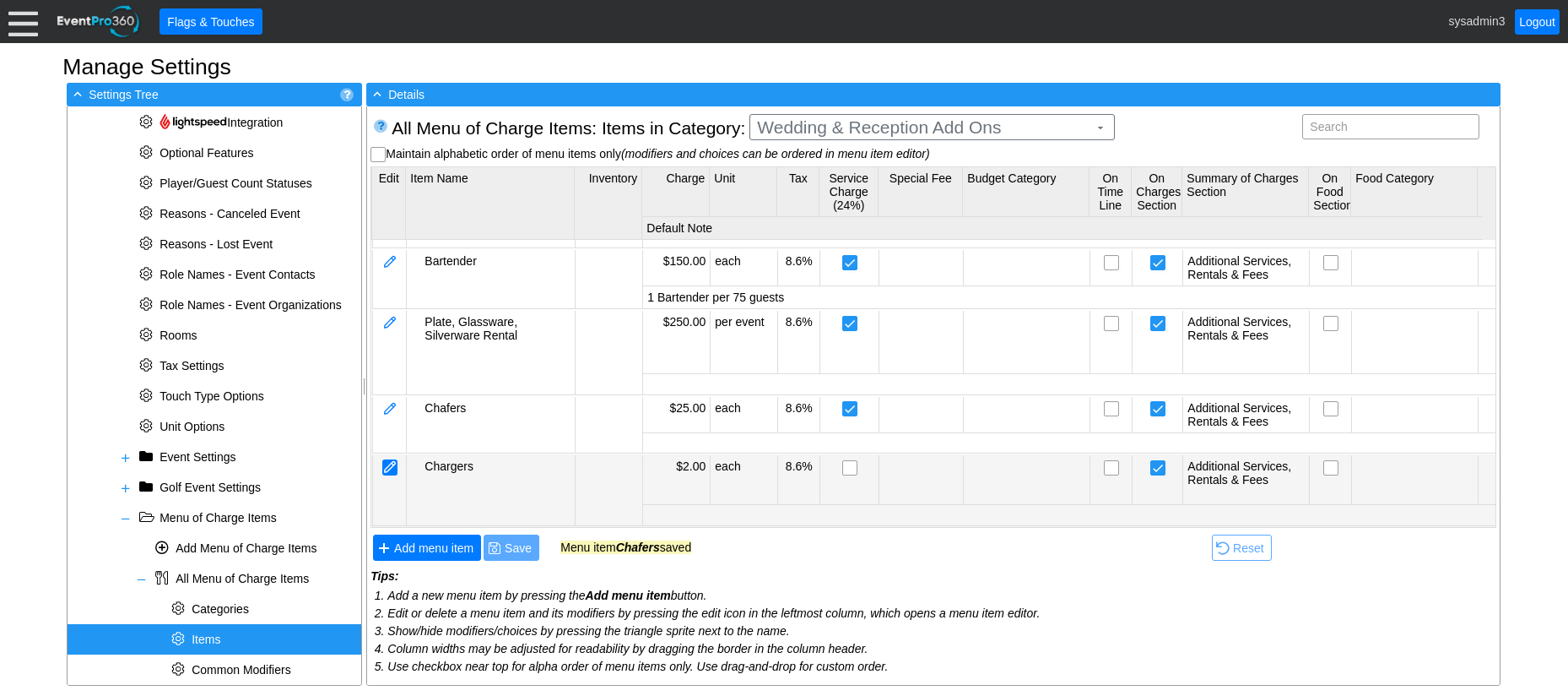
click at [393, 459] on div at bounding box center [389, 467] width 15 height 16
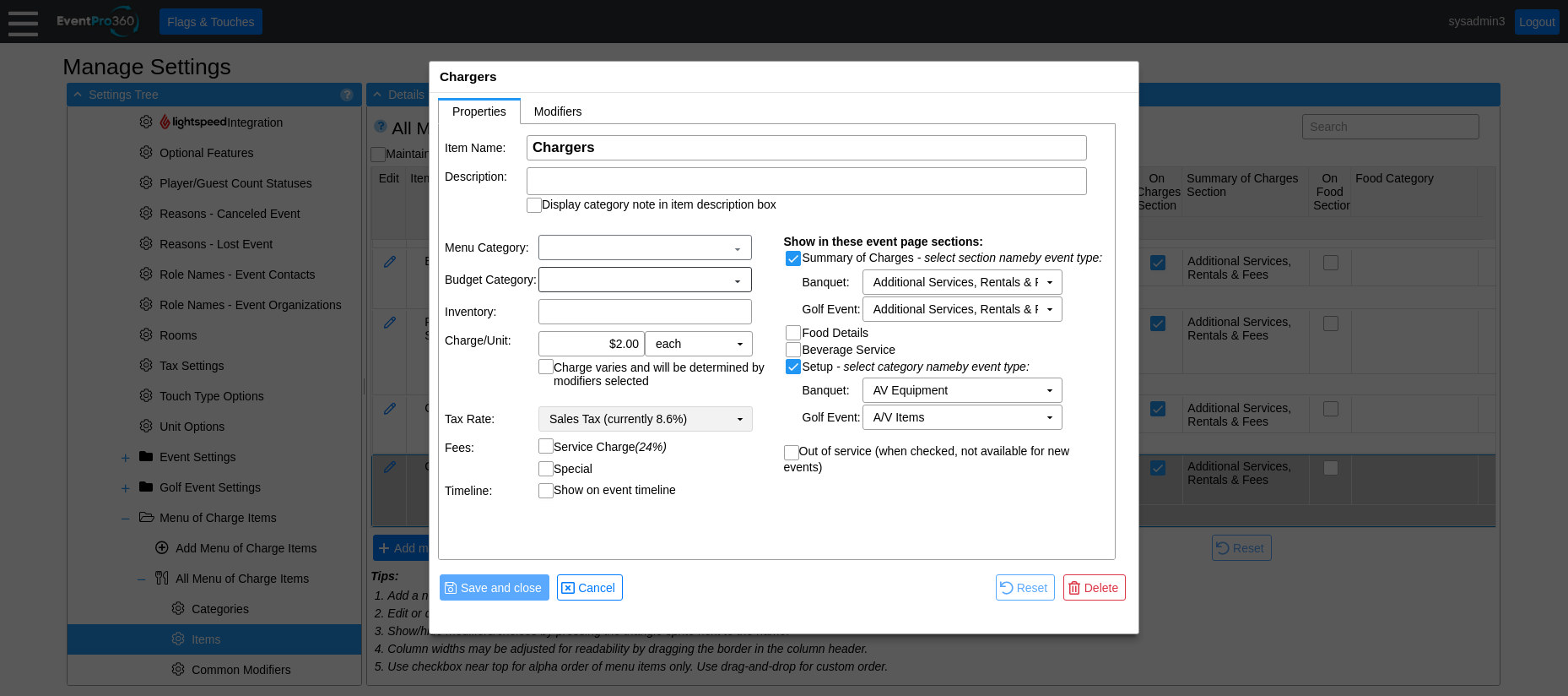
scroll to position [0, 0]
click at [551, 444] on input "Service Charge (24%)" at bounding box center [547, 449] width 17 height 17
checkbox input "true"
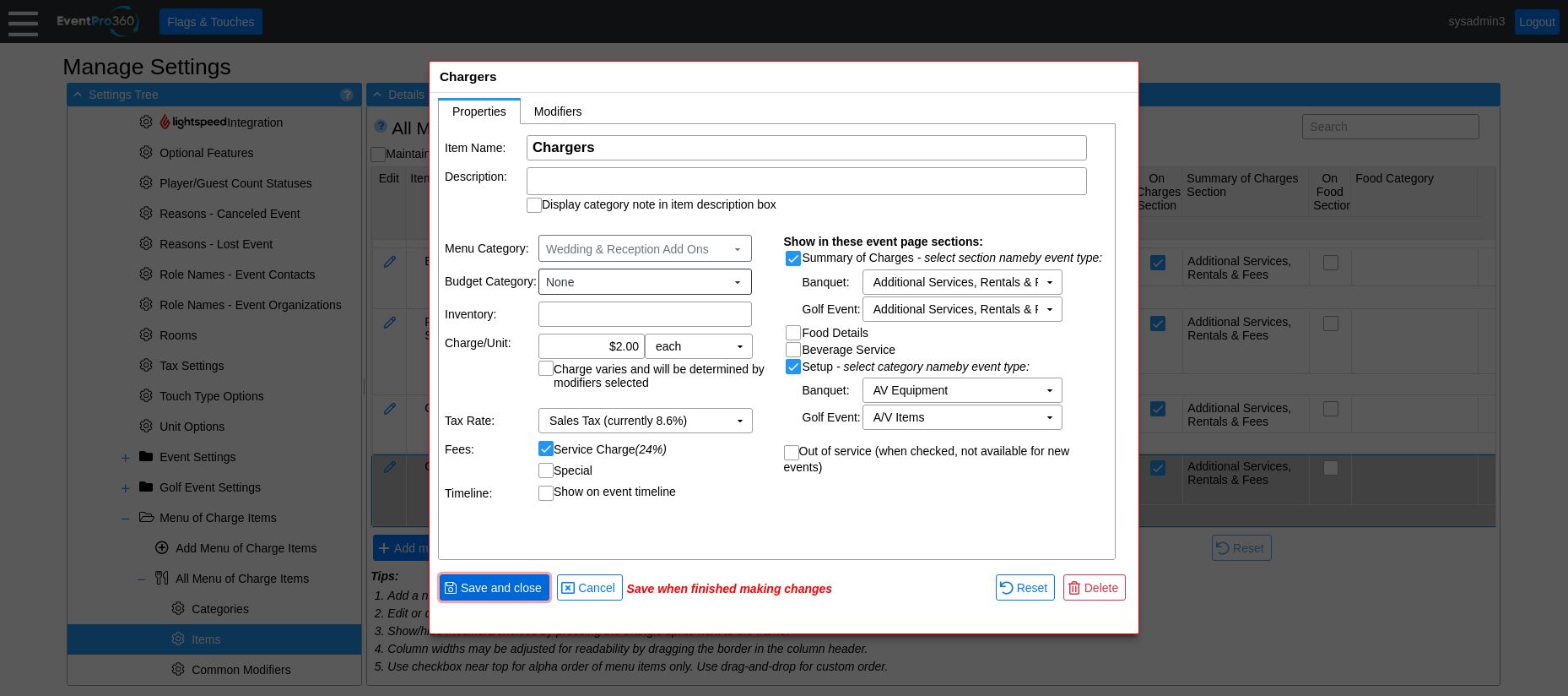
click at [510, 580] on span "Save and close" at bounding box center [501, 587] width 88 height 17
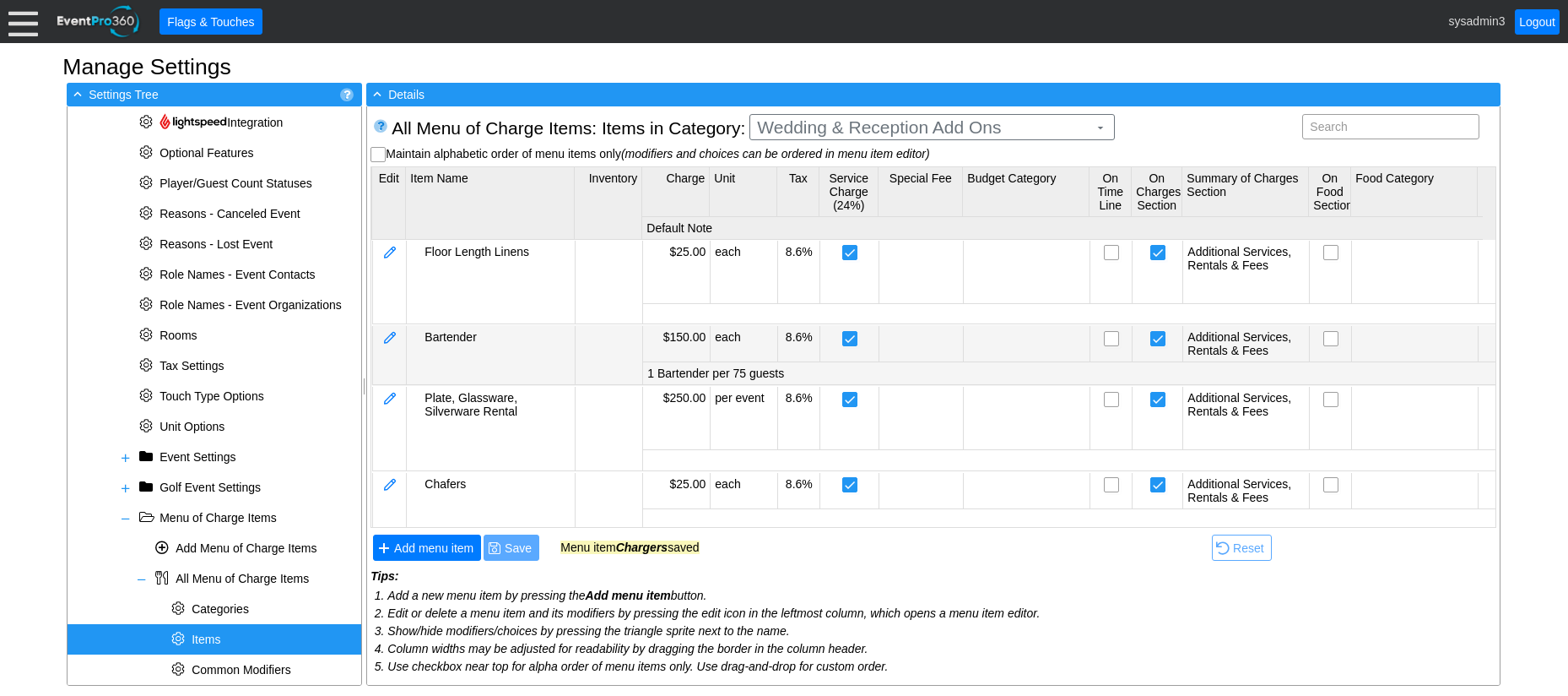
scroll to position [261, 0]
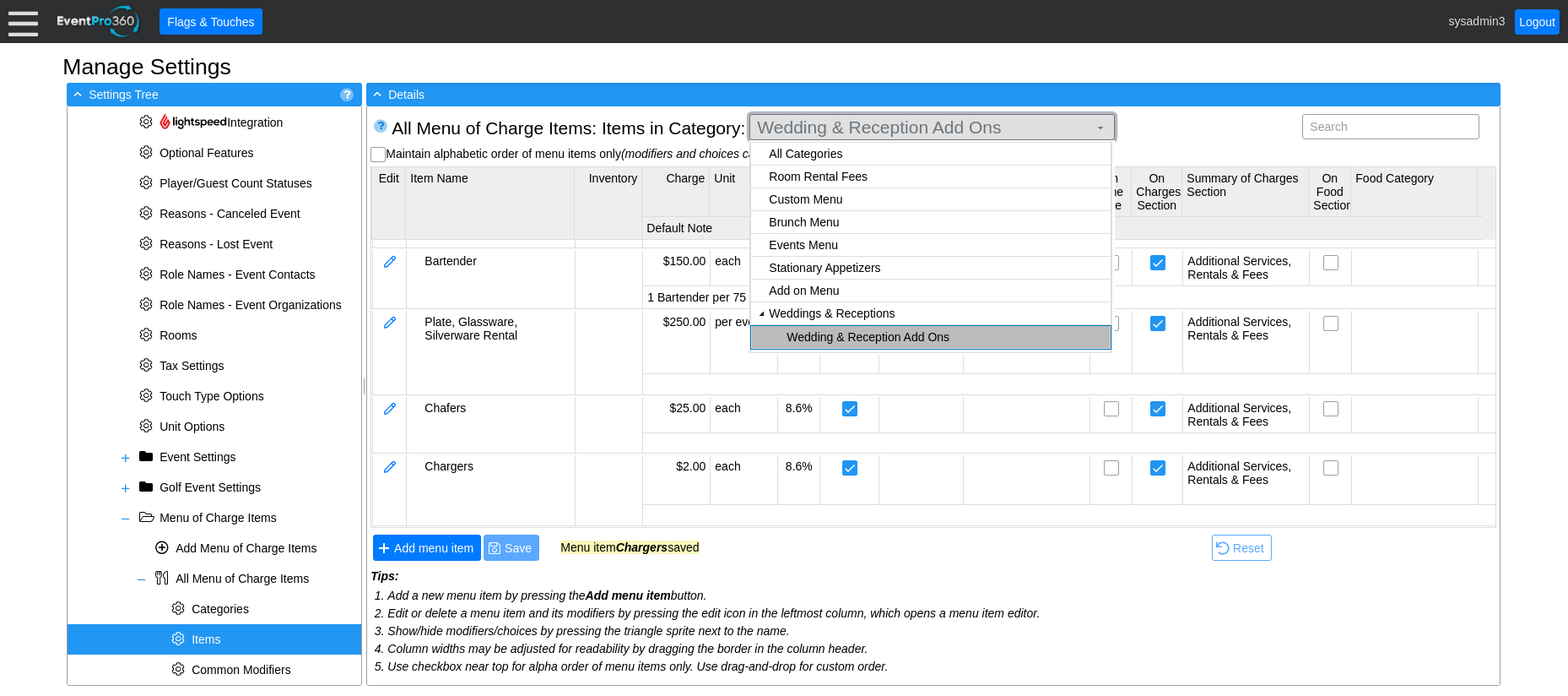
click at [989, 123] on span "Wedding & Reception Add Ons" at bounding box center [922, 127] width 337 height 17
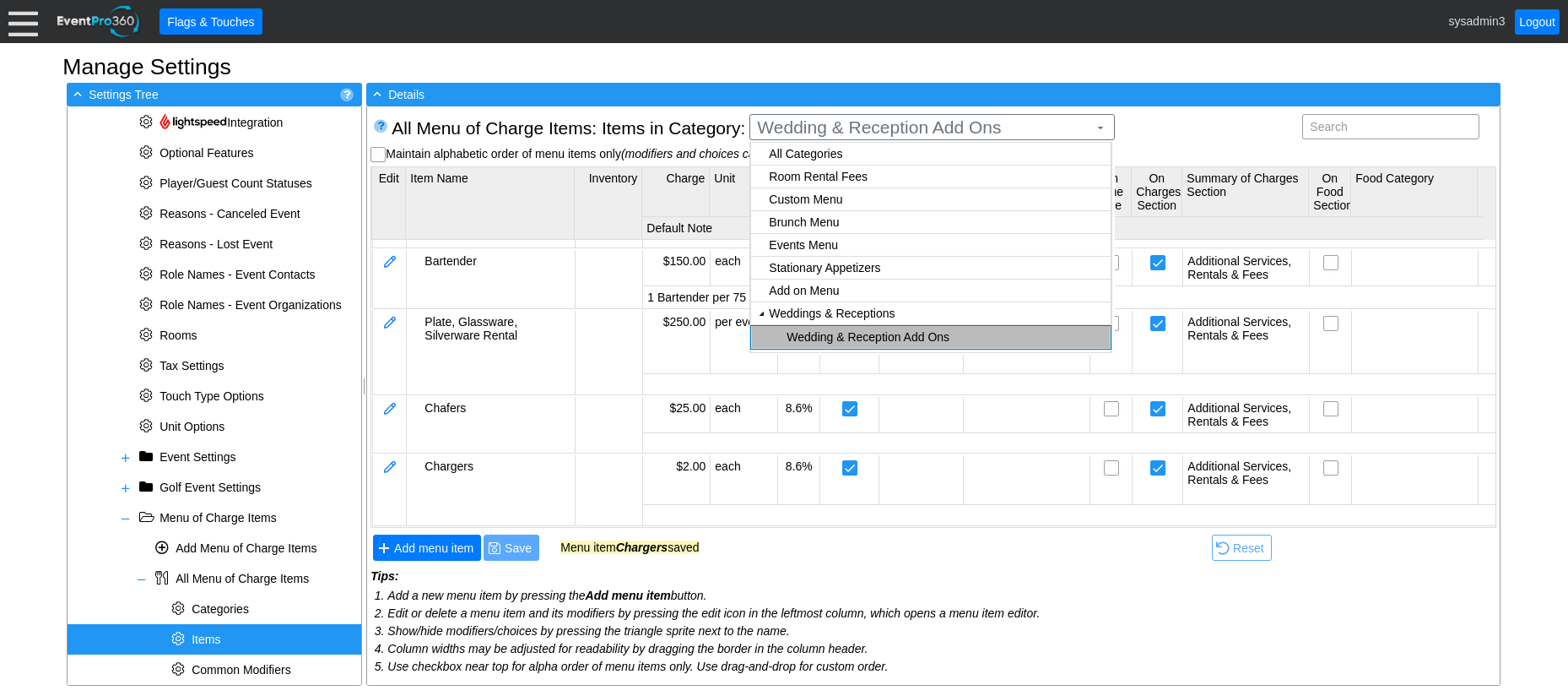
checkbox input "true"
click at [854, 339] on body "Calendar of Events + New Event + Reports + Manage Contacts + Manage Organizatio…" at bounding box center [784, 348] width 1568 height 696
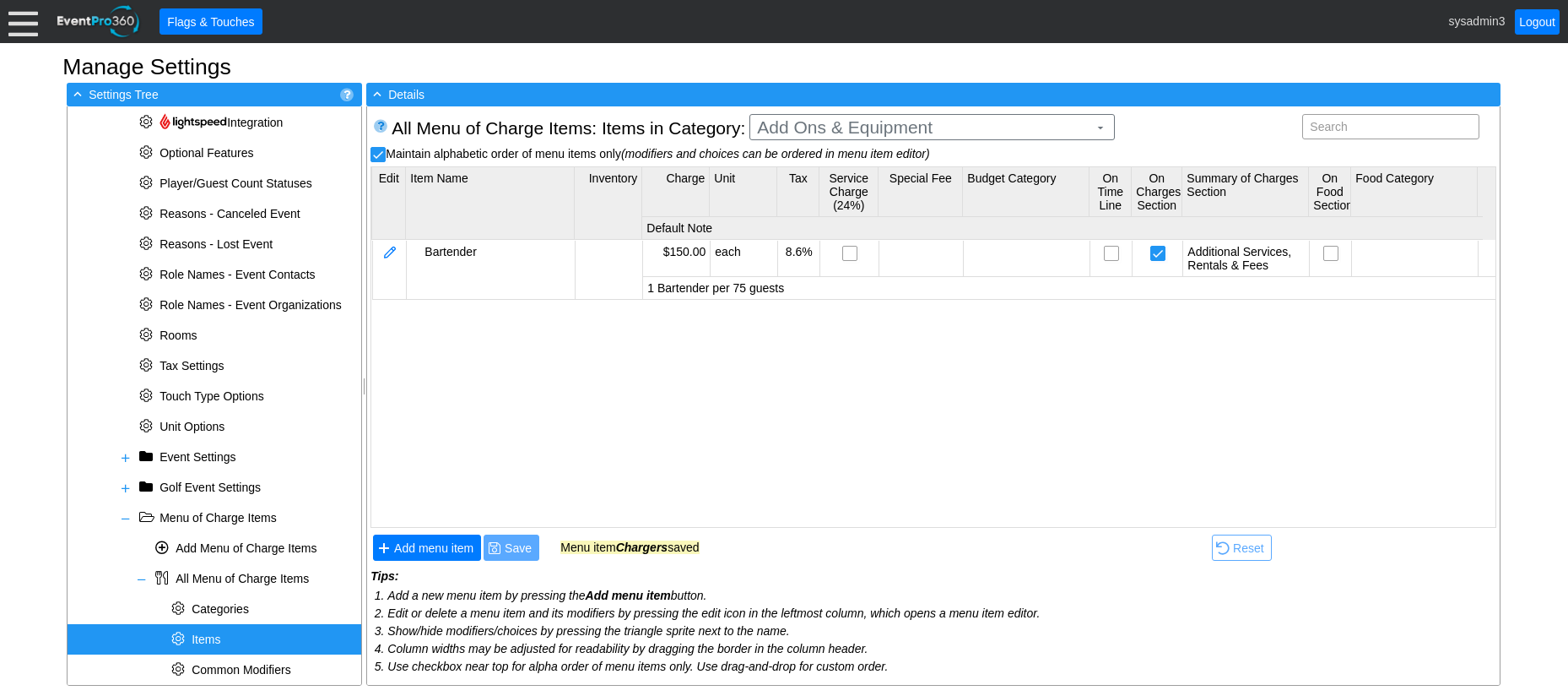
scroll to position [0, 0]
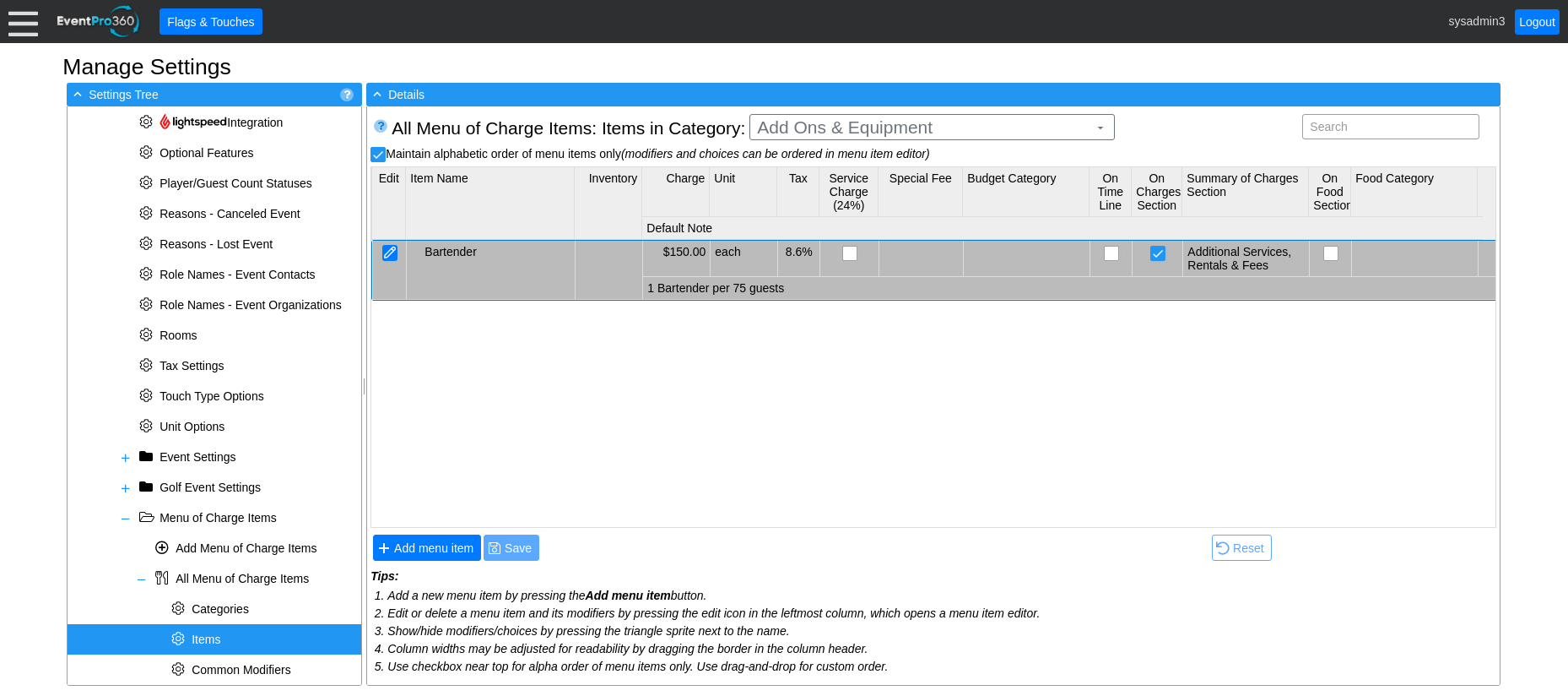
click at [394, 250] on div at bounding box center [389, 253] width 15 height 16
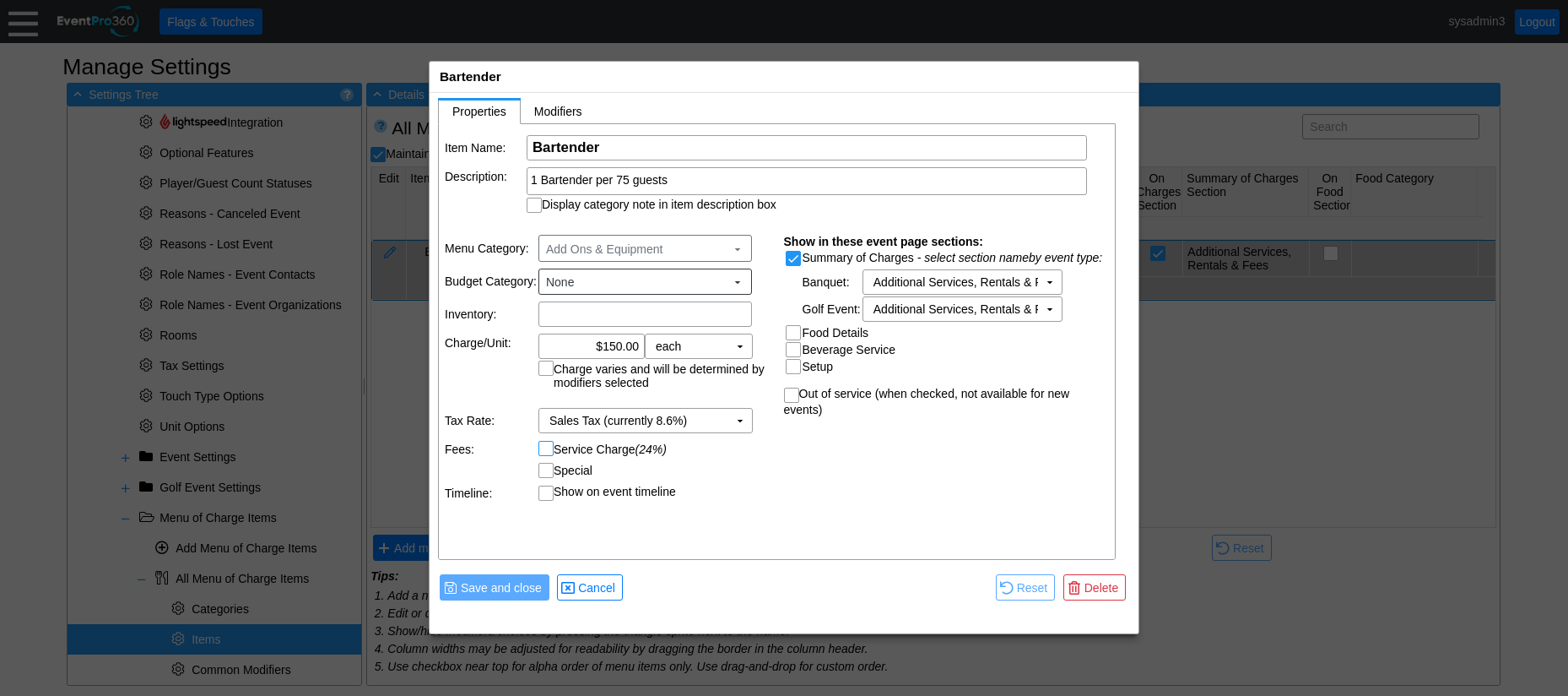
click at [556, 448] on input "Service Charge (24%)" at bounding box center [547, 449] width 17 height 17
checkbox input "true"
click at [522, 589] on span "Save and close" at bounding box center [501, 587] width 88 height 17
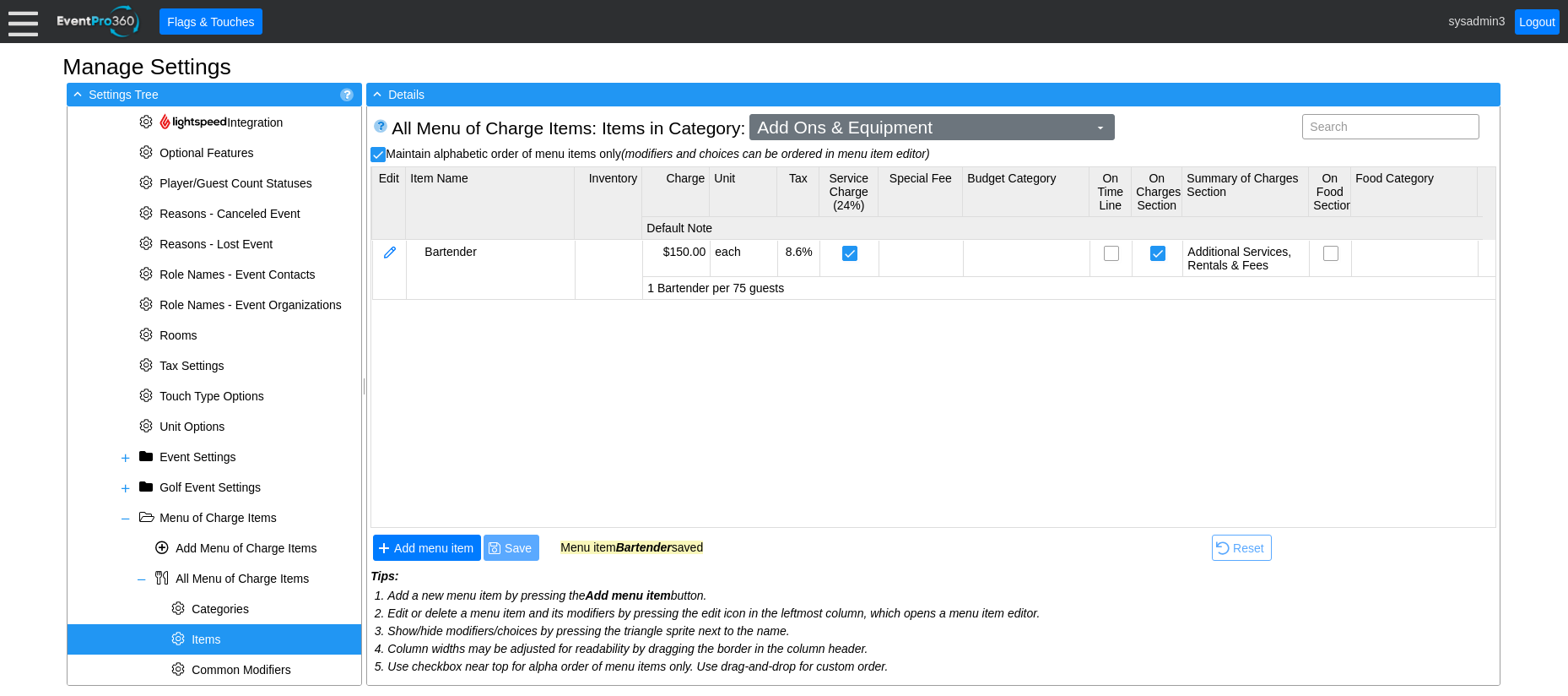
click at [898, 114] on span "Add Ons & Equipment ▼" at bounding box center [931, 127] width 365 height 26
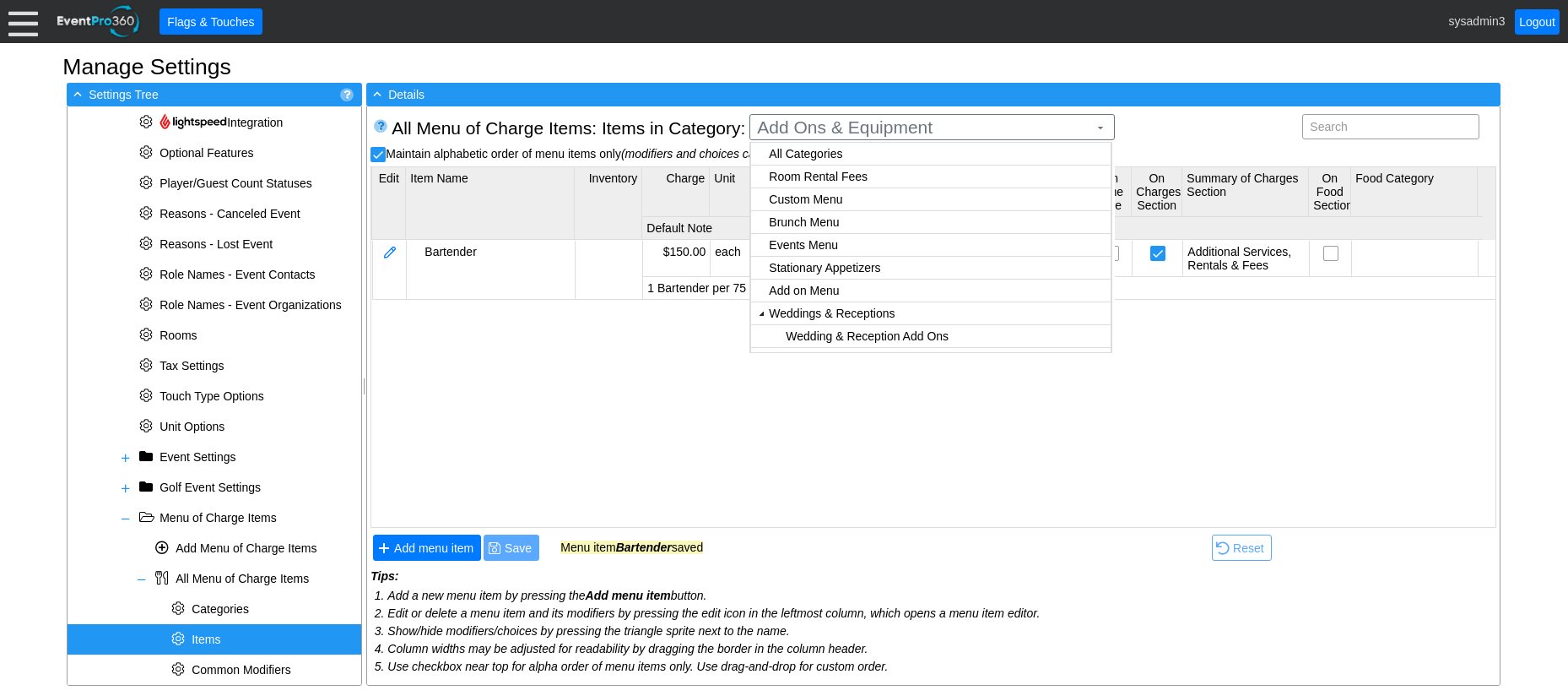
click at [810, 248] on body "Calendar of Events + New Event + Reports + Manage Contacts + Manage Organizatio…" at bounding box center [784, 348] width 1568 height 696
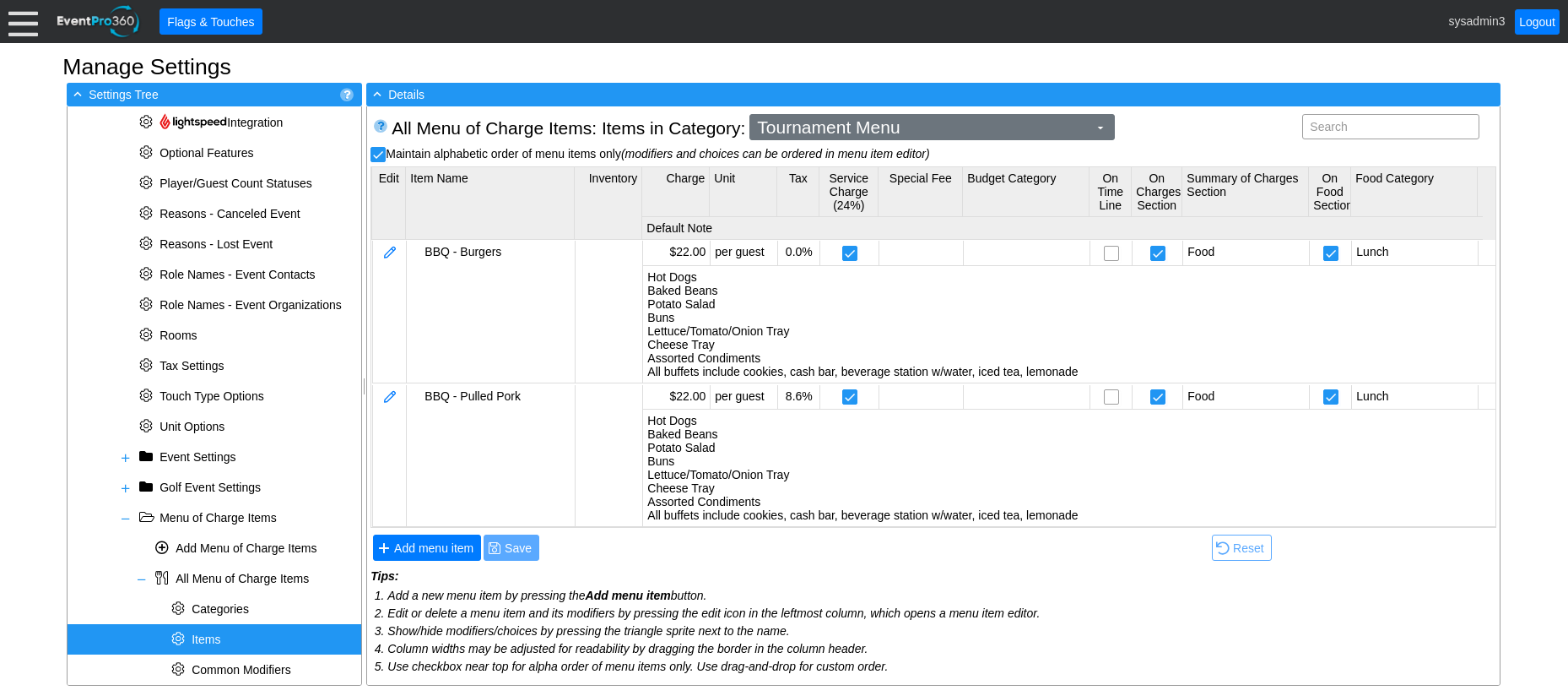
click at [944, 125] on span "Tournament Menu" at bounding box center [922, 127] width 337 height 17
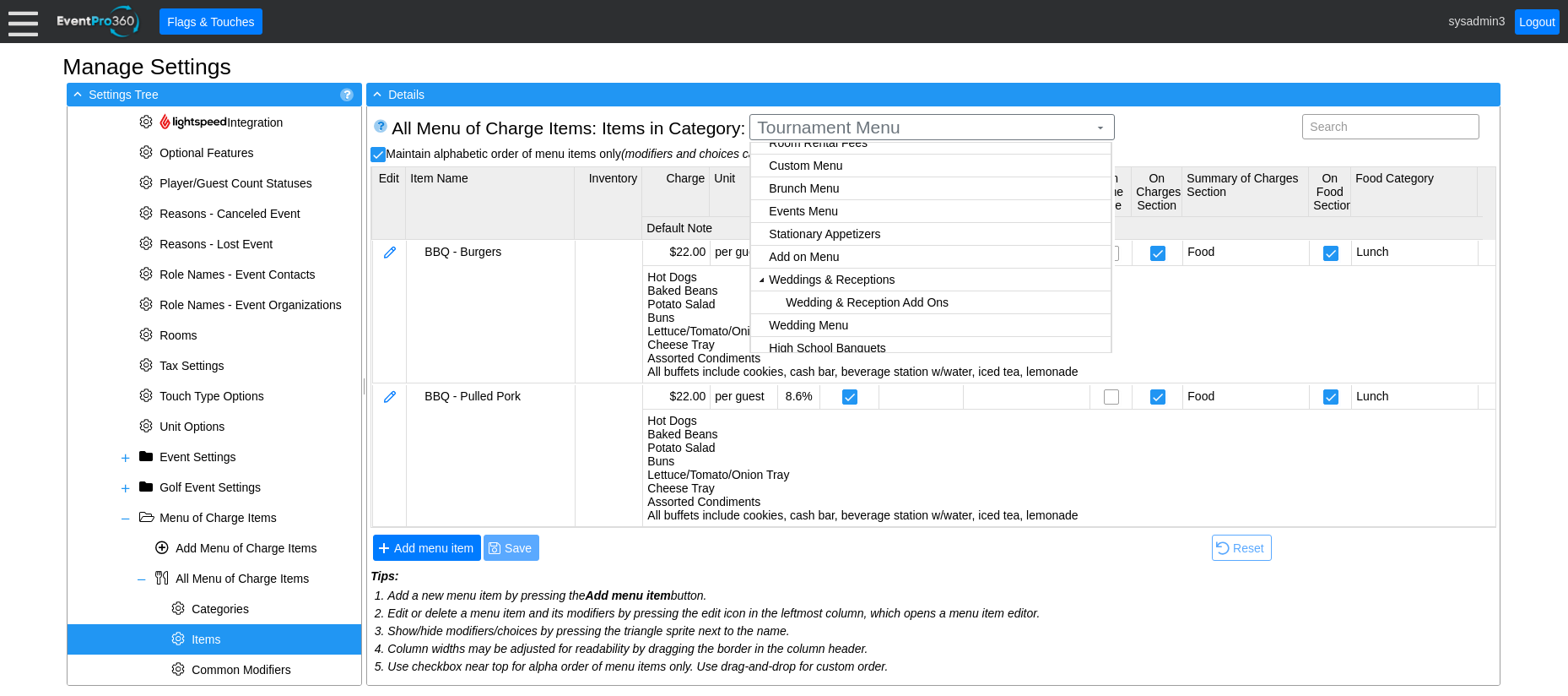
scroll to position [118, 0]
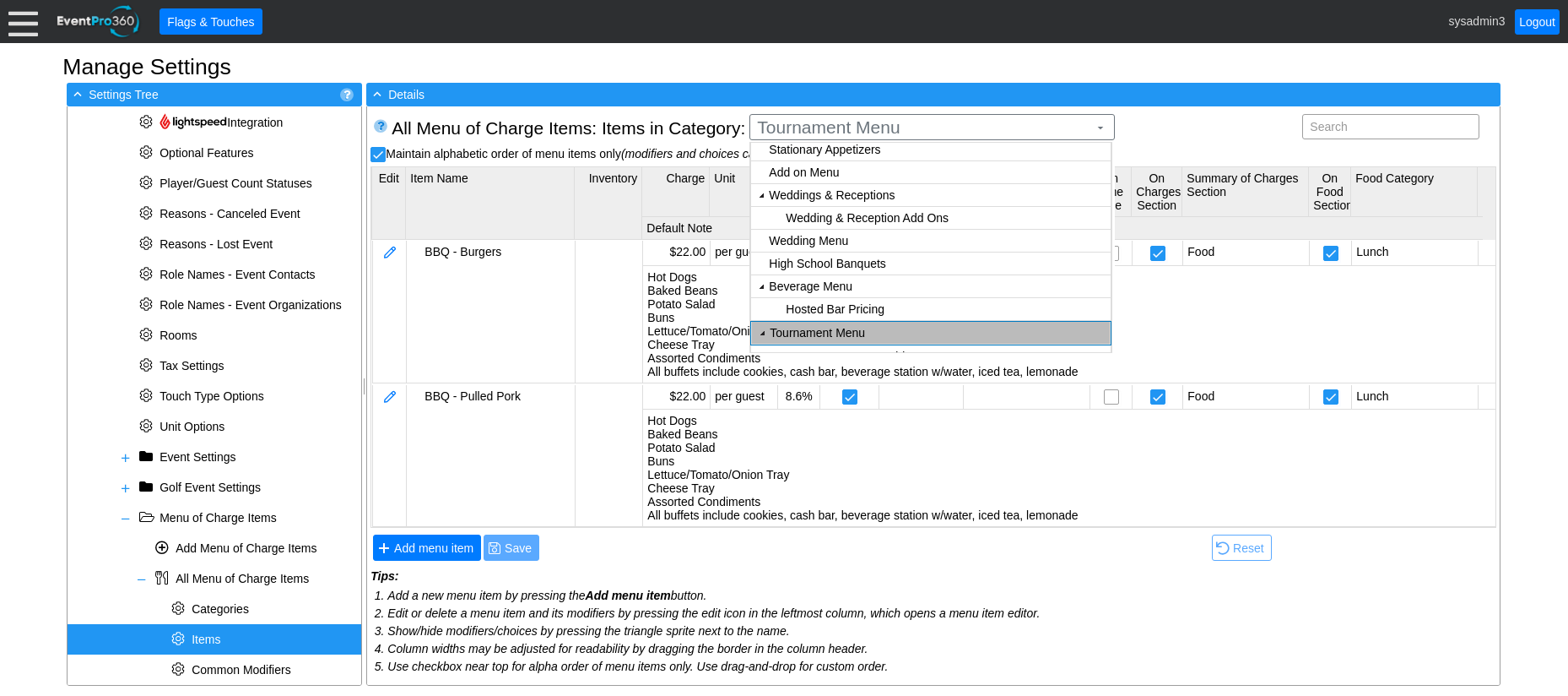
checkbox input "false"
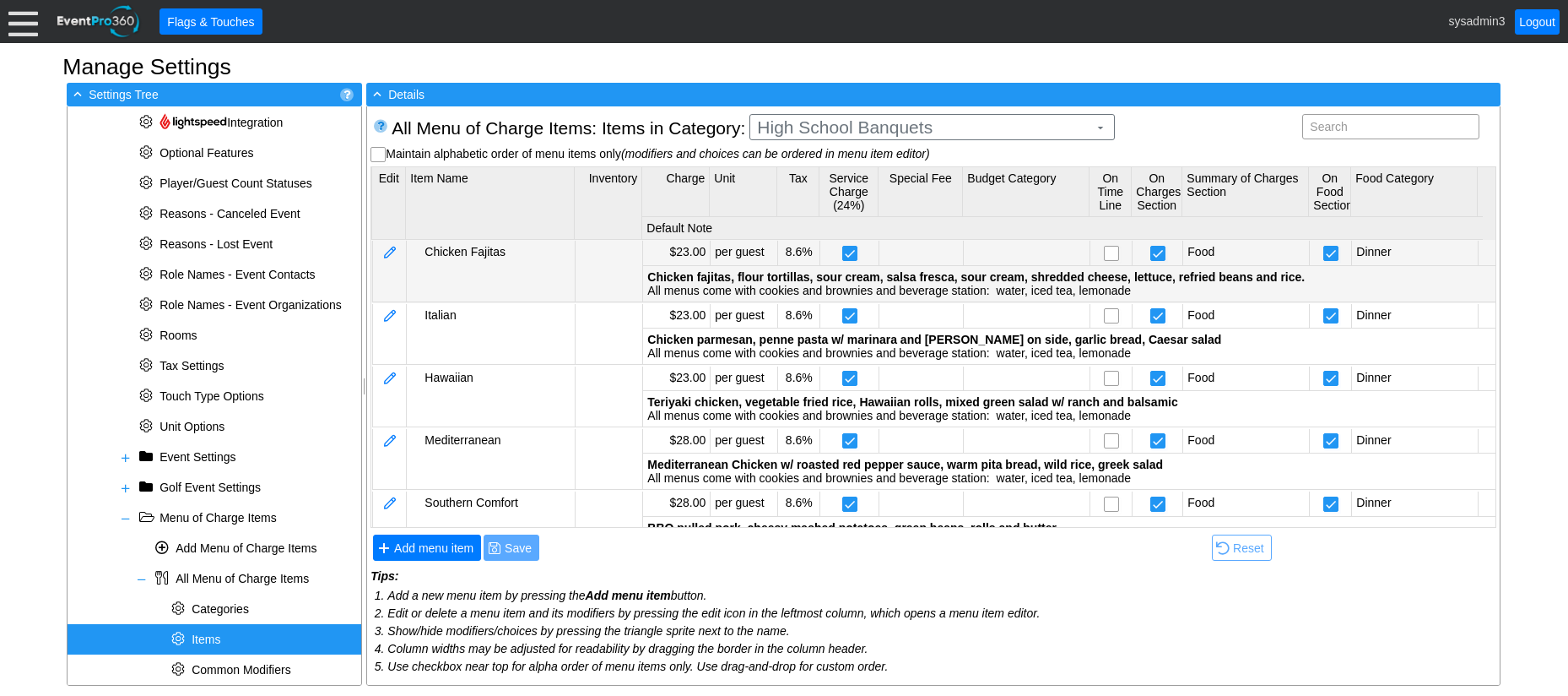
scroll to position [0, 0]
click at [825, 264] on body "Calendar of Events + New Event + Reports + Manage Contacts + Manage Organizatio…" at bounding box center [784, 348] width 1568 height 696
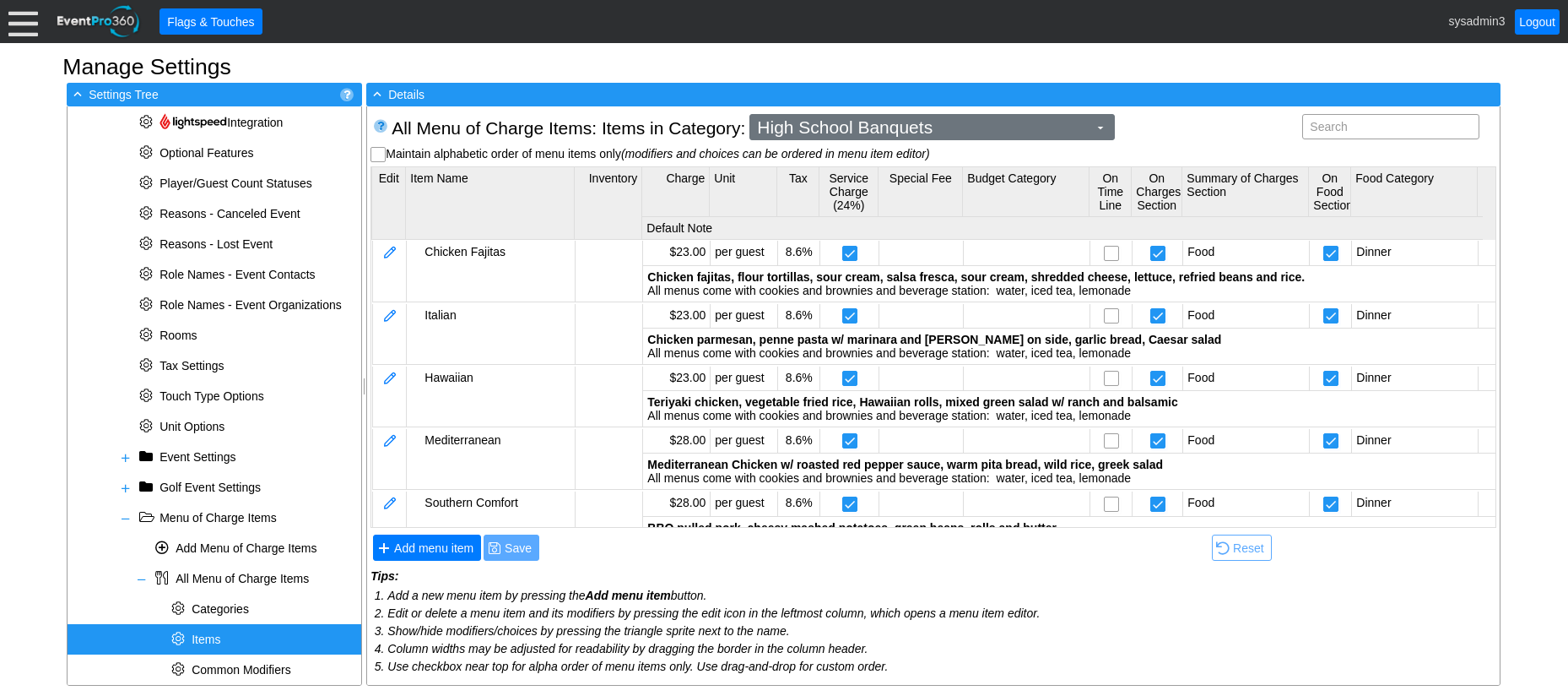
click at [939, 129] on span "High School Banquets" at bounding box center [922, 127] width 337 height 17
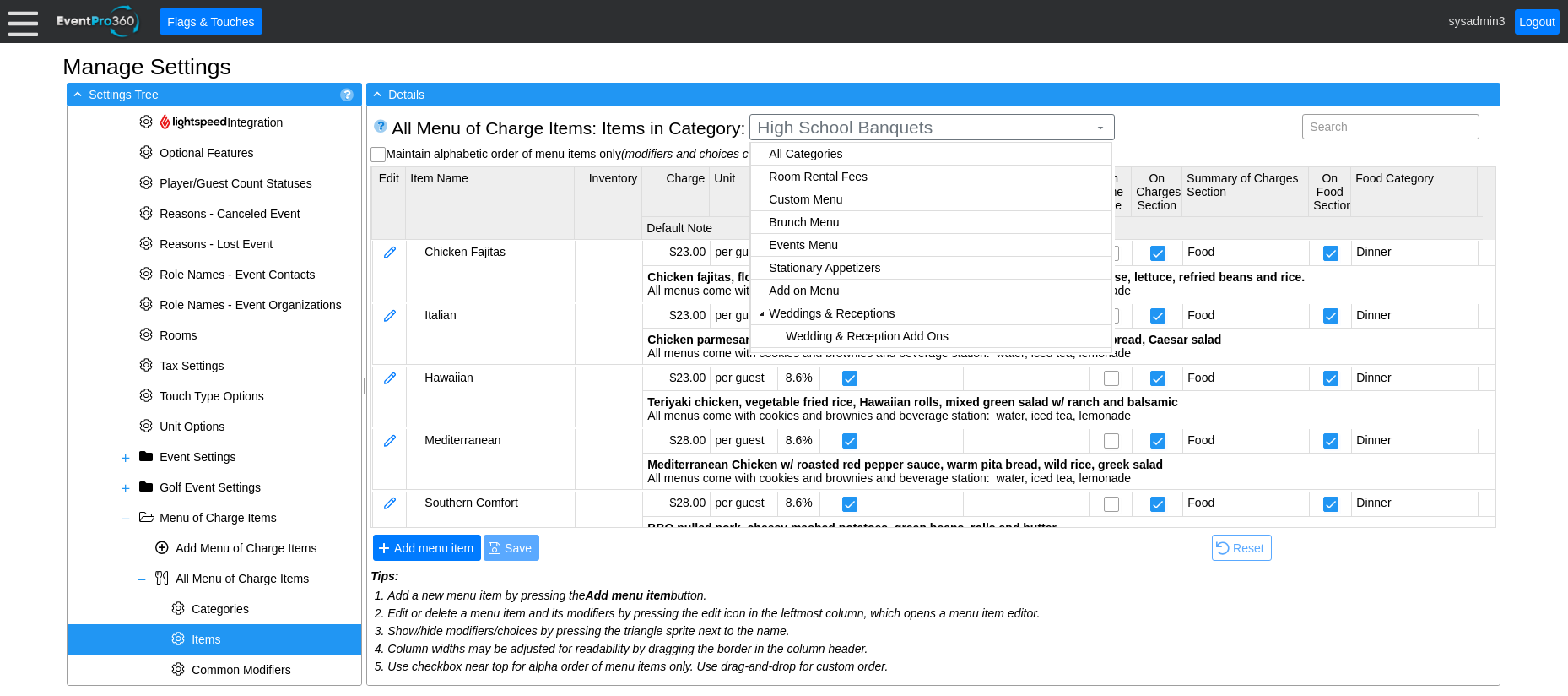
click at [851, 244] on body "Calendar of Events + New Event + Reports + Manage Contacts + Manage Organizatio…" at bounding box center [784, 348] width 1568 height 696
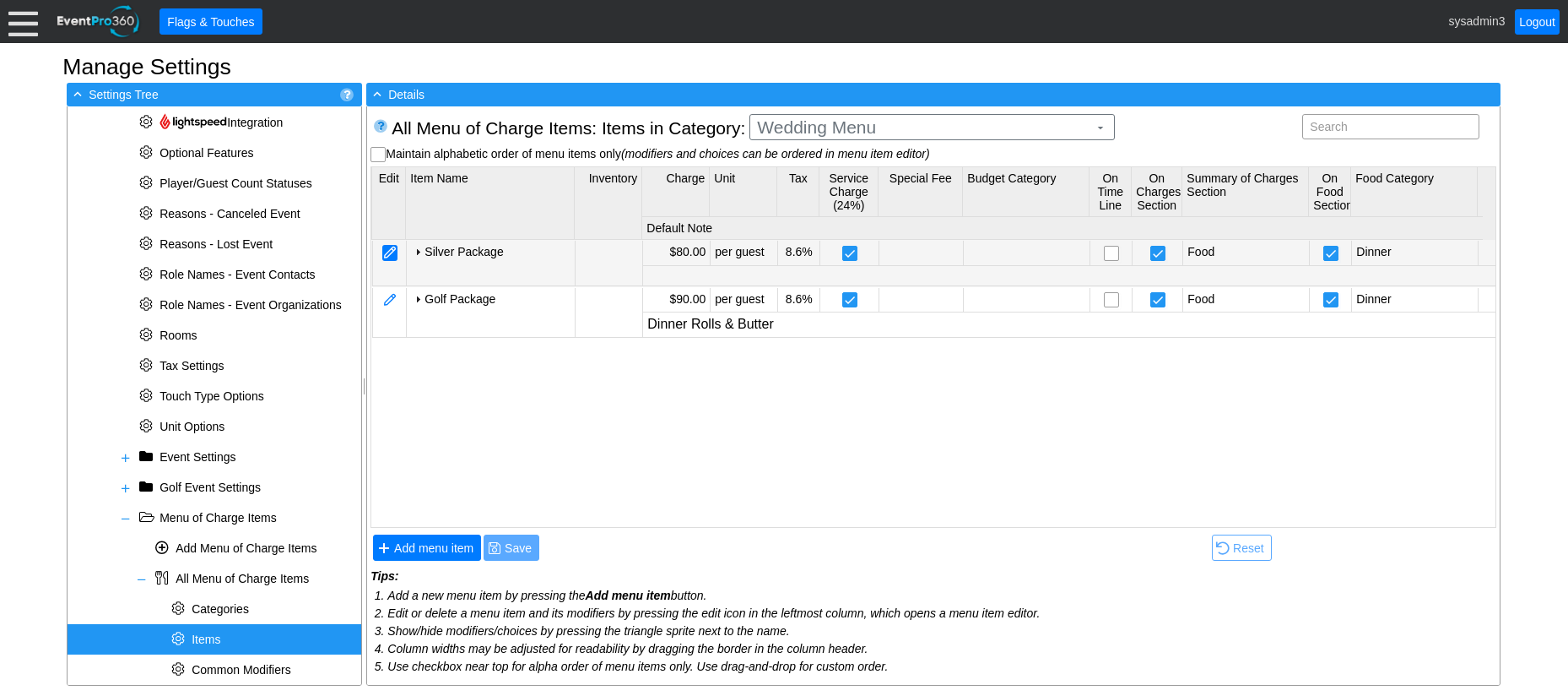
click at [390, 253] on div at bounding box center [389, 253] width 15 height 16
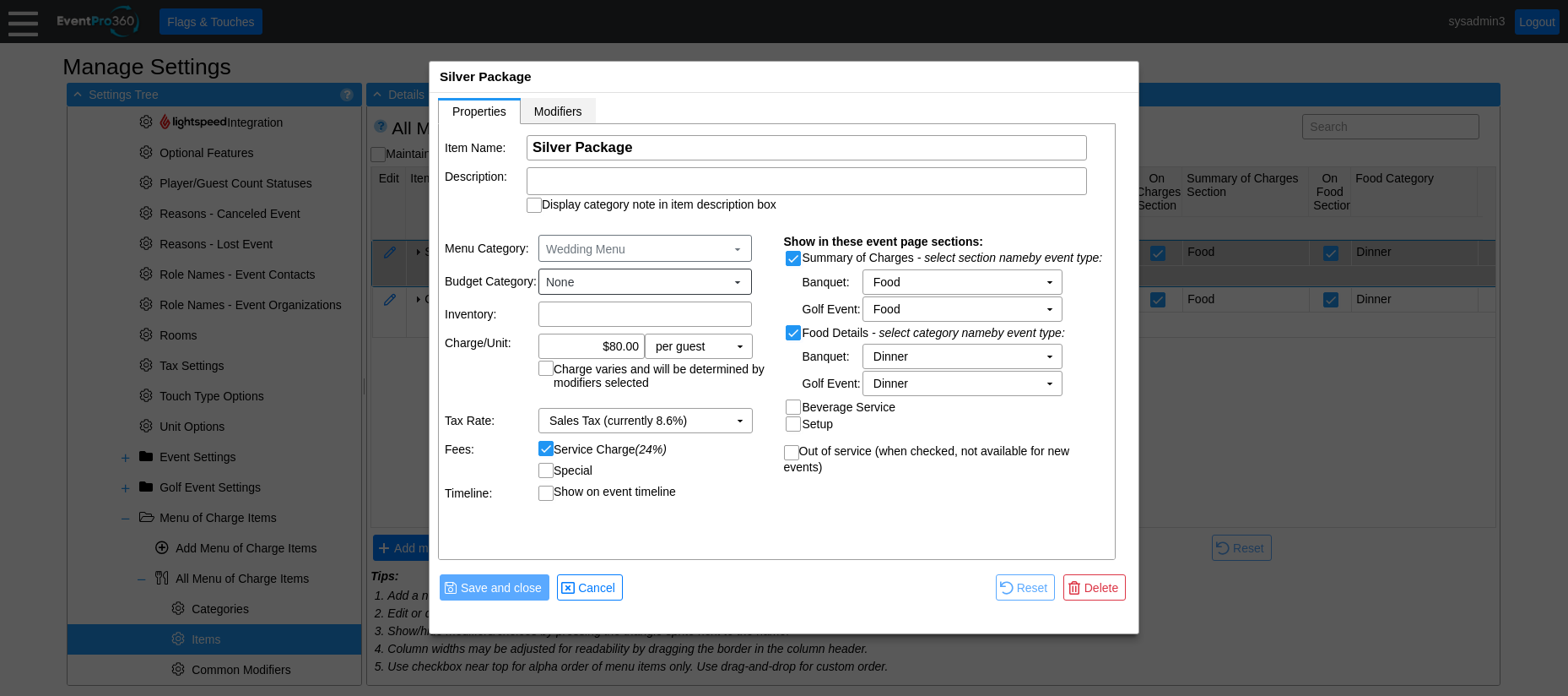
click at [571, 111] on span "Modifiers" at bounding box center [558, 111] width 48 height 13
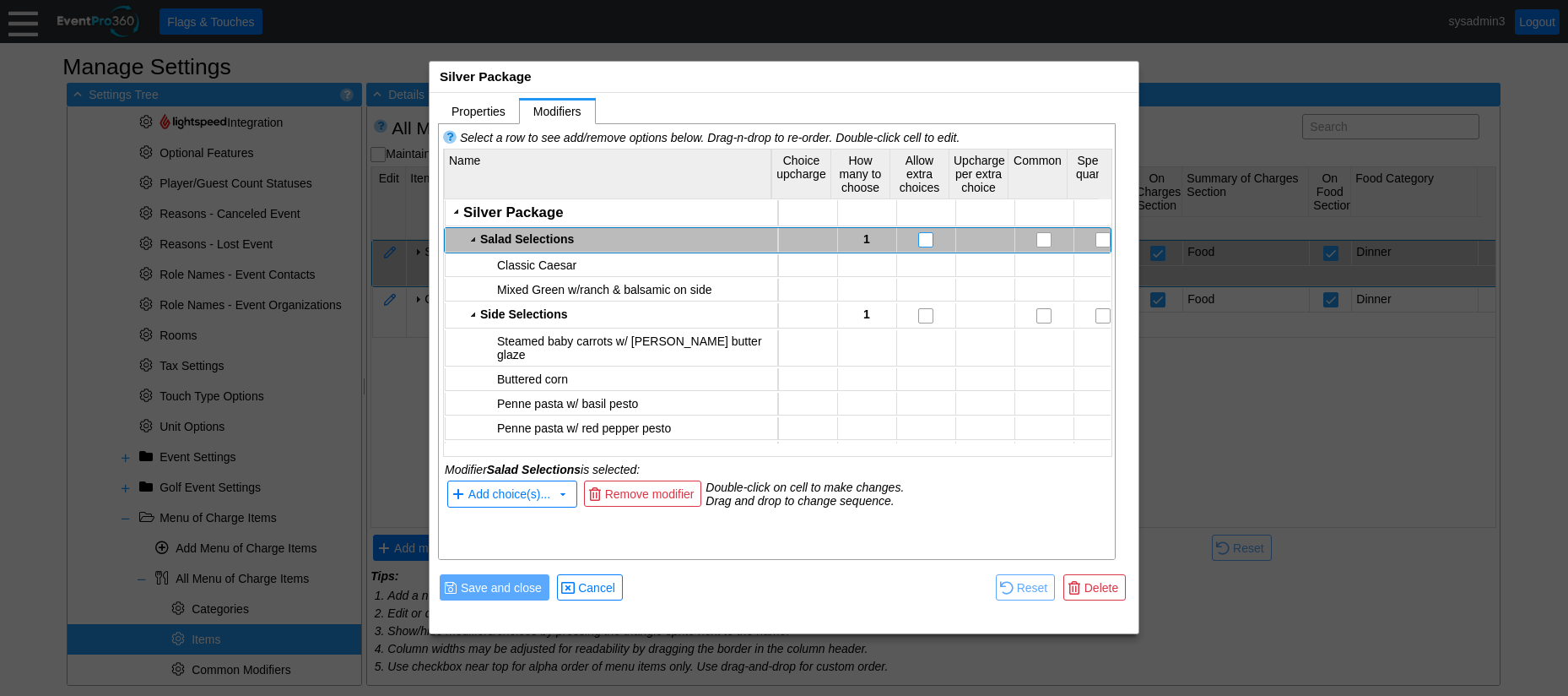
click at [919, 239] on input "checkbox" at bounding box center [927, 241] width 17 height 17
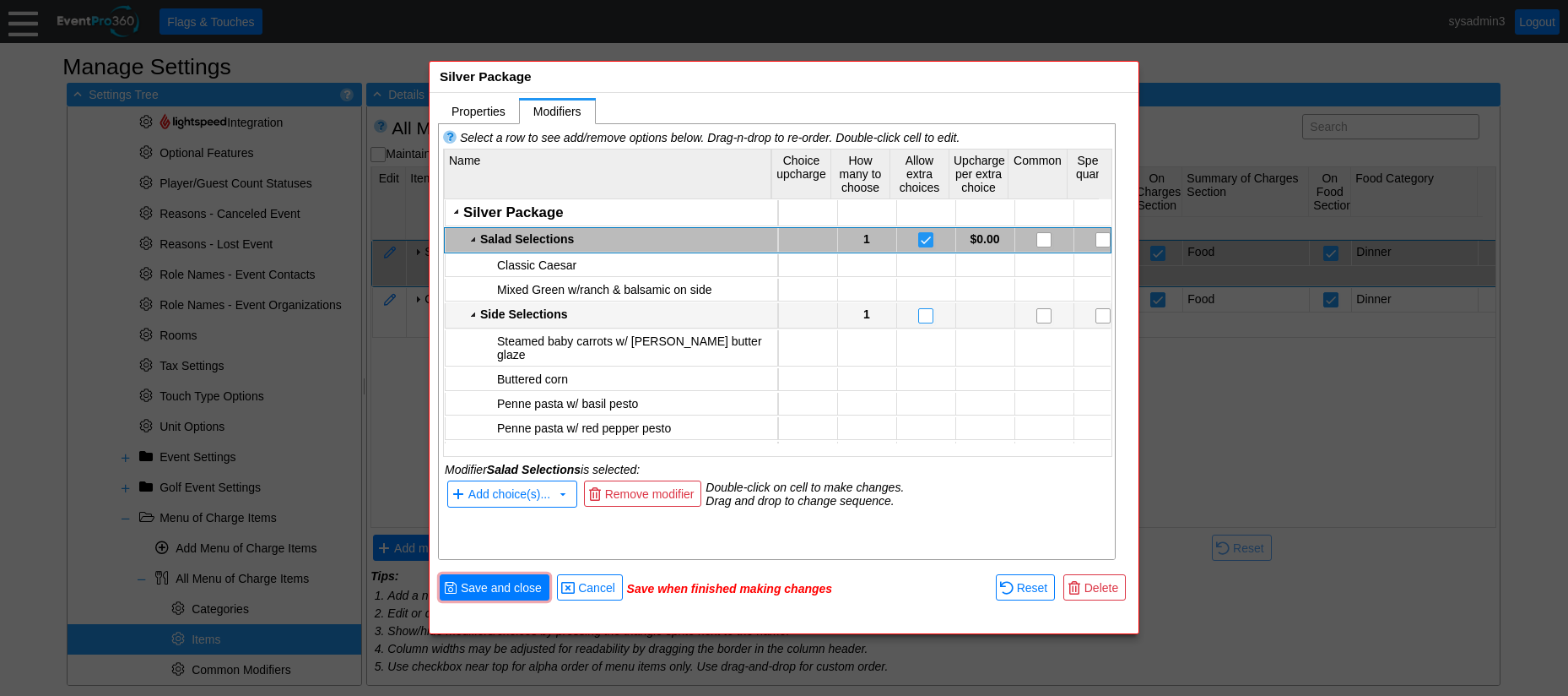
click at [923, 317] on input "checkbox" at bounding box center [927, 317] width 17 height 17
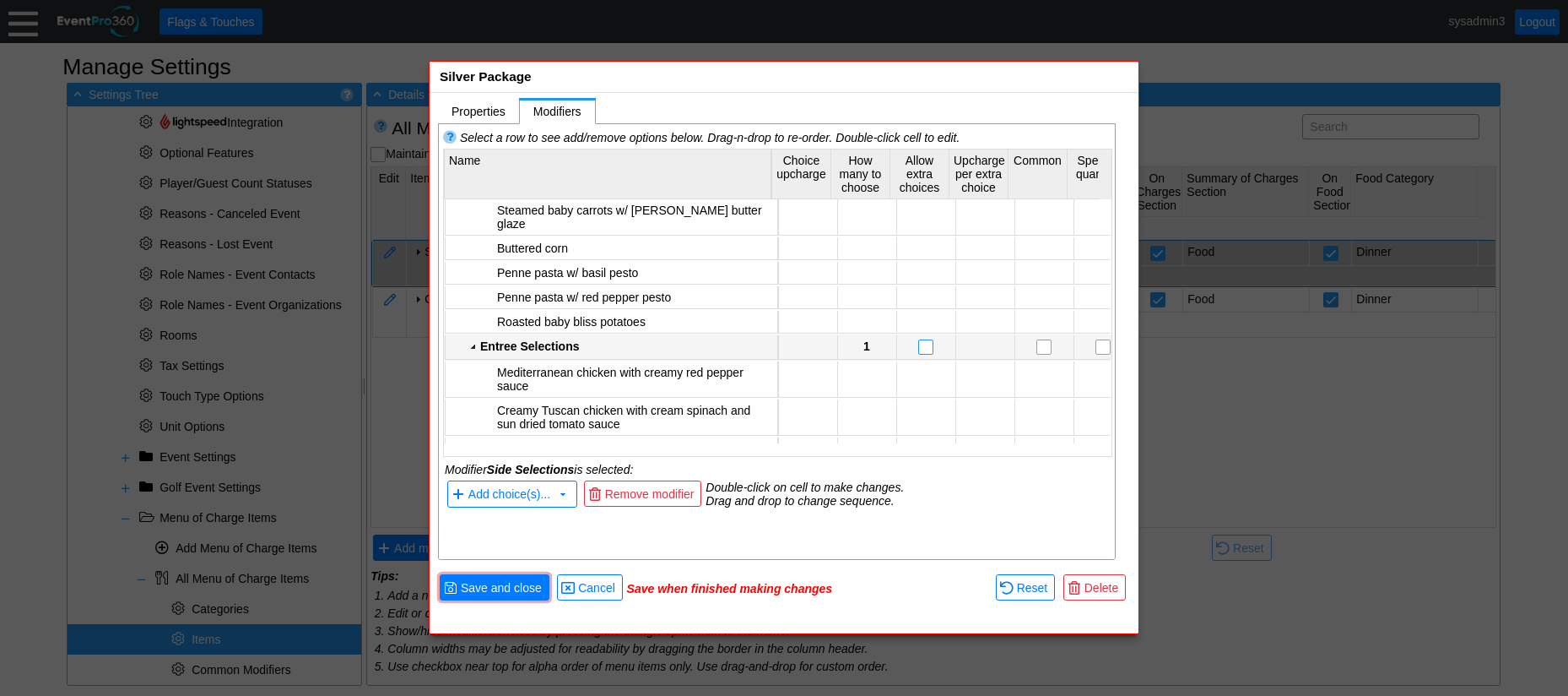
scroll to position [173, 0]
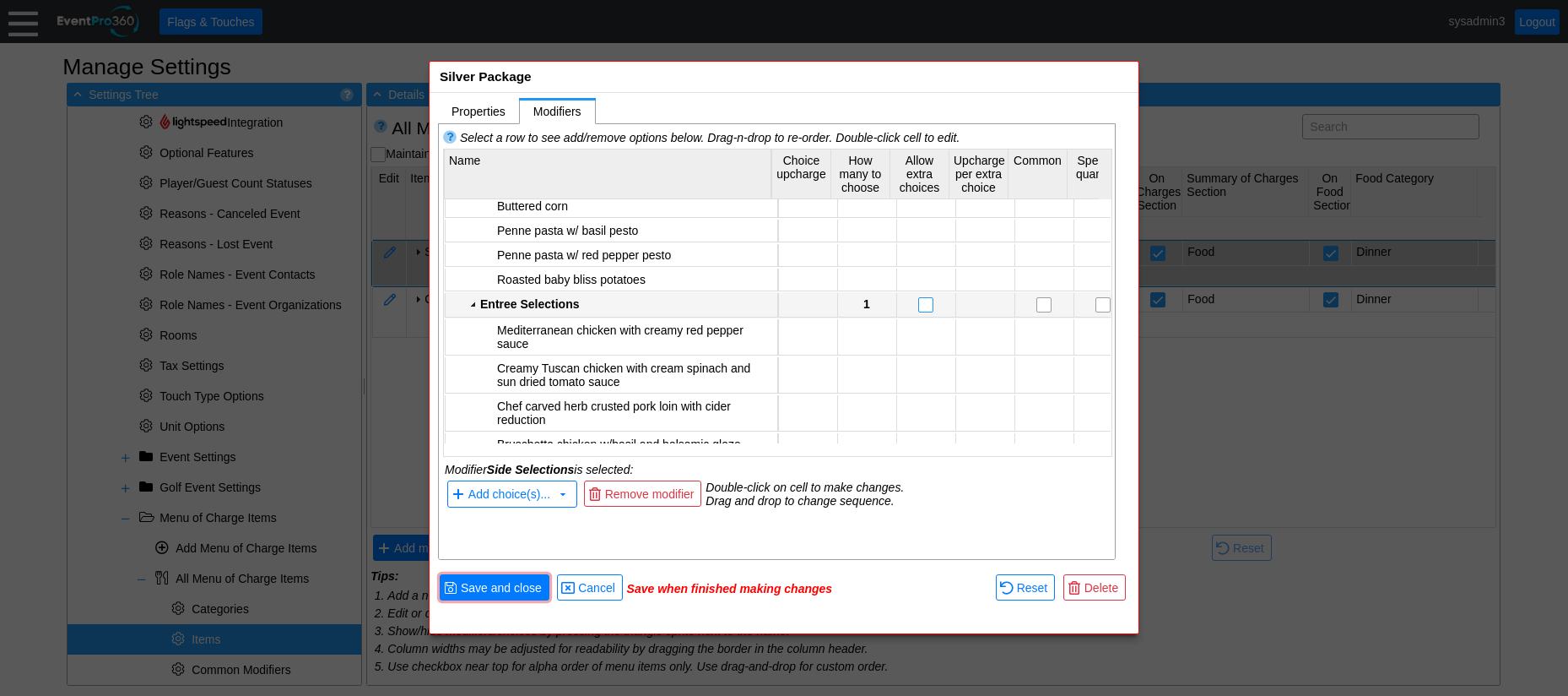
click at [919, 298] on input "checkbox" at bounding box center [927, 306] width 17 height 17
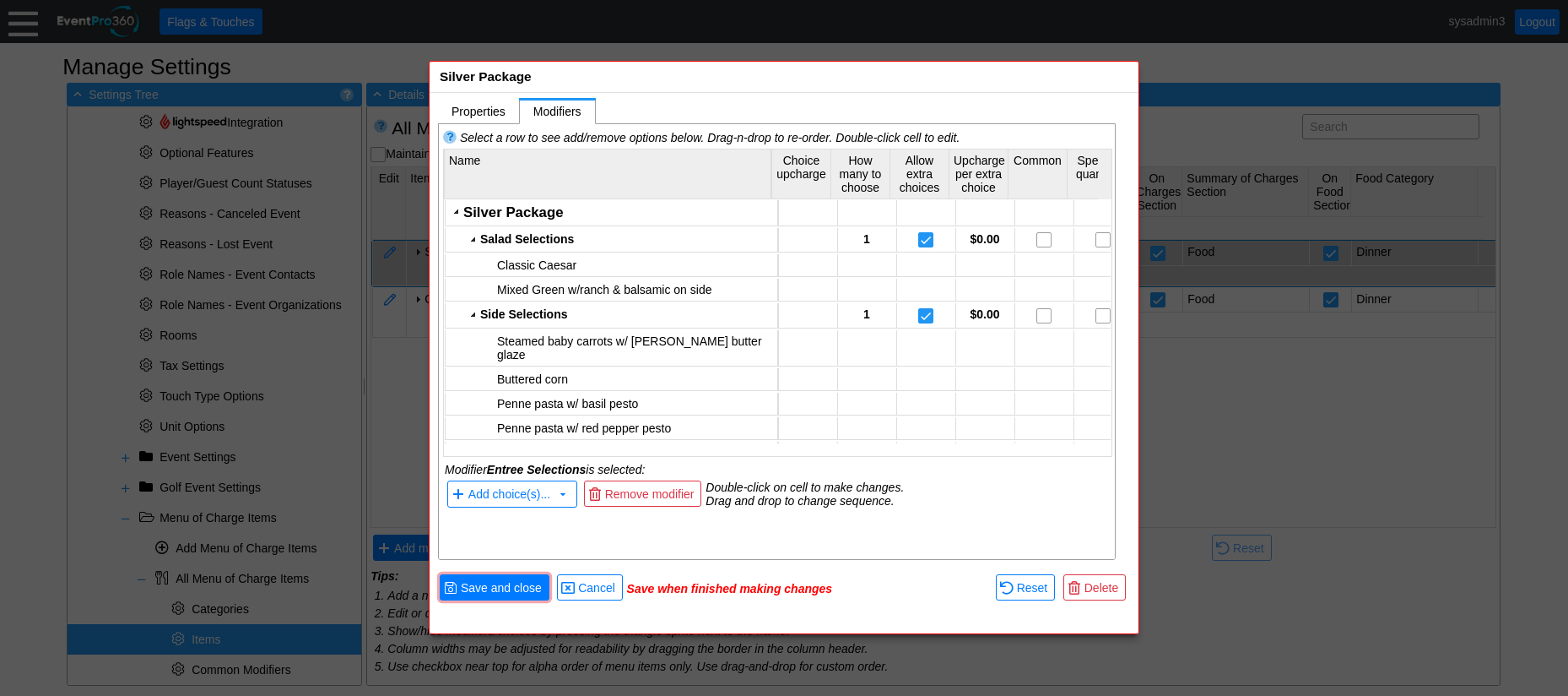
scroll to position [0, 0]
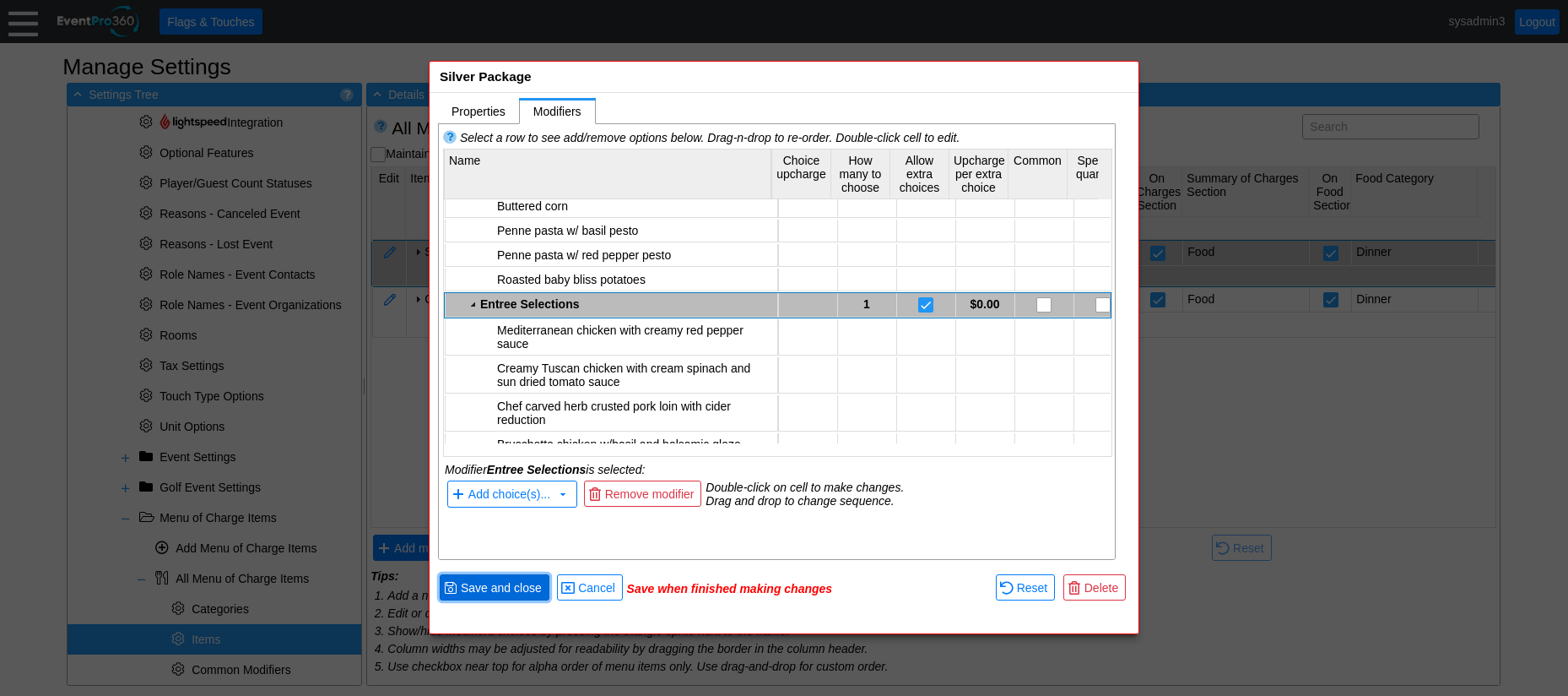
click at [506, 587] on span "Save and close" at bounding box center [501, 587] width 88 height 17
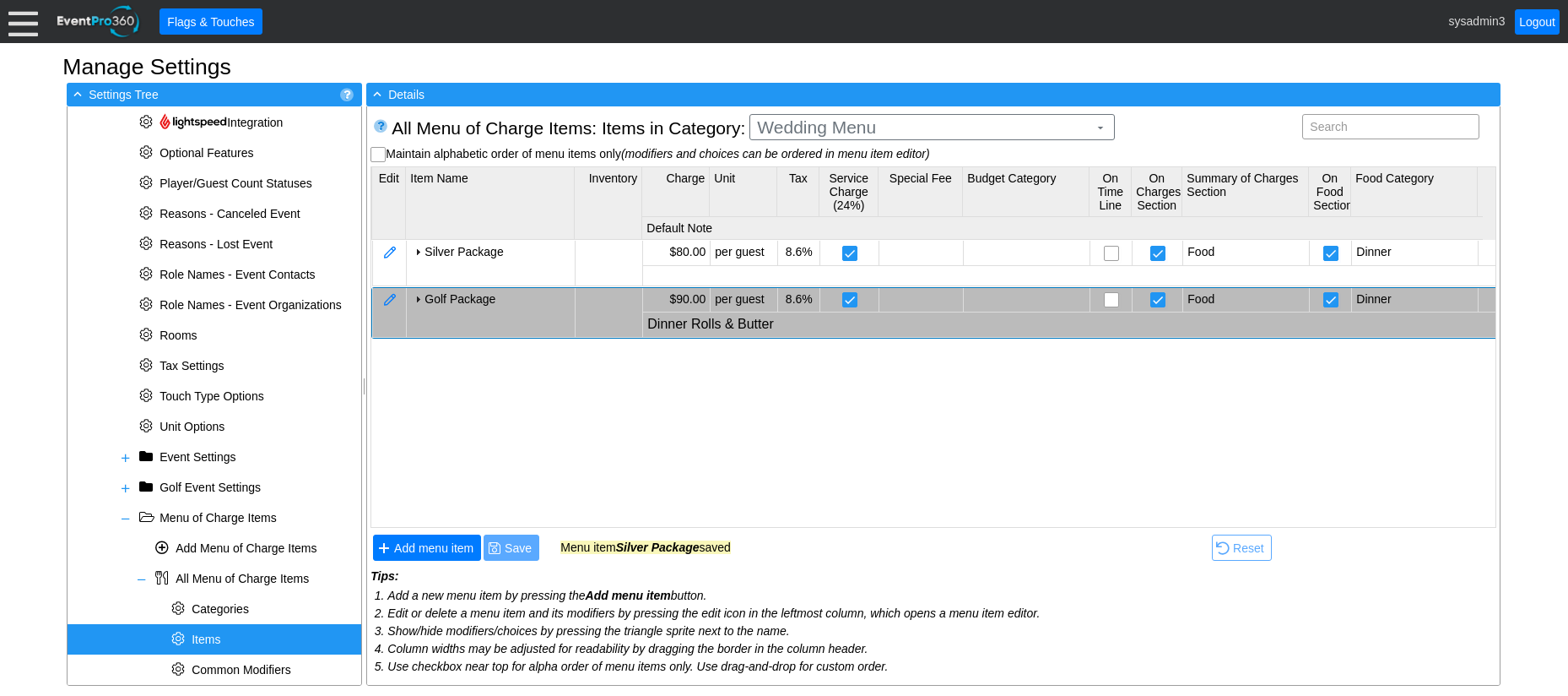
click at [417, 299] on div at bounding box center [417, 299] width 13 height 13
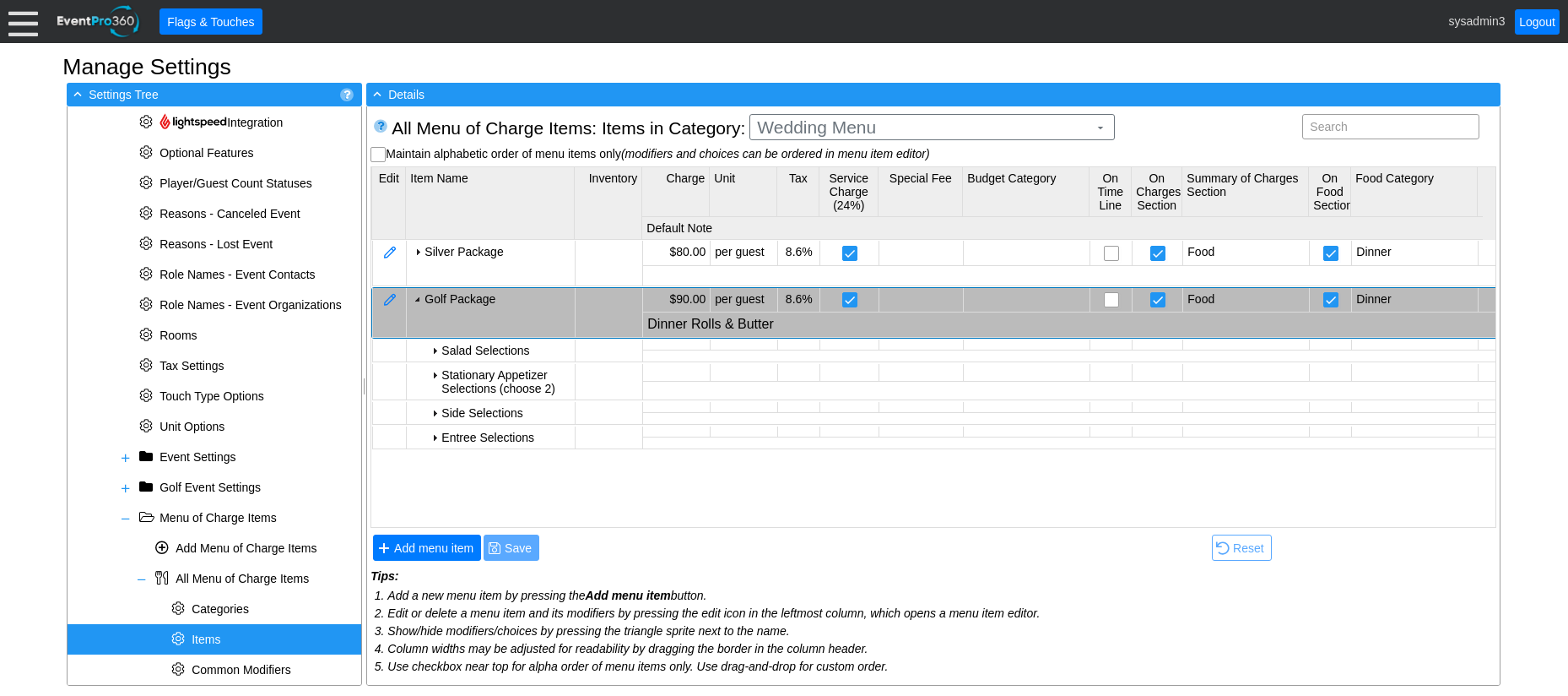
click at [417, 302] on div at bounding box center [417, 299] width 13 height 13
click at [418, 297] on div at bounding box center [417, 299] width 13 height 13
click at [419, 298] on div at bounding box center [417, 299] width 13 height 13
click at [392, 297] on div at bounding box center [389, 300] width 15 height 16
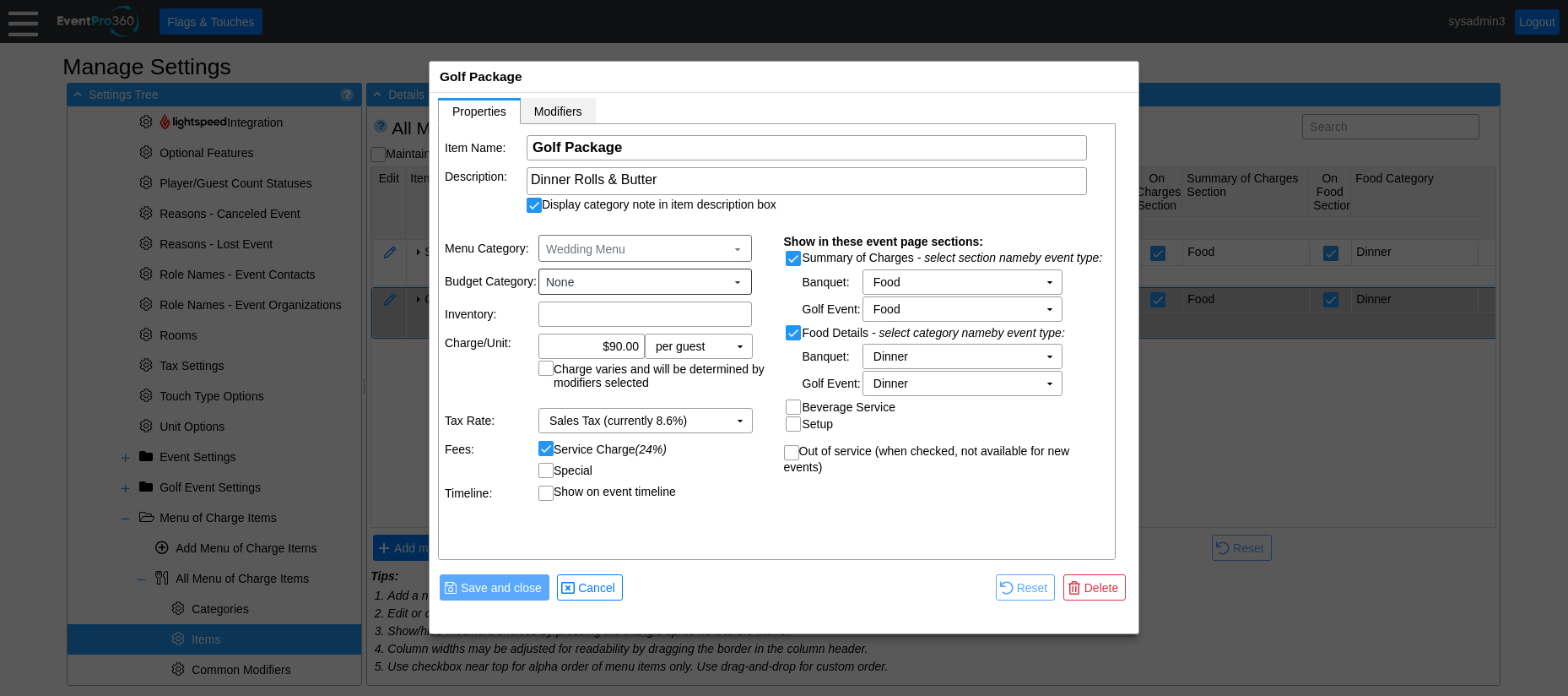
click at [562, 105] on span "Modifiers" at bounding box center [558, 111] width 48 height 13
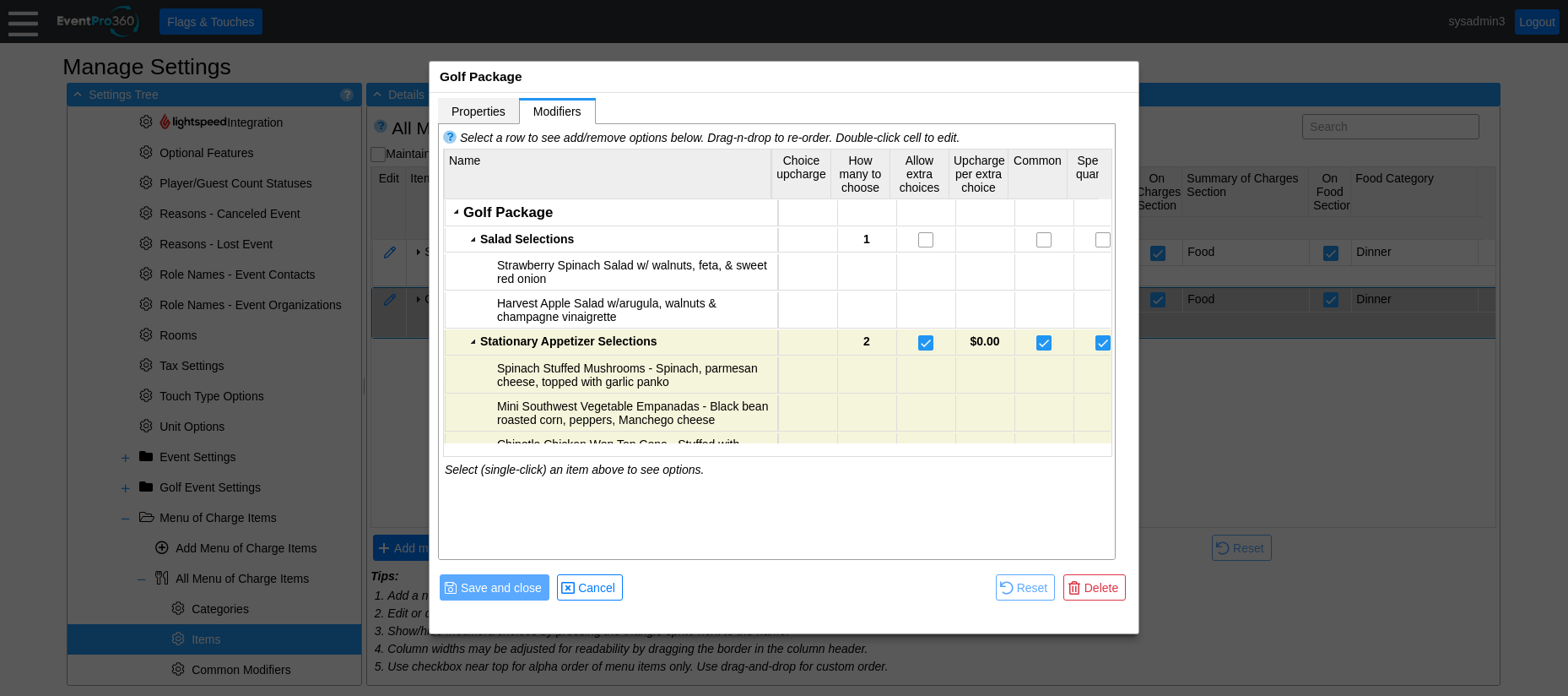
click at [490, 115] on span "Properties" at bounding box center [478, 111] width 54 height 13
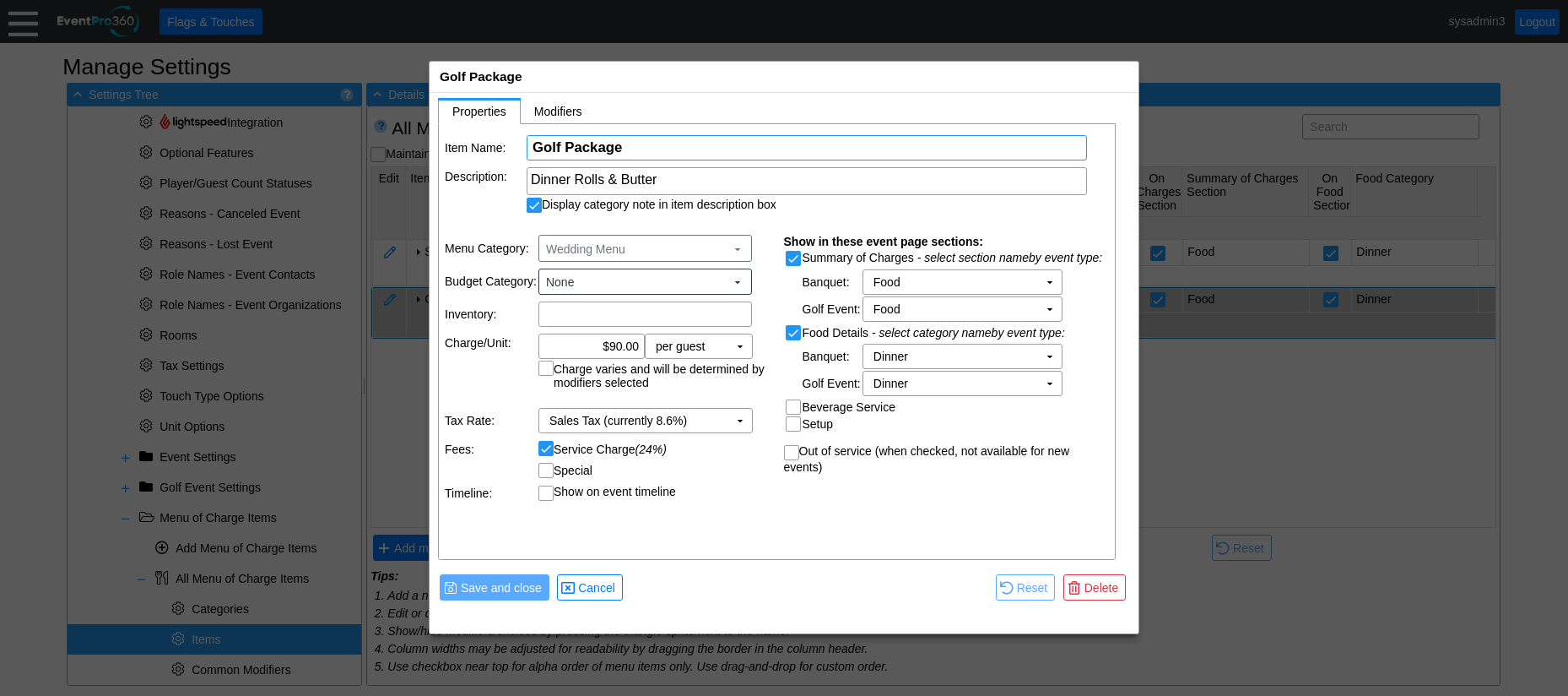
click at [559, 145] on input "Golf Package" at bounding box center [806, 147] width 548 height 24
type input "Gold Package"
click at [798, 215] on table "Item Name: Χ Gold Package Name of the menu item Description: Dinner Rolls & But…" at bounding box center [777, 174] width 678 height 100
click at [495, 583] on span "Save and close" at bounding box center [501, 587] width 88 height 17
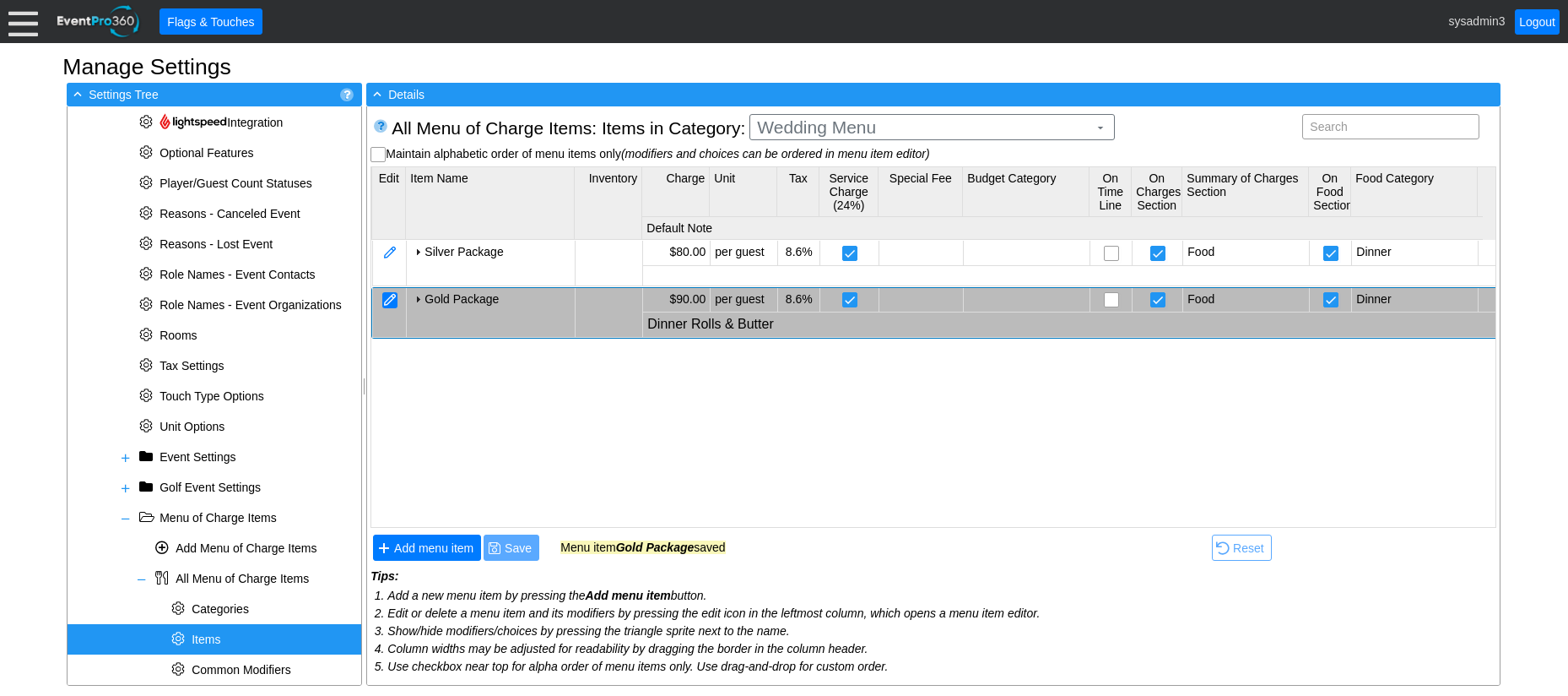
click at [394, 298] on div at bounding box center [389, 300] width 15 height 16
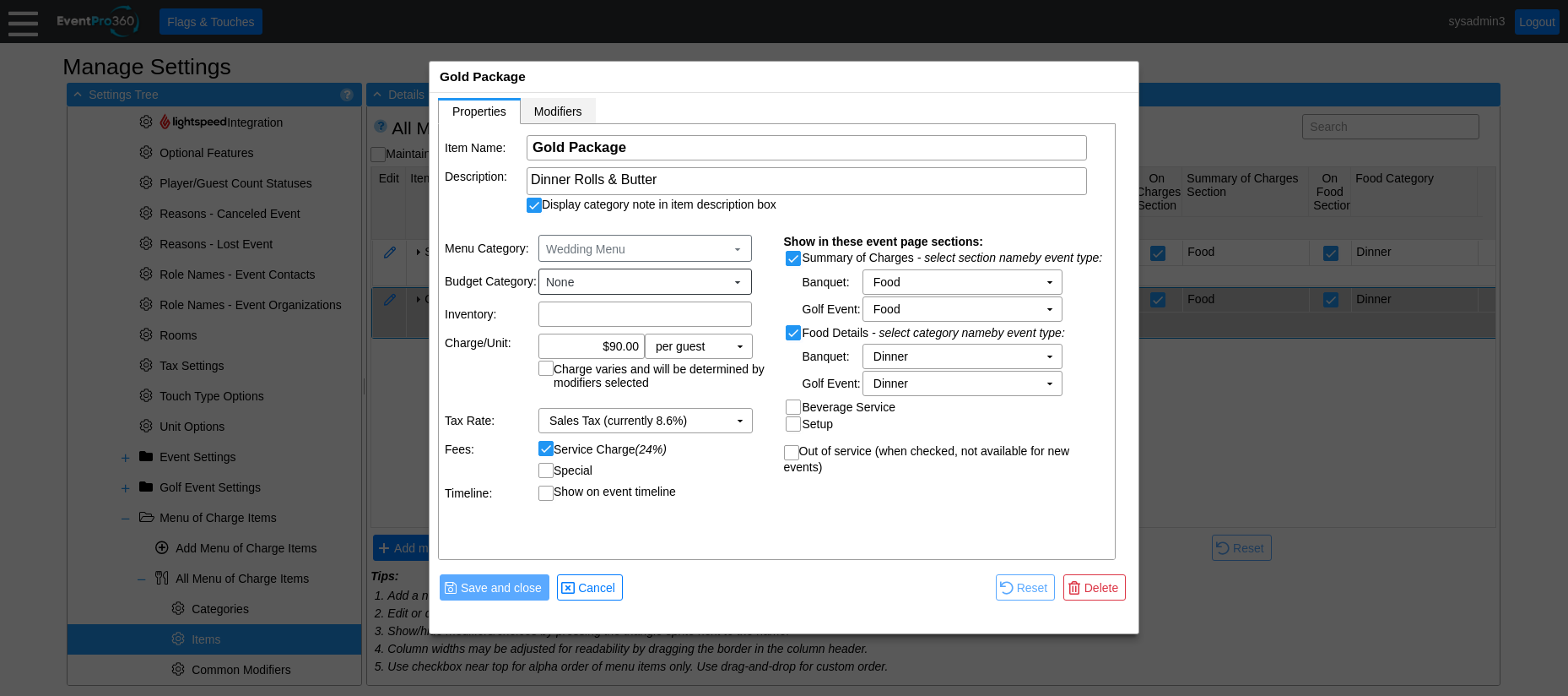
click at [574, 117] on span "Modifiers" at bounding box center [558, 111] width 48 height 13
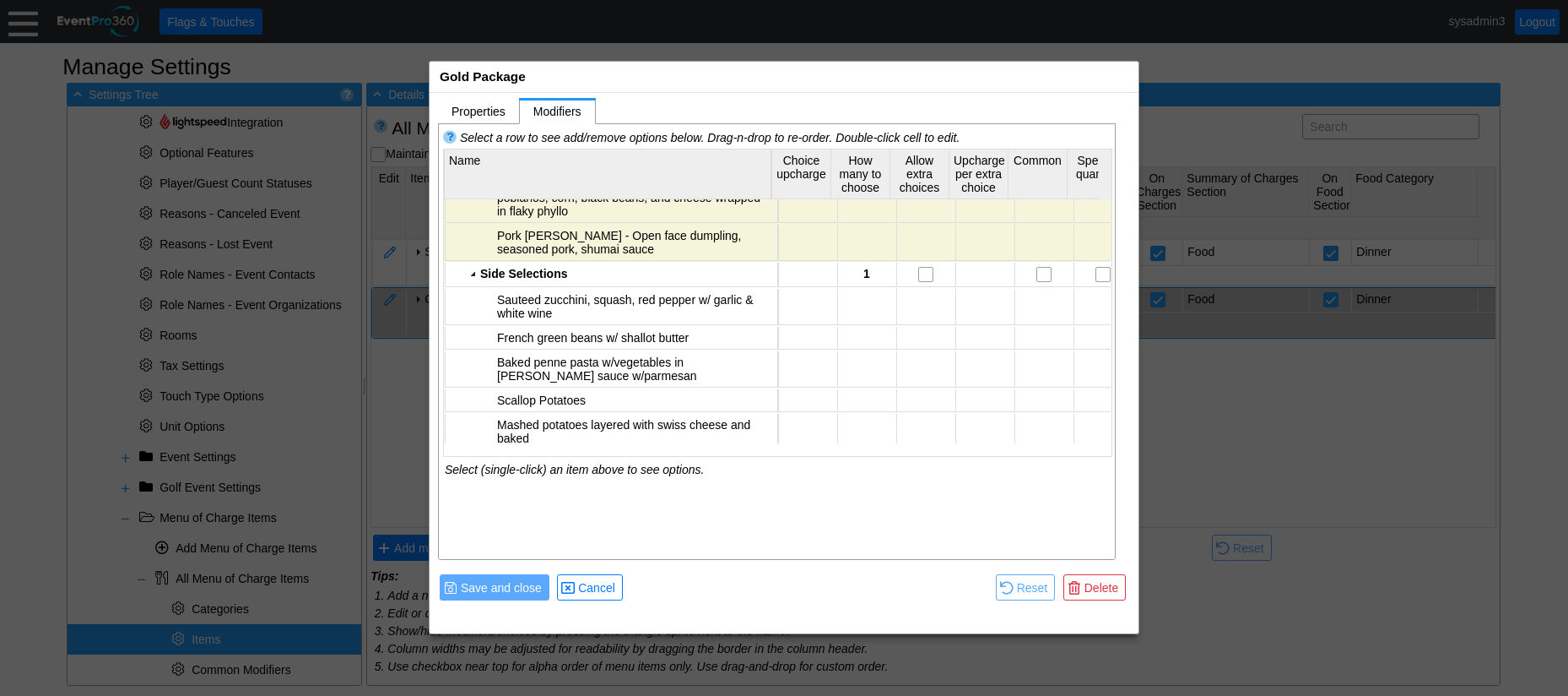
scroll to position [626, 0]
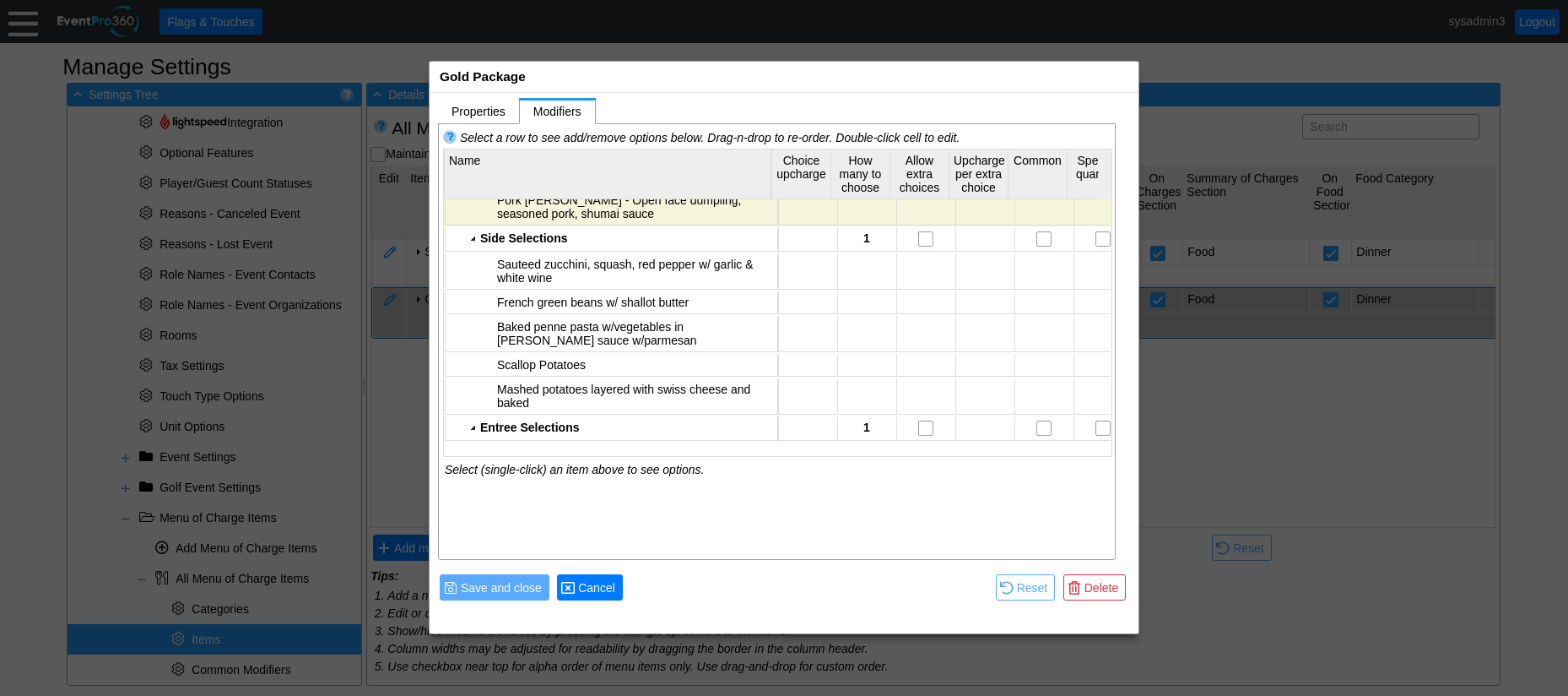
click at [606, 588] on span "Cancel" at bounding box center [597, 587] width 44 height 17
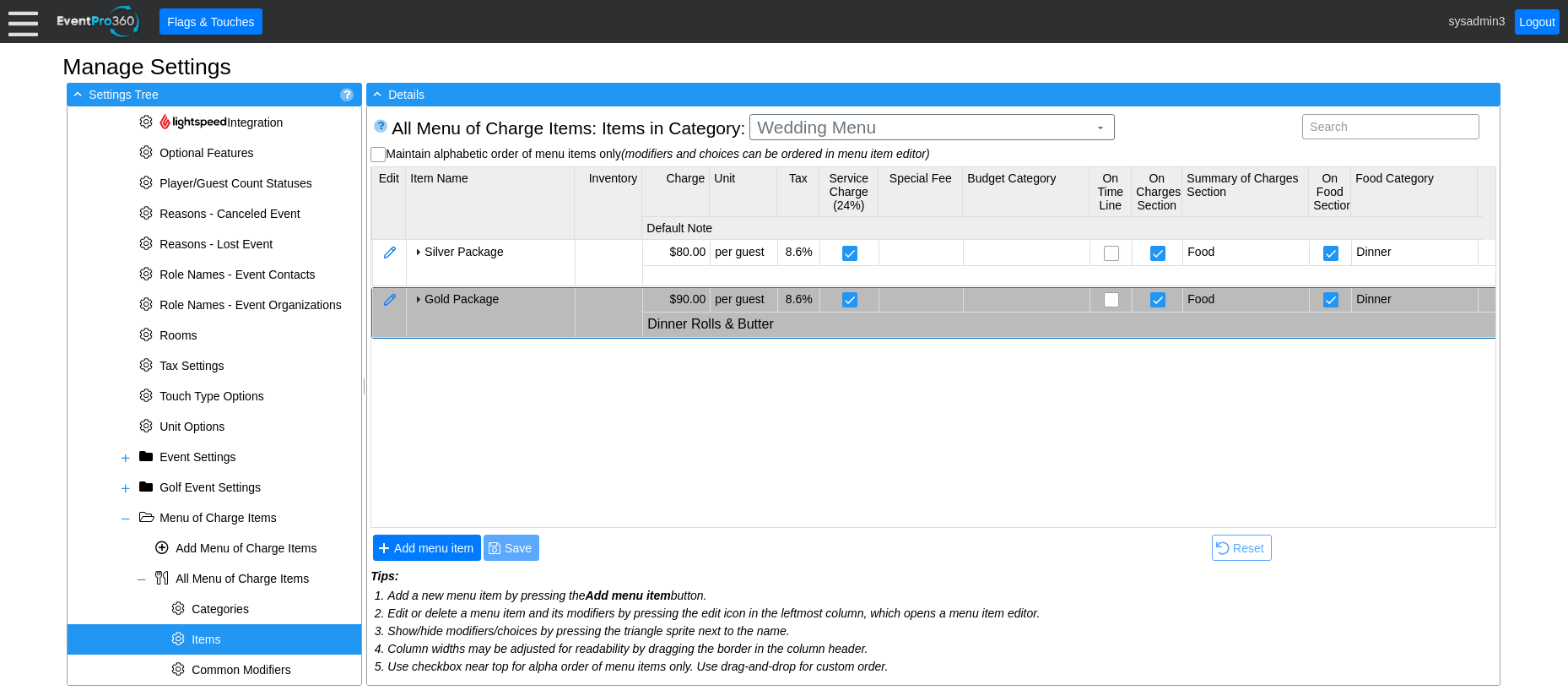
click at [381, 292] on td at bounding box center [390, 313] width 33 height 49
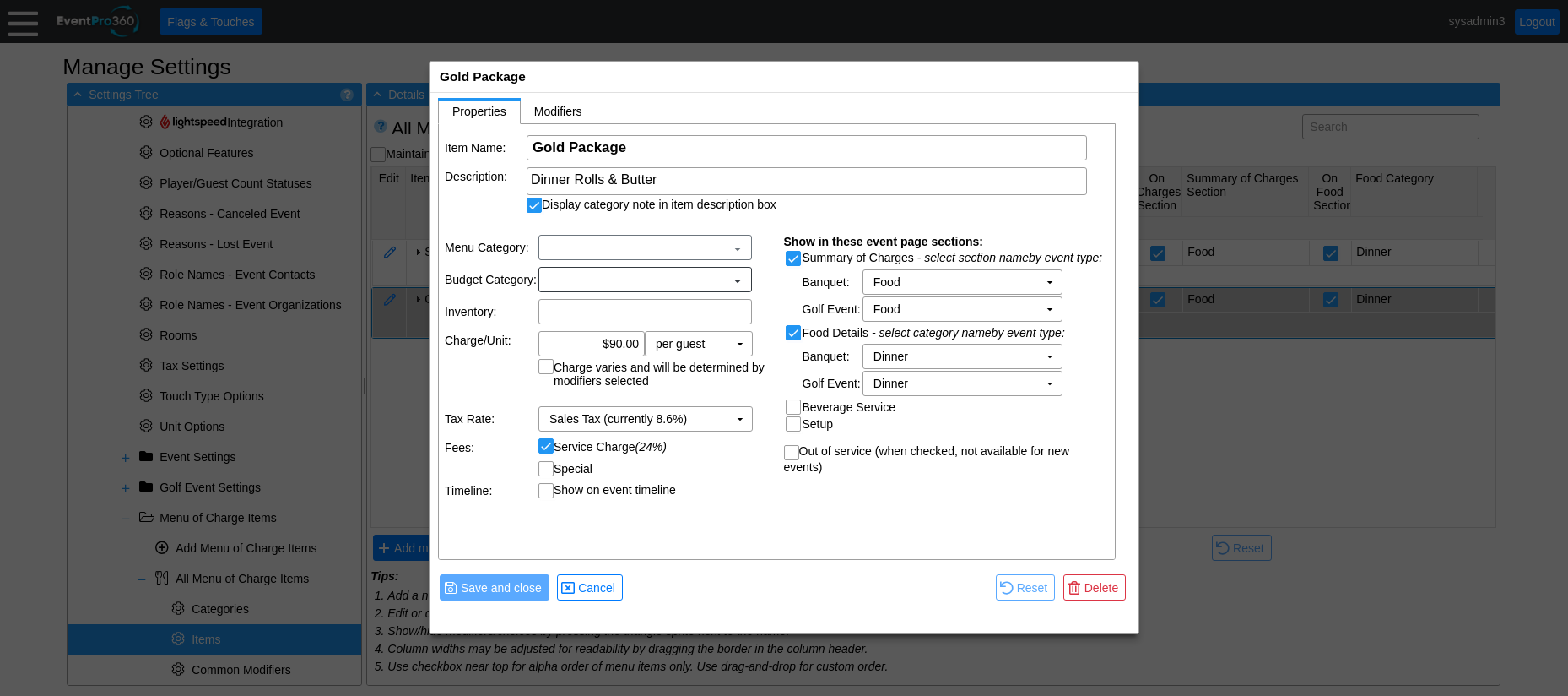
scroll to position [0, 0]
click at [561, 108] on span "Modifiers" at bounding box center [558, 111] width 48 height 13
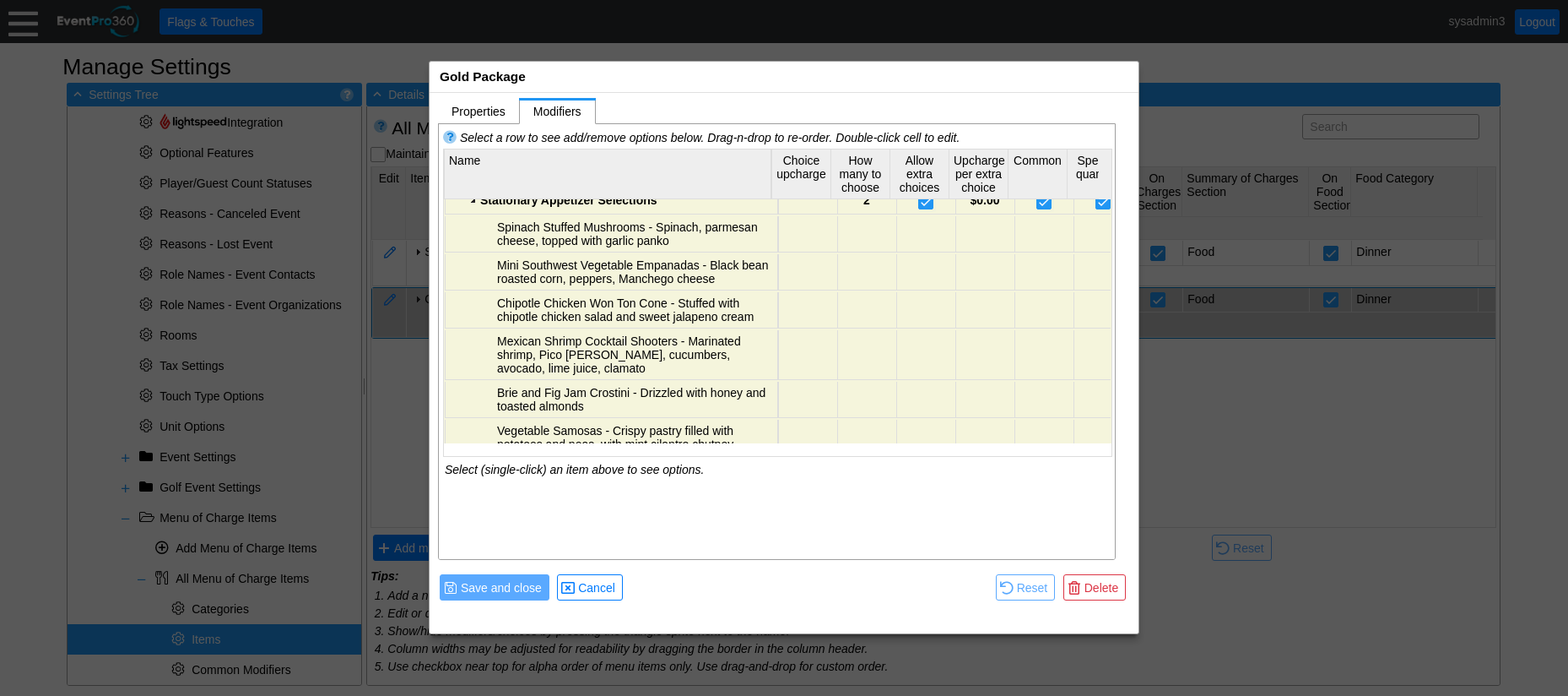
scroll to position [169, 0]
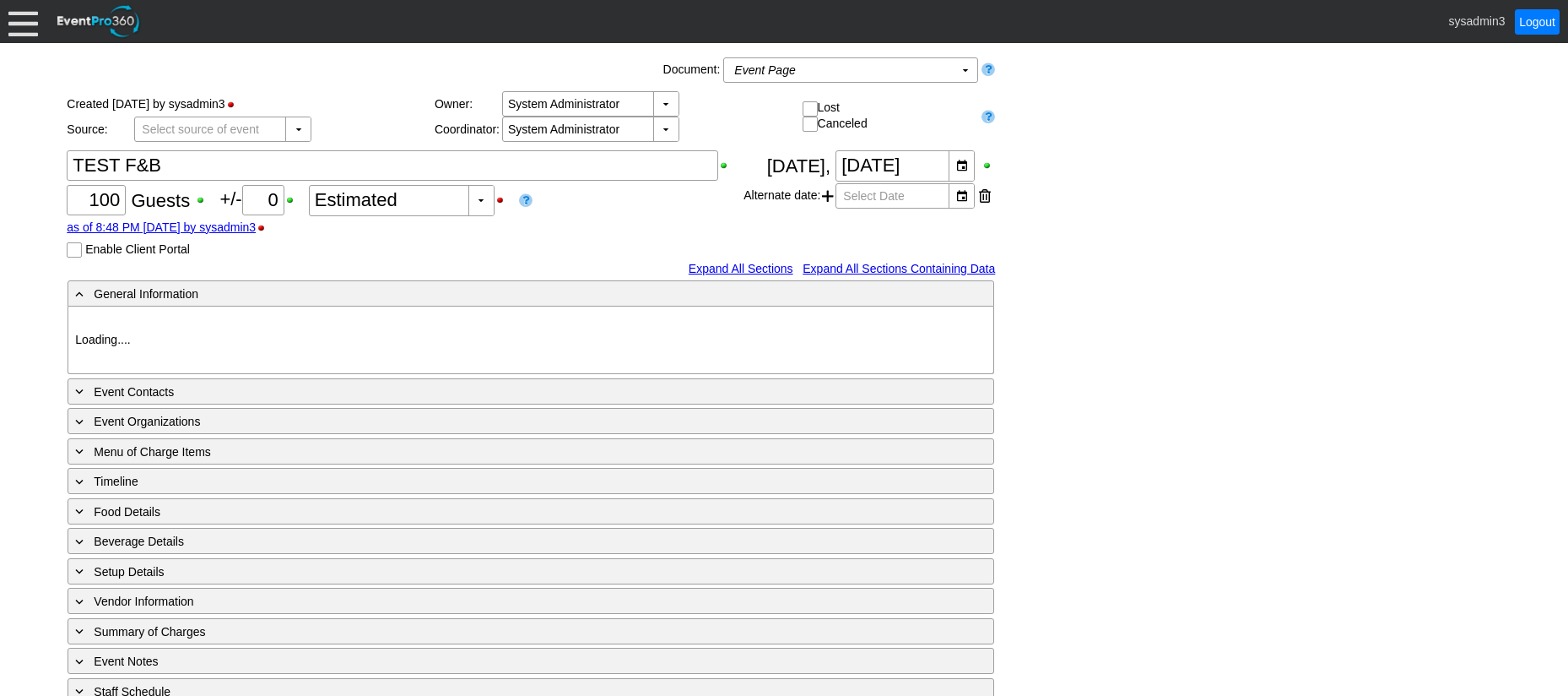
type input "Foothills GC"
type input "Fundraiser"
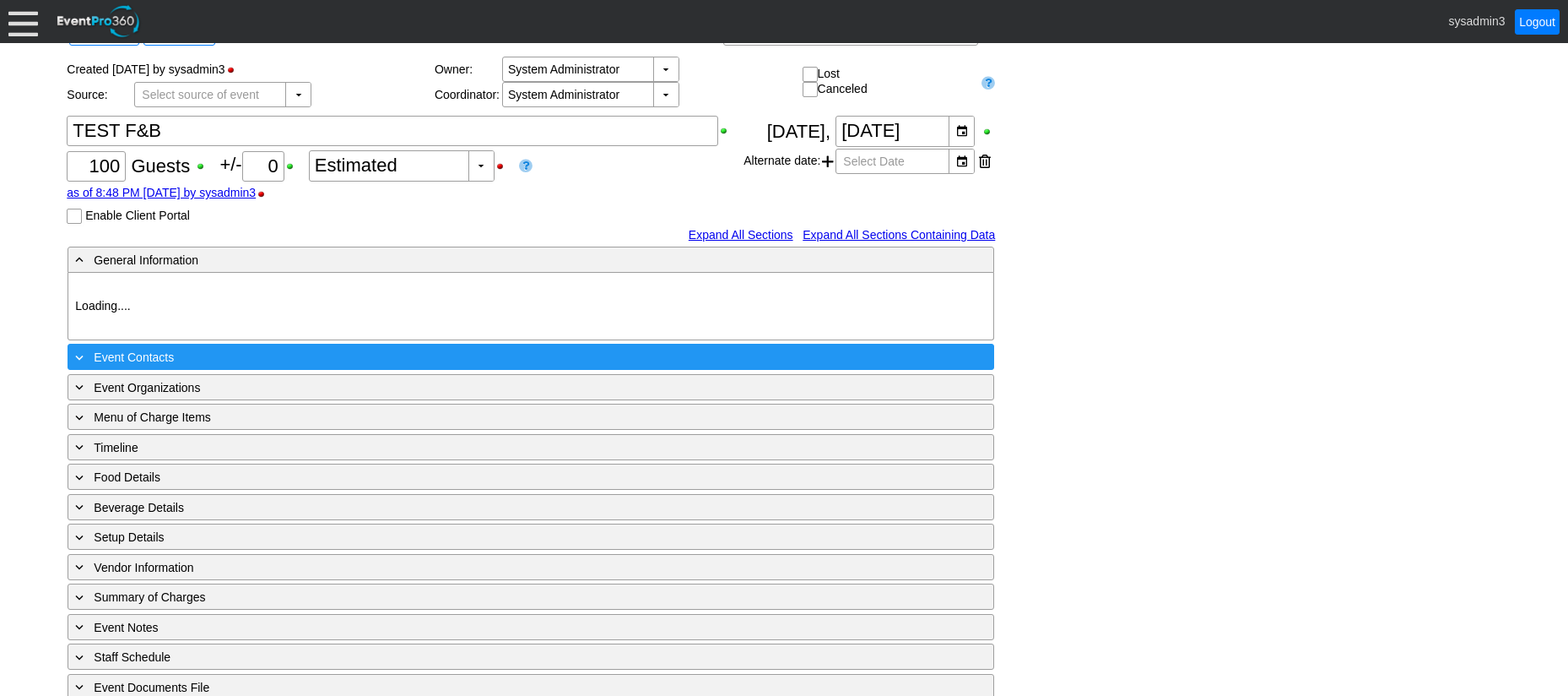
scroll to position [58, 0]
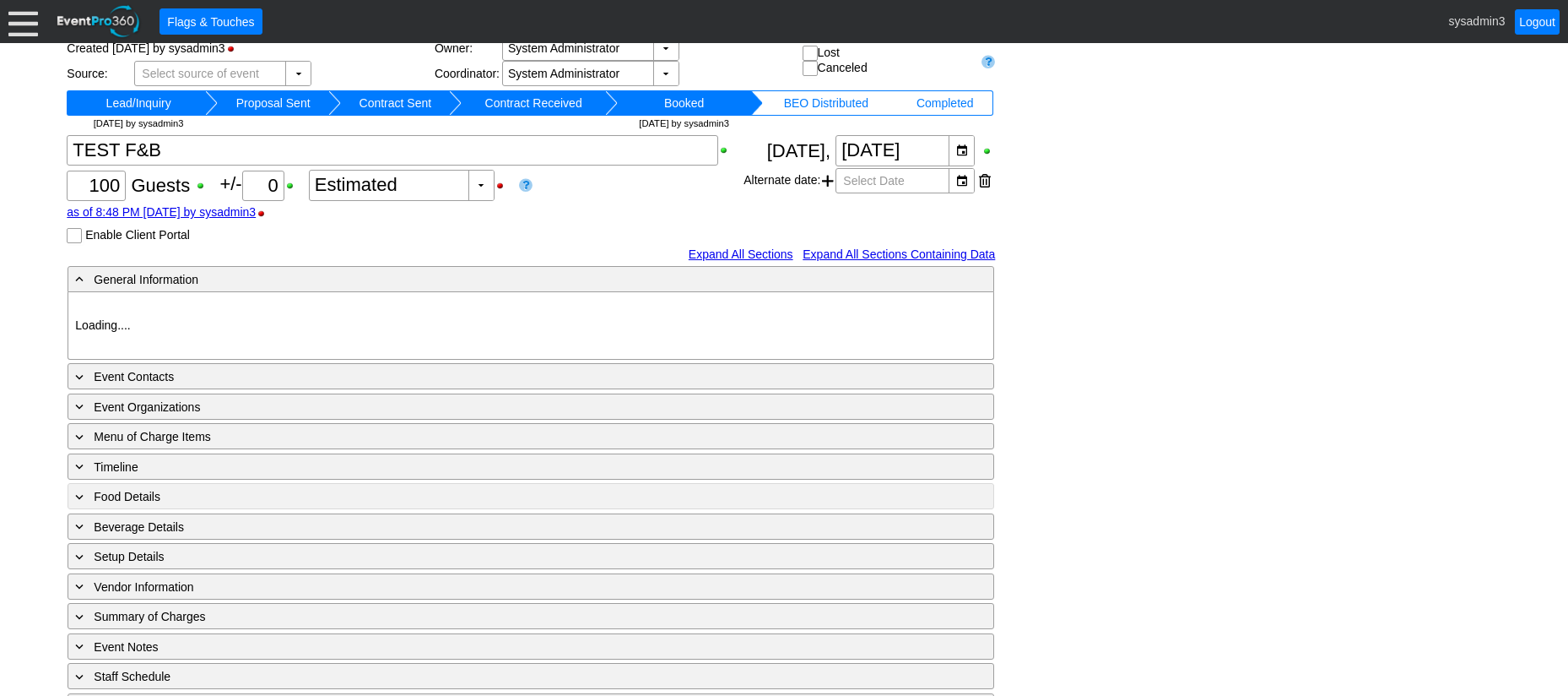
type input "Foothills GC"
type input "Fundraiser"
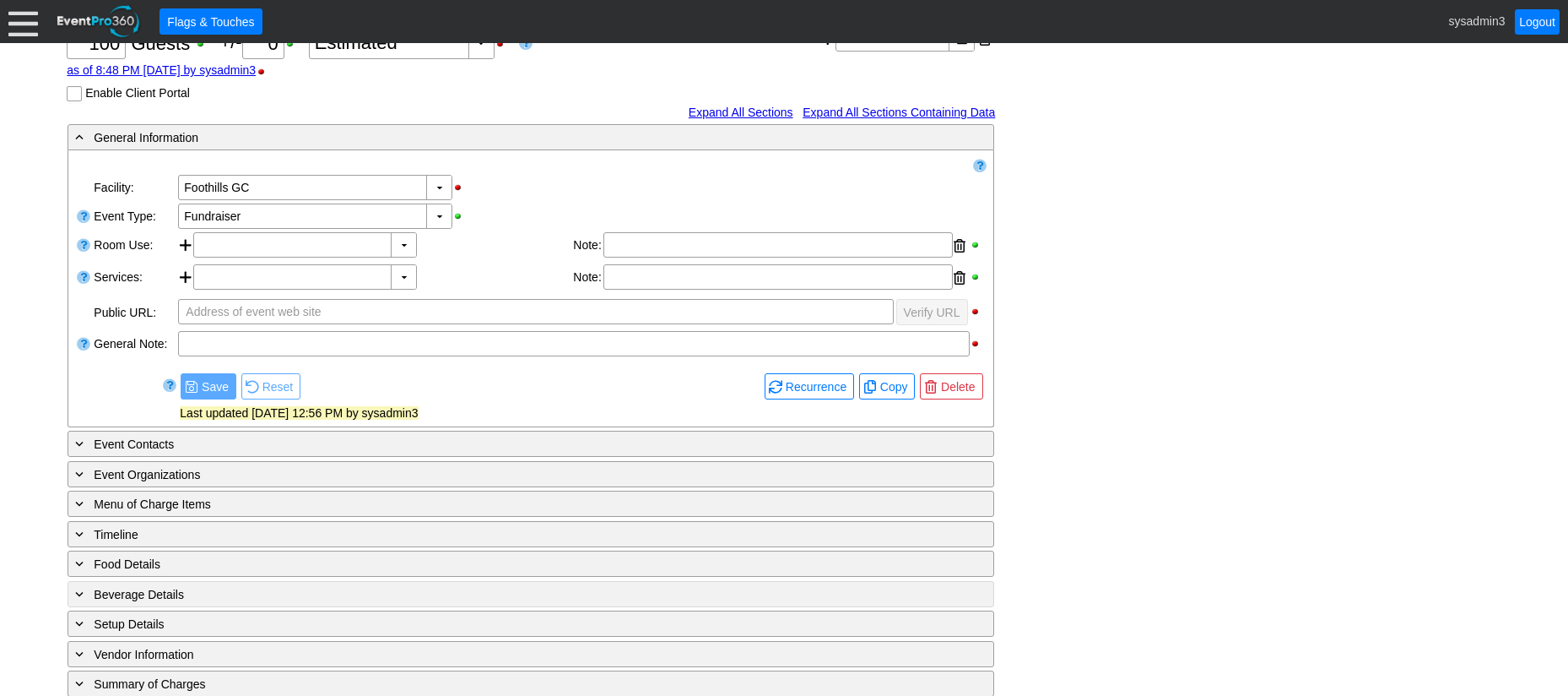
scroll to position [308, 0]
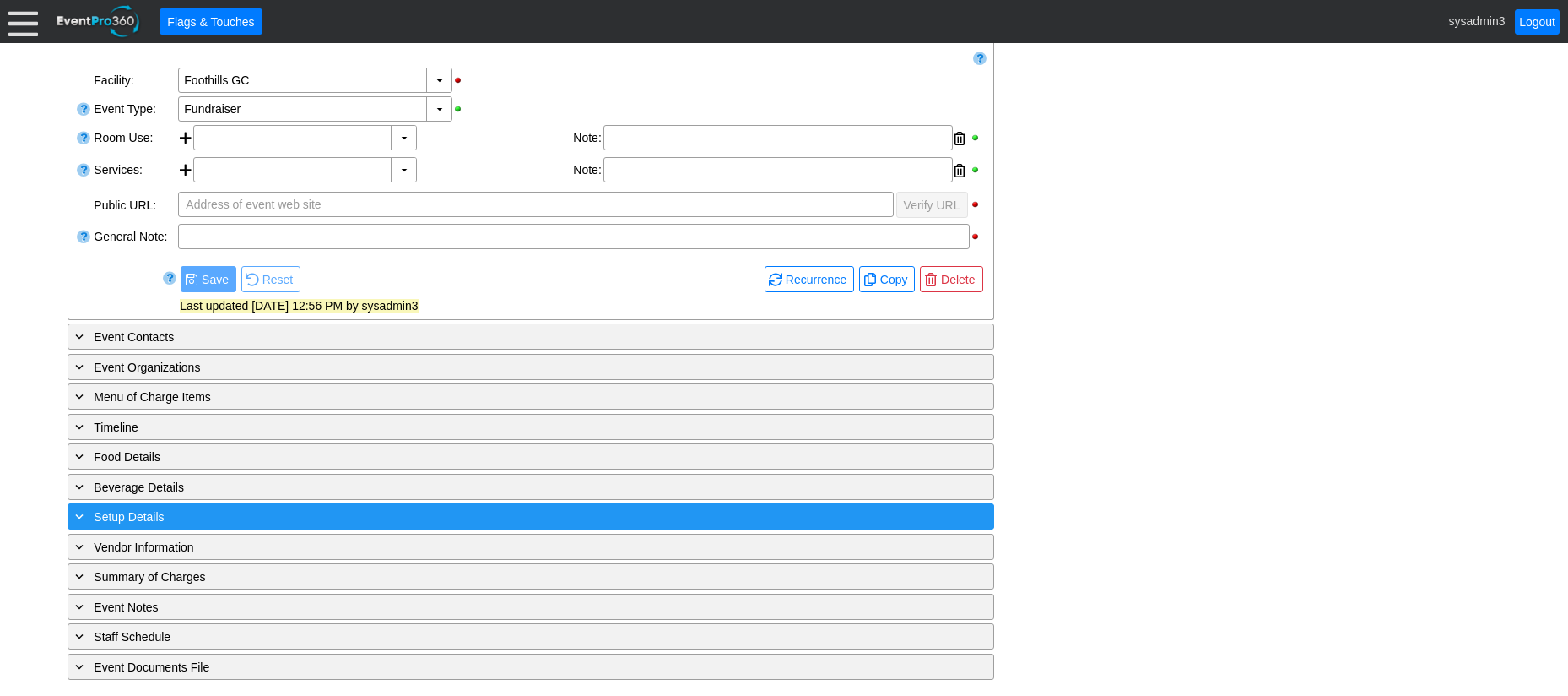
click at [371, 508] on div "+ Setup Details" at bounding box center [496, 516] width 849 height 19
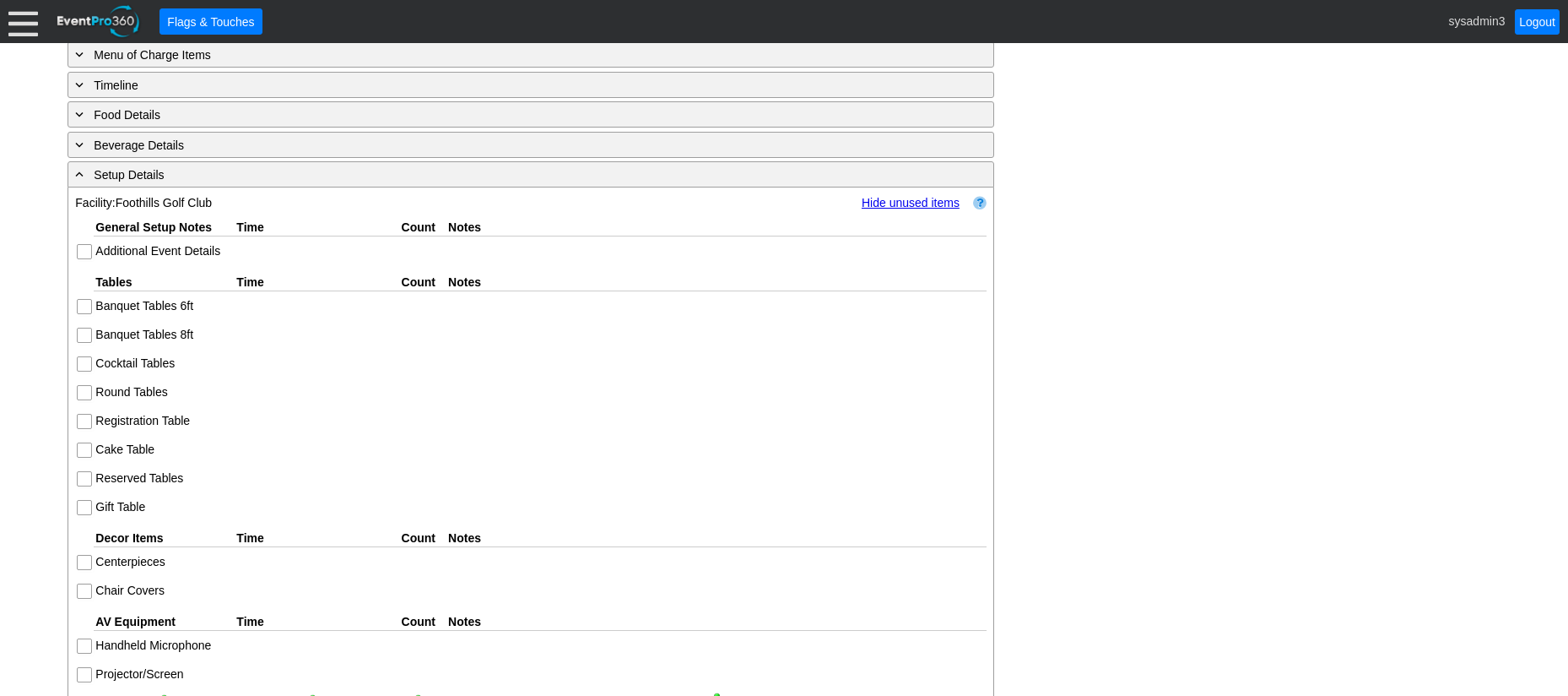
scroll to position [623, 0]
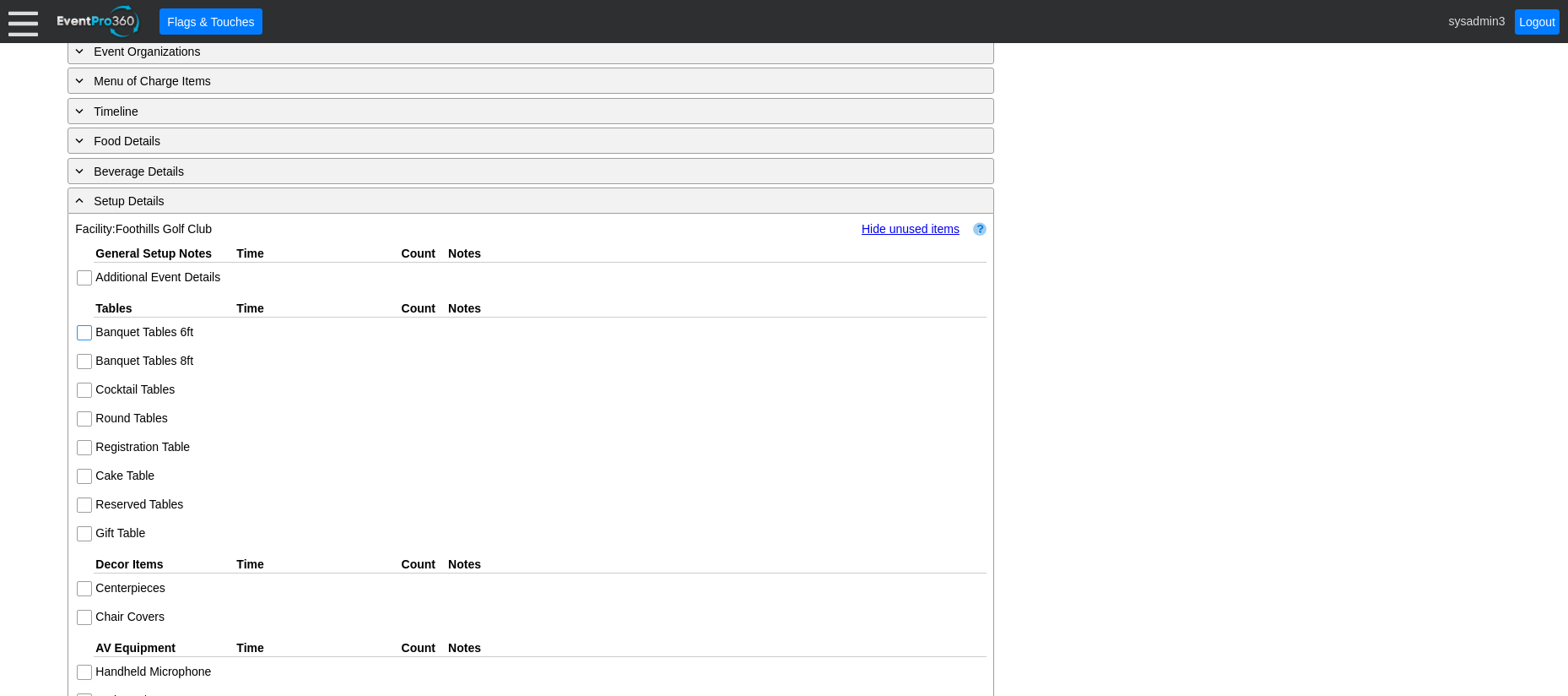
click at [90, 329] on input "Banquet Tables 6ft" at bounding box center [85, 334] width 17 height 17
click at [90, 368] on input "Banquet Tables 8ft" at bounding box center [85, 363] width 17 height 17
click at [88, 385] on input "Cocktail Tables" at bounding box center [85, 391] width 17 height 17
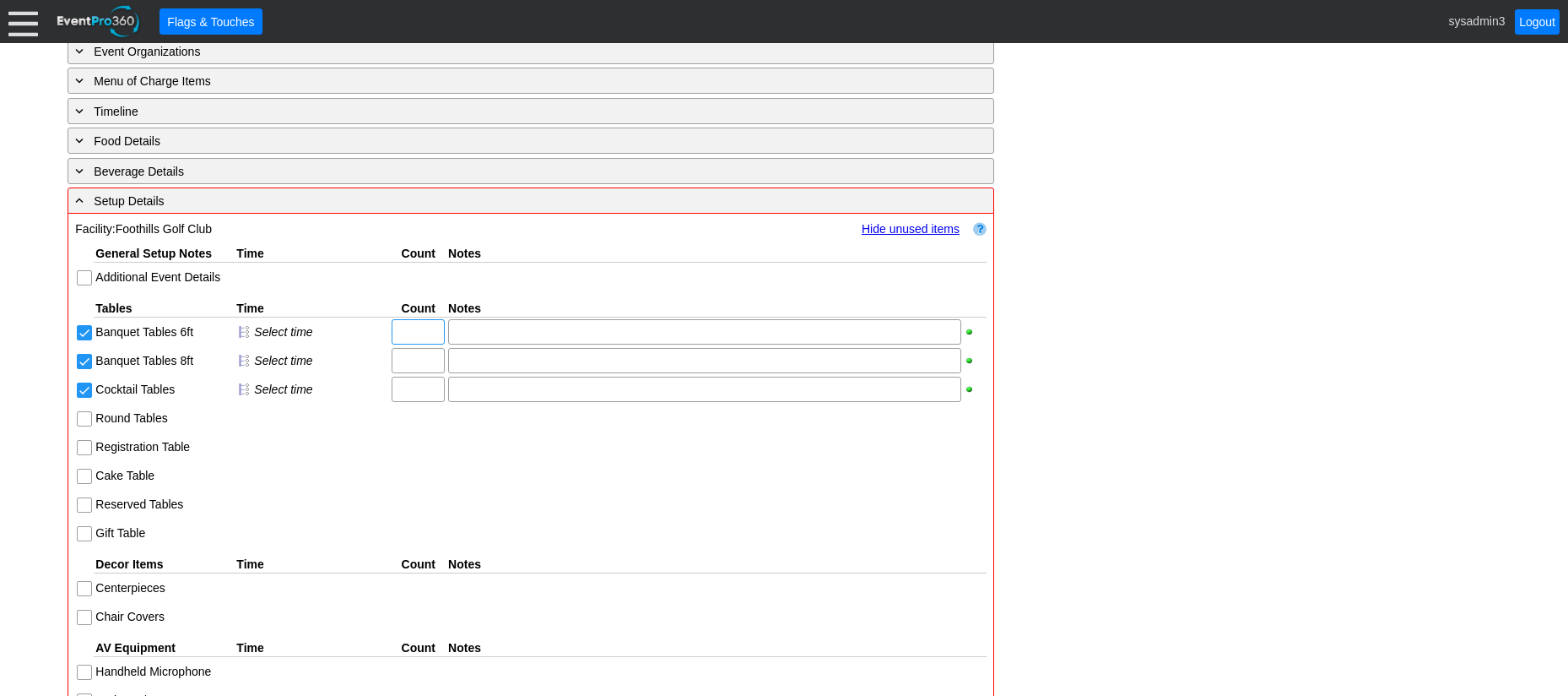
click at [421, 336] on input "text" at bounding box center [417, 331] width 41 height 24
click at [92, 393] on input "Cocktail Tables" at bounding box center [85, 391] width 17 height 17
click at [86, 362] on input "Banquet Tables 8ft" at bounding box center [85, 363] width 17 height 17
click at [89, 336] on input "Banquet Tables 6ft" at bounding box center [85, 334] width 17 height 17
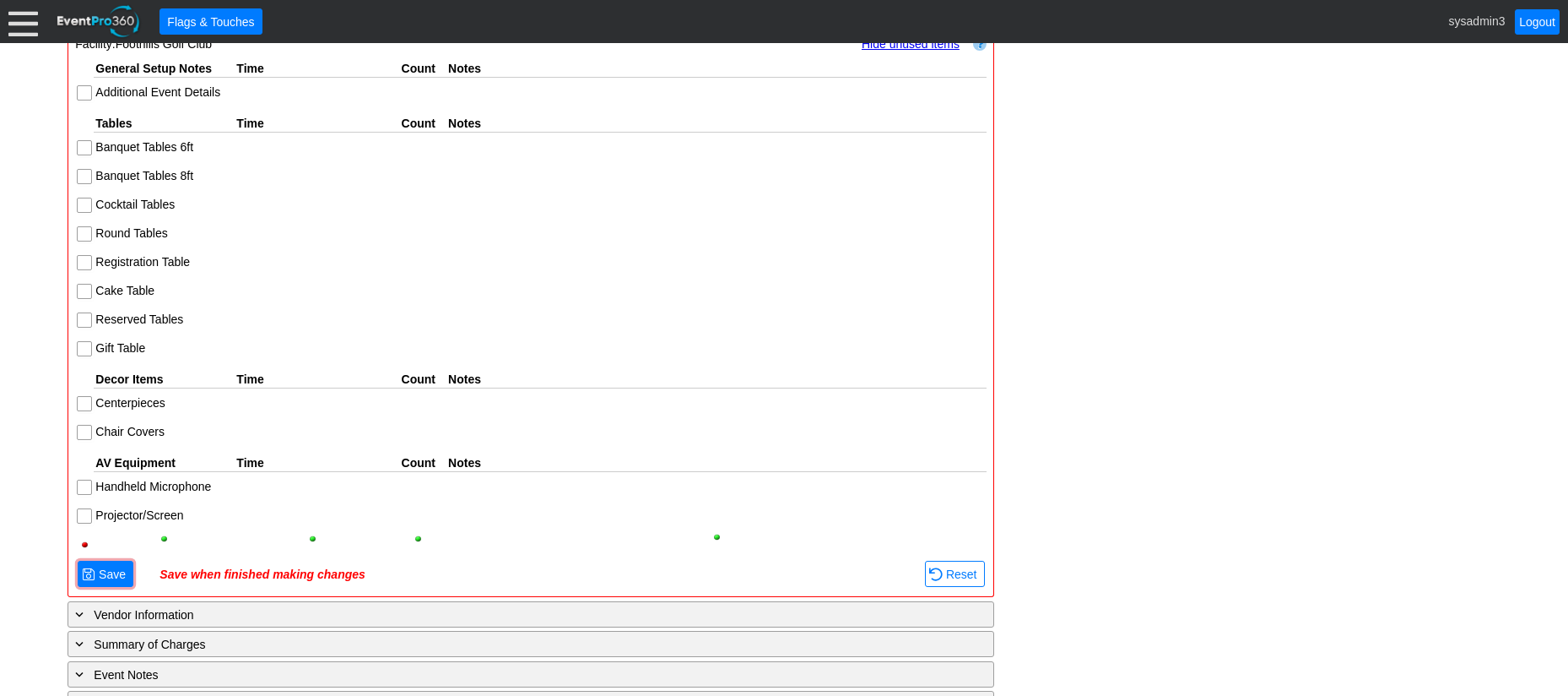
scroll to position [877, 0]
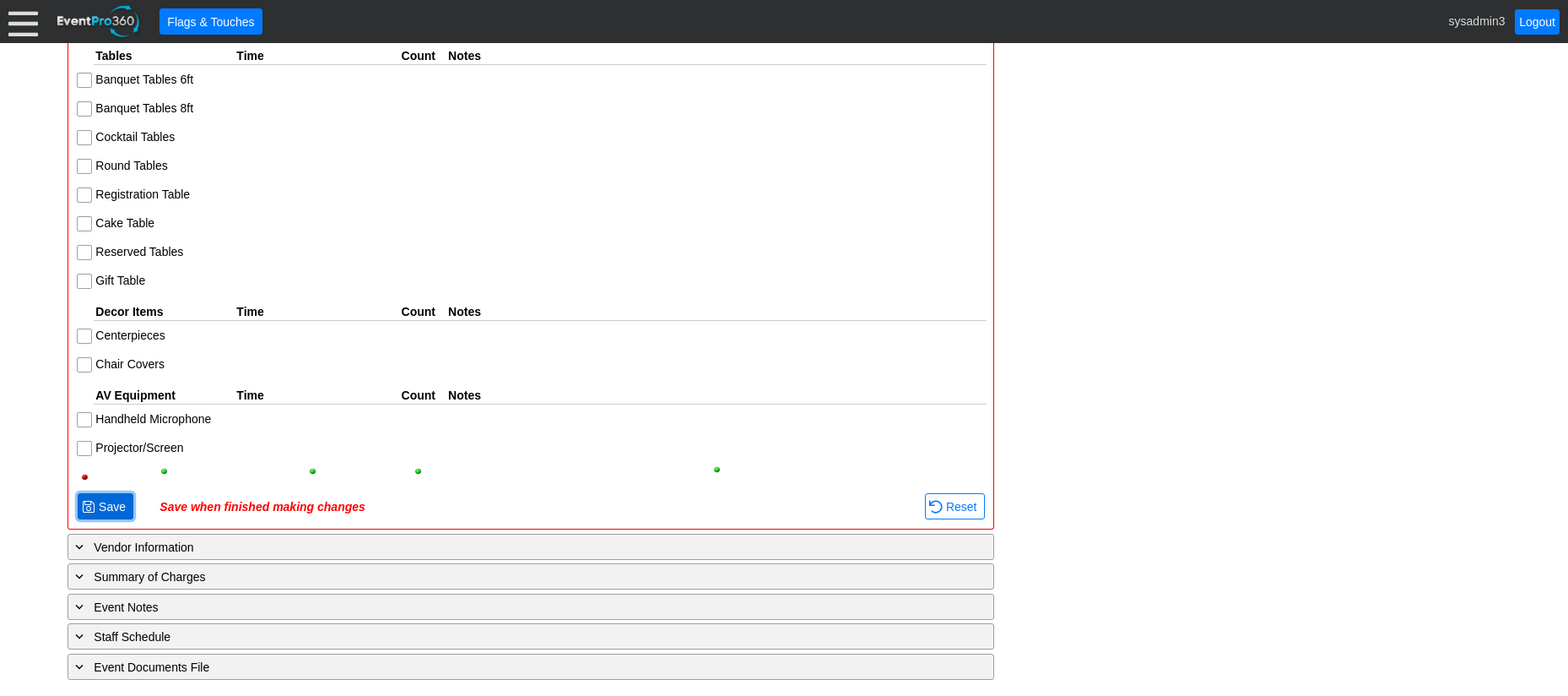
click at [116, 503] on span "Save" at bounding box center [112, 506] width 33 height 17
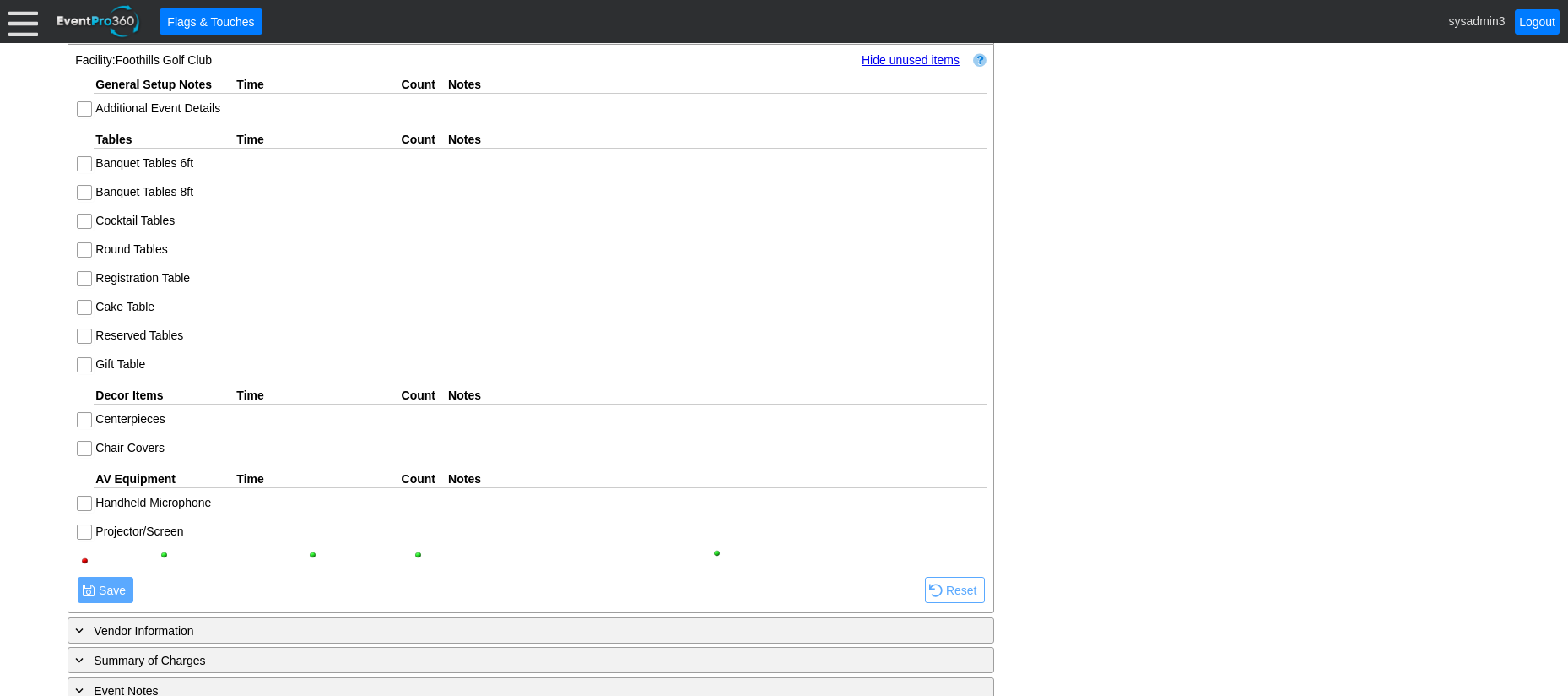
scroll to position [707, 0]
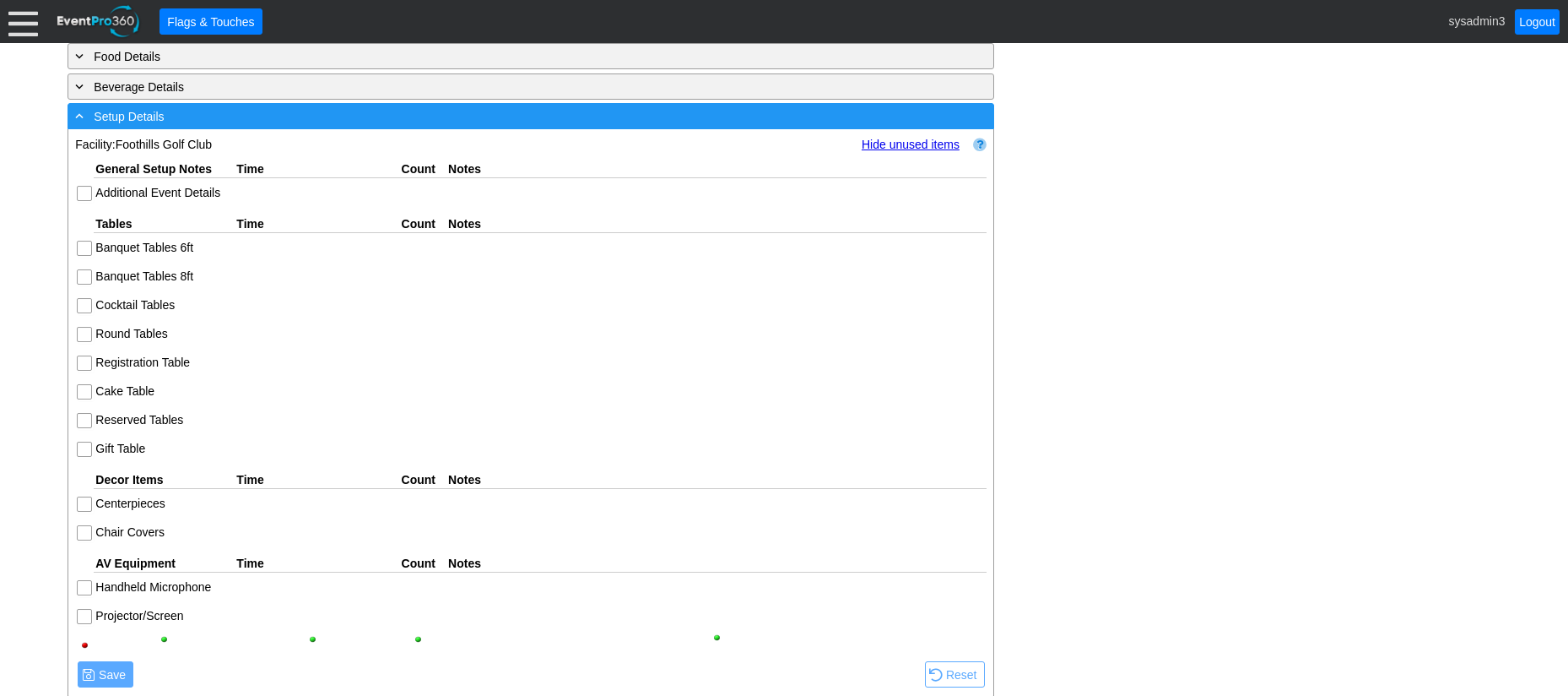
click at [259, 119] on div "- Setup Details" at bounding box center [496, 116] width 849 height 19
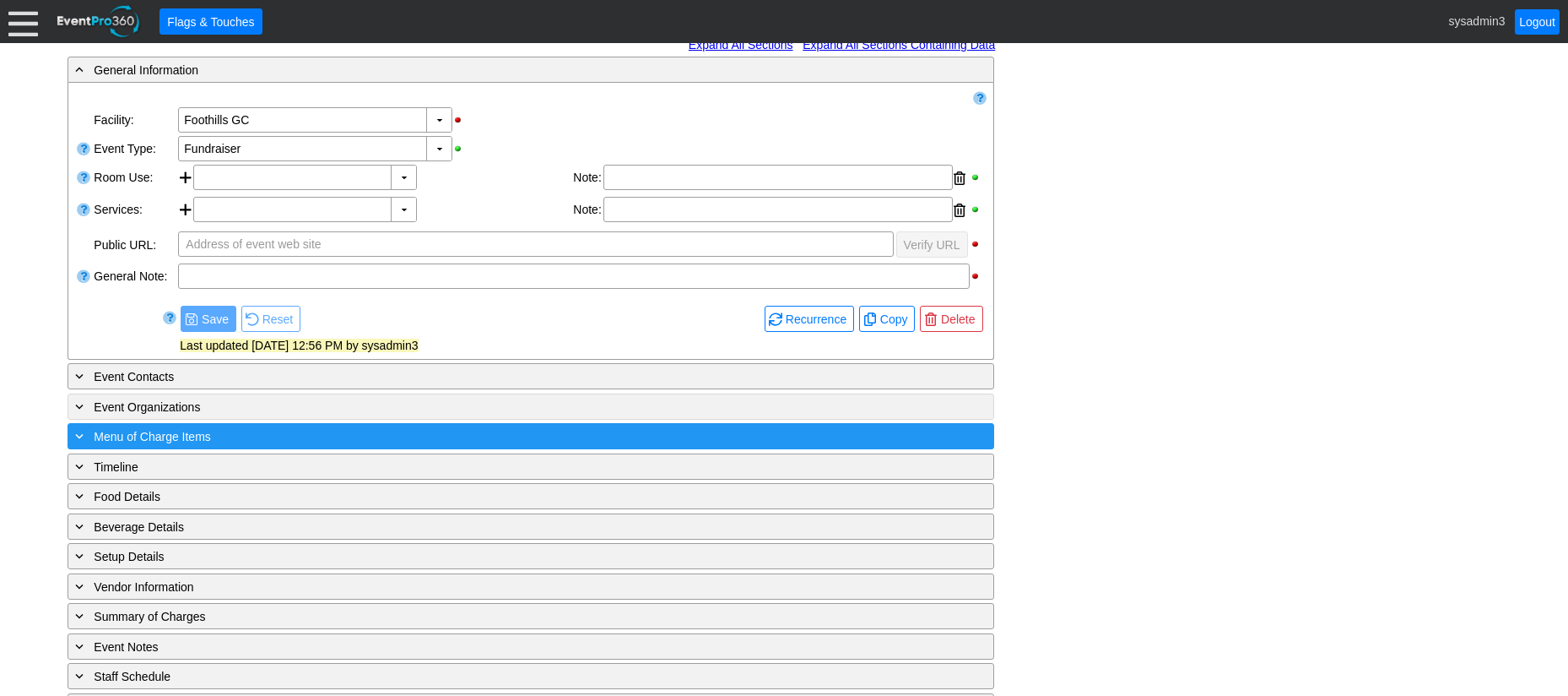
scroll to position [308, 0]
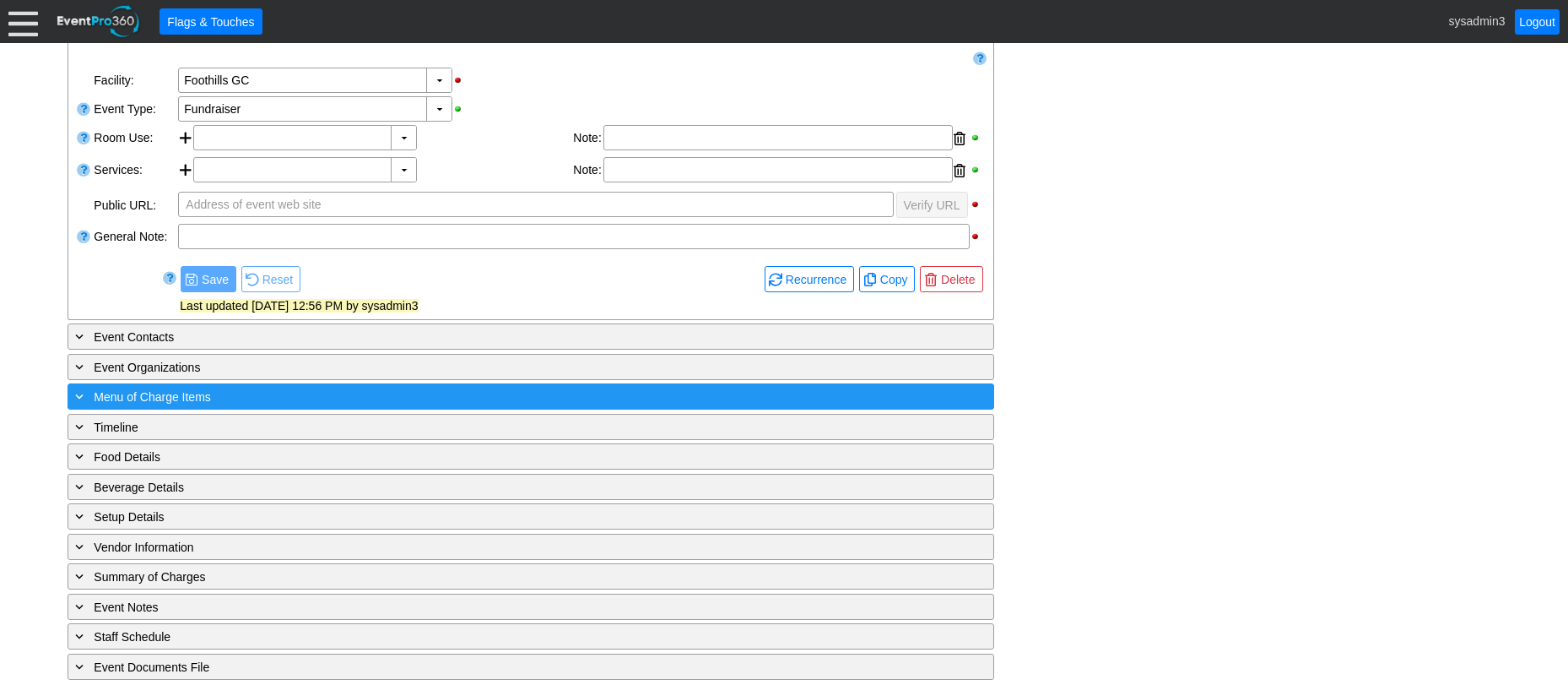
click at [247, 394] on div "+ Menu of Charge Items" at bounding box center [496, 396] width 849 height 19
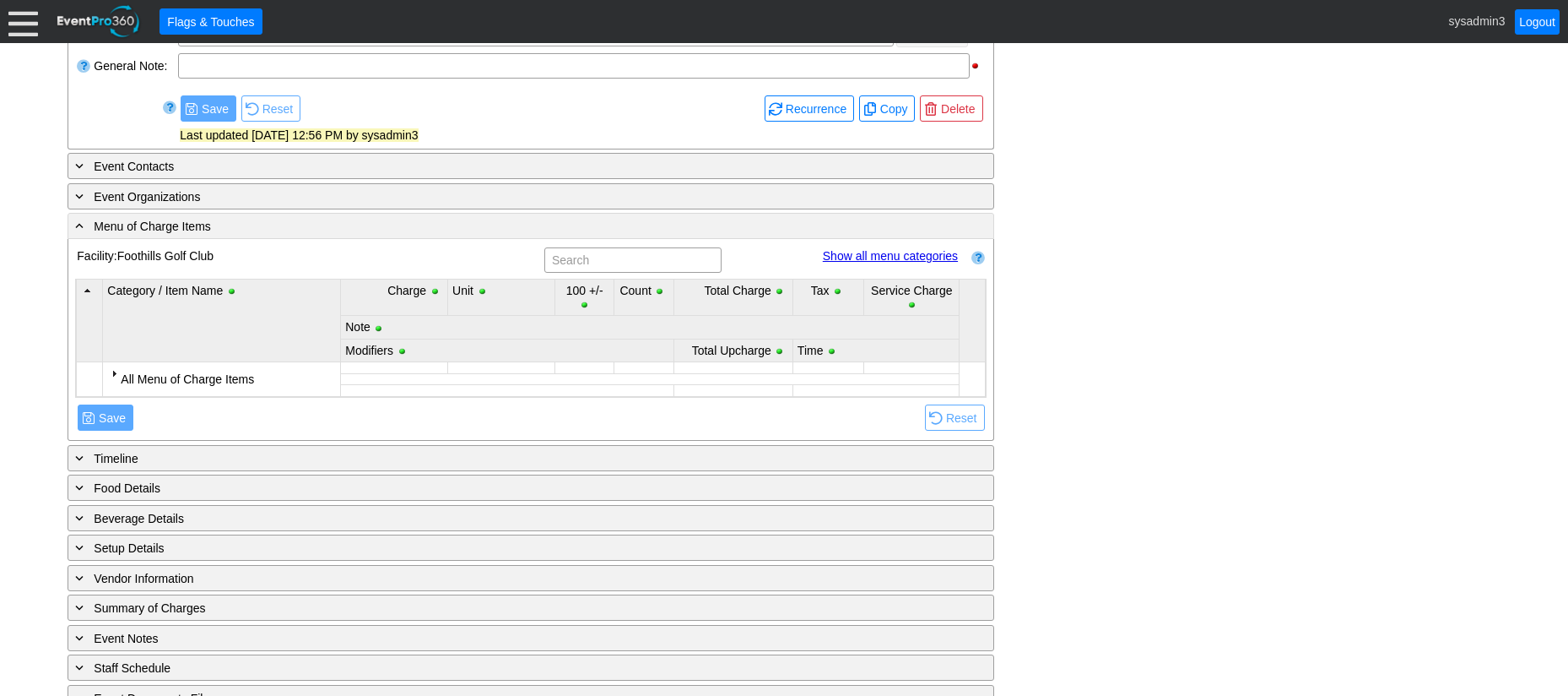
scroll to position [510, 0]
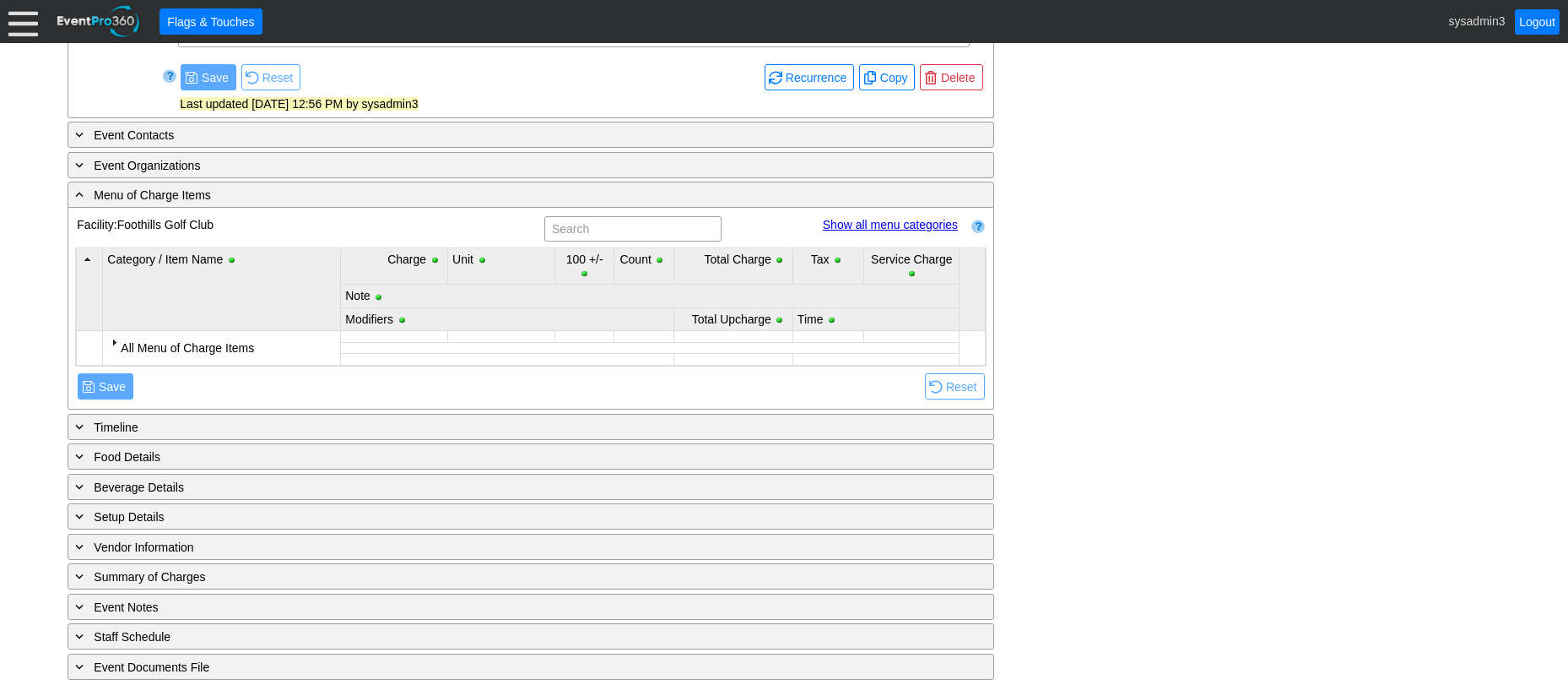
click at [112, 339] on div at bounding box center [114, 342] width 13 height 13
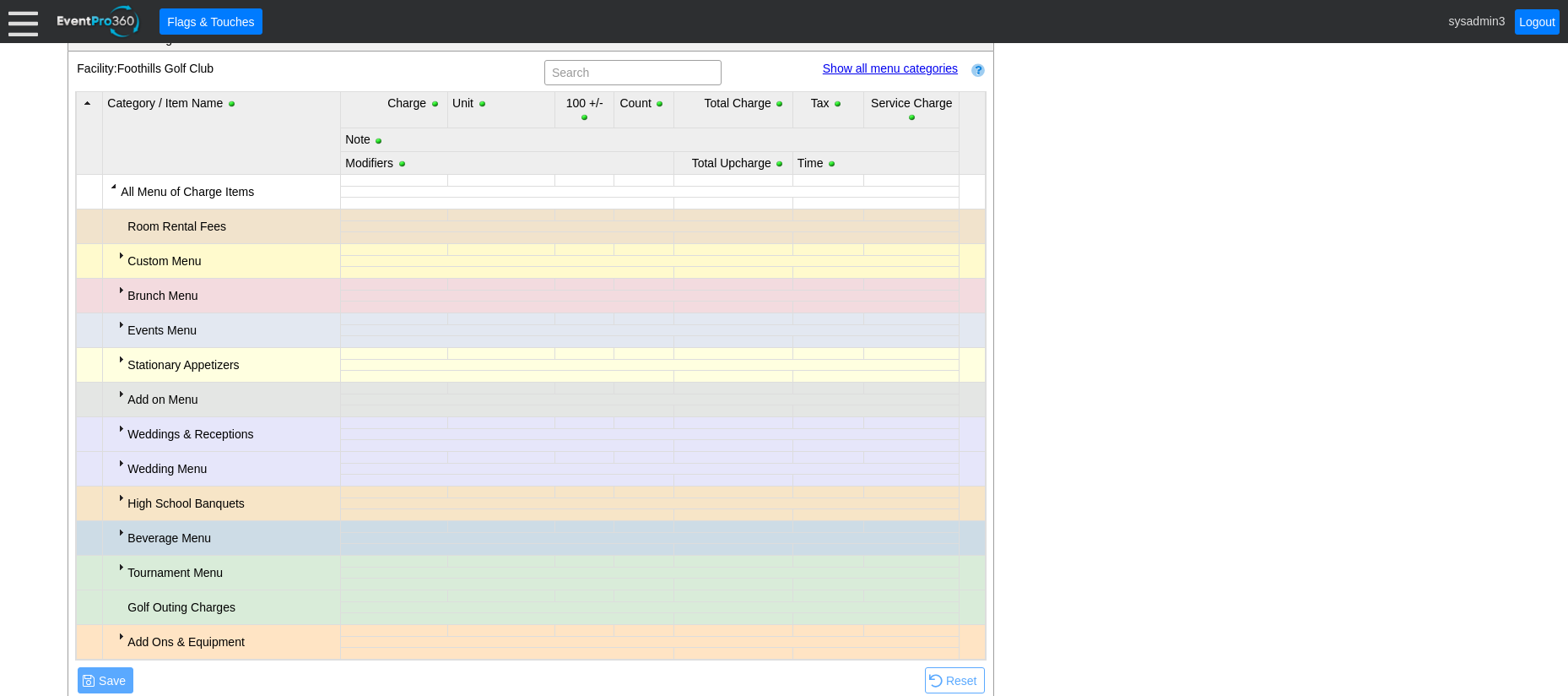
scroll to position [679, 0]
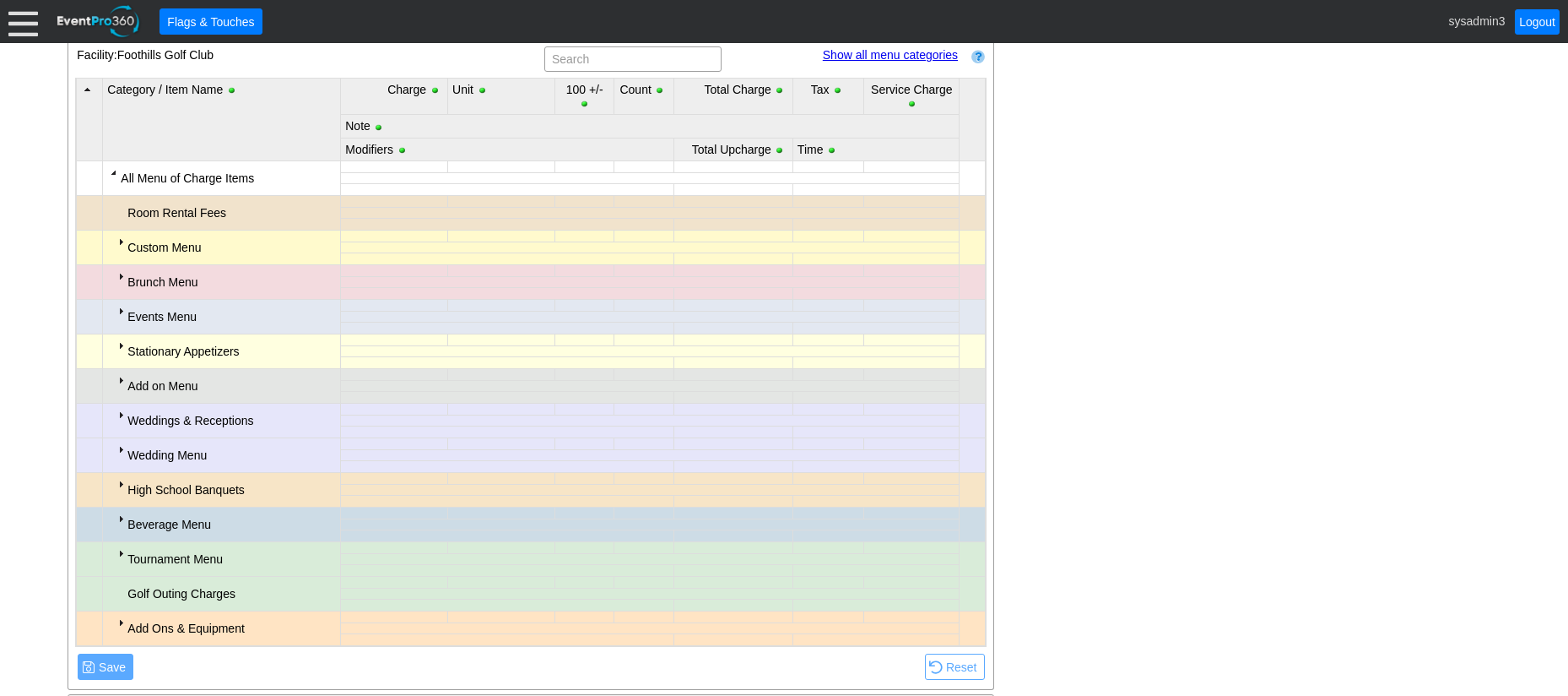
click at [128, 383] on div "Add on Menu" at bounding box center [232, 386] width 209 height 26
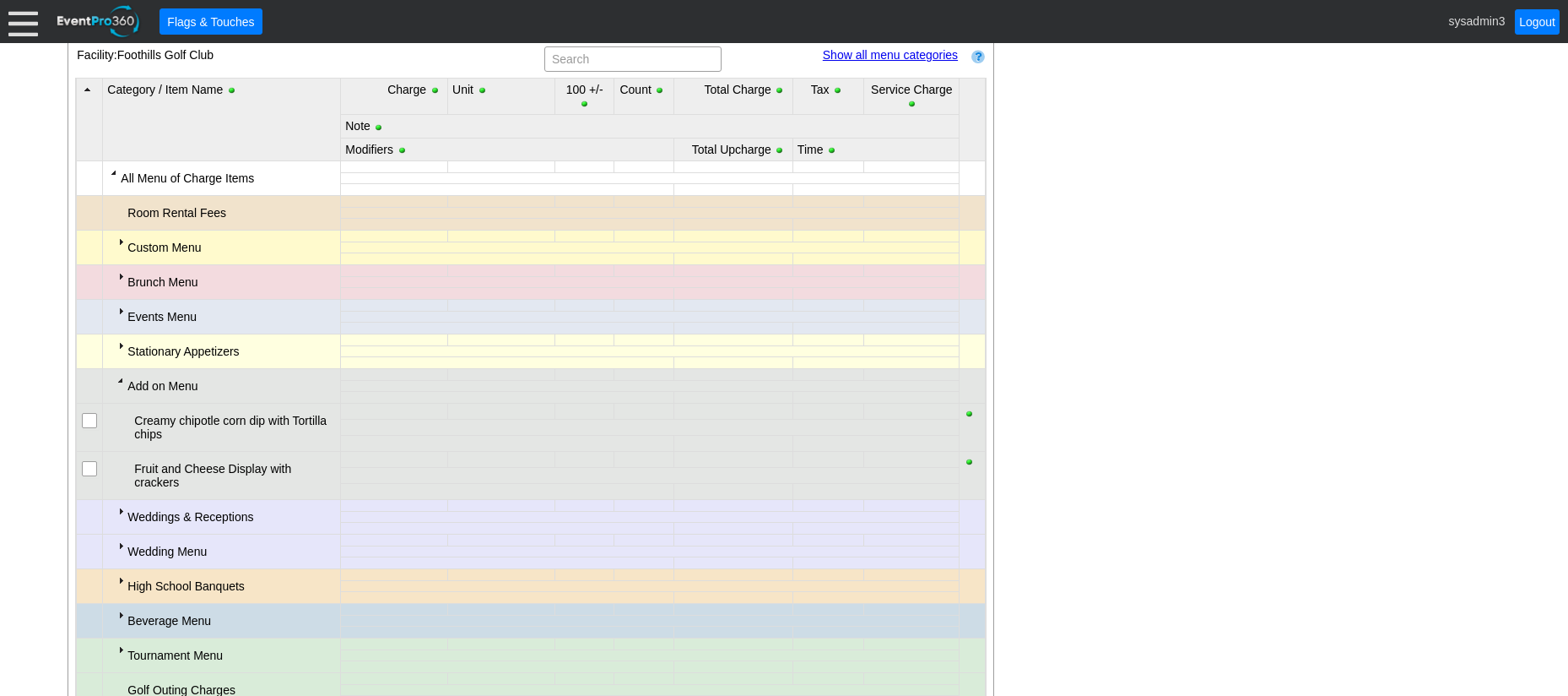
click at [128, 383] on div "Add on Menu" at bounding box center [232, 386] width 209 height 26
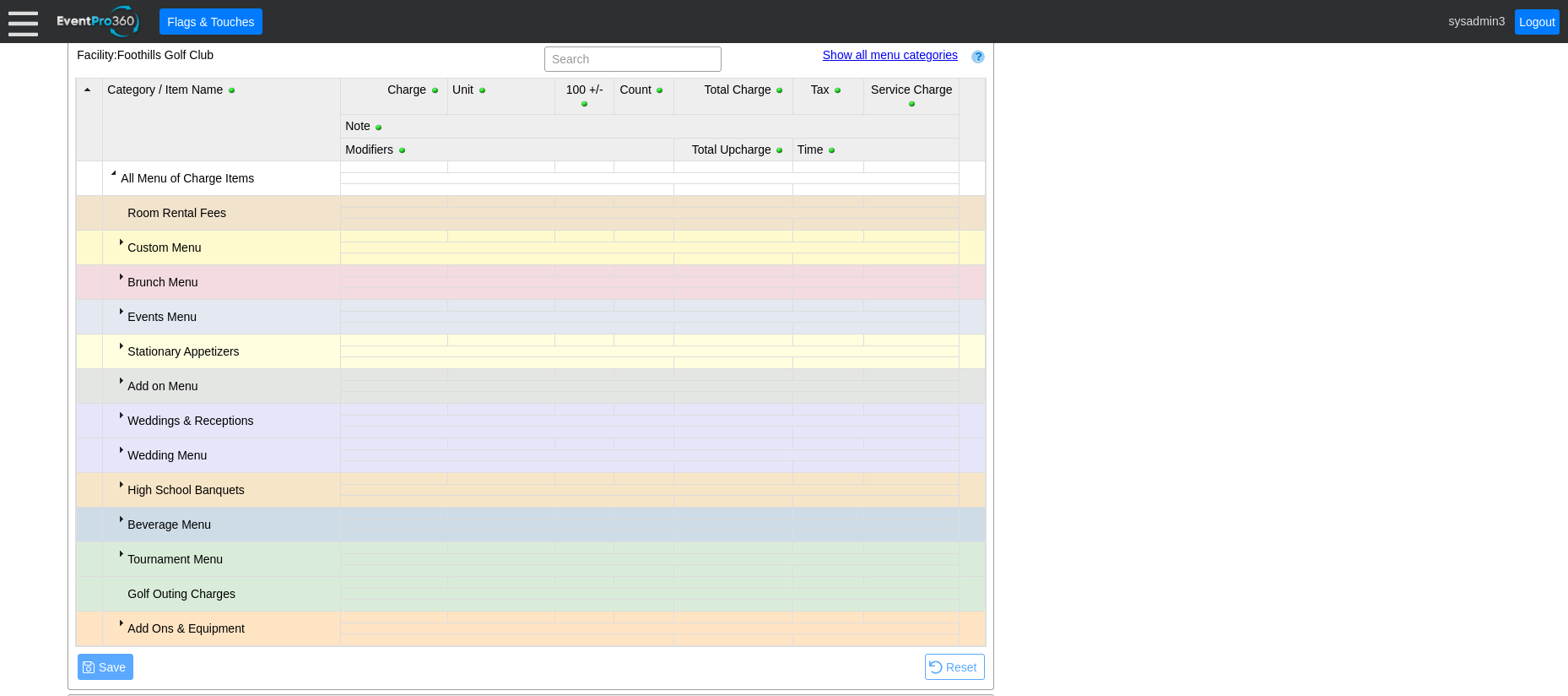
click at [121, 418] on div at bounding box center [120, 414] width 13 height 13
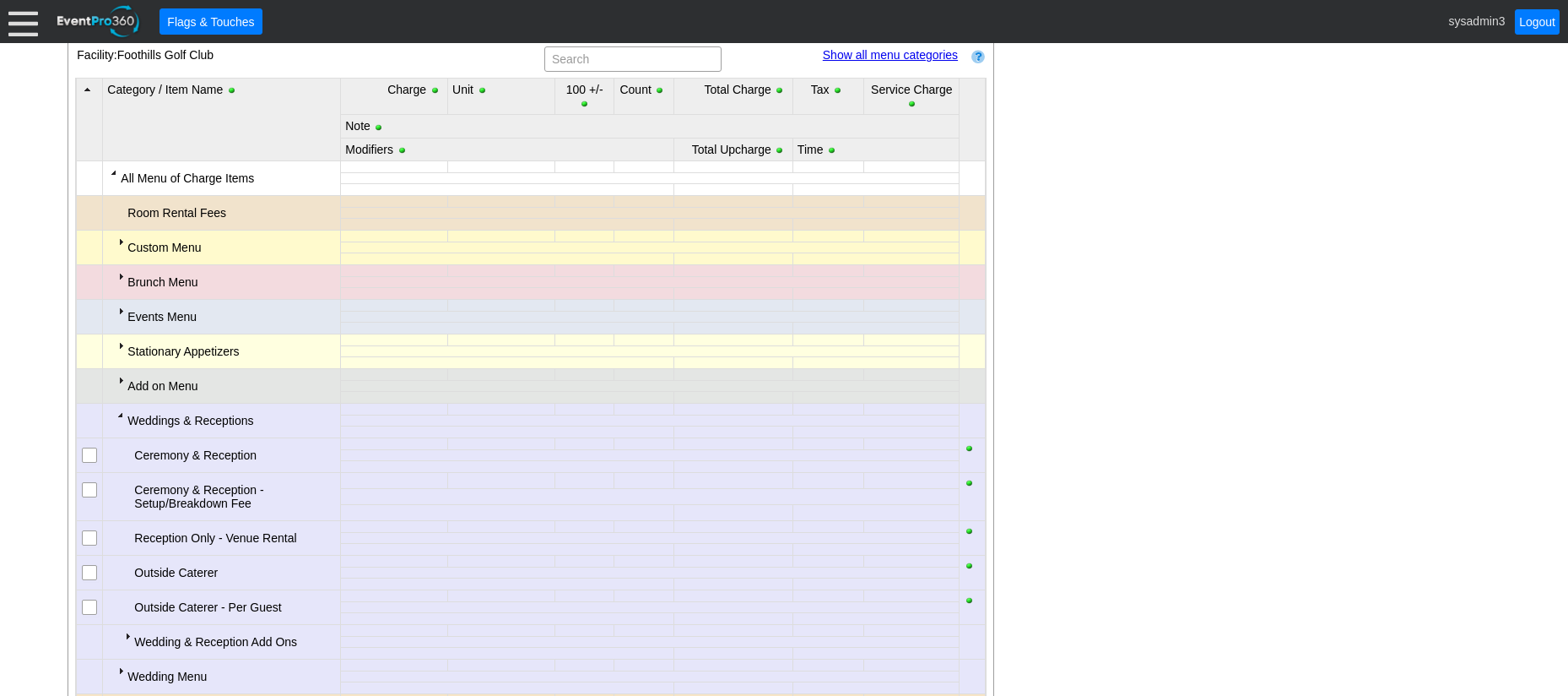
click at [121, 418] on div at bounding box center [120, 414] width 13 height 13
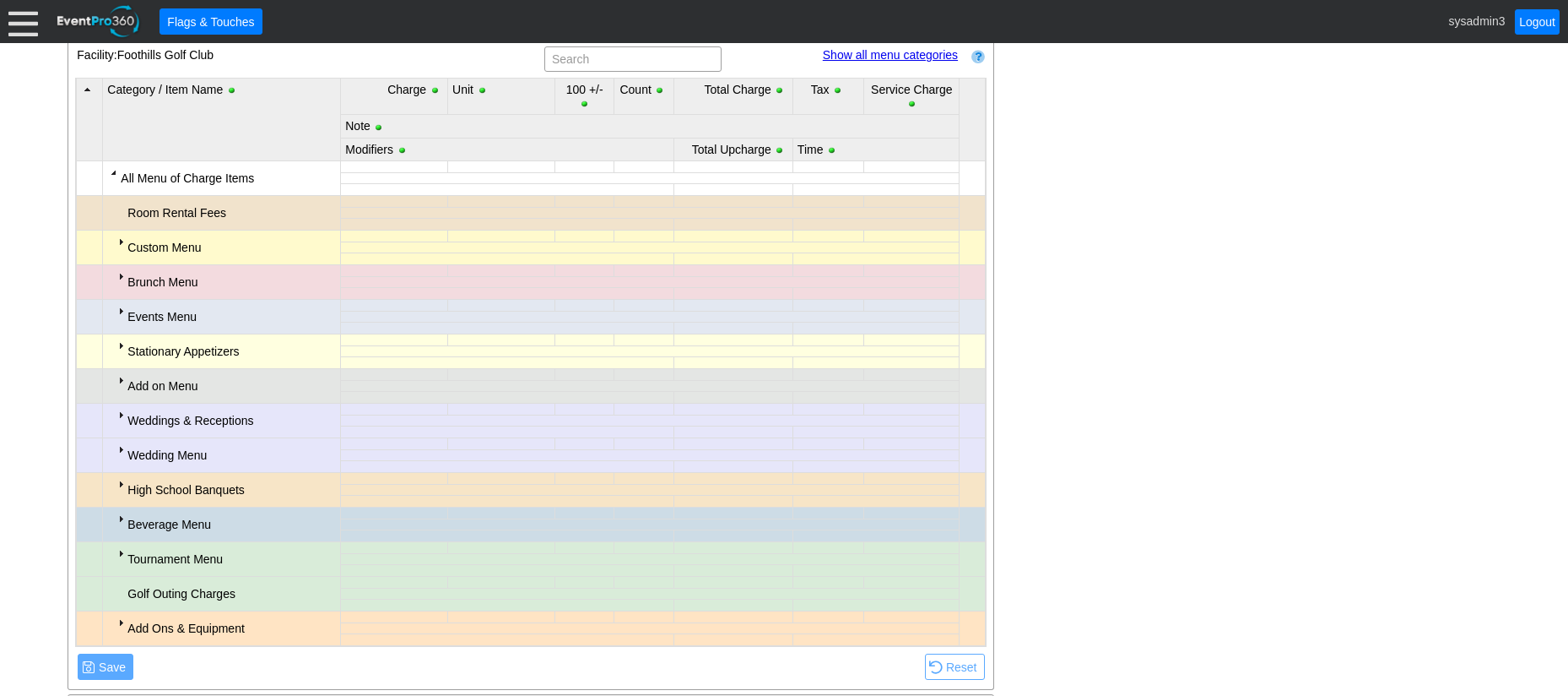
click at [123, 307] on div at bounding box center [120, 310] width 13 height 13
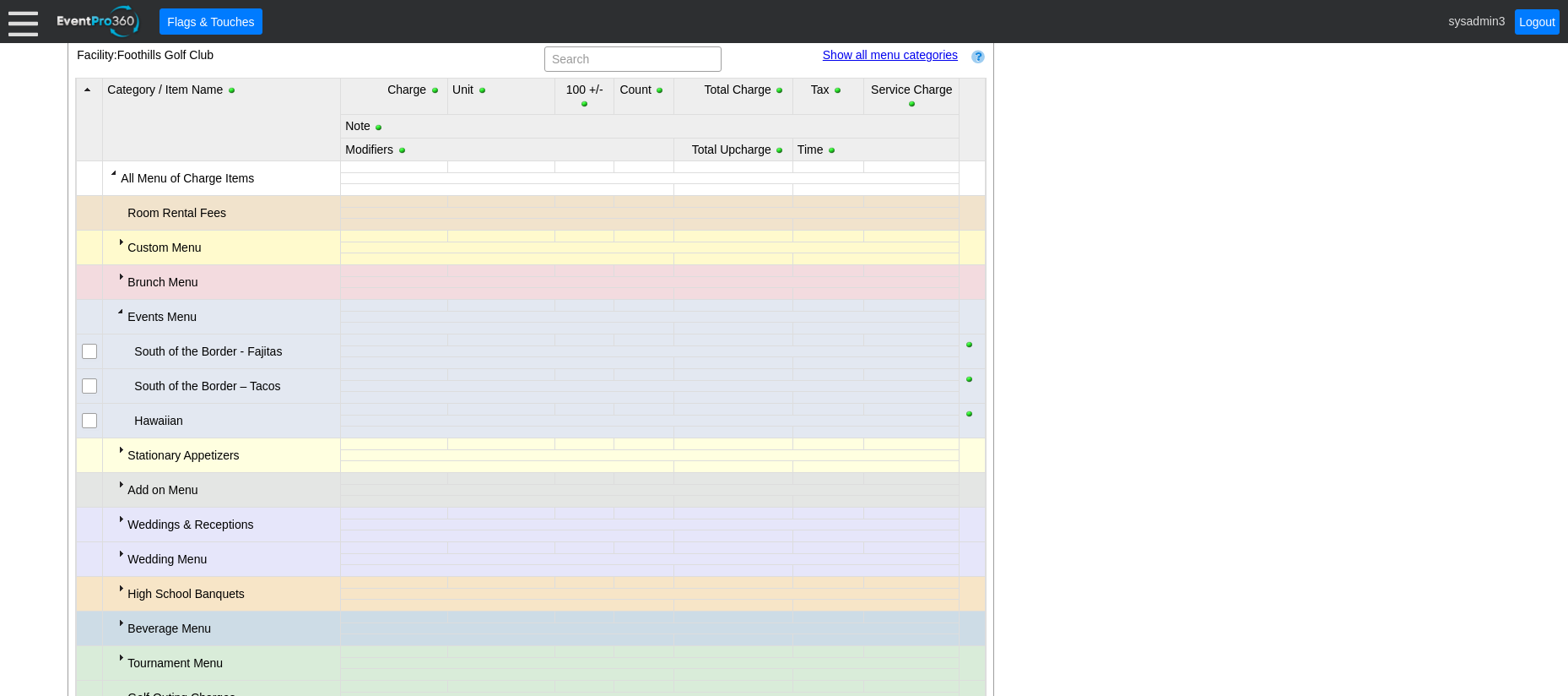
click at [123, 307] on div at bounding box center [120, 310] width 13 height 13
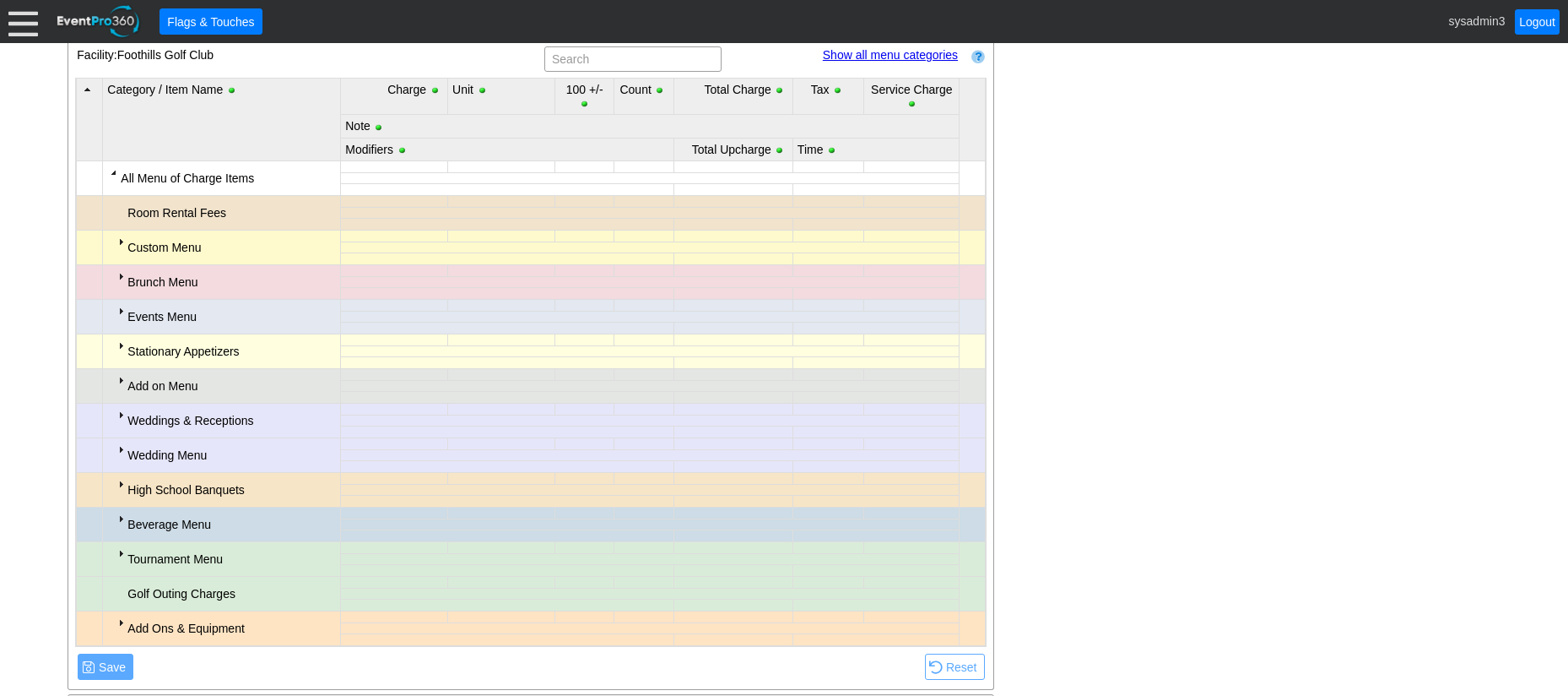
click at [119, 277] on div at bounding box center [120, 276] width 13 height 13
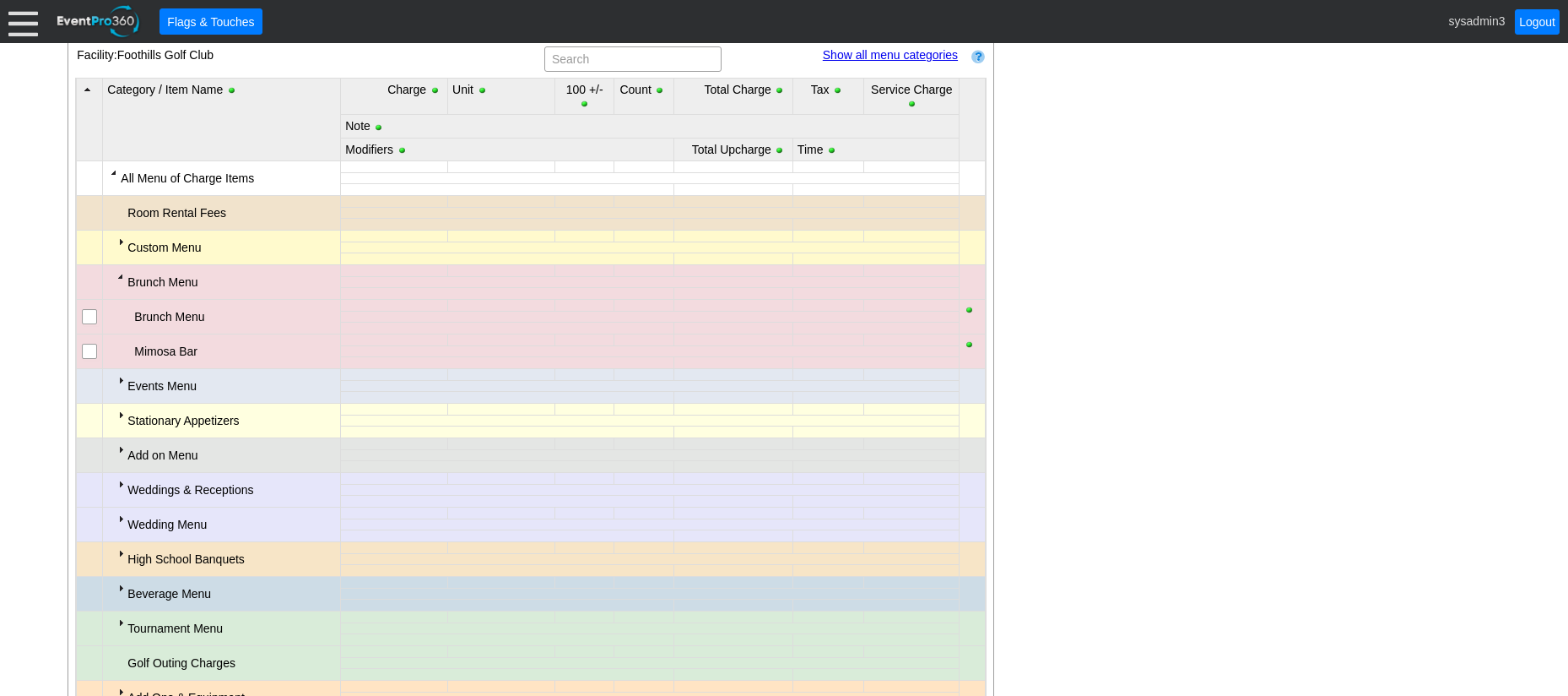
click at [119, 277] on div at bounding box center [120, 276] width 13 height 13
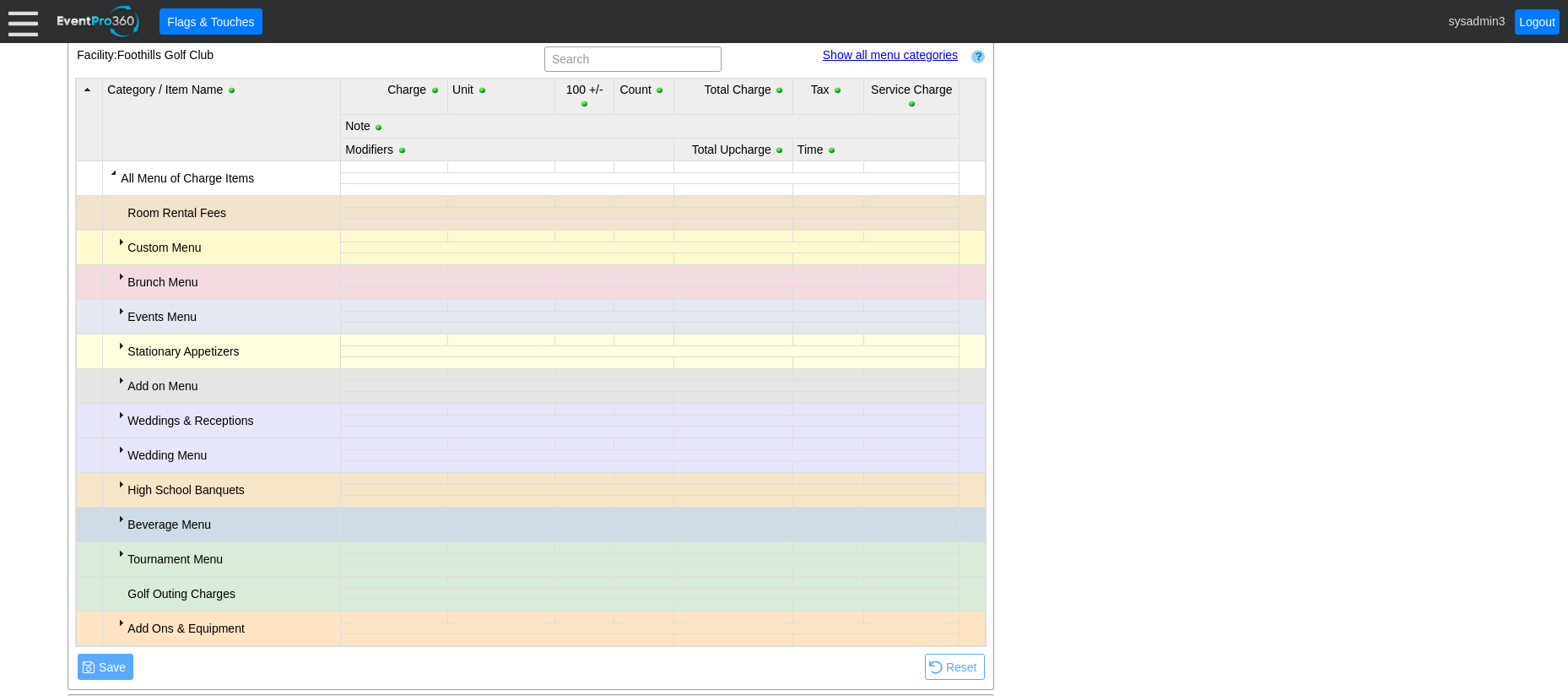
click at [119, 243] on div at bounding box center [120, 241] width 13 height 13
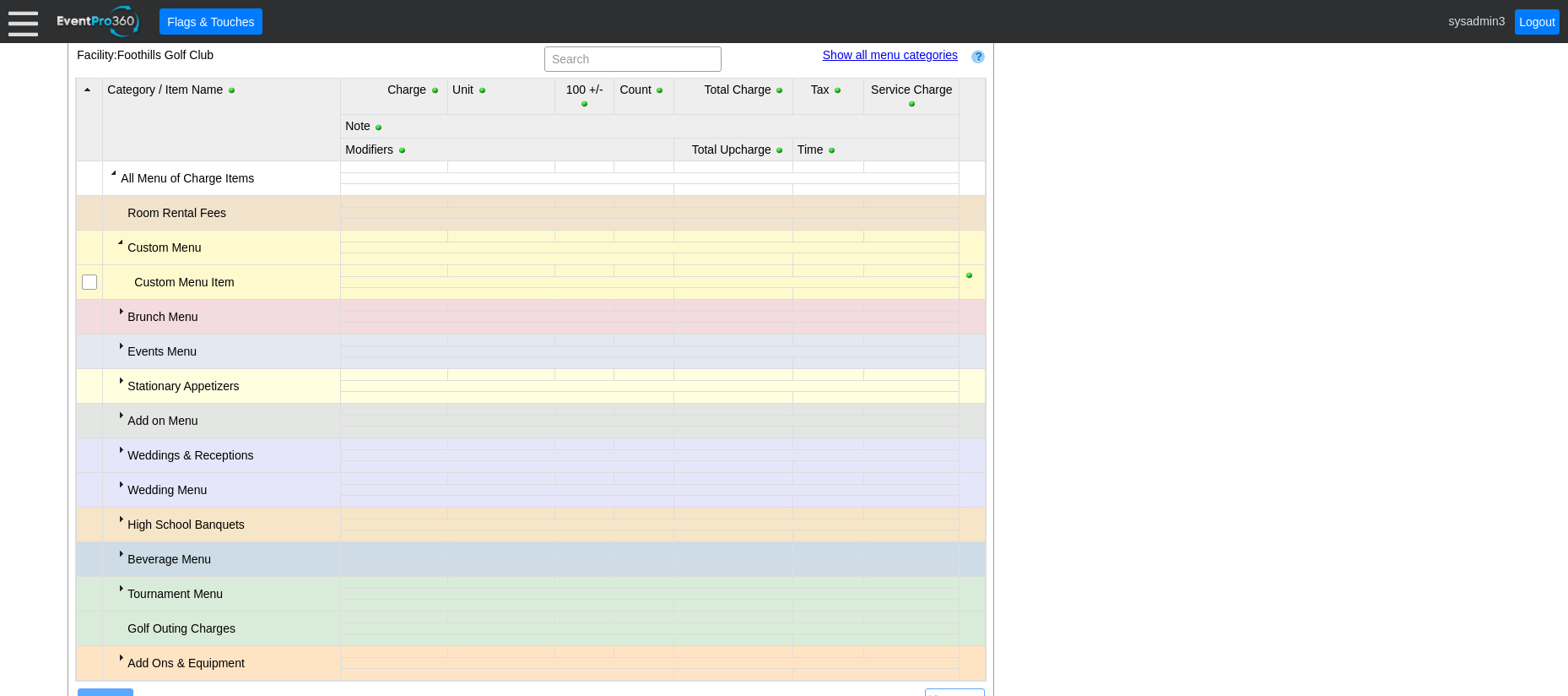
click at [119, 243] on div at bounding box center [120, 241] width 13 height 13
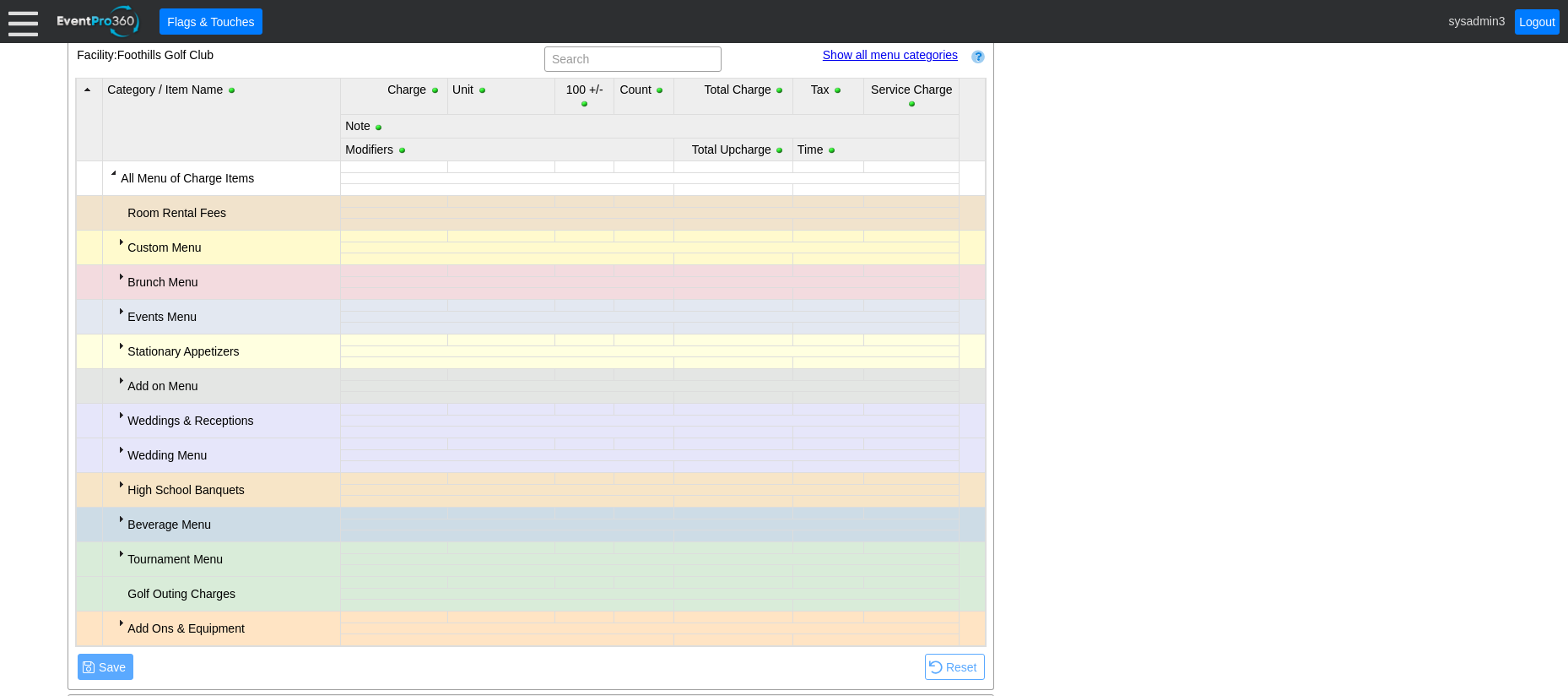
click at [120, 278] on div at bounding box center [120, 276] width 13 height 13
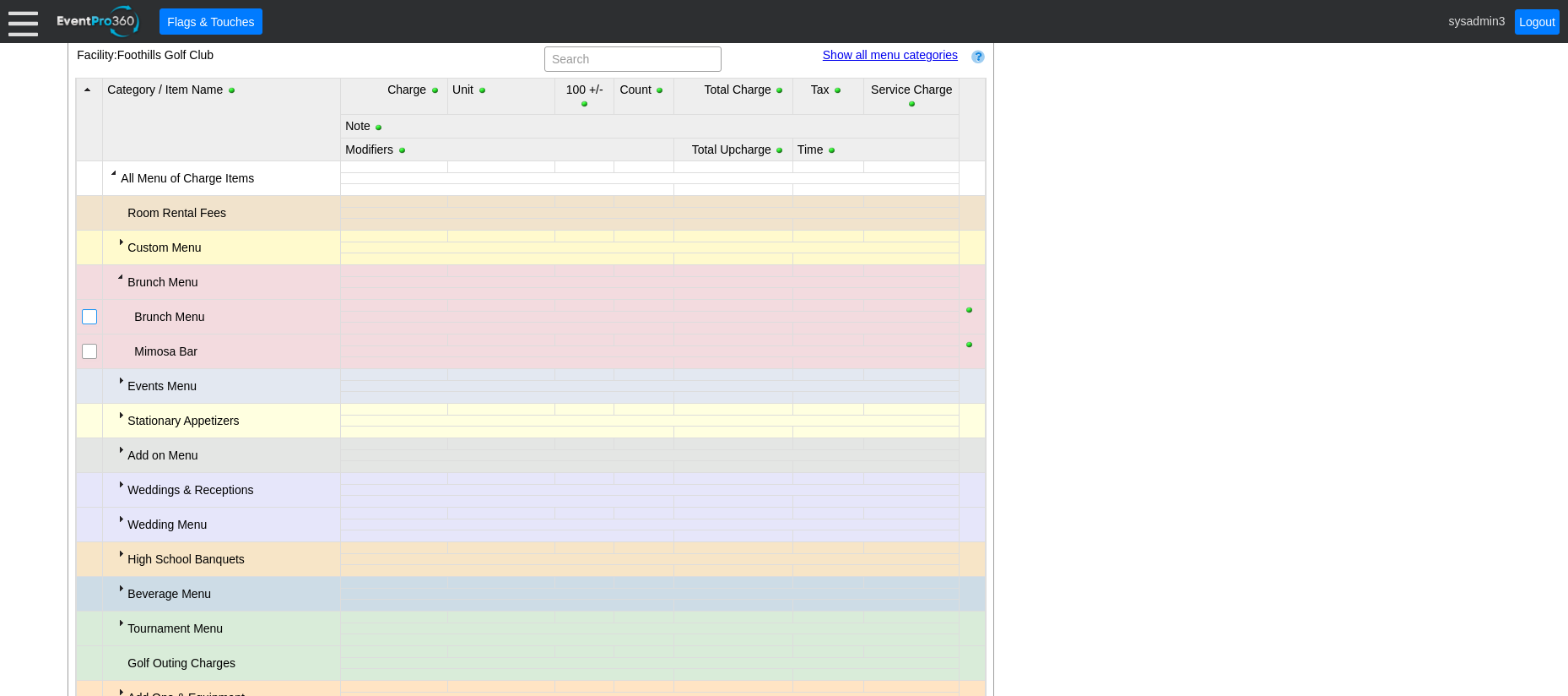
click at [83, 319] on input "checkbox" at bounding box center [91, 318] width 17 height 17
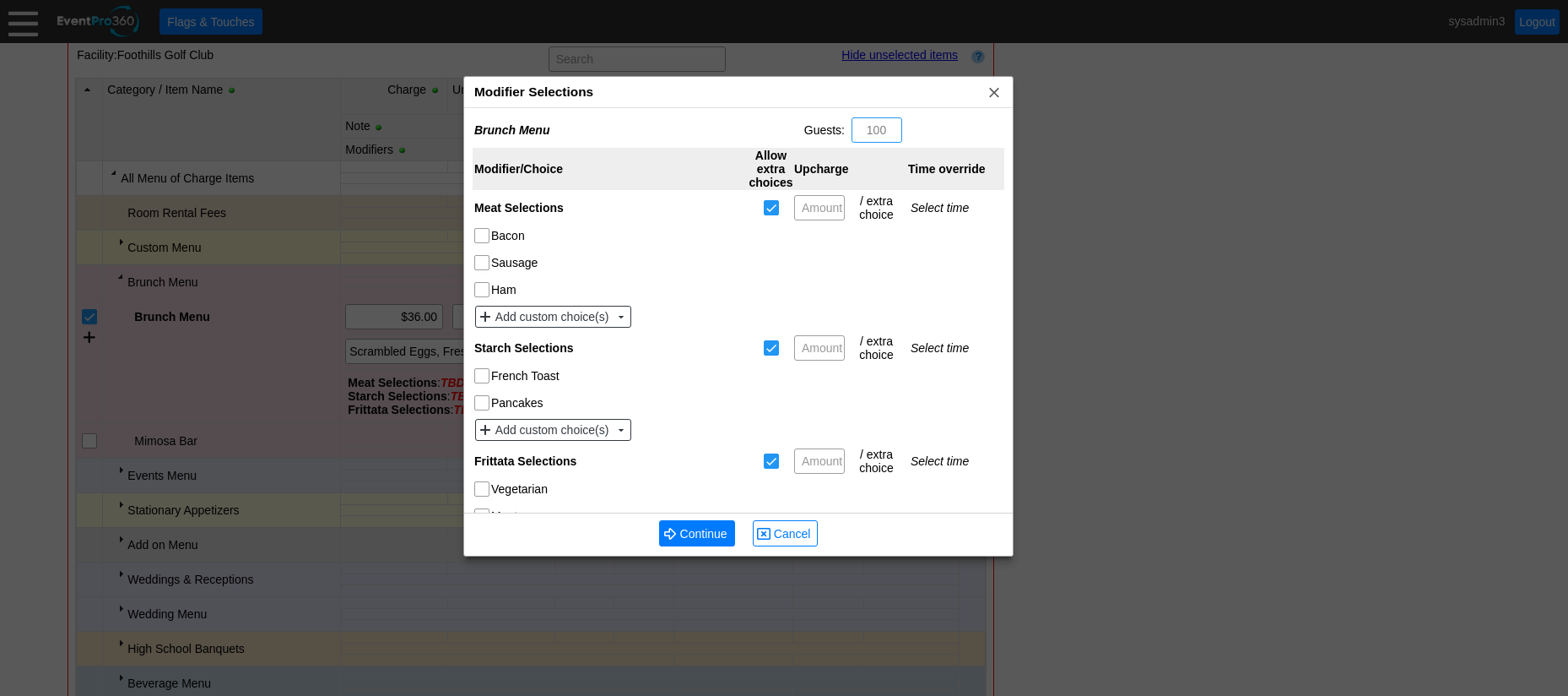
click at [639, 95] on div "Modifier Selections x" at bounding box center [738, 92] width 548 height 31
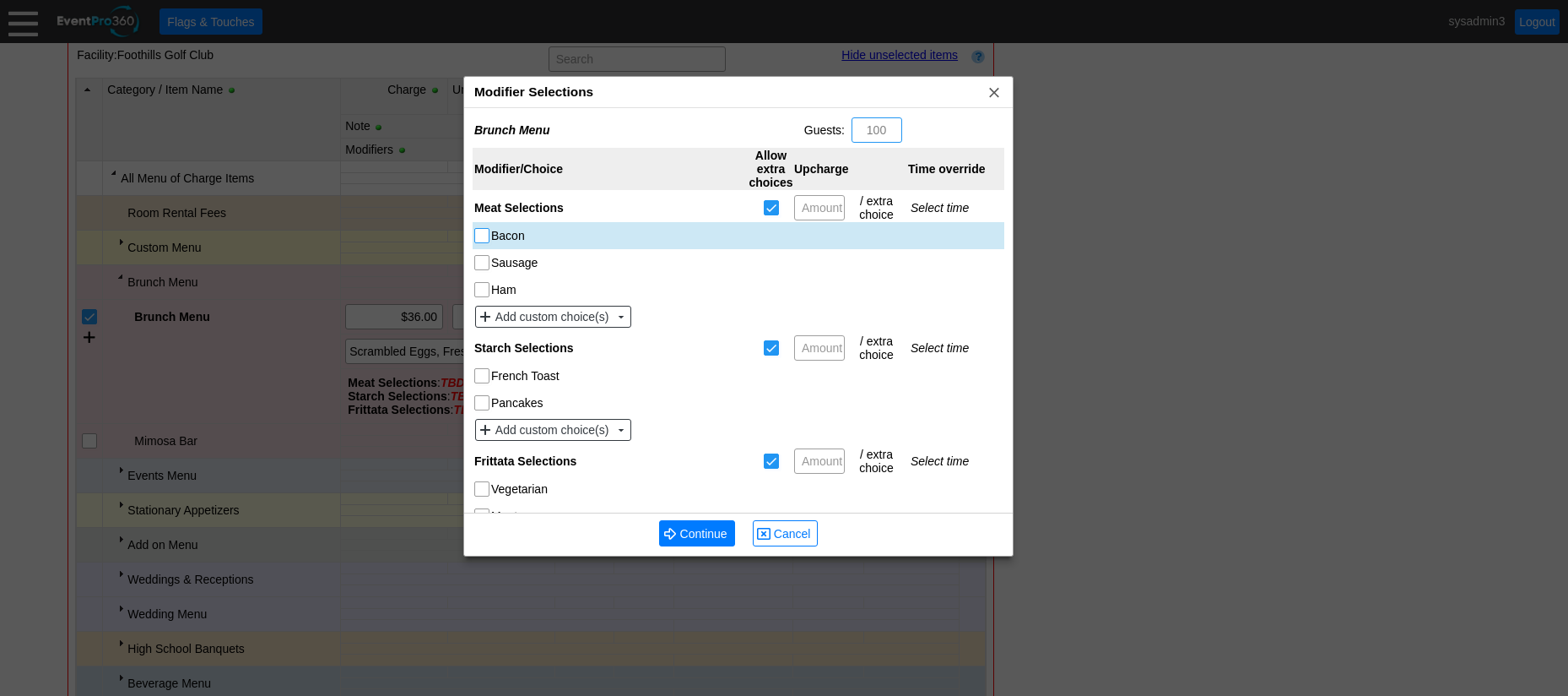
click at [481, 235] on input "Bacon" at bounding box center [483, 237] width 17 height 17
checkbox input "true"
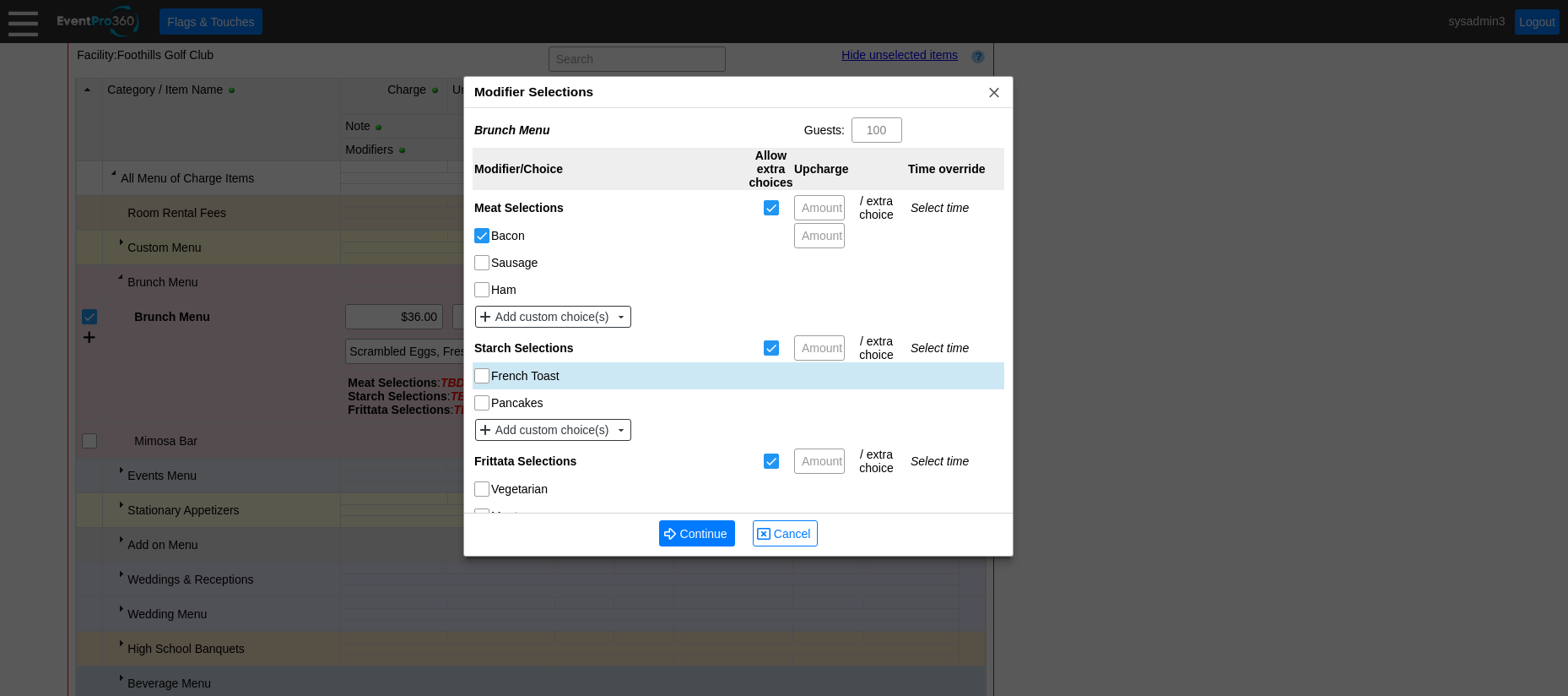
click at [485, 378] on input "French Toast" at bounding box center [483, 377] width 17 height 17
checkbox input "true"
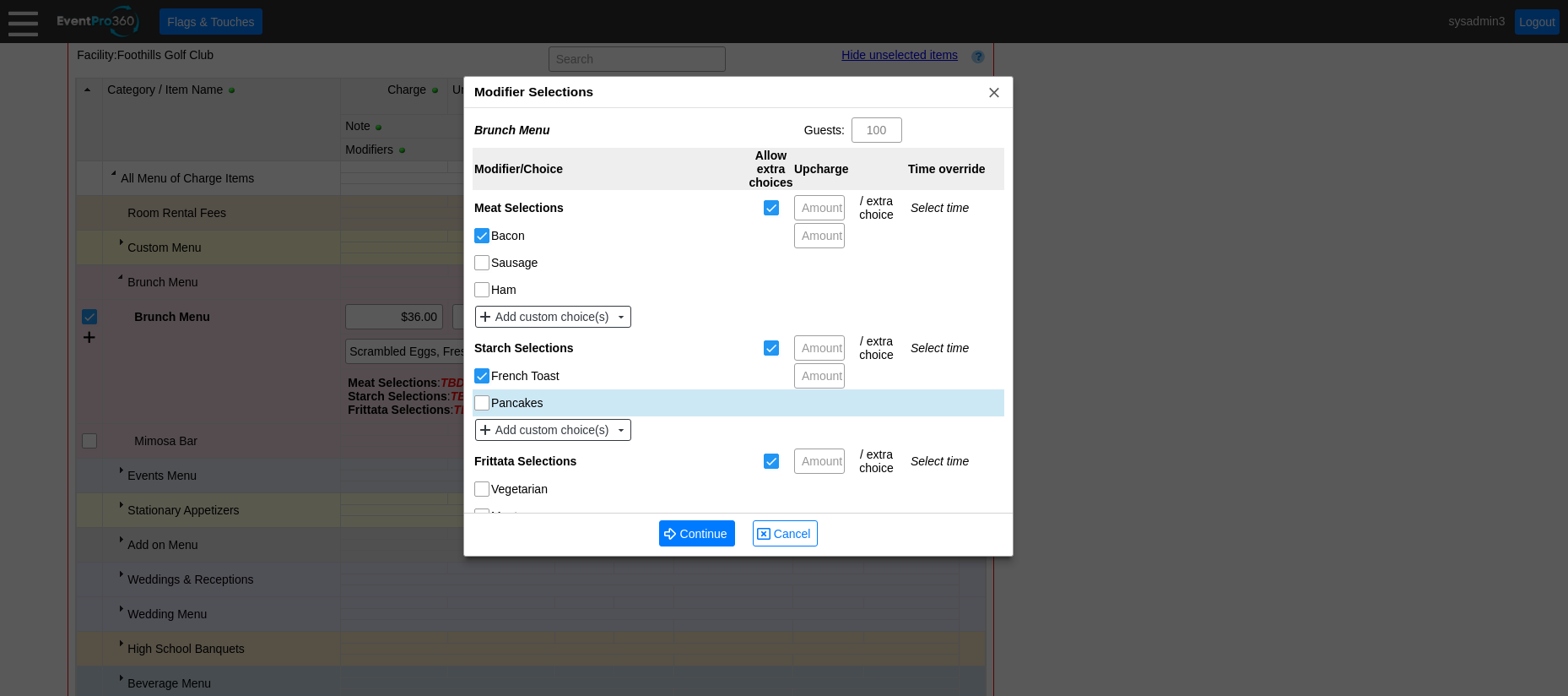
scroll to position [52, 0]
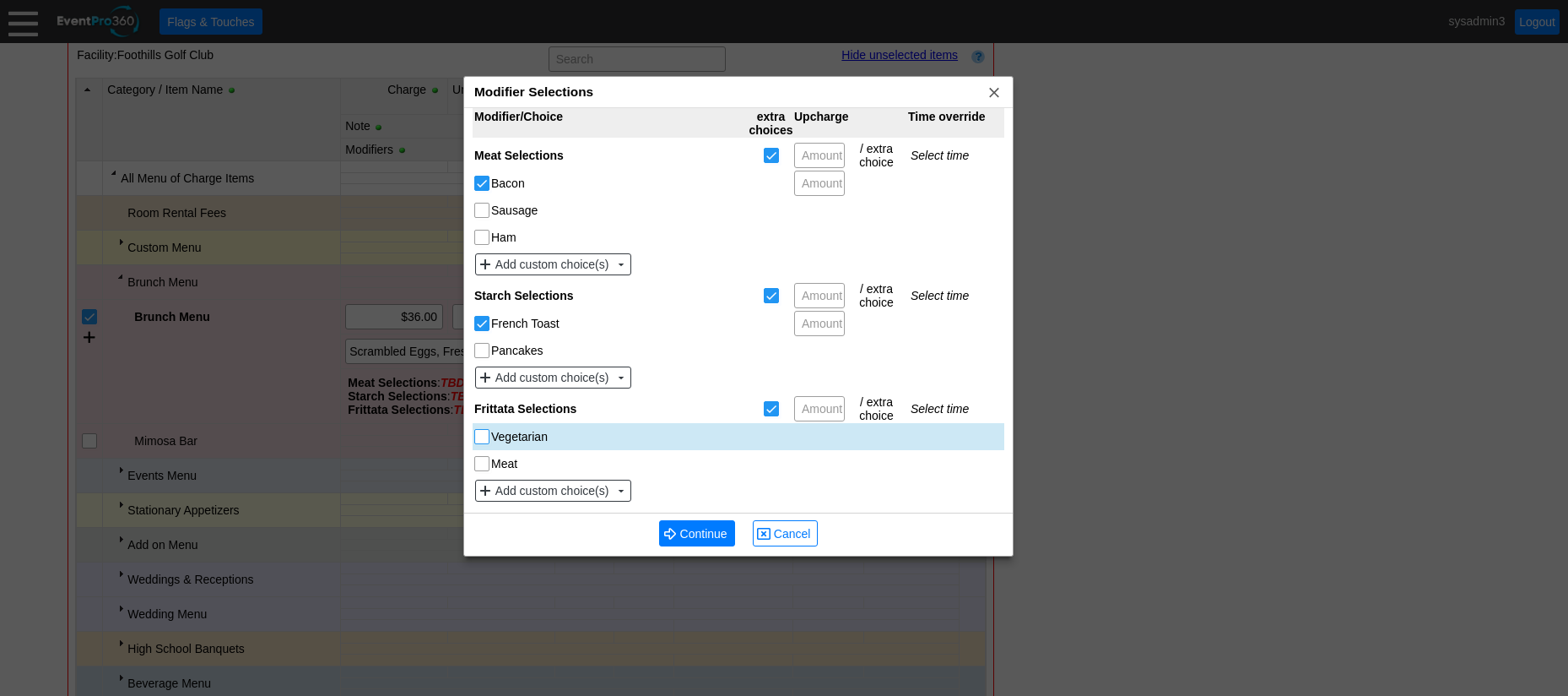
click at [482, 437] on input "Vegetarian" at bounding box center [483, 438] width 17 height 17
checkbox input "true"
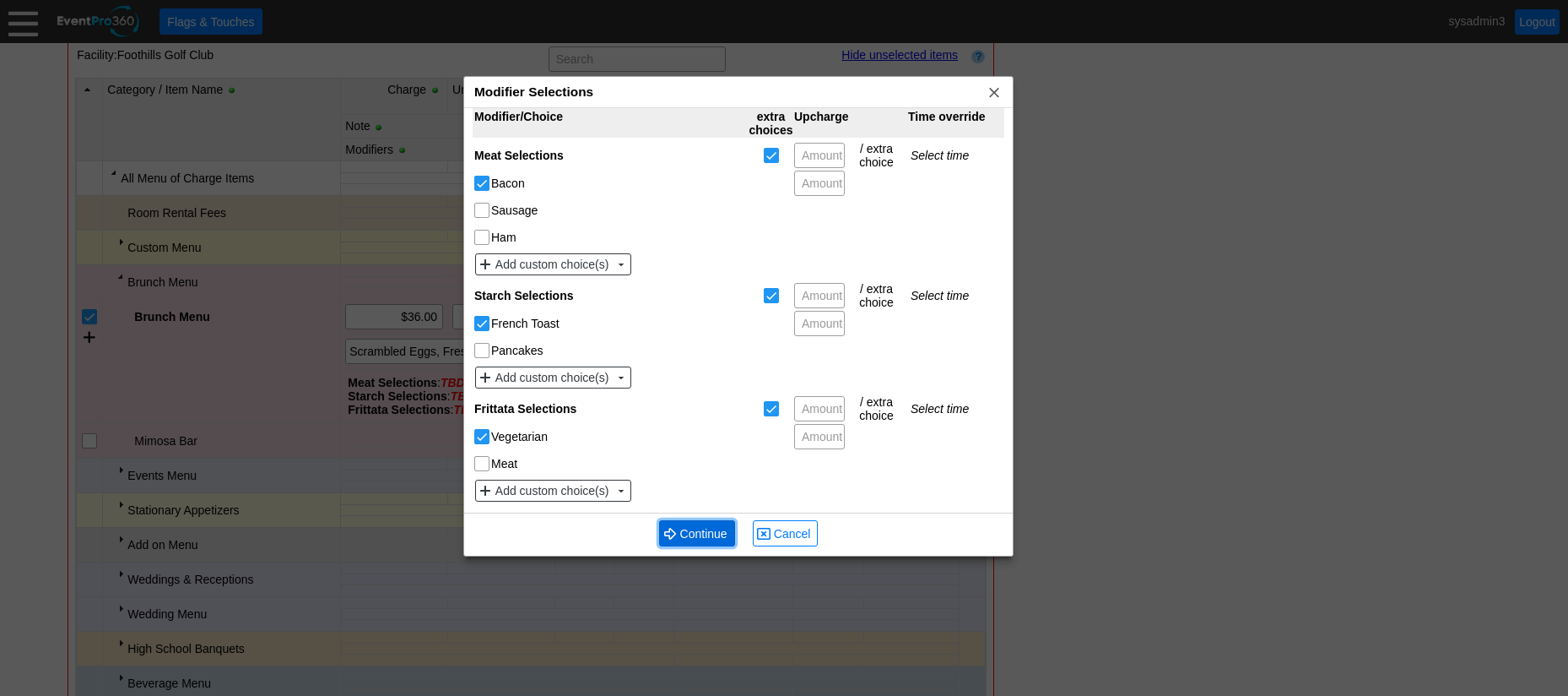
click at [696, 527] on span "Continue" at bounding box center [703, 533] width 54 height 17
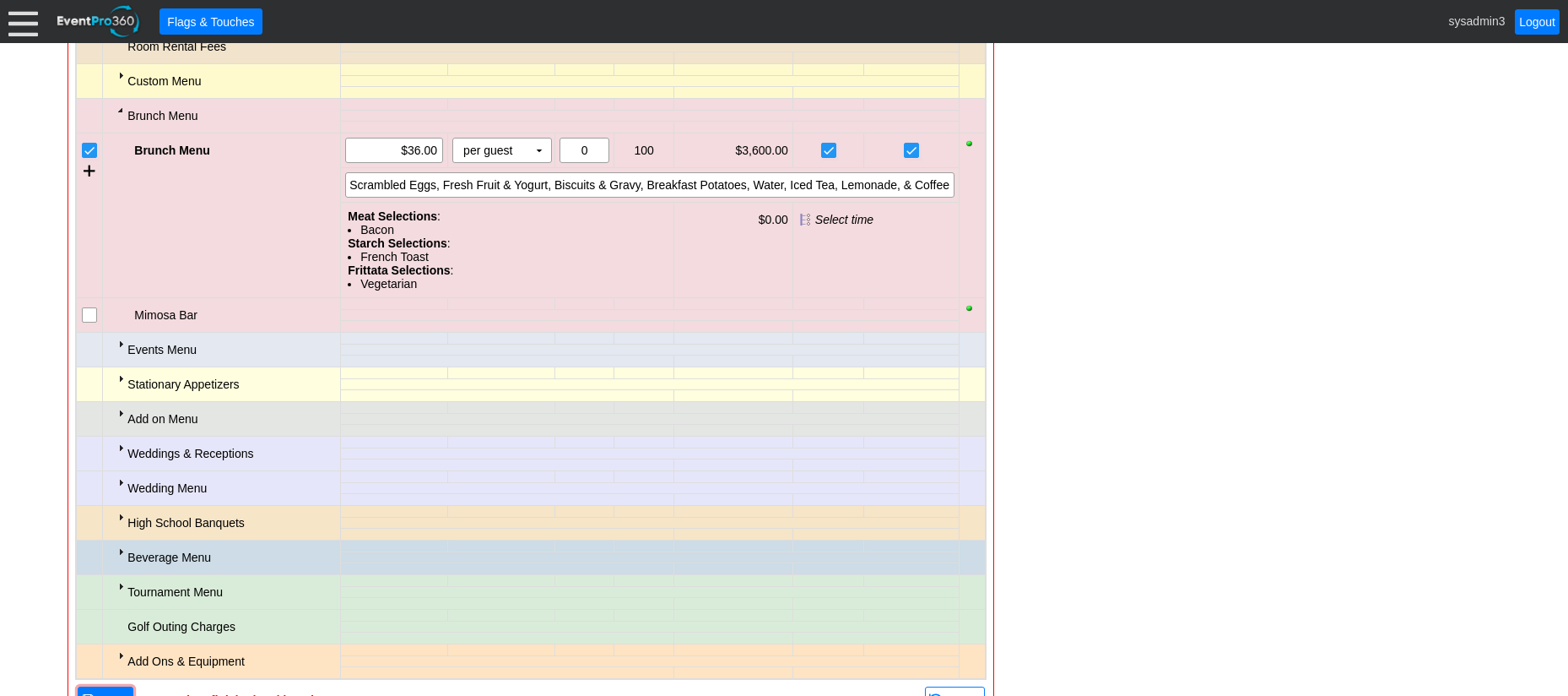
scroll to position [932, 0]
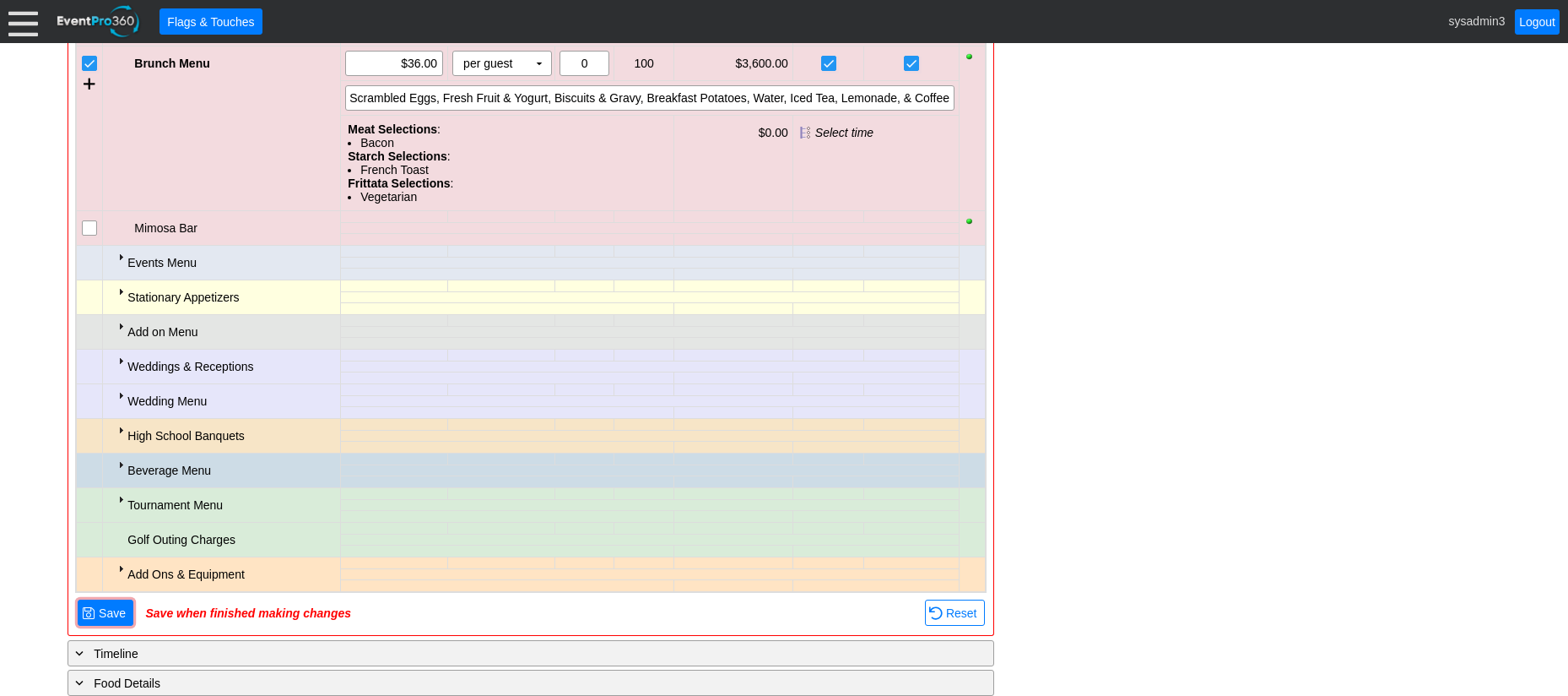
click at [128, 463] on div "Beverage Menu" at bounding box center [232, 470] width 209 height 26
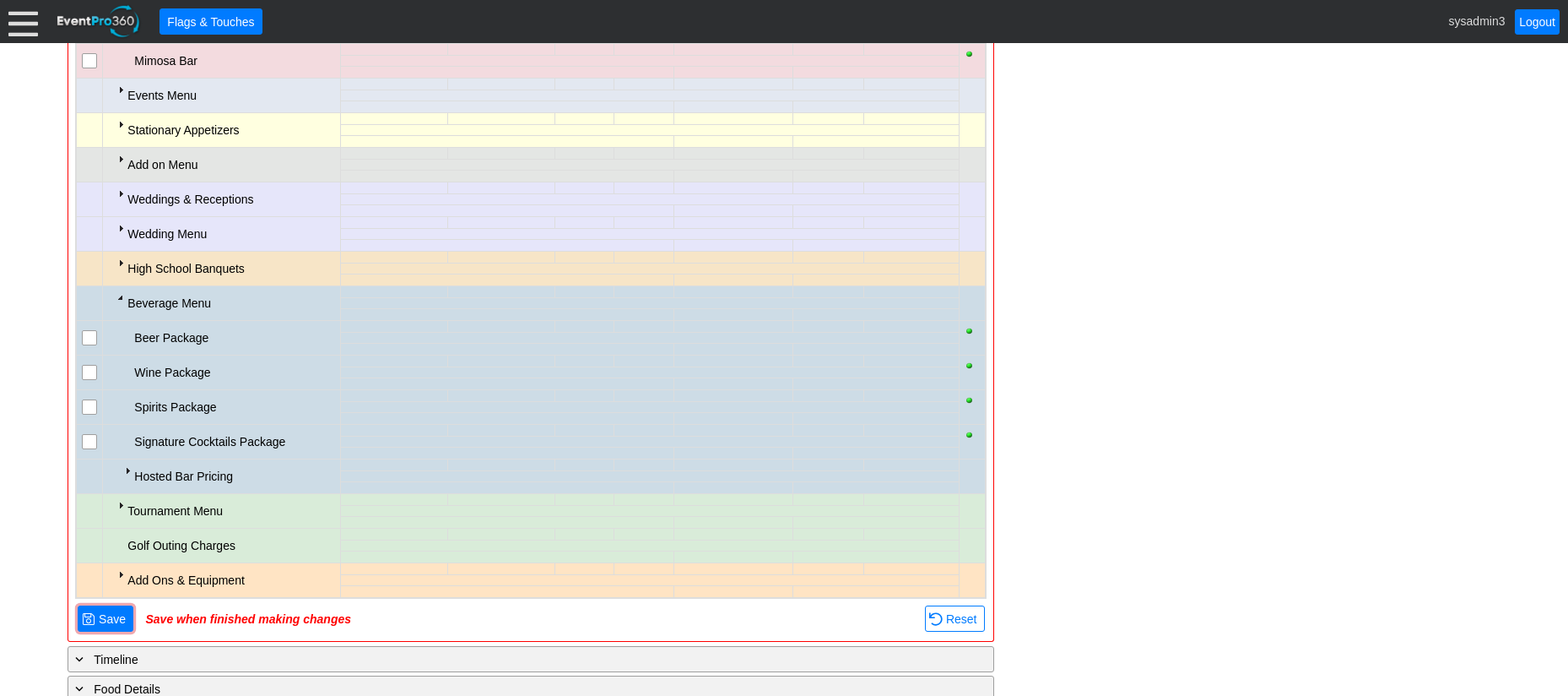
scroll to position [1101, 0]
click at [89, 335] on input "checkbox" at bounding box center [91, 337] width 17 height 17
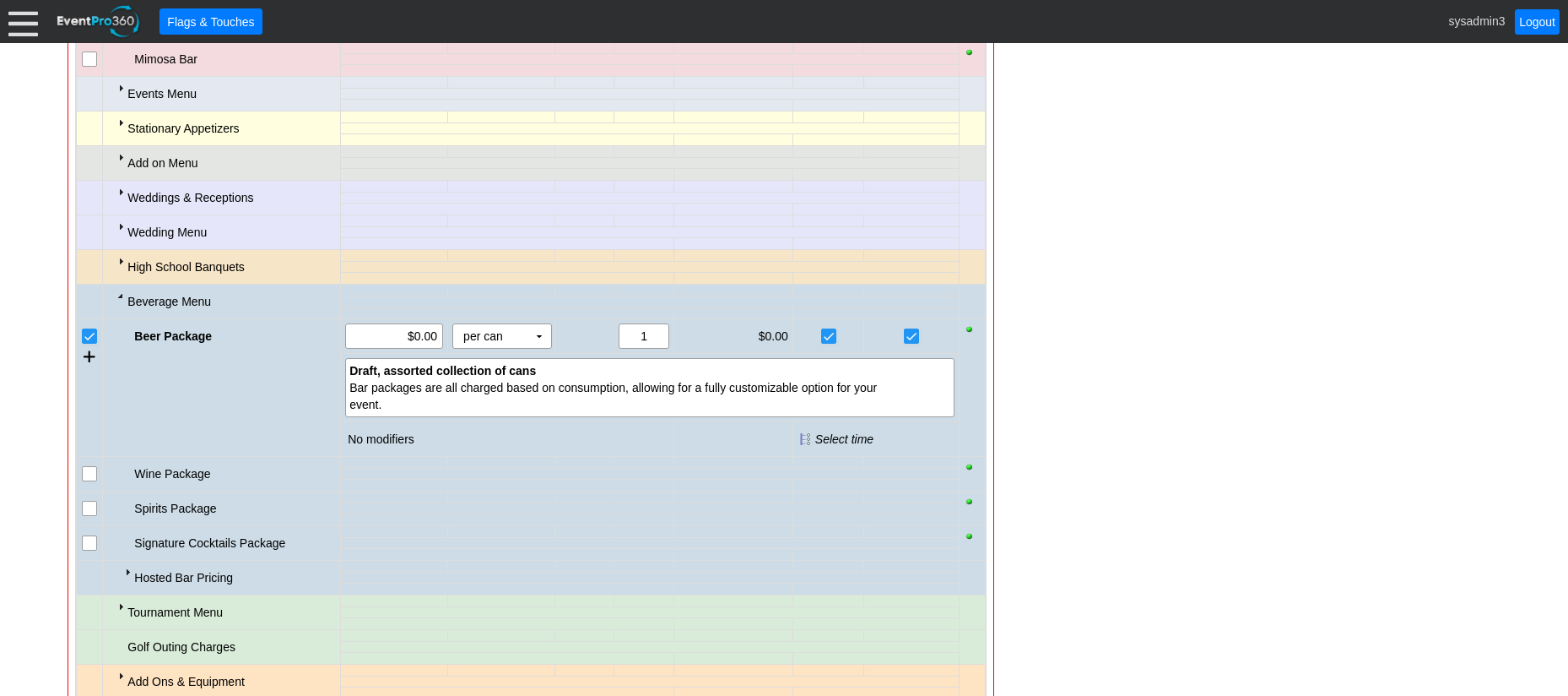
click at [90, 468] on input "checkbox" at bounding box center [91, 475] width 17 height 17
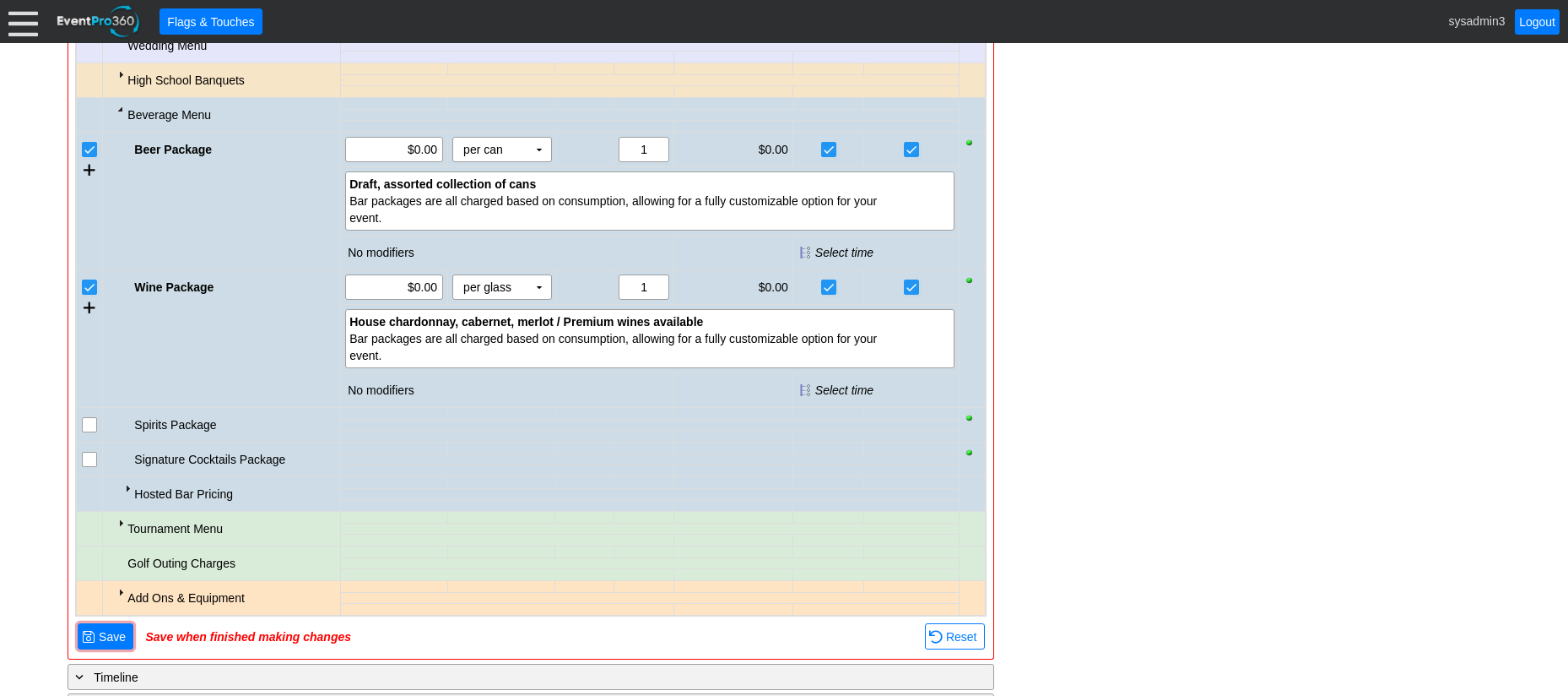
scroll to position [1354, 0]
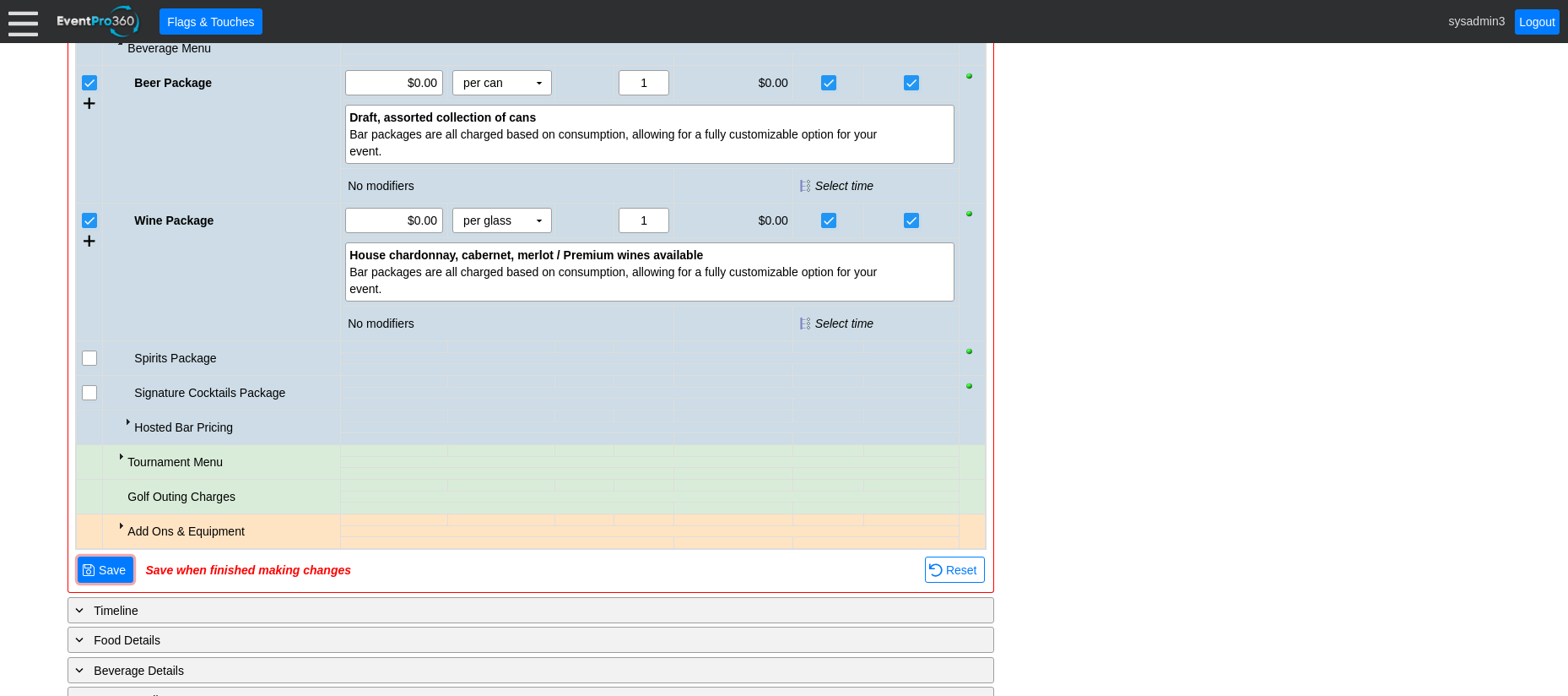
click at [125, 457] on div at bounding box center [120, 455] width 13 height 13
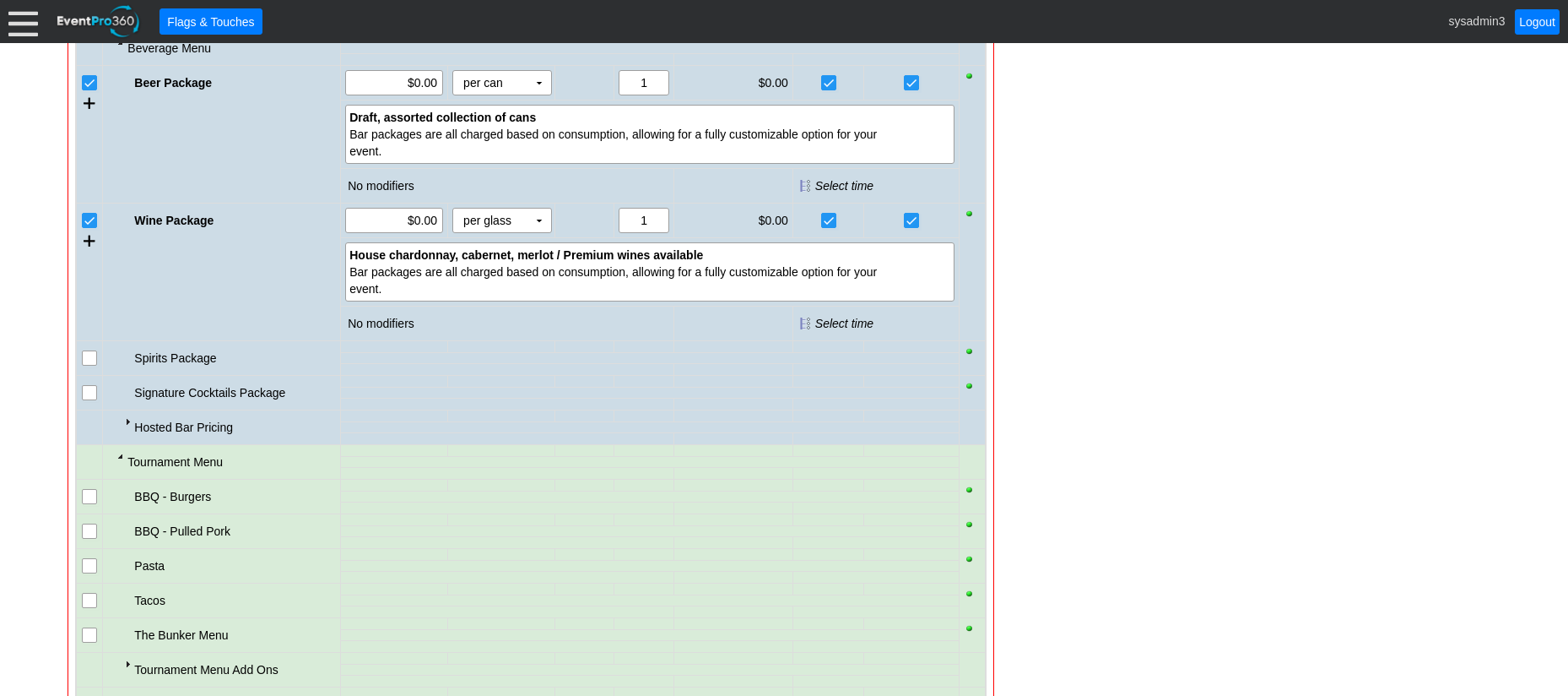
click at [87, 498] on input "checkbox" at bounding box center [91, 498] width 17 height 17
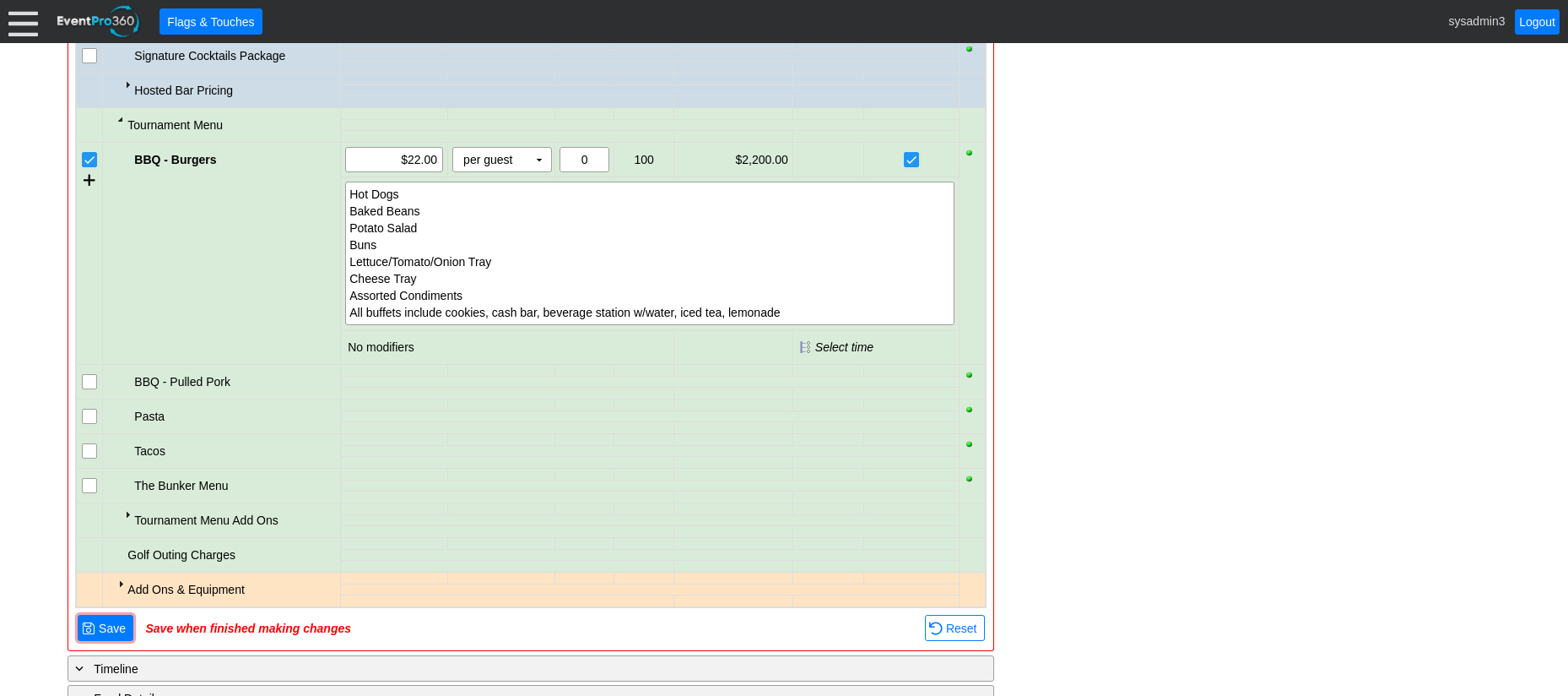
scroll to position [1692, 0]
click at [119, 580] on div at bounding box center [120, 582] width 13 height 13
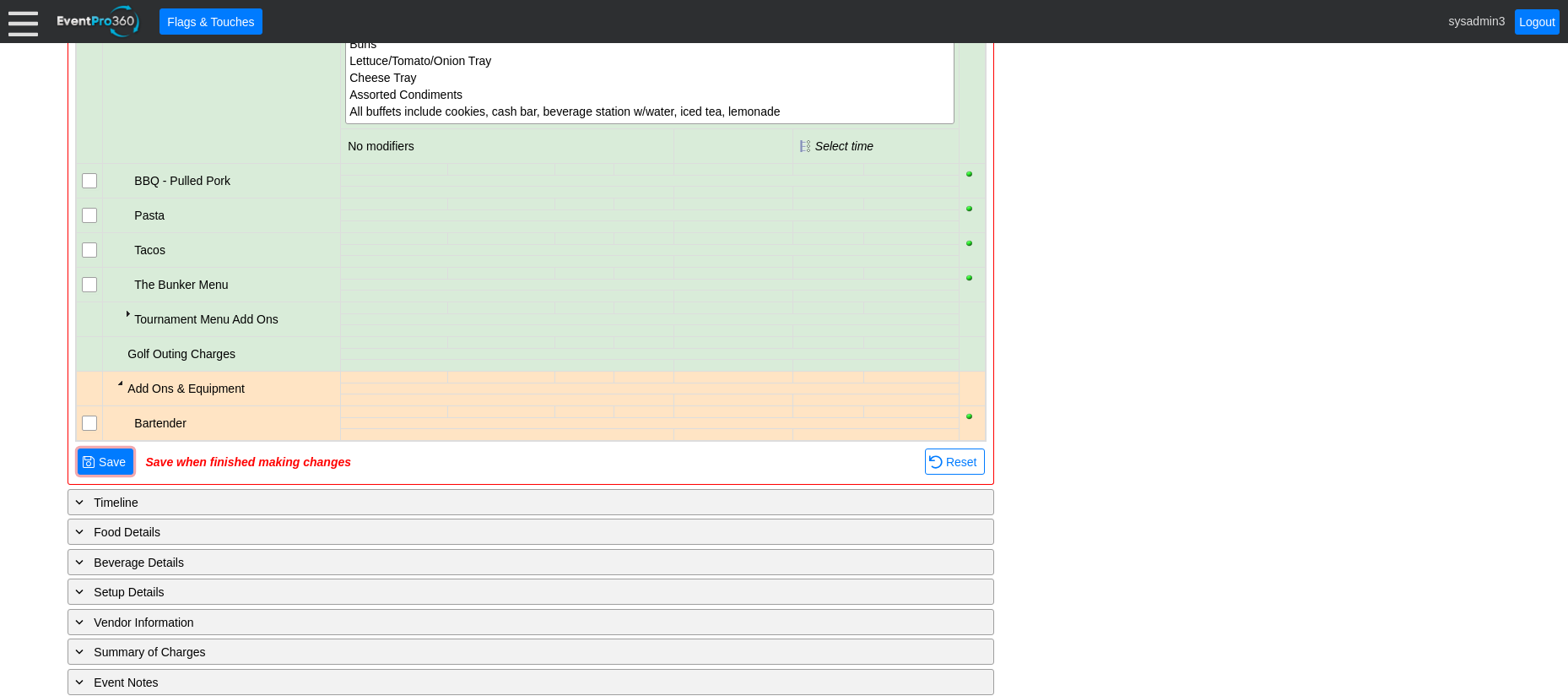
scroll to position [1968, 0]
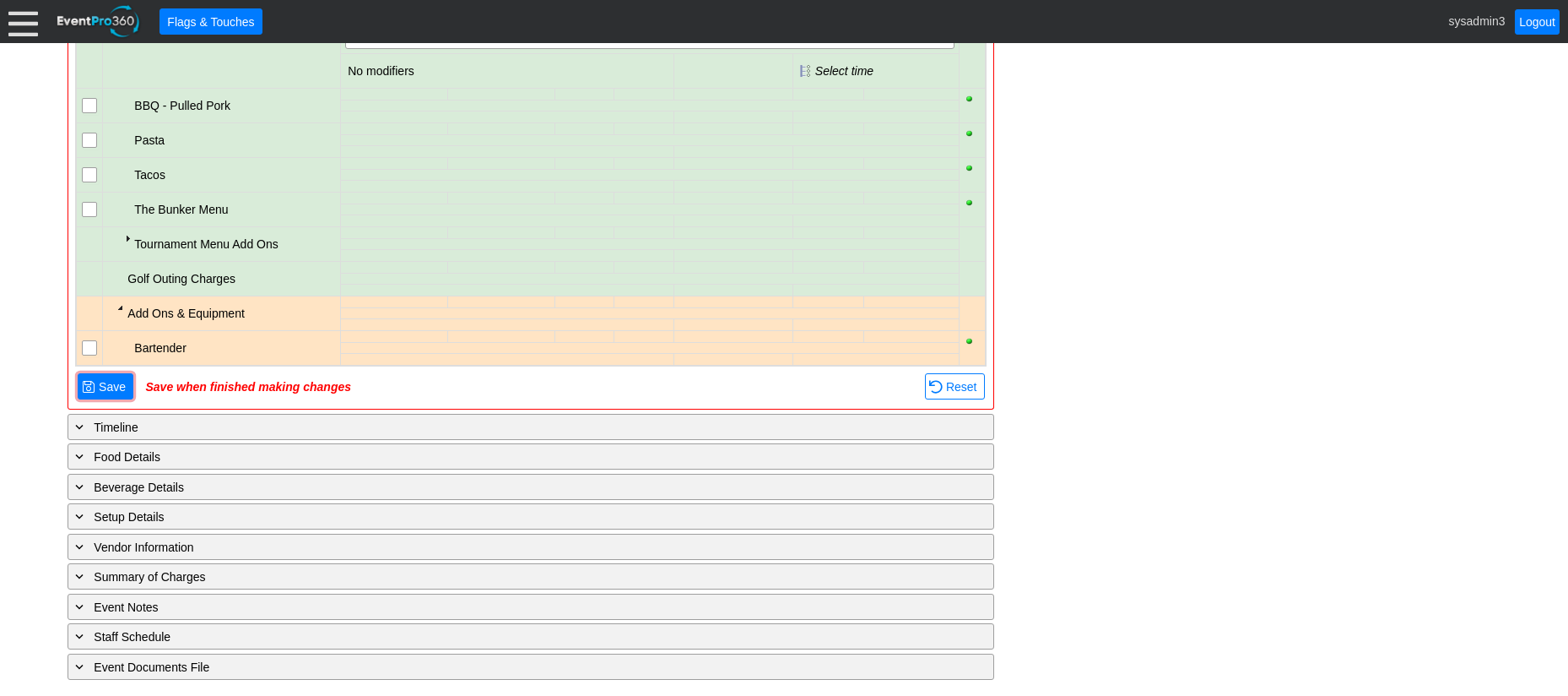
click at [93, 349] on input "checkbox" at bounding box center [91, 349] width 17 height 17
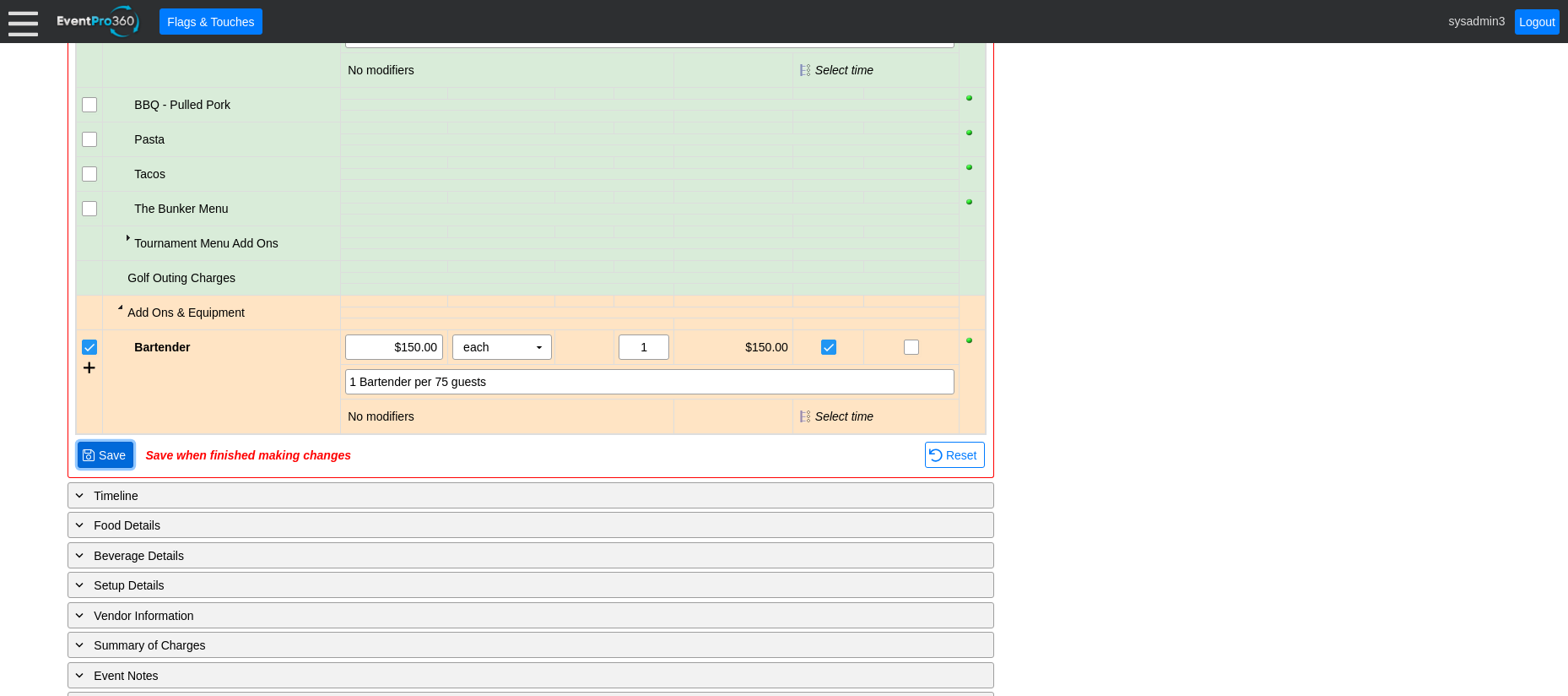
click at [112, 452] on span "Save" at bounding box center [112, 455] width 33 height 17
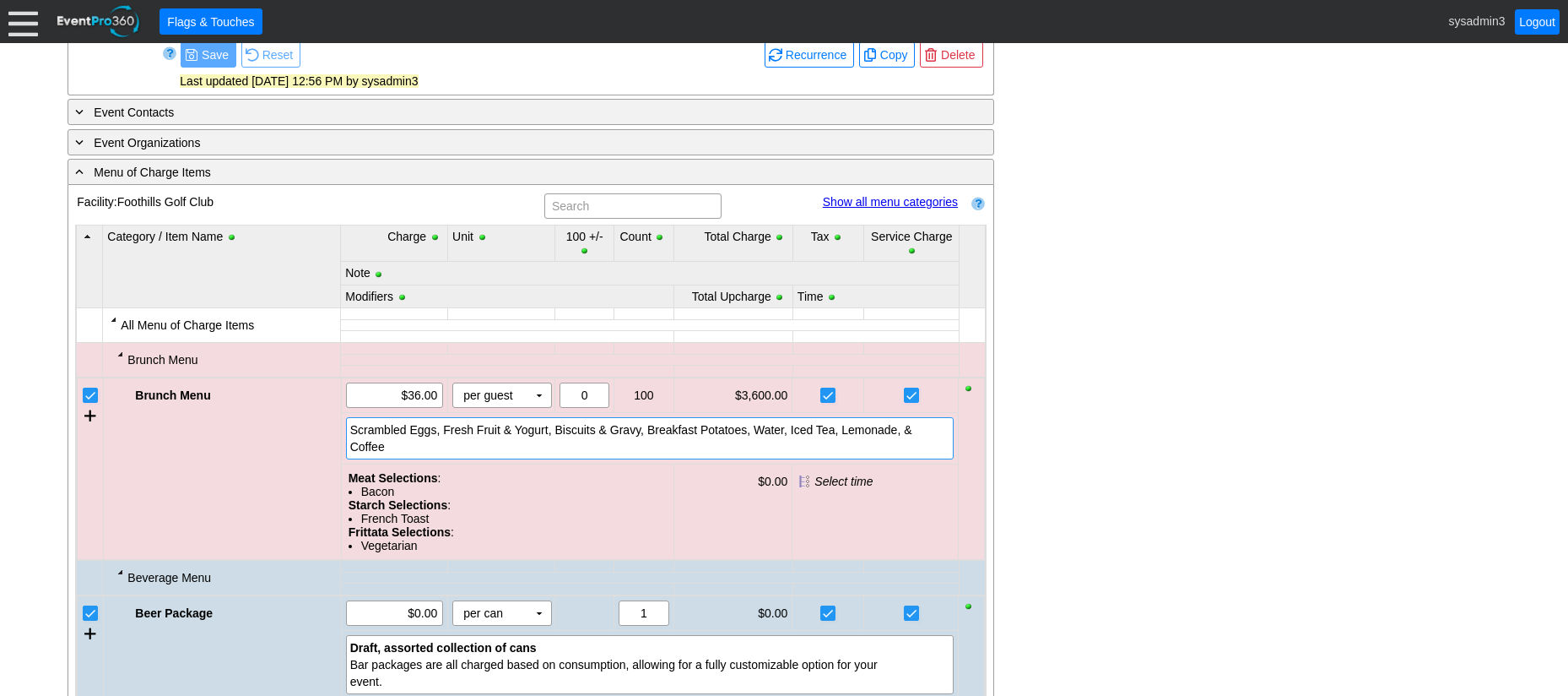
scroll to position [404, 0]
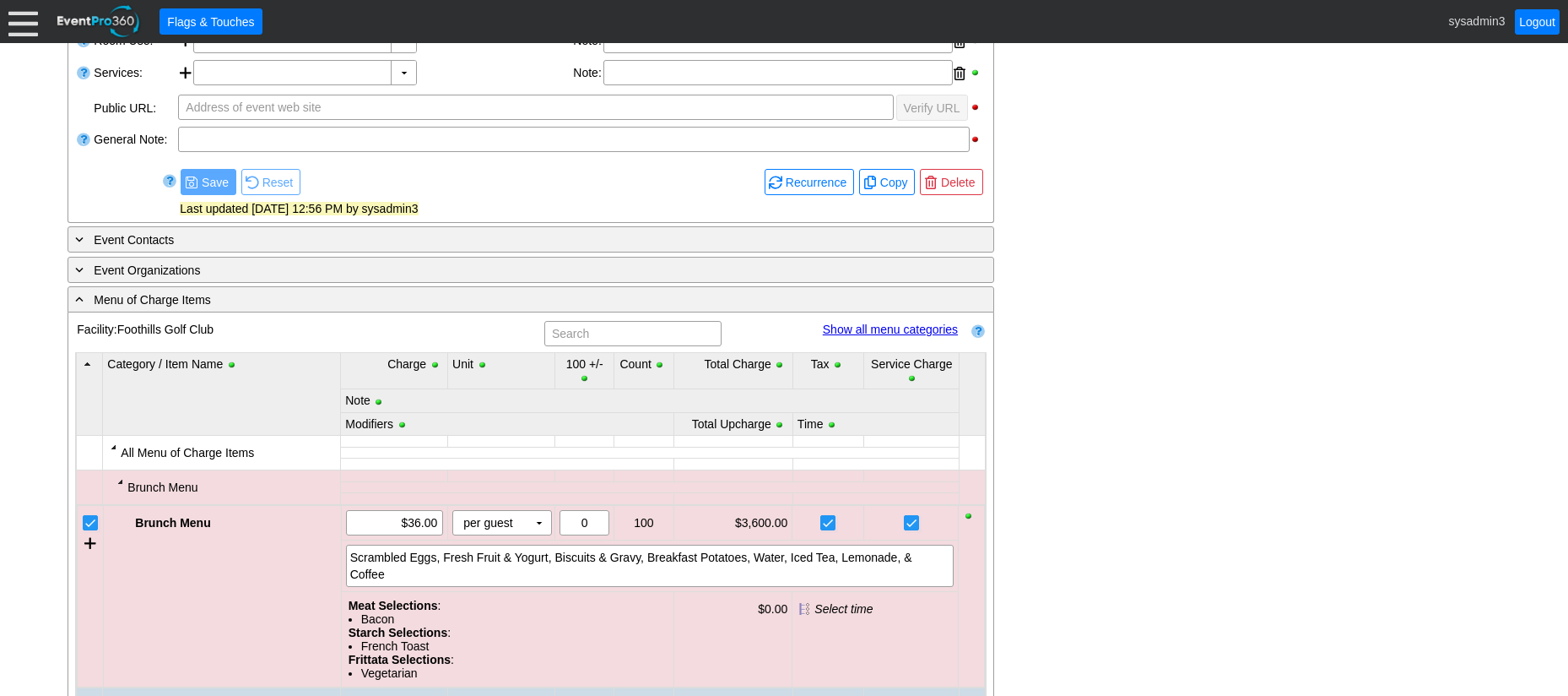
click at [877, 326] on link "Show all menu categories" at bounding box center [889, 329] width 135 height 13
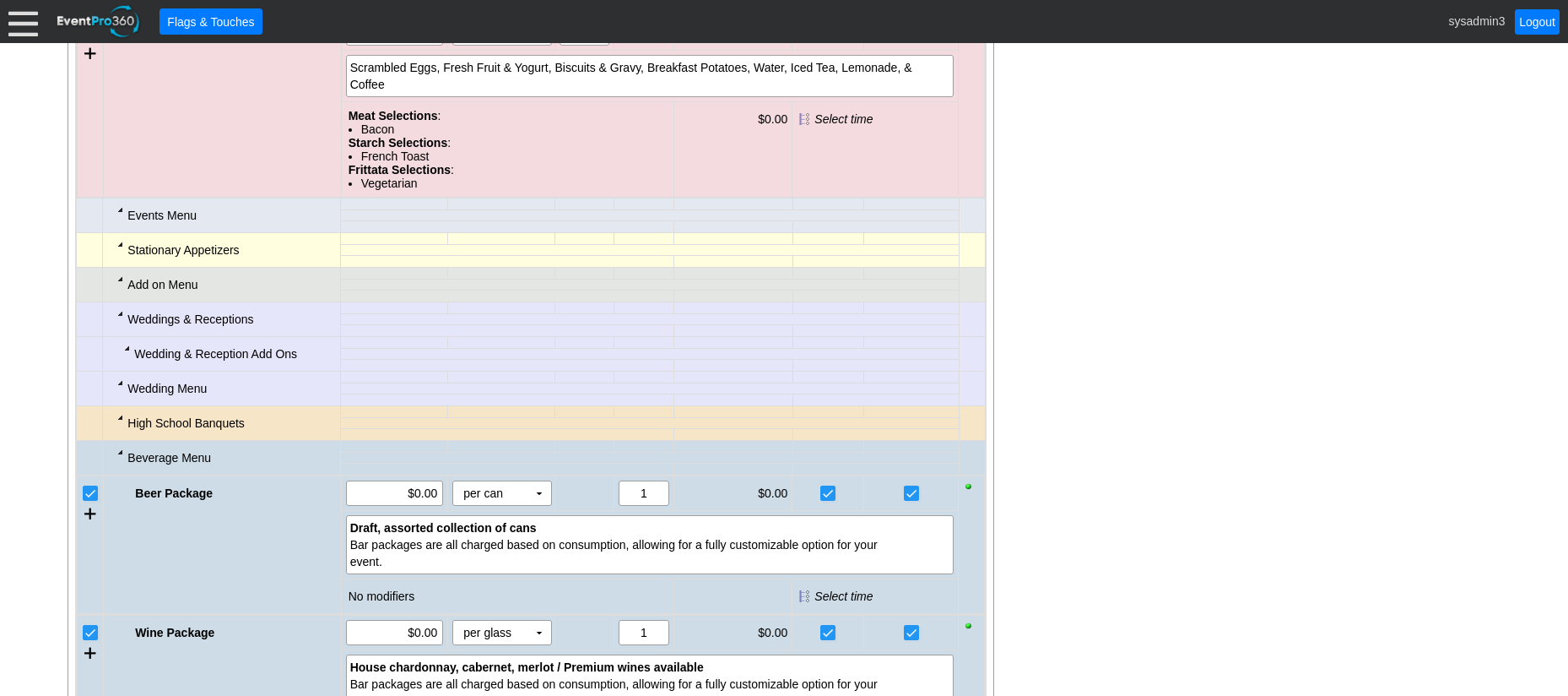
scroll to position [996, 0]
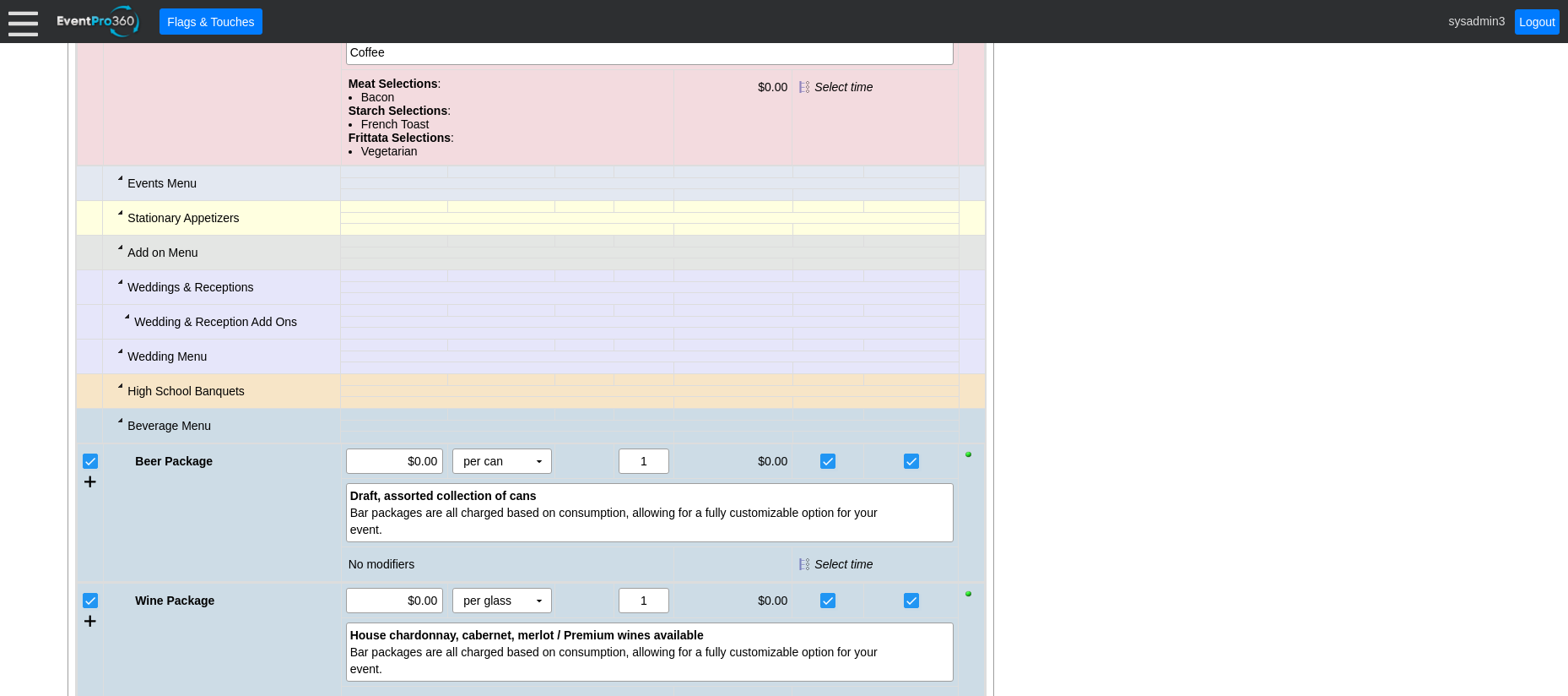
click at [121, 253] on div at bounding box center [120, 246] width 13 height 13
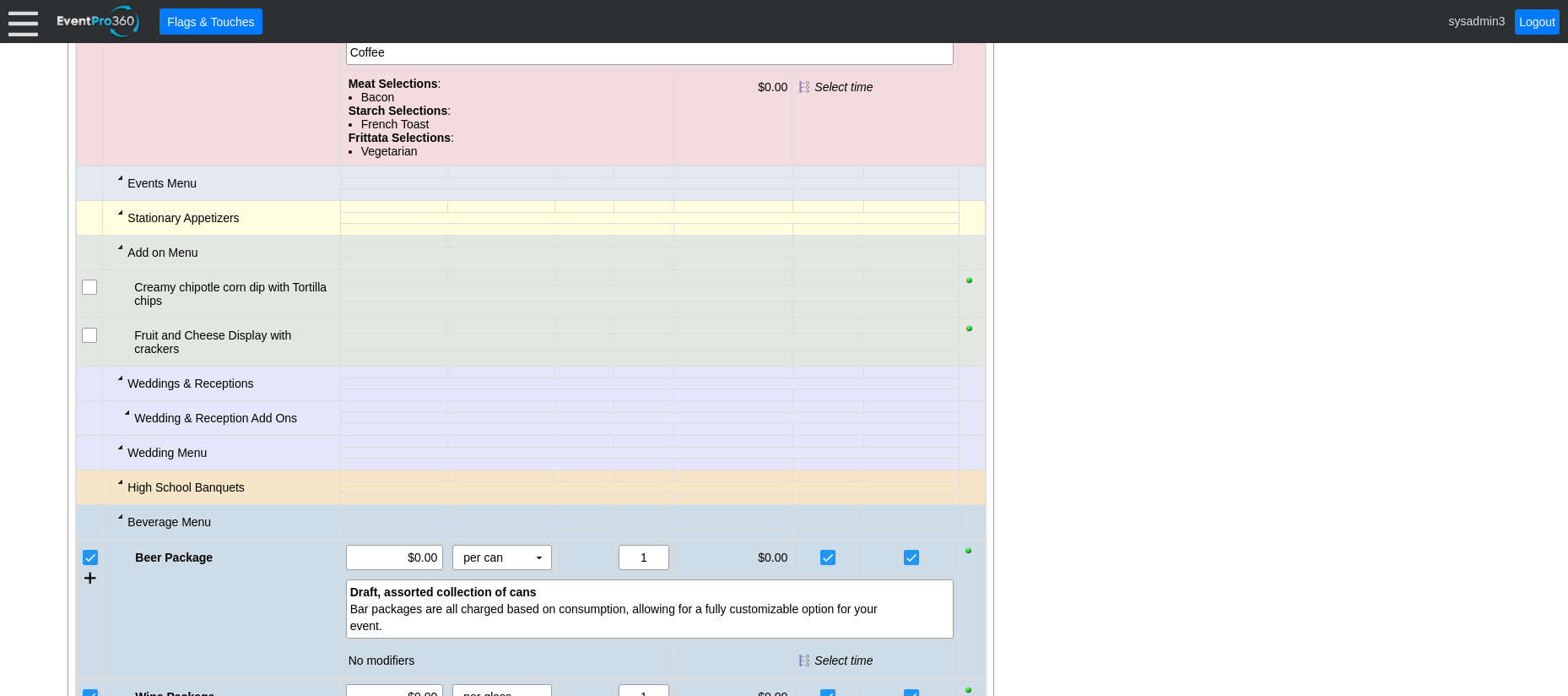
click at [93, 288] on input "checkbox" at bounding box center [91, 288] width 17 height 17
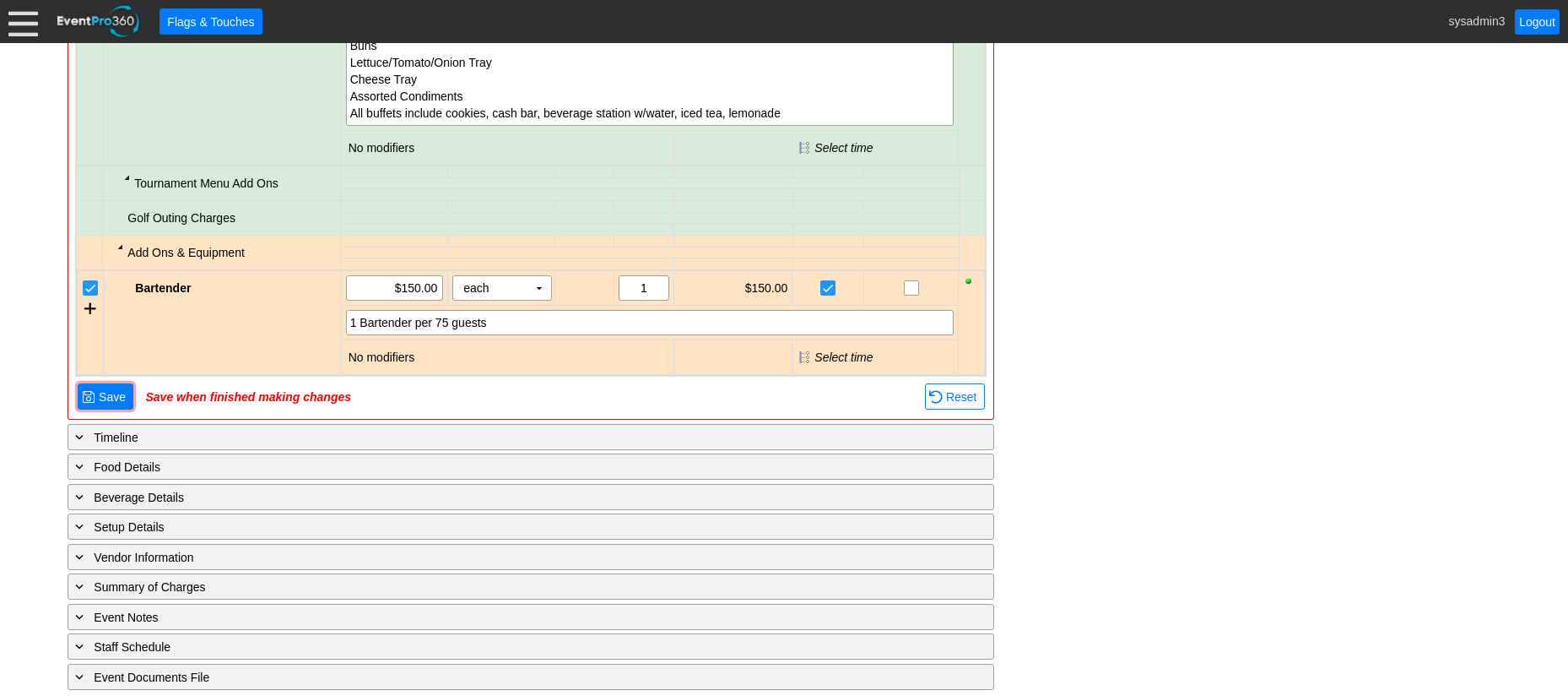
scroll to position [2007, 0]
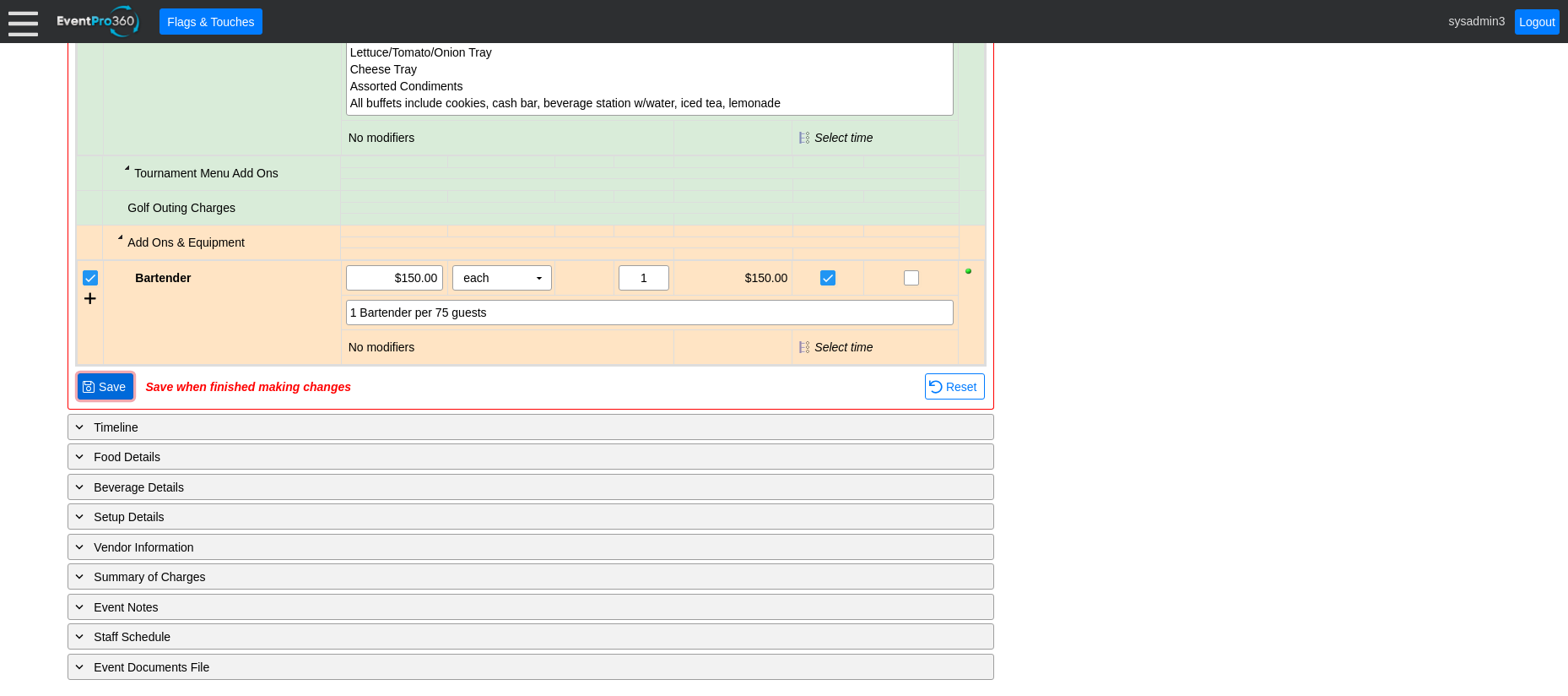
click at [113, 381] on span "Save" at bounding box center [112, 386] width 33 height 17
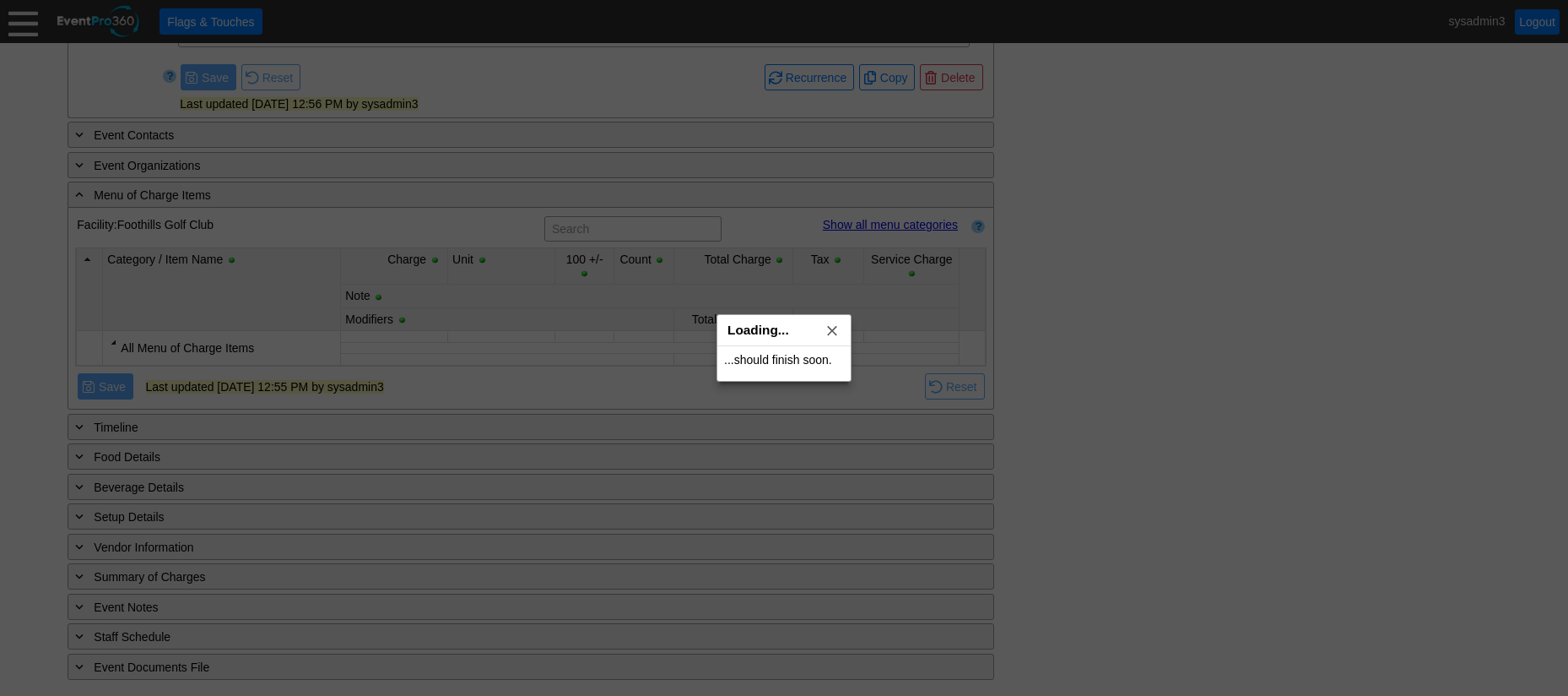
scroll to position [560, 0]
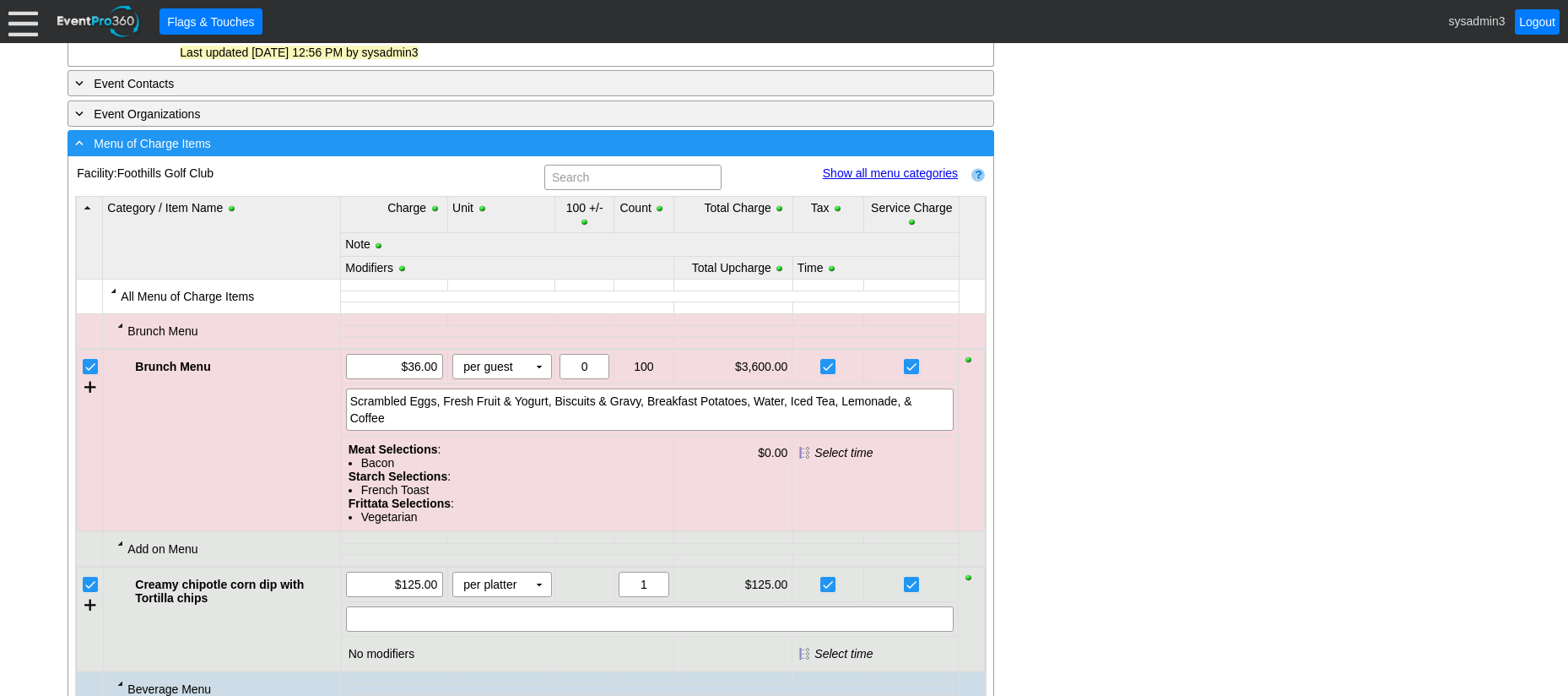
click at [477, 143] on div "- Menu of Charge Items" at bounding box center [496, 143] width 849 height 19
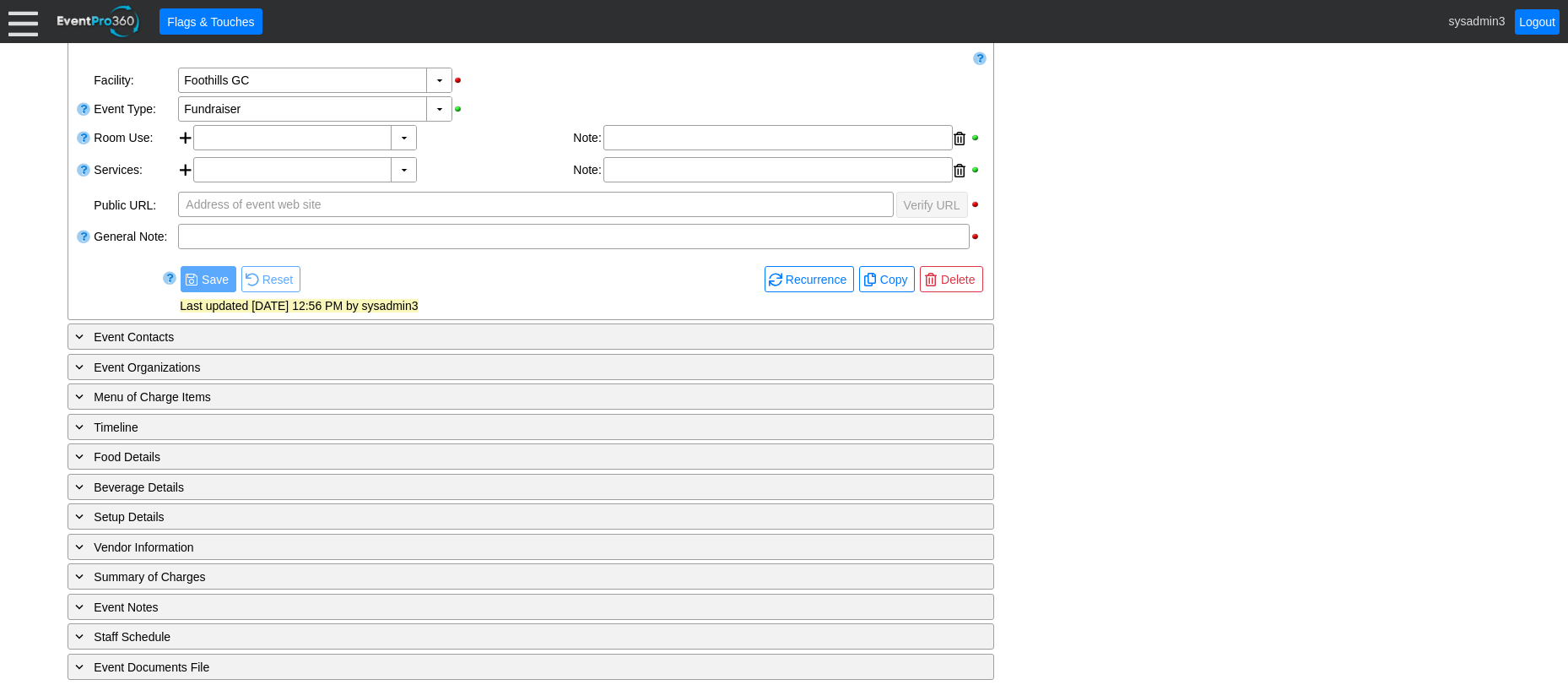
scroll to position [308, 0]
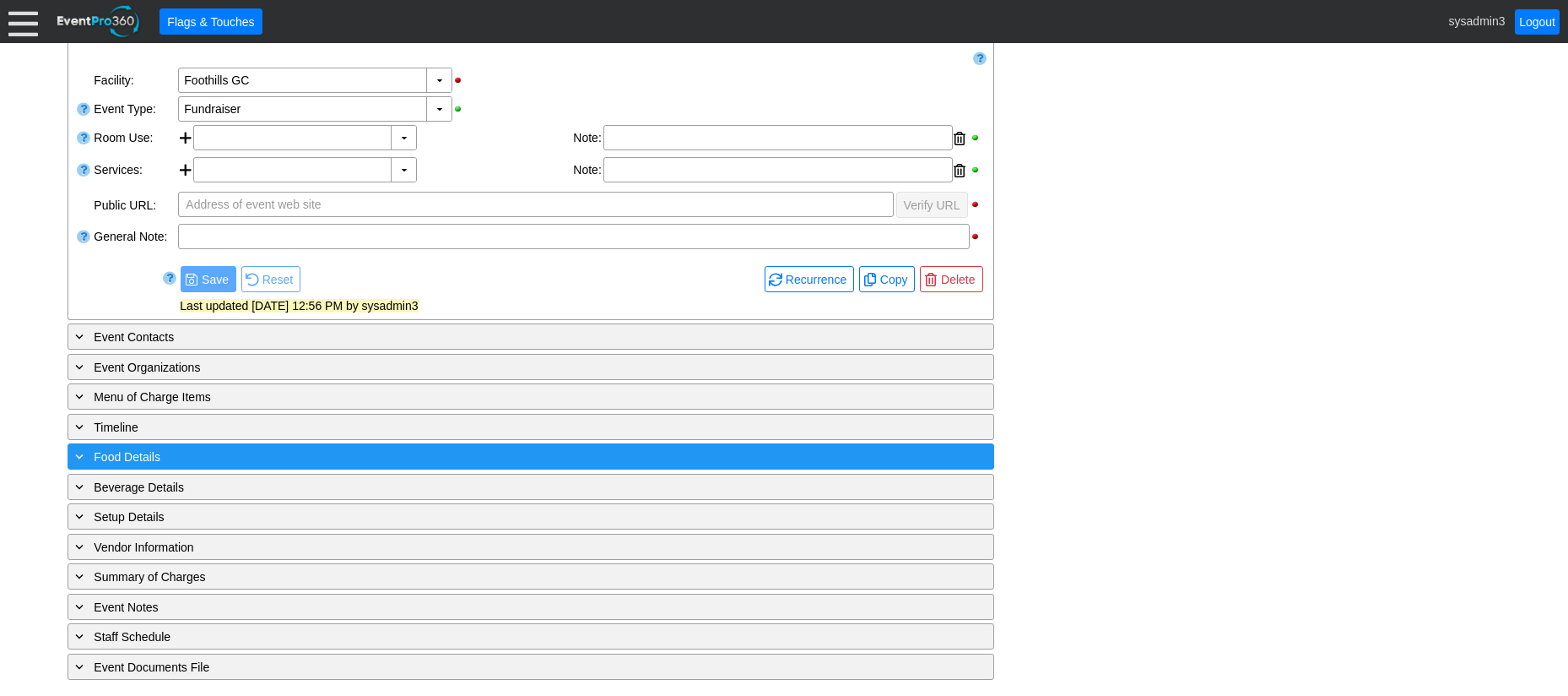
click at [370, 457] on div "+ Food Details" at bounding box center [496, 456] width 849 height 19
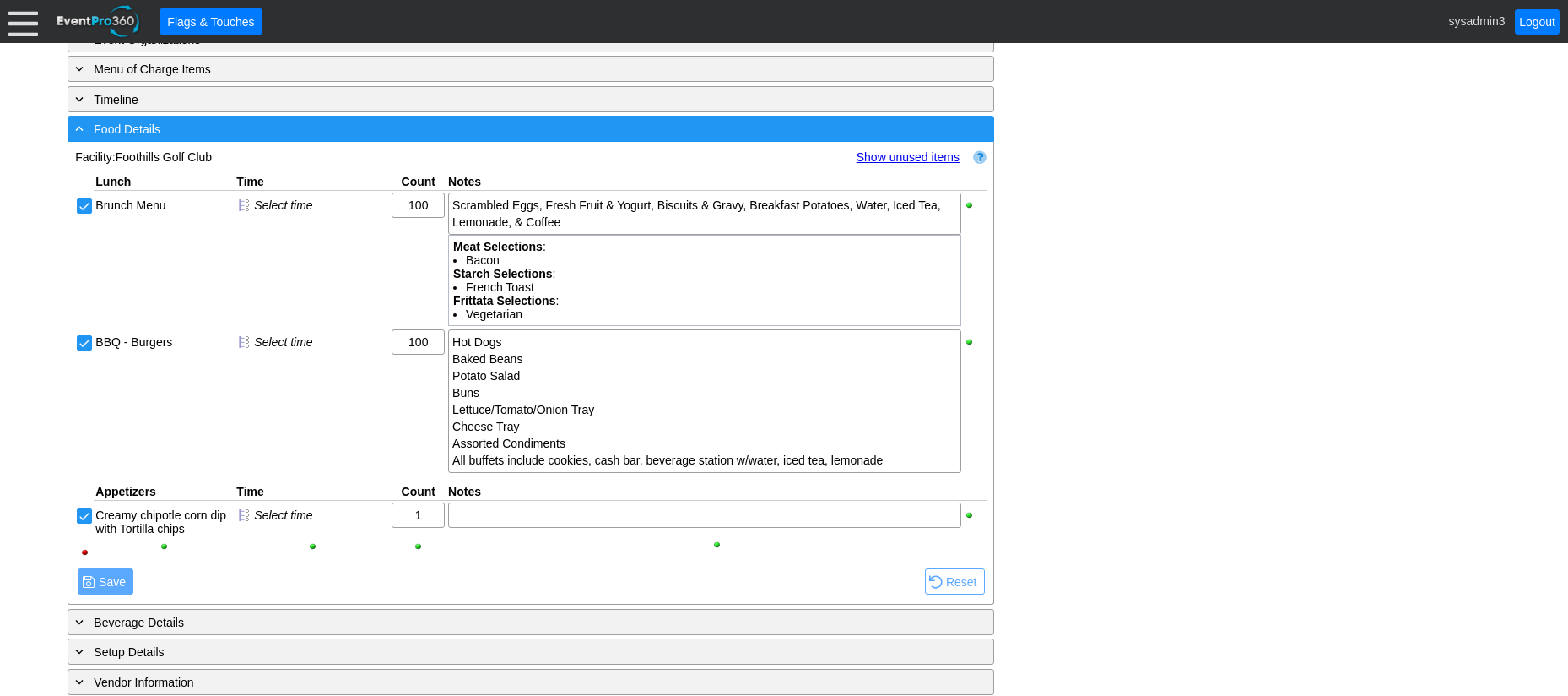
scroll to position [646, 0]
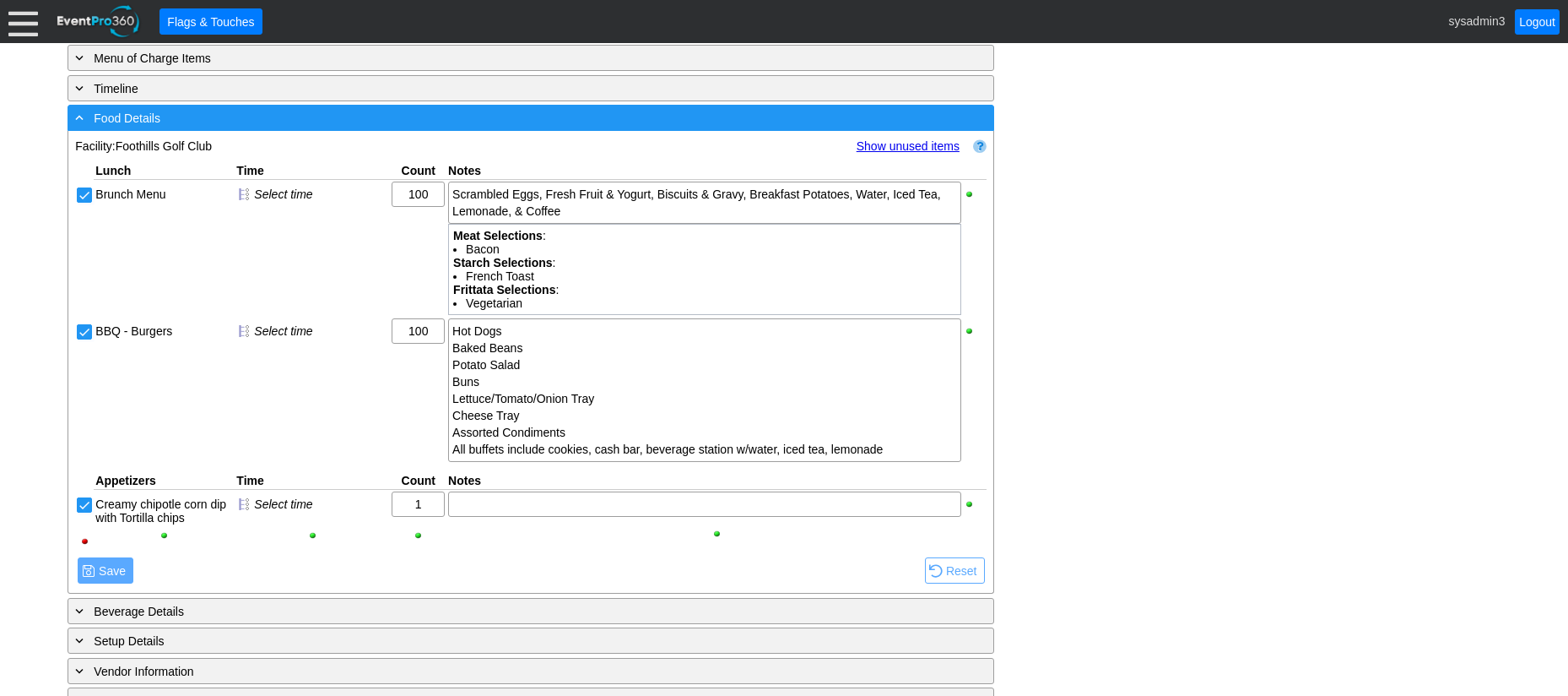
click at [490, 116] on div "- Food Details" at bounding box center [496, 118] width 849 height 19
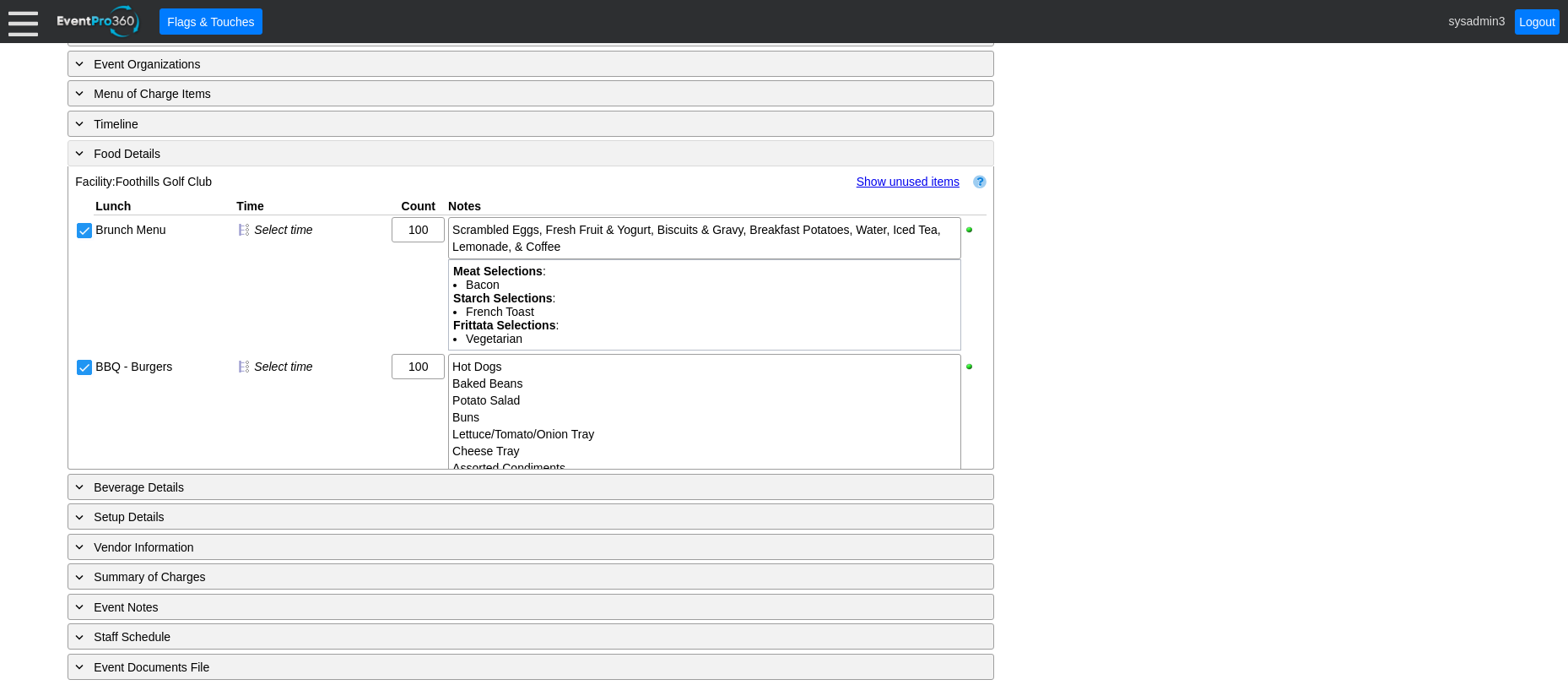
scroll to position [308, 0]
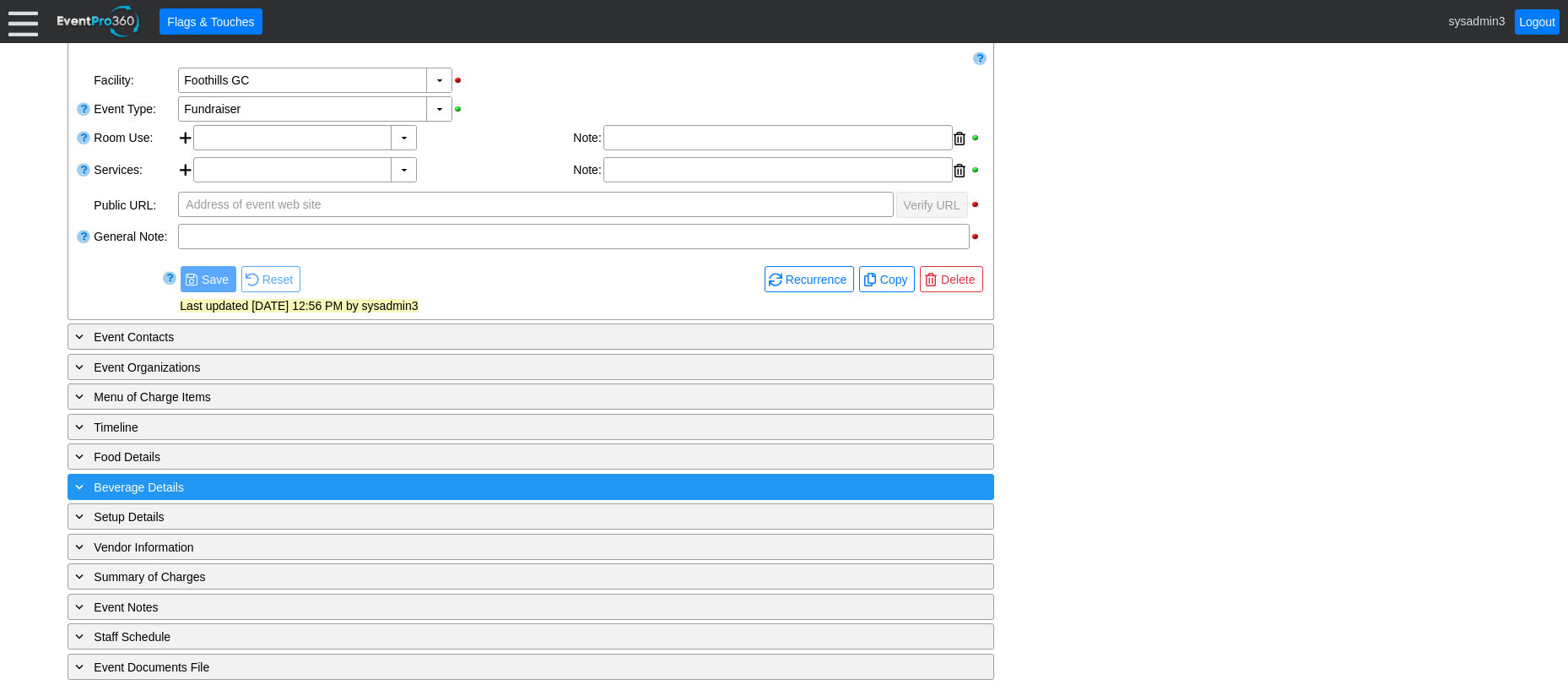
click at [356, 480] on div "+ Beverage Details" at bounding box center [496, 487] width 849 height 19
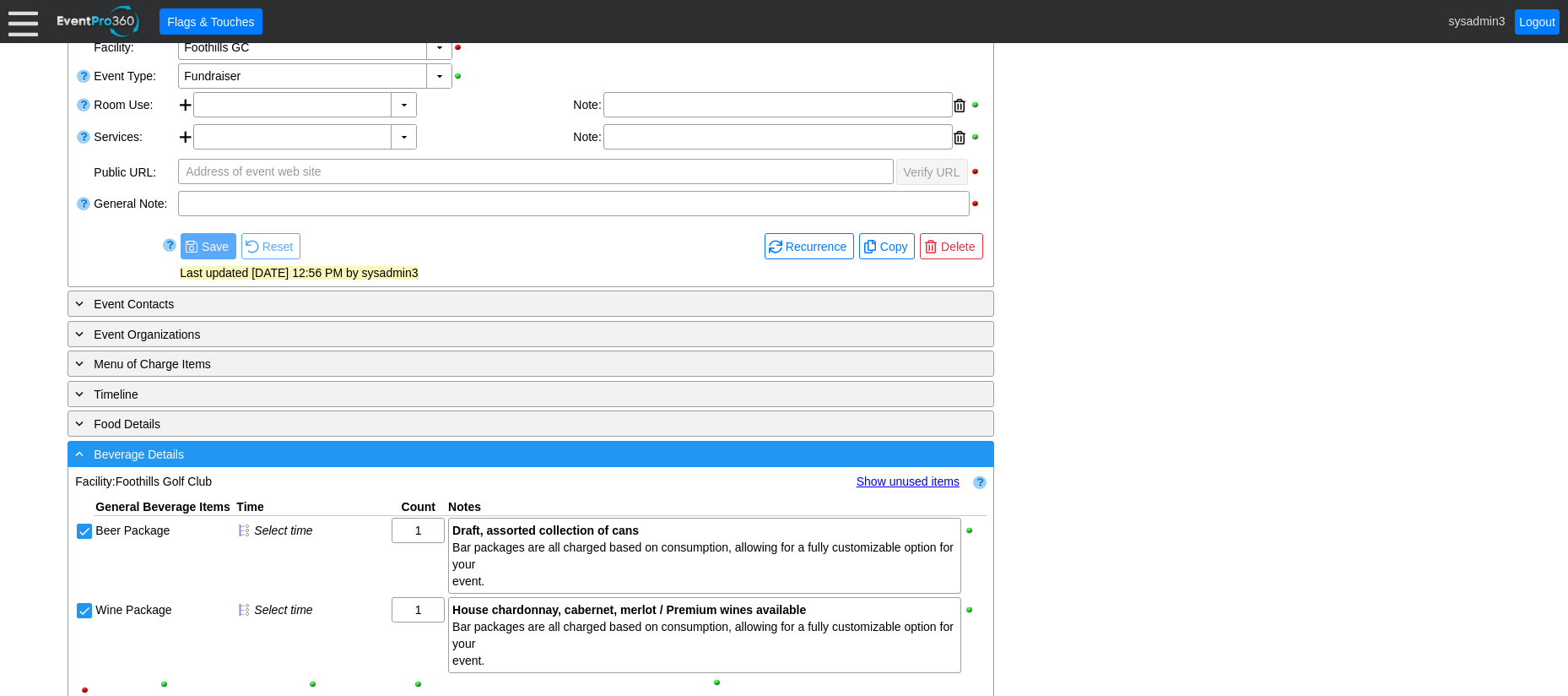
scroll to position [583, 0]
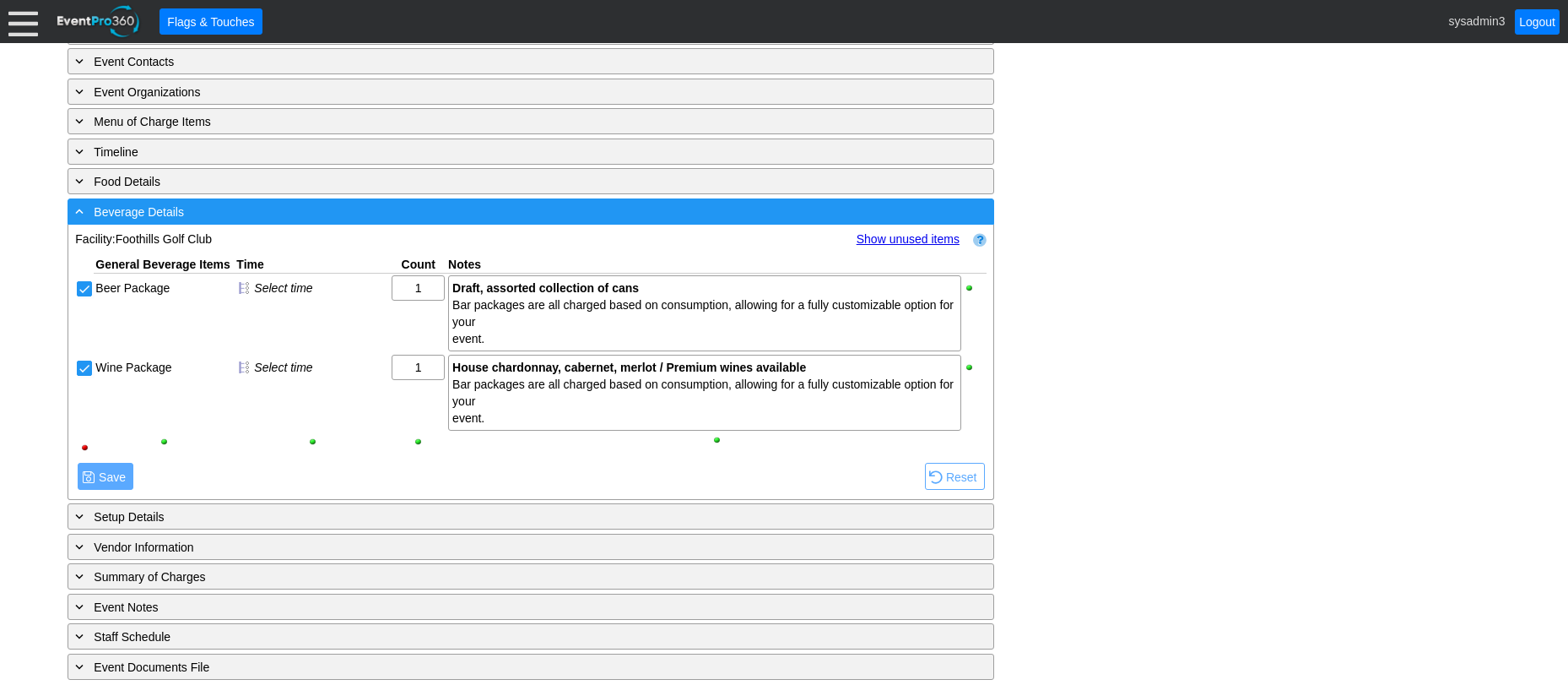
click at [482, 206] on div "- Beverage Details" at bounding box center [496, 211] width 849 height 19
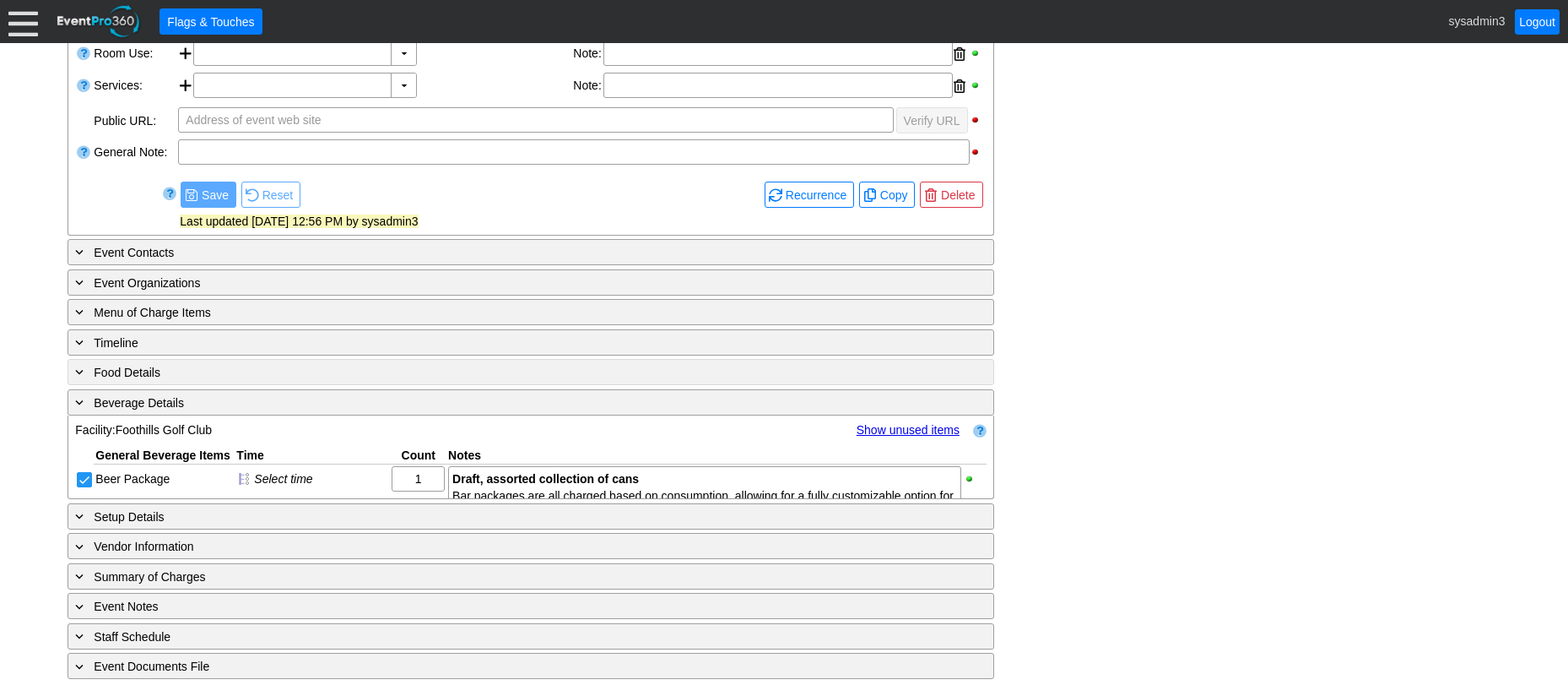
scroll to position [308, 0]
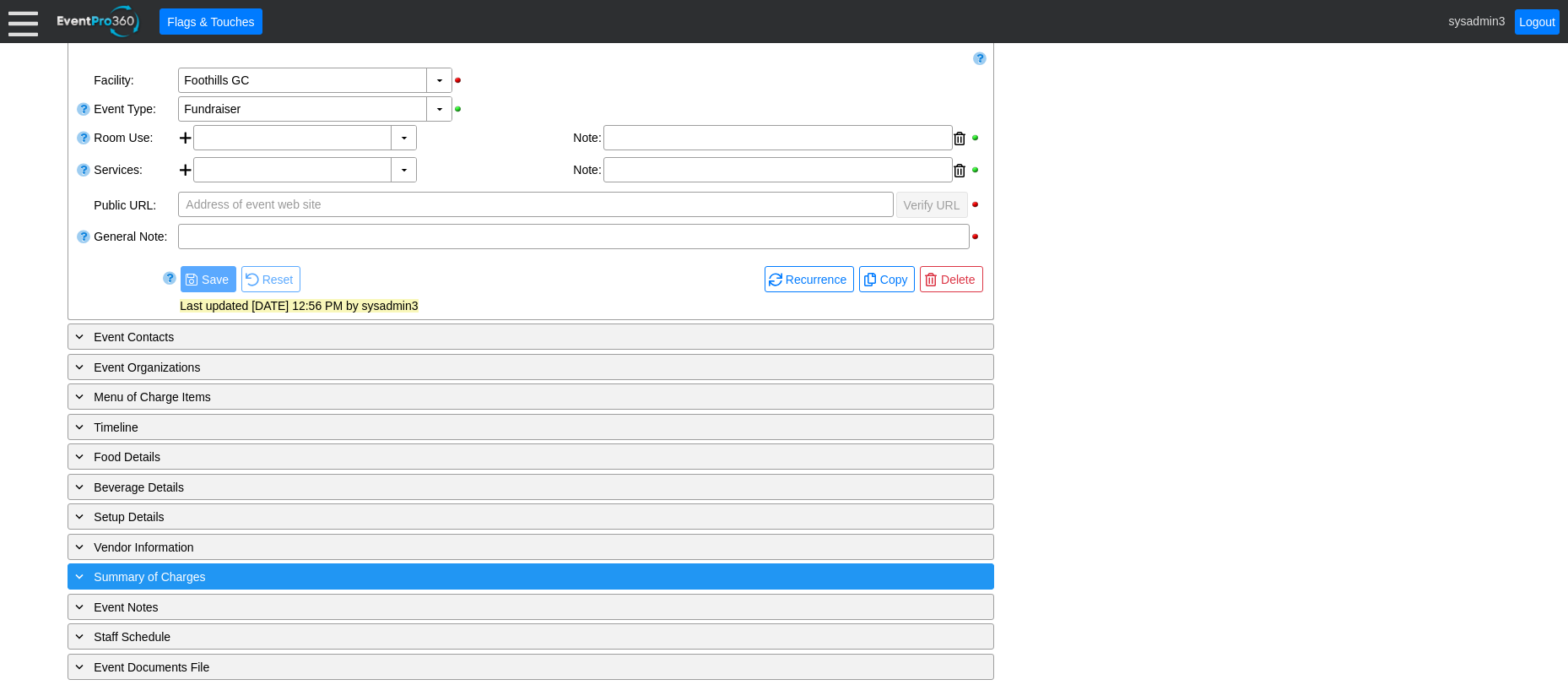
click at [430, 581] on div "+ Summary of Charges" at bounding box center [496, 576] width 849 height 19
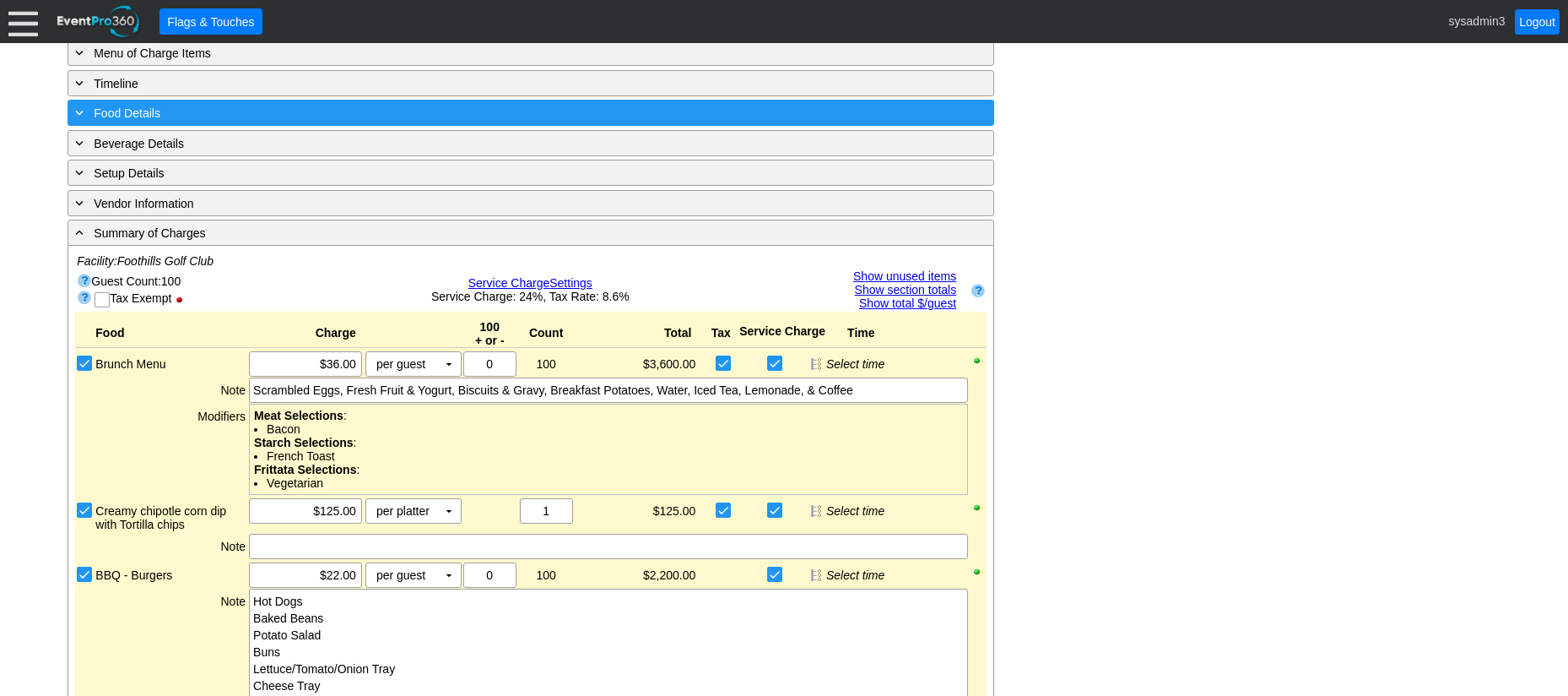
scroll to position [646, 0]
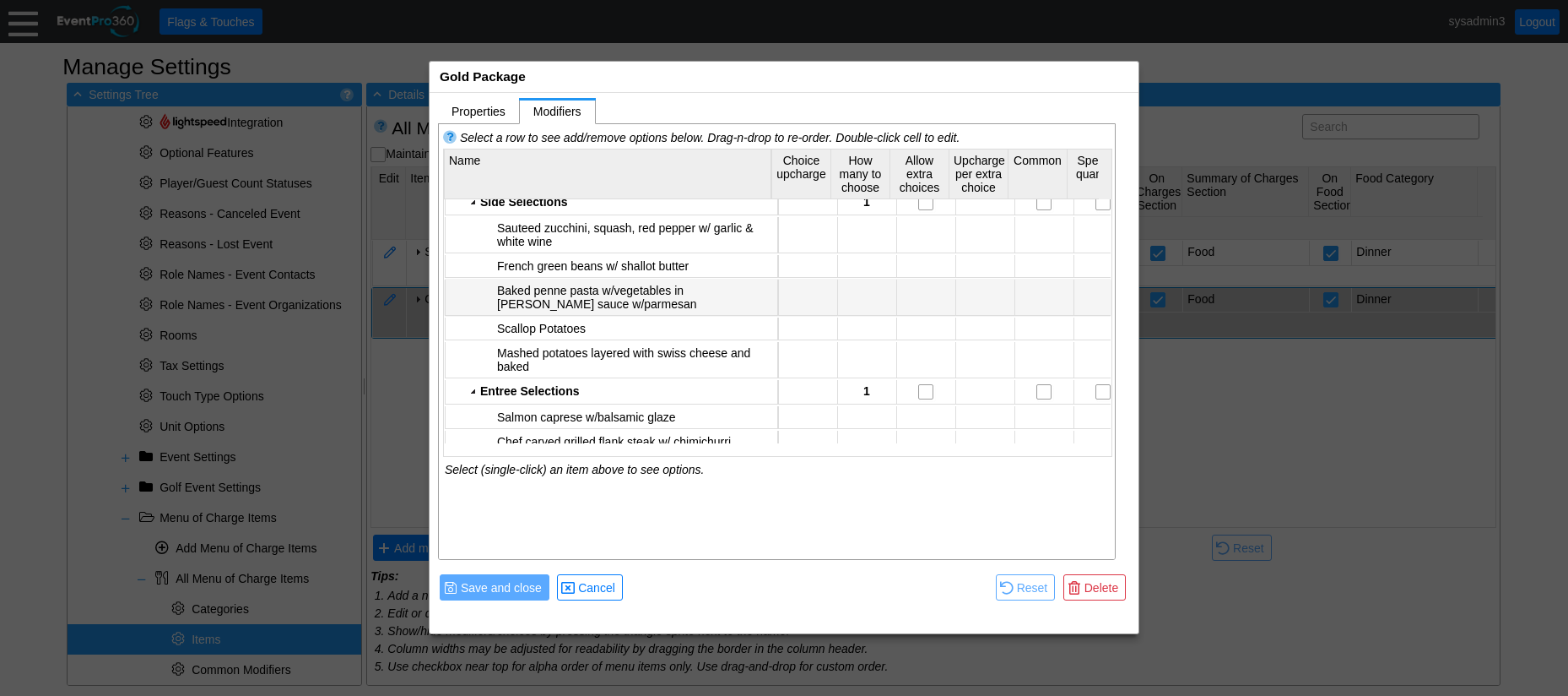
scroll to position [591, 0]
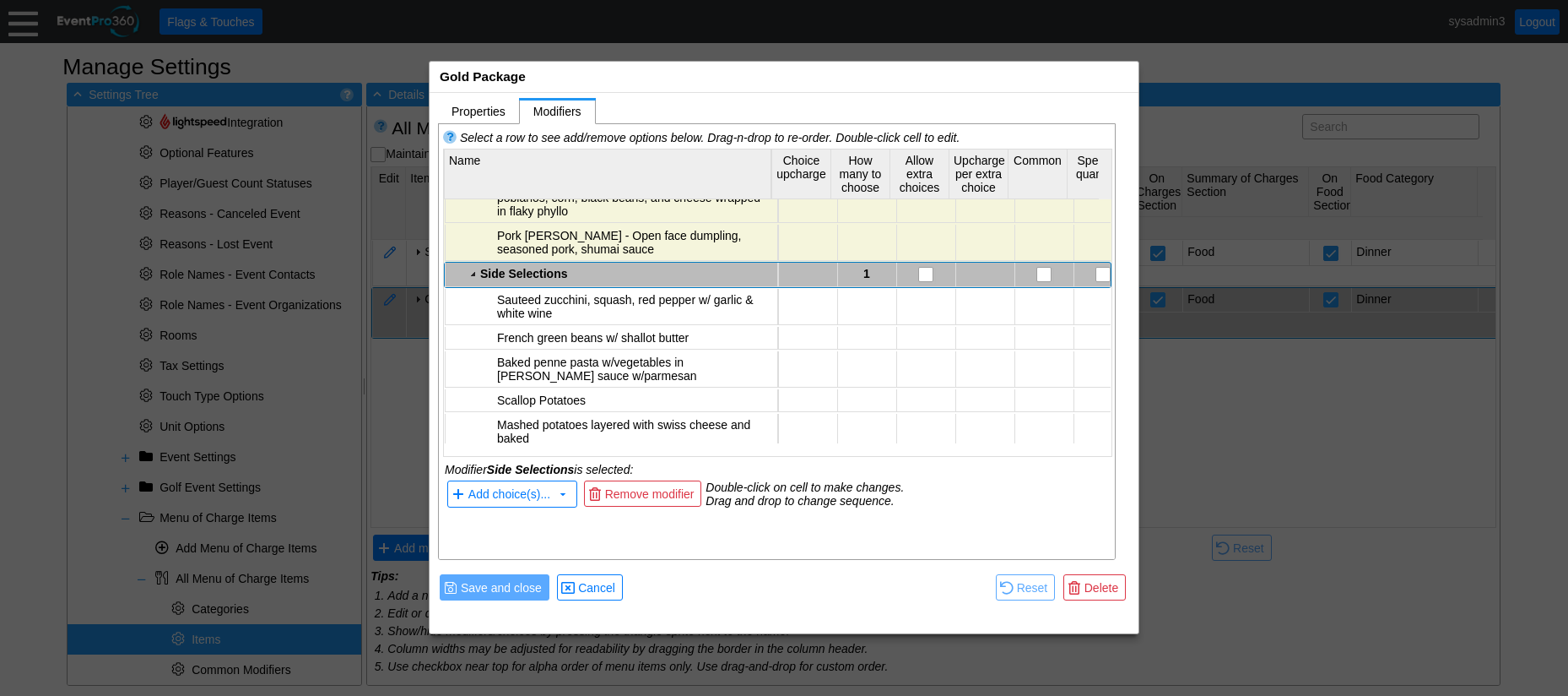
click at [539, 268] on div "Side Selections" at bounding box center [626, 273] width 293 height 13
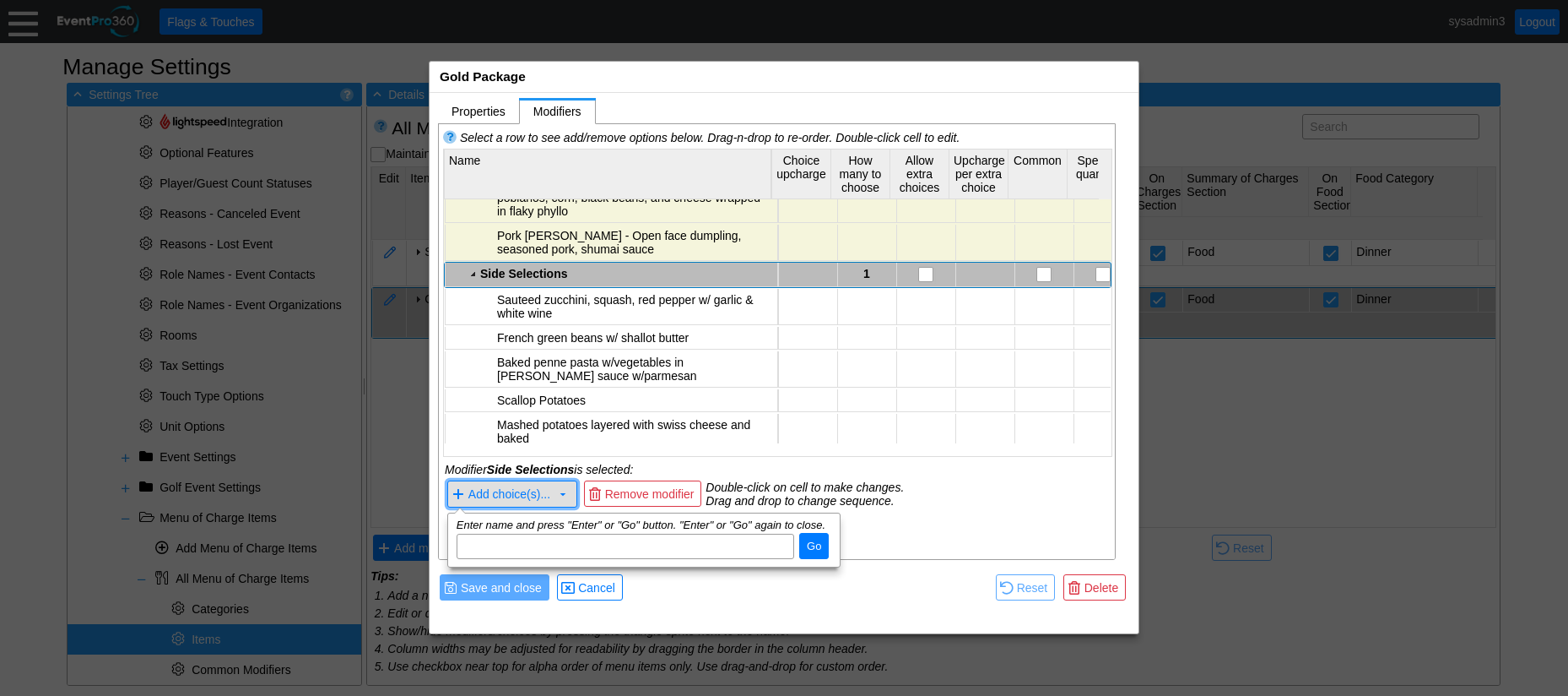
click at [501, 496] on span "Add choice(s)..." at bounding box center [509, 494] width 82 height 13
paste input "Steamed baby carrots w/ [PERSON_NAME] butter glaze"
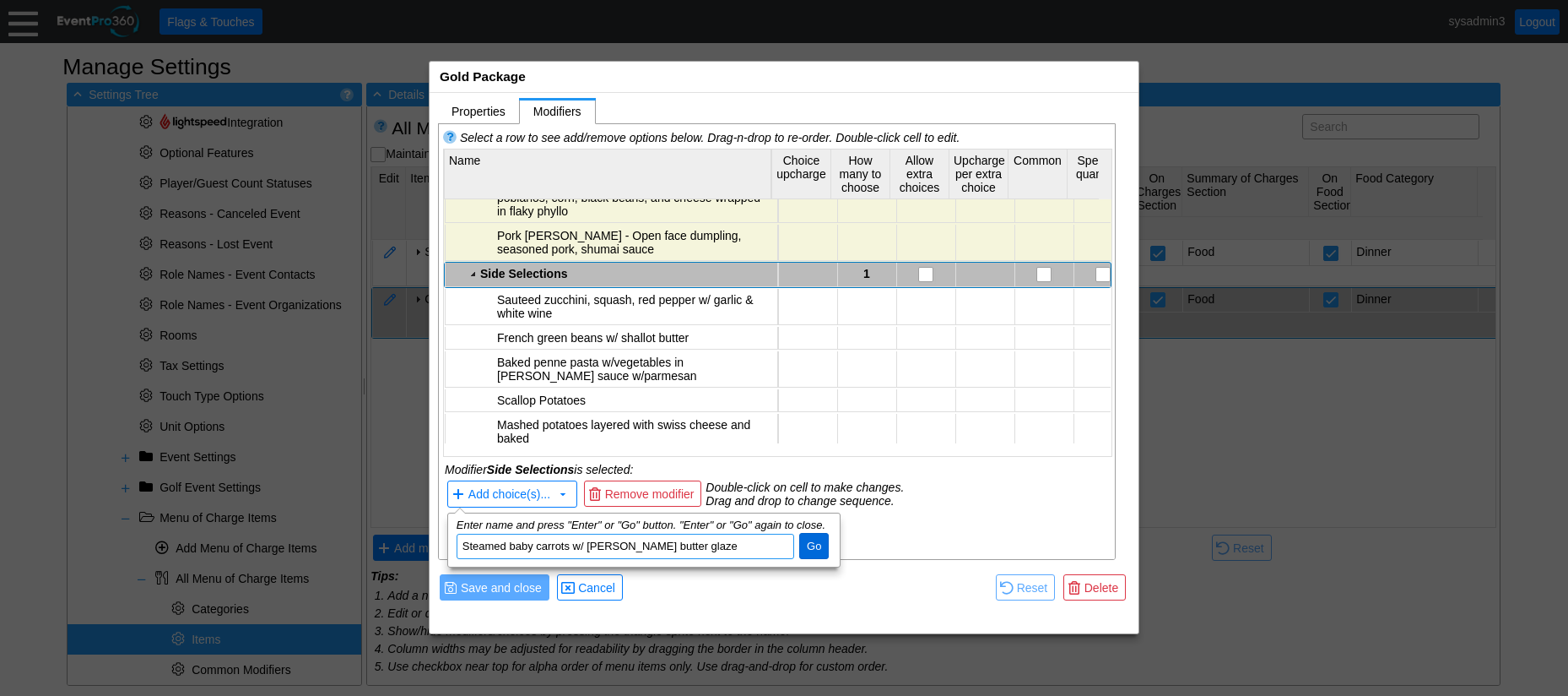
type input "Steamed baby carrots w/ [PERSON_NAME] butter glaze"
click at [819, 544] on span "Go" at bounding box center [813, 546] width 21 height 17
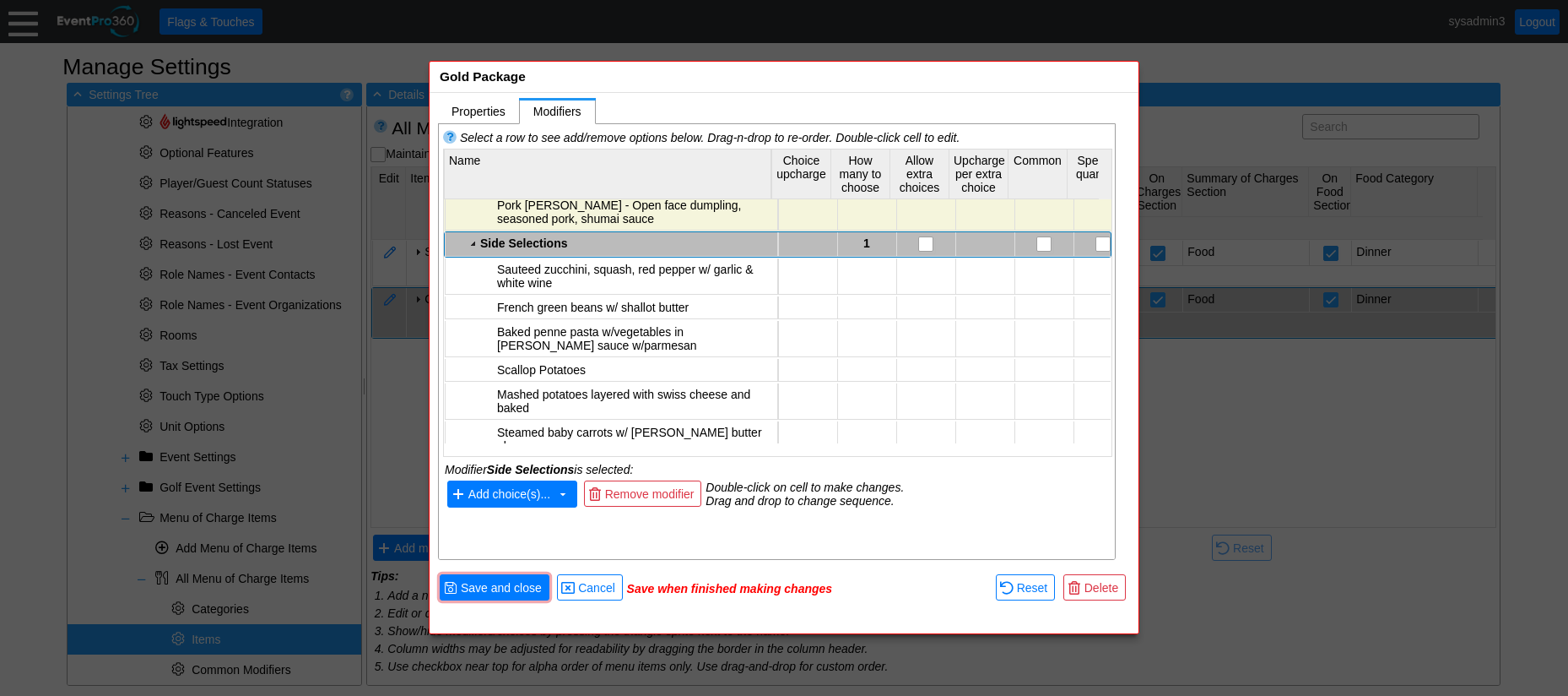
click at [504, 502] on span "Add choice(s)..." at bounding box center [509, 493] width 89 height 18
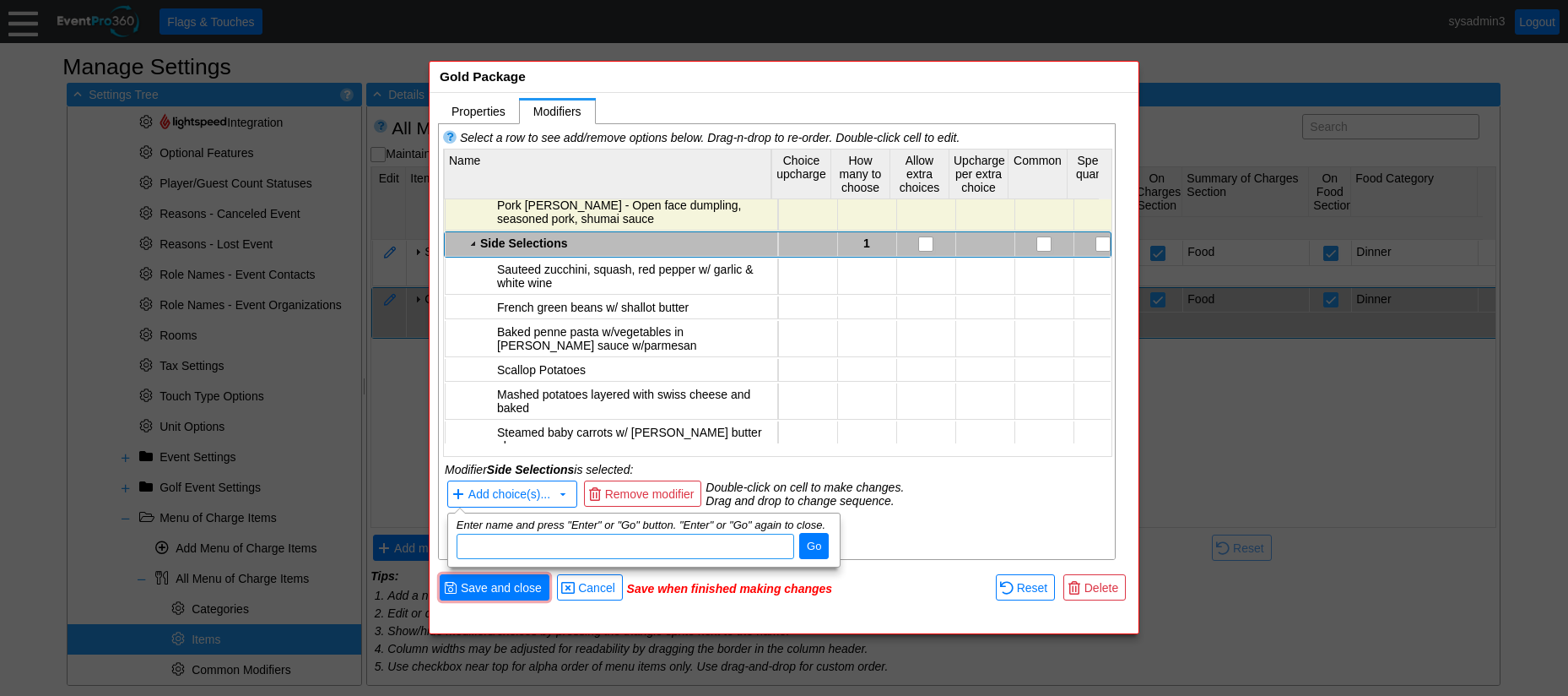
paste input "Buttered corn"
type input "Buttered corn"
click at [811, 544] on span "Go" at bounding box center [813, 546] width 21 height 17
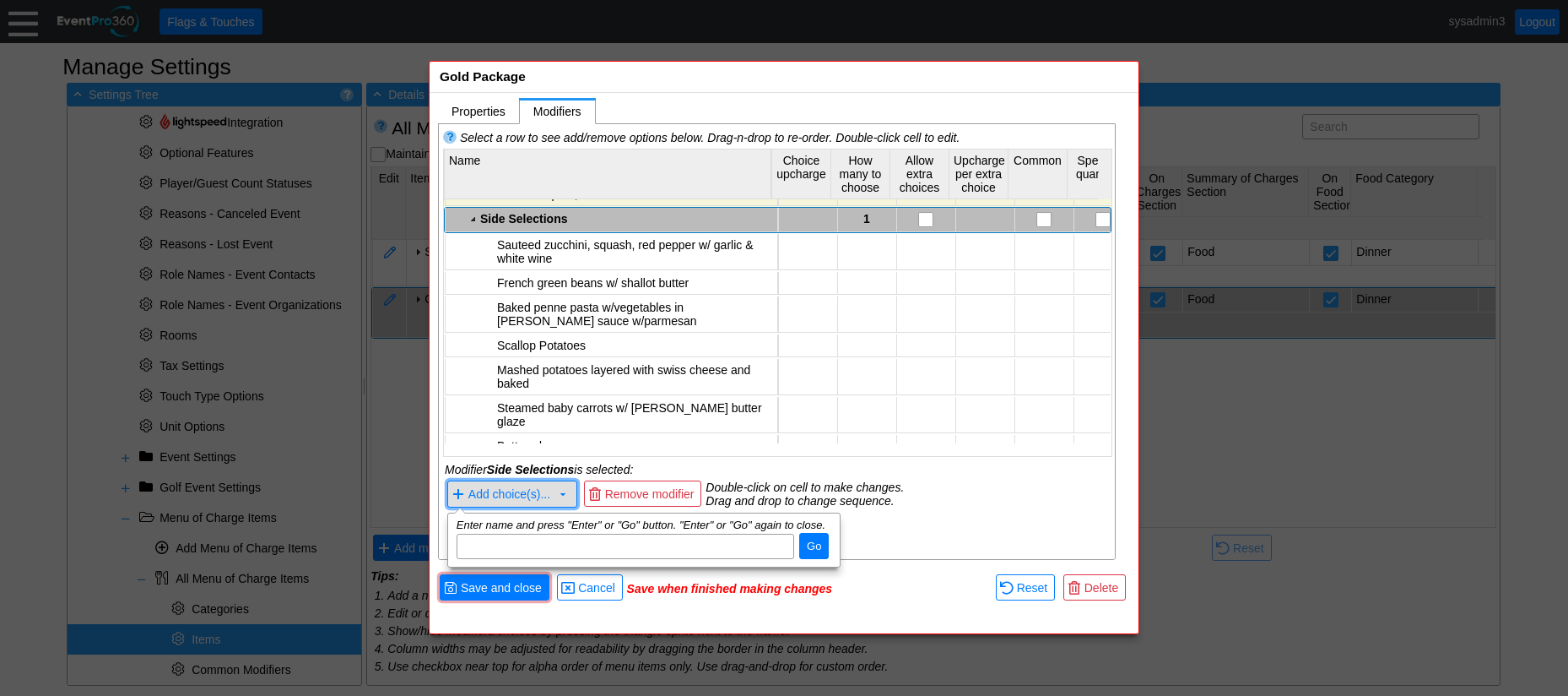
click at [526, 499] on span "Add choice(s)..." at bounding box center [509, 494] width 82 height 13
paste input "Penne pasta w/ basil pesto OR red pepper pesto"
type input "Penne pasta w/ basil pesto OR red pepper pesto"
click at [808, 544] on span "Go" at bounding box center [813, 546] width 21 height 17
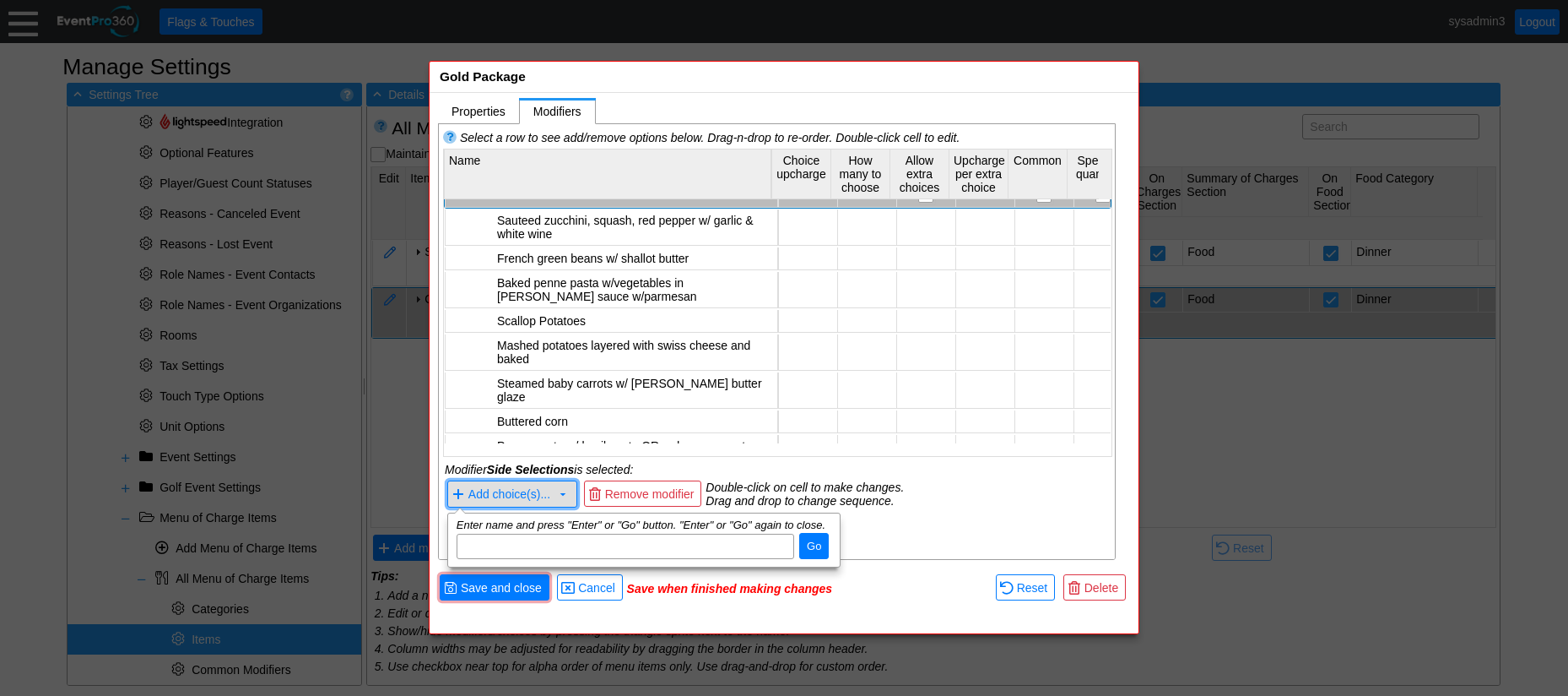
click at [520, 491] on span "Add choice(s)..." at bounding box center [509, 494] width 82 height 13
paste input "Roasted baby bliss potatoes"
type input "Roasted baby bliss potatoes"
click at [820, 550] on span "Go" at bounding box center [813, 546] width 21 height 17
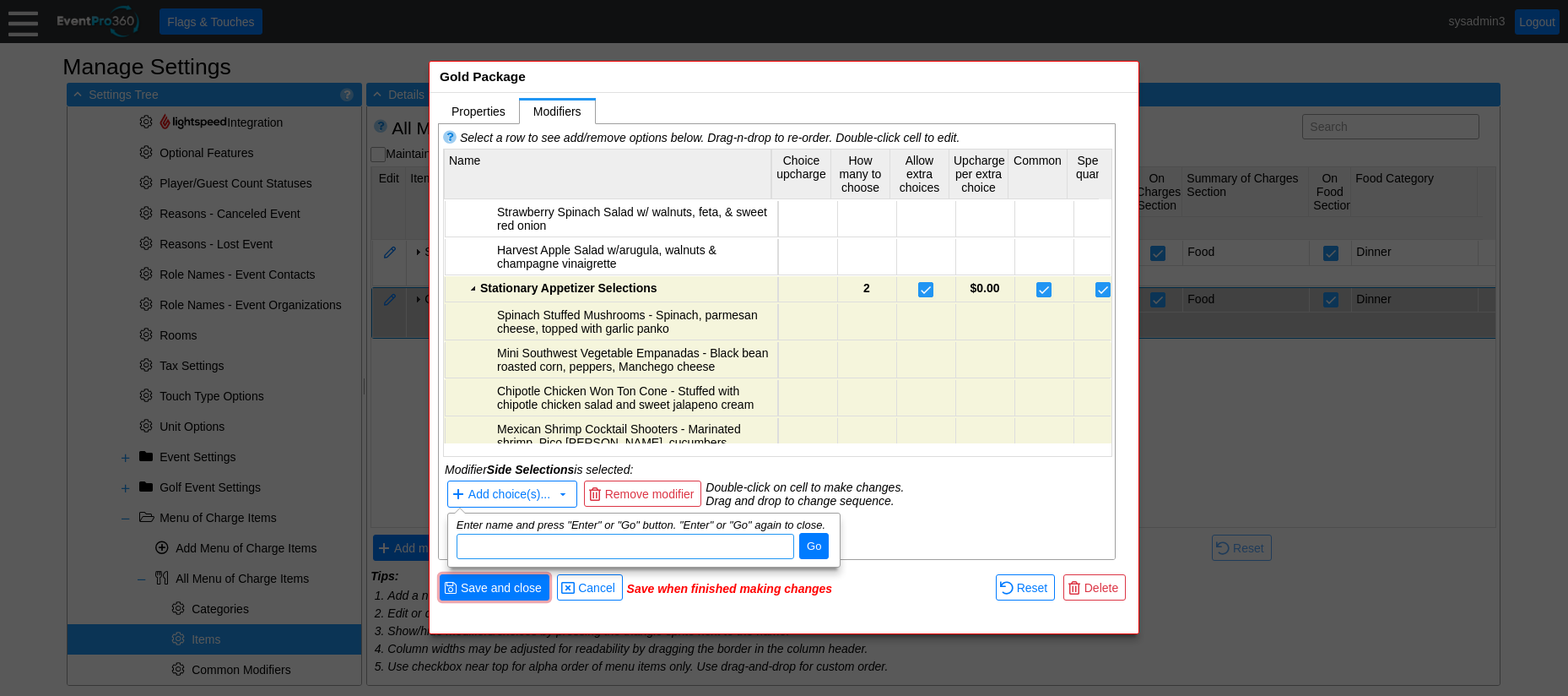
scroll to position [0, 0]
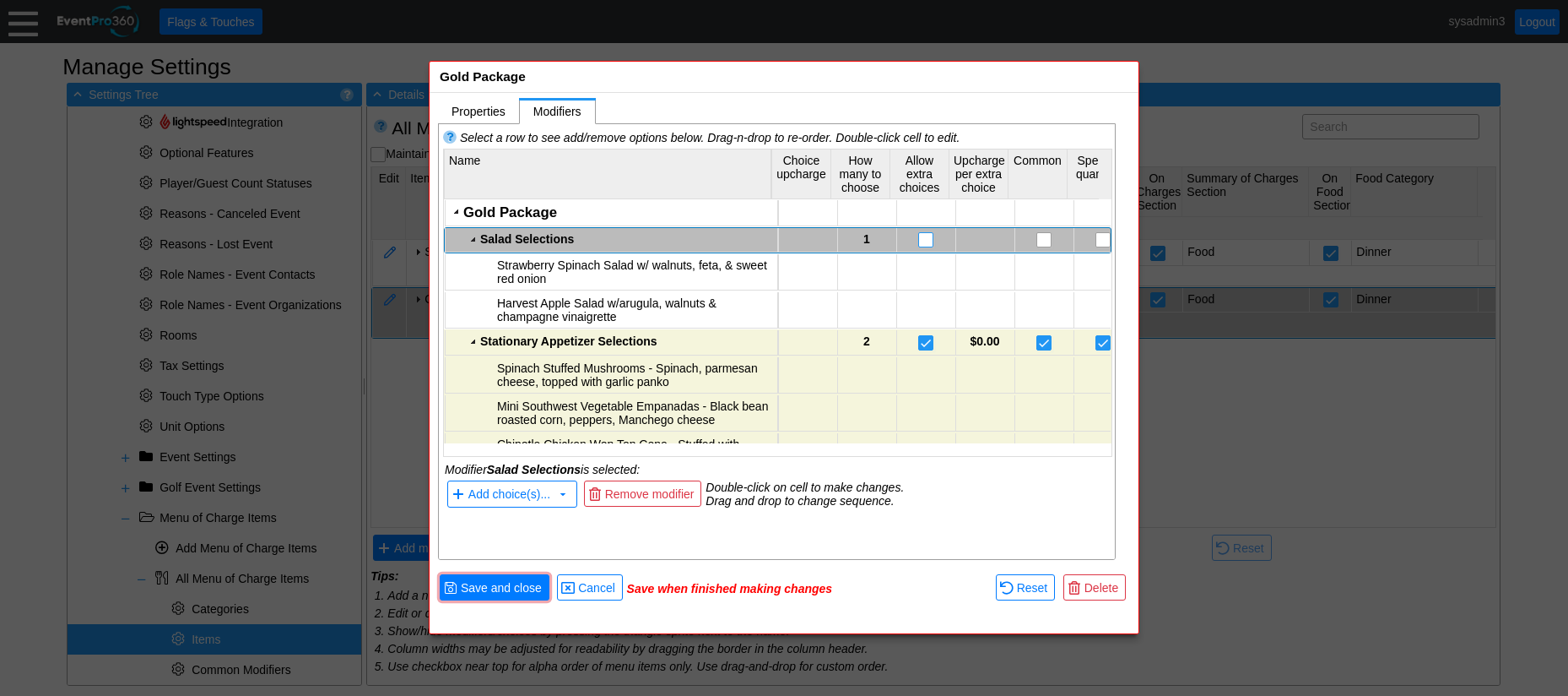
click at [919, 241] on input "checkbox" at bounding box center [927, 241] width 17 height 17
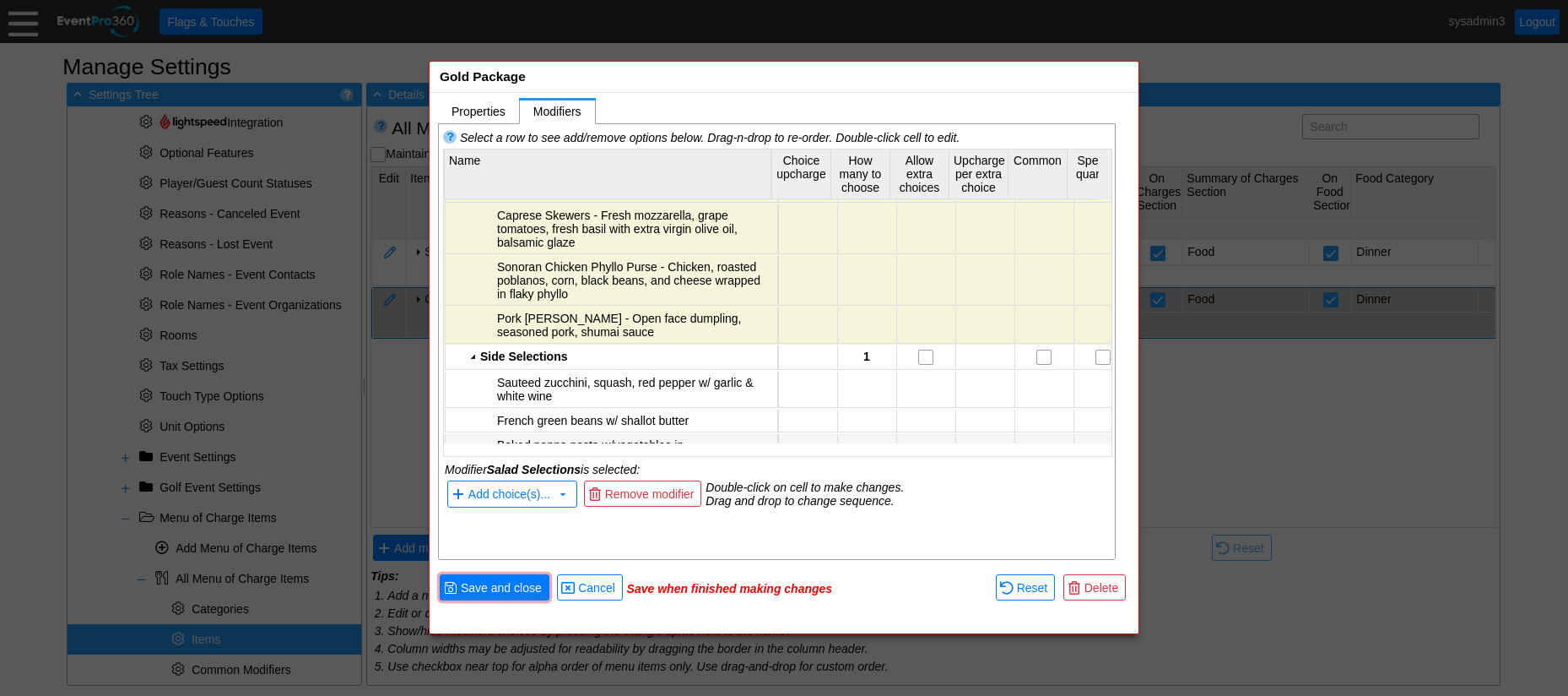
scroll to position [507, 0]
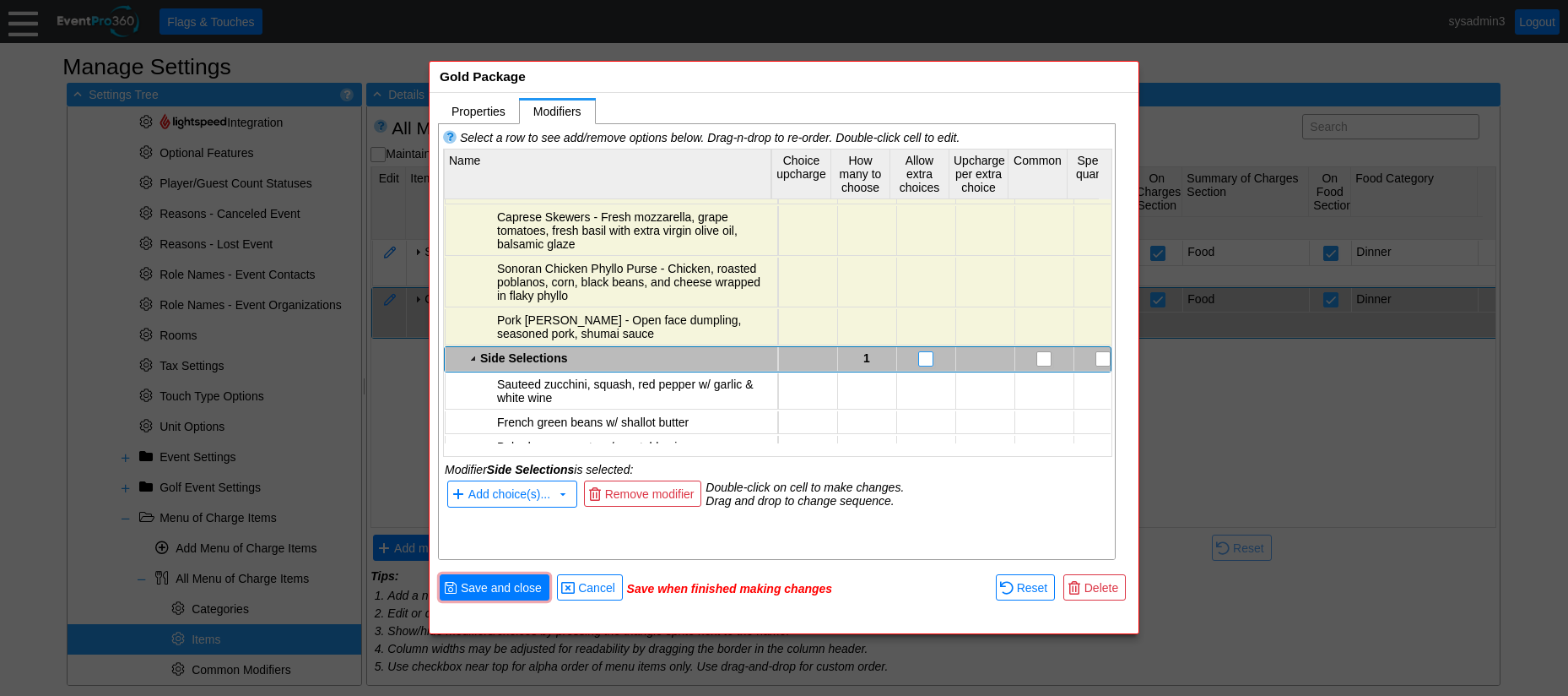
click at [919, 355] on input "checkbox" at bounding box center [927, 360] width 17 height 17
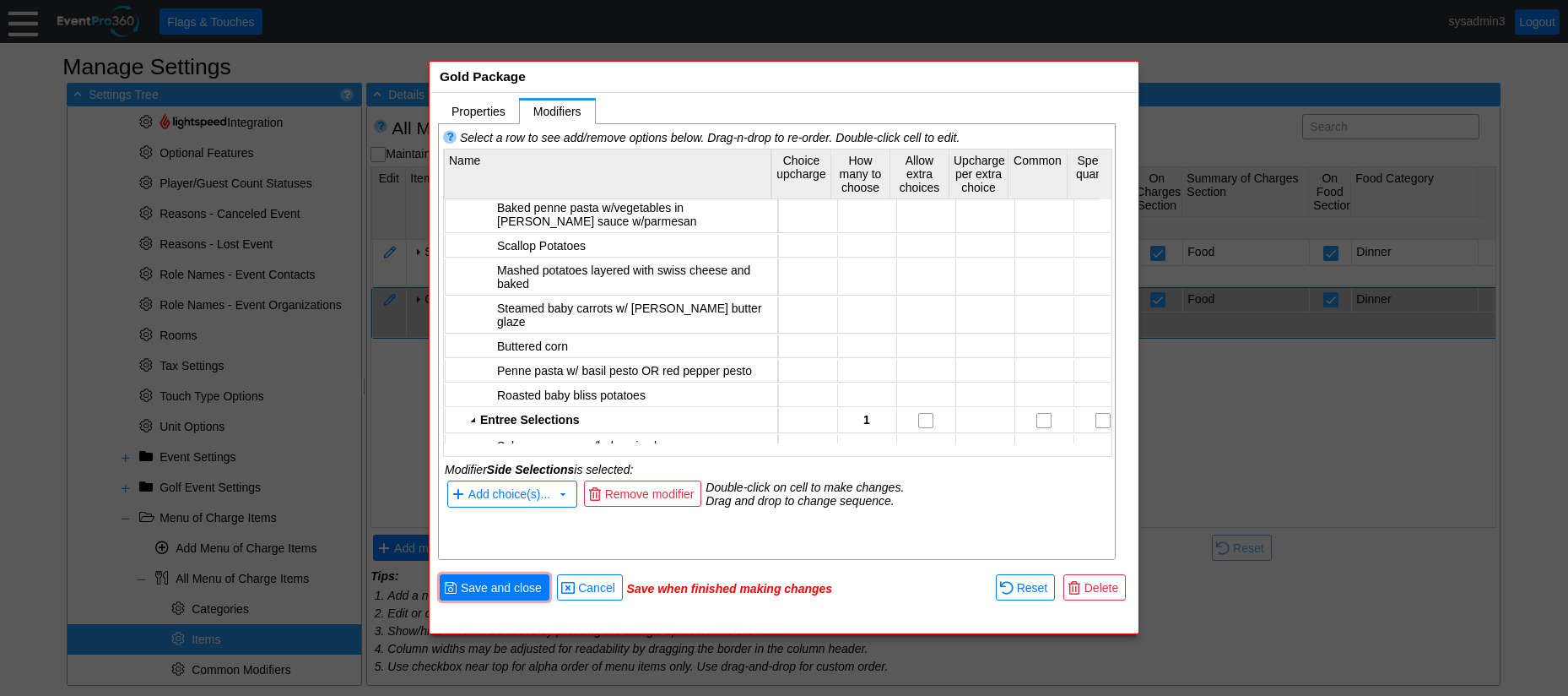
scroll to position [844, 0]
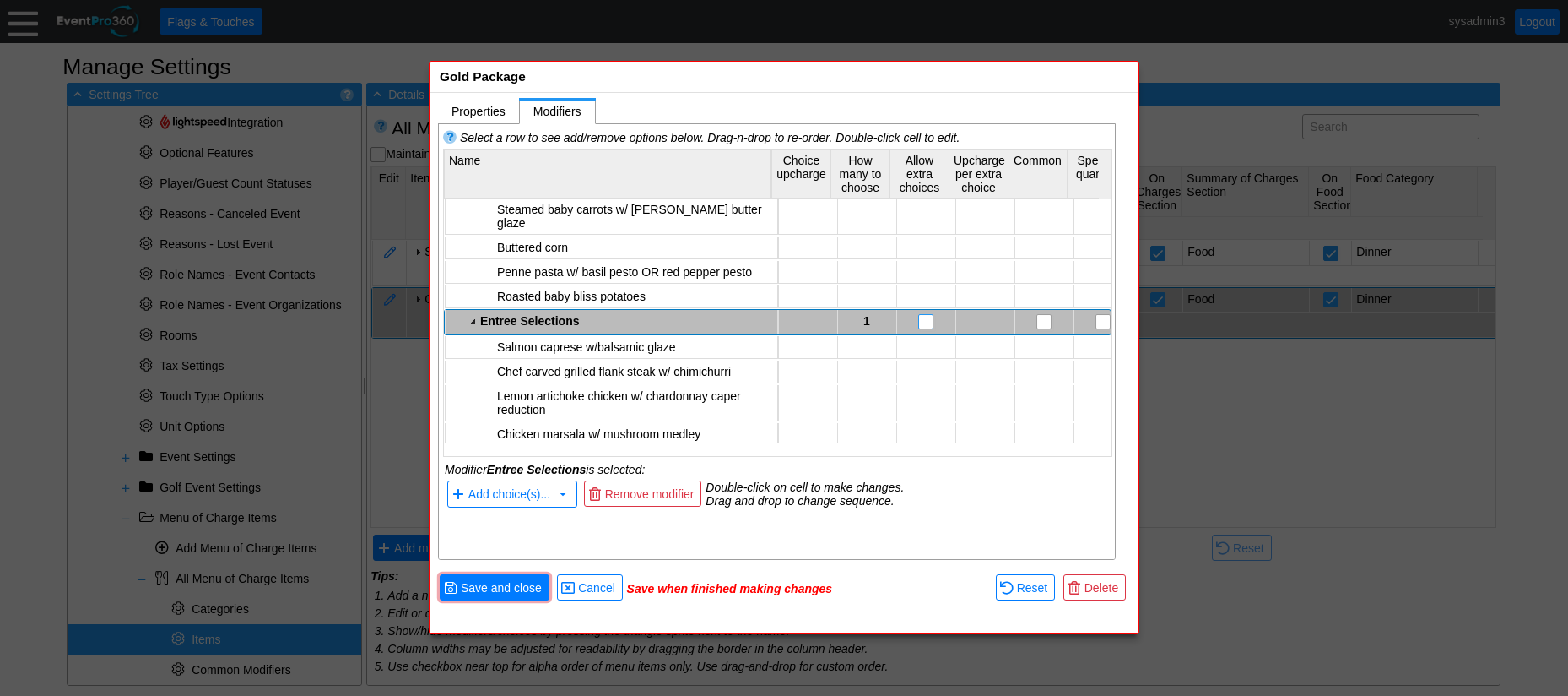
click at [921, 315] on input "checkbox" at bounding box center [927, 322] width 17 height 17
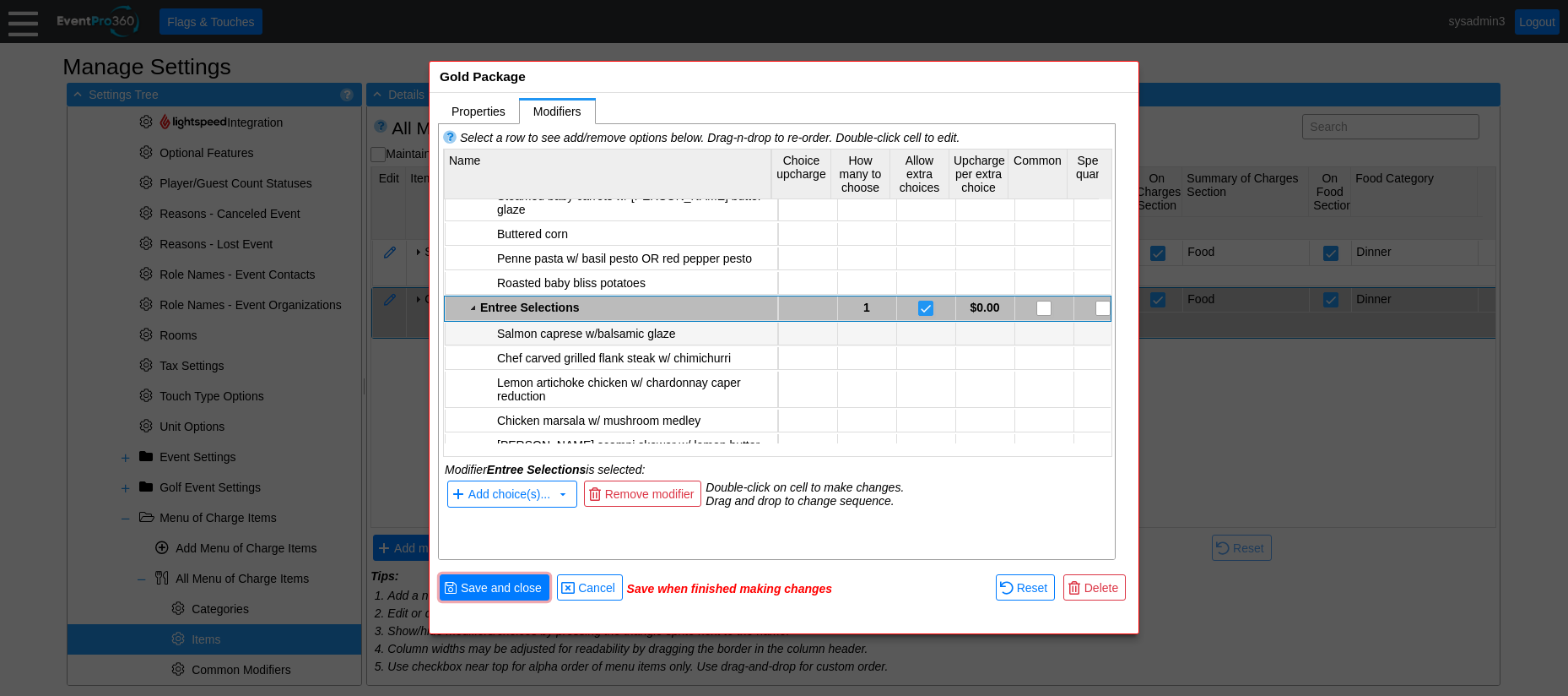
scroll to position [860, 0]
click at [806, 433] on td at bounding box center [807, 444] width 59 height 23
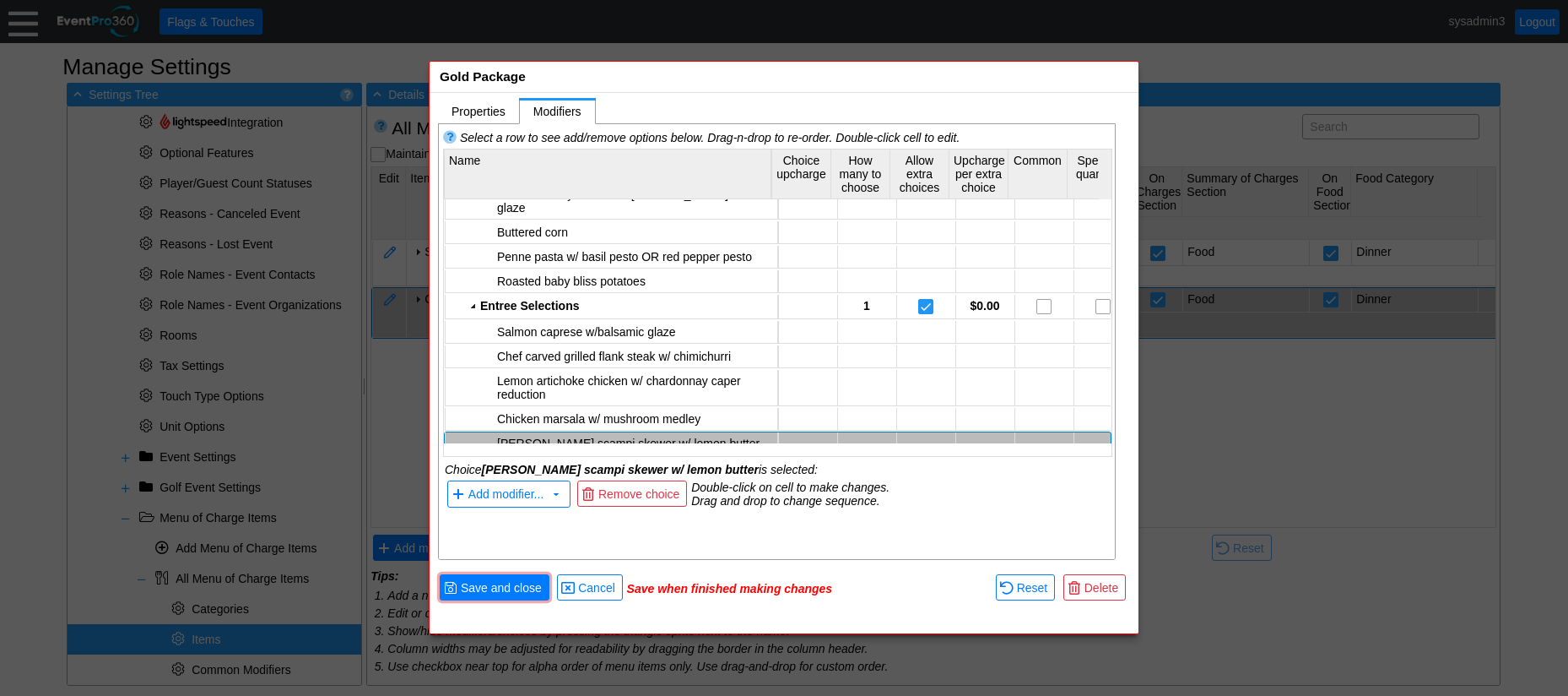
click at [806, 433] on td at bounding box center [807, 444] width 59 height 23
click at [805, 433] on td at bounding box center [807, 444] width 59 height 23
type input "3"
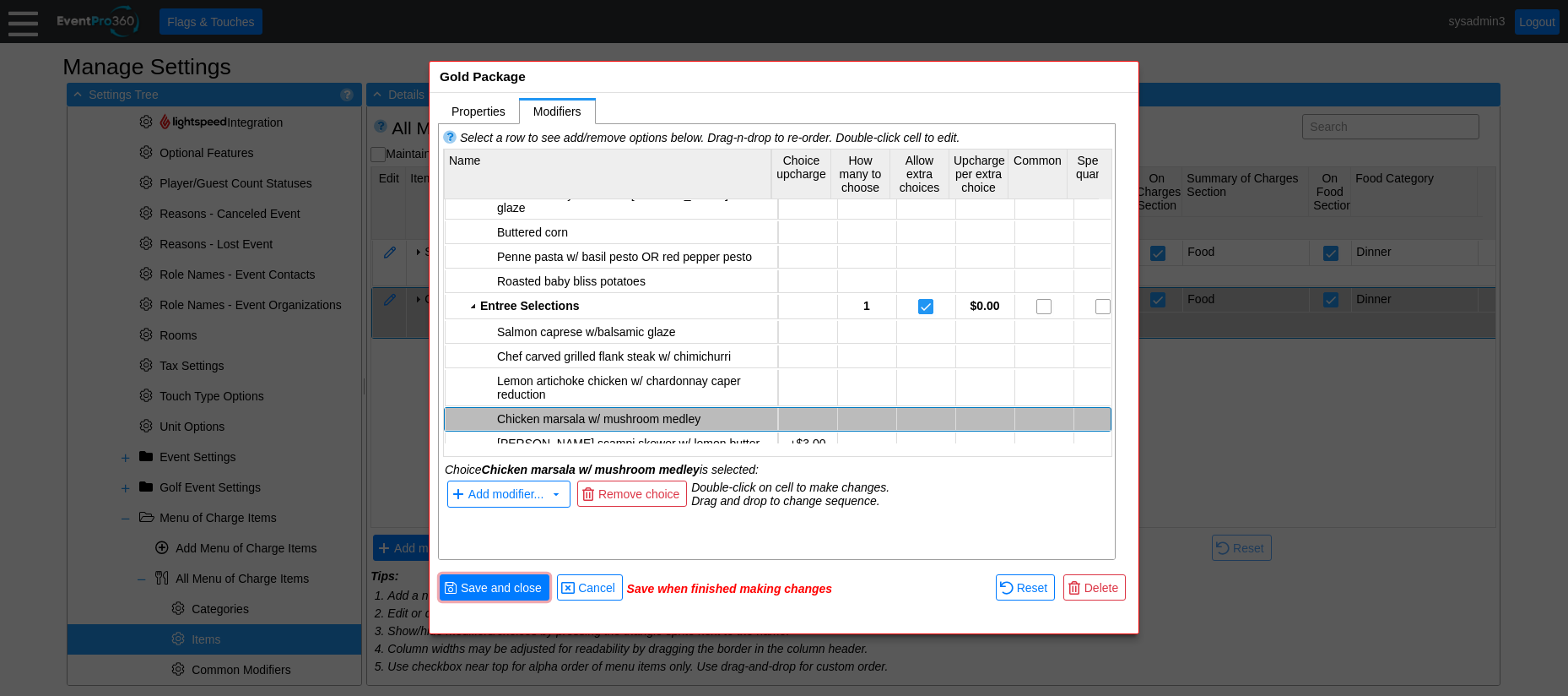
click at [901, 408] on td at bounding box center [925, 419] width 59 height 23
click at [813, 433] on td "+$3.00" at bounding box center [807, 444] width 59 height 23
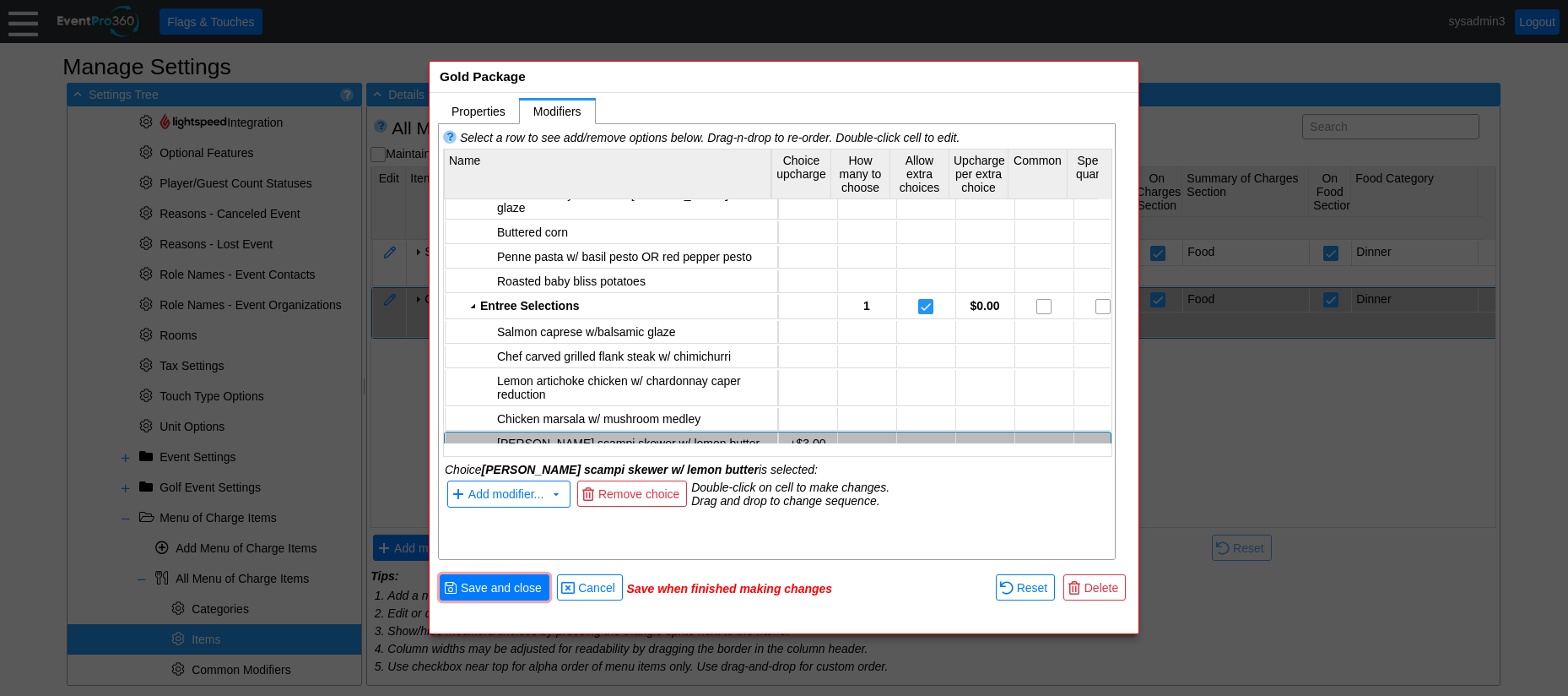
click at [813, 433] on td "+$3.00" at bounding box center [807, 444] width 59 height 23
type input "0"
click at [899, 515] on div "Select a row to see add/remove options below. Drag-n-drop to re-order. Double-c…" at bounding box center [777, 320] width 678 height 392
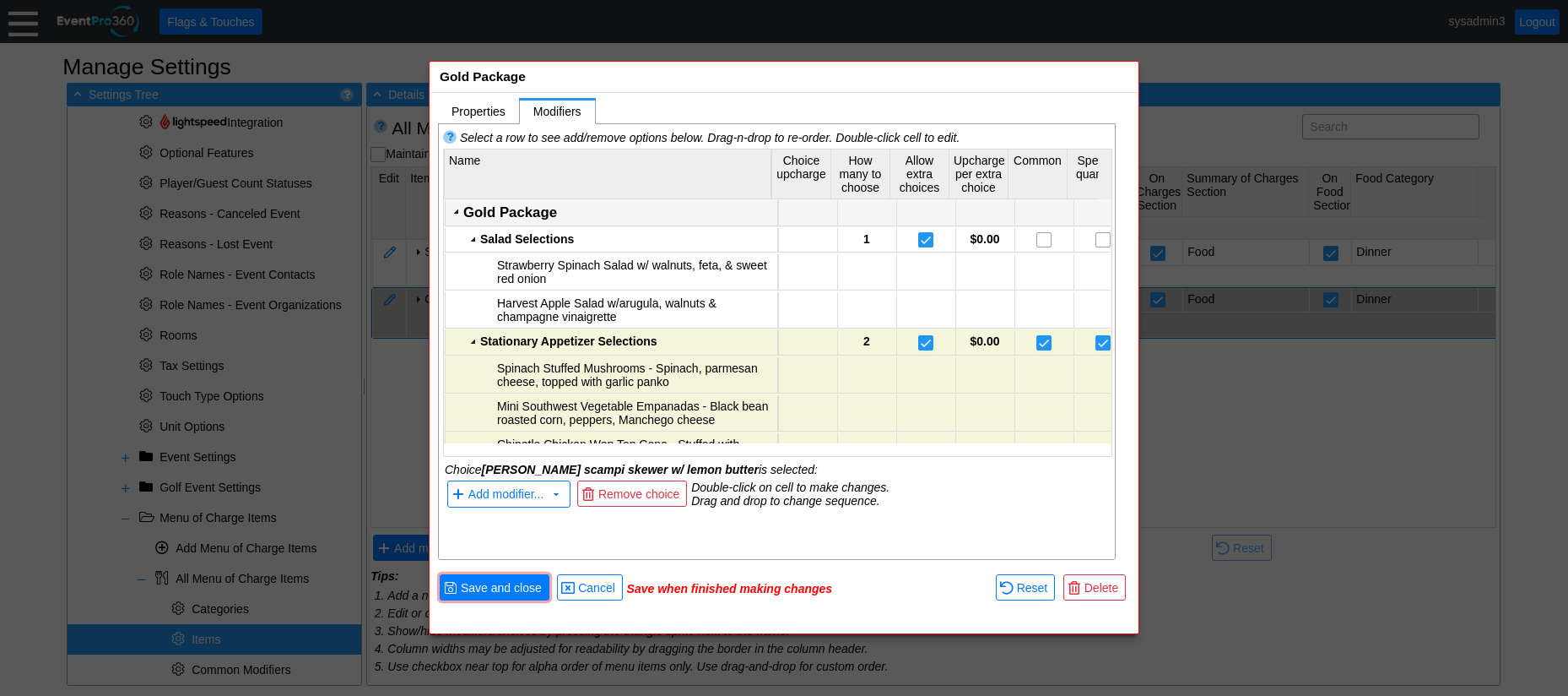
click at [494, 208] on div "Gold Package" at bounding box center [618, 212] width 310 height 17
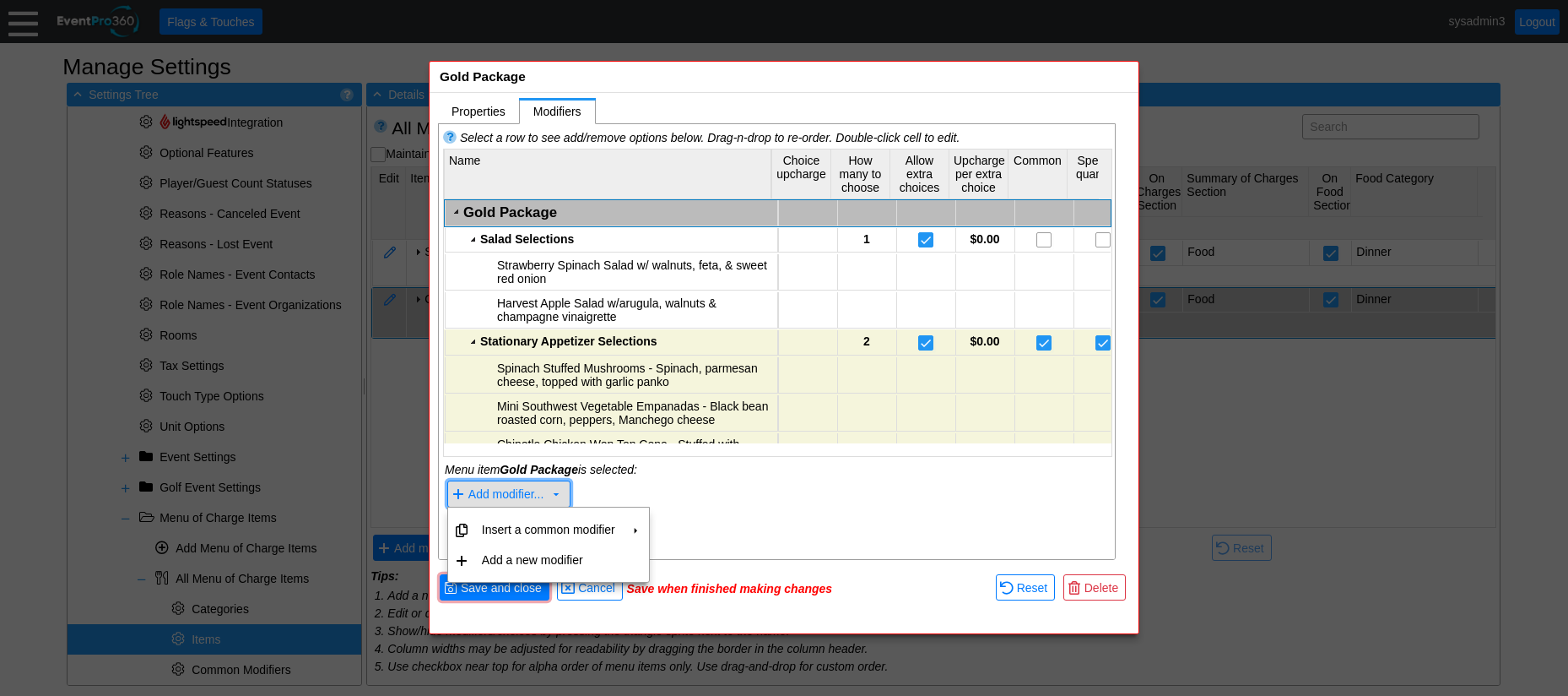
click at [510, 491] on span "Add modifier..." at bounding box center [506, 494] width 76 height 13
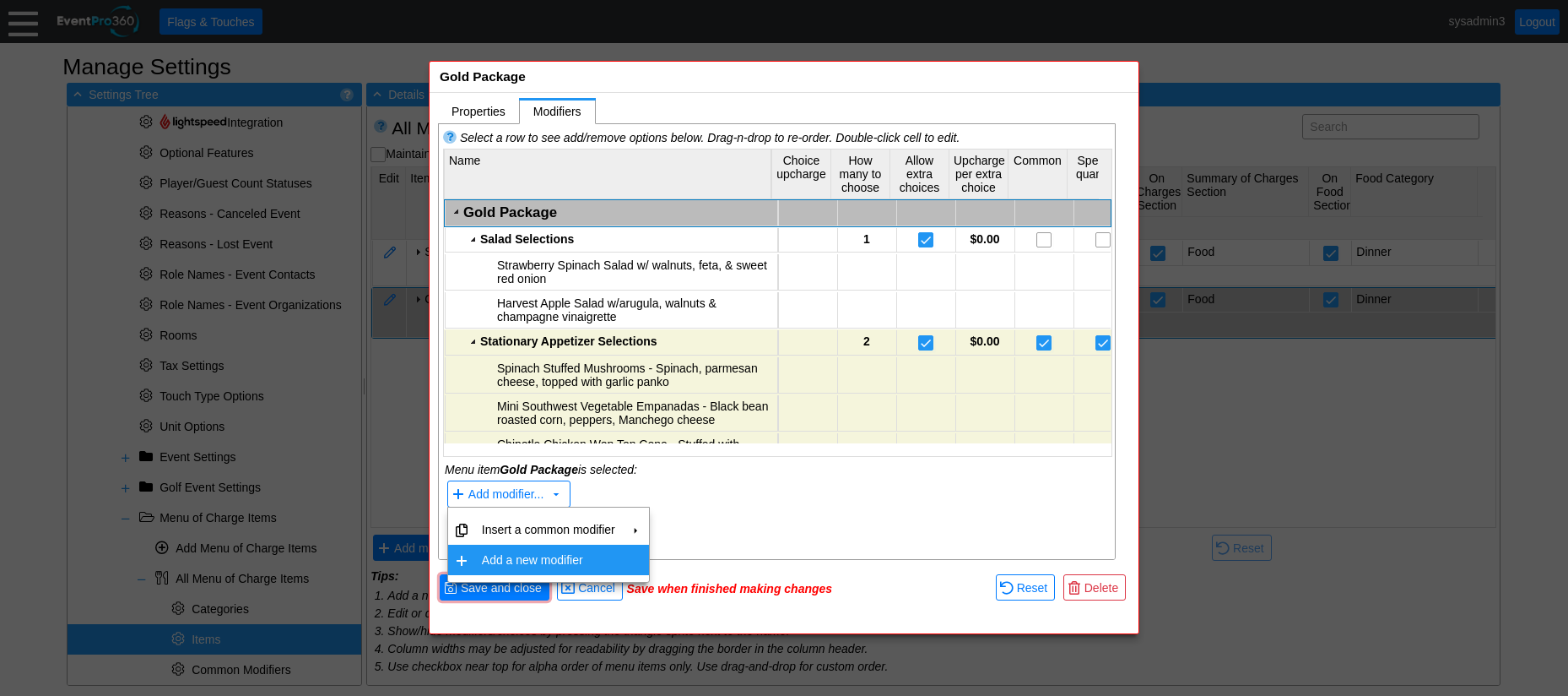
click at [518, 555] on td "Add a new modifier" at bounding box center [548, 559] width 147 height 31
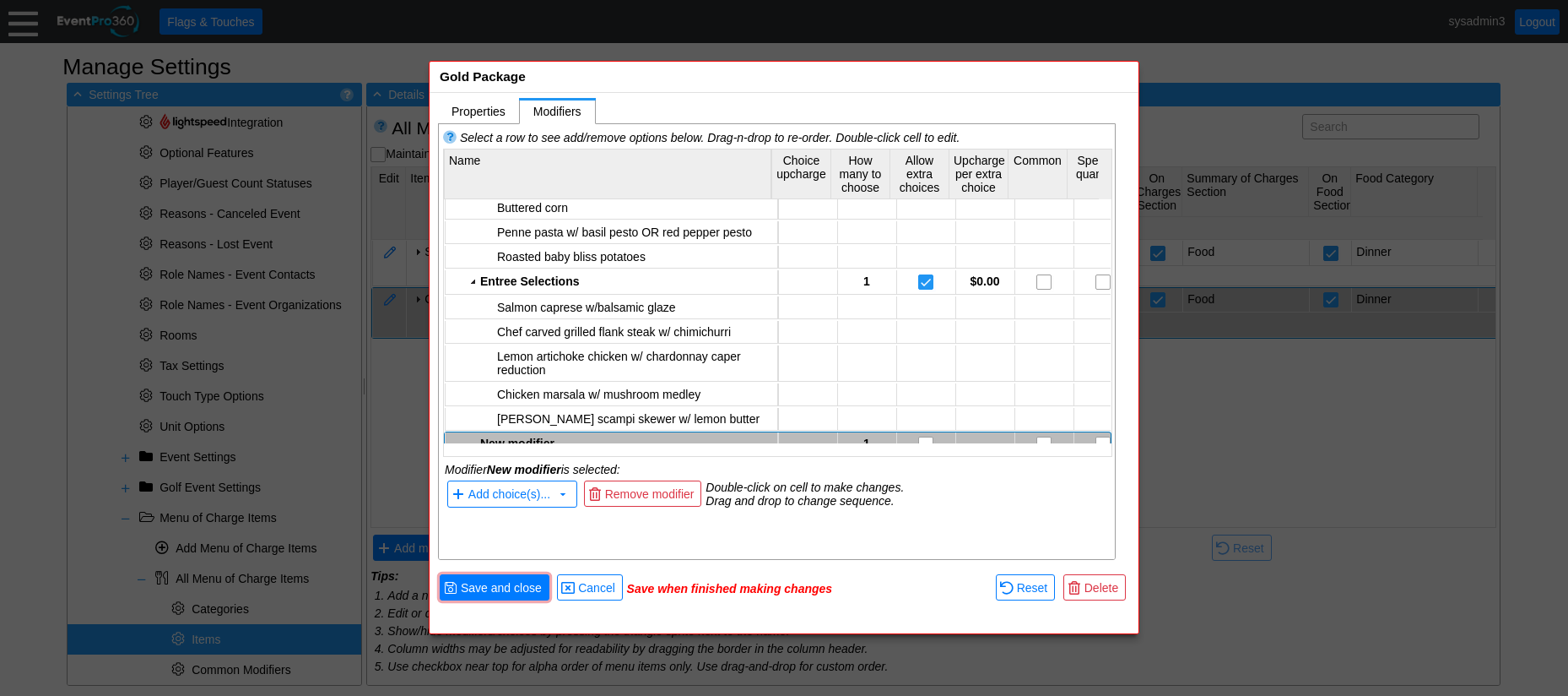
click at [526, 437] on div "New modifier" at bounding box center [626, 443] width 293 height 13
click at [526, 435] on div "New modifier" at bounding box center [626, 441] width 293 height 13
type textarea "Dessert Selections"
click at [615, 539] on div "Select a row to see add/remove options below. Drag-n-drop to re-order. Double-c…" at bounding box center [777, 343] width 678 height 437
click at [526, 435] on div "Dessert Selections" at bounding box center [626, 441] width 293 height 13
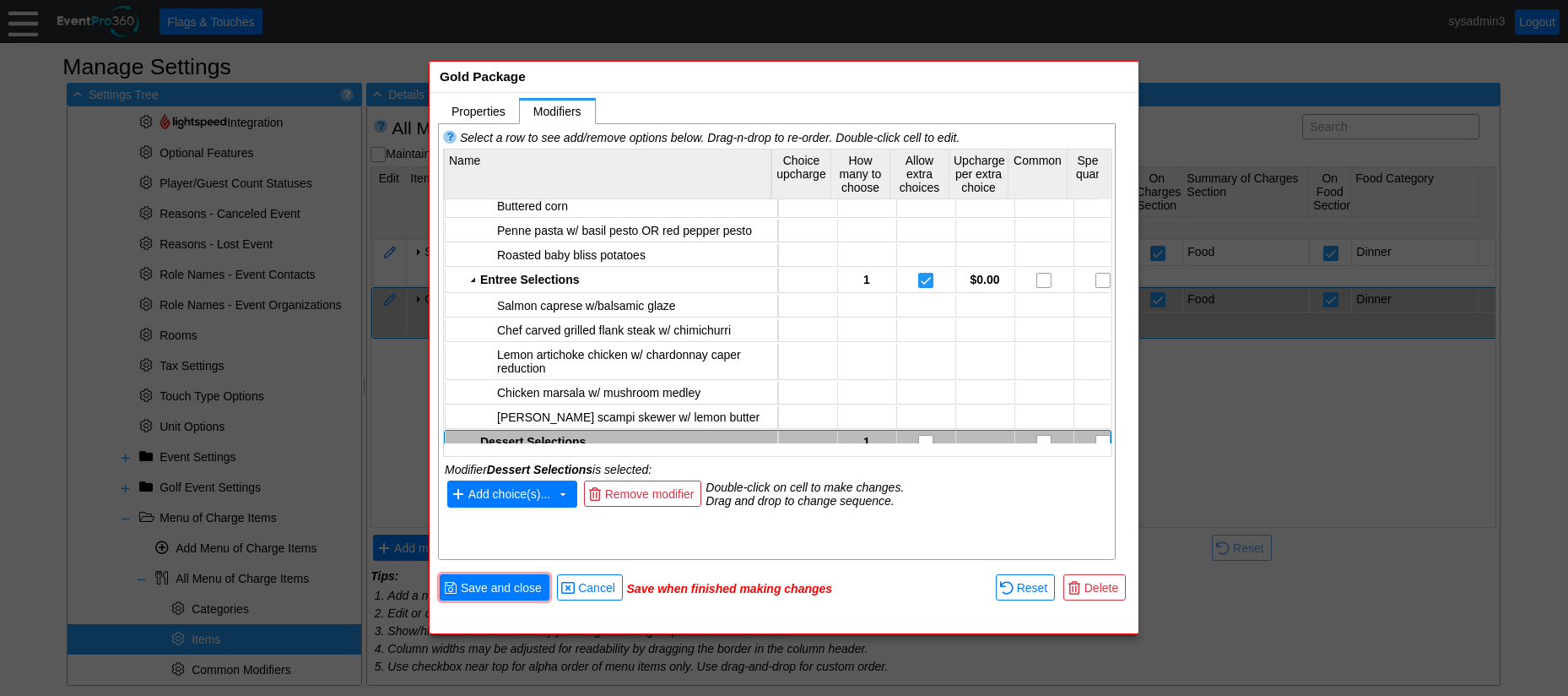
click at [506, 489] on span "Add choice(s)..." at bounding box center [509, 494] width 82 height 13
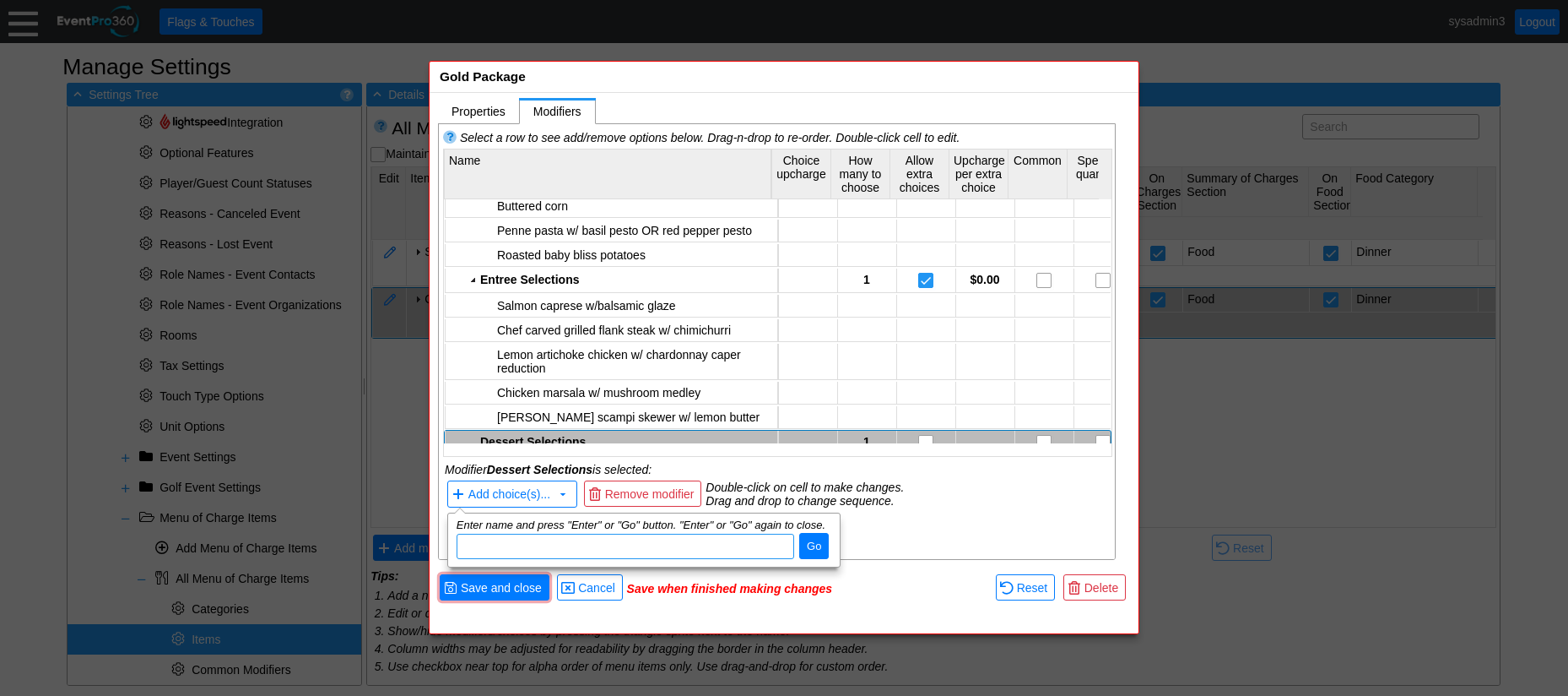
click at [541, 541] on input "dijit_TooltipDialog_77" at bounding box center [625, 546] width 326 height 24
type input "Dessert 1"
click at [806, 548] on span "Go" at bounding box center [813, 546] width 21 height 17
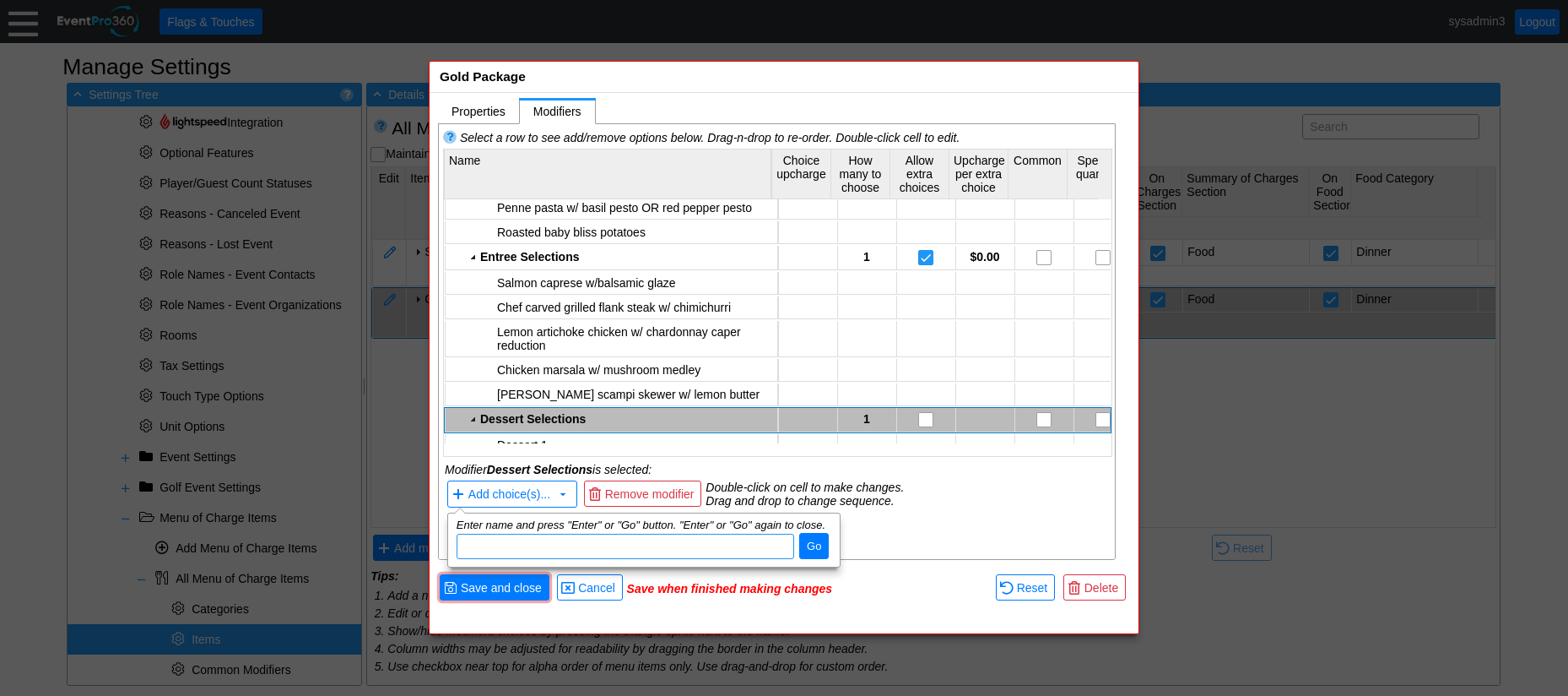
click at [628, 540] on input "dijit_TooltipDialog_77" at bounding box center [625, 546] width 326 height 24
type input "Dessert 2"
click at [809, 545] on span "Go" at bounding box center [813, 546] width 21 height 17
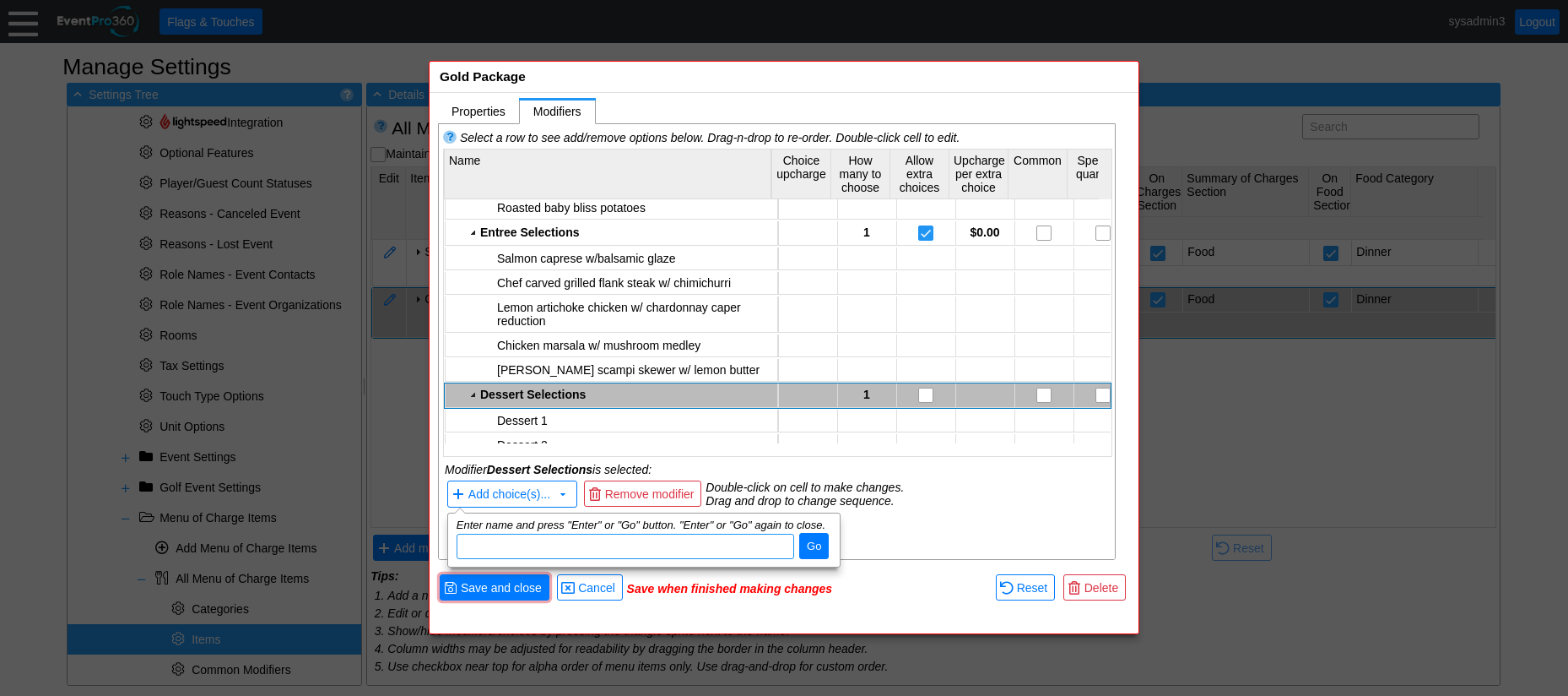
click at [605, 549] on input "dijit_TooltipDialog_77" at bounding box center [625, 546] width 326 height 24
type input "Dessert 3"
click at [807, 543] on span "Go" at bounding box center [813, 546] width 21 height 17
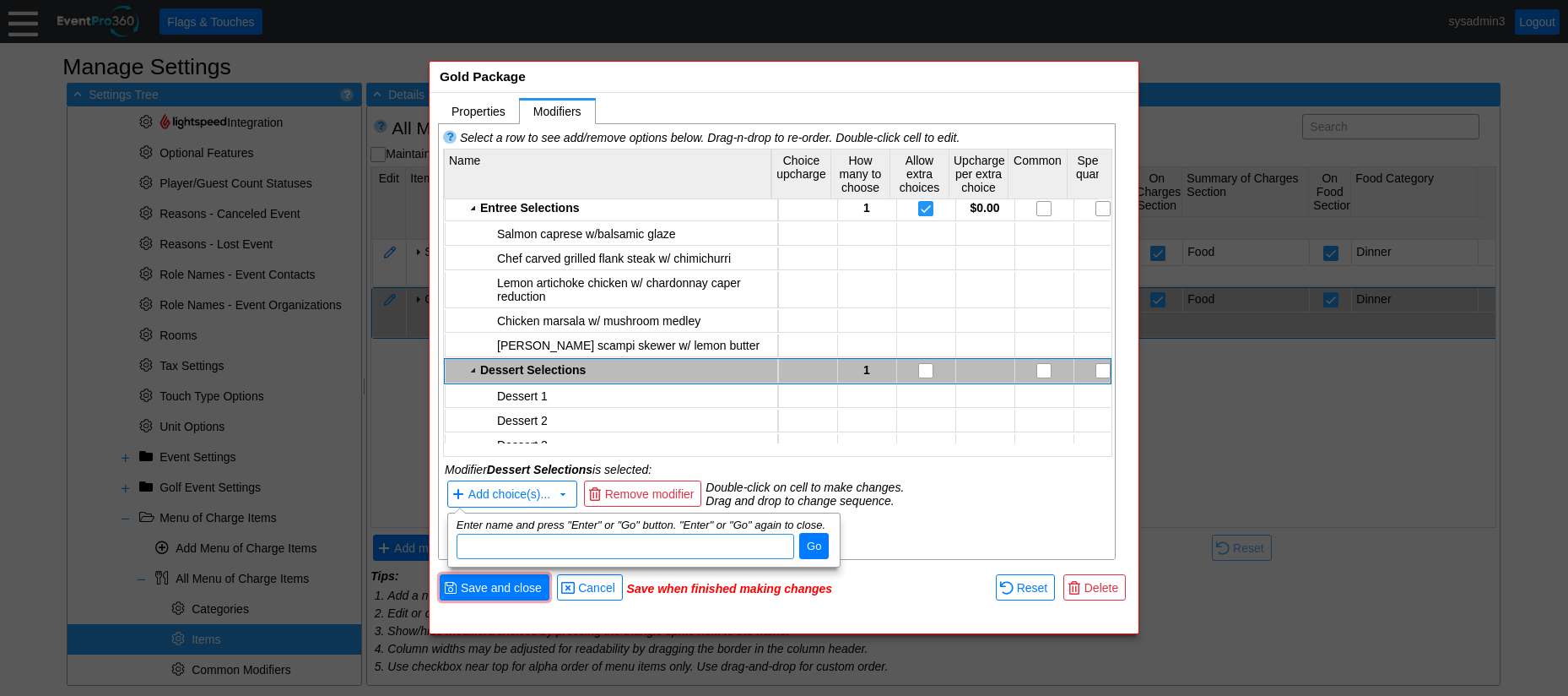
click at [926, 590] on div "Save when finished making changes" at bounding box center [809, 588] width 364 height 13
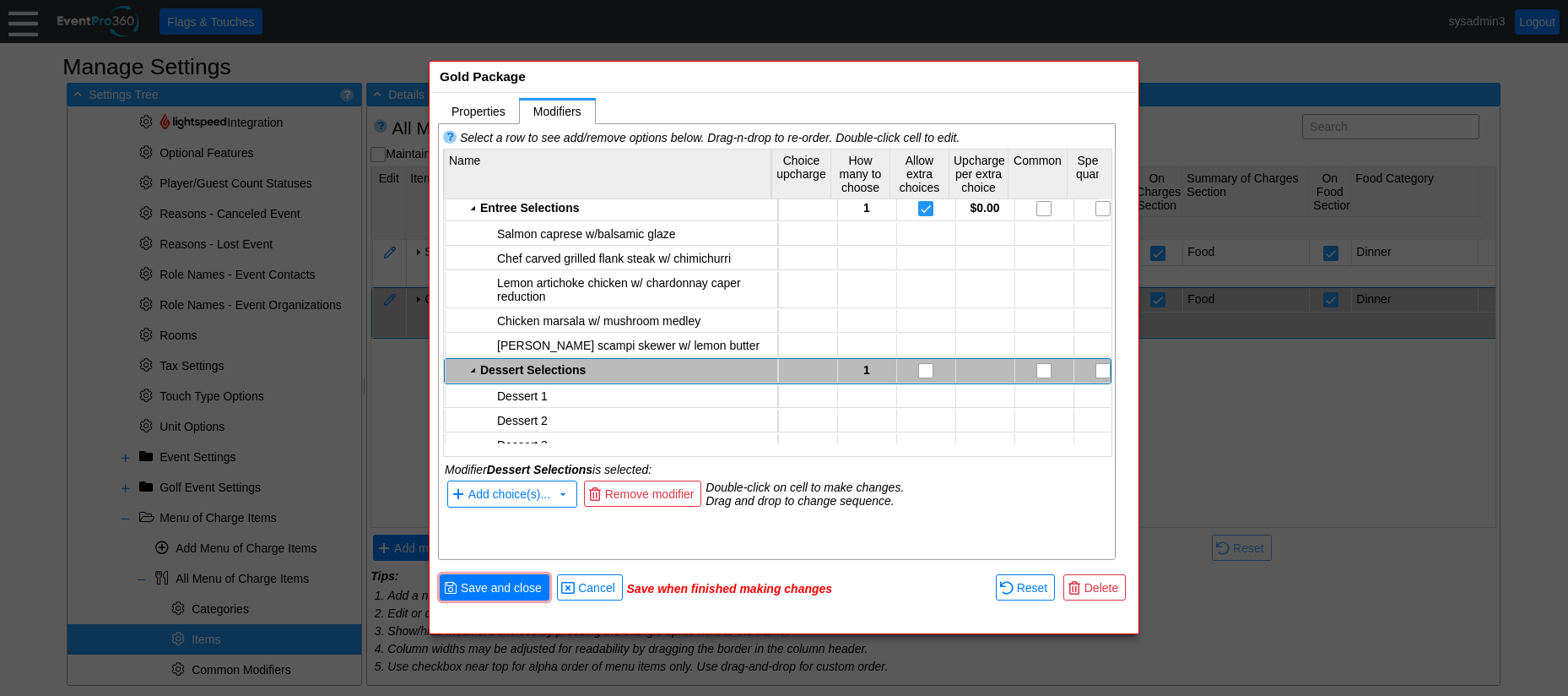
click at [873, 359] on td "1" at bounding box center [866, 371] width 59 height 25
type input "2"
click at [912, 513] on div "Select a row to see add/remove options below. Drag-n-drop to re-order. Double-c…" at bounding box center [777, 320] width 678 height 392
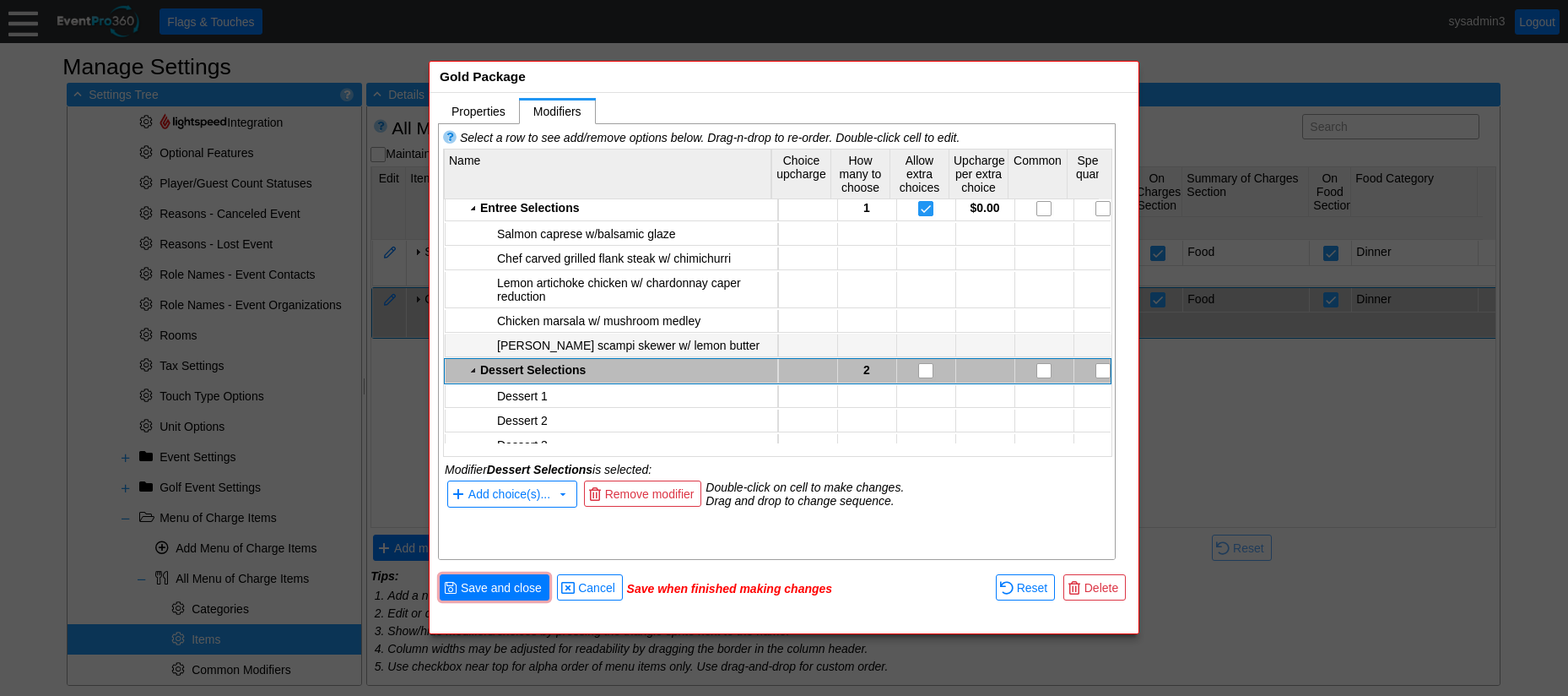
click at [917, 339] on td at bounding box center [925, 346] width 59 height 23
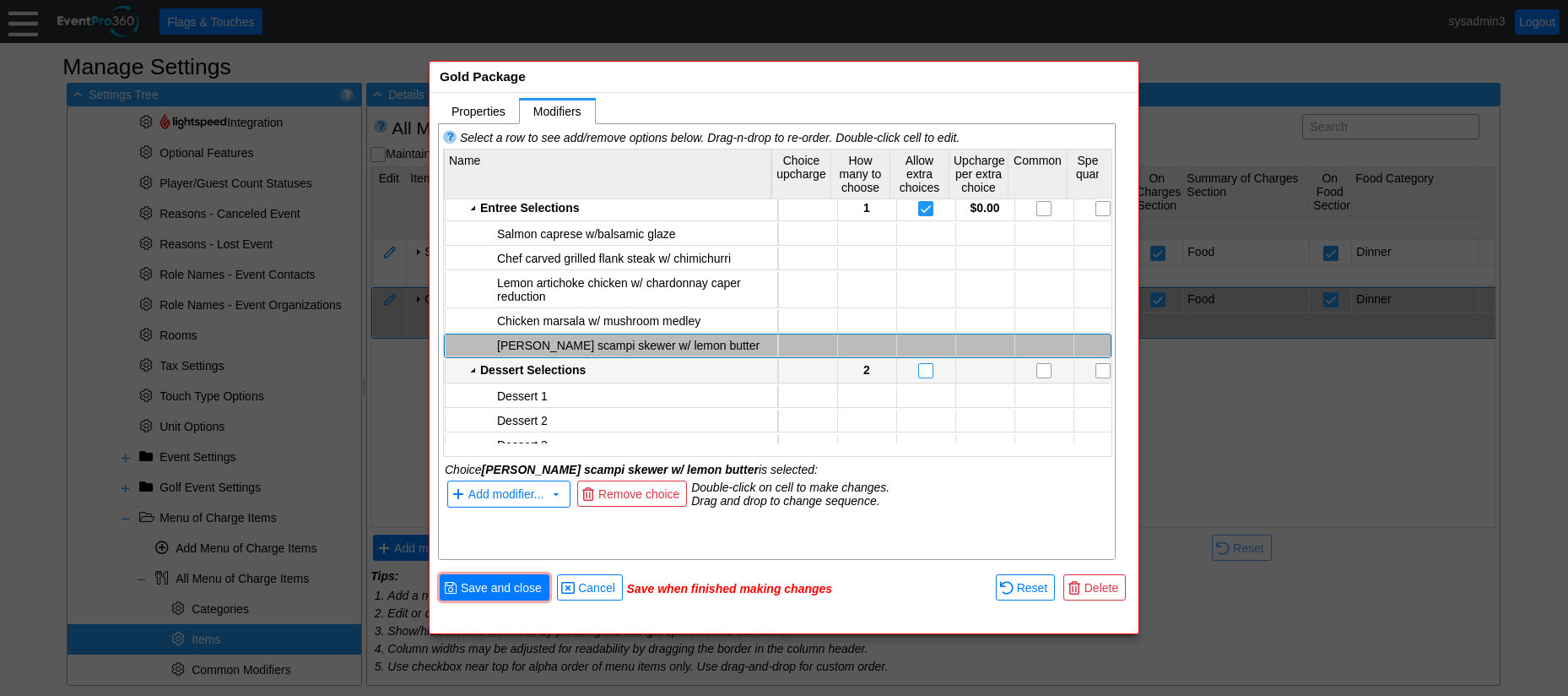
click at [923, 364] on input "checkbox" at bounding box center [927, 372] width 17 height 17
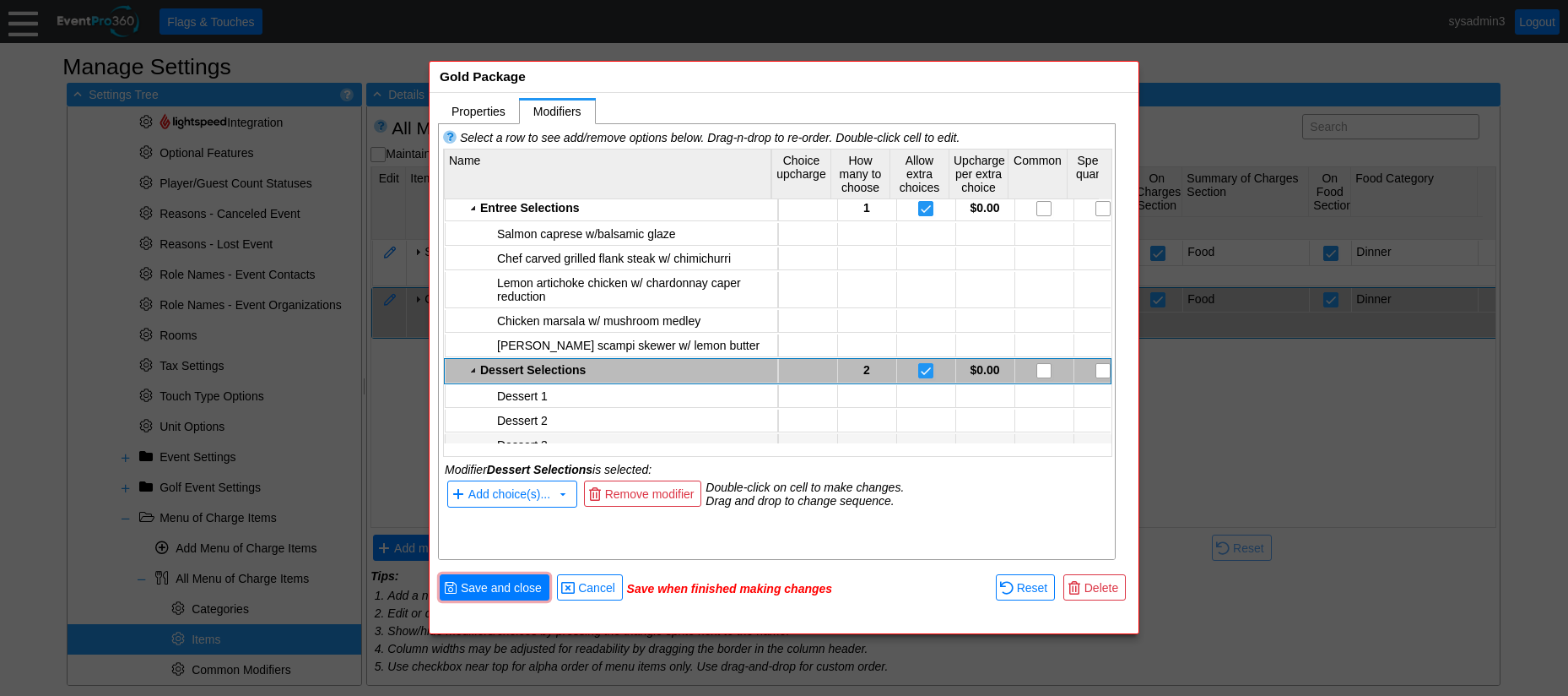
click at [568, 438] on div "Dessert 3" at bounding box center [635, 444] width 276 height 13
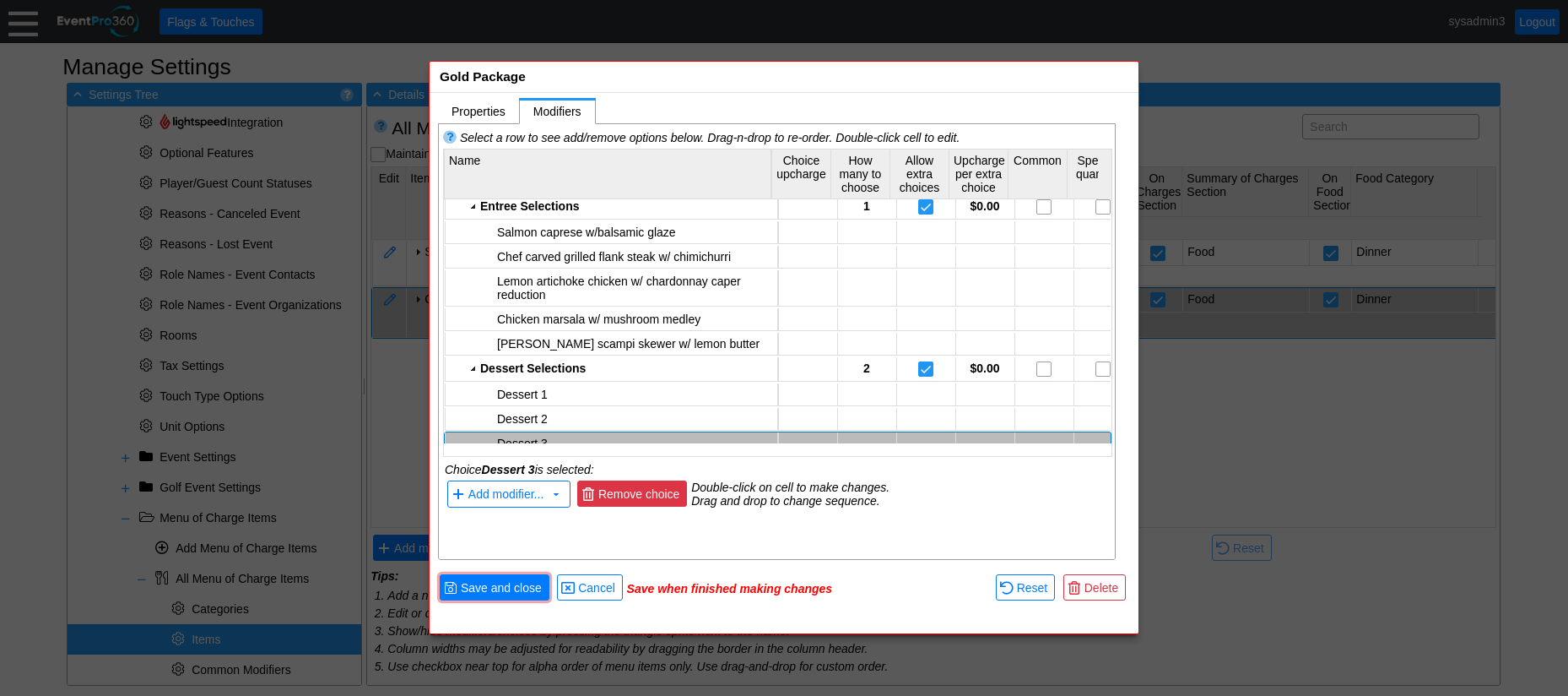
click at [644, 491] on span "Remove choice" at bounding box center [639, 493] width 89 height 17
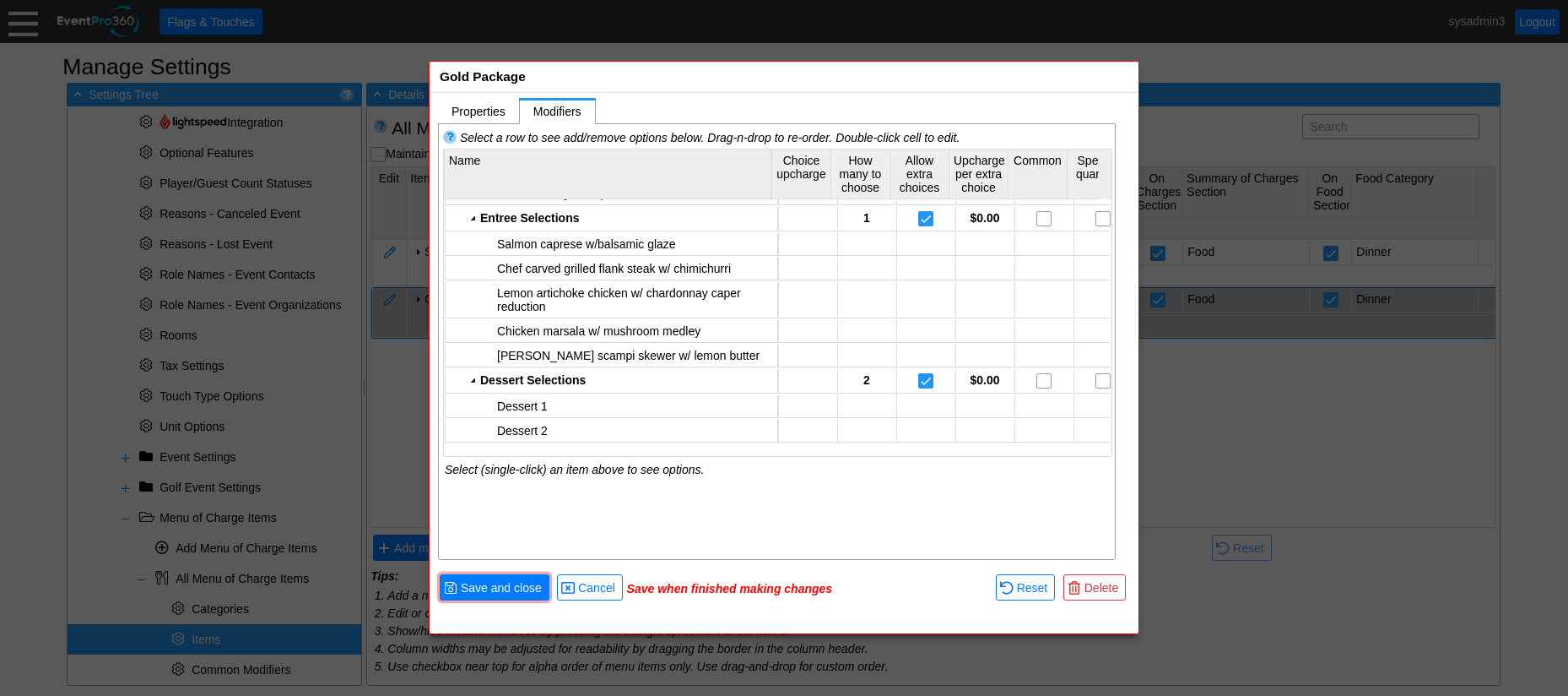
scroll to position [935, 0]
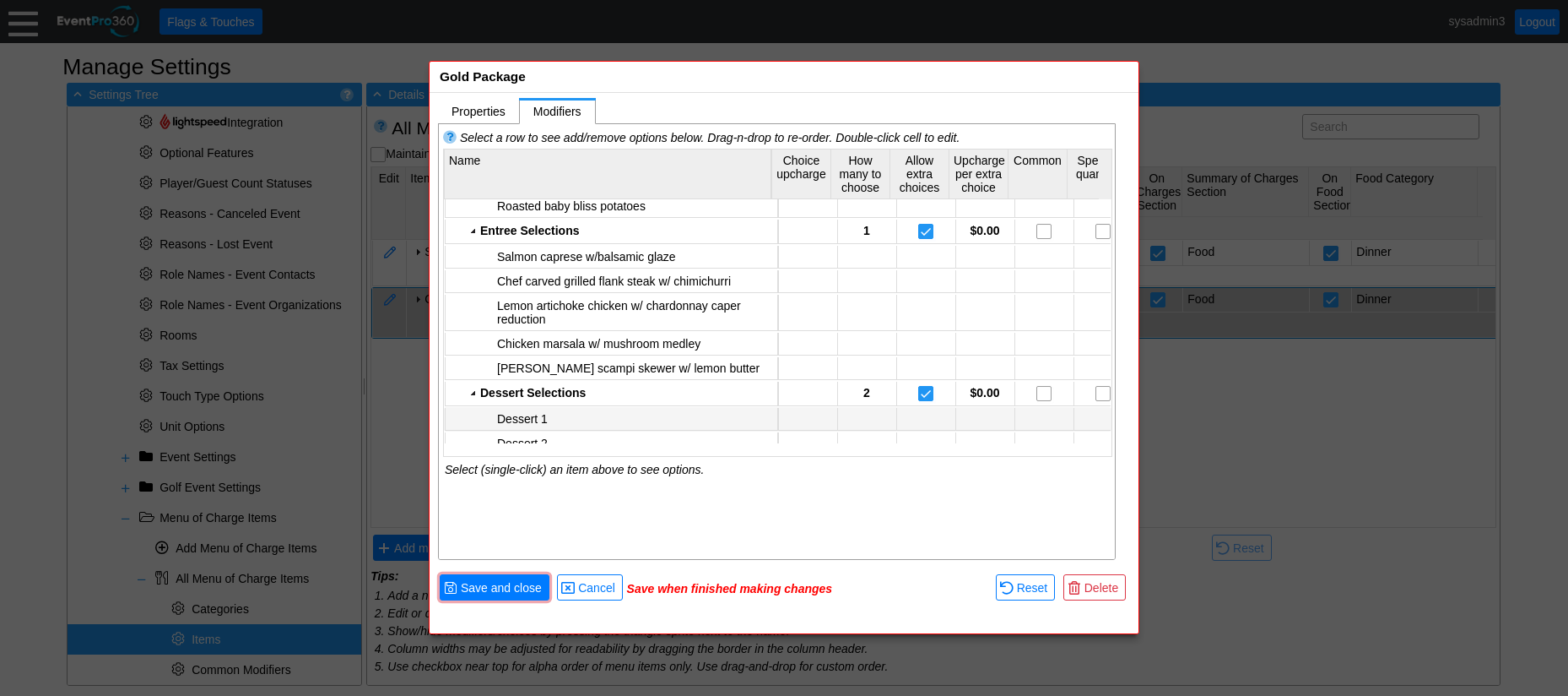
click at [597, 412] on div "Dessert 1" at bounding box center [635, 418] width 276 height 13
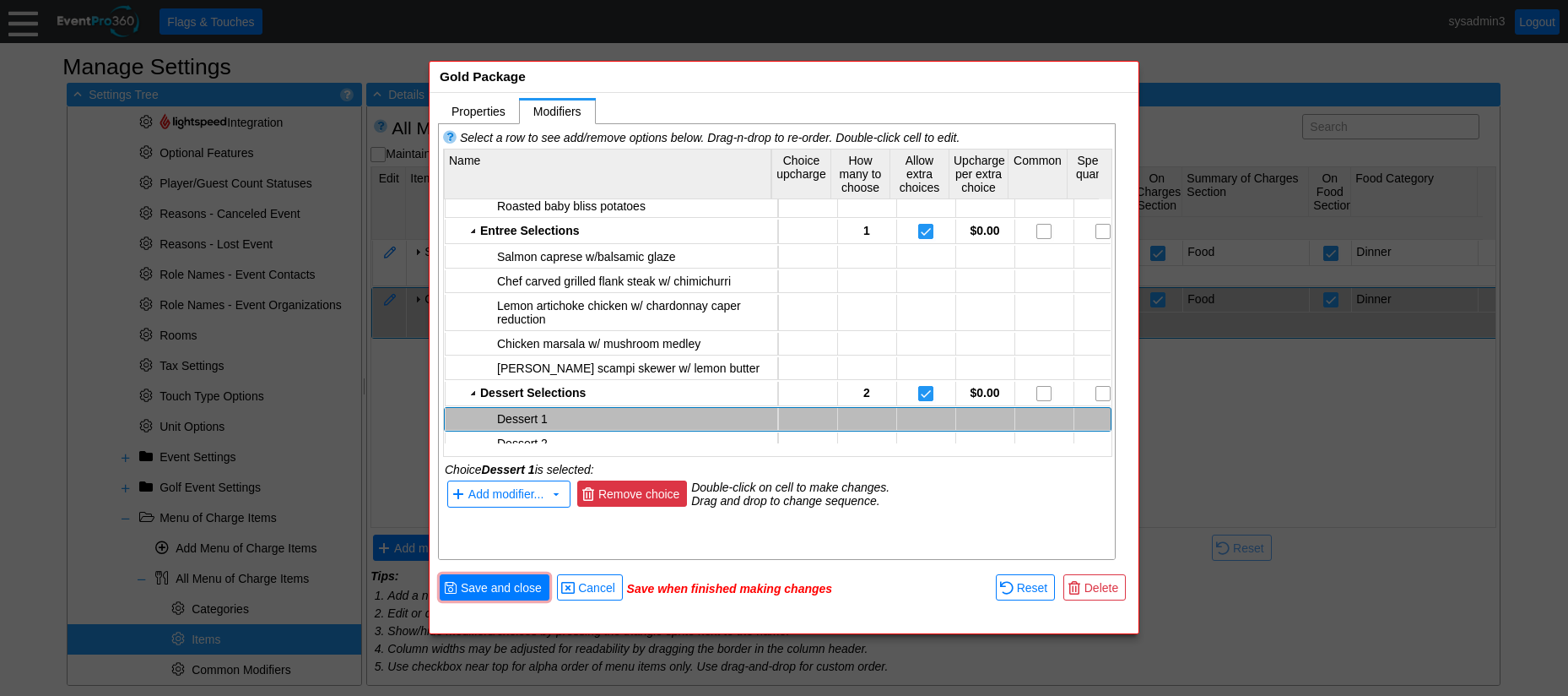
click at [632, 498] on span "Remove choice" at bounding box center [639, 493] width 89 height 17
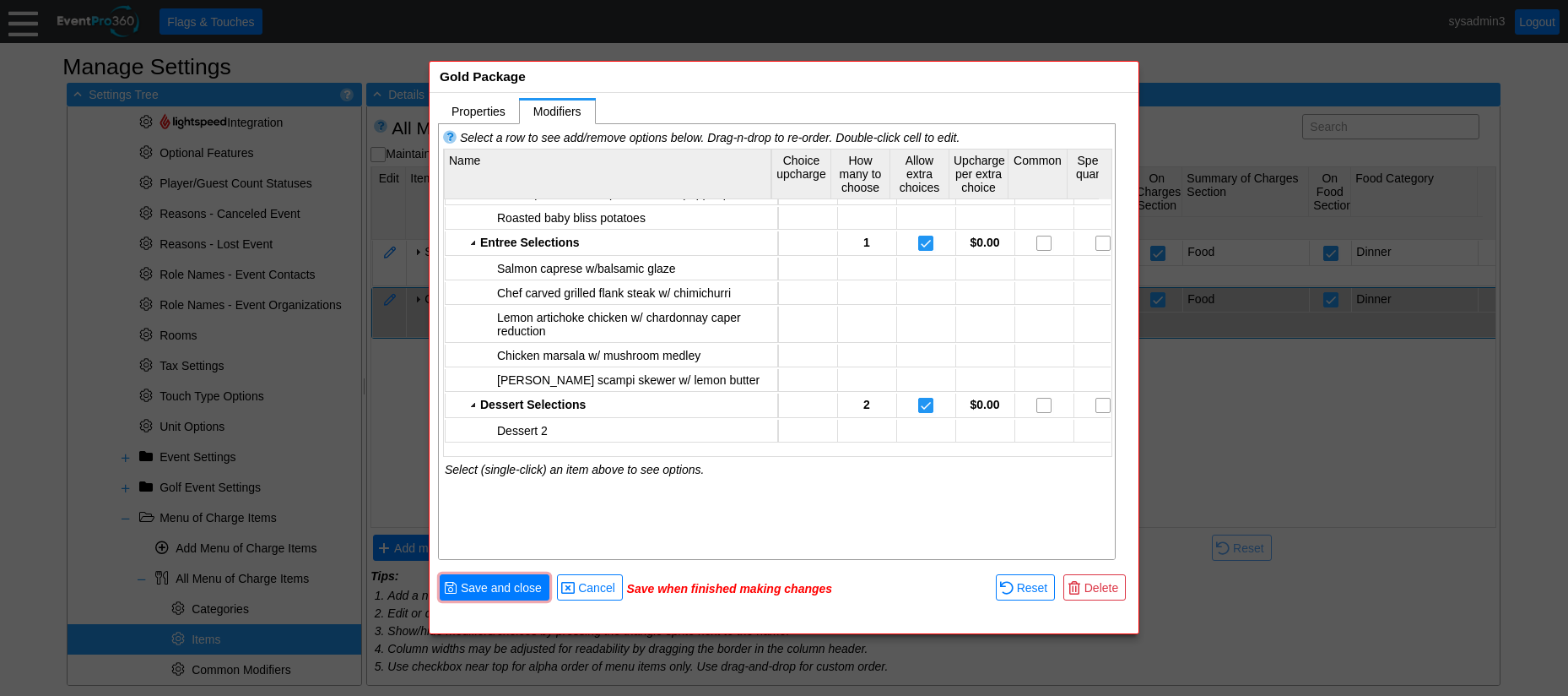
scroll to position [910, 0]
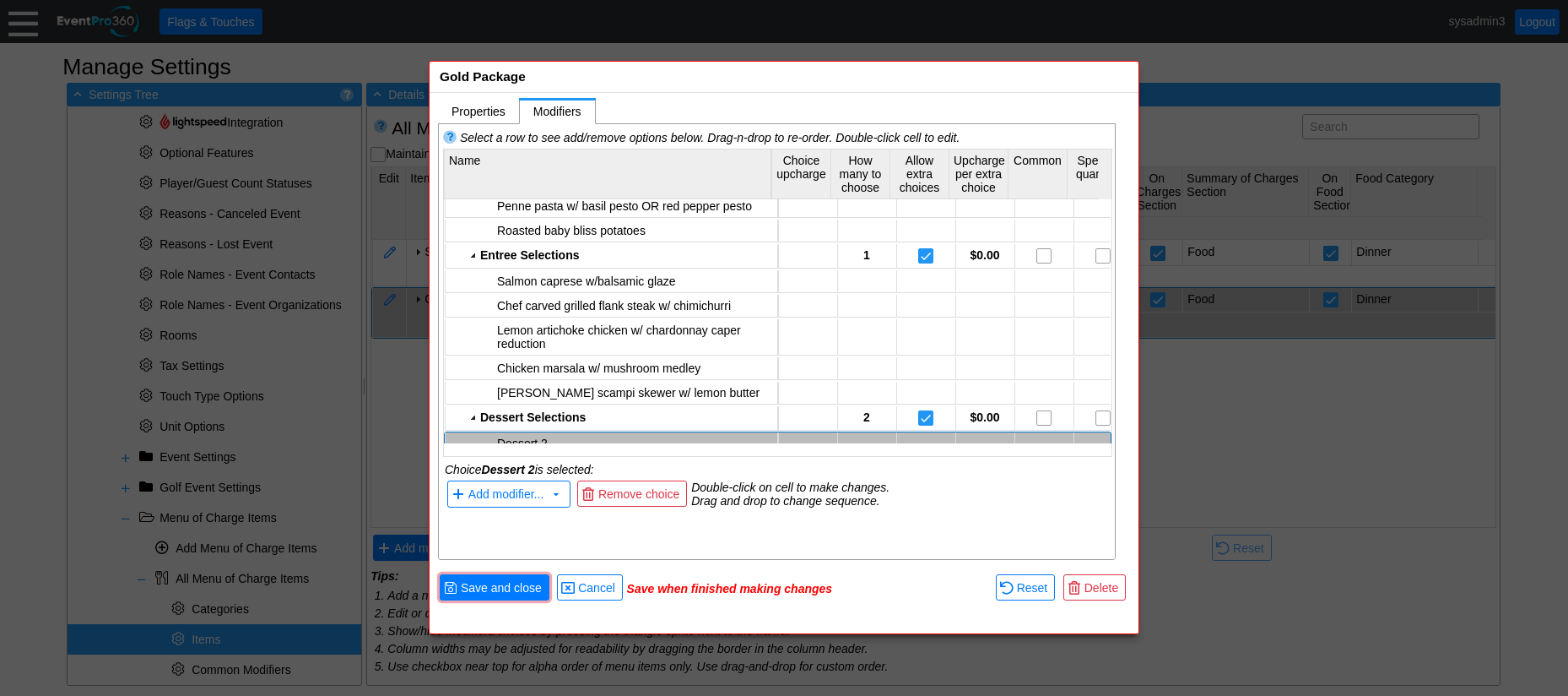
click at [579, 433] on td "Dessert 2" at bounding box center [612, 444] width 333 height 23
click at [629, 490] on span "Remove choice" at bounding box center [639, 493] width 89 height 17
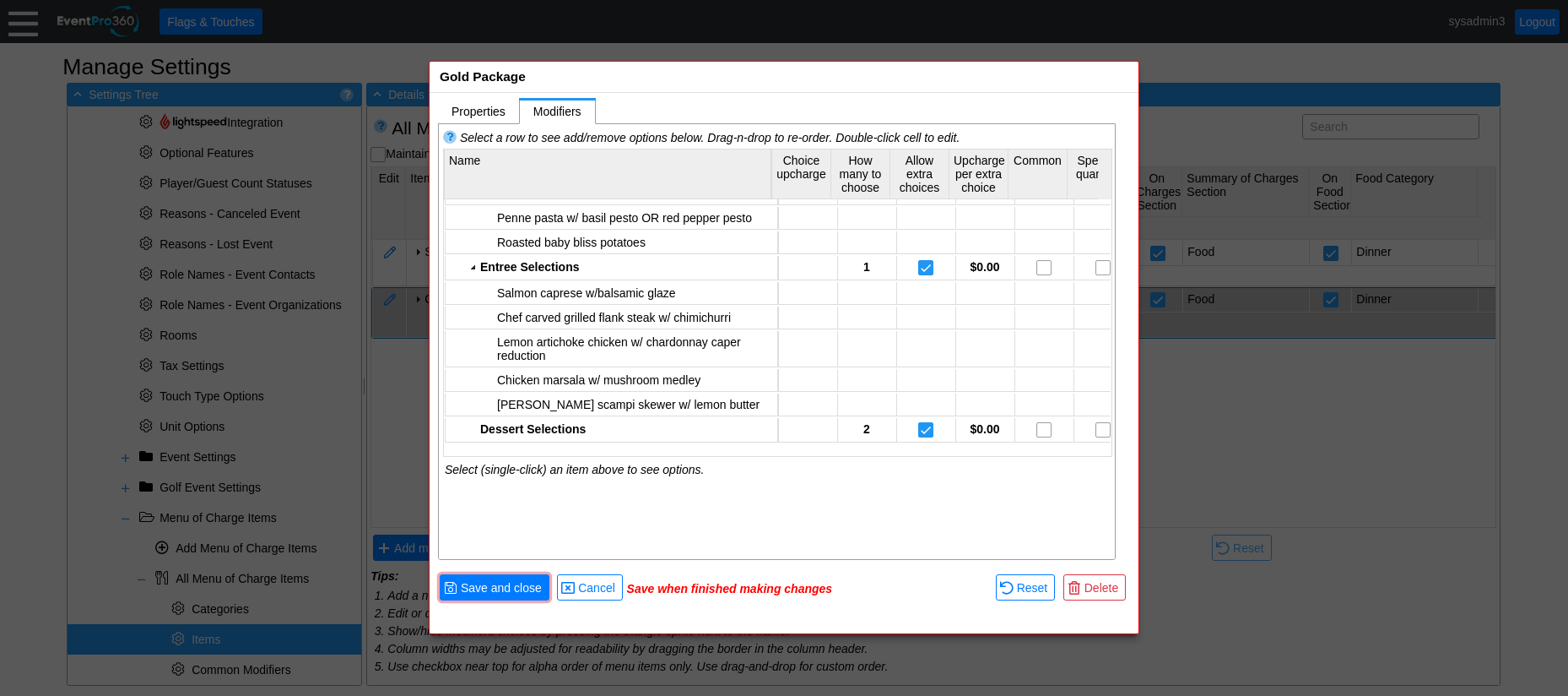
scroll to position [885, 0]
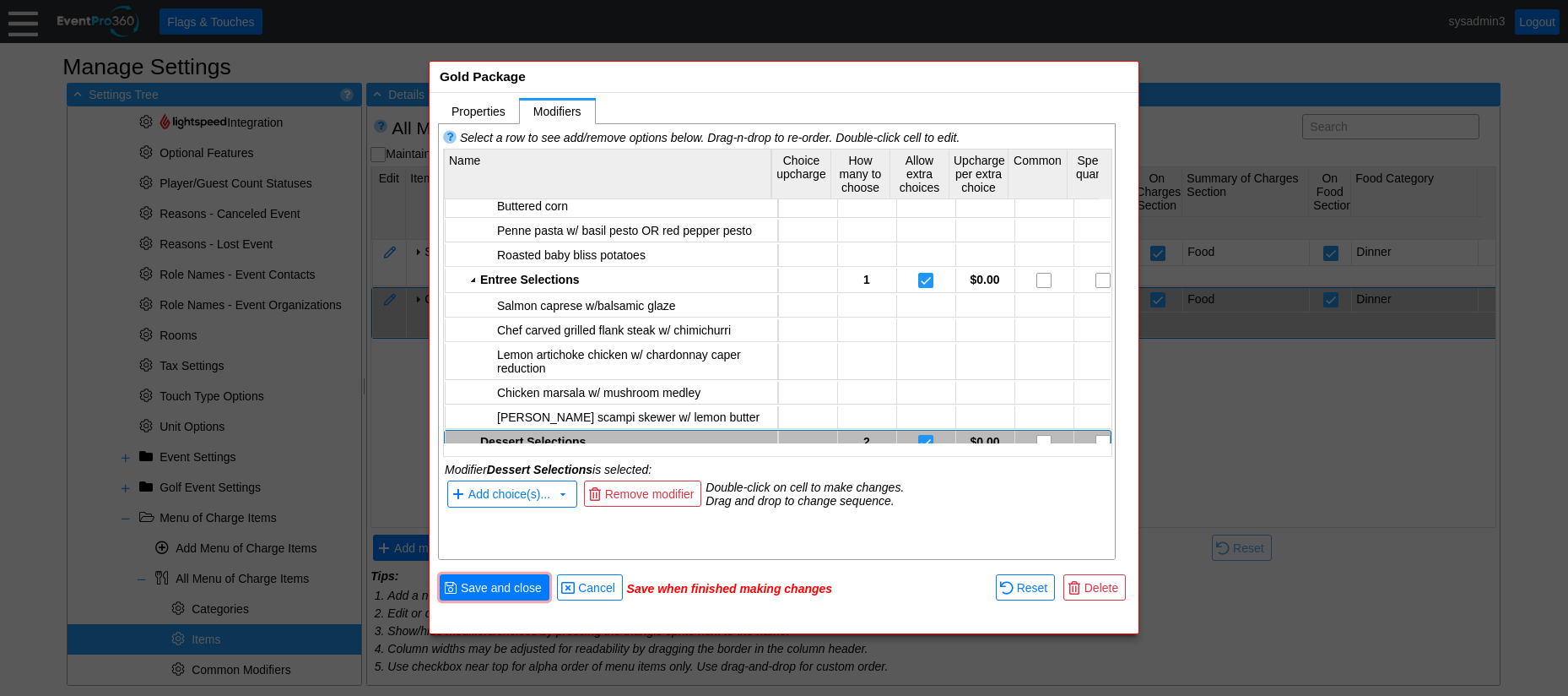
click at [595, 431] on td "Dessert Selections" at bounding box center [612, 443] width 333 height 25
click at [670, 498] on span "Remove modifier" at bounding box center [649, 493] width 96 height 17
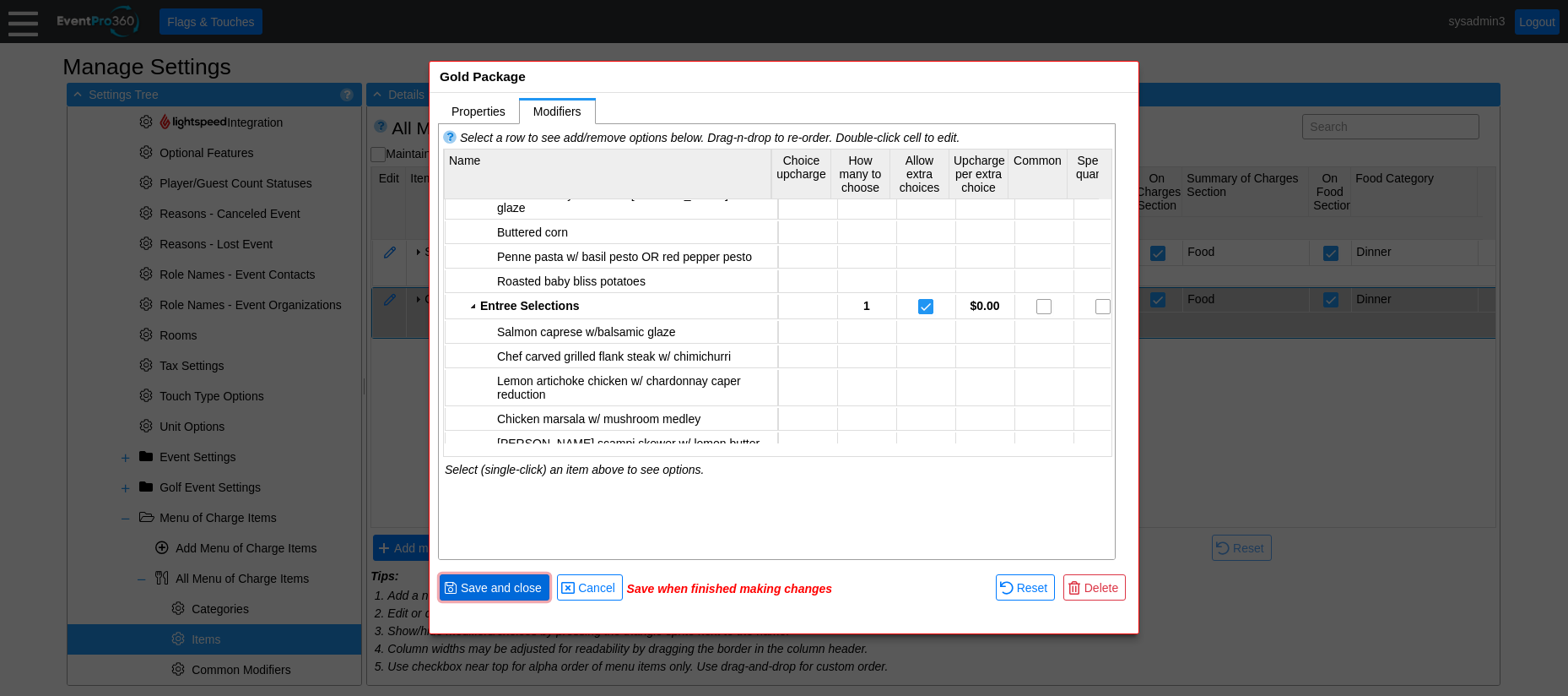
click at [510, 589] on span "Save and close" at bounding box center [501, 587] width 88 height 17
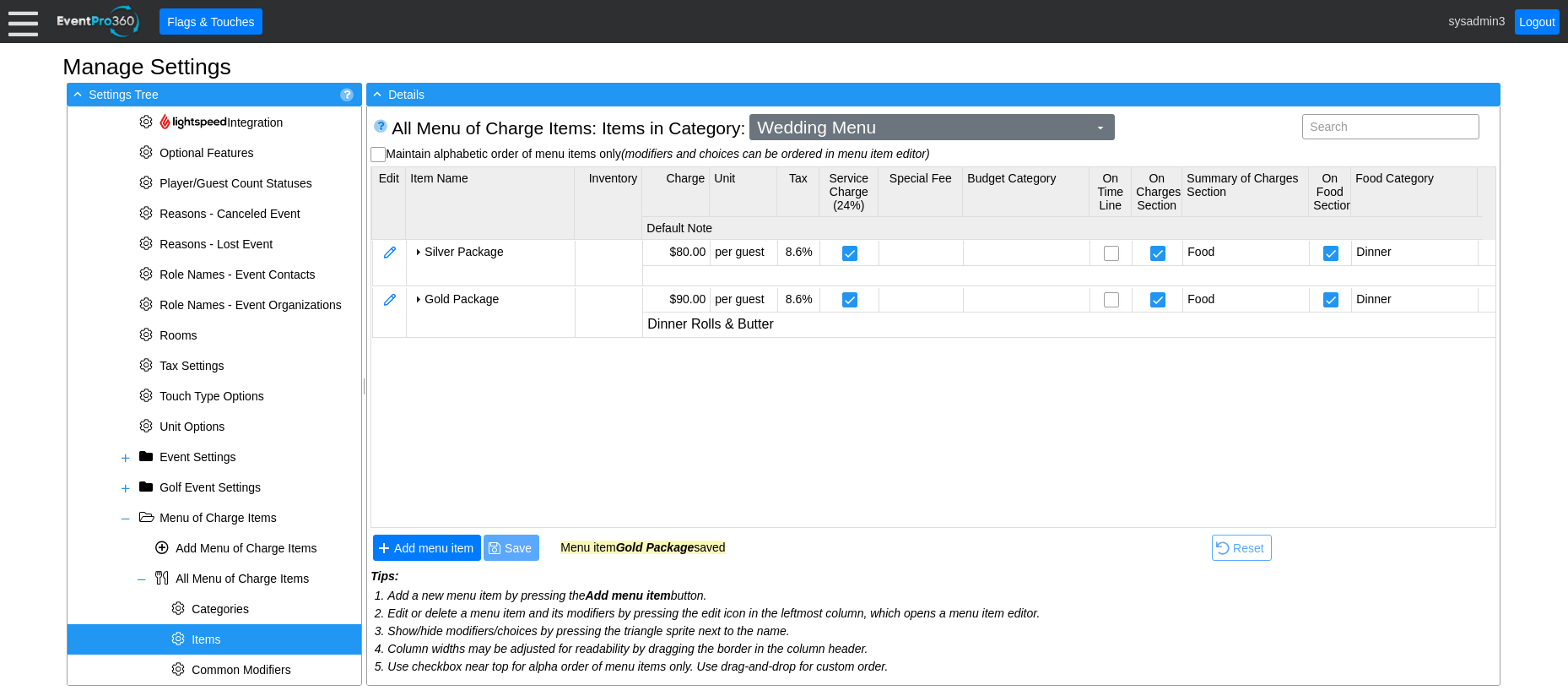
click at [903, 122] on span "Wedding Menu" at bounding box center [922, 127] width 337 height 17
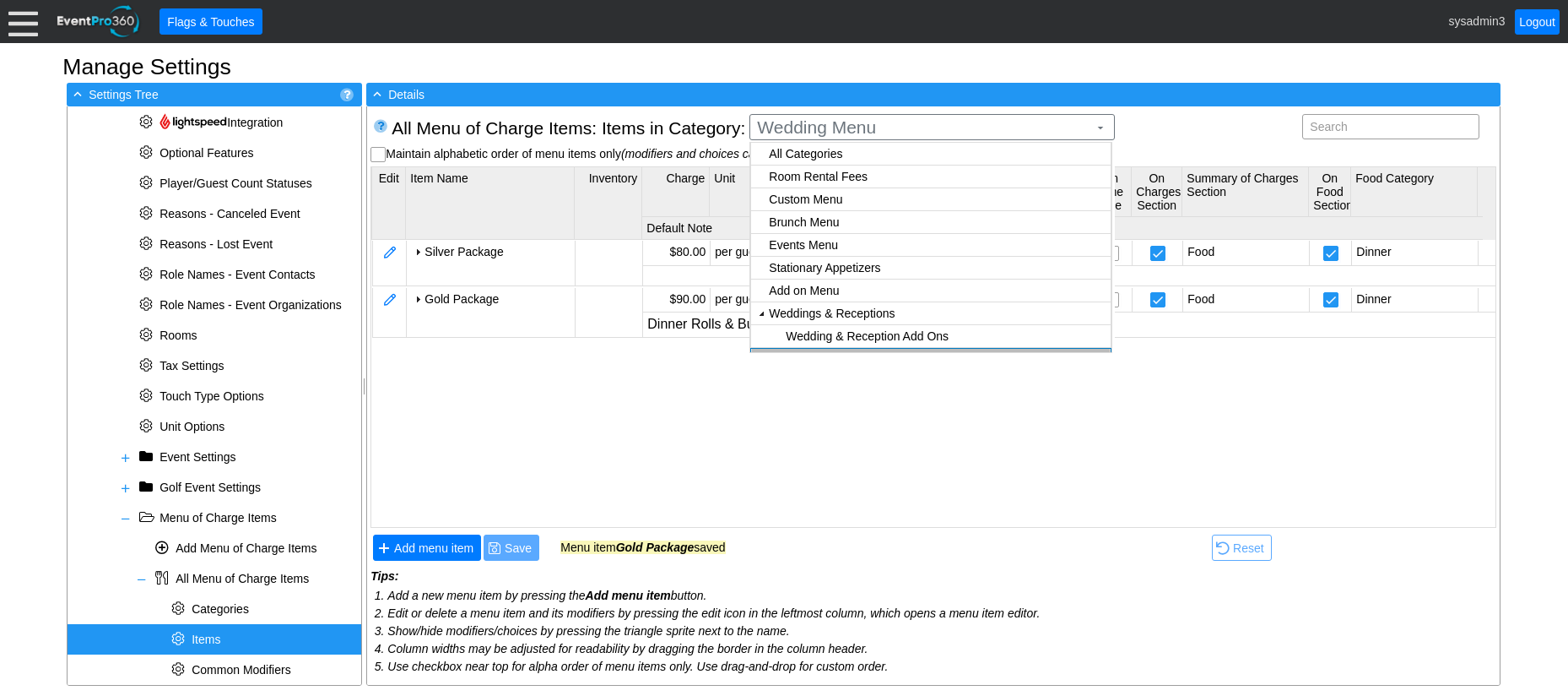
scroll to position [0, 0]
checkbox input "true"
click at [875, 269] on body "Calendar of Events + New Event + Reports + Manage Contacts + Manage Organizatio…" at bounding box center [784, 348] width 1568 height 696
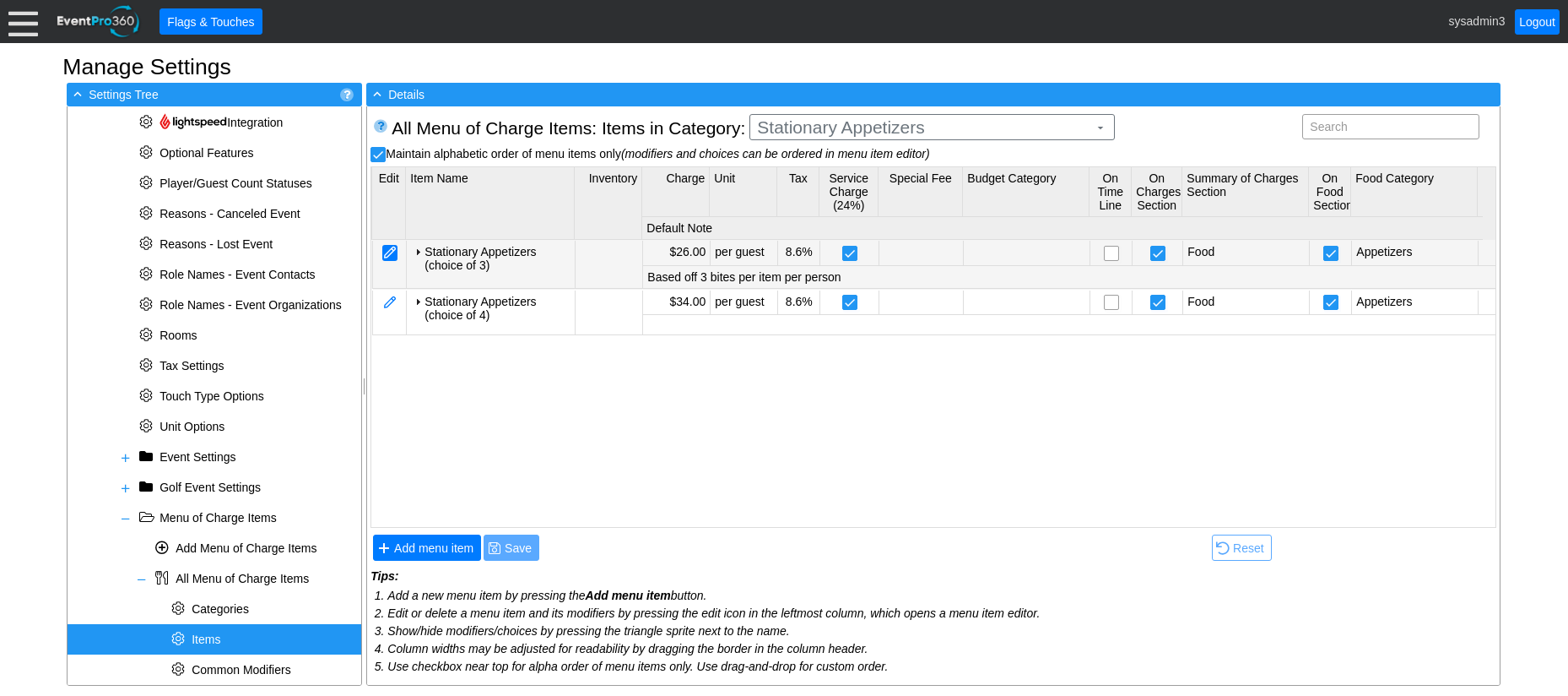
click at [390, 254] on div at bounding box center [389, 253] width 15 height 16
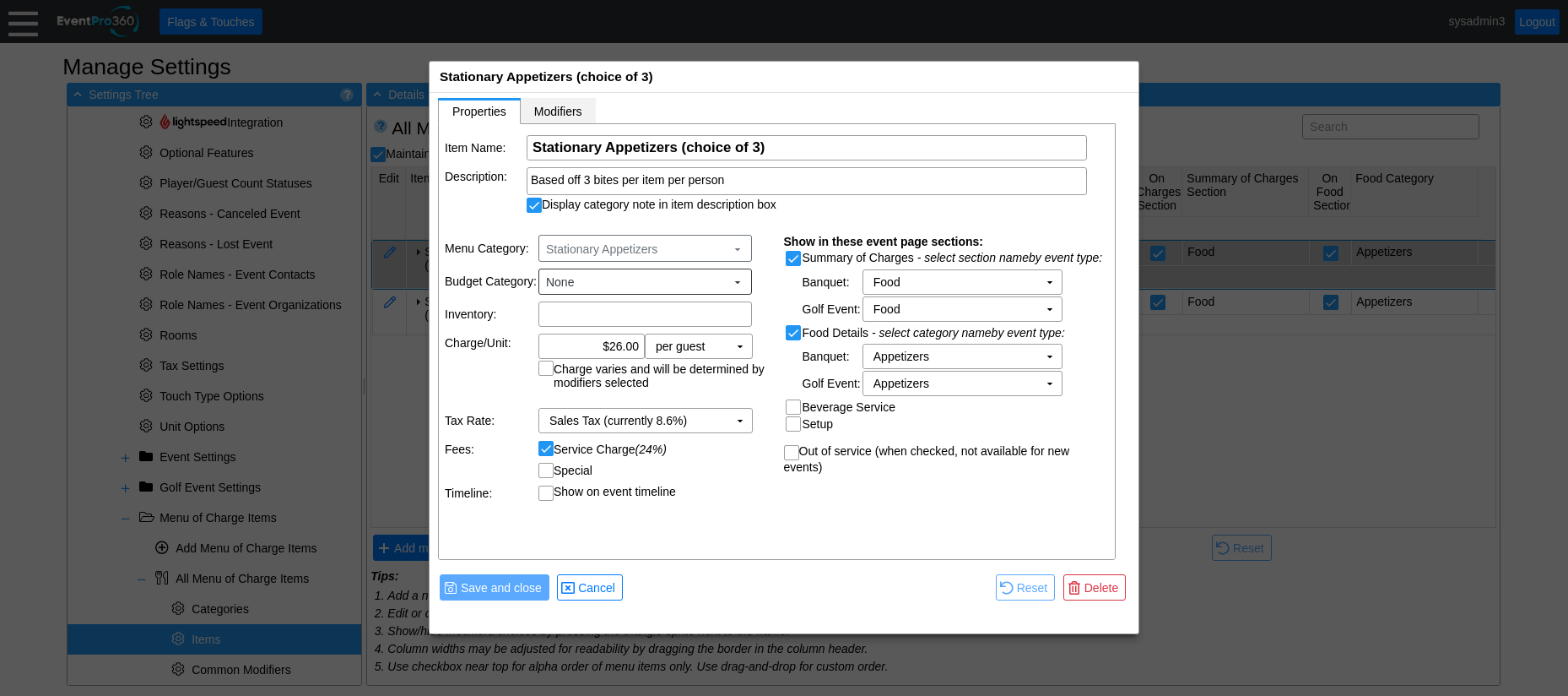
click at [554, 108] on span "Modifiers" at bounding box center [558, 111] width 48 height 13
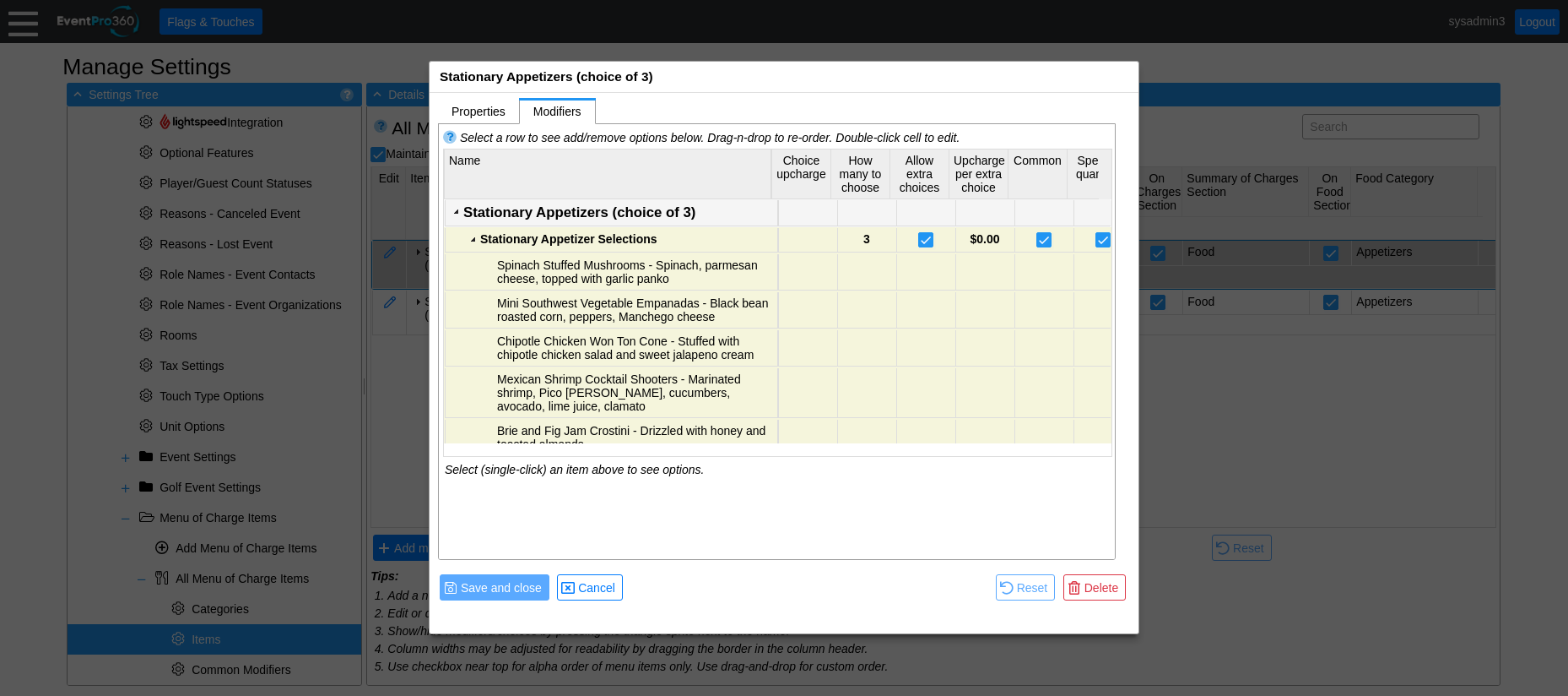
click at [569, 213] on div "Stationary Appetizers (choice of 3)" at bounding box center [618, 212] width 310 height 17
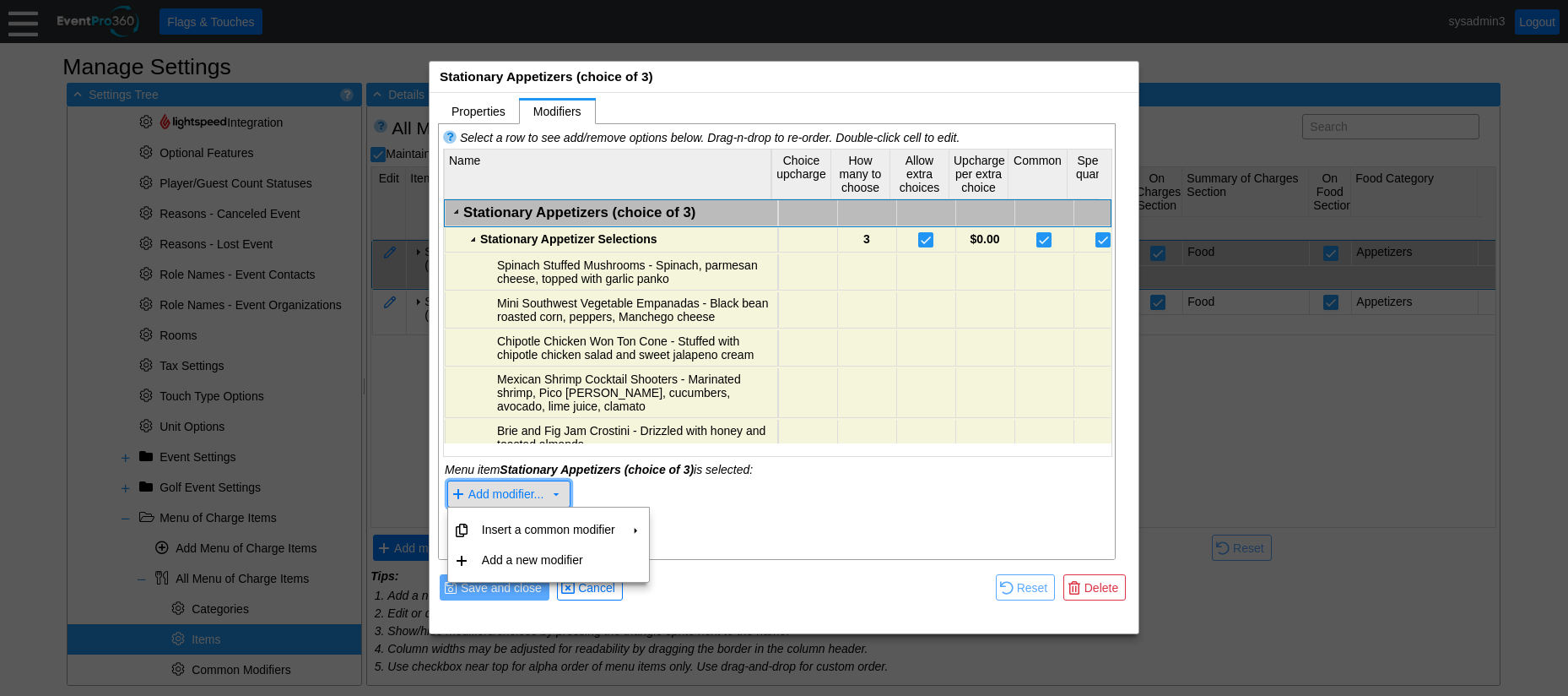
click at [533, 493] on span "Add modifier..." at bounding box center [506, 494] width 76 height 13
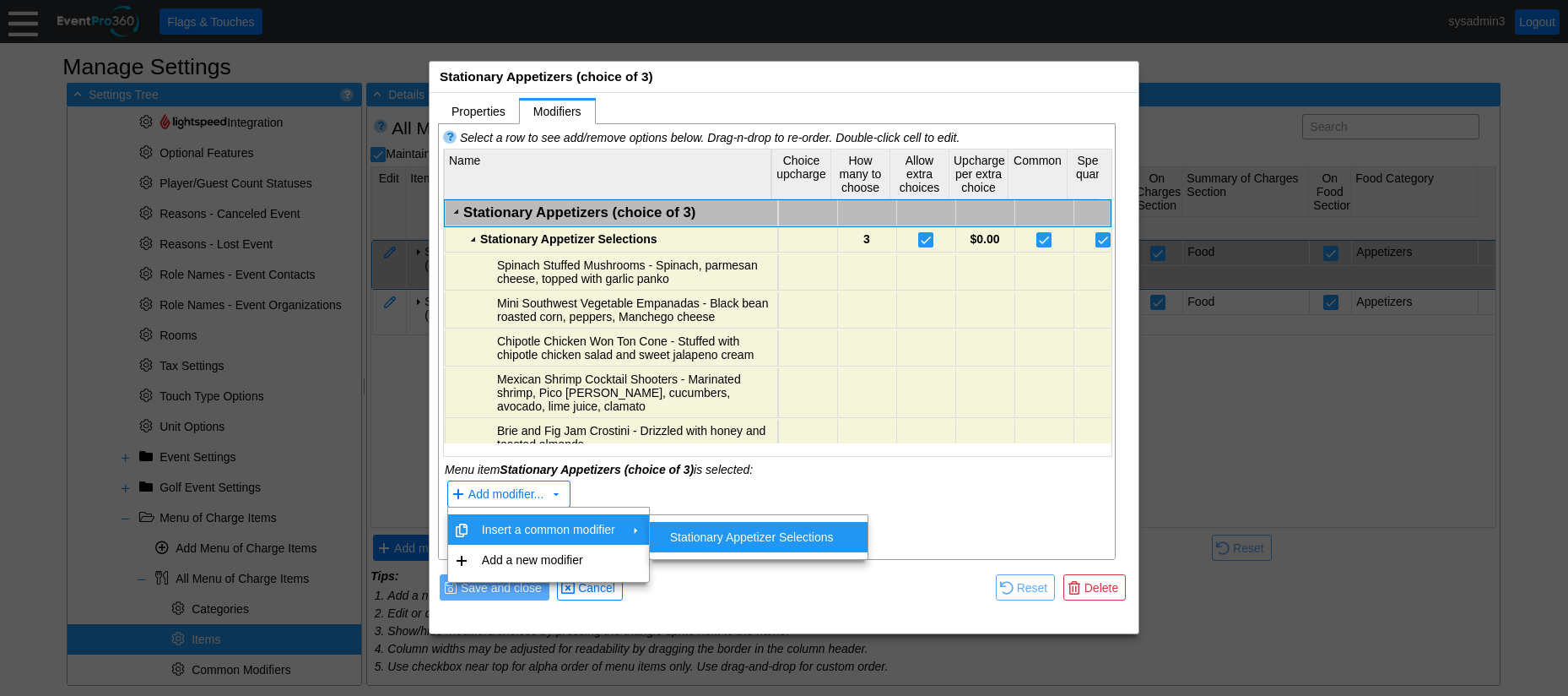
click at [845, 352] on td at bounding box center [866, 348] width 59 height 36
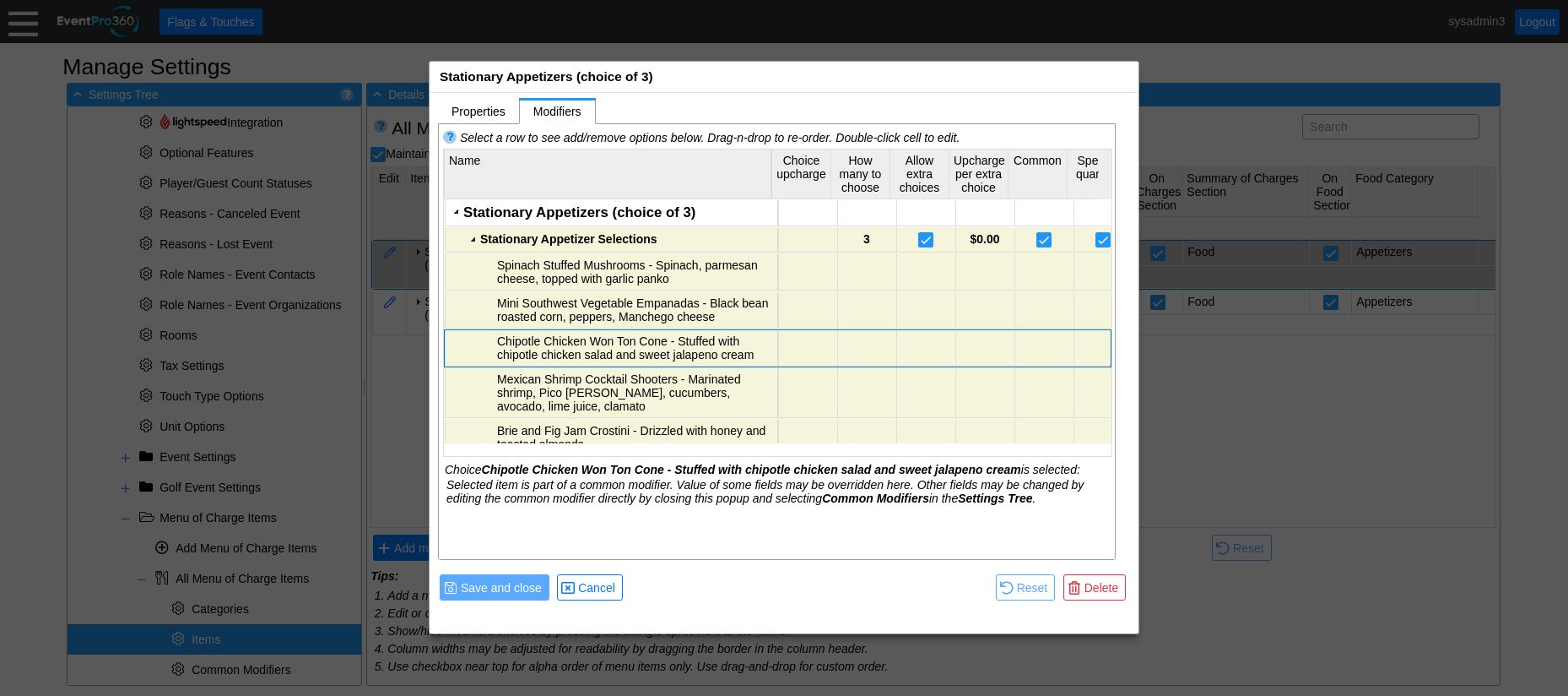
click at [1037, 238] on input "checkbox" at bounding box center [1045, 241] width 17 height 17
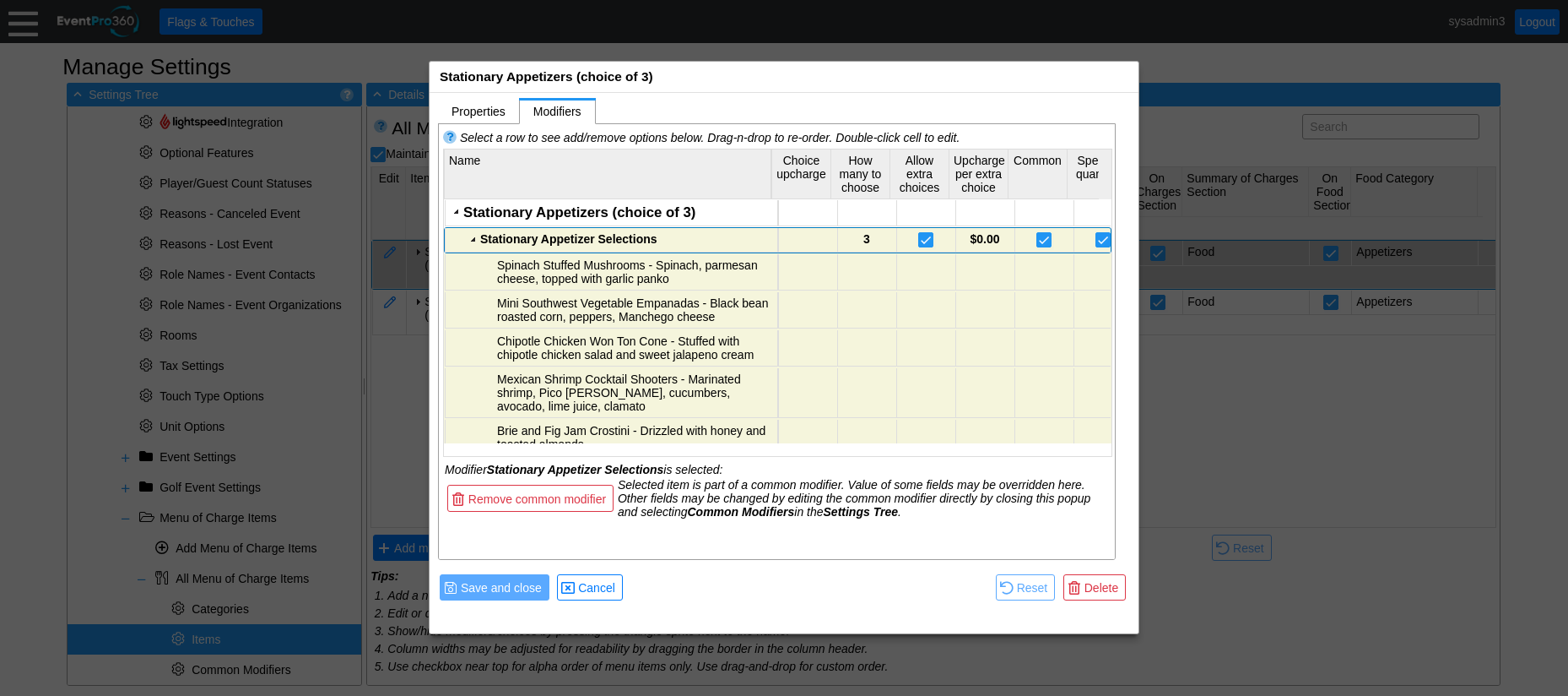
click at [1037, 238] on input "checkbox" at bounding box center [1045, 241] width 17 height 17
click at [605, 589] on span "Cancel" at bounding box center [597, 587] width 44 height 17
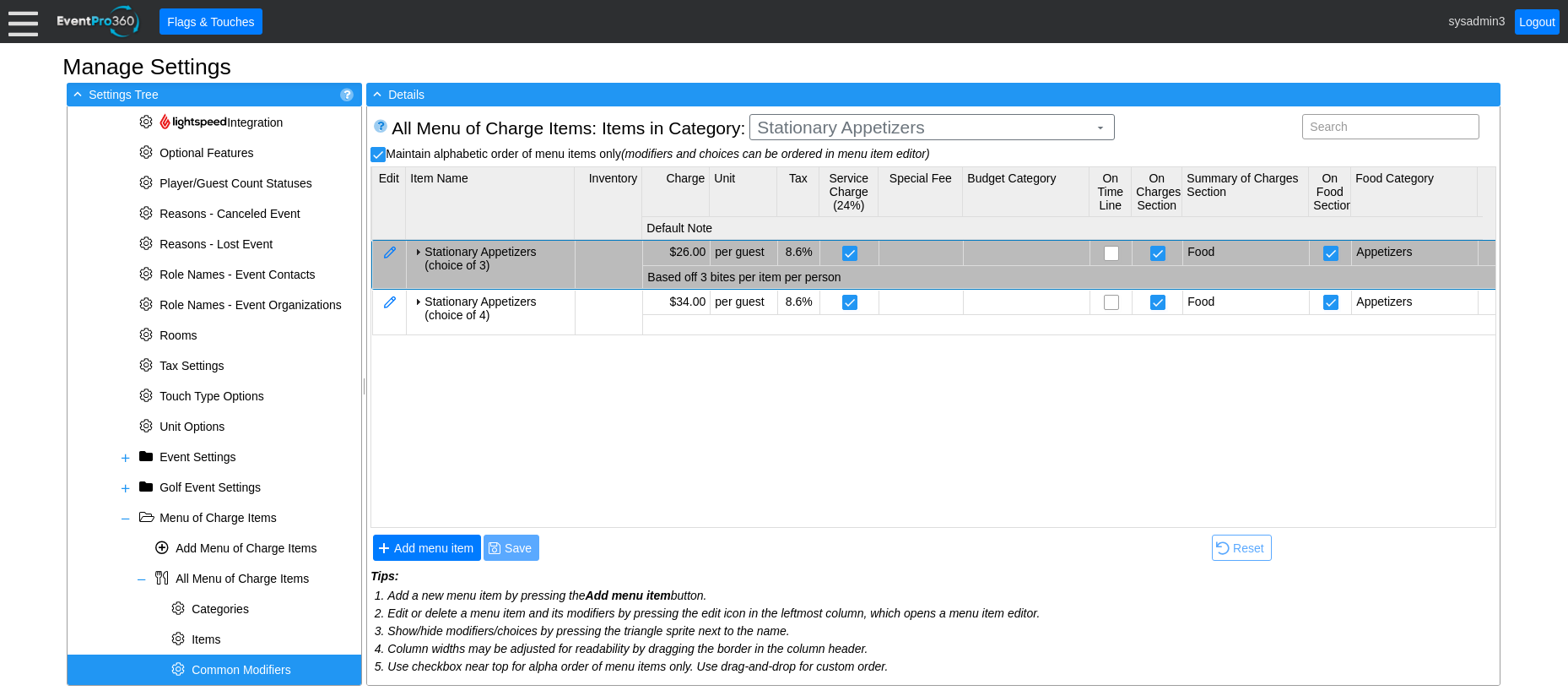
click at [247, 667] on span "Common Modifiers" at bounding box center [241, 669] width 99 height 13
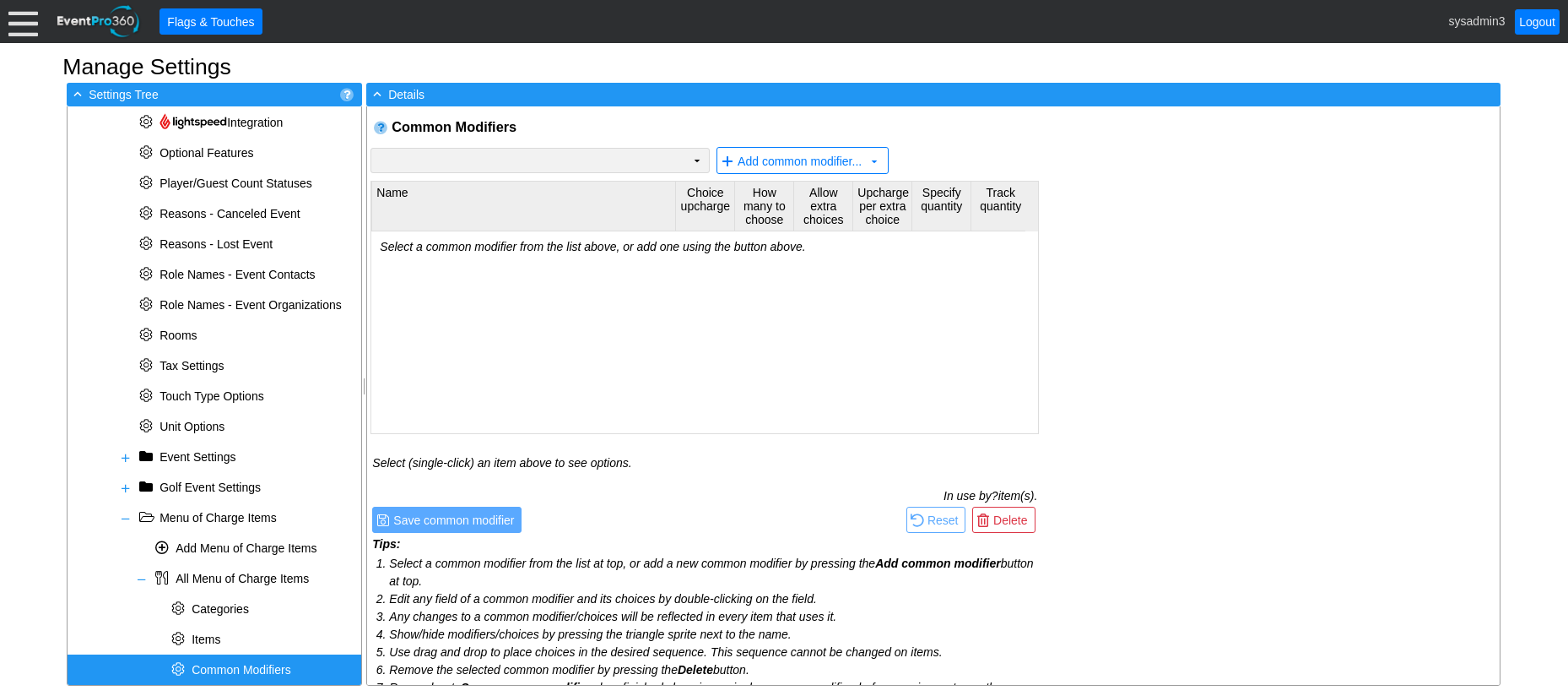
click at [677, 168] on td "Χ" at bounding box center [528, 160] width 314 height 24
click at [1060, 300] on div "Common Modifiers Χ ▼ Add common modifier... ▼ Name Choice upcharge How many to …" at bounding box center [933, 396] width 1132 height 579
click at [670, 162] on td "Χ" at bounding box center [528, 160] width 314 height 24
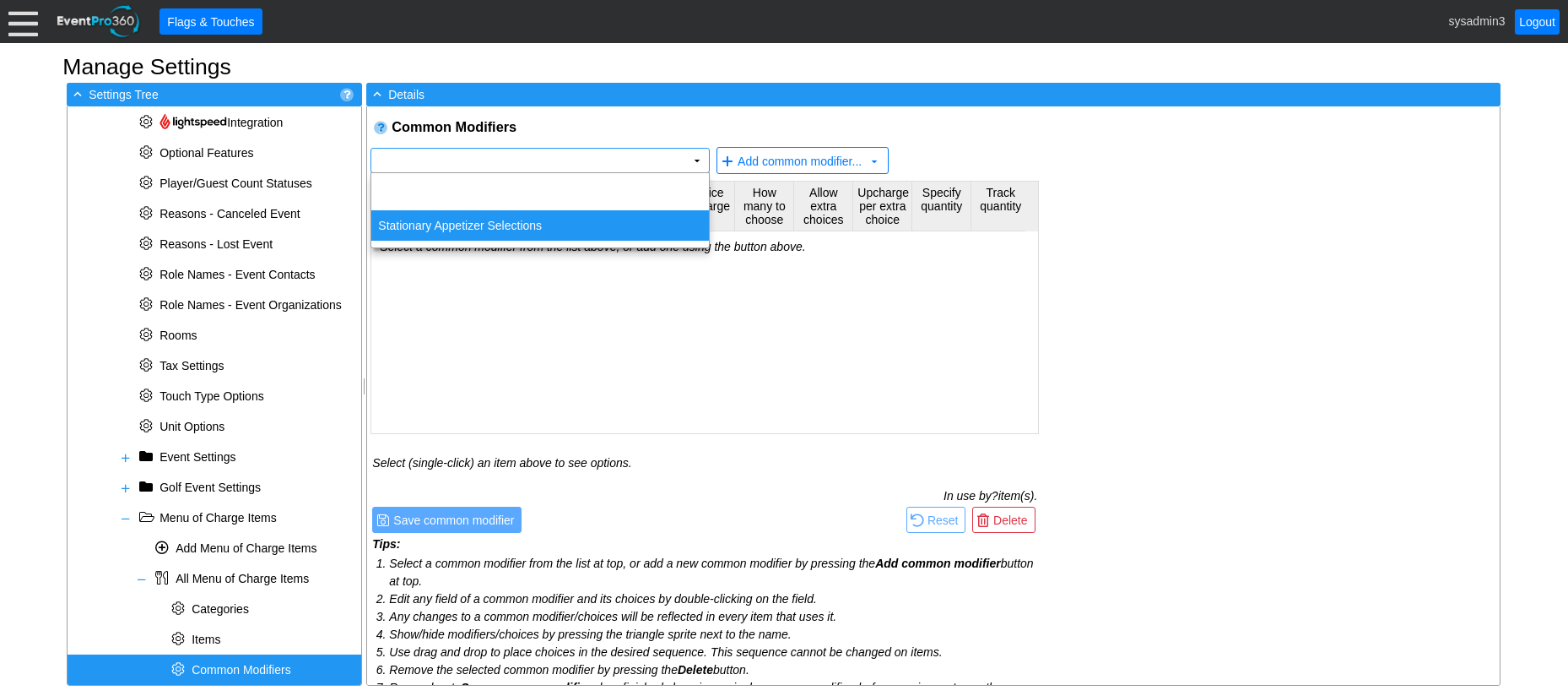
click at [444, 216] on td "Stationary Appetizer Selections" at bounding box center [540, 226] width 337 height 31
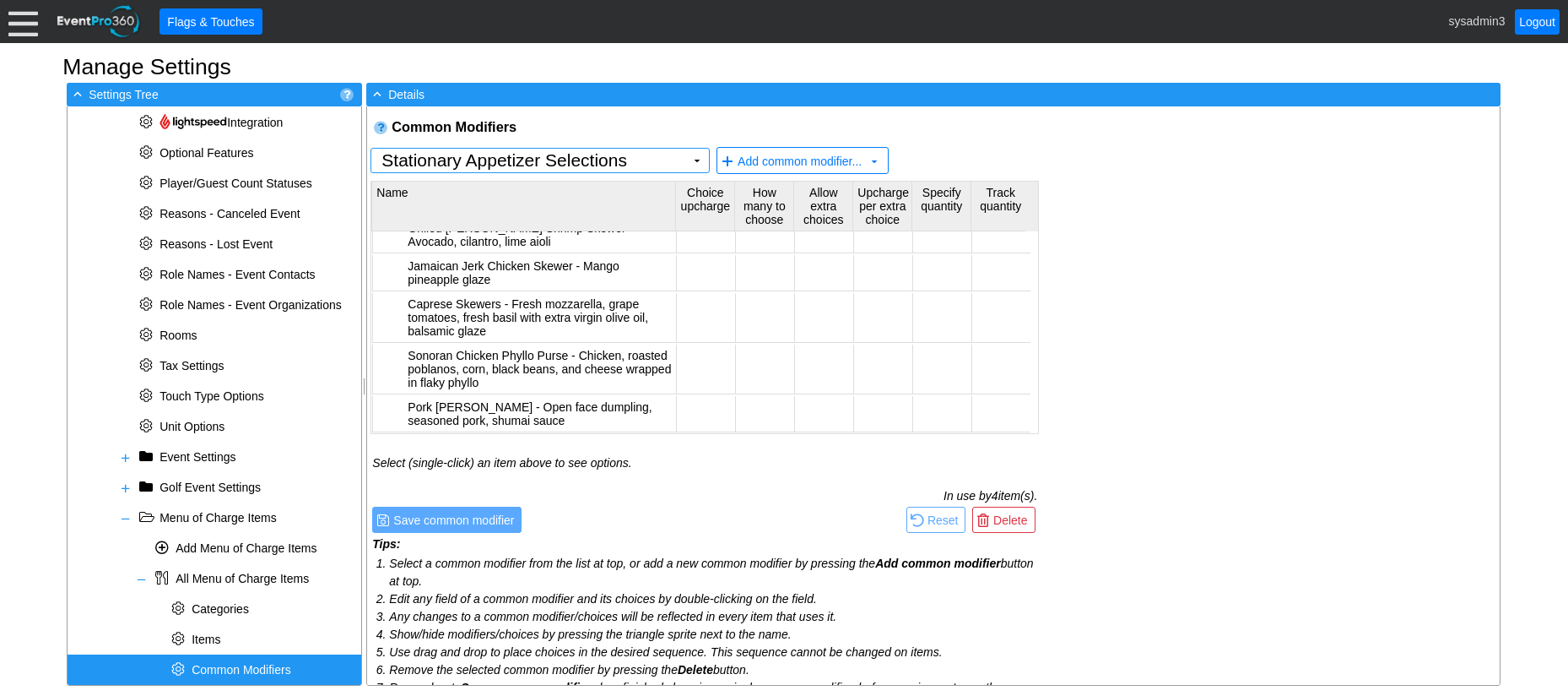
scroll to position [336, 0]
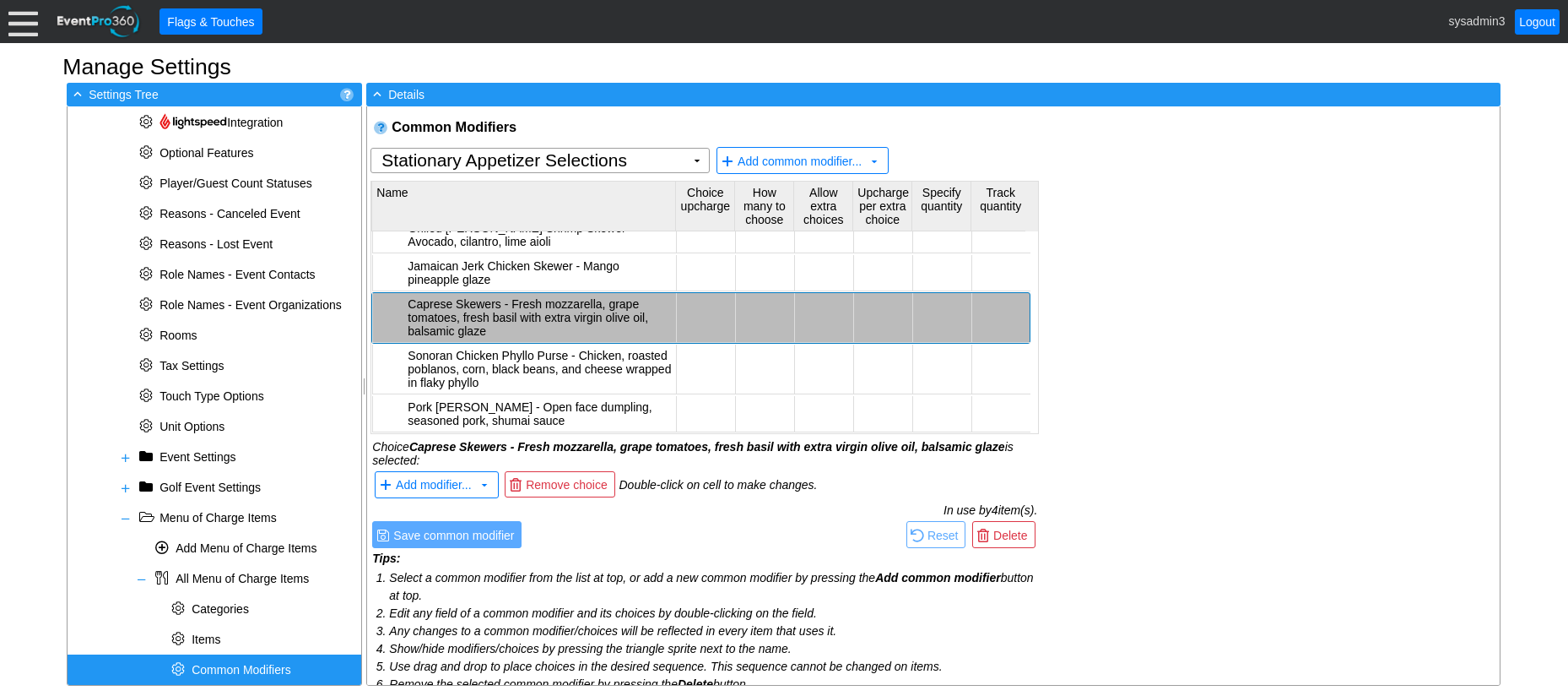
click at [463, 299] on div "Caprese Skewers - Fresh mozzarella, grape tomatoes, fresh basil with extra virg…" at bounding box center [540, 317] width 264 height 41
click at [673, 513] on td "In use by 4 item(s)." at bounding box center [704, 509] width 665 height 13
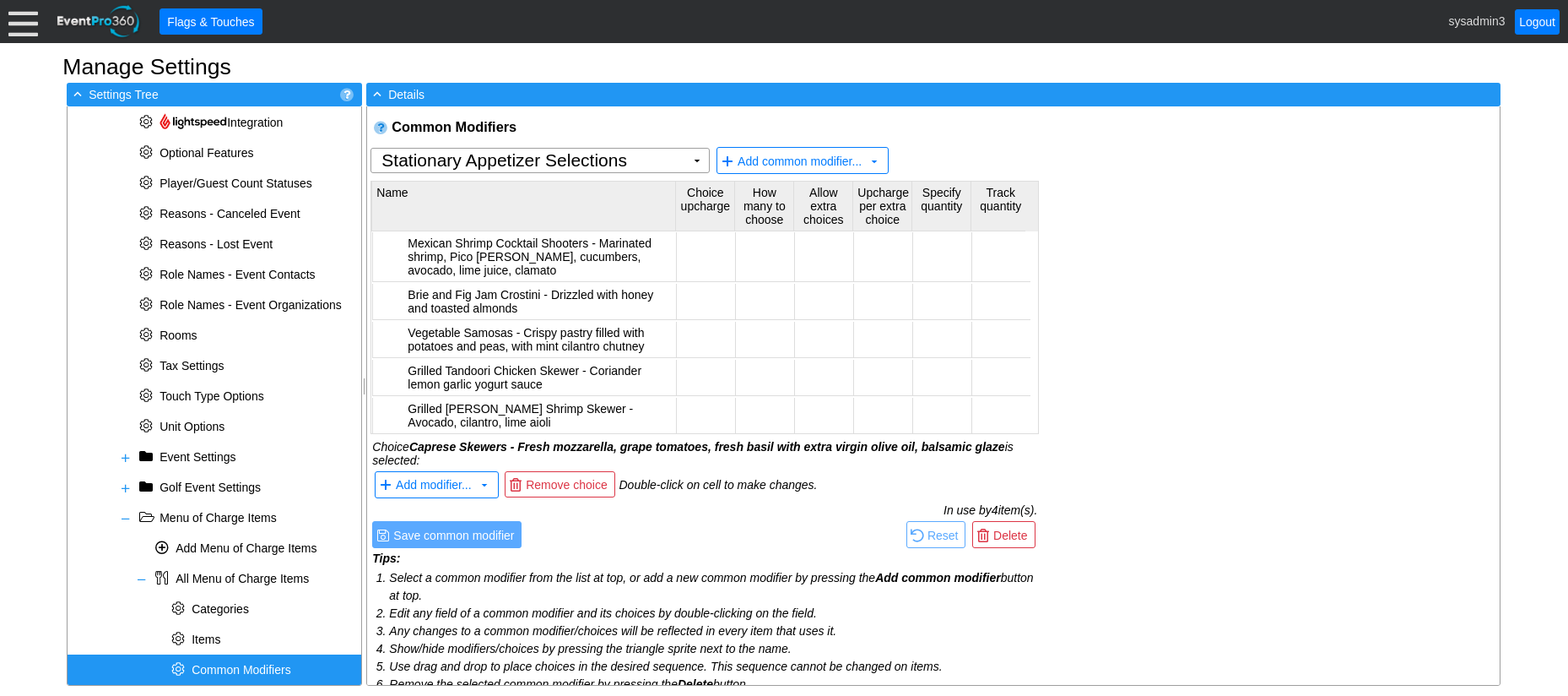
scroll to position [82, 0]
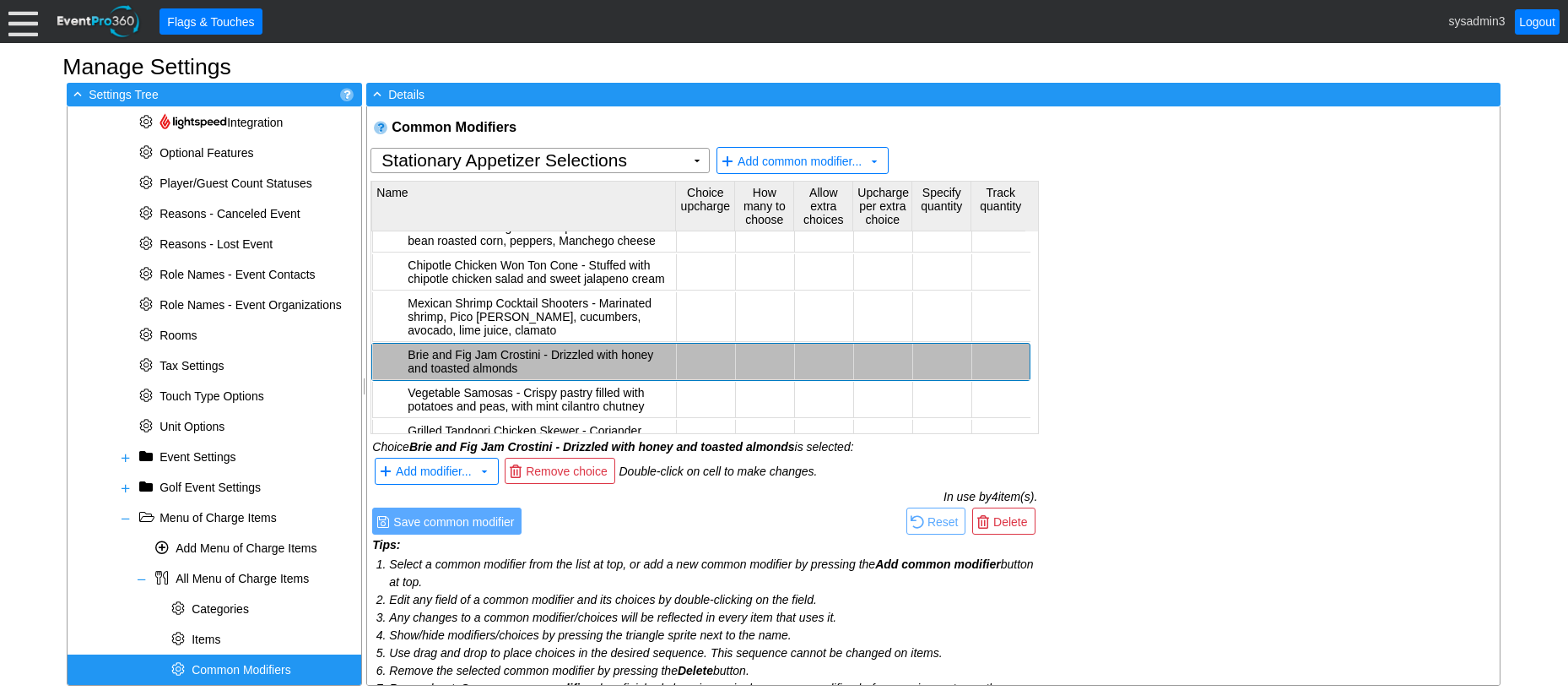
click at [699, 354] on td at bounding box center [706, 361] width 59 height 36
type input "1"
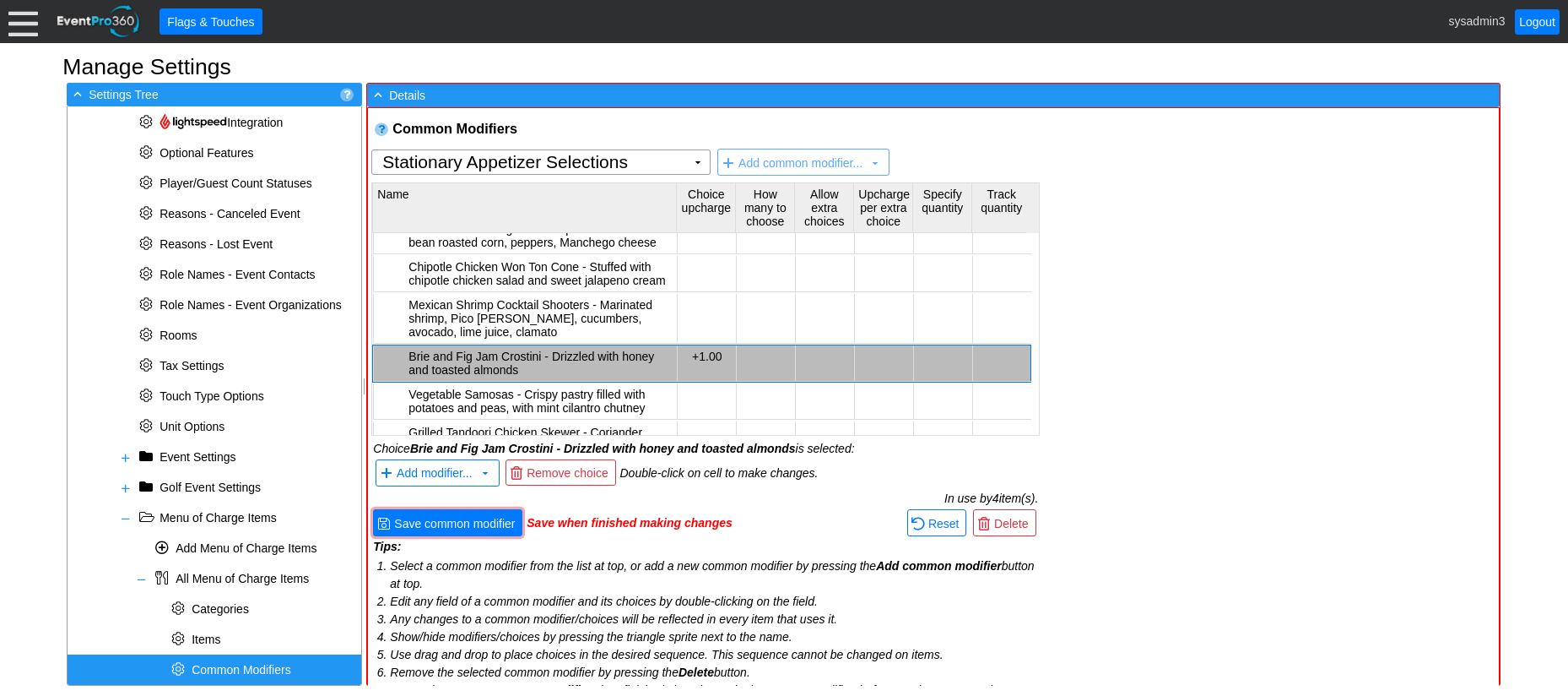
click at [1218, 356] on div "Common Modifiers Stationary Appetizer Selections Χ ▼ Add common modifier... ▼ N…" at bounding box center [934, 397] width 1132 height 579
click at [710, 352] on td "+1.00" at bounding box center [707, 363] width 59 height 36
type input "0"
click at [1201, 356] on div "Common Modifiers Stationary Appetizer Selections Χ ▼ Add common modifier... ▼ N…" at bounding box center [934, 397] width 1132 height 579
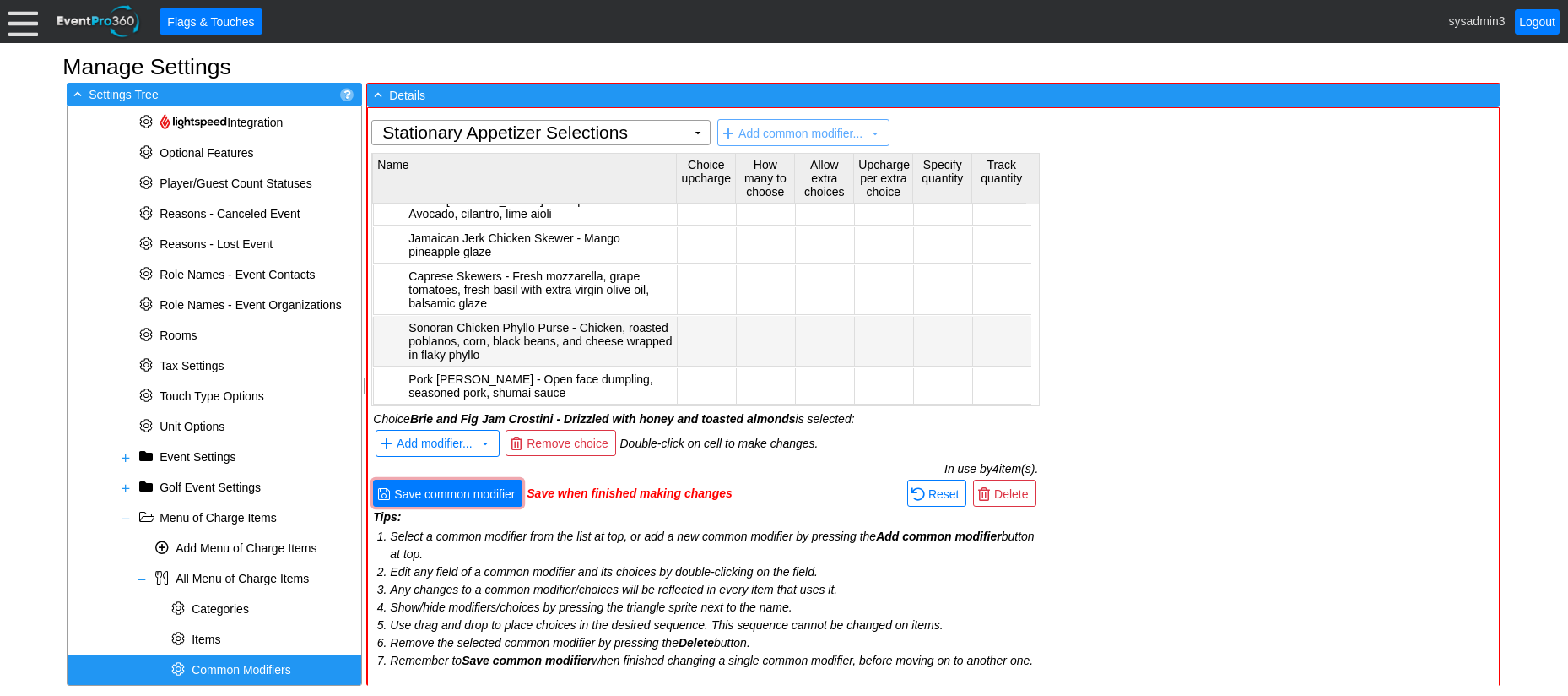
scroll to position [48, 0]
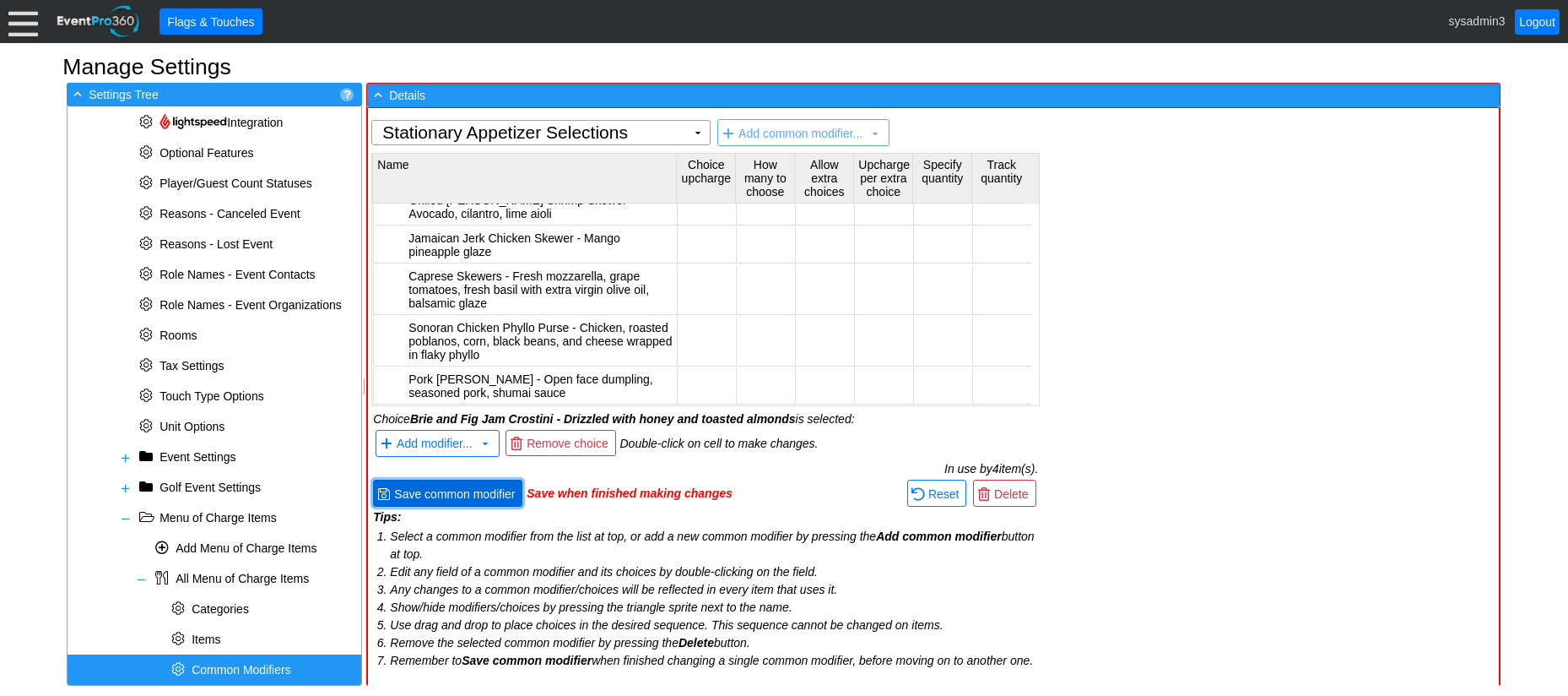
click at [460, 485] on span "Save common modifier" at bounding box center [454, 493] width 128 height 17
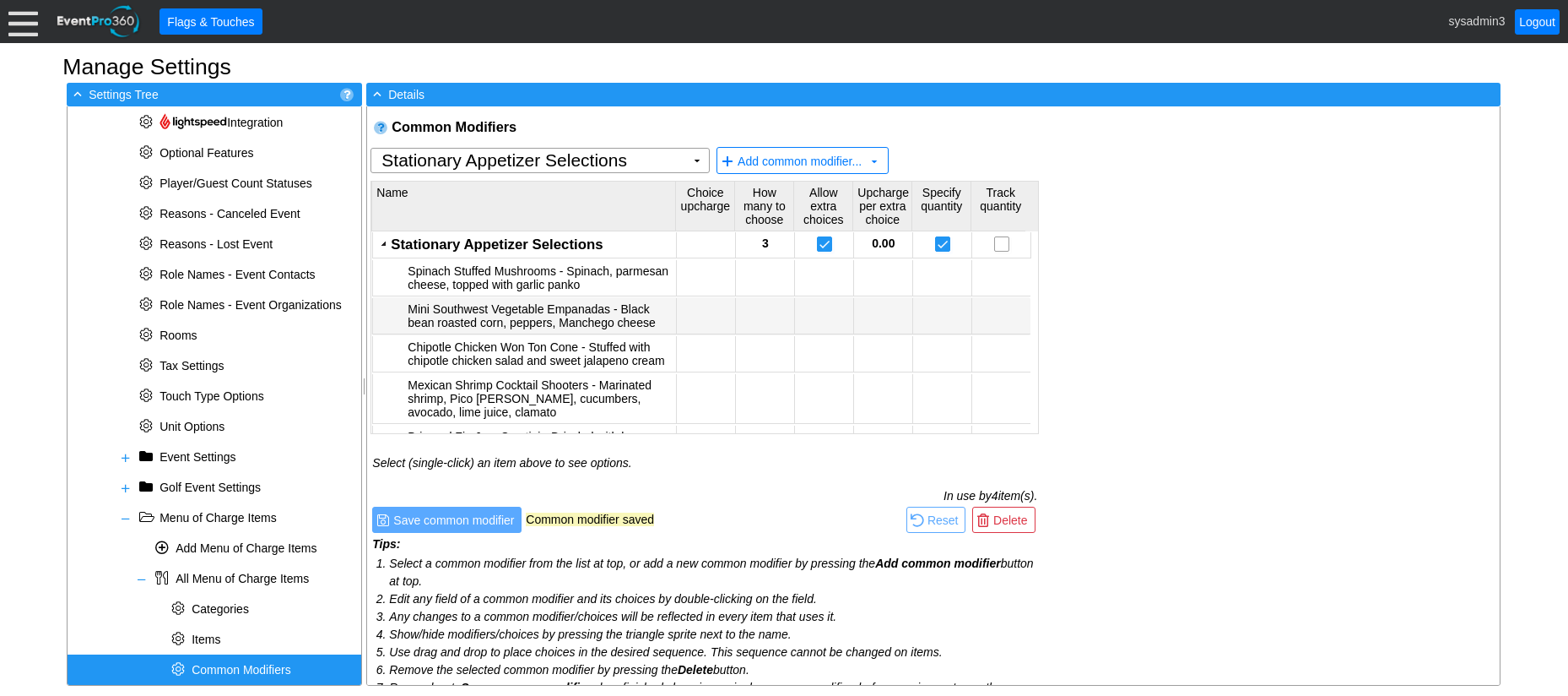
scroll to position [85, 0]
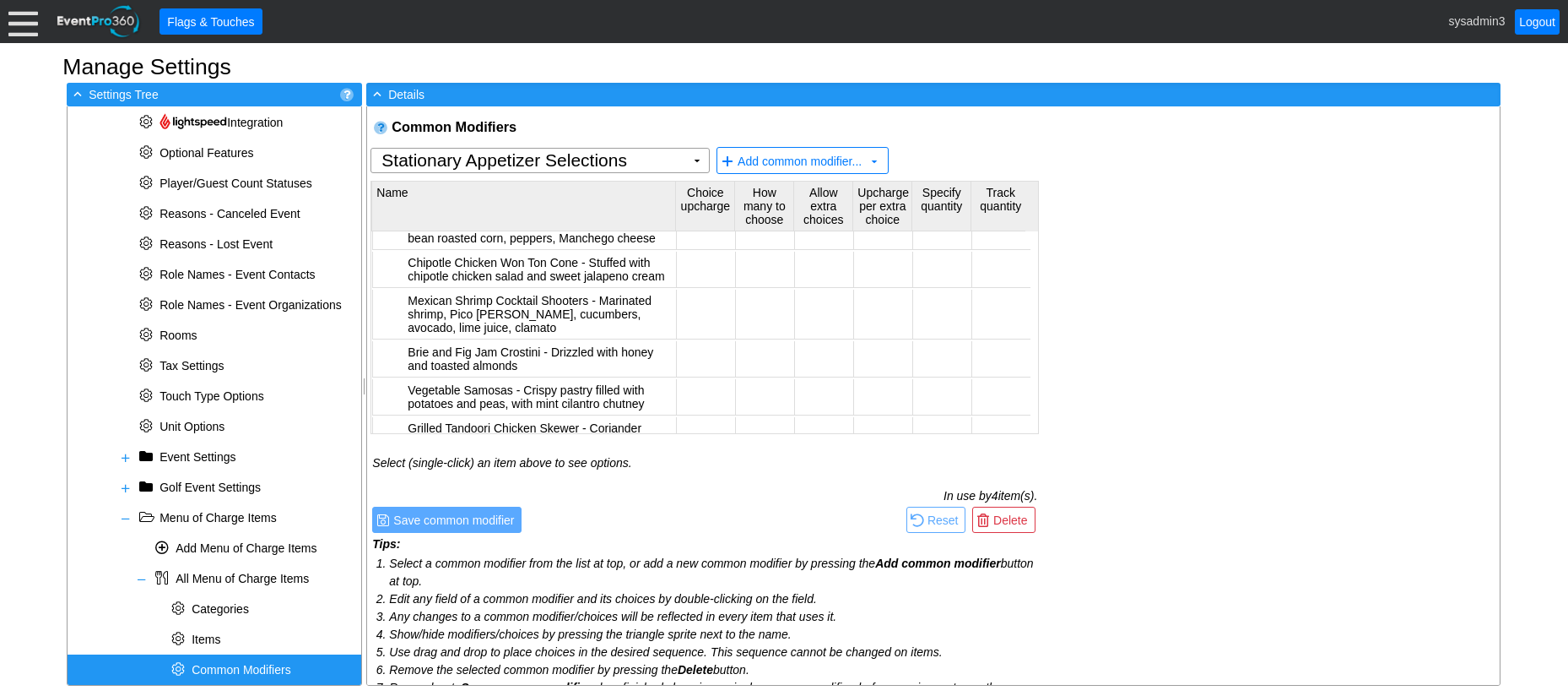
click at [1215, 189] on div "Common Modifiers Stationary Appetizer Selections Χ ▼ Add common modifier... ▼ N…" at bounding box center [933, 396] width 1132 height 579
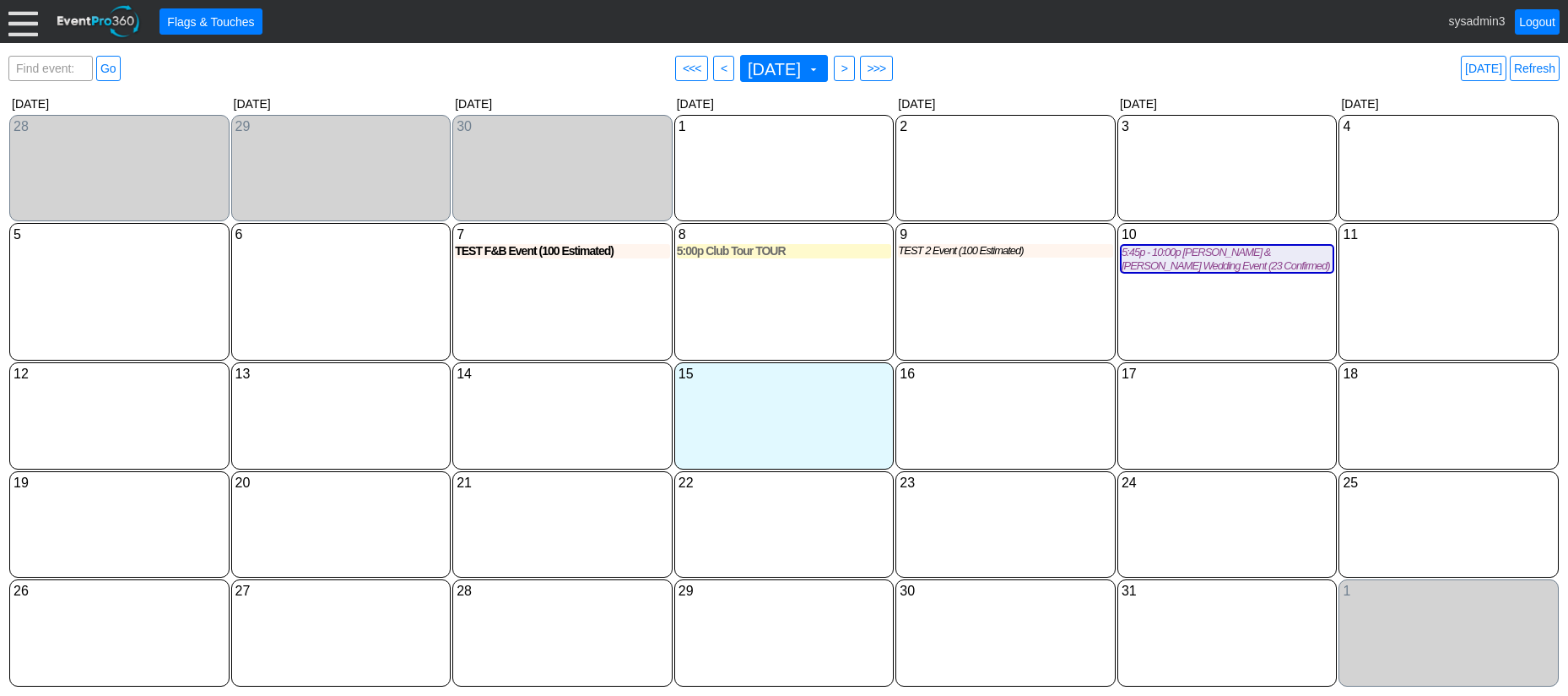
click at [1081, 187] on div "2 [DATE]" at bounding box center [1005, 168] width 220 height 107
click at [997, 341] on div "9 [DATE] TEST 2 Event (100 Estimated) TEST 2 Proposal Sent Event at Foothills G…" at bounding box center [1005, 292] width 220 height 137
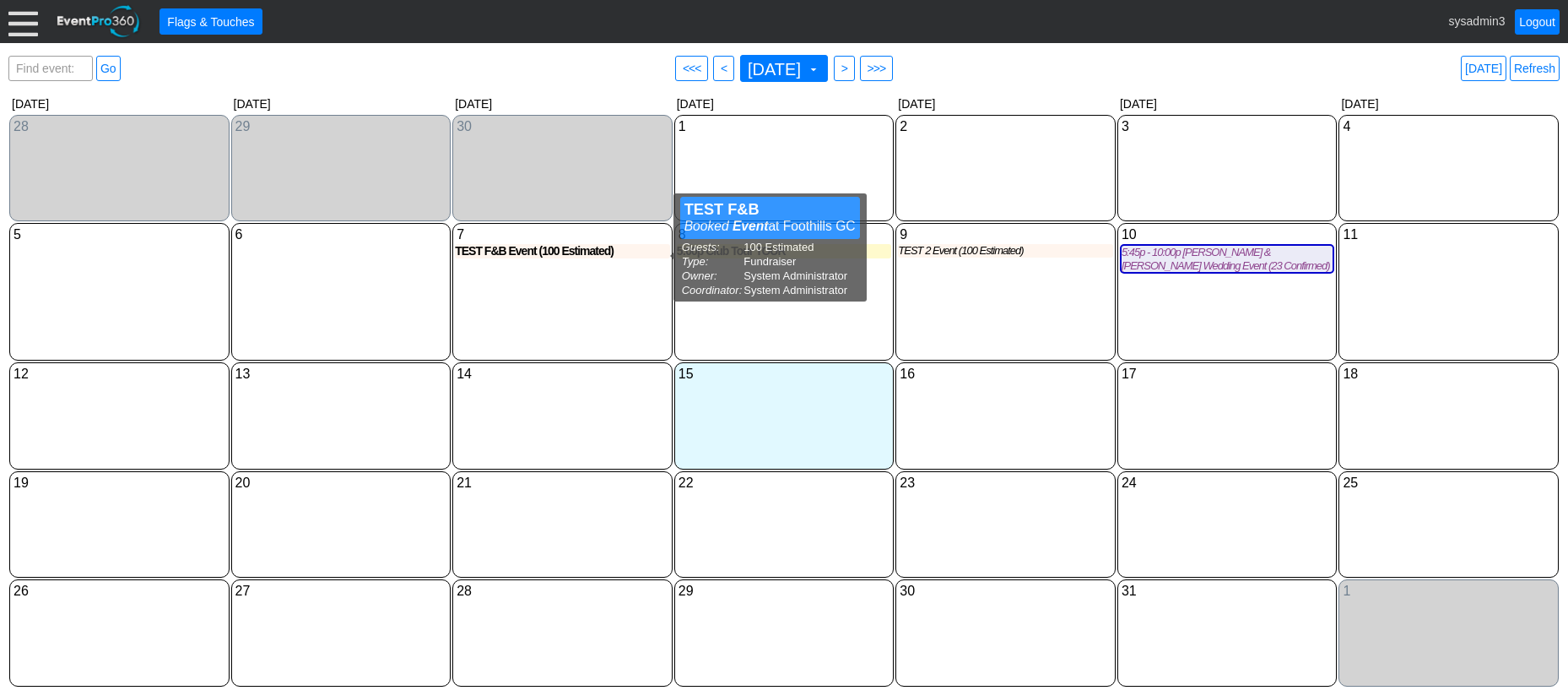
click at [1018, 167] on div "2 [DATE]" at bounding box center [1005, 168] width 220 height 107
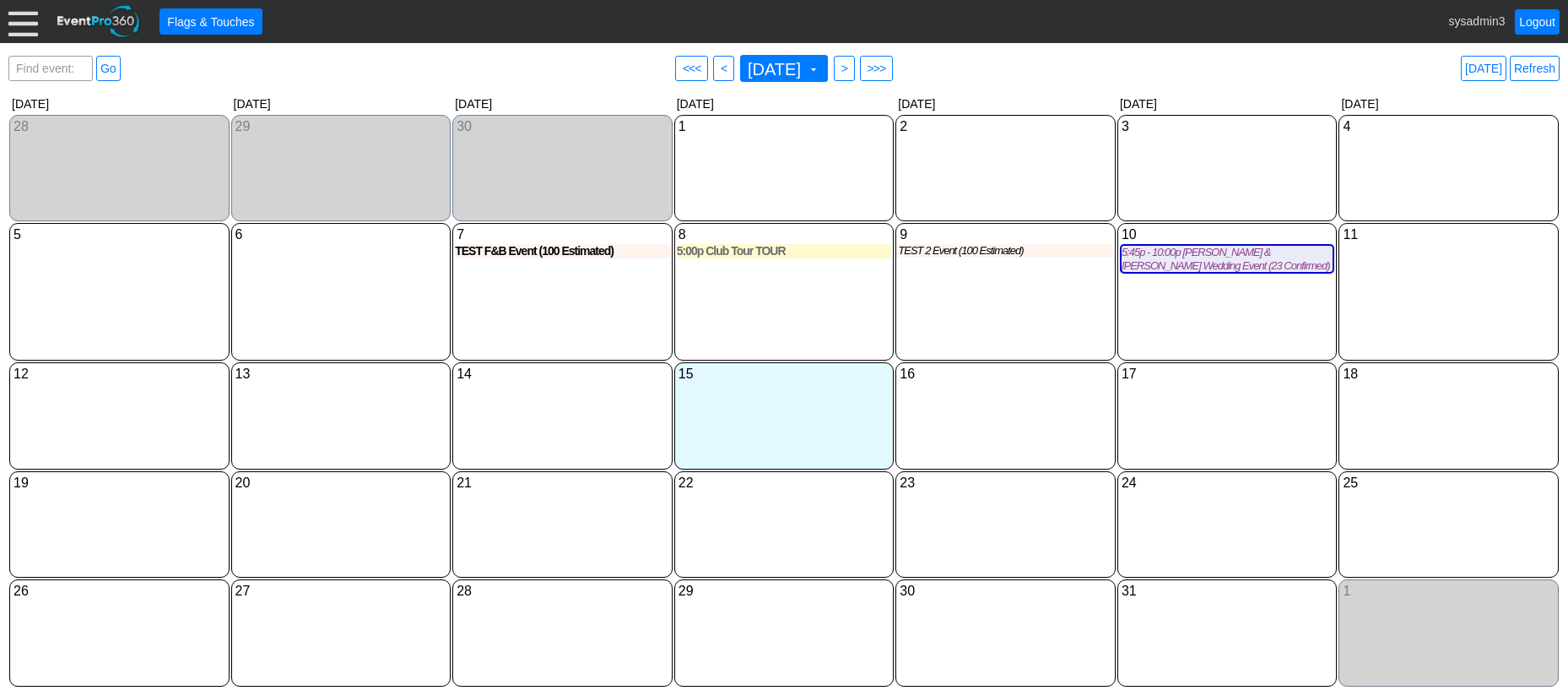
click at [965, 167] on div "2 [DATE]" at bounding box center [1005, 168] width 220 height 107
click at [614, 319] on div "7 [DATE] TEST F&B Event (100 Estimated) TEST F&B Booked Event at Foothills GC G…" at bounding box center [563, 292] width 220 height 137
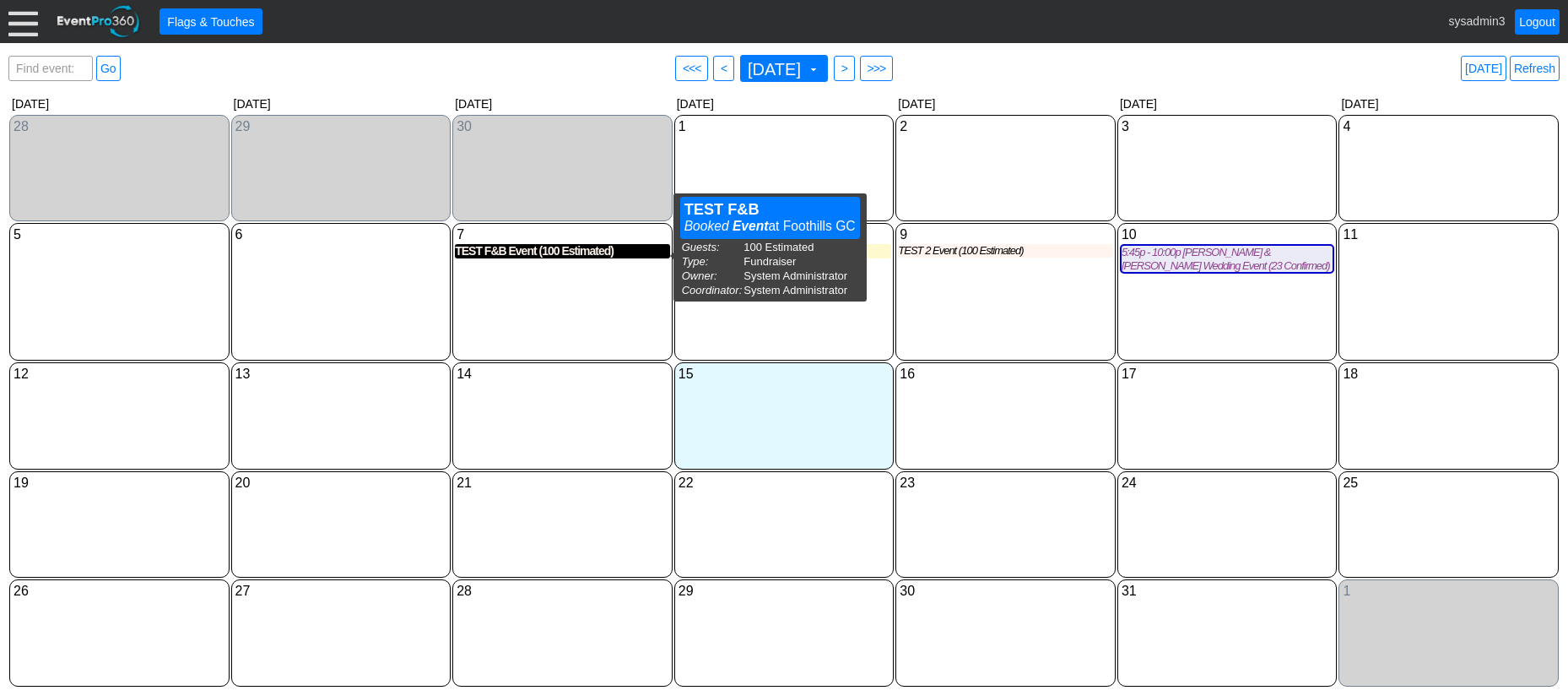
click at [476, 255] on div "TEST F&B Event (100 Estimated)" at bounding box center [563, 251] width 215 height 14
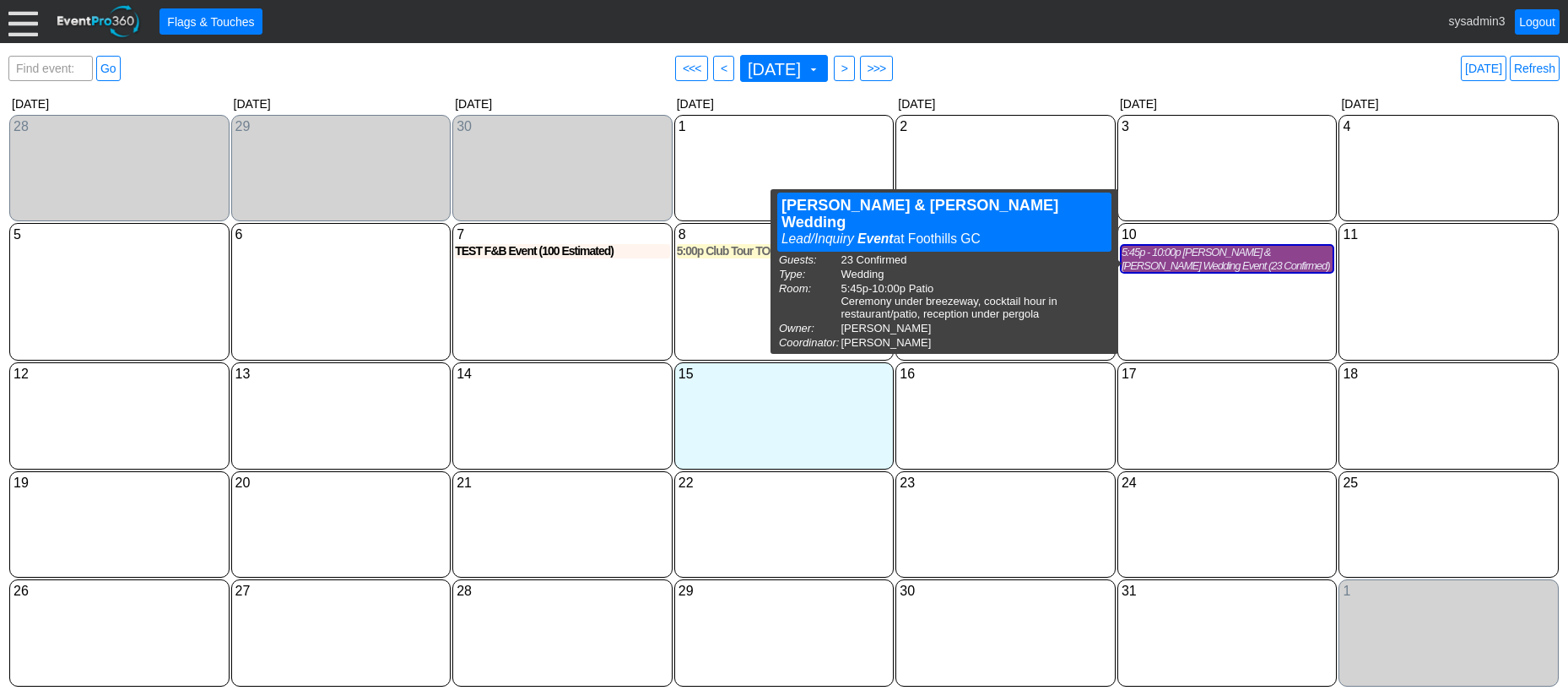
click at [1233, 255] on div "5:45p - 10:00p [PERSON_NAME] & [PERSON_NAME] Wedding Event (23 Confirmed) ([PER…" at bounding box center [1227, 259] width 212 height 26
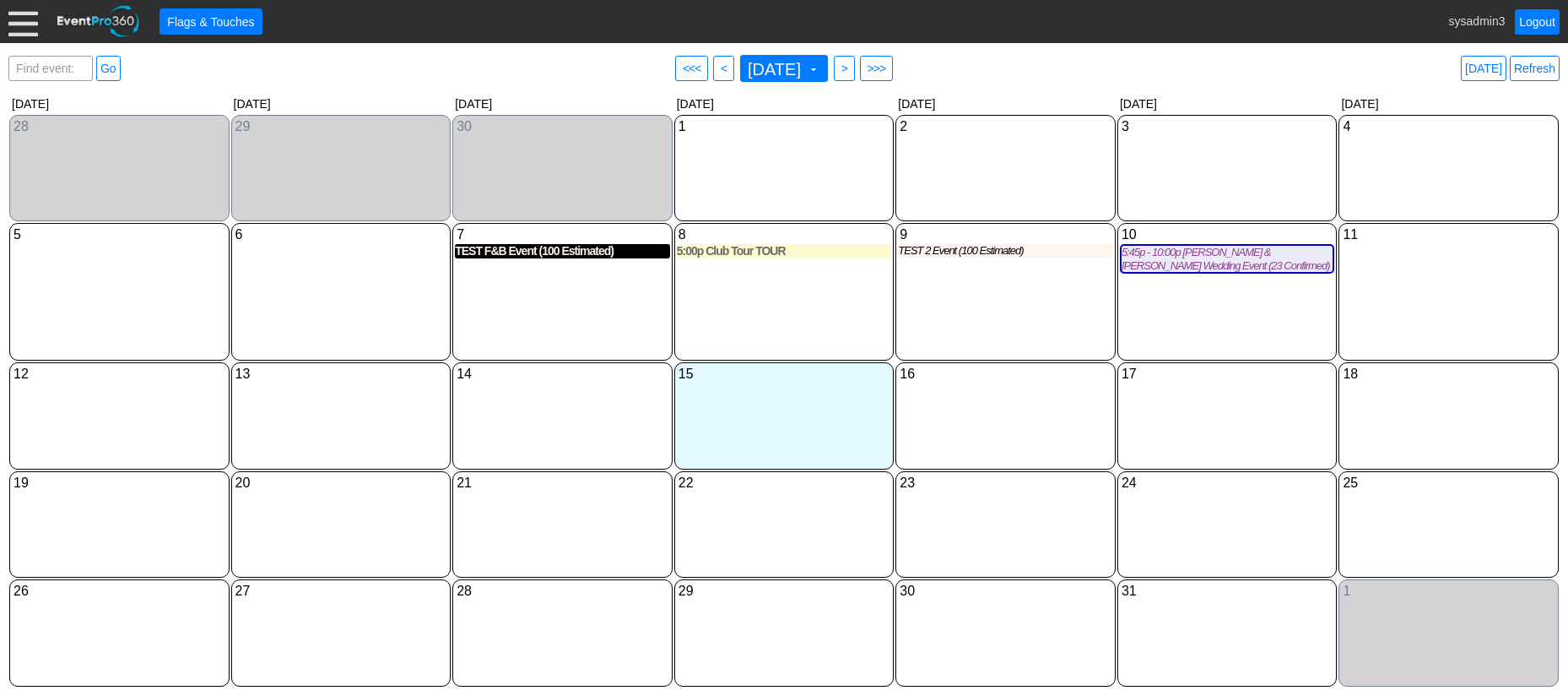
click at [563, 253] on div "TEST F&B Event (100 Estimated)" at bounding box center [563, 251] width 215 height 14
click at [1530, 66] on link "Refresh" at bounding box center [1535, 68] width 50 height 26
click at [1546, 69] on link "Refresh" at bounding box center [1535, 68] width 50 height 26
click at [1535, 15] on link "Logout" at bounding box center [1536, 22] width 45 height 26
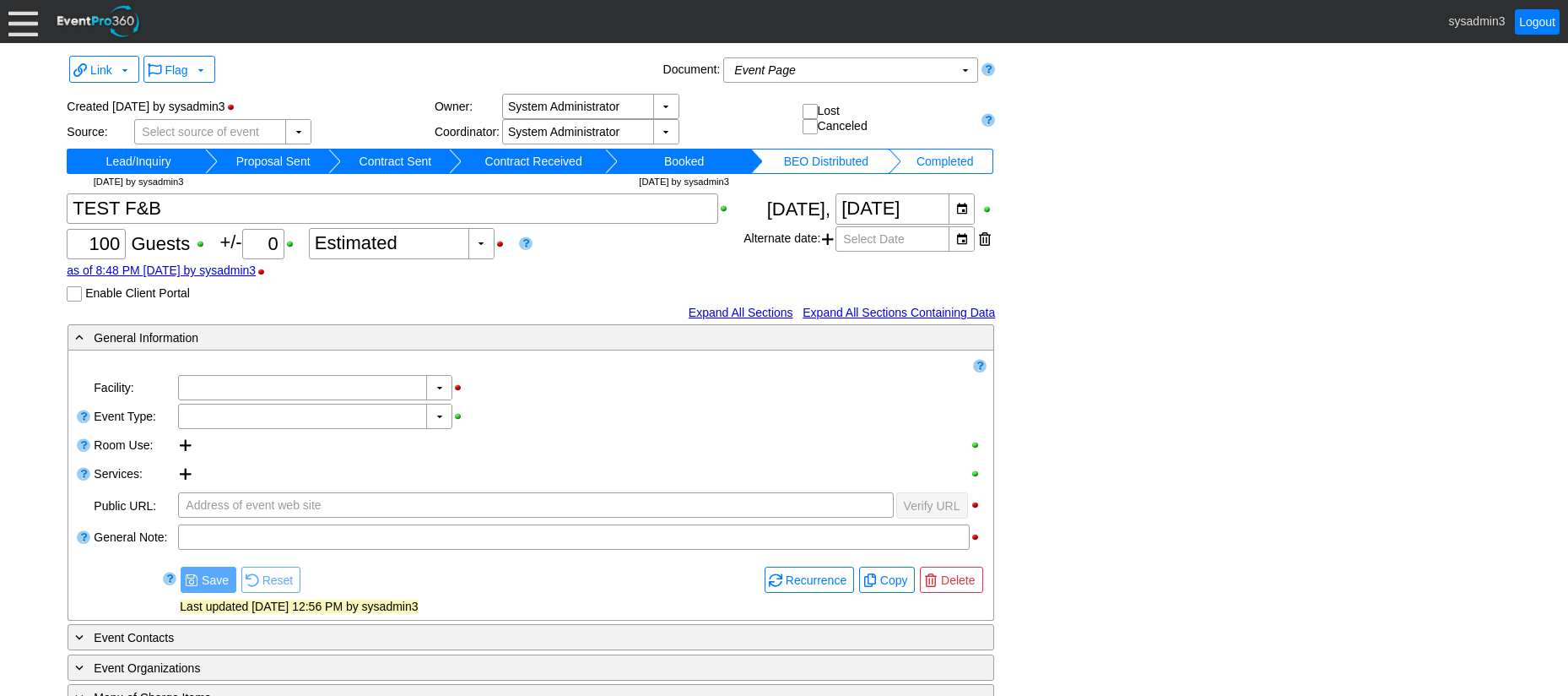
type input "Foothills GC"
type input "Fundraiser"
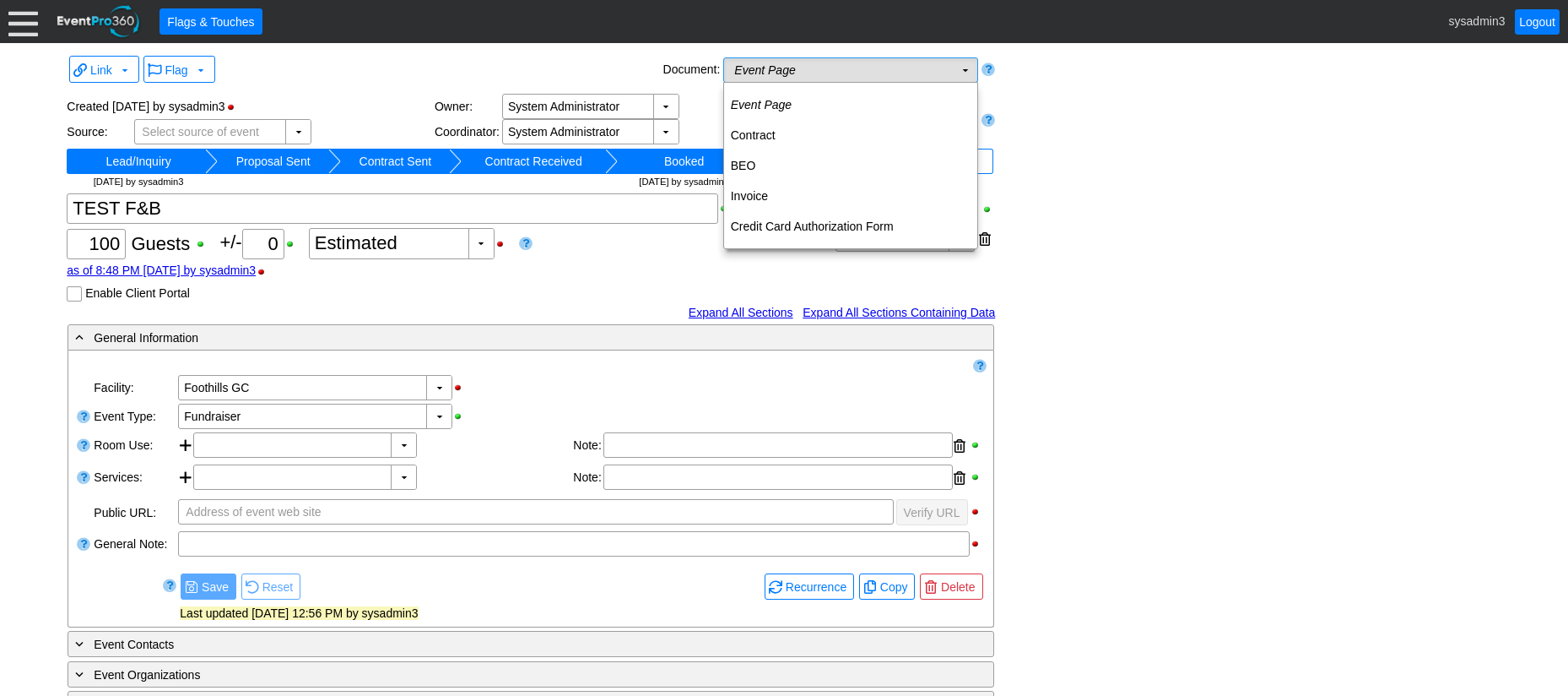
click at [922, 71] on td "Event Page Χ" at bounding box center [838, 70] width 230 height 24
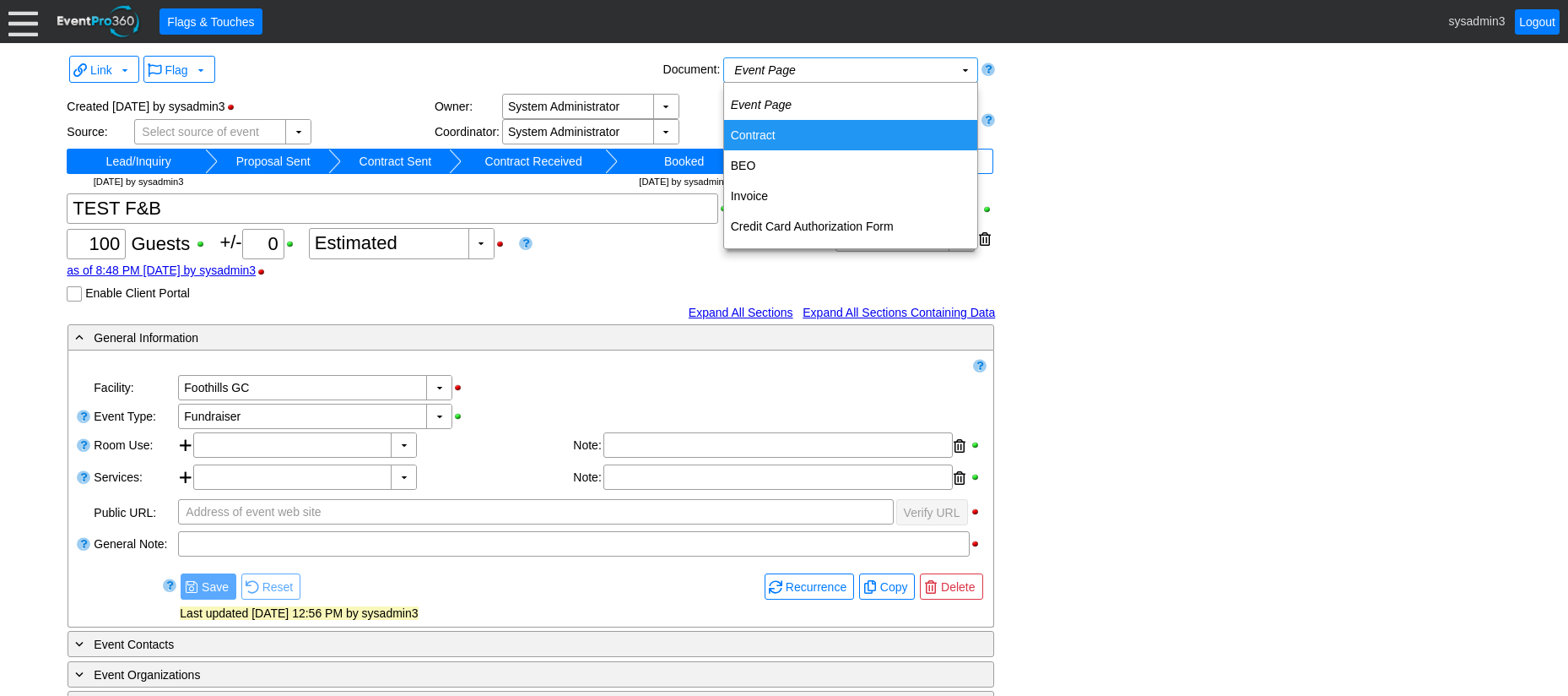
click at [760, 131] on td "Contract" at bounding box center [850, 135] width 254 height 31
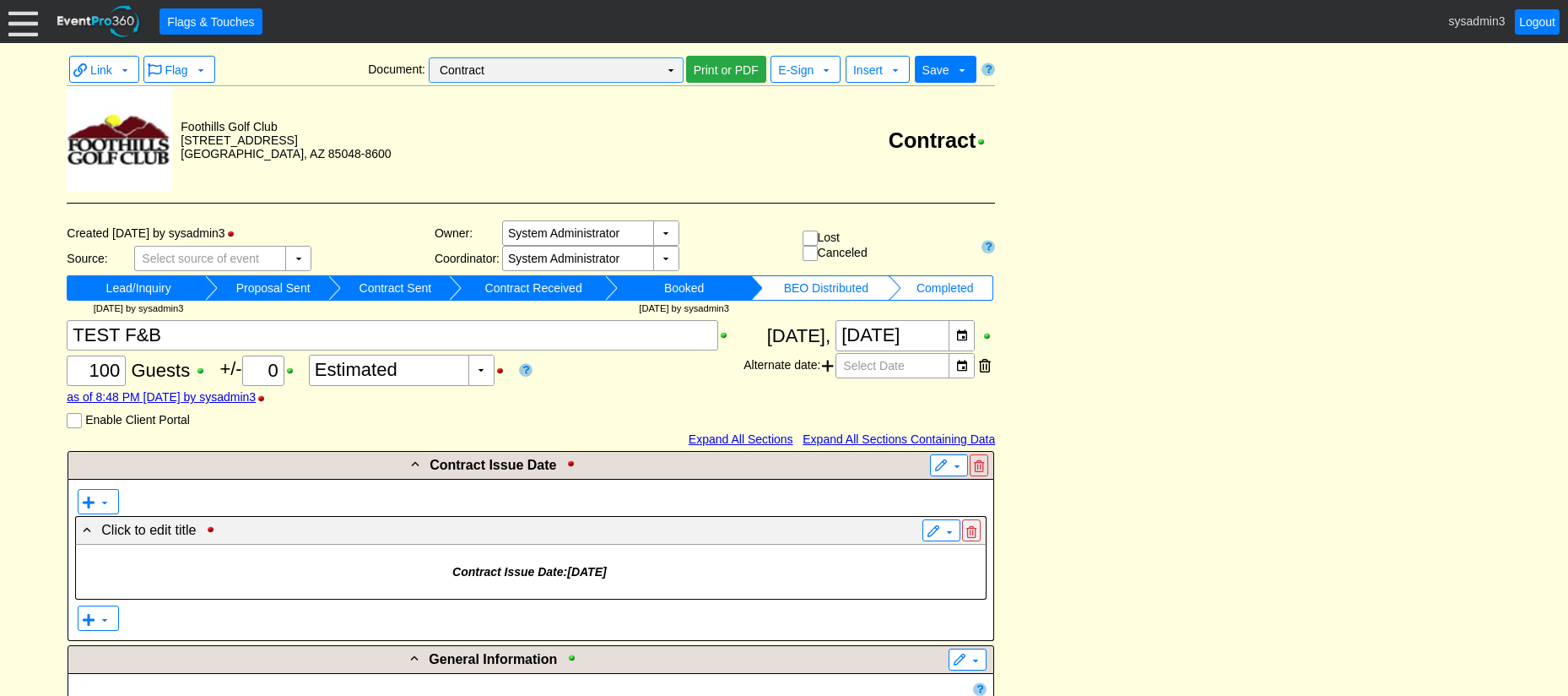
click at [614, 70] on td "Contract Χ" at bounding box center [544, 70] width 230 height 24
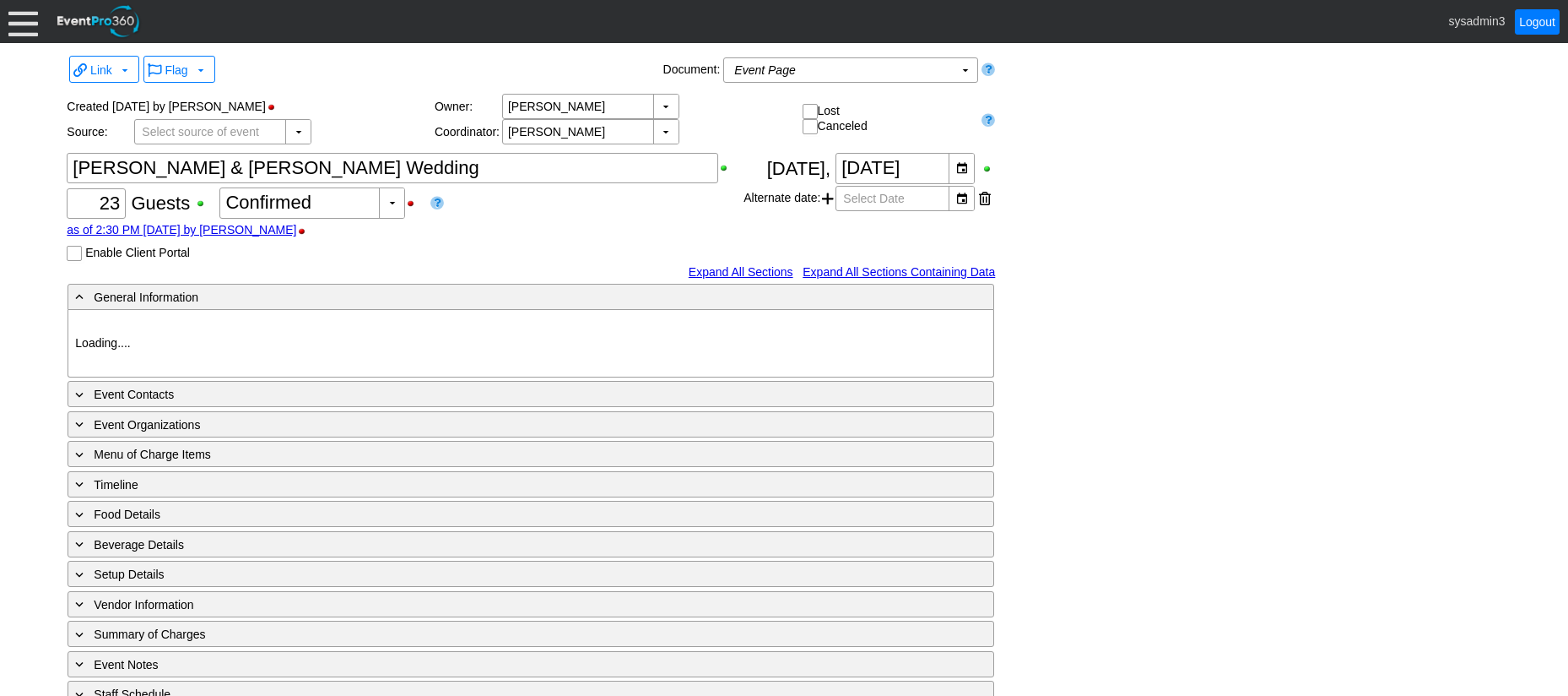
type input "Foothills GC"
type input "Wedding"
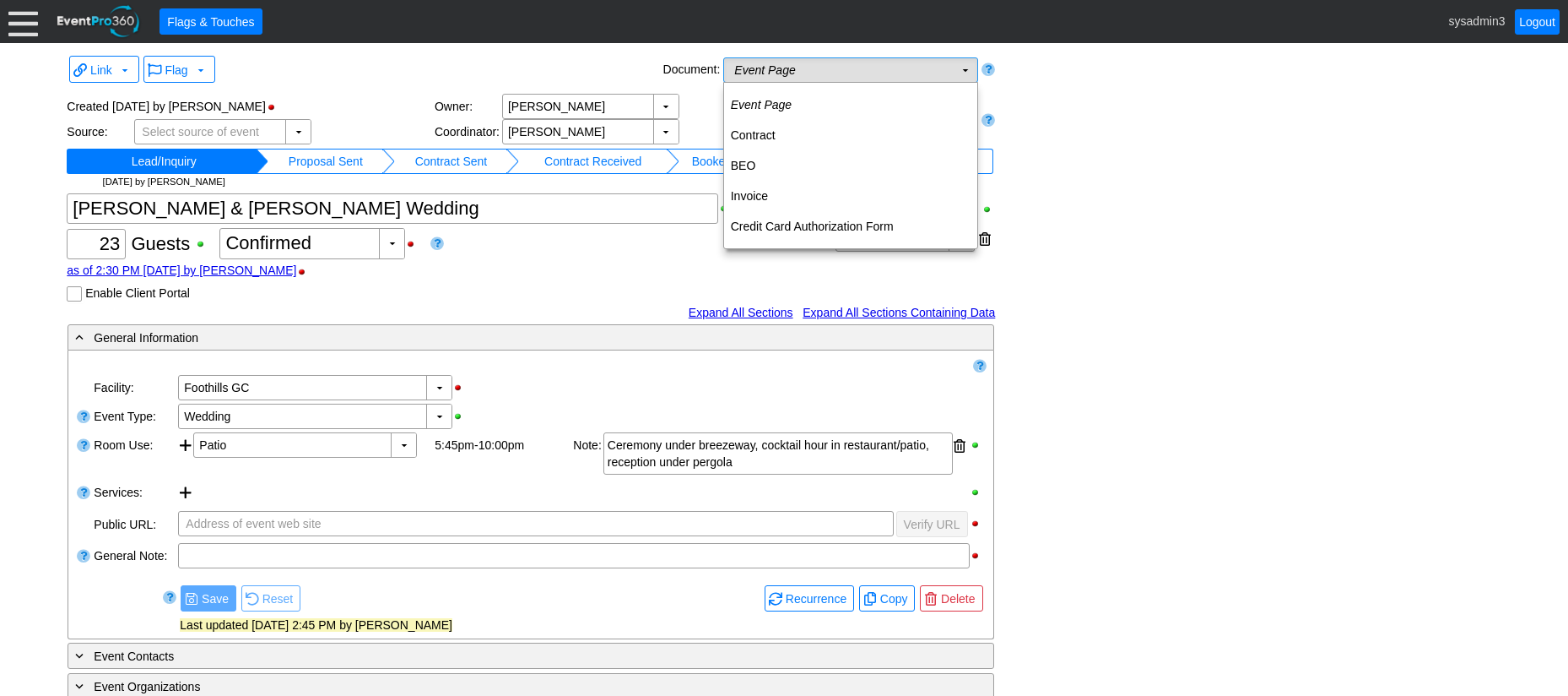
click at [870, 71] on td "Event Page Χ" at bounding box center [838, 70] width 230 height 24
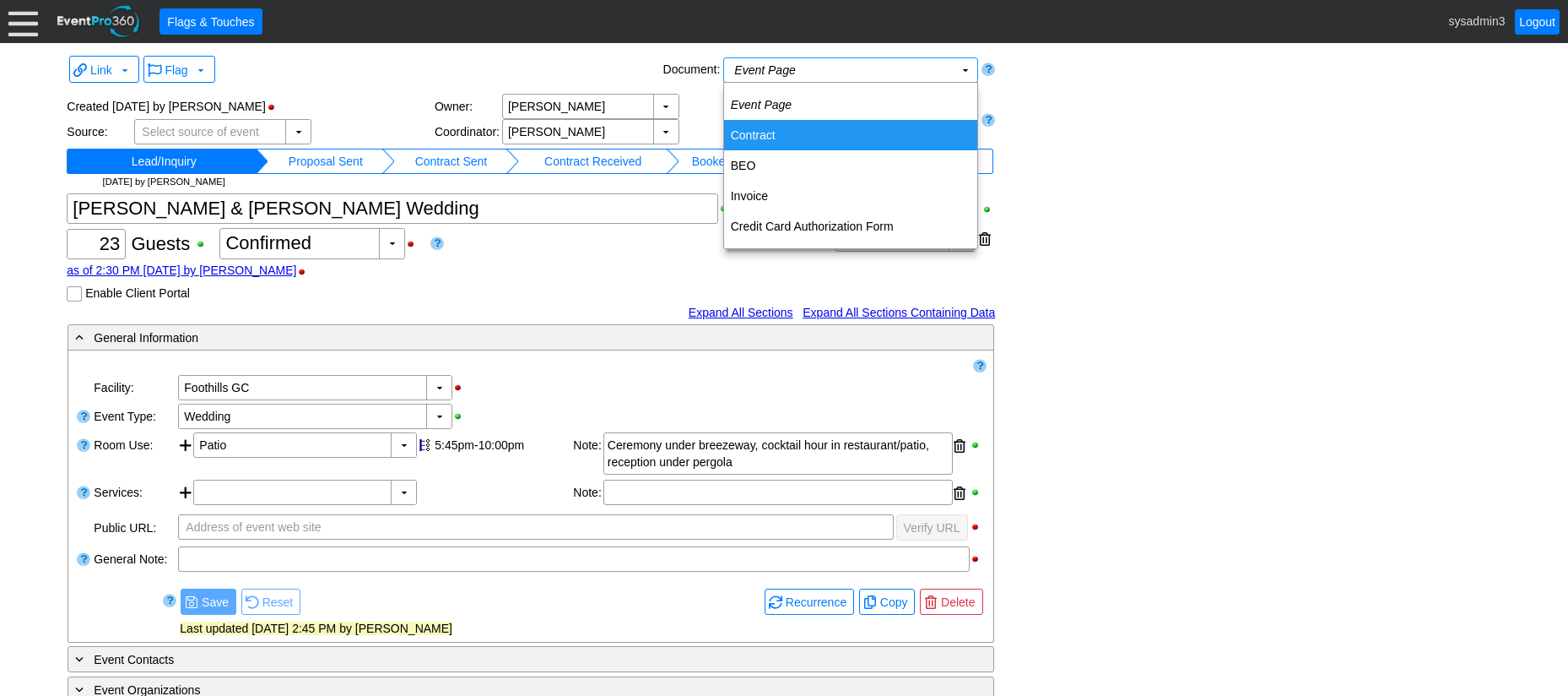
click at [756, 130] on td "Contract" at bounding box center [850, 135] width 254 height 31
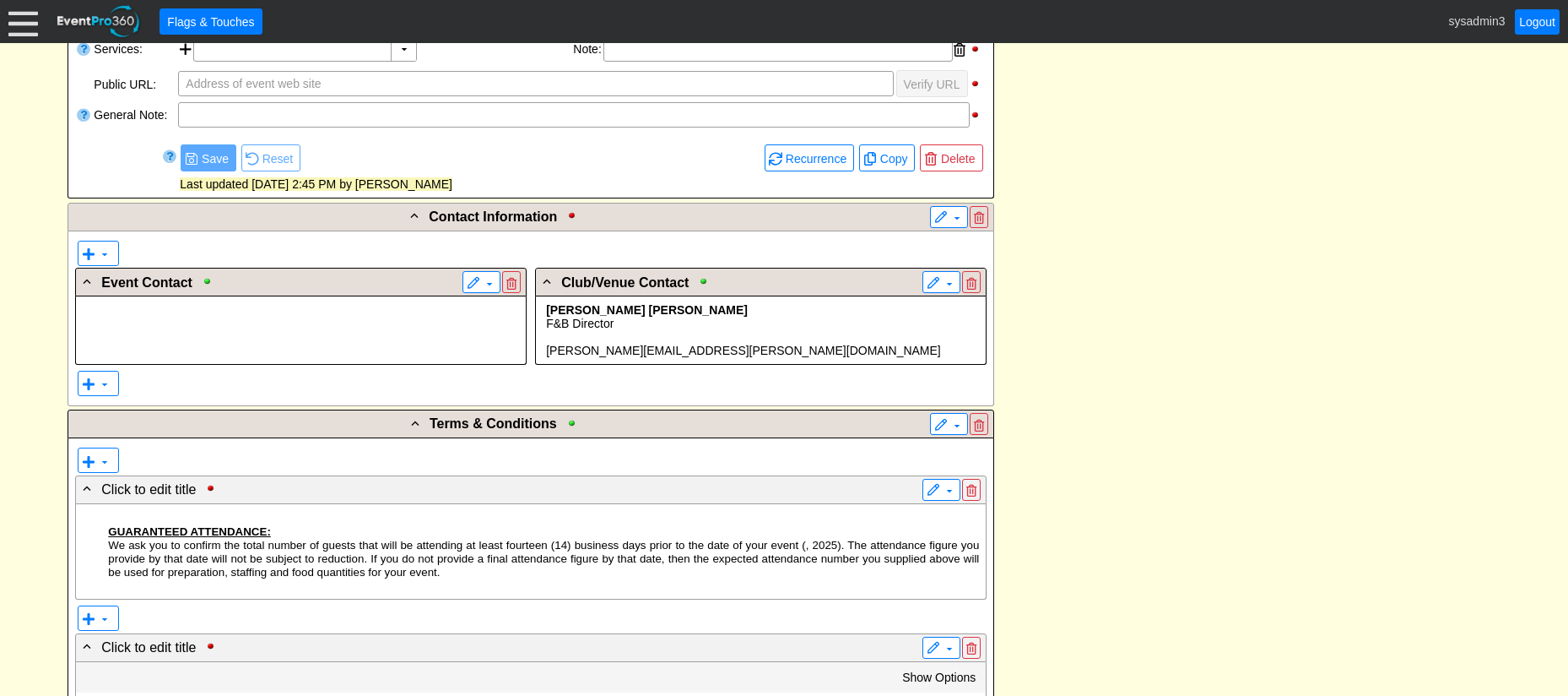
scroll to position [844, 0]
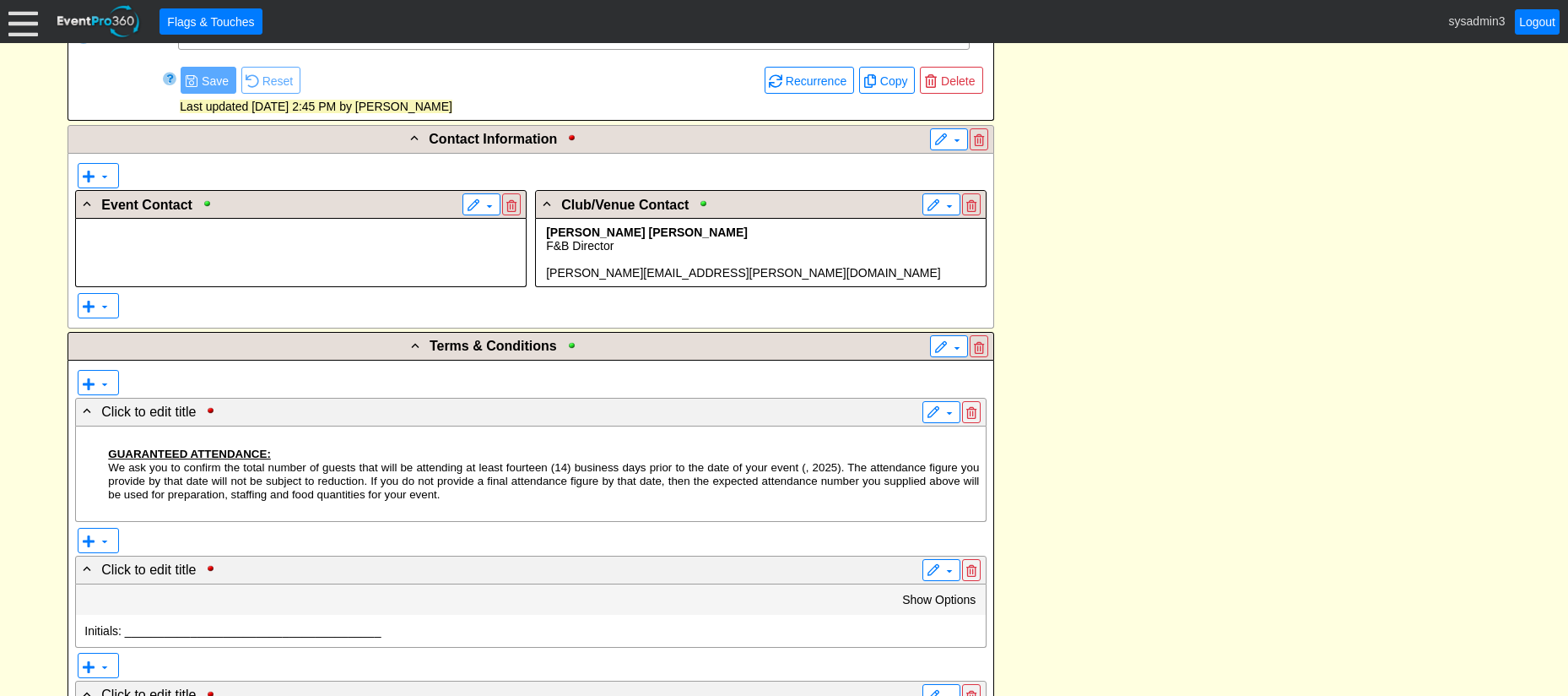
click at [674, 251] on p "F&B Director" at bounding box center [761, 245] width 437 height 13
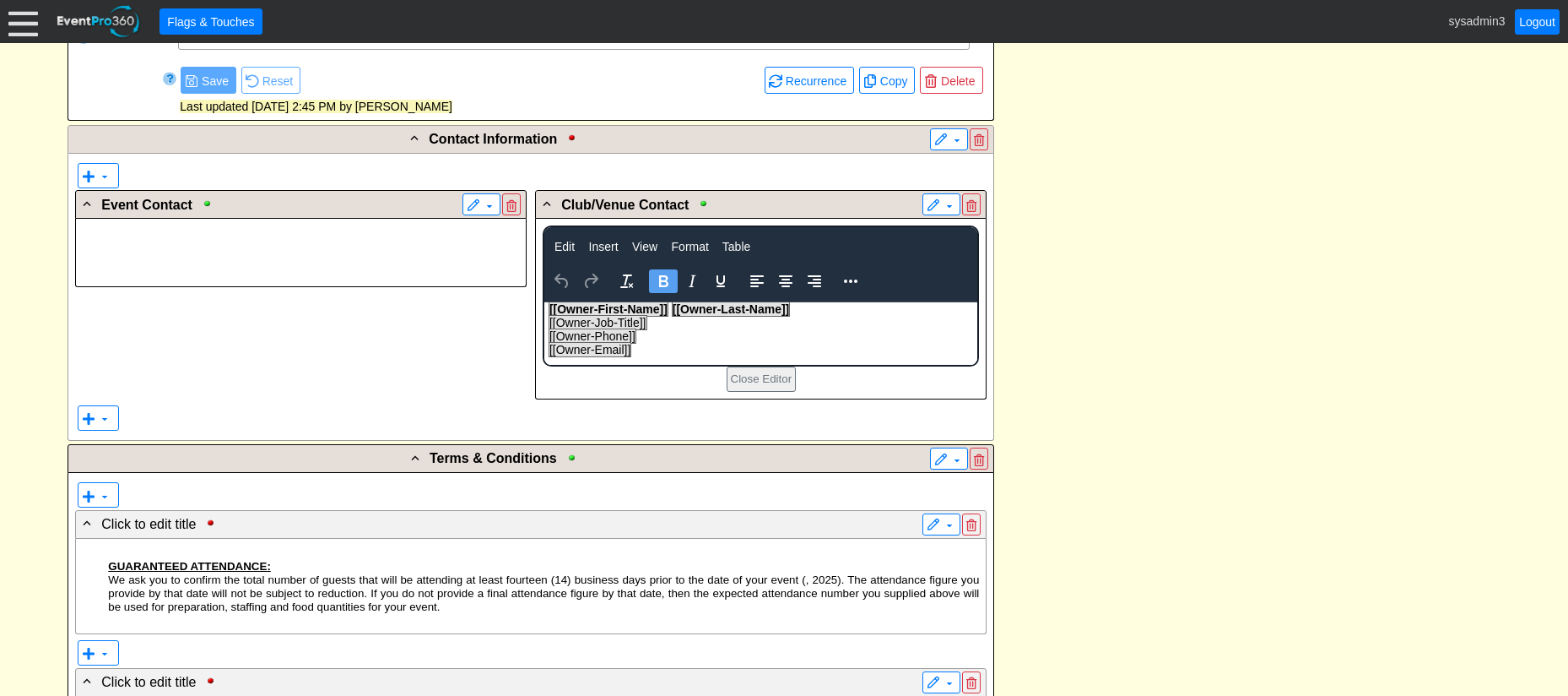
scroll to position [0, 0]
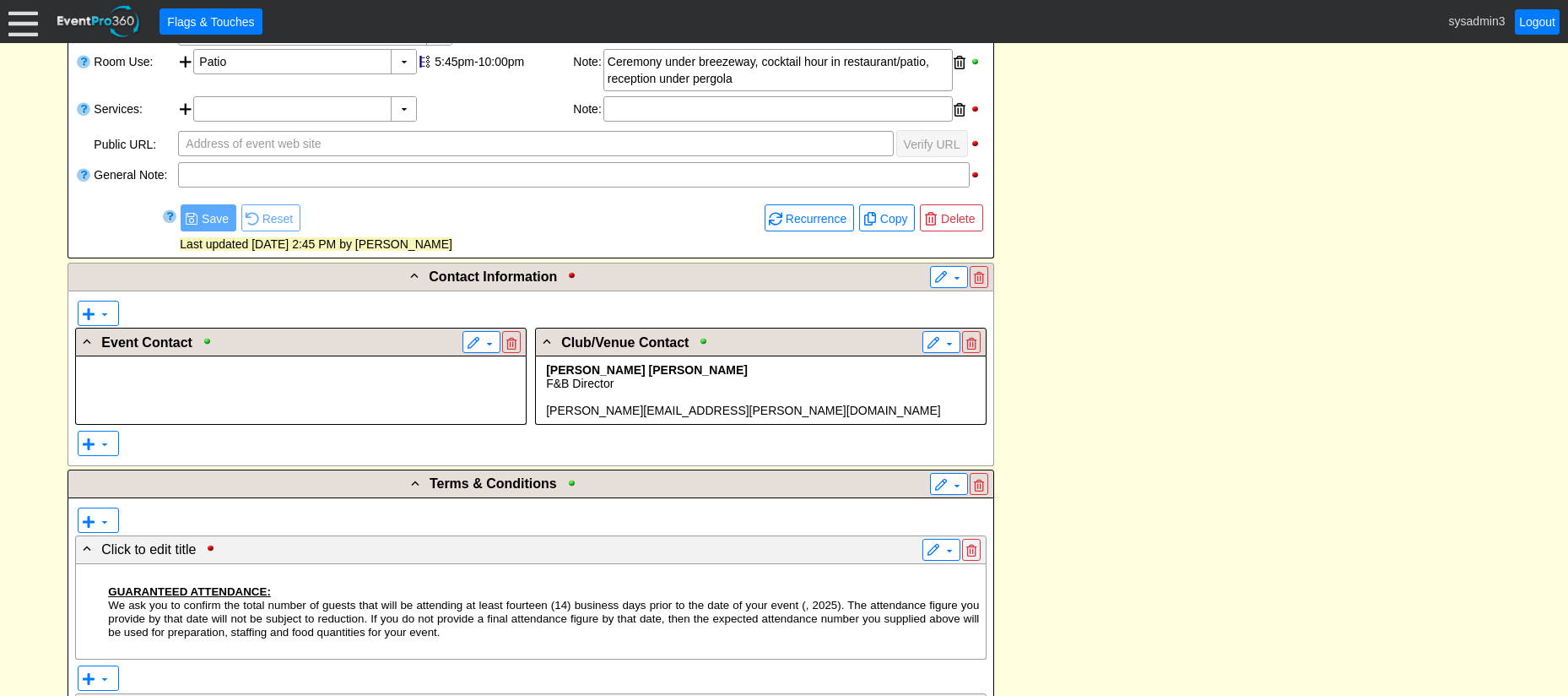
scroll to position [676, 0]
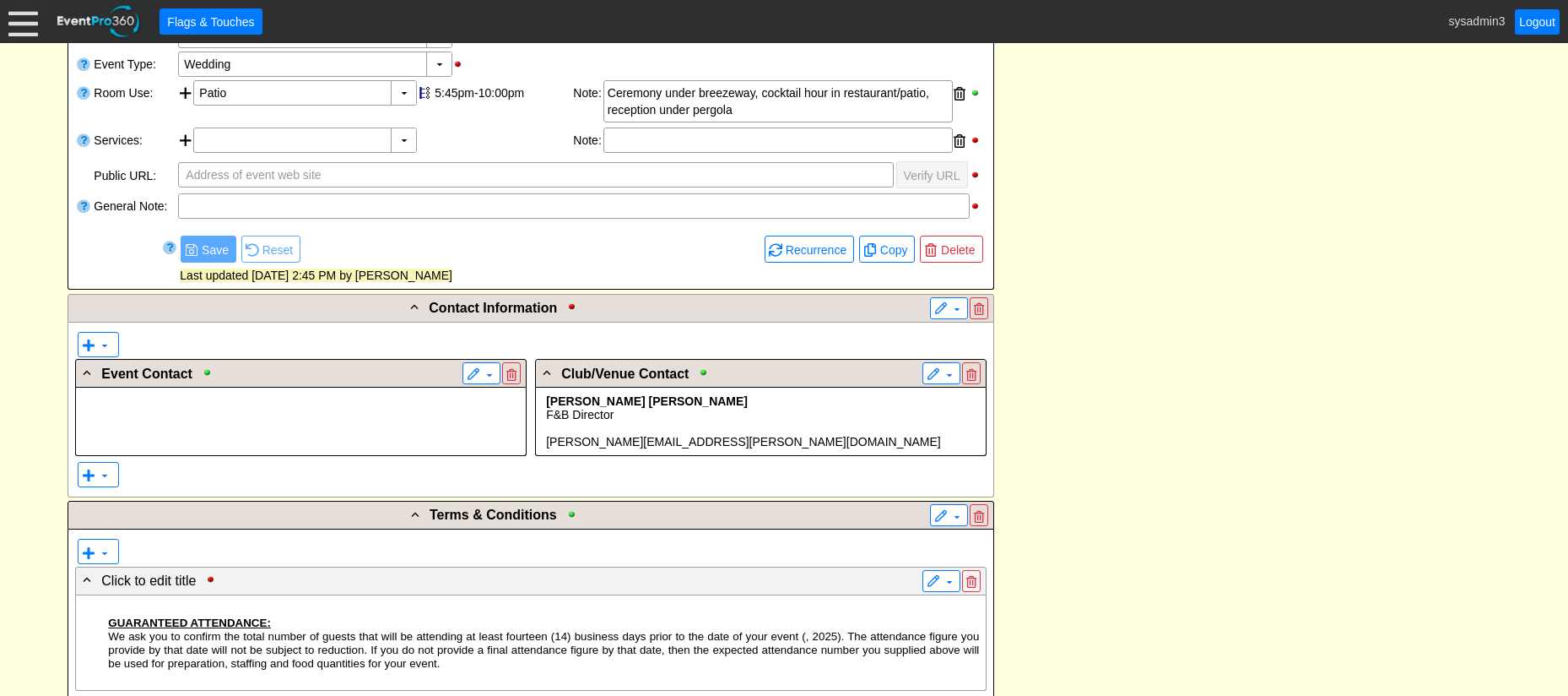
click at [732, 408] on p "F&B Director" at bounding box center [761, 414] width 437 height 13
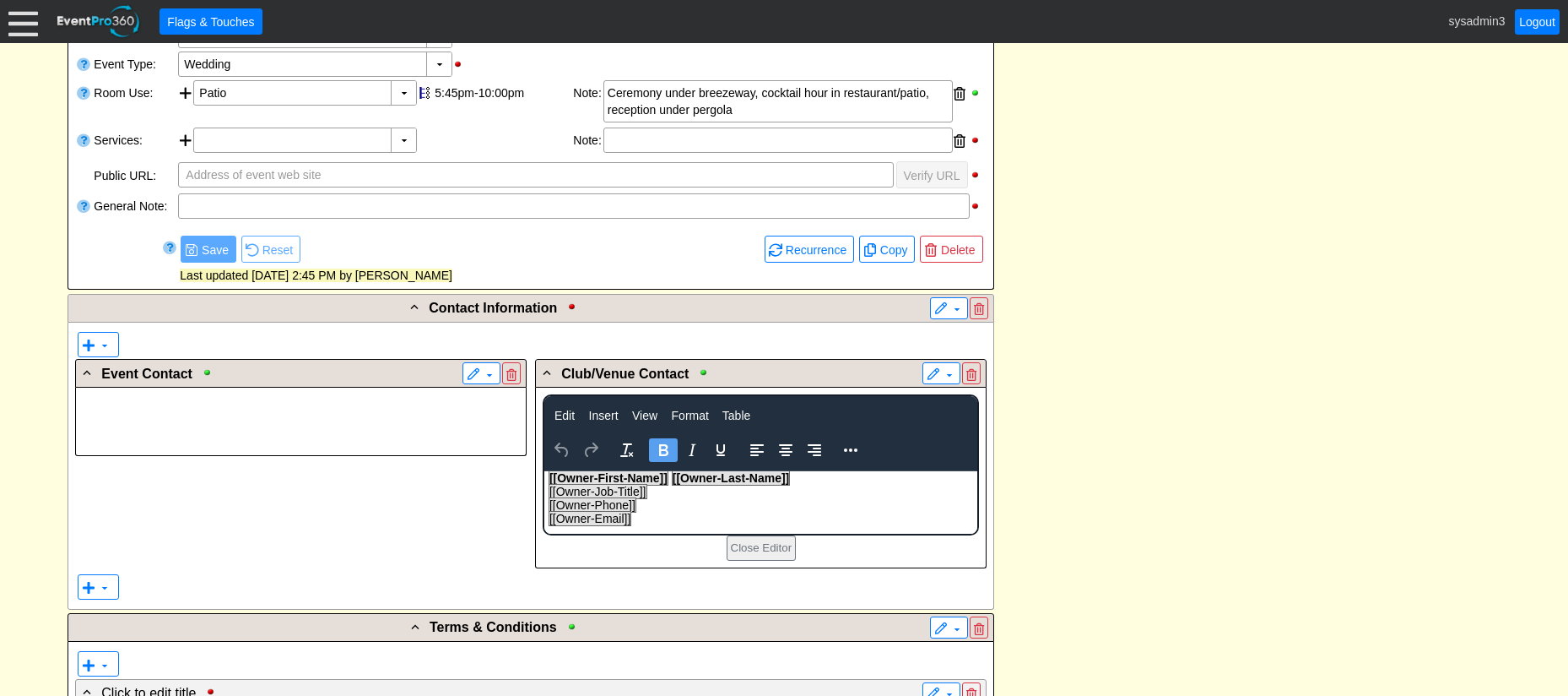
scroll to position [0, 0]
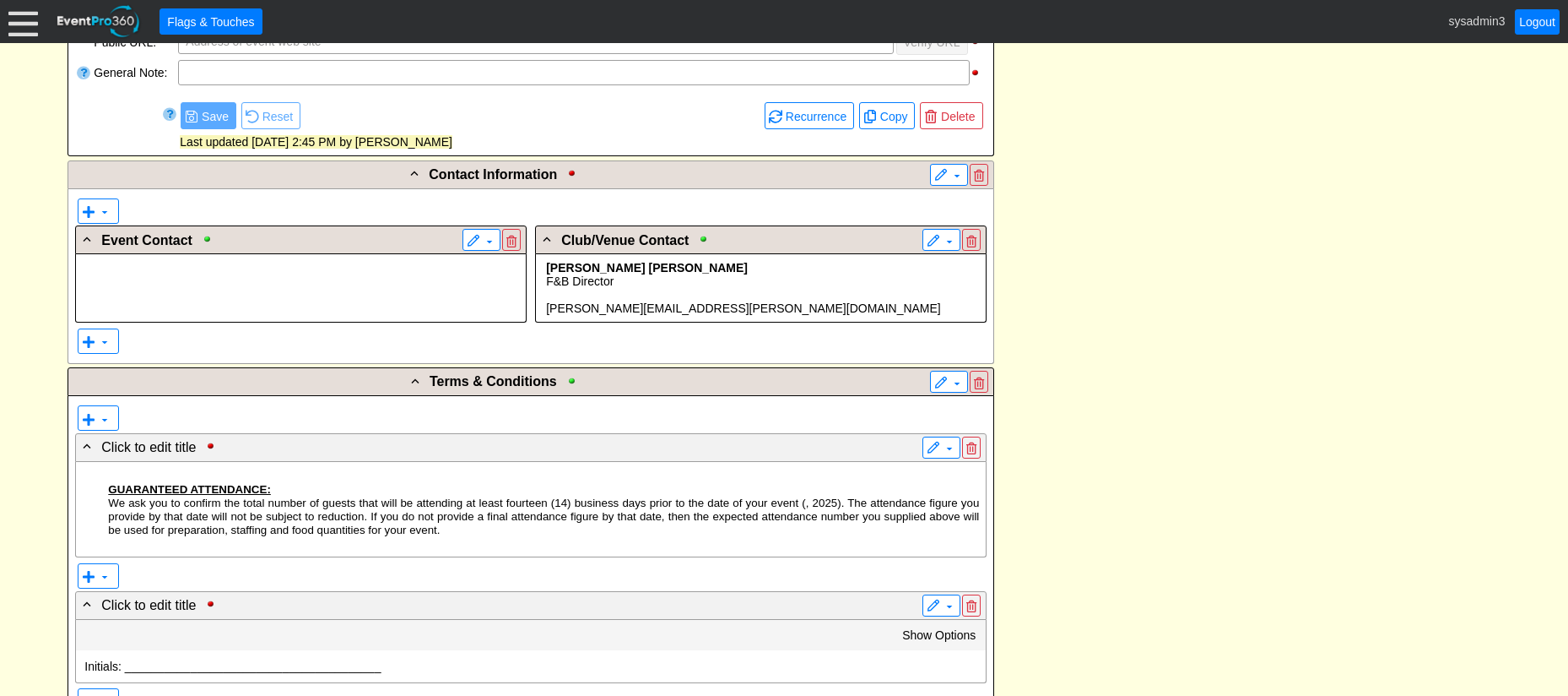
scroll to position [844, 0]
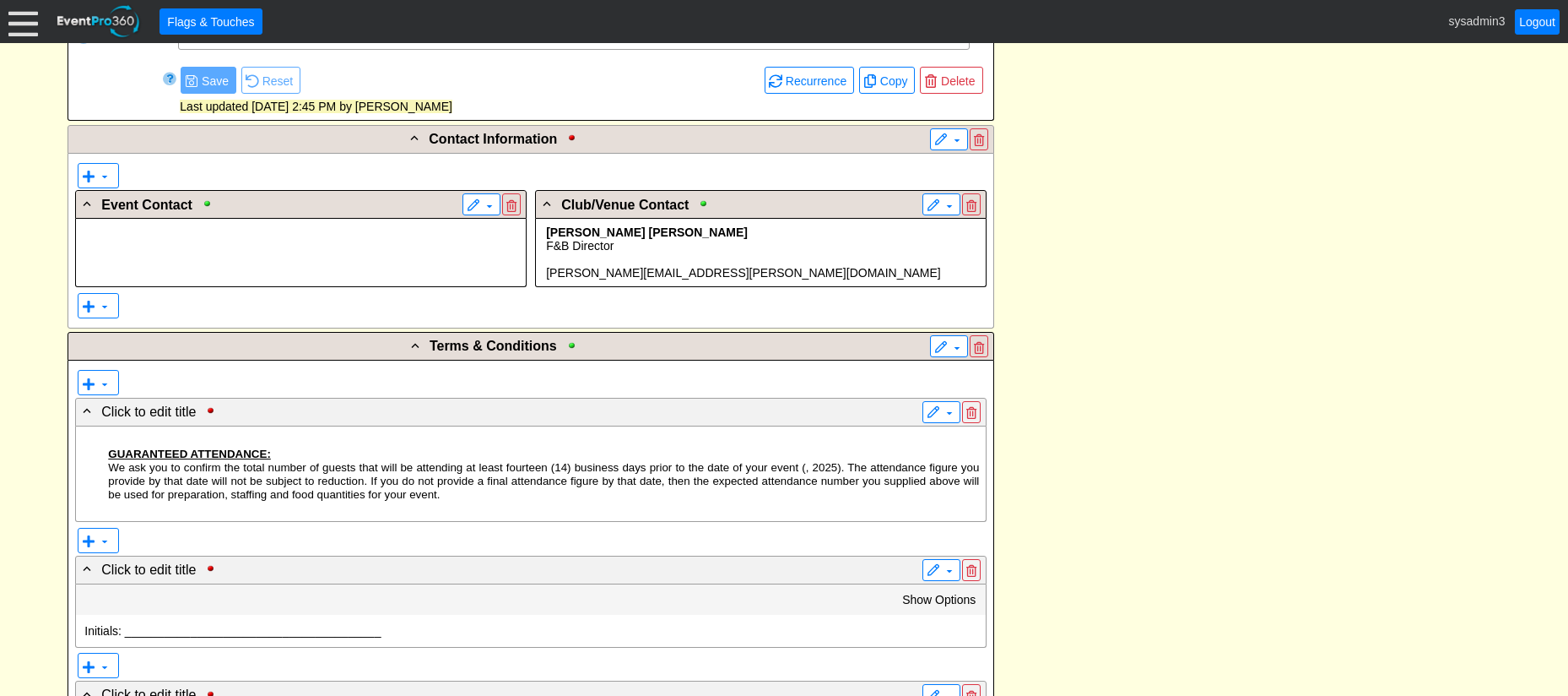
click at [201, 252] on p at bounding box center [301, 245] width 437 height 13
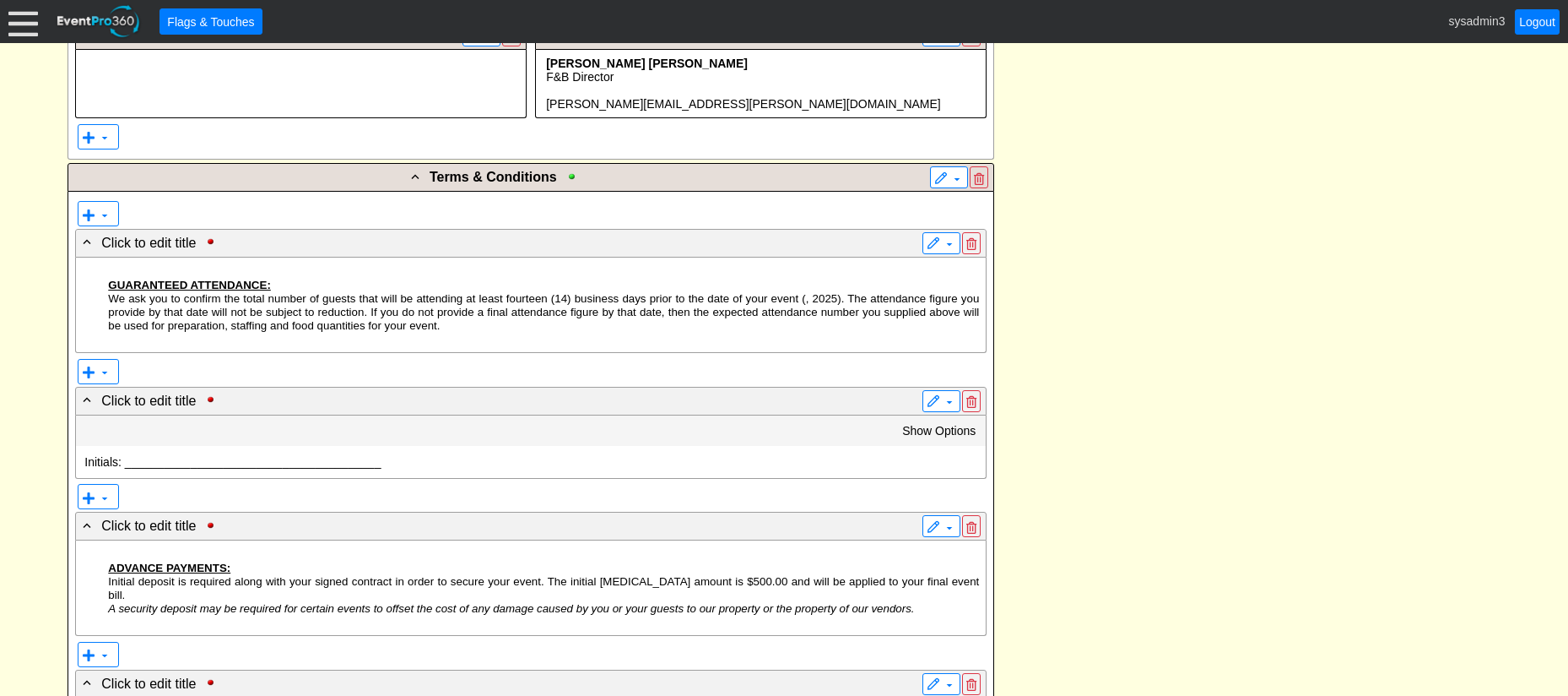
scroll to position [0, 0]
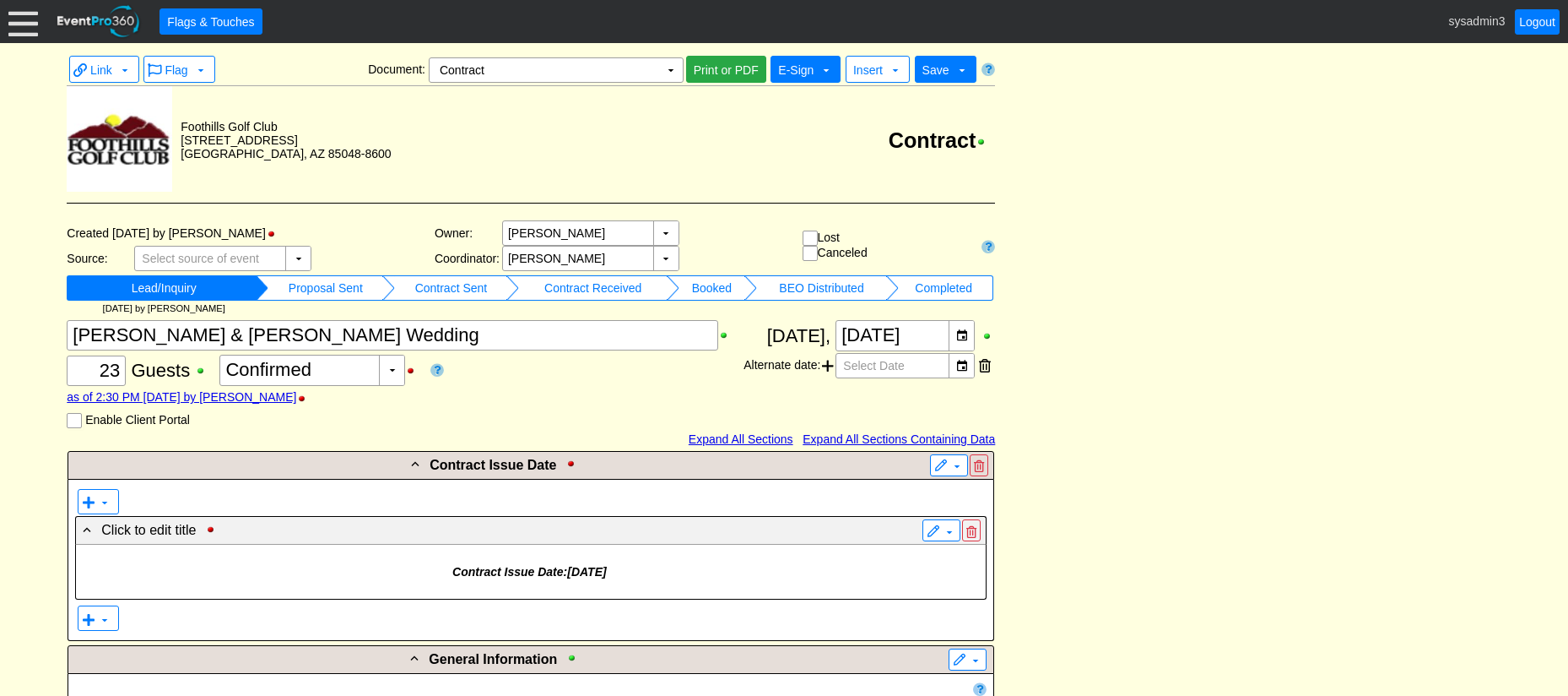
click at [808, 71] on span "E-Sign" at bounding box center [796, 70] width 35 height 13
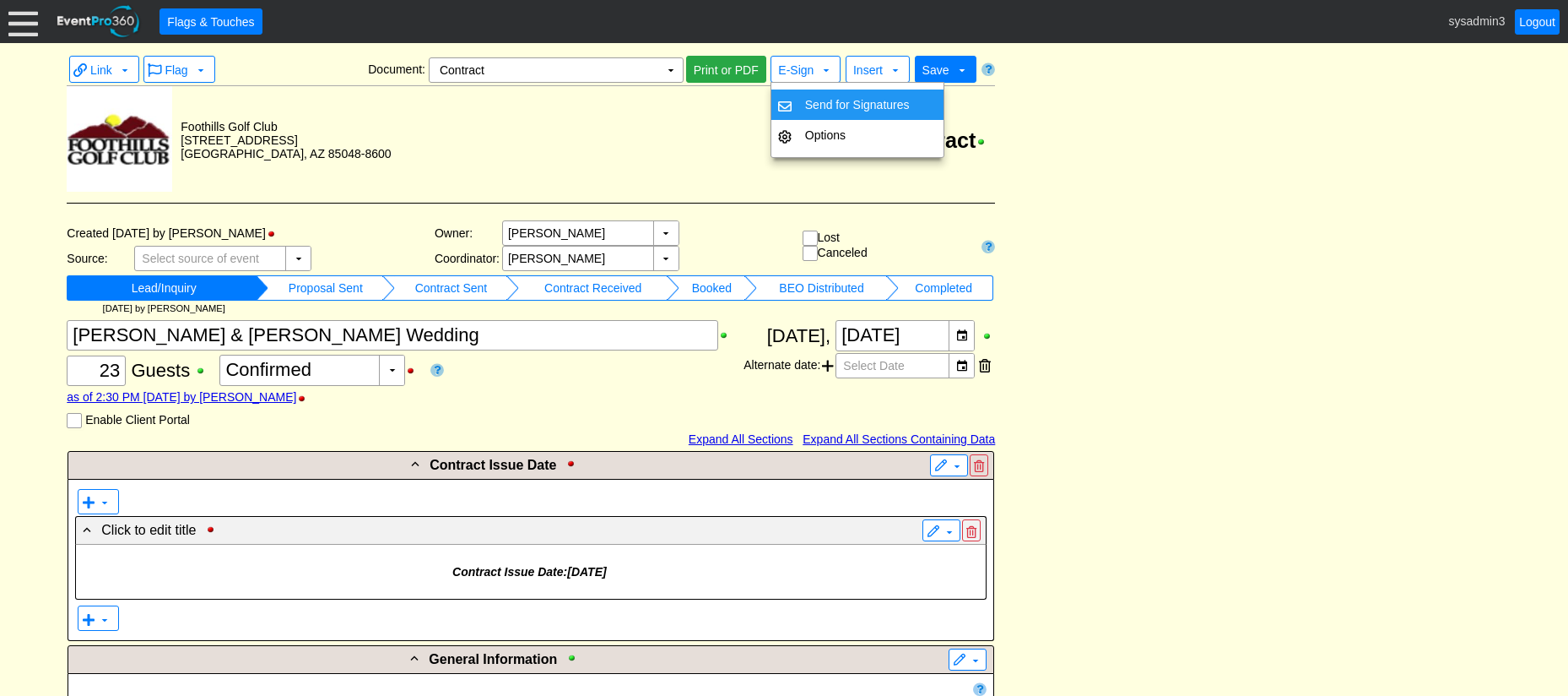
click at [742, 121] on td "Contract" at bounding box center [694, 140] width 604 height 108
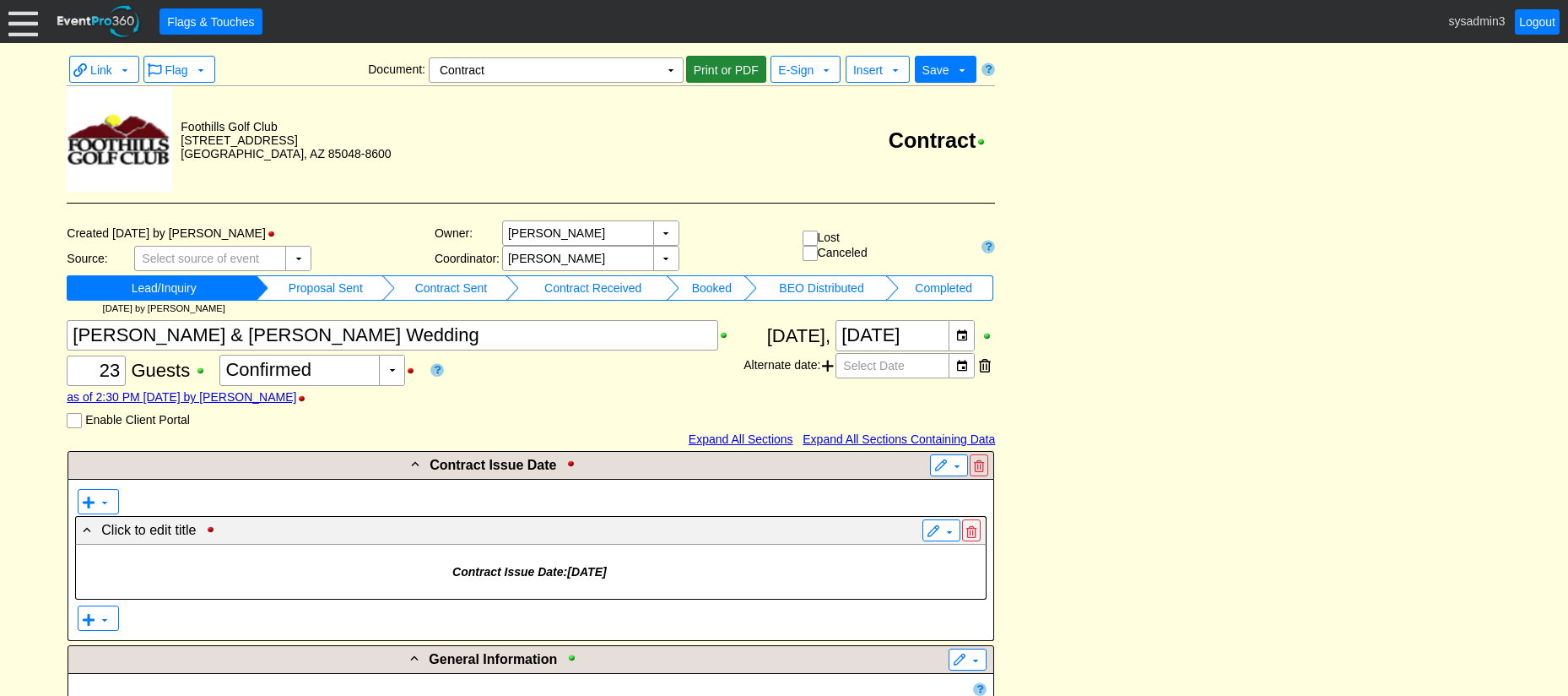
click at [729, 71] on span "Print or PDF" at bounding box center [725, 70] width 71 height 17
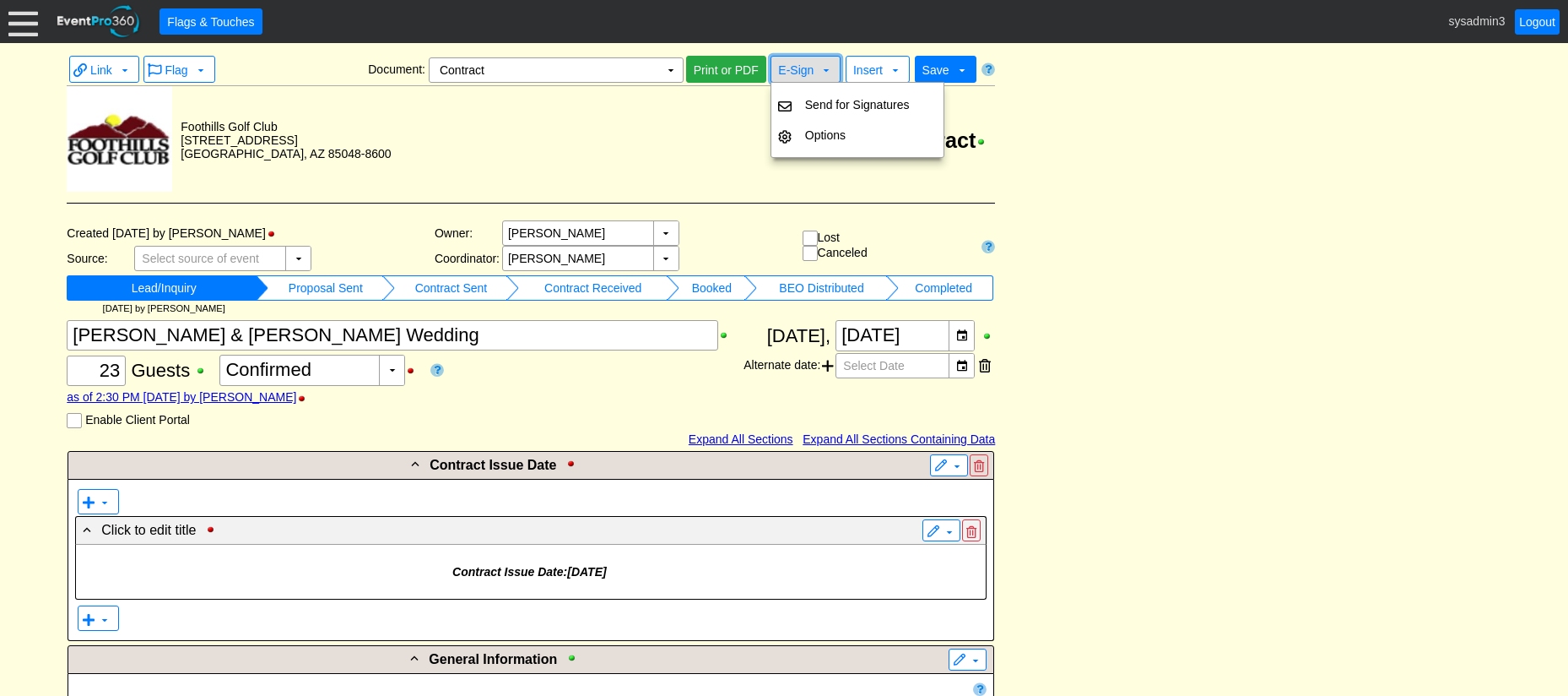
click at [802, 74] on span "E-Sign" at bounding box center [796, 70] width 35 height 13
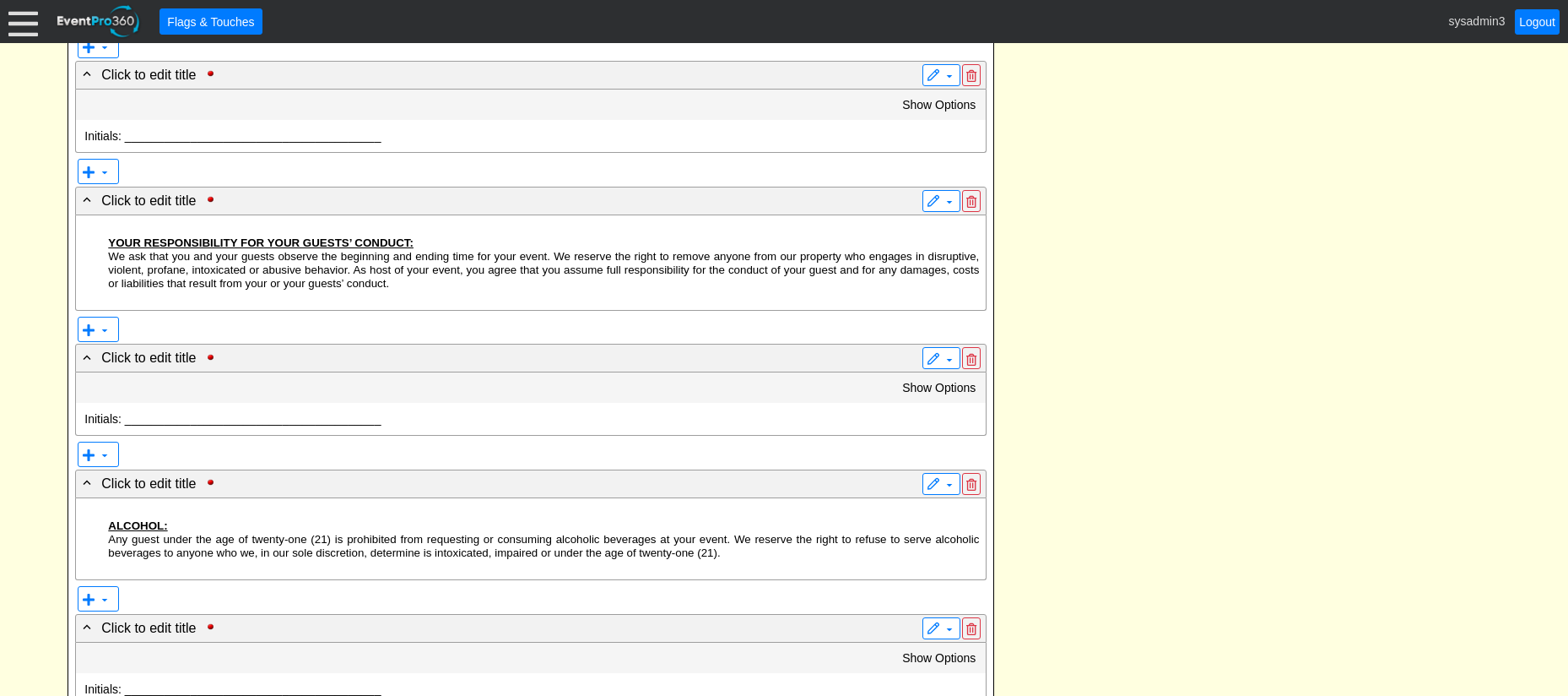
scroll to position [5009, 0]
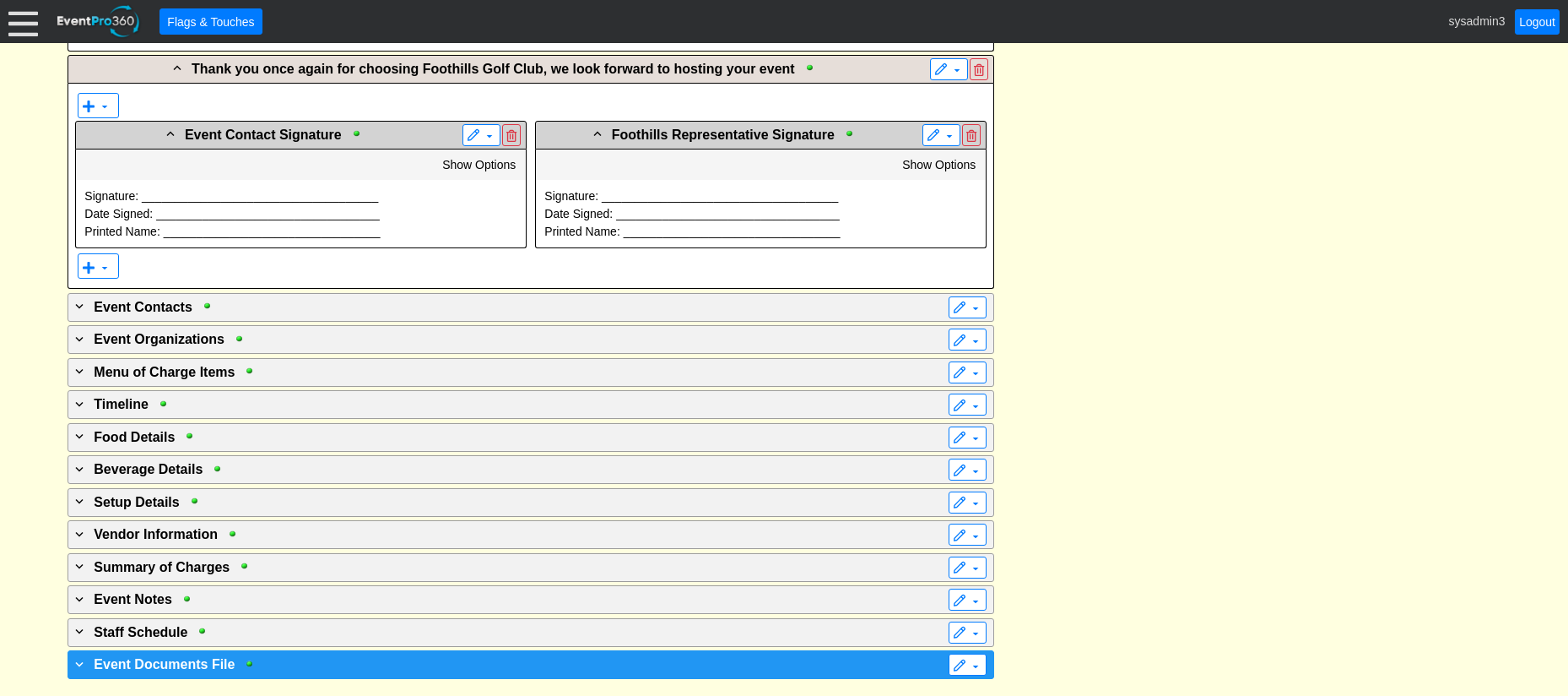
click at [289, 664] on div "+ Event Documents File" at bounding box center [496, 663] width 849 height 20
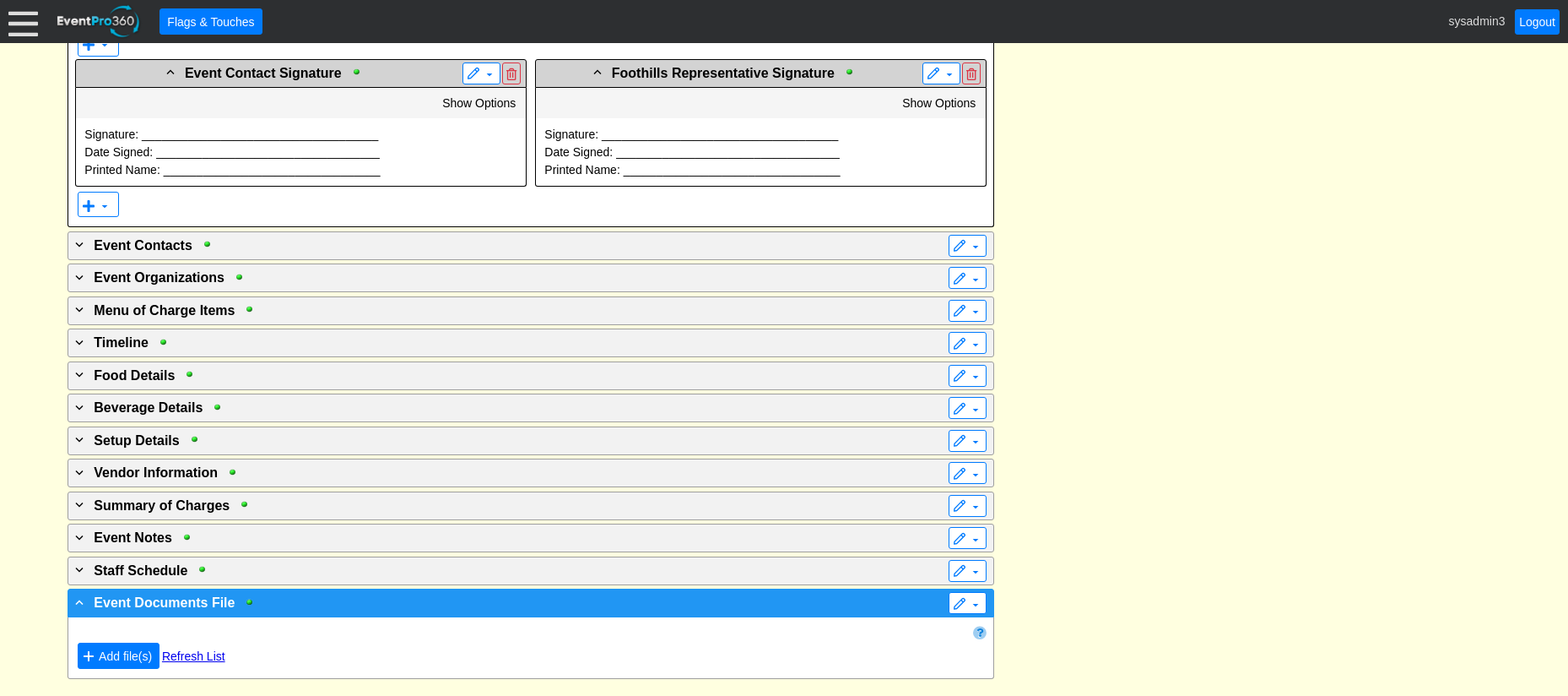
scroll to position [5069, 0]
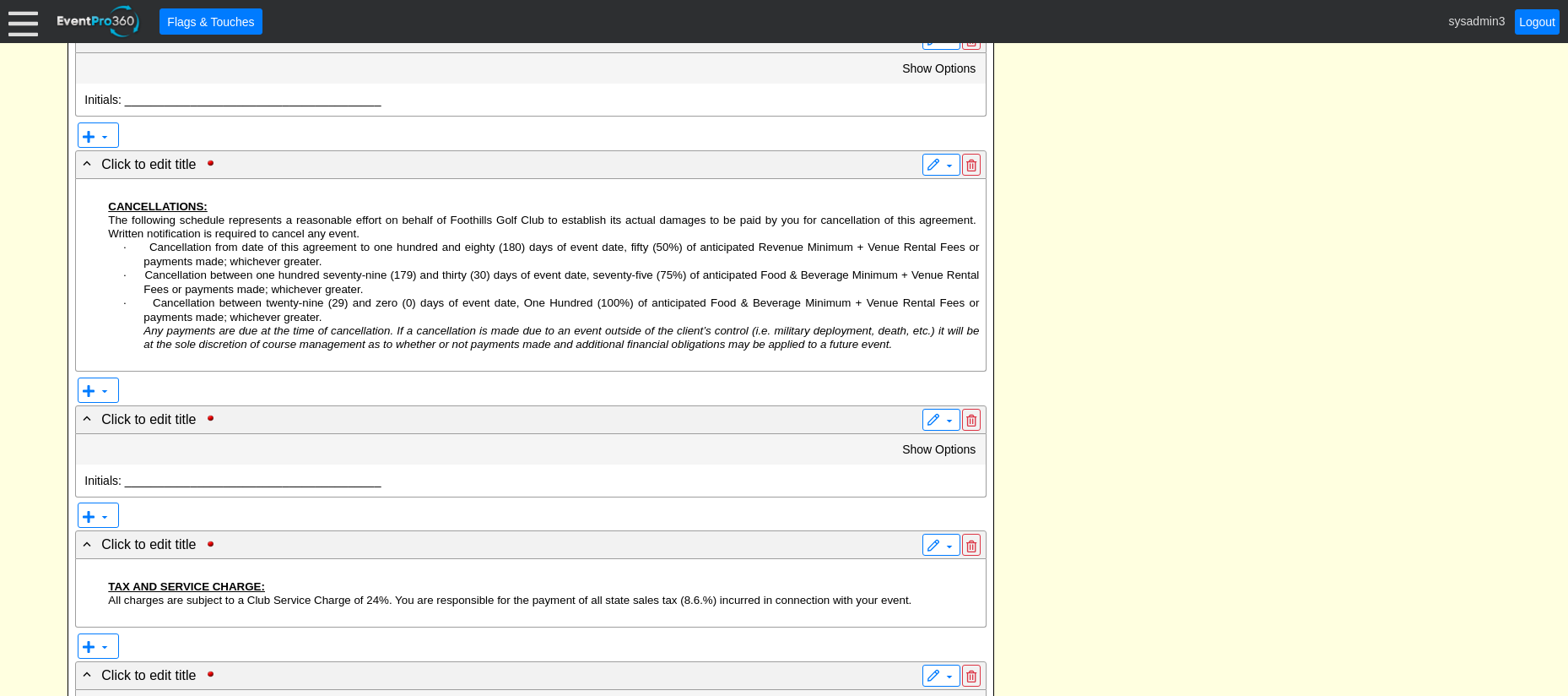
scroll to position [2367, 0]
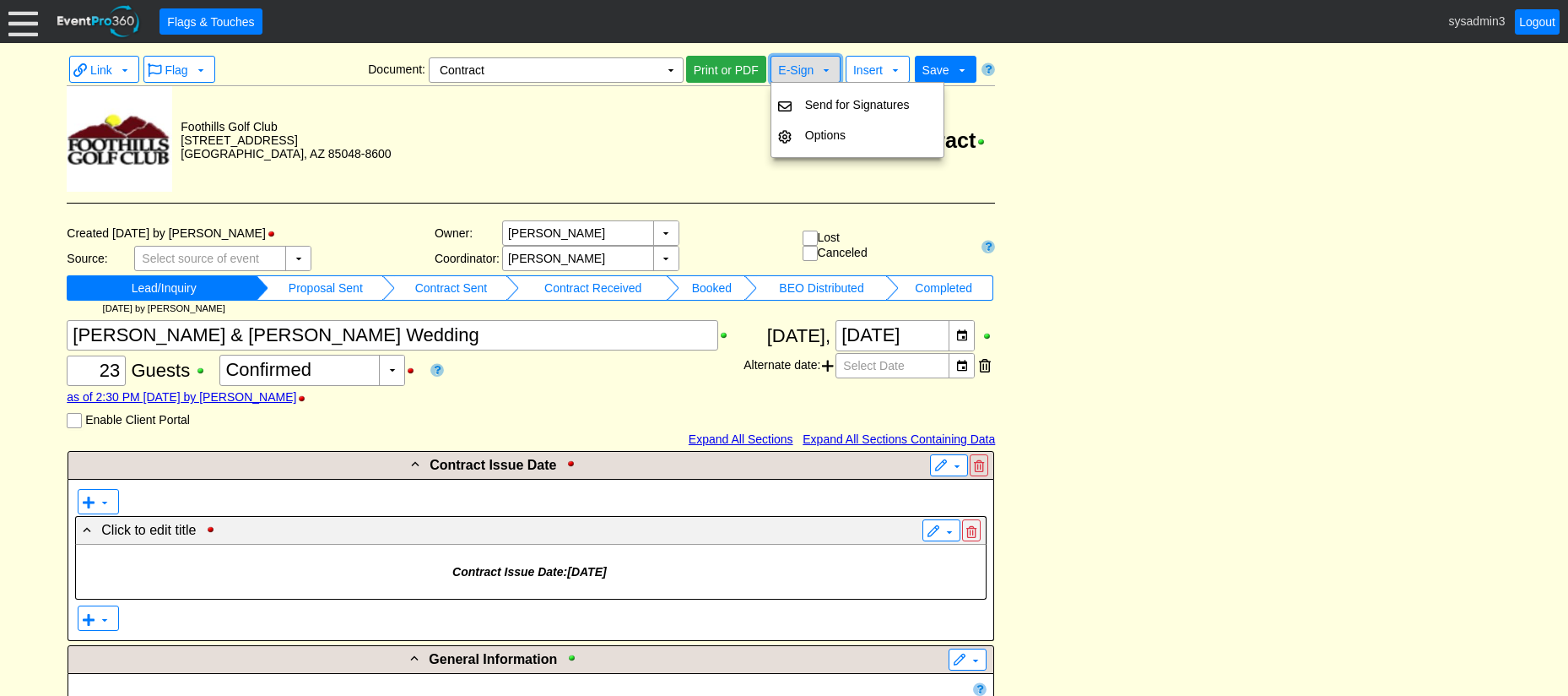
click at [804, 68] on span "E-Sign" at bounding box center [796, 70] width 35 height 13
click at [619, 130] on td "Contract" at bounding box center [694, 140] width 604 height 108
click at [788, 72] on span "E-Sign" at bounding box center [796, 70] width 35 height 13
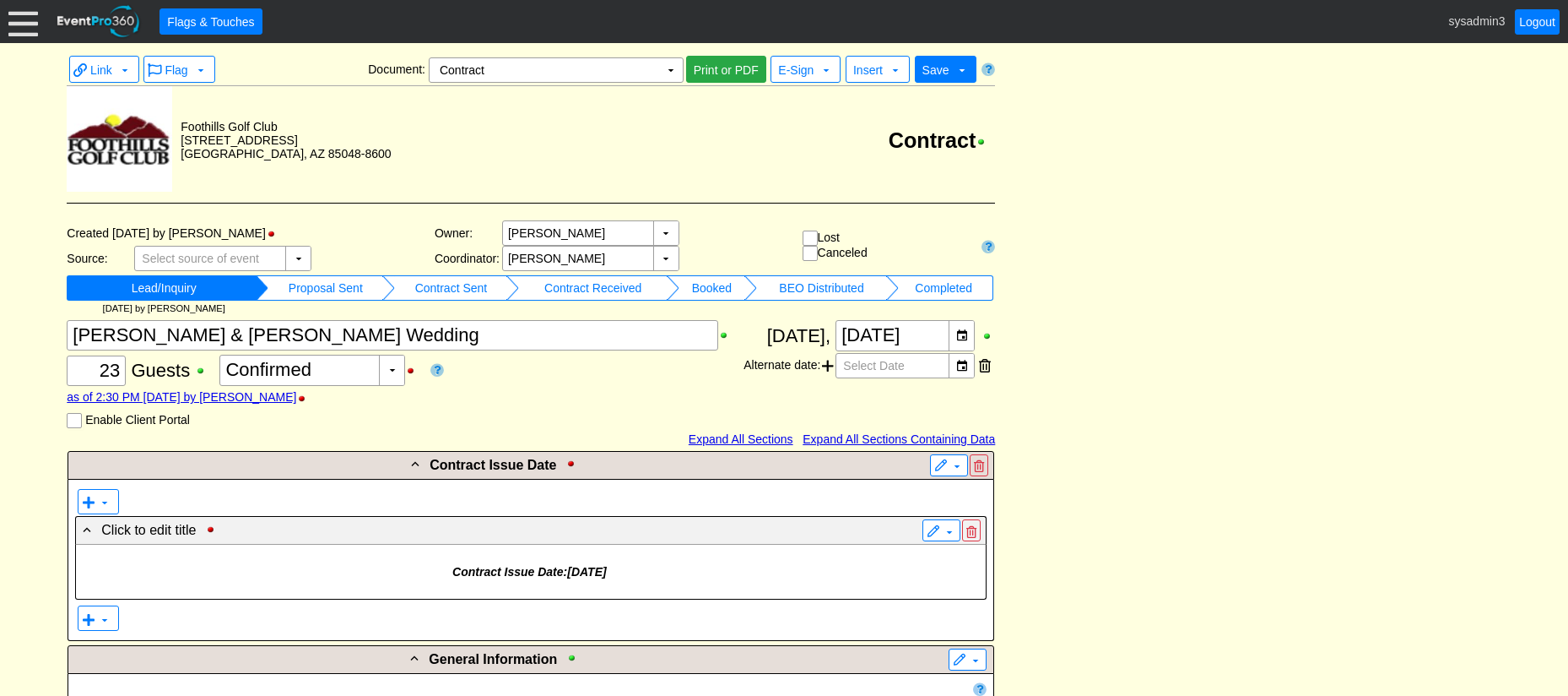
click at [698, 127] on td "Contract" at bounding box center [694, 140] width 604 height 108
click at [674, 72] on td "▼" at bounding box center [671, 70] width 24 height 24
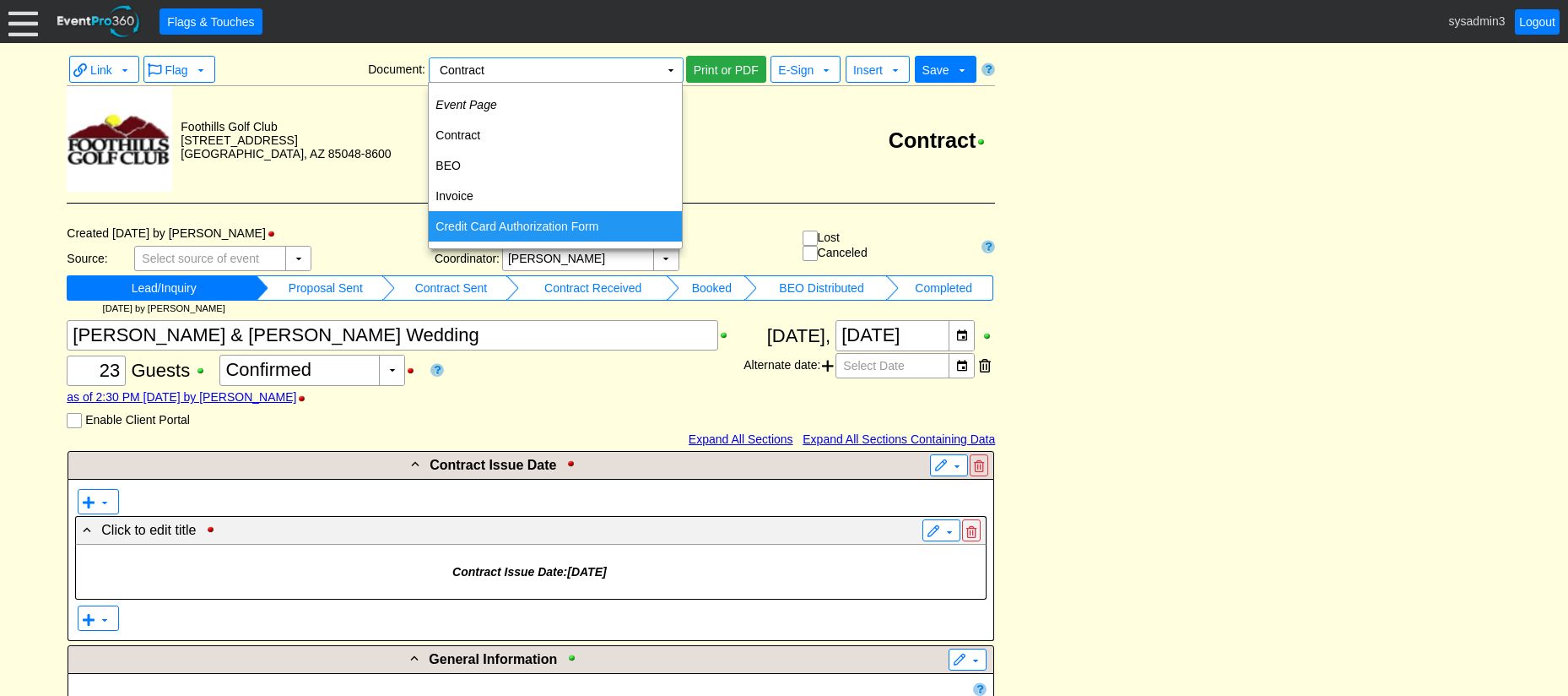
click at [505, 226] on td "Credit Card Authorization Form" at bounding box center [556, 226] width 254 height 31
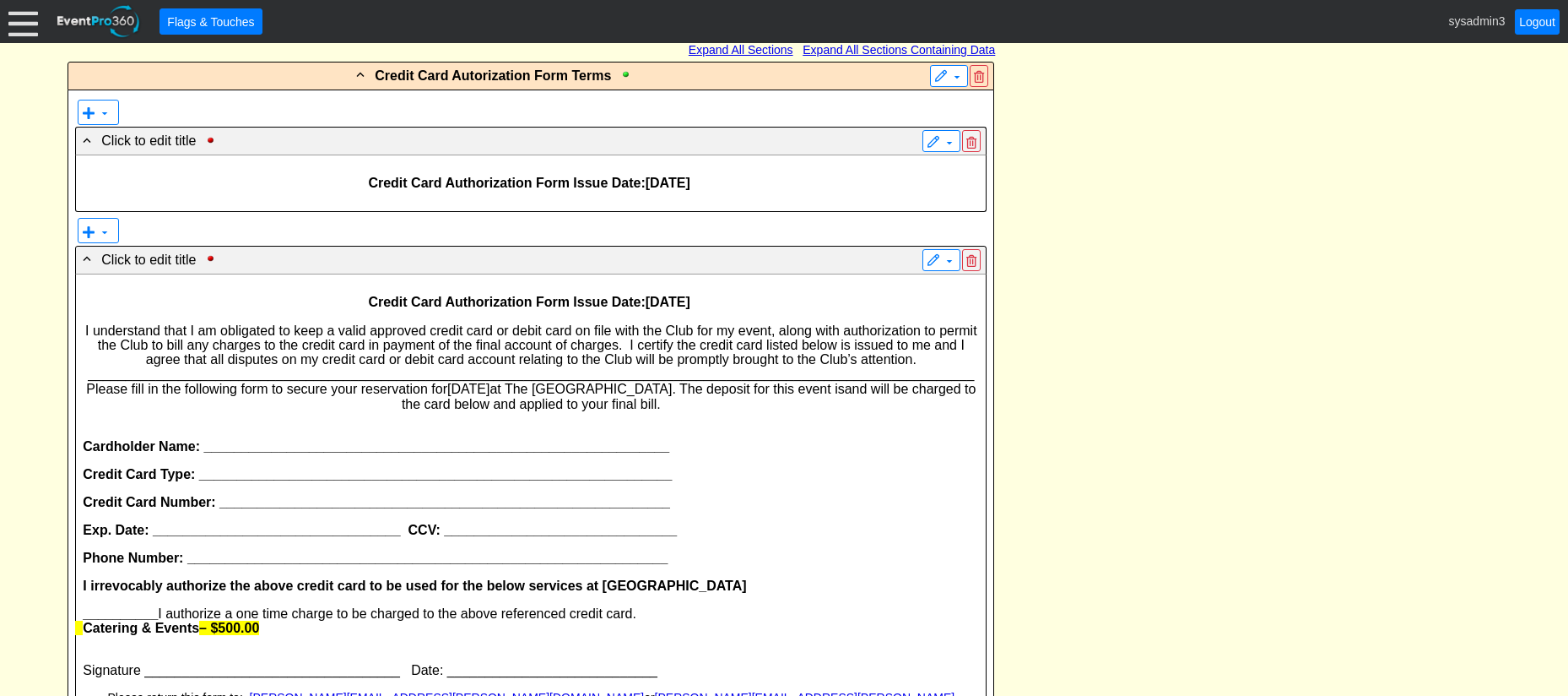
scroll to position [307, 0]
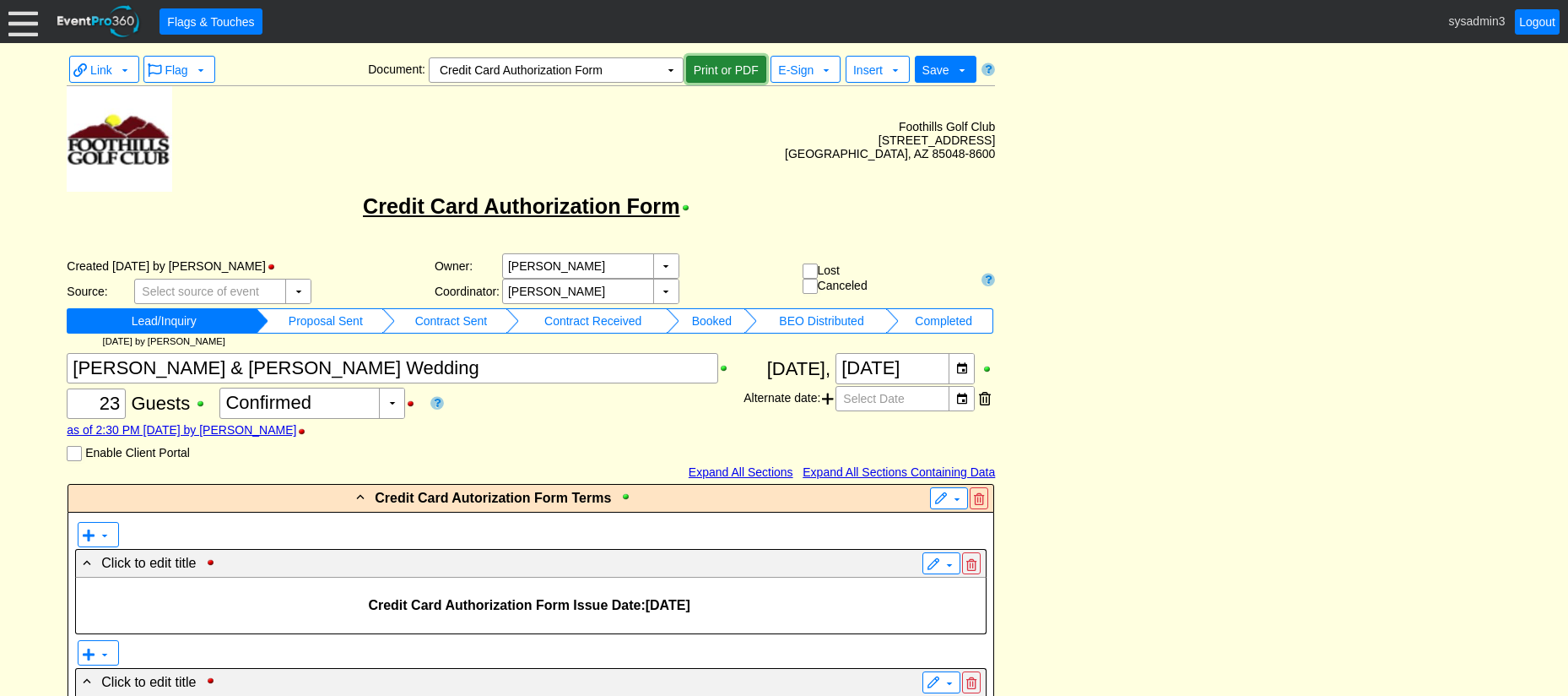
click at [726, 70] on span "Print or PDF" at bounding box center [725, 70] width 71 height 17
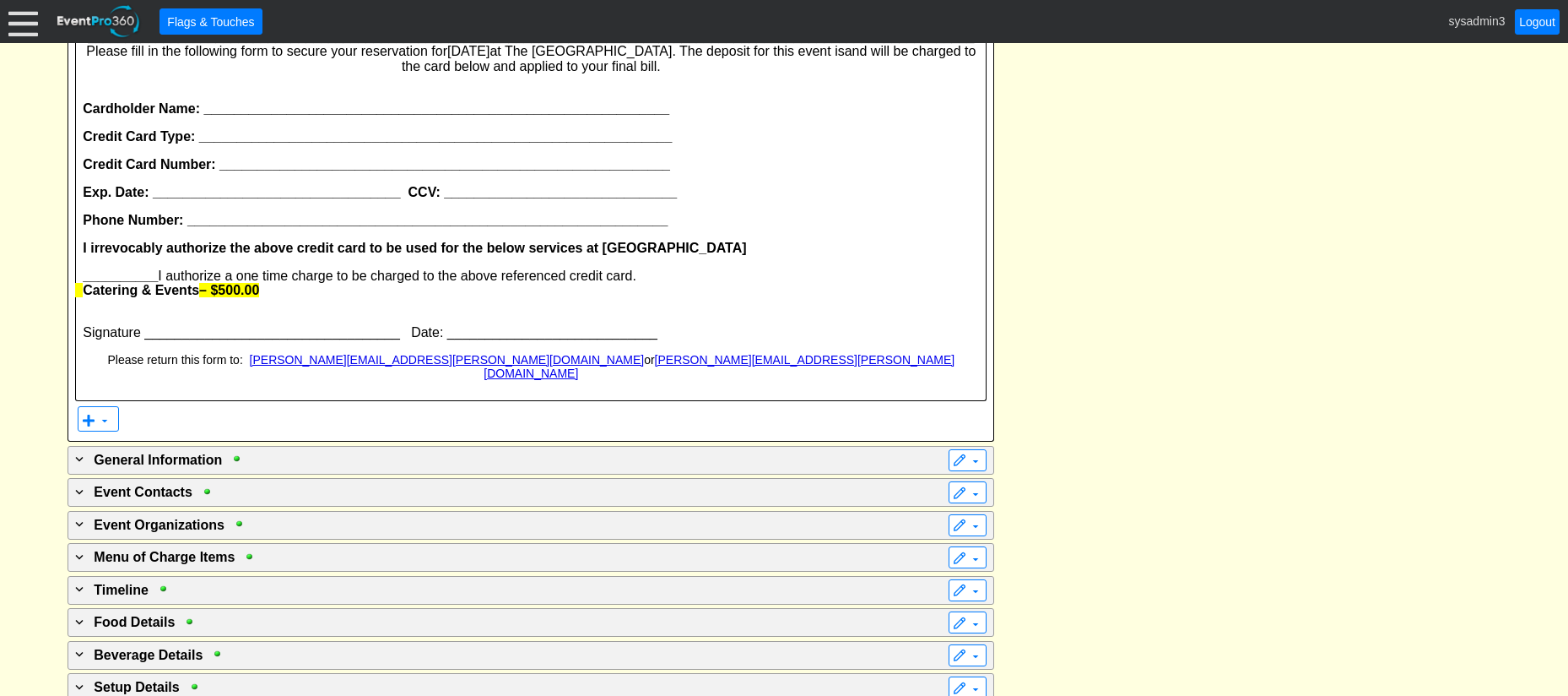
click at [280, 336] on span "Signature __________________________________ Date: ____________________________" at bounding box center [370, 332] width 575 height 14
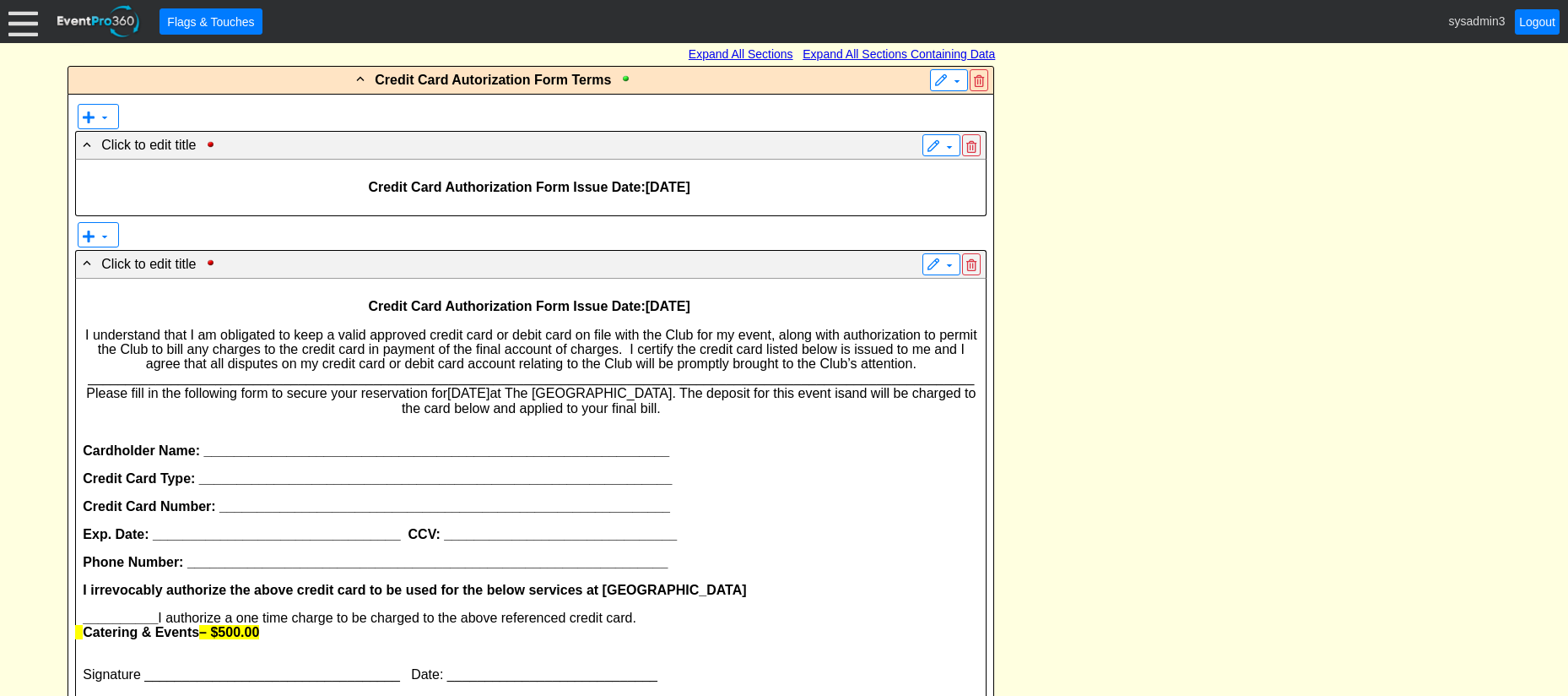
click at [1137, 315] on div "- Credit Card Autorization Form Terms ▼ ▼ - Click to edit title ▼ Credit Card A…" at bounding box center [784, 636] width 1442 height 1143
click at [1250, 313] on div "- Credit Card Autorization Form Terms ▼ ▼ - Click to edit title ▼ Credit Card A…" at bounding box center [784, 636] width 1442 height 1143
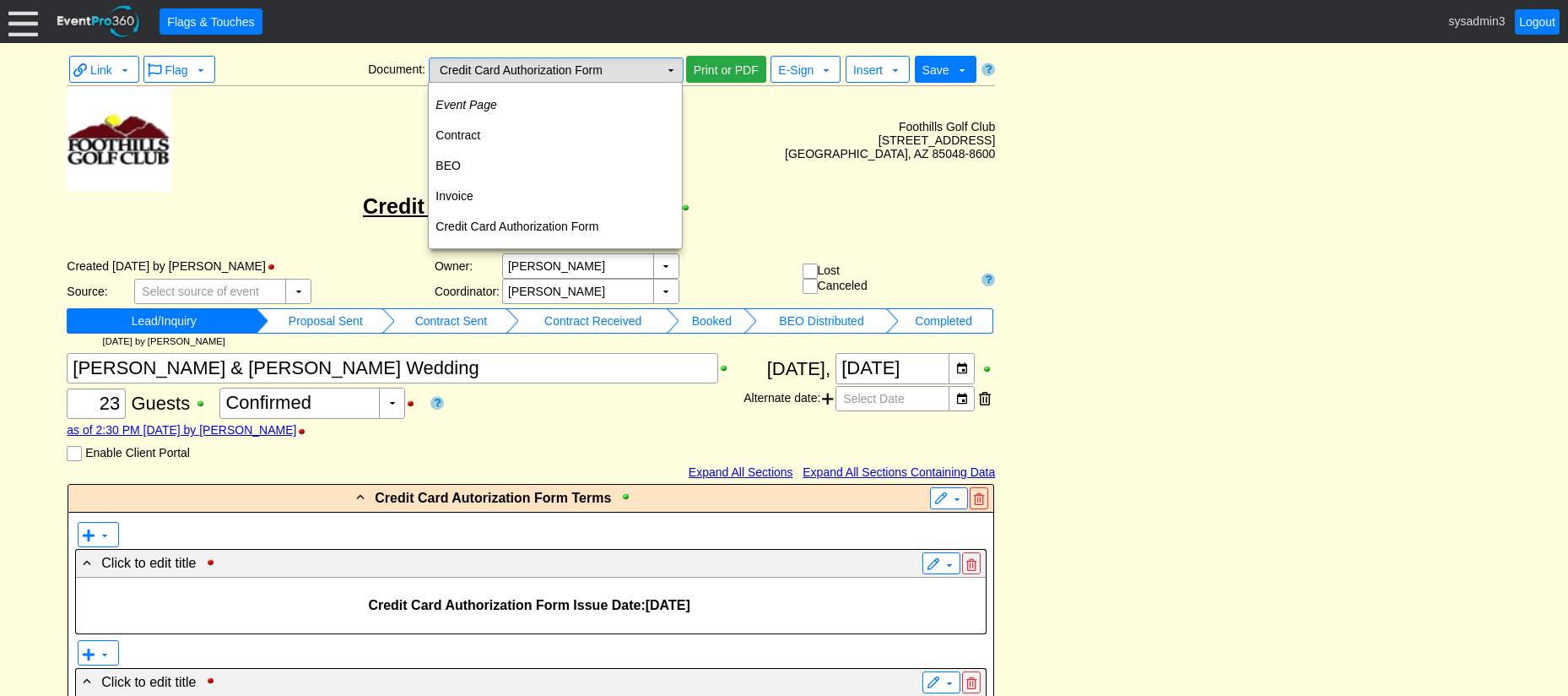
click at [665, 66] on td "▼" at bounding box center [671, 70] width 24 height 24
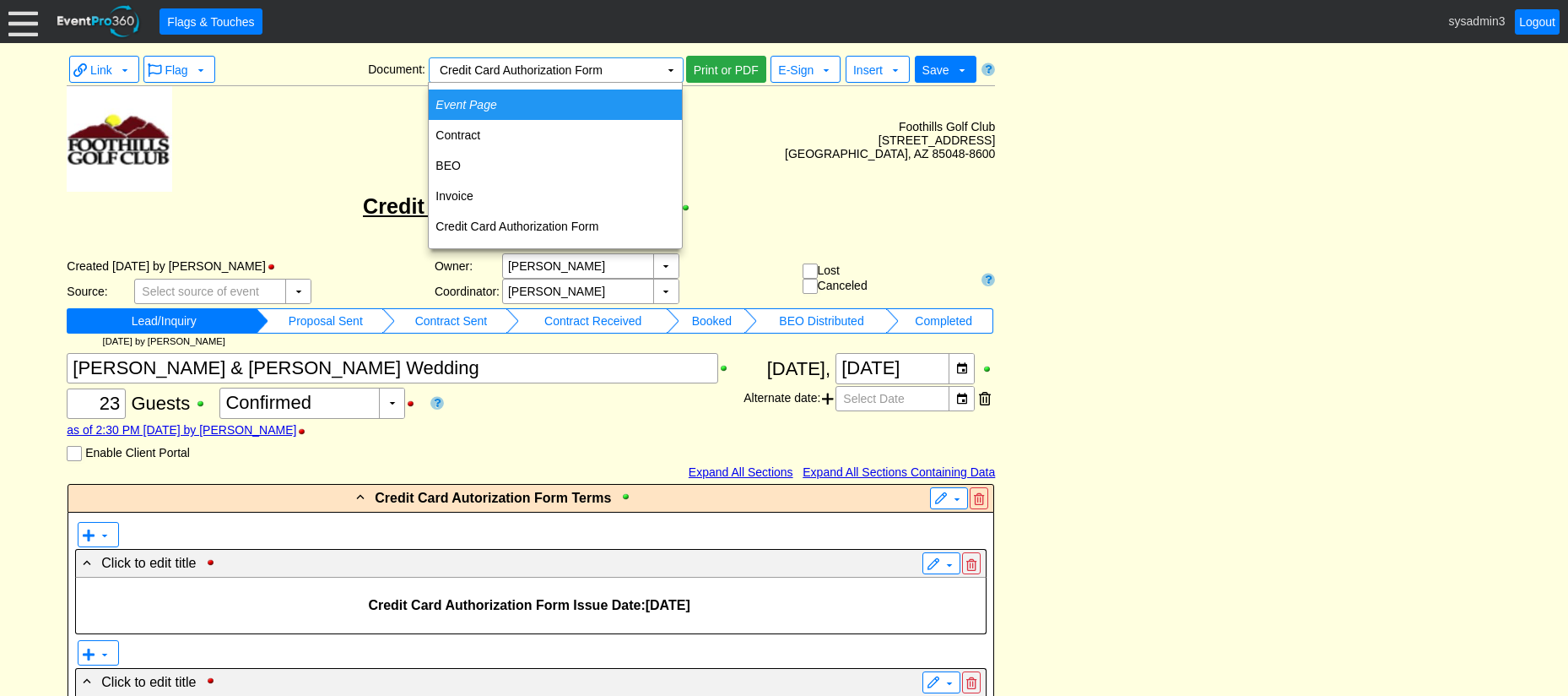
click at [495, 105] on icon "Event Page" at bounding box center [466, 104] width 61 height 13
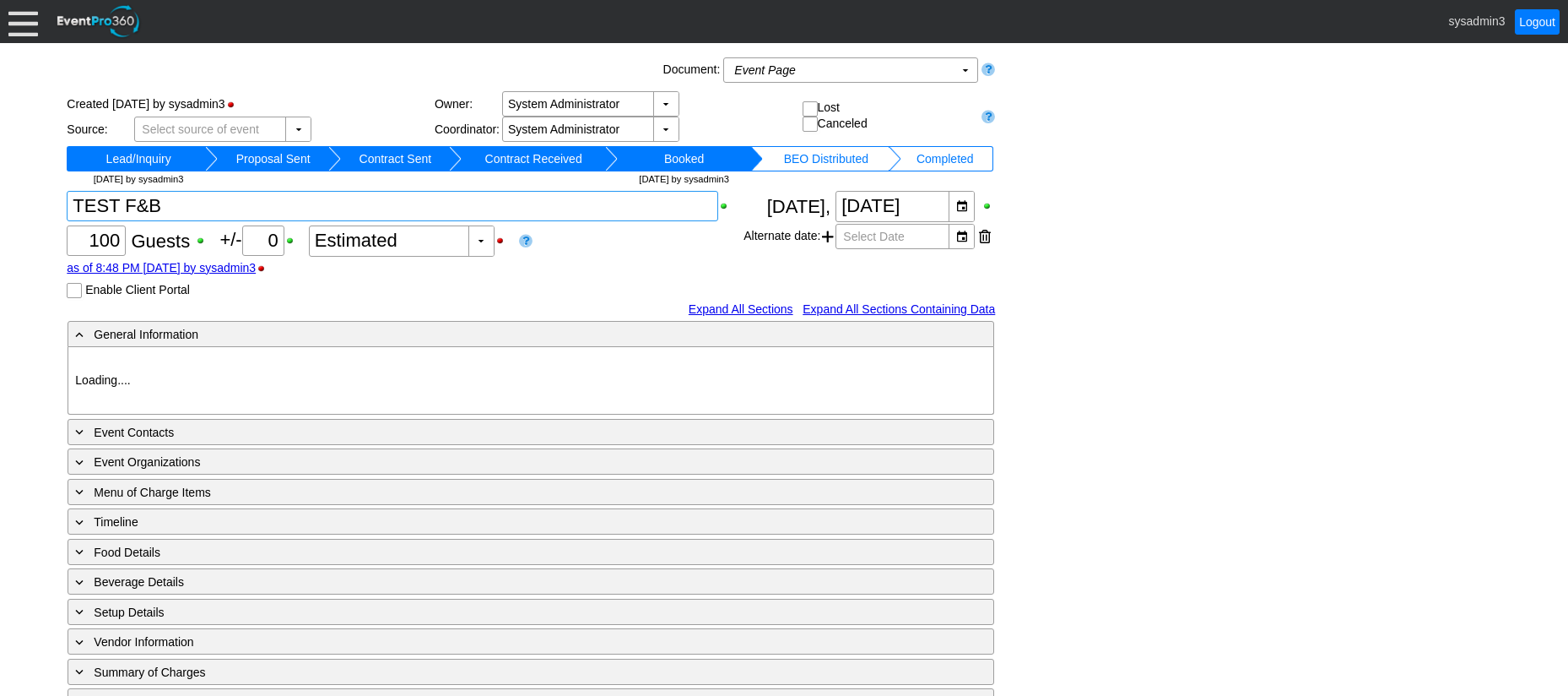
type input "Foothills GC"
type input "Fundraiser"
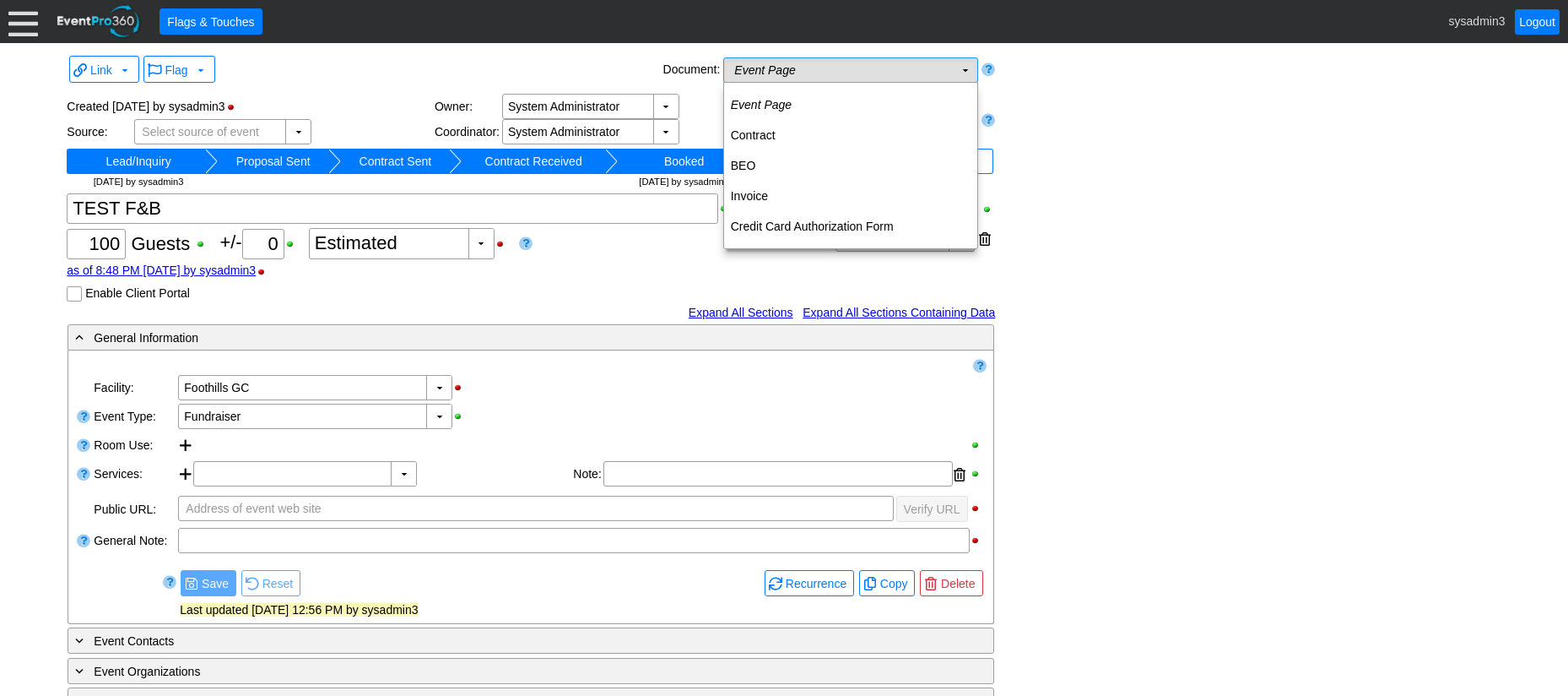
click at [823, 76] on td "Event Page Χ" at bounding box center [838, 70] width 230 height 24
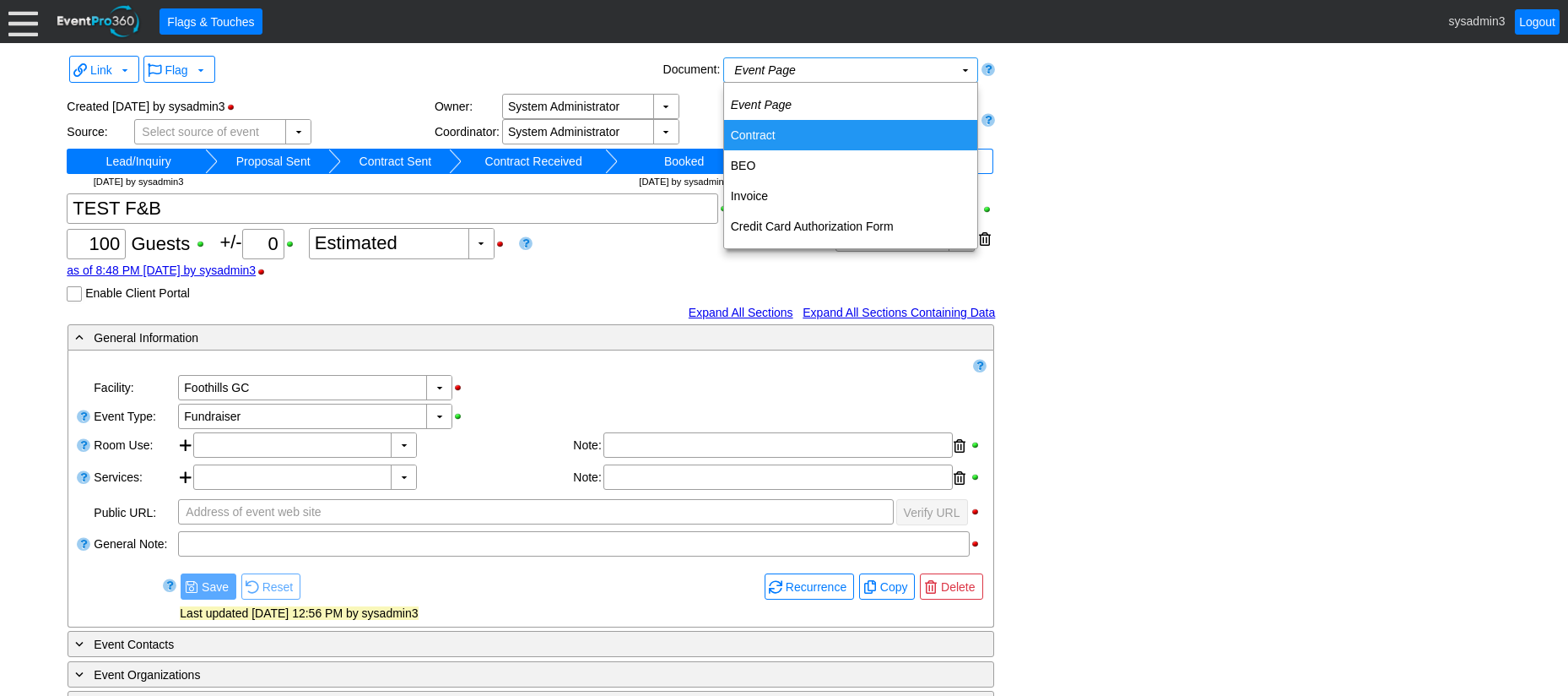
click at [769, 133] on td "Contract" at bounding box center [850, 135] width 254 height 31
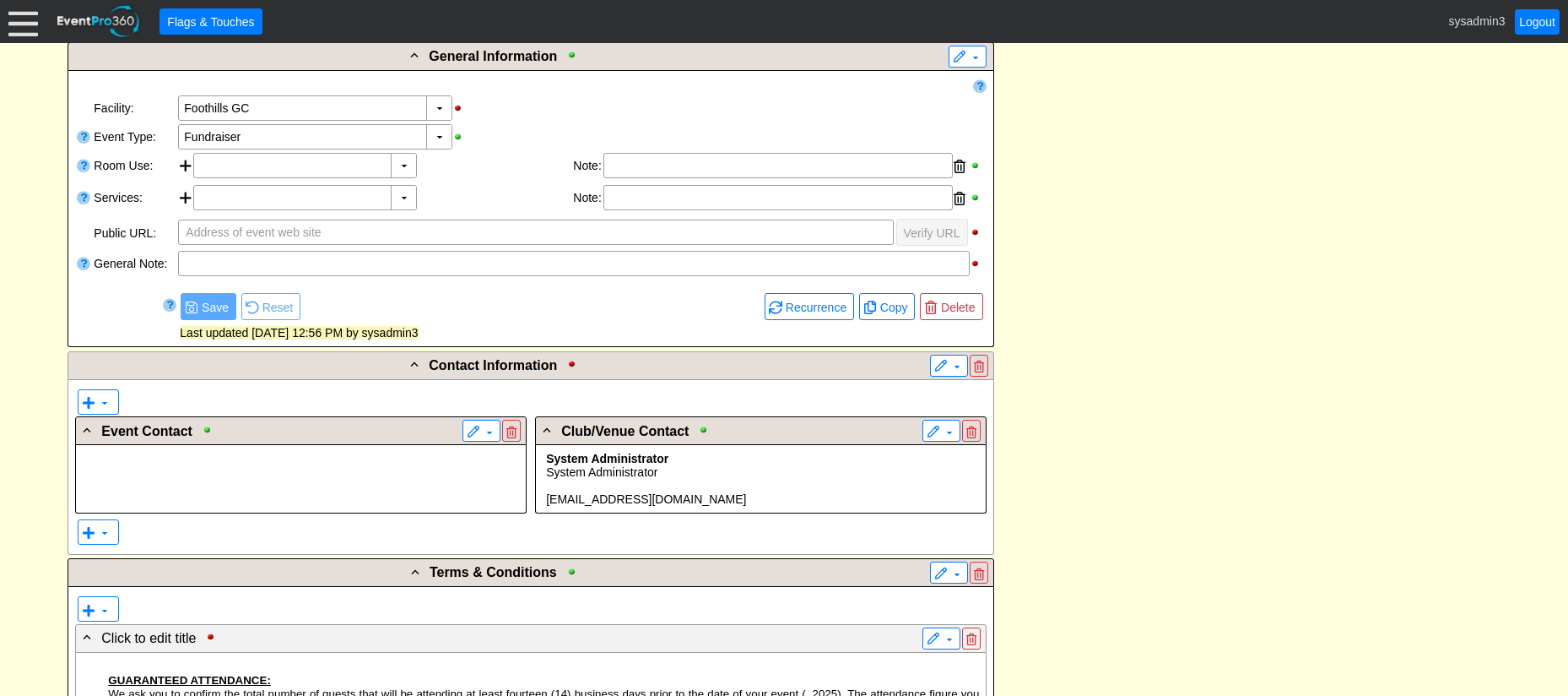
scroll to position [591, 0]
